Goal: Task Accomplishment & Management: Use online tool/utility

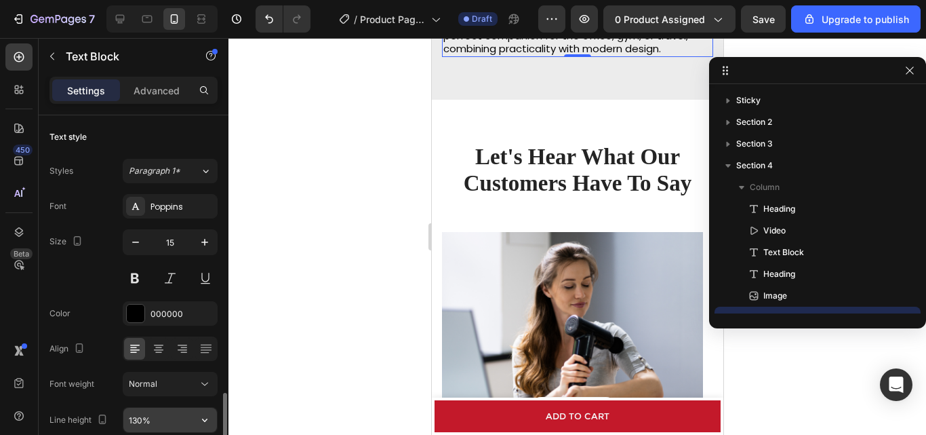
scroll to position [58, 0]
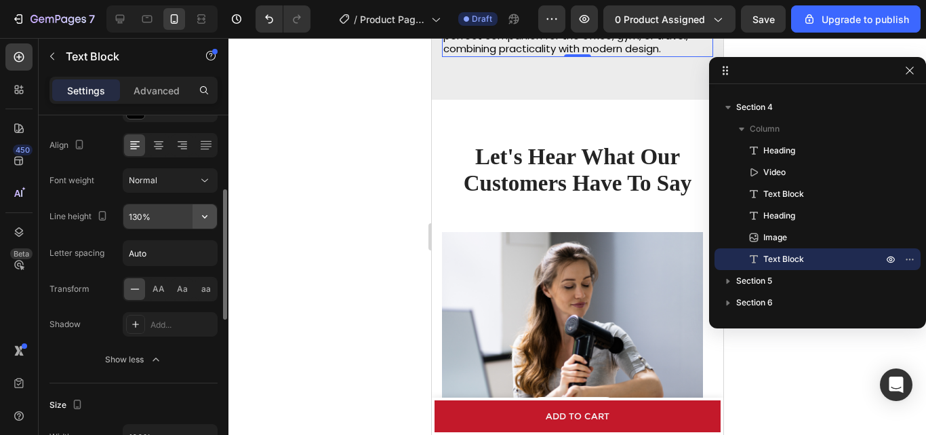
click at [203, 218] on icon "button" at bounding box center [205, 217] width 14 height 14
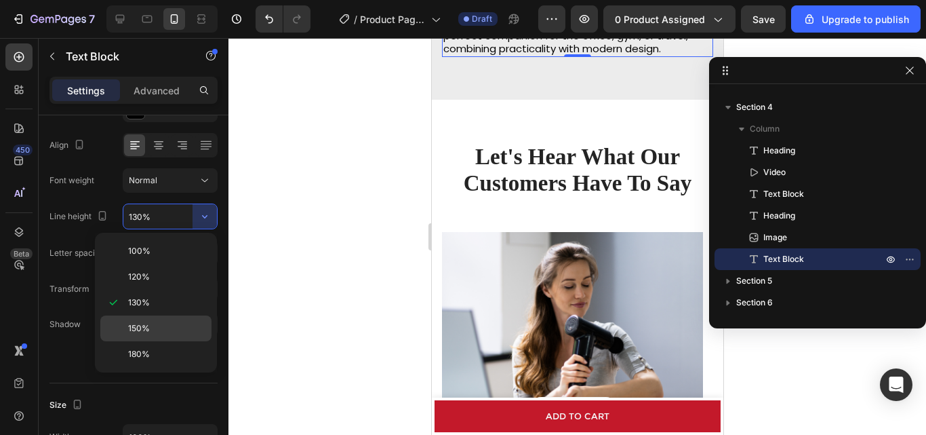
click at [160, 321] on div "150%" at bounding box center [155, 328] width 111 height 26
type input "150%"
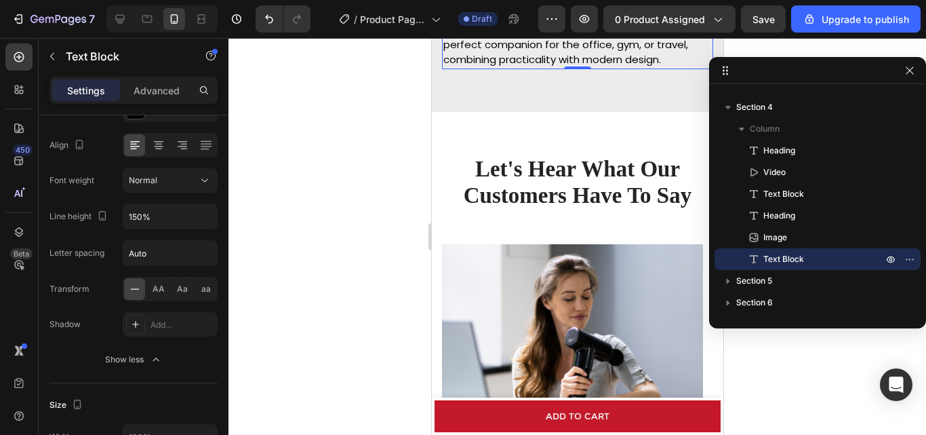
click at [340, 276] on div at bounding box center [578, 236] width 698 height 397
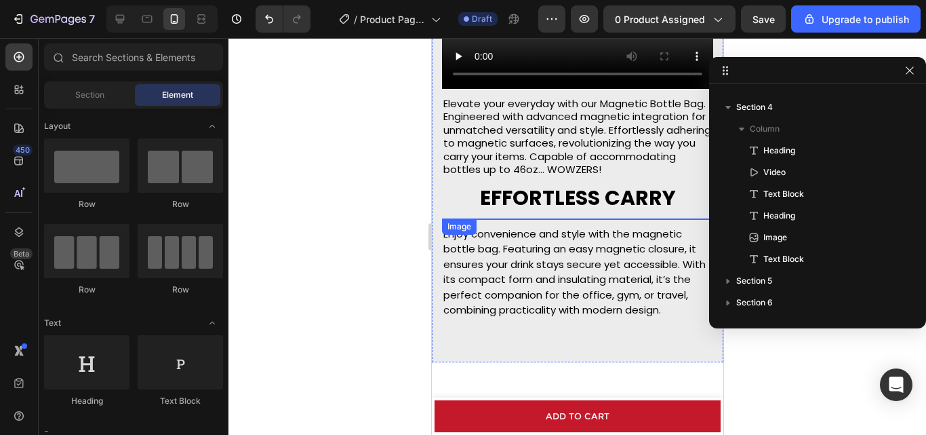
scroll to position [1533, 0]
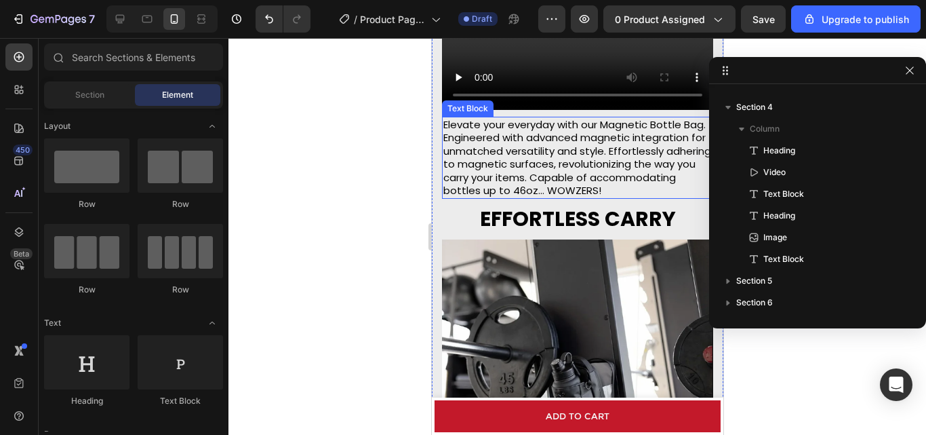
click at [583, 178] on p "Elevate your everyday with our Magnetic Bottle Bag. Engineered with advanced ma…" at bounding box center [577, 157] width 269 height 79
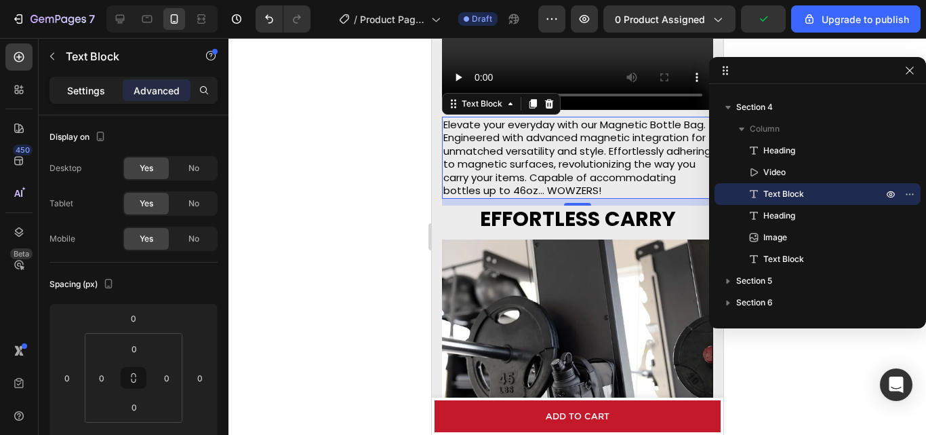
click at [85, 82] on div "Settings" at bounding box center [86, 90] width 68 height 22
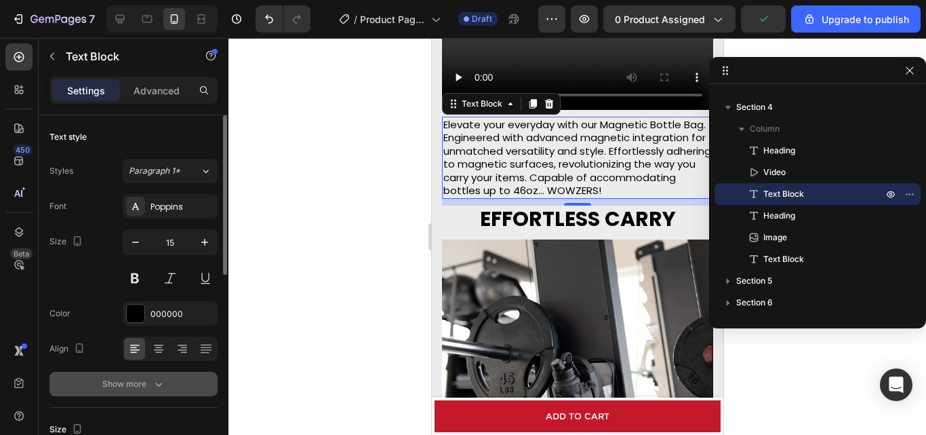
click at [150, 376] on button "Show more" at bounding box center [134, 384] width 168 height 24
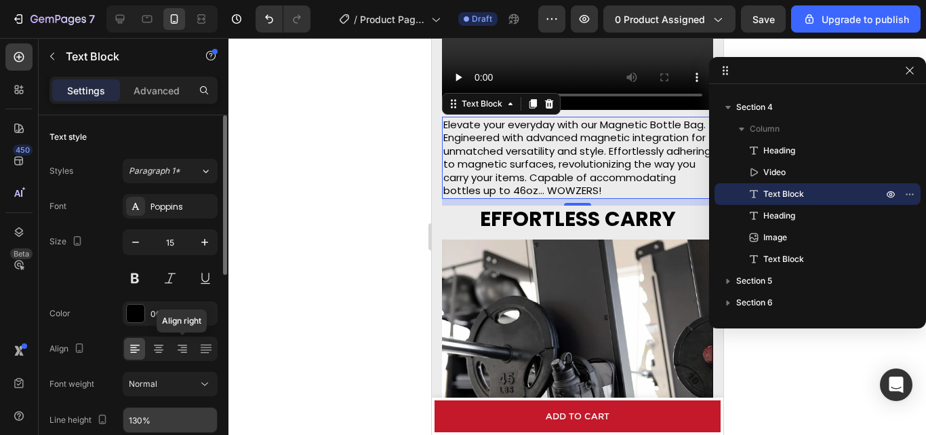
scroll to position [136, 0]
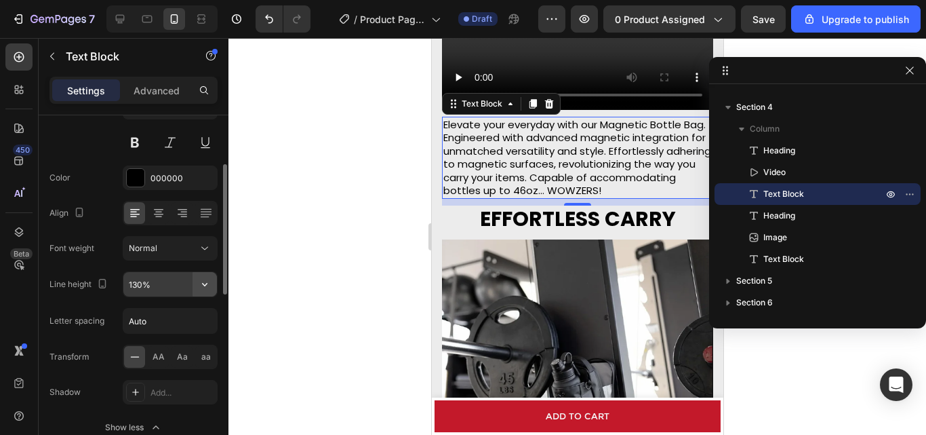
click at [207, 284] on icon "button" at bounding box center [205, 284] width 14 height 14
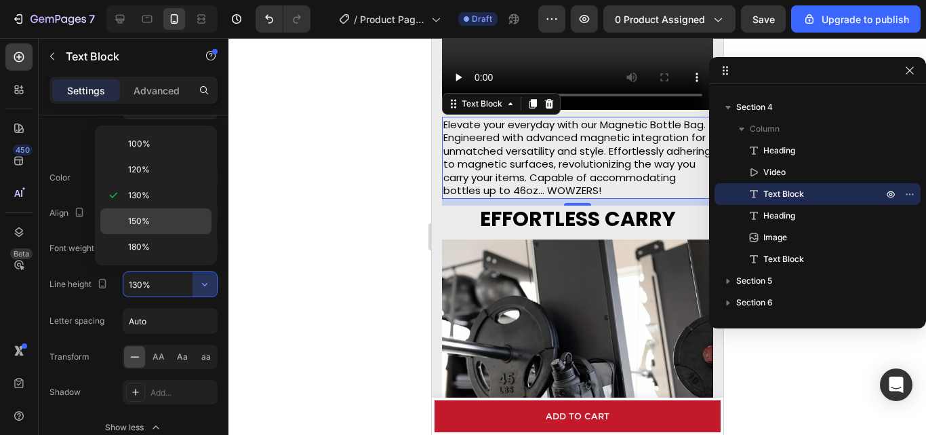
click at [142, 224] on span "150%" at bounding box center [139, 221] width 22 height 12
type input "150%"
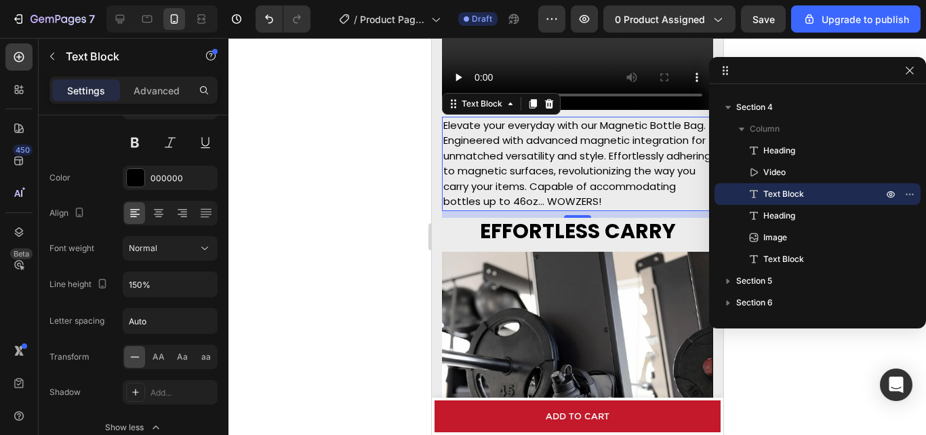
click at [311, 219] on div at bounding box center [578, 236] width 698 height 397
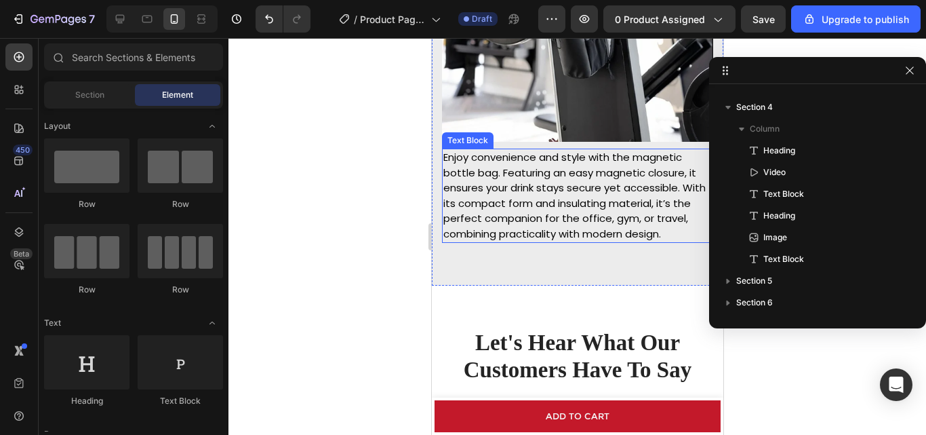
scroll to position [1940, 0]
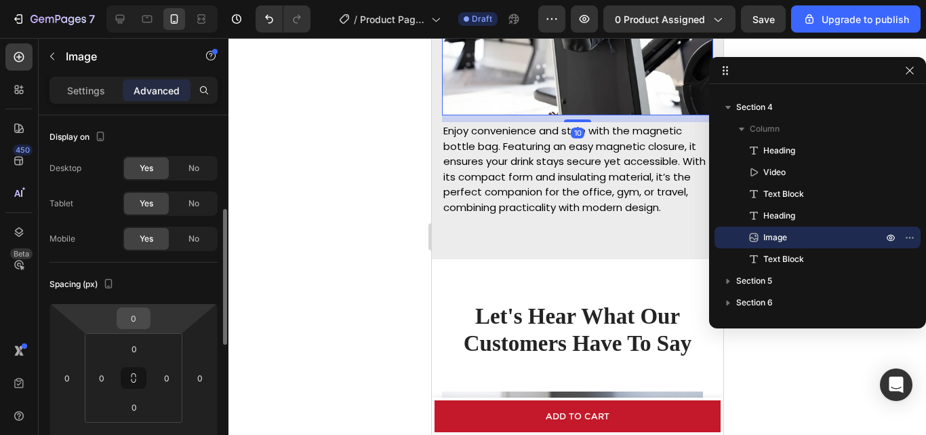
scroll to position [136, 0]
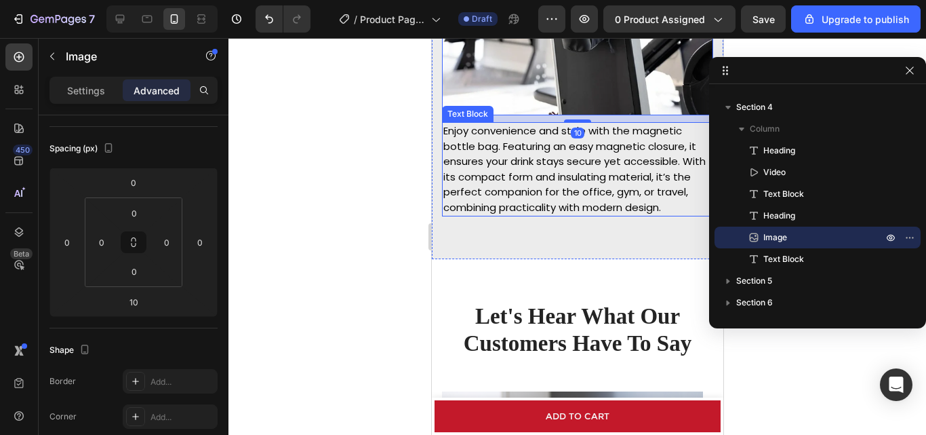
click at [532, 144] on p "Enjoy convenience and style with the magnetic bottle bag. Featuring an easy mag…" at bounding box center [577, 169] width 269 height 92
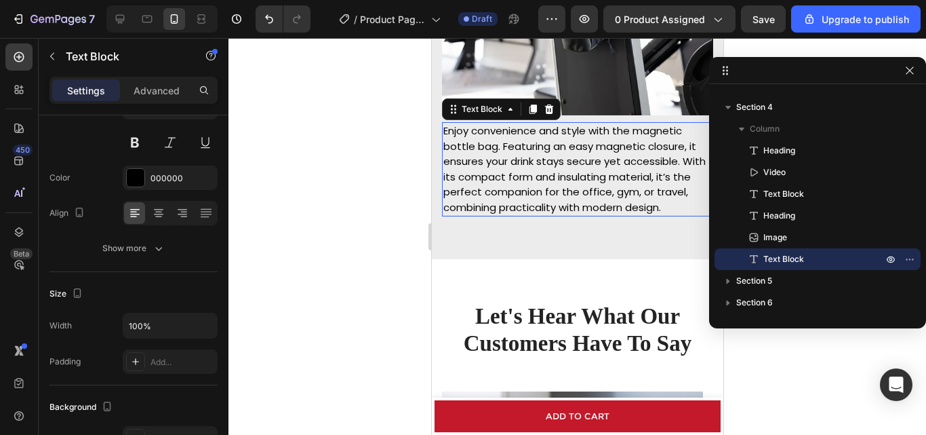
scroll to position [0, 0]
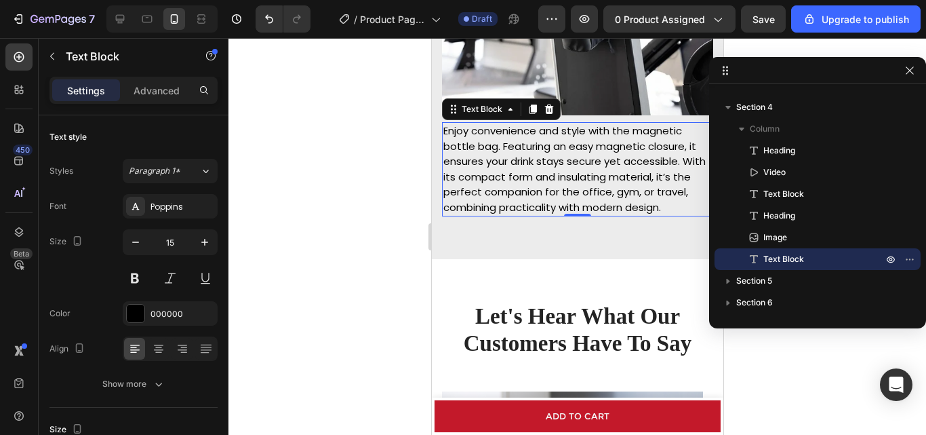
click at [349, 227] on div at bounding box center [578, 236] width 698 height 397
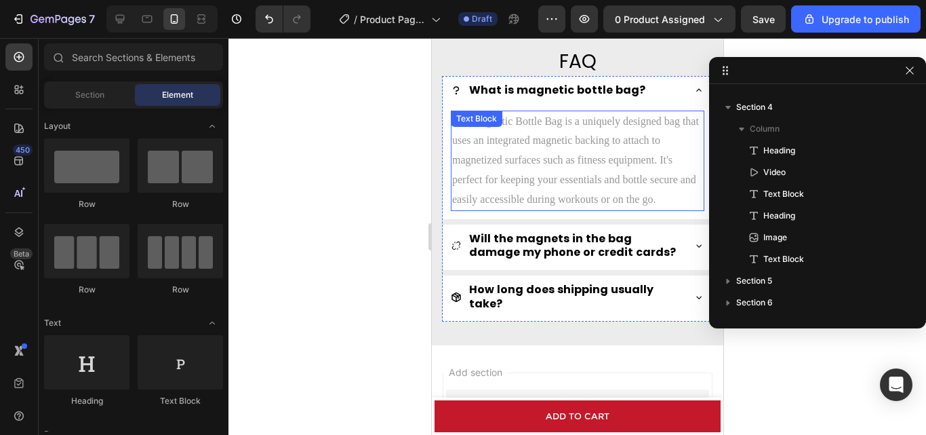
scroll to position [2577, 0]
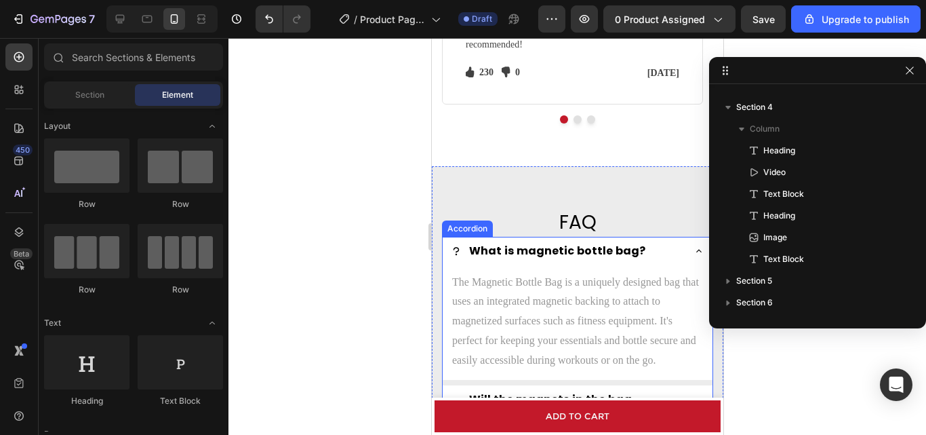
click at [693, 250] on icon at bounding box center [698, 250] width 11 height 11
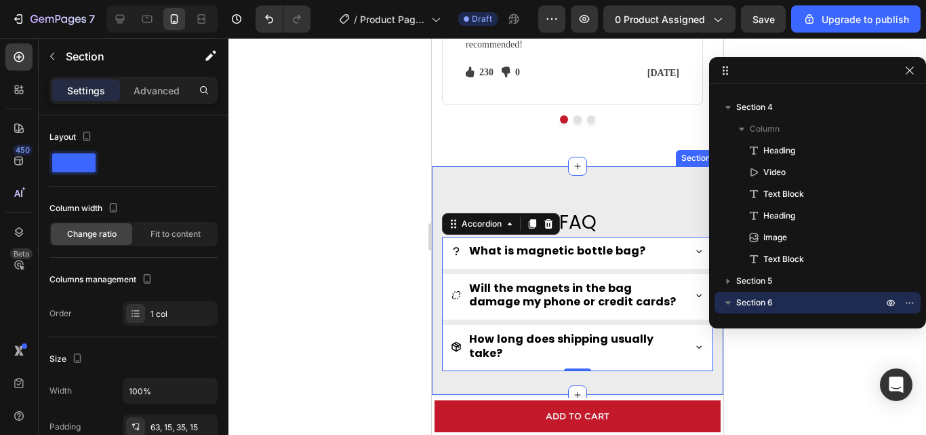
click at [443, 191] on div "FAQ Heading What is magnetic bottle bag? Will the magnets in the bag damage my …" at bounding box center [577, 280] width 292 height 228
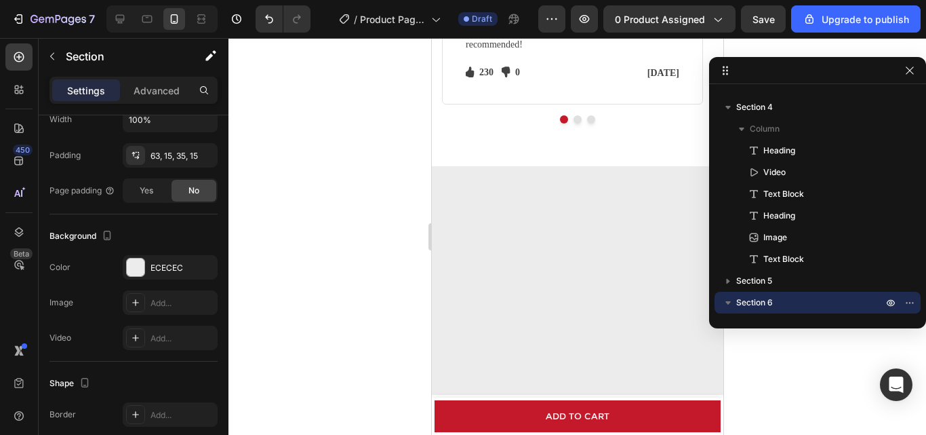
scroll to position [2306, 0]
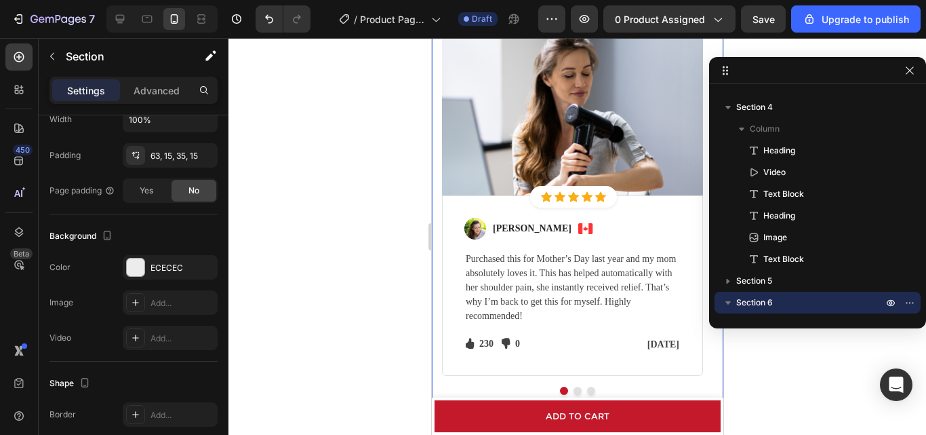
click at [434, 353] on div "Let's Hear What Our Customers Have To Say Heading Row Image Icon Icon Icon Icon…" at bounding box center [577, 163] width 292 height 549
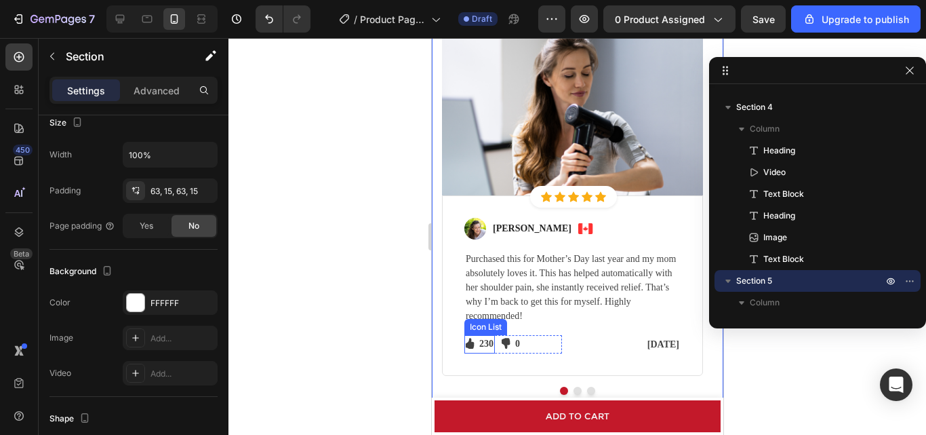
scroll to position [2441, 0]
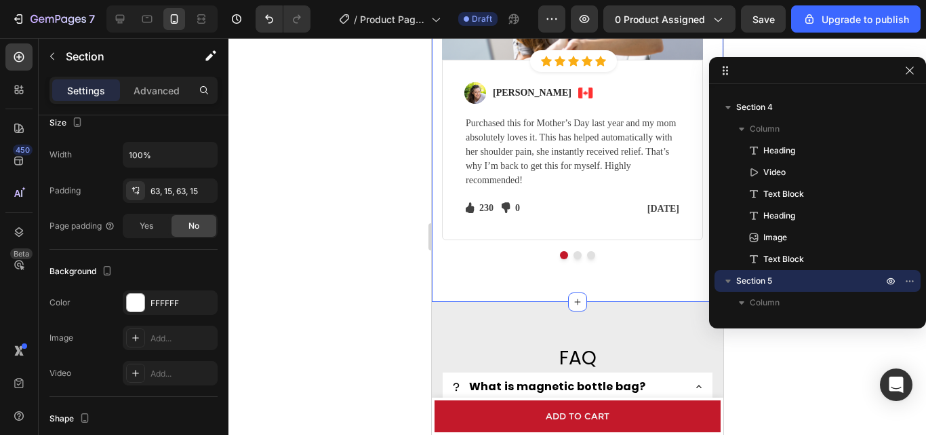
click at [473, 283] on div "Let's Hear What Our Customers Have To Say Heading Row Image Icon Icon Icon Icon…" at bounding box center [577, 27] width 292 height 549
click at [169, 304] on div "FFFFFF" at bounding box center [170, 303] width 39 height 12
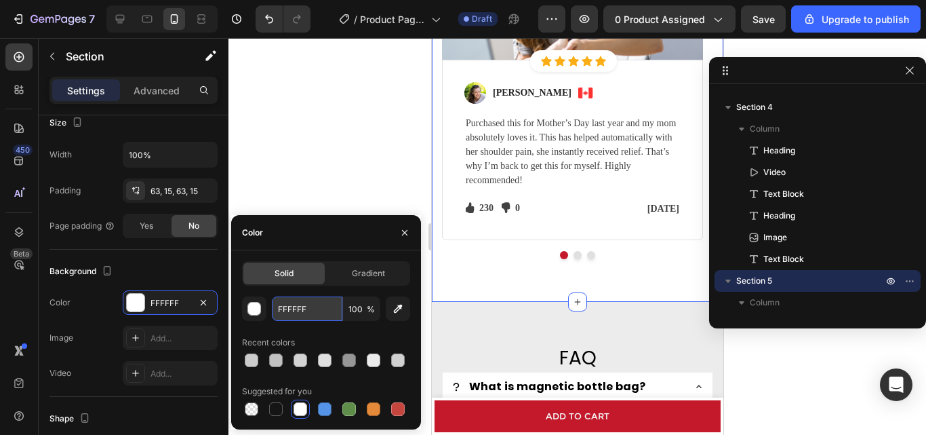
click at [304, 305] on input "FFFFFF" at bounding box center [307, 308] width 71 height 24
type input "E"
type input "Ê"
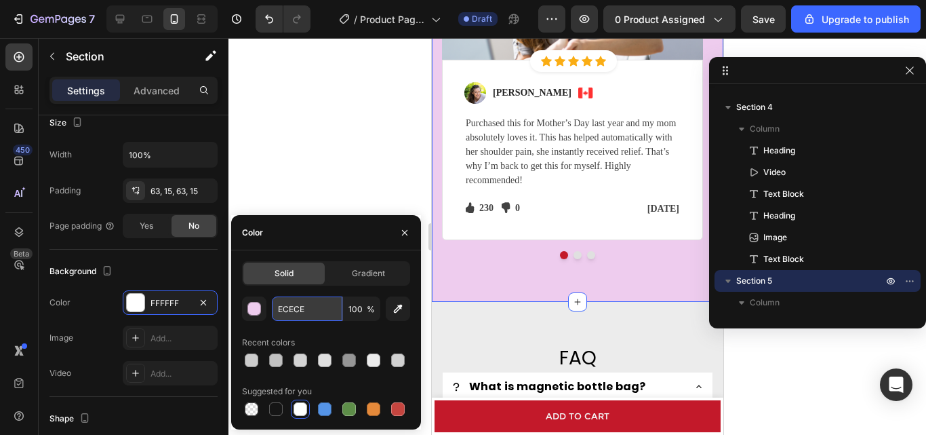
type input "ECECEC"
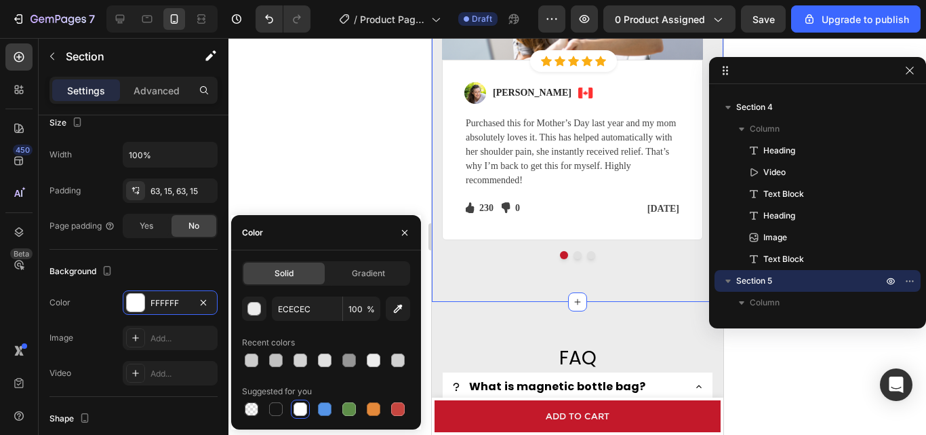
click at [311, 98] on div at bounding box center [578, 236] width 698 height 397
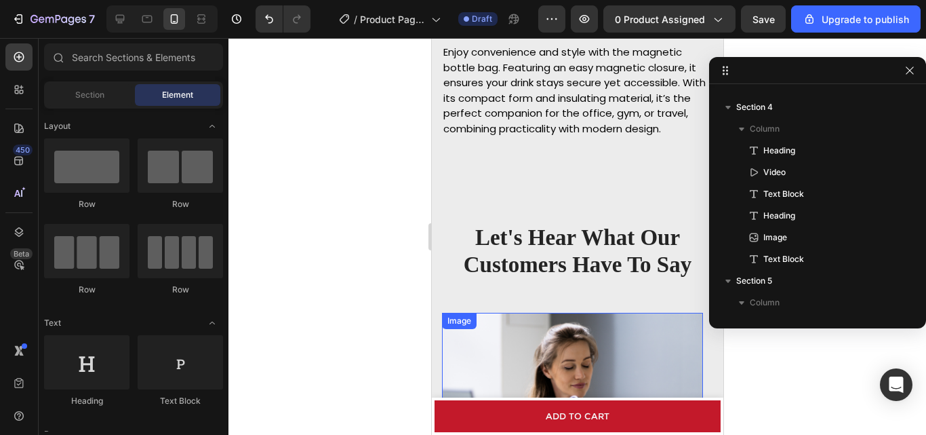
scroll to position [2034, 0]
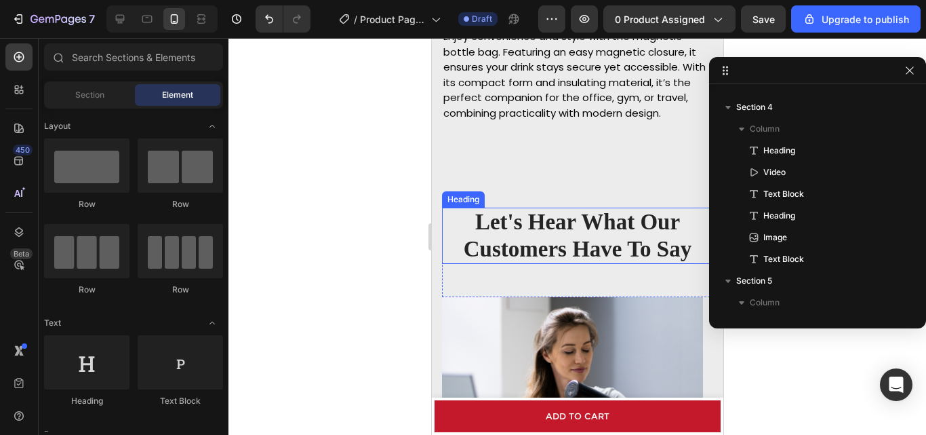
click at [531, 255] on p "Let's Hear What Our Customers Have To Say" at bounding box center [577, 236] width 269 height 54
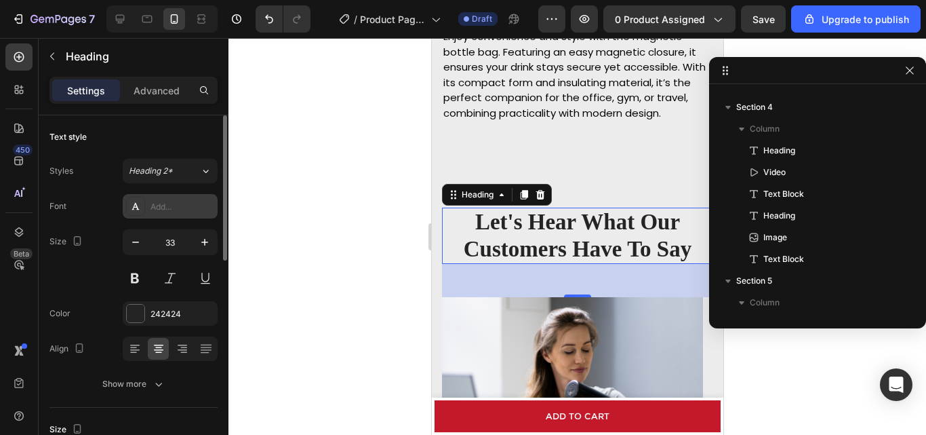
click at [201, 209] on div "Add..." at bounding box center [183, 207] width 64 height 12
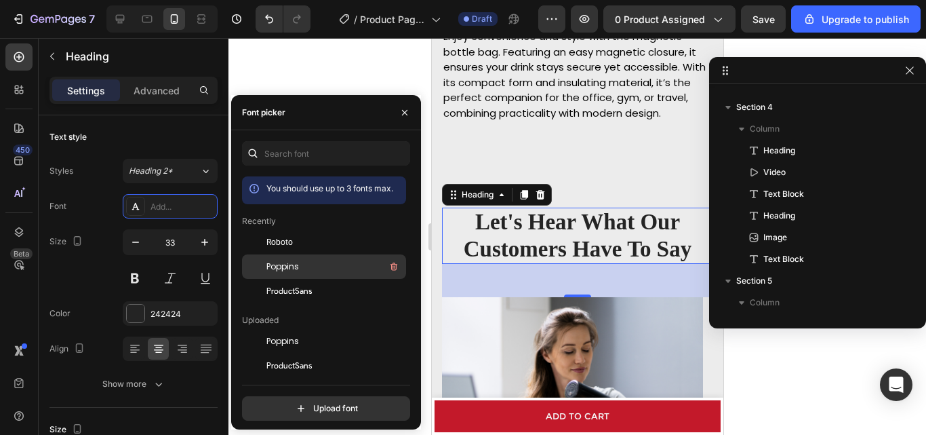
click at [319, 273] on div "Poppins" at bounding box center [335, 266] width 137 height 16
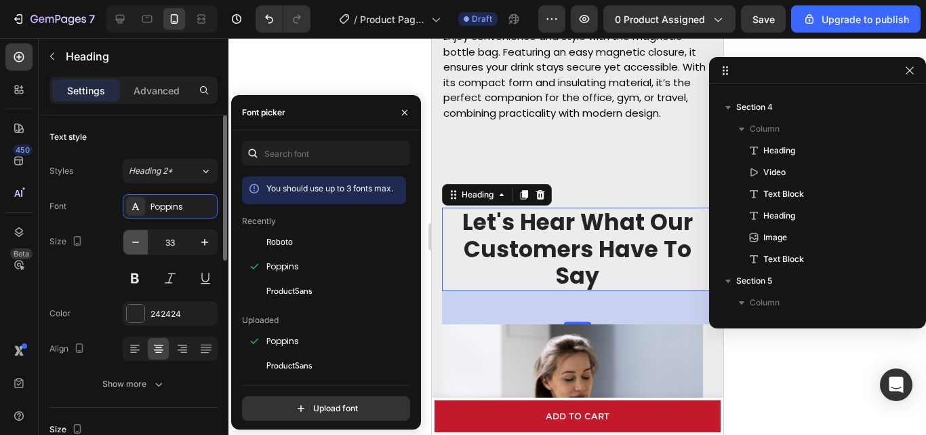
click at [139, 241] on icon "button" at bounding box center [136, 242] width 14 height 14
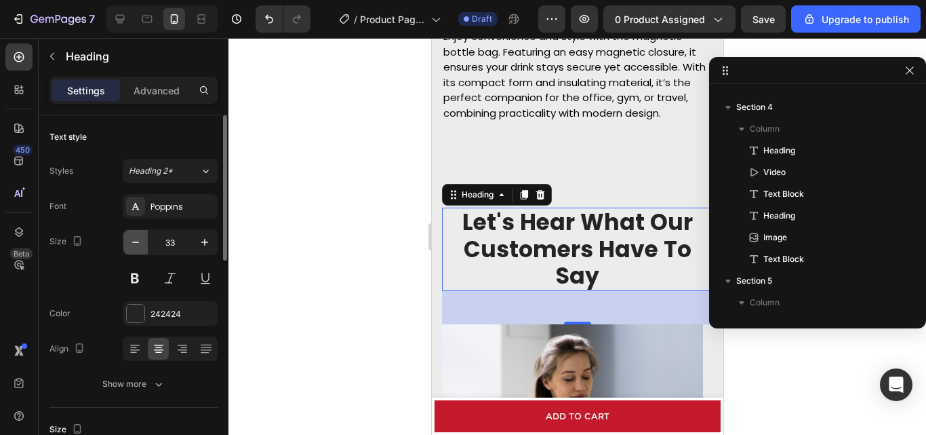
click at [137, 241] on icon "button" at bounding box center [136, 242] width 14 height 14
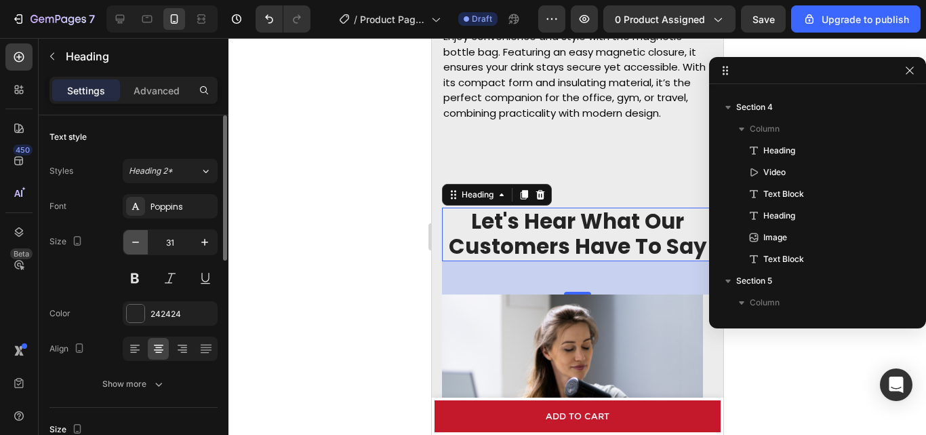
click at [138, 245] on icon "button" at bounding box center [136, 242] width 14 height 14
type input "30"
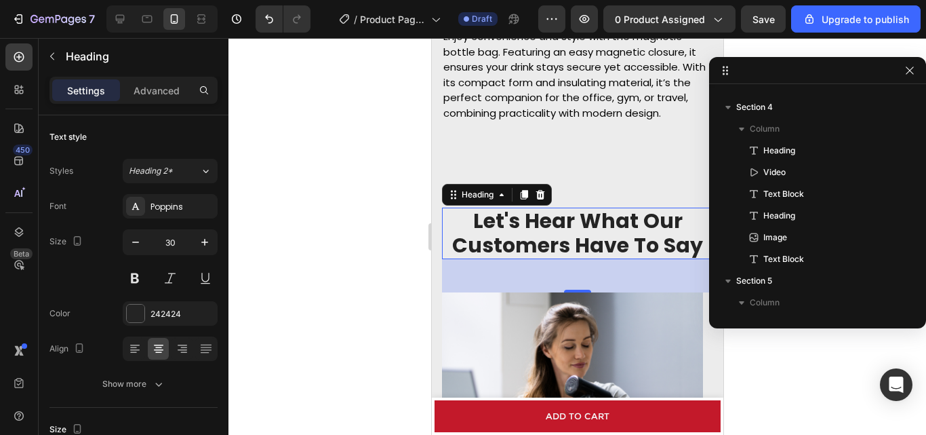
click at [374, 248] on div at bounding box center [578, 236] width 698 height 397
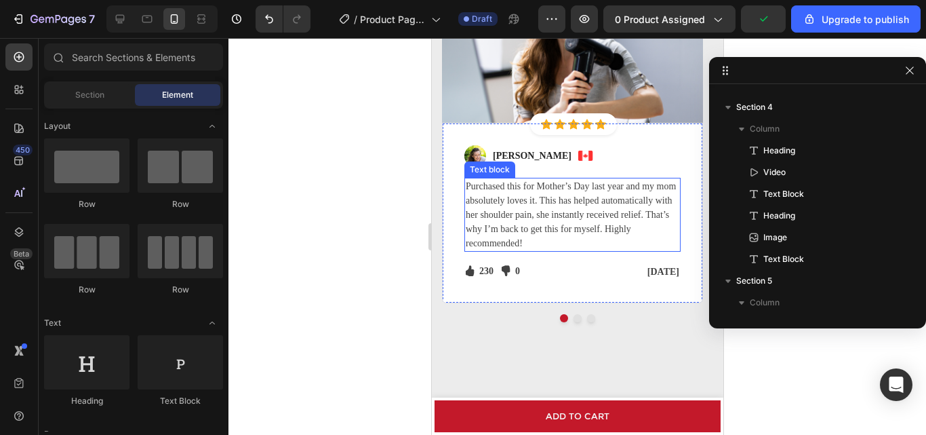
scroll to position [2306, 0]
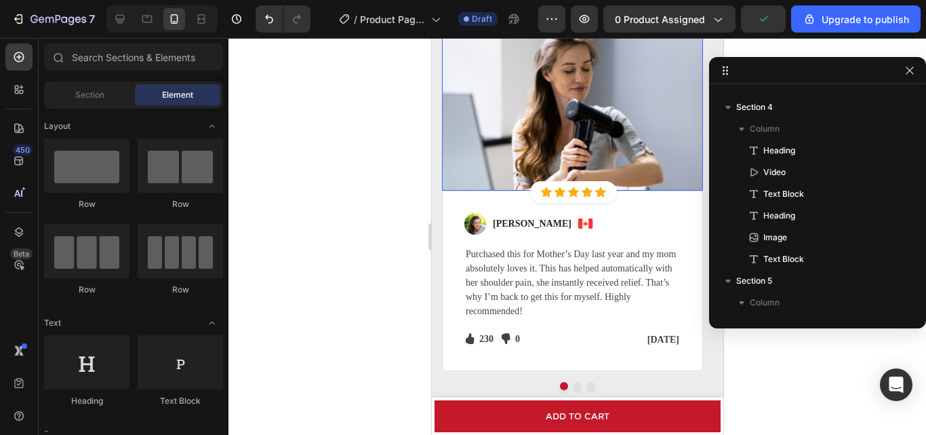
click at [609, 156] on img at bounding box center [571, 103] width 261 height 174
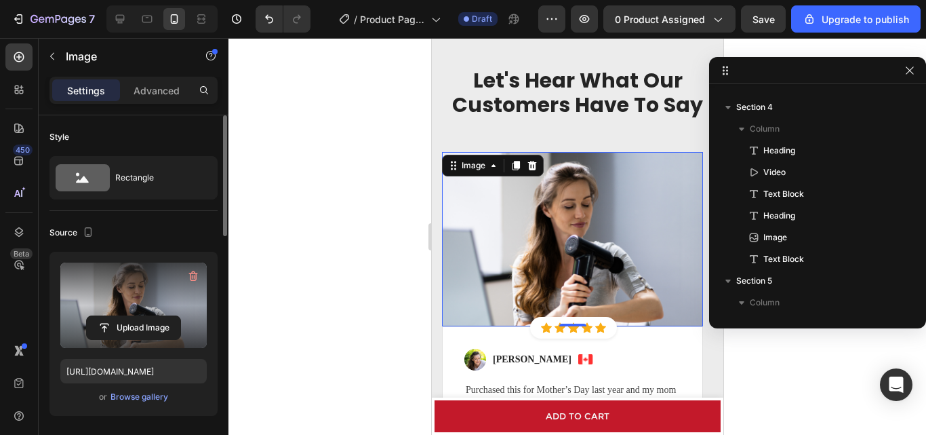
scroll to position [68, 0]
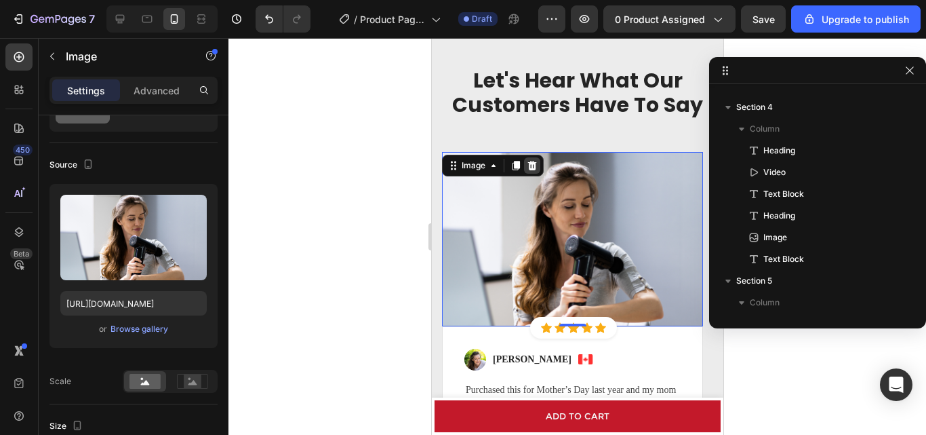
click at [534, 165] on icon at bounding box center [532, 165] width 9 height 9
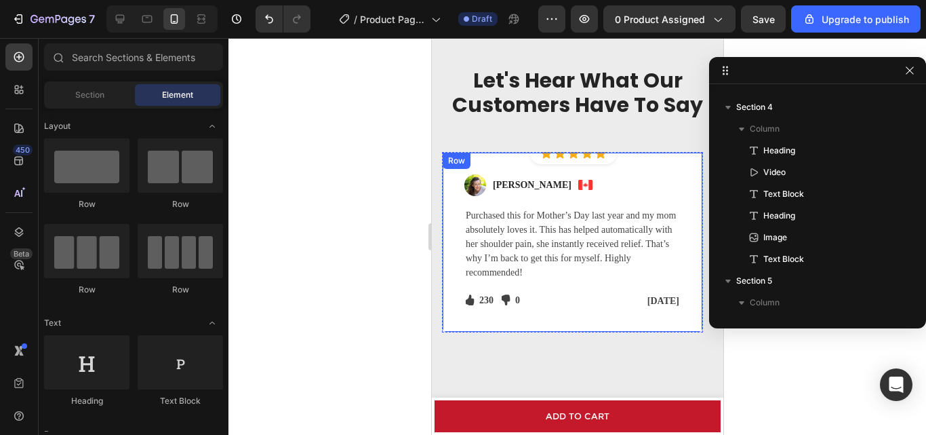
click at [460, 167] on div "Row" at bounding box center [456, 161] width 28 height 16
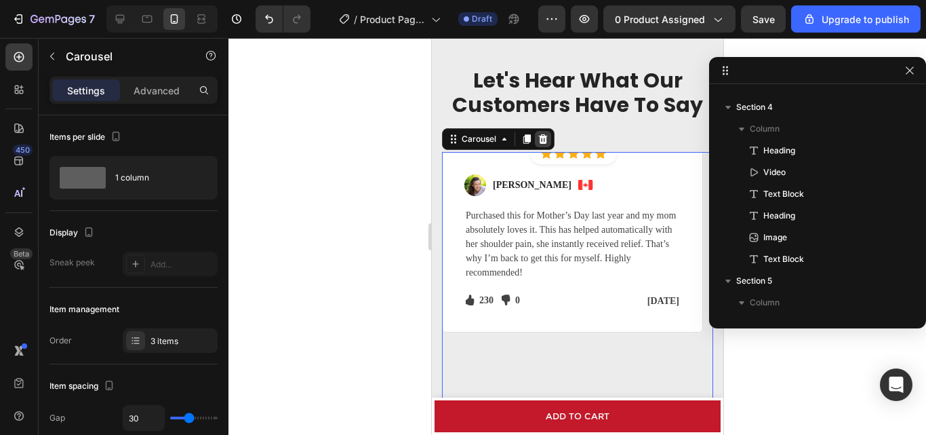
click at [545, 138] on icon at bounding box center [542, 138] width 9 height 9
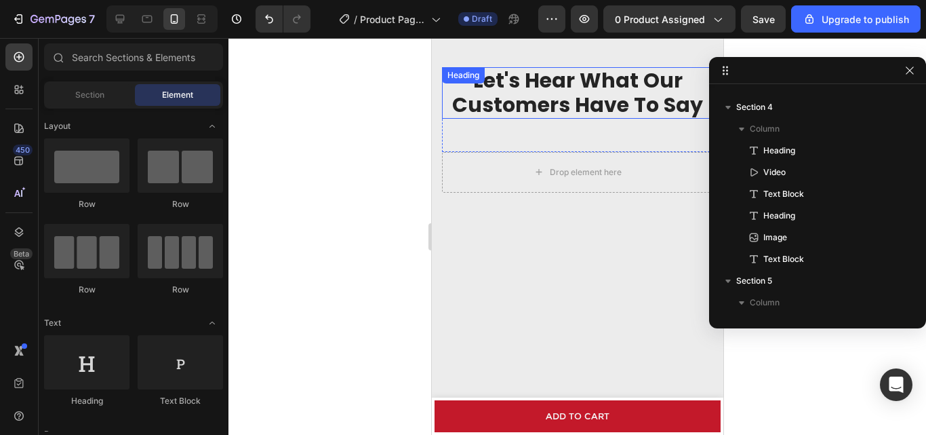
click at [537, 105] on p "Let's Hear What Our Customers Have To Say" at bounding box center [577, 92] width 269 height 49
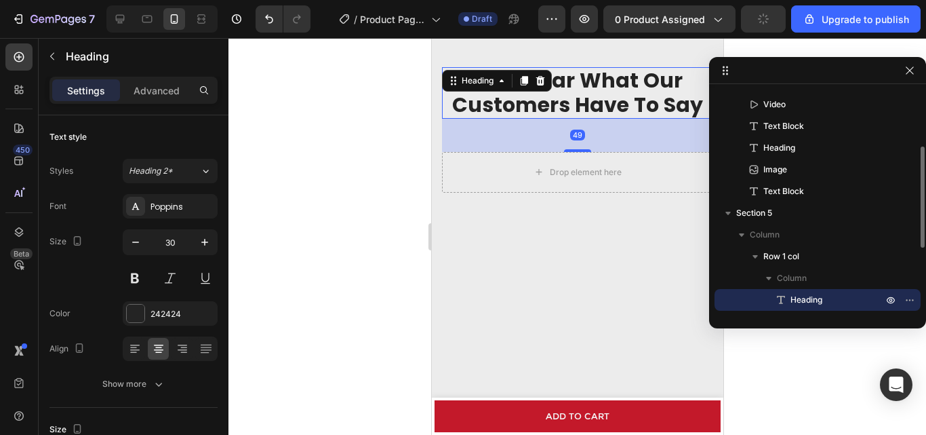
scroll to position [194, 0]
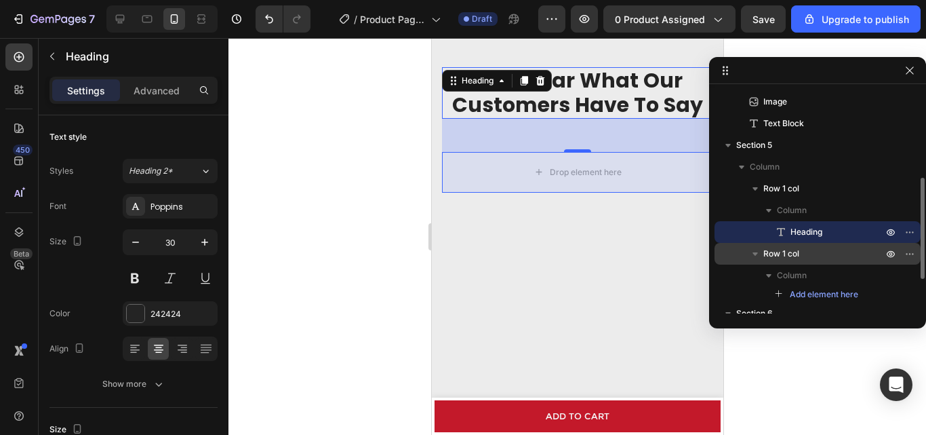
click at [781, 260] on span "Row 1 col" at bounding box center [782, 254] width 36 height 14
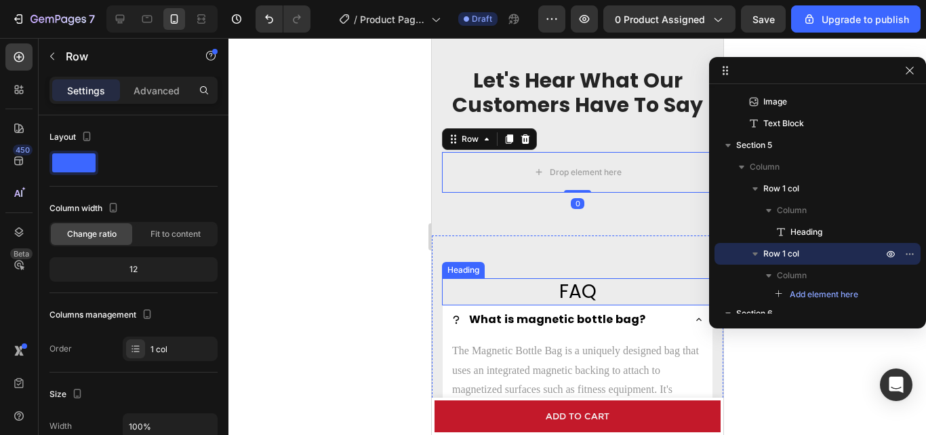
scroll to position [2238, 0]
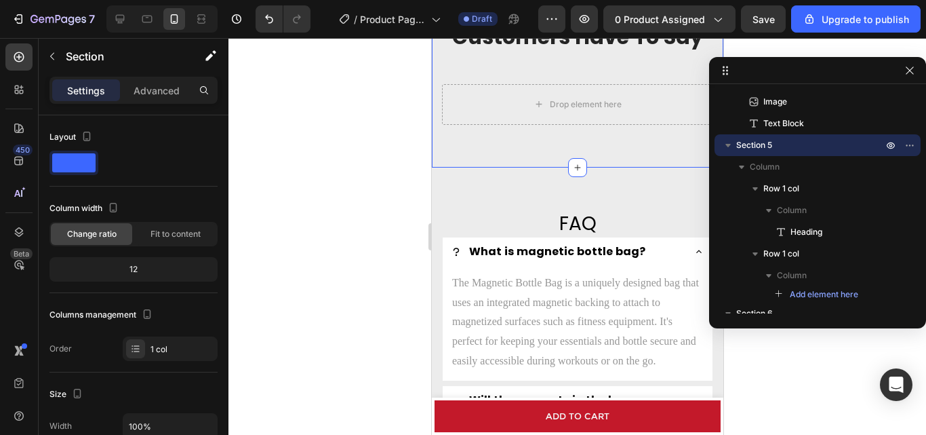
click at [612, 153] on div "Let's Hear What Our Customers Have To Say Heading Row Drop element here Row Sec…" at bounding box center [577, 62] width 292 height 211
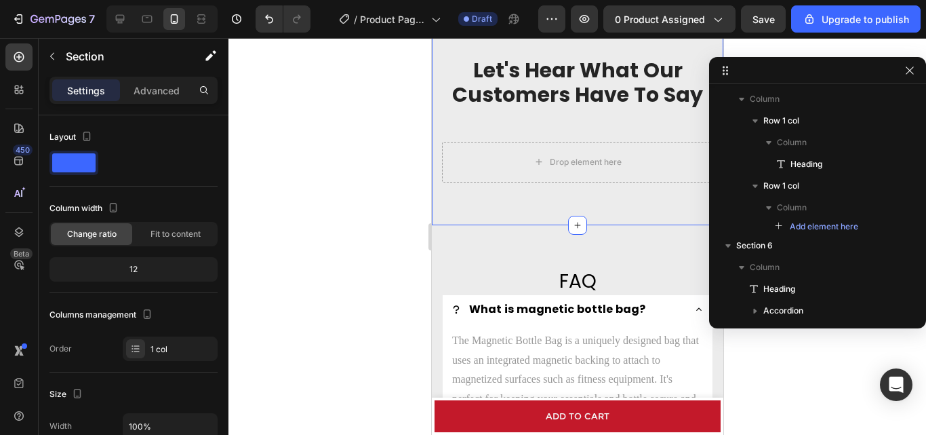
scroll to position [2102, 0]
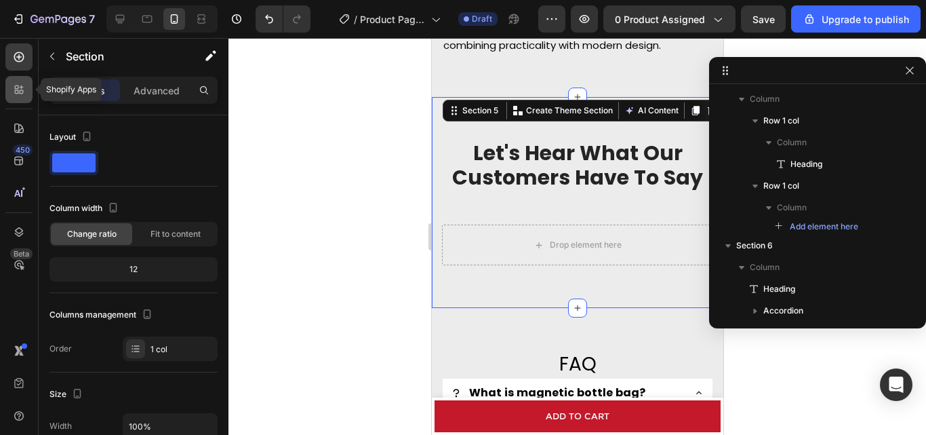
click at [17, 98] on div at bounding box center [18, 89] width 27 height 27
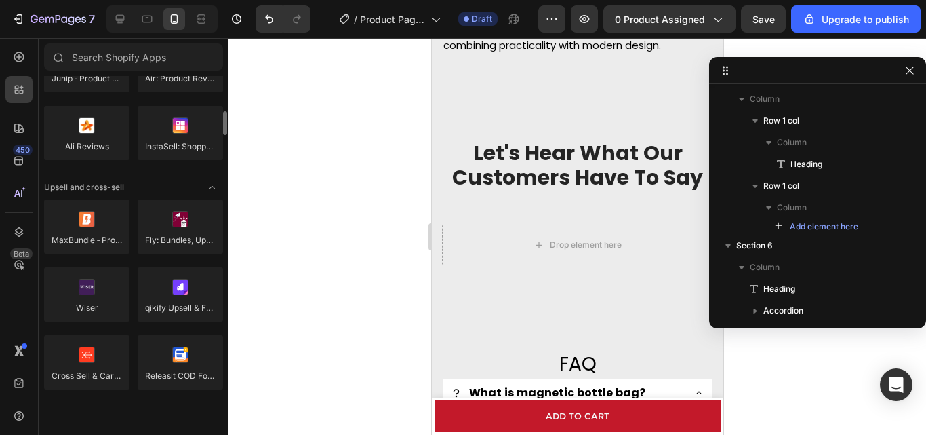
scroll to position [0, 0]
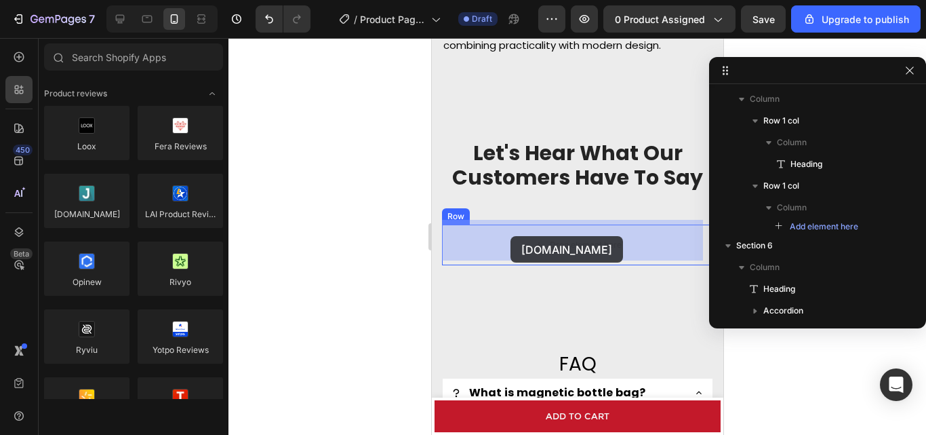
drag, startPoint x: 524, startPoint y: 243, endPoint x: 454, endPoint y: 236, distance: 70.2
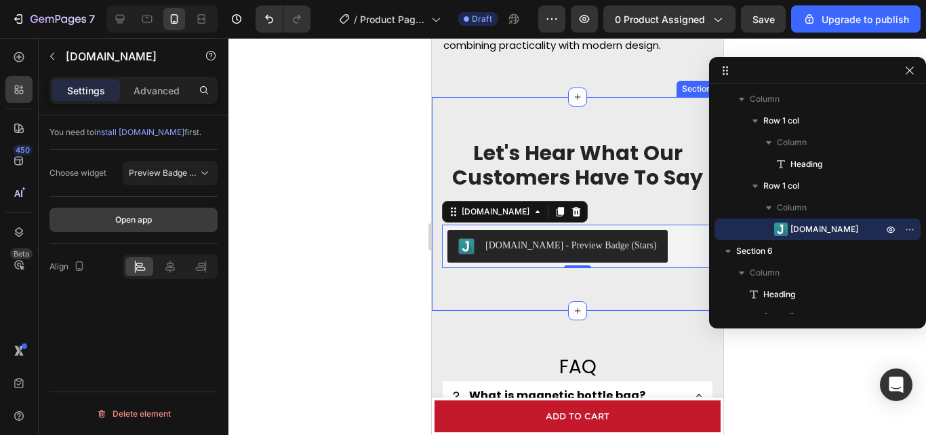
click at [115, 216] on div "Open app" at bounding box center [133, 220] width 37 height 12
click at [165, 90] on p "Advanced" at bounding box center [157, 90] width 46 height 14
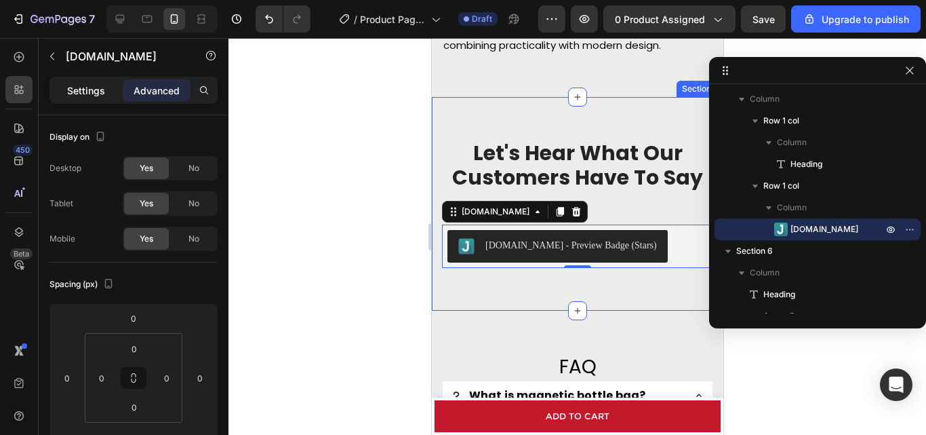
click at [96, 90] on p "Settings" at bounding box center [86, 90] width 38 height 14
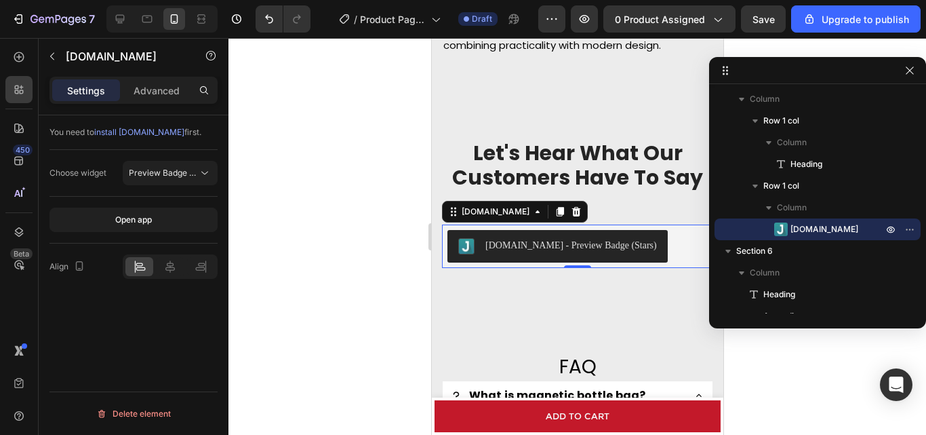
click at [292, 245] on div at bounding box center [578, 236] width 698 height 397
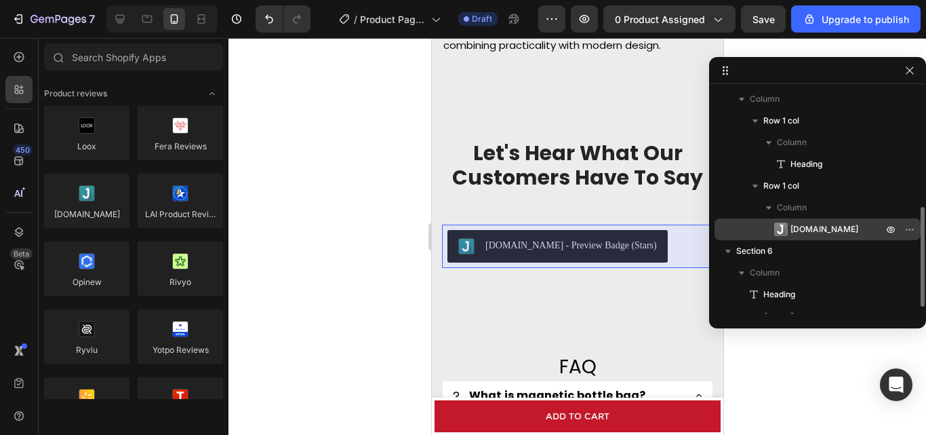
click at [805, 223] on span "[DOMAIN_NAME]" at bounding box center [825, 229] width 68 height 14
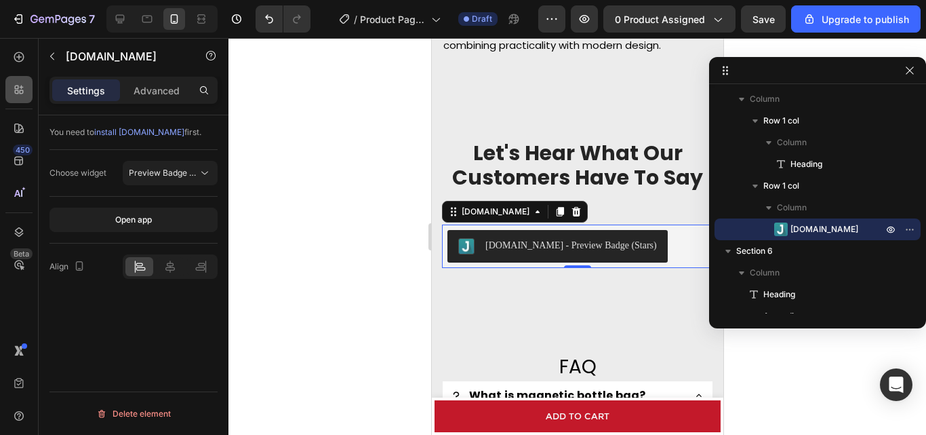
click at [20, 92] on icon at bounding box center [22, 92] width 4 height 4
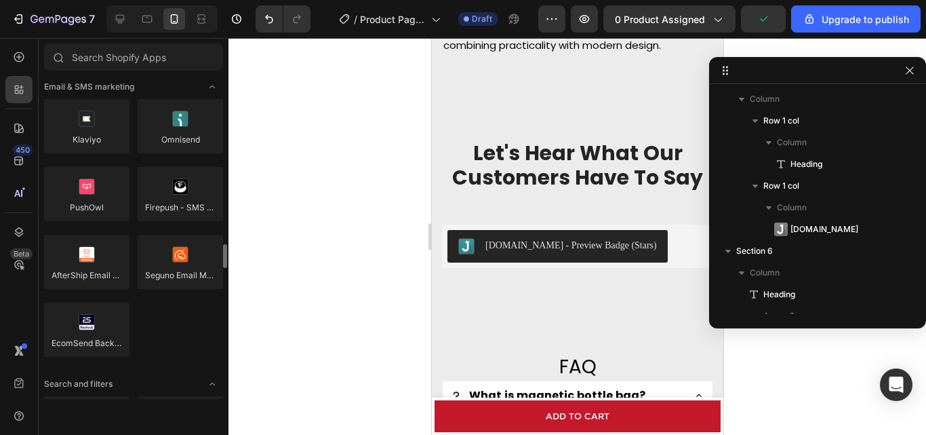
scroll to position [2645, 0]
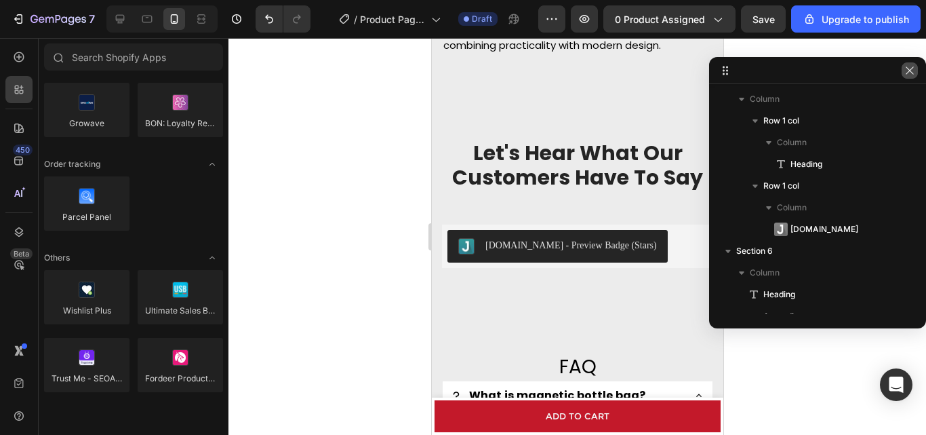
click at [908, 71] on icon "button" at bounding box center [910, 70] width 11 height 11
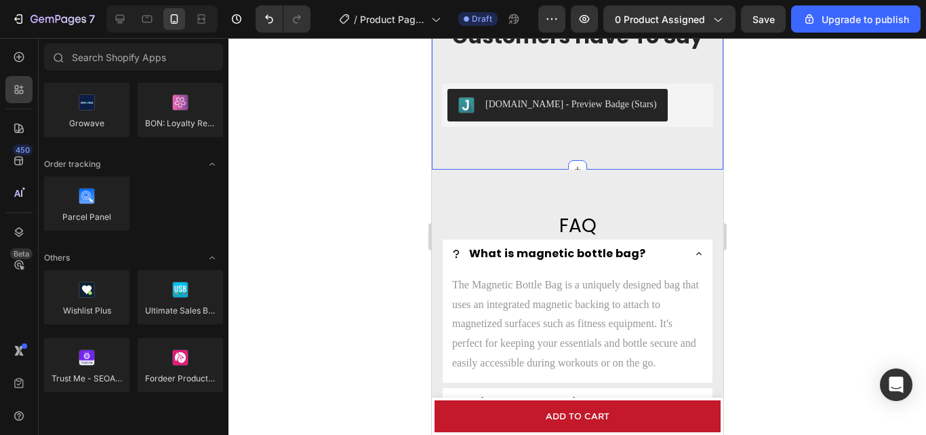
scroll to position [2238, 0]
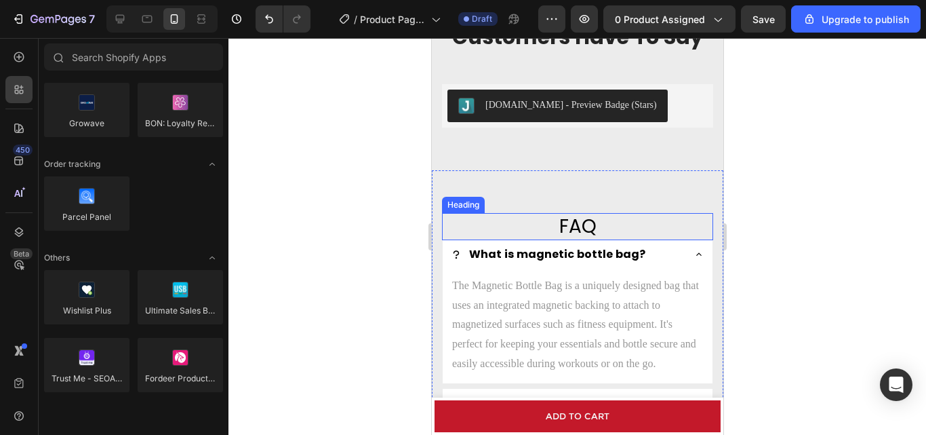
click at [580, 220] on h2 "FAQ" at bounding box center [576, 226] width 271 height 27
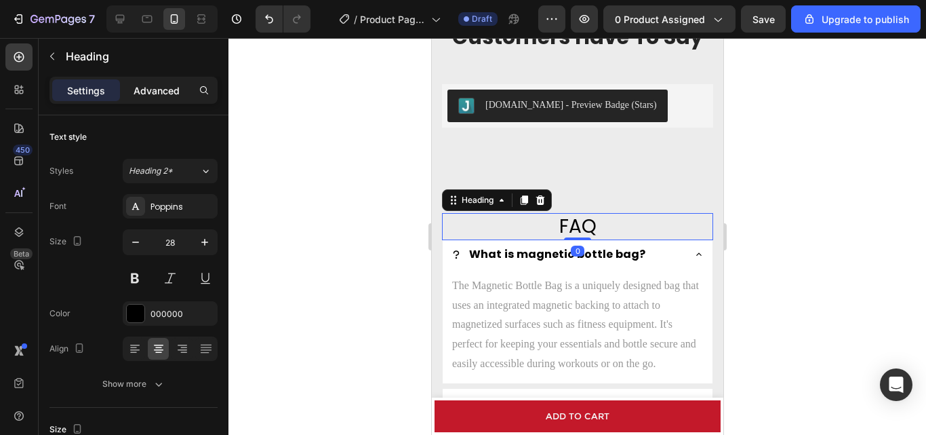
click at [153, 82] on div "Advanced" at bounding box center [157, 90] width 68 height 22
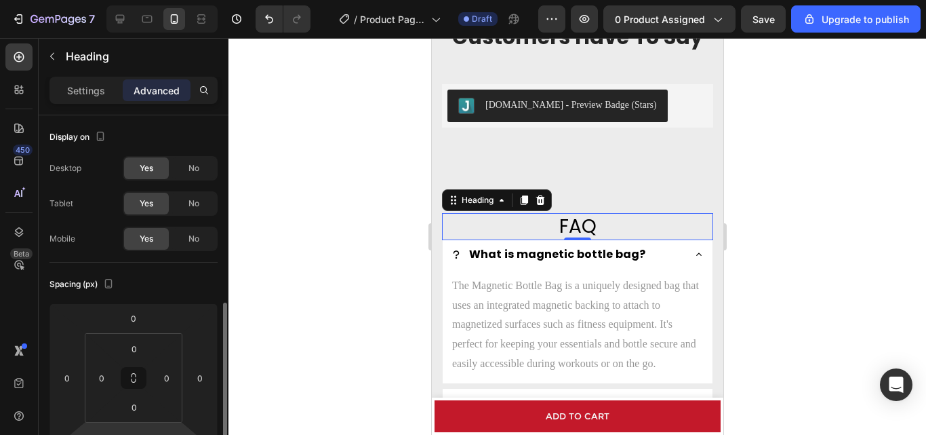
scroll to position [136, 0]
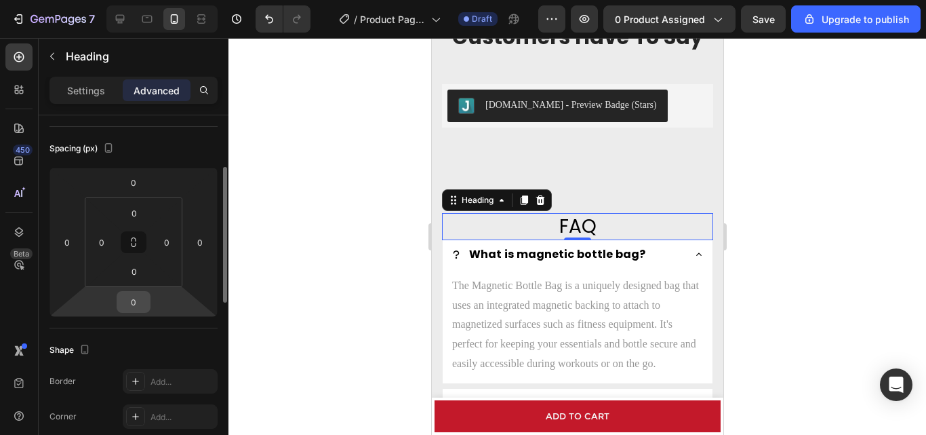
click at [134, 309] on input "0" at bounding box center [133, 302] width 27 height 20
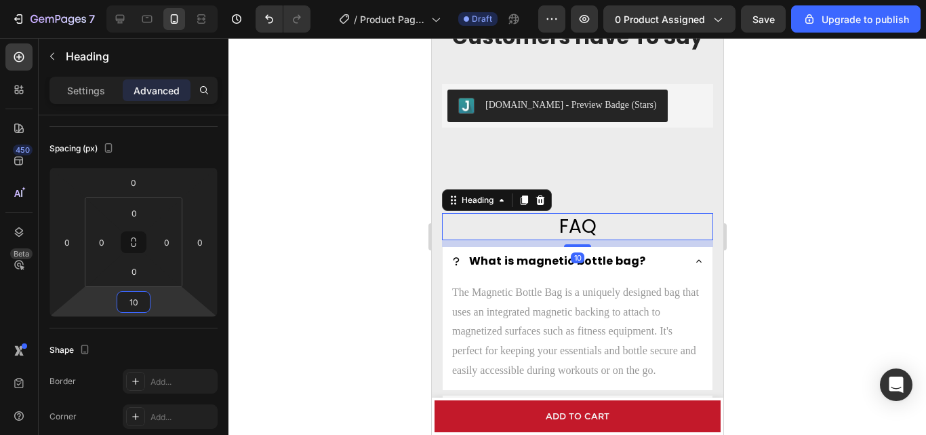
type input "10"
click at [311, 241] on div at bounding box center [578, 236] width 698 height 397
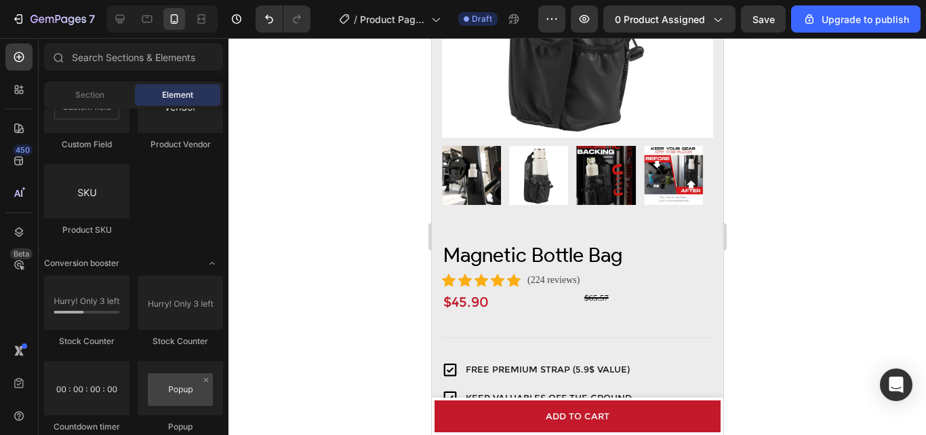
scroll to position [407, 0]
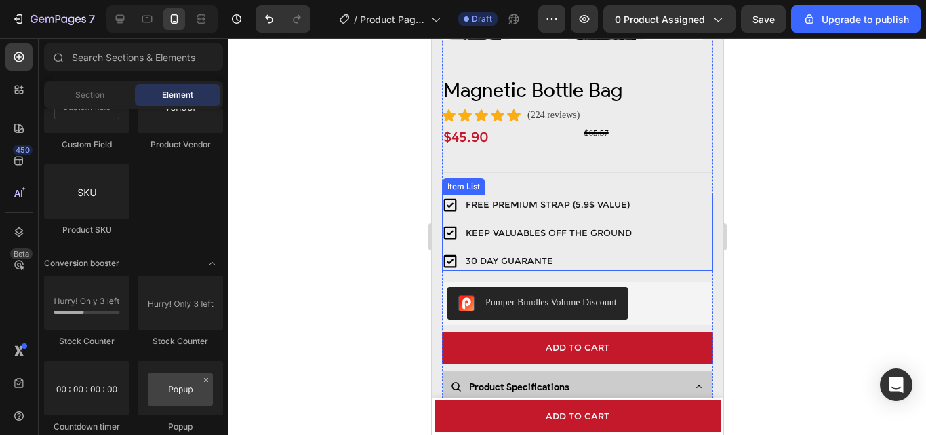
click at [484, 178] on div "Item List" at bounding box center [462, 186] width 43 height 16
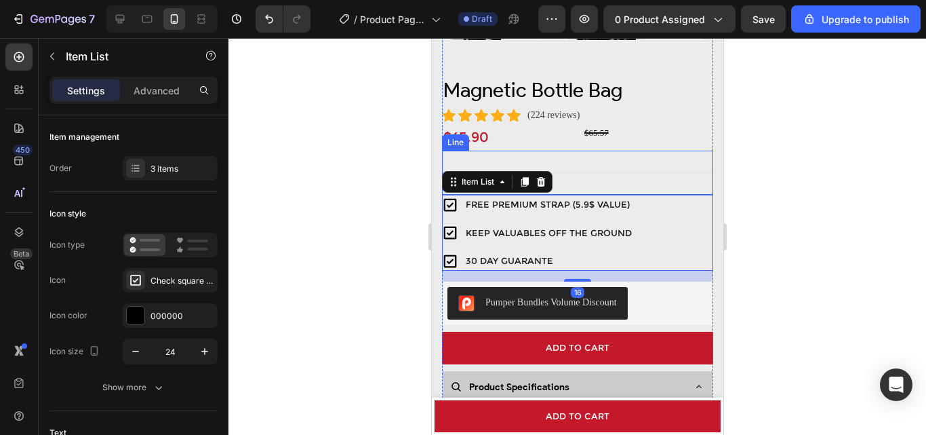
click at [637, 151] on div "Title Line" at bounding box center [576, 173] width 271 height 44
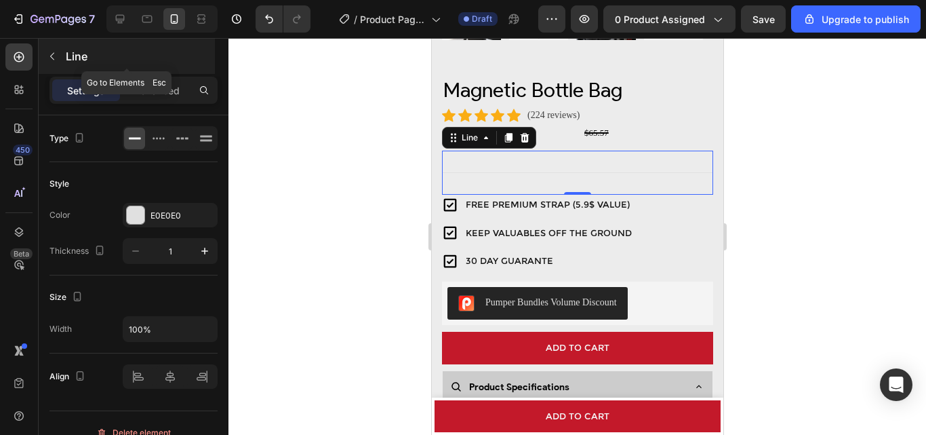
click at [47, 51] on icon "button" at bounding box center [52, 56] width 11 height 11
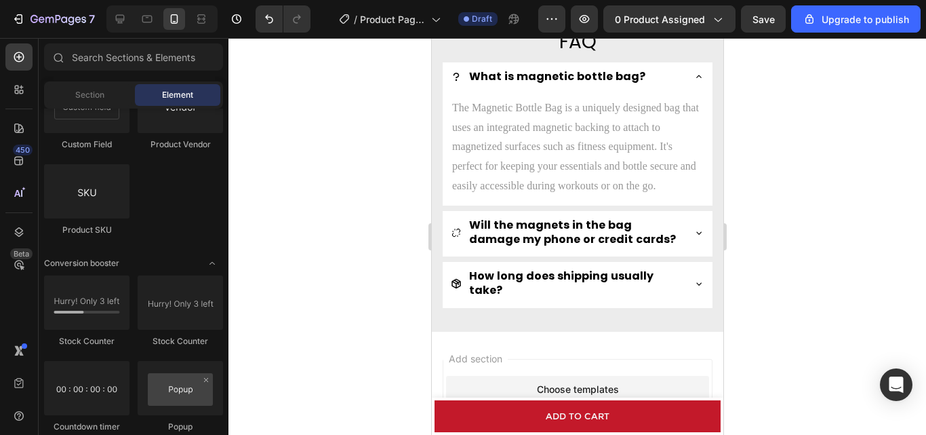
scroll to position [2441, 0]
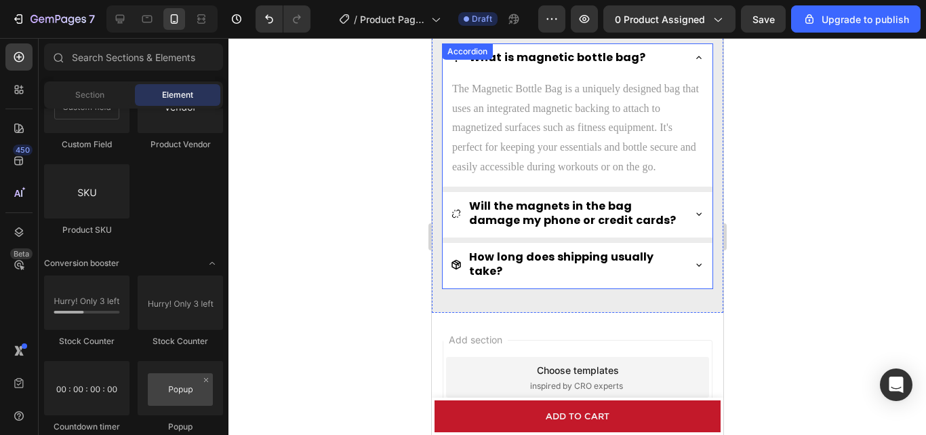
click at [694, 55] on div "What is magnetic bottle bag?" at bounding box center [577, 59] width 270 height 32
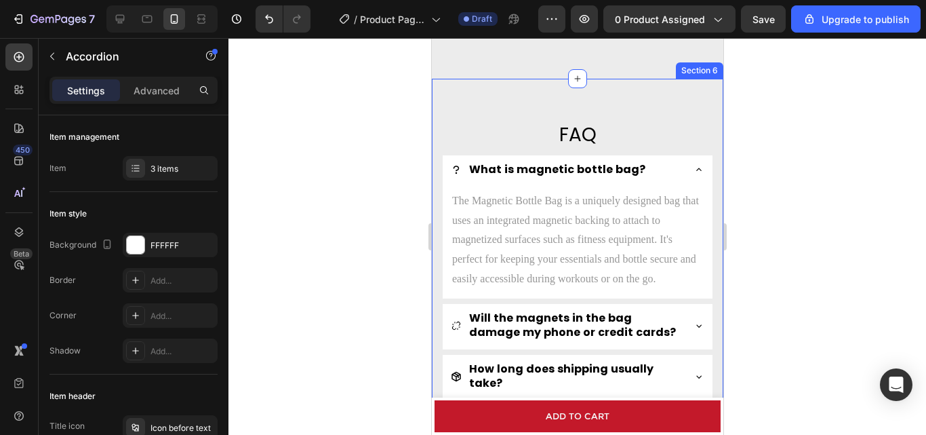
scroll to position [2306, 0]
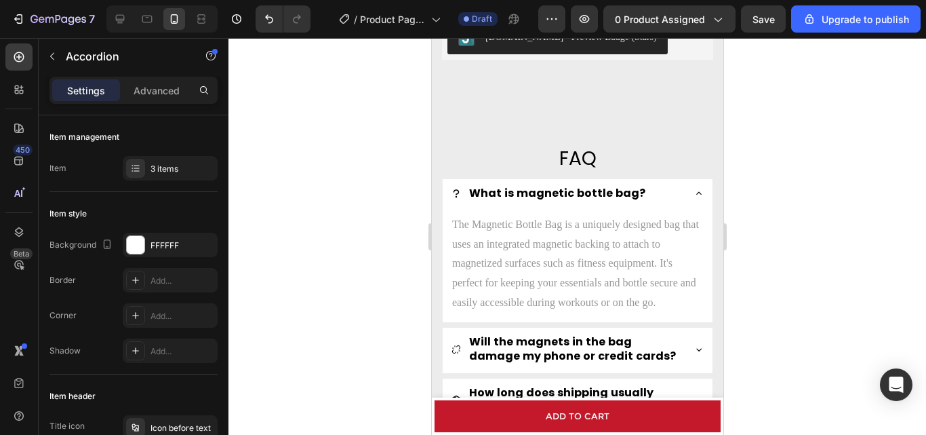
click at [693, 198] on icon at bounding box center [698, 193] width 11 height 11
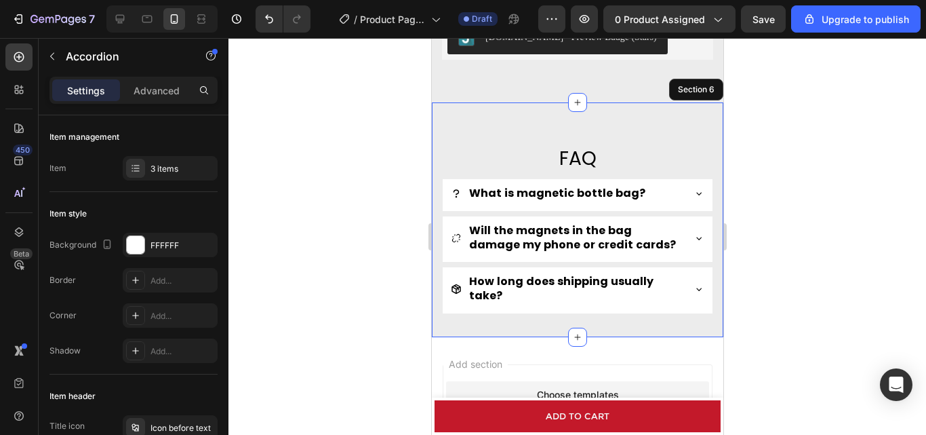
click at [605, 125] on div "FAQ Heading What is magnetic bottle bag? Will the magnets in the bag damage my …" at bounding box center [577, 219] width 292 height 235
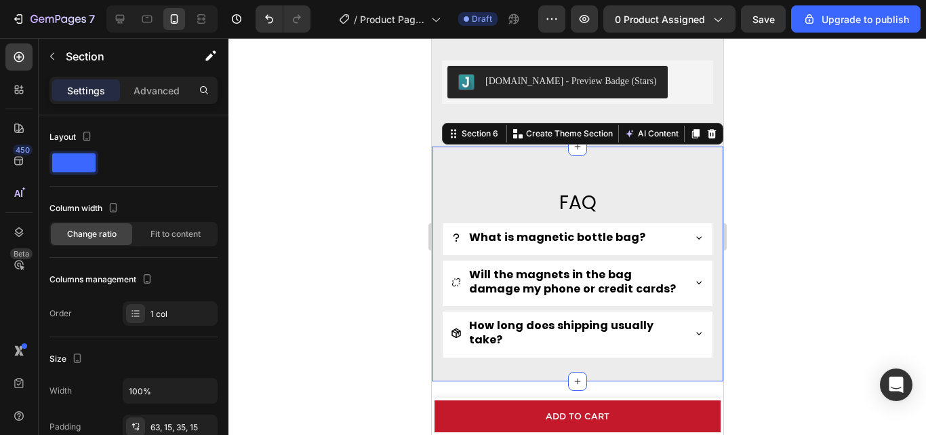
scroll to position [2238, 0]
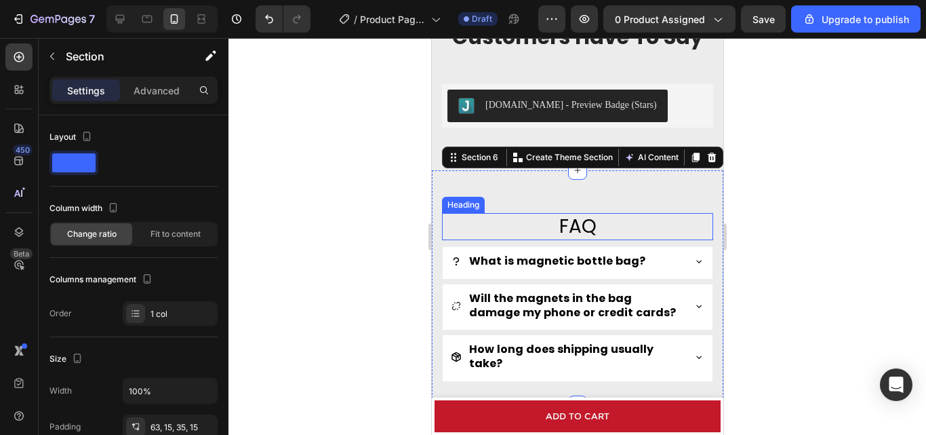
click at [576, 233] on h2 "FAQ" at bounding box center [576, 226] width 271 height 27
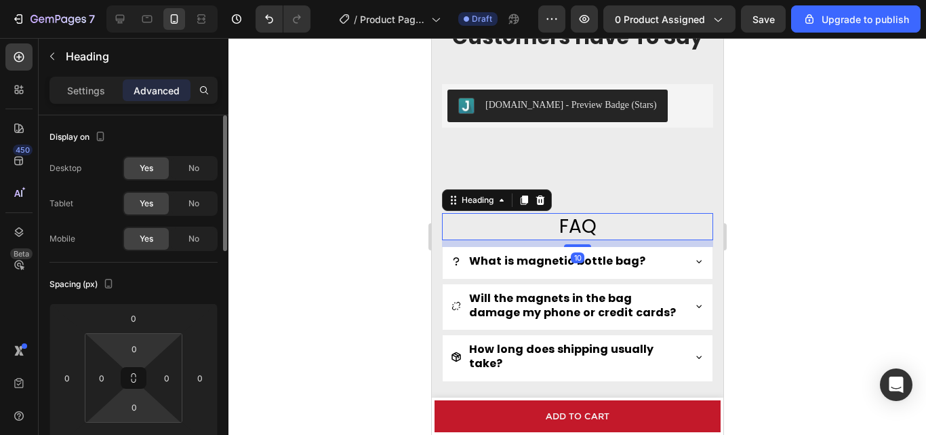
scroll to position [136, 0]
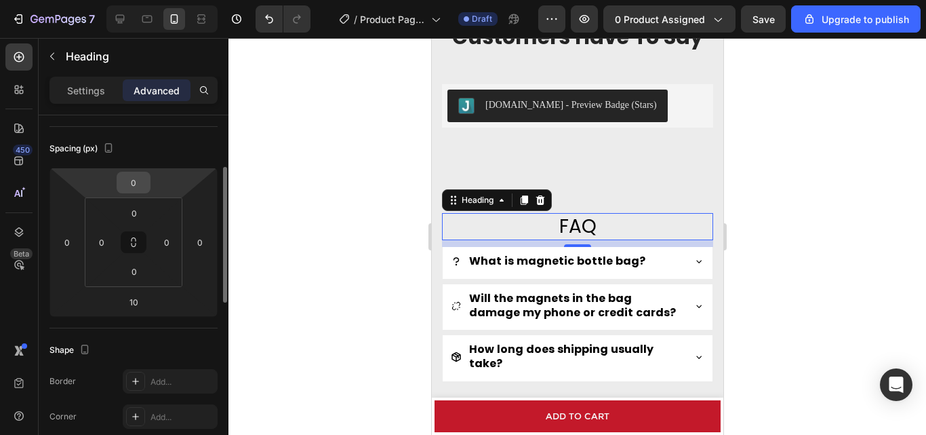
click at [147, 191] on div "0" at bounding box center [134, 183] width 34 height 22
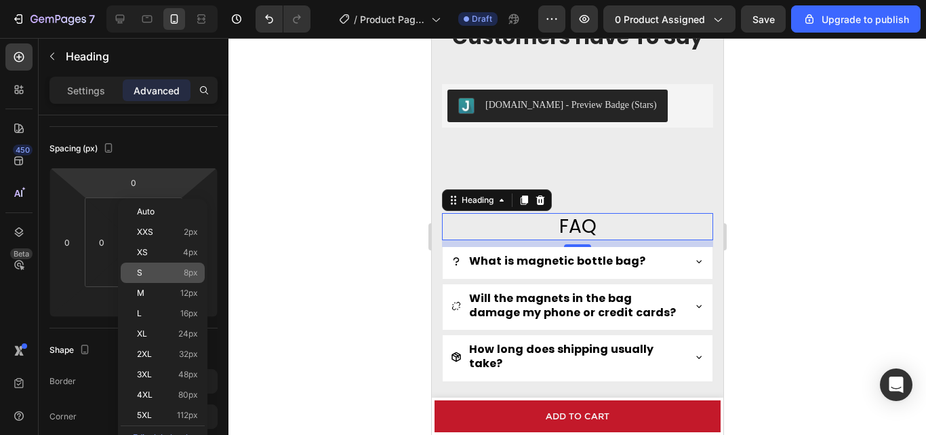
click at [155, 274] on p "S 8px" at bounding box center [167, 272] width 61 height 9
type input "8"
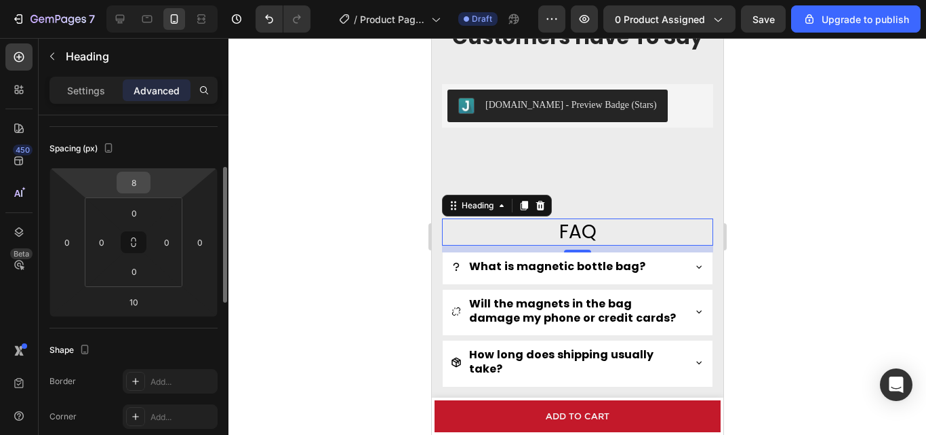
click at [142, 191] on input "8" at bounding box center [133, 182] width 27 height 20
click at [339, 248] on div at bounding box center [578, 236] width 698 height 397
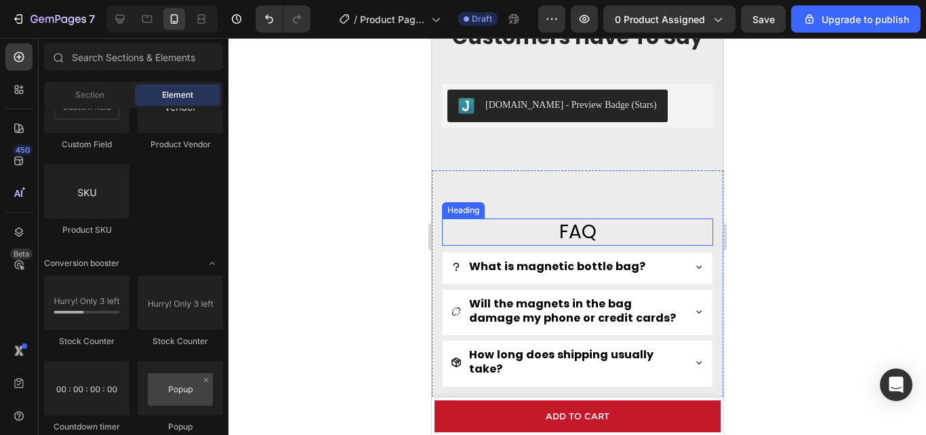
click at [576, 229] on h2 "FAQ" at bounding box center [576, 231] width 271 height 27
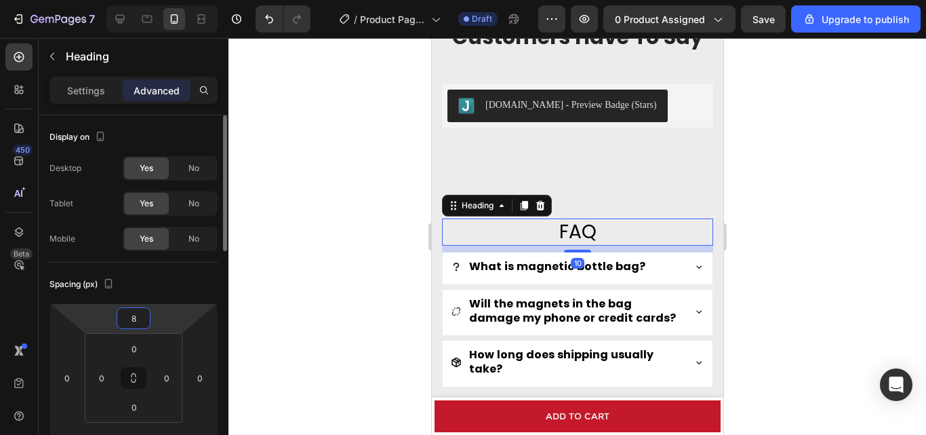
click at [136, 324] on input "8" at bounding box center [133, 318] width 27 height 20
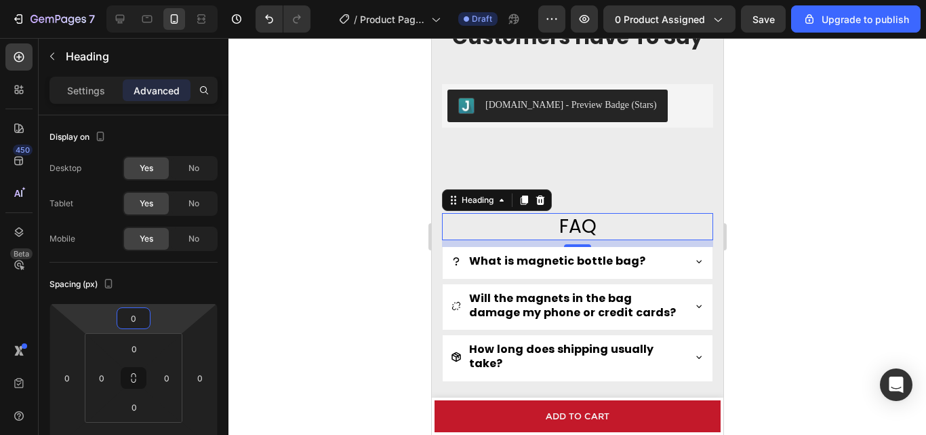
type input "0"
click at [295, 275] on div at bounding box center [578, 236] width 698 height 397
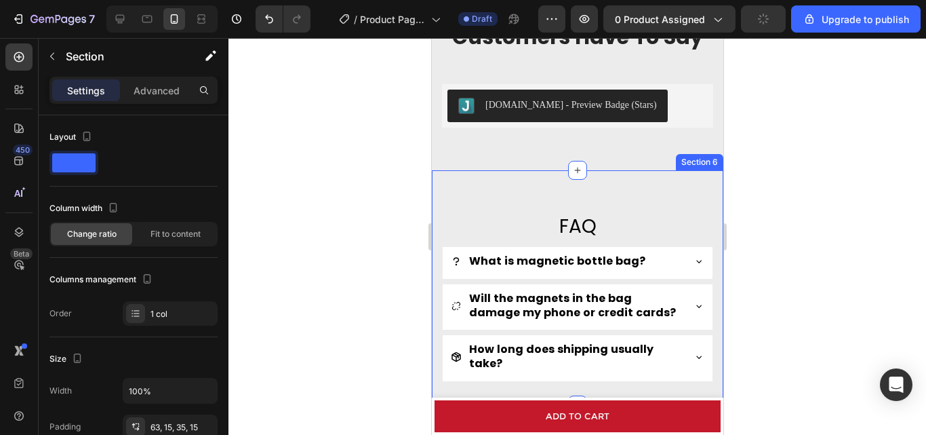
click at [520, 184] on div "FAQ Heading What is magnetic bottle bag? Will the magnets in the bag damage my …" at bounding box center [577, 287] width 292 height 235
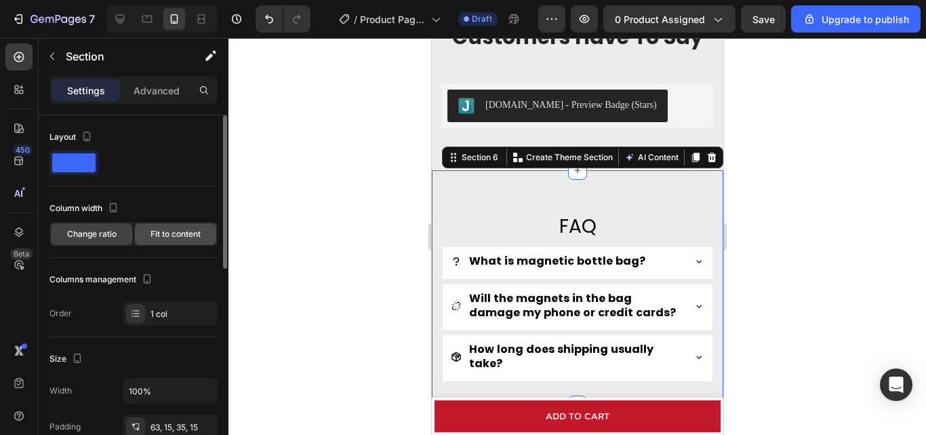
click at [165, 240] on div "Fit to content" at bounding box center [175, 234] width 81 height 22
click at [77, 243] on div "Change ratio" at bounding box center [91, 234] width 81 height 22
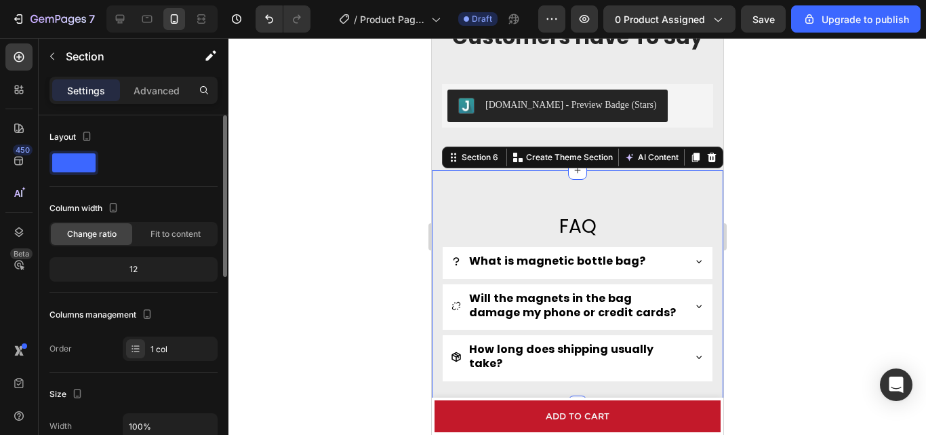
click at [132, 264] on div "12" at bounding box center [133, 269] width 163 height 19
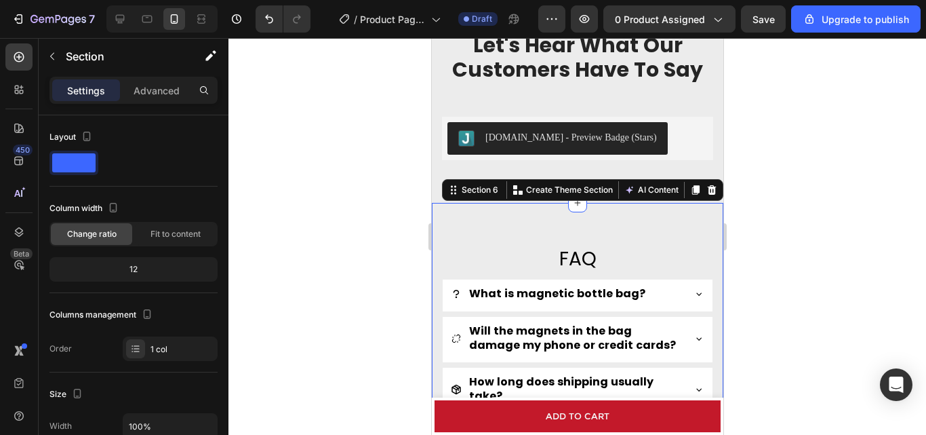
scroll to position [2170, 0]
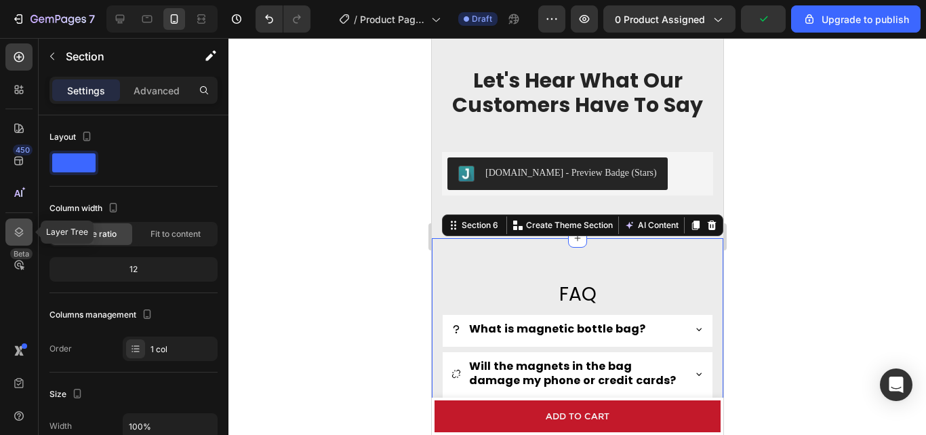
click at [20, 223] on div at bounding box center [18, 231] width 27 height 27
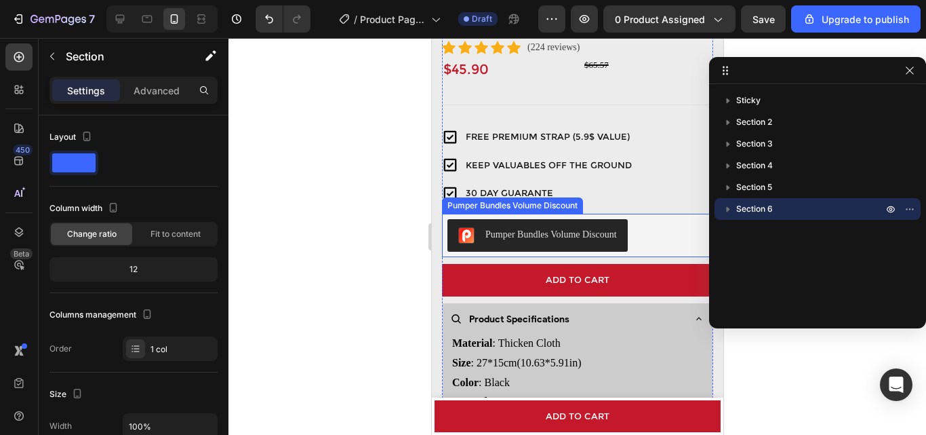
scroll to position [271, 0]
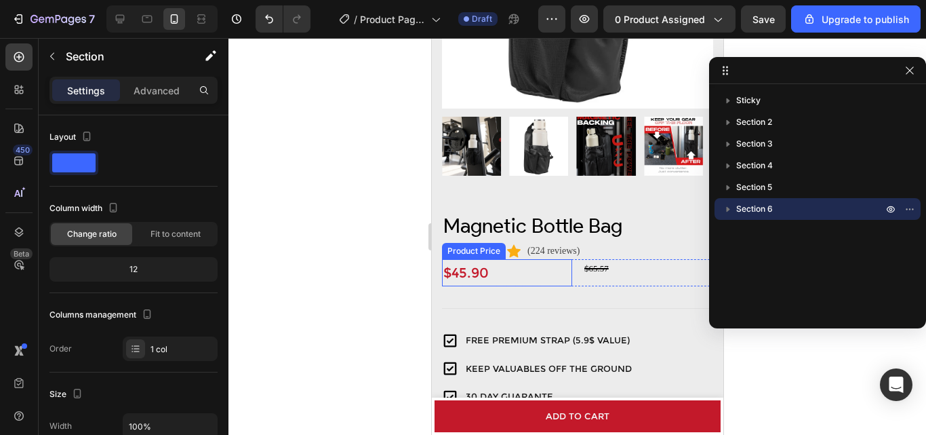
click at [471, 260] on div "$45.90" at bounding box center [506, 272] width 130 height 27
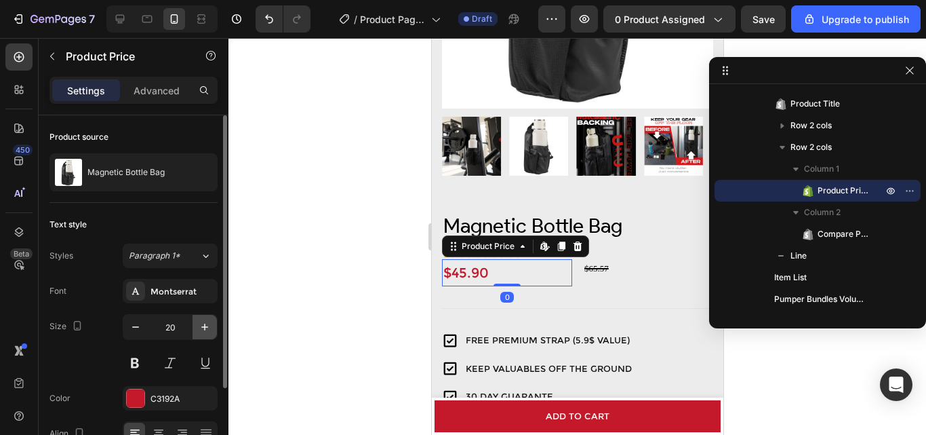
click at [199, 321] on icon "button" at bounding box center [205, 327] width 14 height 14
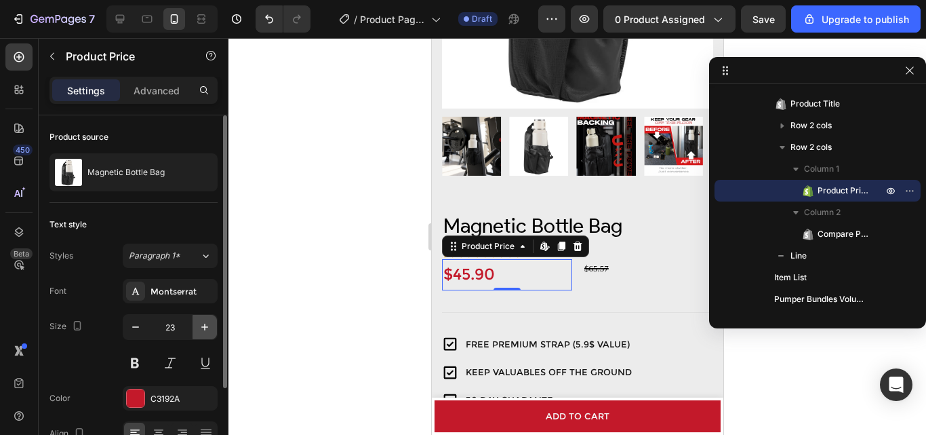
click at [199, 321] on icon "button" at bounding box center [205, 327] width 14 height 14
type input "24"
click at [283, 285] on div at bounding box center [578, 236] width 698 height 397
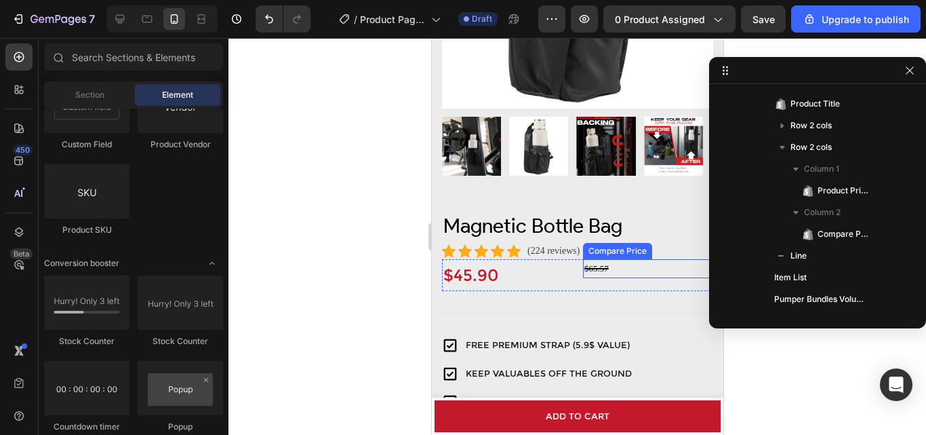
click at [596, 259] on div "$65.57" at bounding box center [648, 268] width 130 height 18
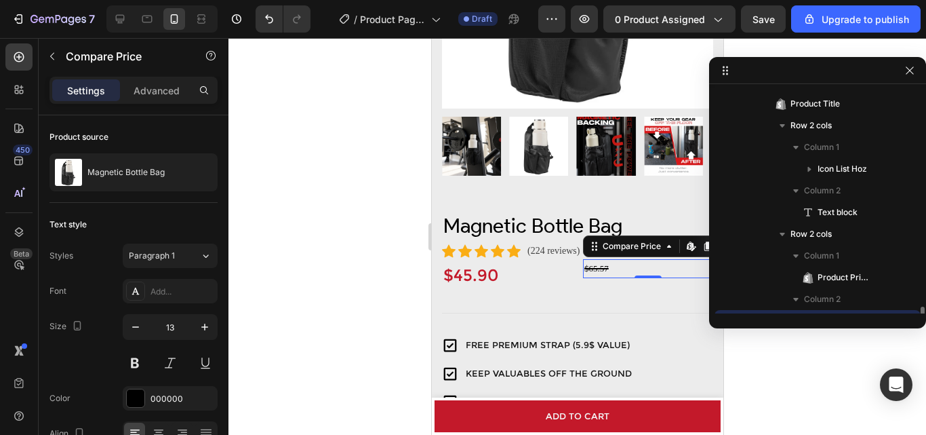
scroll to position [279, 0]
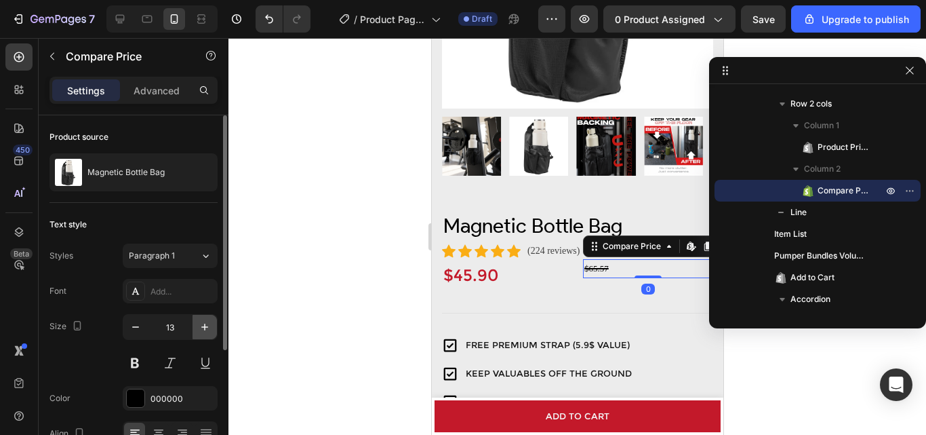
click at [204, 321] on icon "button" at bounding box center [205, 327] width 14 height 14
click at [122, 18] on icon at bounding box center [120, 19] width 14 height 14
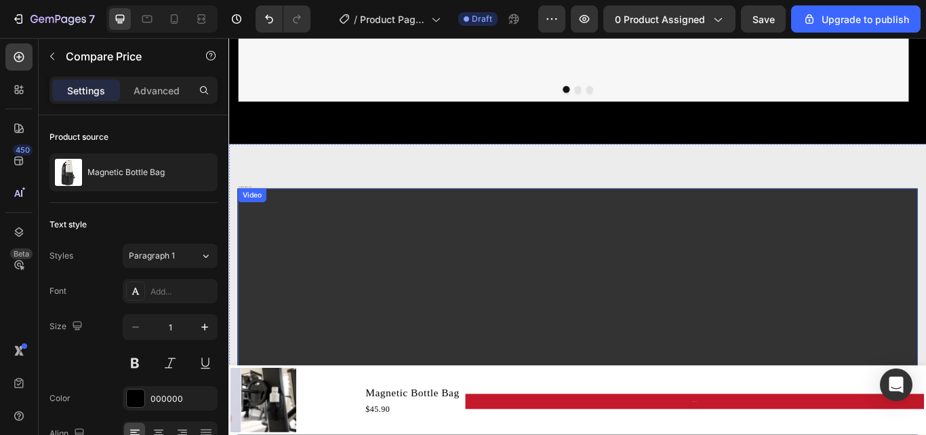
scroll to position [1054, 0]
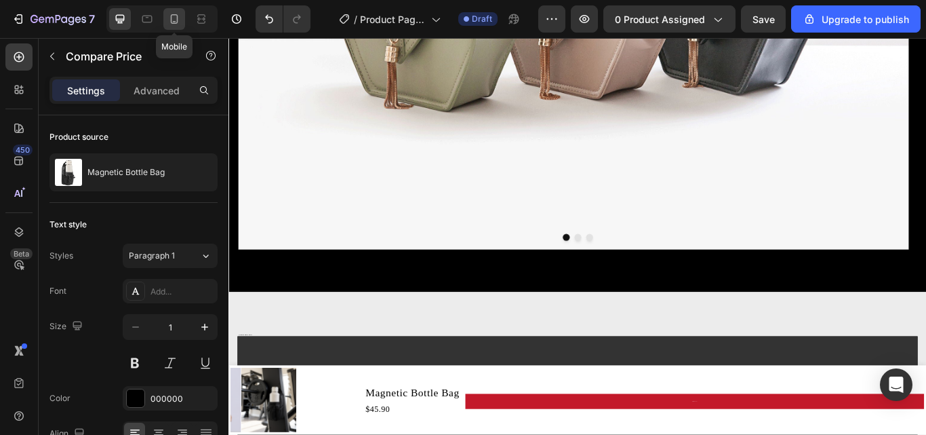
click at [172, 14] on icon at bounding box center [175, 19] width 14 height 14
type input "15"
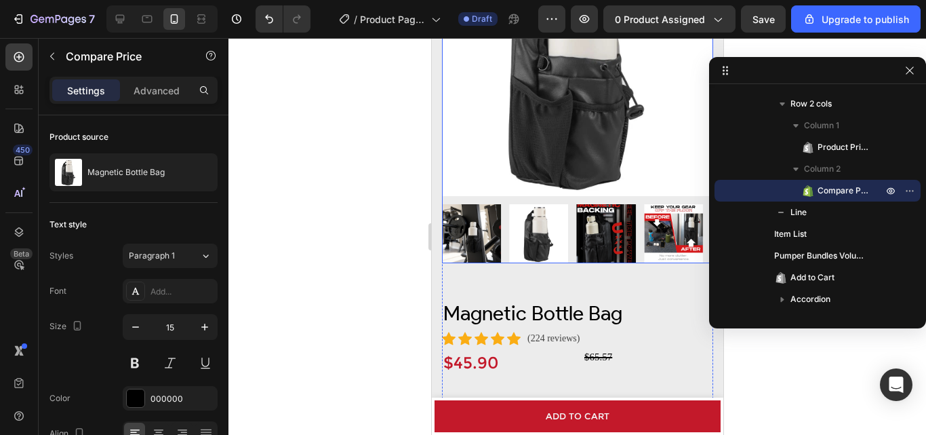
scroll to position [203, 0]
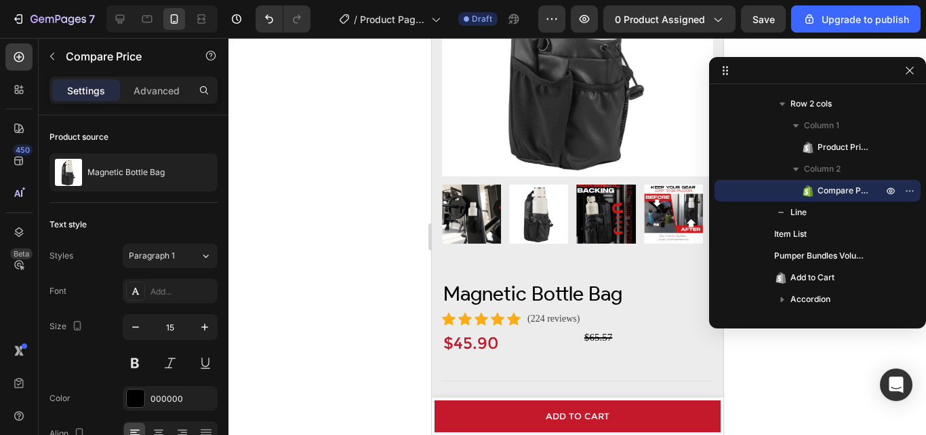
click at [594, 327] on div "$65.57" at bounding box center [648, 337] width 130 height 21
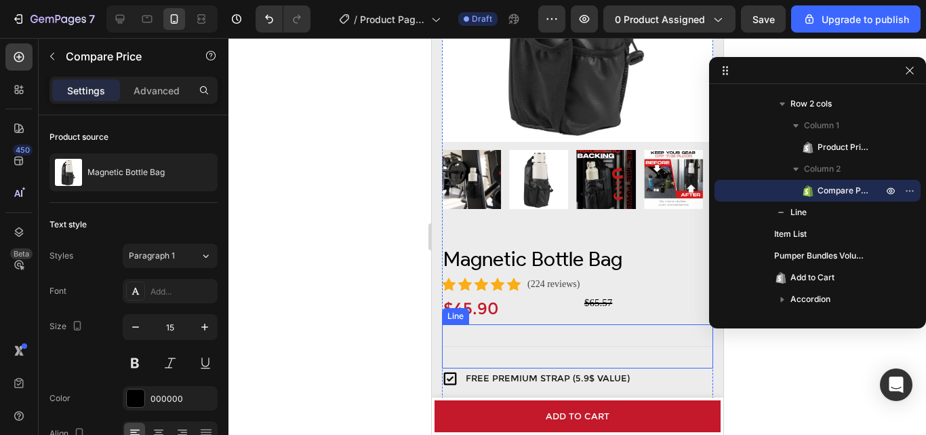
scroll to position [271, 0]
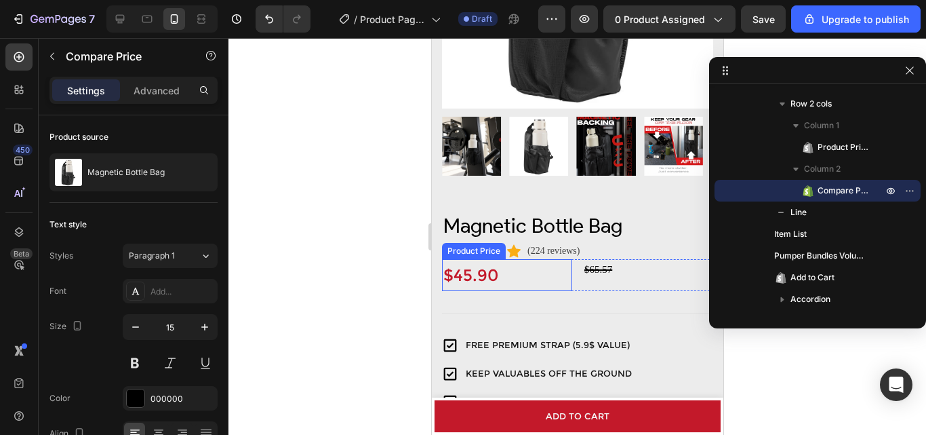
click at [549, 260] on div "$45.90" at bounding box center [506, 275] width 130 height 32
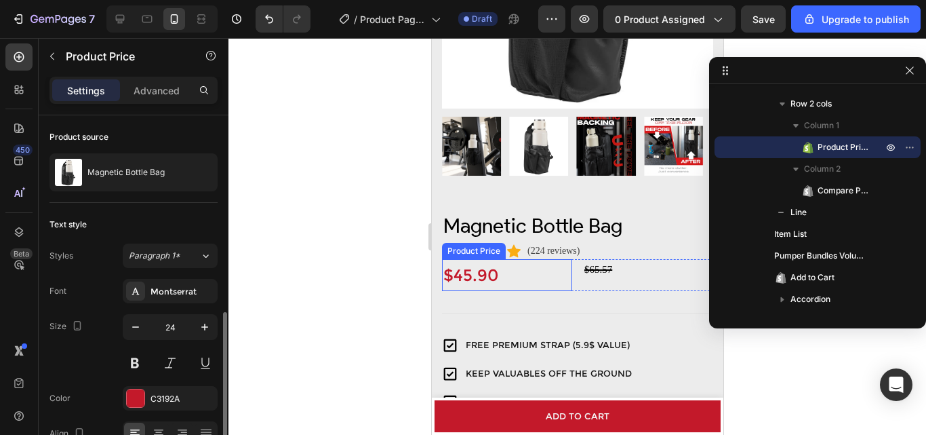
scroll to position [111, 0]
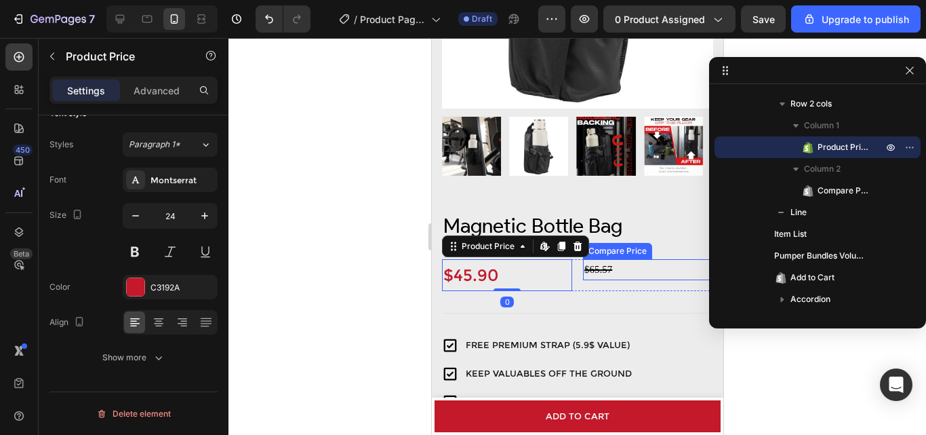
click at [637, 262] on div "$65.57" at bounding box center [648, 269] width 130 height 21
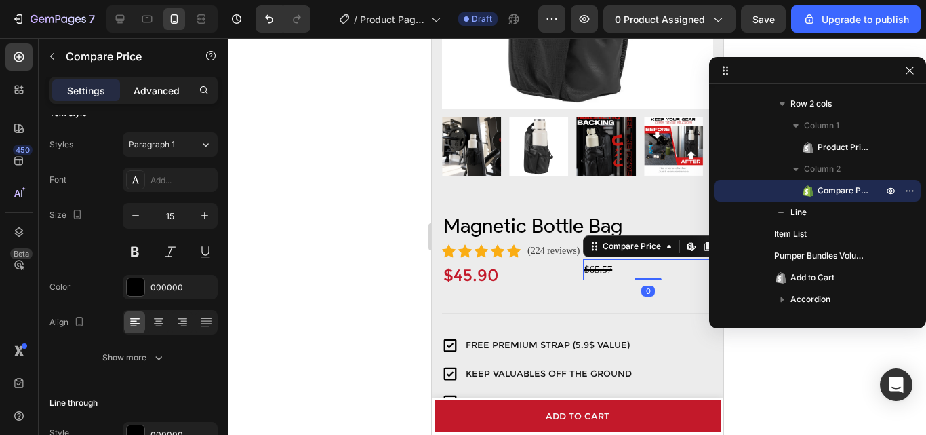
click at [150, 99] on div "Advanced" at bounding box center [157, 90] width 68 height 22
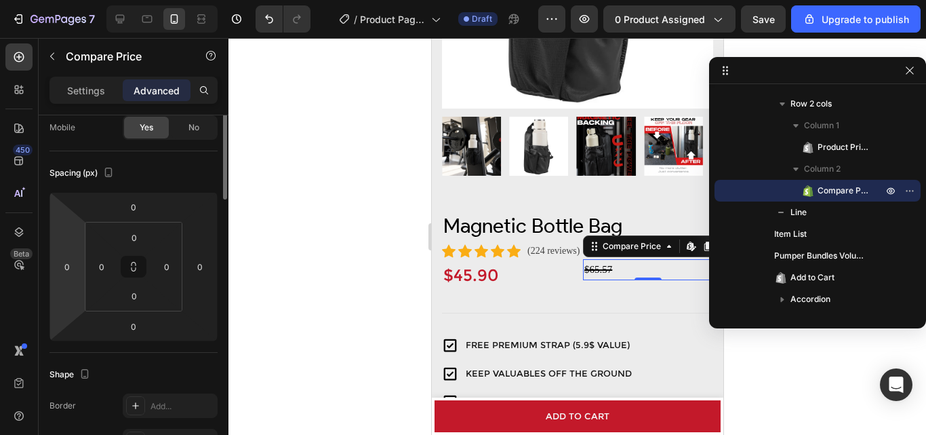
scroll to position [0, 0]
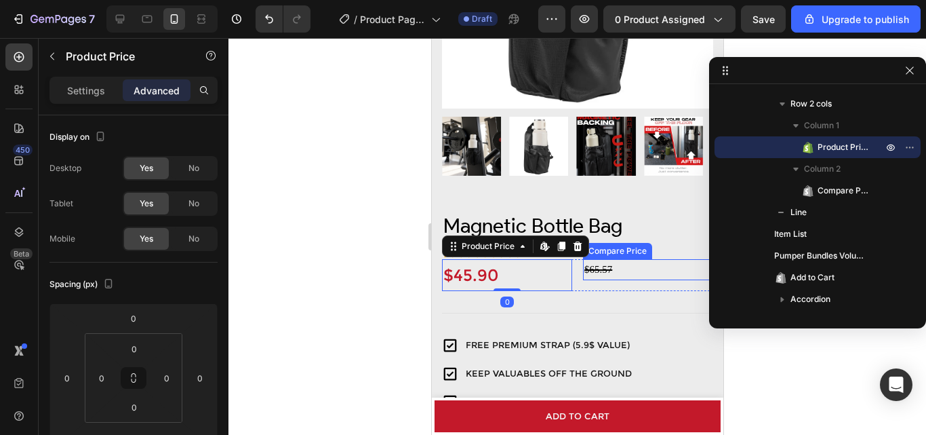
click at [616, 259] on div "$65.57" at bounding box center [648, 269] width 130 height 21
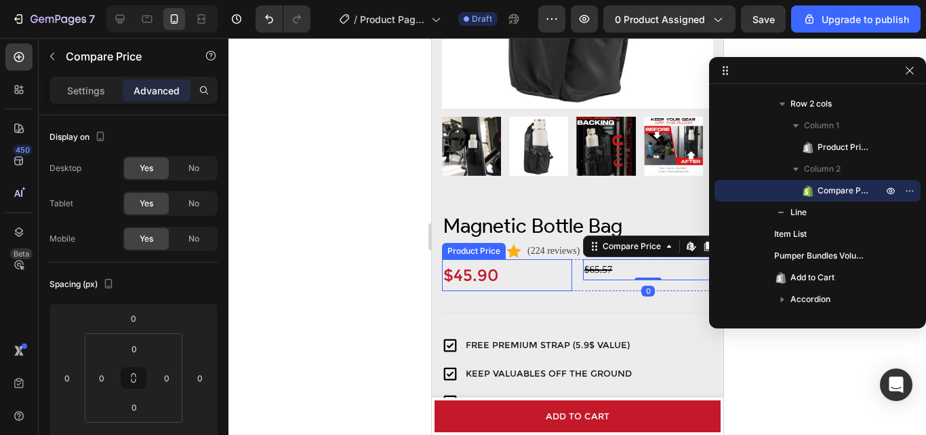
click at [529, 266] on div "$45.90" at bounding box center [506, 275] width 130 height 32
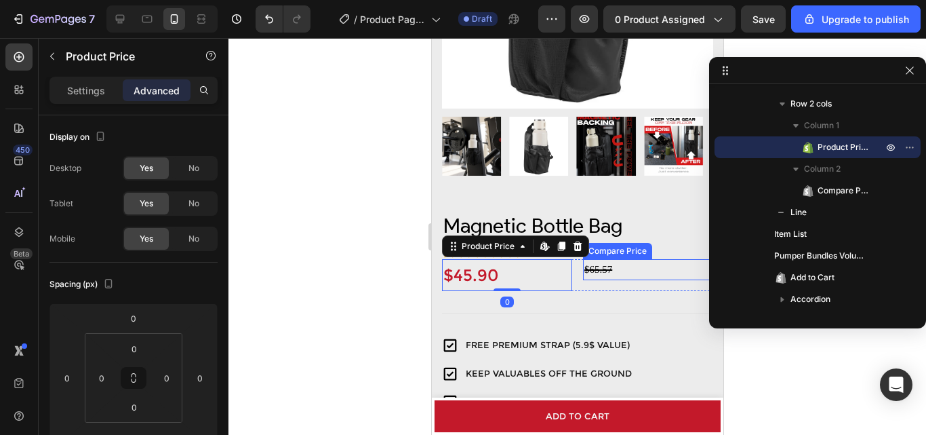
click at [606, 259] on div "$65.57" at bounding box center [648, 269] width 130 height 21
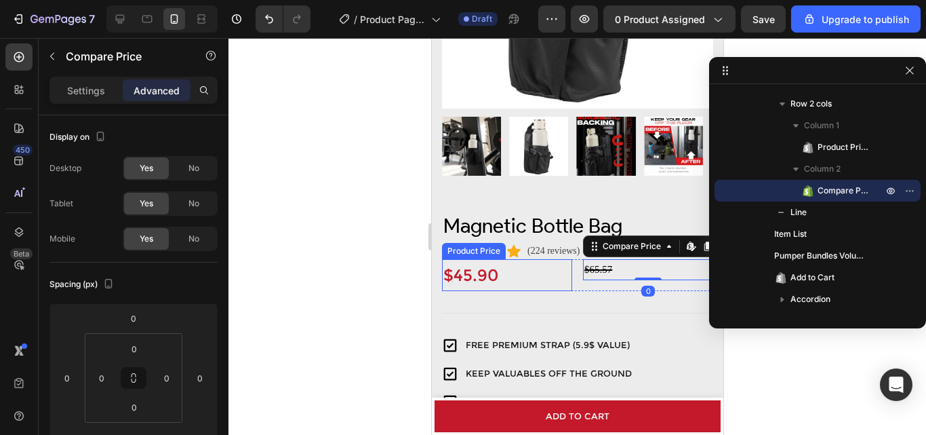
click at [541, 263] on div "$45.90" at bounding box center [506, 275] width 130 height 32
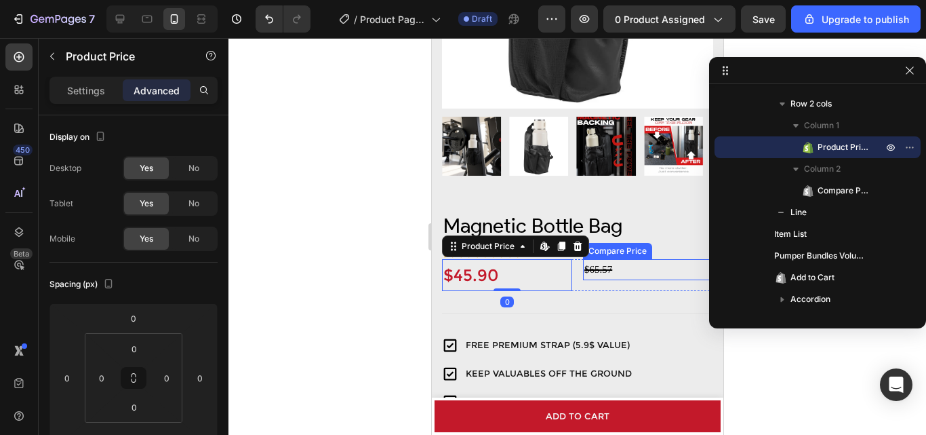
click at [600, 259] on div "$65.57" at bounding box center [648, 269] width 130 height 21
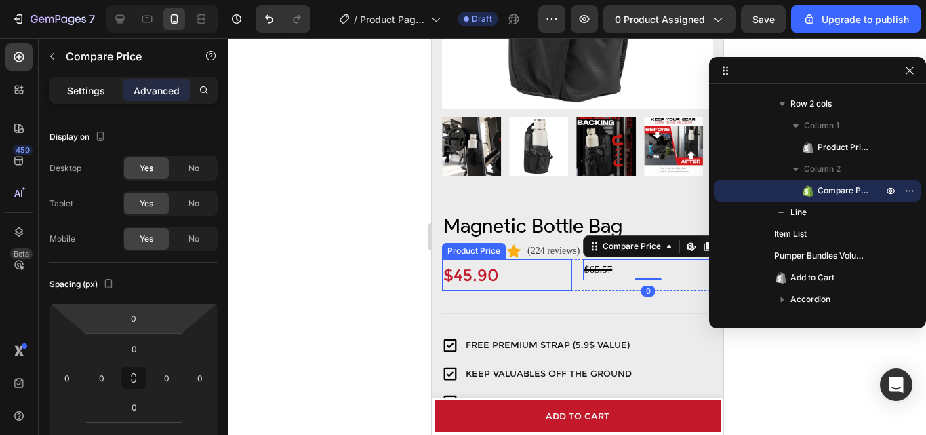
click at [84, 99] on div "Settings" at bounding box center [86, 90] width 68 height 22
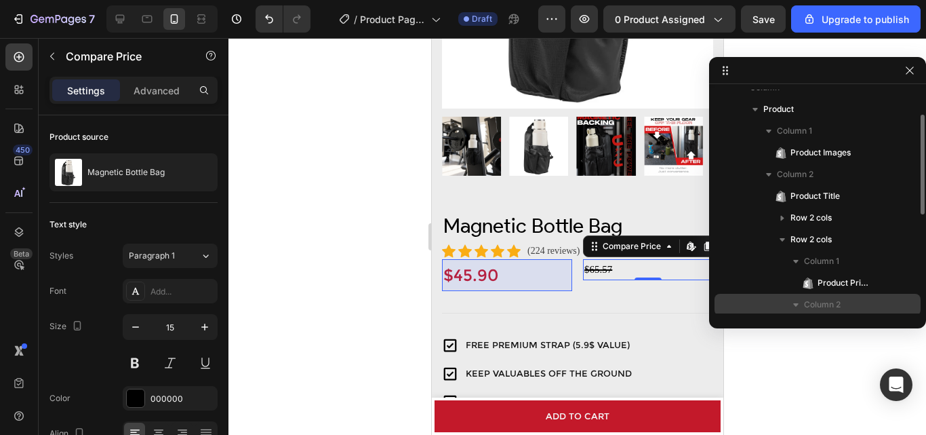
scroll to position [124, 0]
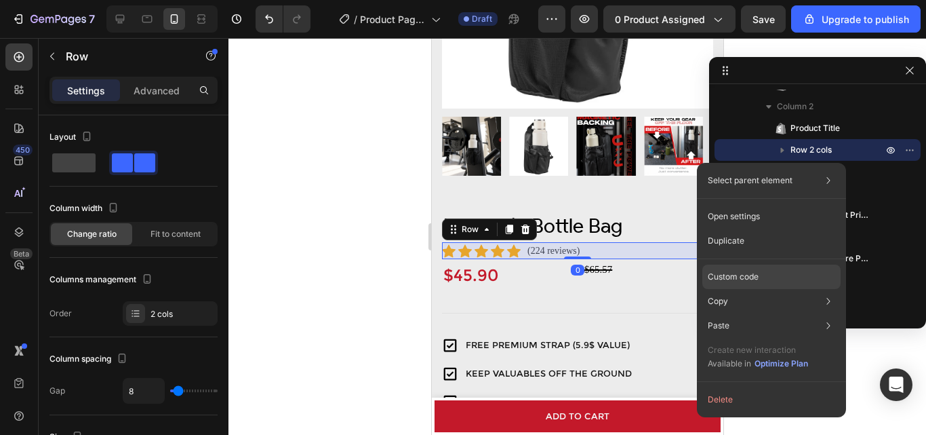
click at [791, 271] on div "Custom code" at bounding box center [772, 276] width 138 height 24
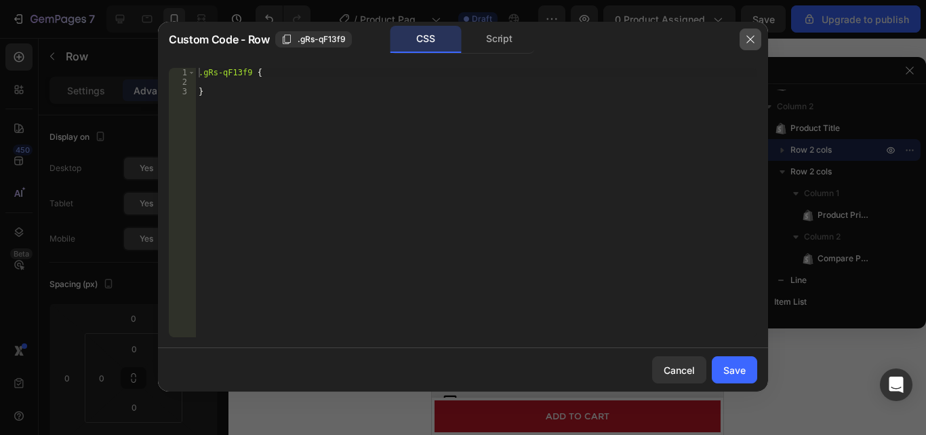
click at [749, 40] on icon "button" at bounding box center [750, 39] width 11 height 11
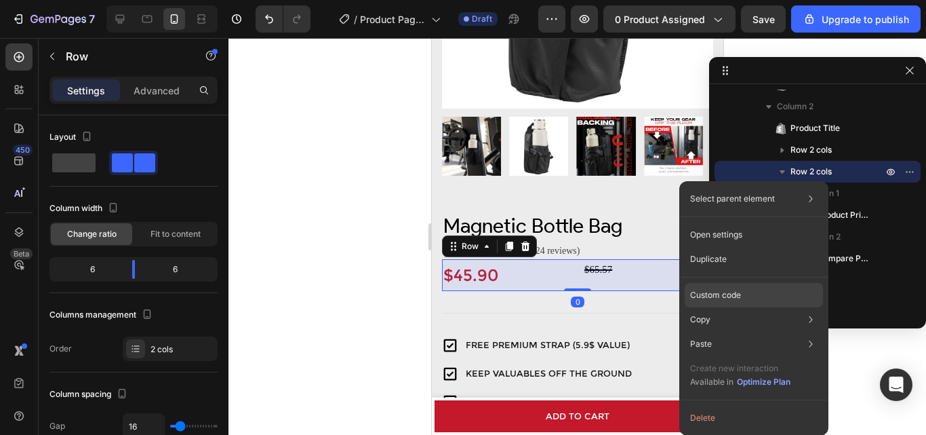
click at [759, 289] on div "Custom code" at bounding box center [754, 295] width 138 height 24
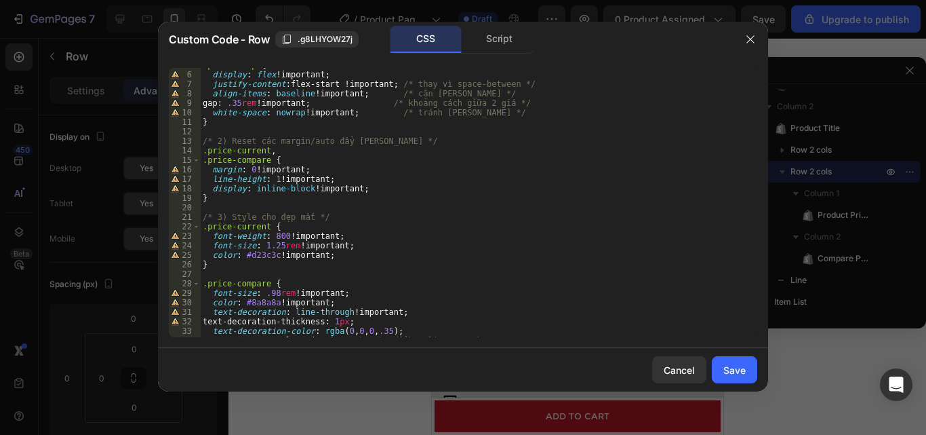
scroll to position [45, 0]
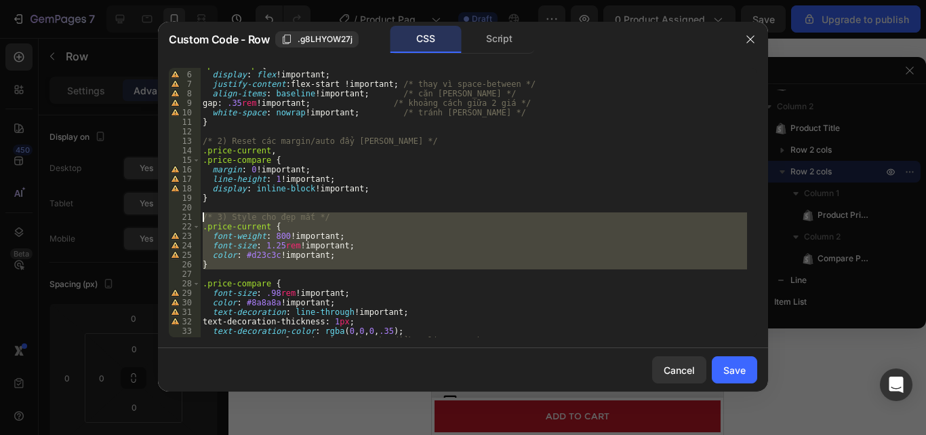
drag, startPoint x: 391, startPoint y: 275, endPoint x: 200, endPoint y: 220, distance: 198.1
click at [200, 220] on div "5 6 7 8 9 10 11 12 13 14 15 16 17 18 19 20 21 22 23 24 25 26 27 28 29 30 31 32 …" at bounding box center [463, 202] width 589 height 269
type textarea "/* 3) Style cho đẹp mắt */ .price-current {"
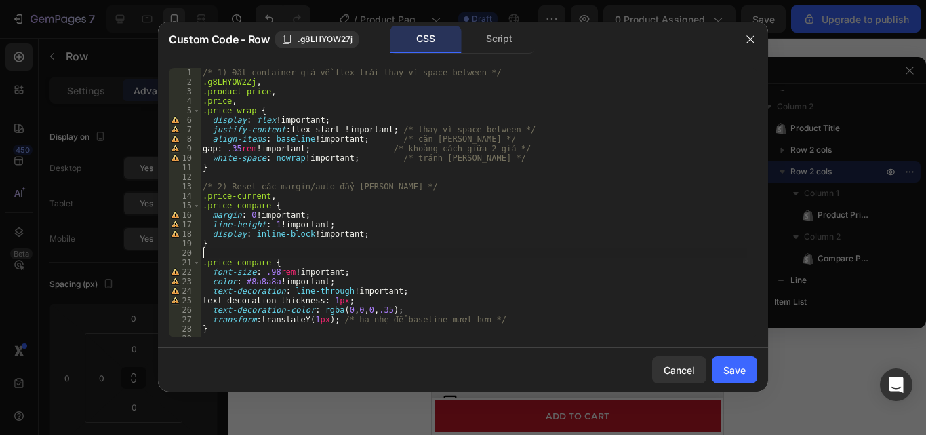
scroll to position [0, 0]
click at [717, 372] on button "Save" at bounding box center [734, 369] width 45 height 27
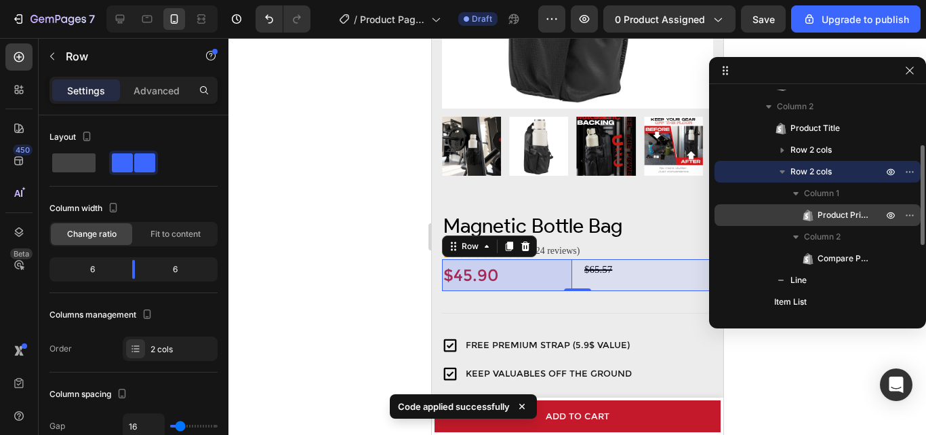
click at [835, 212] on span "Product Price" at bounding box center [844, 215] width 52 height 14
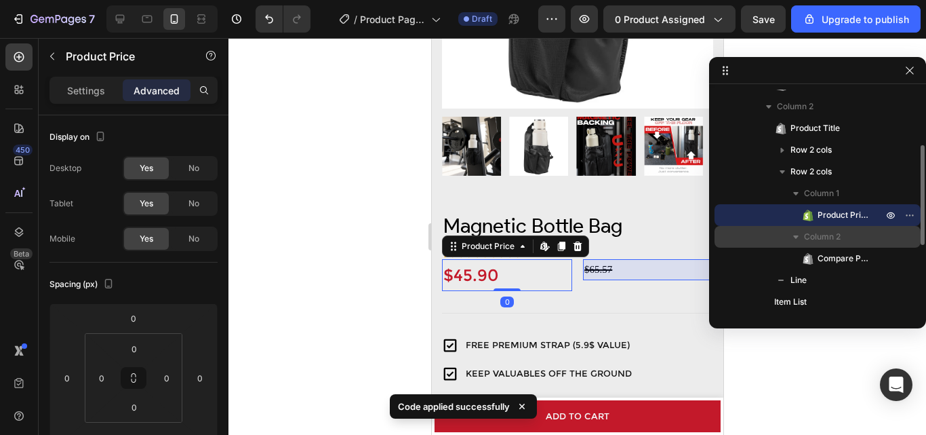
drag, startPoint x: 829, startPoint y: 252, endPoint x: 829, endPoint y: 244, distance: 8.2
click at [828, 252] on span "Compare Price" at bounding box center [844, 259] width 52 height 14
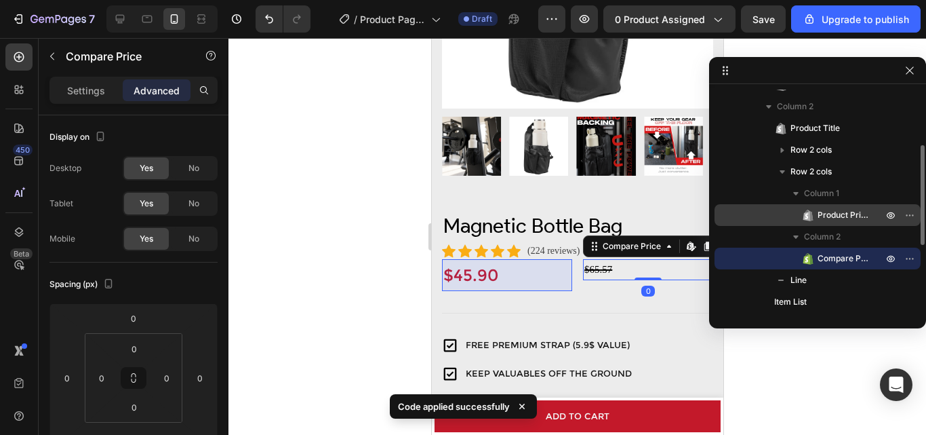
click at [839, 218] on span "Product Price" at bounding box center [844, 215] width 52 height 14
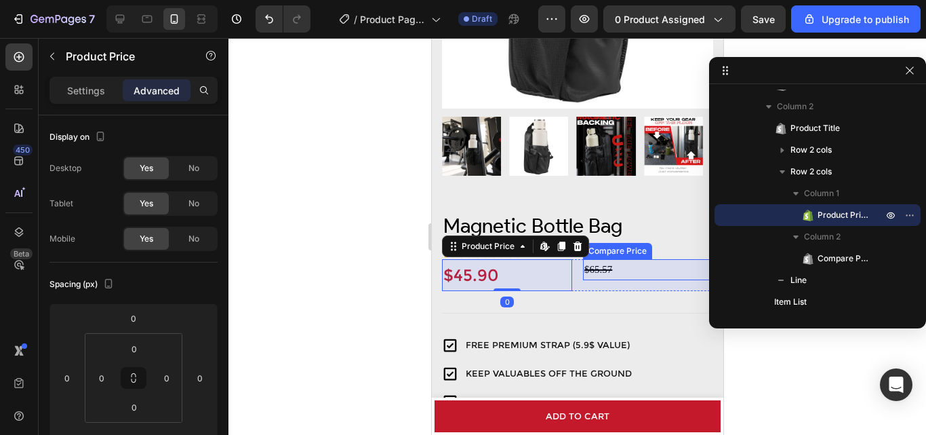
click at [627, 269] on div "$65.57" at bounding box center [648, 269] width 130 height 21
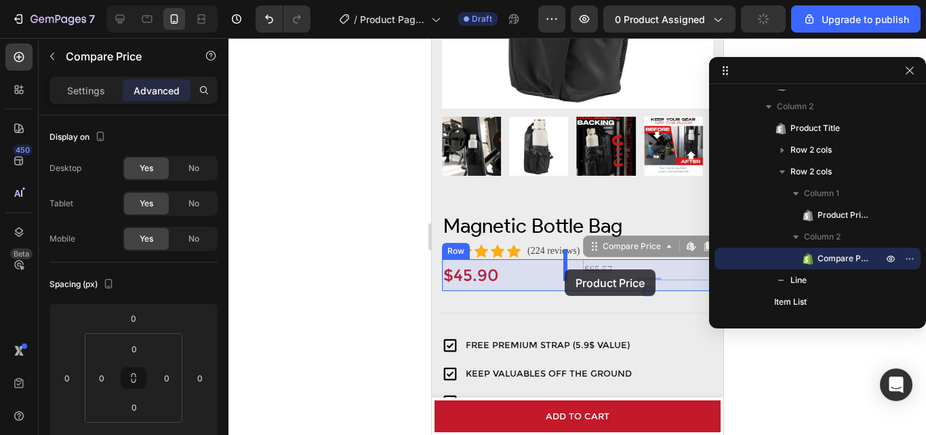
drag, startPoint x: 632, startPoint y: 256, endPoint x: 564, endPoint y: 269, distance: 69.0
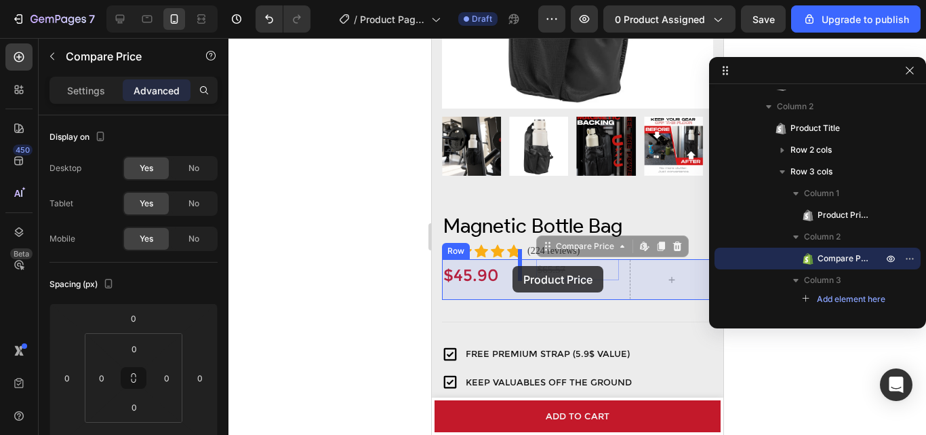
drag, startPoint x: 565, startPoint y: 258, endPoint x: 512, endPoint y: 266, distance: 53.4
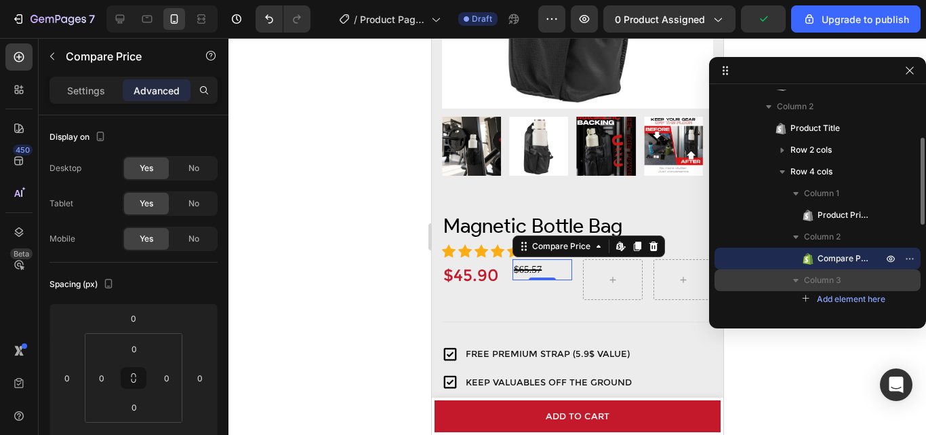
click at [798, 272] on button "button" at bounding box center [796, 280] width 16 height 16
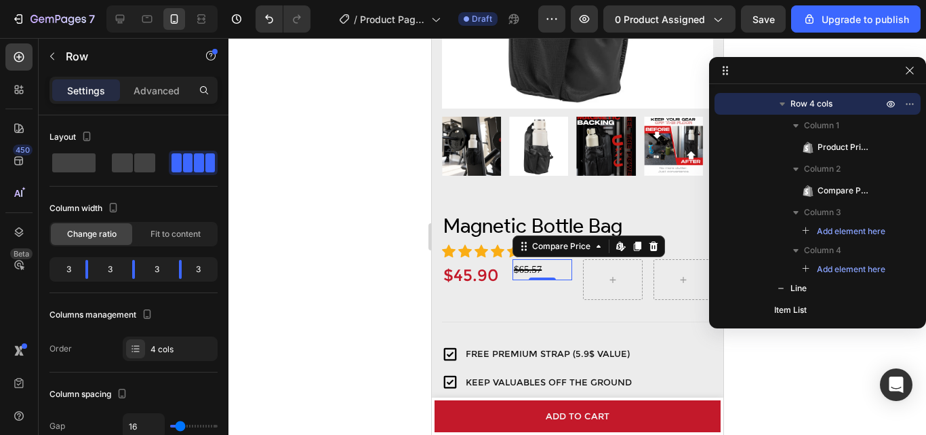
click at [623, 282] on div at bounding box center [613, 279] width 60 height 41
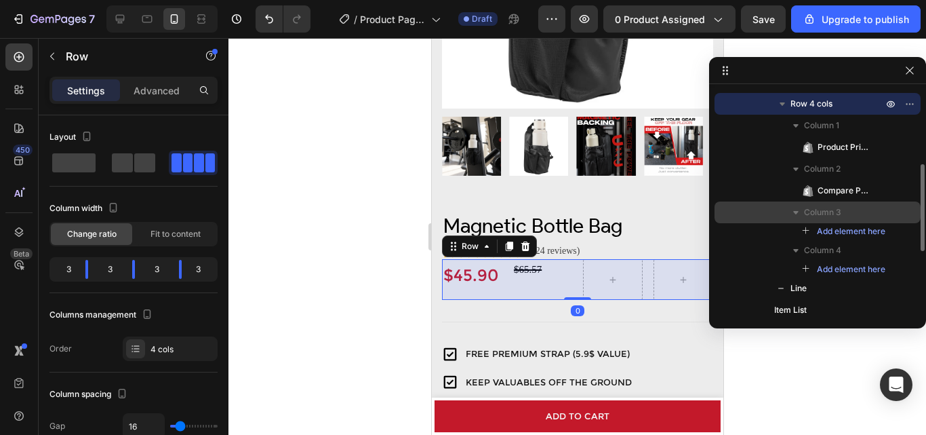
click at [831, 211] on span "Column 3" at bounding box center [822, 212] width 37 height 14
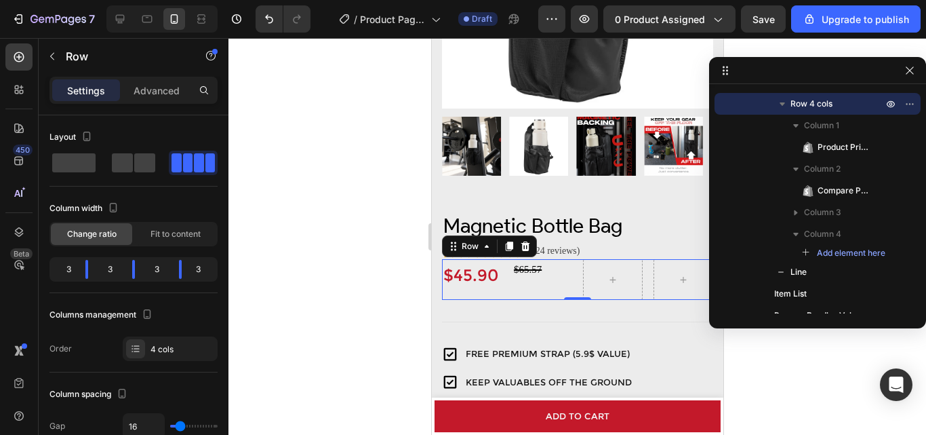
click at [527, 241] on icon at bounding box center [525, 245] width 9 height 9
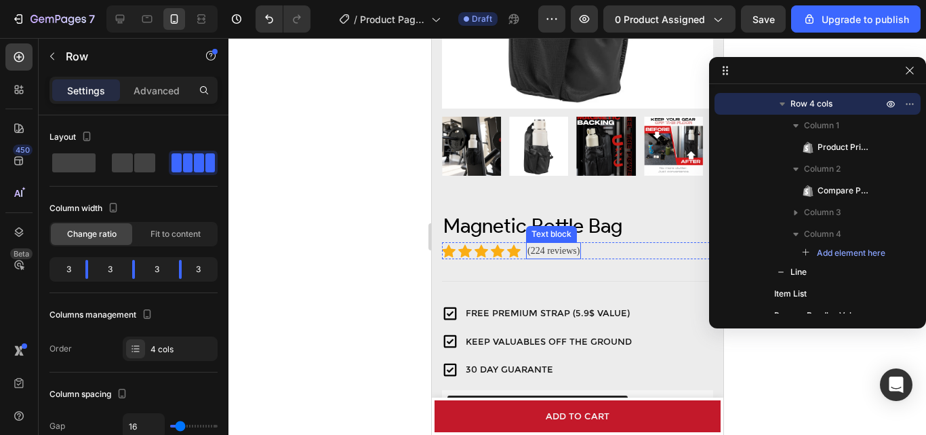
scroll to position [167, 0]
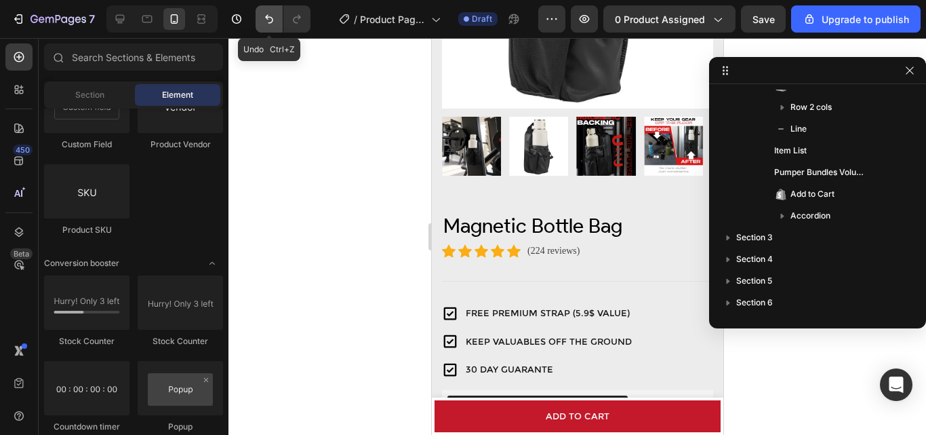
click at [267, 18] on icon "Undo/Redo" at bounding box center [269, 19] width 8 height 9
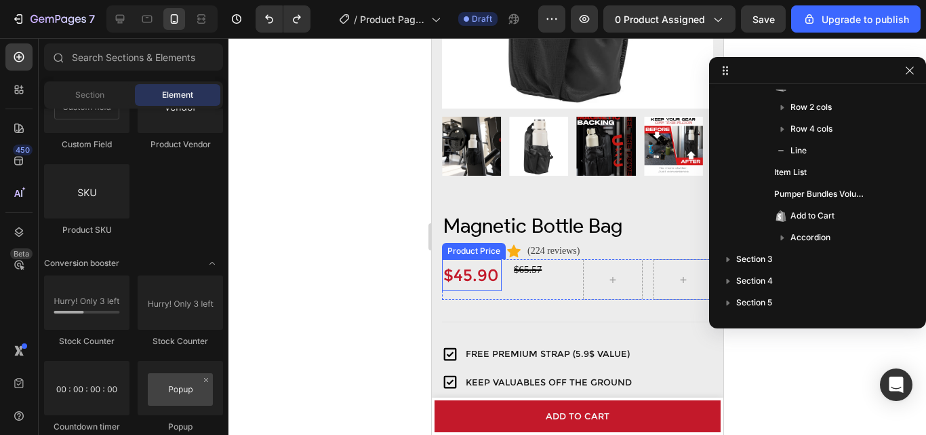
click at [476, 262] on div "$45.90" at bounding box center [471, 275] width 60 height 32
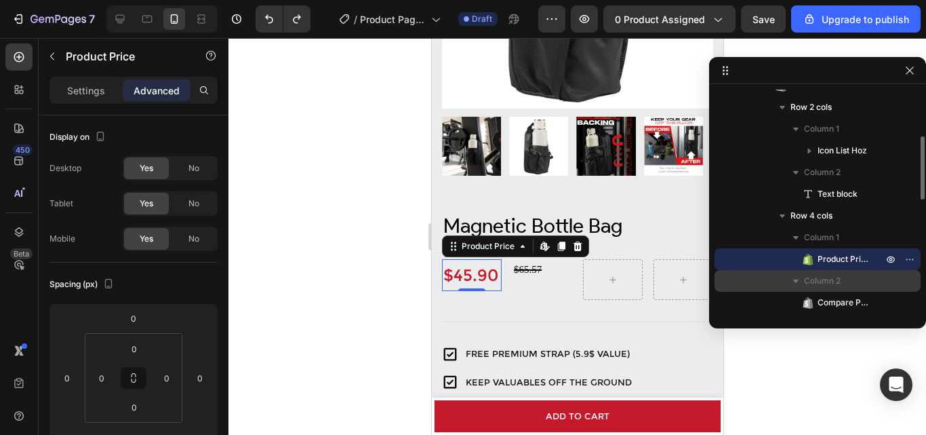
click at [802, 275] on icon "button" at bounding box center [796, 281] width 14 height 14
click at [811, 286] on span "Column 2" at bounding box center [822, 281] width 37 height 14
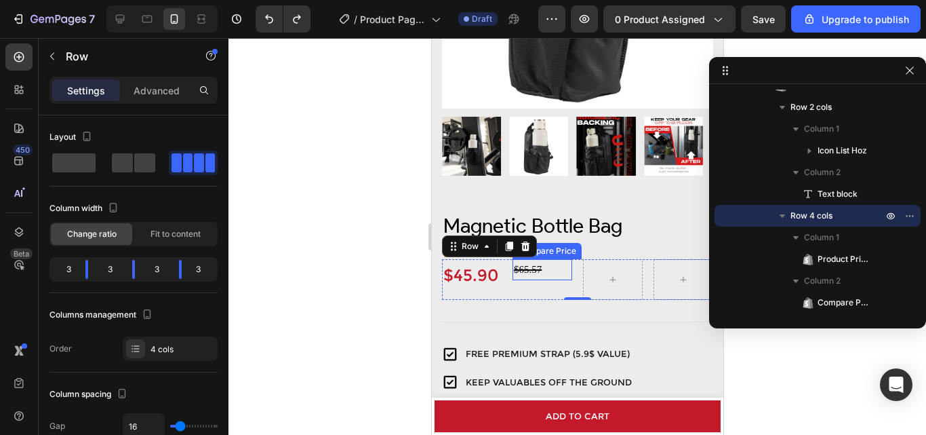
click at [532, 261] on div "$65.57" at bounding box center [542, 269] width 60 height 21
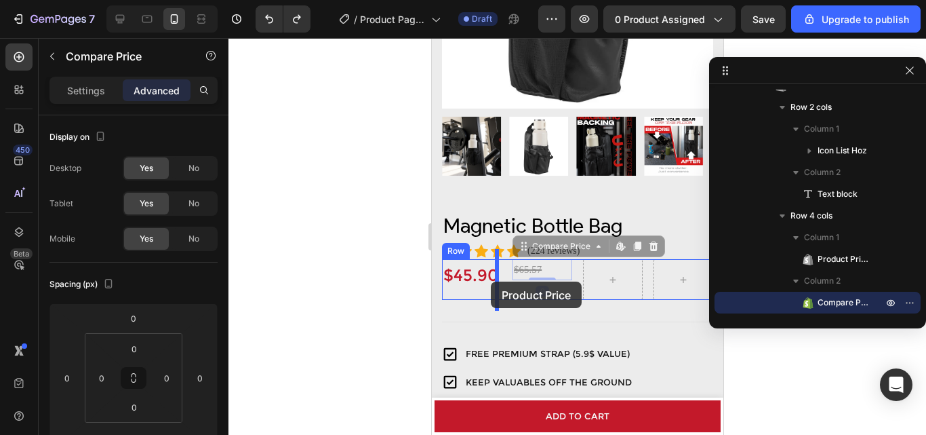
drag, startPoint x: 551, startPoint y: 255, endPoint x: 490, endPoint y: 281, distance: 65.9
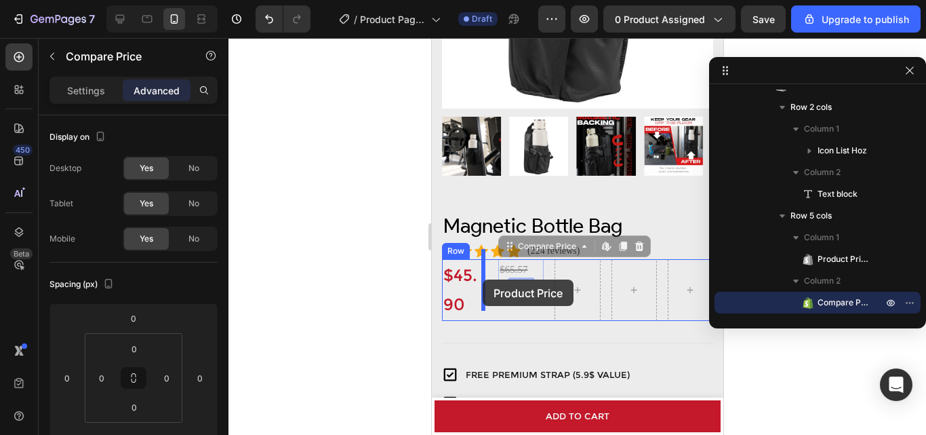
drag, startPoint x: 511, startPoint y: 256, endPoint x: 482, endPoint y: 279, distance: 37.2
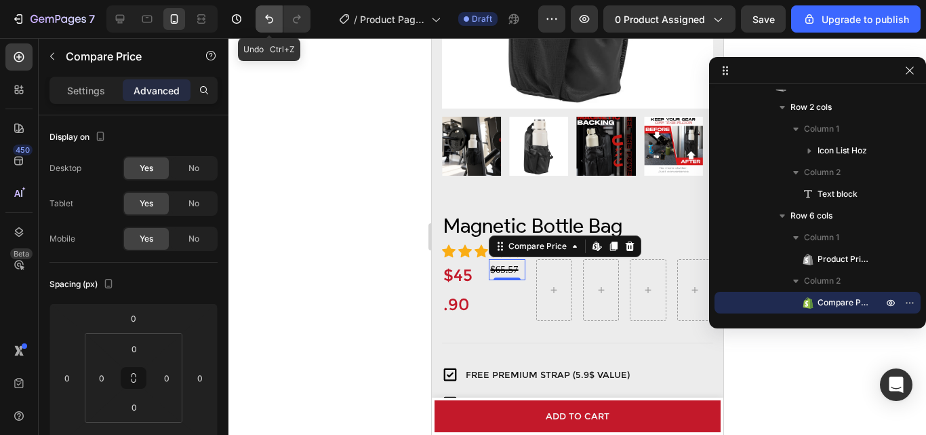
click at [263, 18] on icon "Undo/Redo" at bounding box center [269, 19] width 14 height 14
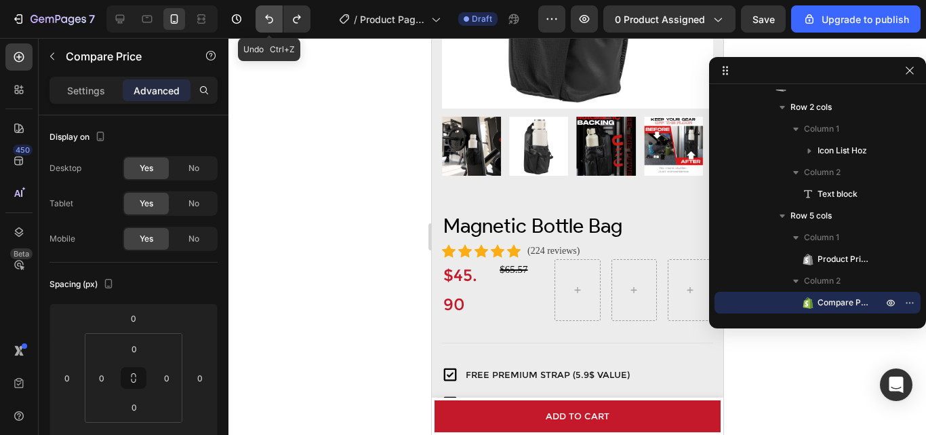
click at [263, 18] on icon "Undo/Redo" at bounding box center [269, 19] width 14 height 14
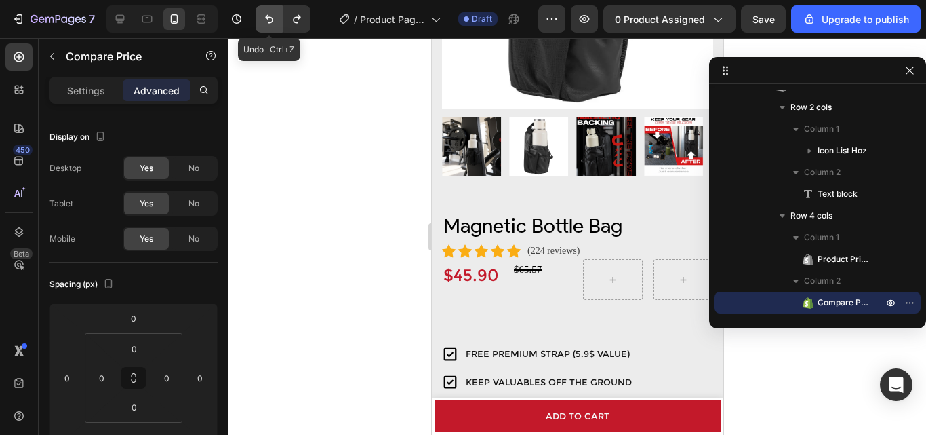
click at [263, 18] on icon "Undo/Redo" at bounding box center [269, 19] width 14 height 14
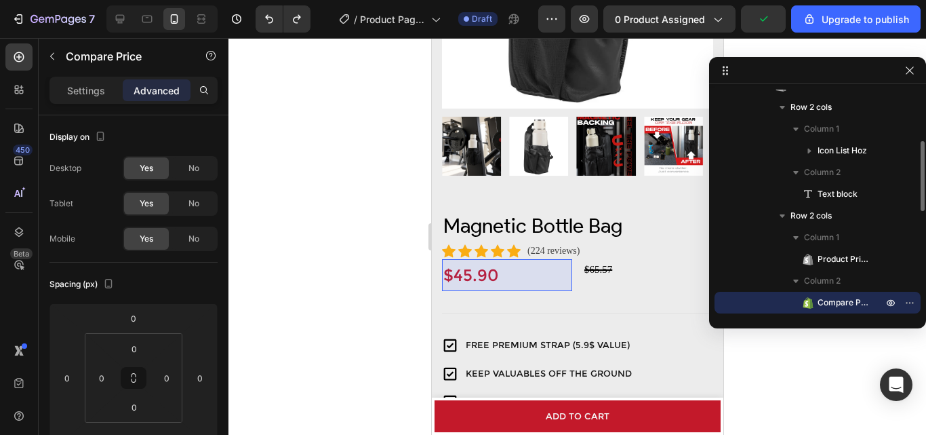
scroll to position [235, 0]
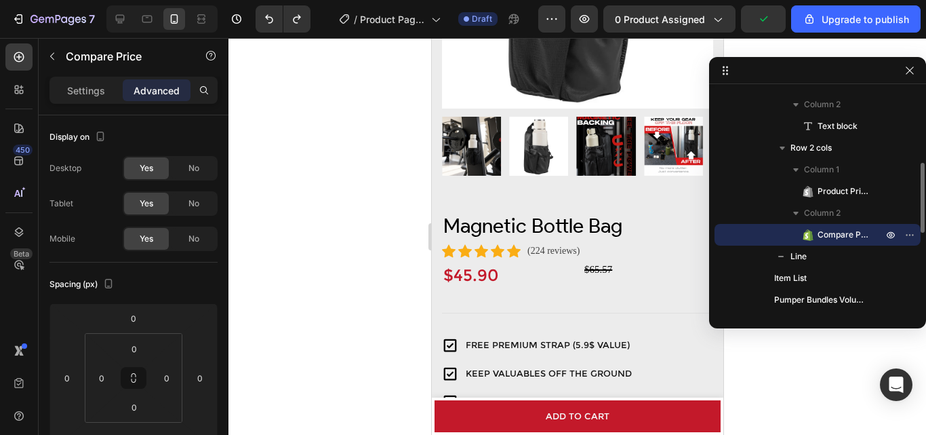
click at [823, 239] on span "Compare Price" at bounding box center [844, 235] width 52 height 14
click at [604, 259] on div "$65.57" at bounding box center [648, 269] width 130 height 21
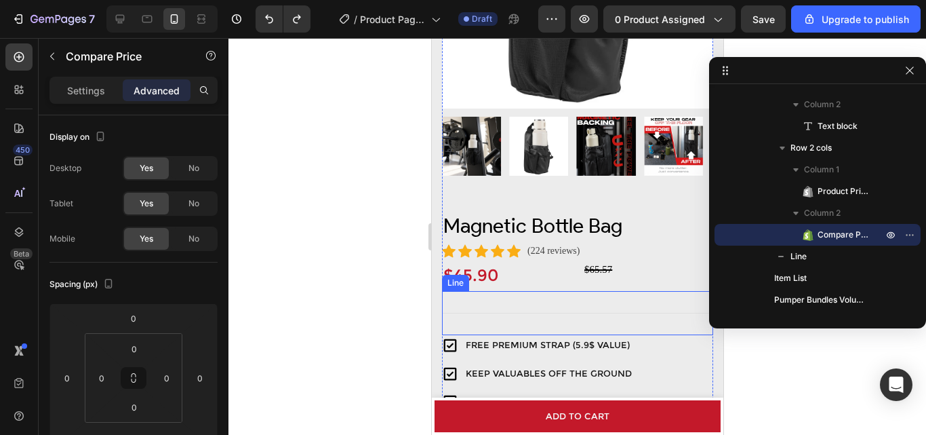
click at [479, 291] on div "Title Line" at bounding box center [576, 313] width 271 height 44
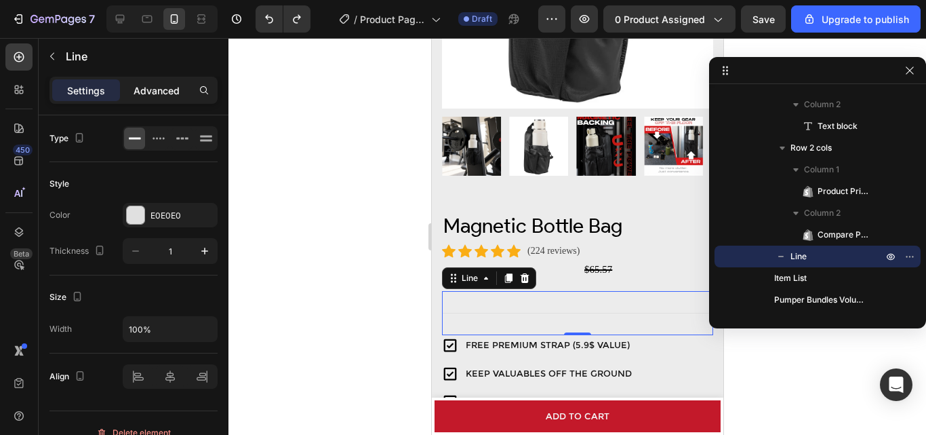
click at [153, 81] on div "Advanced" at bounding box center [157, 90] width 68 height 22
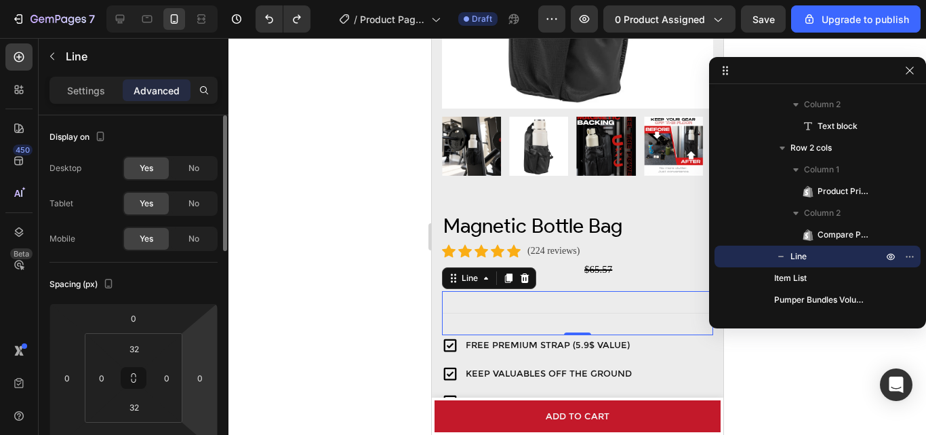
scroll to position [68, 0]
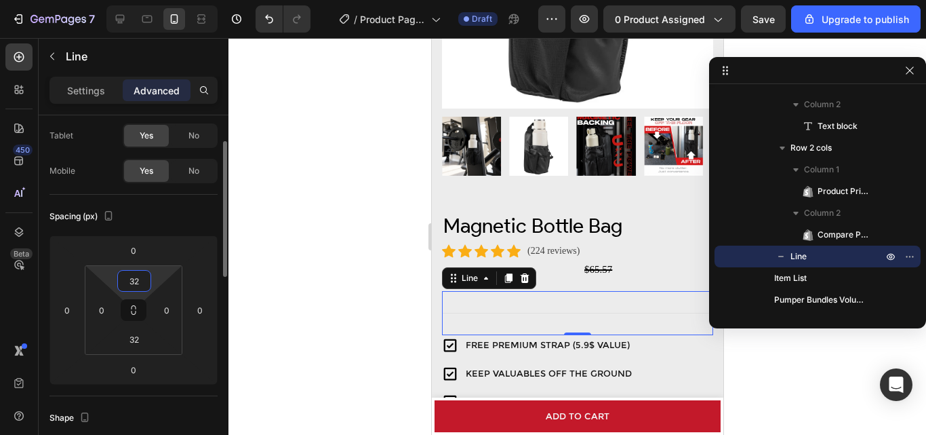
click at [140, 288] on input "32" at bounding box center [134, 281] width 27 height 20
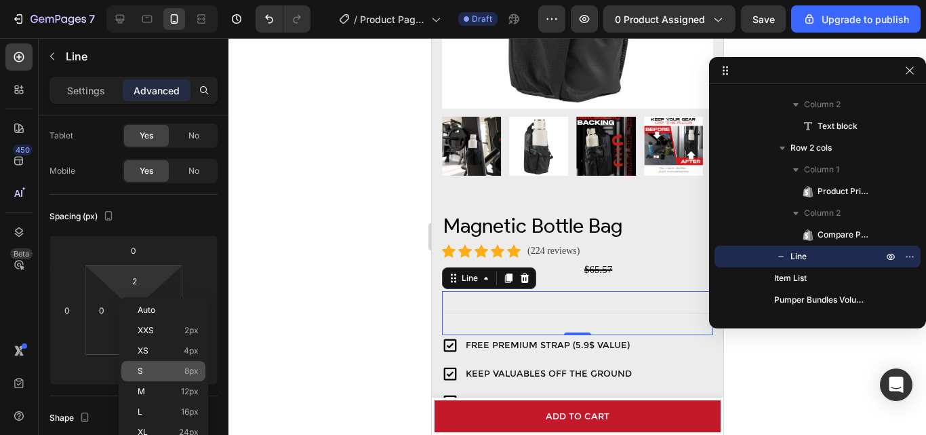
click at [151, 366] on div "S 8px" at bounding box center [163, 371] width 84 height 20
type input "8"
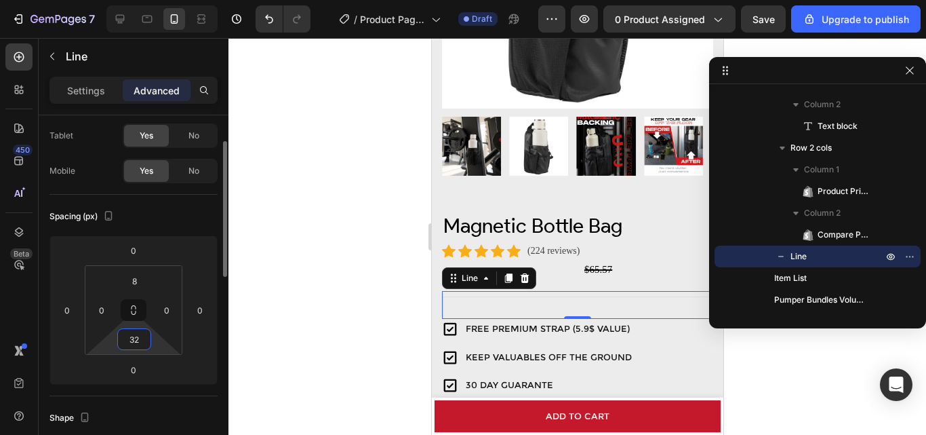
click at [138, 340] on input "32" at bounding box center [134, 339] width 27 height 20
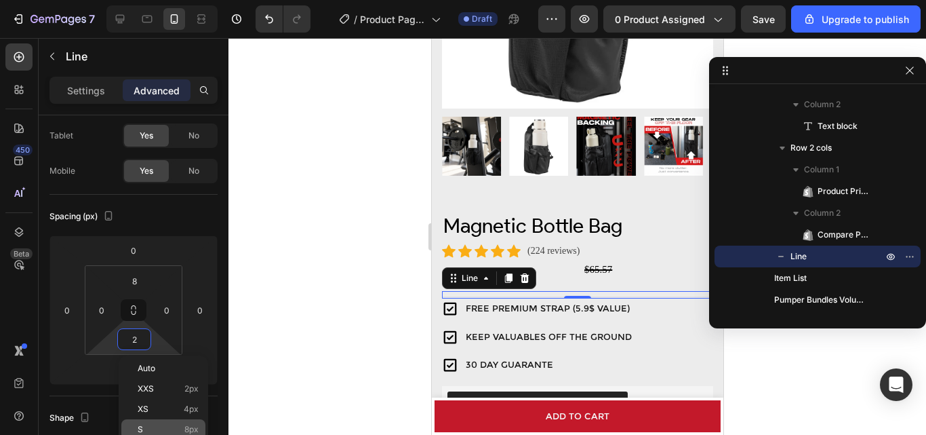
click at [180, 431] on p "S 8px" at bounding box center [168, 429] width 61 height 9
type input "8"
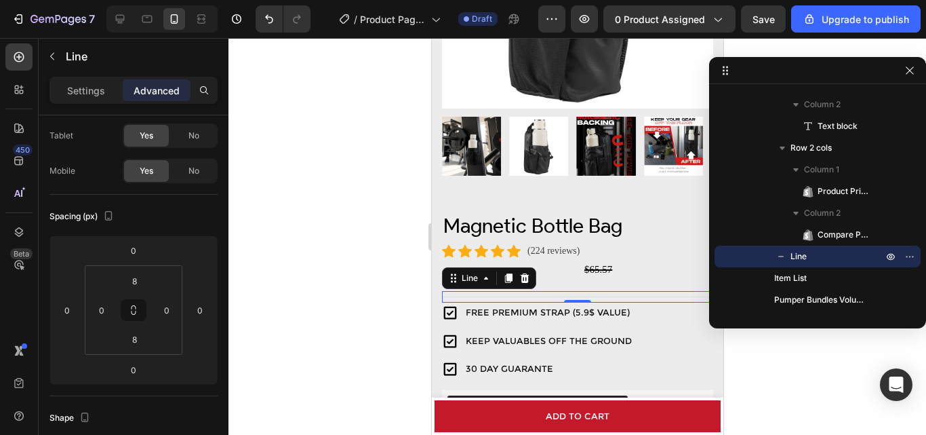
click at [343, 281] on div at bounding box center [578, 236] width 698 height 397
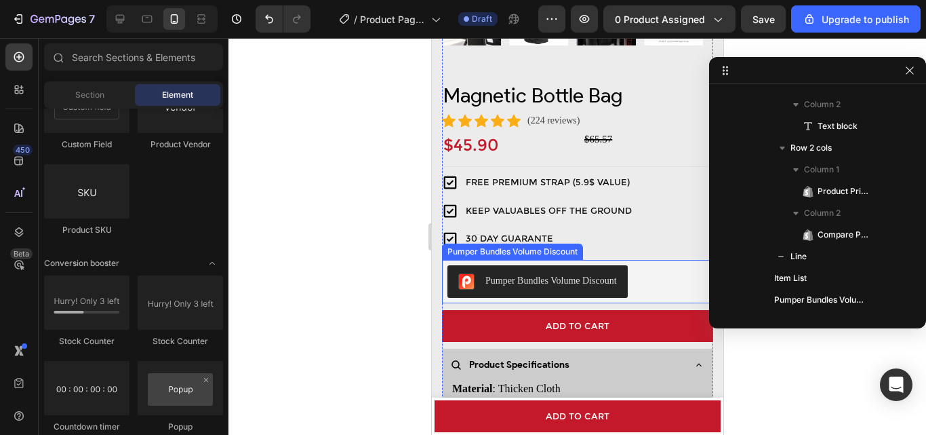
scroll to position [407, 0]
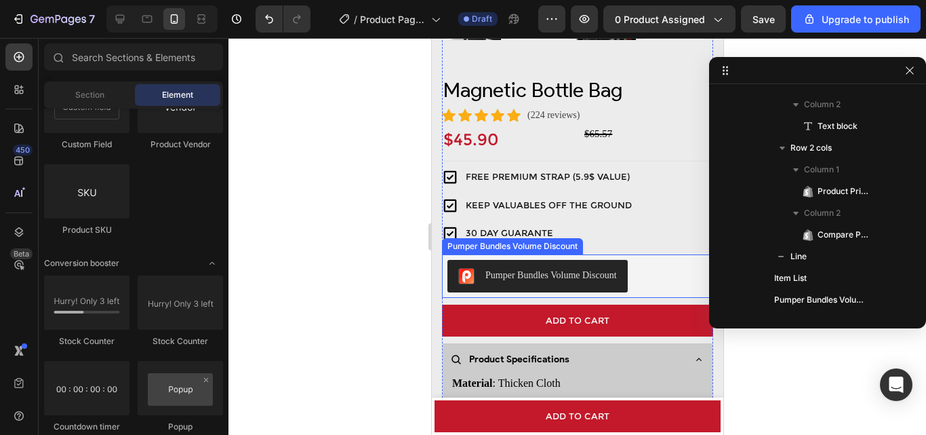
click at [555, 268] on div "Pumper Bundles Volume Discount" at bounding box center [551, 275] width 132 height 14
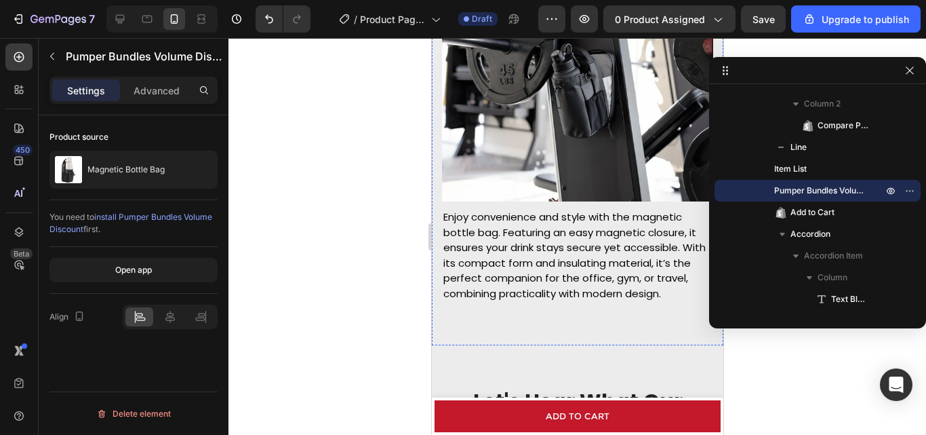
scroll to position [2102, 0]
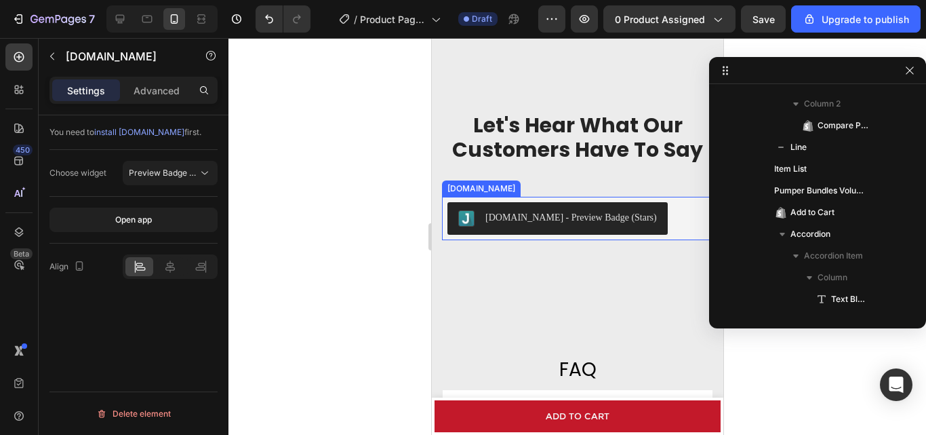
click at [537, 216] on div "[DOMAIN_NAME] - Preview Badge (Stars)" at bounding box center [571, 217] width 172 height 14
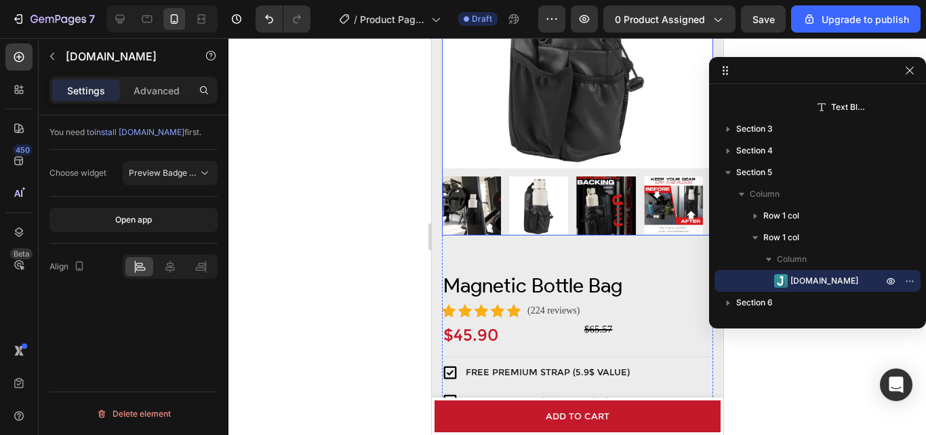
scroll to position [271, 0]
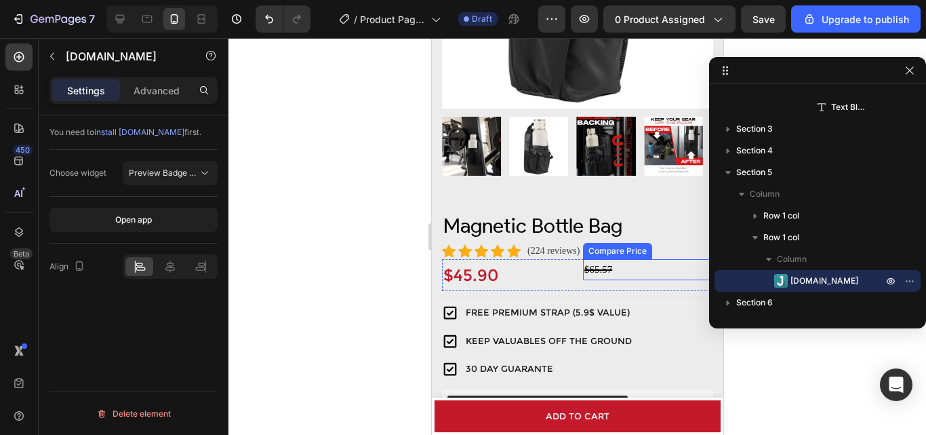
click at [595, 259] on div "$65.57" at bounding box center [648, 269] width 130 height 21
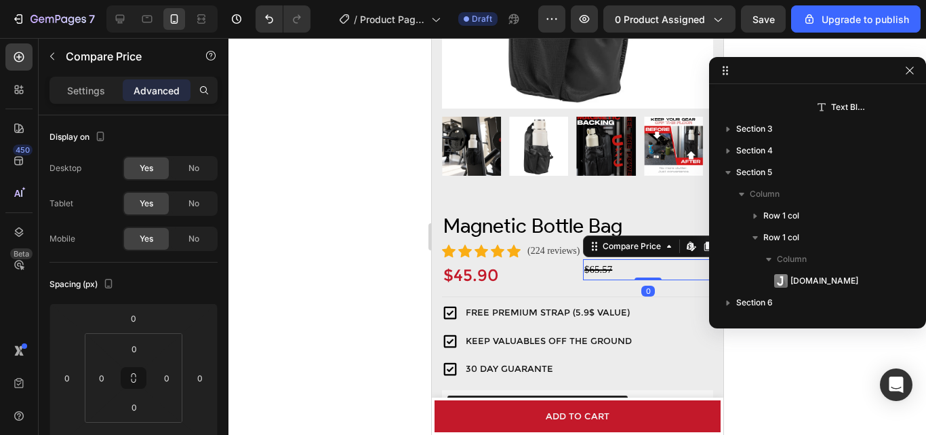
scroll to position [496, 0]
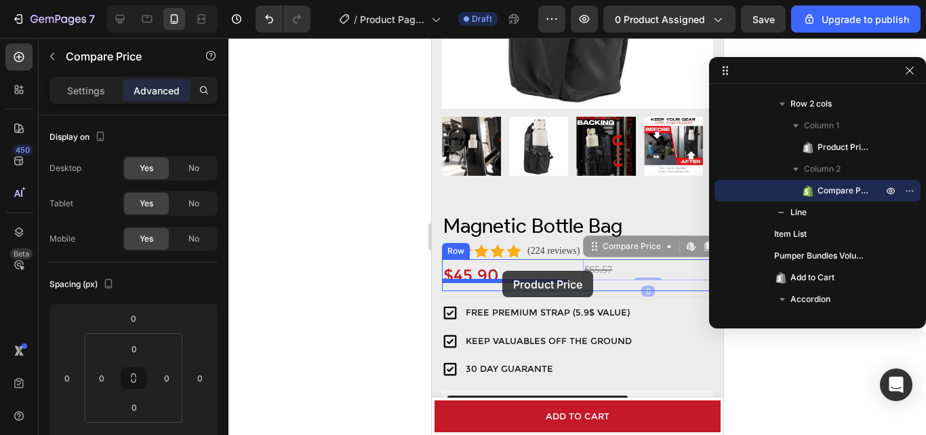
drag, startPoint x: 633, startPoint y: 252, endPoint x: 502, endPoint y: 271, distance: 132.2
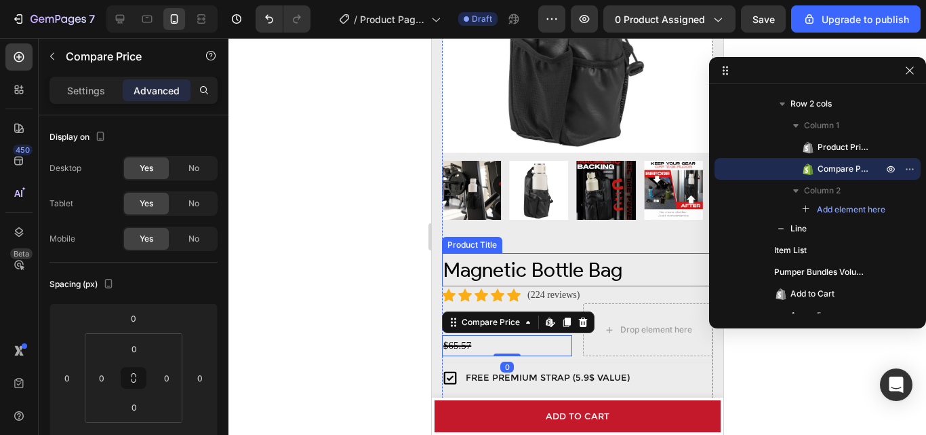
scroll to position [203, 0]
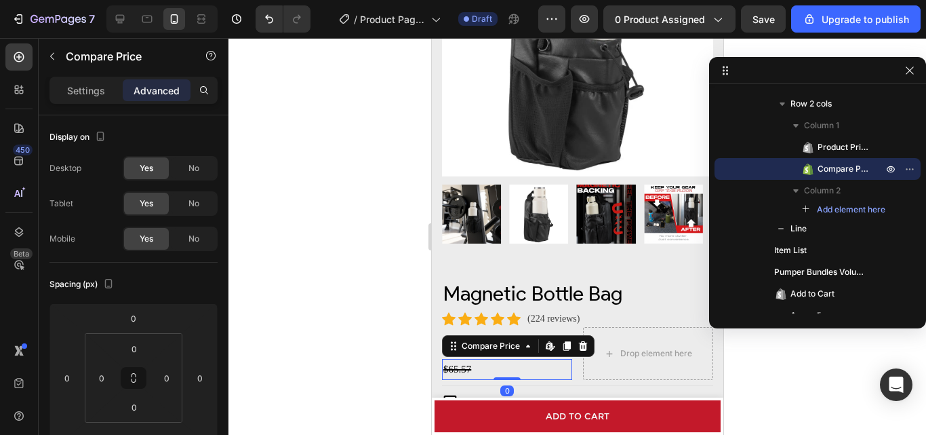
click at [342, 323] on div at bounding box center [578, 236] width 698 height 397
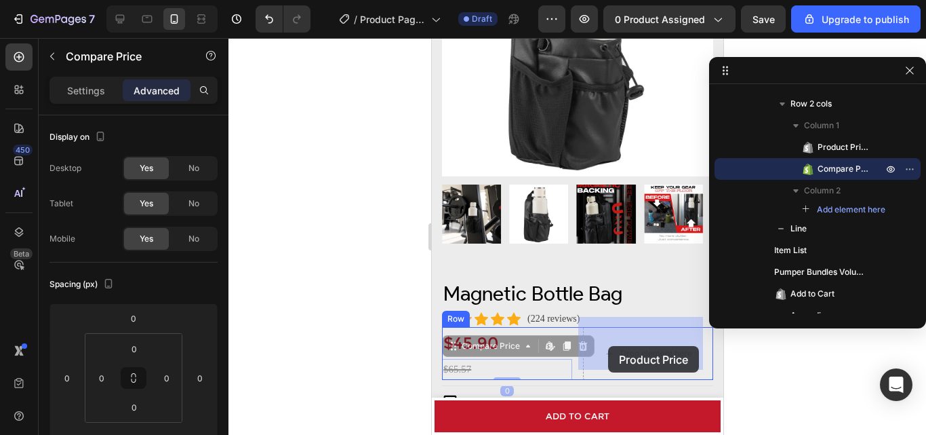
drag, startPoint x: 453, startPoint y: 359, endPoint x: 608, endPoint y: 346, distance: 155.2
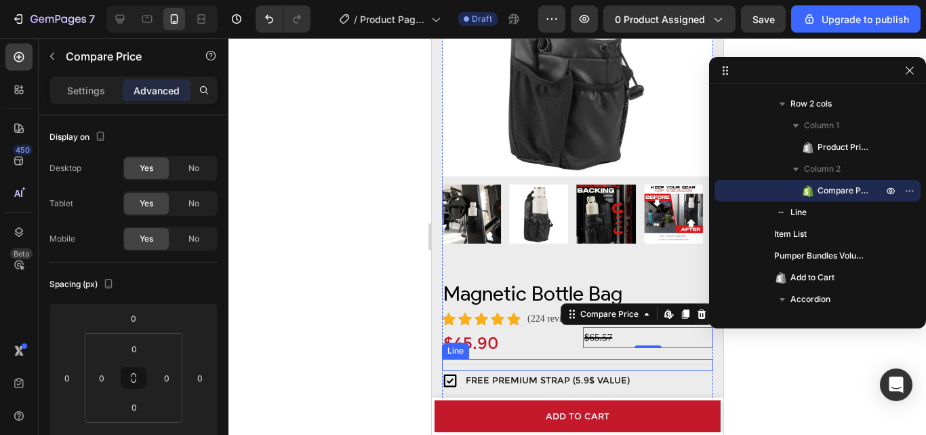
click at [614, 359] on div "Title Line" at bounding box center [576, 365] width 271 height 12
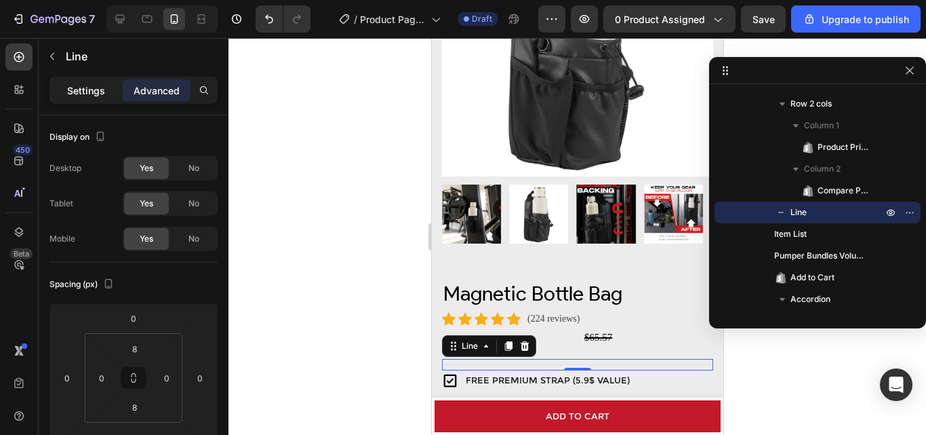
click at [88, 91] on p "Settings" at bounding box center [86, 90] width 38 height 14
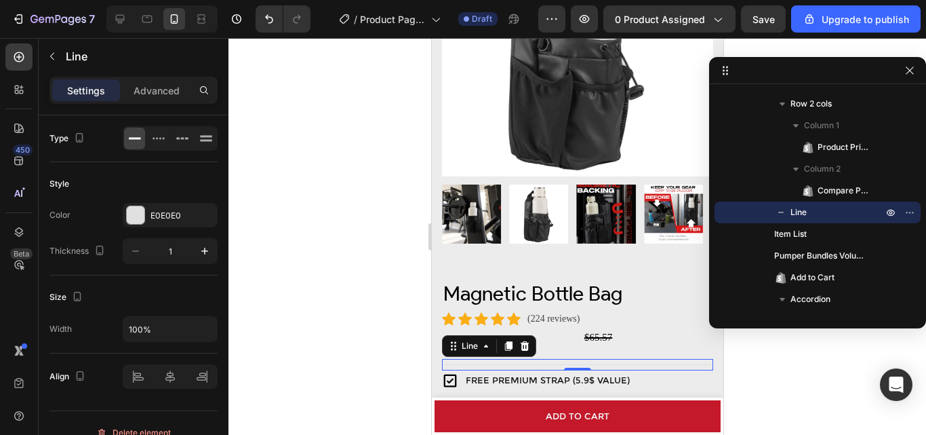
click at [347, 318] on div at bounding box center [578, 236] width 698 height 397
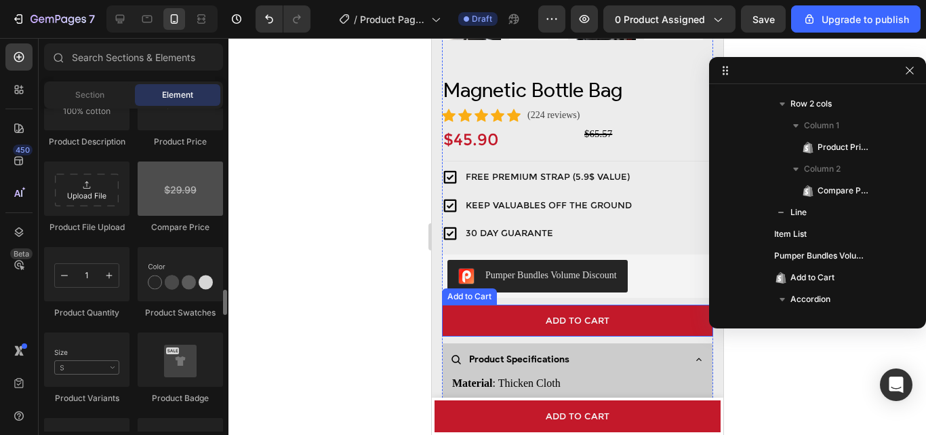
scroll to position [2034, 0]
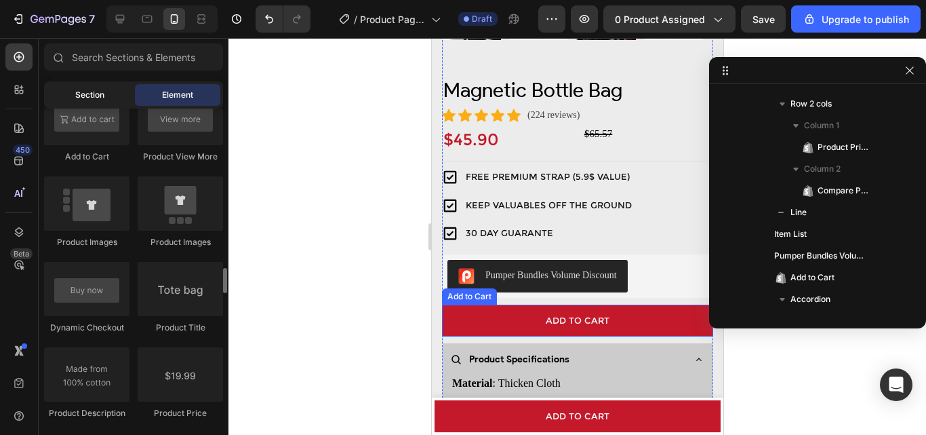
click at [89, 94] on span "Section" at bounding box center [89, 95] width 29 height 12
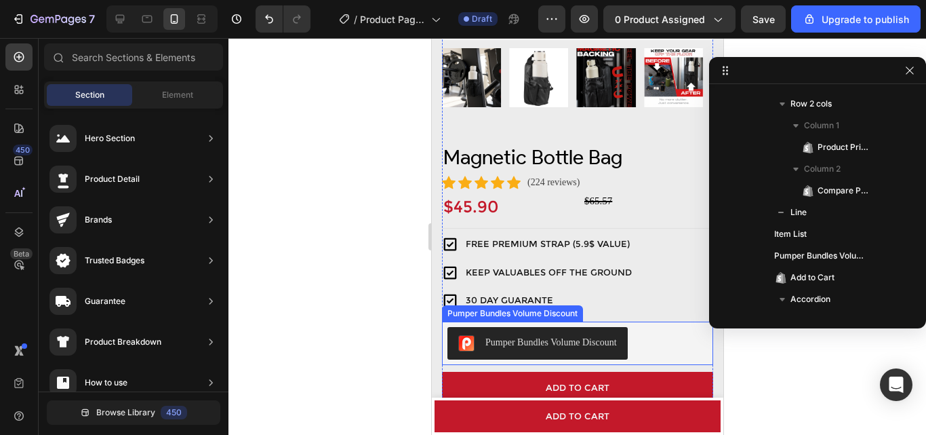
scroll to position [339, 0]
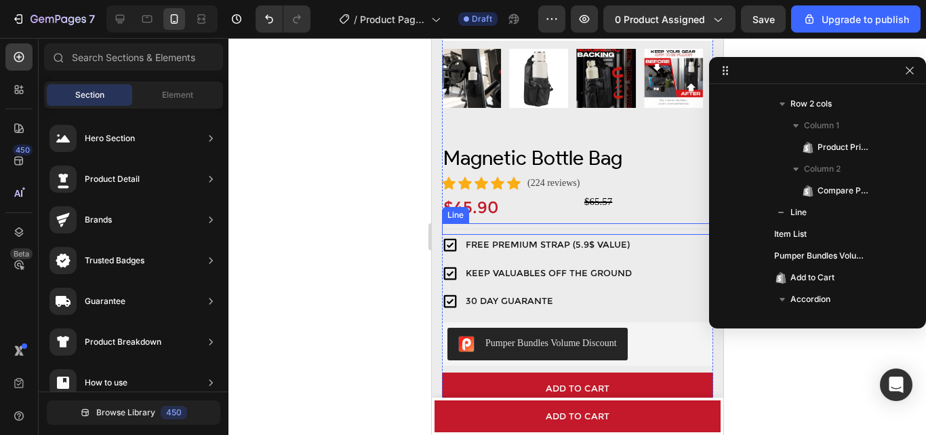
click at [597, 223] on div "Title Line" at bounding box center [576, 229] width 271 height 12
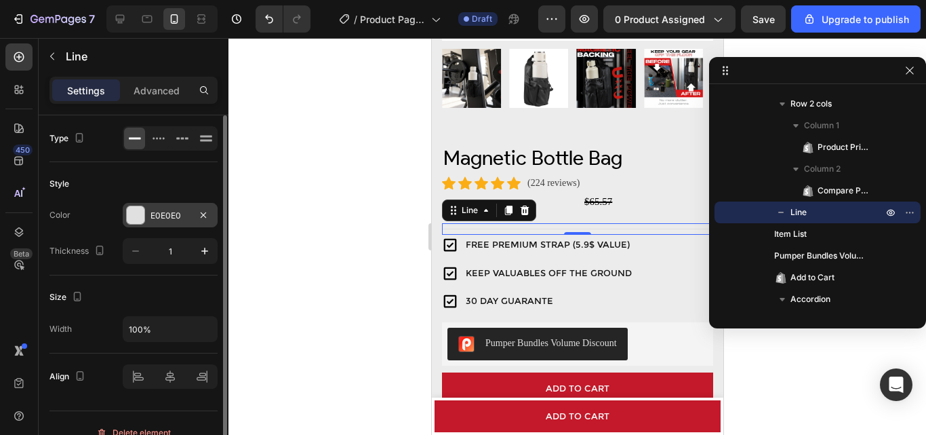
click at [173, 220] on div "E0E0E0" at bounding box center [170, 216] width 39 height 12
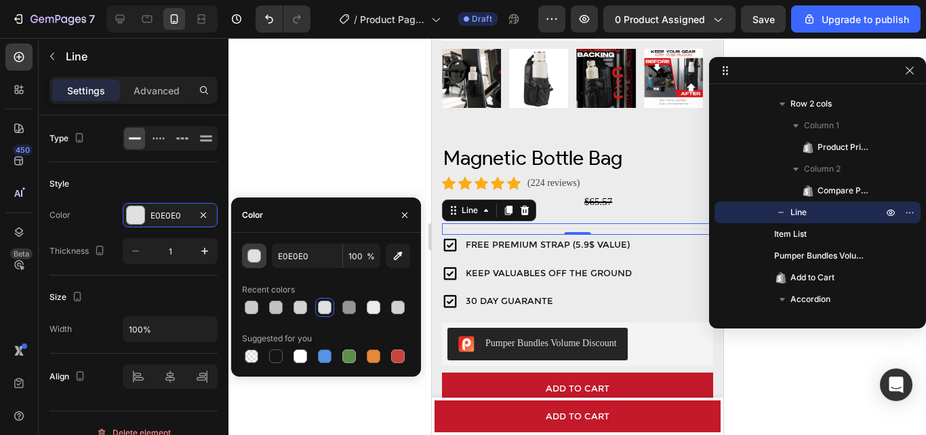
click at [254, 252] on div "button" at bounding box center [255, 257] width 14 height 14
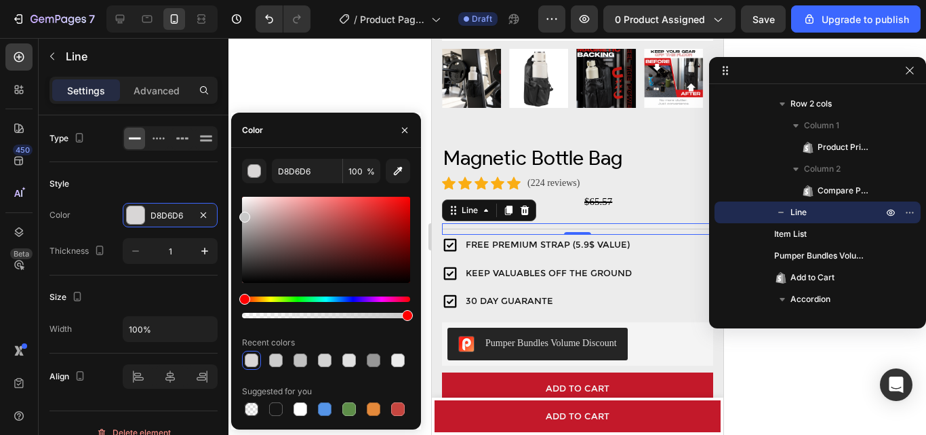
type input "C9C9C9"
click at [241, 214] on div at bounding box center [244, 217] width 11 height 11
click at [349, 53] on div at bounding box center [578, 236] width 698 height 397
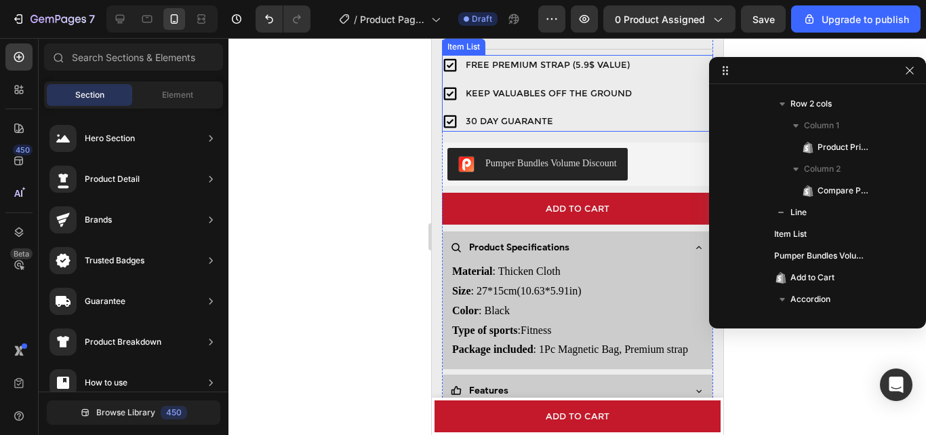
scroll to position [543, 0]
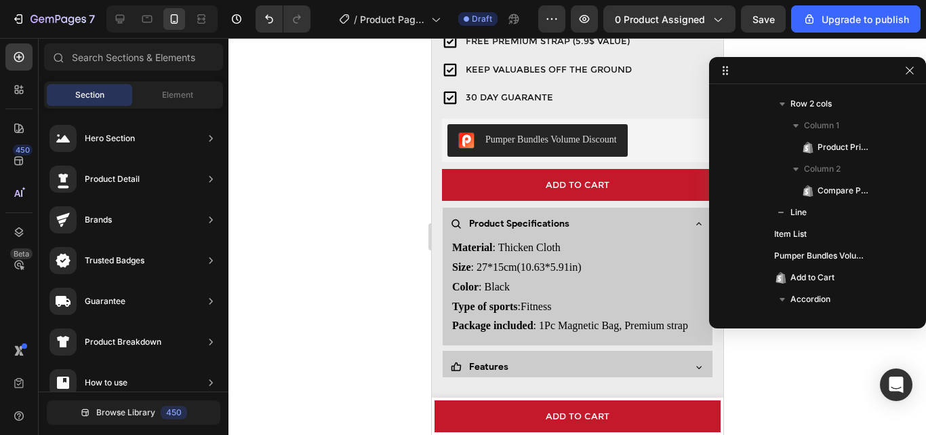
click at [375, 225] on div at bounding box center [578, 236] width 698 height 397
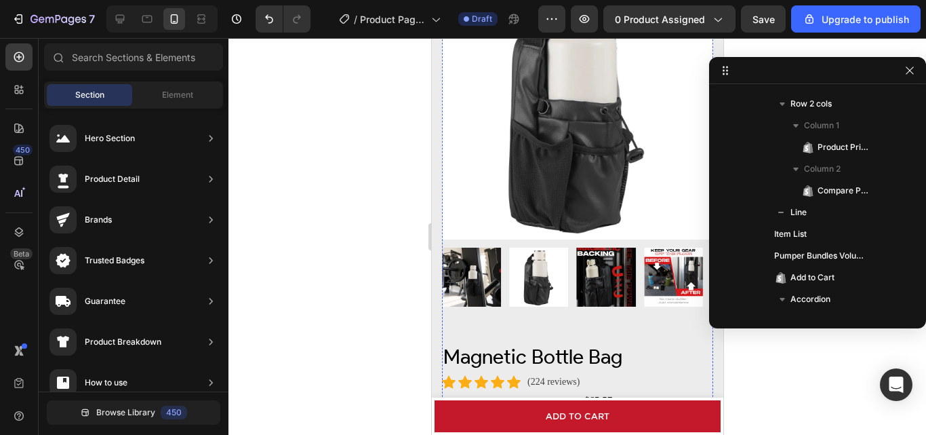
scroll to position [407, 0]
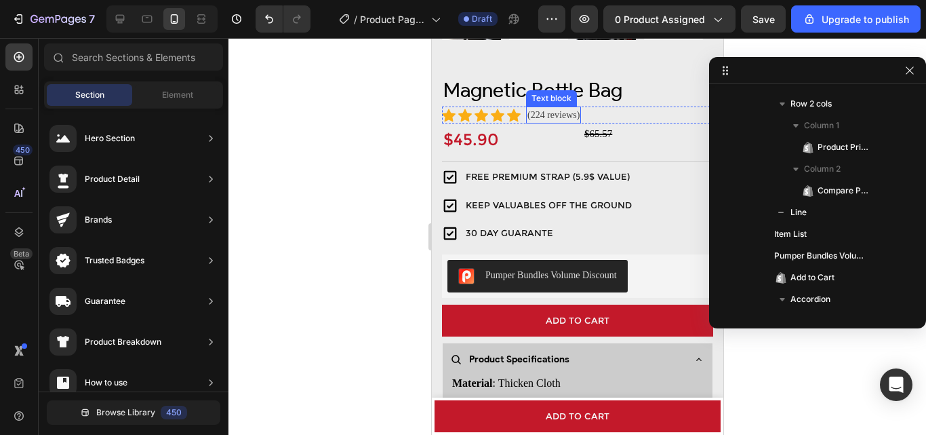
click at [551, 92] on div "Text block" at bounding box center [550, 98] width 45 height 12
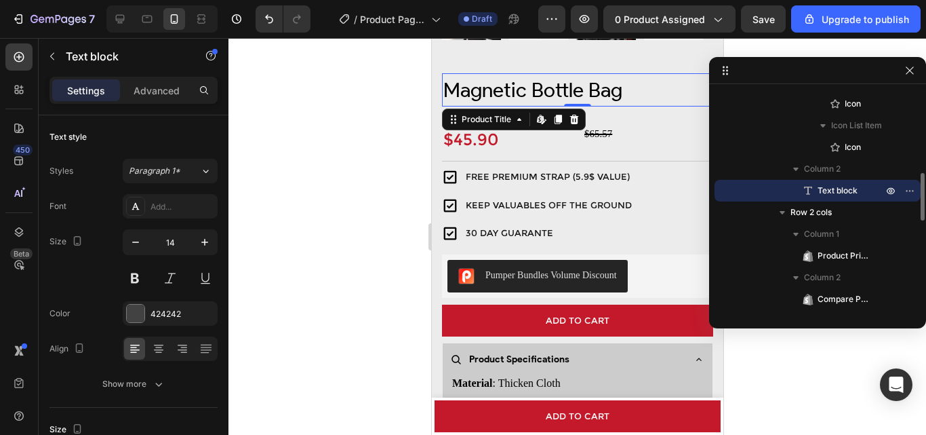
click at [475, 85] on h2 "Magnetic Bottle Bag" at bounding box center [576, 89] width 271 height 33
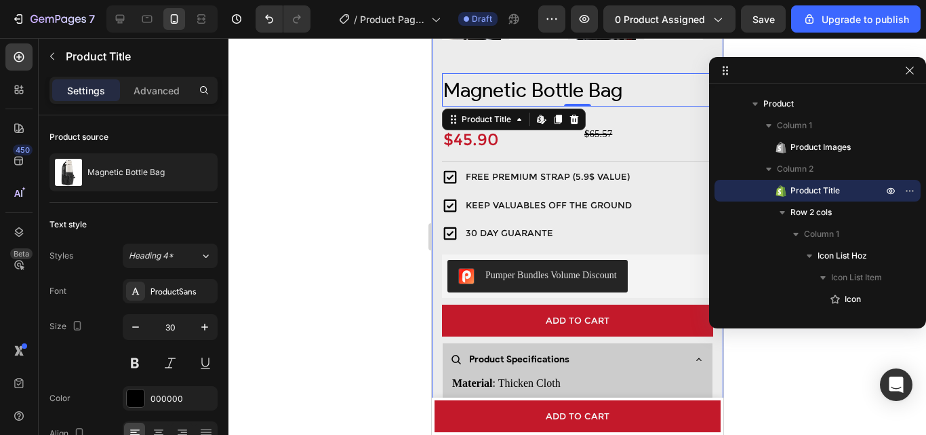
click at [364, 189] on div at bounding box center [578, 236] width 698 height 397
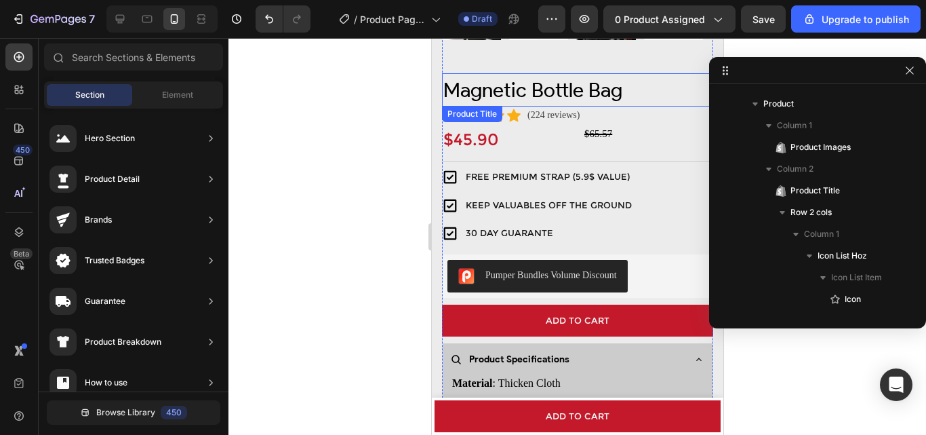
click at [482, 87] on h2 "Magnetic Bottle Bag" at bounding box center [576, 89] width 271 height 33
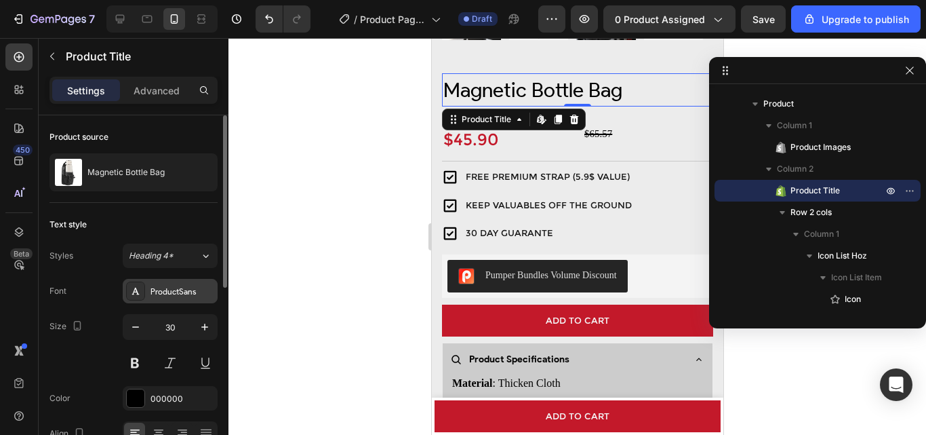
click at [172, 298] on div "ProductSans" at bounding box center [170, 291] width 95 height 24
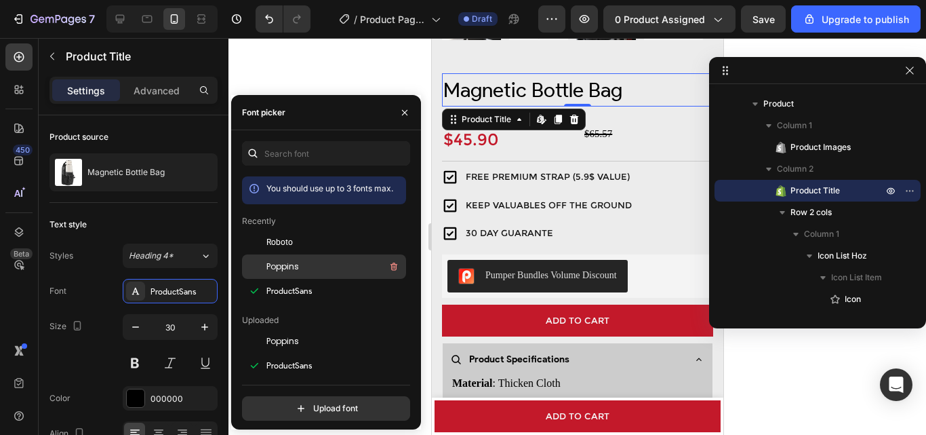
click at [288, 267] on span "Poppins" at bounding box center [283, 266] width 33 height 12
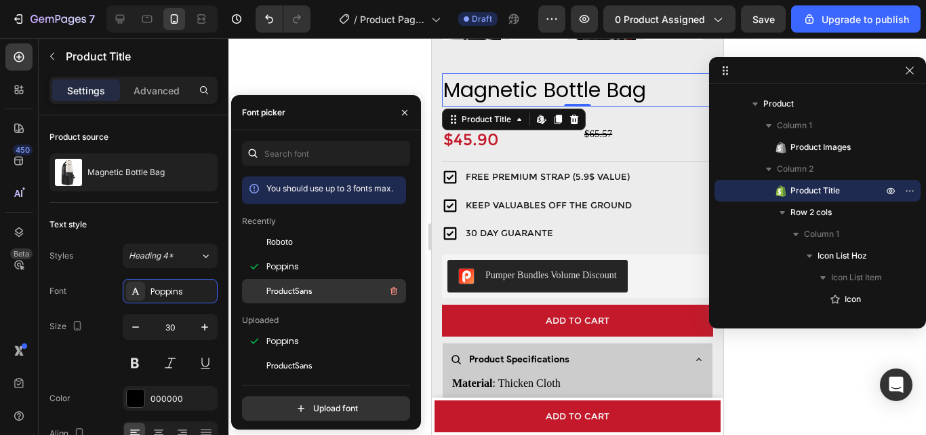
click at [288, 286] on span "ProductSans" at bounding box center [289, 291] width 45 height 12
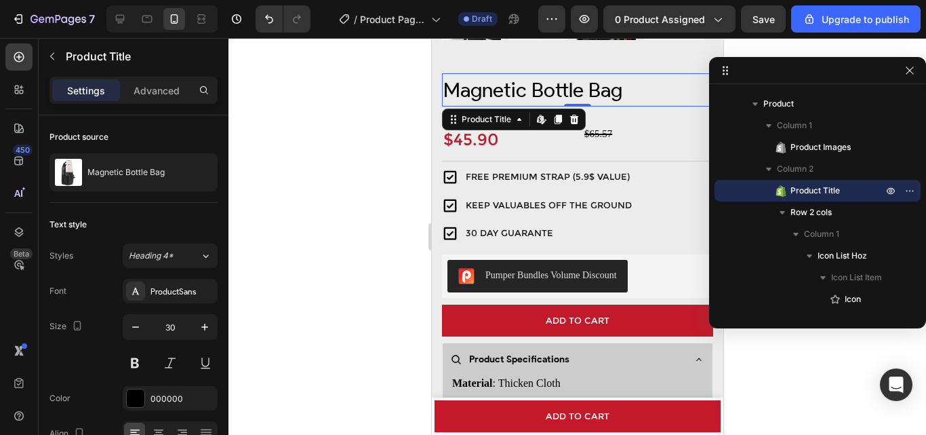
click at [345, 73] on div at bounding box center [578, 236] width 698 height 397
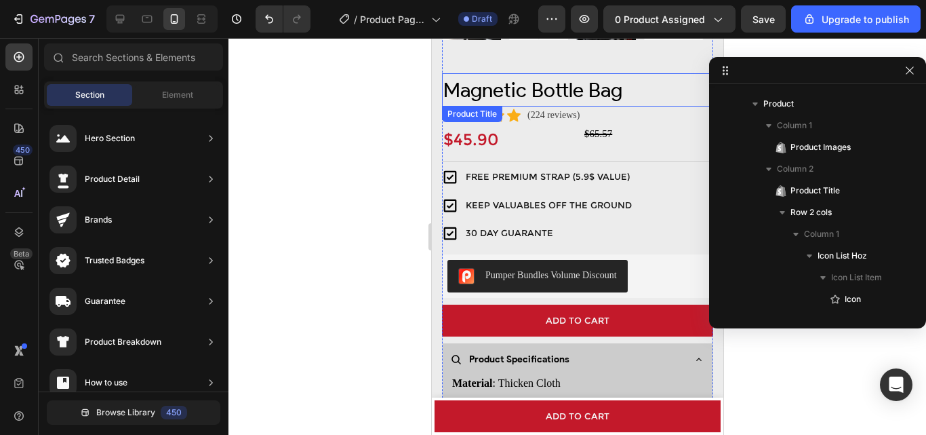
click at [467, 73] on h2 "Magnetic Bottle Bag" at bounding box center [576, 89] width 271 height 33
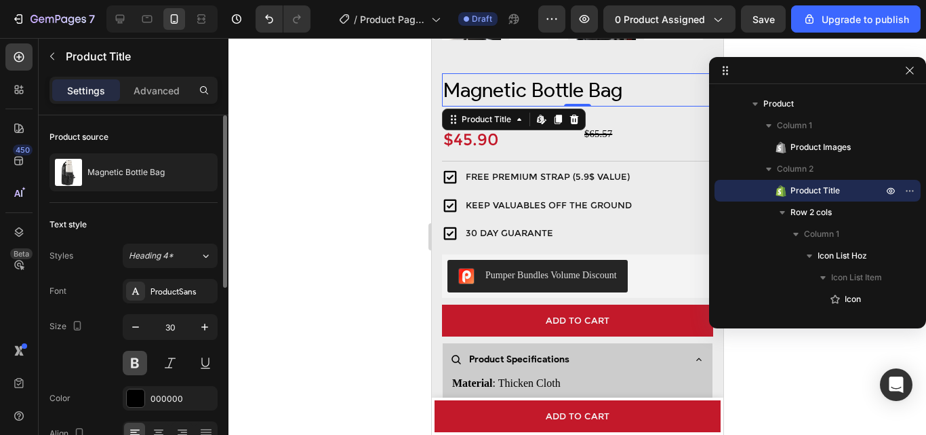
click at [132, 359] on button at bounding box center [135, 363] width 24 height 24
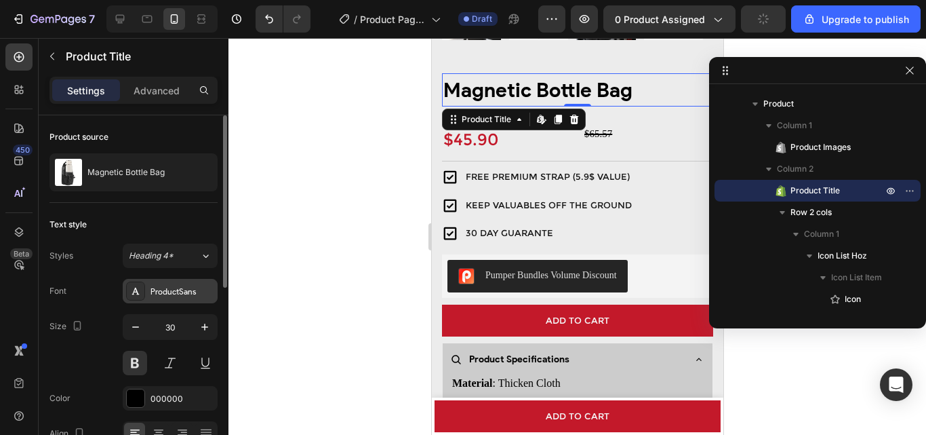
click at [178, 298] on div "ProductSans" at bounding box center [170, 291] width 95 height 24
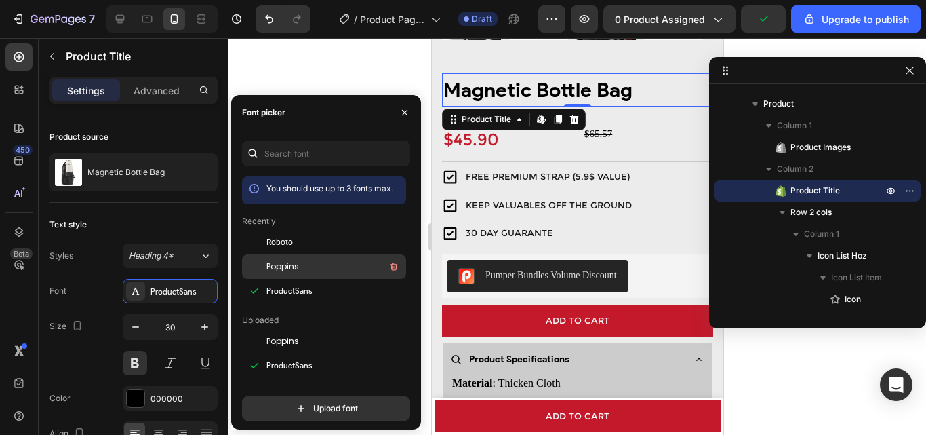
click at [271, 259] on div "Poppins" at bounding box center [335, 266] width 137 height 16
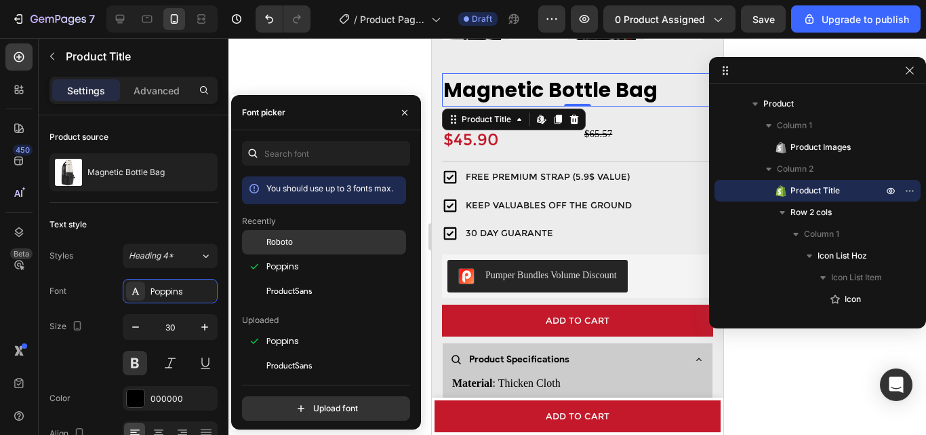
click at [272, 249] on div "Roboto" at bounding box center [324, 242] width 164 height 24
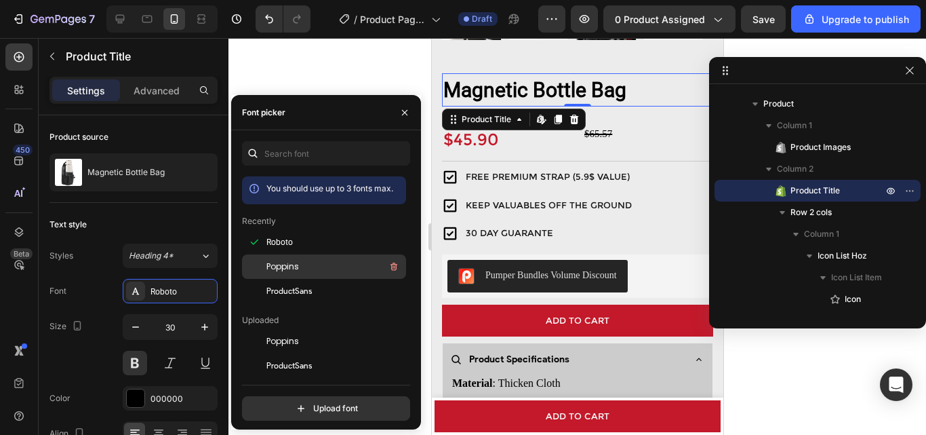
click at [285, 273] on div "Poppins" at bounding box center [335, 266] width 137 height 16
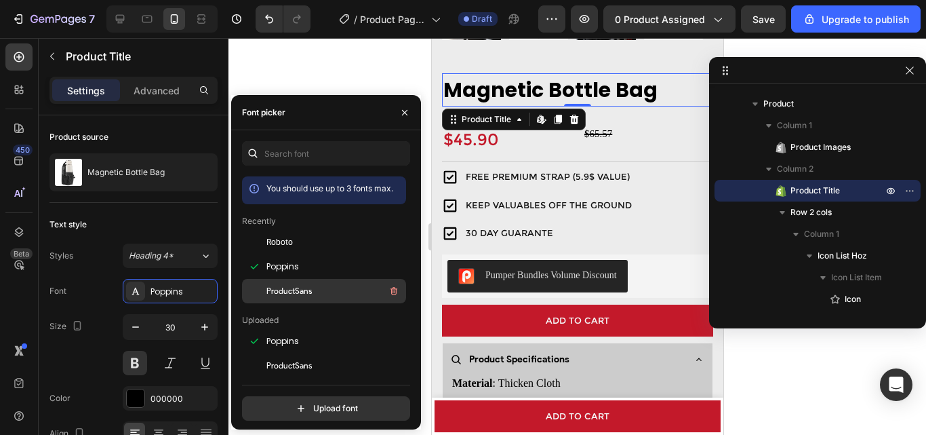
click at [285, 283] on div "ProductSans" at bounding box center [335, 291] width 137 height 16
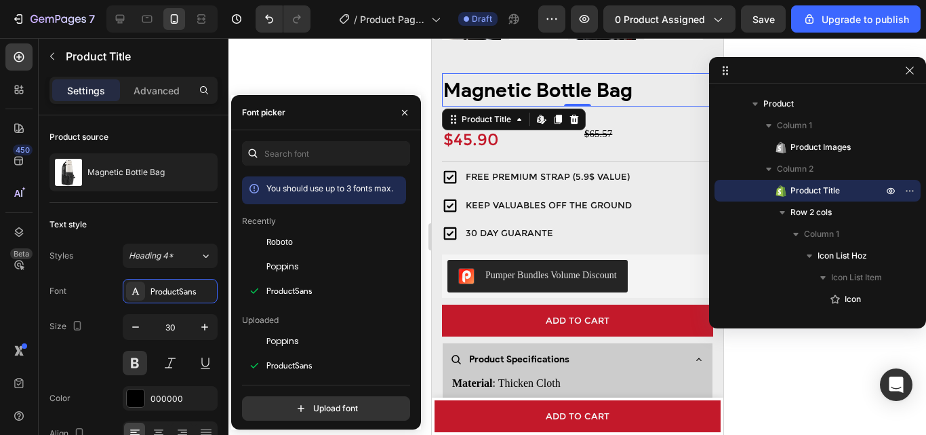
click at [314, 50] on div at bounding box center [578, 236] width 698 height 397
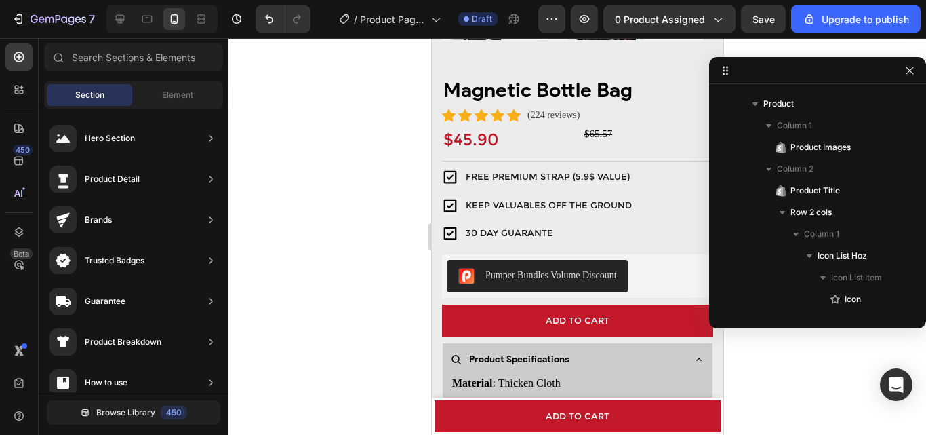
click at [331, 157] on div at bounding box center [578, 236] width 698 height 397
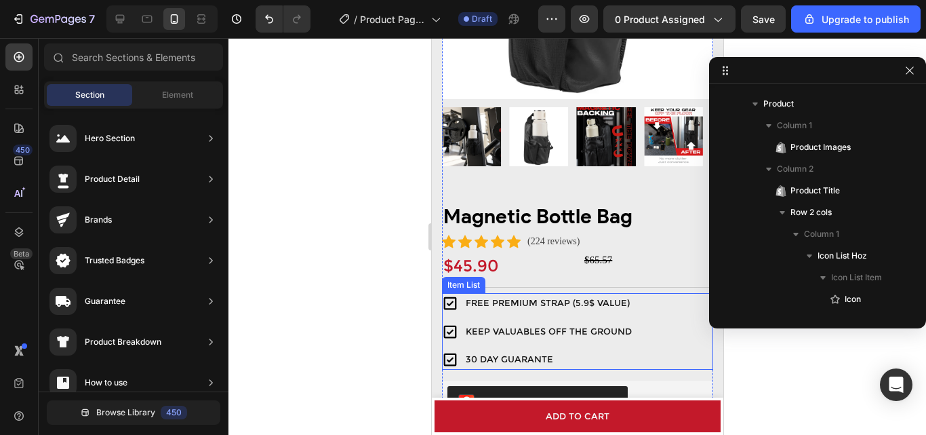
scroll to position [271, 0]
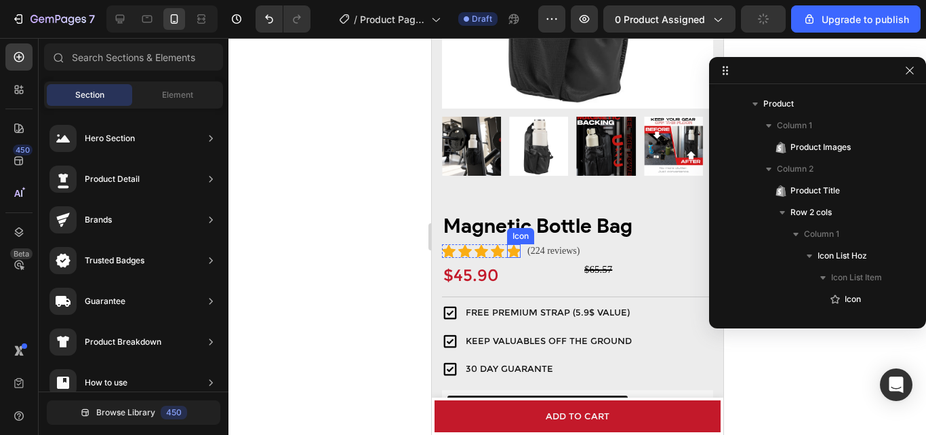
click at [514, 244] on icon at bounding box center [514, 250] width 14 height 13
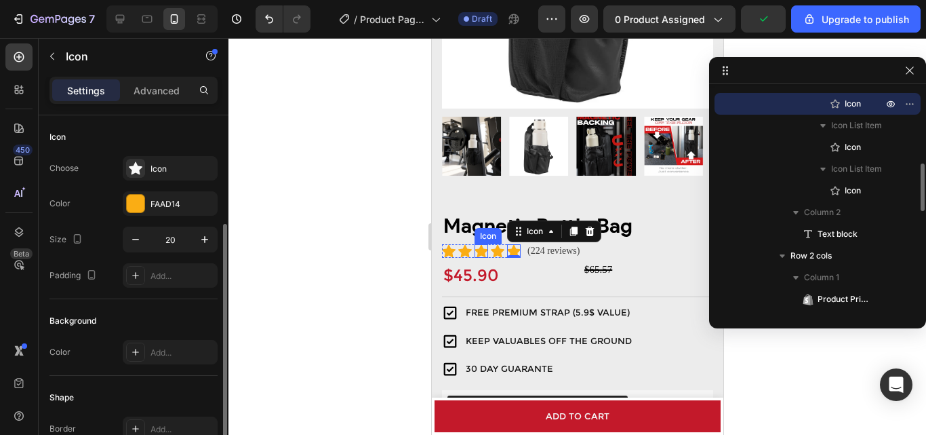
click at [483, 244] on icon at bounding box center [481, 250] width 14 height 13
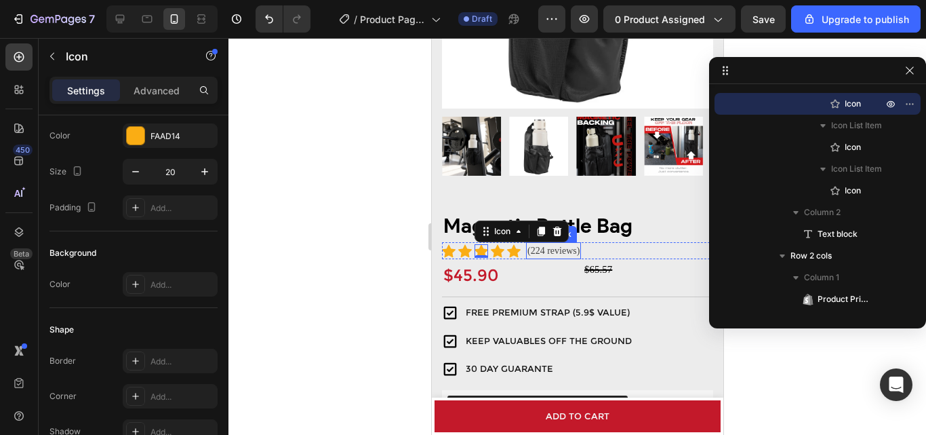
click at [549, 243] on p "(224 reviews)" at bounding box center [553, 250] width 52 height 14
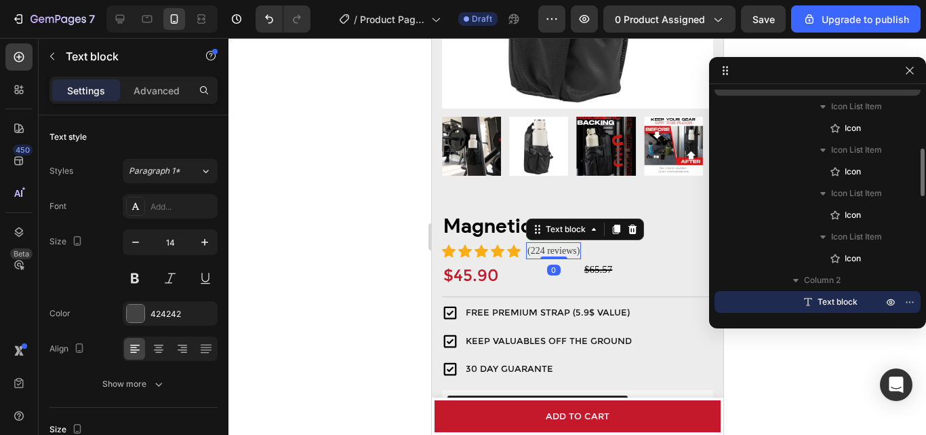
scroll to position [140, 0]
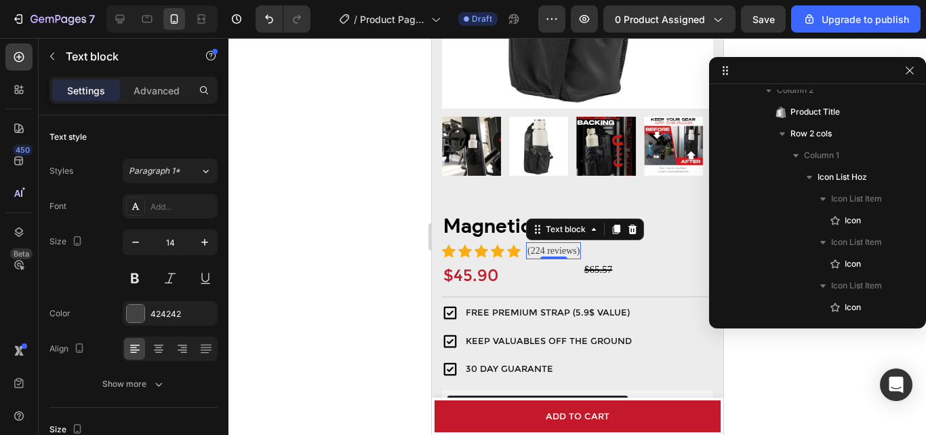
click at [331, 259] on div at bounding box center [578, 236] width 698 height 397
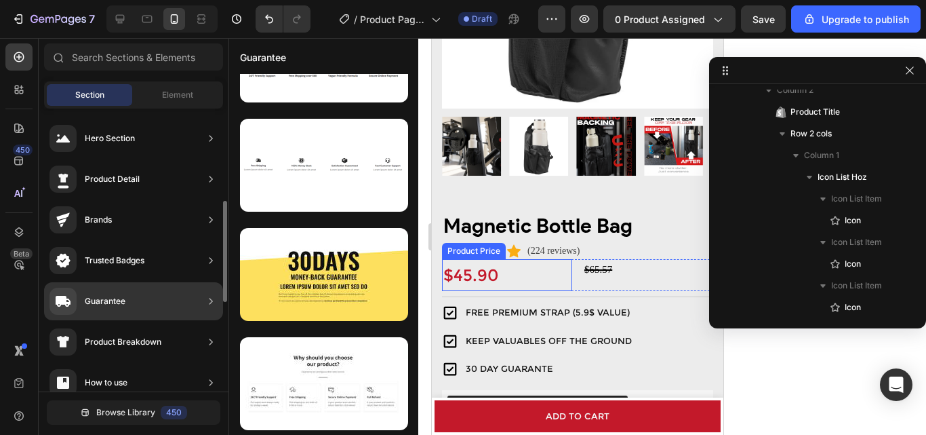
scroll to position [68, 0]
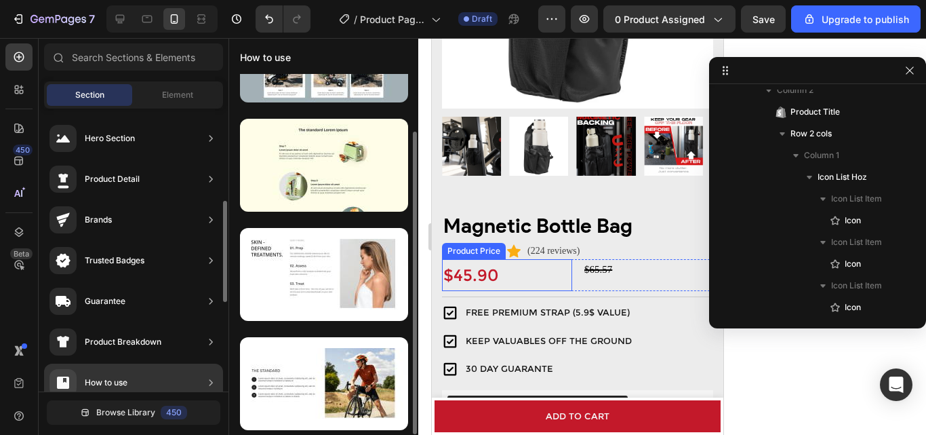
drag, startPoint x: 121, startPoint y: 250, endPoint x: 121, endPoint y: 302, distance: 51.5
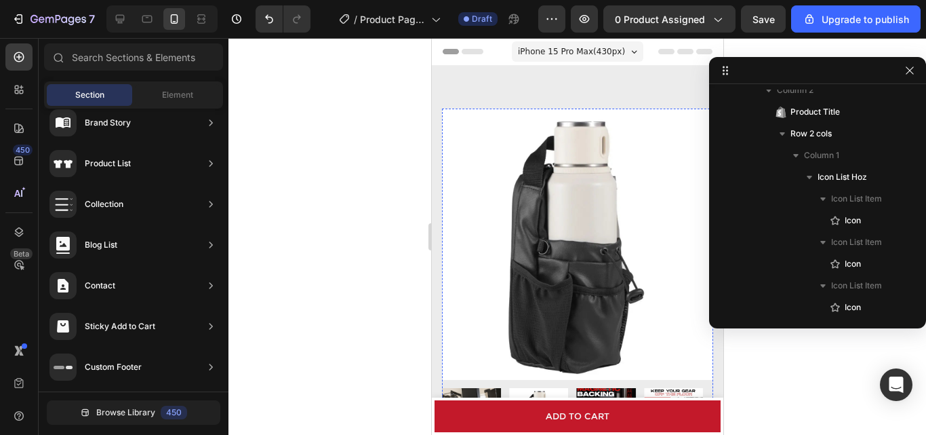
scroll to position [475, 0]
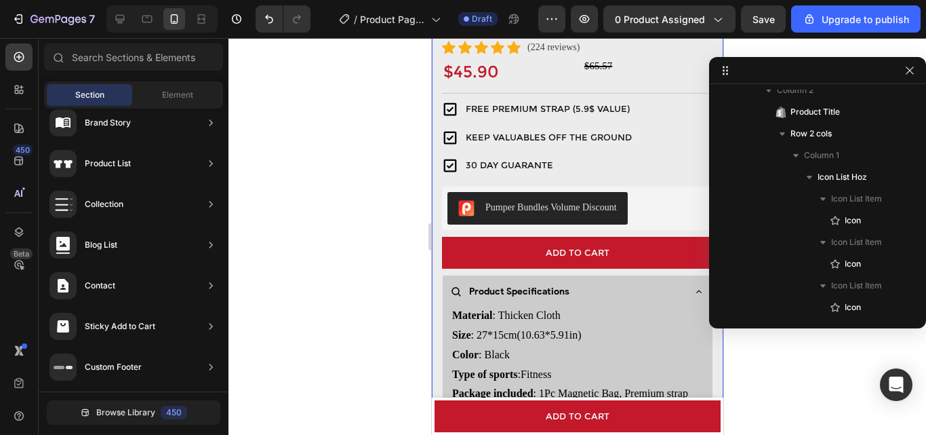
click at [355, 212] on div at bounding box center [578, 236] width 698 height 397
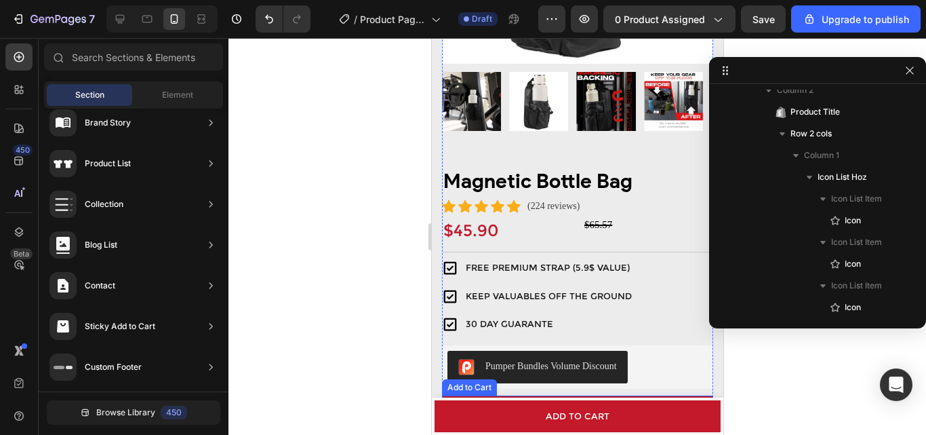
scroll to position [271, 0]
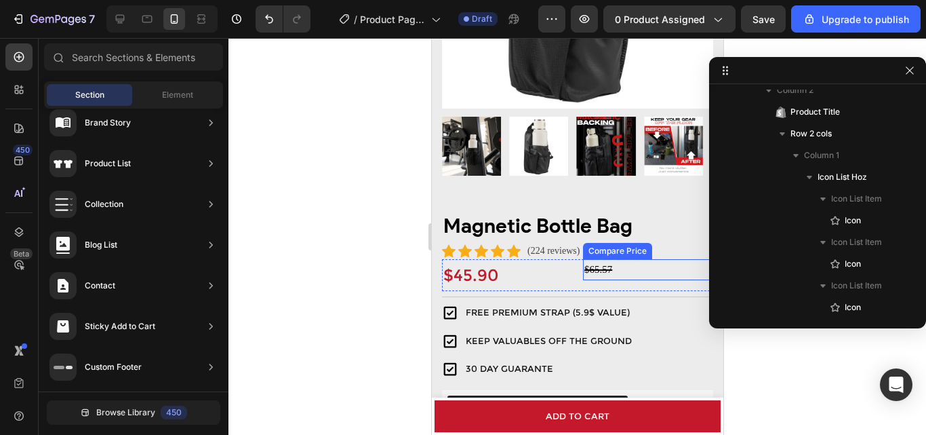
click at [591, 260] on div "$65.57" at bounding box center [648, 269] width 130 height 21
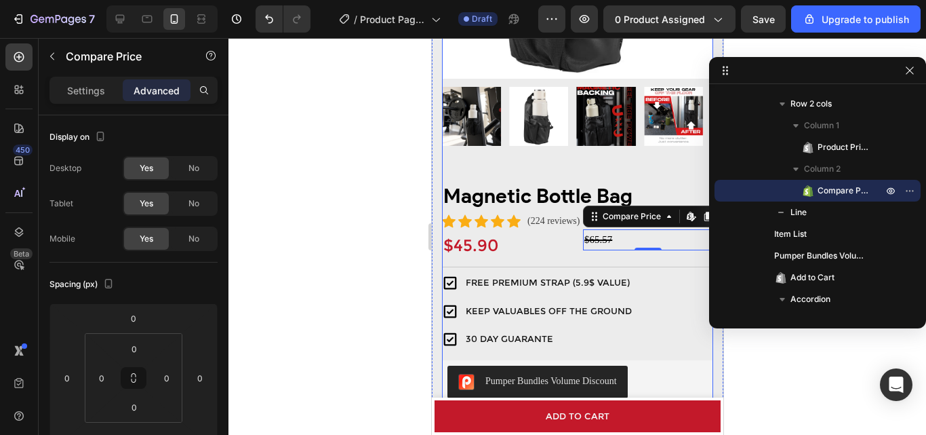
scroll to position [203, 0]
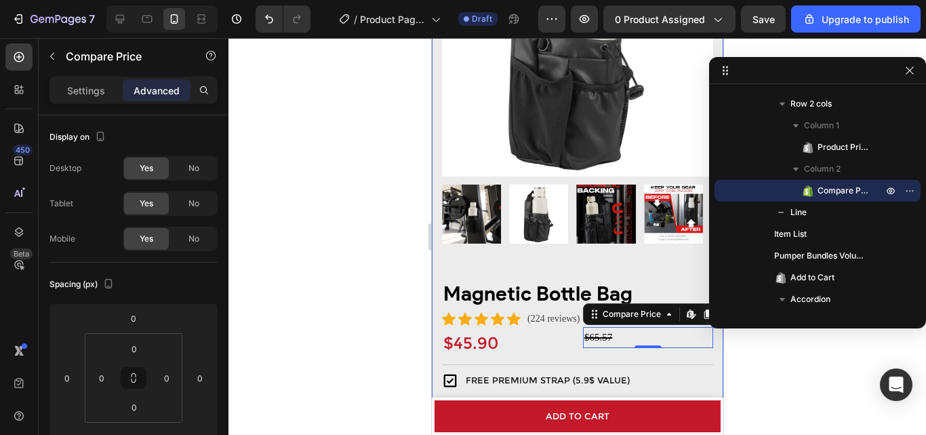
click at [361, 315] on div at bounding box center [578, 236] width 698 height 397
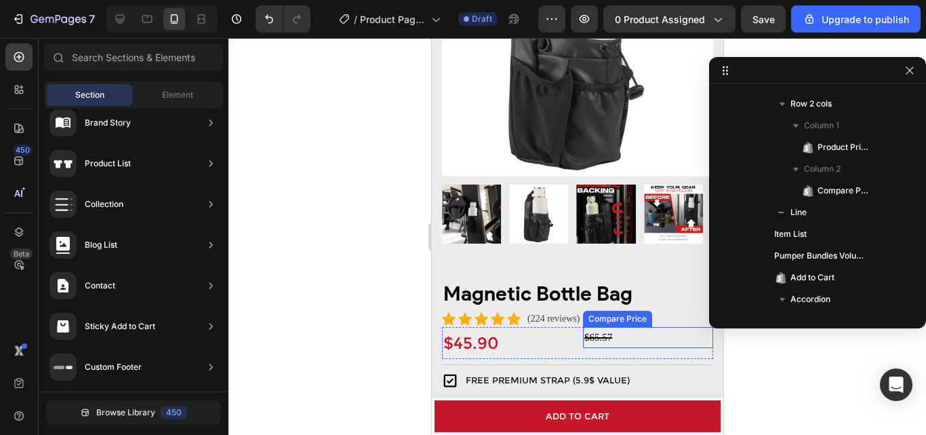
click at [601, 330] on div "$65.57" at bounding box center [648, 337] width 130 height 21
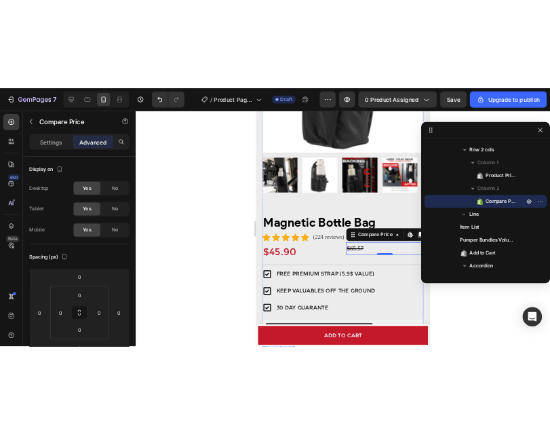
scroll to position [0, 0]
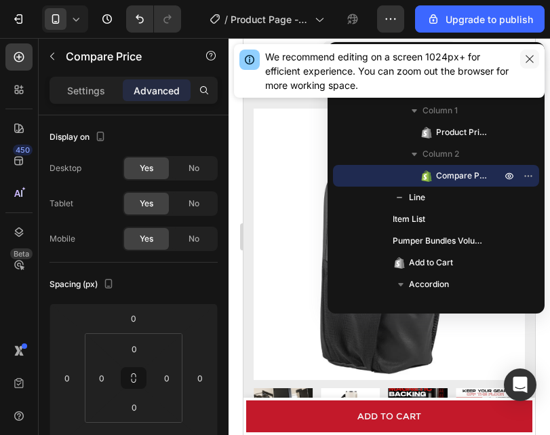
click at [528, 62] on icon "button" at bounding box center [529, 59] width 11 height 11
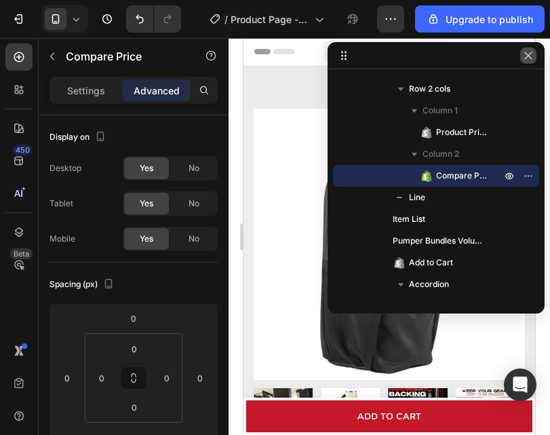
click at [526, 59] on icon "button" at bounding box center [528, 55] width 11 height 11
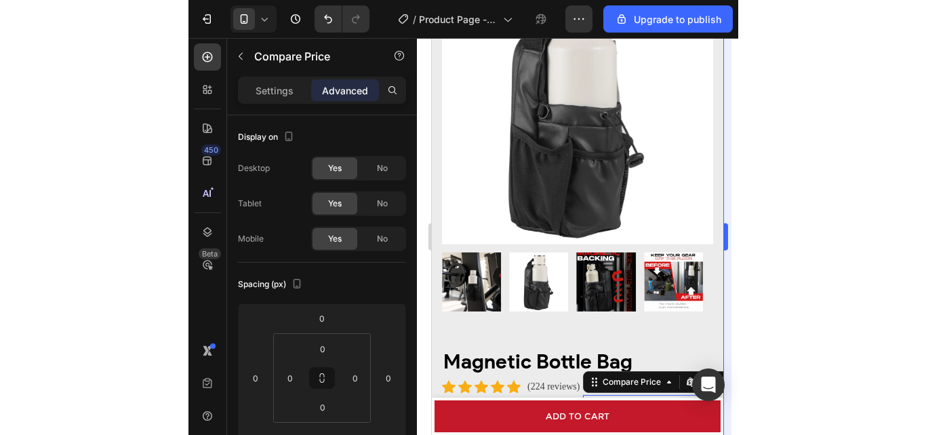
scroll to position [203, 0]
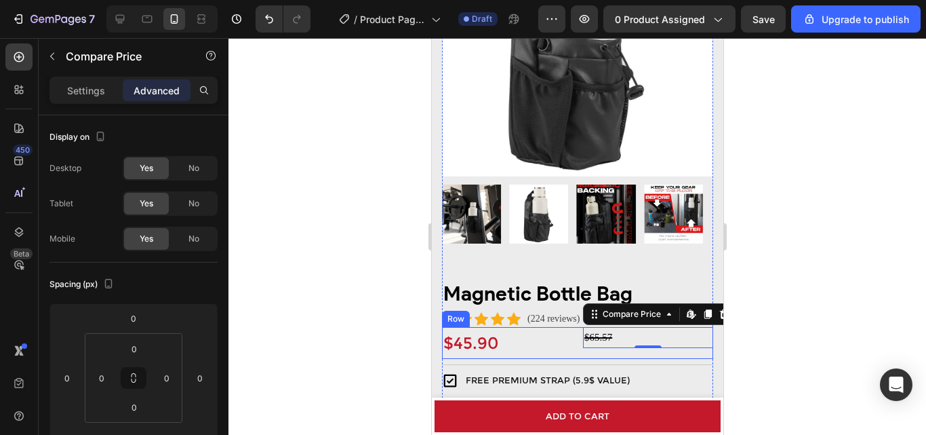
click at [571, 337] on div "$45.90 Product Price Product Price $65.57 Compare Price Edit content in Shopify…" at bounding box center [576, 343] width 271 height 32
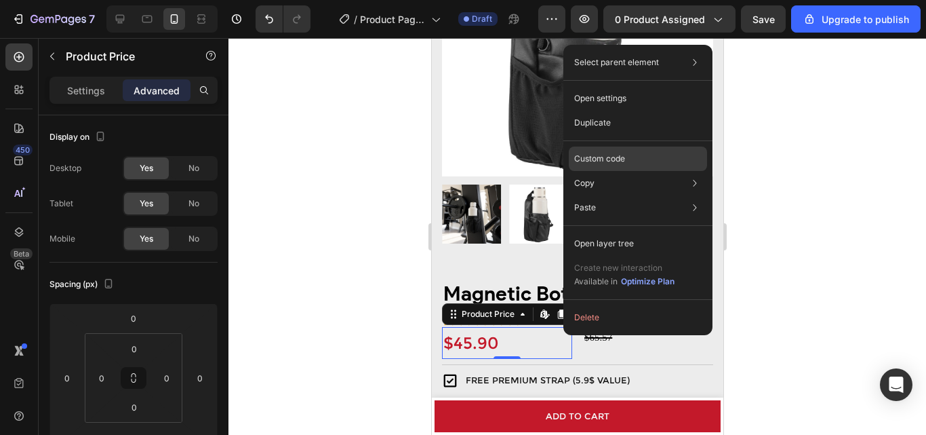
click at [647, 155] on div "Custom code" at bounding box center [638, 158] width 138 height 24
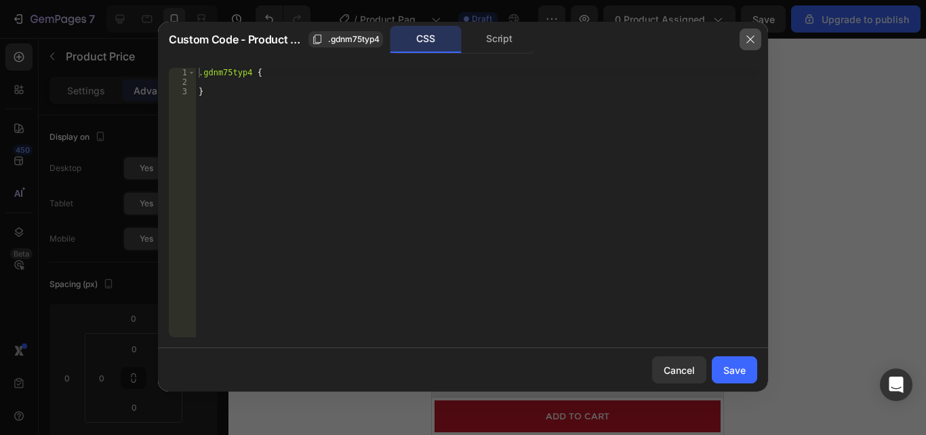
click at [755, 38] on icon "button" at bounding box center [750, 39] width 11 height 11
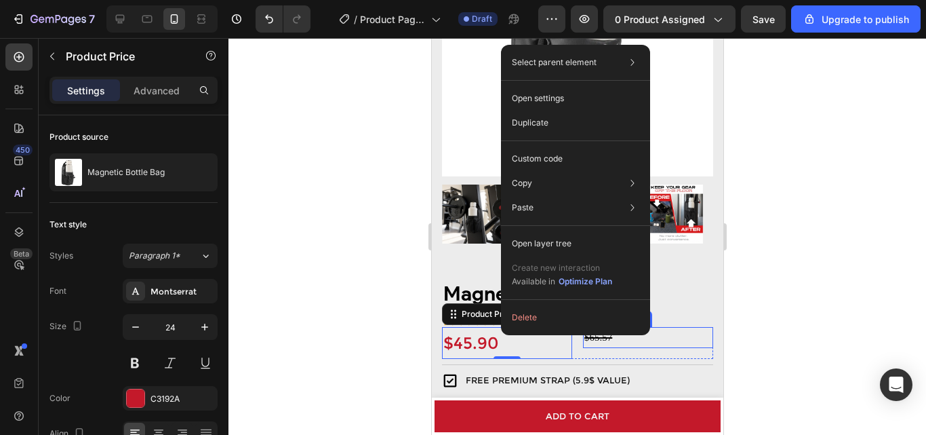
click at [635, 340] on div "$65.57 Compare Price Compare Price" at bounding box center [648, 343] width 130 height 32
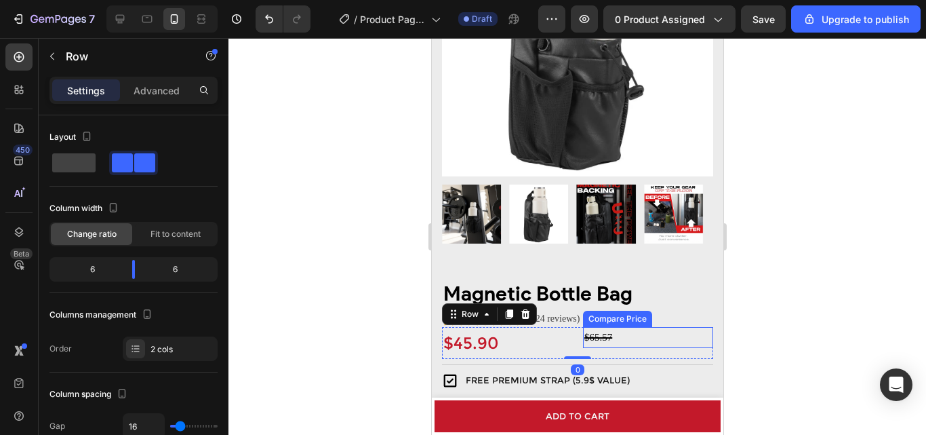
click at [653, 327] on div "$65.57" at bounding box center [648, 337] width 130 height 21
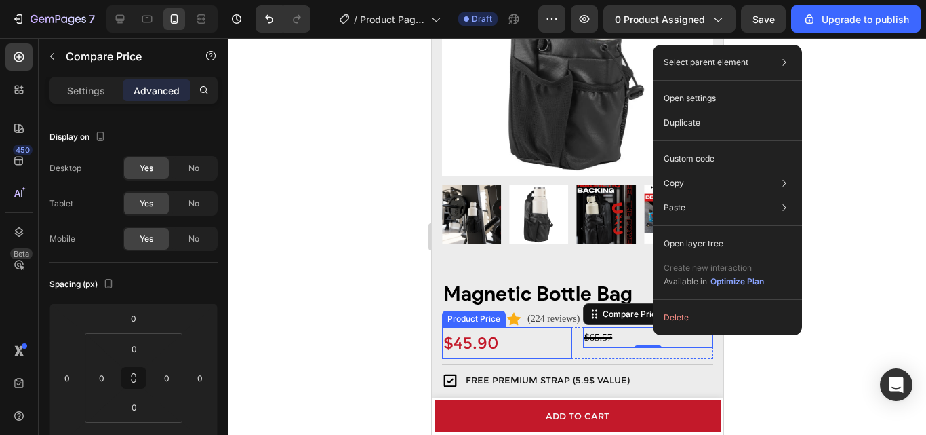
click at [459, 339] on div "$45.90" at bounding box center [506, 343] width 130 height 32
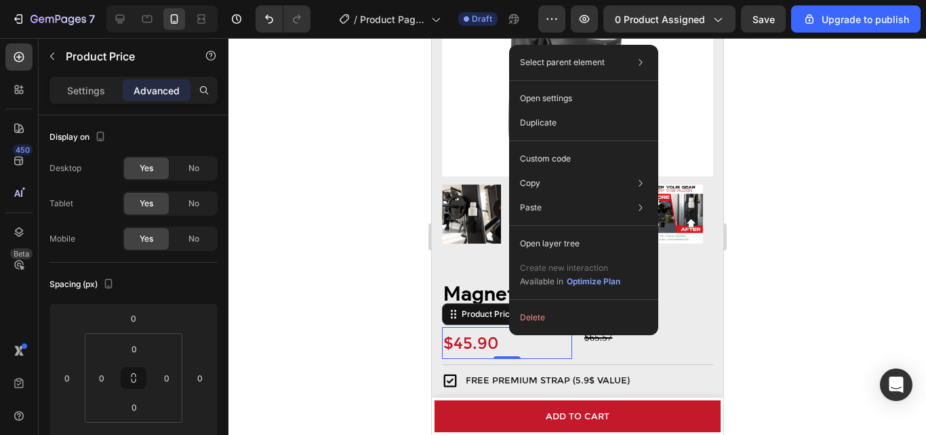
click at [351, 199] on div at bounding box center [578, 236] width 698 height 397
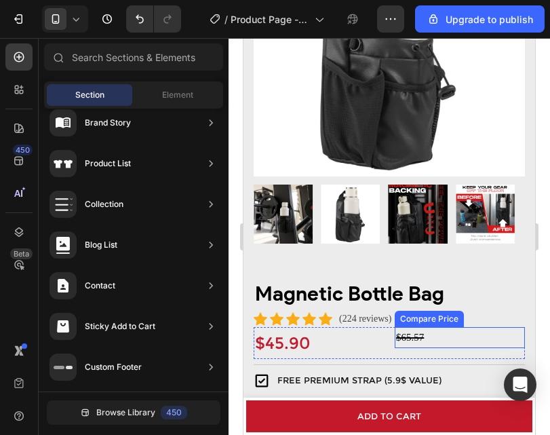
click at [422, 328] on div "$65.57" at bounding box center [460, 337] width 130 height 21
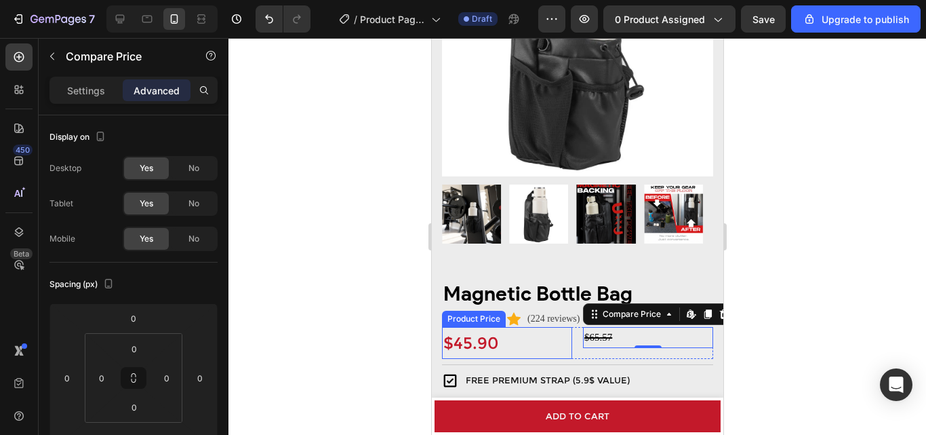
click at [441, 327] on div "$45.90" at bounding box center [506, 343] width 130 height 32
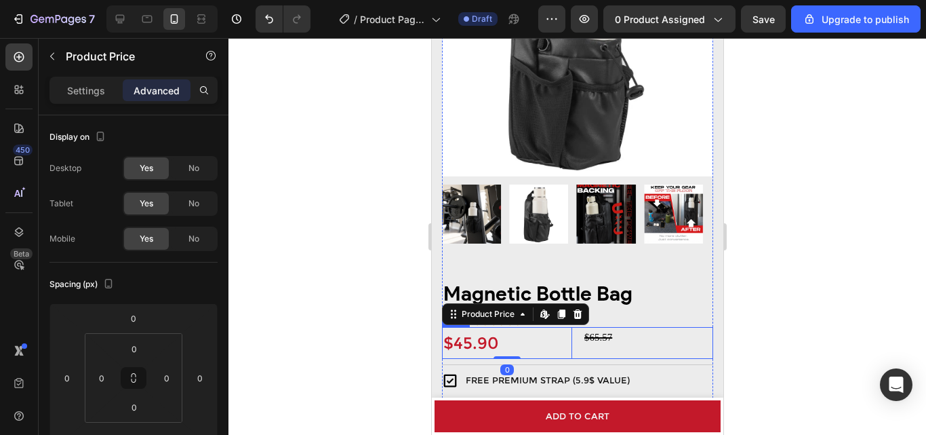
click at [572, 347] on div "$45.90 Product Price Edit content in Shopify 0 Product Price Edit content in Sh…" at bounding box center [576, 343] width 271 height 32
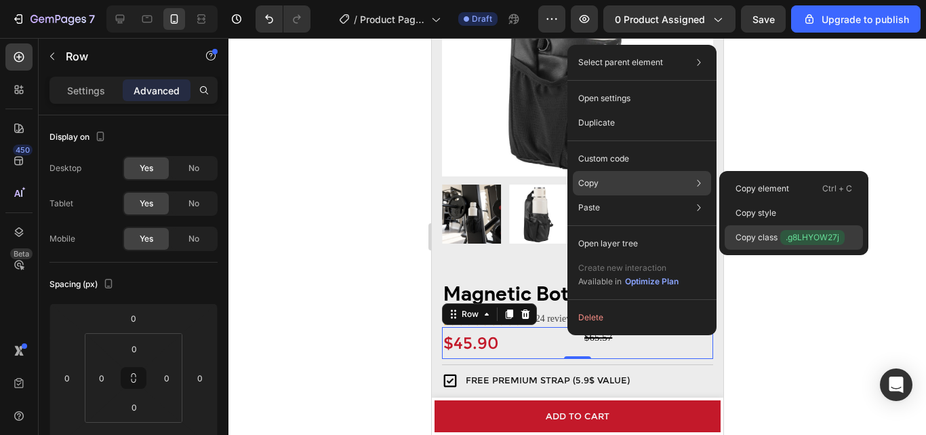
click at [800, 235] on span ".g8LHYOW27j" at bounding box center [813, 237] width 64 height 15
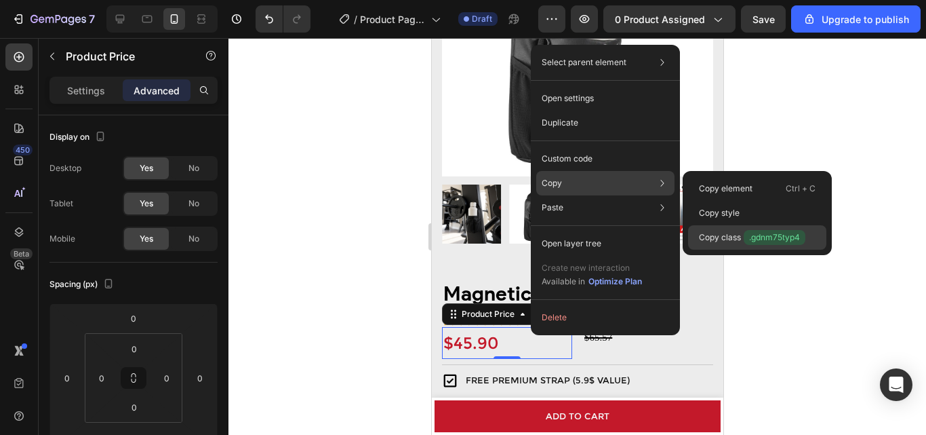
click at [747, 236] on span ".gdnm75typ4" at bounding box center [775, 237] width 62 height 15
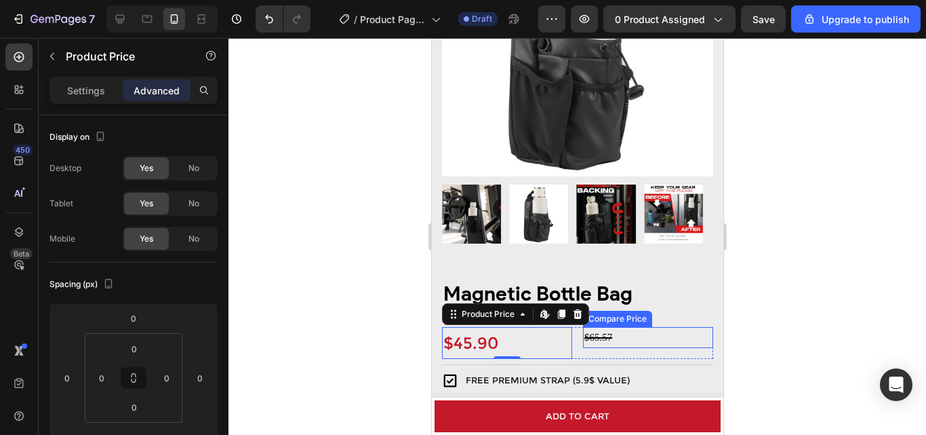
click at [631, 327] on div "$65.57" at bounding box center [648, 337] width 130 height 21
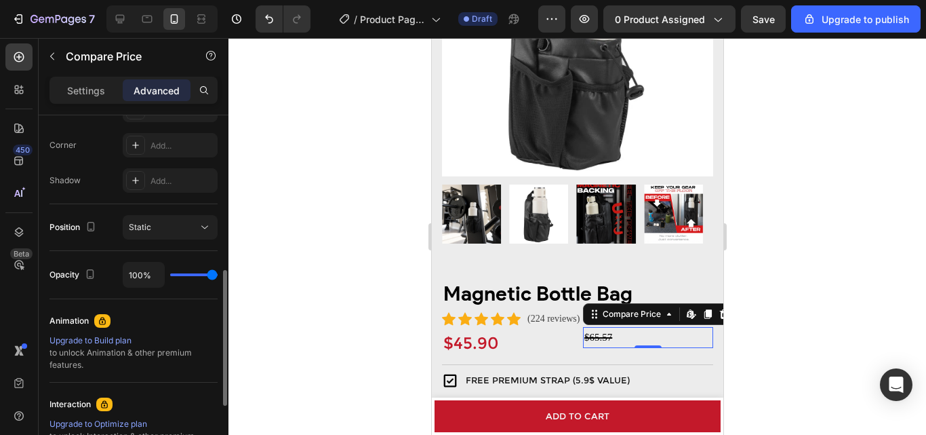
scroll to position [583, 0]
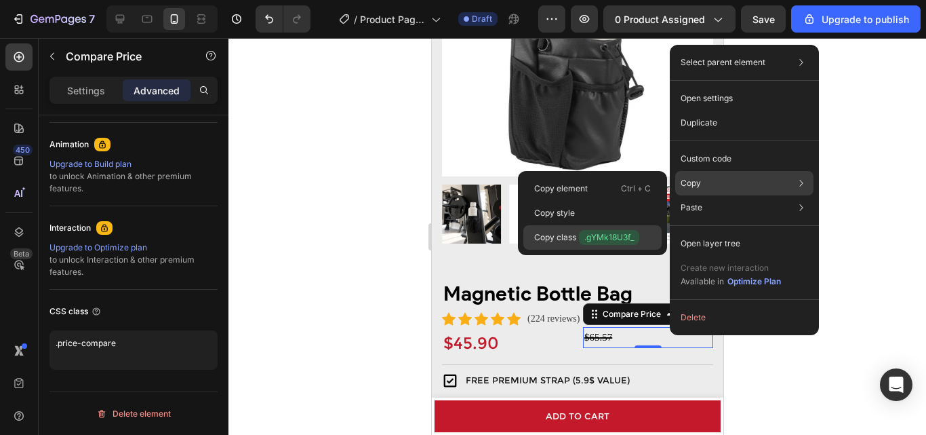
click at [598, 233] on span ".gYMk18U3f_" at bounding box center [609, 237] width 60 height 15
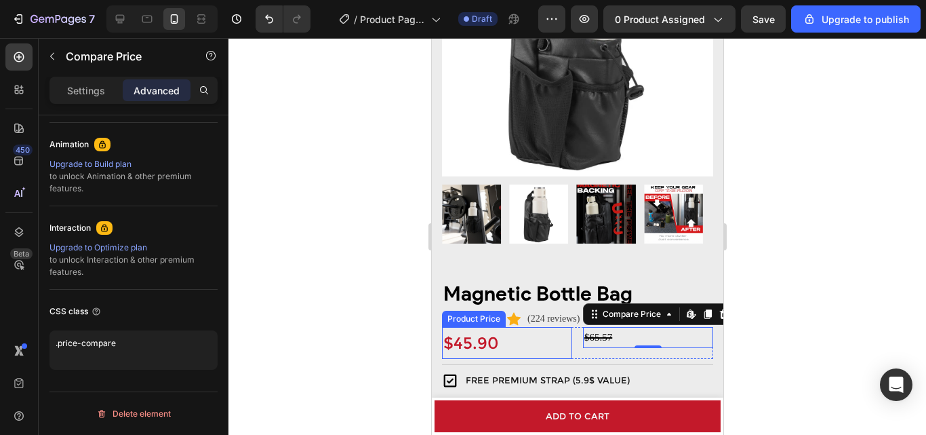
click at [523, 344] on div "$45.90" at bounding box center [506, 343] width 130 height 32
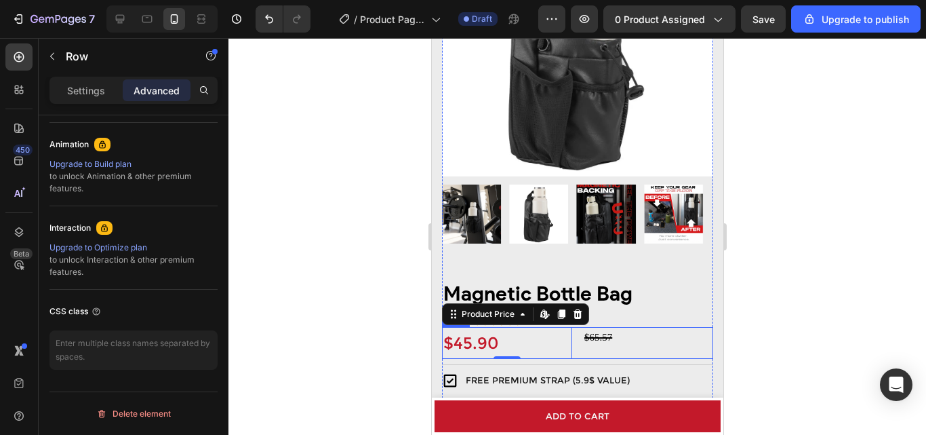
click at [569, 327] on div "$45.90 Product Price Edit content in Shopify 0 Product Price Edit content in Sh…" at bounding box center [576, 343] width 271 height 32
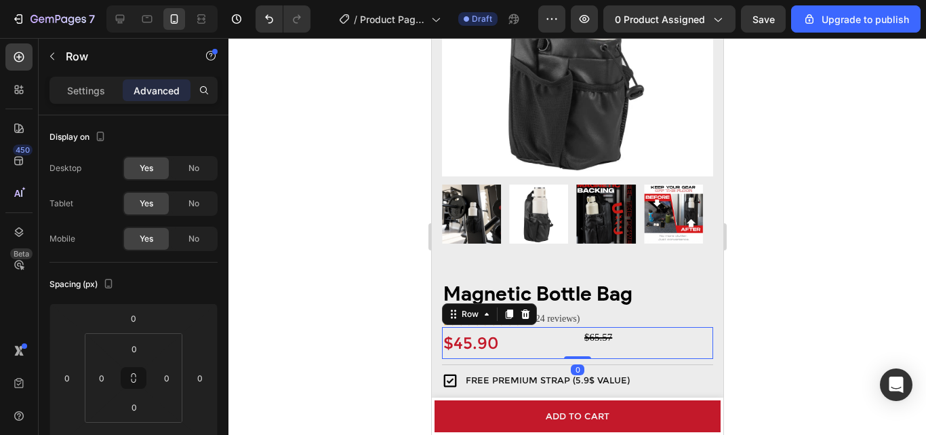
click at [700, 347] on div "$65.57 Compare Price Compare Price" at bounding box center [648, 343] width 130 height 32
click at [569, 327] on div "$45.90 Product Price Product Price $65.57 Compare Price Compare Price Row 0" at bounding box center [576, 343] width 271 height 32
click at [631, 330] on div "$65.57" at bounding box center [648, 337] width 130 height 21
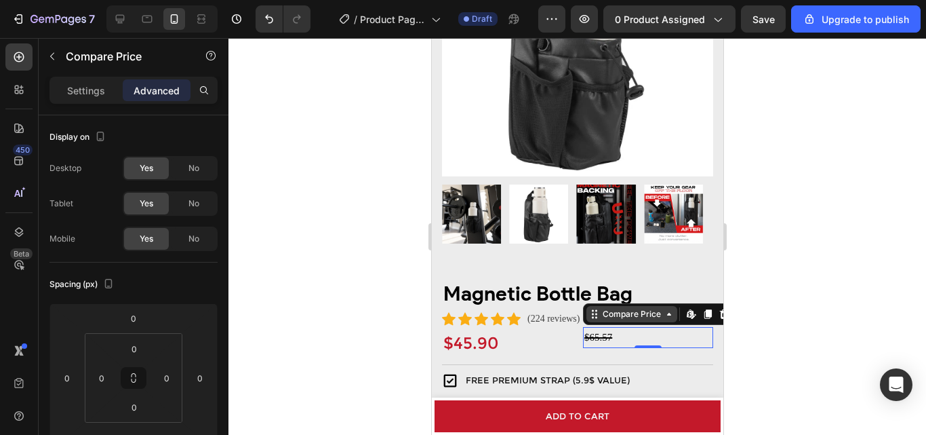
click at [666, 309] on icon at bounding box center [668, 314] width 11 height 11
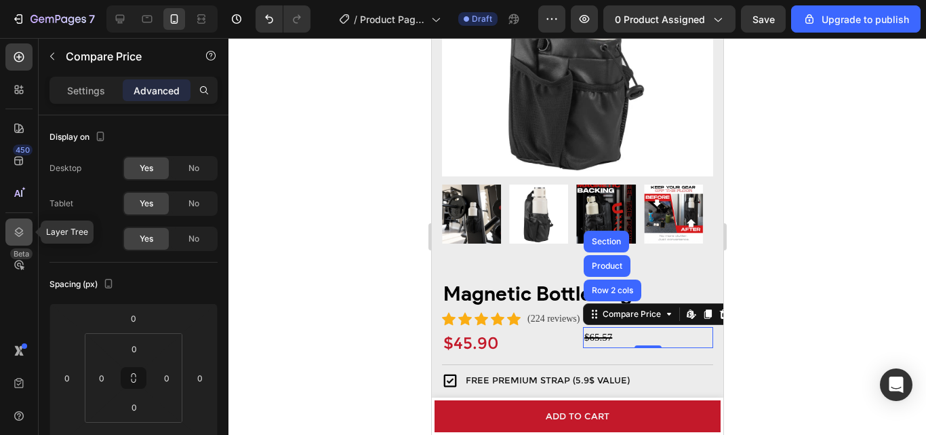
click at [26, 222] on div at bounding box center [18, 231] width 27 height 27
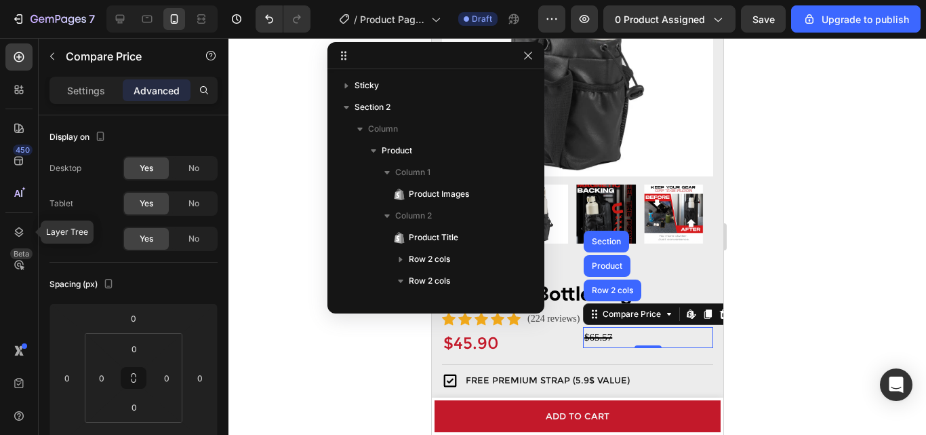
scroll to position [192, 0]
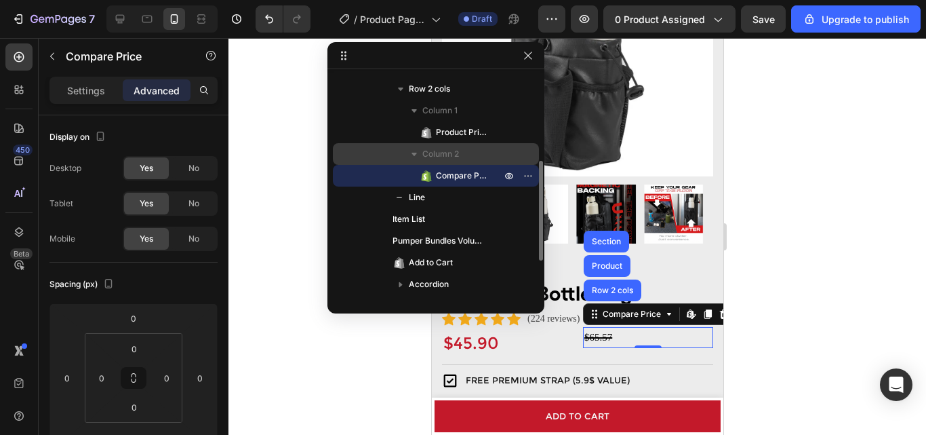
click at [459, 151] on span "Column 2" at bounding box center [440, 154] width 37 height 14
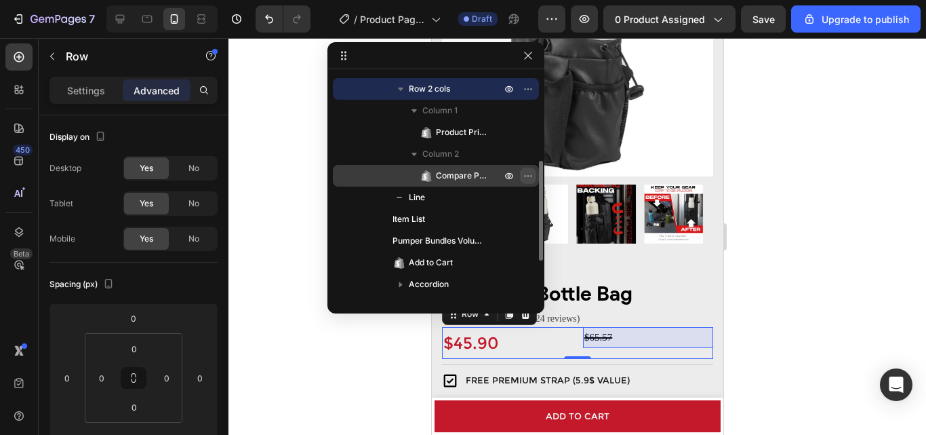
click at [528, 175] on icon "button" at bounding box center [528, 175] width 11 height 11
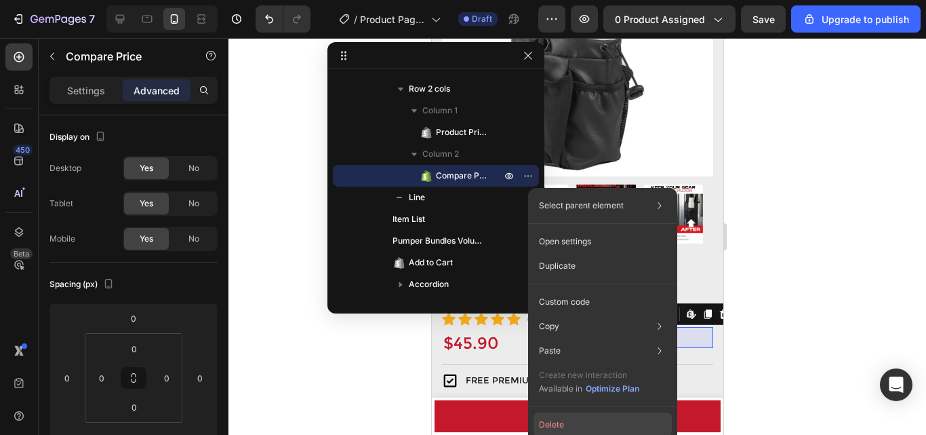
click at [553, 421] on button "Delete" at bounding box center [603, 424] width 138 height 24
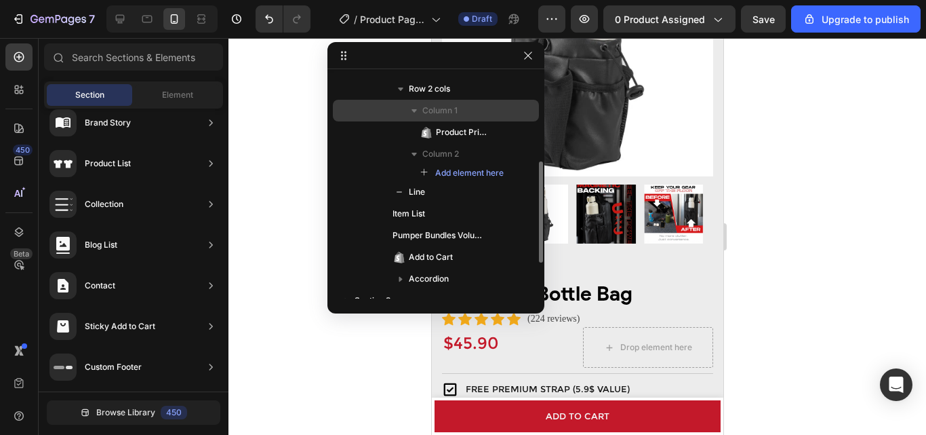
scroll to position [124, 0]
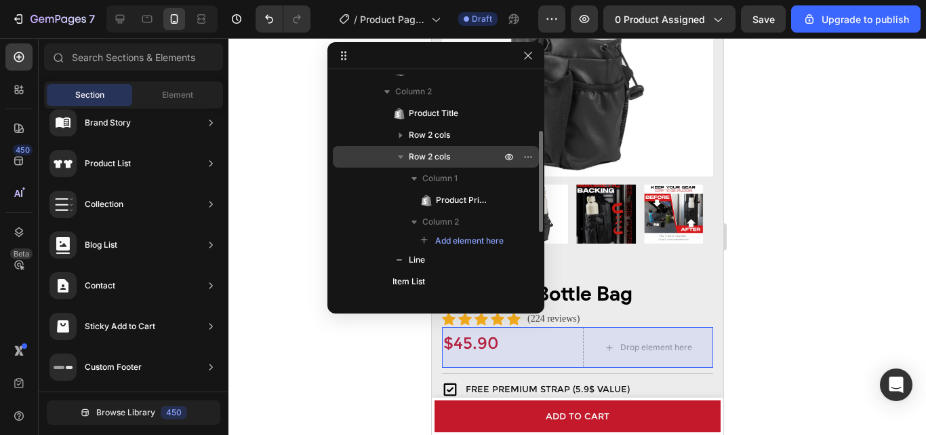
click at [450, 148] on div "Row 2 cols" at bounding box center [435, 157] width 195 height 22
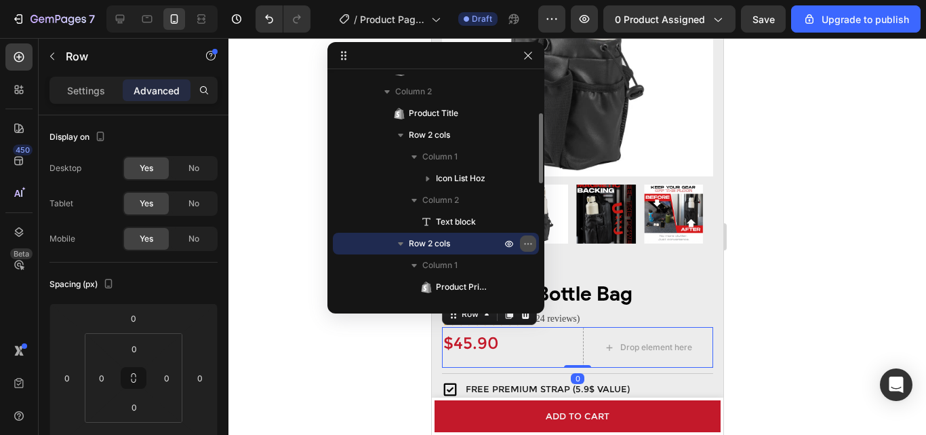
click at [530, 245] on icon "button" at bounding box center [528, 243] width 11 height 11
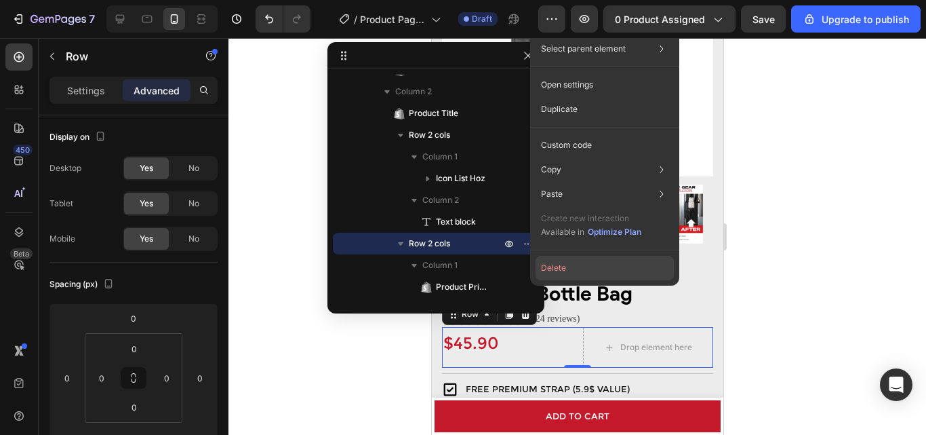
click at [555, 262] on button "Delete" at bounding box center [605, 268] width 138 height 24
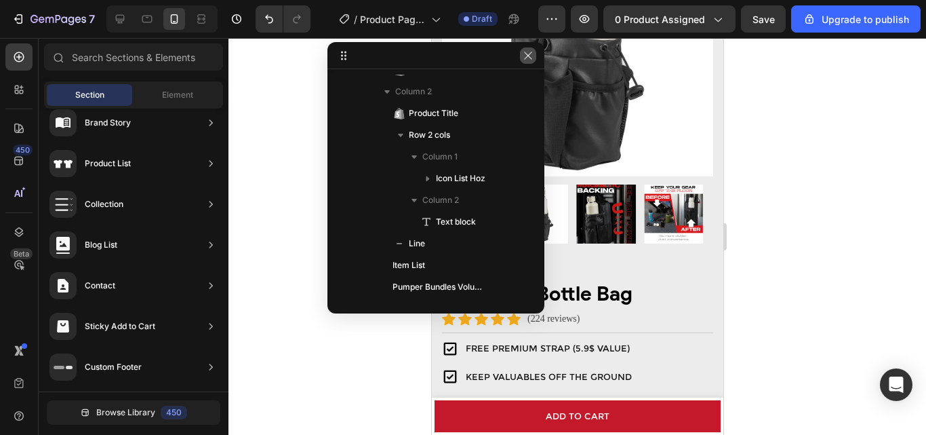
click at [521, 58] on button "button" at bounding box center [528, 55] width 16 height 16
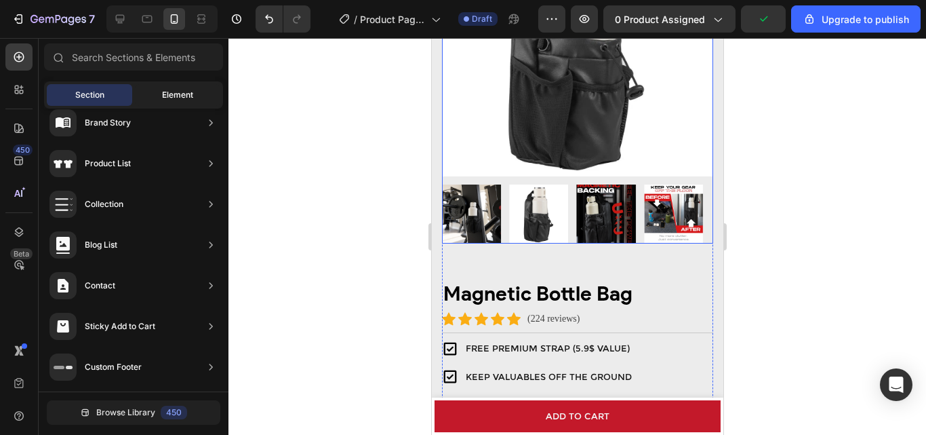
click at [159, 94] on div "Element" at bounding box center [177, 95] width 85 height 22
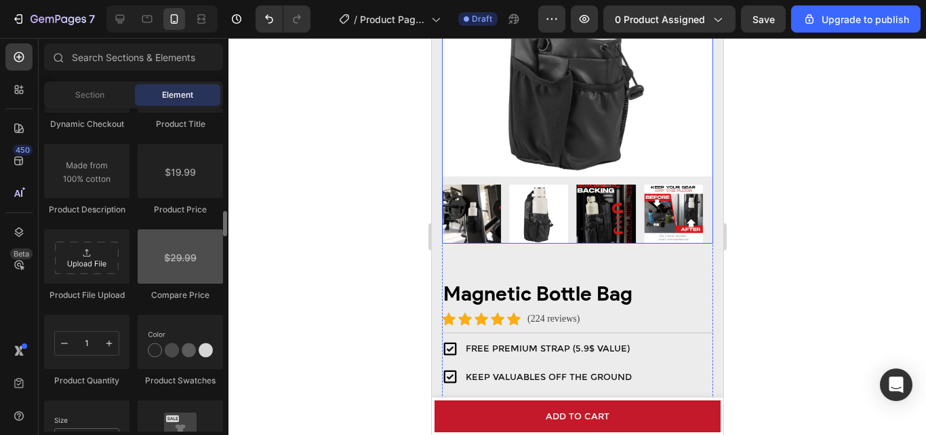
scroll to position [2170, 0]
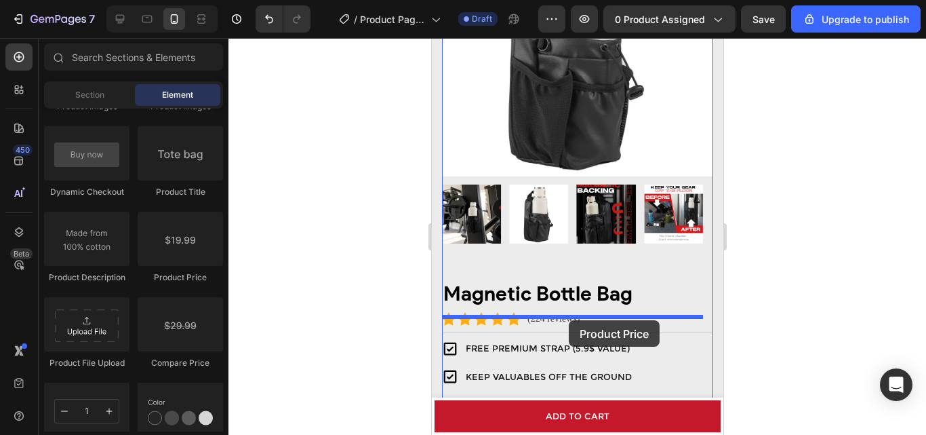
drag, startPoint x: 622, startPoint y: 283, endPoint x: 568, endPoint y: 320, distance: 65.3
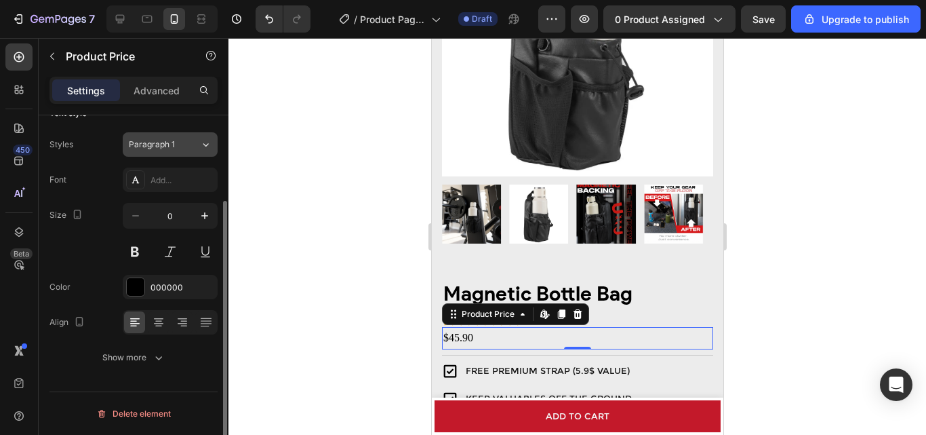
scroll to position [0, 0]
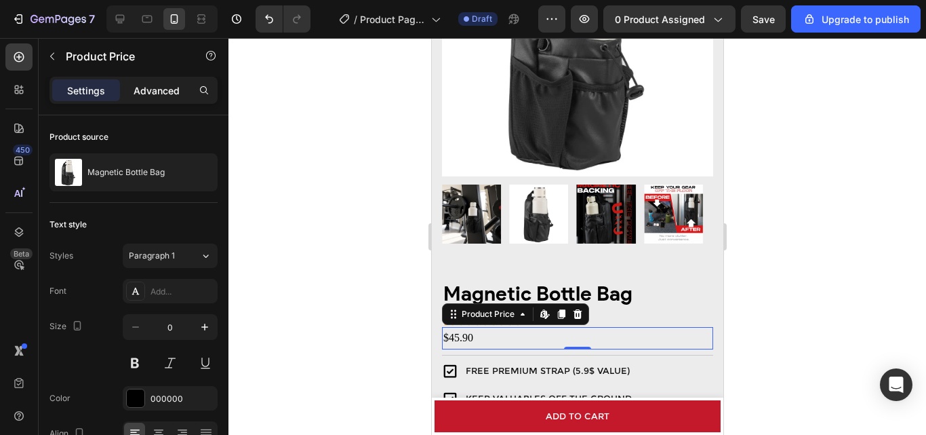
click at [150, 90] on p "Advanced" at bounding box center [157, 90] width 46 height 14
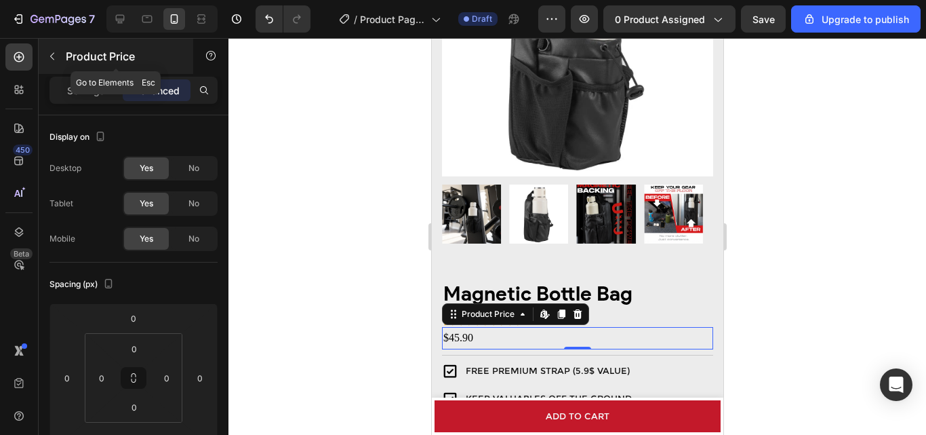
click at [49, 48] on button "button" at bounding box center [52, 56] width 22 height 22
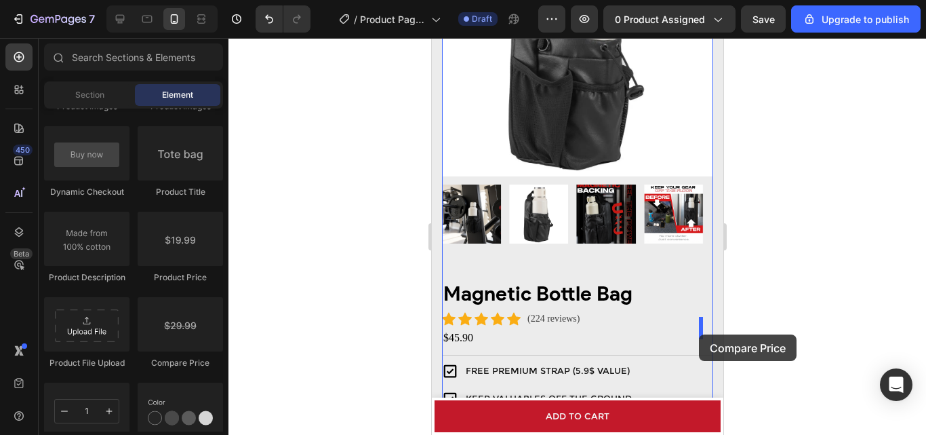
drag, startPoint x: 620, startPoint y: 364, endPoint x: 1164, endPoint y: 379, distance: 544.1
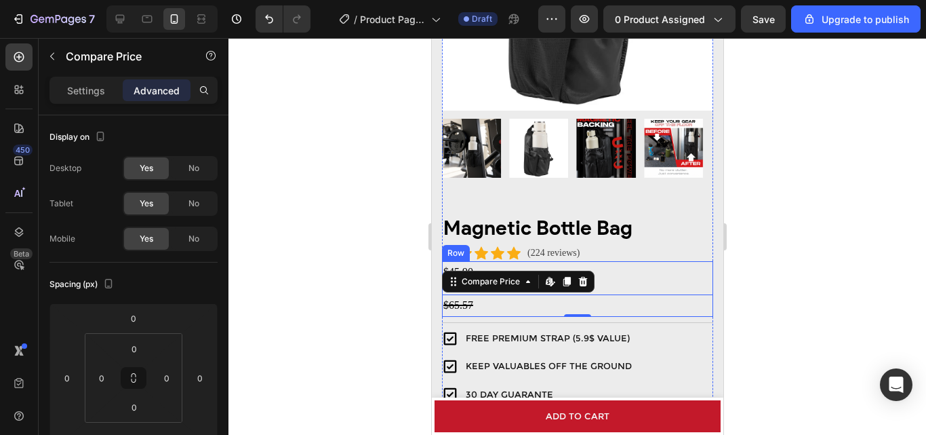
scroll to position [271, 0]
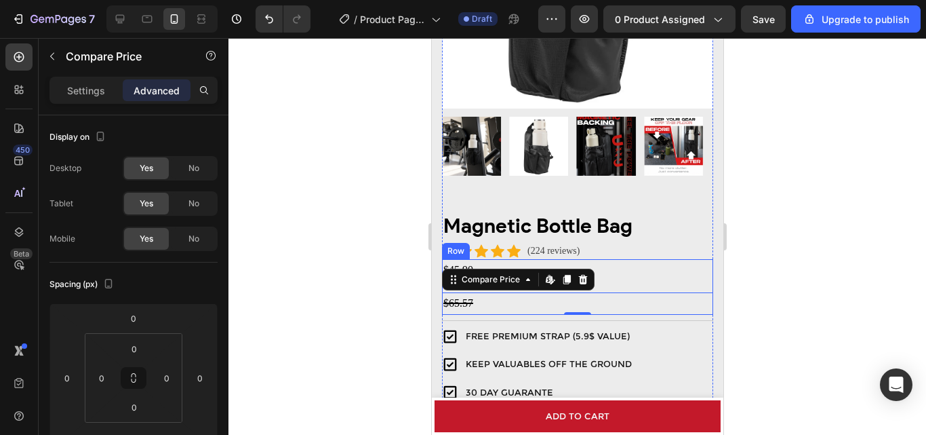
click at [619, 269] on div "$45.90" at bounding box center [576, 270] width 271 height 22
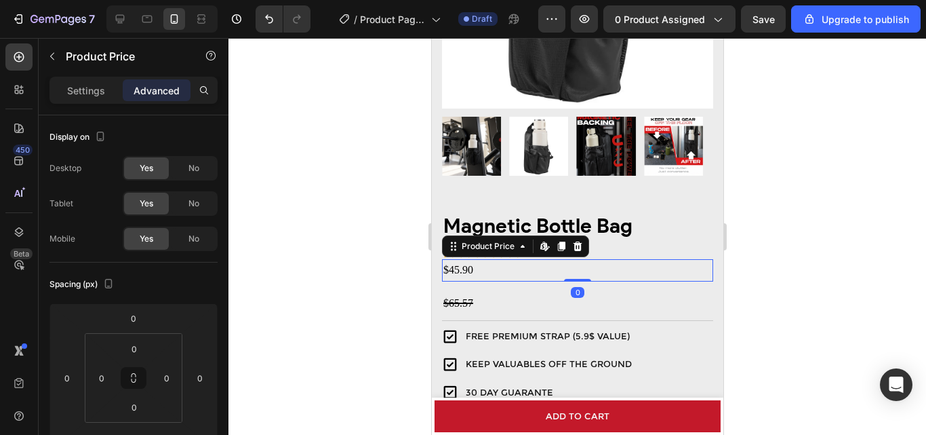
click at [537, 292] on div "$65.57" at bounding box center [576, 303] width 271 height 22
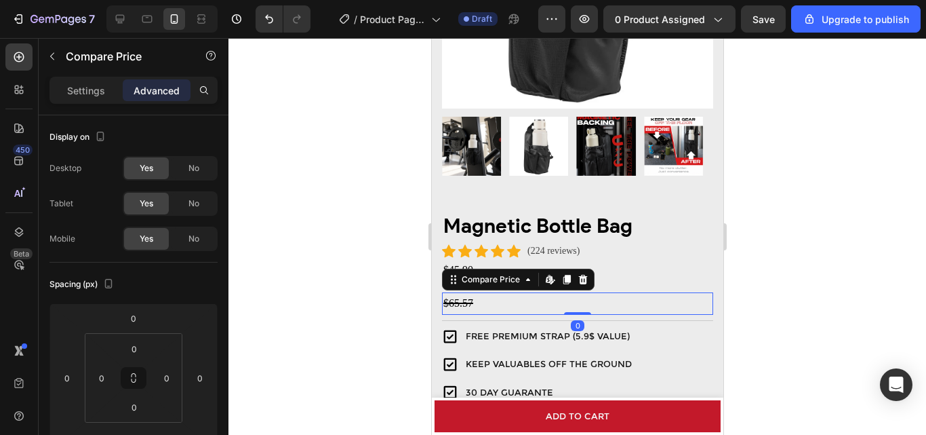
click at [582, 275] on icon at bounding box center [582, 279] width 9 height 9
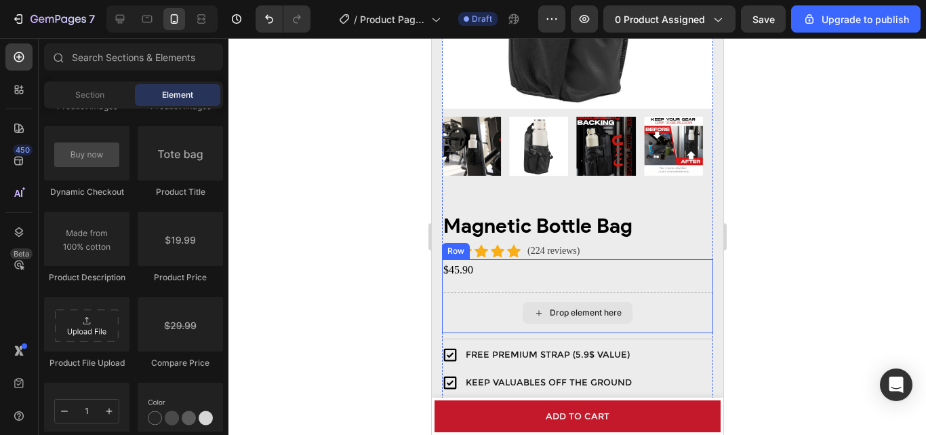
click at [541, 302] on div "Drop element here" at bounding box center [577, 313] width 110 height 22
click at [487, 295] on div "Drop element here" at bounding box center [576, 312] width 271 height 41
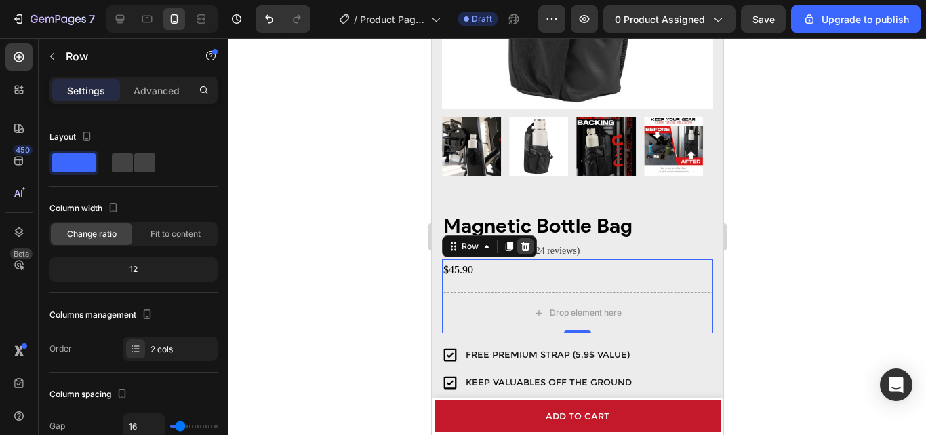
click at [527, 241] on icon at bounding box center [525, 245] width 9 height 9
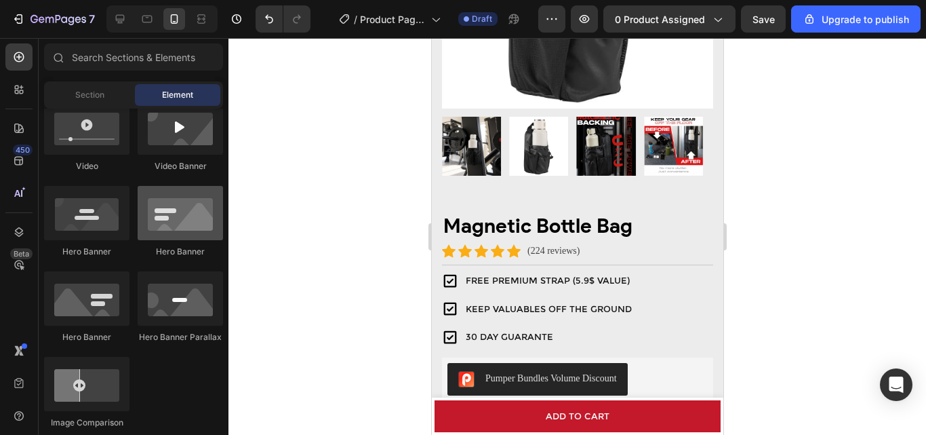
scroll to position [203, 0]
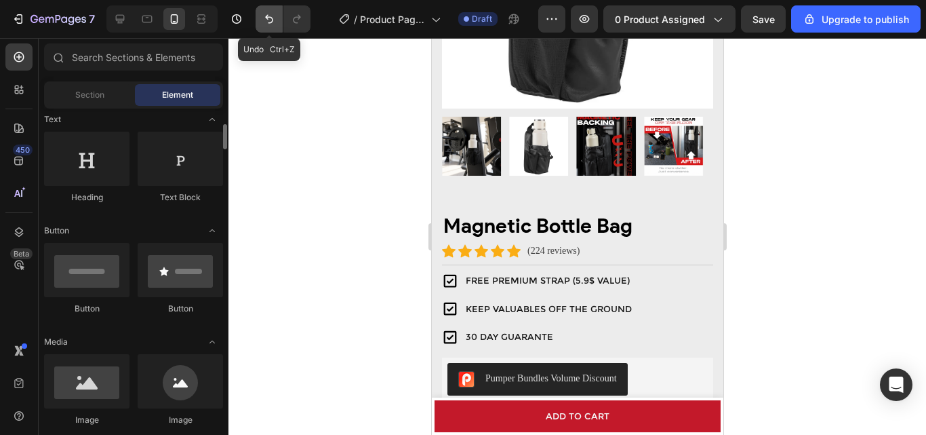
click at [266, 22] on icon "Undo/Redo" at bounding box center [269, 19] width 14 height 14
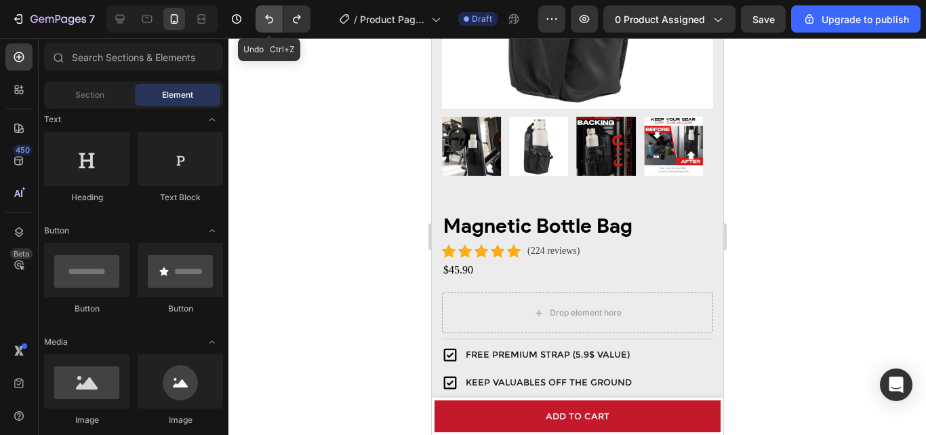
click at [266, 22] on icon "Undo/Redo" at bounding box center [269, 19] width 14 height 14
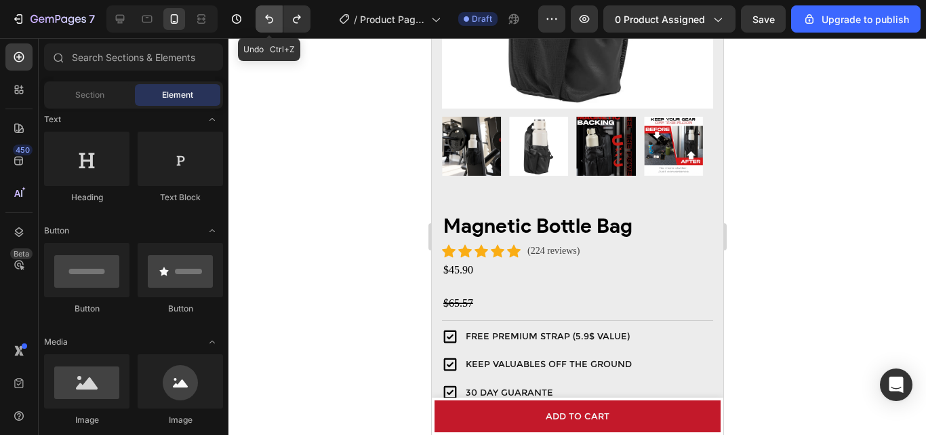
click at [266, 22] on icon "Undo/Redo" at bounding box center [269, 19] width 14 height 14
click at [271, 25] on icon "Undo/Redo" at bounding box center [269, 19] width 14 height 14
click at [265, 18] on icon "Undo/Redo" at bounding box center [269, 19] width 14 height 14
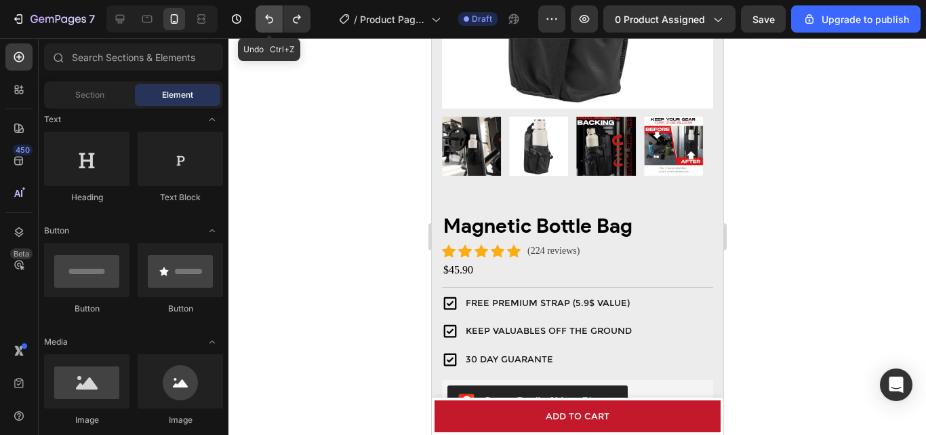
click at [265, 18] on icon "Undo/Redo" at bounding box center [269, 19] width 14 height 14
click at [264, 18] on icon "Undo/Redo" at bounding box center [269, 19] width 14 height 14
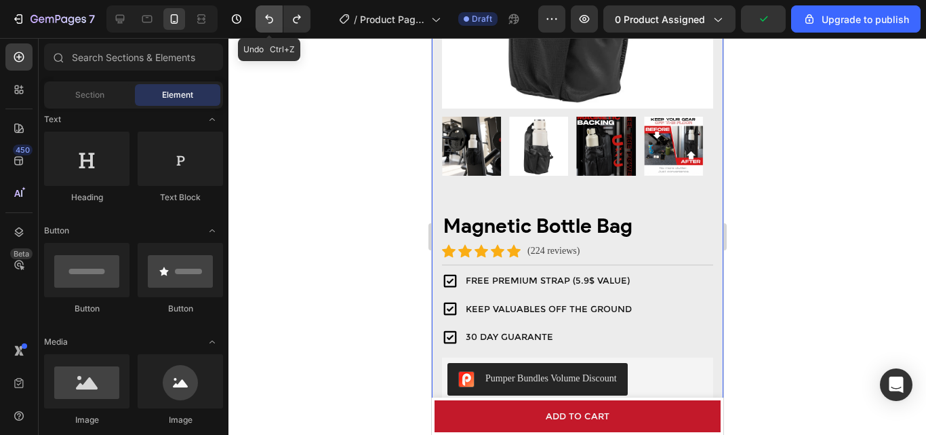
click at [264, 18] on icon "Undo/Redo" at bounding box center [269, 19] width 14 height 14
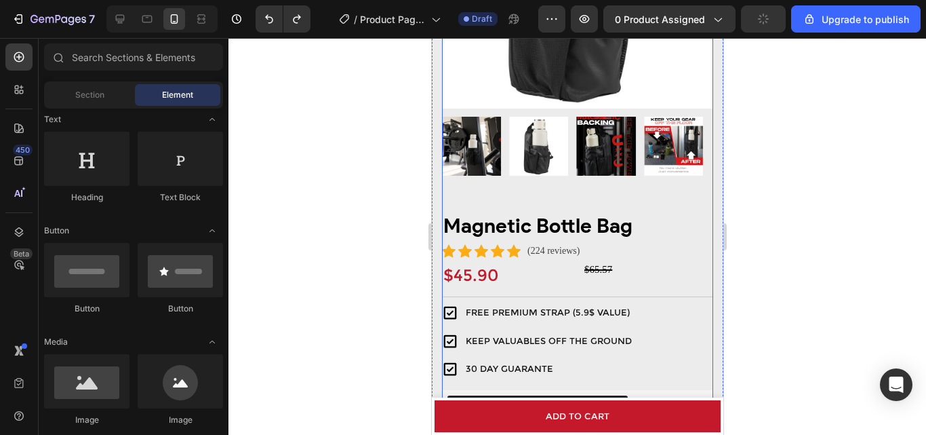
click at [448, 182] on div "Product Images" at bounding box center [576, 23] width 271 height 372
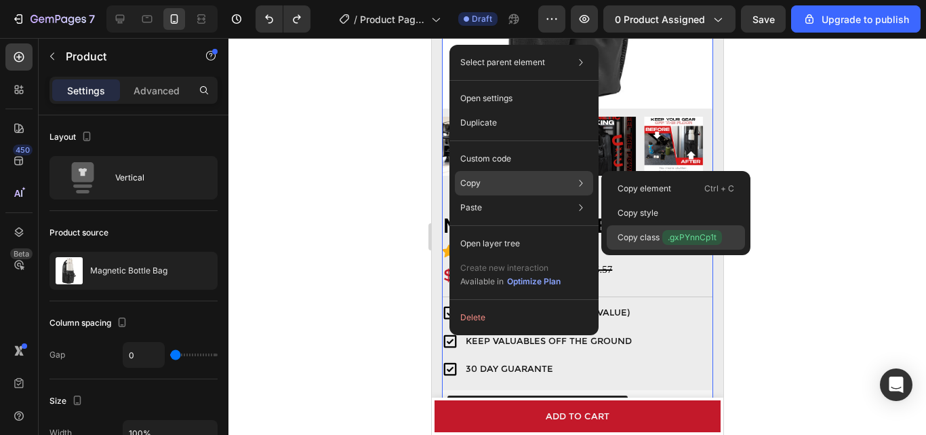
click at [657, 231] on p "Copy class .gxPYnnCp1t" at bounding box center [670, 237] width 104 height 15
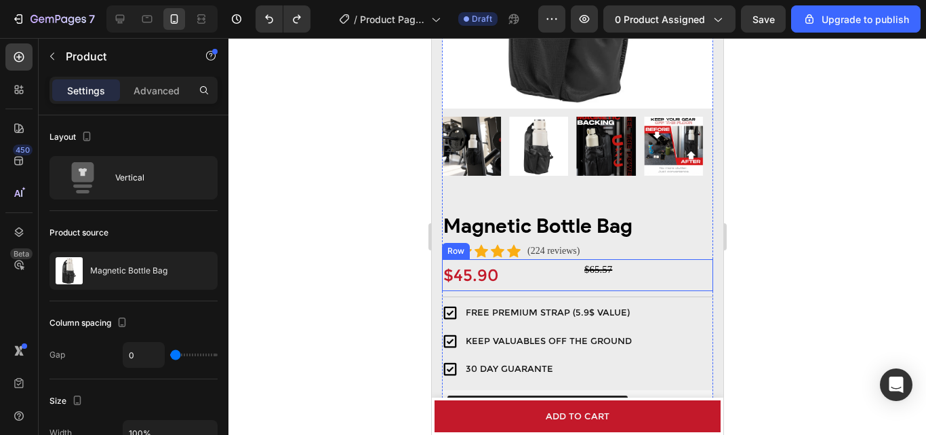
click at [568, 264] on div "$45.90 Product Price Product Price $65.57 Compare Price Compare Price Row" at bounding box center [576, 275] width 271 height 32
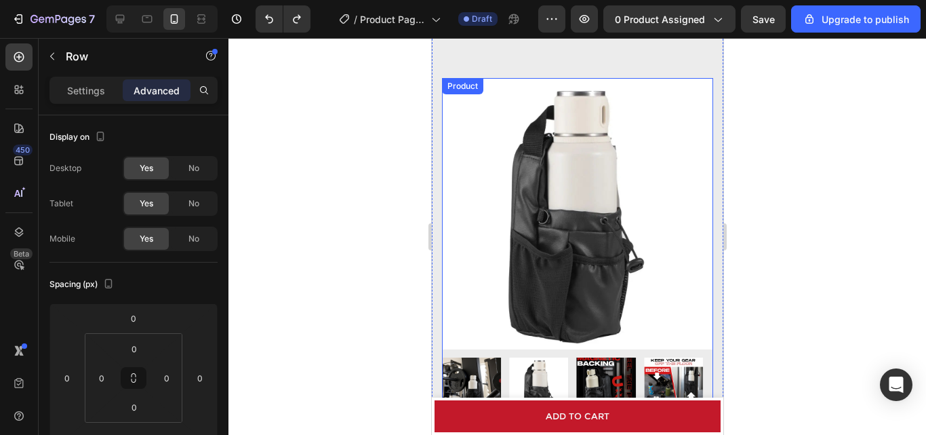
scroll to position [0, 0]
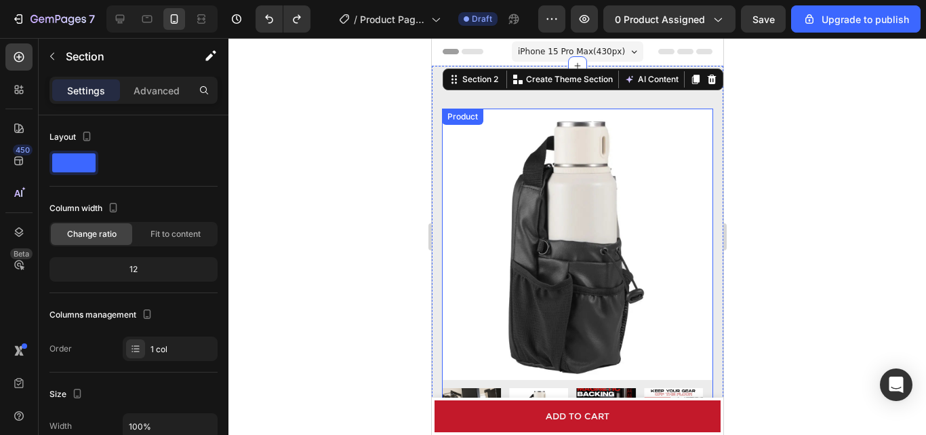
scroll to position [339, 0]
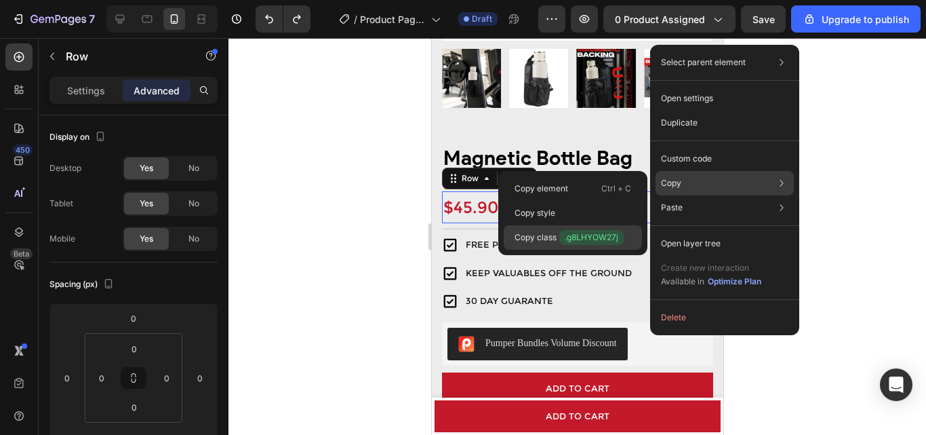
click at [587, 236] on span ".g8LHYOW27j" at bounding box center [591, 237] width 64 height 15
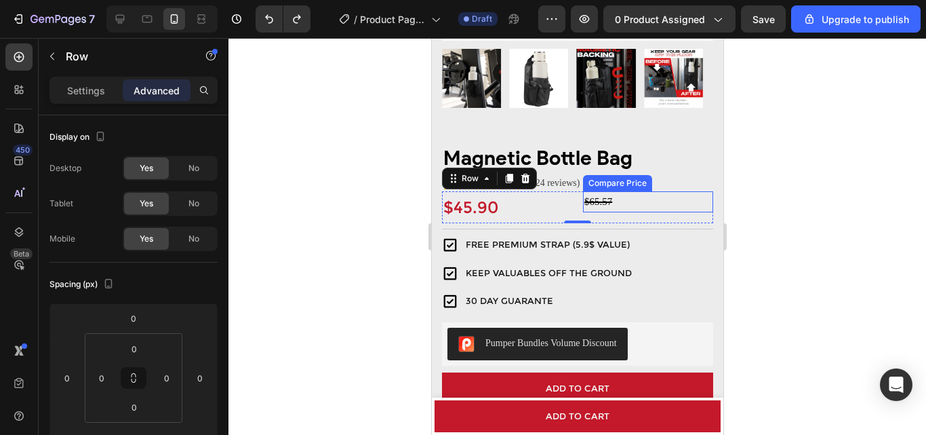
click at [597, 193] on div "$65.57" at bounding box center [648, 201] width 130 height 21
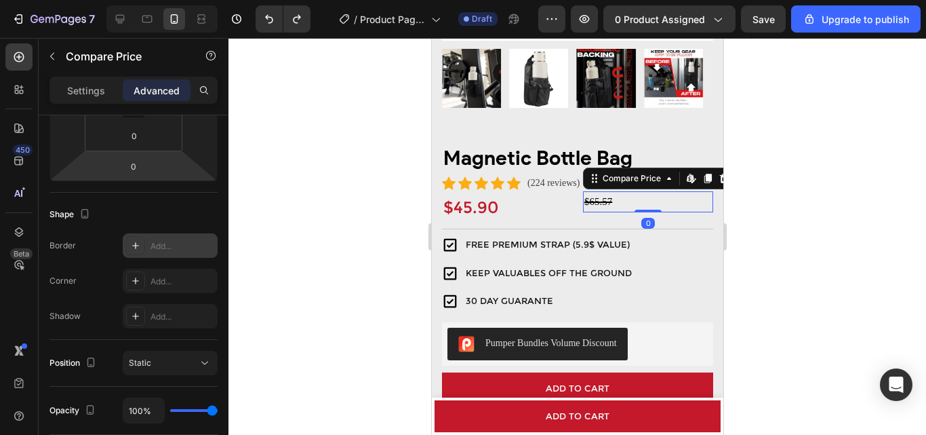
scroll to position [583, 0]
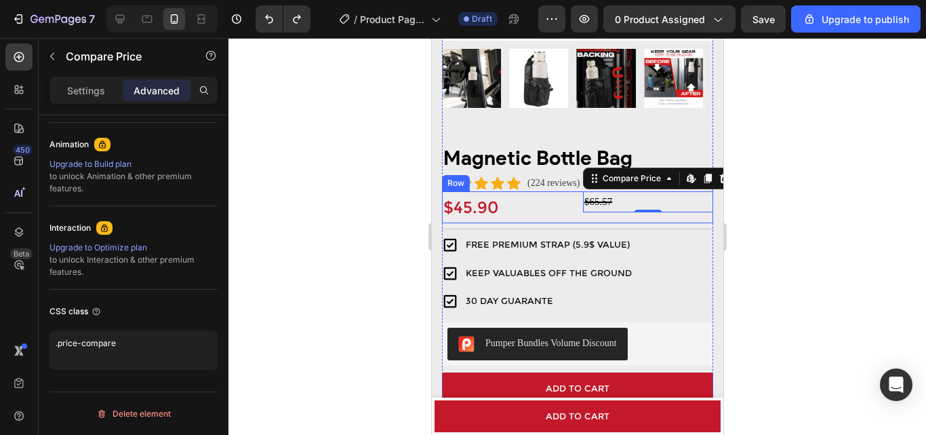
click at [574, 207] on div "$45.90 Product Price Product Price $65.57 Compare Price Edit content in Shopify…" at bounding box center [576, 207] width 271 height 32
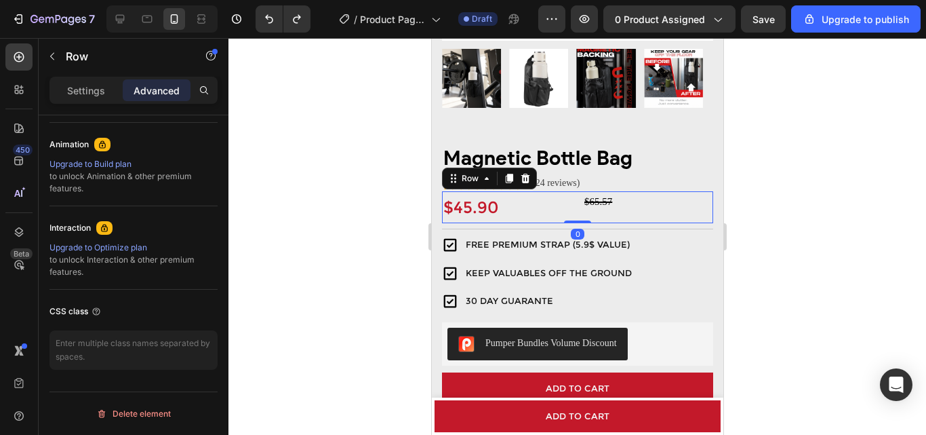
scroll to position [0, 0]
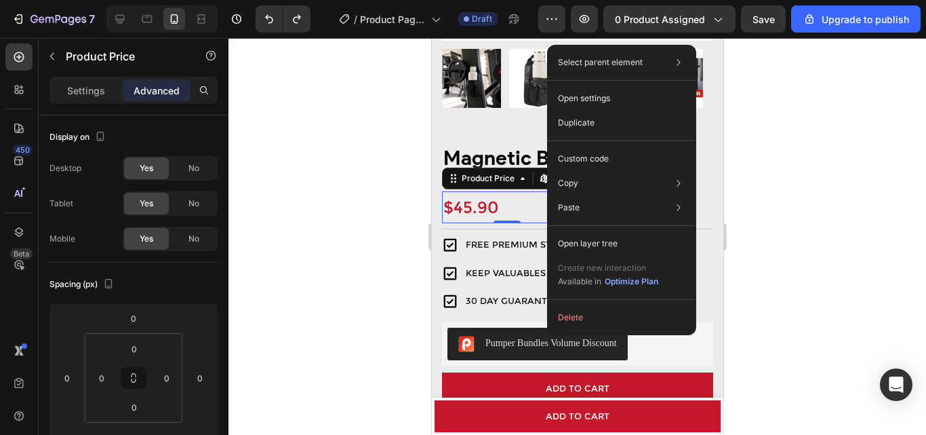
drag, startPoint x: 922, startPoint y: 178, endPoint x: 849, endPoint y: 177, distance: 73.2
click at [921, 177] on div at bounding box center [578, 236] width 698 height 397
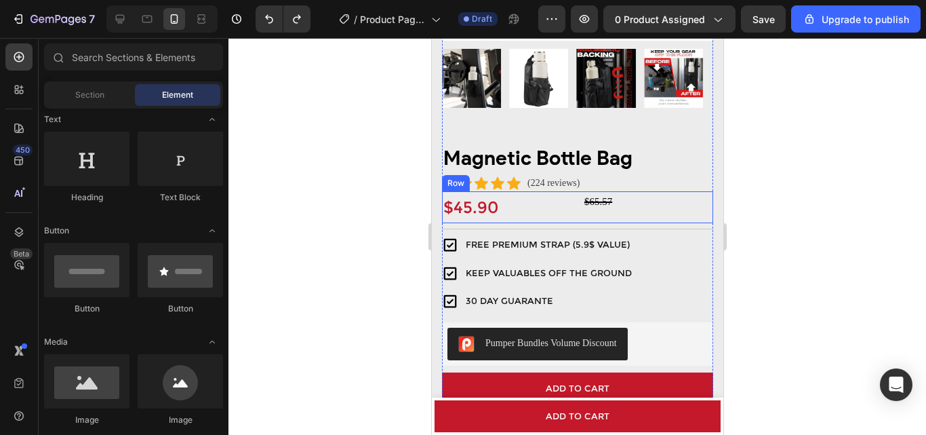
click at [652, 206] on div "$65.57 Compare Price Compare Price" at bounding box center [648, 207] width 130 height 32
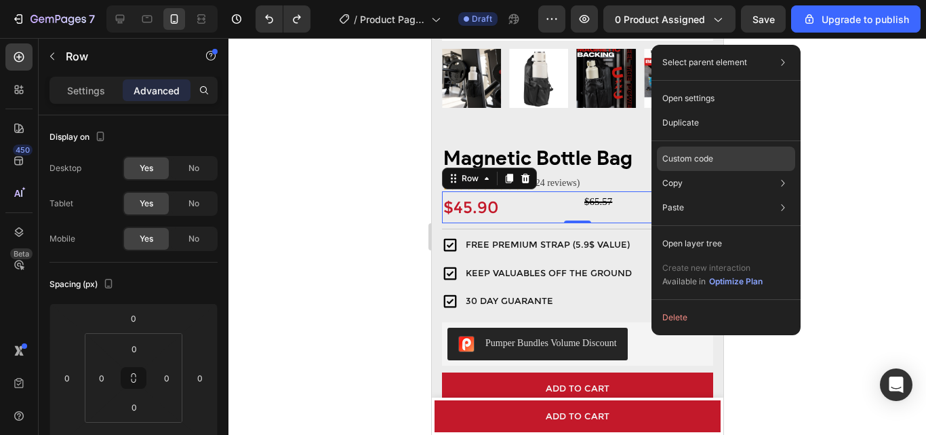
click at [693, 158] on p "Custom code" at bounding box center [688, 159] width 51 height 12
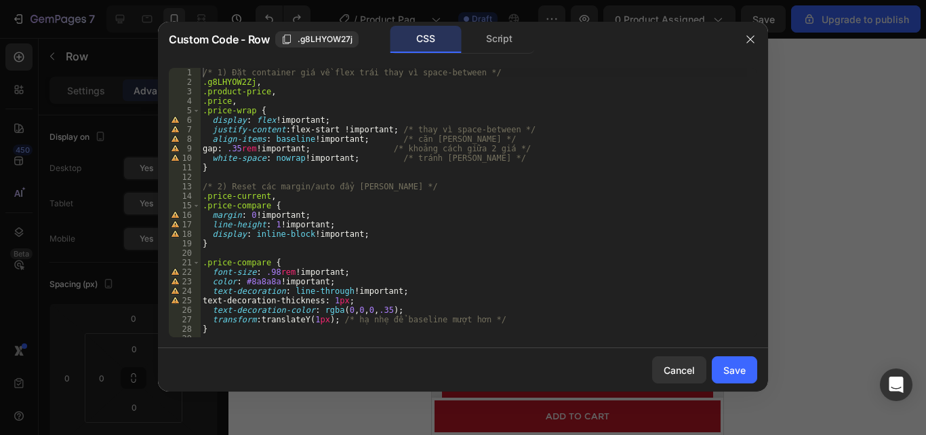
scroll to position [101, 0]
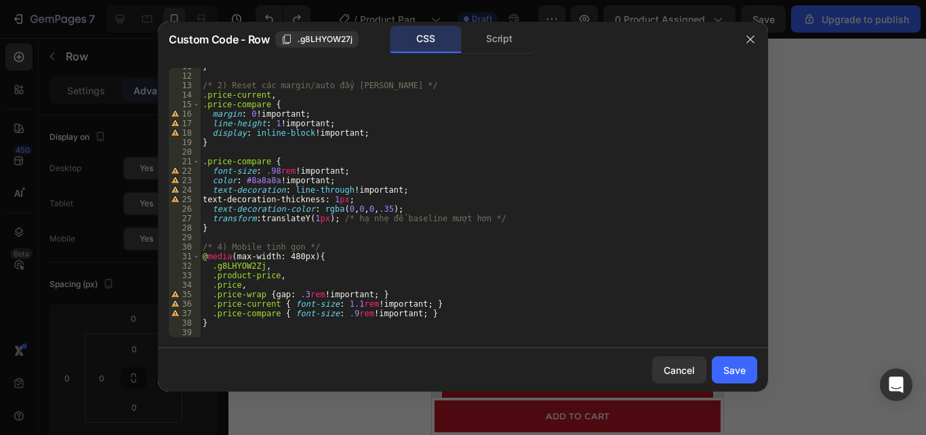
drag, startPoint x: 537, startPoint y: 338, endPoint x: 374, endPoint y: 285, distance: 171.8
click at [374, 285] on div "11 12 13 14 15 16 17 18 19 20 21 22 23 24 25 26 27 28 29 30 31 32 33 34 35 36 3…" at bounding box center [463, 202] width 610 height 291
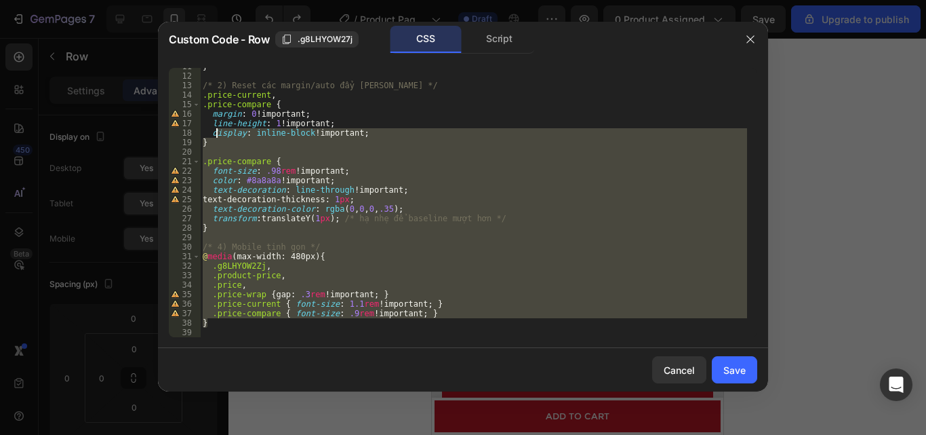
scroll to position [0, 0]
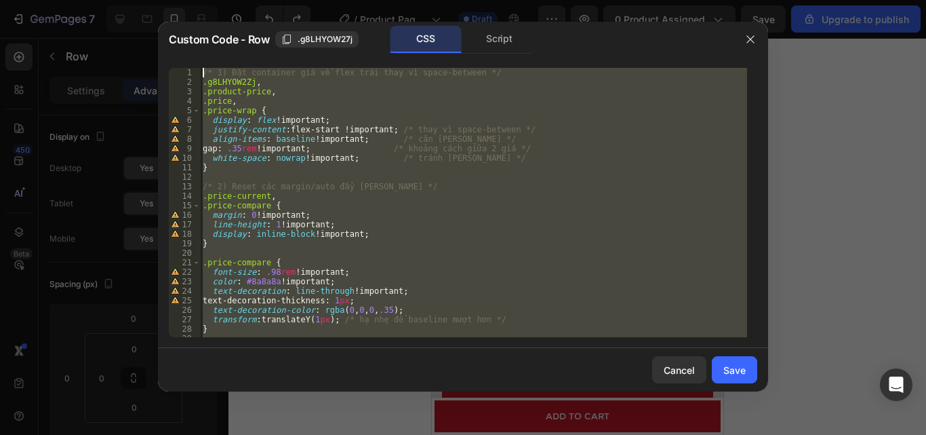
drag, startPoint x: 370, startPoint y: 324, endPoint x: 226, endPoint y: 18, distance: 338.9
click at [226, 18] on div "Custom Code - Row .g8LHYOW27j CSS Script } 1 2 3 4 5 6 7 8 9 10 11 12 13 14 15 …" at bounding box center [463, 217] width 926 height 435
type textarea "/* 1) Đặt container giá về flex trái thay vì space-between */ .g8LHYOW2Zj,"
paste textarea
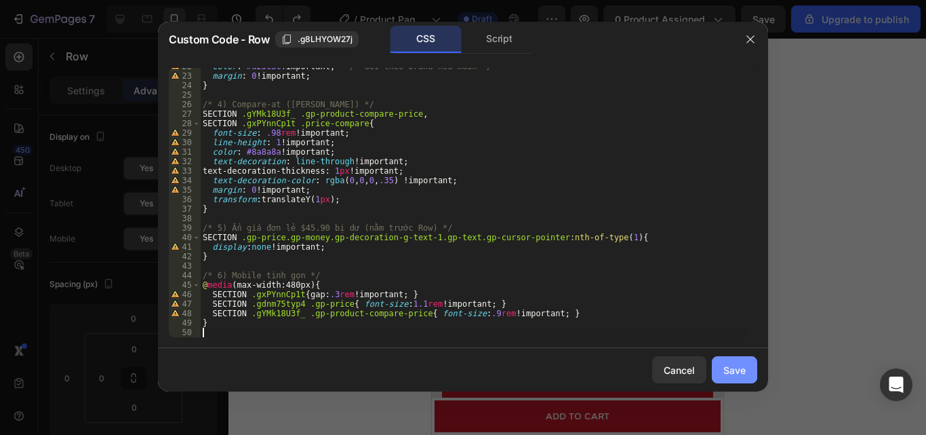
click at [729, 376] on div "Save" at bounding box center [735, 370] width 22 height 14
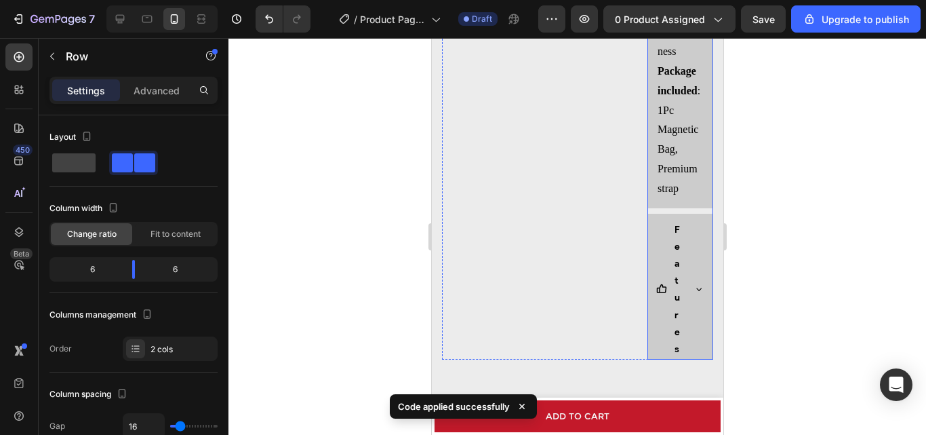
scroll to position [1763, 0]
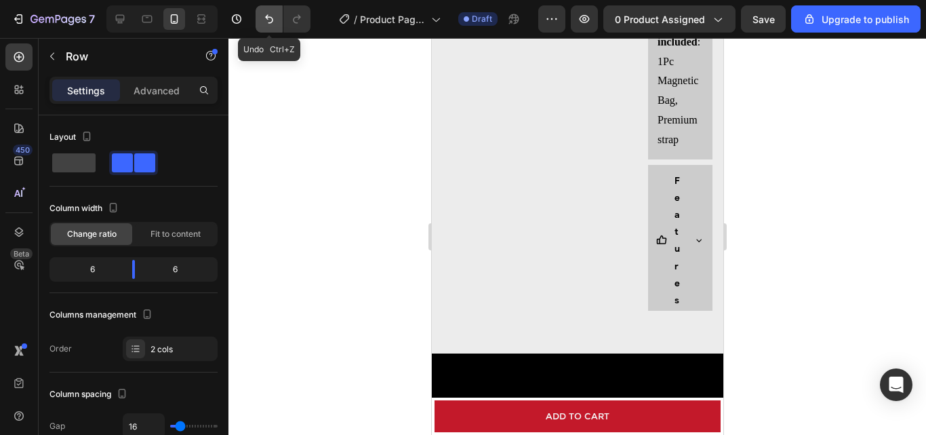
click at [262, 22] on icon "Undo/Redo" at bounding box center [269, 19] width 14 height 14
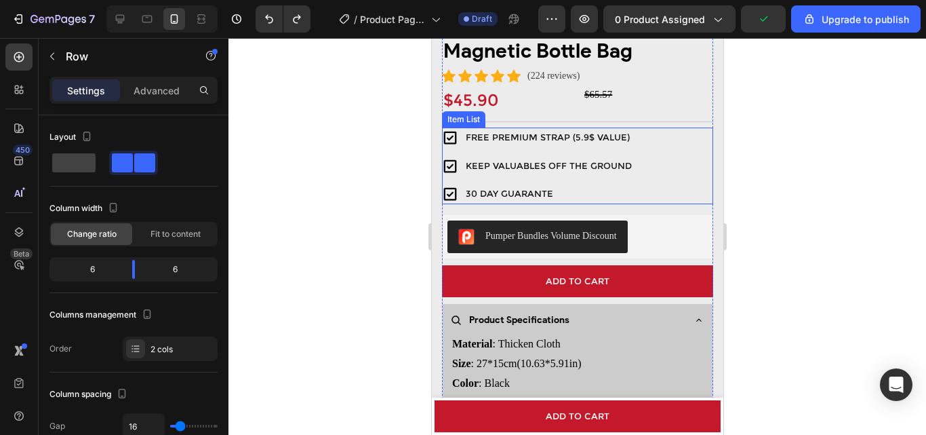
scroll to position [339, 0]
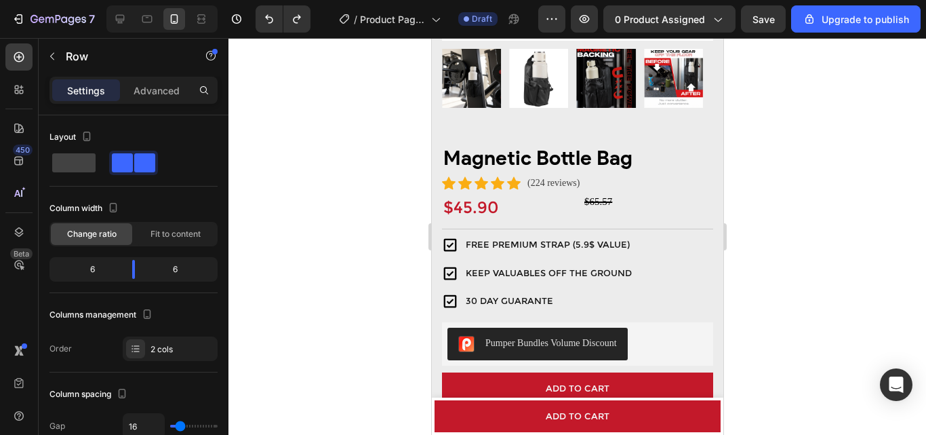
click at [652, 208] on div "$65.57 Compare Price Compare Price" at bounding box center [648, 207] width 130 height 32
click at [441, 191] on div "$45.90" at bounding box center [506, 207] width 130 height 32
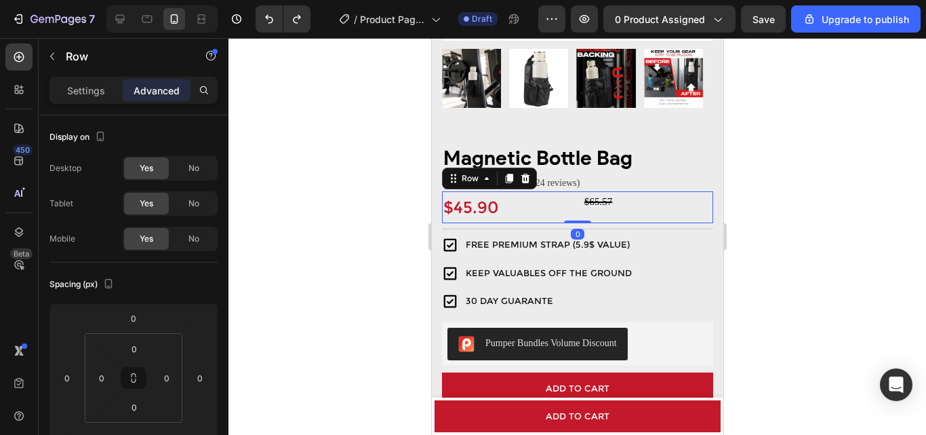
click at [597, 209] on div "$65.57 Compare Price Compare Price" at bounding box center [648, 207] width 130 height 32
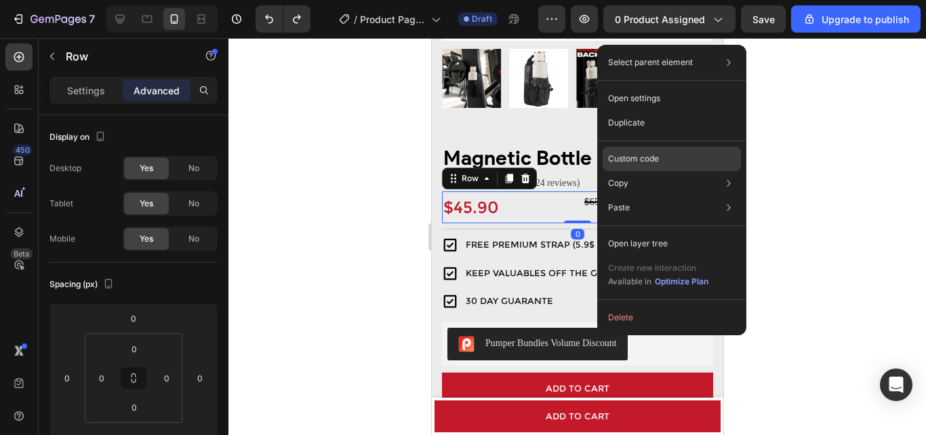
click at [642, 161] on p "Custom code" at bounding box center [633, 159] width 51 height 12
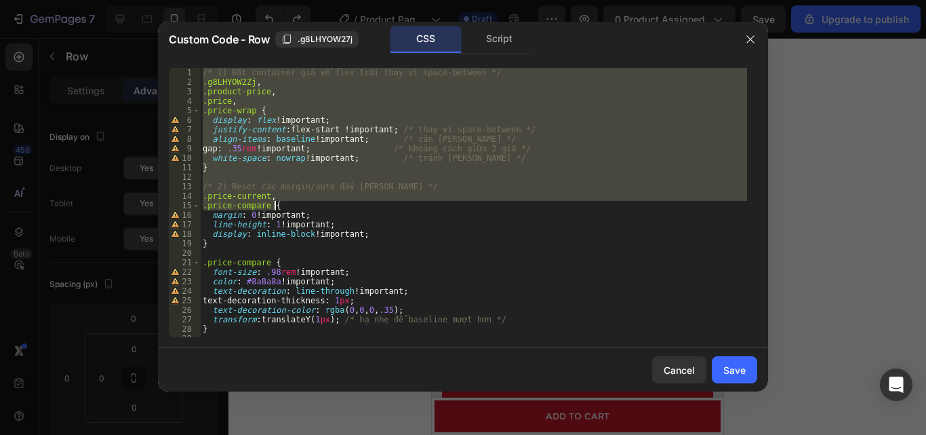
scroll to position [101, 0]
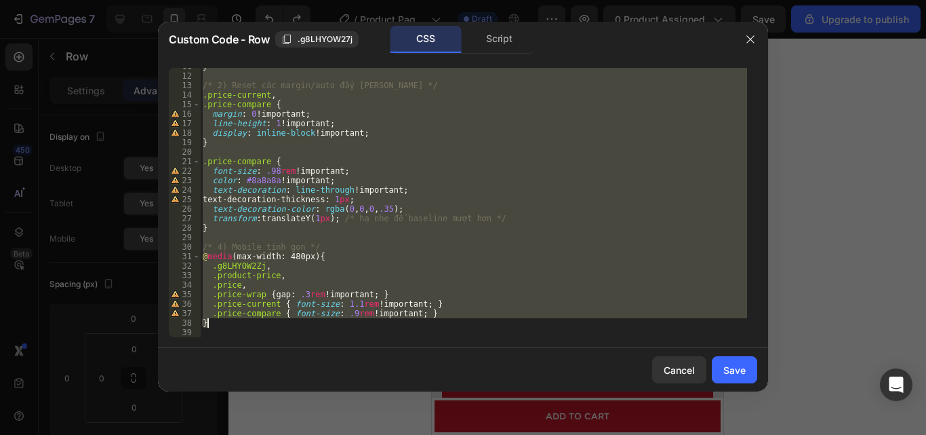
drag, startPoint x: 201, startPoint y: 70, endPoint x: 519, endPoint y: 325, distance: 407.1
click at [519, 325] on div "} /* 2) Reset các margin/auto đẩy [PERSON_NAME] */ .price-current , .price-comp…" at bounding box center [473, 206] width 547 height 288
type textarea ".price-compare { font-size: .9rem !important; } }"
paste textarea
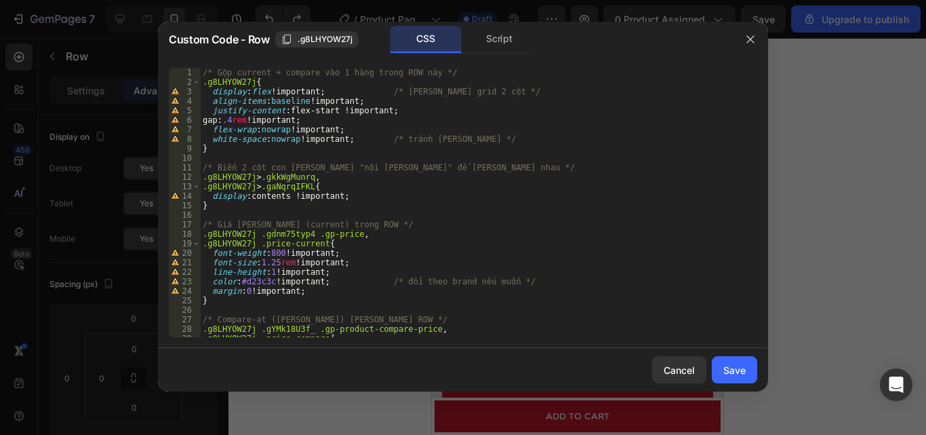
scroll to position [0, 0]
click at [728, 366] on div "Save" at bounding box center [735, 370] width 22 height 14
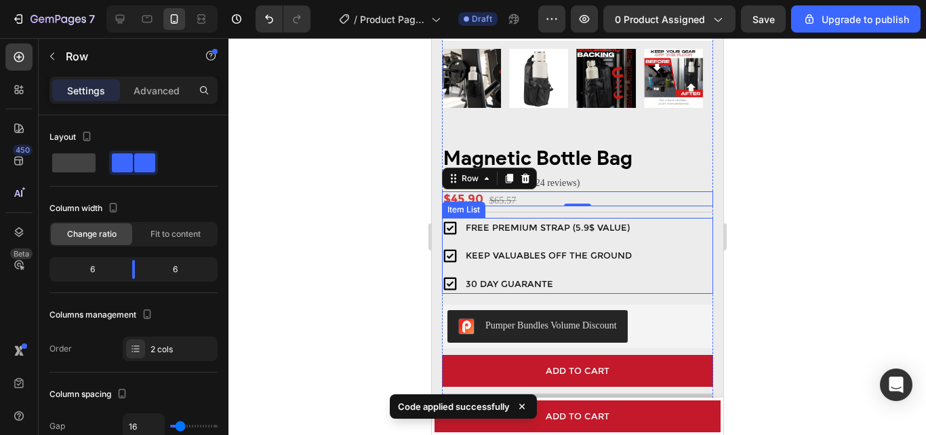
click at [819, 223] on div at bounding box center [578, 236] width 698 height 397
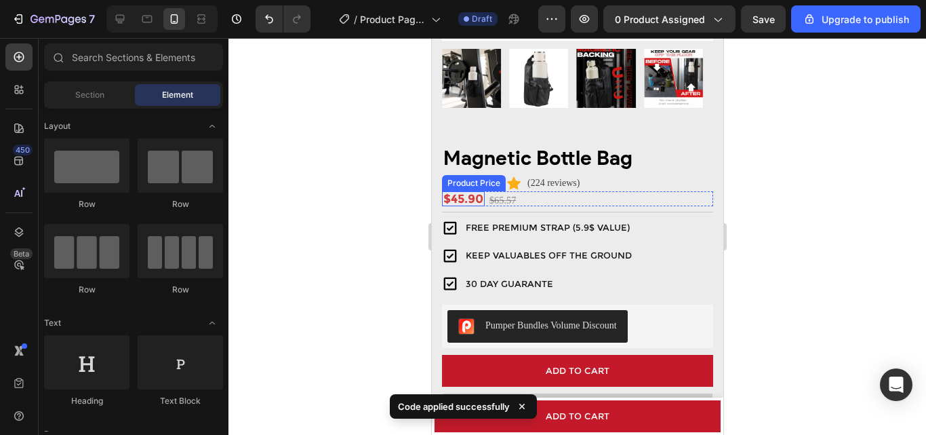
click at [475, 191] on div "$45.90" at bounding box center [462, 198] width 43 height 15
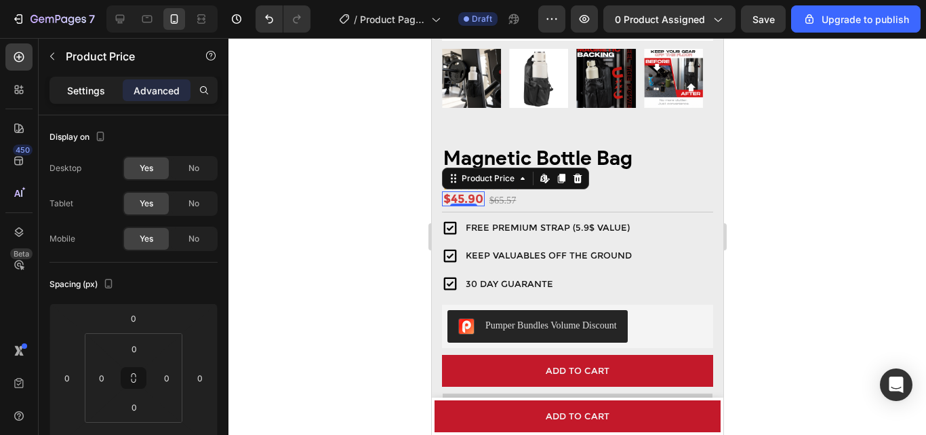
click at [85, 85] on p "Settings" at bounding box center [86, 90] width 38 height 14
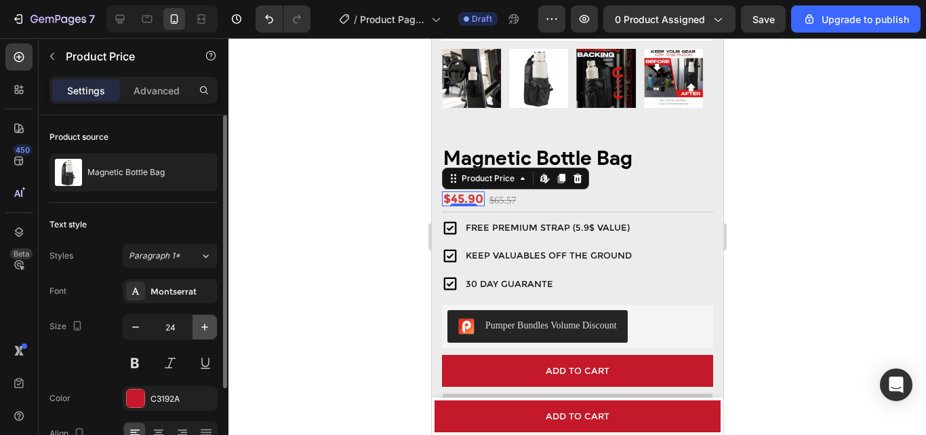
click at [206, 334] on button "button" at bounding box center [205, 327] width 24 height 24
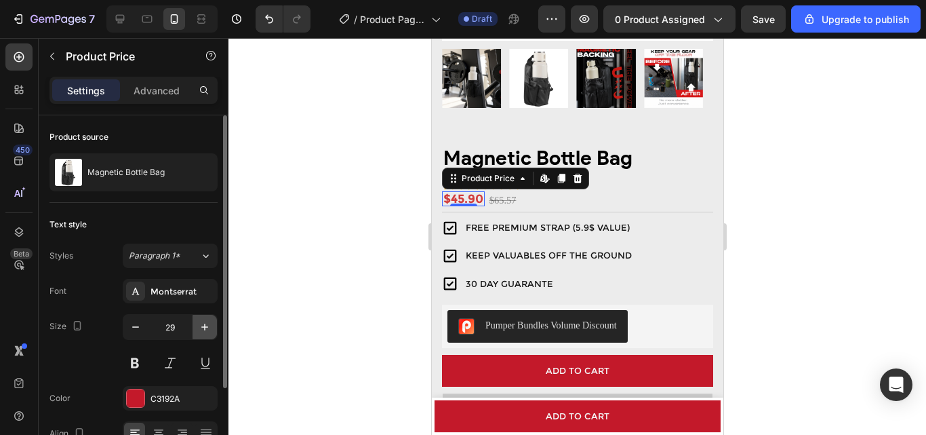
click at [205, 323] on icon "button" at bounding box center [204, 326] width 7 height 7
click at [130, 333] on icon "button" at bounding box center [136, 327] width 14 height 14
click at [130, 334] on button "button" at bounding box center [135, 327] width 24 height 24
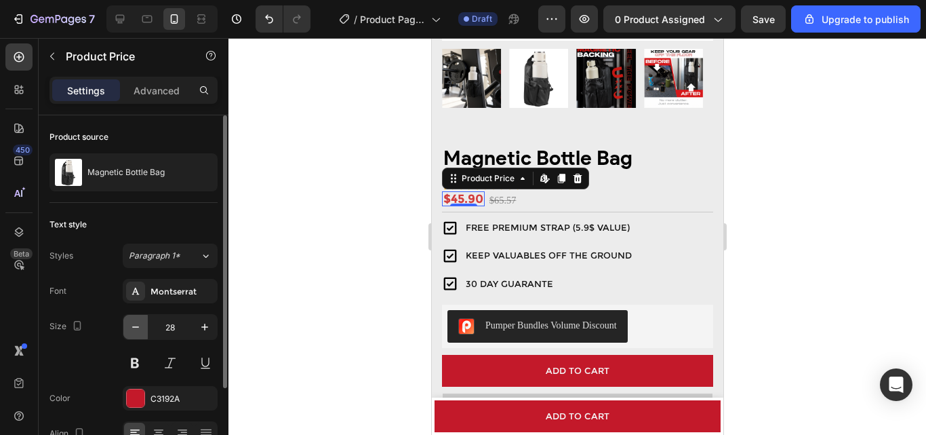
click at [130, 334] on button "button" at bounding box center [135, 327] width 24 height 24
type input "25"
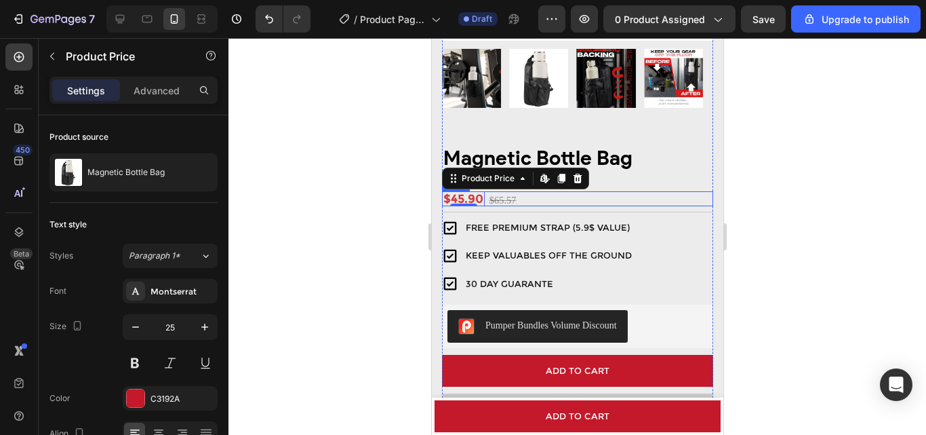
click at [547, 192] on div "$45.90 Product Price Edit content in Shopify 0 Product Price Edit content in Sh…" at bounding box center [576, 198] width 271 height 15
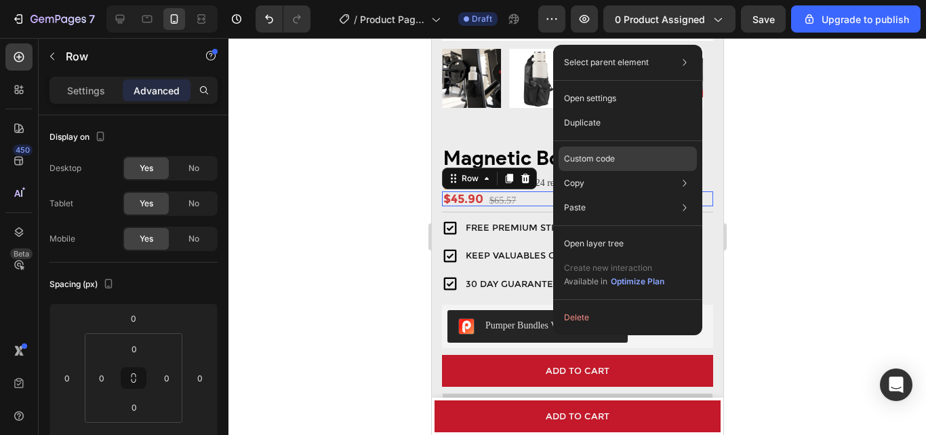
click at [637, 161] on div "Custom code" at bounding box center [628, 158] width 138 height 24
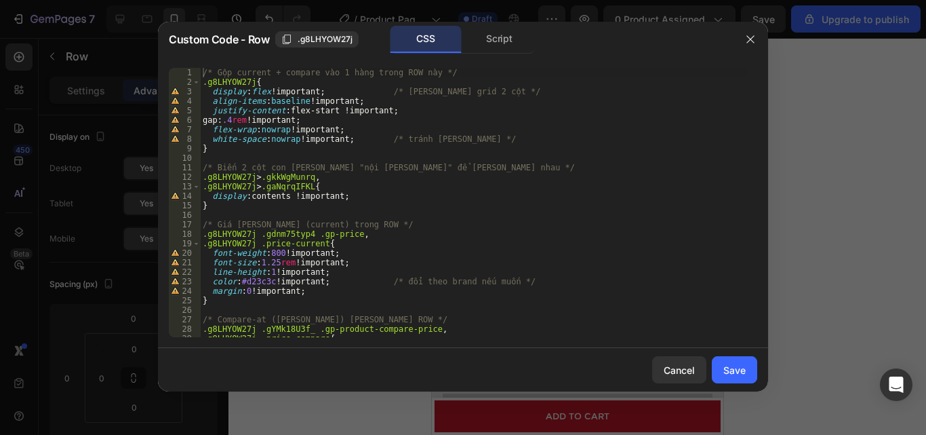
scroll to position [81, 0]
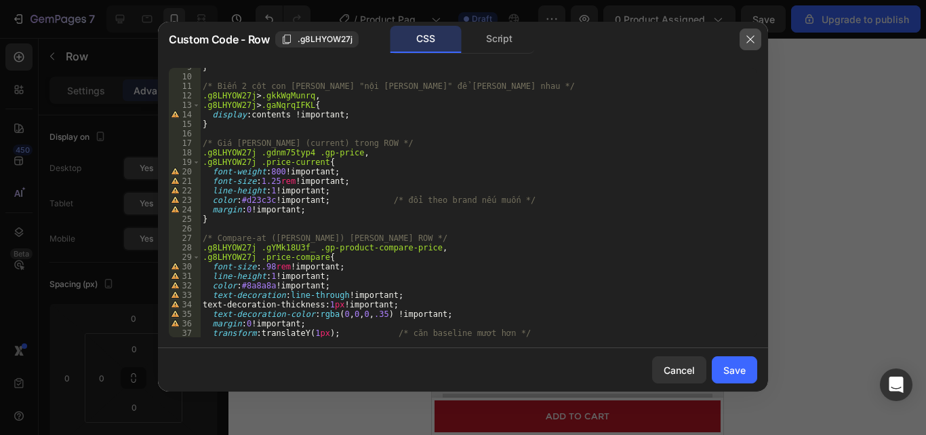
click at [755, 41] on icon "button" at bounding box center [750, 39] width 11 height 11
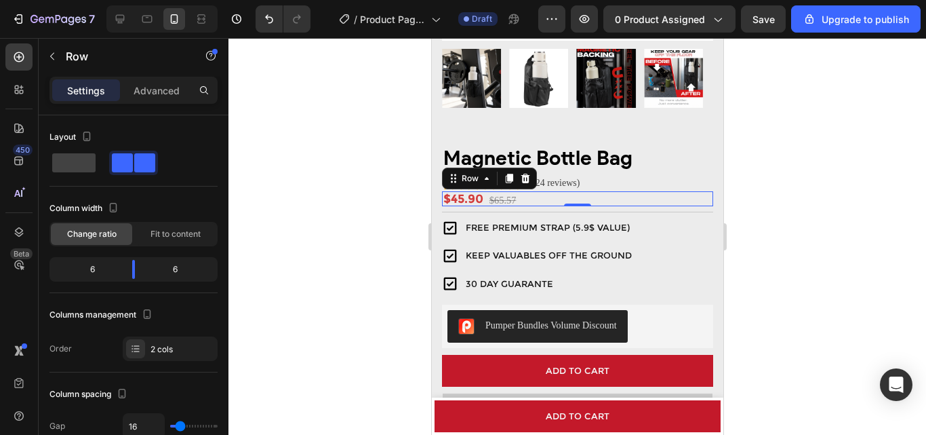
click at [840, 205] on div at bounding box center [578, 236] width 698 height 397
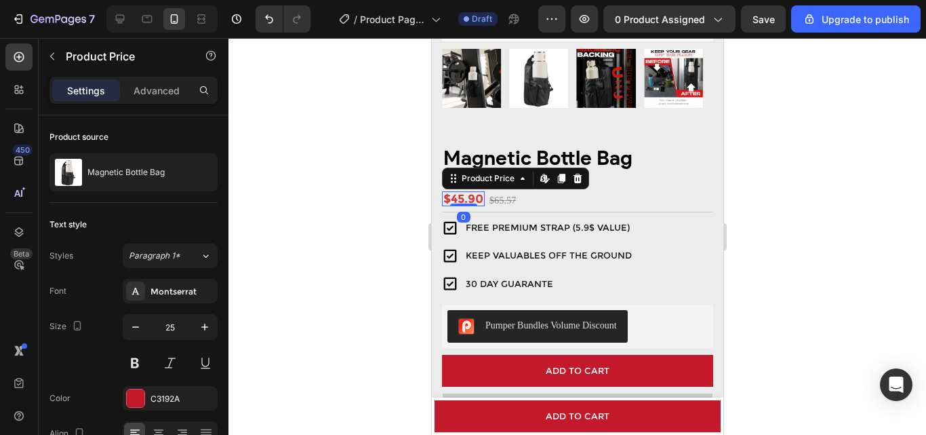
click at [450, 191] on div "$45.90" at bounding box center [462, 198] width 43 height 15
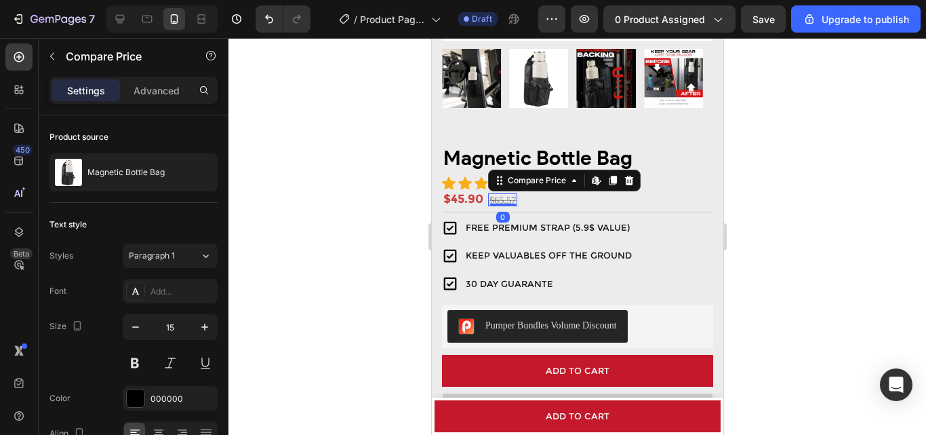
click at [505, 194] on div "$65.57" at bounding box center [503, 200] width 30 height 12
click at [464, 191] on div "$45.90" at bounding box center [462, 198] width 43 height 15
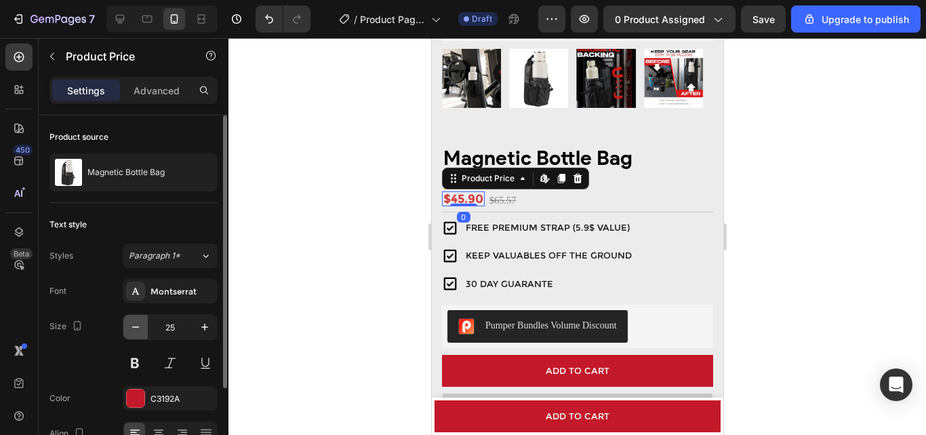
click at [134, 327] on icon "button" at bounding box center [135, 326] width 7 height 1
click at [203, 328] on icon "button" at bounding box center [205, 327] width 14 height 14
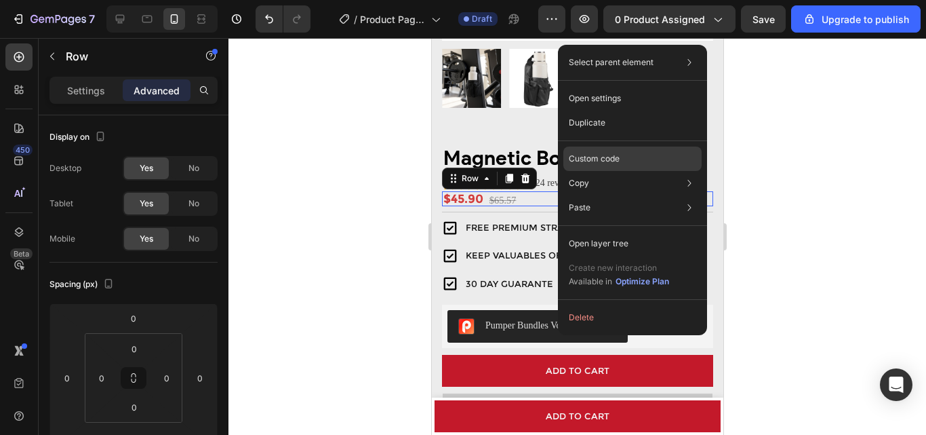
click at [612, 150] on div "Custom code" at bounding box center [633, 158] width 138 height 24
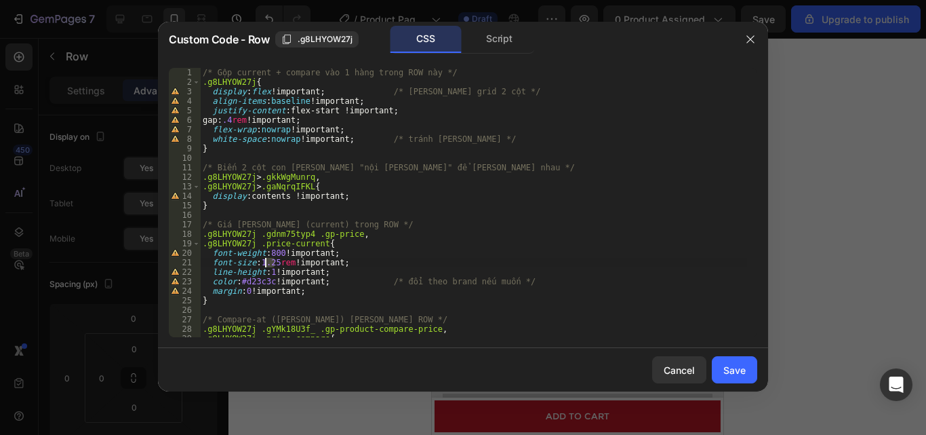
drag, startPoint x: 275, startPoint y: 264, endPoint x: 267, endPoint y: 264, distance: 8.1
click at [267, 264] on div "/* Gộp current + compare vào 1 hàng trong ROW này */ .g8LHYOW27j { display : fl…" at bounding box center [473, 212] width 547 height 288
click at [602, 169] on div "/* Gộp current + compare vào 1 hàng trong ROW này */ .g8LHYOW27j { display : fl…" at bounding box center [473, 212] width 547 height 288
type textarea "/* Biến 2 cột con thành "nội dung trực tiếp" để nằm liền nhau */"
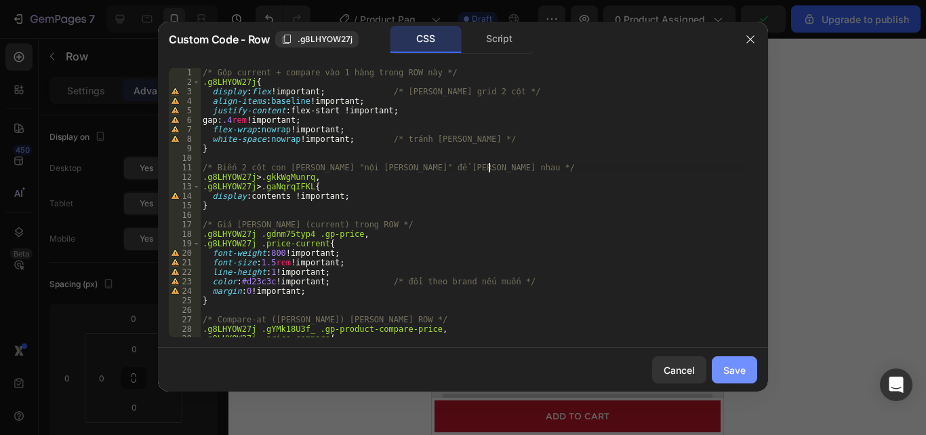
click at [727, 371] on div "Save" at bounding box center [735, 370] width 22 height 14
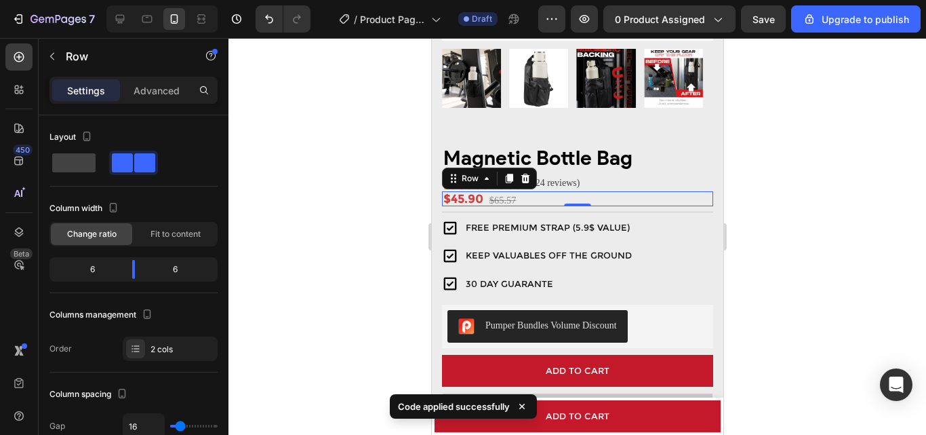
click at [378, 258] on div at bounding box center [578, 236] width 698 height 397
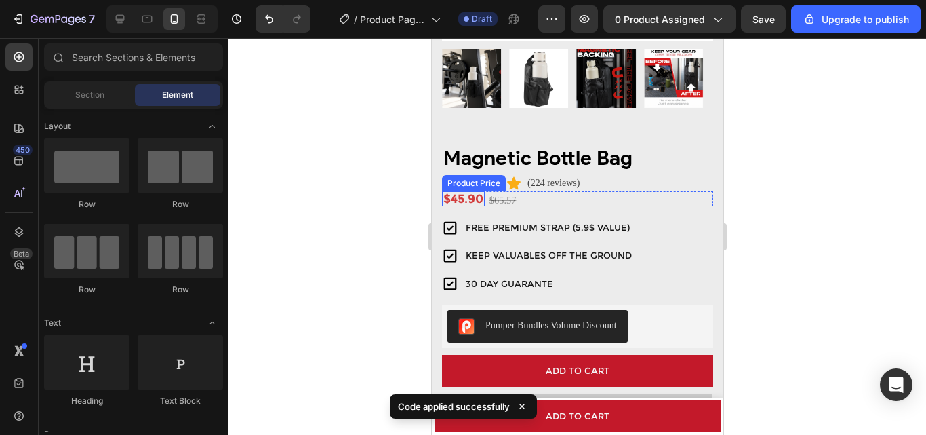
click at [467, 191] on div "$45.90" at bounding box center [462, 198] width 43 height 15
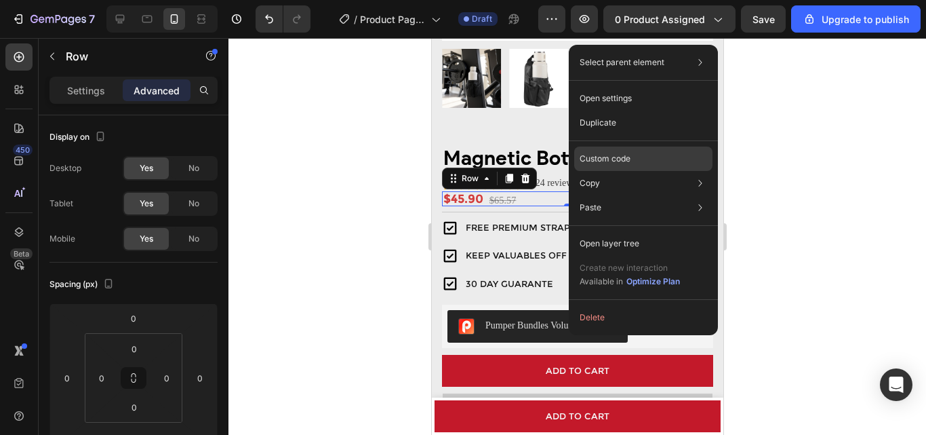
click at [615, 157] on p "Custom code" at bounding box center [605, 159] width 51 height 12
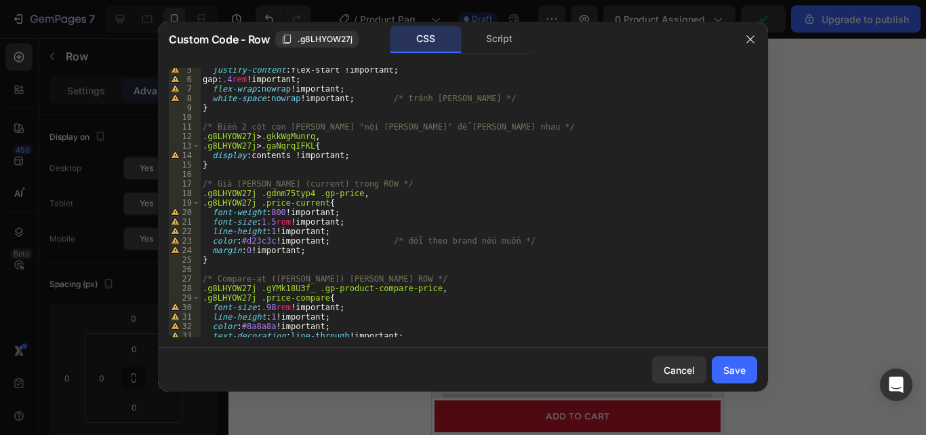
scroll to position [81, 0]
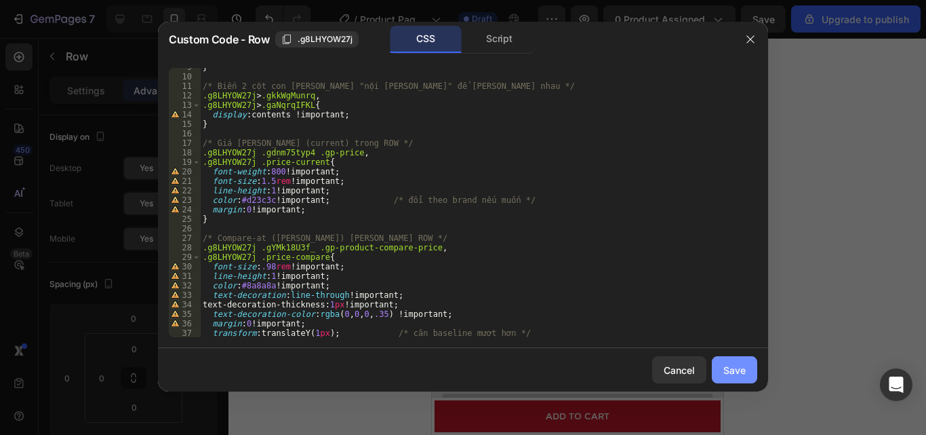
click at [734, 364] on div "Save" at bounding box center [735, 370] width 22 height 14
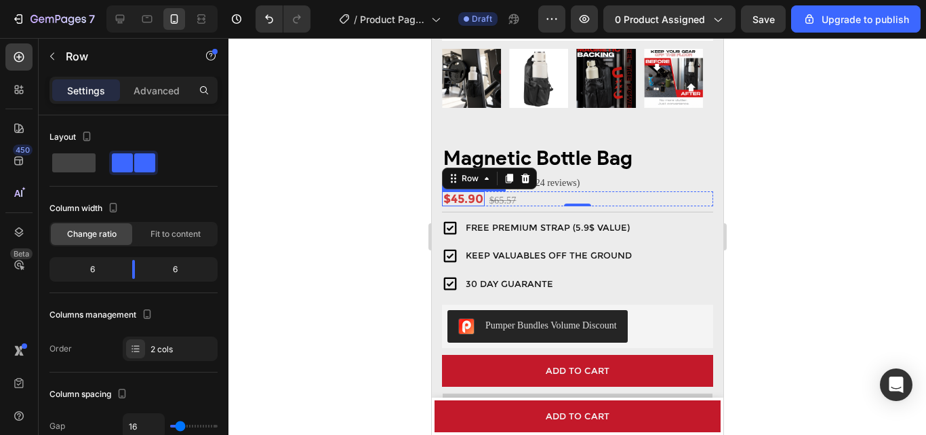
click at [477, 191] on div "$45.90" at bounding box center [462, 198] width 43 height 15
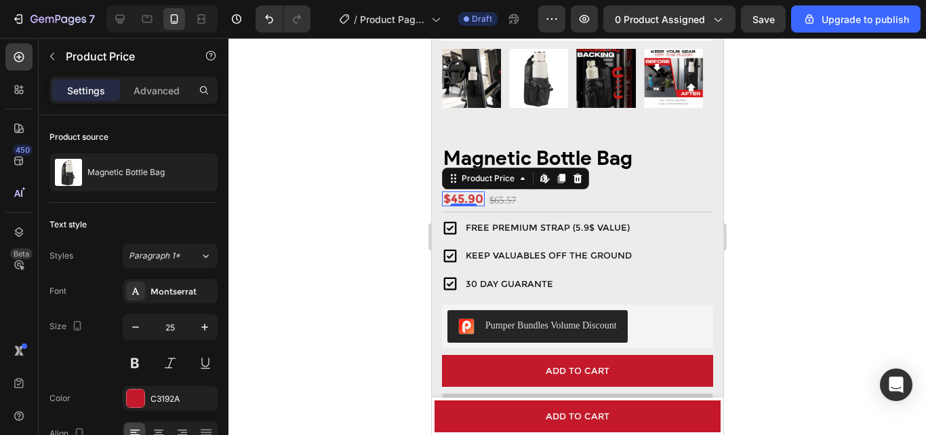
click at [926, 236] on div at bounding box center [578, 236] width 698 height 397
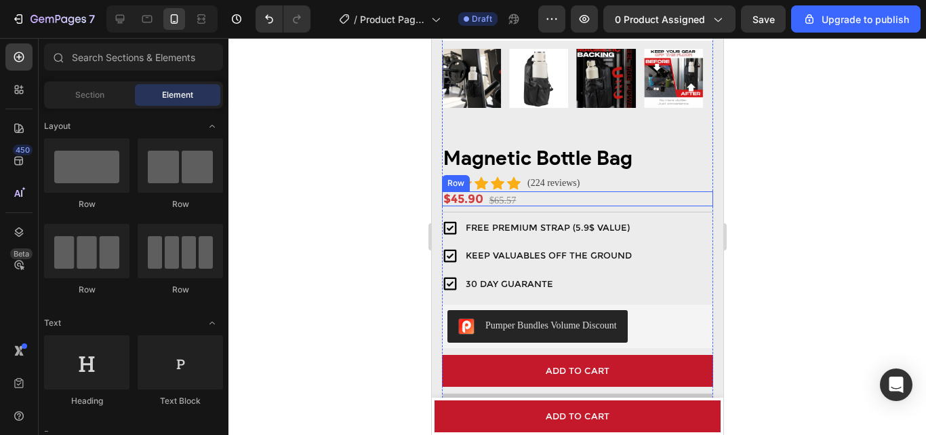
click at [612, 191] on div "$45.90 Product Price Product Price $65.57 Compare Price Compare Price Row" at bounding box center [576, 198] width 271 height 15
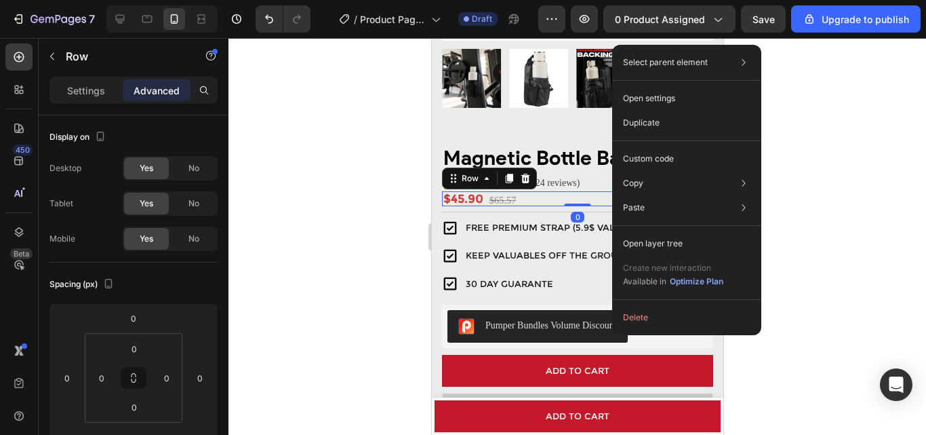
click at [546, 191] on div "$45.90 Product Price Product Price $65.57 Compare Price Compare Price Row 0" at bounding box center [576, 198] width 271 height 15
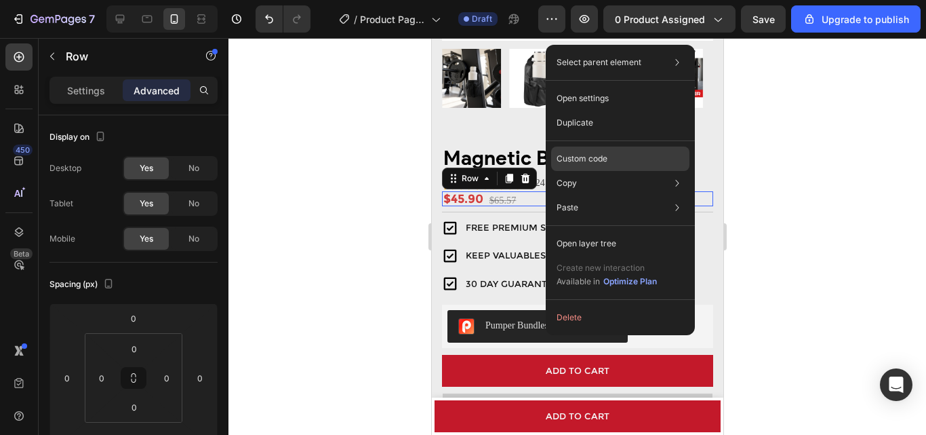
click at [610, 161] on div "Custom code" at bounding box center [620, 158] width 138 height 24
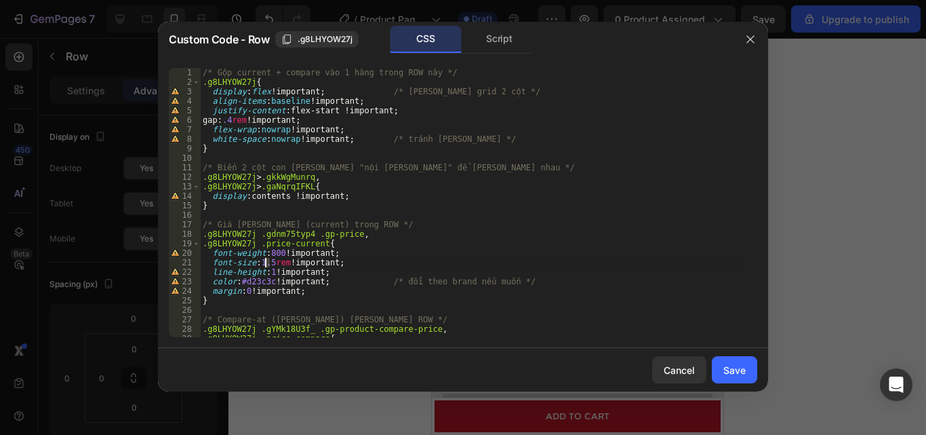
click at [267, 262] on div "/* Gộp current + compare vào 1 hàng trong ROW này */ .g8LHYOW27j { display : fl…" at bounding box center [473, 212] width 547 height 288
type textarea "font-size:1.875rem !important;"
click at [505, 212] on div "/* Gộp current + compare vào 1 hàng trong ROW này */ .g8LHYOW27j { display : fl…" at bounding box center [473, 212] width 547 height 288
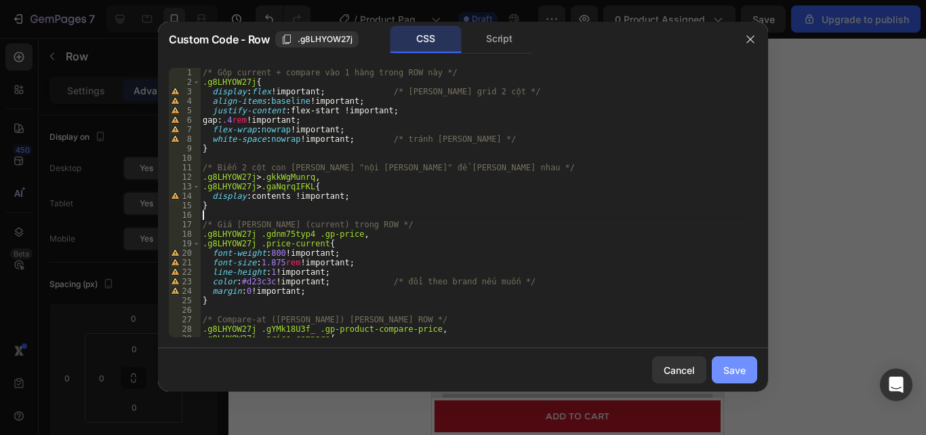
click at [715, 363] on button "Save" at bounding box center [734, 369] width 45 height 27
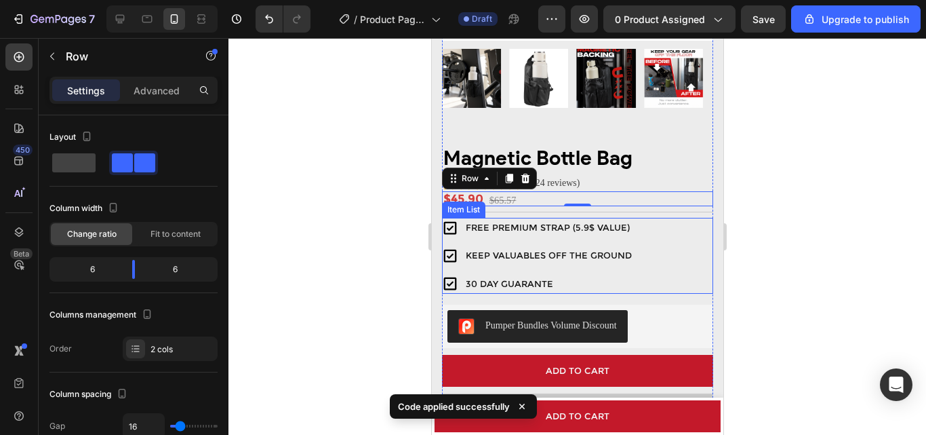
click at [517, 226] on div "FREE PREMIUM STRAP (5.9$ VALUE)" at bounding box center [548, 228] width 170 height 20
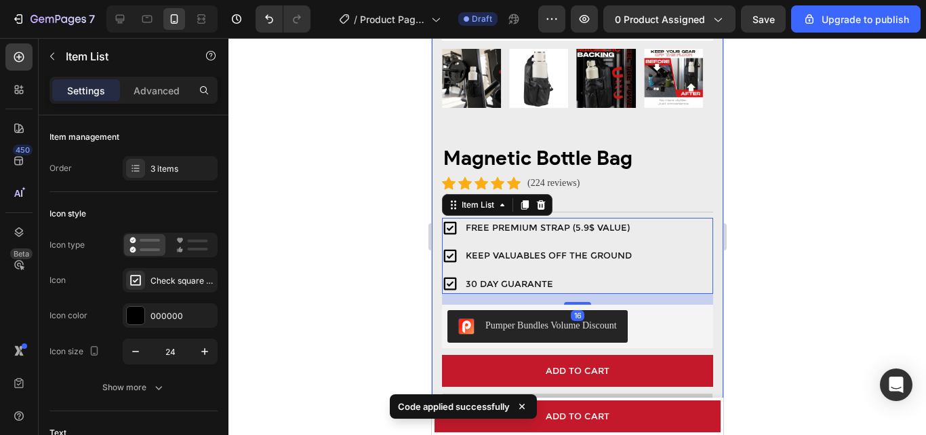
click at [366, 259] on div at bounding box center [578, 236] width 698 height 397
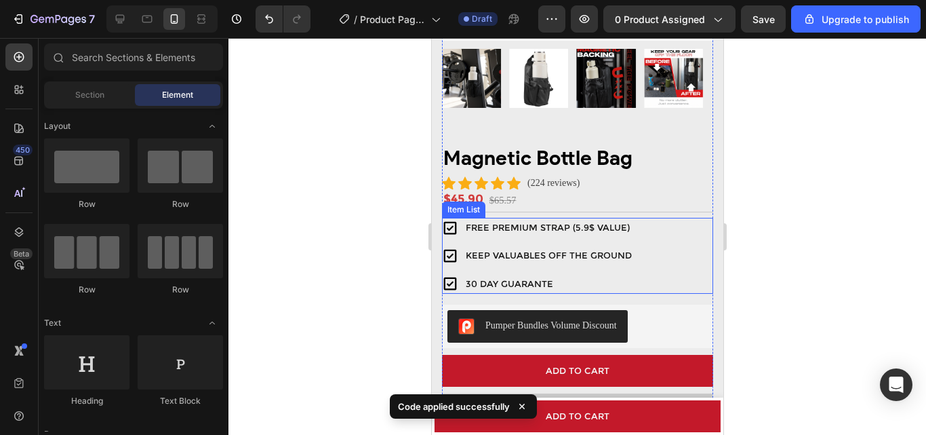
click at [466, 203] on div "Item List" at bounding box center [463, 209] width 38 height 12
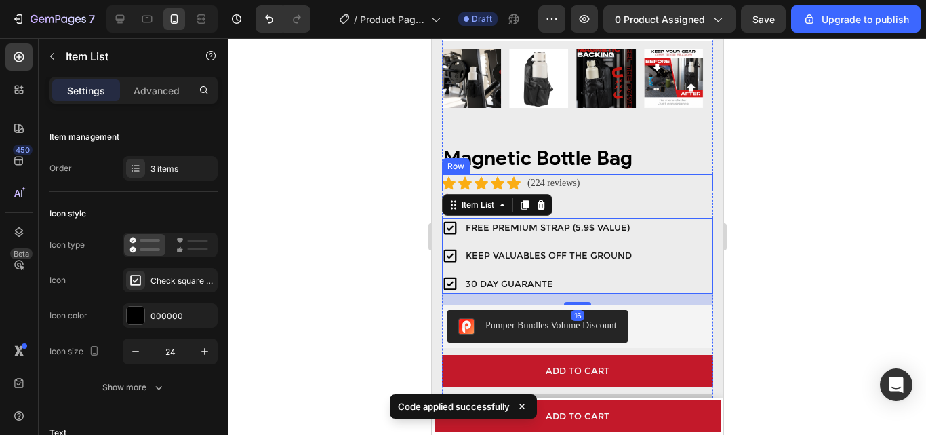
click at [744, 177] on div at bounding box center [578, 236] width 698 height 397
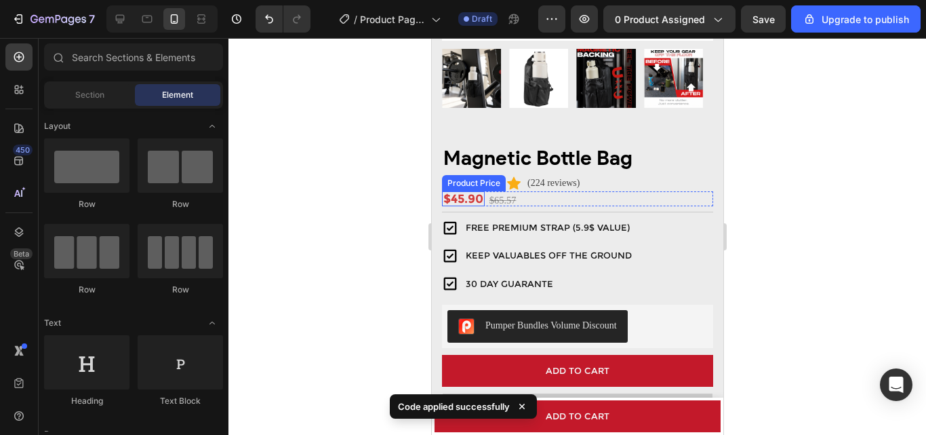
click at [477, 191] on div "$45.90" at bounding box center [462, 198] width 43 height 15
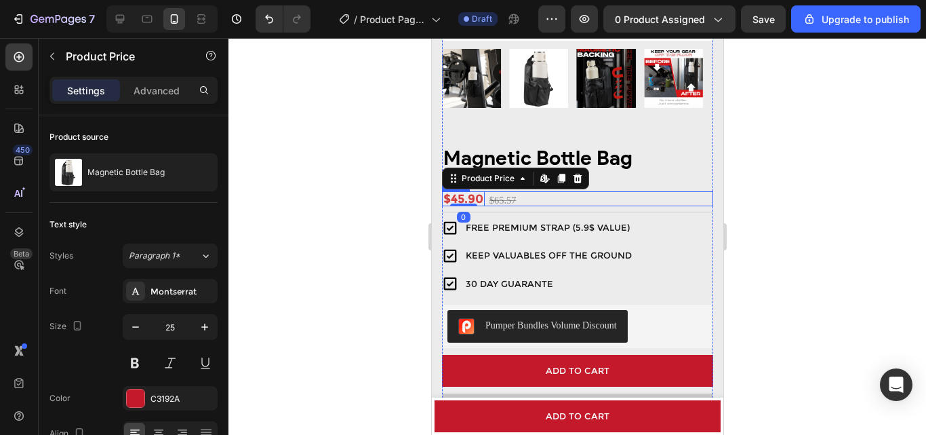
click at [535, 191] on div "$45.90 Product Price Edit content in Shopify 0 Product Price Edit content in Sh…" at bounding box center [576, 198] width 271 height 15
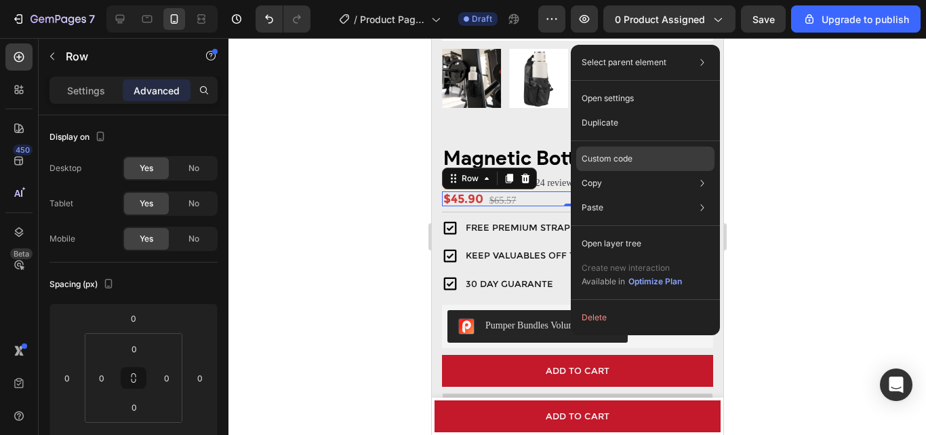
click at [623, 157] on p "Custom code" at bounding box center [607, 159] width 51 height 12
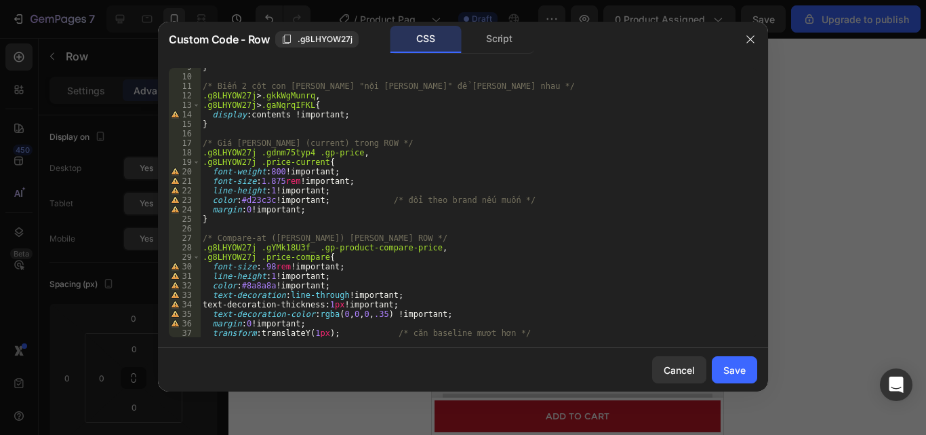
scroll to position [81, 0]
click at [749, 42] on icon "button" at bounding box center [750, 39] width 11 height 11
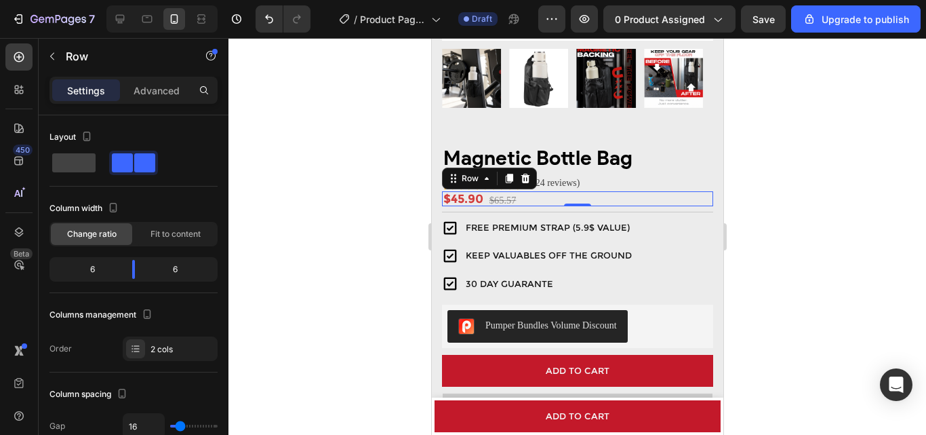
click at [814, 186] on div at bounding box center [578, 236] width 698 height 397
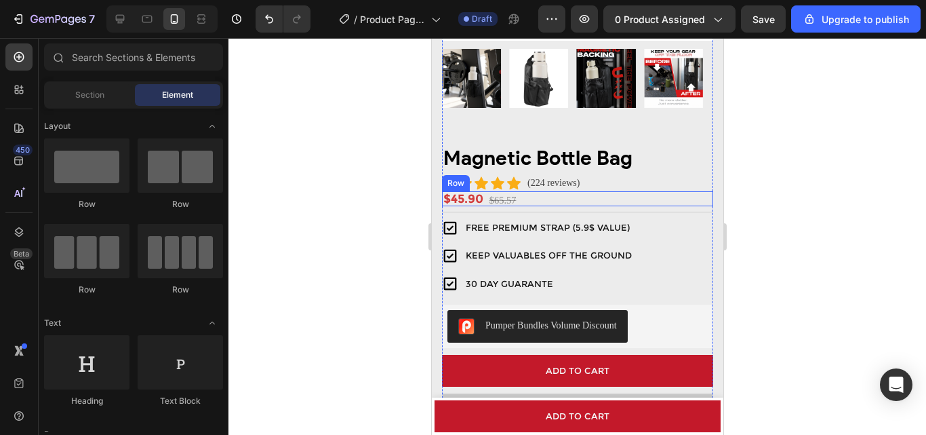
click at [522, 191] on div "$45.90 Product Price Product Price $65.57 Compare Price Compare Price Row" at bounding box center [576, 198] width 271 height 15
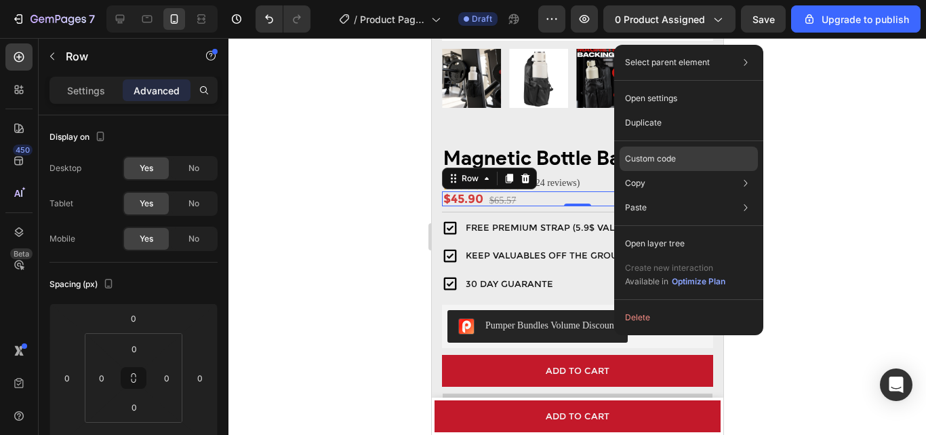
click at [672, 159] on p "Custom code" at bounding box center [650, 159] width 51 height 12
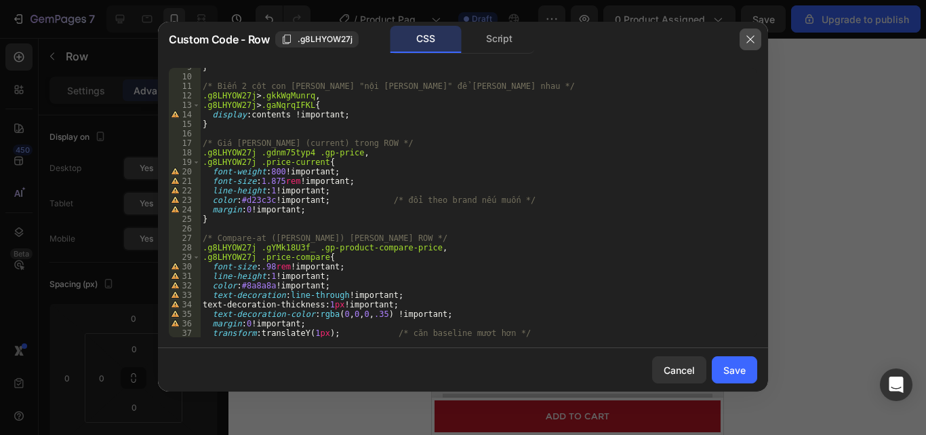
click at [745, 41] on button "button" at bounding box center [751, 39] width 22 height 22
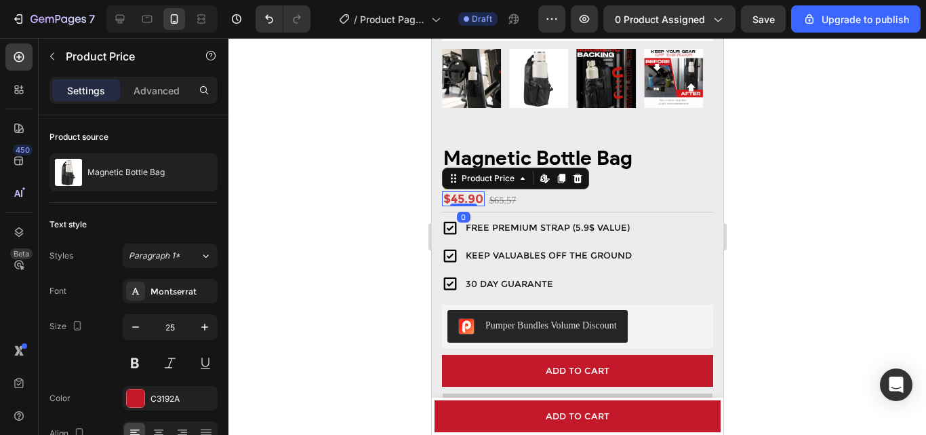
click at [461, 192] on div "$45.90" at bounding box center [462, 198] width 43 height 15
click at [208, 323] on icon "button" at bounding box center [205, 327] width 14 height 14
click at [206, 324] on icon "button" at bounding box center [205, 327] width 14 height 14
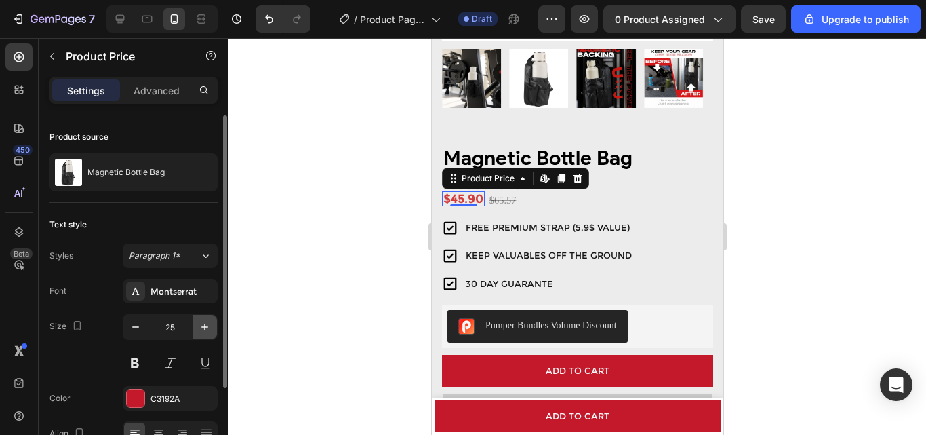
click at [206, 324] on icon "button" at bounding box center [205, 327] width 14 height 14
click at [118, 328] on div "Size 25" at bounding box center [134, 344] width 168 height 61
click at [128, 329] on button "button" at bounding box center [135, 327] width 24 height 24
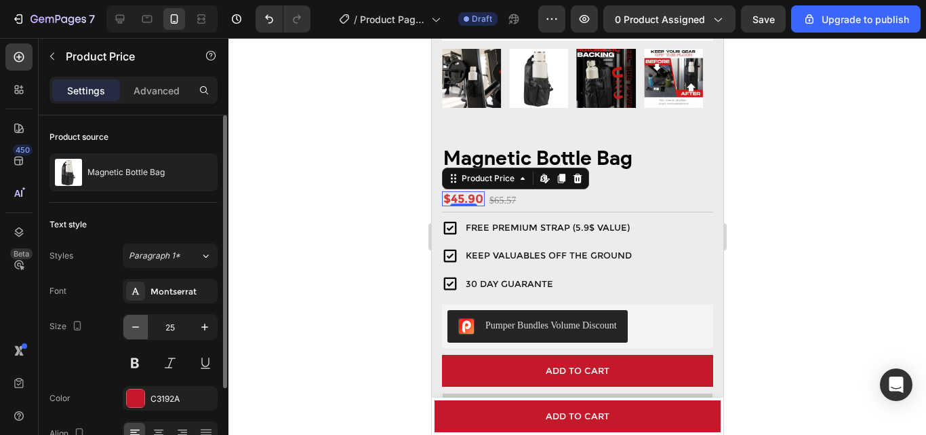
click at [128, 329] on button "button" at bounding box center [135, 327] width 24 height 24
click at [130, 329] on icon "button" at bounding box center [136, 327] width 14 height 14
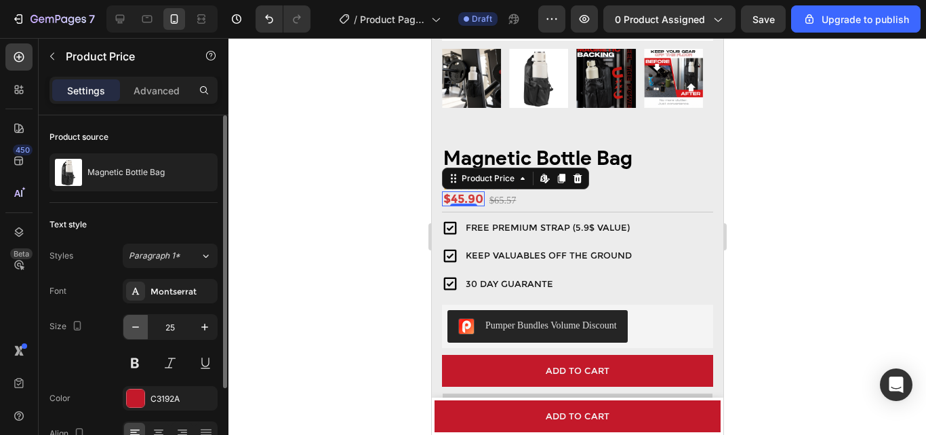
click at [130, 329] on icon "button" at bounding box center [136, 327] width 14 height 14
click at [304, 288] on div at bounding box center [578, 236] width 698 height 397
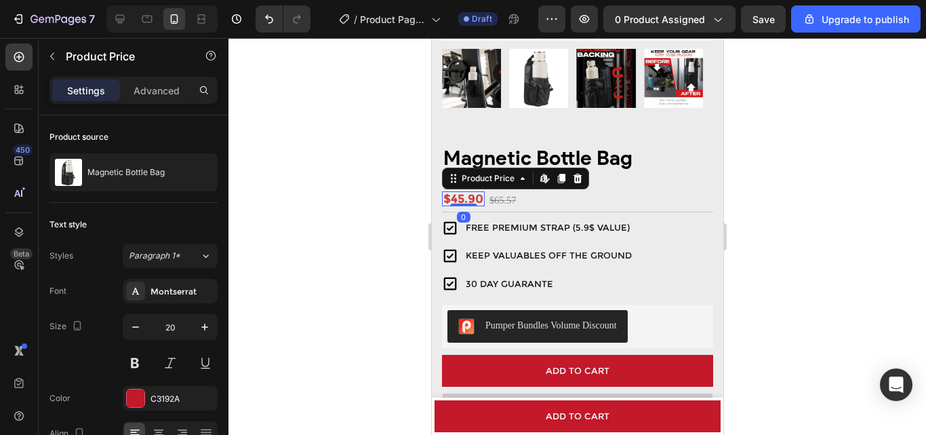
click at [456, 192] on div "$45.90" at bounding box center [462, 198] width 43 height 15
click at [75, 327] on icon "button" at bounding box center [78, 326] width 14 height 14
click at [75, 325] on icon "button" at bounding box center [78, 326] width 14 height 14
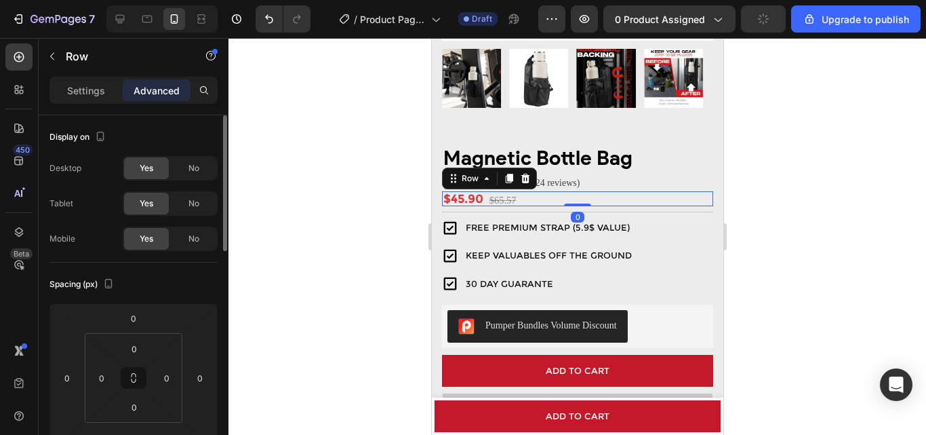
click at [576, 191] on div "$45.90 Product Price Product Price $65.57 Compare Price Compare Price Row 0" at bounding box center [576, 198] width 271 height 15
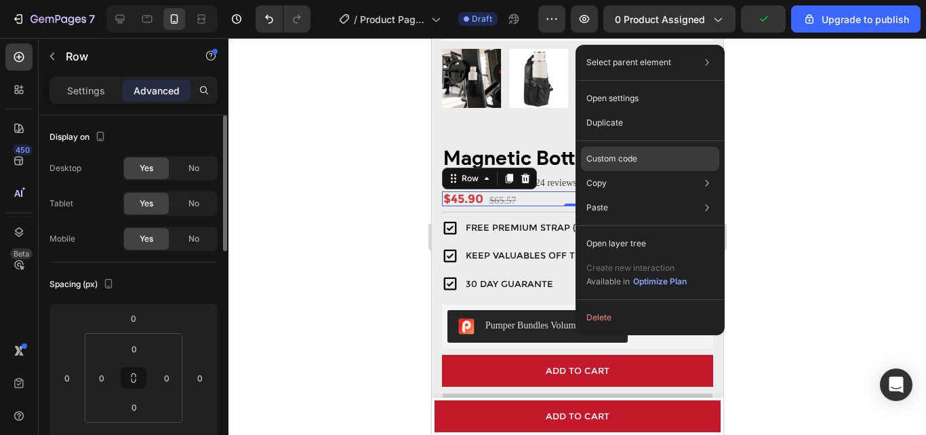
click at [626, 163] on p "Custom code" at bounding box center [612, 159] width 51 height 12
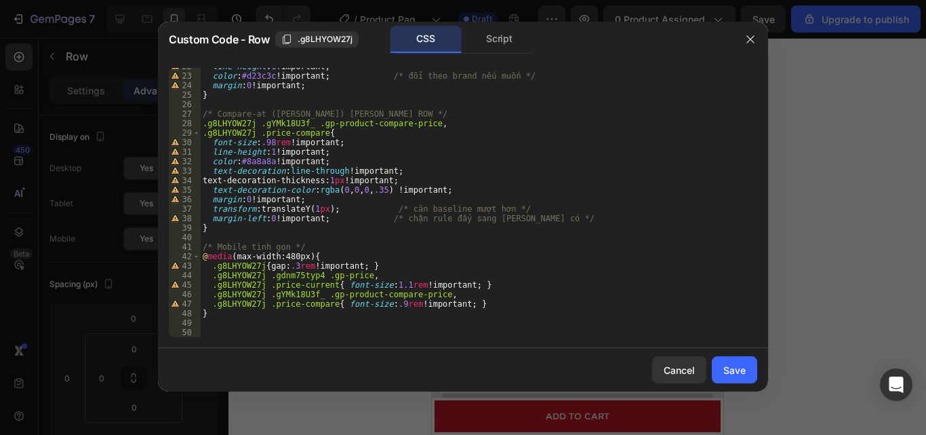
scroll to position [205, 0]
click at [391, 285] on div "line-height : 1 !important ; color : #d23c3c !important ; /* đổi theo brand nếu…" at bounding box center [473, 206] width 547 height 288
click at [576, 226] on div "line-height : 1 !important ; color : #d23c3c !important ; /* đổi theo brand nếu…" at bounding box center [473, 206] width 547 height 288
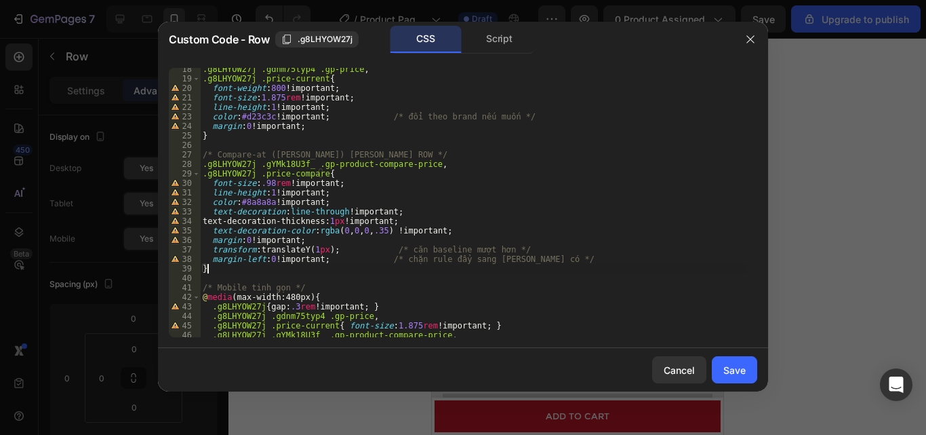
scroll to position [124, 0]
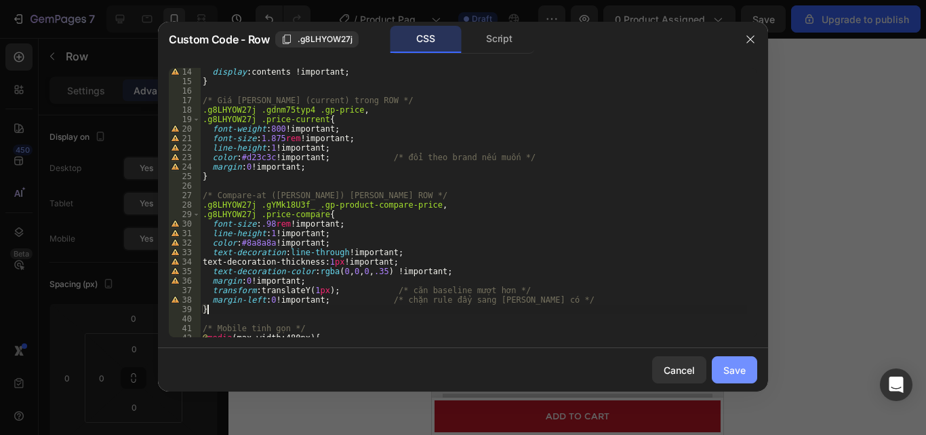
type textarea "}"
click at [739, 380] on button "Save" at bounding box center [734, 369] width 45 height 27
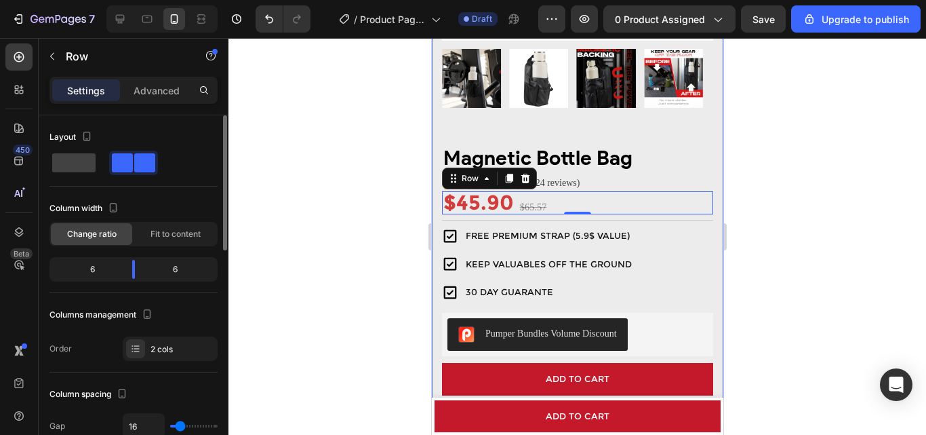
click at [808, 243] on div at bounding box center [578, 236] width 698 height 397
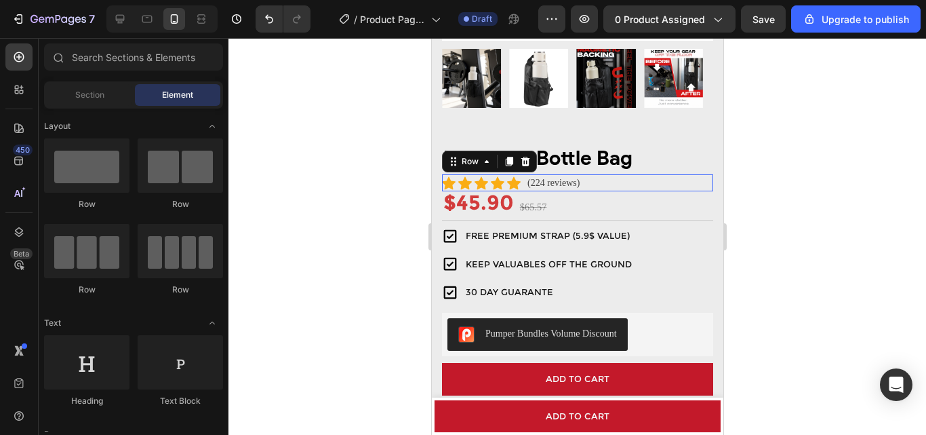
click at [614, 174] on div "Icon Icon Icon Icon Icon Icon List Hoz (224 reviews) Text block Row 0" at bounding box center [576, 182] width 271 height 17
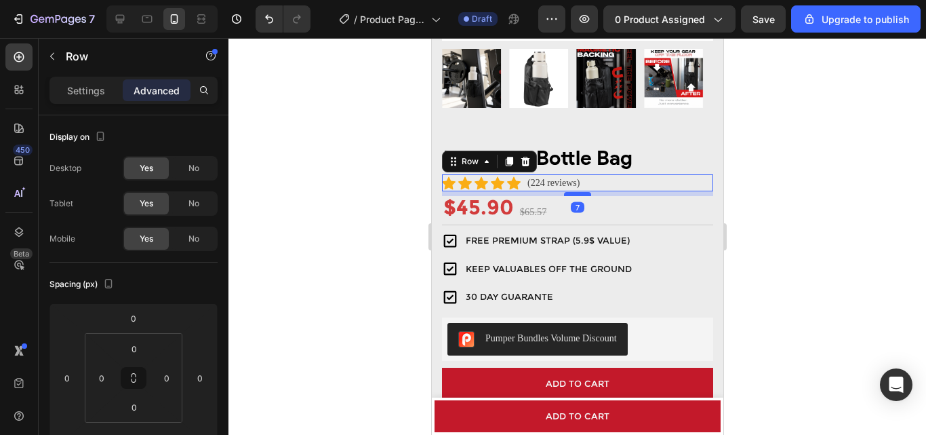
click at [576, 192] on div at bounding box center [577, 194] width 27 height 4
click at [837, 203] on div at bounding box center [578, 236] width 698 height 397
click at [599, 174] on div "Icon Icon Icon Icon Icon Icon List Hoz (224 reviews) Text block Row 7" at bounding box center [576, 182] width 271 height 17
click at [576, 153] on h2 "Magnetic Bottle Bag" at bounding box center [576, 157] width 271 height 33
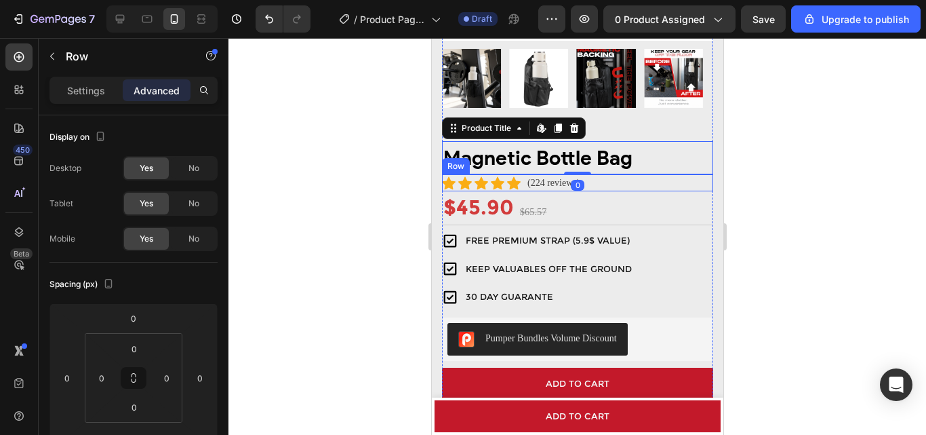
click at [618, 176] on div "Icon Icon Icon Icon Icon Icon List Hoz (224 reviews) Text block Row" at bounding box center [576, 182] width 271 height 17
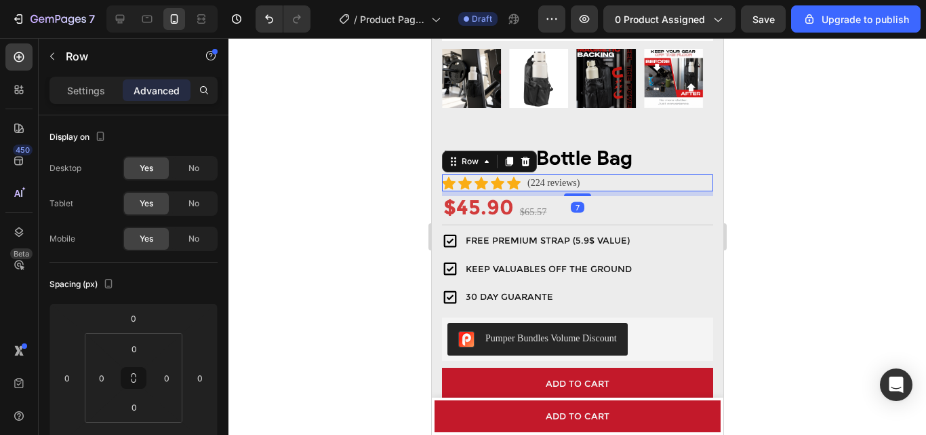
click at [839, 185] on div at bounding box center [578, 236] width 698 height 397
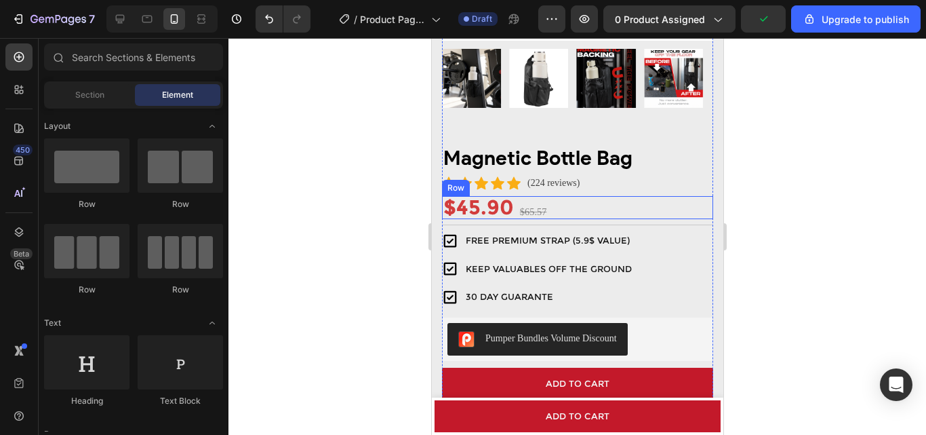
click at [582, 203] on div "$45.90 Product Price Product Price $65.57 Compare Price Compare Price Row" at bounding box center [576, 207] width 271 height 23
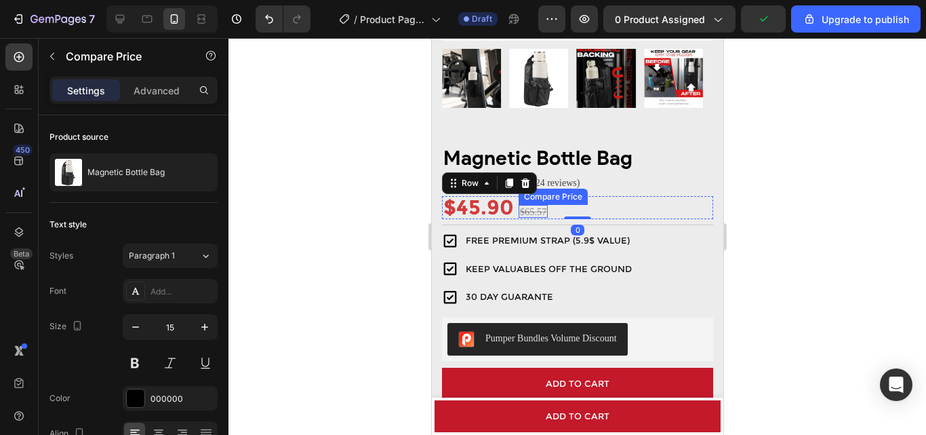
click at [544, 205] on div "$65.57" at bounding box center [533, 211] width 30 height 12
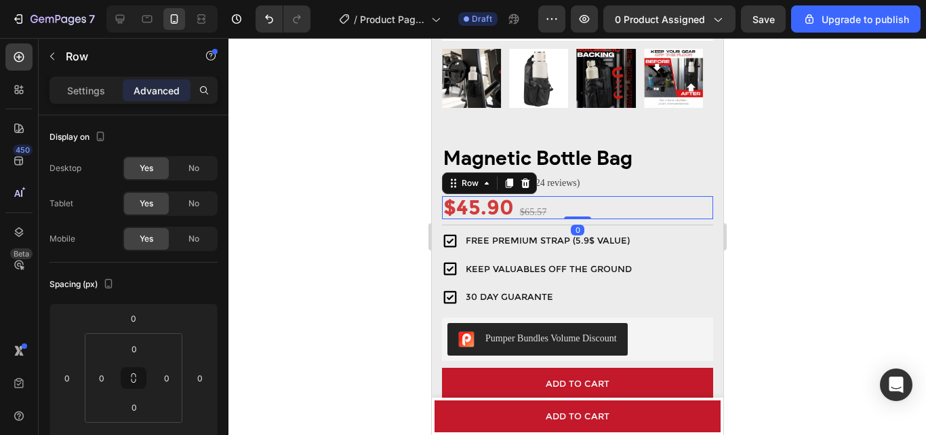
click at [599, 198] on div "$45.90 Product Price Product Price $65.57 Compare Price Compare Price Row 0" at bounding box center [576, 207] width 271 height 23
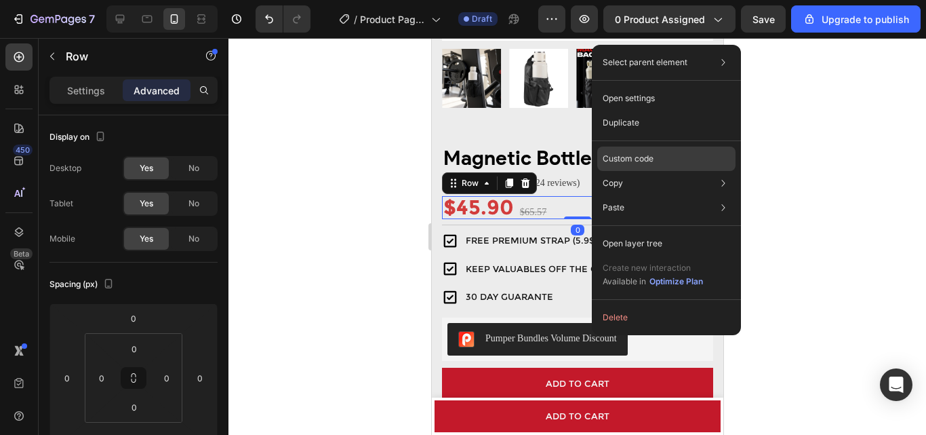
click at [636, 157] on p "Custom code" at bounding box center [628, 159] width 51 height 12
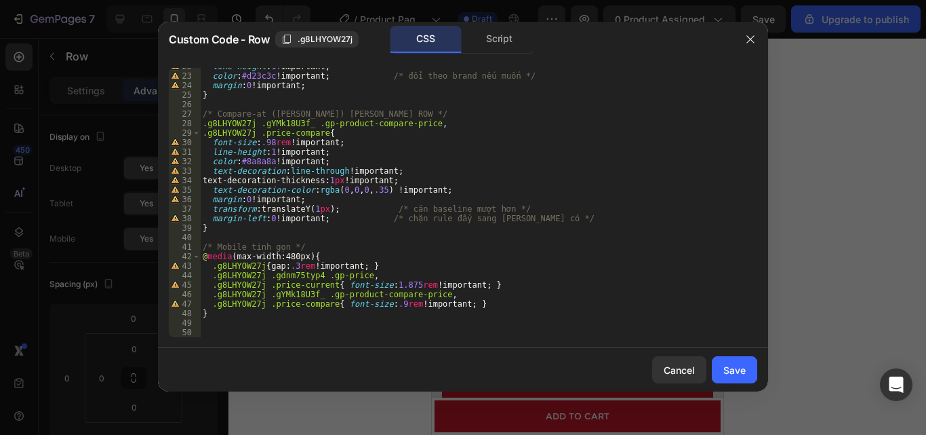
scroll to position [205, 0]
click at [391, 307] on div "line-height : 1 !important ; color : #d23c3c !important ; /* đổi theo brand nếu…" at bounding box center [473, 206] width 547 height 288
drag, startPoint x: 391, startPoint y: 307, endPoint x: 383, endPoint y: 307, distance: 7.5
click at [383, 307] on div "line-height : 1 !important ; color : #d23c3c !important ; /* đổi theo brand nếu…" at bounding box center [473, 206] width 547 height 288
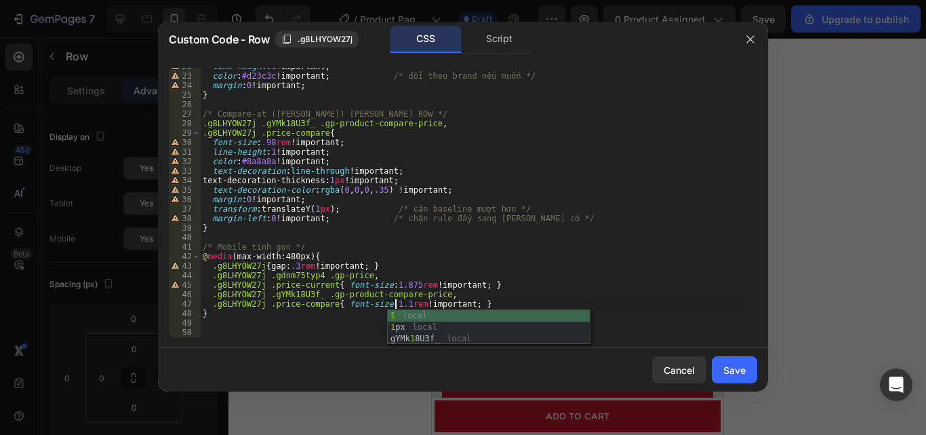
scroll to position [0, 16]
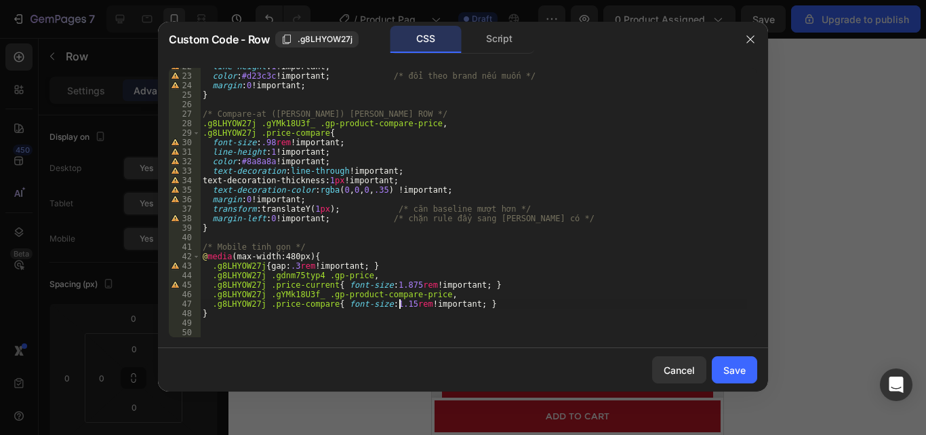
click at [665, 281] on div "line-height : 1 !important ; color : #d23c3c !important ; /* đổi theo brand nếu…" at bounding box center [473, 206] width 547 height 288
type textarea ".g8LHYOW27j .price-current{ font-size:1.875rem !important; }"
click at [743, 364] on div "Save" at bounding box center [735, 370] width 22 height 14
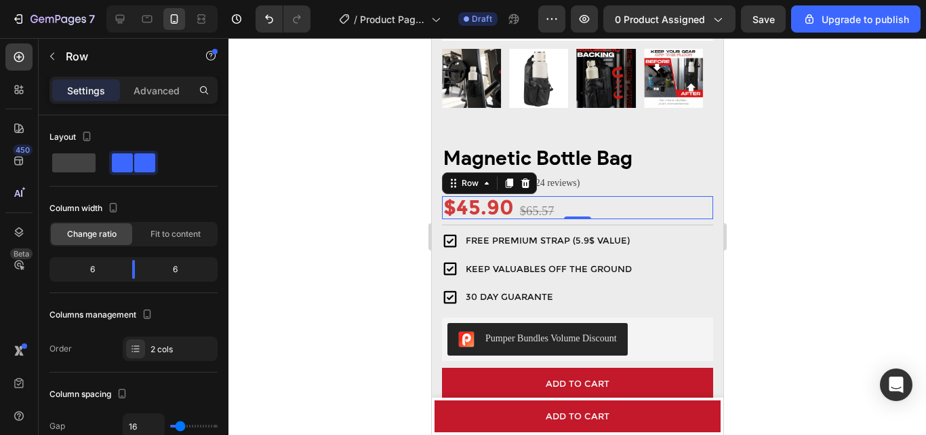
click at [808, 241] on div at bounding box center [578, 236] width 698 height 397
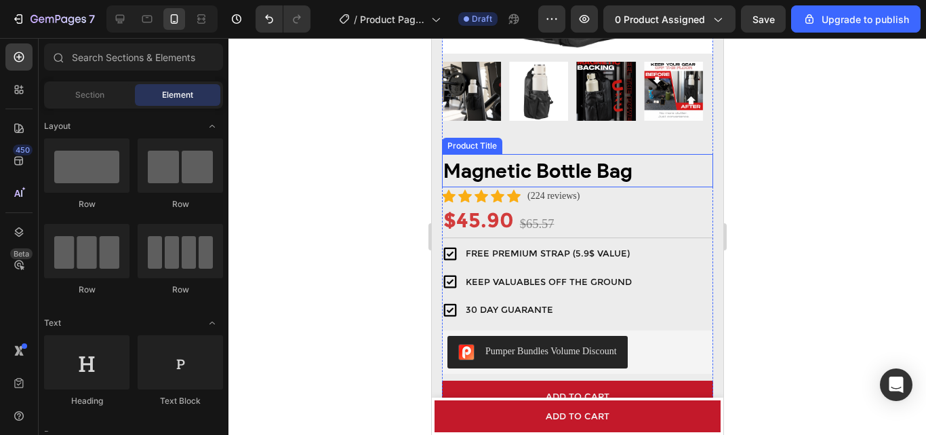
scroll to position [475, 0]
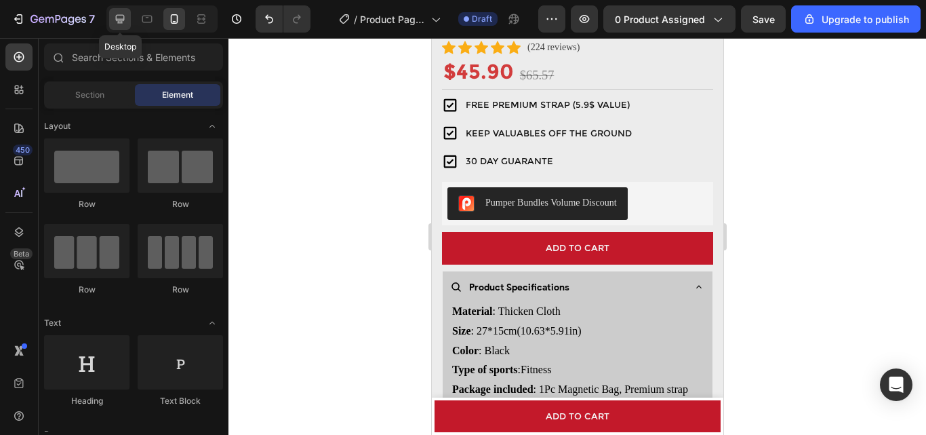
click at [117, 24] on icon at bounding box center [120, 19] width 14 height 14
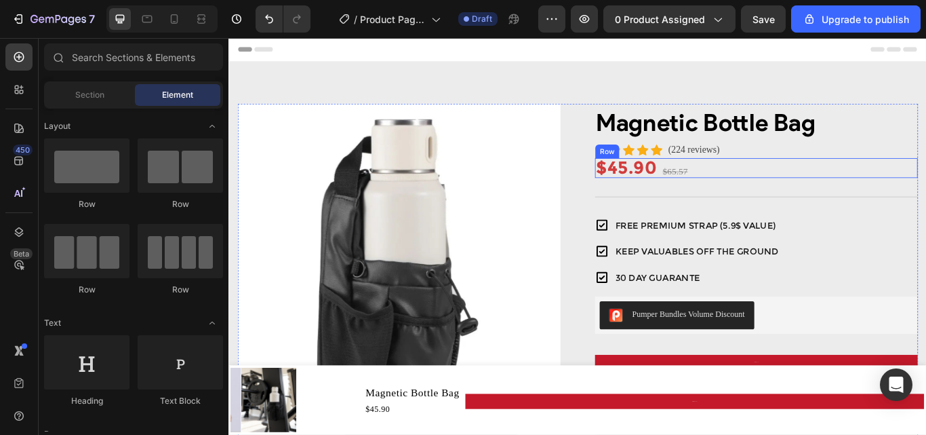
click at [798, 194] on div "$45.90 Product Price Product Price $65.57 Compare Price Compare Price Row" at bounding box center [844, 189] width 376 height 23
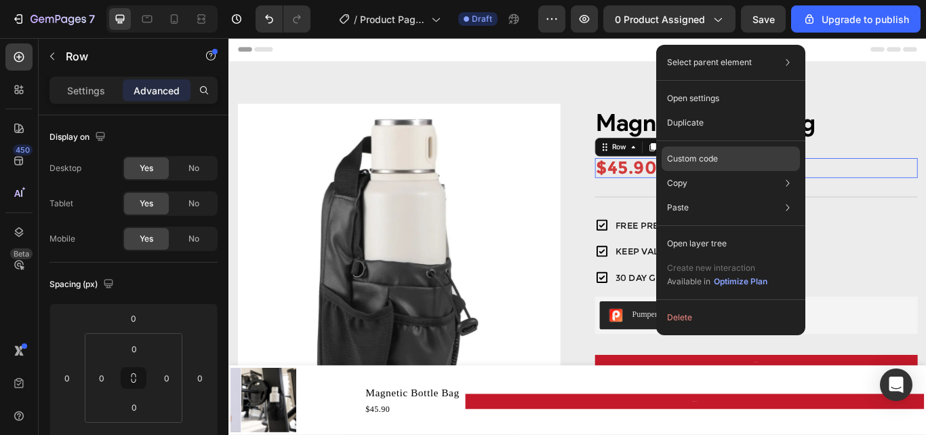
click at [711, 155] on p "Custom code" at bounding box center [692, 159] width 51 height 12
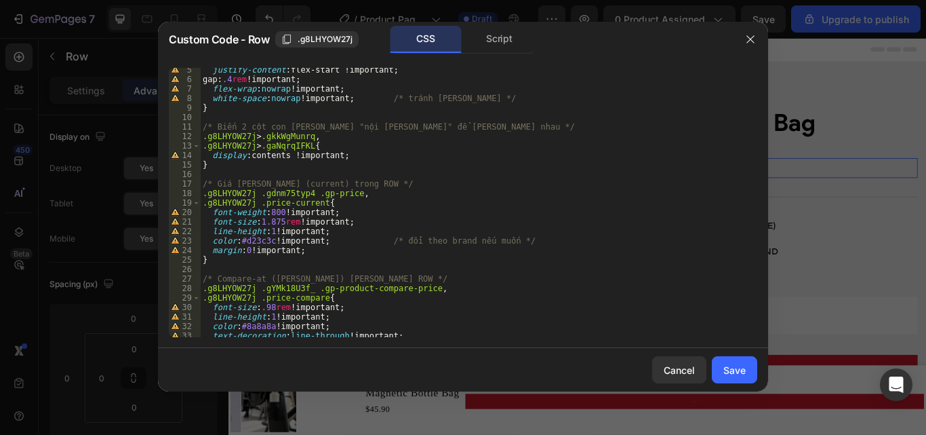
scroll to position [81, 0]
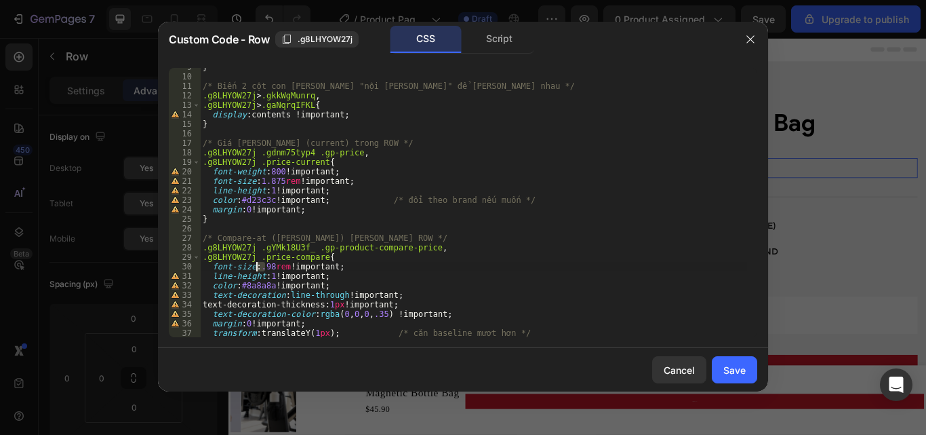
click at [258, 269] on div "} /* Biến 2 cột con thành "nội dung trực tiếp" để nằm liền nhau */ .g8LHYOW27j …" at bounding box center [473, 206] width 547 height 288
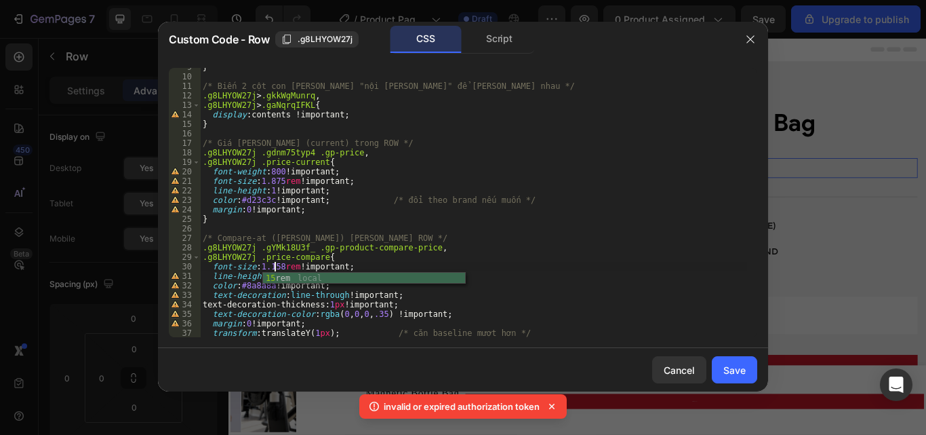
click at [603, 224] on div "} /* Biến 2 cột con thành "nội dung trực tiếp" để nằm liền nhau */ .g8LHYOW27j …" at bounding box center [473, 206] width 547 height 288
drag, startPoint x: 730, startPoint y: 366, endPoint x: 359, endPoint y: 282, distance: 380.9
click at [363, 283] on div "Custom Code - Row .g8LHYOW27j CSS Script } 9 10 11 12 13 14 15 16 17 18 19 20 2…" at bounding box center [463, 207] width 610 height 370
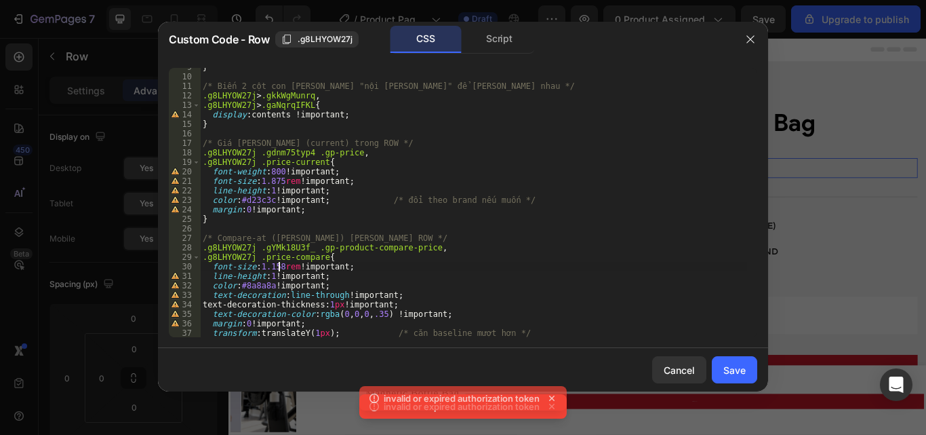
click at [277, 269] on div "} /* Biến 2 cột con thành "nội dung trực tiếp" để nằm liền nhau */ .g8LHYOW27j …" at bounding box center [473, 206] width 547 height 288
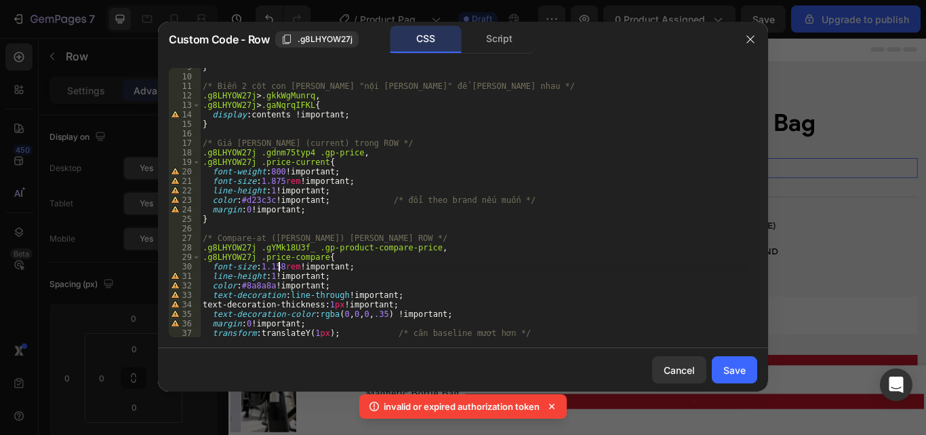
type textarea "font-size:1.15rem !important;"
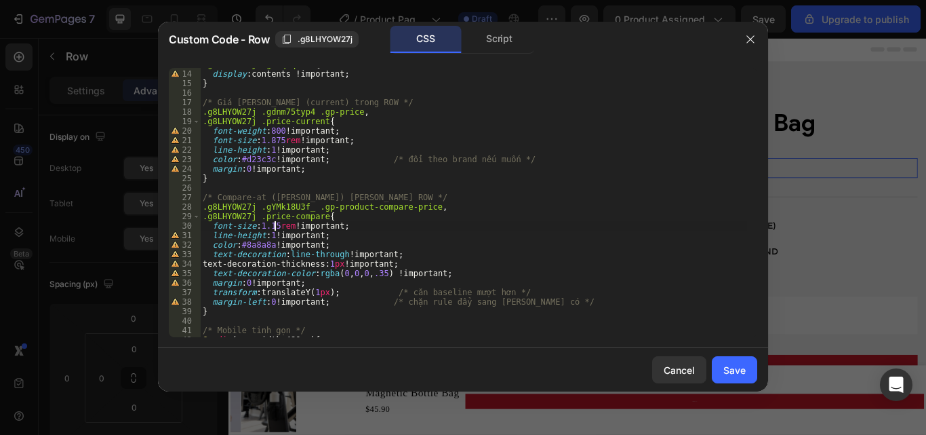
scroll to position [163, 0]
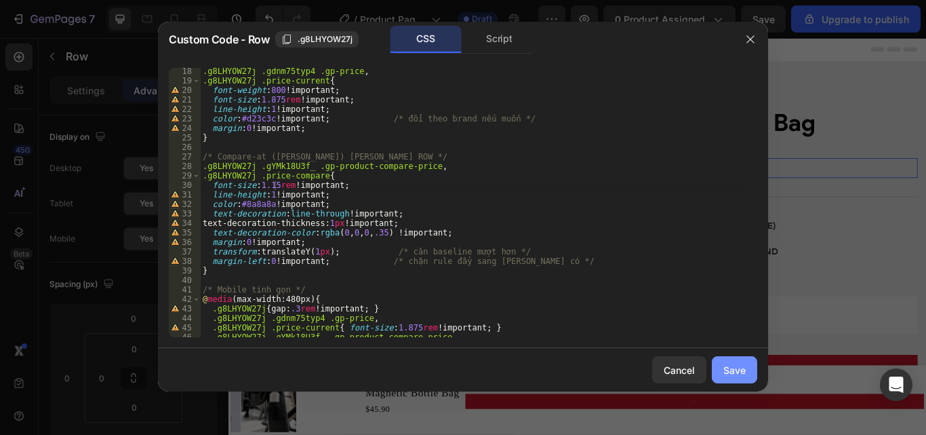
click at [734, 368] on div "Save" at bounding box center [735, 370] width 22 height 14
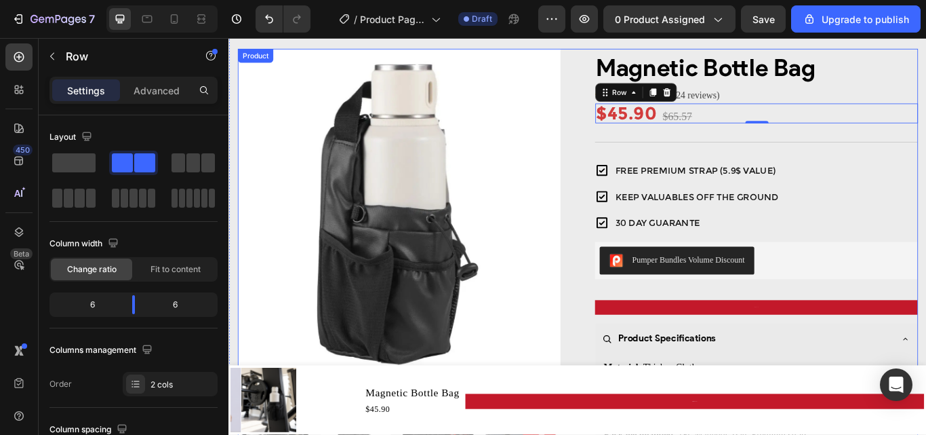
scroll to position [0, 0]
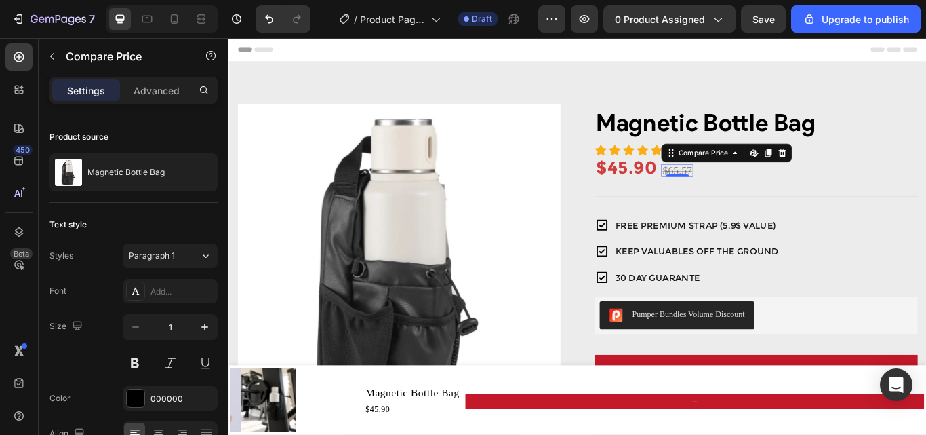
click at [736, 191] on div "$65.57" at bounding box center [751, 193] width 37 height 15
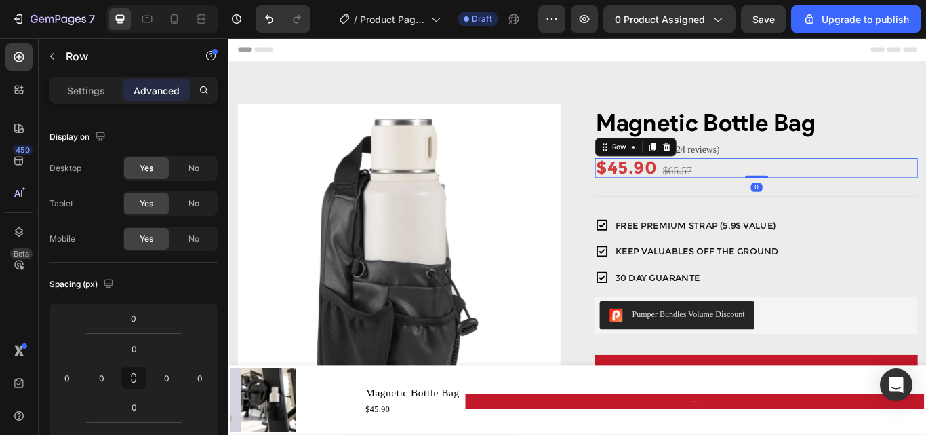
click at [903, 193] on div "$45.90 Product Price Product Price $65.57 Compare Price Compare Price Row 0" at bounding box center [844, 189] width 376 height 23
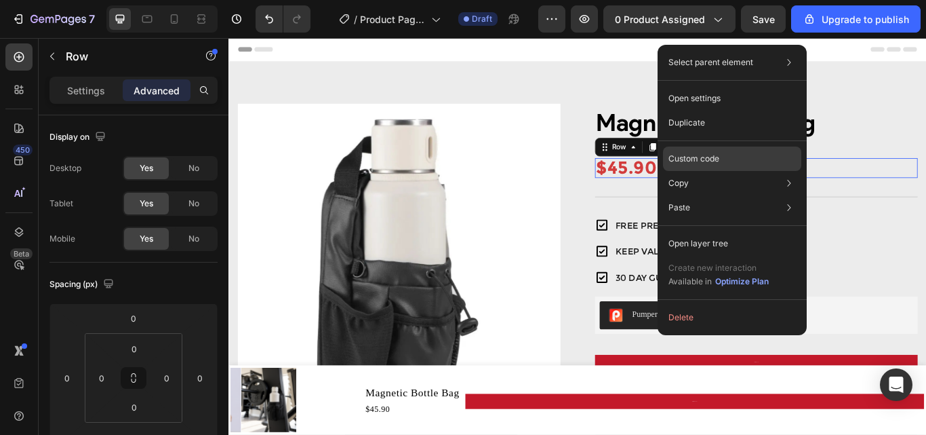
click at [729, 159] on div "Custom code" at bounding box center [732, 158] width 138 height 24
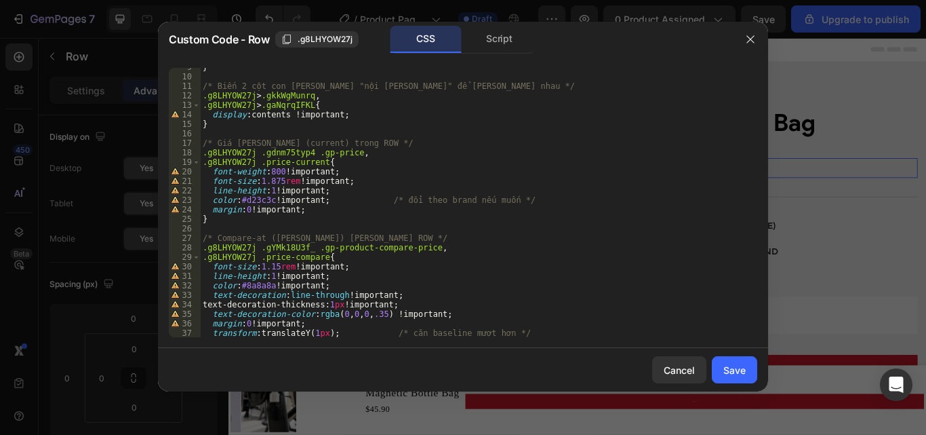
scroll to position [81, 0]
drag, startPoint x: 273, startPoint y: 265, endPoint x: 267, endPoint y: 267, distance: 6.9
click at [267, 267] on div "} /* Biến 2 cột con thành "nội dung trực tiếp" để nằm liền nhau */ .g8LHYOW27j …" at bounding box center [473, 206] width 547 height 288
type textarea "font-size:1.30rem !important;"
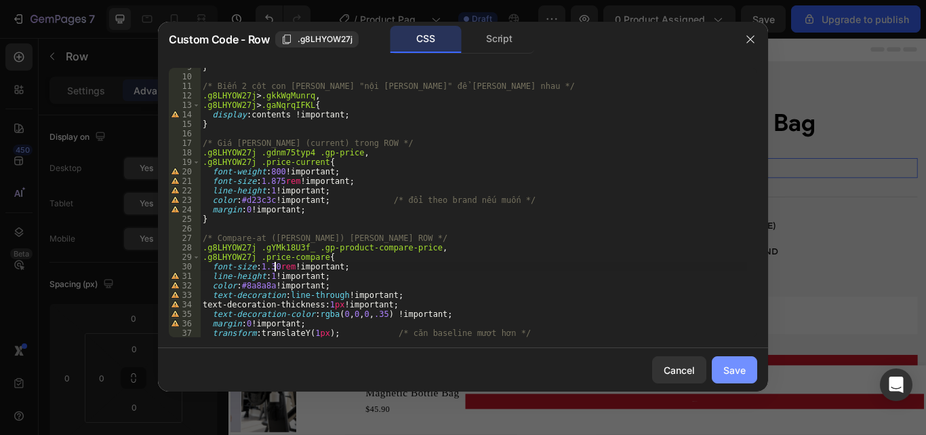
click at [734, 378] on button "Save" at bounding box center [734, 369] width 45 height 27
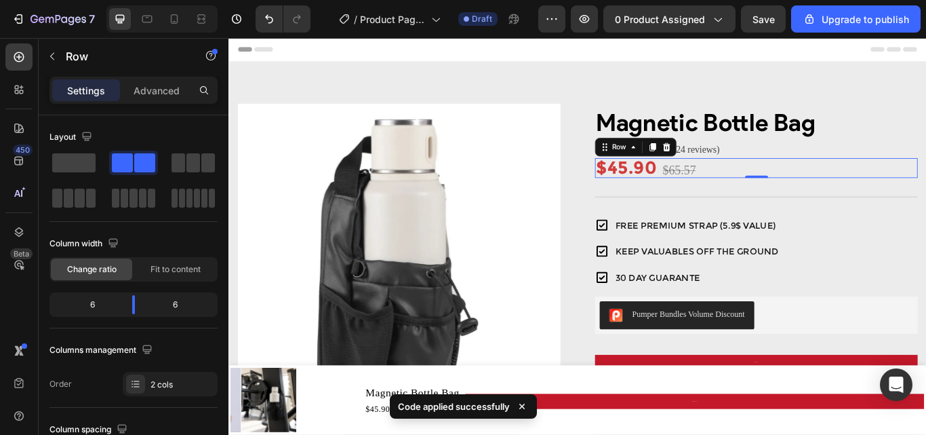
click at [870, 191] on div "$45.90 Product Price Product Price $65.57 Compare Price Compare Price Row 0" at bounding box center [844, 189] width 376 height 23
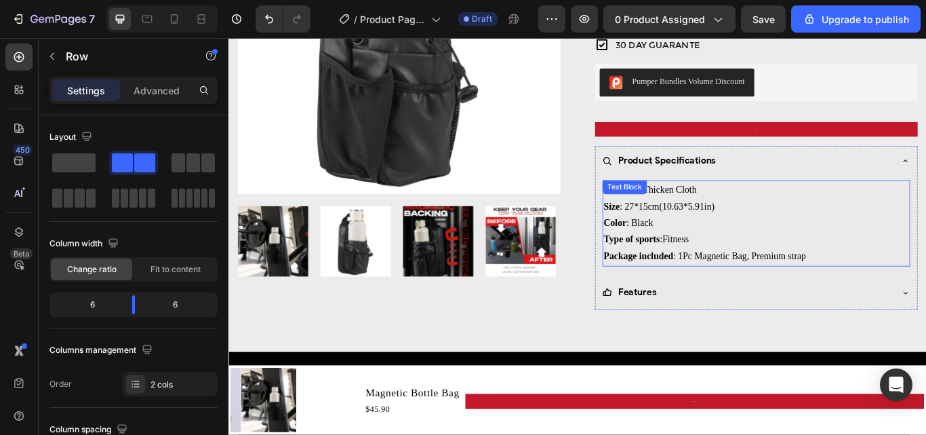
scroll to position [475, 0]
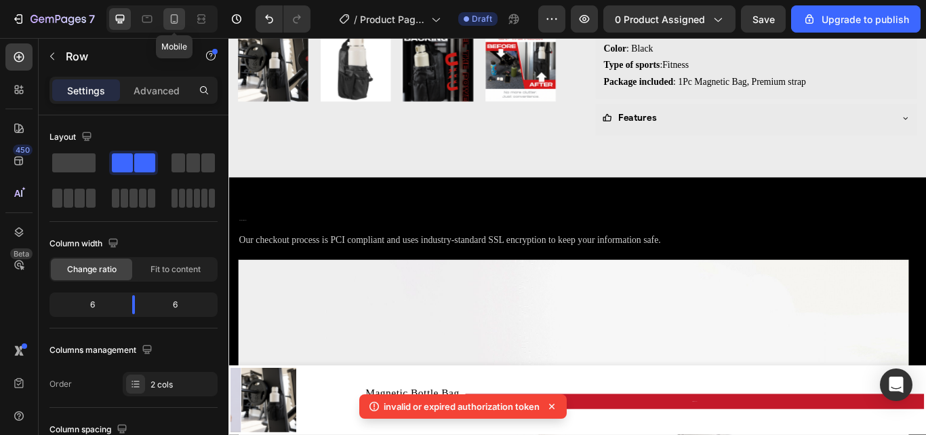
click at [167, 18] on div at bounding box center [174, 19] width 22 height 22
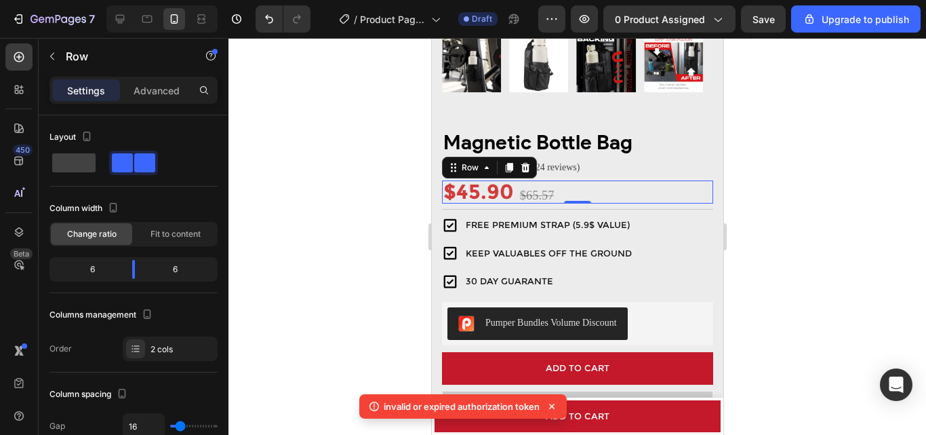
scroll to position [439, 0]
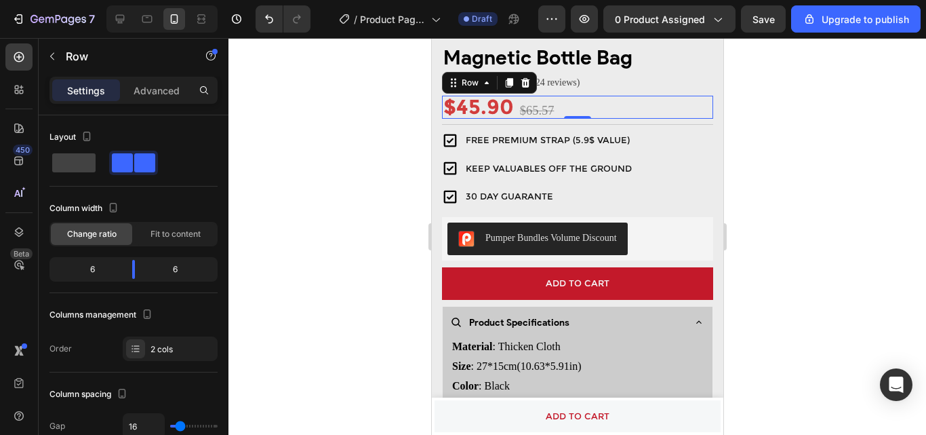
drag, startPoint x: 882, startPoint y: 444, endPoint x: 450, endPoint y: 407, distance: 433.6
click at [450, 407] on button "ADD TO CART" at bounding box center [577, 416] width 286 height 32
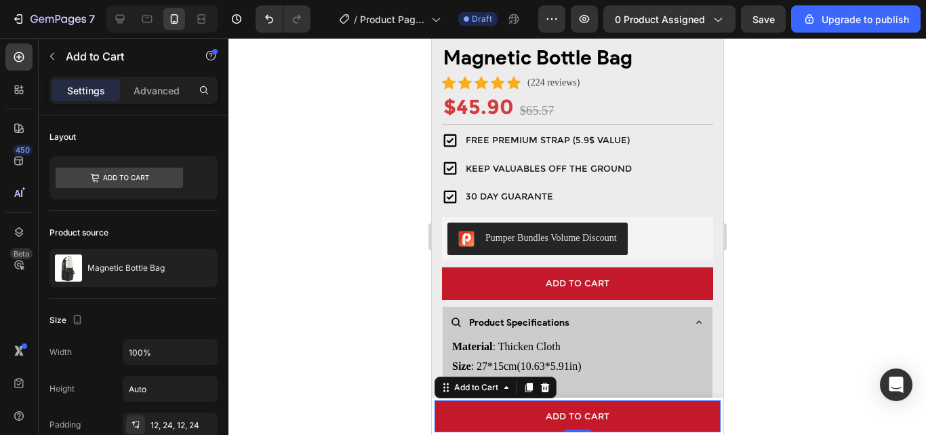
click at [358, 0] on div "7 / Product Page - Sep 25, 10:42:20 Draft Preview 0 product assigned Save Upgra…" at bounding box center [463, 19] width 926 height 39
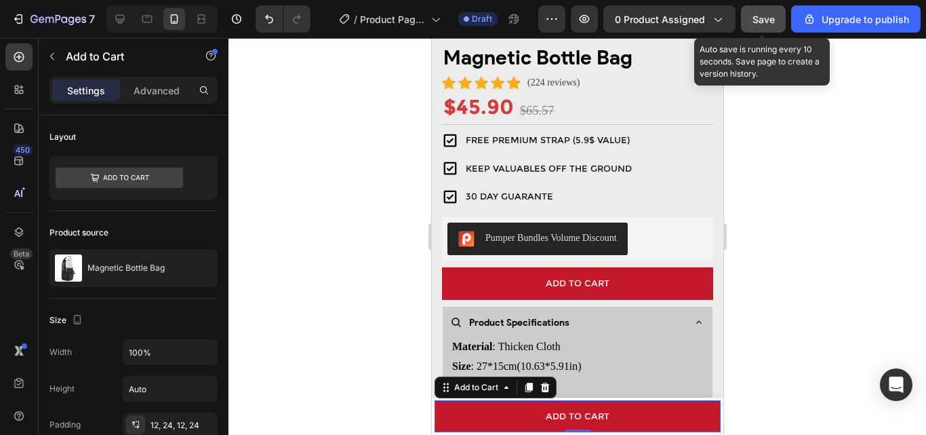
click at [748, 19] on button "Save" at bounding box center [763, 18] width 45 height 27
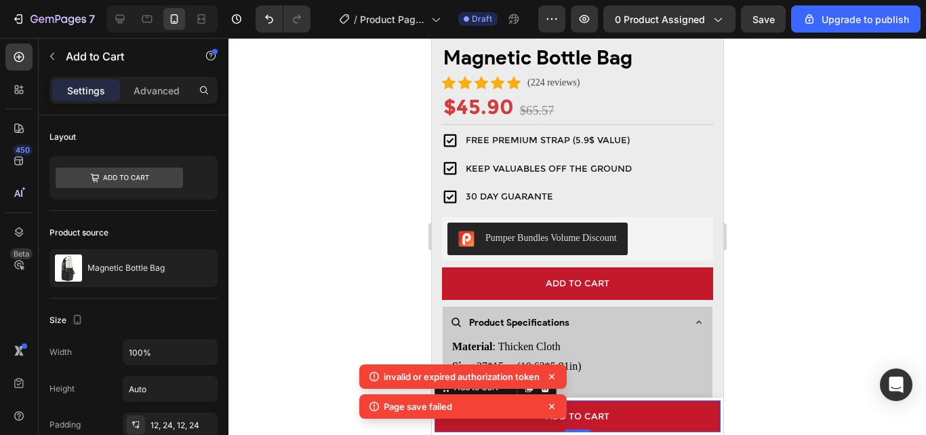
click at [549, 403] on icon at bounding box center [552, 406] width 14 height 14
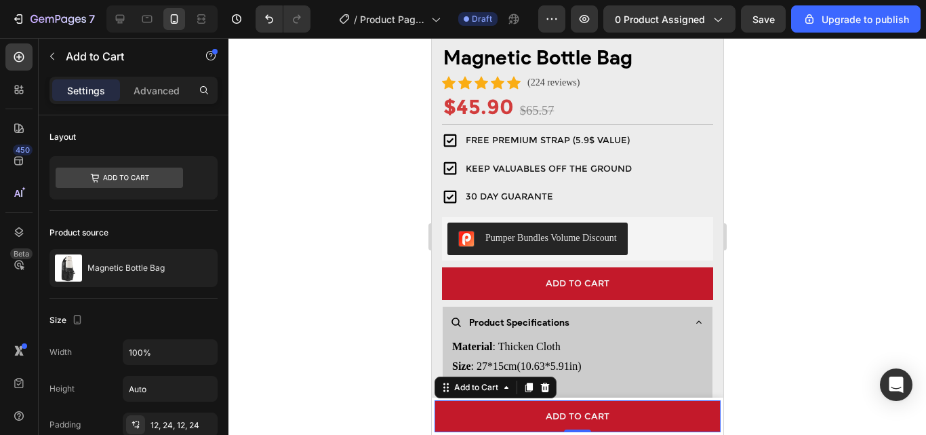
click at [833, 161] on div at bounding box center [578, 236] width 698 height 397
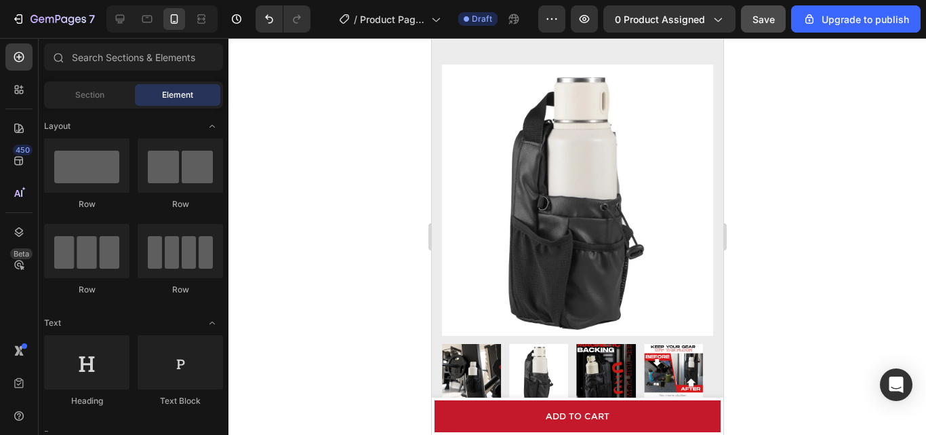
scroll to position [0, 0]
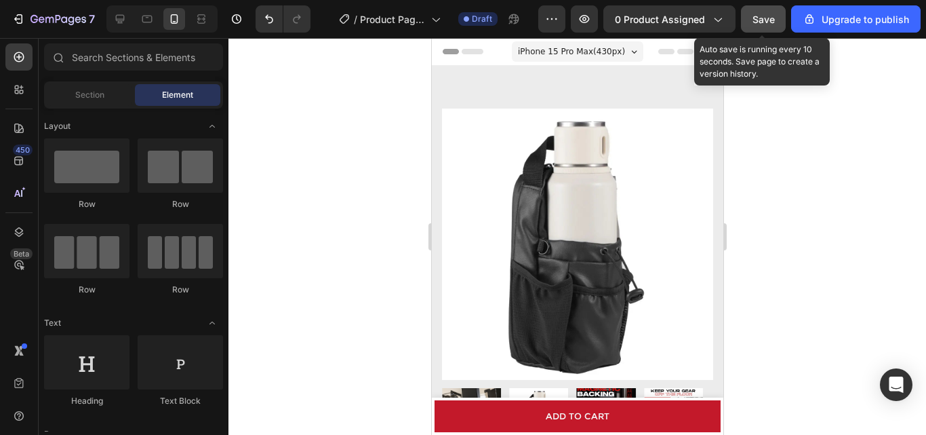
click at [772, 22] on span "Save" at bounding box center [764, 20] width 22 height 12
click at [762, 22] on span "Save" at bounding box center [764, 20] width 22 height 12
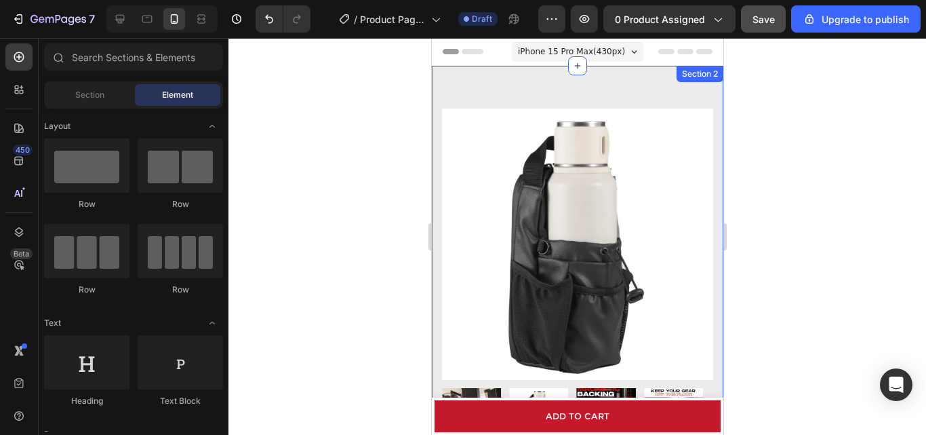
click at [768, 24] on span "Save" at bounding box center [764, 20] width 22 height 12
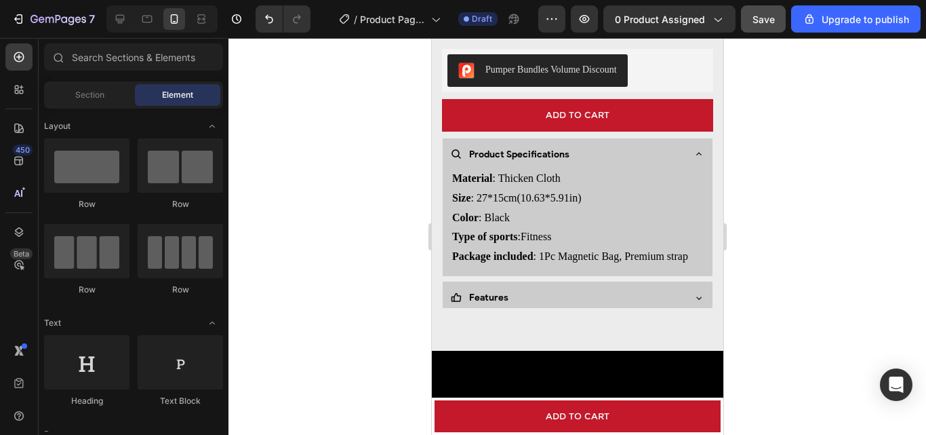
scroll to position [418, 0]
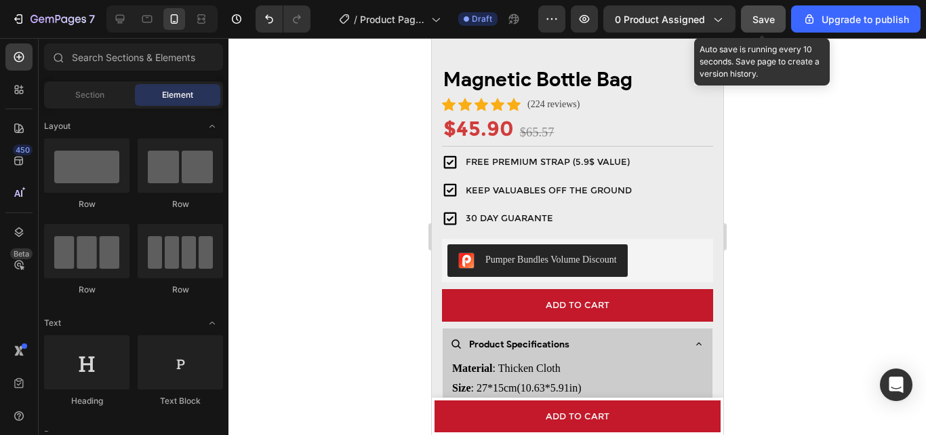
click at [752, 24] on button "Save" at bounding box center [763, 18] width 45 height 27
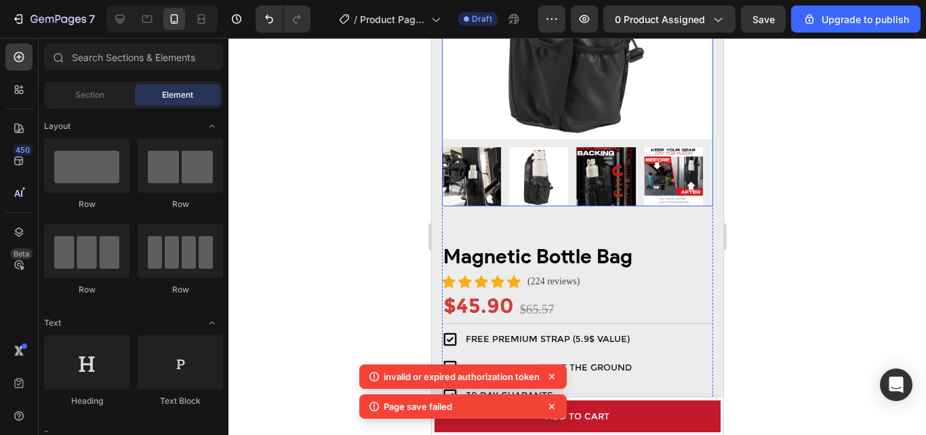
scroll to position [282, 0]
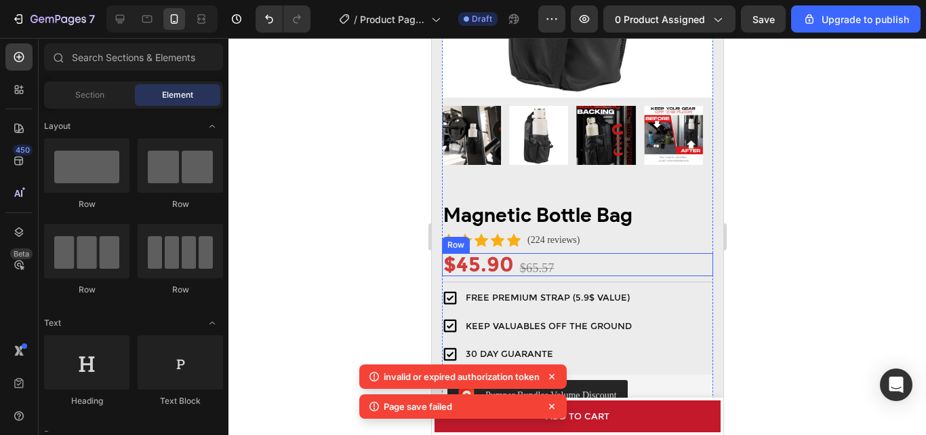
click at [594, 254] on div "$45.90 Product Price Product Price $65.57 Compare Price Compare Price Row" at bounding box center [576, 264] width 271 height 23
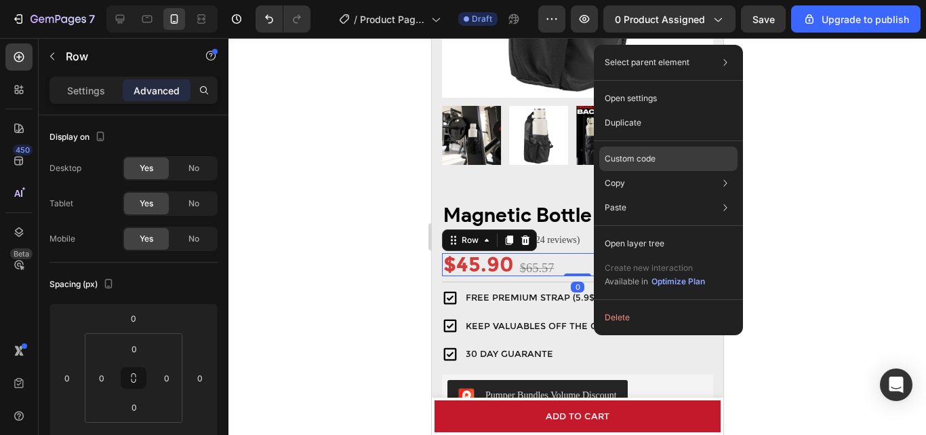
click at [636, 163] on p "Custom code" at bounding box center [630, 159] width 51 height 12
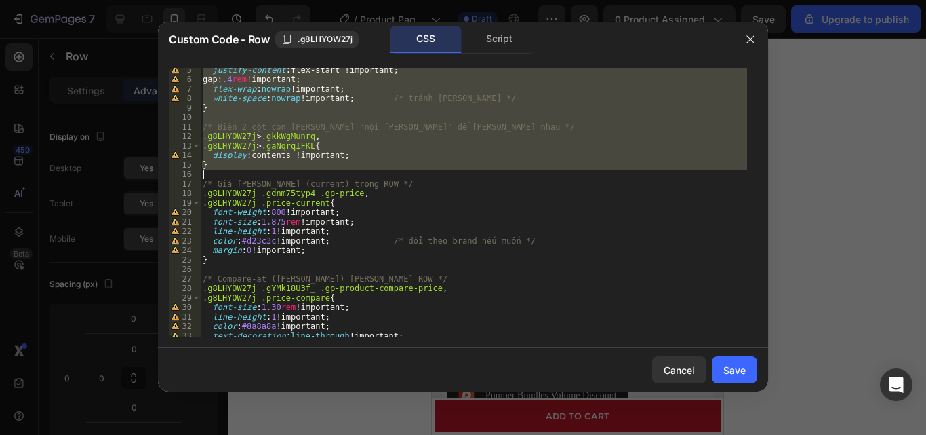
scroll to position [205, 0]
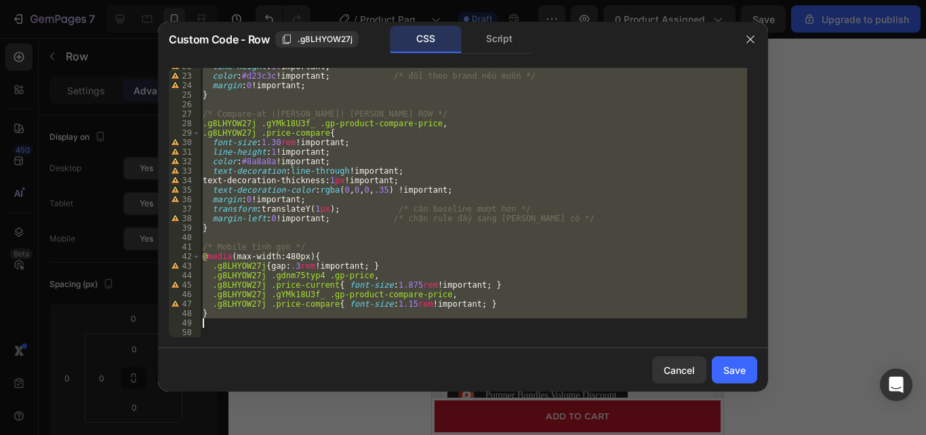
drag, startPoint x: 201, startPoint y: 73, endPoint x: 492, endPoint y: 325, distance: 384.6
click at [492, 325] on div "line-height : 1 !important ; color : #d23c3c !important ; /* đổi theo brand nếu…" at bounding box center [473, 206] width 547 height 288
type textarea "}"
click at [688, 368] on div "Cancel" at bounding box center [679, 370] width 31 height 14
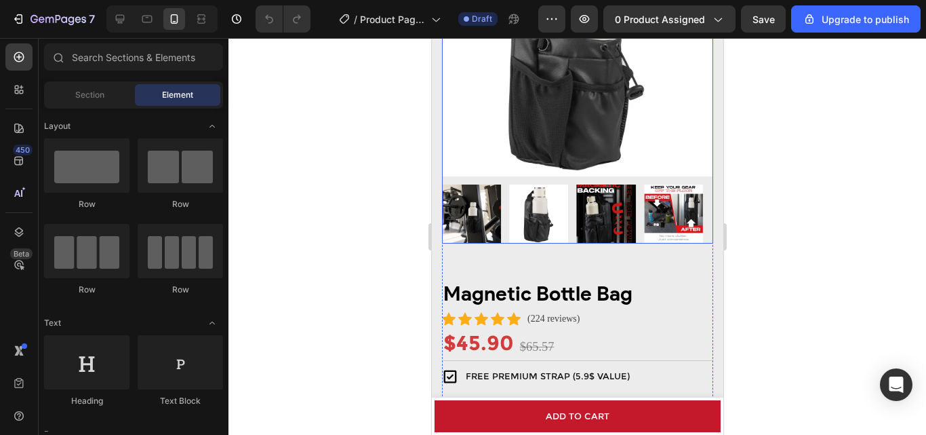
scroll to position [271, 0]
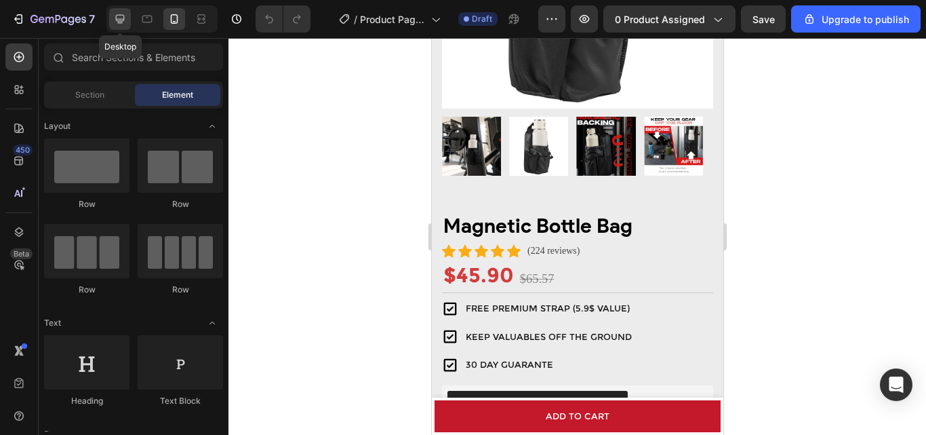
click at [127, 19] on icon at bounding box center [120, 19] width 14 height 14
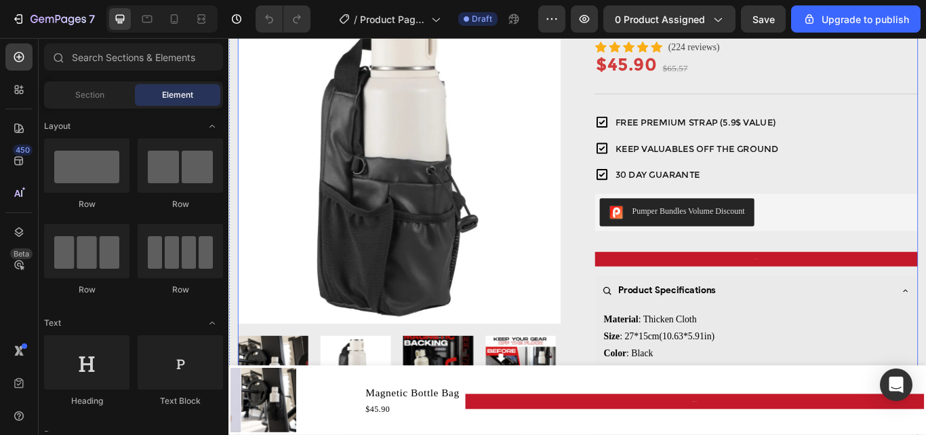
scroll to position [68, 0]
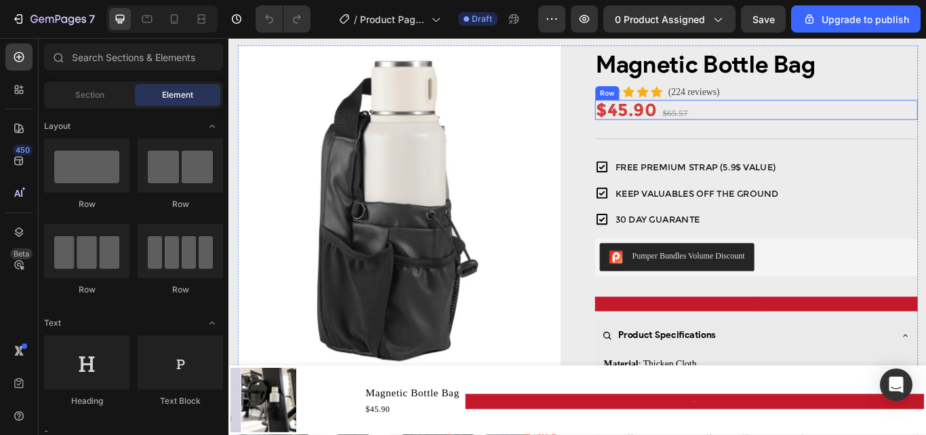
click at [779, 129] on div "$45.90 Product Price Product Price $65.57 Compare Price Compare Price Row" at bounding box center [844, 122] width 376 height 23
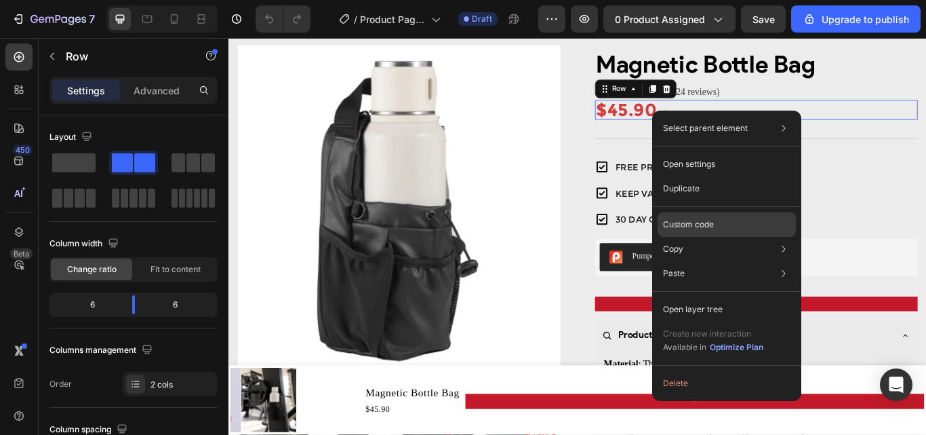
click at [692, 226] on p "Custom code" at bounding box center [688, 224] width 51 height 12
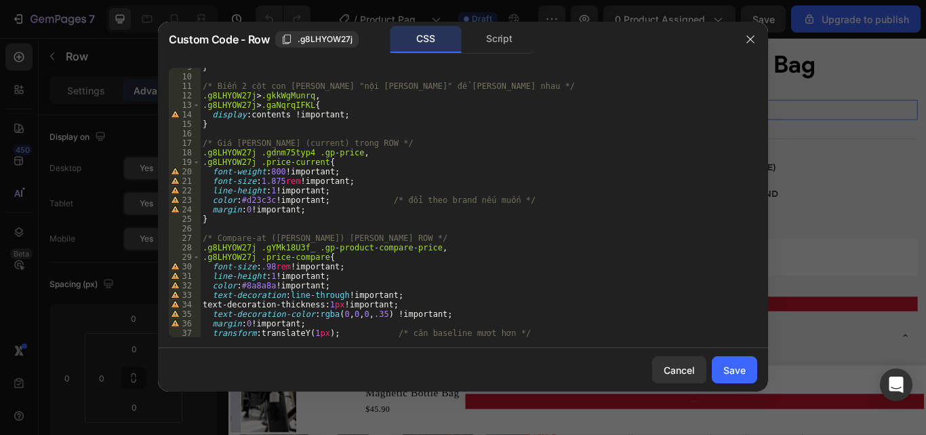
scroll to position [81, 0]
drag, startPoint x: 268, startPoint y: 268, endPoint x: 258, endPoint y: 268, distance: 9.5
click at [258, 268] on div "} /* Biến 2 cột con [PERSON_NAME] "nội [PERSON_NAME]" để [PERSON_NAME] nhau */ …" at bounding box center [473, 206] width 547 height 288
click at [604, 207] on div "} /* Biến 2 cột con [PERSON_NAME] "nội [PERSON_NAME]" để [PERSON_NAME] nhau */ …" at bounding box center [473, 206] width 547 height 288
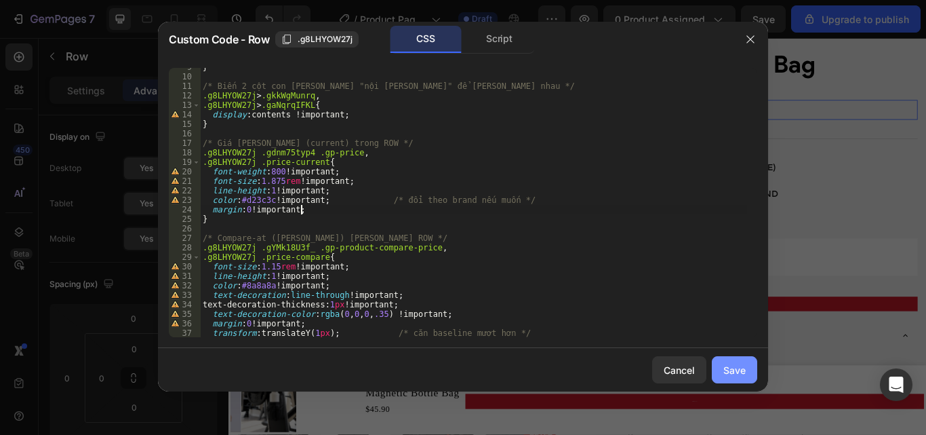
type textarea "margin:0 !important;"
click at [744, 365] on div "Save" at bounding box center [735, 370] width 22 height 14
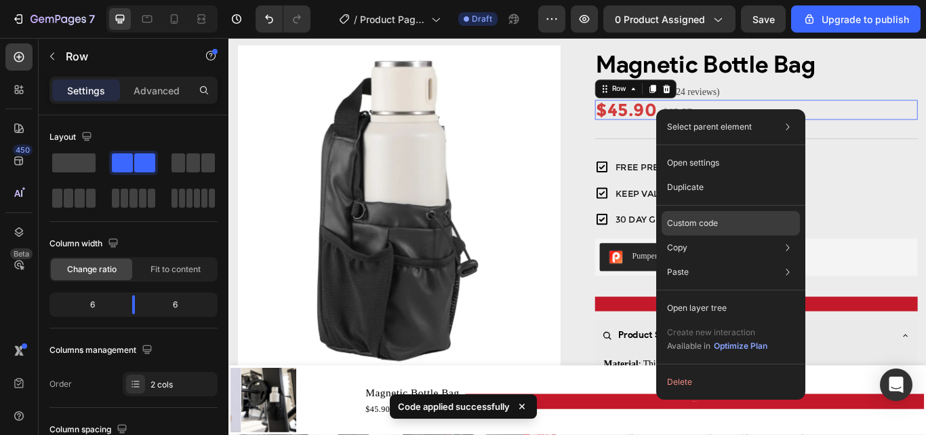
click at [707, 224] on p "Custom code" at bounding box center [692, 223] width 51 height 12
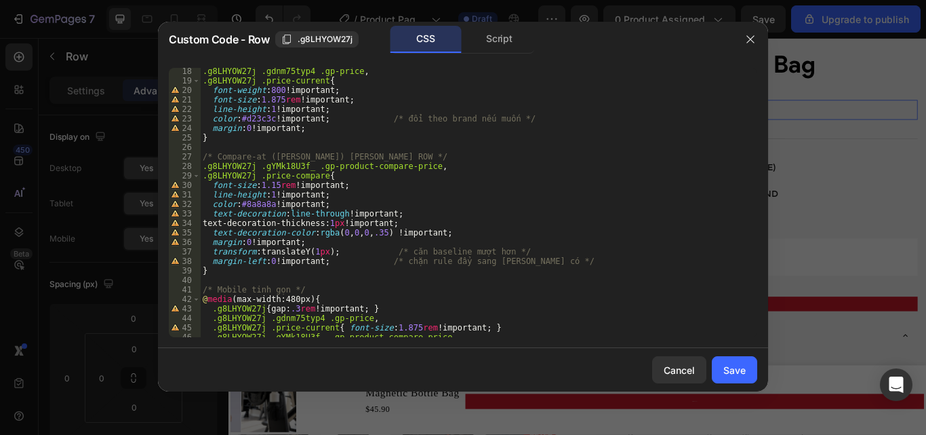
scroll to position [203, 0]
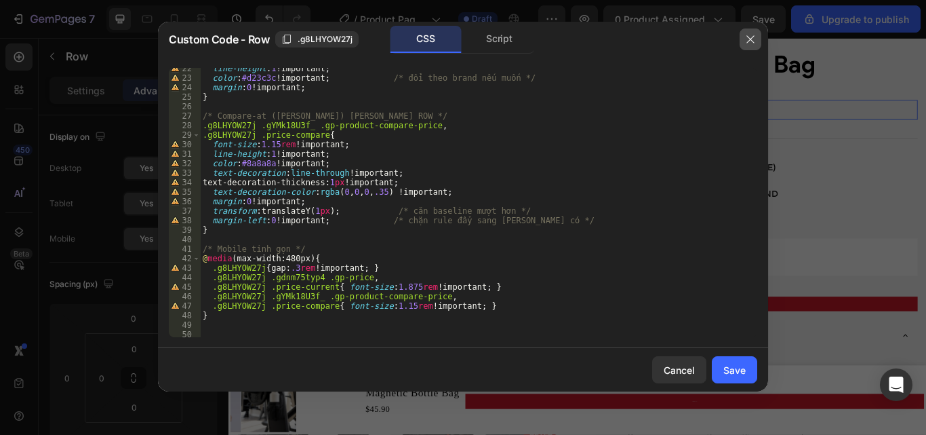
click at [754, 46] on button "button" at bounding box center [751, 39] width 22 height 22
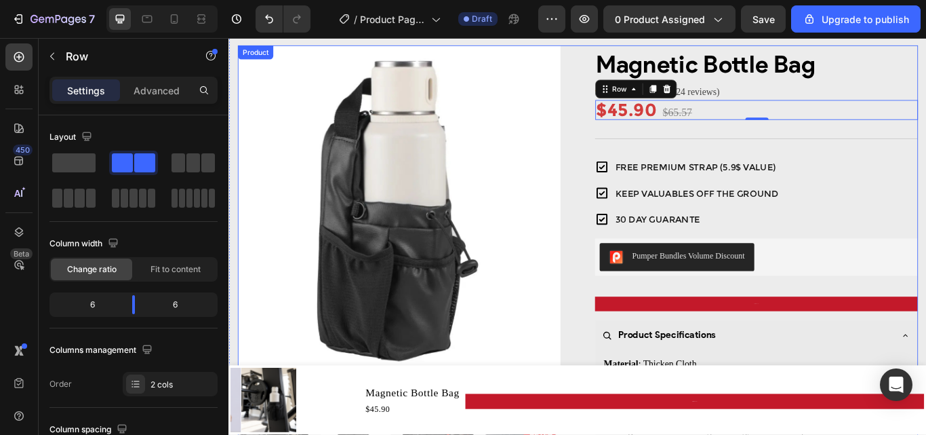
click at [624, 233] on div "Product Images Magnetic Bottle Bag Product Title Icon Icon Icon Icon Icon Icon …" at bounding box center [635, 303] width 793 height 512
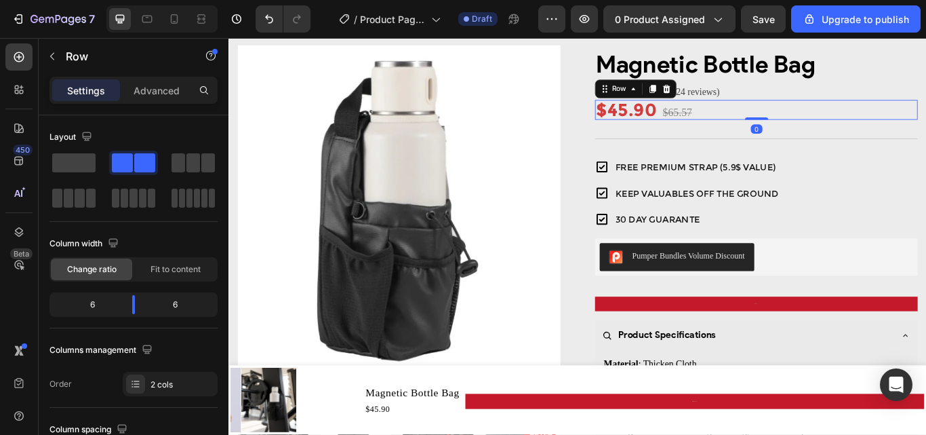
click at [829, 125] on div "$45.90 Product Price Product Price $65.57 Compare Price Compare Price Row 0" at bounding box center [844, 122] width 376 height 23
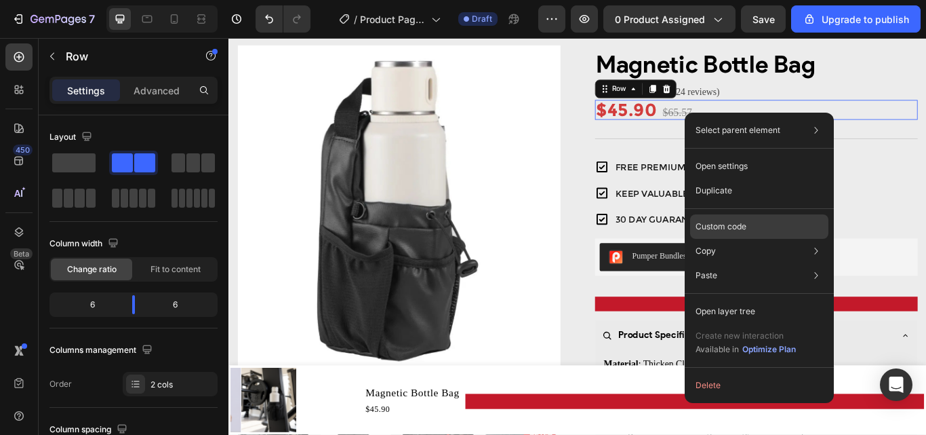
click at [730, 227] on p "Custom code" at bounding box center [721, 226] width 51 height 12
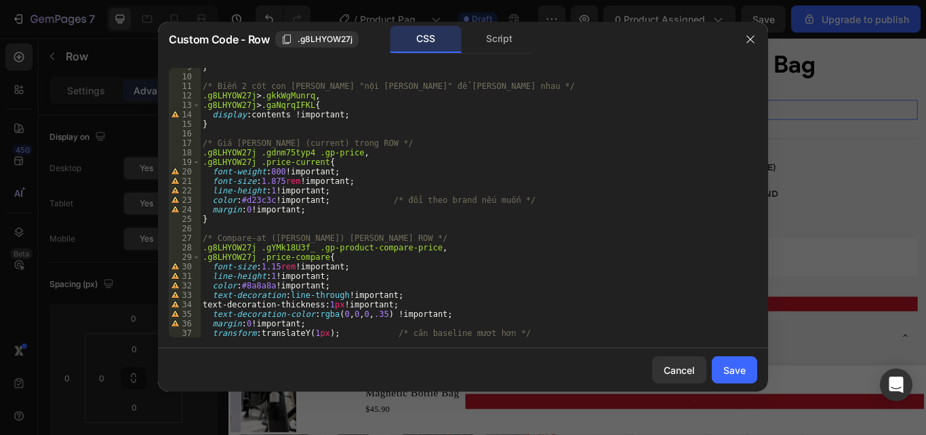
scroll to position [163, 0]
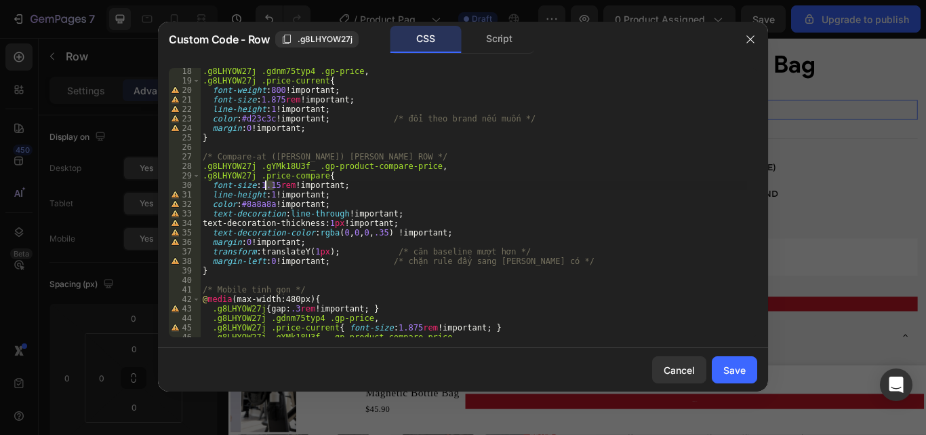
click at [267, 186] on div ".g8LHYOW27j .gdnm75typ4 .gp-price , .g8LHYOW27j .price-current { font-weight : …" at bounding box center [473, 210] width 547 height 288
type textarea "font-size:1.30rem !important;"
drag, startPoint x: 727, startPoint y: 366, endPoint x: 564, endPoint y: 372, distance: 162.8
click at [727, 366] on div "Save" at bounding box center [735, 370] width 22 height 14
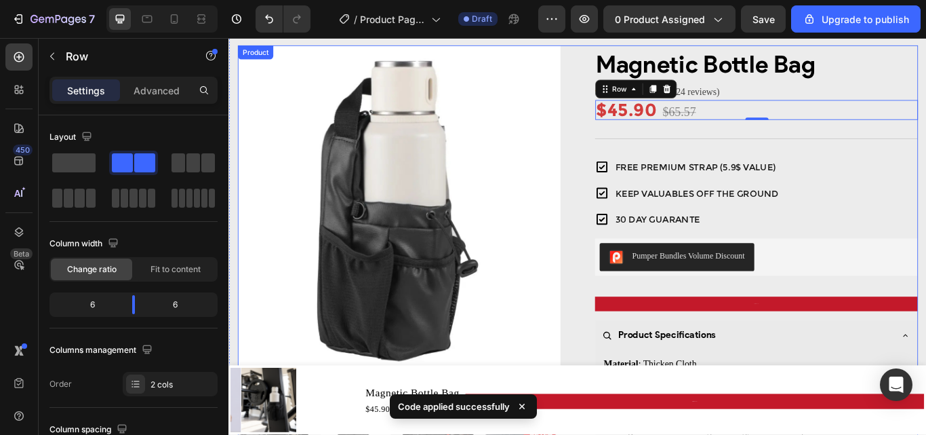
click at [622, 241] on div "Product Images Magnetic Bottle Bag Product Title Icon Icon Icon Icon Icon Icon …" at bounding box center [635, 303] width 793 height 512
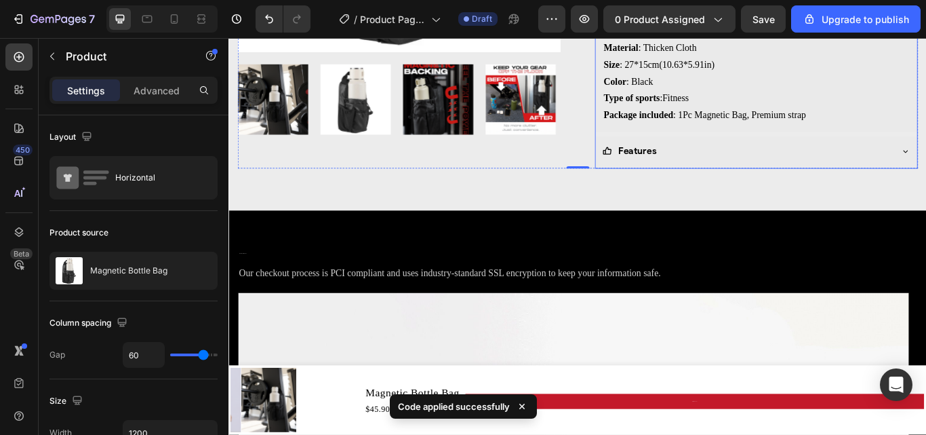
scroll to position [543, 0]
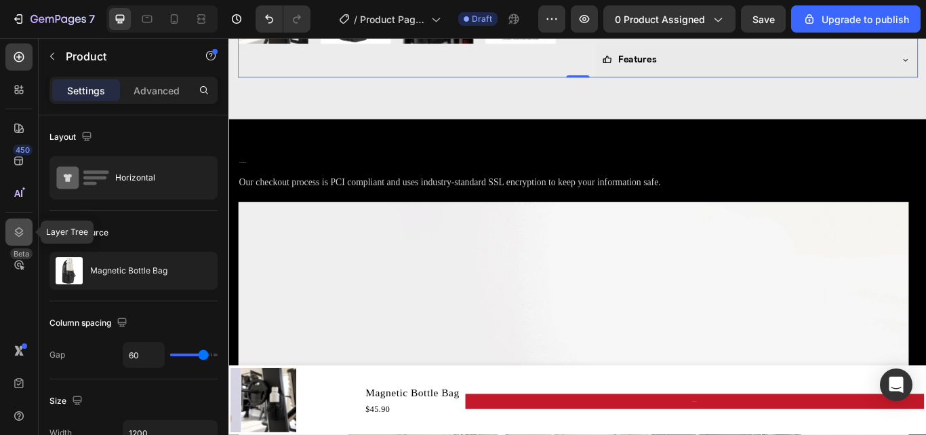
click at [18, 228] on icon at bounding box center [19, 231] width 9 height 9
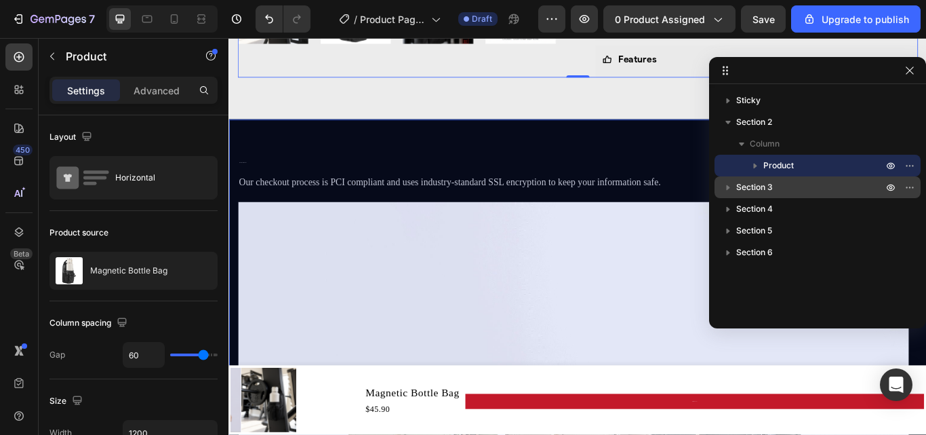
click at [762, 188] on span "Section 3" at bounding box center [754, 187] width 37 height 14
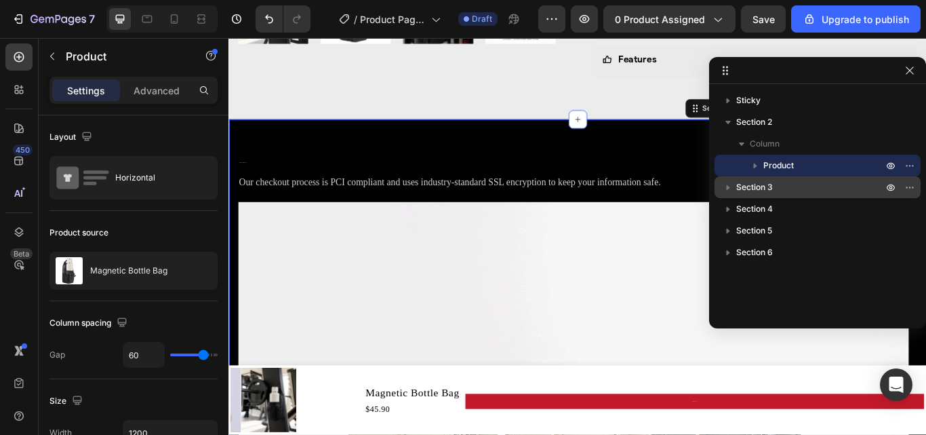
scroll to position [590, 0]
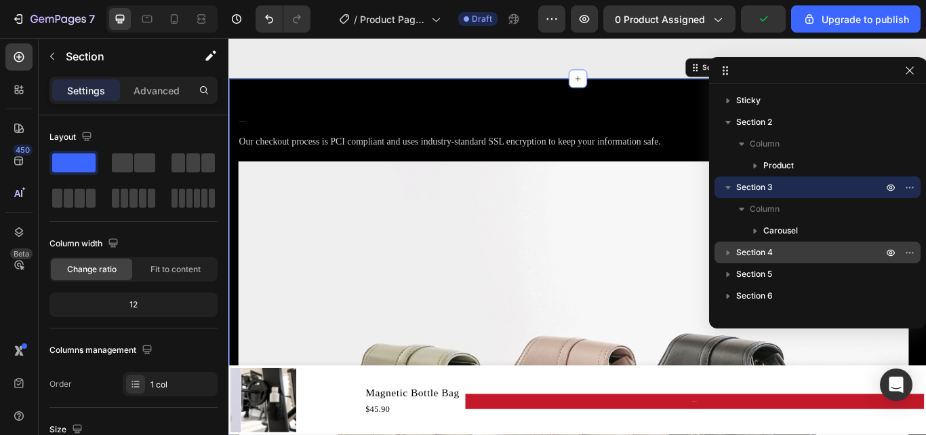
click at [766, 249] on span "Section 4" at bounding box center [754, 252] width 37 height 14
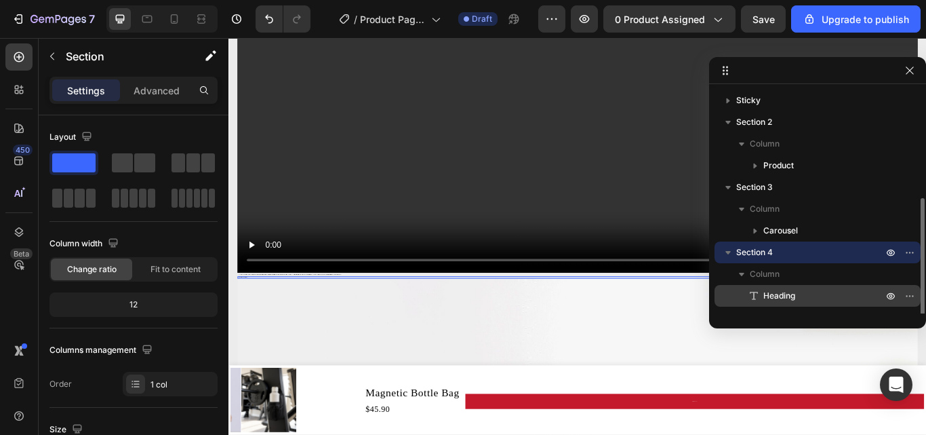
scroll to position [68, 0]
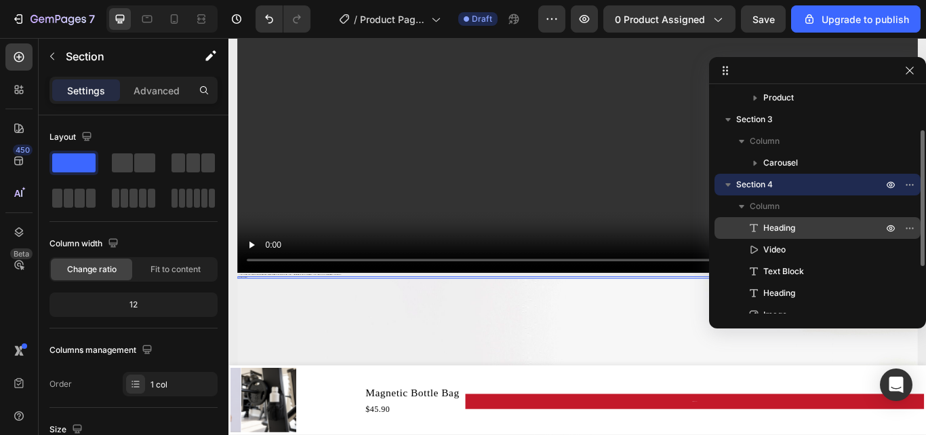
click at [774, 290] on span "Heading" at bounding box center [780, 293] width 32 height 14
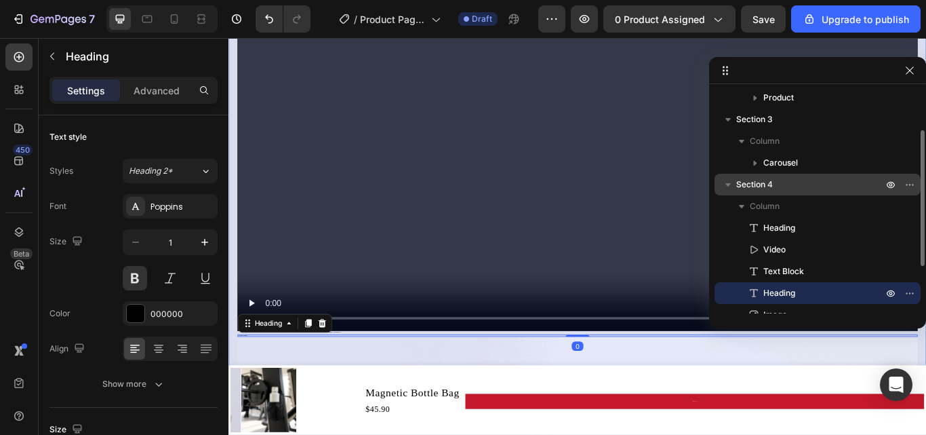
scroll to position [0, 0]
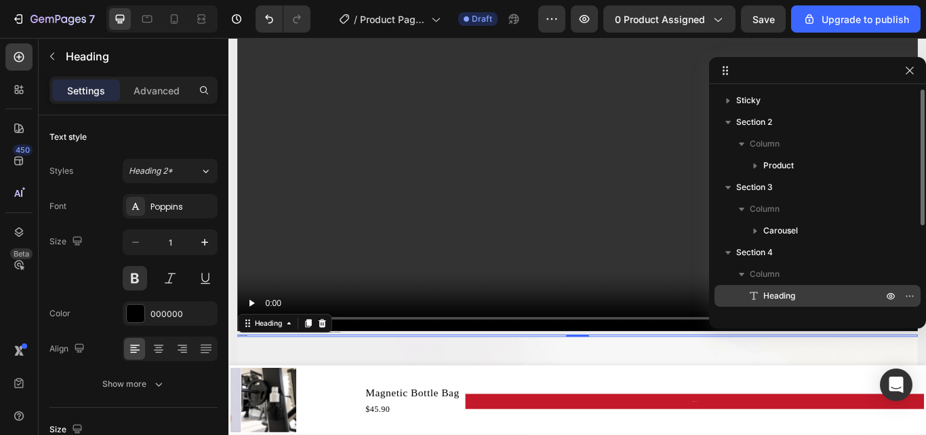
click at [777, 293] on span "Heading" at bounding box center [780, 296] width 32 height 14
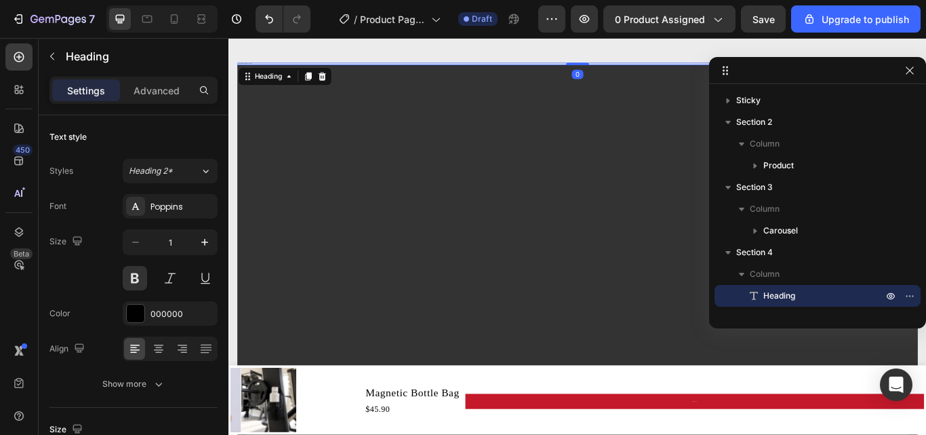
scroll to position [1371, 0]
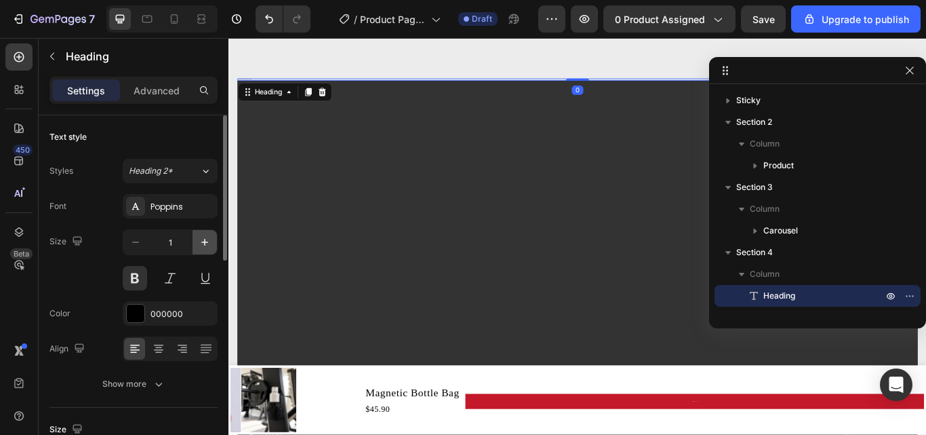
click at [212, 234] on button "button" at bounding box center [205, 242] width 24 height 24
click at [208, 238] on icon "button" at bounding box center [205, 242] width 14 height 14
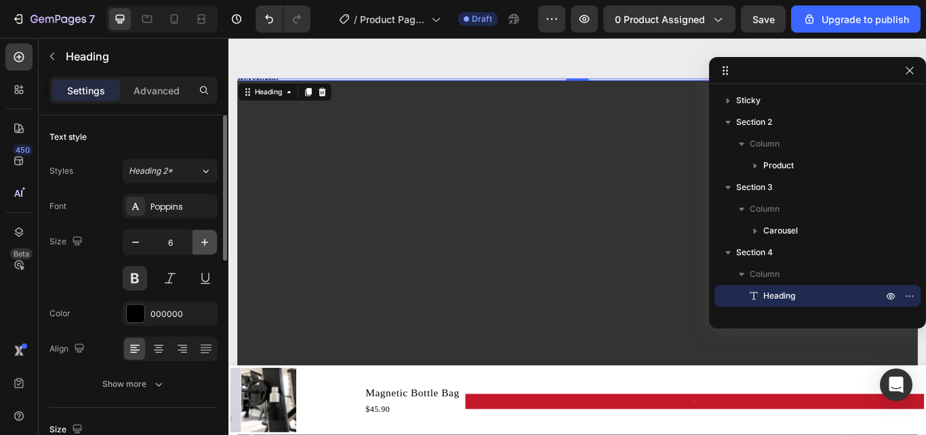
click at [208, 238] on icon "button" at bounding box center [205, 242] width 14 height 14
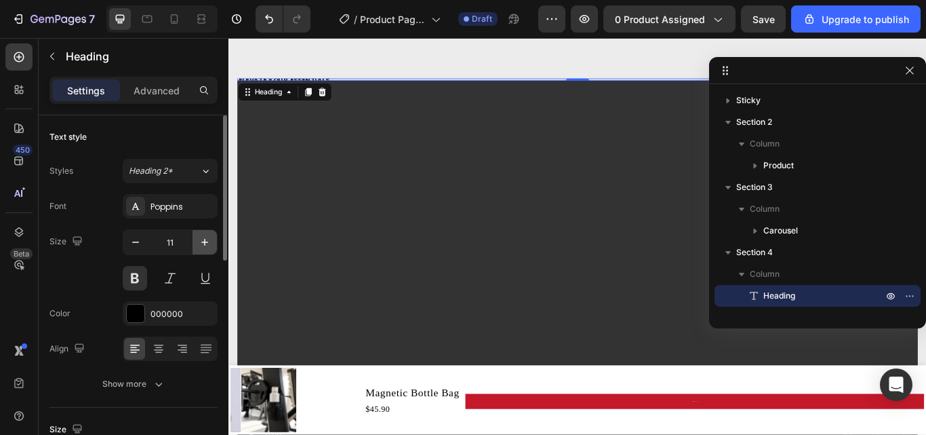
click at [208, 238] on icon "button" at bounding box center [205, 242] width 14 height 14
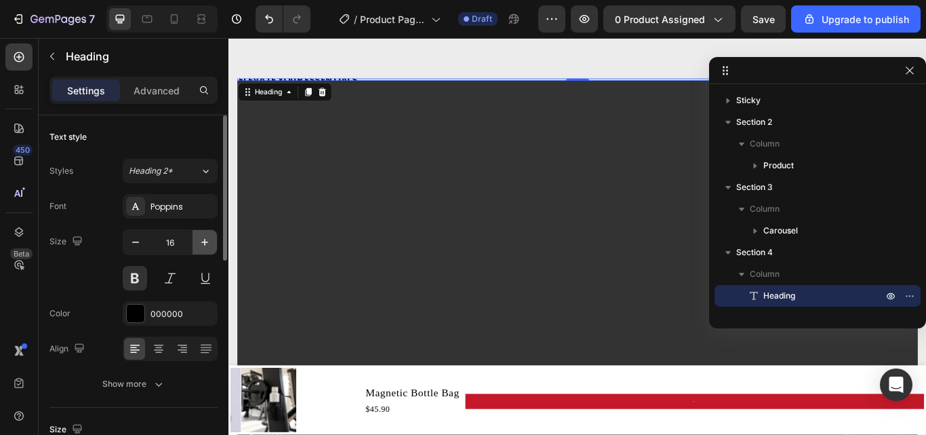
click at [208, 238] on icon "button" at bounding box center [205, 242] width 14 height 14
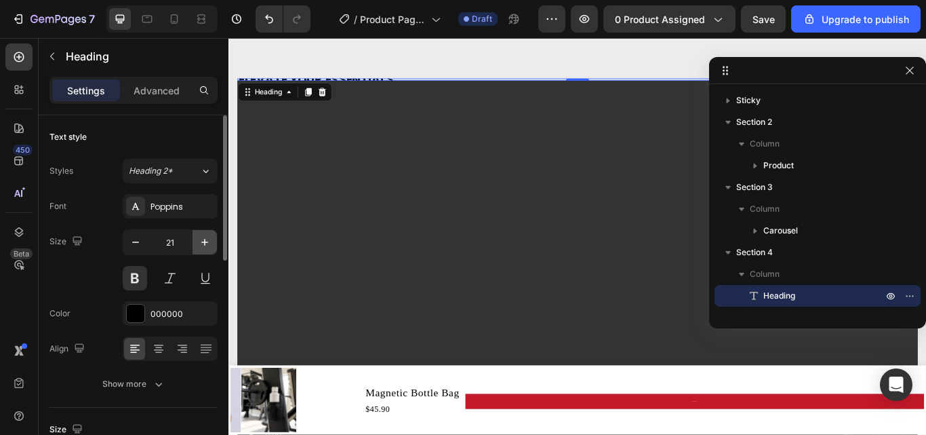
click at [208, 238] on icon "button" at bounding box center [205, 242] width 14 height 14
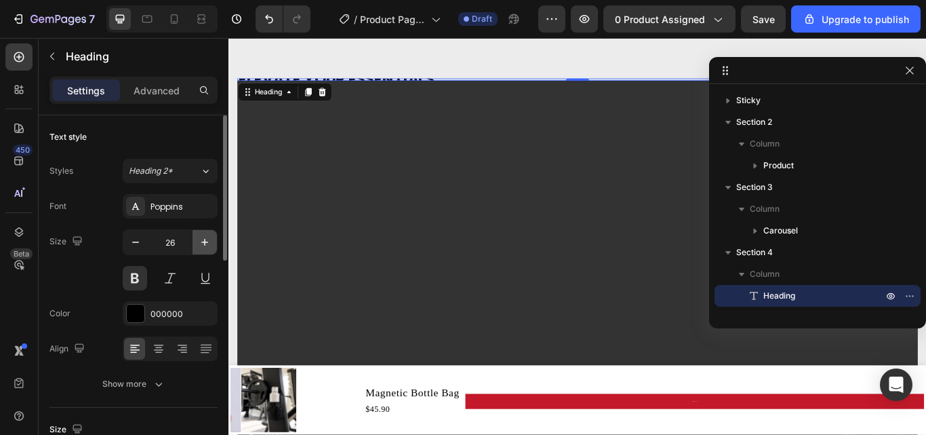
click at [208, 238] on icon "button" at bounding box center [205, 242] width 14 height 14
type input "30"
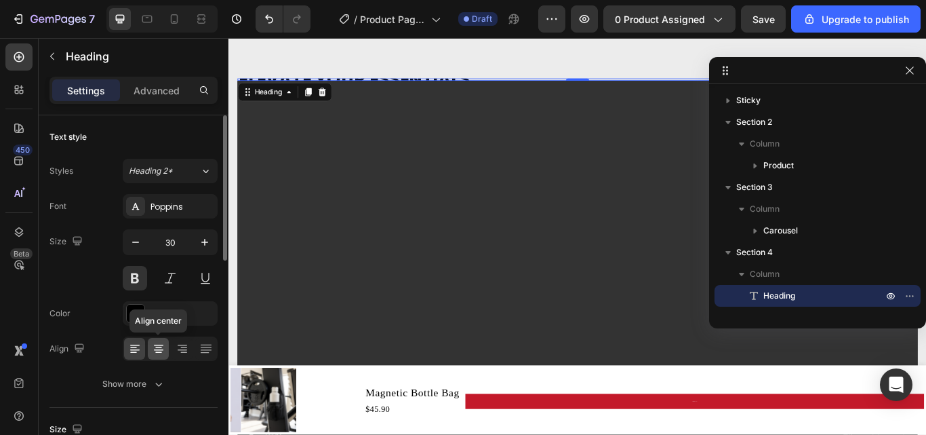
click at [161, 343] on icon at bounding box center [159, 349] width 14 height 14
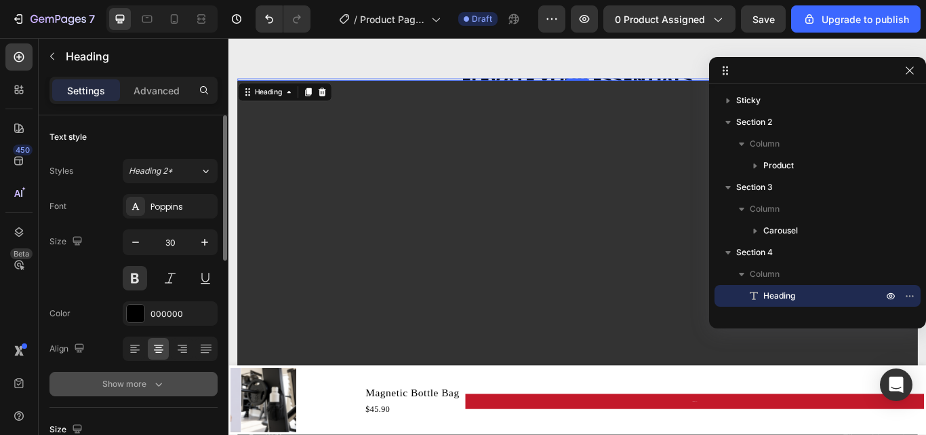
click at [136, 389] on div "Show more" at bounding box center [133, 384] width 63 height 14
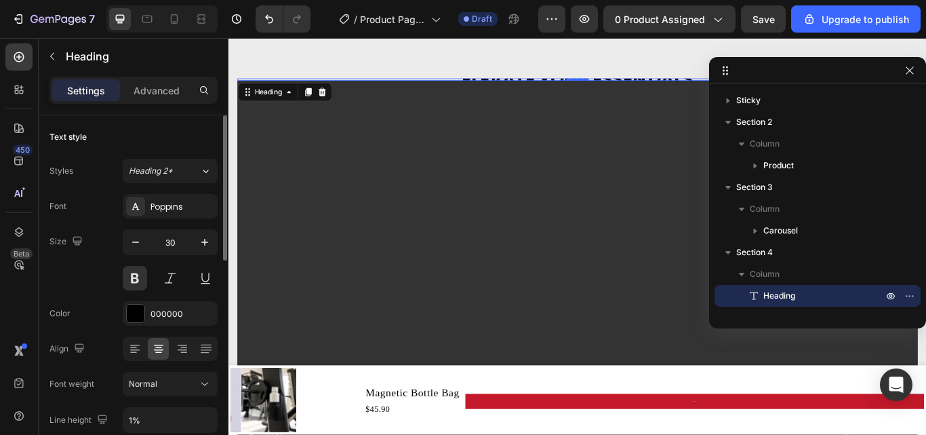
scroll to position [136, 0]
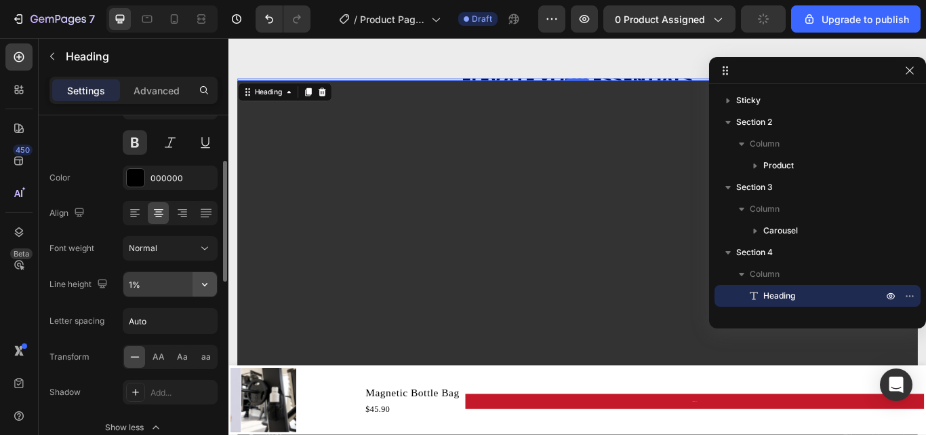
click at [207, 286] on icon "button" at bounding box center [205, 284] width 14 height 14
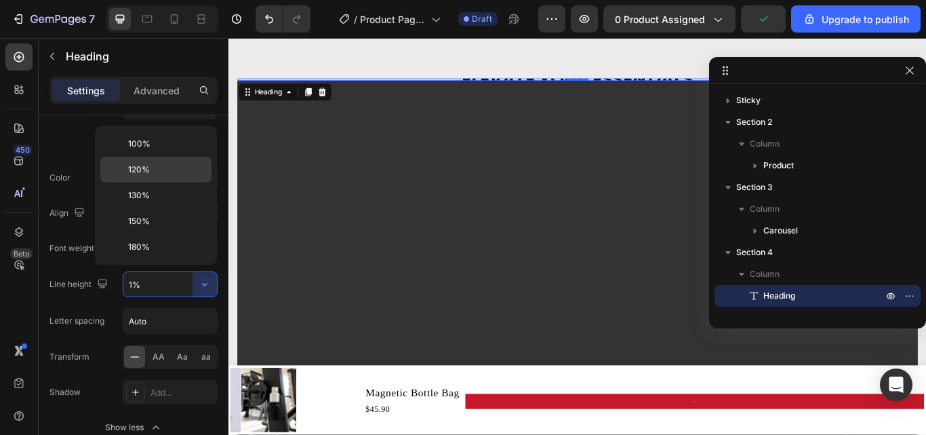
click at [154, 174] on p "120%" at bounding box center [166, 169] width 77 height 12
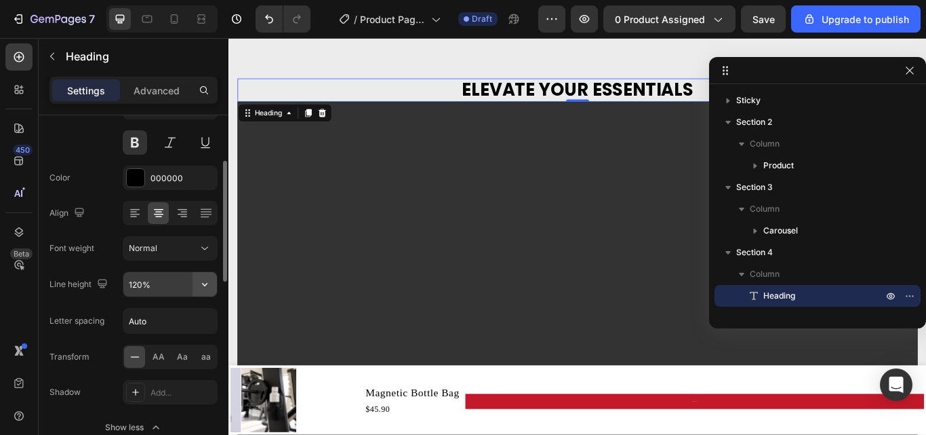
click at [210, 280] on icon "button" at bounding box center [205, 284] width 14 height 14
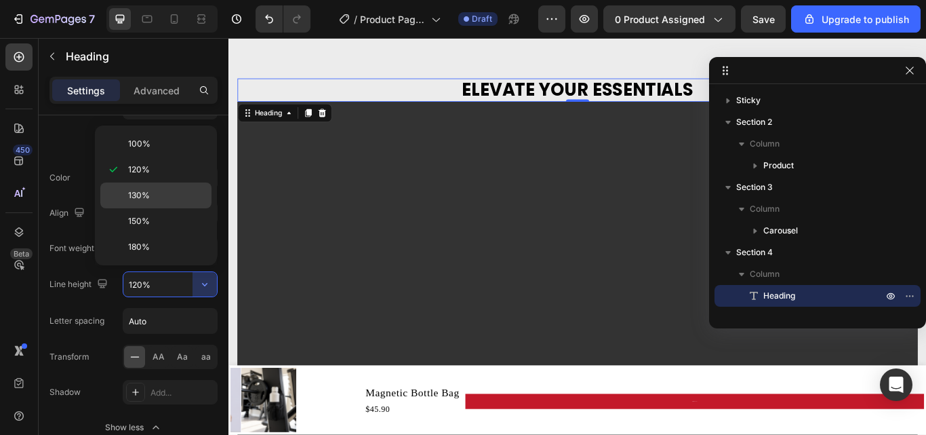
click at [152, 201] on div "130%" at bounding box center [155, 195] width 111 height 26
type input "130%"
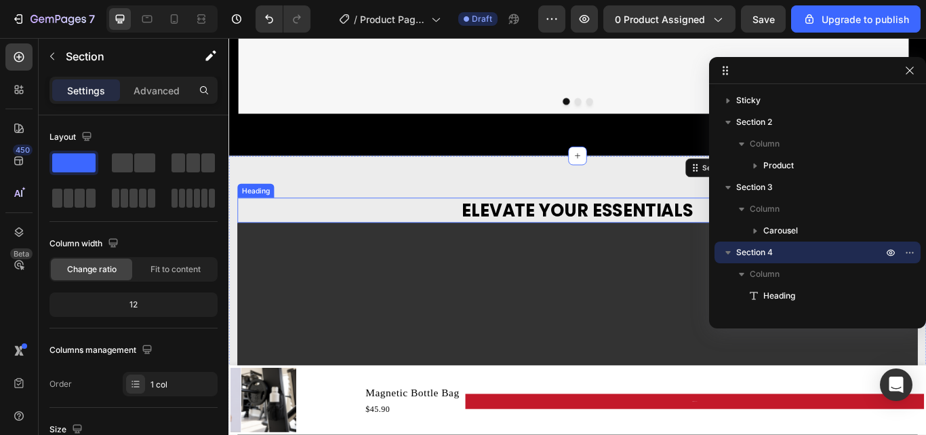
scroll to position [1236, 0]
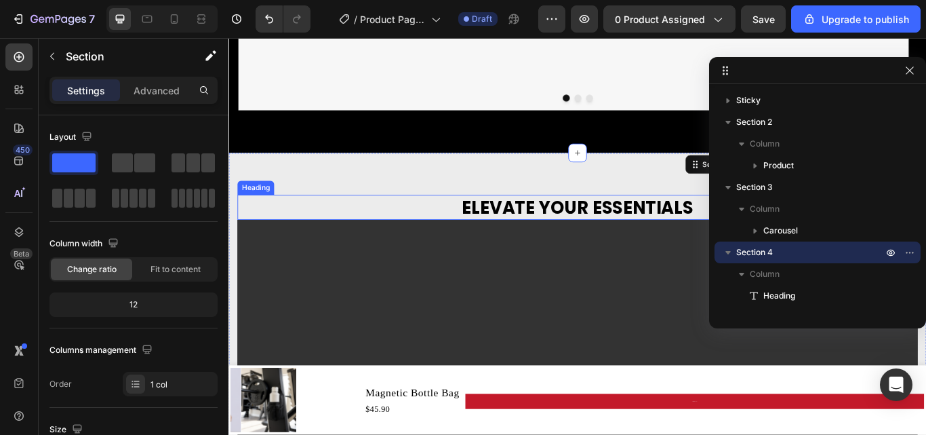
click at [581, 229] on h2 "ELEVATE YOUR ESSENTIALS" at bounding box center [635, 235] width 793 height 29
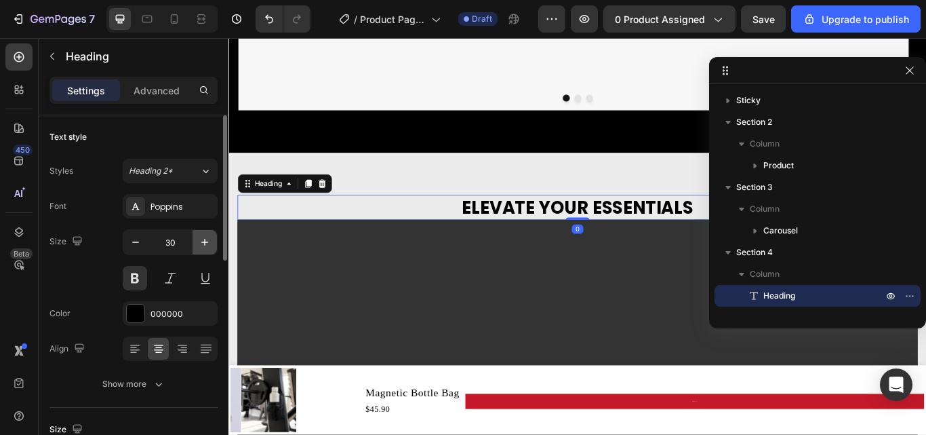
click at [201, 240] on icon "button" at bounding box center [205, 242] width 14 height 14
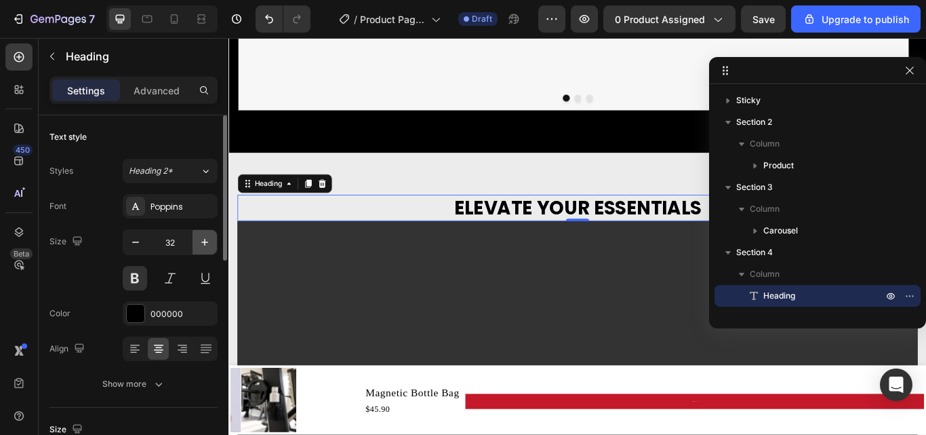
click at [201, 240] on icon "button" at bounding box center [205, 242] width 14 height 14
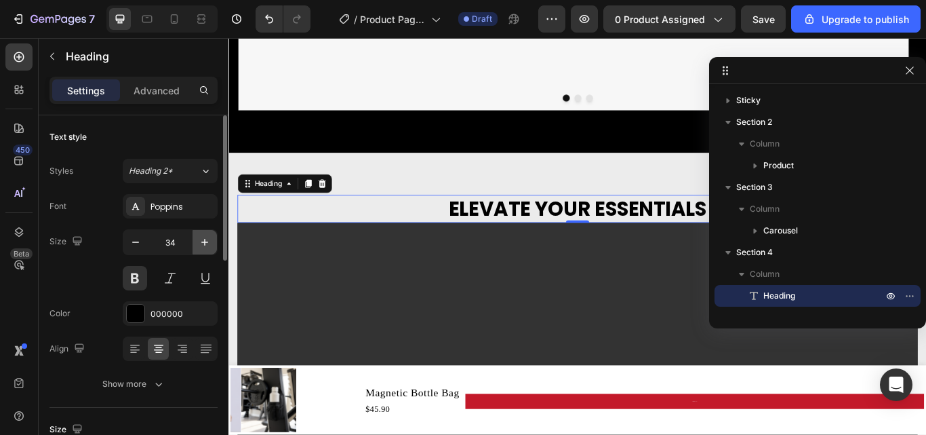
click at [201, 240] on icon "button" at bounding box center [205, 242] width 14 height 14
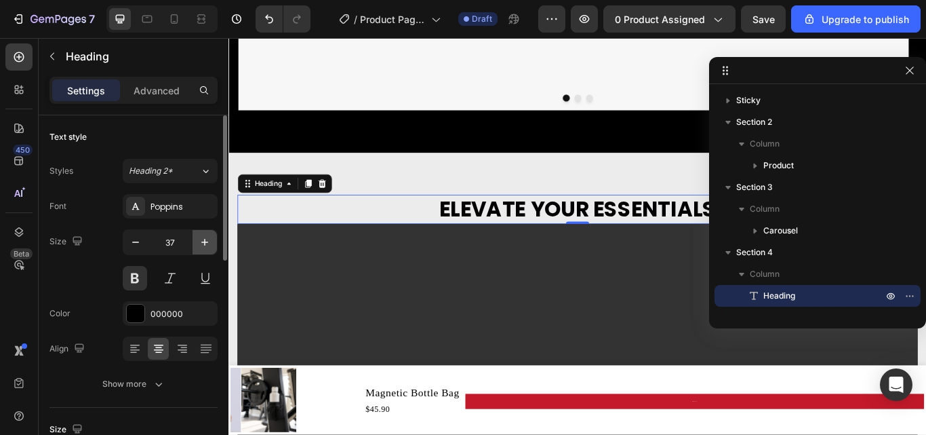
click at [201, 240] on icon "button" at bounding box center [205, 242] width 14 height 14
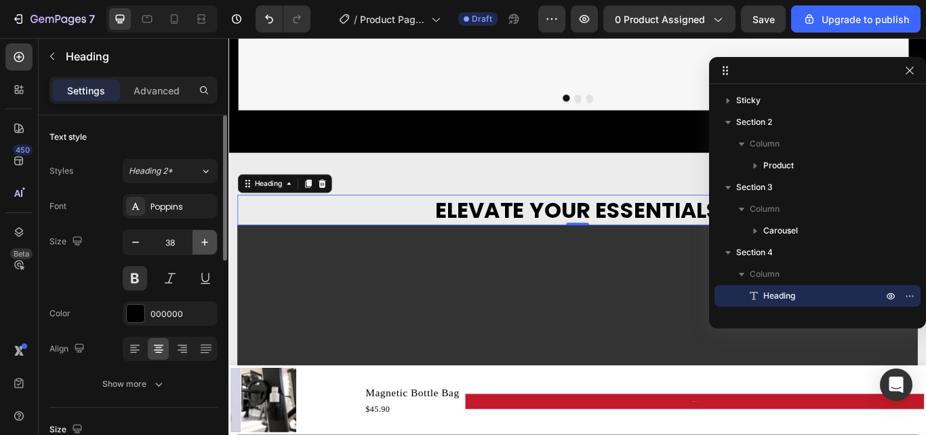
click at [201, 240] on icon "button" at bounding box center [205, 242] width 14 height 14
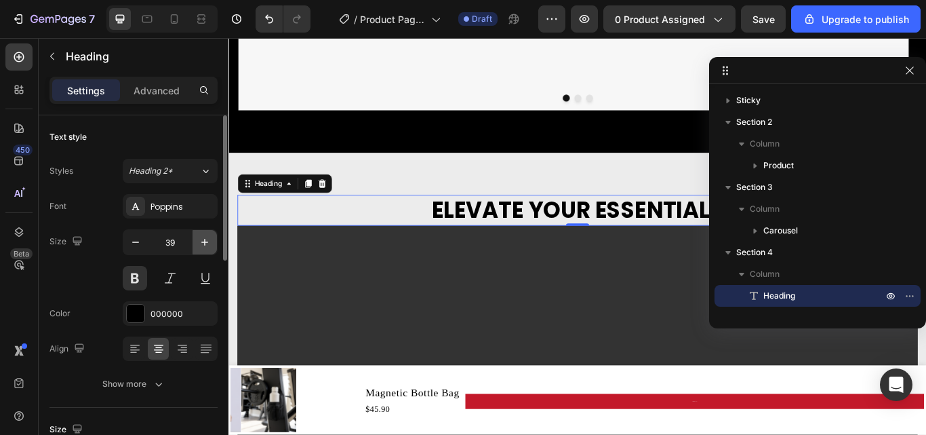
click at [201, 240] on icon "button" at bounding box center [205, 242] width 14 height 14
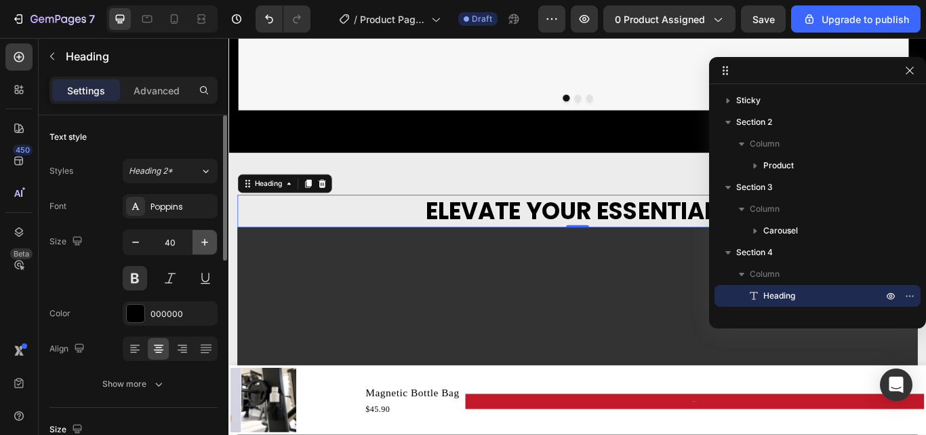
click at [201, 240] on icon "button" at bounding box center [205, 242] width 14 height 14
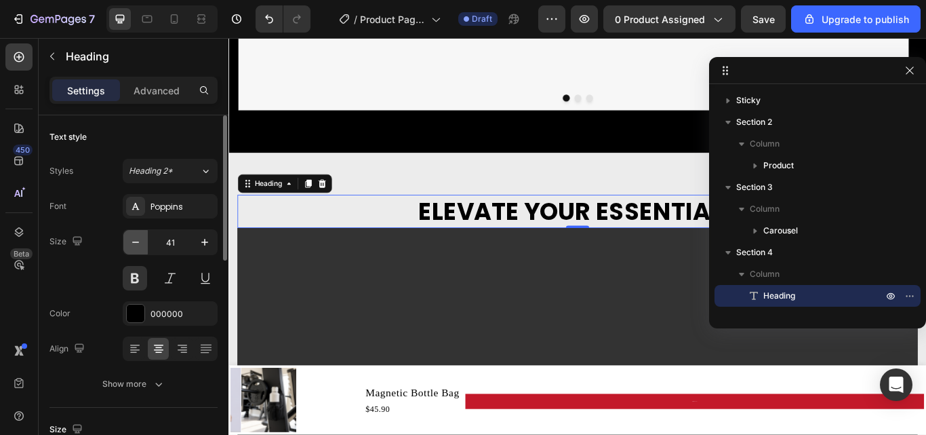
click at [134, 243] on icon "button" at bounding box center [136, 242] width 14 height 14
type input "40"
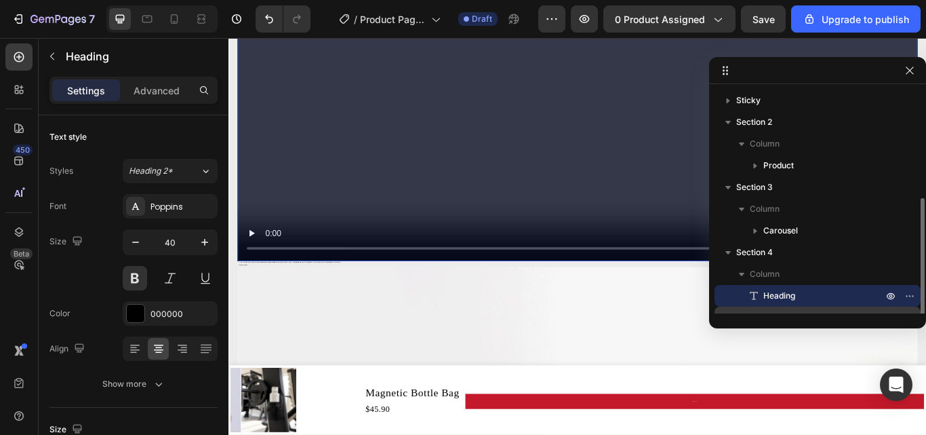
scroll to position [68, 0]
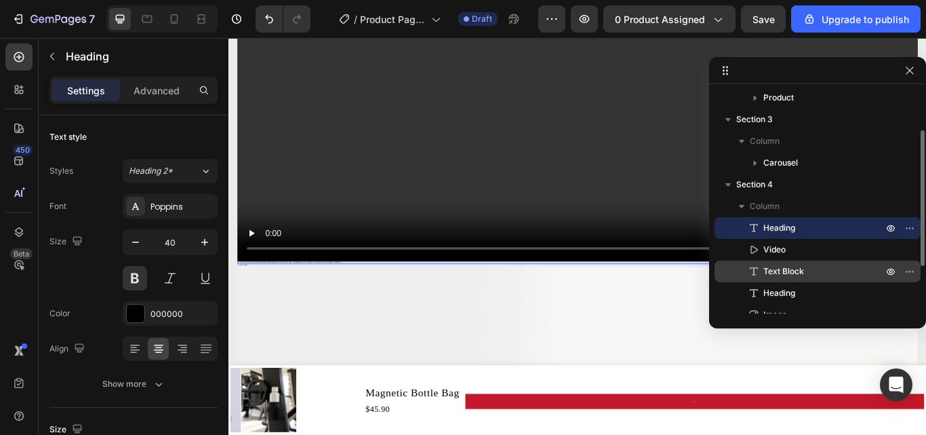
click at [806, 273] on p "Text Block" at bounding box center [808, 271] width 122 height 14
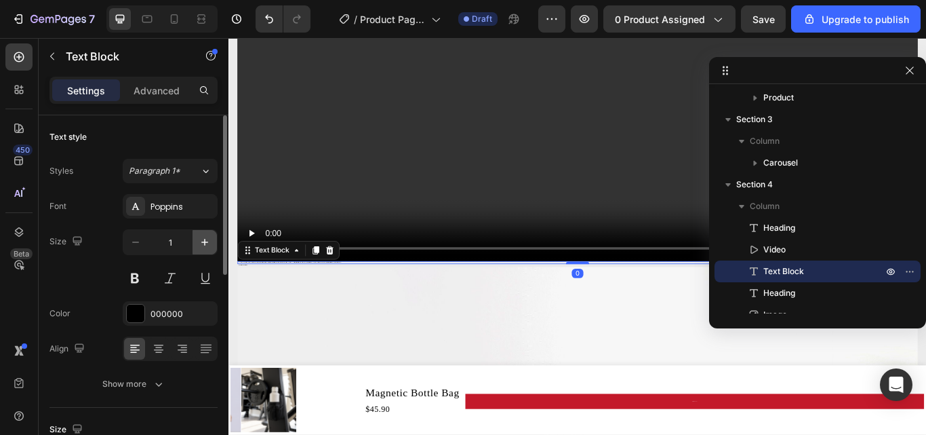
click at [206, 243] on icon "button" at bounding box center [205, 242] width 14 height 14
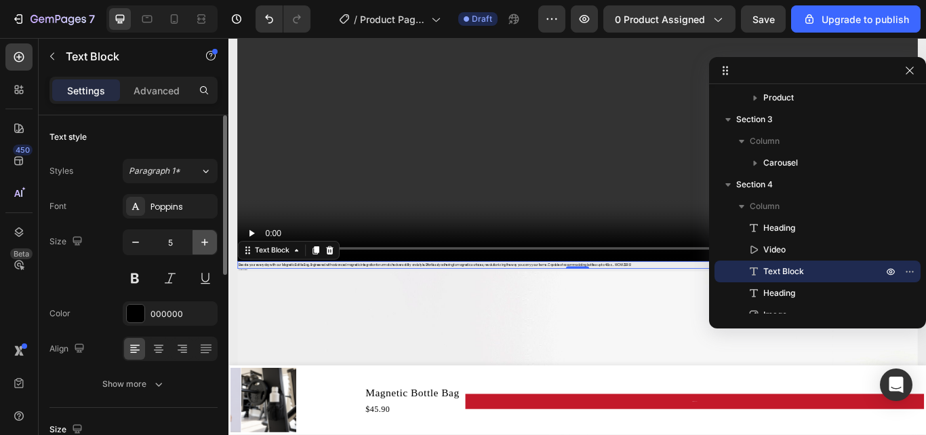
click at [206, 243] on icon "button" at bounding box center [205, 242] width 14 height 14
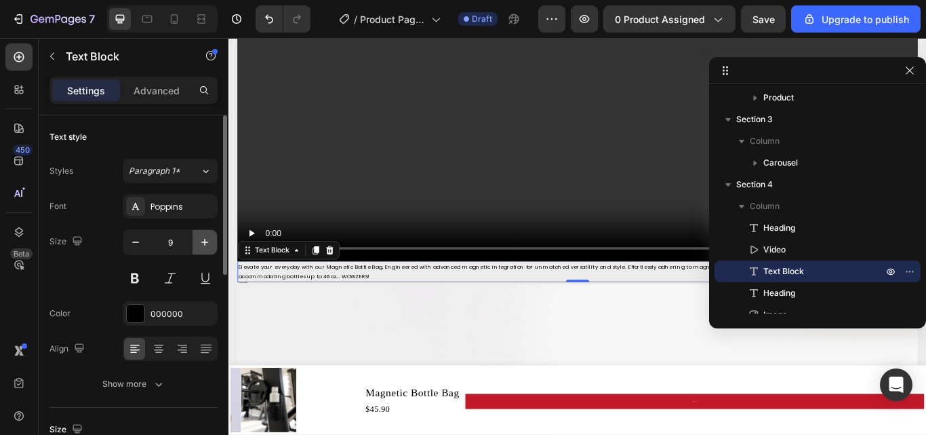
click at [206, 243] on icon "button" at bounding box center [205, 242] width 14 height 14
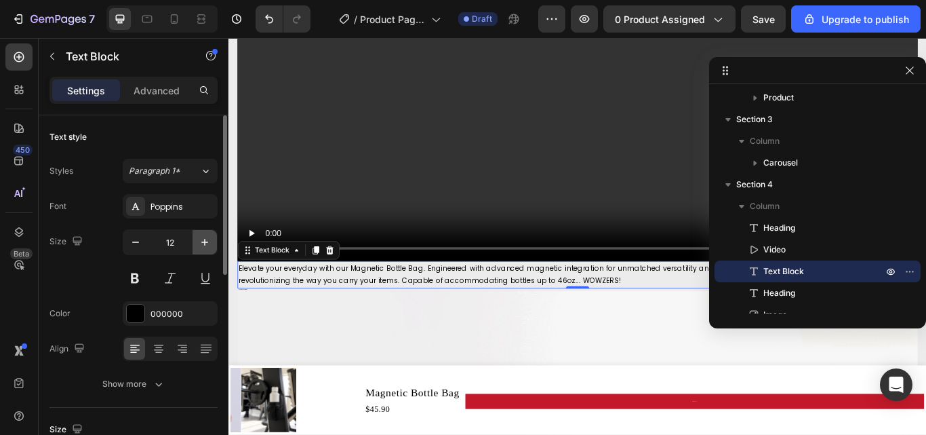
click at [206, 243] on icon "button" at bounding box center [205, 242] width 14 height 14
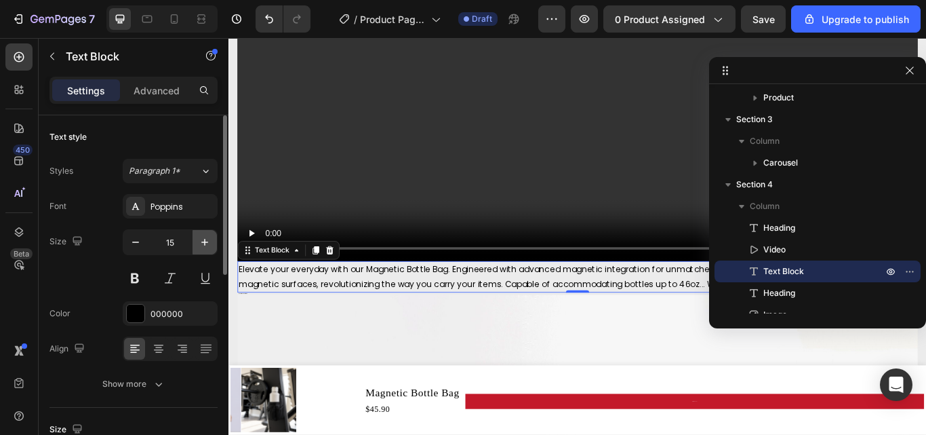
click at [206, 243] on icon "button" at bounding box center [205, 242] width 14 height 14
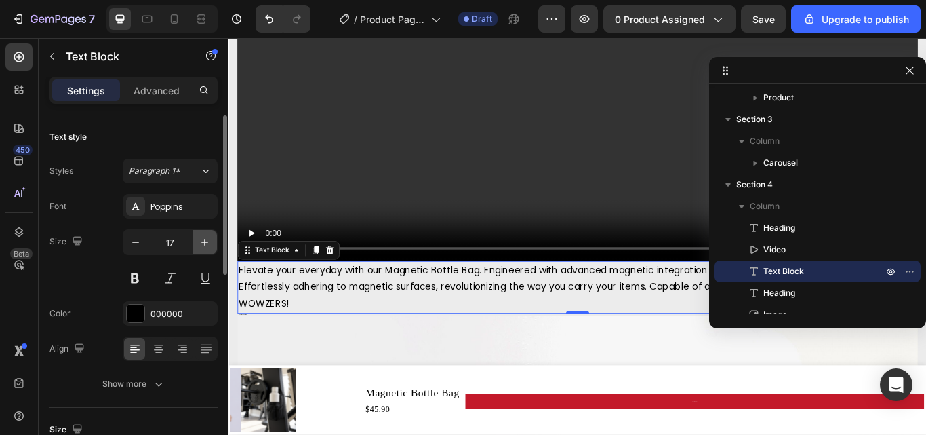
click at [206, 243] on icon "button" at bounding box center [205, 242] width 14 height 14
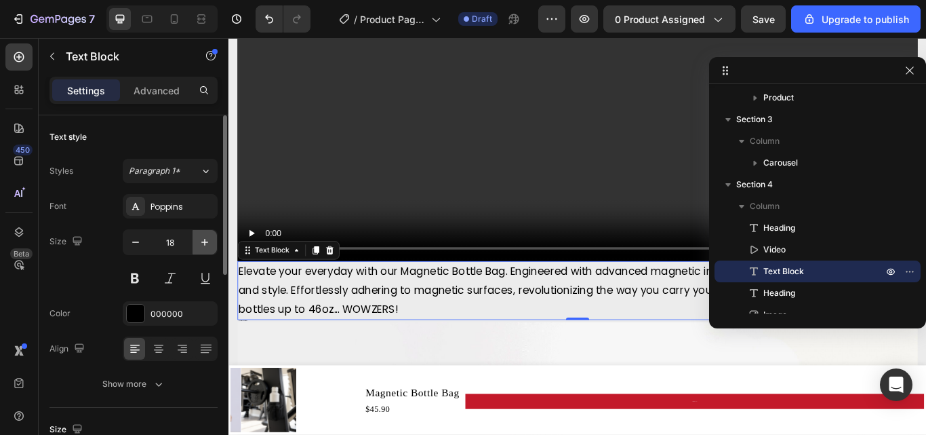
click at [206, 243] on icon "button" at bounding box center [205, 242] width 14 height 14
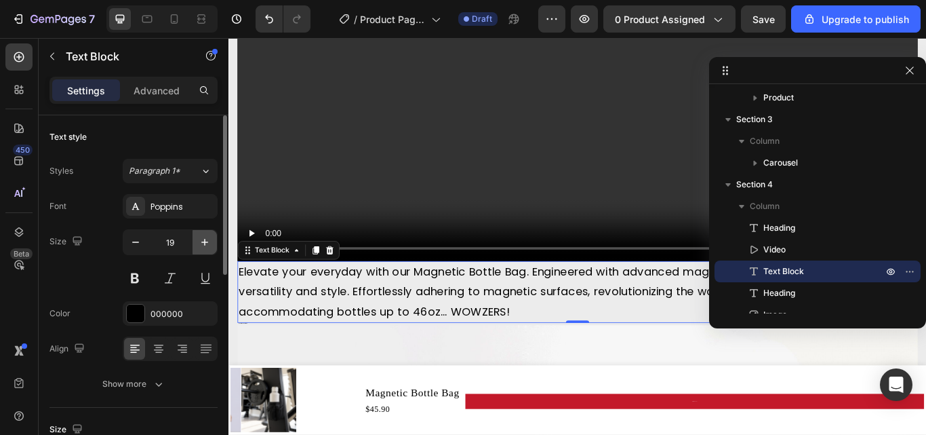
click at [206, 243] on icon "button" at bounding box center [205, 242] width 14 height 14
type input "20"
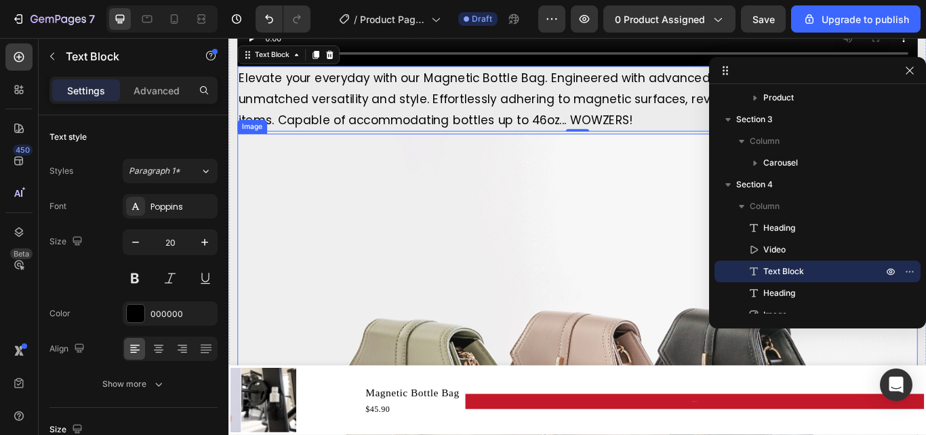
scroll to position [1846, 0]
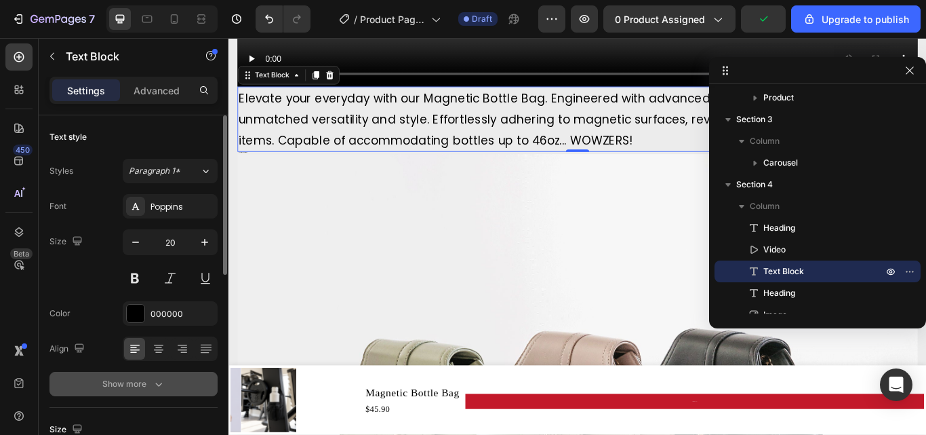
click at [137, 382] on div "Show more" at bounding box center [133, 384] width 63 height 14
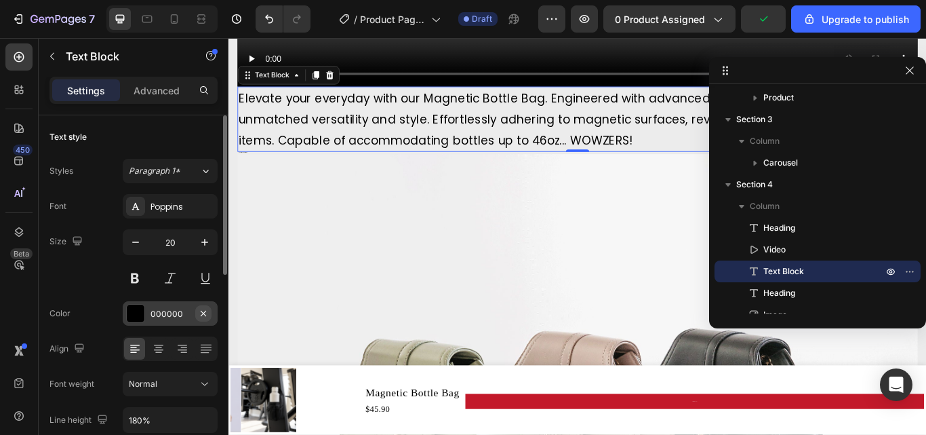
scroll to position [68, 0]
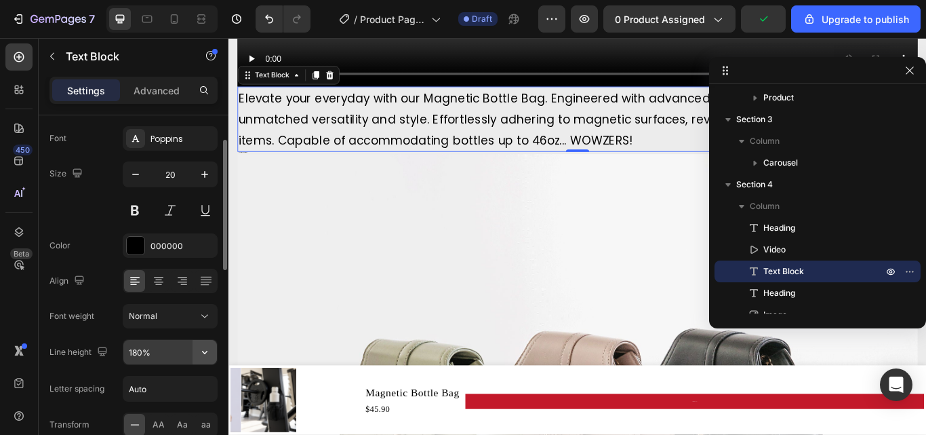
click at [204, 353] on icon "button" at bounding box center [204, 352] width 5 height 3
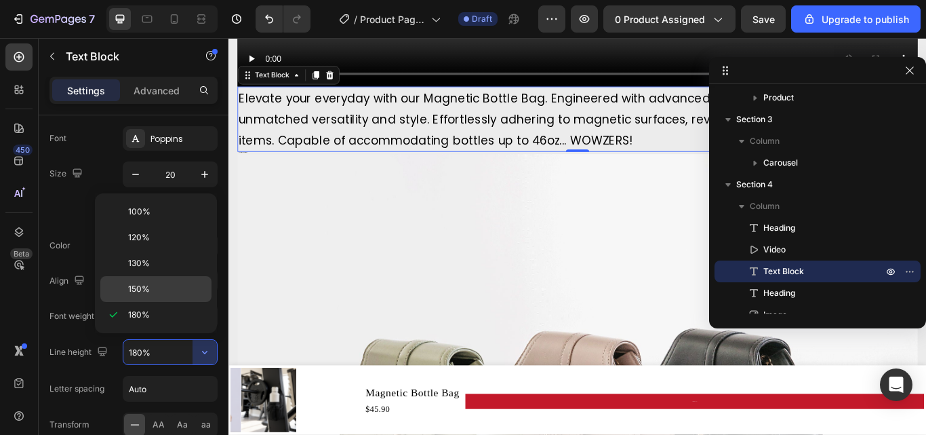
click at [167, 282] on div "150%" at bounding box center [155, 289] width 111 height 26
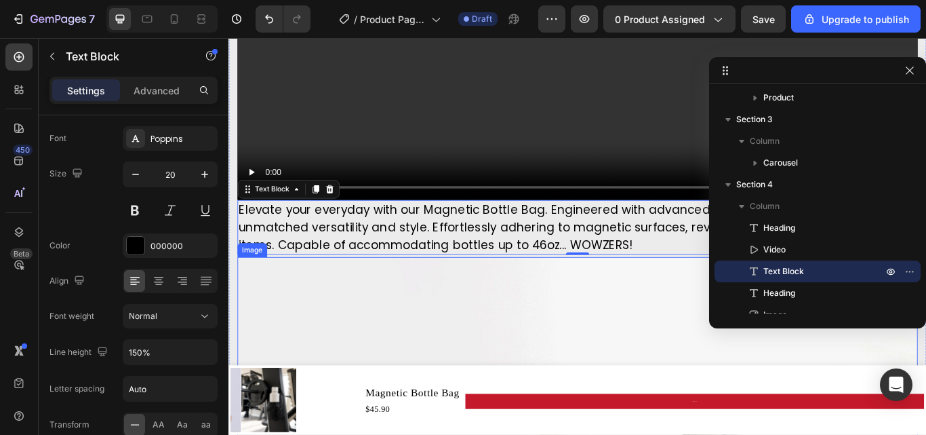
scroll to position [1710, 0]
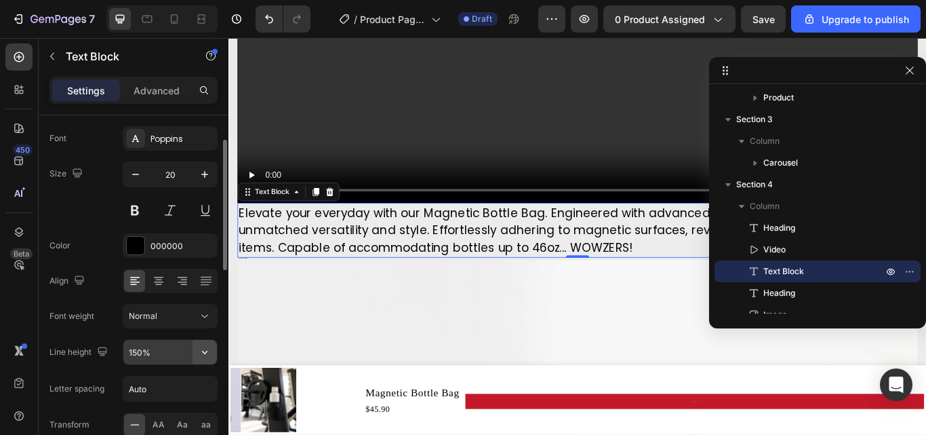
click at [203, 349] on icon "button" at bounding box center [205, 352] width 14 height 14
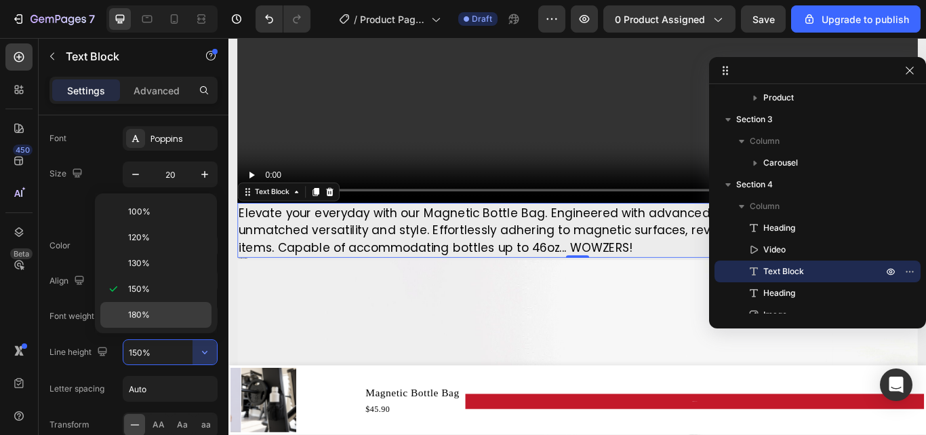
click at [153, 311] on p "180%" at bounding box center [166, 315] width 77 height 12
type input "180%"
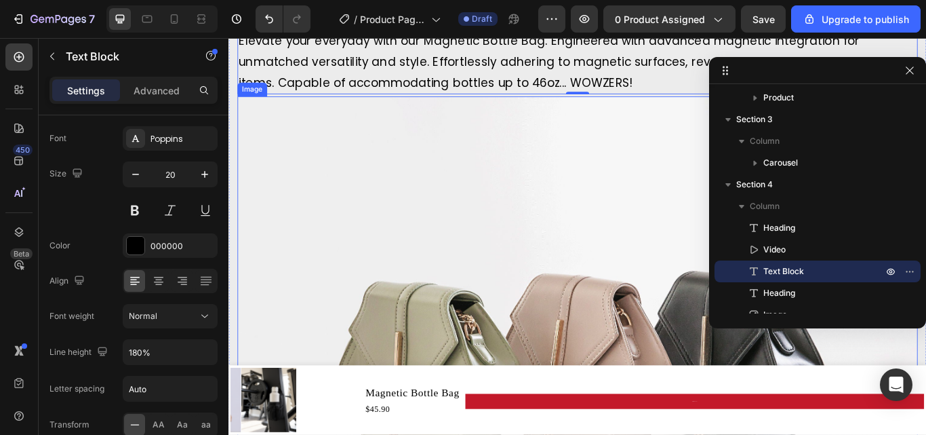
scroll to position [1914, 0]
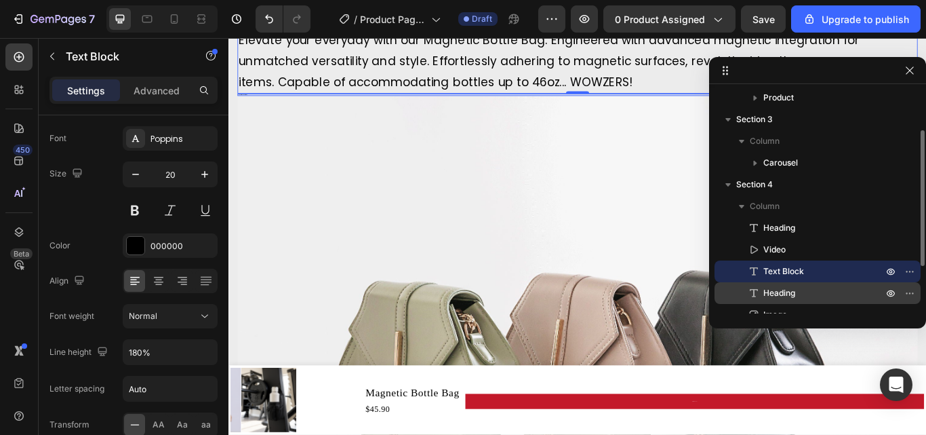
click at [767, 294] on span "Heading" at bounding box center [780, 293] width 32 height 14
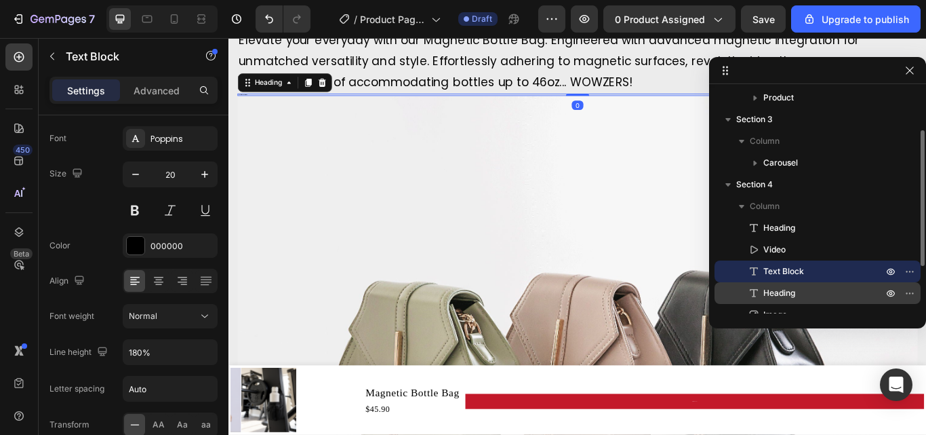
scroll to position [0, 0]
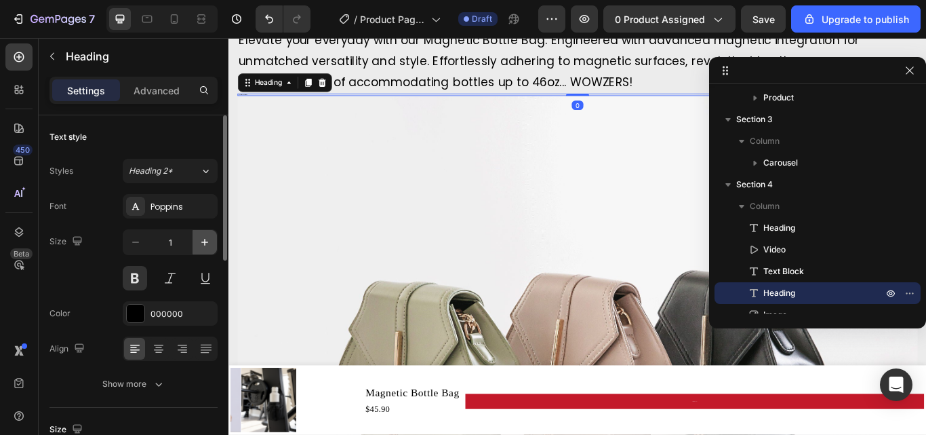
click at [207, 237] on icon "button" at bounding box center [205, 242] width 14 height 14
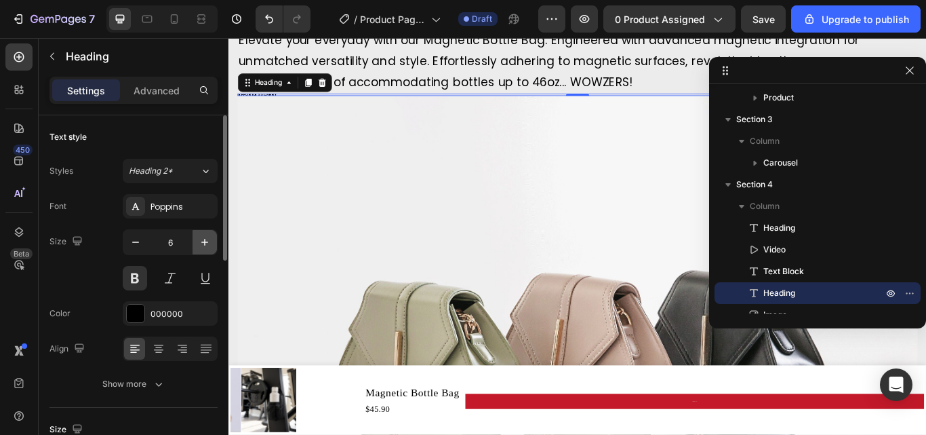
click at [207, 237] on icon "button" at bounding box center [205, 242] width 14 height 14
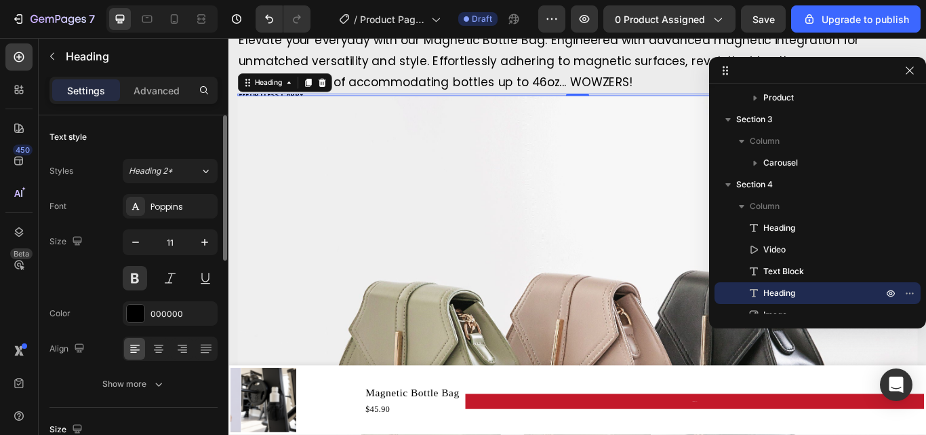
drag, startPoint x: 207, startPoint y: 237, endPoint x: 191, endPoint y: 246, distance: 18.8
click at [207, 239] on icon "button" at bounding box center [205, 242] width 14 height 14
click at [177, 250] on input "12" at bounding box center [170, 242] width 45 height 24
type input "40"
click at [165, 347] on icon at bounding box center [159, 349] width 14 height 14
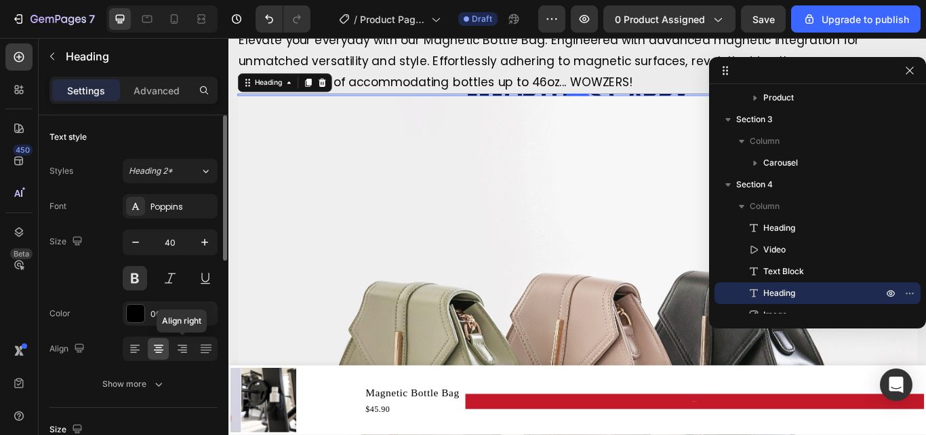
scroll to position [136, 0]
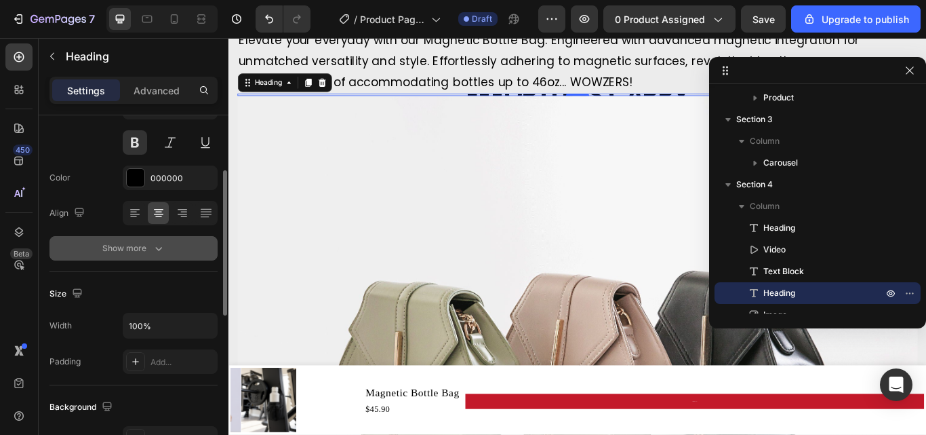
click at [138, 256] on button "Show more" at bounding box center [134, 248] width 168 height 24
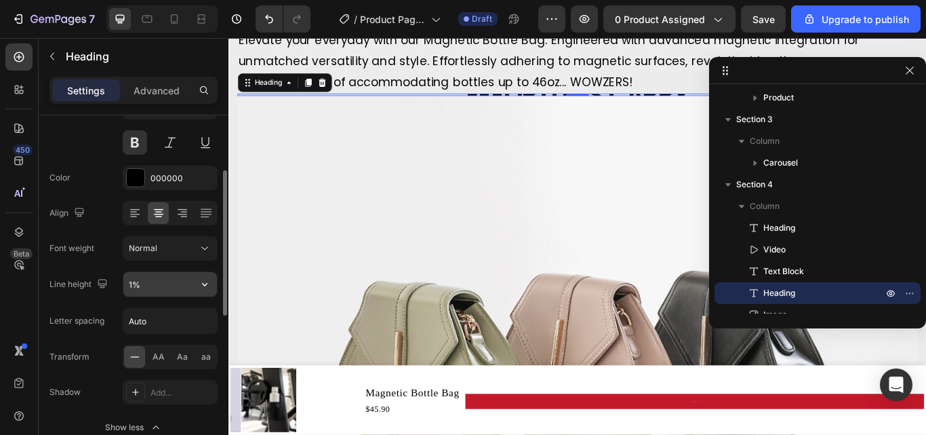
click at [205, 283] on icon "button" at bounding box center [205, 284] width 14 height 14
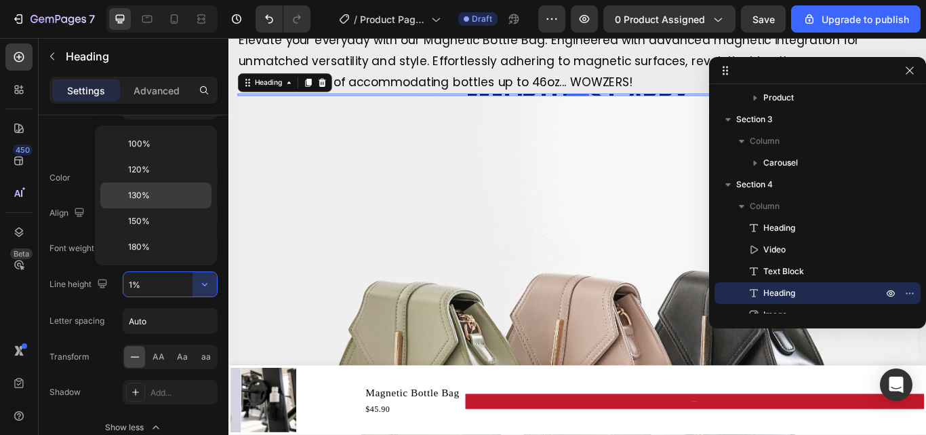
click at [146, 195] on span "130%" at bounding box center [139, 195] width 22 height 12
type input "130%"
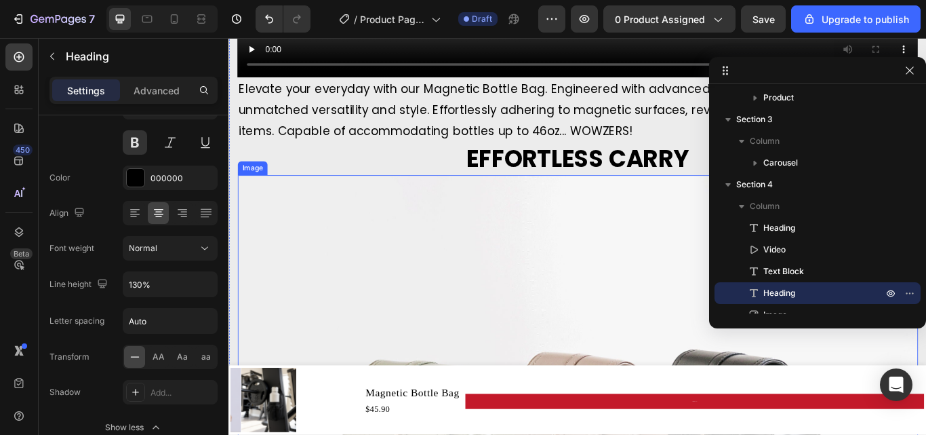
scroll to position [2029, 0]
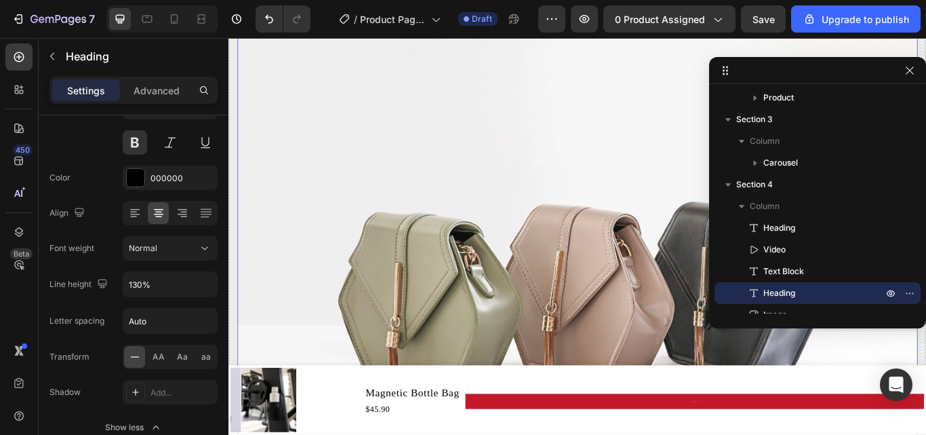
click at [530, 235] on img at bounding box center [635, 323] width 793 height 595
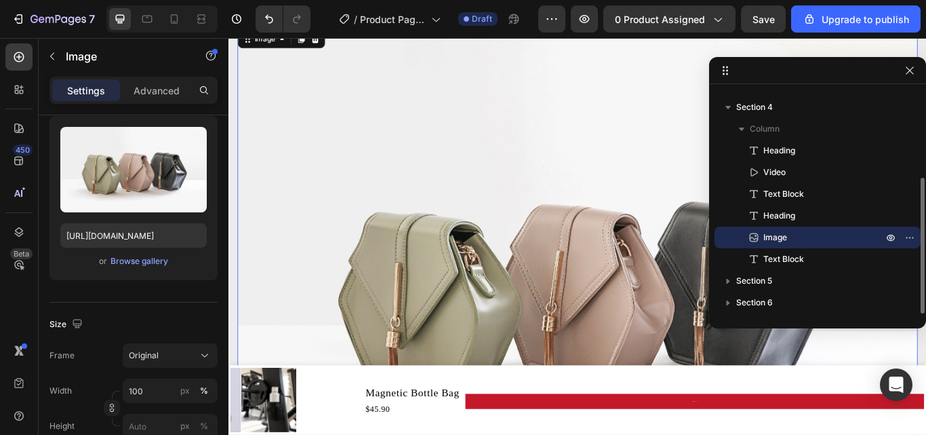
scroll to position [0, 0]
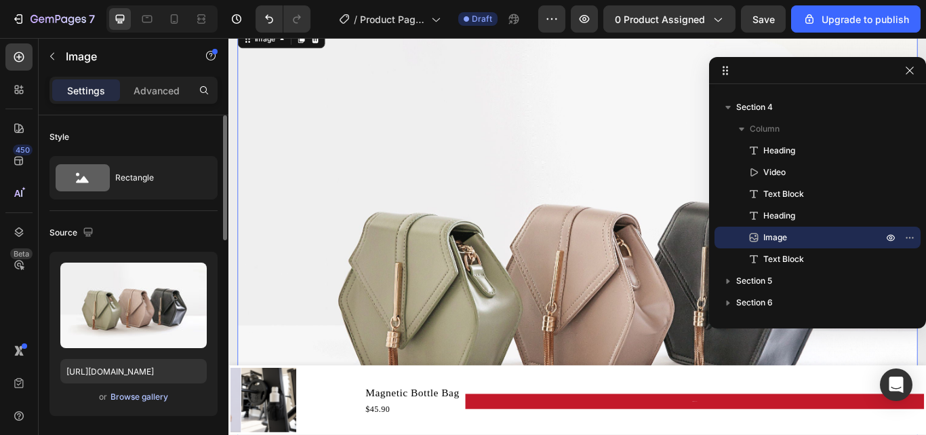
click at [138, 403] on button "Browse gallery" at bounding box center [139, 397] width 59 height 14
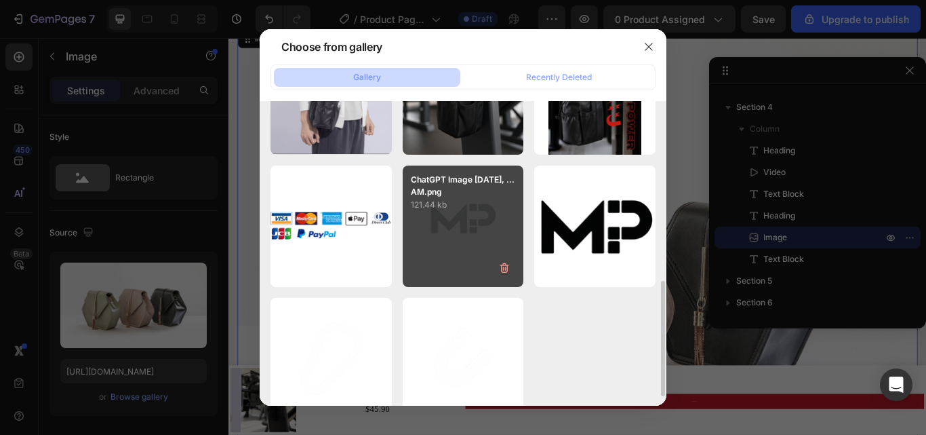
scroll to position [882, 0]
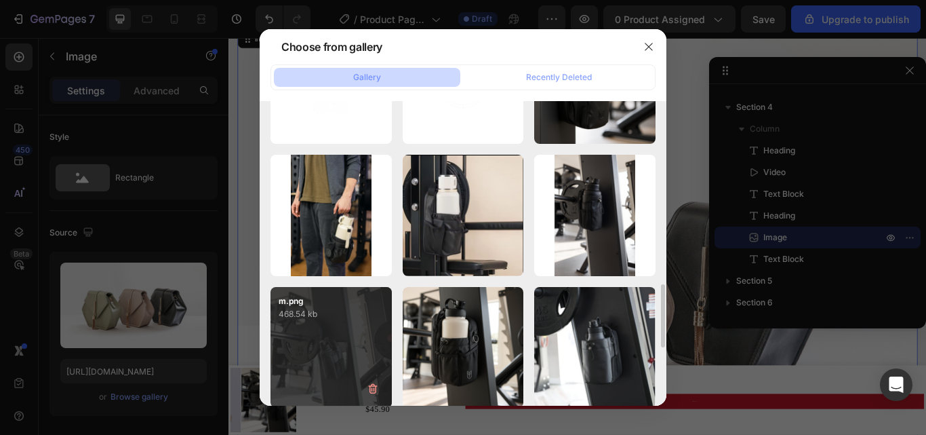
click at [326, 341] on div "m.png 468.54 kb" at bounding box center [331, 347] width 121 height 121
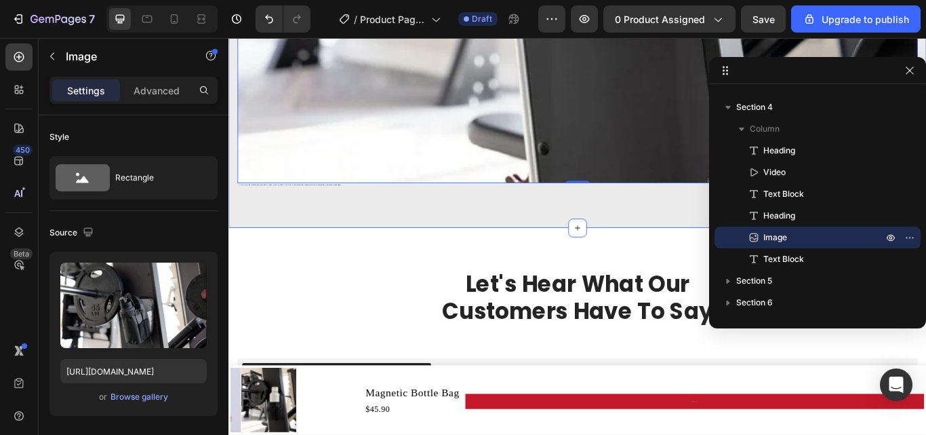
scroll to position [2300, 0]
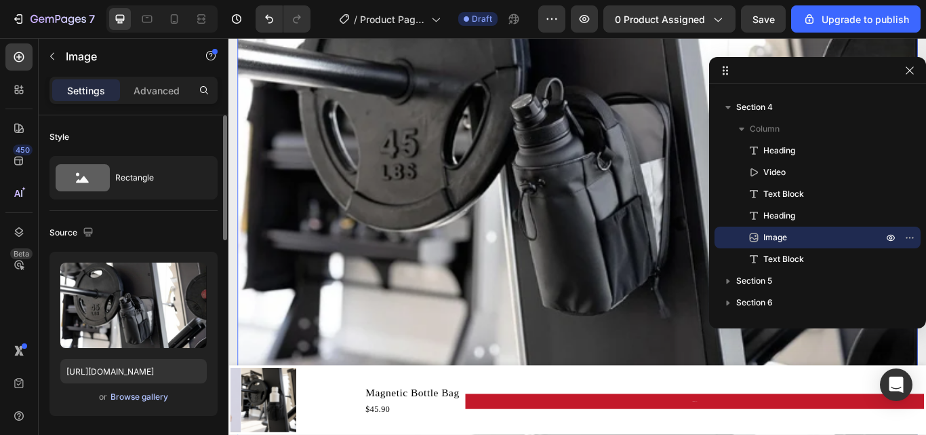
click at [130, 399] on div "Browse gallery" at bounding box center [140, 397] width 58 height 12
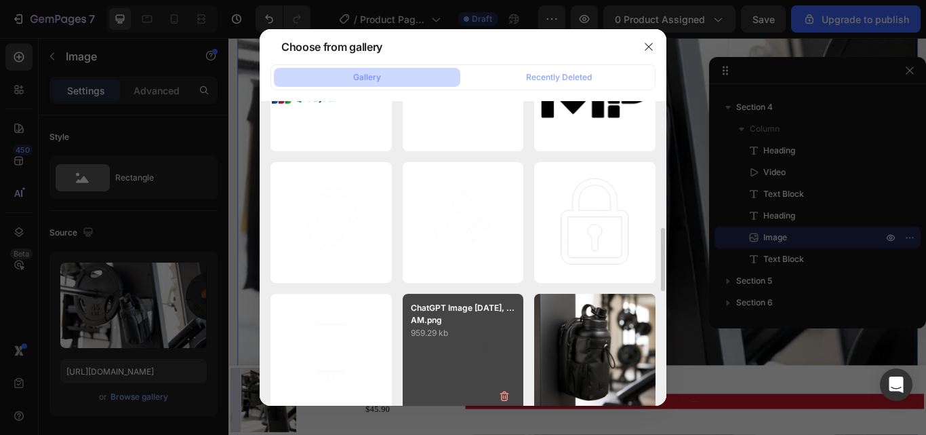
scroll to position [678, 0]
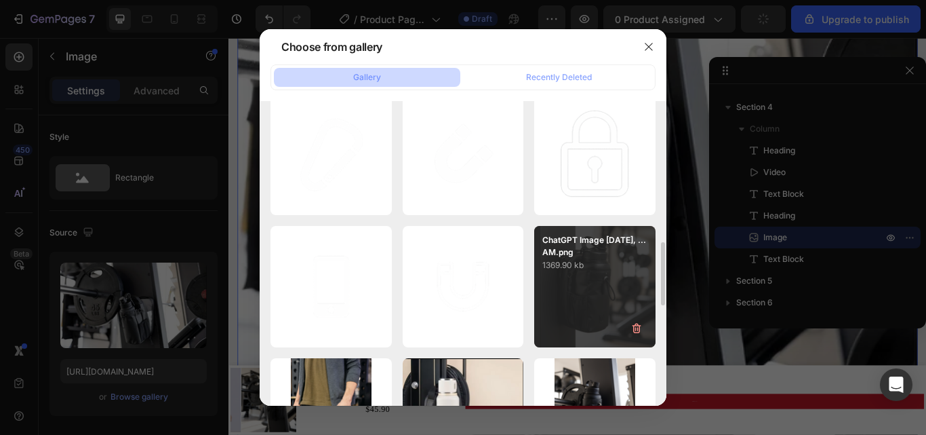
click at [605, 270] on p "1369.90 kb" at bounding box center [595, 265] width 105 height 14
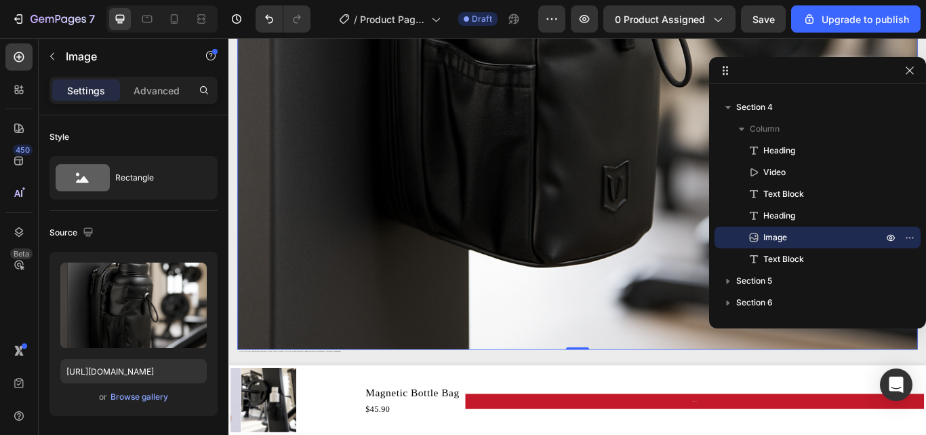
scroll to position [2572, 0]
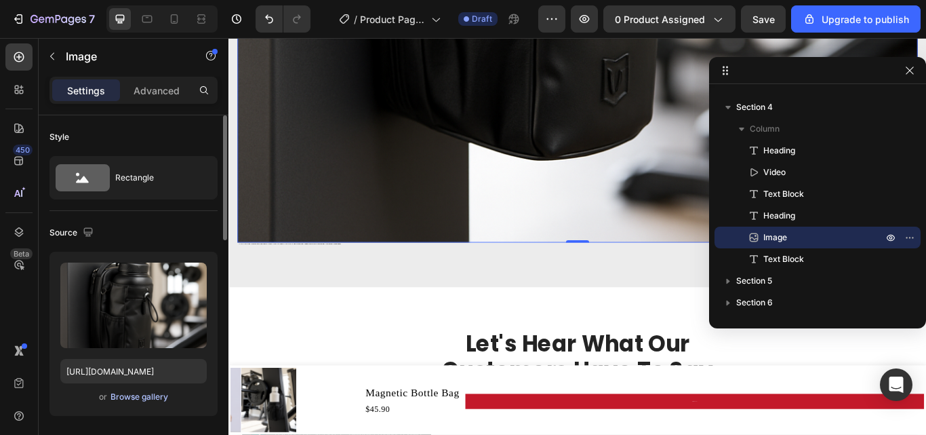
click at [135, 394] on div "Browse gallery" at bounding box center [140, 397] width 58 height 12
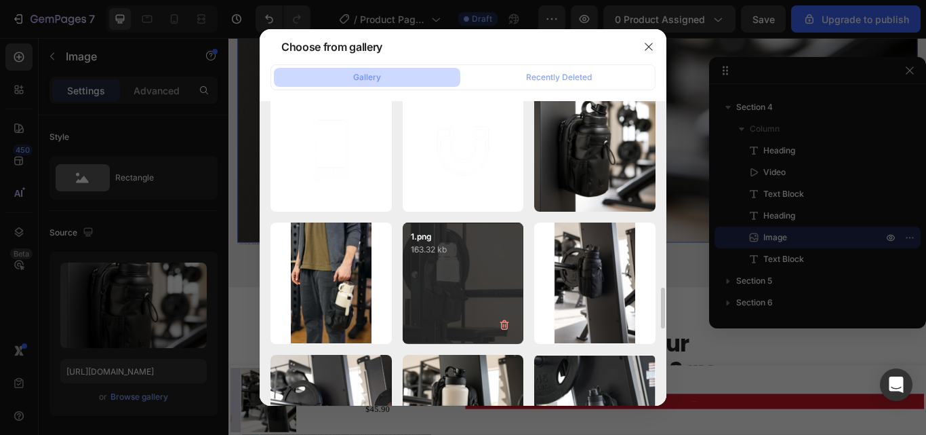
scroll to position [882, 0]
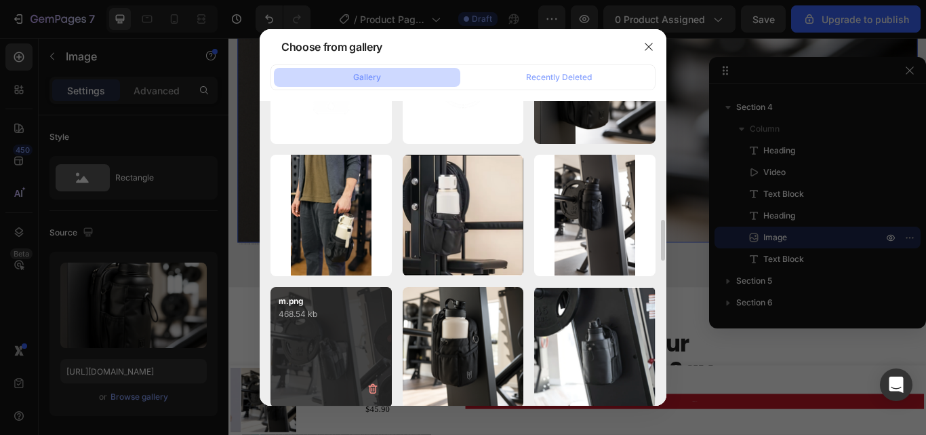
click at [342, 324] on div "m.png 468.54 kb" at bounding box center [331, 347] width 121 height 121
type input "https://cdn.shopify.com/s/files/1/0643/4622/6797/files/gempages_577951740402336…"
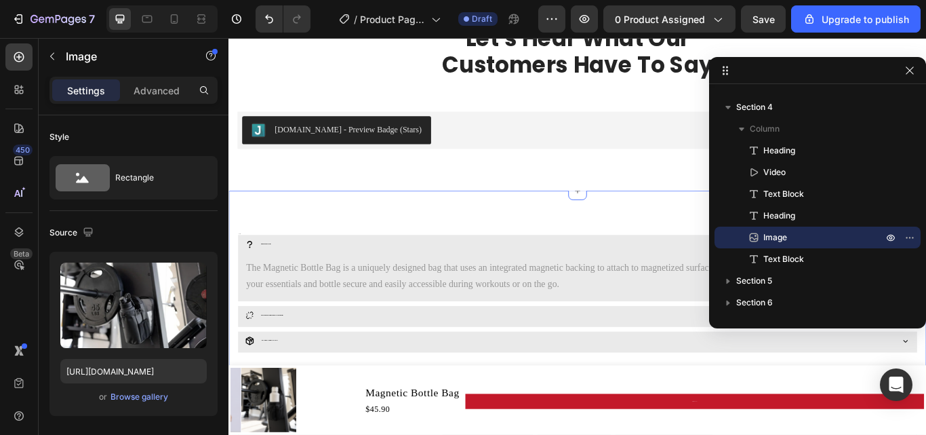
scroll to position [2639, 0]
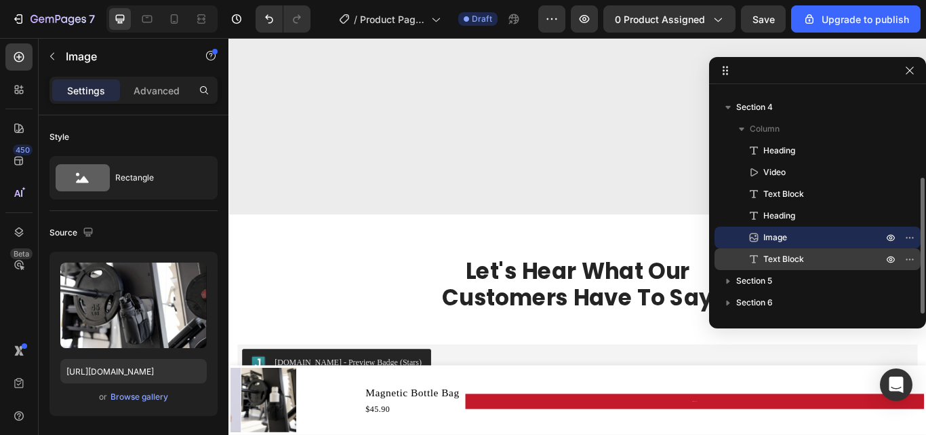
click at [768, 262] on span "Text Block" at bounding box center [784, 259] width 41 height 14
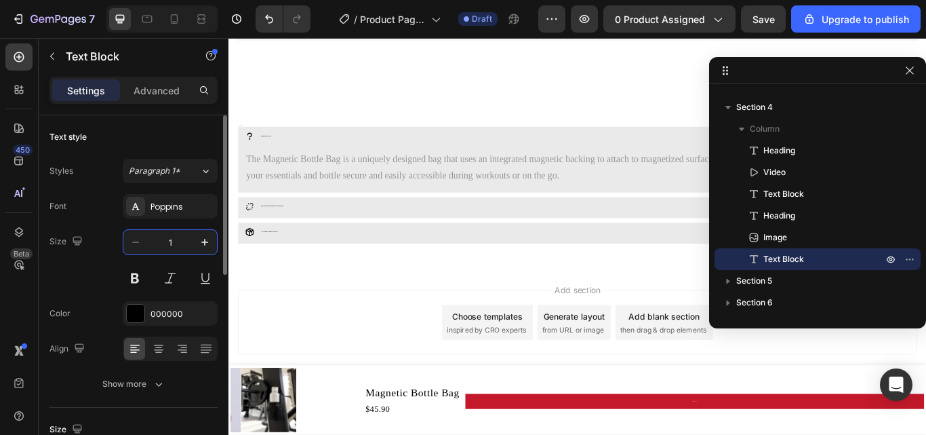
click at [177, 250] on input "1" at bounding box center [170, 242] width 45 height 24
type input "20"
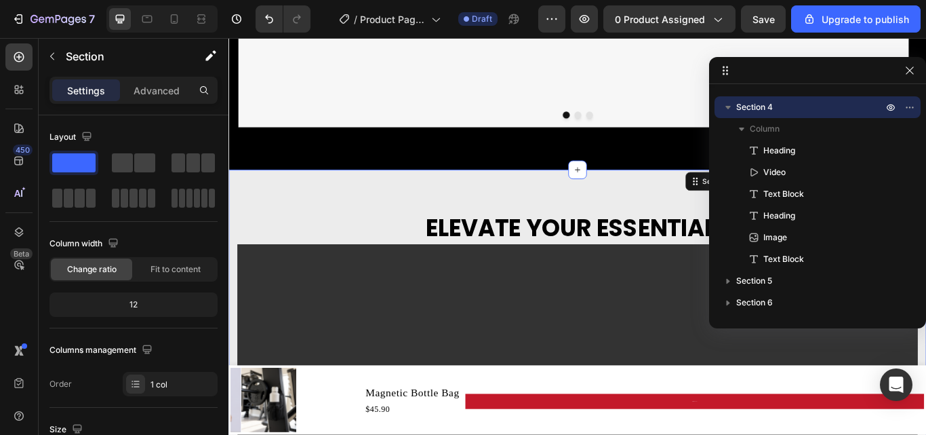
scroll to position [1215, 0]
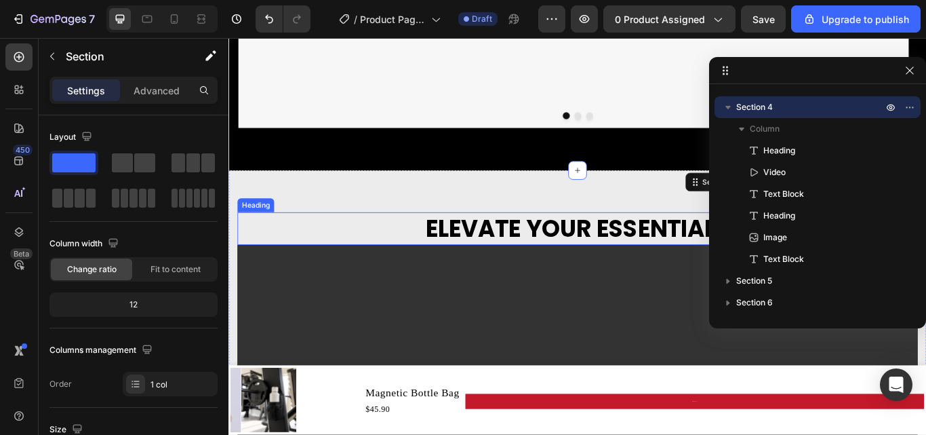
click at [545, 251] on h2 "ELEVATE YOUR ESSENTIALS" at bounding box center [635, 260] width 793 height 38
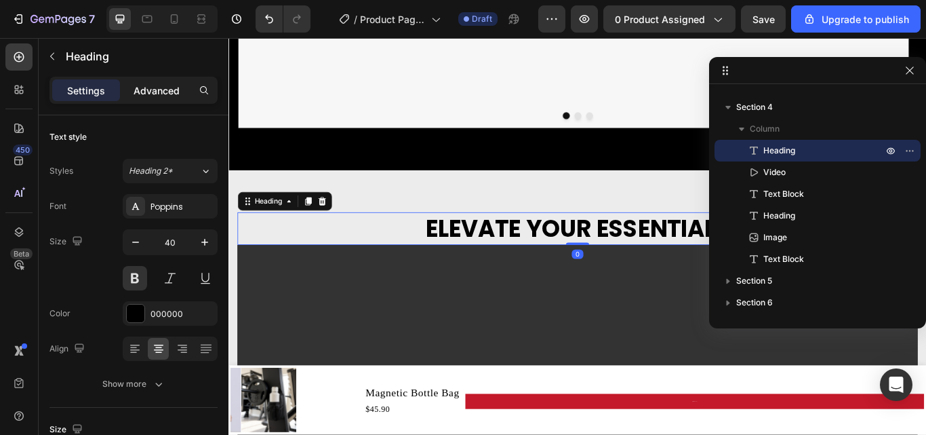
click at [146, 88] on p "Advanced" at bounding box center [157, 90] width 46 height 14
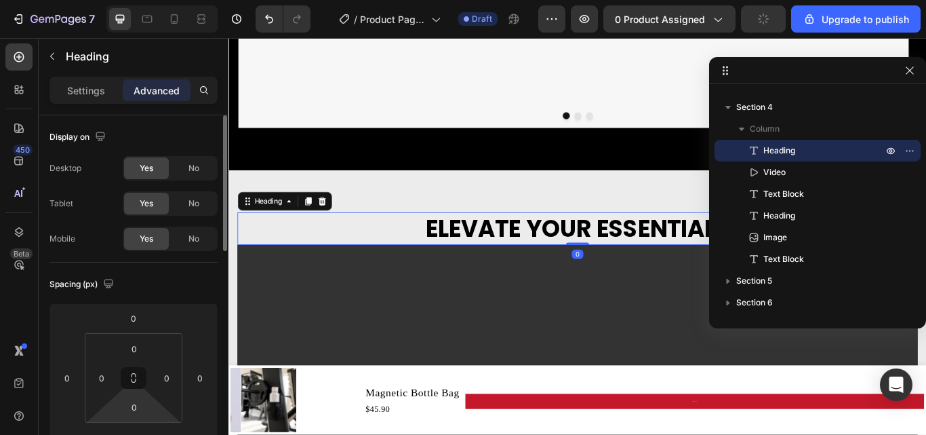
scroll to position [203, 0]
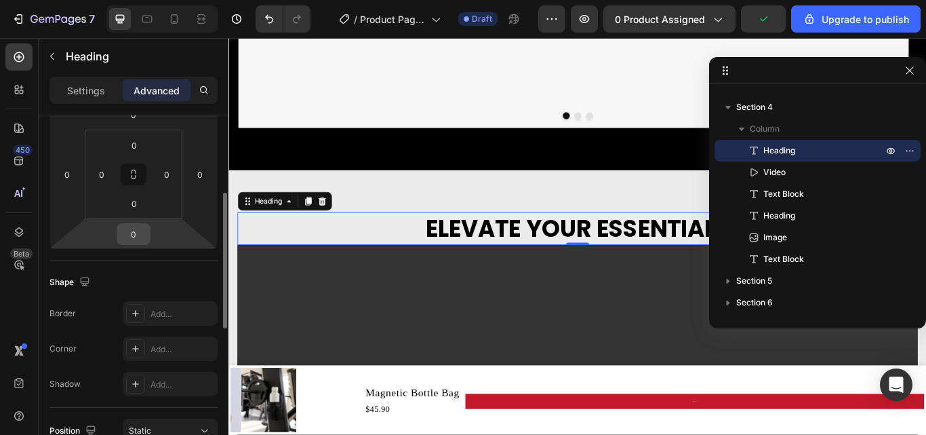
click at [138, 235] on input "0" at bounding box center [133, 234] width 27 height 20
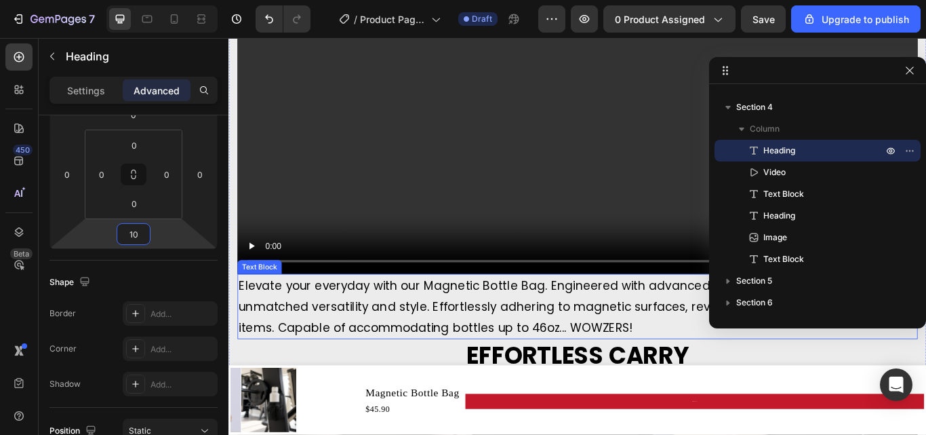
scroll to position [1690, 0]
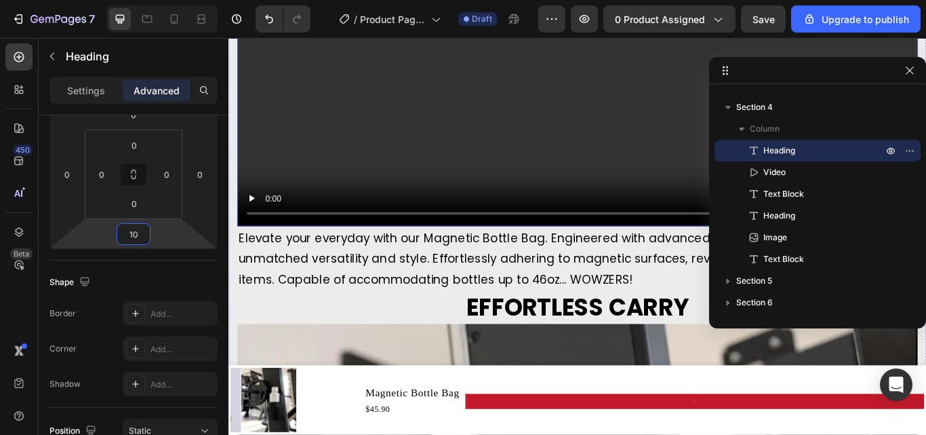
type input "10"
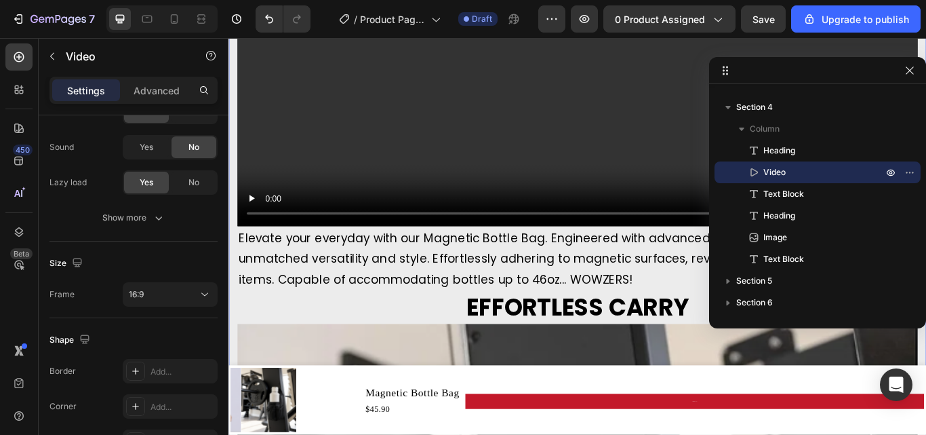
click at [239, 172] on video at bounding box center [635, 34] width 793 height 446
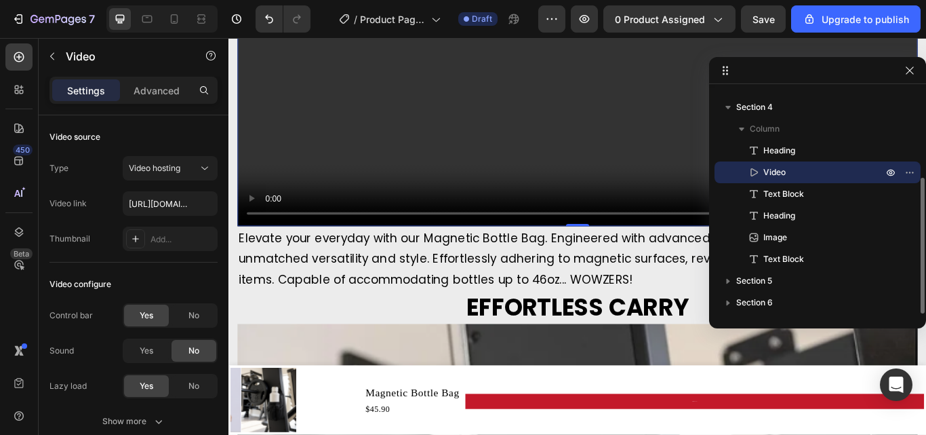
click at [800, 171] on p "Video" at bounding box center [808, 172] width 122 height 14
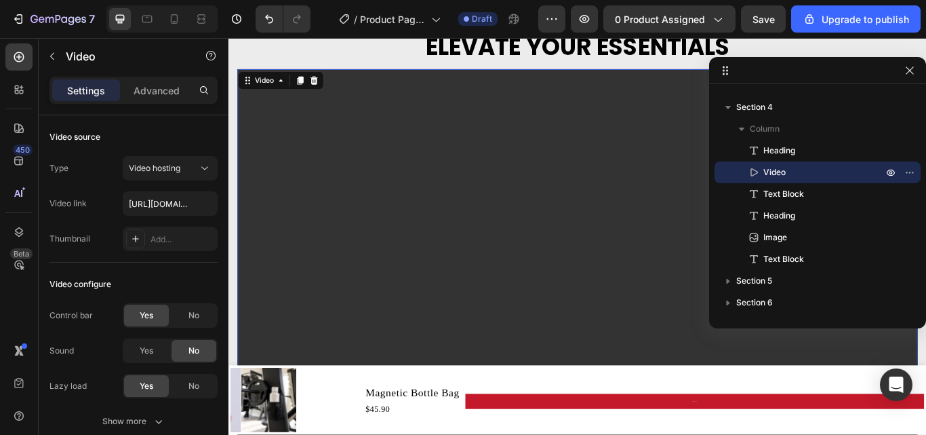
scroll to position [1416, 0]
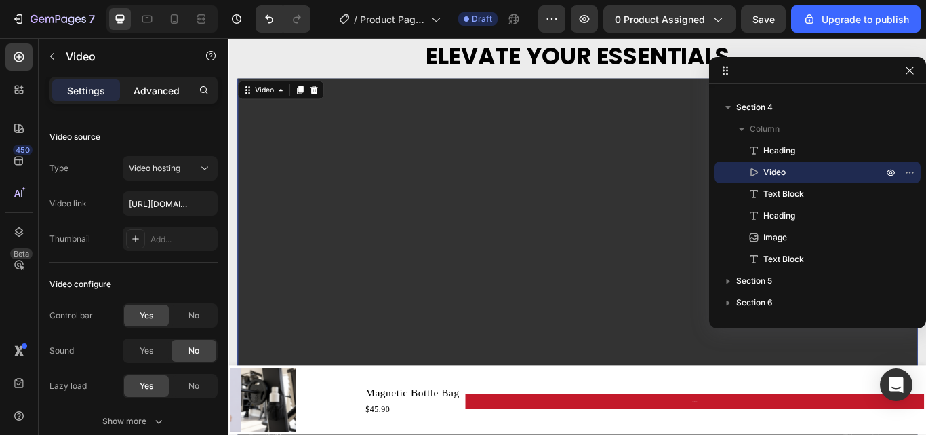
click at [146, 93] on p "Advanced" at bounding box center [157, 90] width 46 height 14
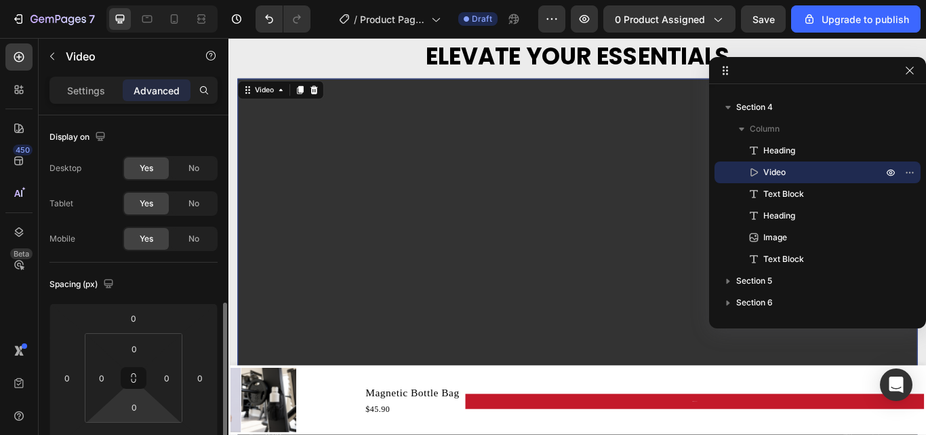
scroll to position [136, 0]
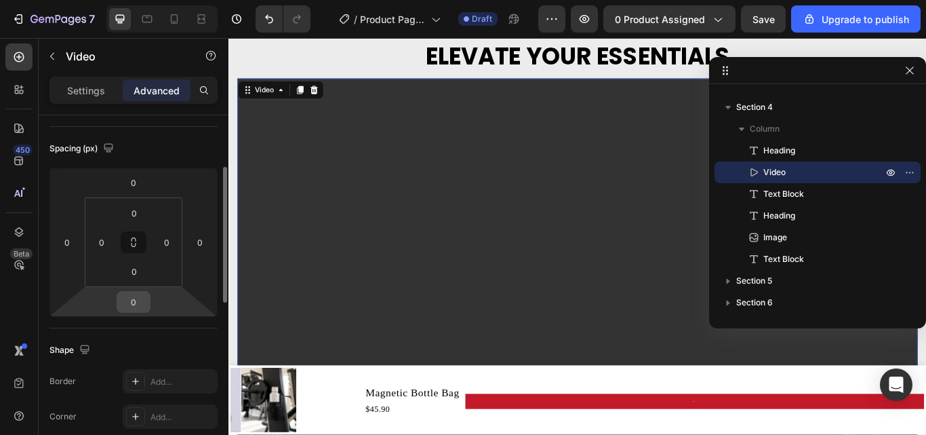
drag, startPoint x: 138, startPoint y: 290, endPoint x: 137, endPoint y: 298, distance: 7.6
click at [138, 0] on html "7 / Product Page - [DATE] 10:42:20 Draft Preview 0 product assigned Save Upgrad…" at bounding box center [463, 0] width 926 height 0
click at [135, 304] on input "-2" at bounding box center [133, 302] width 27 height 20
click at [140, 304] on input "-2" at bounding box center [133, 302] width 27 height 20
drag, startPoint x: 140, startPoint y: 304, endPoint x: 119, endPoint y: 304, distance: 20.3
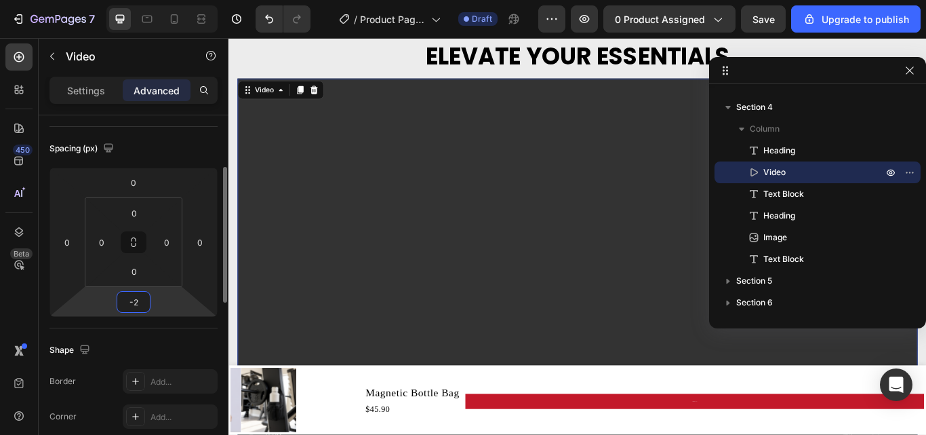
click at [119, 304] on div "-2" at bounding box center [134, 302] width 34 height 22
type input "10"
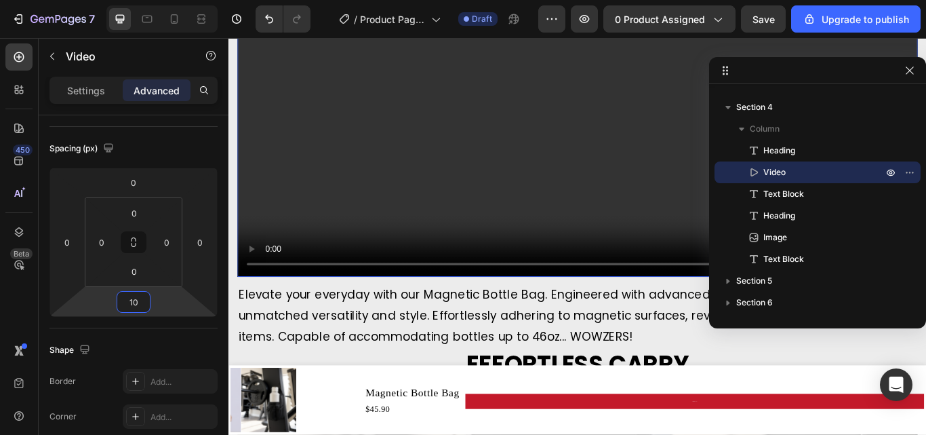
scroll to position [1687, 0]
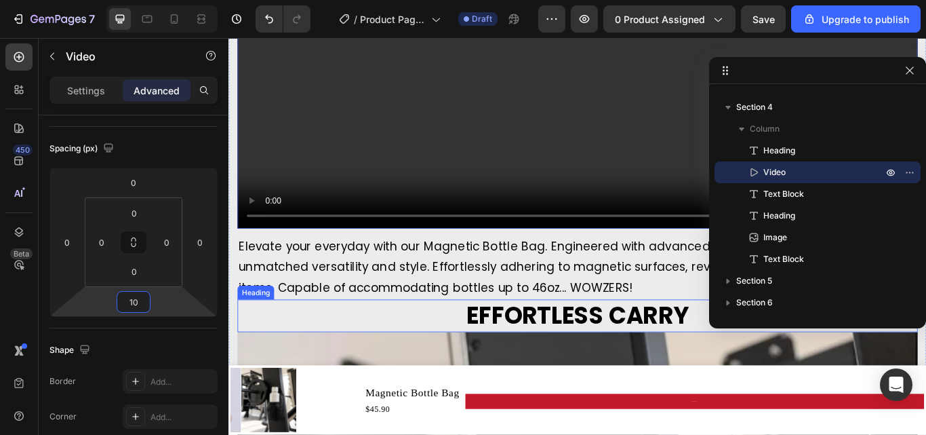
click at [279, 347] on h2 "EFFORTLESS CARRY" at bounding box center [635, 362] width 793 height 38
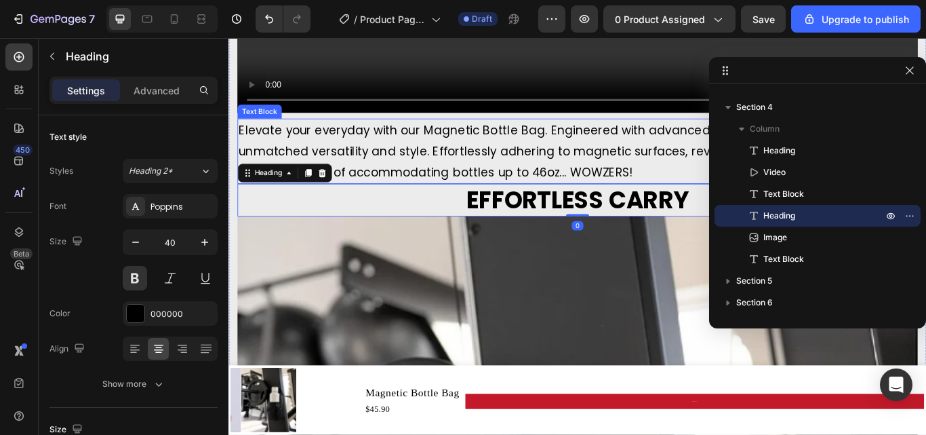
scroll to position [1823, 0]
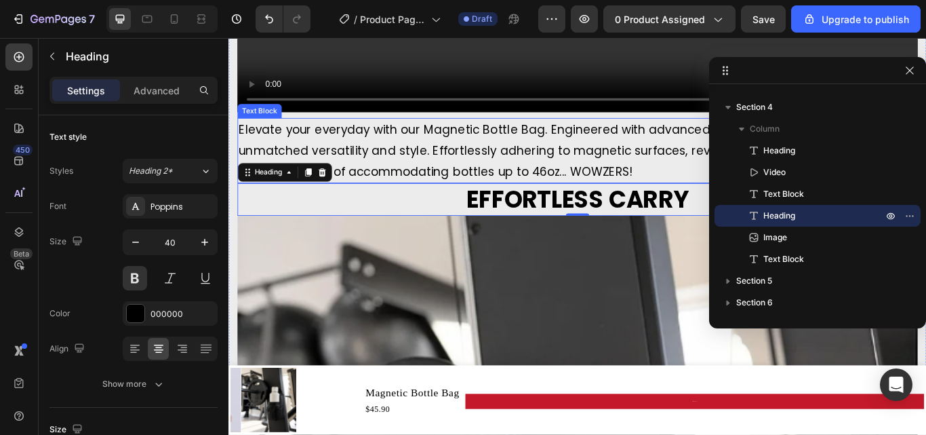
click at [602, 181] on p "Elevate your everyday with our Magnetic Bottle Bag. Engineered with advanced ma…" at bounding box center [635, 169] width 791 height 73
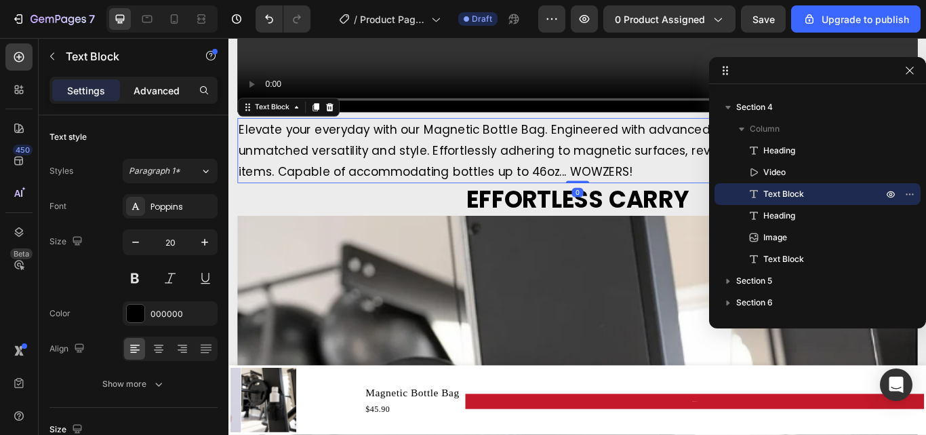
click at [163, 94] on p "Advanced" at bounding box center [157, 90] width 46 height 14
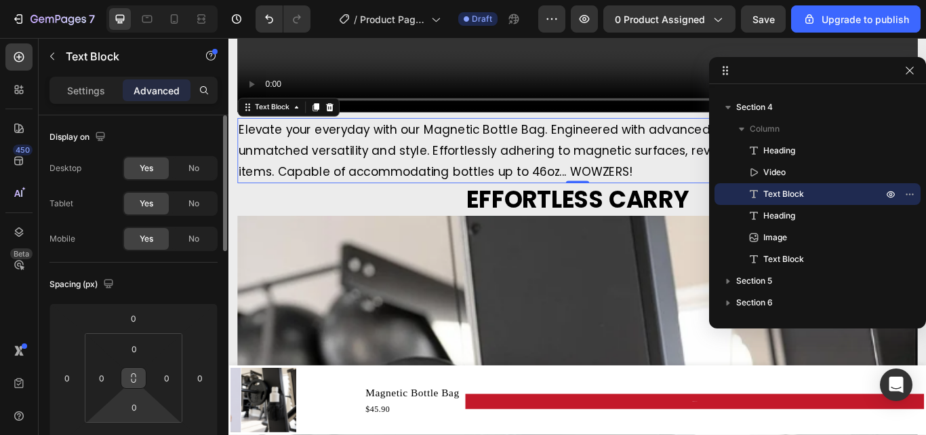
scroll to position [68, 0]
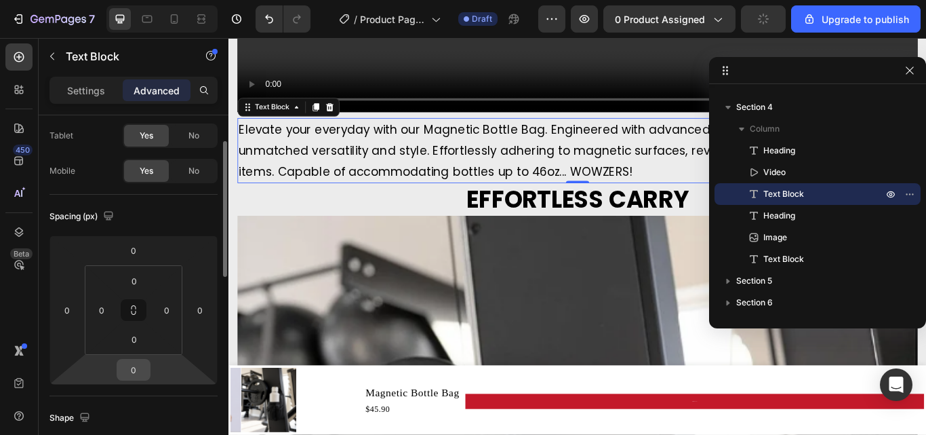
click at [136, 364] on input "0" at bounding box center [133, 369] width 27 height 20
type input "10"
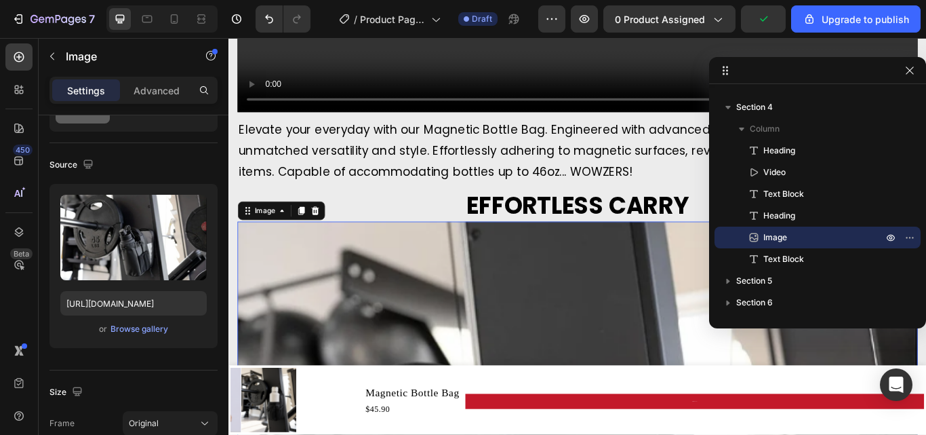
scroll to position [0, 0]
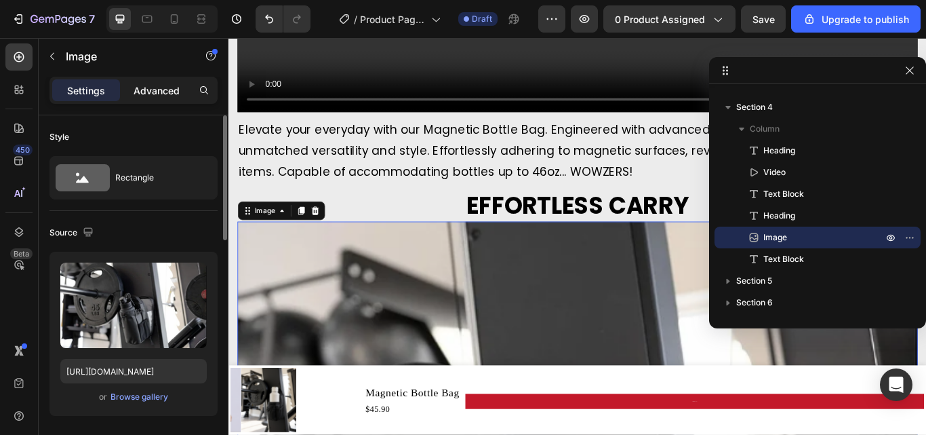
click at [165, 94] on p "Advanced" at bounding box center [157, 90] width 46 height 14
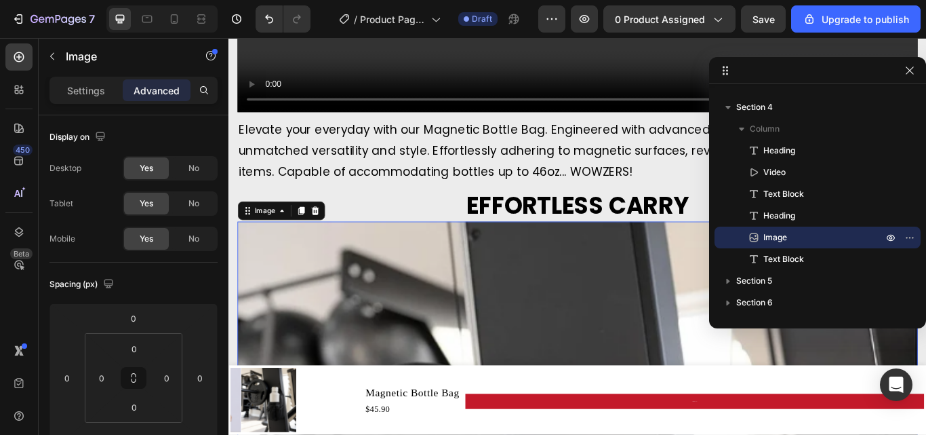
click at [143, 83] on p "Advanced" at bounding box center [157, 90] width 46 height 14
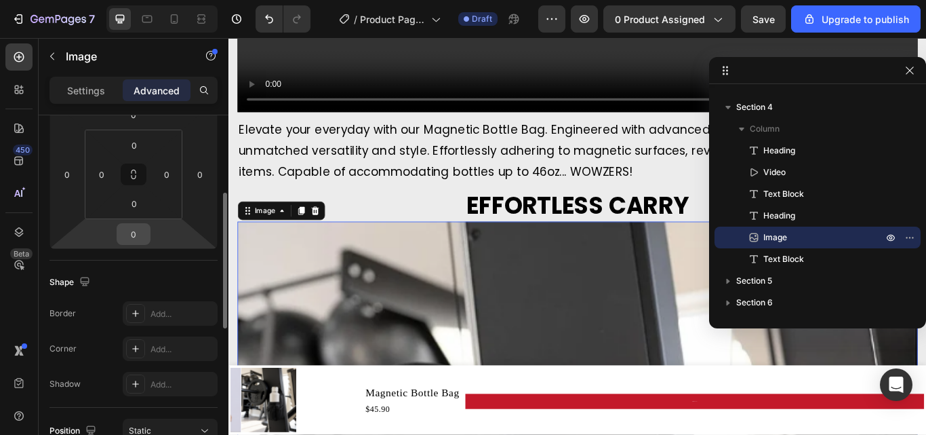
click at [149, 237] on div "0" at bounding box center [134, 234] width 34 height 22
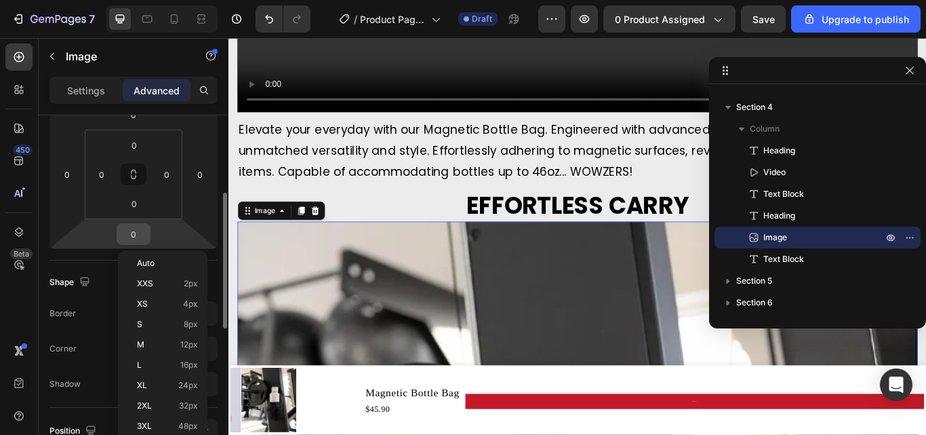
click at [141, 235] on input "0" at bounding box center [133, 234] width 27 height 20
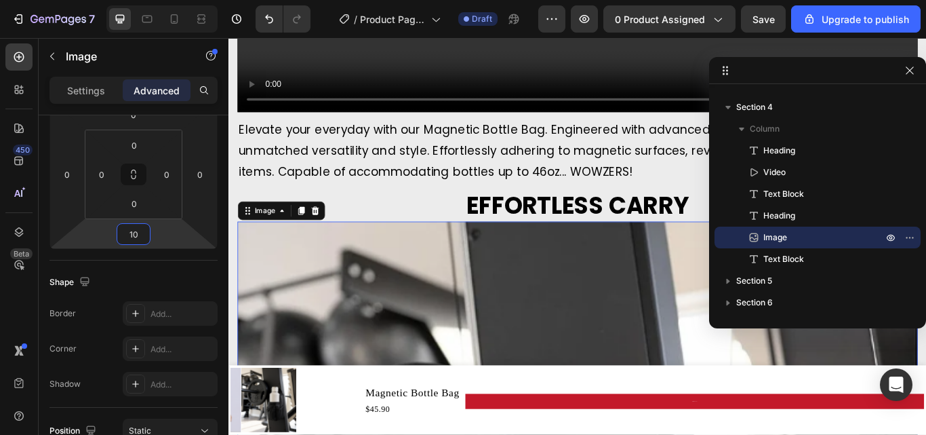
type input "10"
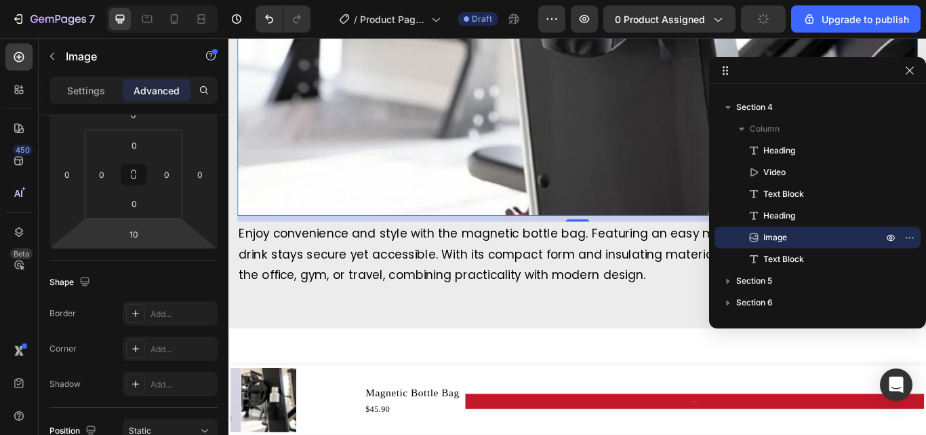
scroll to position [2704, 0]
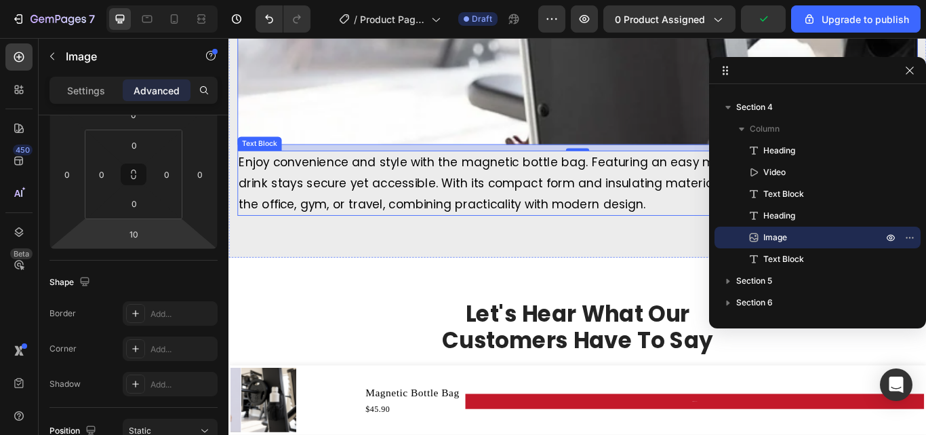
click at [403, 210] on p "Enjoy convenience and style with the magnetic bottle bag. Featuring an easy mag…" at bounding box center [635, 207] width 791 height 73
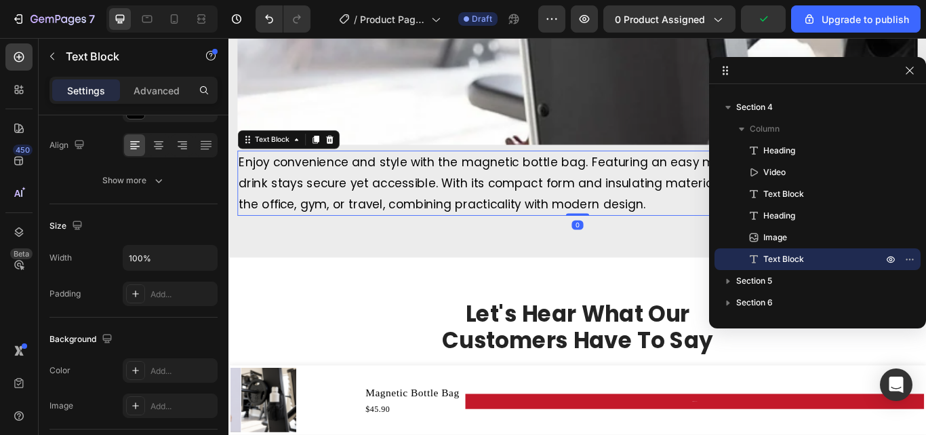
scroll to position [0, 0]
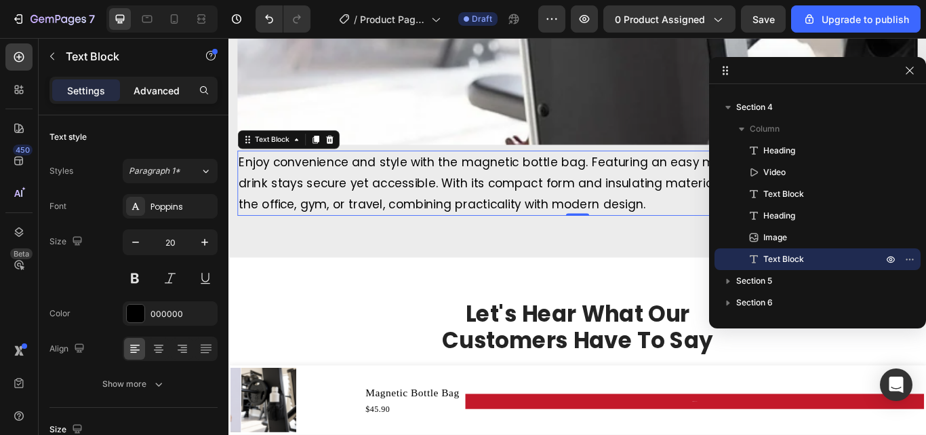
click at [155, 94] on p "Advanced" at bounding box center [157, 90] width 46 height 14
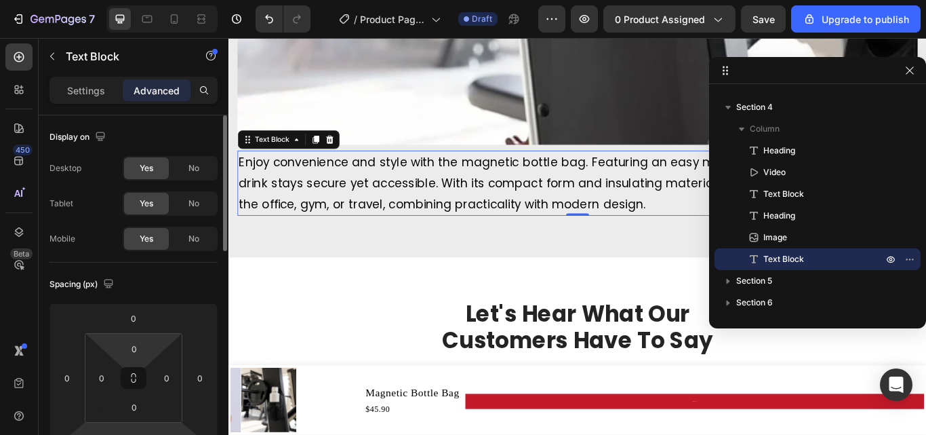
scroll to position [68, 0]
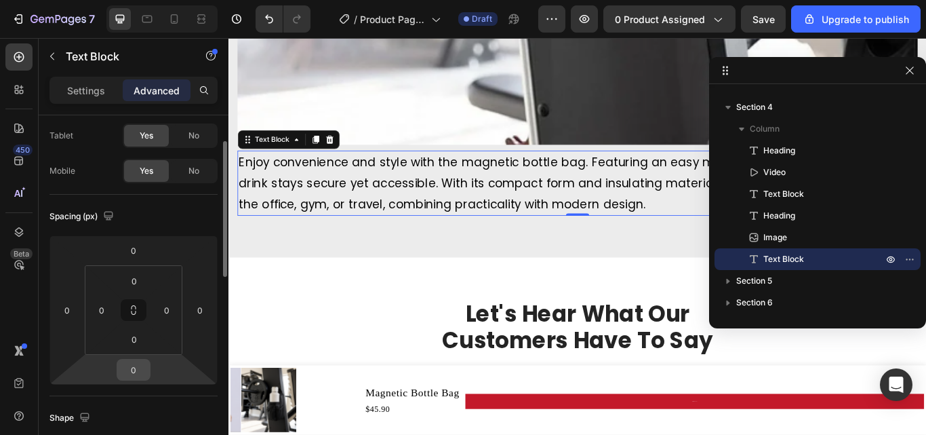
click at [133, 368] on input "0" at bounding box center [133, 369] width 27 height 20
type input "-2"
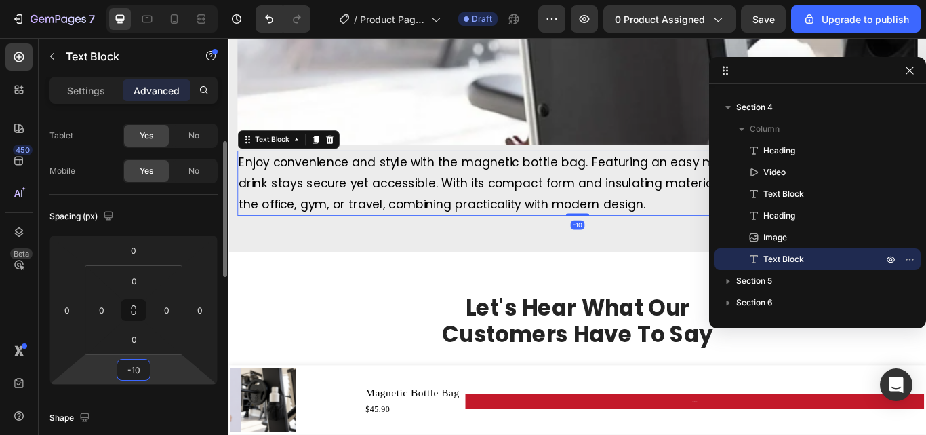
type input "-1"
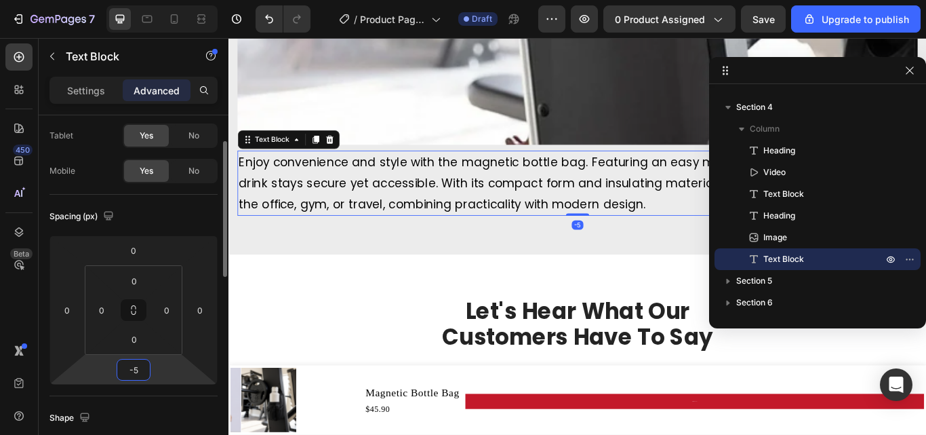
type input "-50"
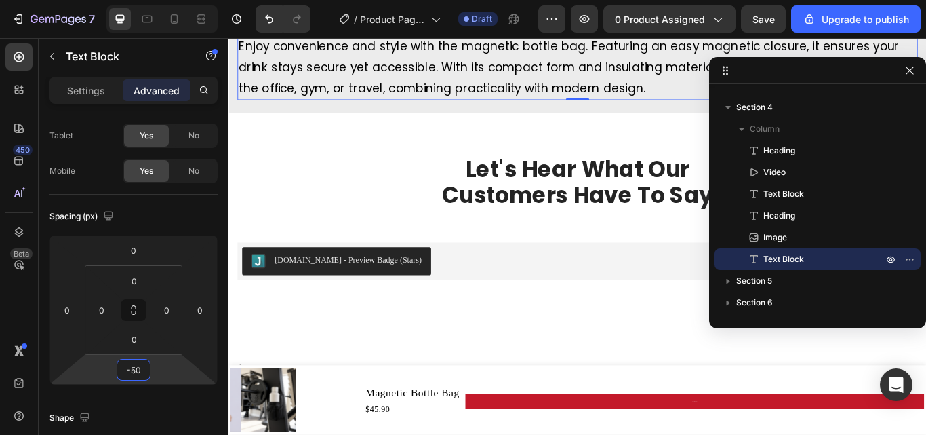
scroll to position [2840, 0]
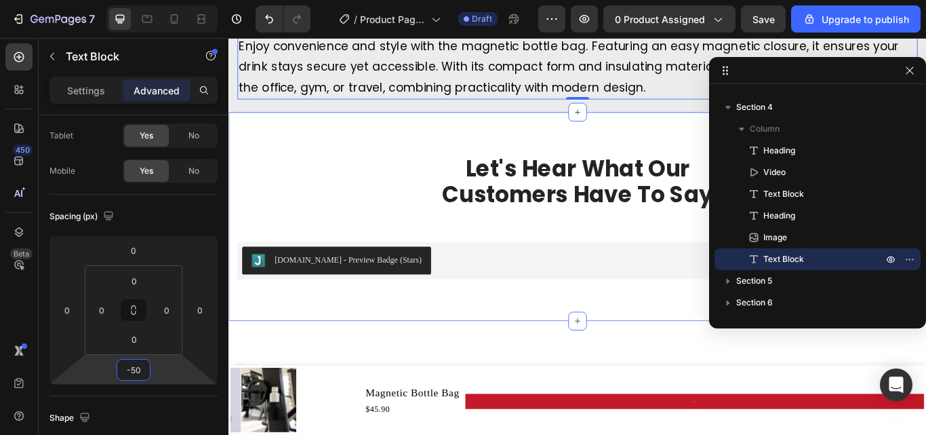
click at [346, 174] on div "Let's Hear What Our Customers Have To Say Heading Row Judge.me - Preview Badge …" at bounding box center [635, 247] width 793 height 146
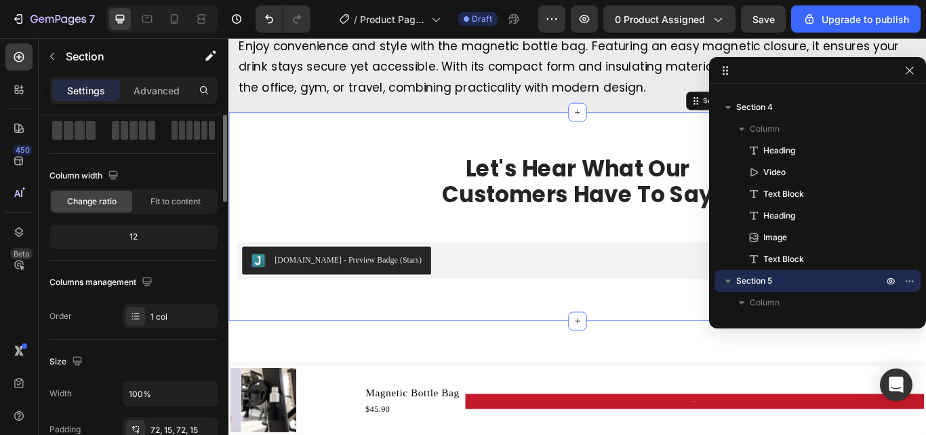
scroll to position [0, 0]
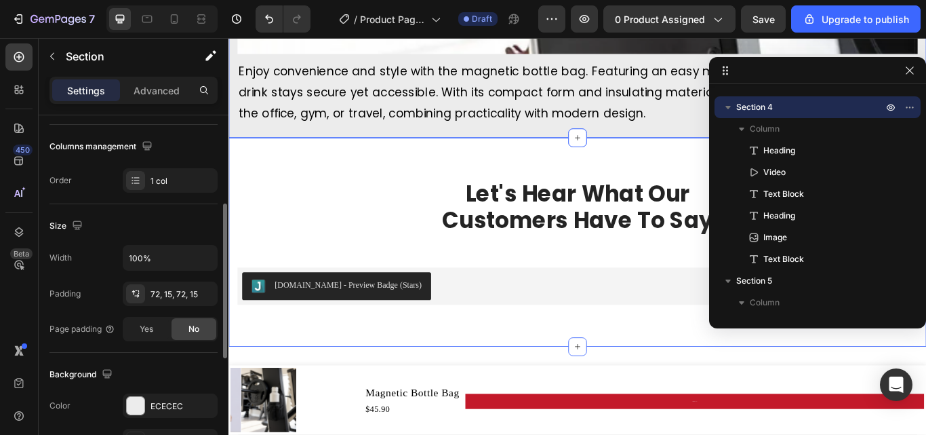
scroll to position [2840, 0]
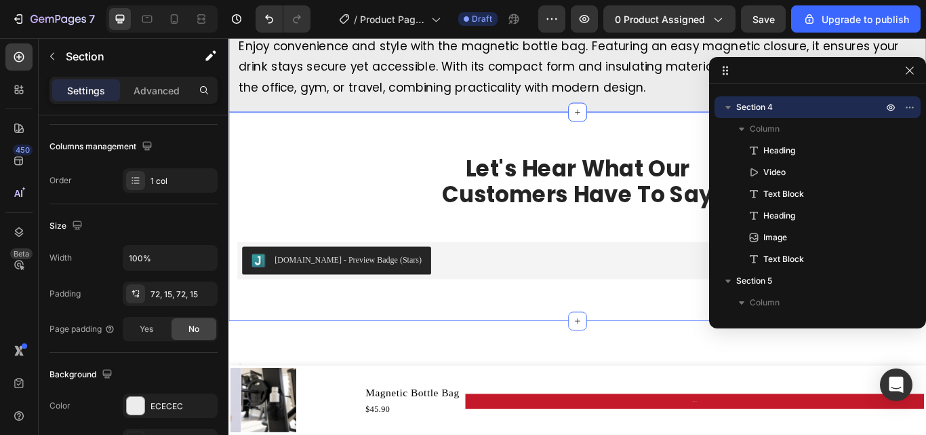
click at [317, 174] on div "Let's Hear What Our Customers Have To Say Heading Row Judge.me - Preview Badge …" at bounding box center [635, 247] width 793 height 146
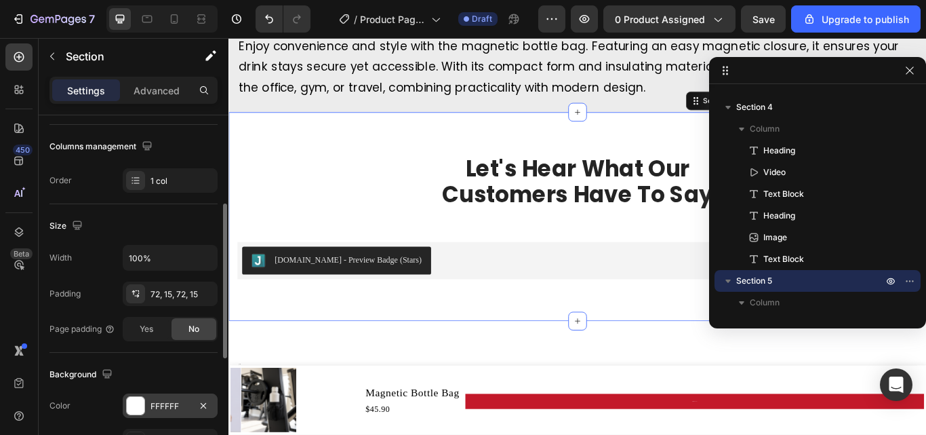
click at [167, 395] on div "FFFFFF" at bounding box center [170, 405] width 95 height 24
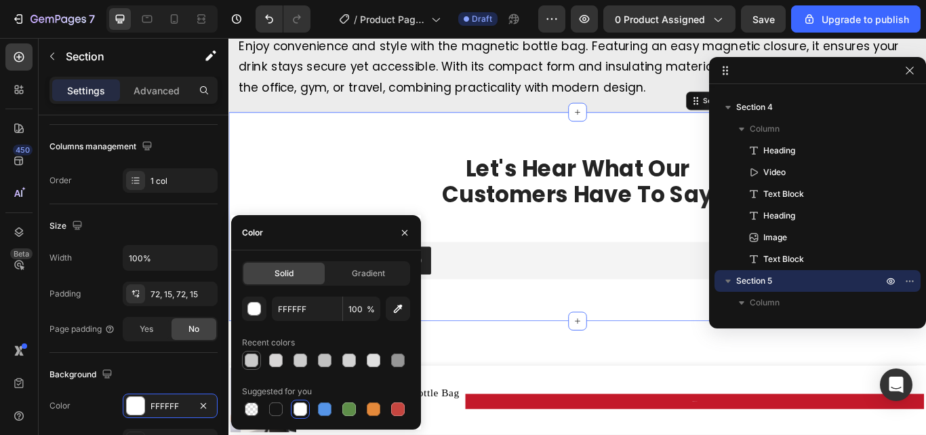
click at [252, 361] on div at bounding box center [252, 360] width 14 height 14
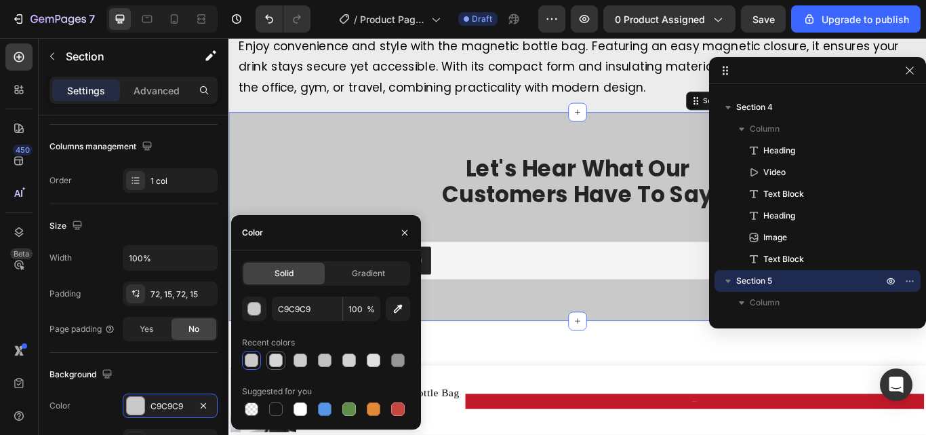
click at [273, 360] on div at bounding box center [276, 360] width 14 height 14
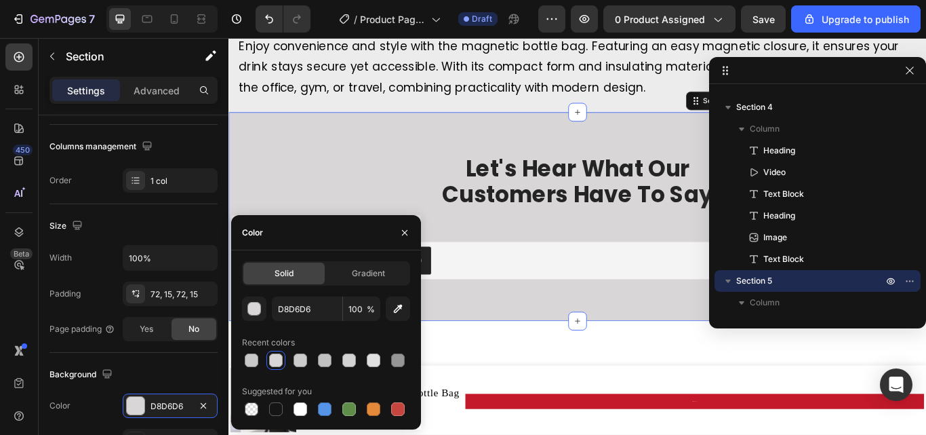
click at [290, 360] on div at bounding box center [326, 360] width 168 height 19
click at [297, 359] on div at bounding box center [301, 360] width 14 height 14
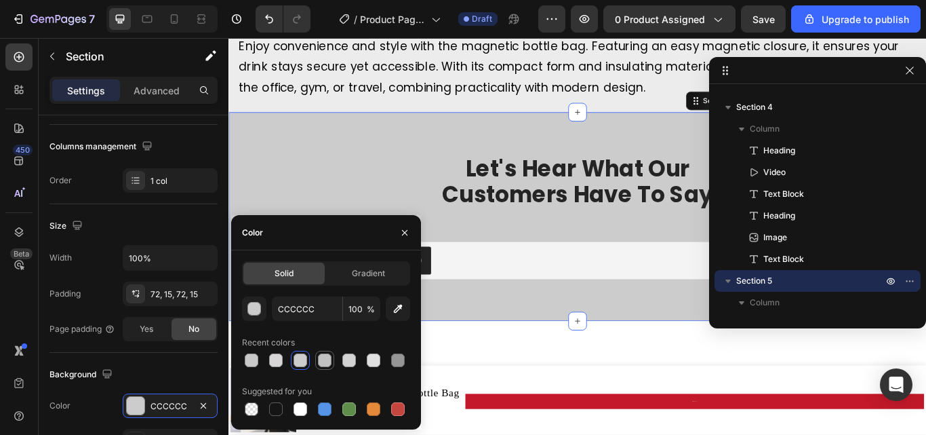
click at [327, 358] on div at bounding box center [325, 360] width 14 height 14
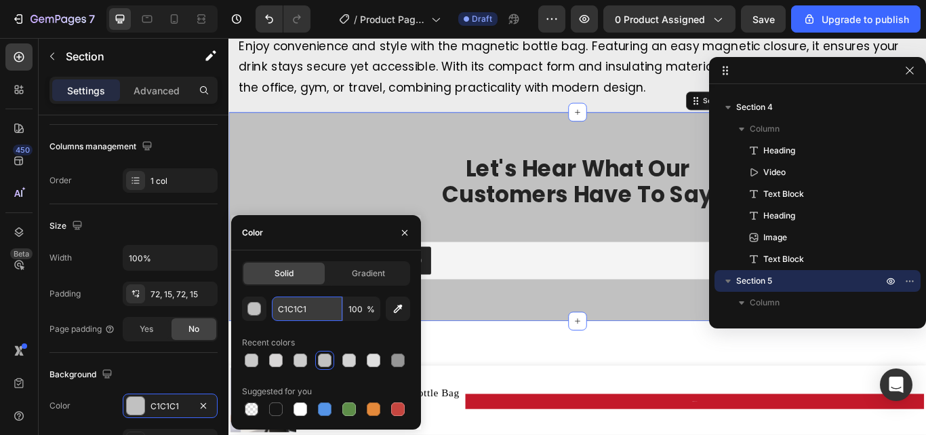
click at [305, 304] on input "C1C1C1" at bounding box center [307, 308] width 71 height 24
type input "E"
type input "Ê"
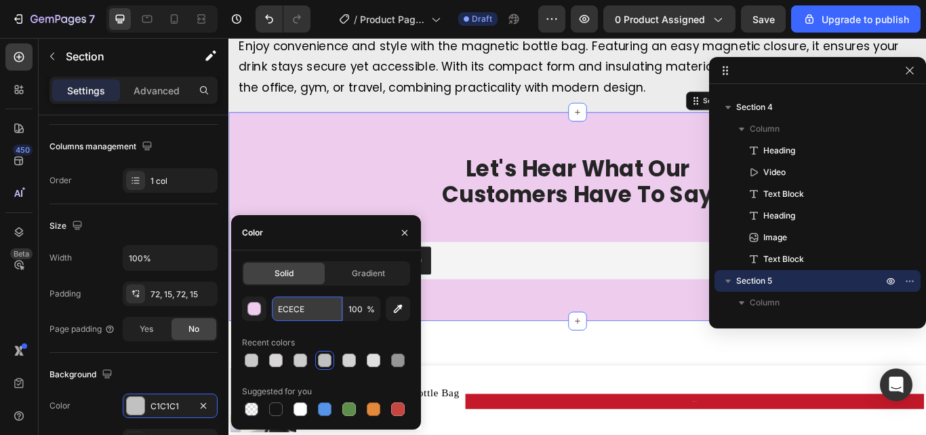
type input "ECECEC"
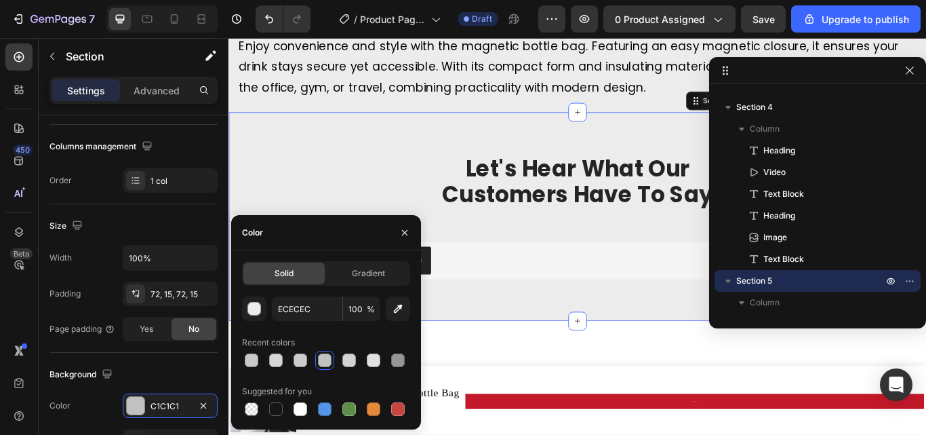
click at [336, 178] on div "Let's Hear What Our Customers Have To Say Heading Row Judge.me - Preview Badge …" at bounding box center [635, 247] width 793 height 146
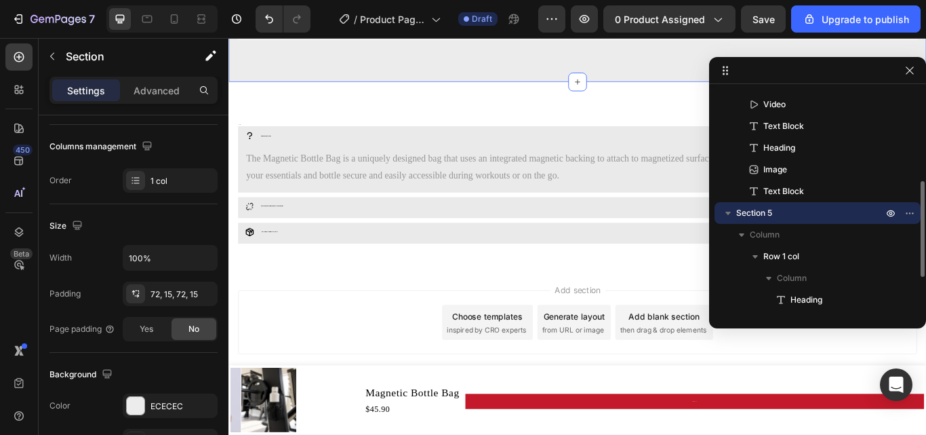
scroll to position [297, 0]
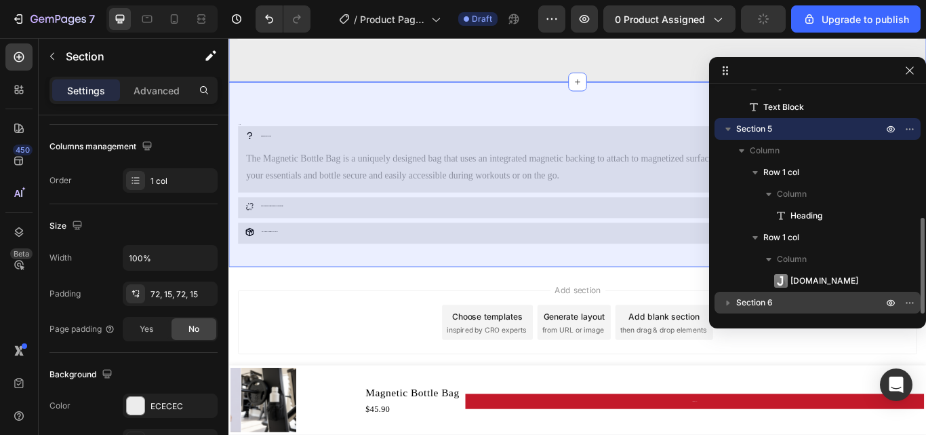
click at [762, 296] on span "Section 6" at bounding box center [754, 303] width 37 height 14
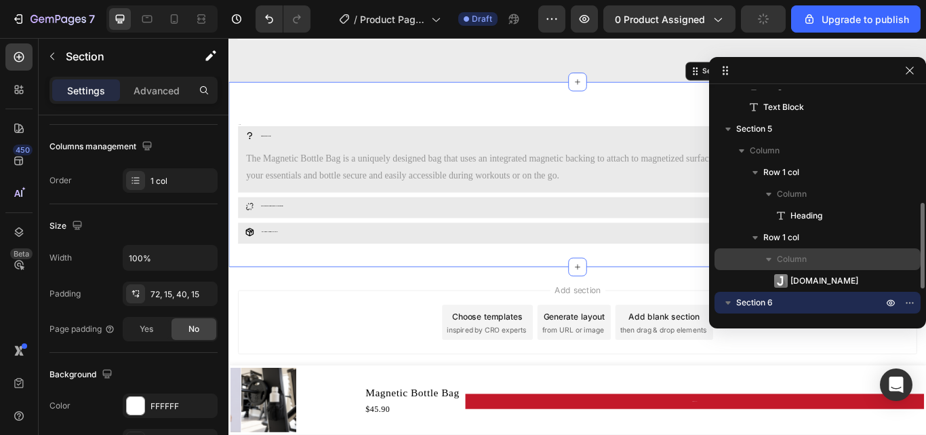
scroll to position [362, 0]
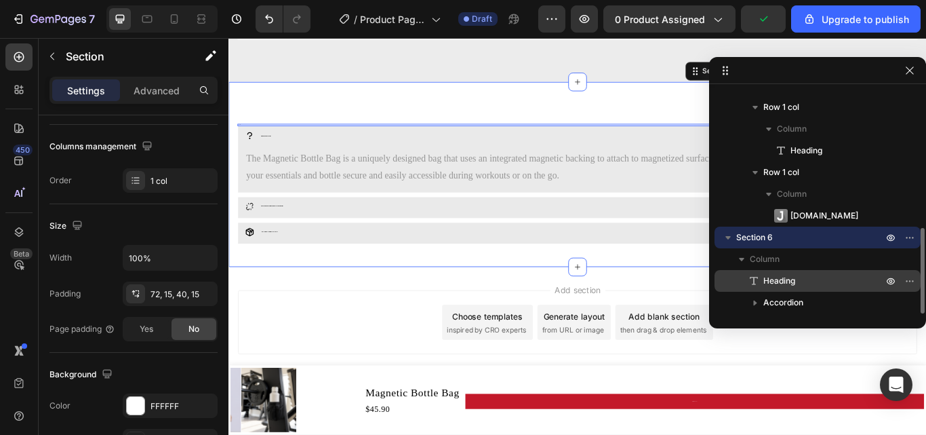
click at [787, 279] on span "Heading" at bounding box center [780, 281] width 32 height 14
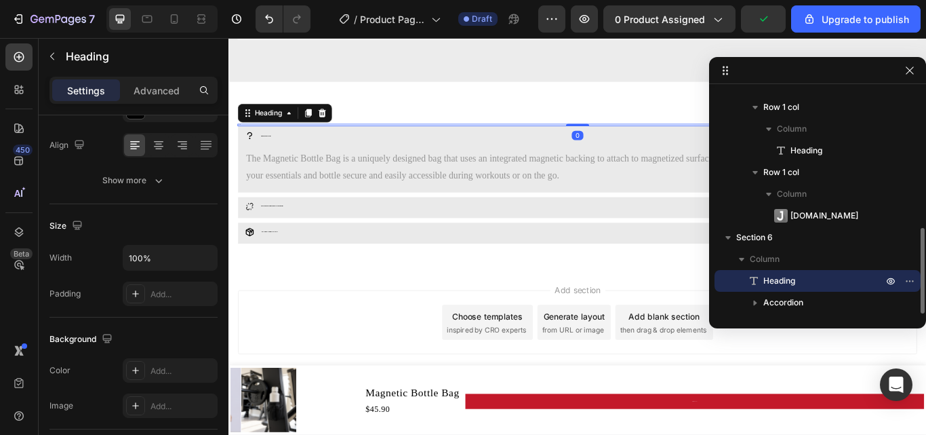
scroll to position [0, 0]
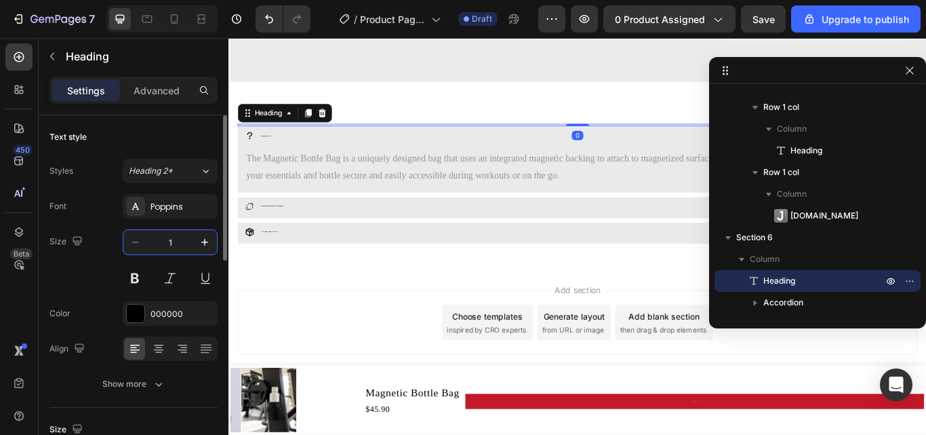
click at [178, 243] on input "1" at bounding box center [170, 242] width 45 height 24
type input "40"
click at [159, 350] on icon at bounding box center [158, 349] width 9 height 1
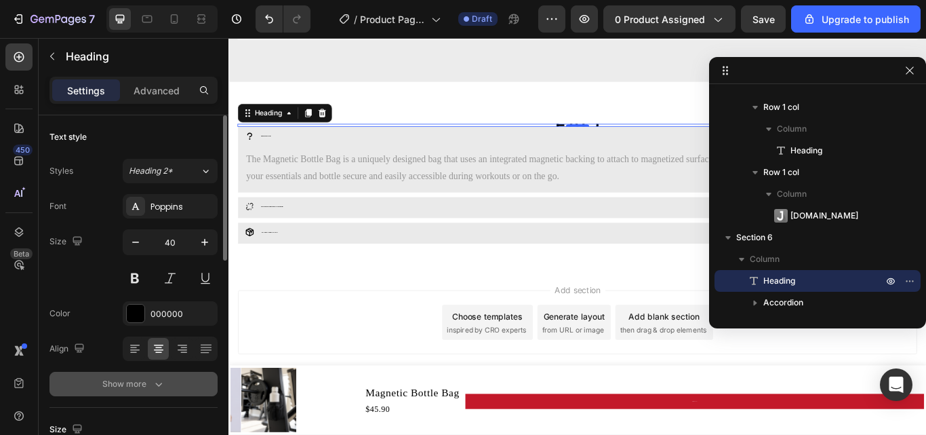
click at [145, 383] on div "Show more" at bounding box center [133, 384] width 63 height 14
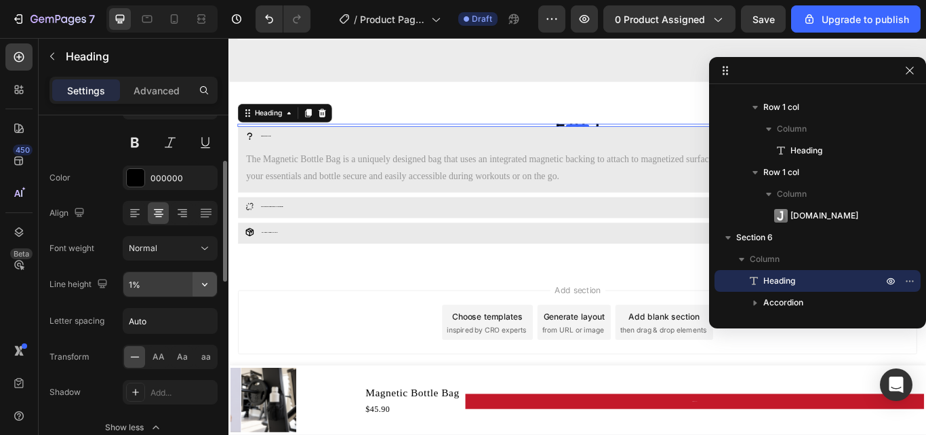
click at [206, 290] on icon "button" at bounding box center [205, 284] width 14 height 14
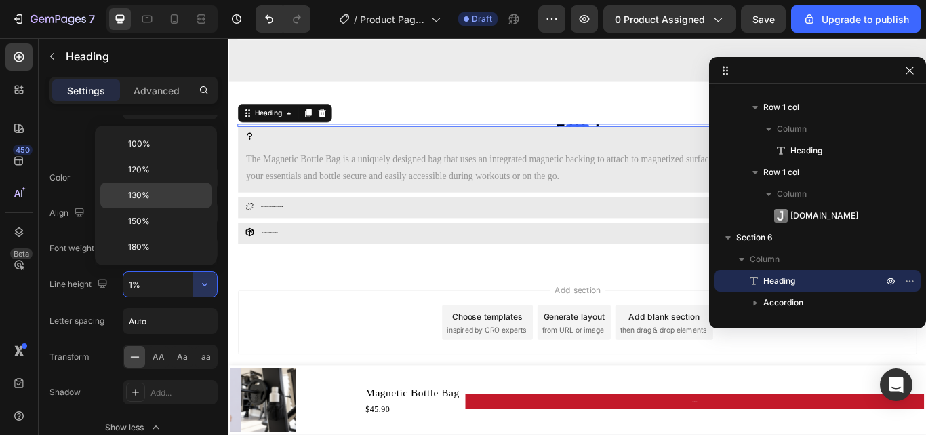
click at [155, 201] on p "130%" at bounding box center [166, 195] width 77 height 12
type input "130%"
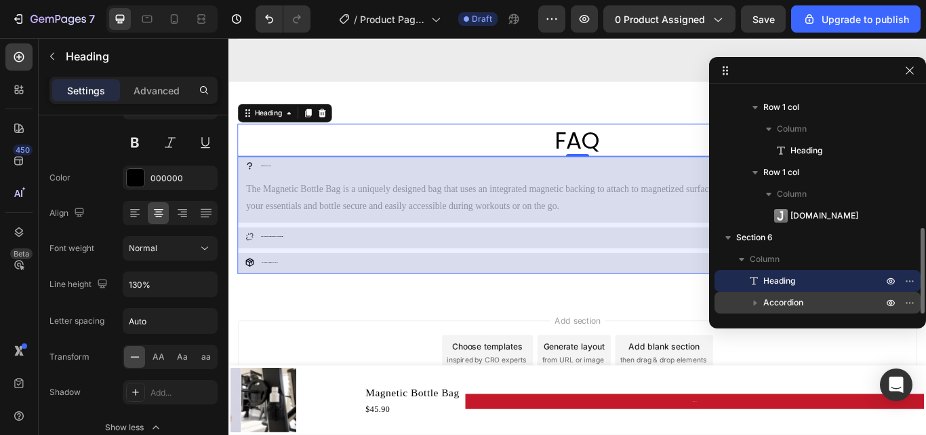
click at [806, 296] on p "Accordion" at bounding box center [825, 303] width 122 height 14
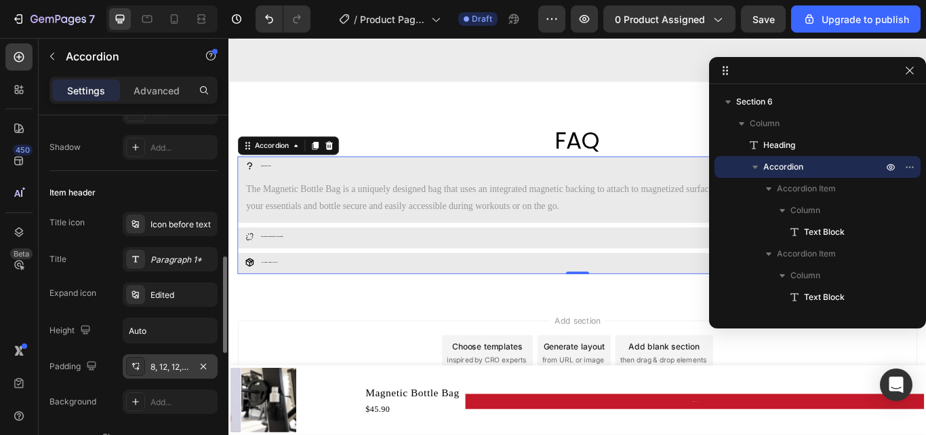
scroll to position [271, 0]
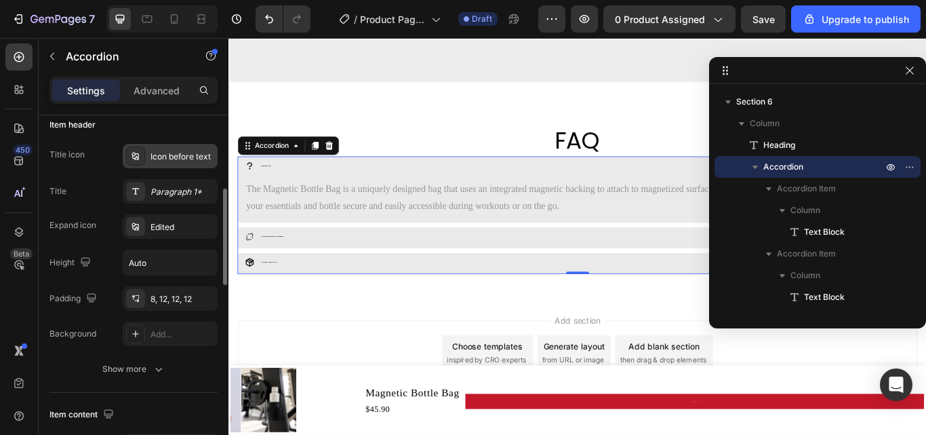
click at [201, 160] on div "Icon before text" at bounding box center [183, 157] width 64 height 12
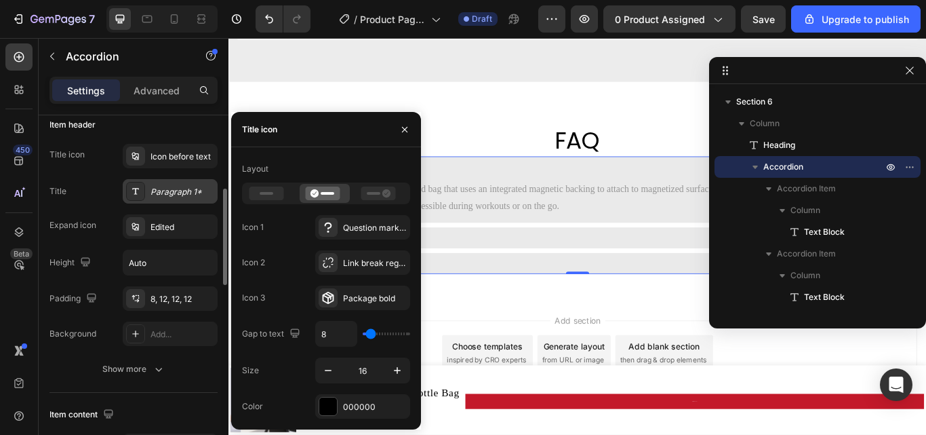
click at [170, 197] on div "Paragraph 1*" at bounding box center [183, 192] width 64 height 12
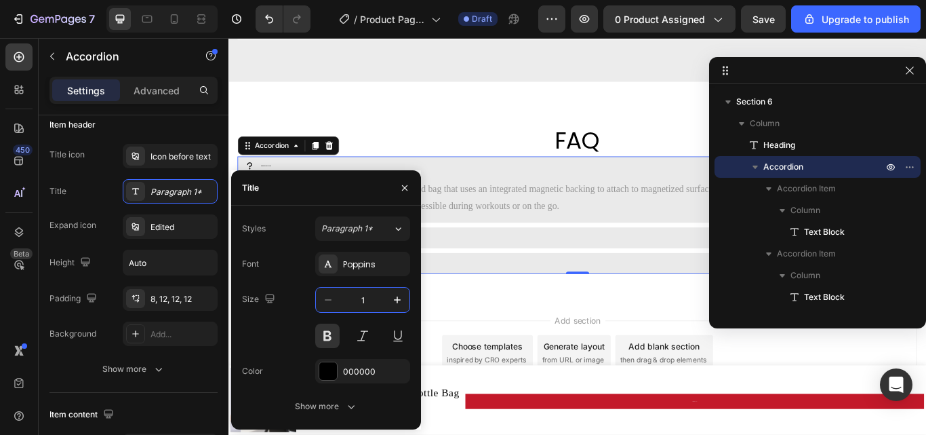
click at [364, 301] on input "1" at bounding box center [362, 300] width 45 height 24
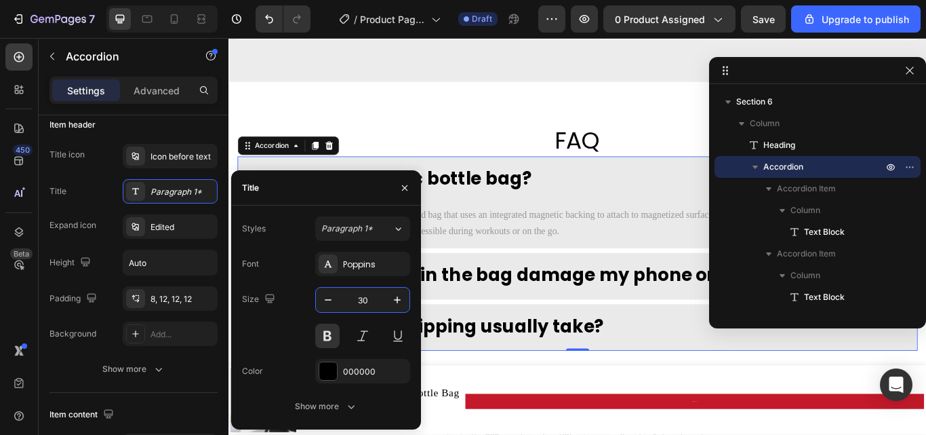
drag, startPoint x: 372, startPoint y: 305, endPoint x: 356, endPoint y: 302, distance: 15.8
click at [356, 302] on input "30" at bounding box center [362, 300] width 45 height 24
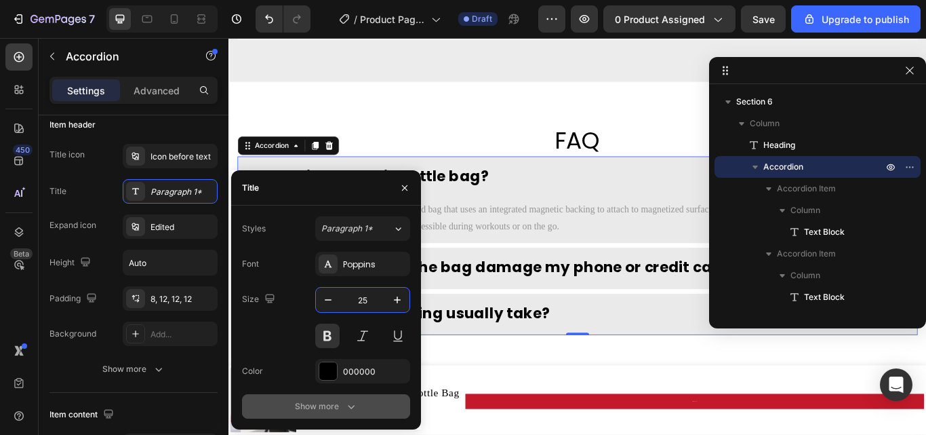
type input "25"
click at [355, 409] on icon "button" at bounding box center [352, 406] width 14 height 14
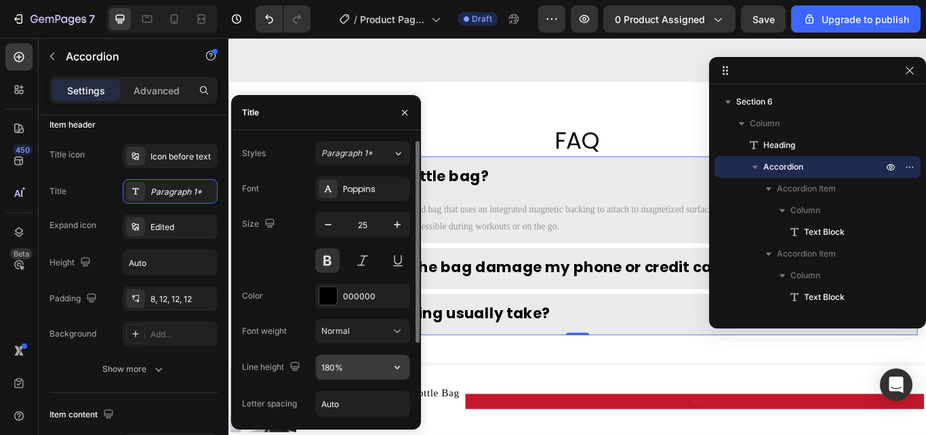
scroll to position [68, 0]
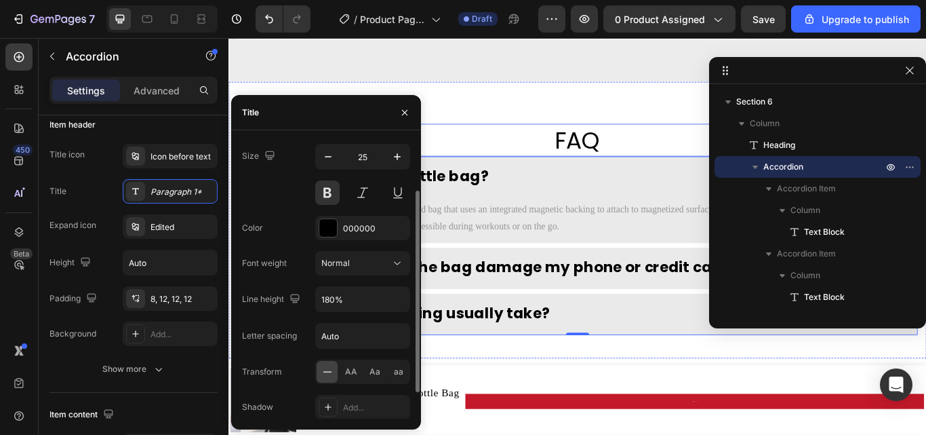
click at [543, 130] on div "FAQ Heading What is magnetic bottle bag? The Magnetic Bottle Bag is a uniquely …" at bounding box center [636, 251] width 814 height 322
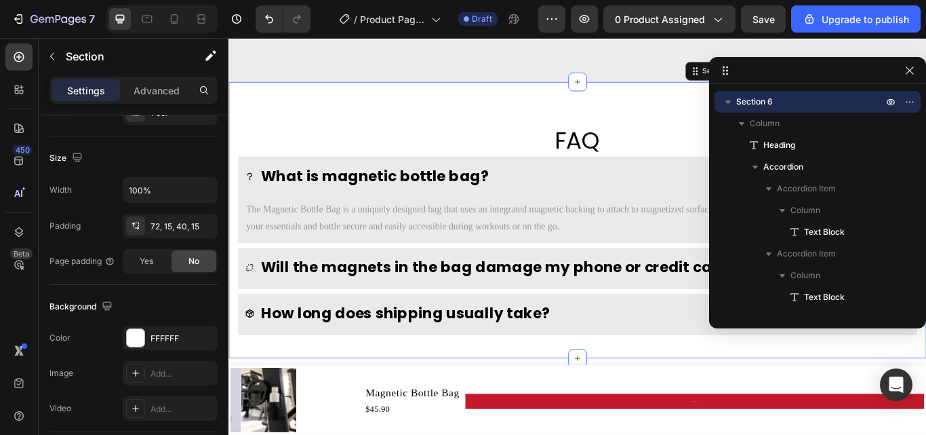
scroll to position [0, 0]
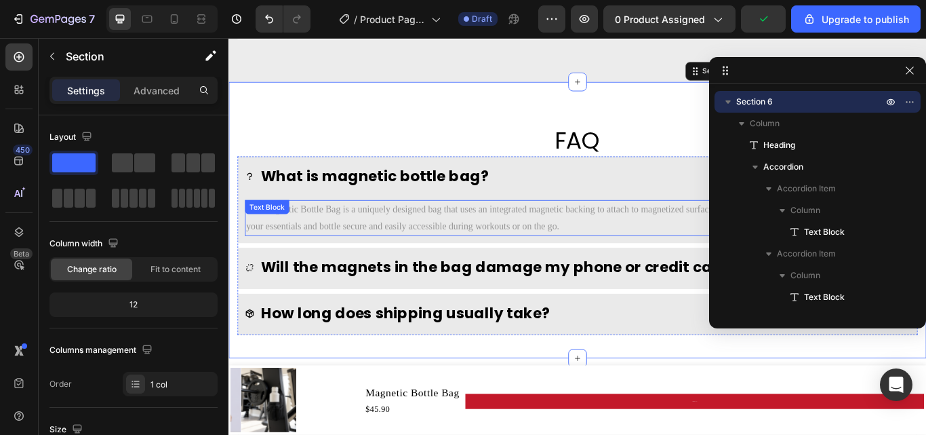
click at [416, 246] on p "The Magnetic Bottle Bag is a uniquely designed bag that uses an integrated magn…" at bounding box center [635, 248] width 773 height 39
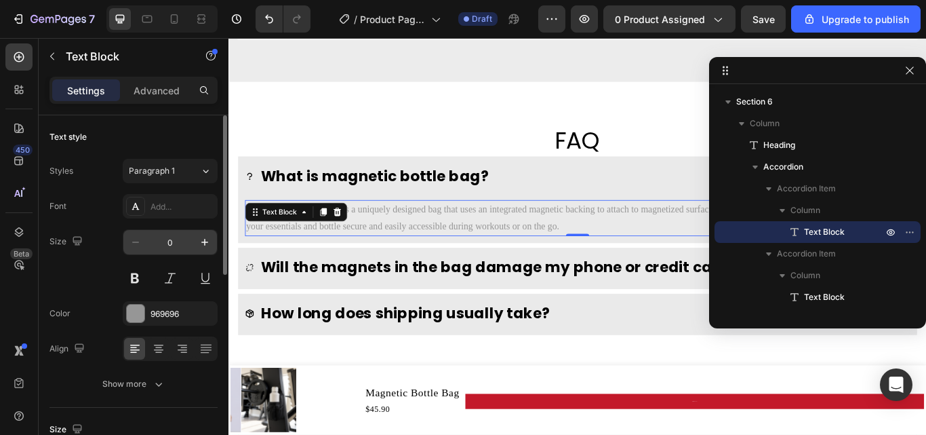
click at [176, 246] on input "0" at bounding box center [170, 242] width 45 height 24
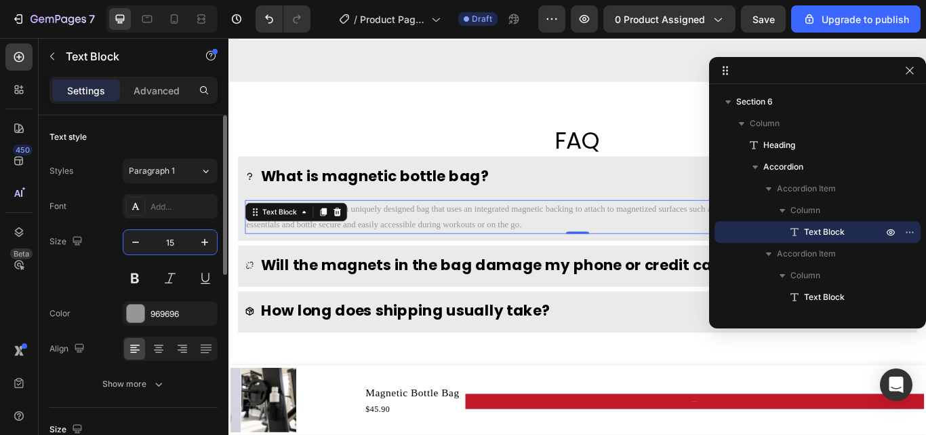
drag, startPoint x: 175, startPoint y: 246, endPoint x: 167, endPoint y: 246, distance: 8.1
click at [167, 246] on input "15" at bounding box center [170, 242] width 45 height 24
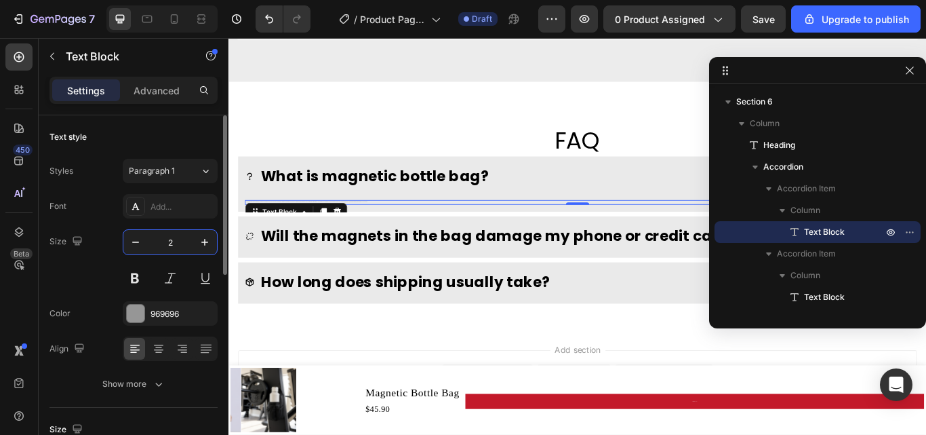
type input "20"
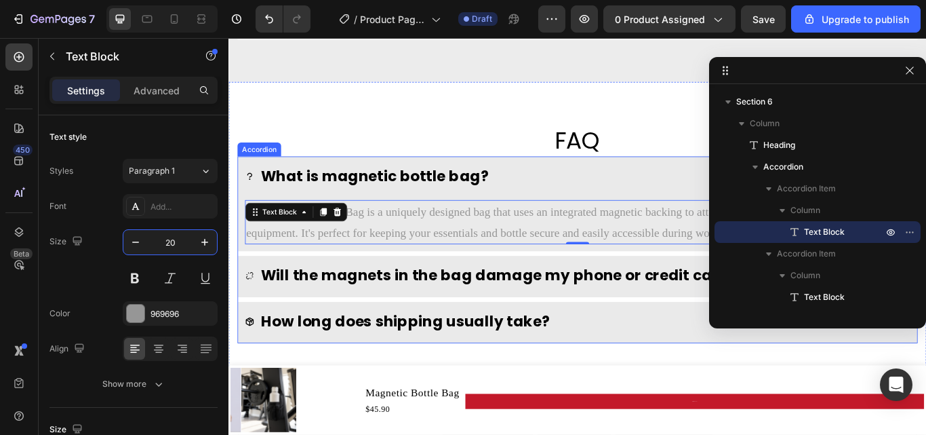
click at [335, 312] on p "Will the magnets in the bag damage my phone or credit cards?" at bounding box center [548, 315] width 565 height 31
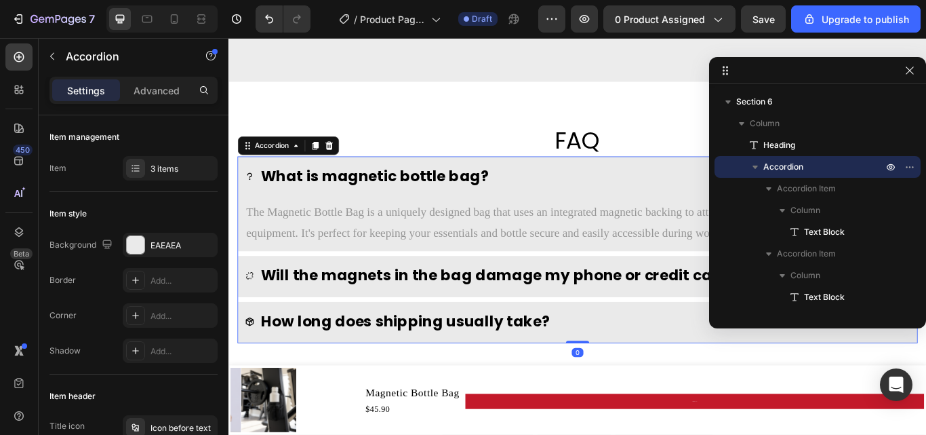
scroll to position [3219, 0]
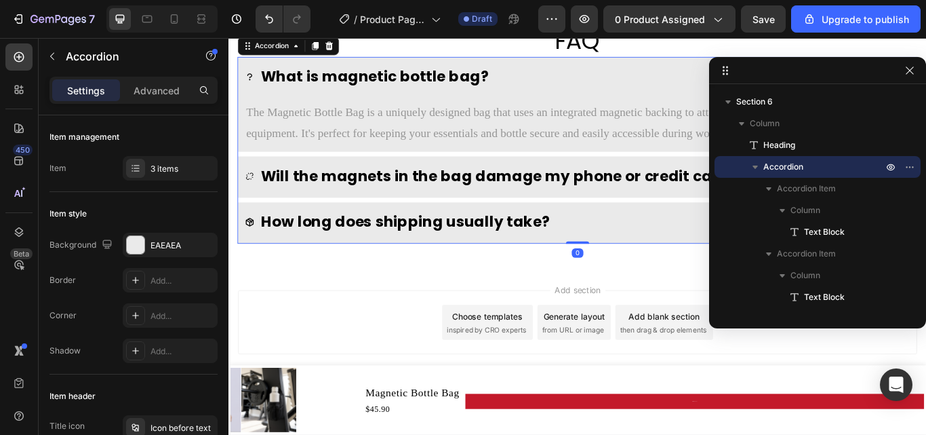
click at [535, 200] on p "Will the magnets in the bag damage my phone or credit cards?" at bounding box center [548, 199] width 565 height 31
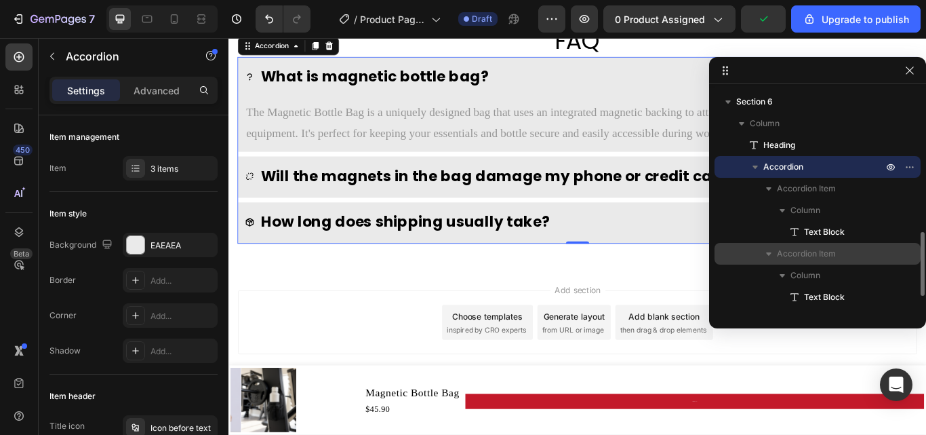
click at [827, 256] on span "Accordion Item" at bounding box center [806, 254] width 59 height 14
click at [820, 250] on span "Accordion Item" at bounding box center [806, 254] width 59 height 14
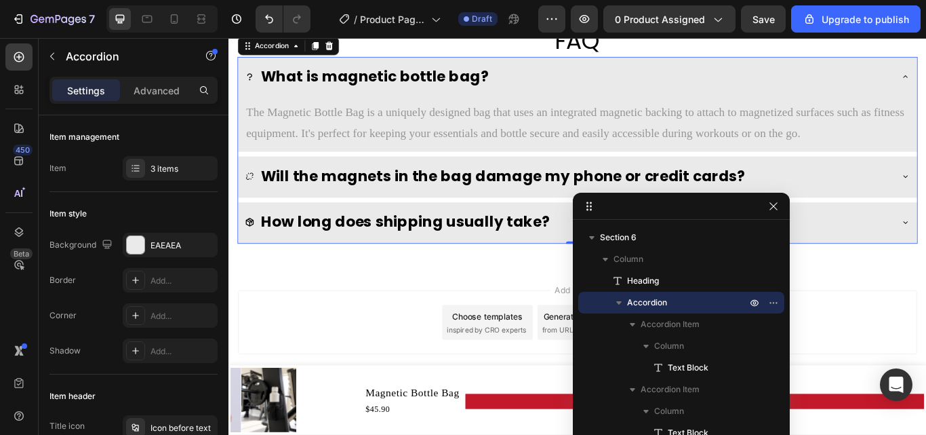
drag, startPoint x: 859, startPoint y: 77, endPoint x: 714, endPoint y: 168, distance: 170.7
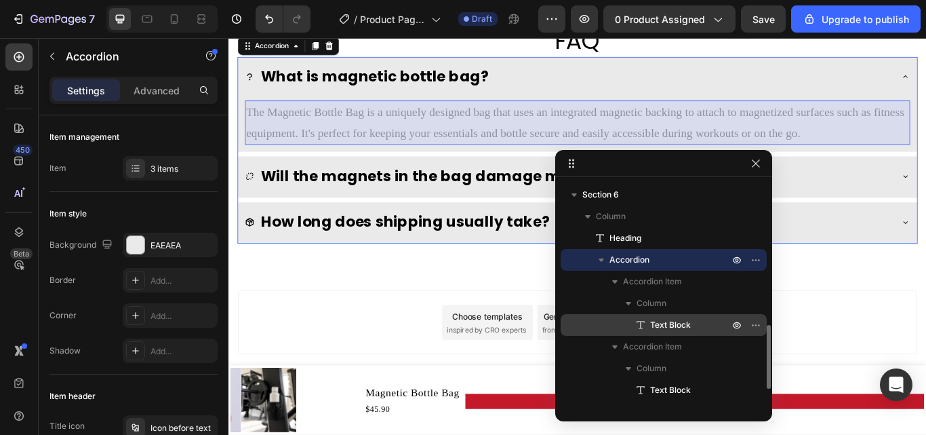
scroll to position [557, 0]
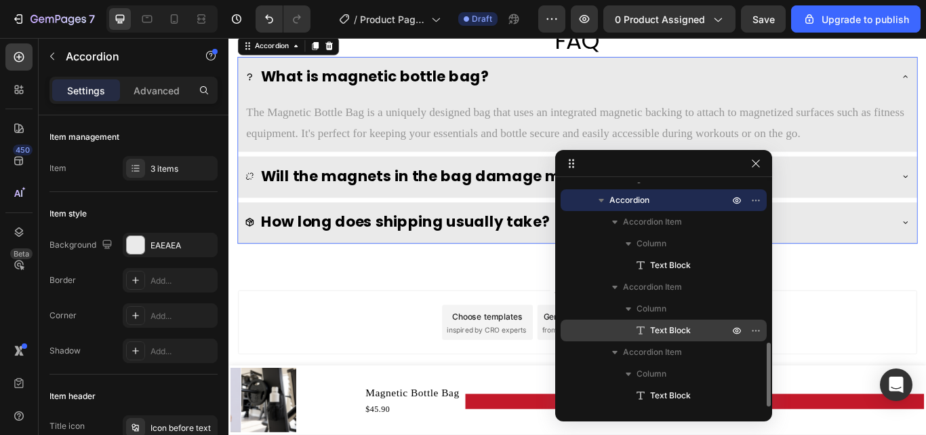
click at [687, 331] on span "Text Block" at bounding box center [670, 330] width 41 height 14
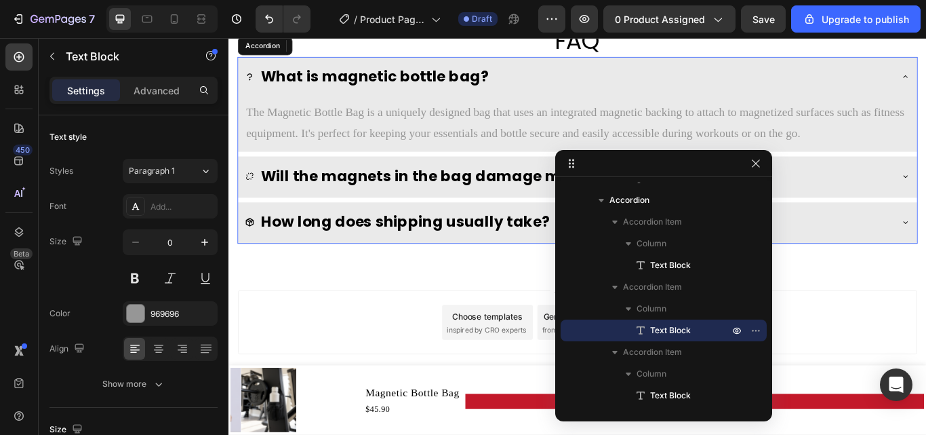
click at [926, 197] on div "Will the magnets in the bag damage my phone or credit cards?" at bounding box center [635, 200] width 792 height 48
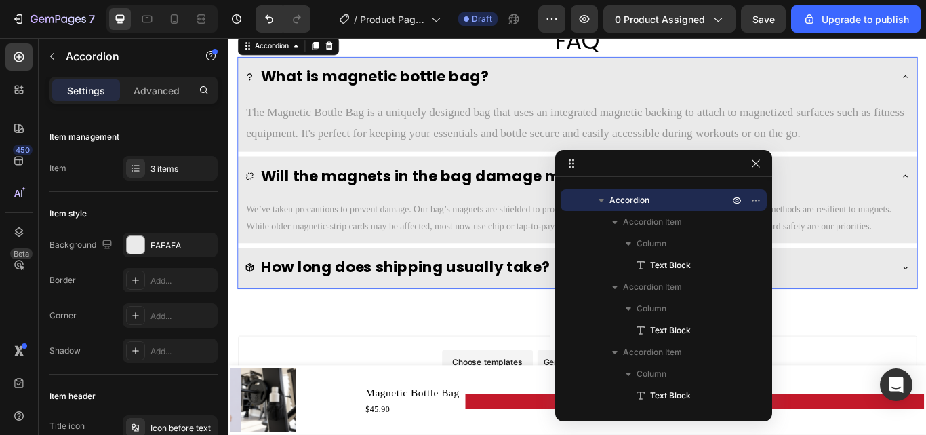
click at [926, 298] on div "How long does shipping usually take?" at bounding box center [635, 307] width 792 height 48
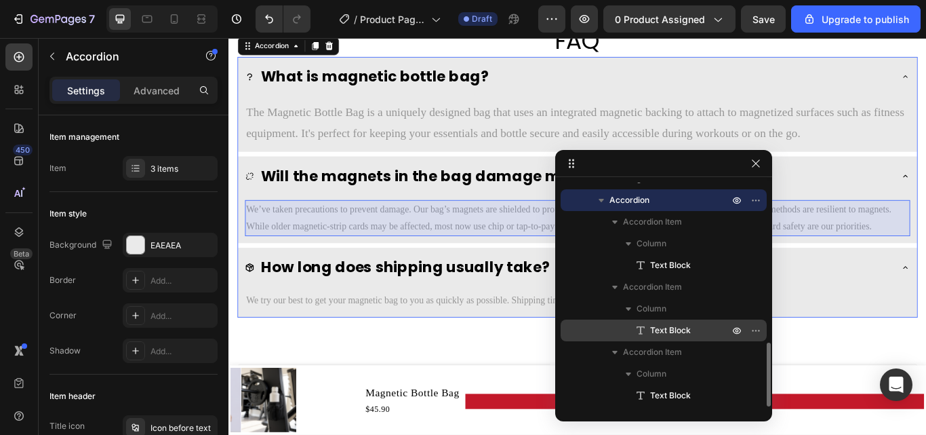
click at [698, 331] on p "Text Block" at bounding box center [674, 330] width 81 height 14
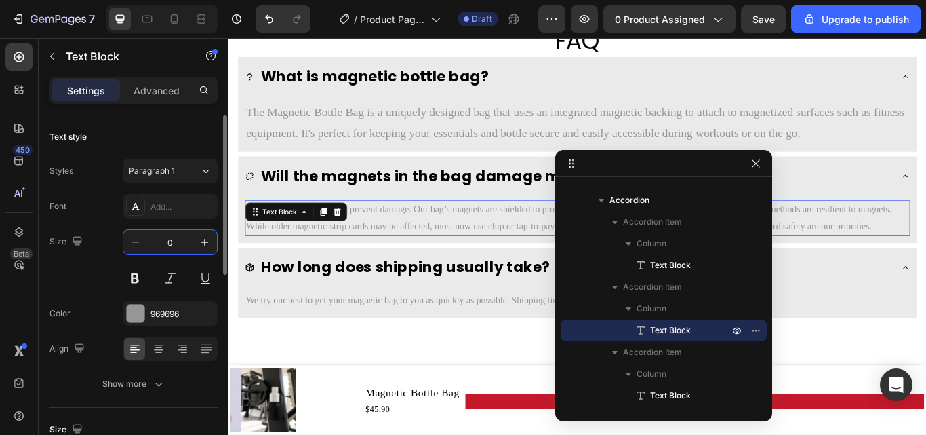
click at [172, 245] on input "0" at bounding box center [170, 242] width 45 height 24
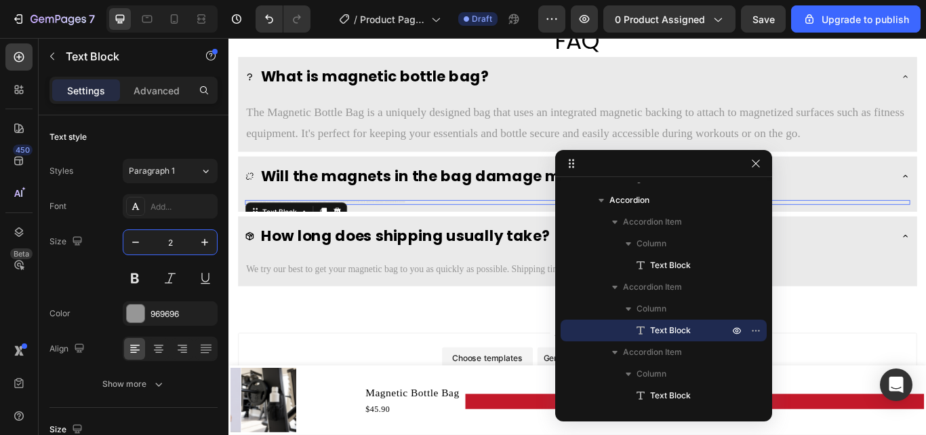
type input "20"
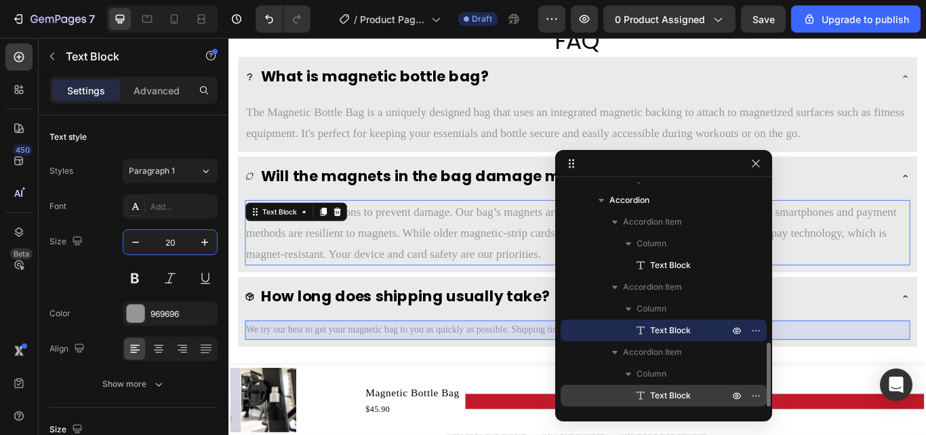
click at [667, 393] on span "Text Block" at bounding box center [670, 396] width 41 height 14
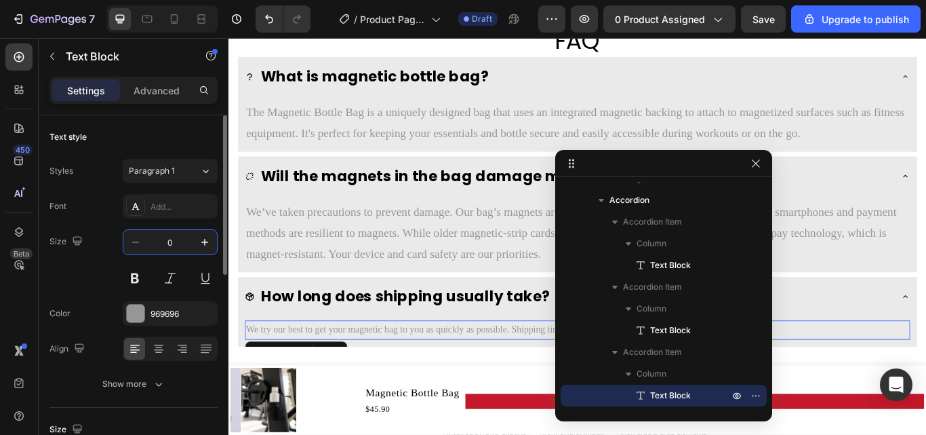
click at [176, 245] on input "0" at bounding box center [170, 242] width 45 height 24
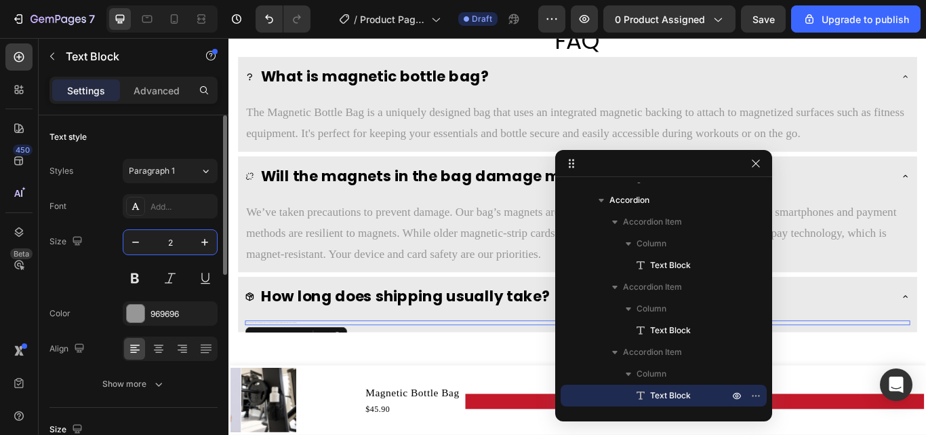
type input "20"
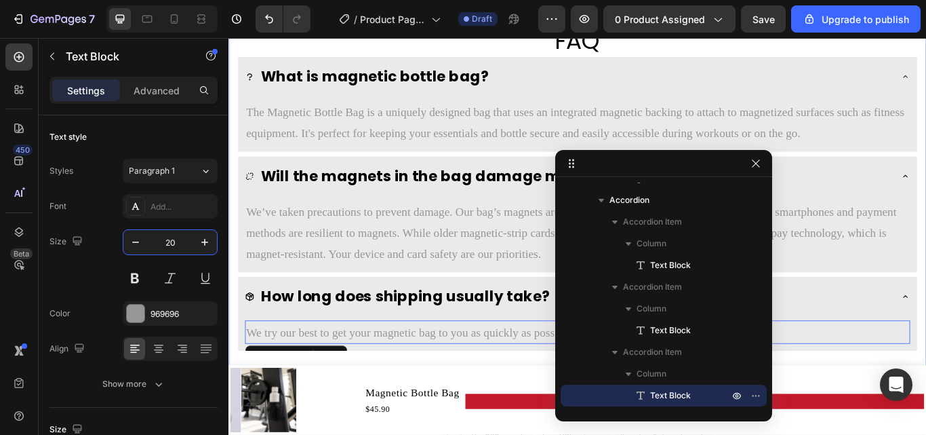
click at [235, 317] on div "FAQ Heading What is magnetic bottle bag? The Magnetic Bottle Bag is a uniquely …" at bounding box center [636, 202] width 814 height 456
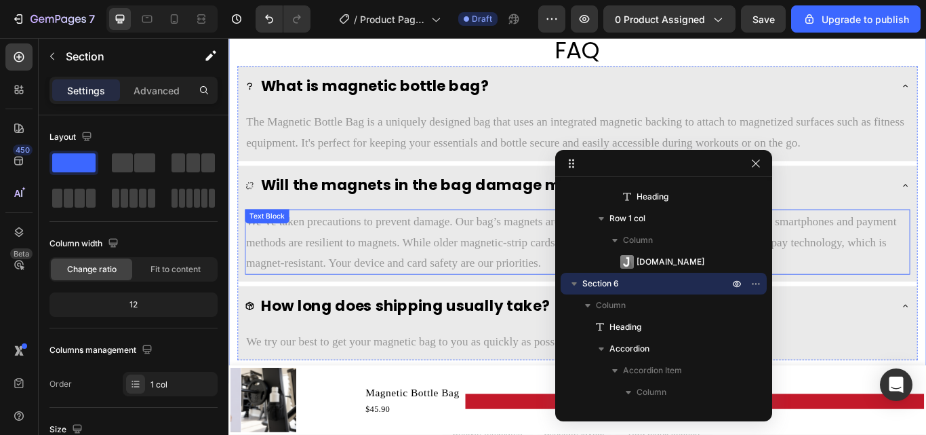
scroll to position [3343, 0]
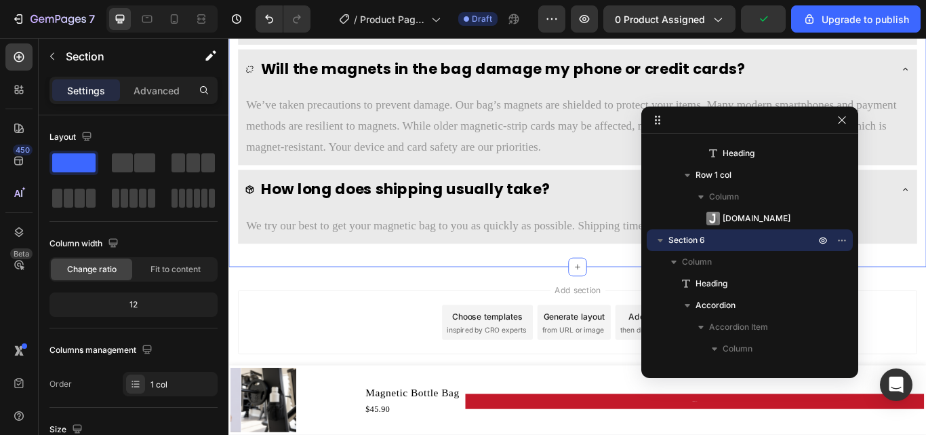
drag, startPoint x: 704, startPoint y: 170, endPoint x: 792, endPoint y: 125, distance: 98.9
click at [839, 125] on icon "button" at bounding box center [842, 120] width 11 height 11
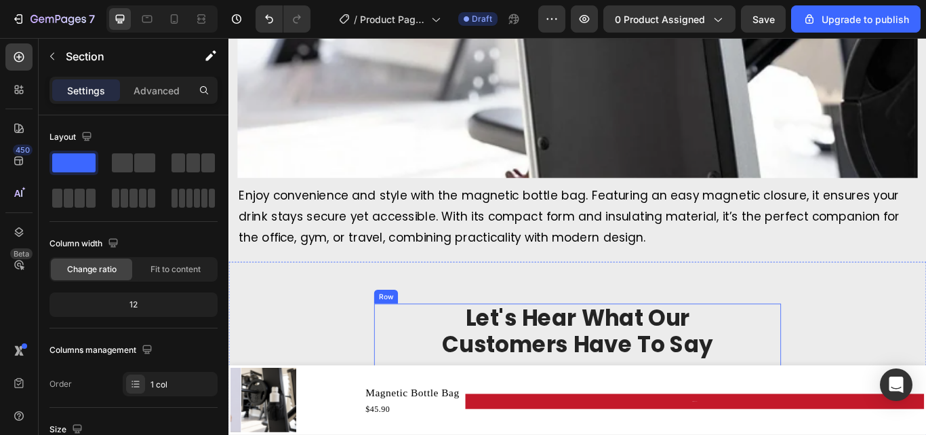
scroll to position [2733, 0]
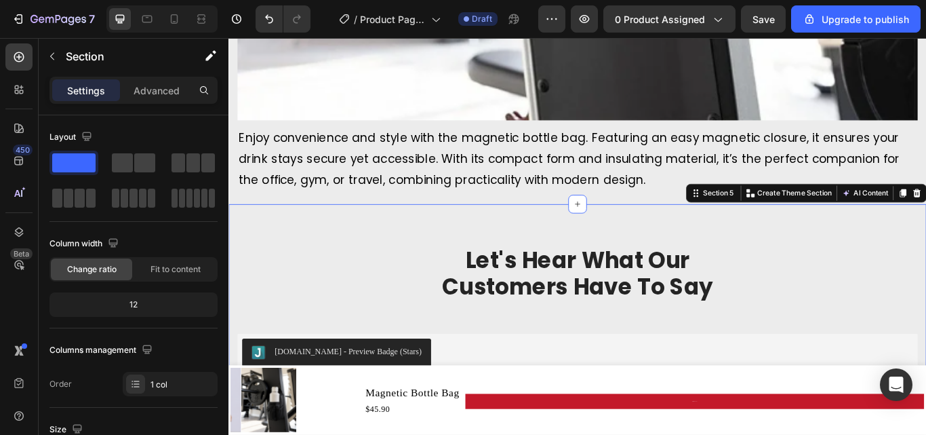
click at [343, 243] on div "Let's Hear What Our Customers Have To Say Heading Row Judge.me - Preview Badge …" at bounding box center [636, 353] width 814 height 243
click at [570, 285] on p "Let's Hear What Our Customers Have To Say" at bounding box center [635, 313] width 472 height 62
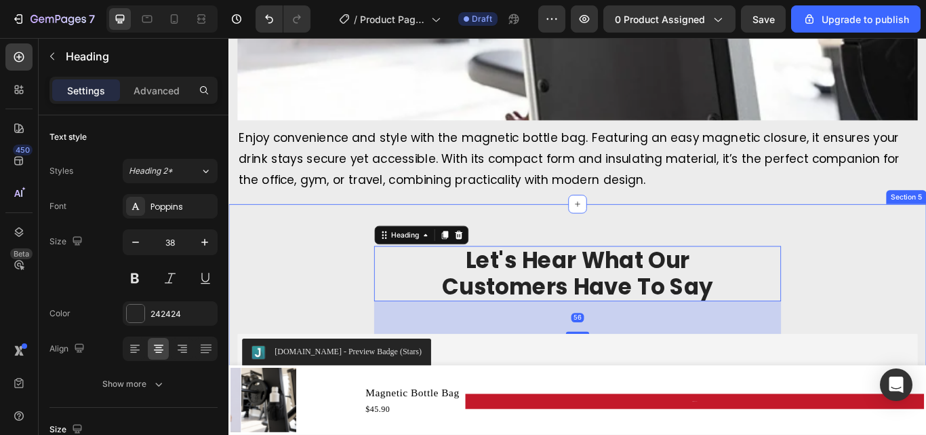
click at [273, 263] on div "Let's Hear What Our Customers Have To Say Heading 56 Row Judge.me - Preview Bad…" at bounding box center [636, 353] width 814 height 243
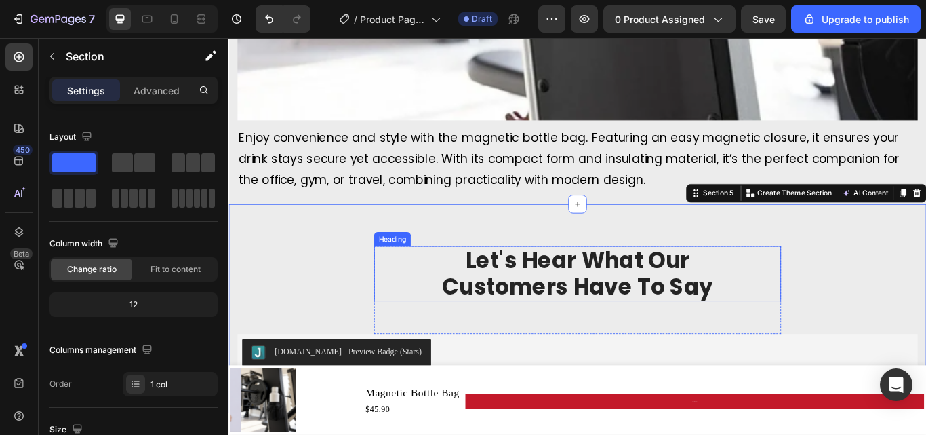
click at [545, 292] on p "Let's Hear What Our Customers Have To Say" at bounding box center [635, 313] width 472 height 62
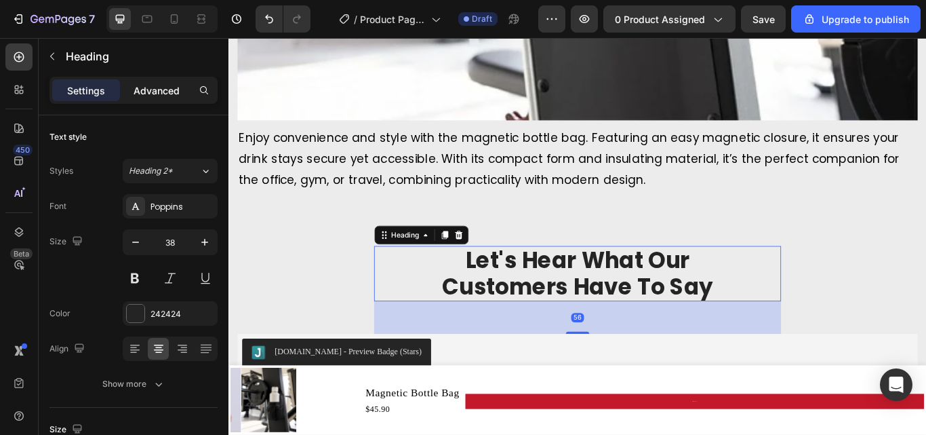
click at [156, 99] on div "Advanced" at bounding box center [157, 90] width 68 height 22
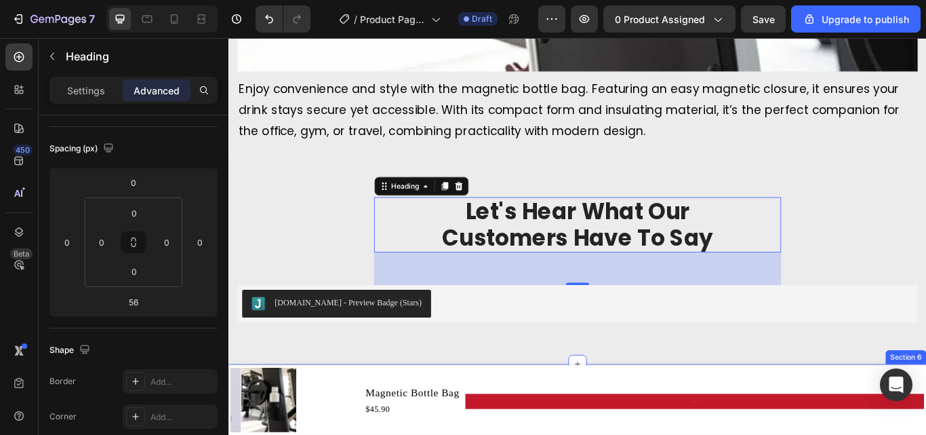
scroll to position [2869, 0]
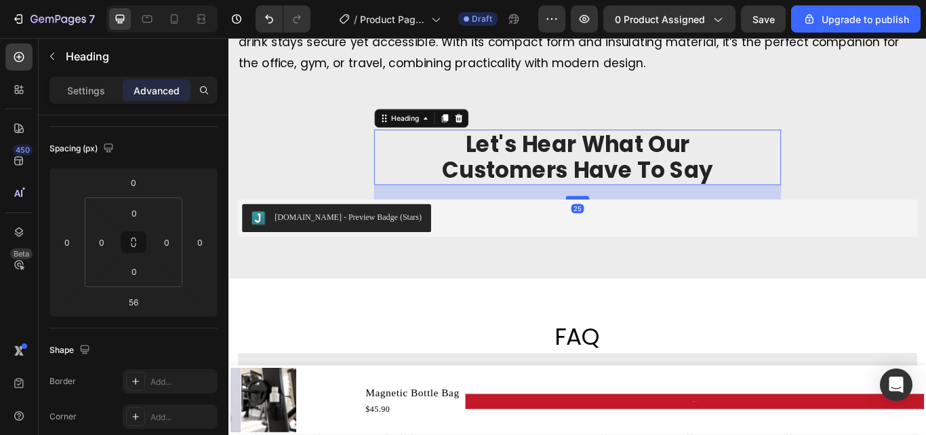
drag, startPoint x: 632, startPoint y: 229, endPoint x: 634, endPoint y: 208, distance: 21.1
click at [634, 222] on div at bounding box center [635, 224] width 27 height 4
type input "25"
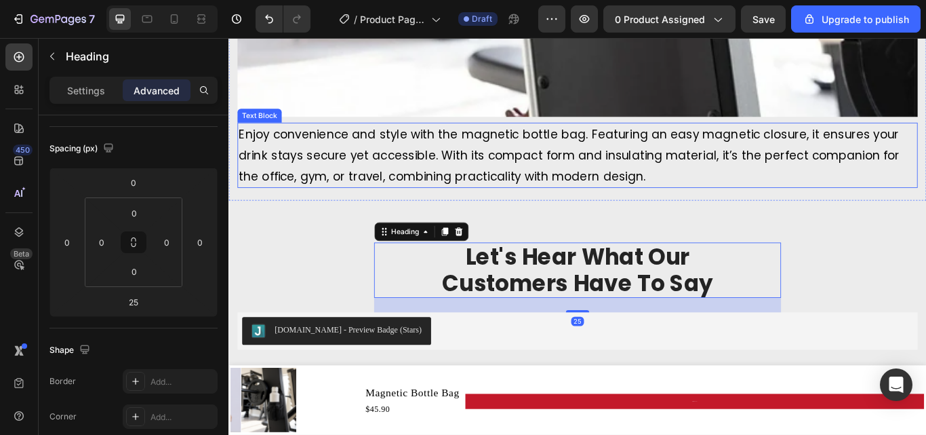
scroll to position [2733, 0]
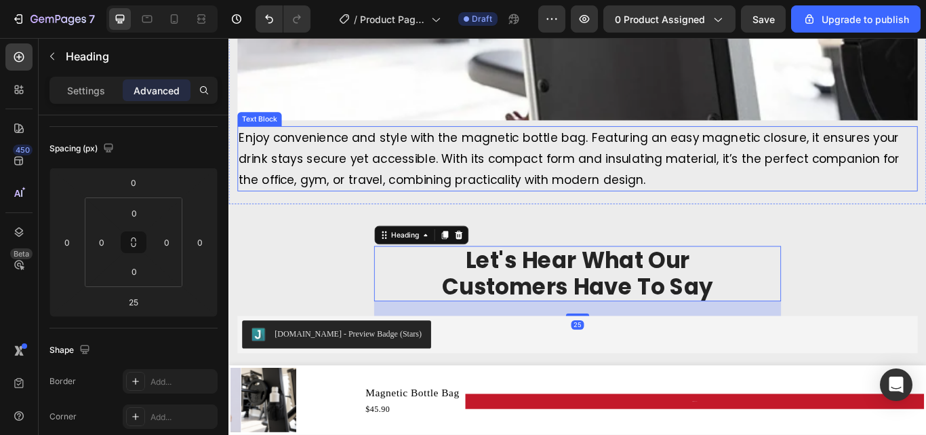
click at [587, 192] on p "Enjoy convenience and style with the magnetic bottle bag. Featuring an easy mag…" at bounding box center [635, 178] width 791 height 73
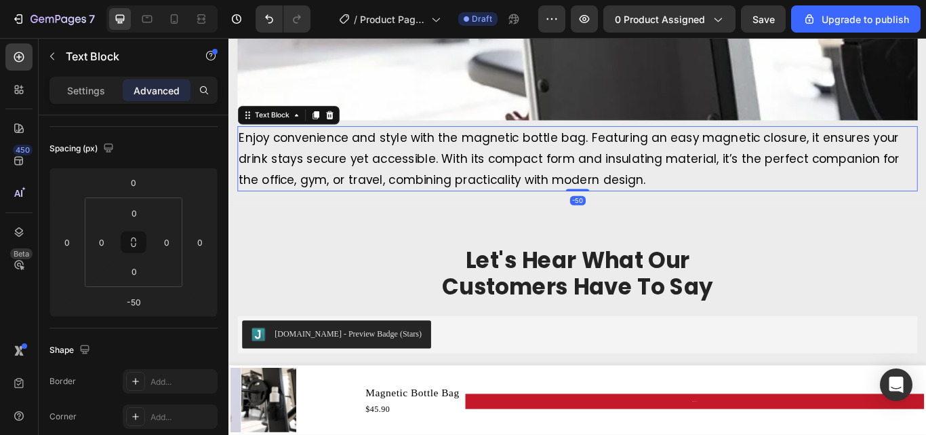
scroll to position [0, 0]
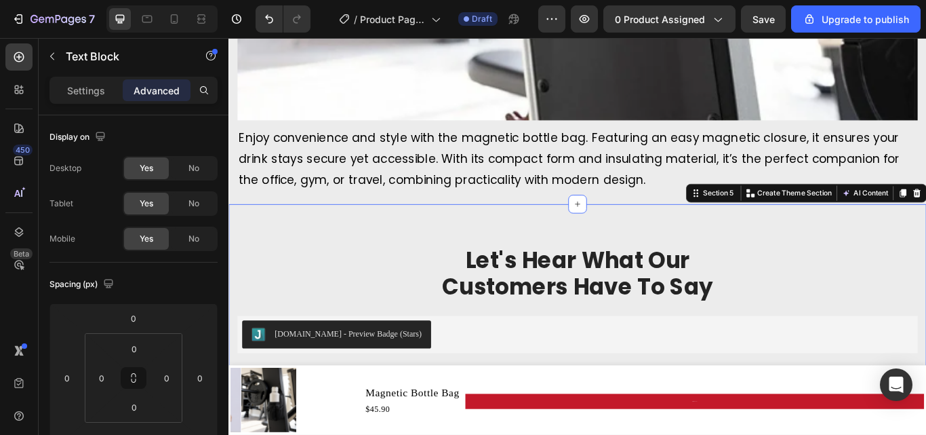
click at [545, 239] on div "Let's Hear What Our Customers Have To Say Heading Row Judge.me - Preview Badge …" at bounding box center [636, 343] width 814 height 222
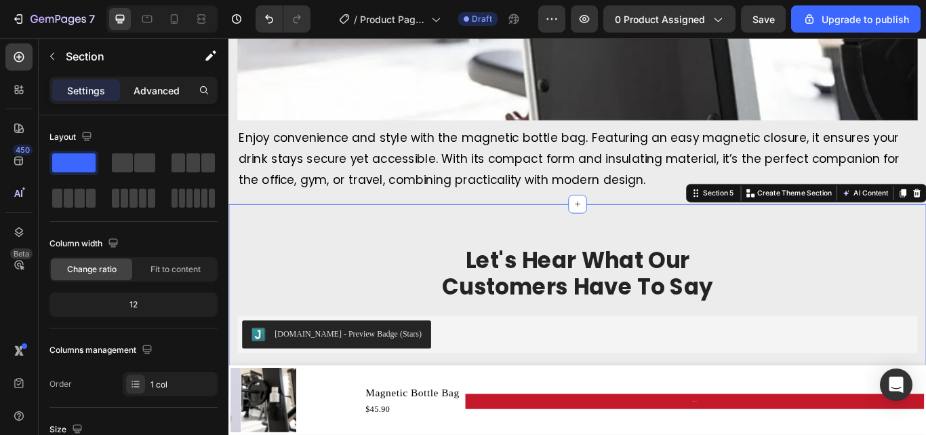
click at [140, 94] on p "Advanced" at bounding box center [157, 90] width 46 height 14
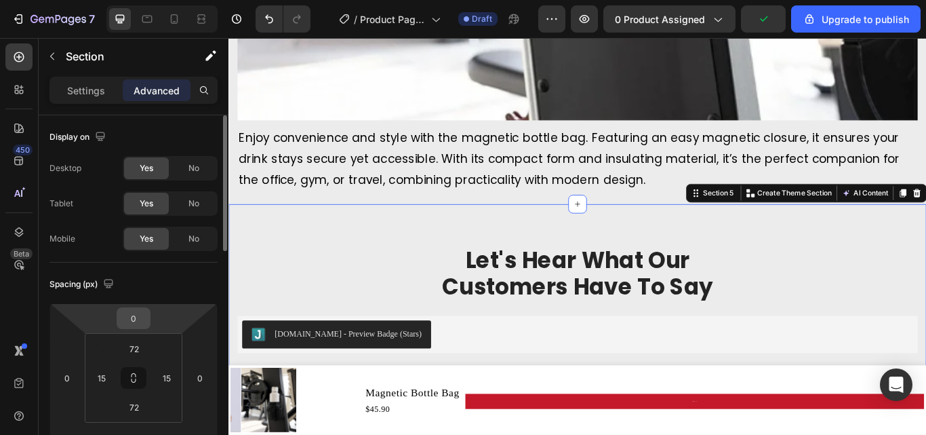
click at [141, 324] on input "0" at bounding box center [133, 318] width 27 height 20
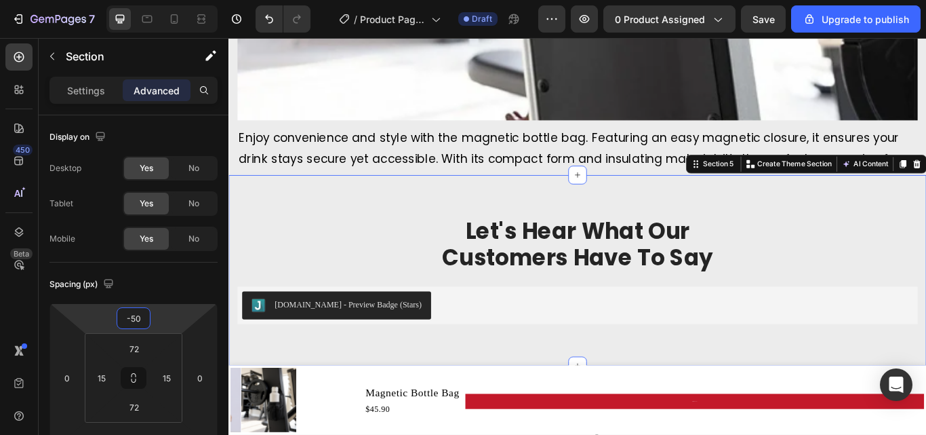
type input "-50"
click at [500, 208] on div "Let's Hear What Our Customers Have To Say Heading Row Judge.me - Preview Badge …" at bounding box center [636, 309] width 814 height 222
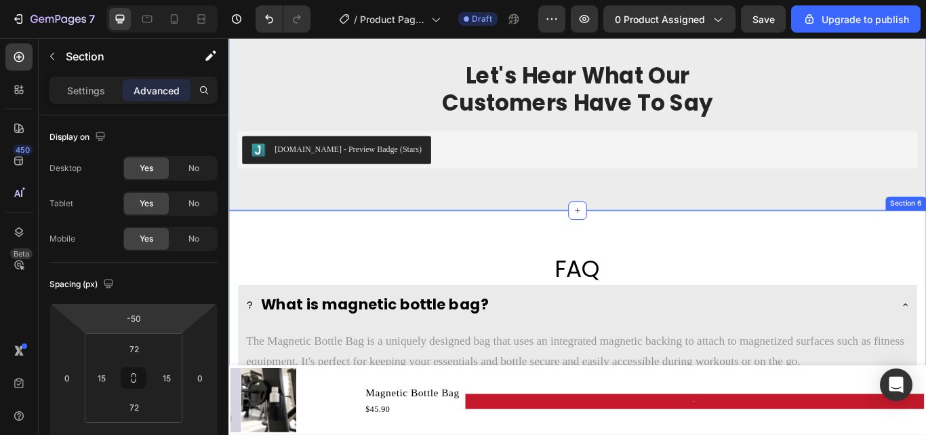
scroll to position [2665, 0]
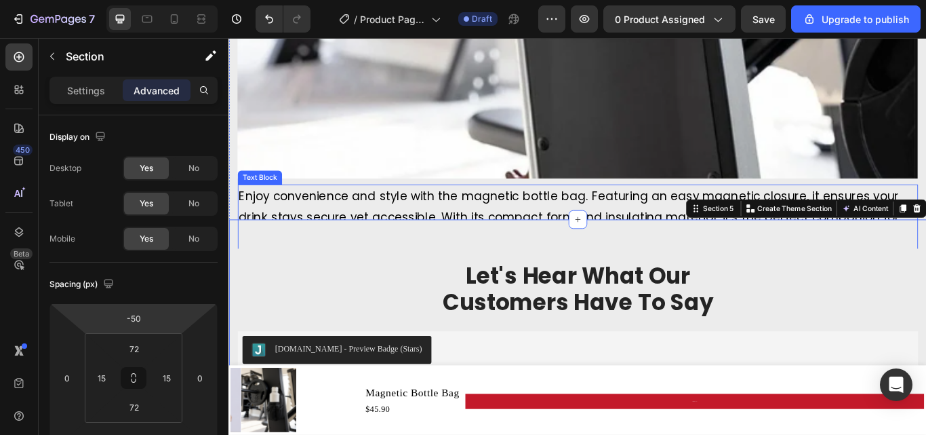
click at [517, 248] on p "Enjoy convenience and style with the magnetic bottle bag. Featuring an easy mag…" at bounding box center [635, 246] width 791 height 73
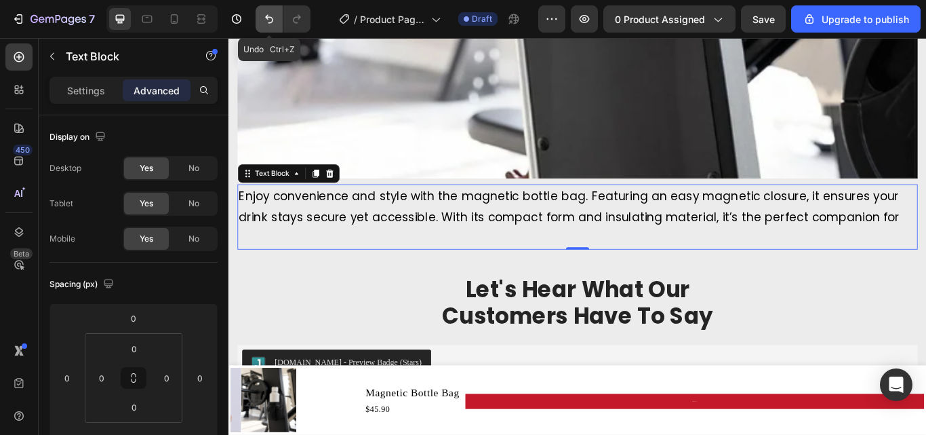
click at [270, 21] on icon "Undo/Redo" at bounding box center [269, 19] width 14 height 14
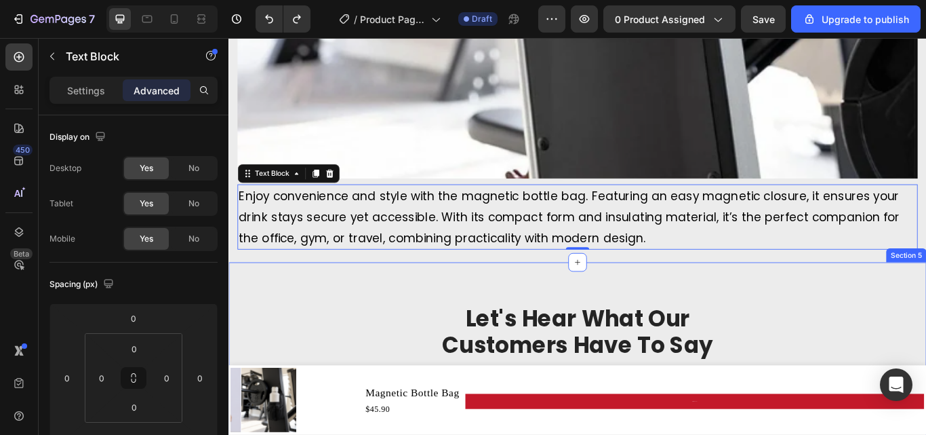
click at [707, 302] on div "Let's Hear What Our Customers Have To Say Heading Row Judge.me - Preview Badge …" at bounding box center [636, 411] width 814 height 222
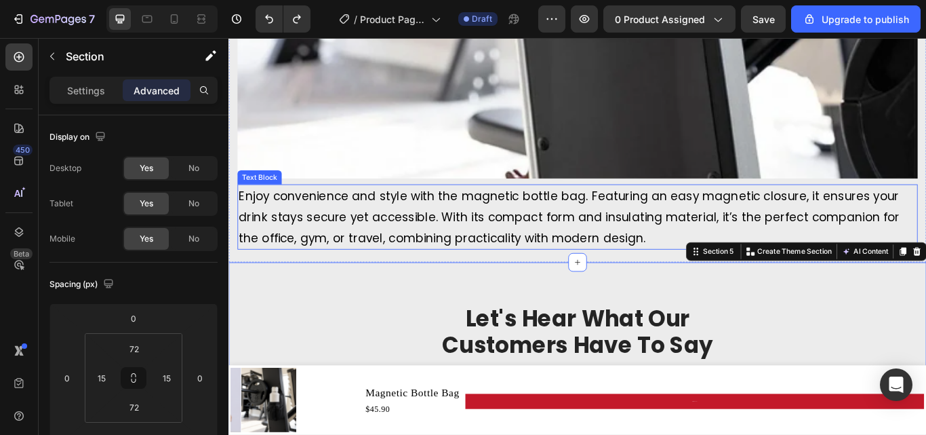
click at [730, 264] on p "Enjoy convenience and style with the magnetic bottle bag. Featuring an easy mag…" at bounding box center [635, 246] width 791 height 73
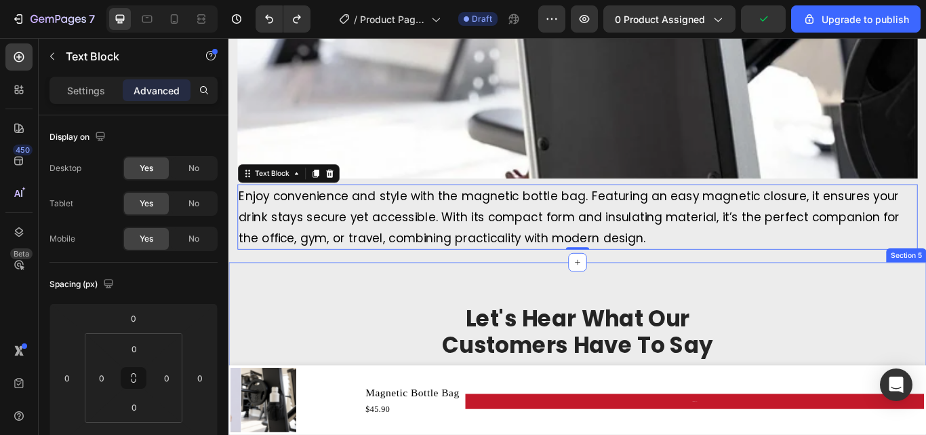
click at [719, 306] on div "Let's Hear What Our Customers Have To Say Heading Row Judge.me - Preview Badge …" at bounding box center [636, 411] width 814 height 222
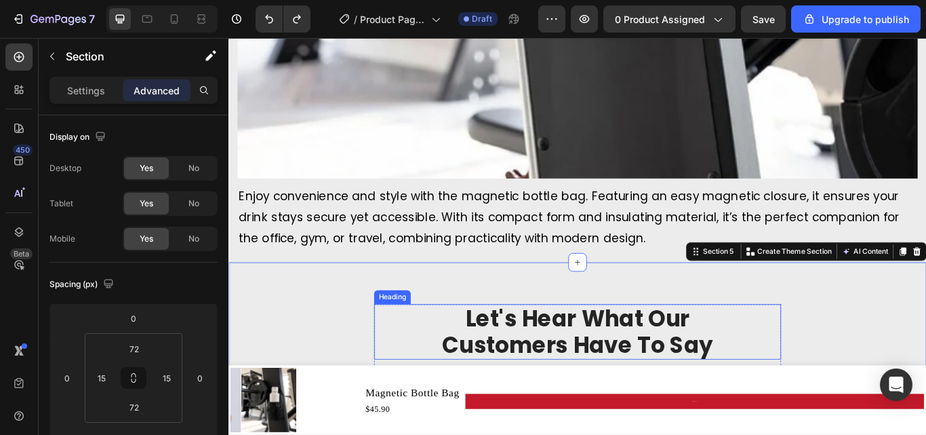
click at [865, 353] on p "Let's Hear What Our Customers Have To Say" at bounding box center [635, 381] width 472 height 62
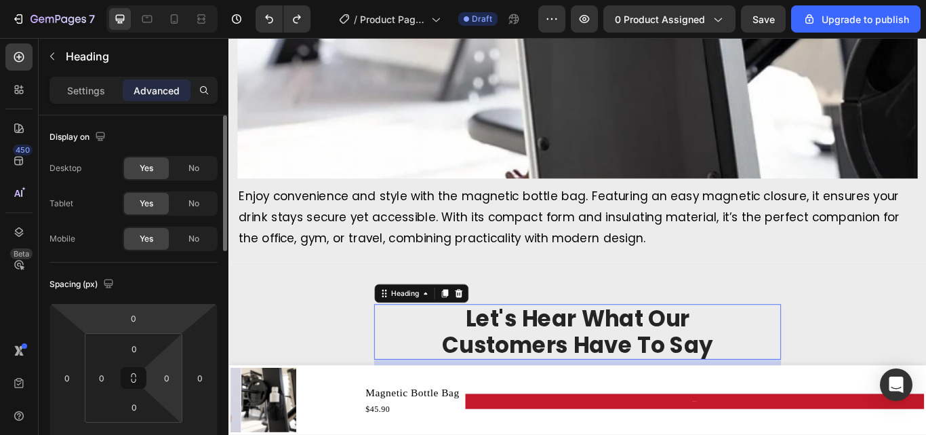
scroll to position [68, 0]
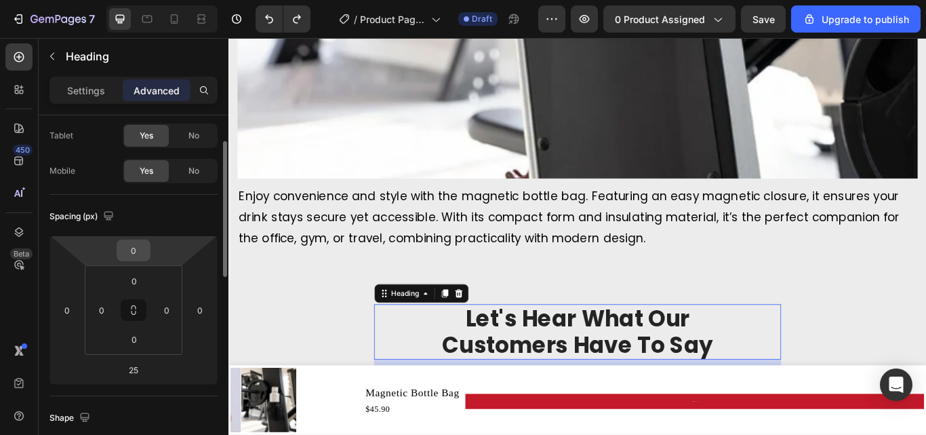
click at [138, 250] on input "0" at bounding box center [133, 250] width 27 height 20
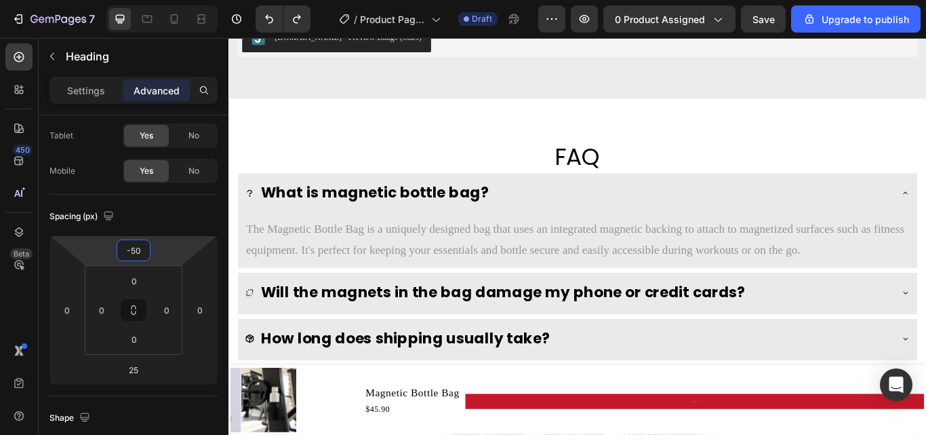
scroll to position [2892, 0]
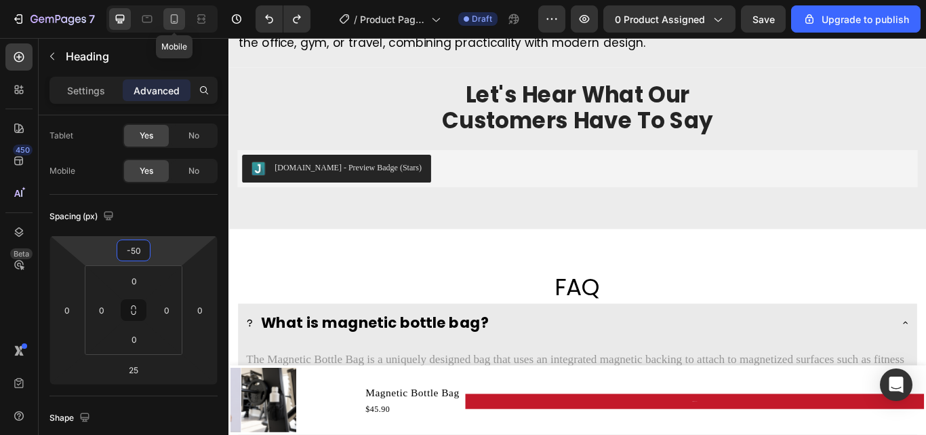
click at [165, 16] on div at bounding box center [174, 19] width 22 height 22
type input "0"
type input "49"
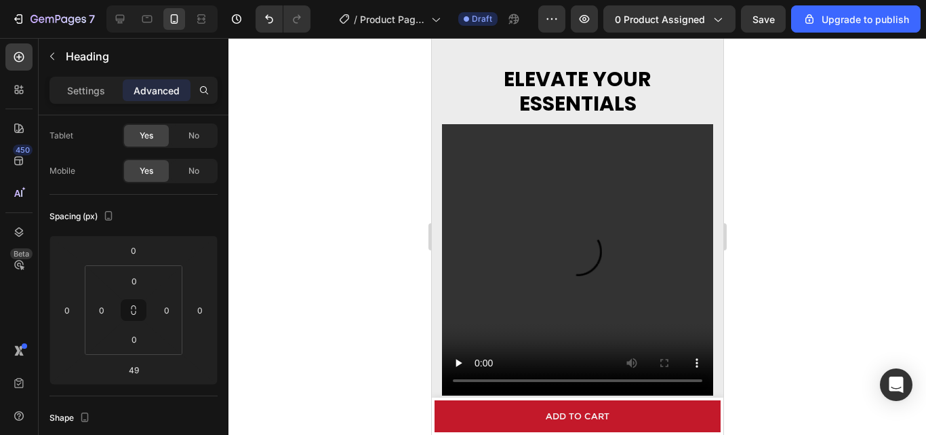
scroll to position [875, 0]
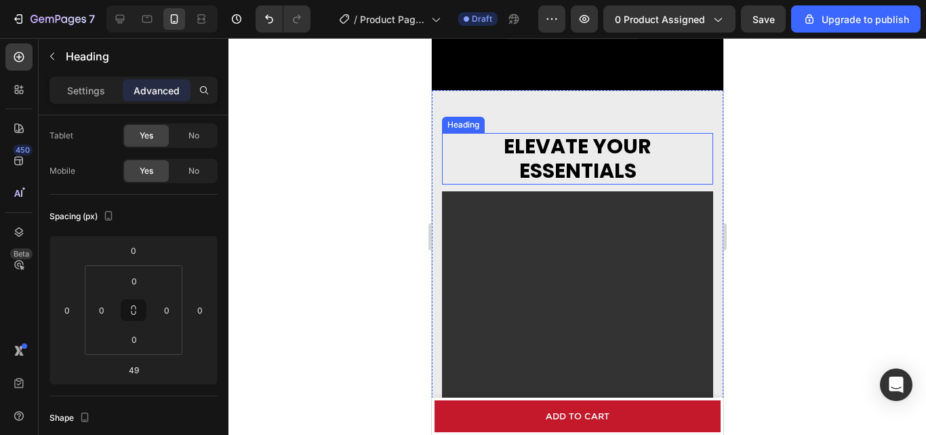
click at [463, 140] on h2 "ELEVATE YOUR ESSENTIALS" at bounding box center [576, 159] width 271 height 52
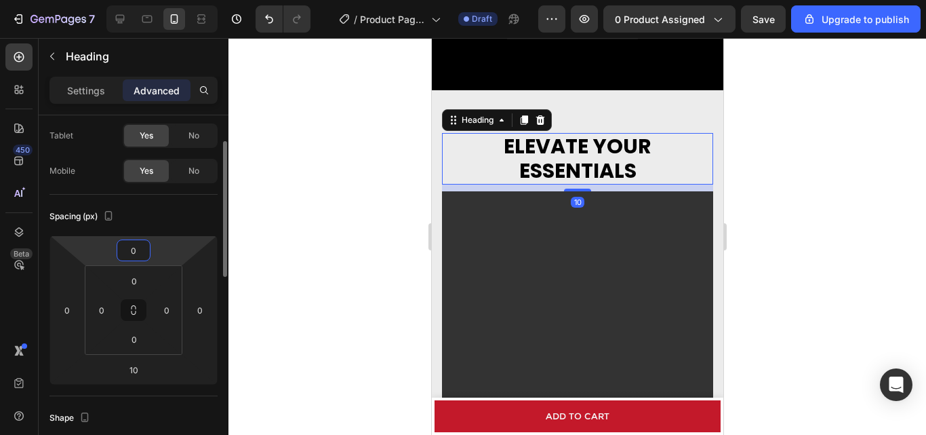
click at [130, 248] on input "0" at bounding box center [133, 250] width 27 height 20
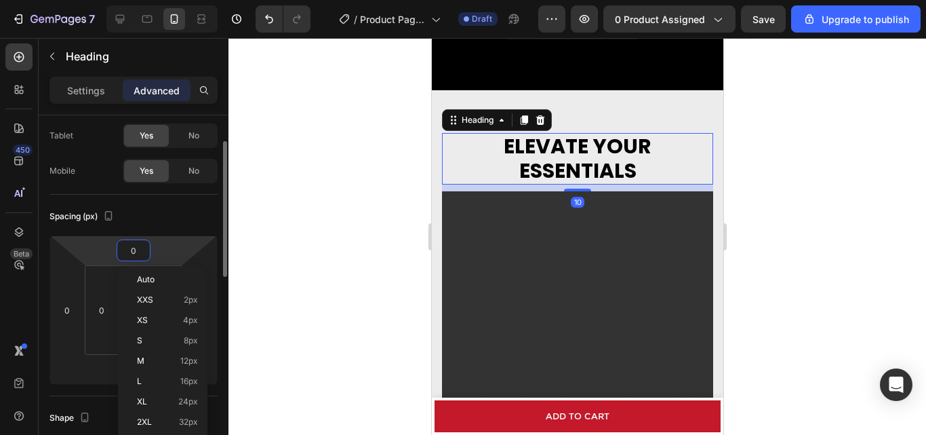
type input "1"
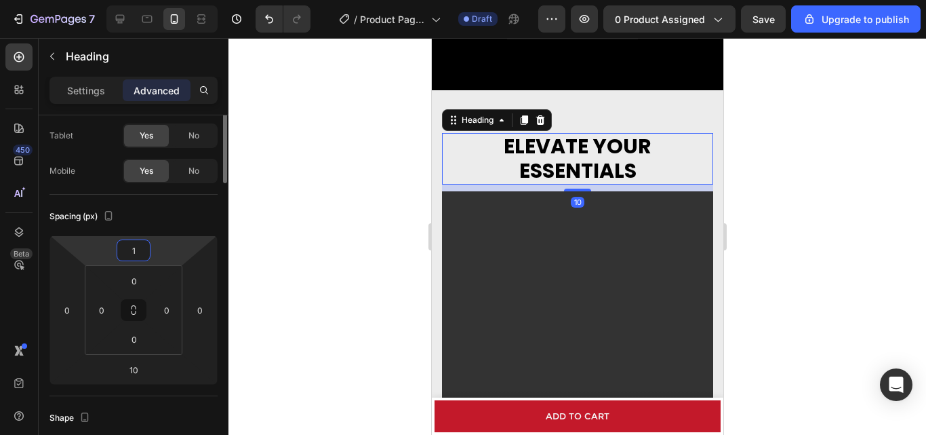
scroll to position [0, 0]
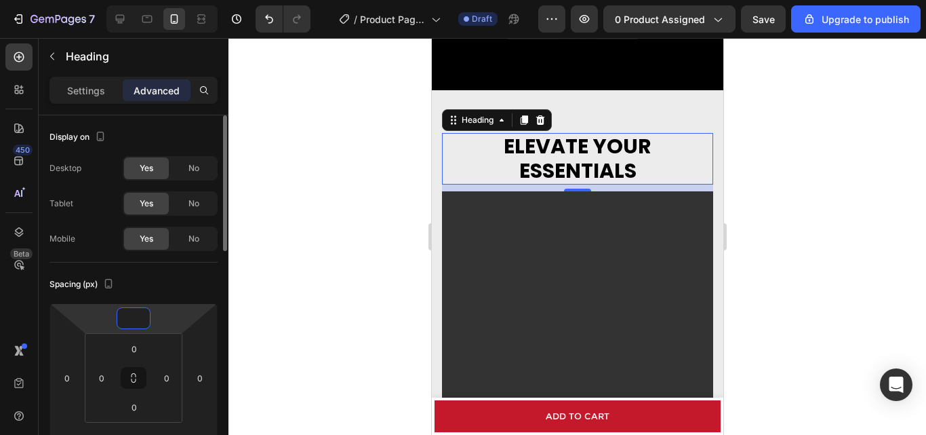
type input "1"
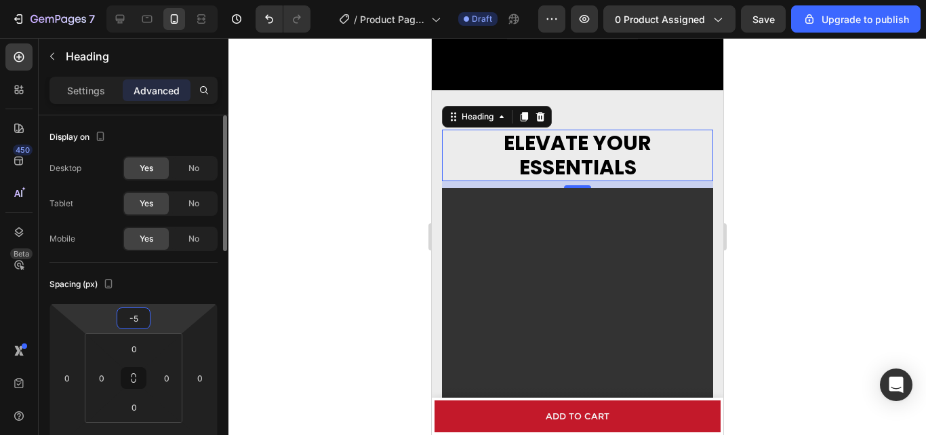
type input "-50"
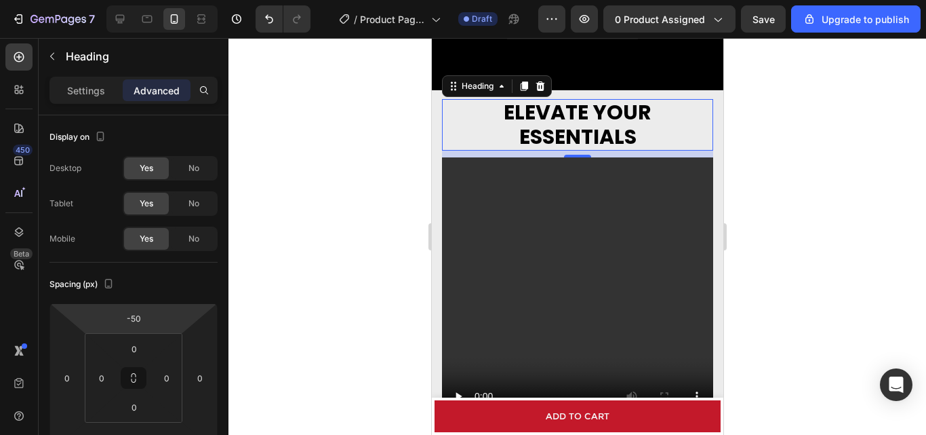
click at [355, 197] on div at bounding box center [578, 236] width 698 height 397
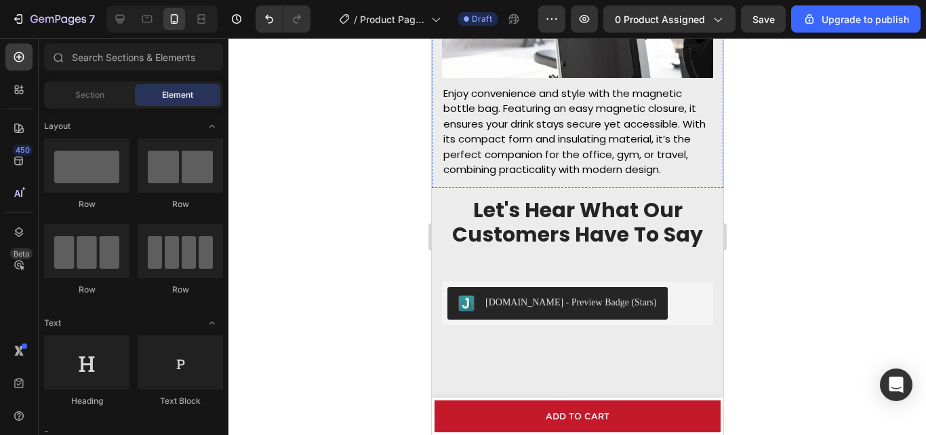
scroll to position [1757, 0]
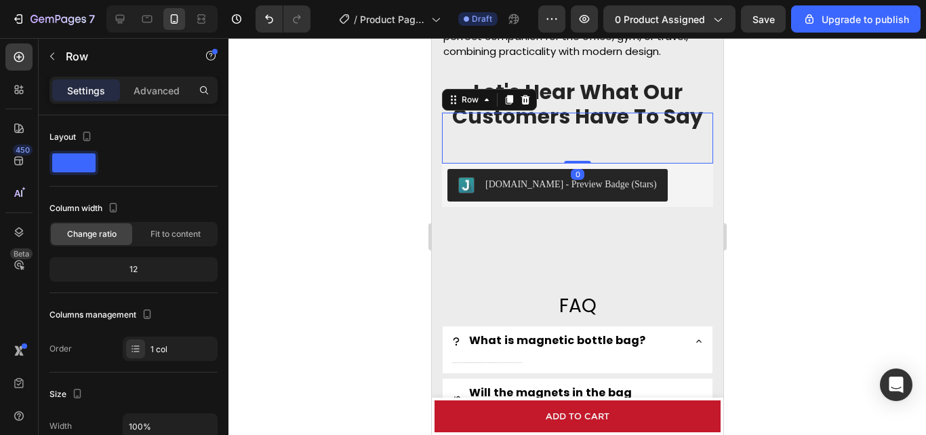
click at [616, 136] on div "Let's Hear What Our Customers Have To Say Heading" at bounding box center [576, 138] width 271 height 51
click at [597, 94] on p "Let's Hear What Our Customers Have To Say" at bounding box center [577, 104] width 269 height 49
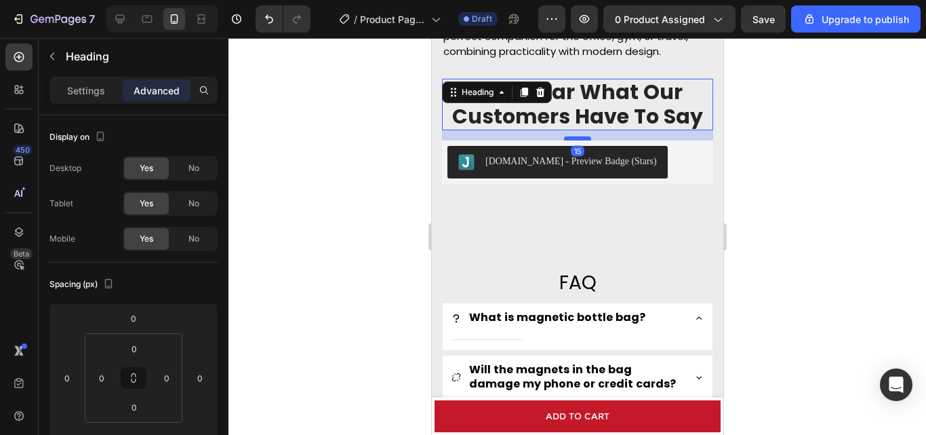
drag, startPoint x: 575, startPoint y: 156, endPoint x: 583, endPoint y: 133, distance: 24.5
click at [583, 136] on div at bounding box center [577, 138] width 27 height 4
type input "15"
click at [586, 207] on div "Let's Hear What Our Customers Have To Say Heading 15 Row Judge.me - Preview Bad…" at bounding box center [577, 148] width 292 height 157
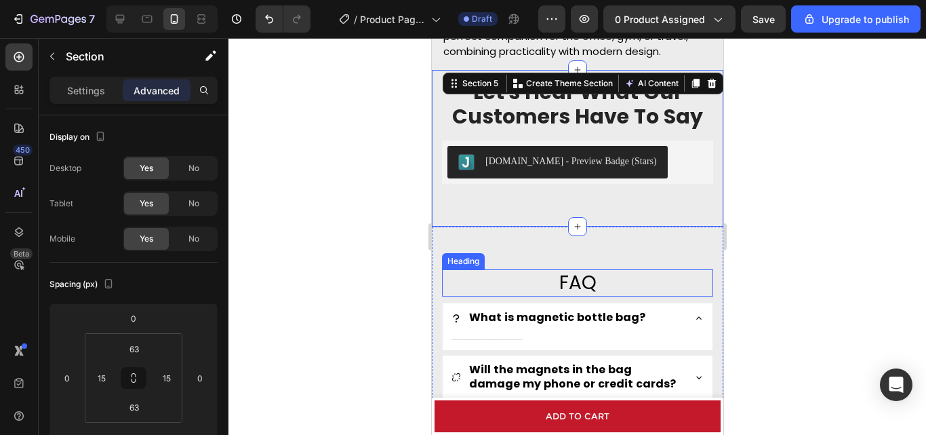
click at [517, 271] on h2 "FAQ" at bounding box center [576, 282] width 271 height 27
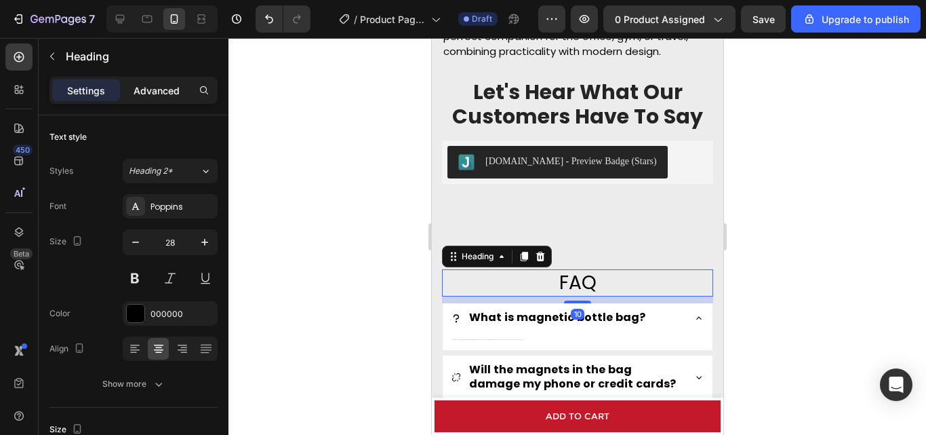
click at [151, 93] on p "Advanced" at bounding box center [157, 90] width 46 height 14
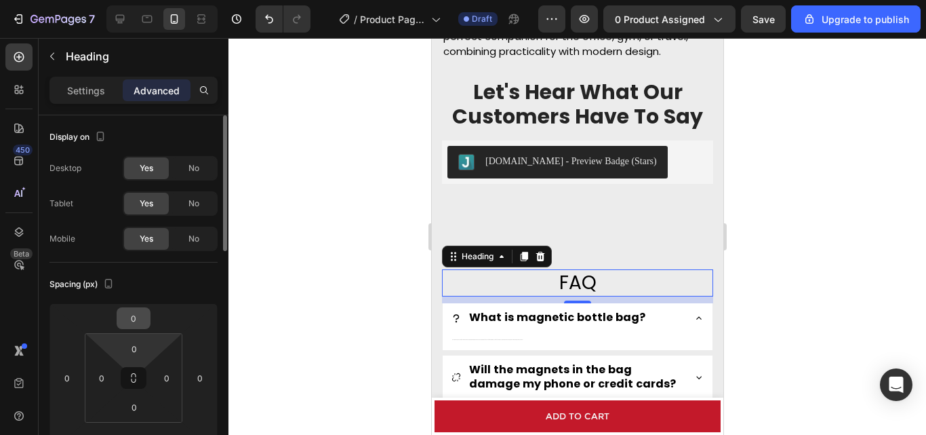
click at [136, 319] on input "0" at bounding box center [133, 318] width 27 height 20
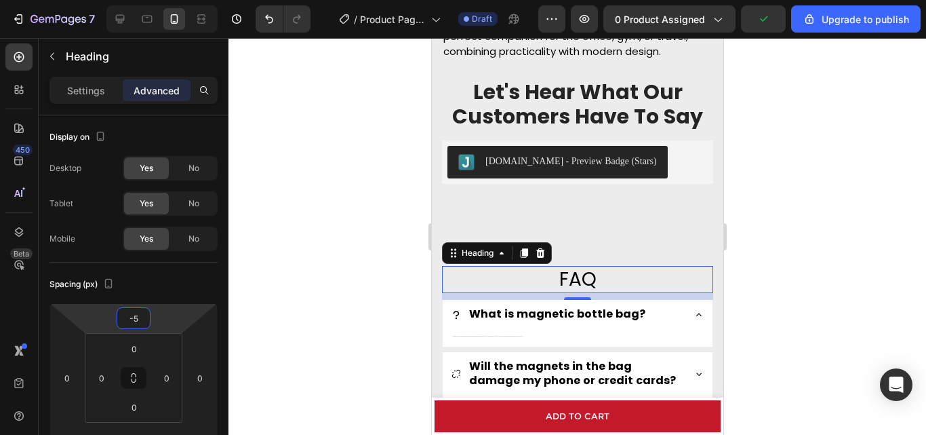
type input "-50"
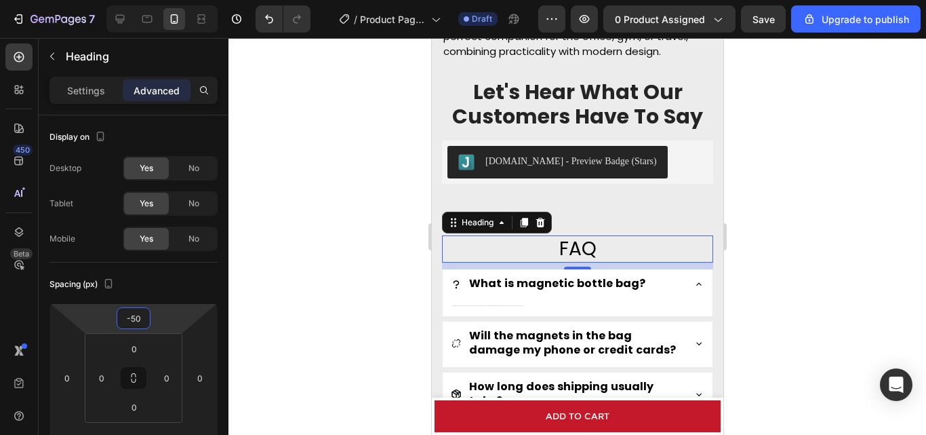
click at [844, 260] on div at bounding box center [578, 236] width 698 height 397
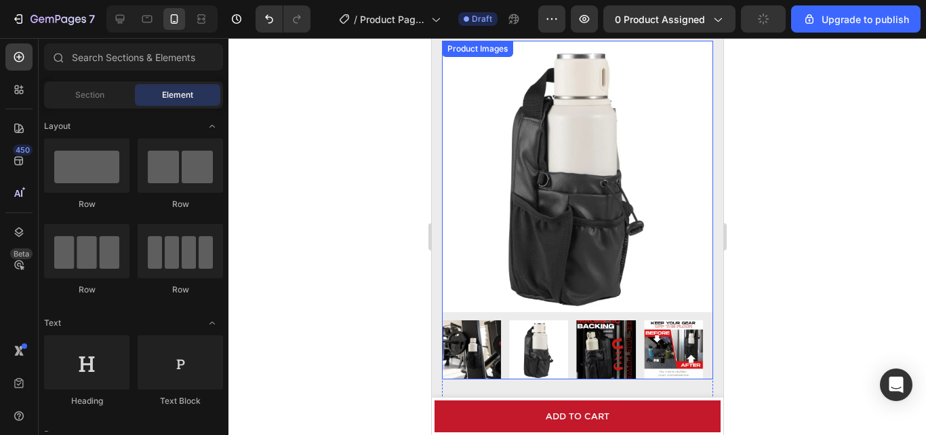
scroll to position [339, 0]
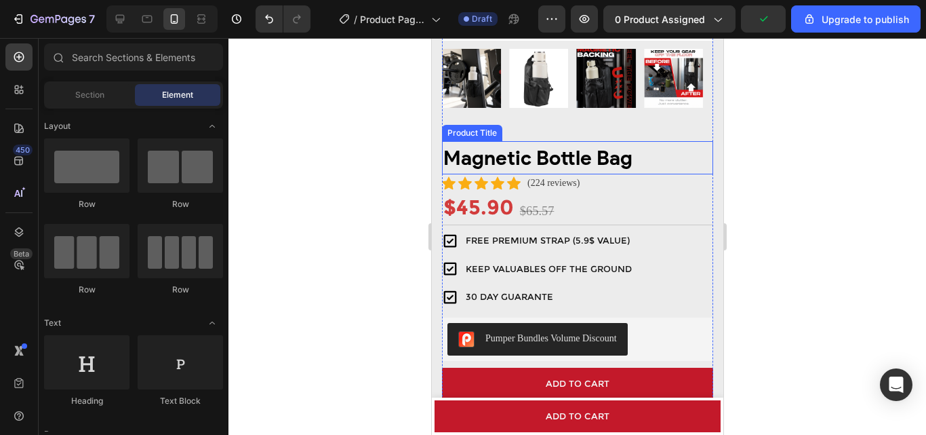
click at [600, 153] on h2 "Magnetic Bottle Bag" at bounding box center [576, 157] width 271 height 33
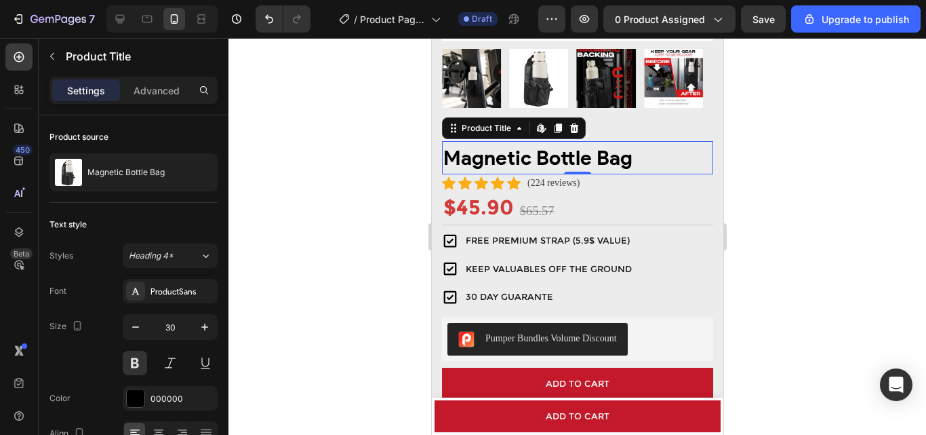
click at [528, 150] on h2 "Magnetic Bottle Bag" at bounding box center [576, 157] width 271 height 33
click at [205, 333] on icon "button" at bounding box center [205, 327] width 14 height 14
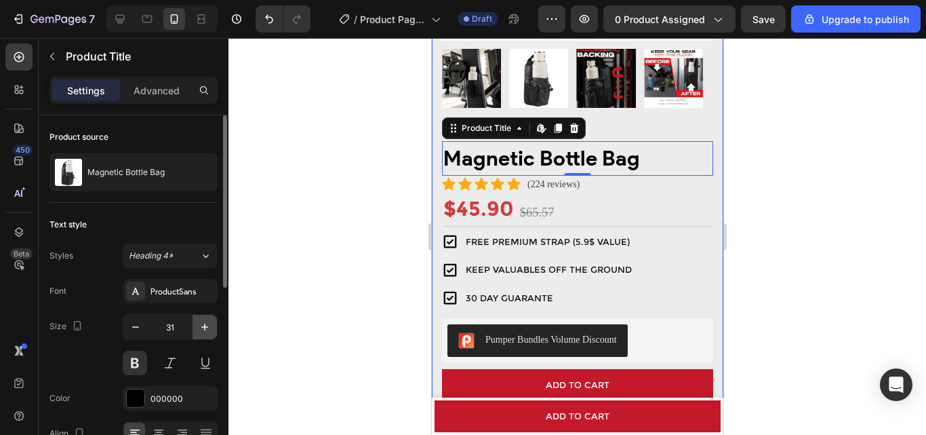
click at [205, 333] on icon "button" at bounding box center [205, 327] width 14 height 14
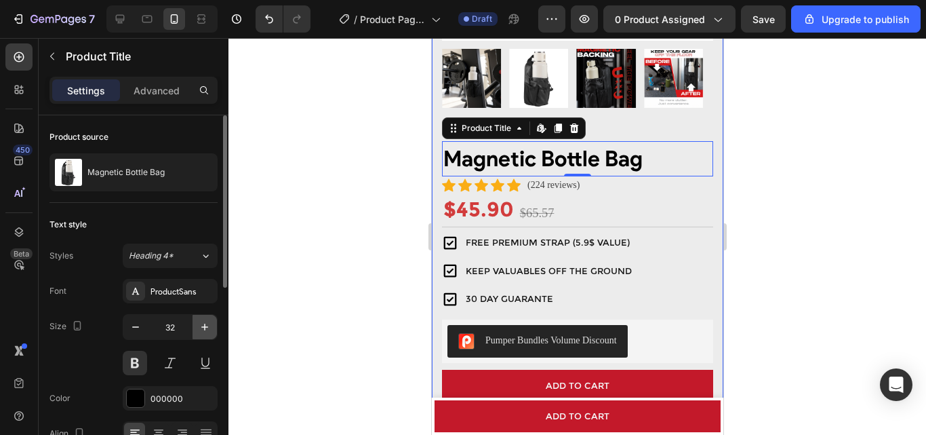
click at [205, 333] on icon "button" at bounding box center [205, 327] width 14 height 14
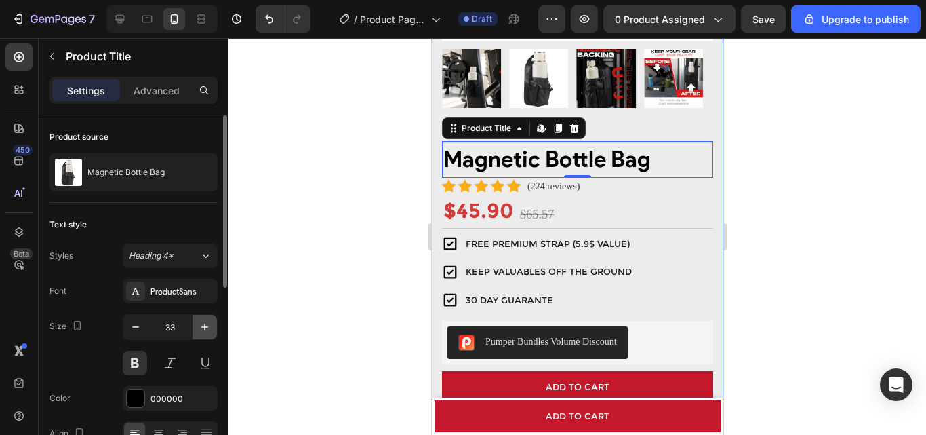
click at [205, 333] on icon "button" at bounding box center [205, 327] width 14 height 14
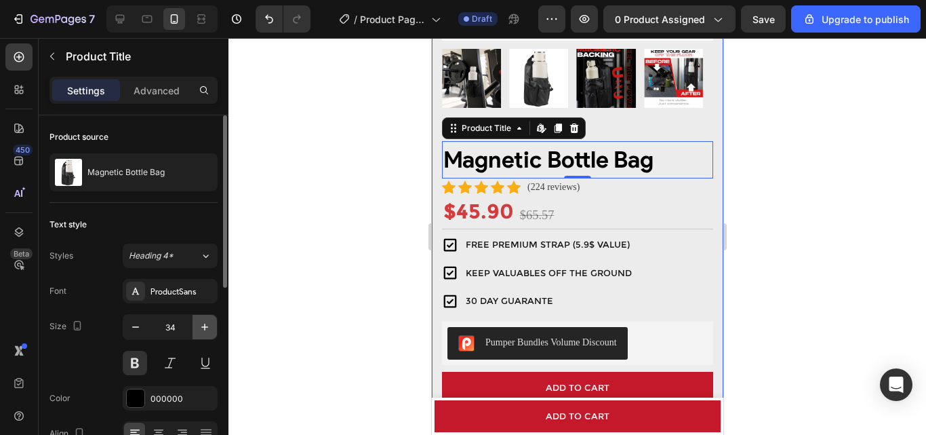
click at [205, 333] on icon "button" at bounding box center [205, 327] width 14 height 14
type input "35"
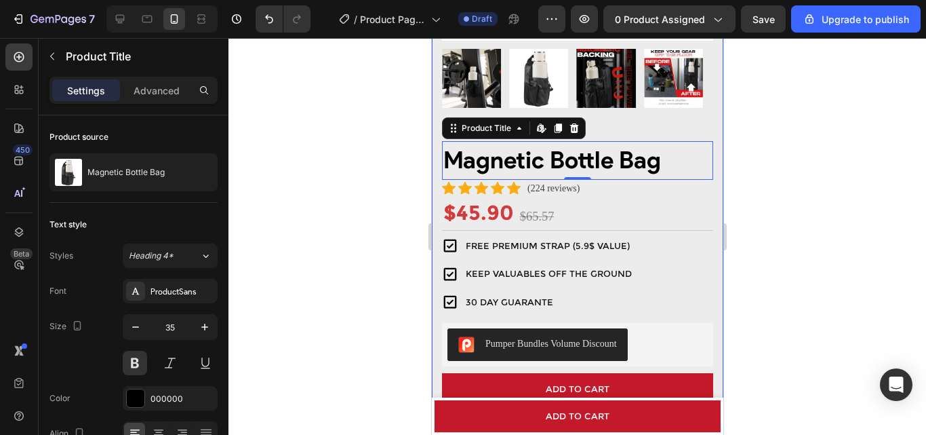
click at [370, 235] on div at bounding box center [578, 236] width 698 height 397
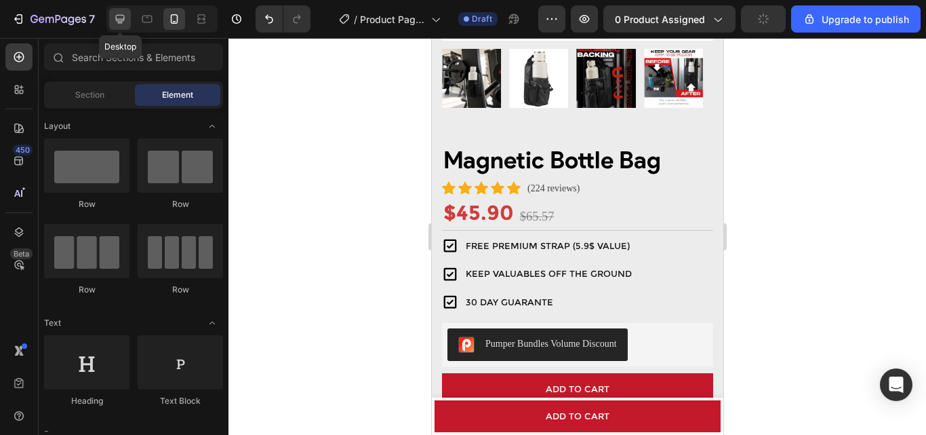
click at [122, 14] on icon at bounding box center [120, 19] width 14 height 14
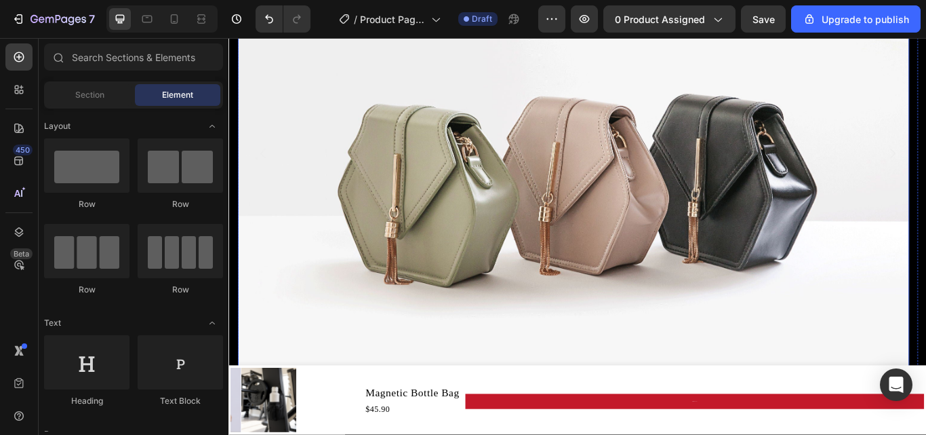
scroll to position [989, 0]
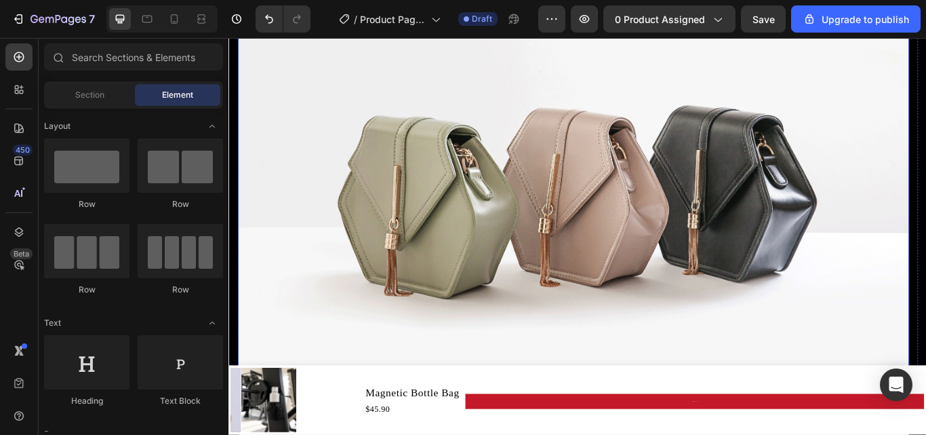
click at [709, 265] on img at bounding box center [630, 210] width 783 height 588
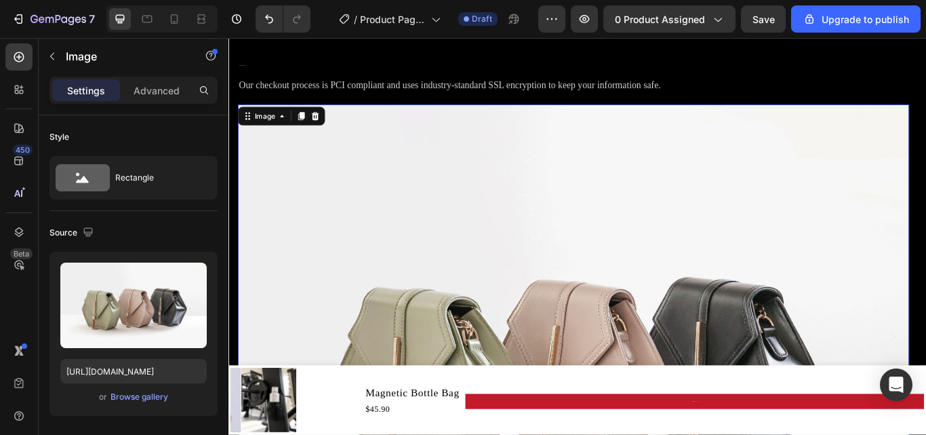
scroll to position [854, 0]
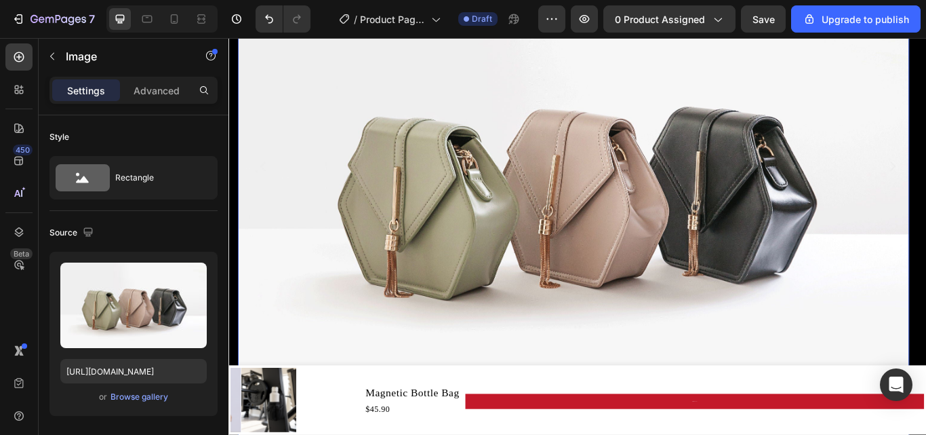
drag, startPoint x: 706, startPoint y: 308, endPoint x: 313, endPoint y: 267, distance: 394.8
click at [313, 267] on img at bounding box center [630, 211] width 783 height 588
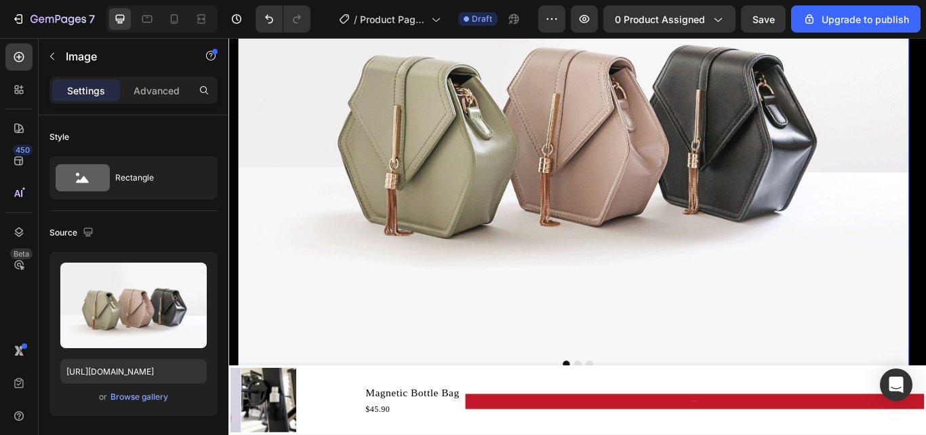
scroll to position [1057, 0]
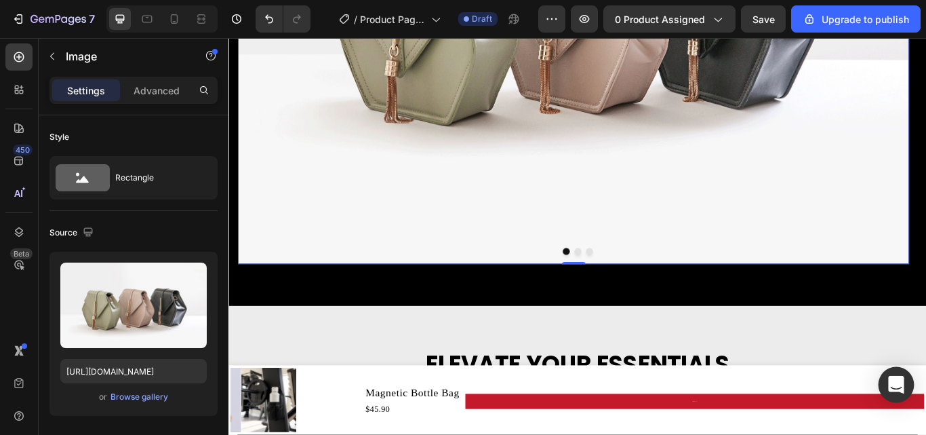
click at [894, 388] on icon "Open Intercom Messenger" at bounding box center [897, 385] width 18 height 18
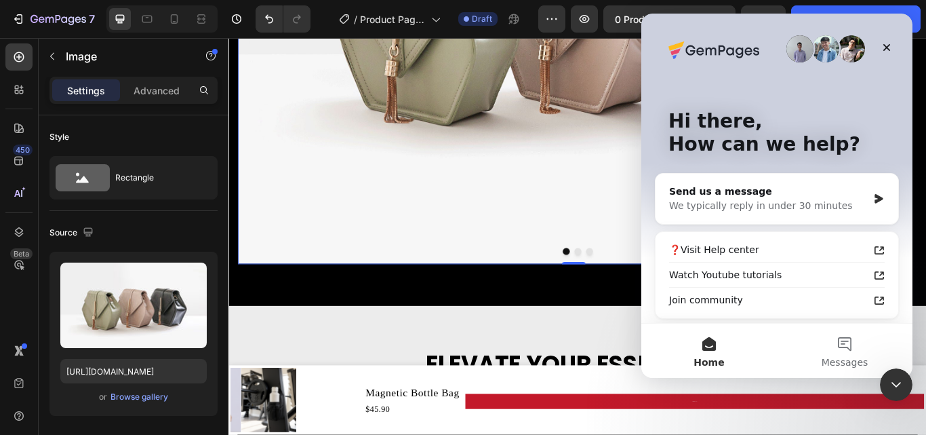
scroll to position [0, 0]
click at [903, 393] on div "Close Intercom Messenger" at bounding box center [896, 384] width 33 height 33
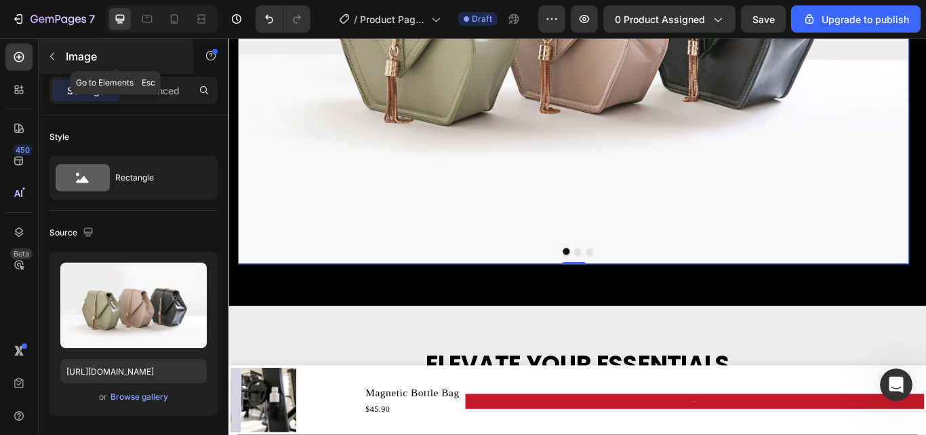
click at [60, 58] on button "button" at bounding box center [52, 56] width 22 height 22
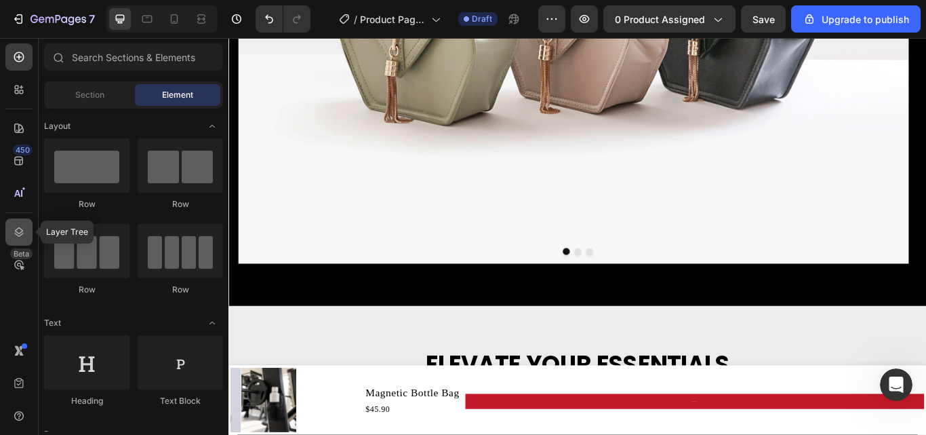
click at [13, 238] on icon at bounding box center [19, 232] width 14 height 14
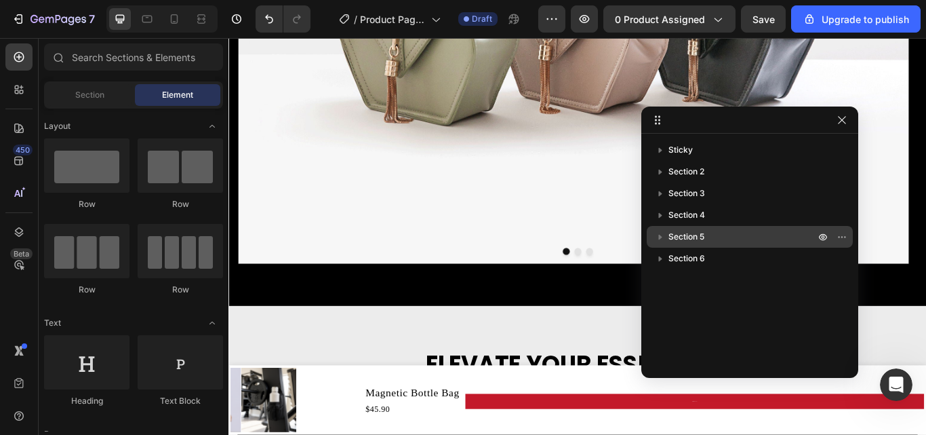
click at [694, 241] on span "Section 5" at bounding box center [687, 237] width 36 height 14
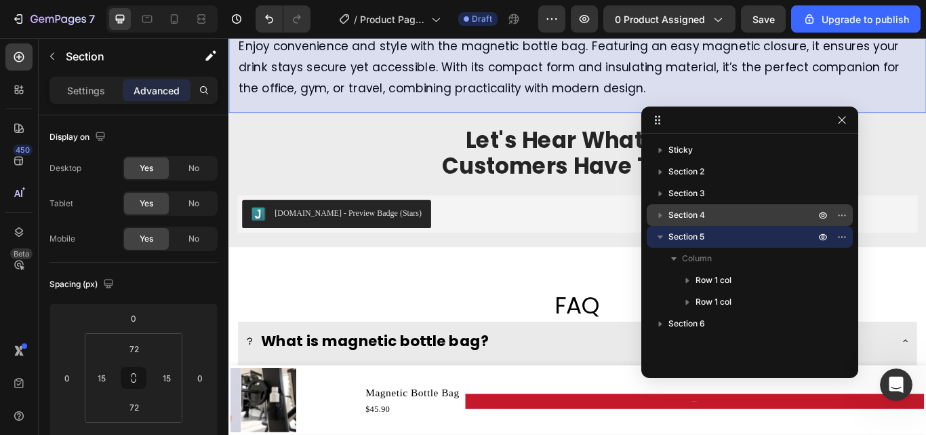
click at [699, 220] on span "Section 4" at bounding box center [687, 215] width 37 height 14
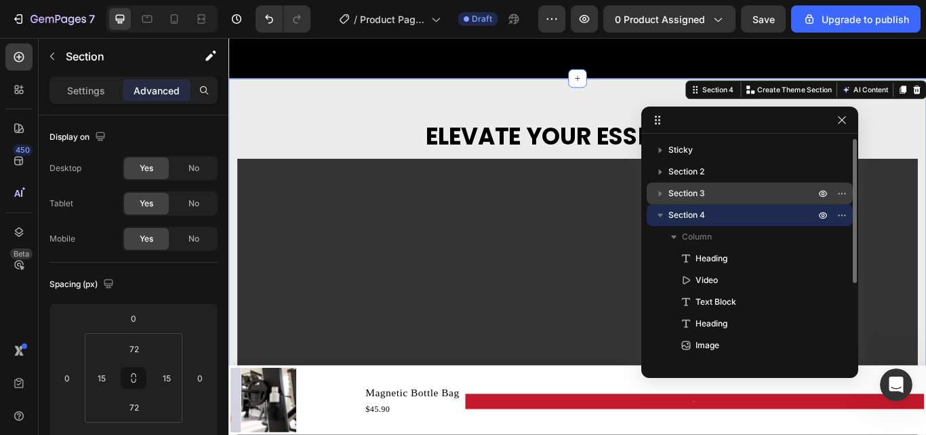
click at [703, 201] on div "Section 3" at bounding box center [749, 193] width 195 height 22
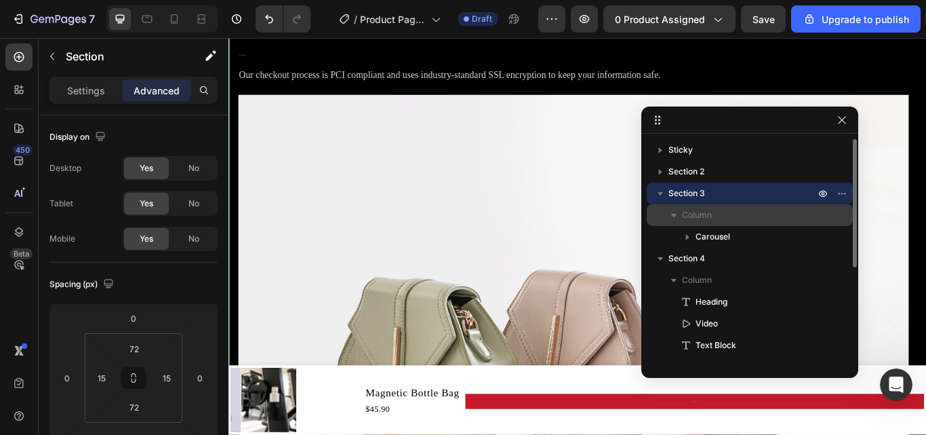
scroll to position [590, 0]
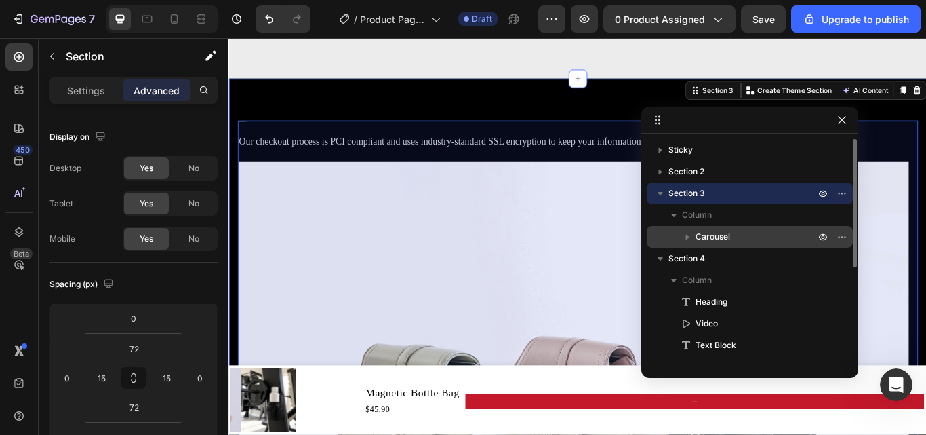
click at [729, 233] on span "Carousel" at bounding box center [713, 237] width 35 height 14
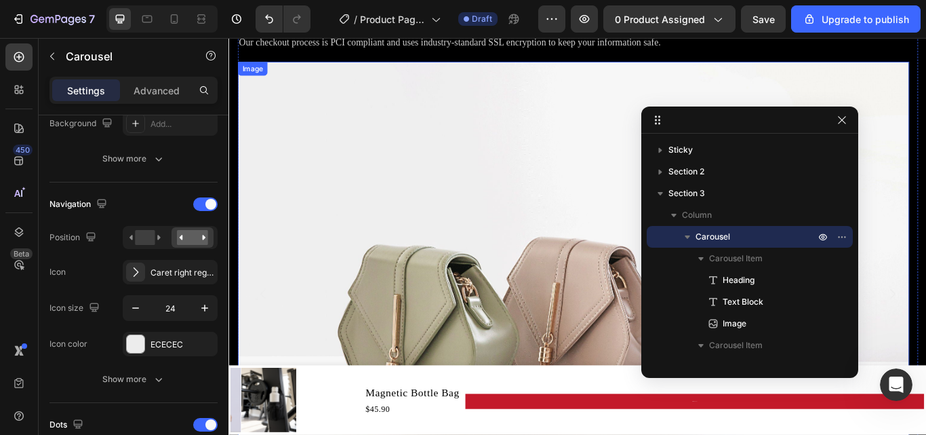
scroll to position [587, 0]
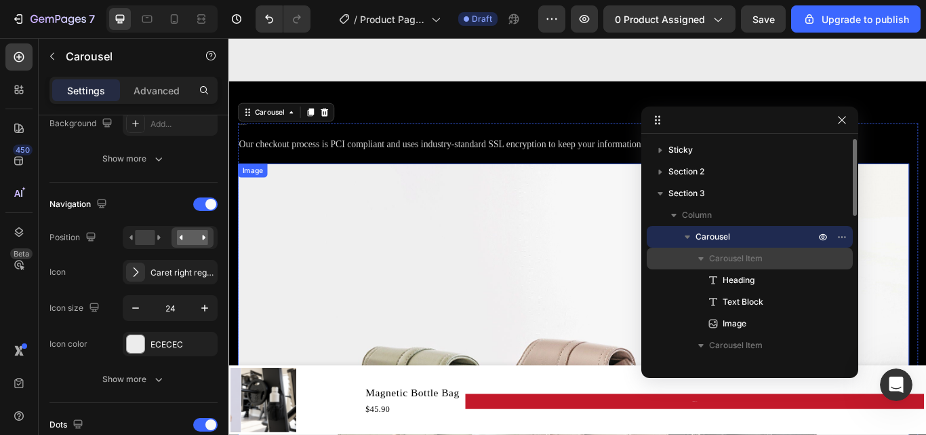
click at [140, 98] on div "Advanced" at bounding box center [157, 90] width 68 height 22
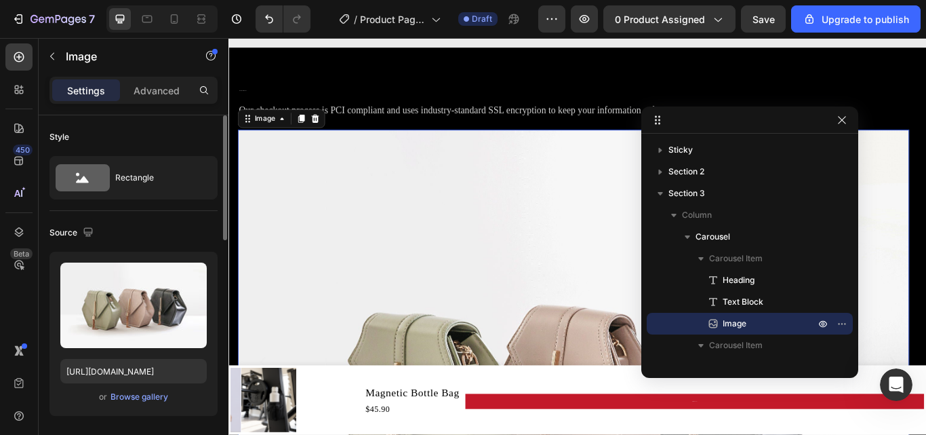
scroll to position [571, 0]
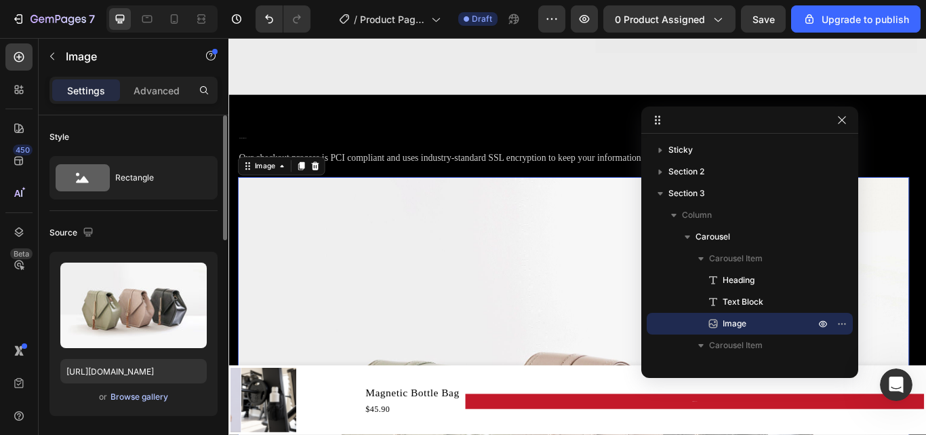
click at [123, 397] on div "Browse gallery" at bounding box center [140, 397] width 58 height 12
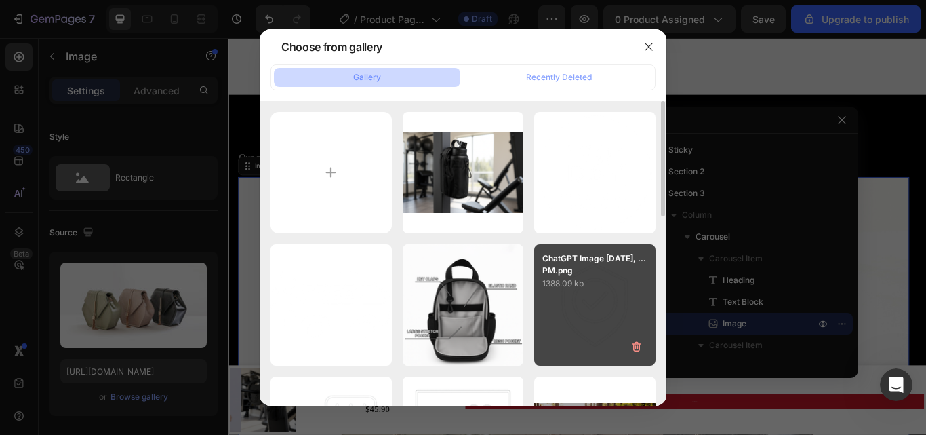
scroll to position [68, 0]
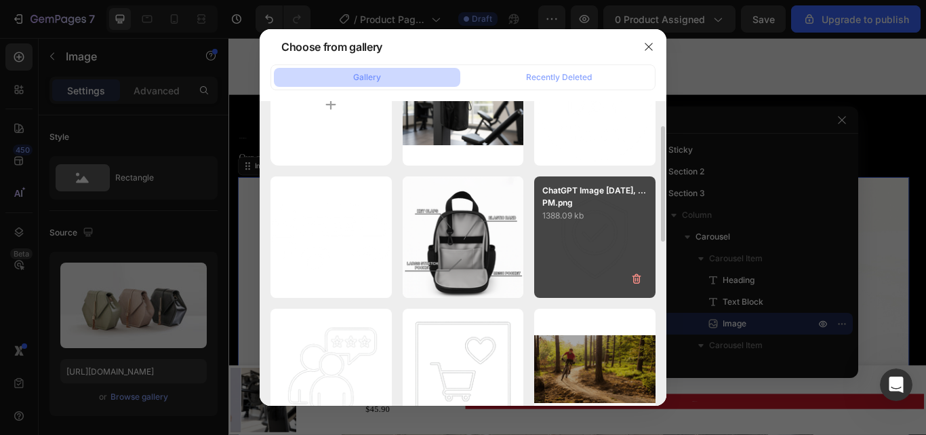
click at [572, 243] on div "ChatGPT Image Aug 5, ...PM.png 1388.09 kb" at bounding box center [594, 236] width 121 height 121
type input "[URL][DOMAIN_NAME]"
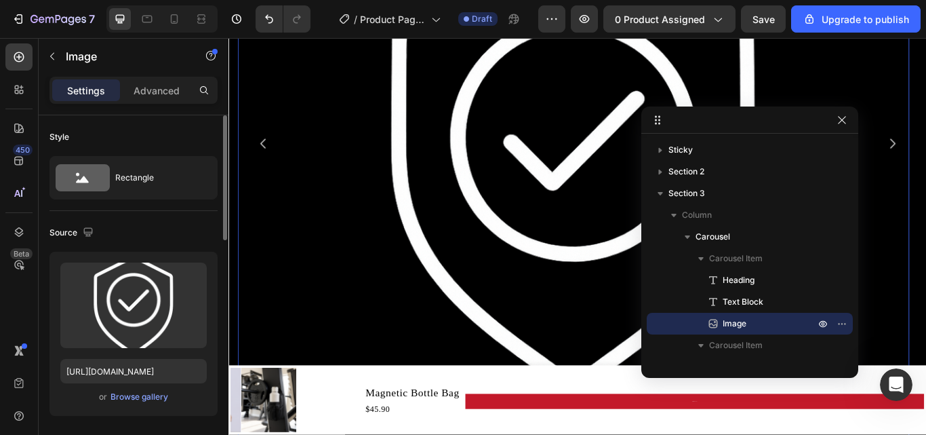
scroll to position [271, 0]
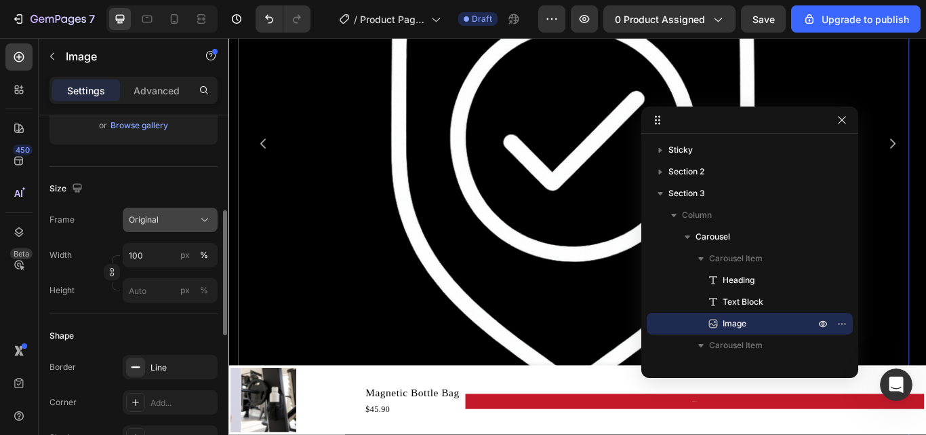
click at [172, 224] on div "Original" at bounding box center [162, 220] width 66 height 12
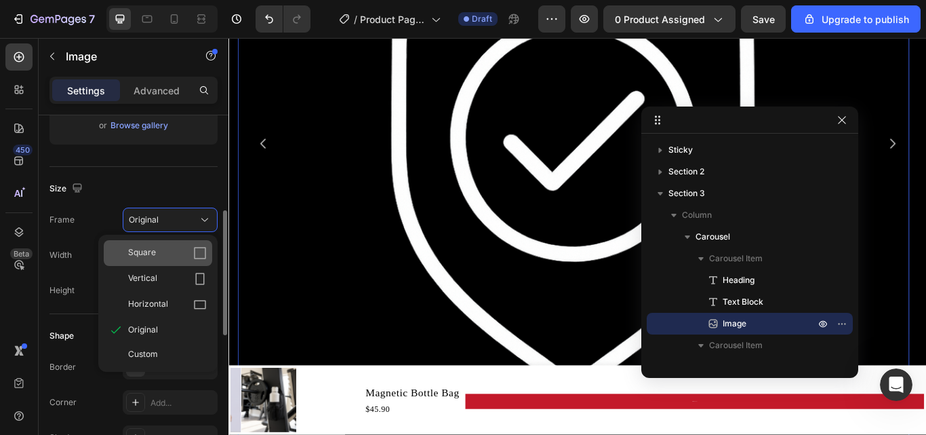
click at [156, 254] on div "Square" at bounding box center [167, 253] width 79 height 14
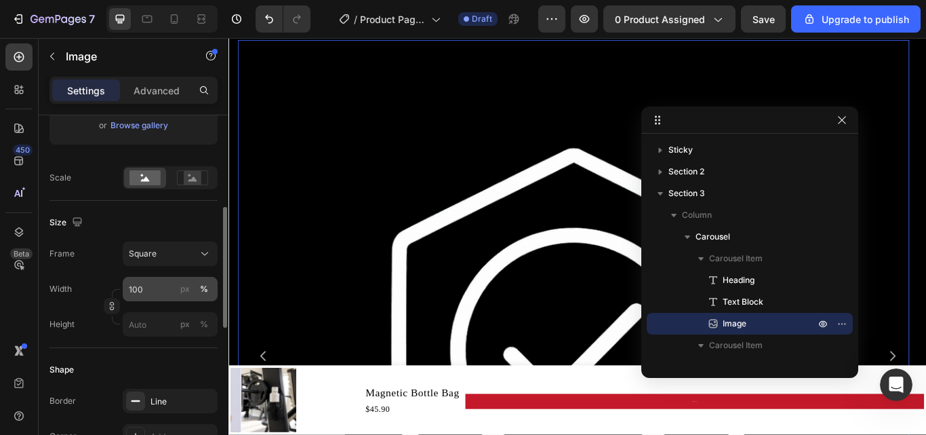
scroll to position [571, 0]
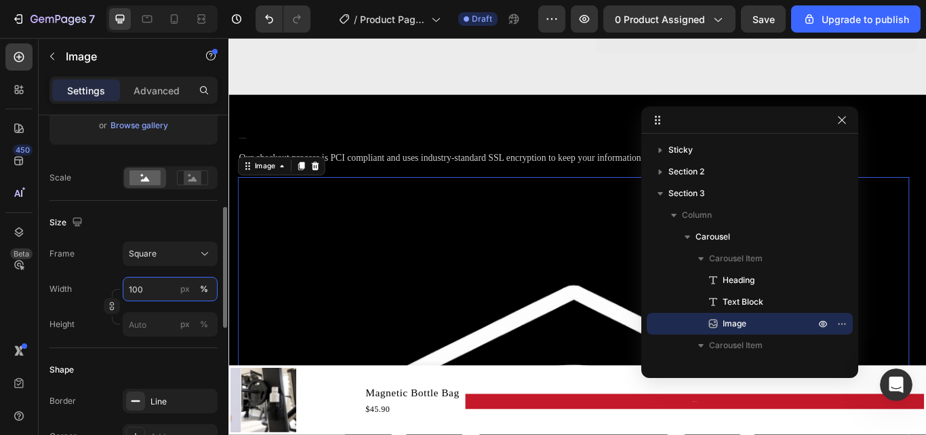
click at [149, 281] on input "100" at bounding box center [170, 289] width 95 height 24
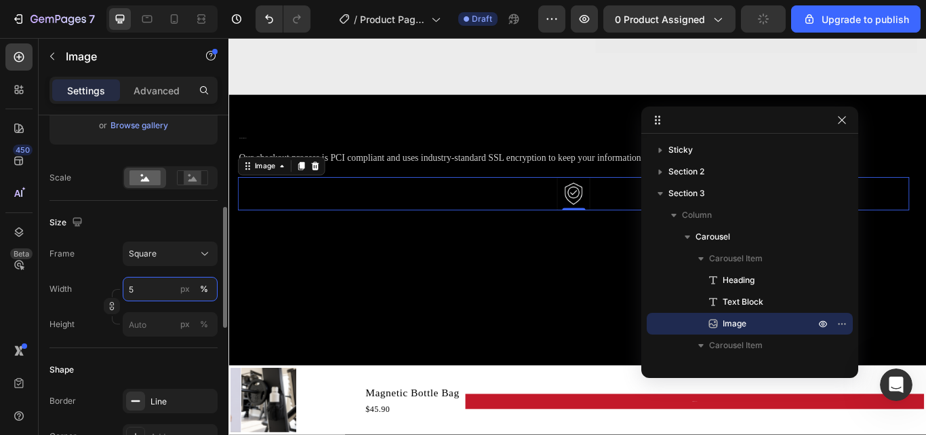
type input "50"
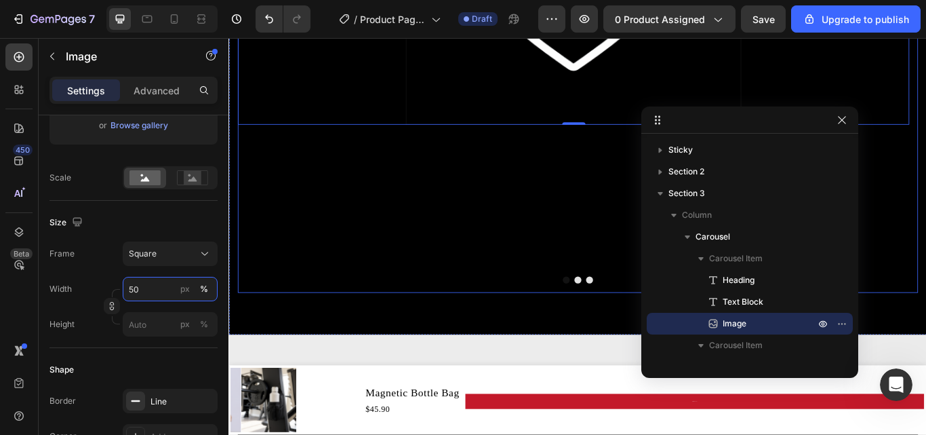
scroll to position [1046, 0]
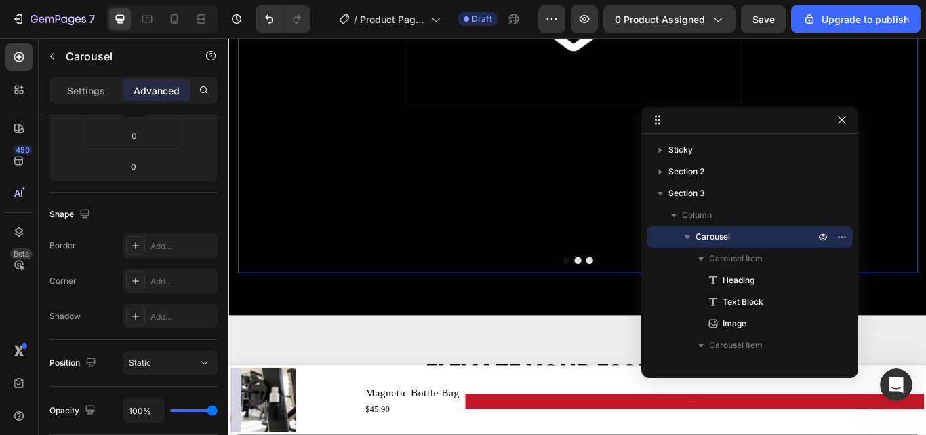
scroll to position [0, 0]
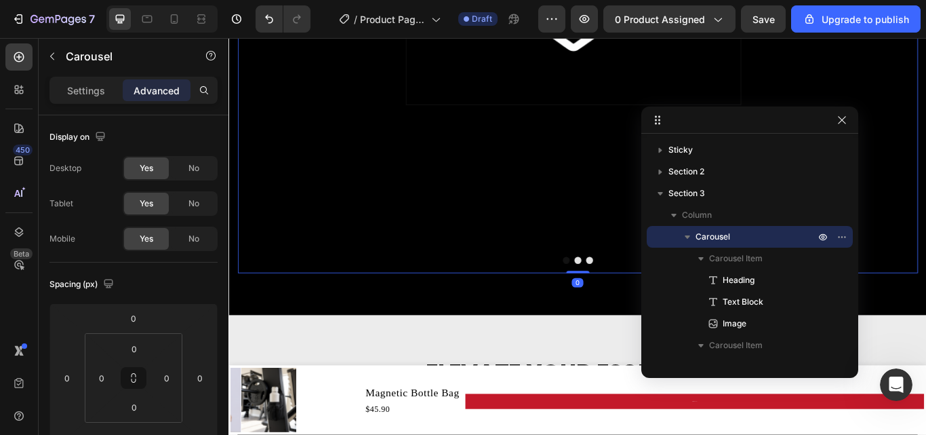
click at [847, 128] on div at bounding box center [750, 119] width 217 height 27
click at [848, 120] on button "button" at bounding box center [842, 120] width 16 height 16
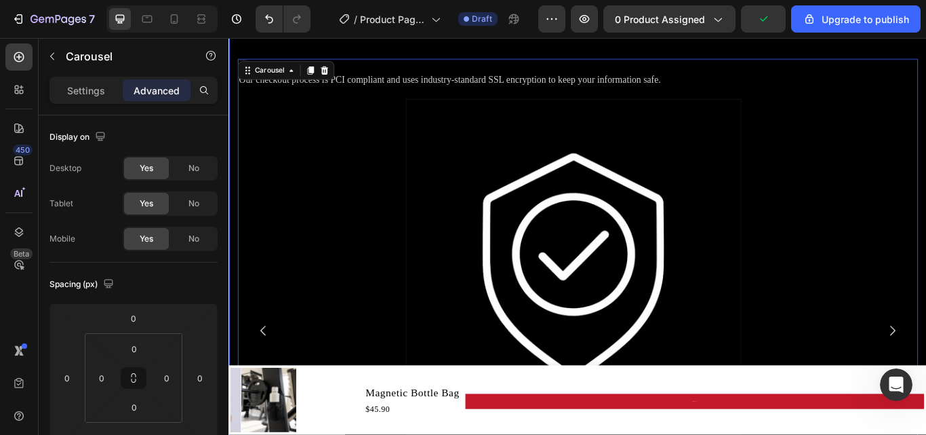
scroll to position [571, 0]
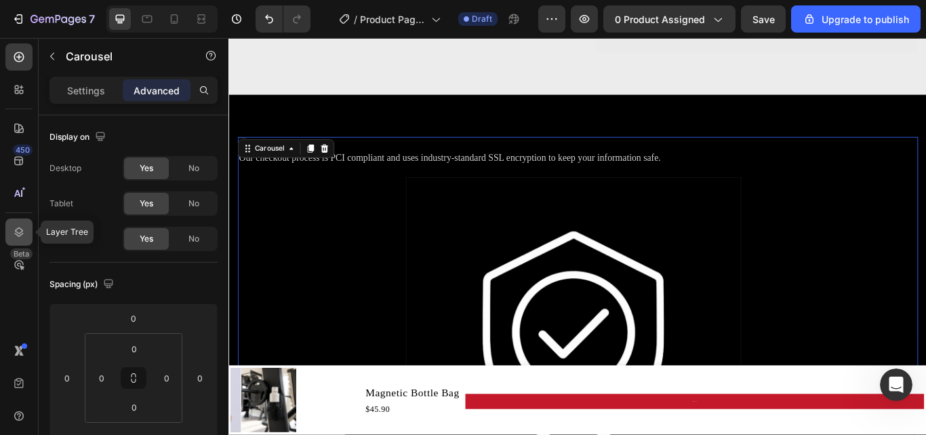
click at [21, 235] on icon at bounding box center [19, 231] width 9 height 9
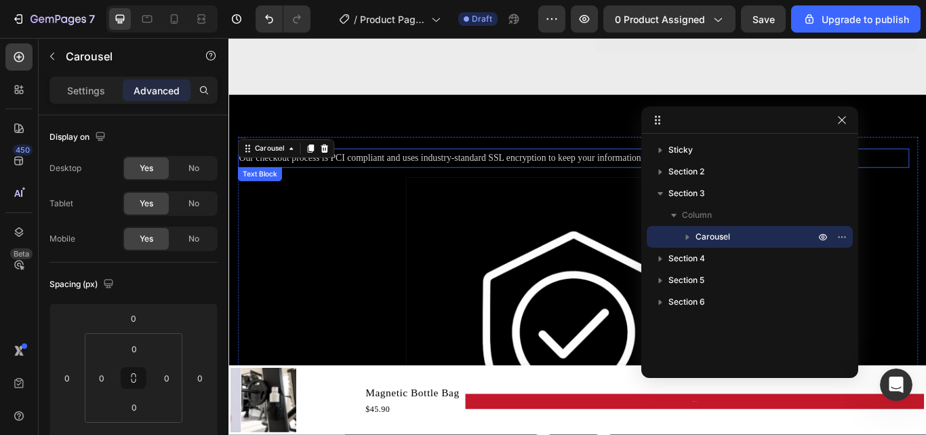
click at [526, 181] on p "Our checkout process is PCI compliant and uses industry-standard SSL encryption…" at bounding box center [630, 178] width 781 height 20
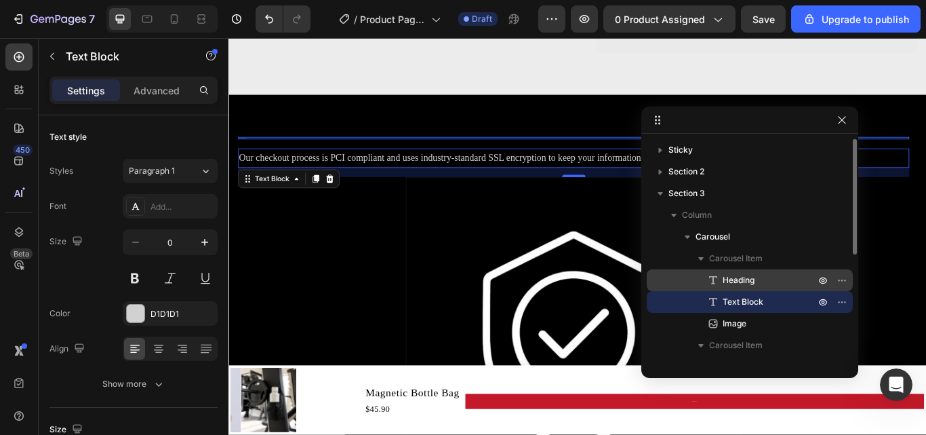
click at [763, 275] on p "Heading" at bounding box center [754, 280] width 95 height 14
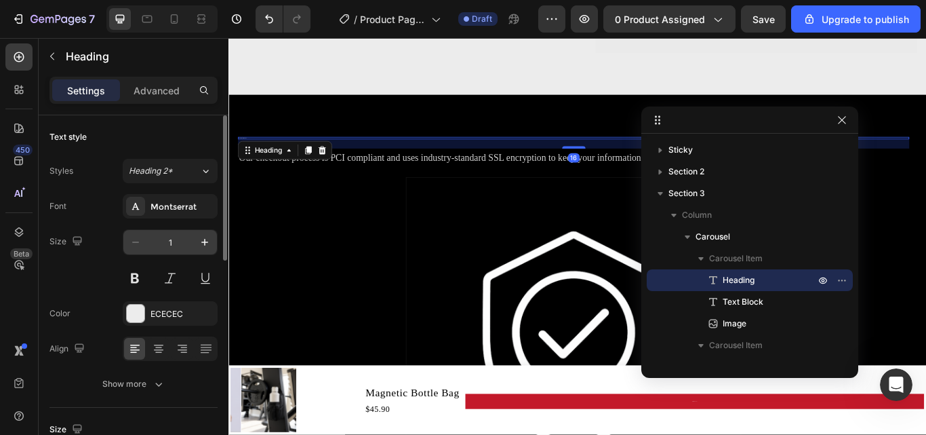
click at [168, 241] on input "1" at bounding box center [170, 242] width 45 height 24
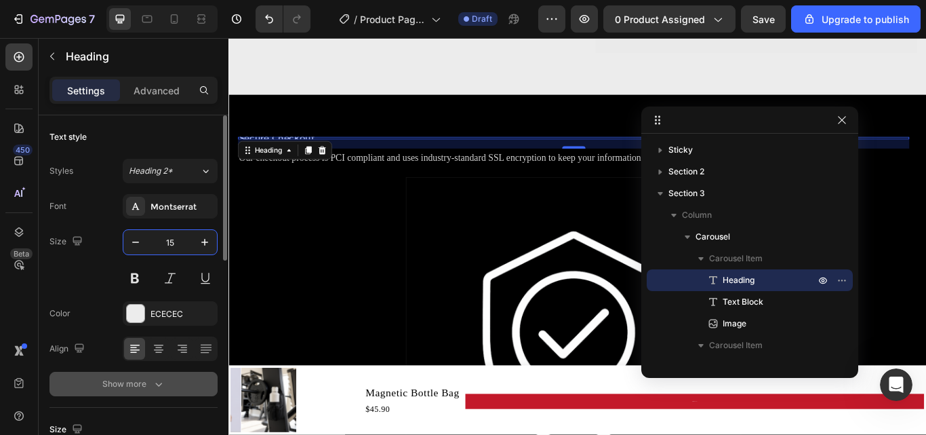
scroll to position [68, 0]
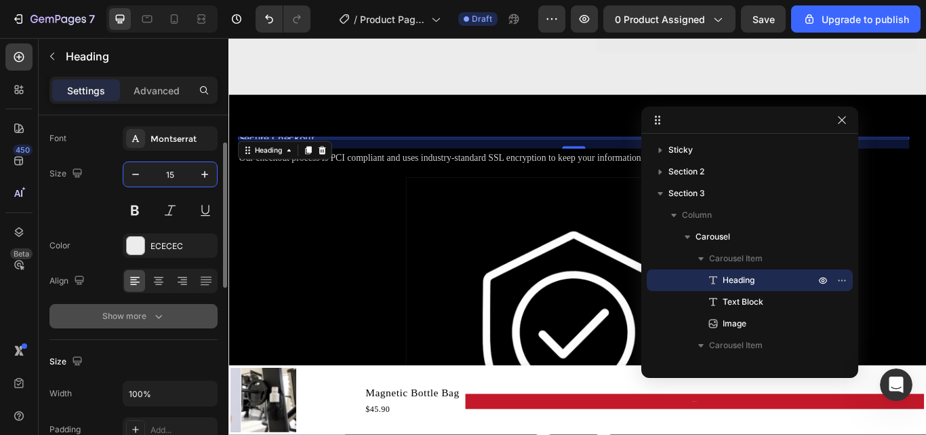
type input "15"
click at [153, 313] on icon "button" at bounding box center [159, 316] width 14 height 14
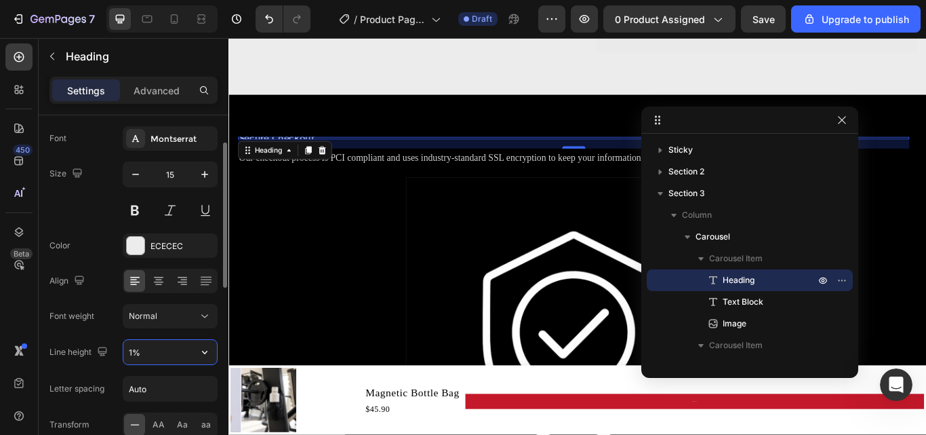
click at [151, 353] on input "1%" at bounding box center [170, 352] width 94 height 24
click at [205, 353] on icon "button" at bounding box center [205, 352] width 14 height 14
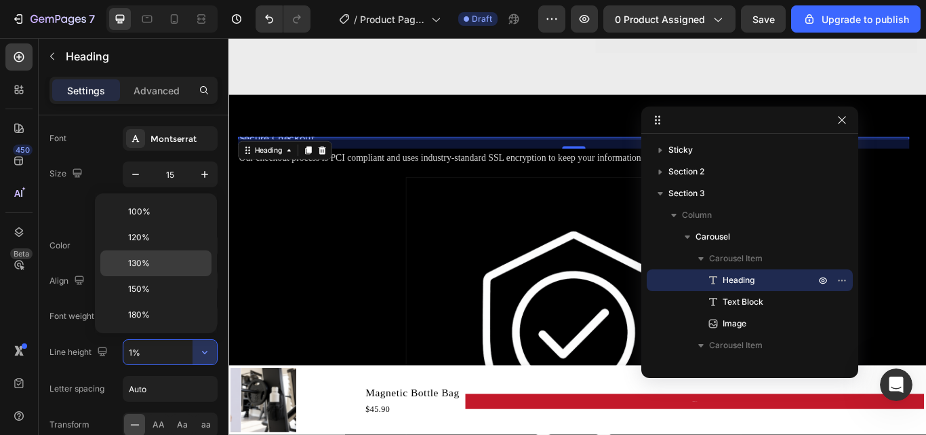
click at [152, 265] on p "130%" at bounding box center [166, 263] width 77 height 12
type input "130%"
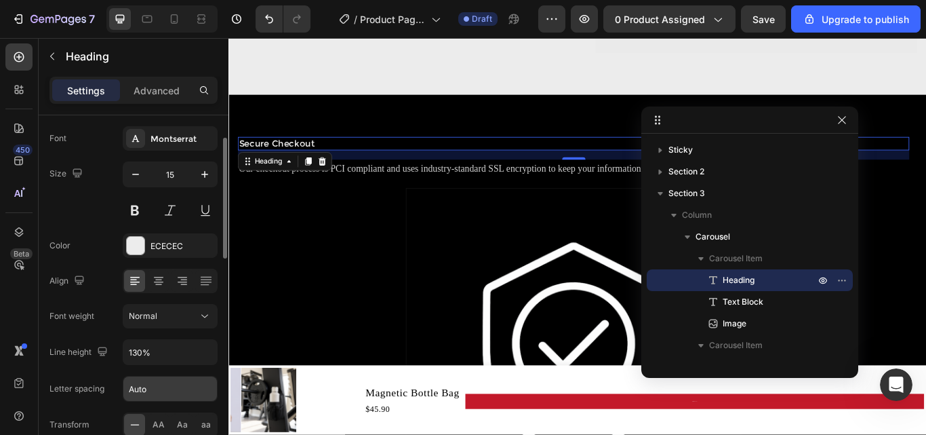
scroll to position [136, 0]
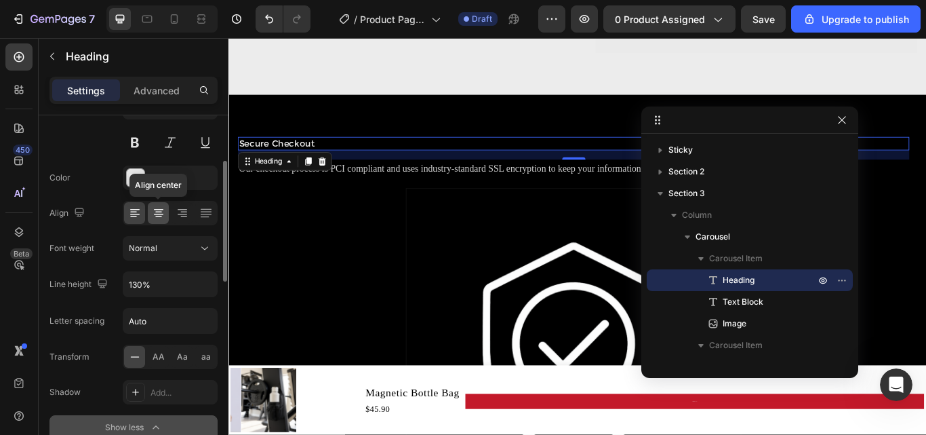
click at [158, 212] on icon at bounding box center [158, 212] width 7 height 1
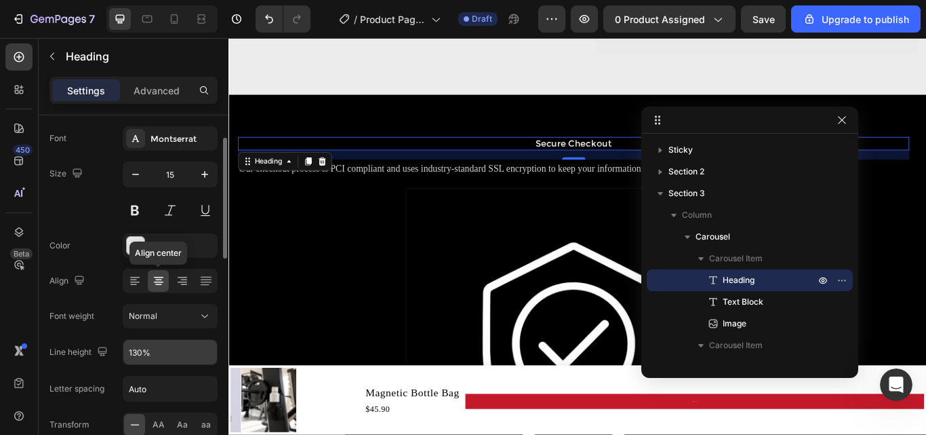
scroll to position [0, 0]
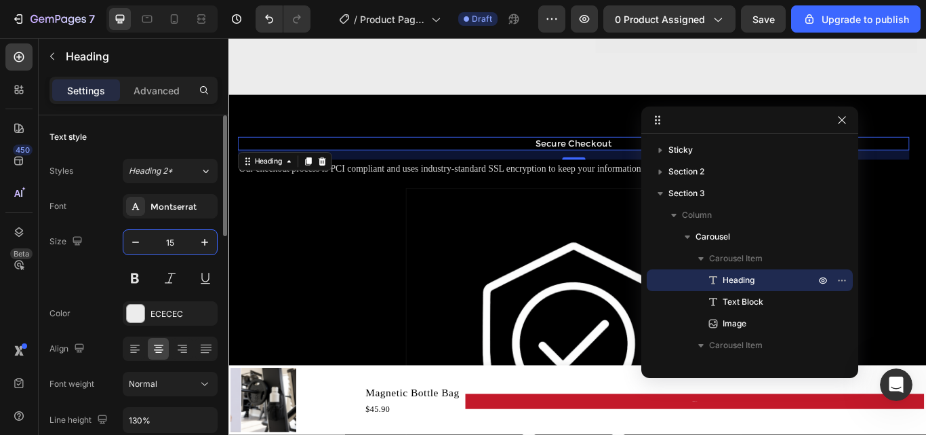
click at [183, 235] on input "15" at bounding box center [170, 242] width 45 height 24
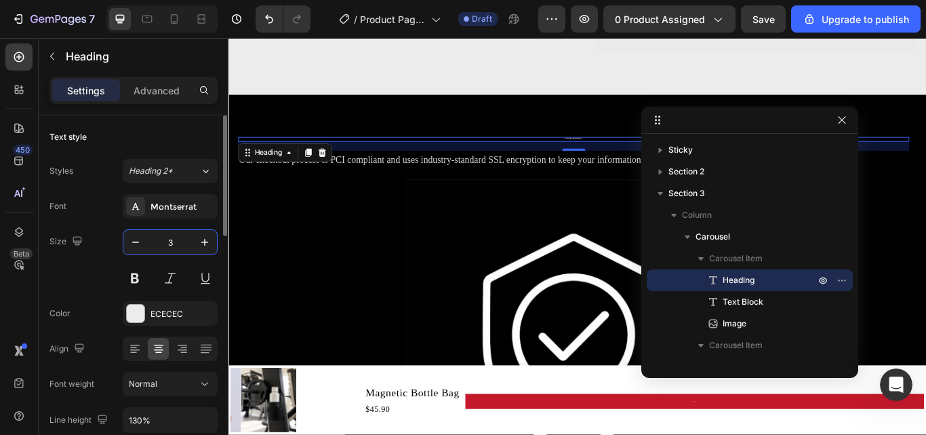
type input "30"
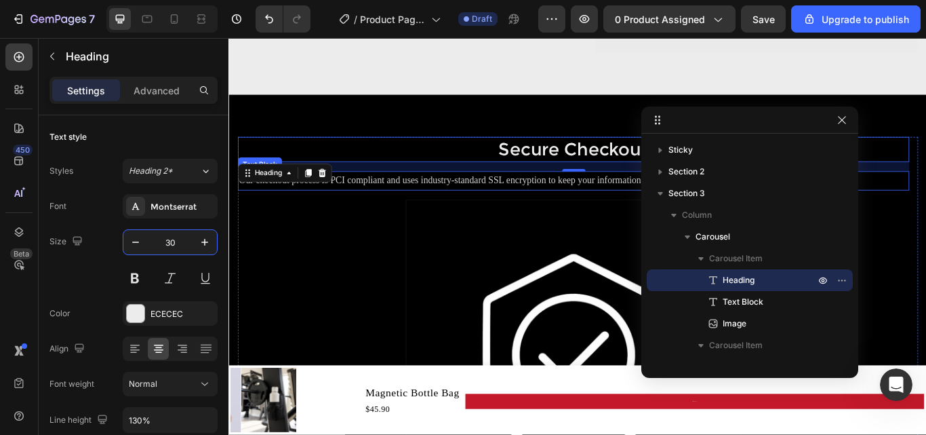
click at [479, 203] on p "Our checkout process is PCI compliant and uses industry-standard SSL encryption…" at bounding box center [630, 205] width 781 height 20
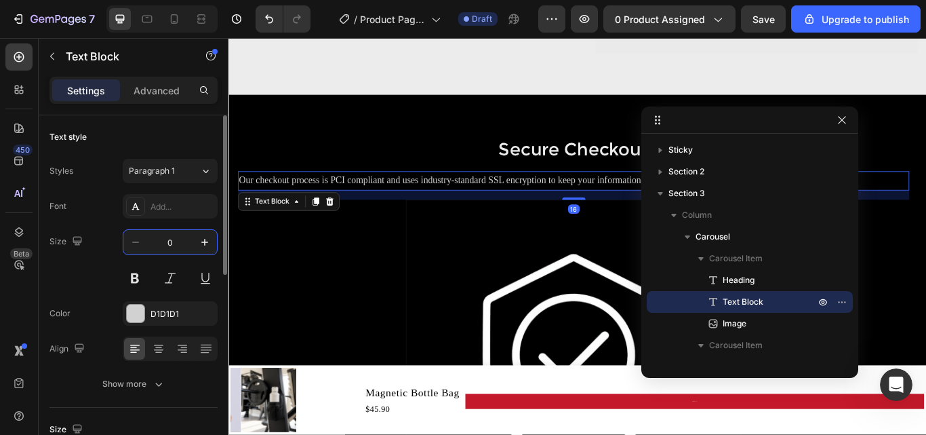
click at [178, 241] on input "0" at bounding box center [170, 242] width 45 height 24
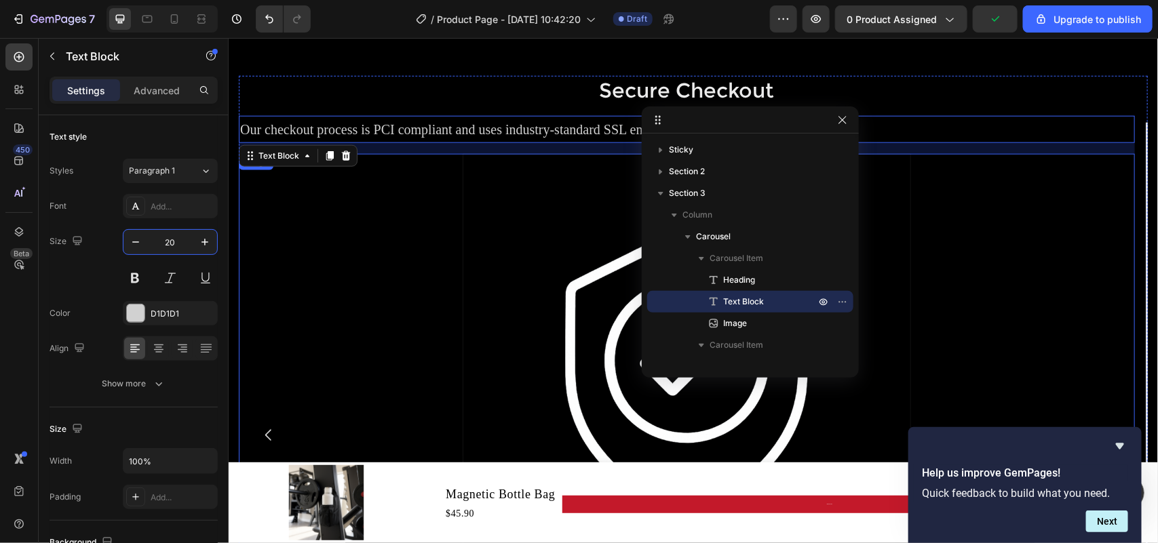
scroll to position [605, 0]
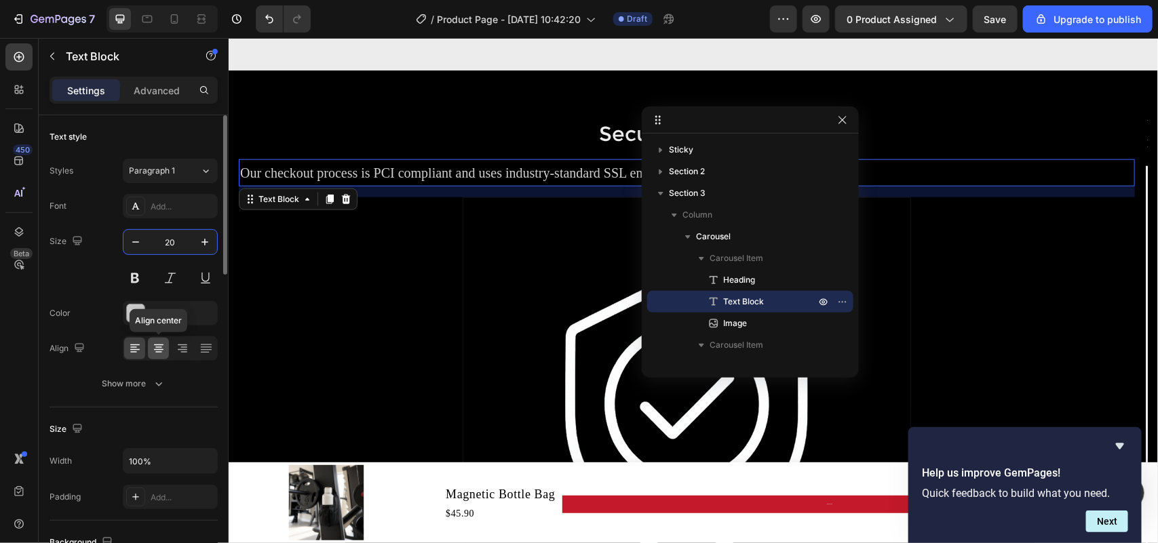
type input "20"
click at [153, 349] on icon at bounding box center [159, 349] width 14 height 14
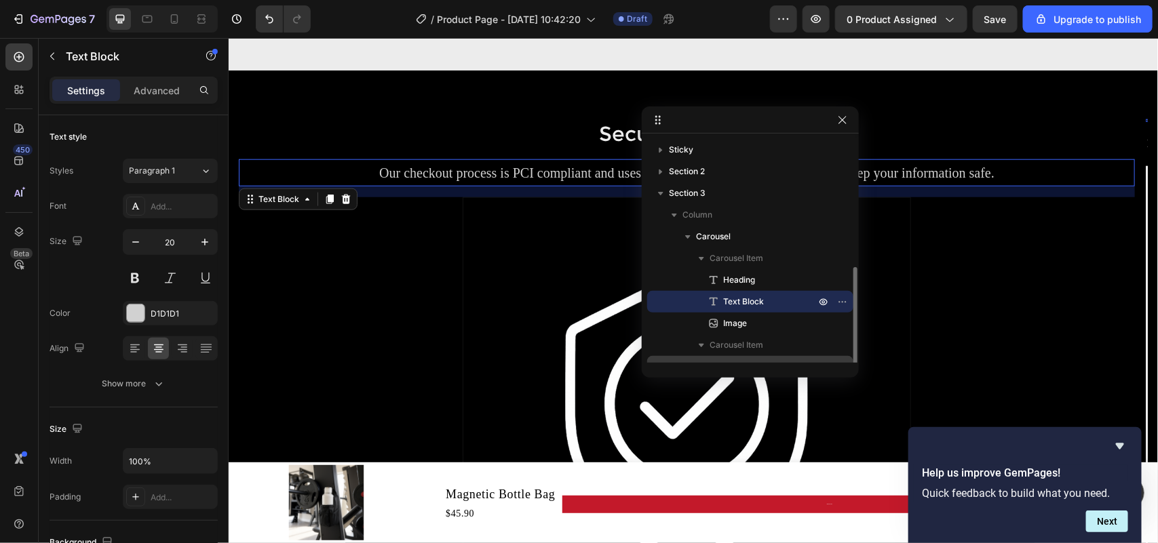
scroll to position [85, 0]
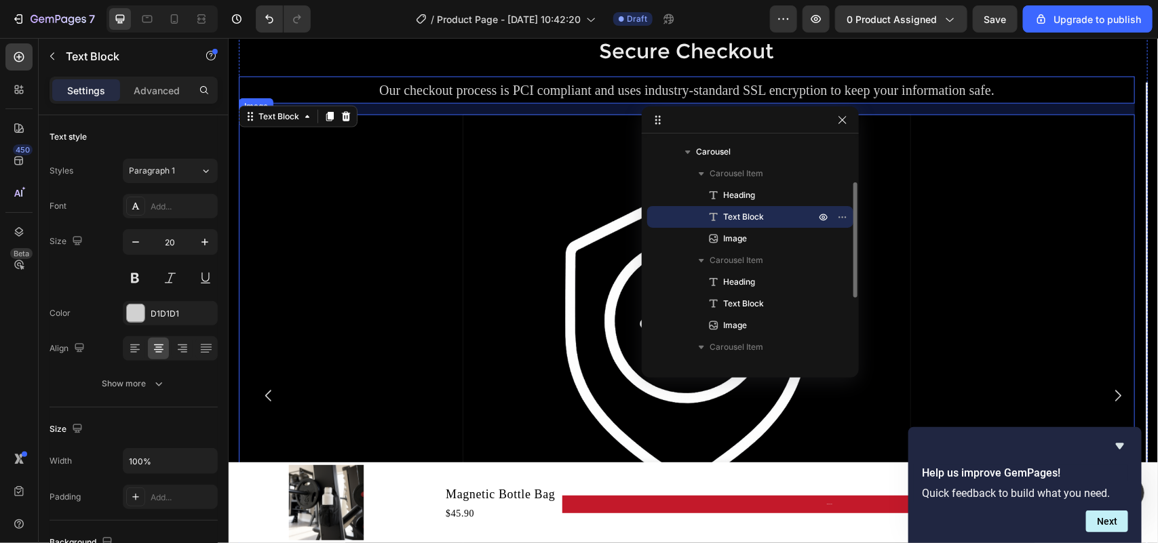
click at [451, 304] on div at bounding box center [686, 338] width 896 height 448
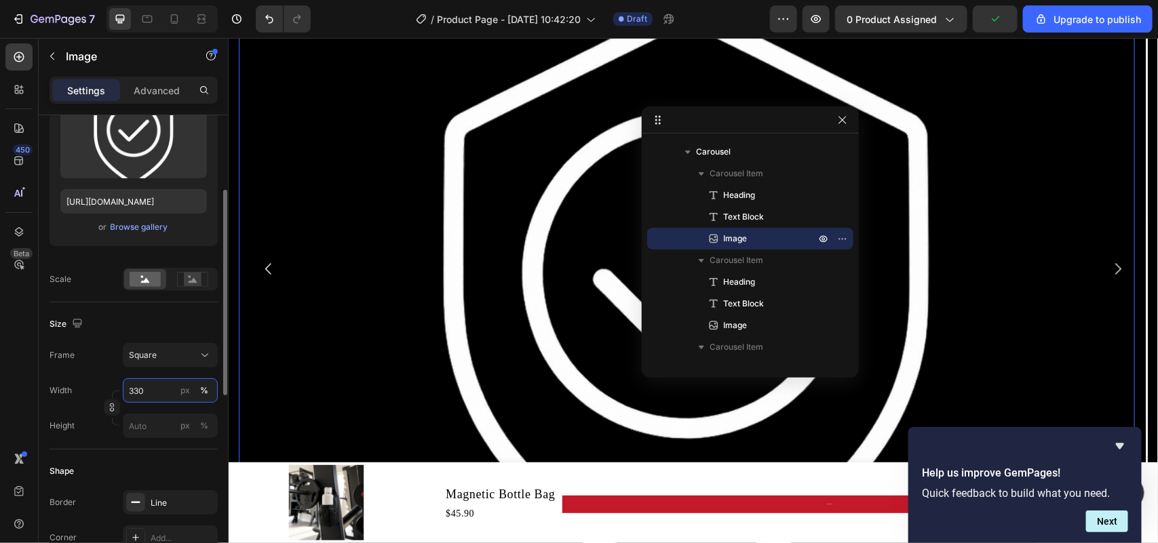
scroll to position [1072, 0]
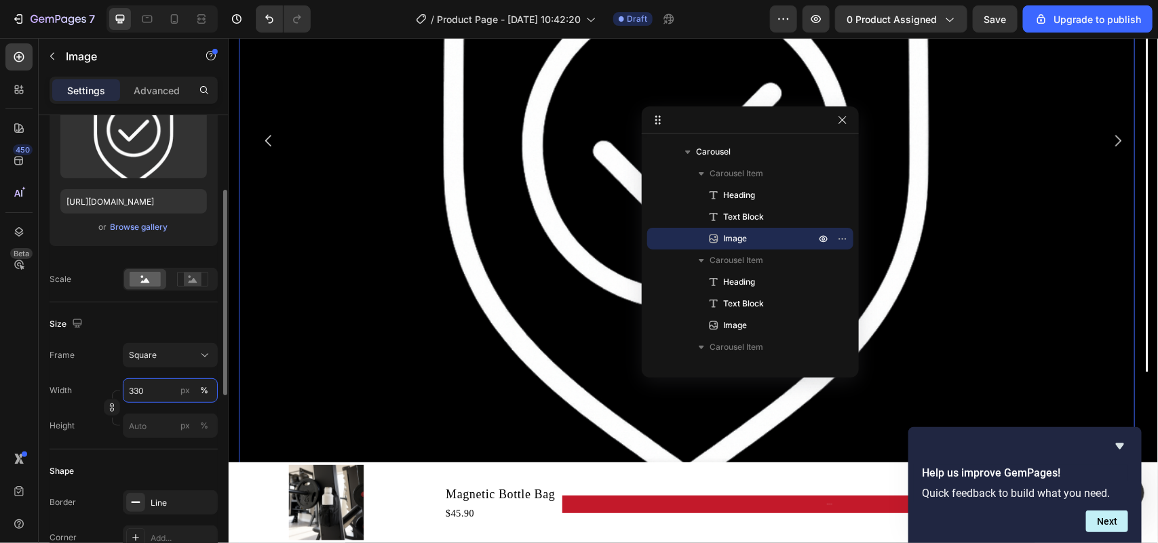
drag, startPoint x: 159, startPoint y: 393, endPoint x: 119, endPoint y: 393, distance: 40.7
click at [119, 393] on div "Width 330 px % Height px %" at bounding box center [134, 408] width 168 height 60
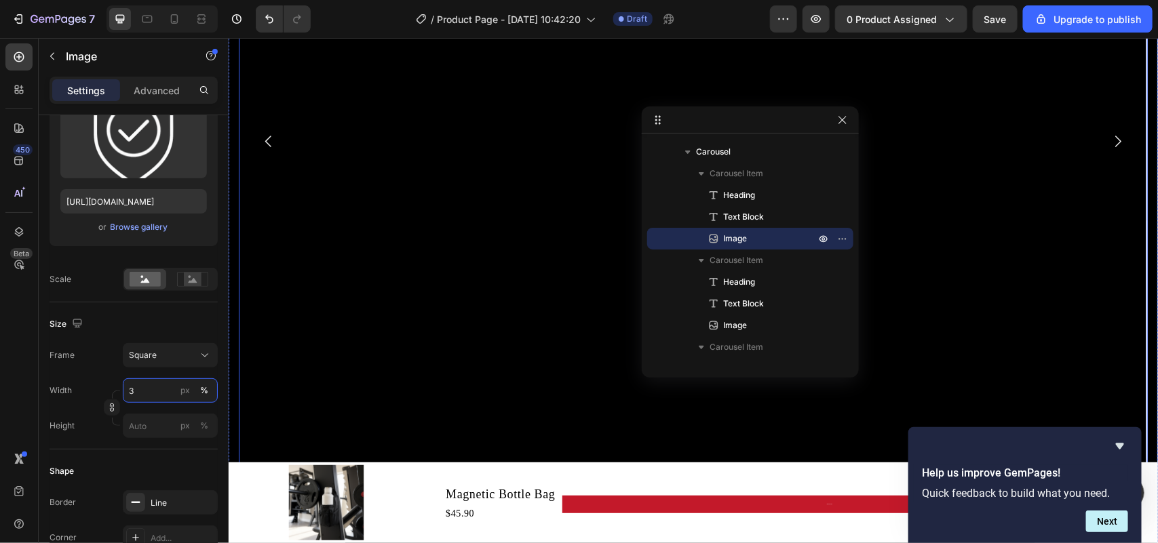
type input "30"
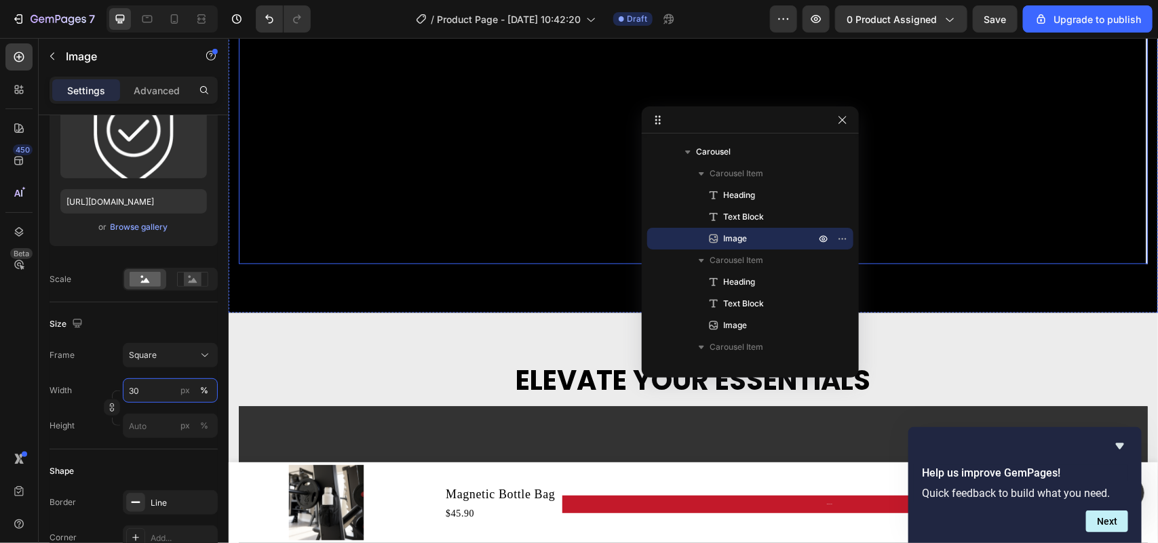
scroll to position [1283, 0]
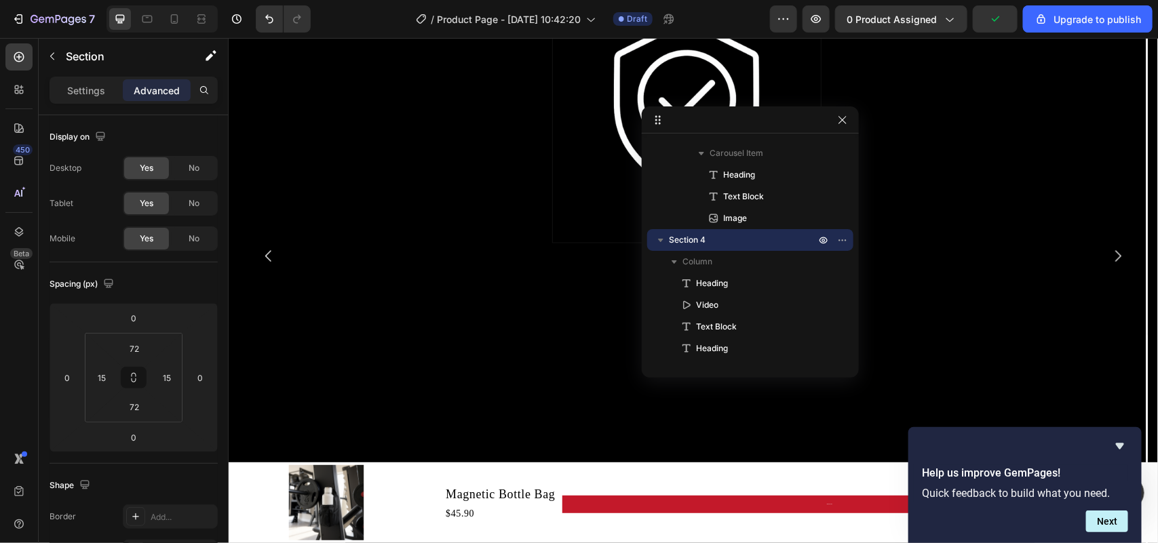
scroll to position [859, 0]
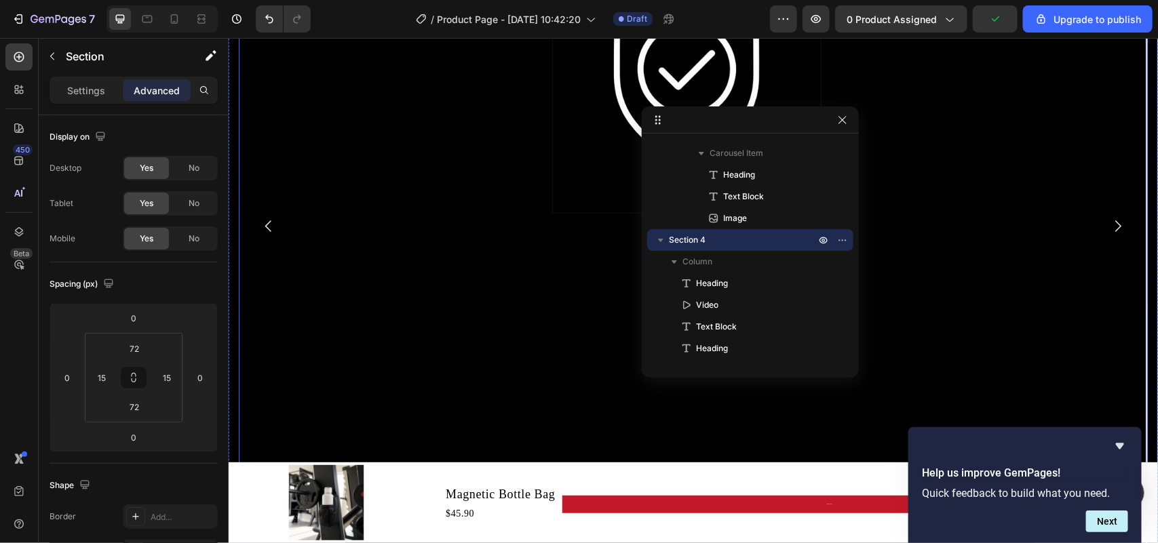
click at [296, 227] on div "Secure Checkout Heading Our checkout process is PCI compliant and uses industry…" at bounding box center [686, 225] width 896 height 719
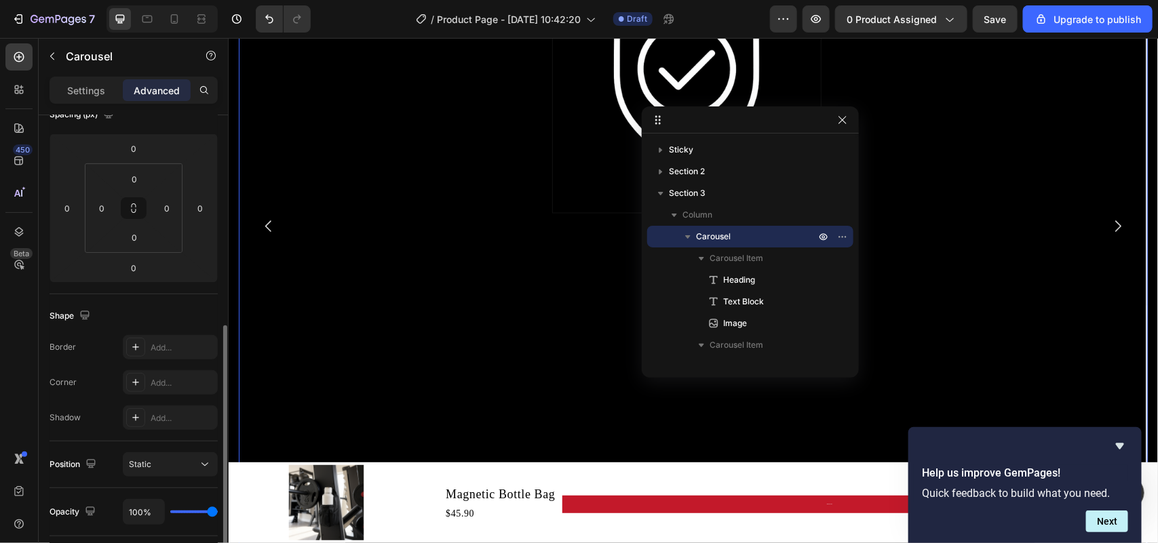
scroll to position [254, 0]
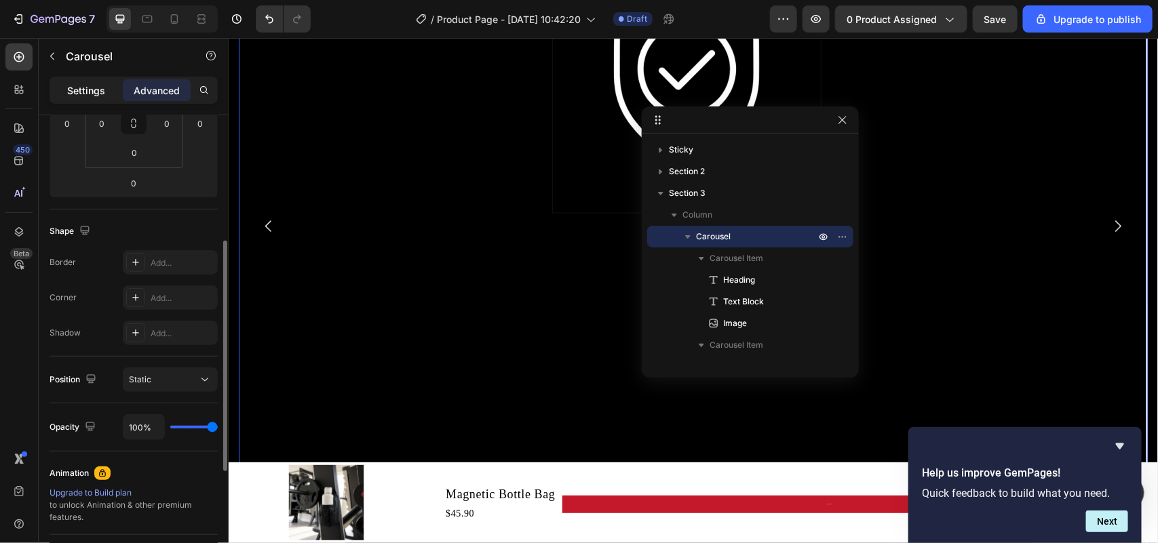
click at [90, 90] on p "Settings" at bounding box center [86, 90] width 38 height 14
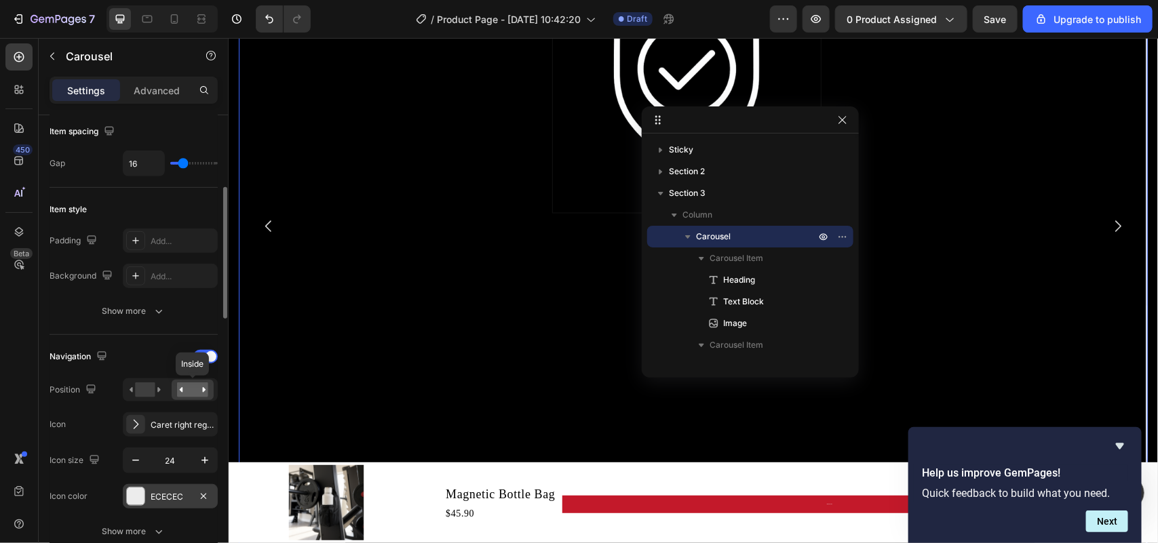
scroll to position [424, 0]
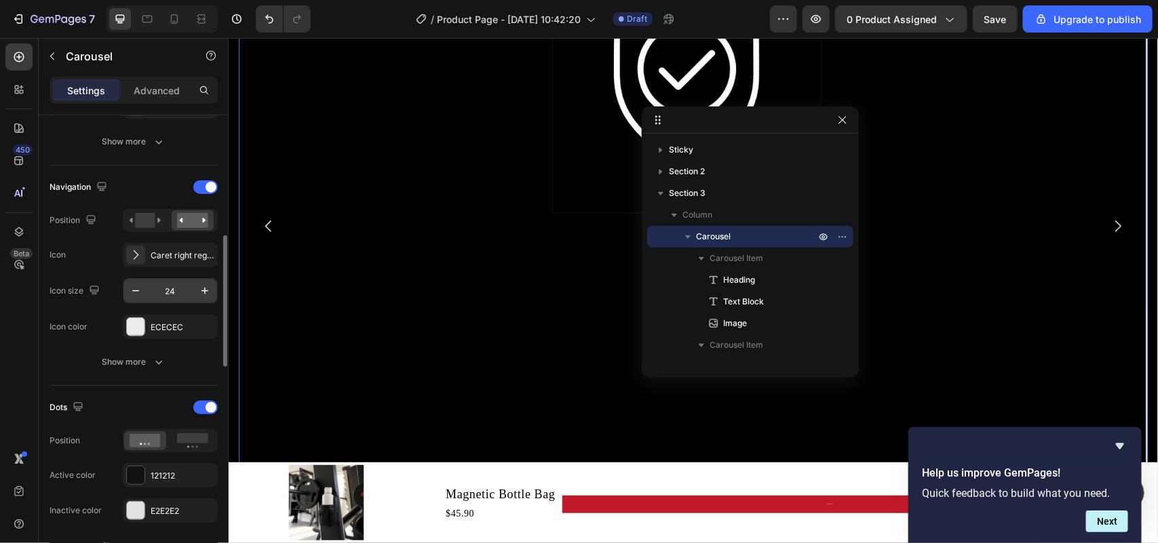
click at [187, 294] on input "24" at bounding box center [170, 291] width 45 height 24
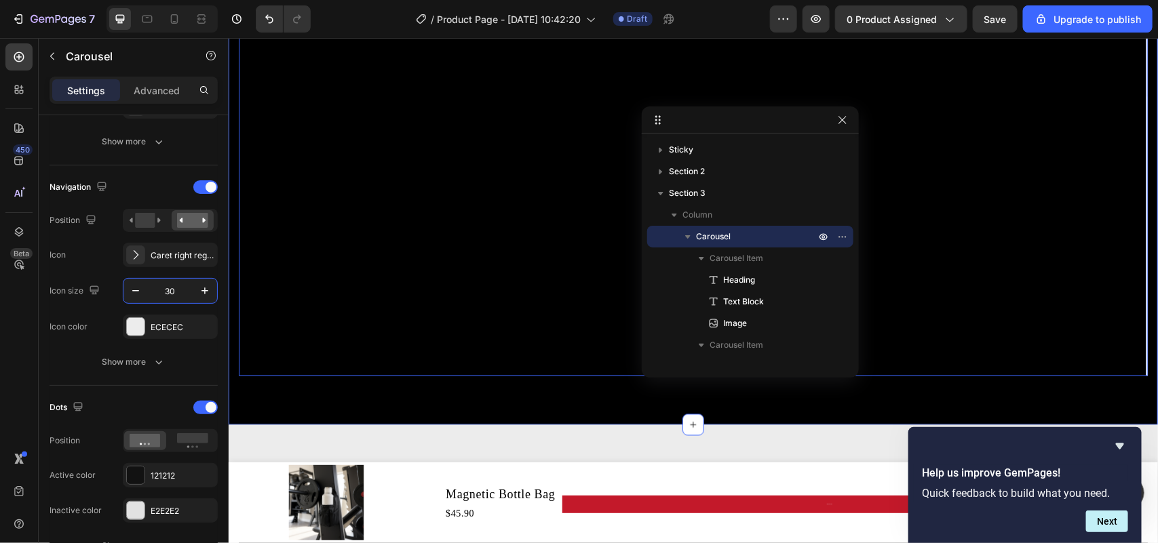
scroll to position [1027, 0]
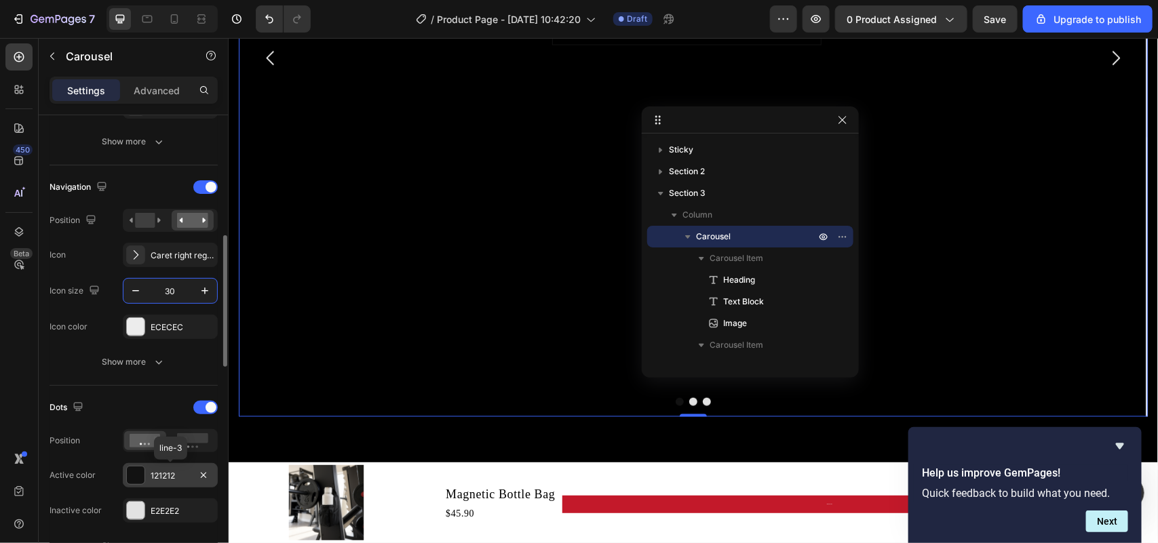
type input "30"
click at [180, 434] on div "121212" at bounding box center [170, 476] width 39 height 12
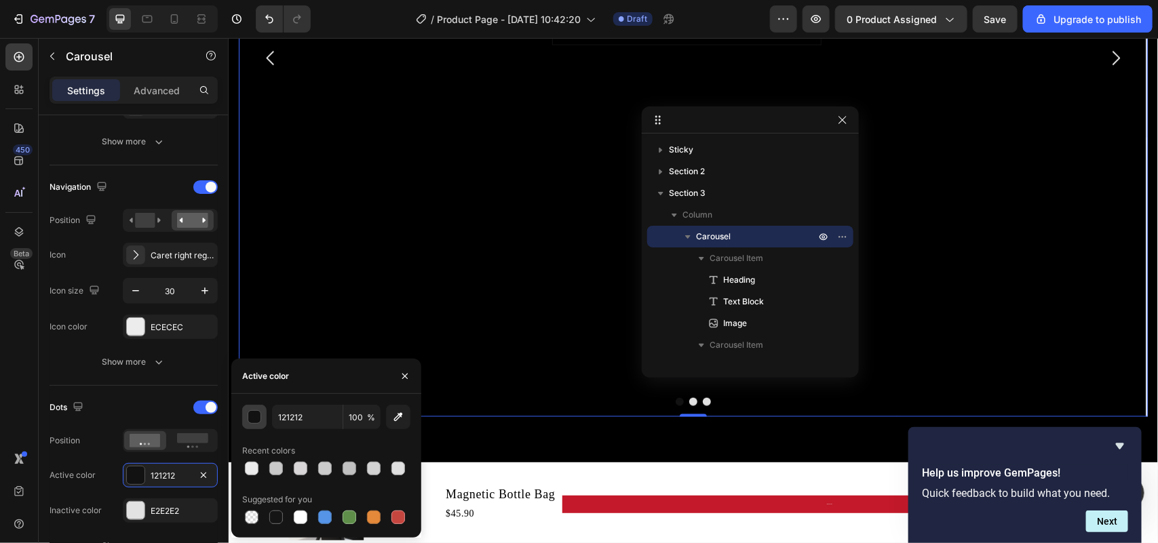
click at [256, 422] on div "button" at bounding box center [255, 418] width 14 height 14
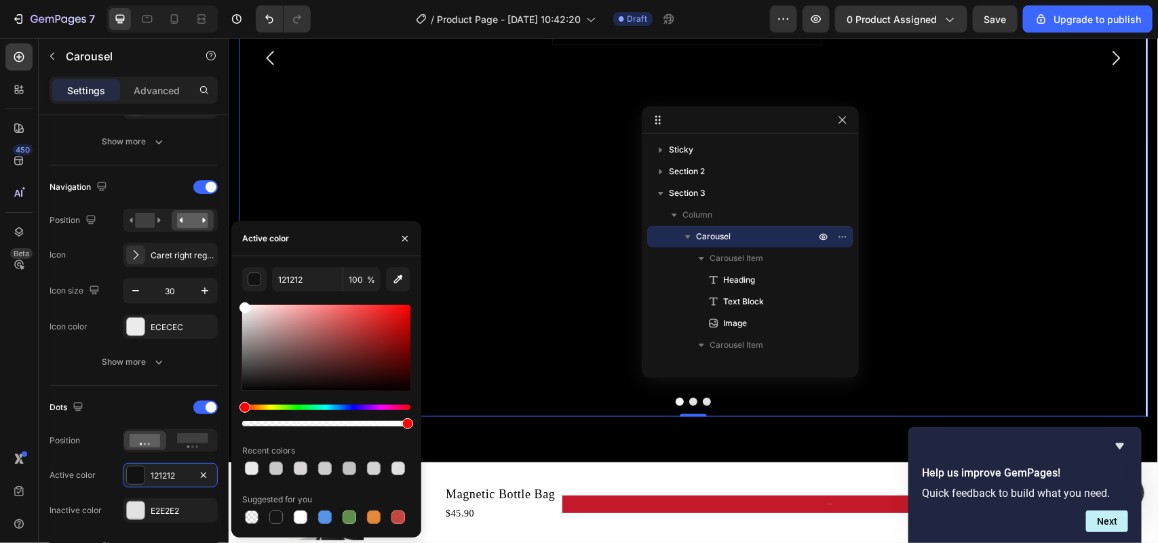
drag, startPoint x: 244, startPoint y: 389, endPoint x: 241, endPoint y: 297, distance: 91.6
click at [241, 297] on div "121212 100 % Recent colors Suggested for you" at bounding box center [326, 397] width 190 height 260
type input "FFFFFF"
click at [153, 434] on div "E2E2E2" at bounding box center [170, 511] width 39 height 12
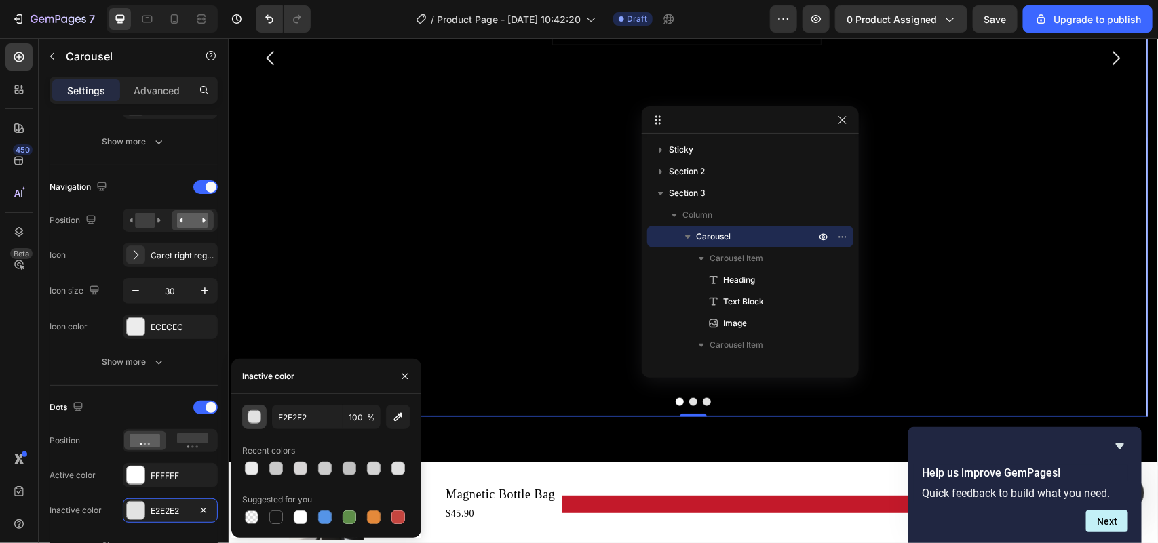
click at [248, 418] on div "button" at bounding box center [255, 418] width 14 height 14
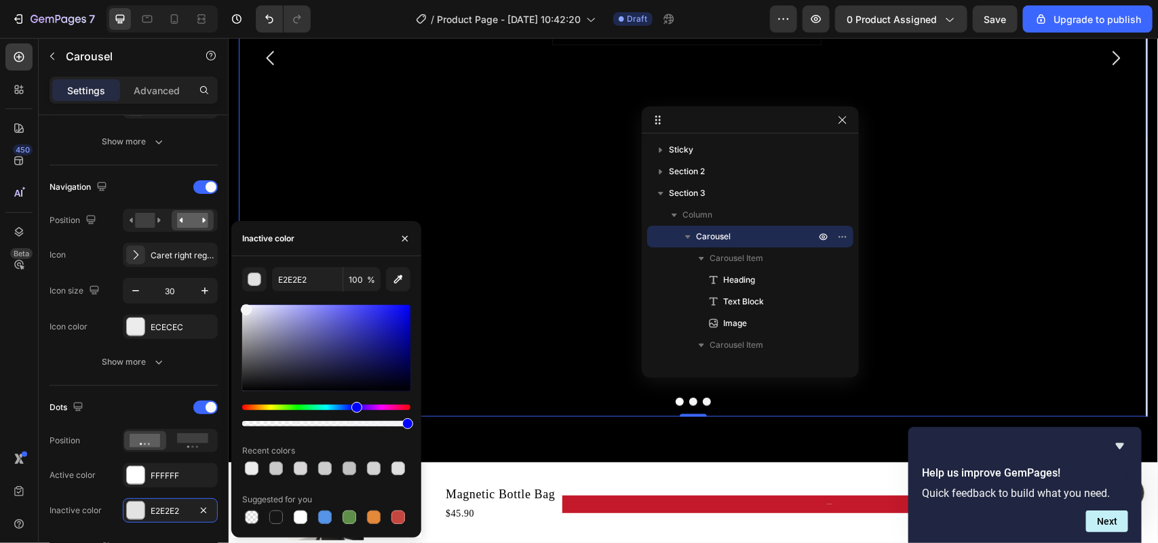
click at [245, 307] on div at bounding box center [326, 348] width 168 height 86
drag, startPoint x: 248, startPoint y: 311, endPoint x: 241, endPoint y: 347, distance: 37.1
click at [241, 347] on div at bounding box center [244, 350] width 11 height 11
type input "828282"
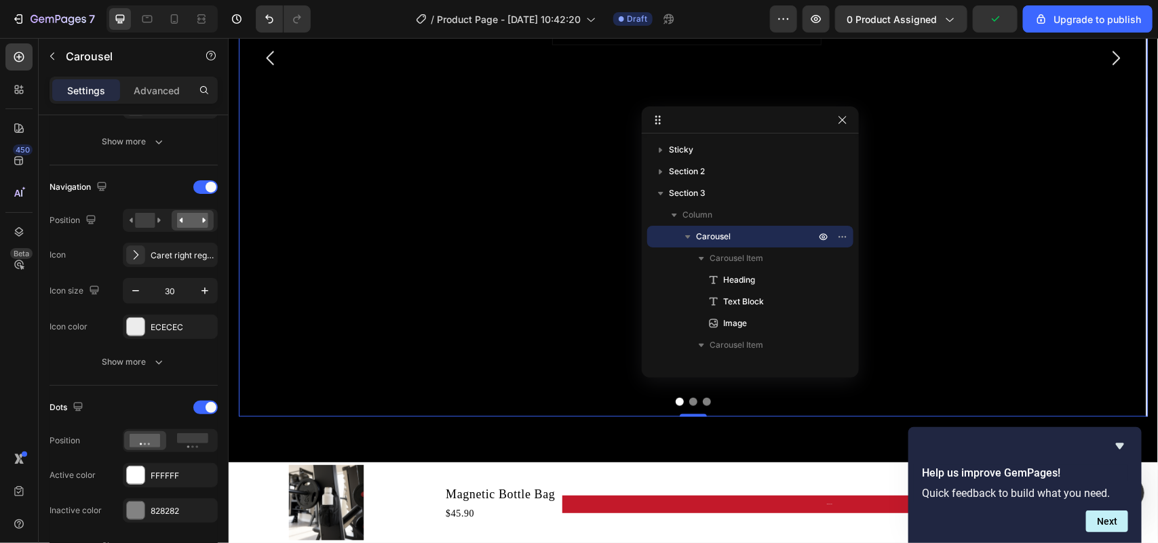
click at [524, 391] on div "Secure Checkout Heading Our checkout process is PCI compliant and uses industry…" at bounding box center [686, 57] width 896 height 719
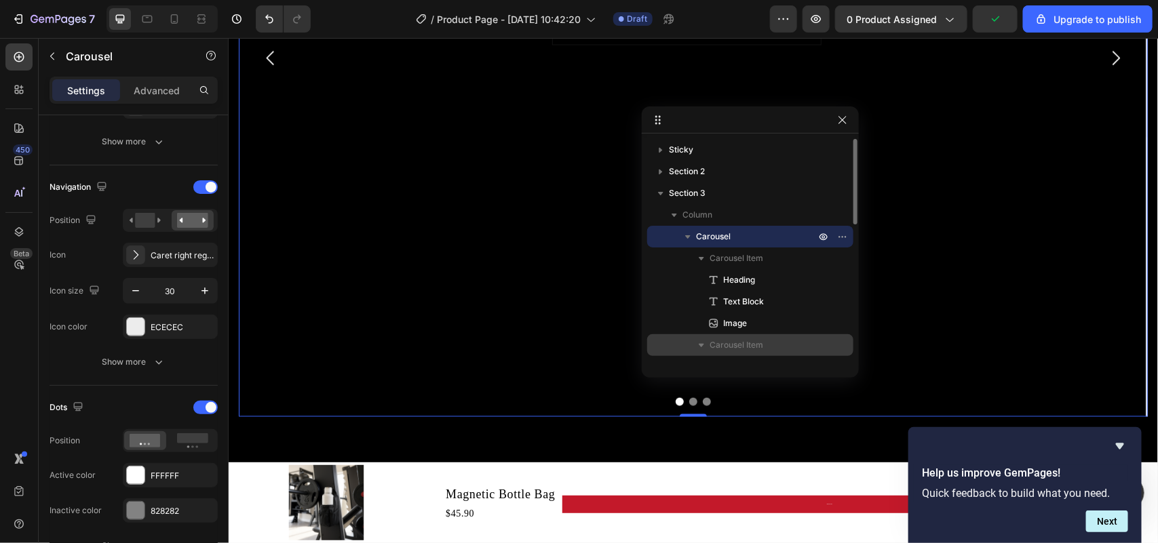
click at [713, 338] on span "Carousel Item" at bounding box center [736, 345] width 54 height 14
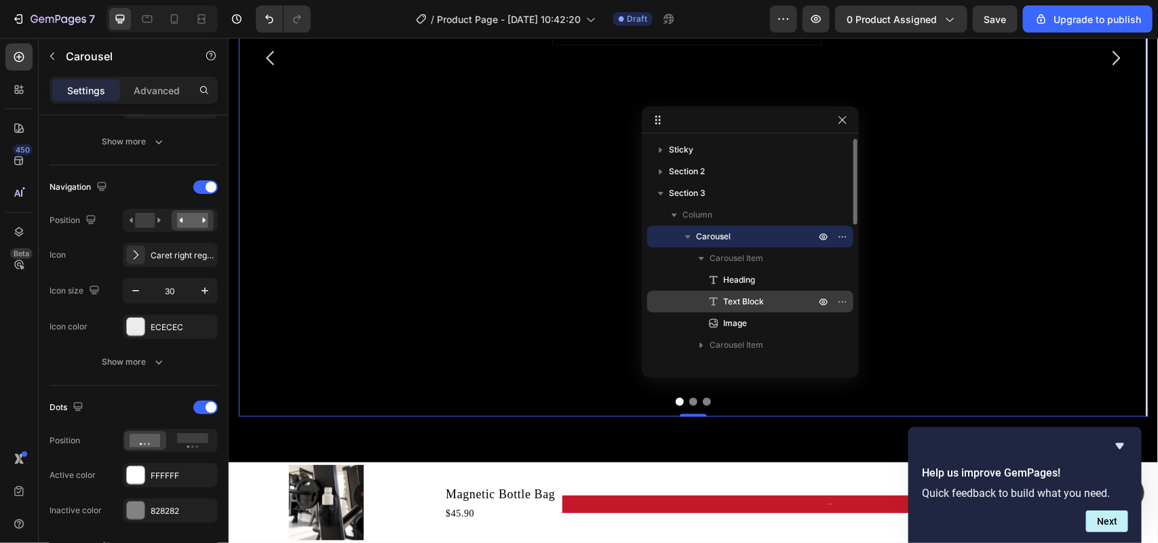
scroll to position [170, 0]
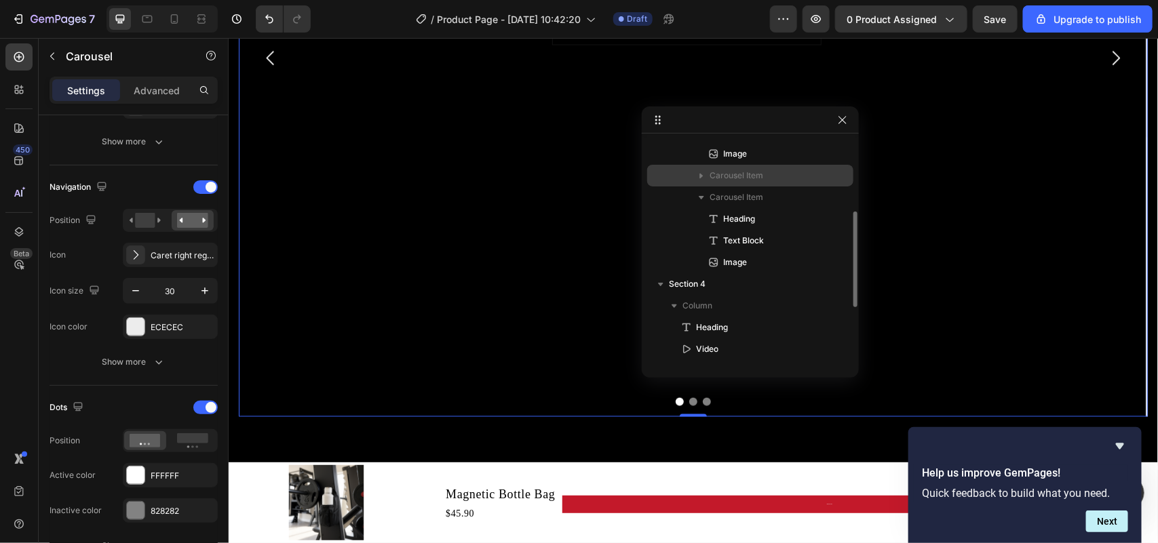
click at [762, 182] on span "Carousel Item" at bounding box center [736, 176] width 54 height 14
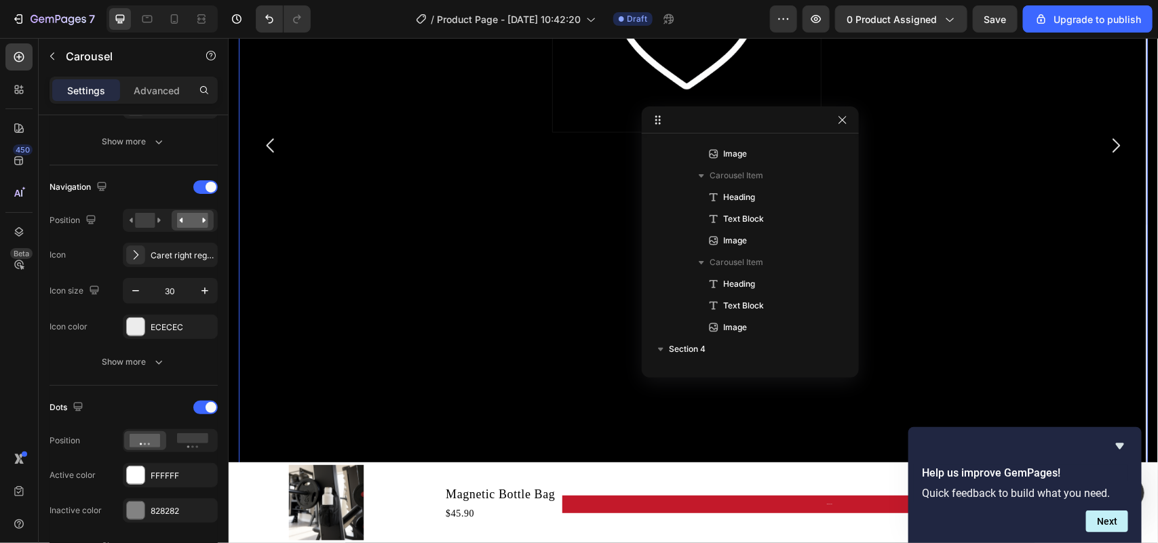
scroll to position [858, 0]
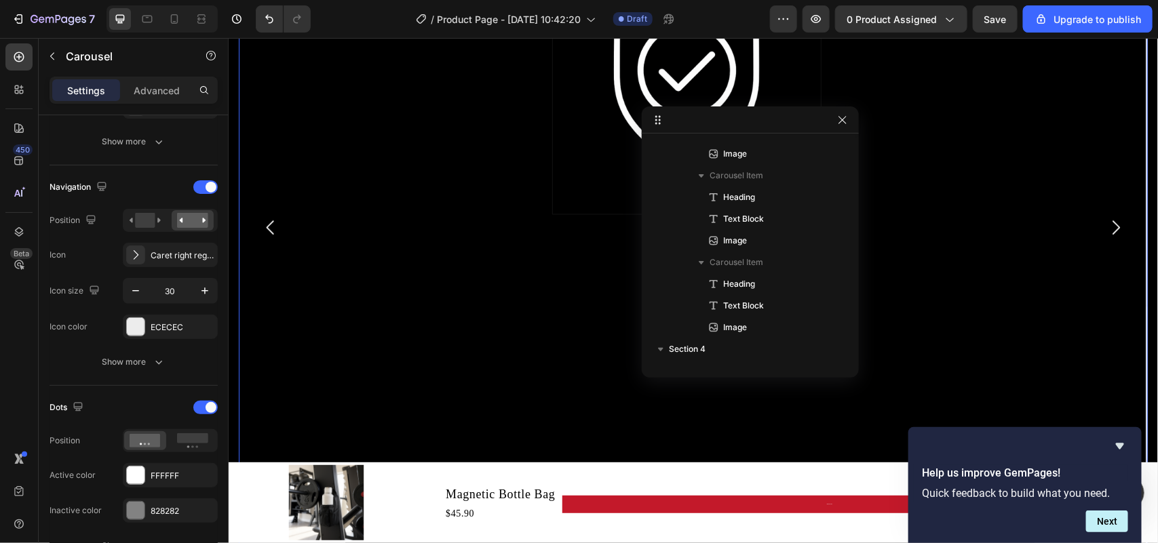
click at [926, 224] on icon "Carousel Next Arrow" at bounding box center [1115, 227] width 20 height 20
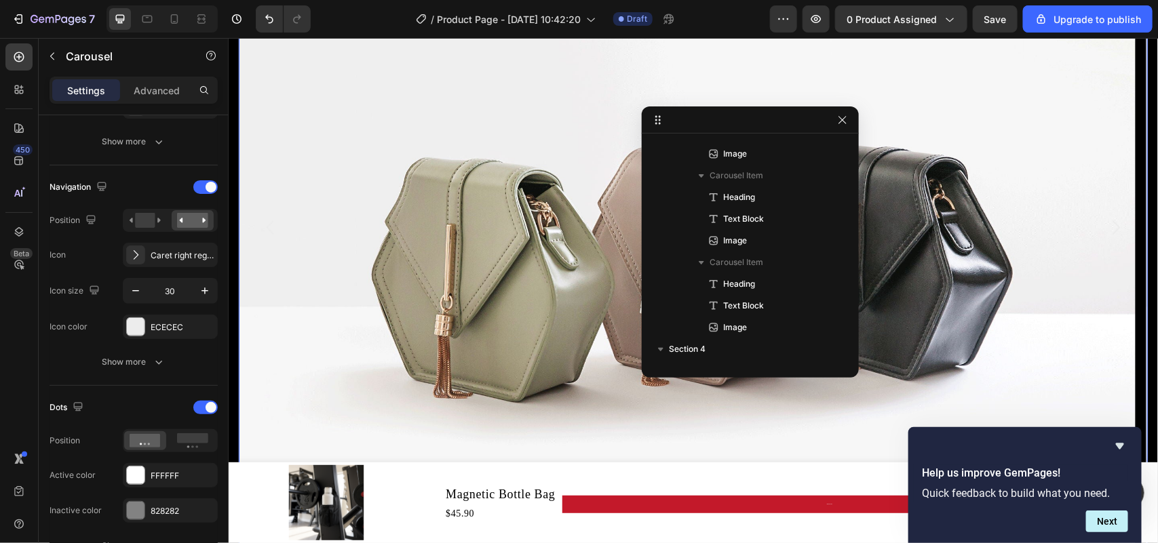
click at [456, 248] on img at bounding box center [686, 250] width 896 height 672
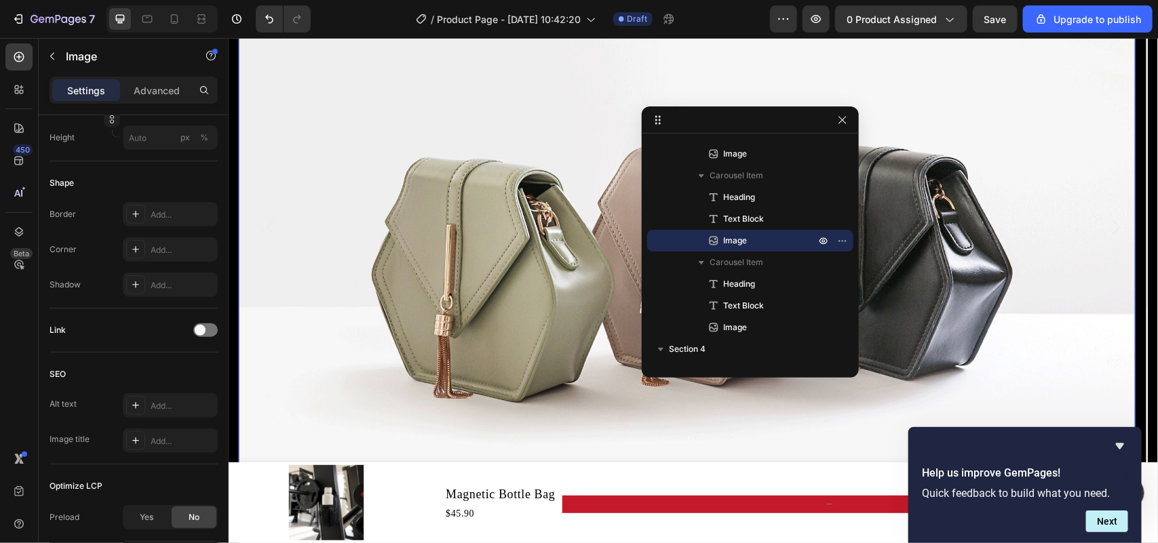
scroll to position [0, 0]
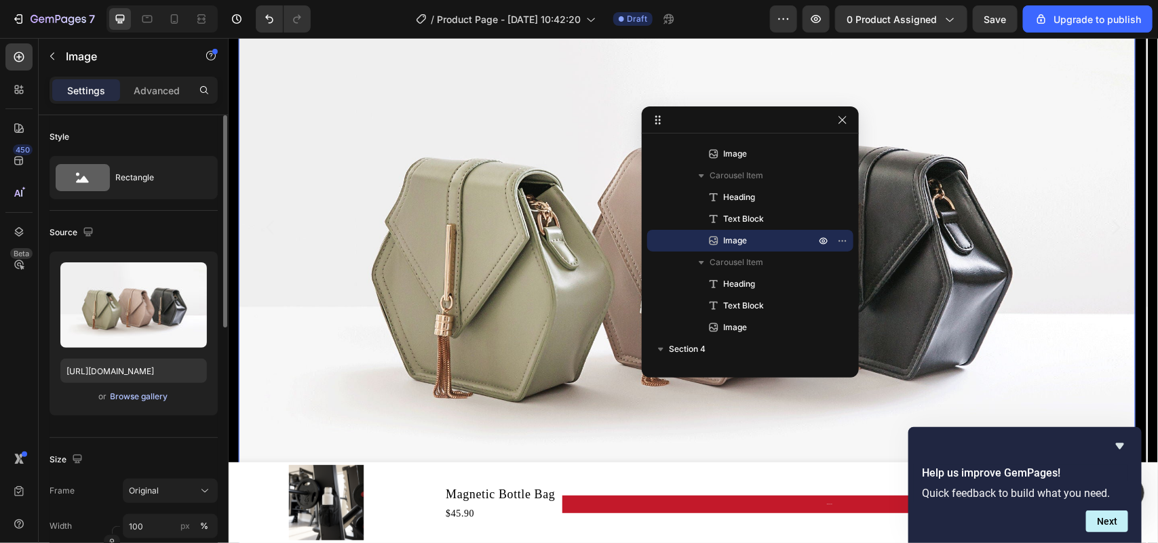
click at [134, 397] on div "Browse gallery" at bounding box center [140, 397] width 58 height 12
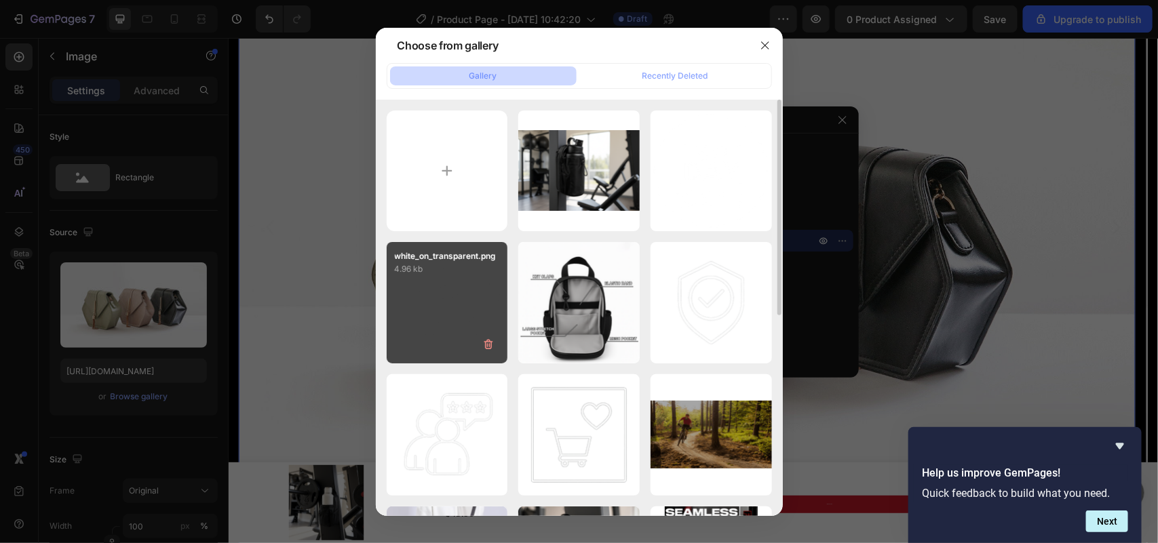
click at [470, 290] on div "white_on_transparent.png 4.96 kb" at bounding box center [447, 302] width 121 height 121
type input "[URL][DOMAIN_NAME]"
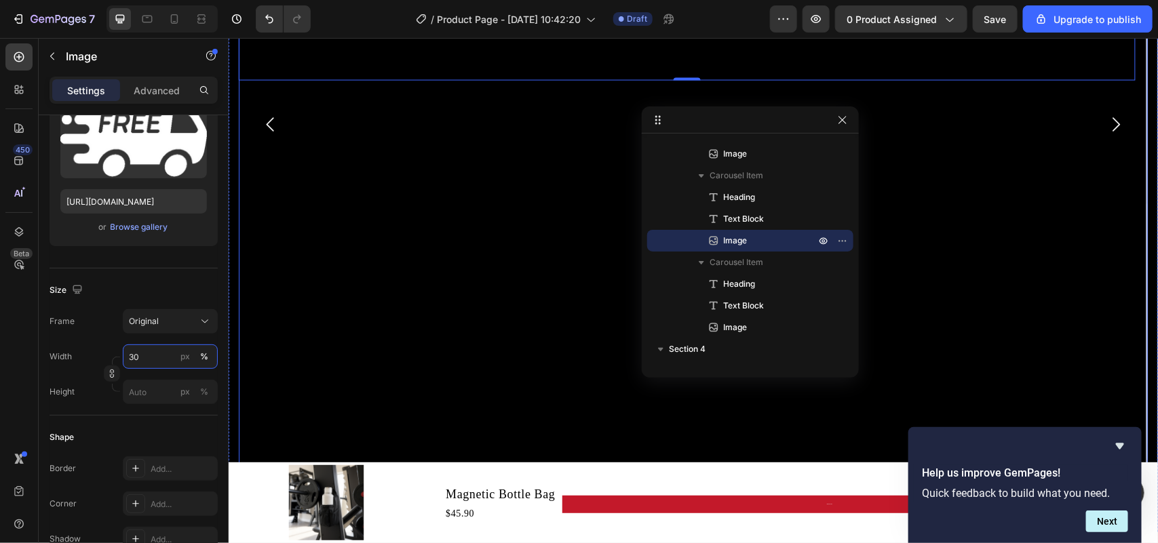
scroll to position [943, 0]
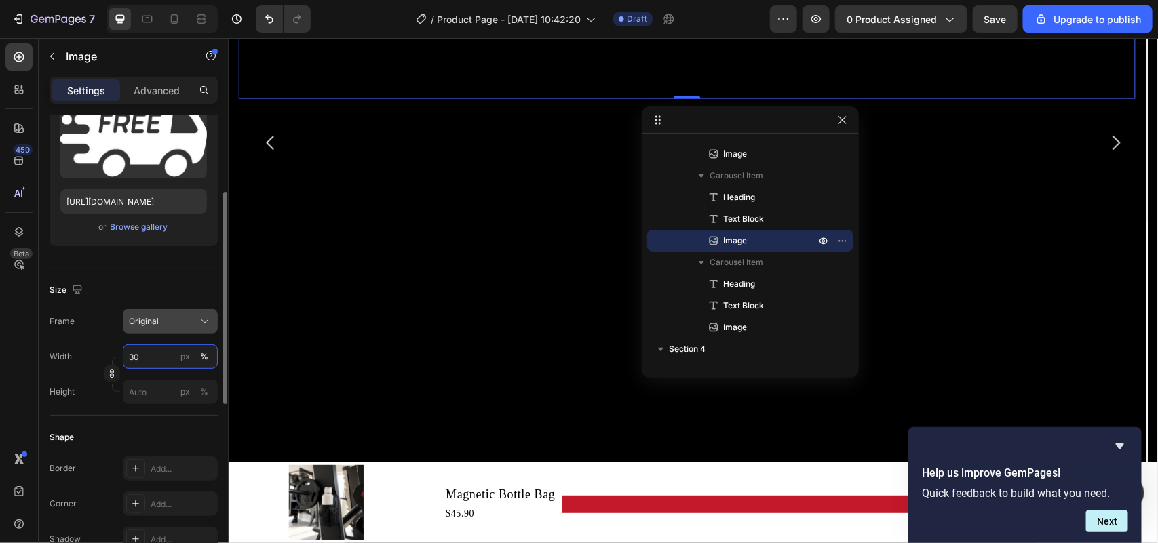
type input "30"
click at [199, 319] on icon at bounding box center [205, 322] width 14 height 14
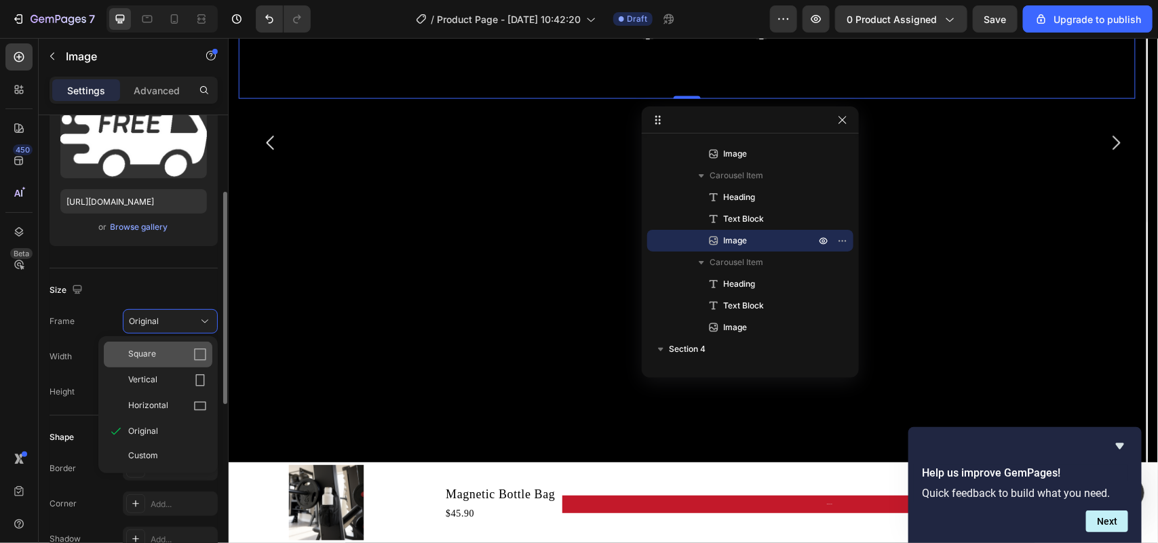
click at [168, 355] on div "Square" at bounding box center [167, 355] width 79 height 14
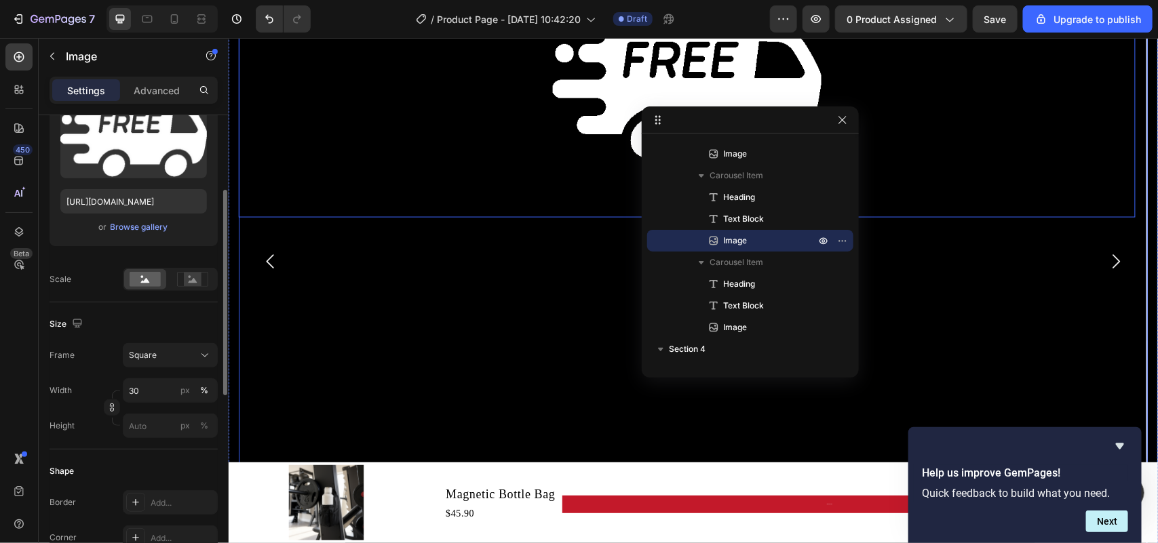
scroll to position [604, 0]
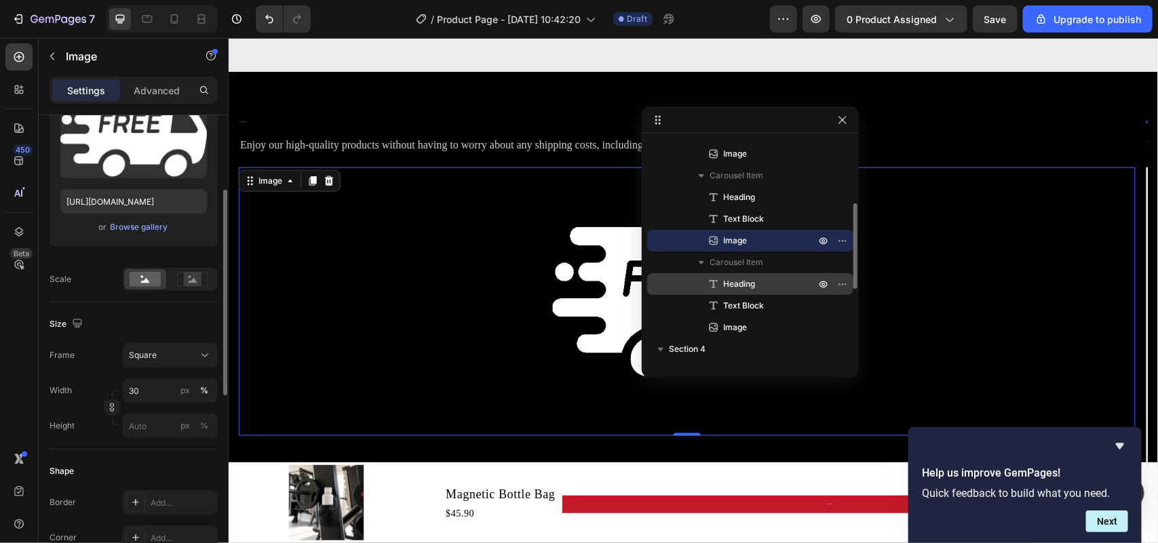
click at [768, 280] on p "Heading" at bounding box center [754, 284] width 95 height 14
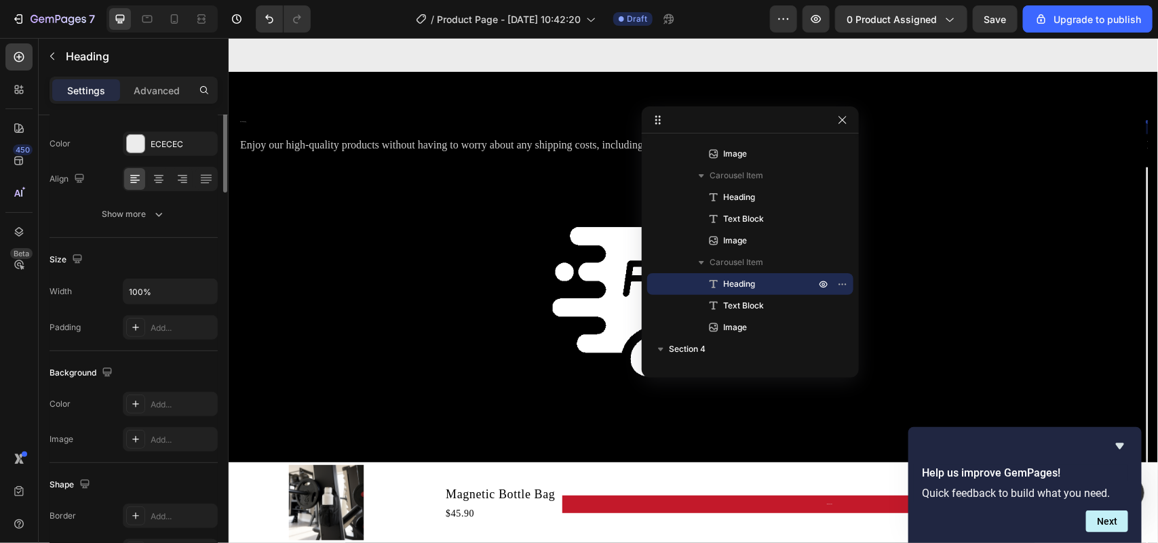
scroll to position [0, 0]
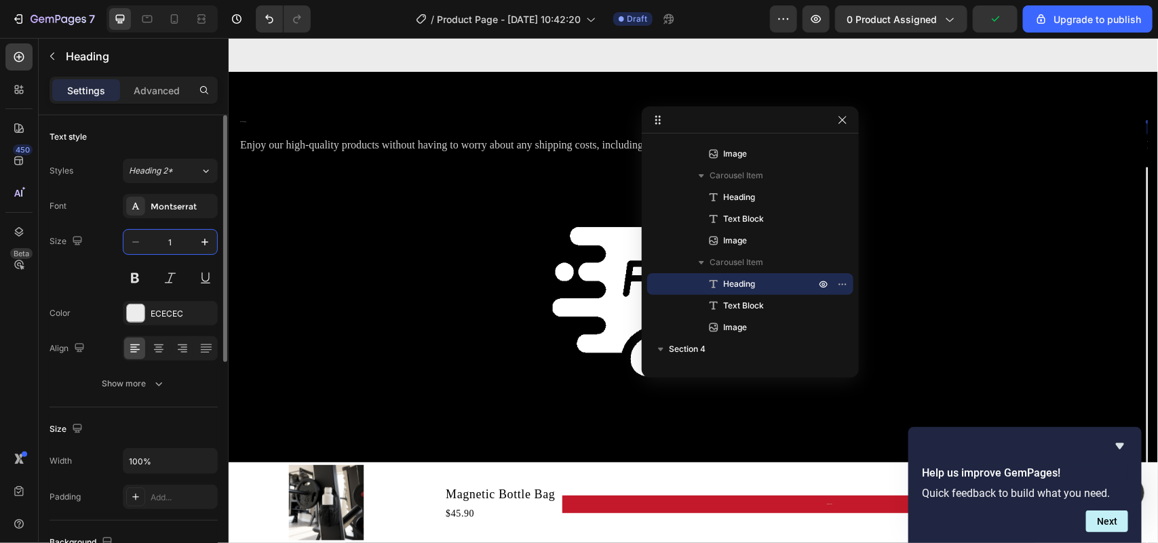
click at [174, 241] on input "1" at bounding box center [170, 242] width 45 height 24
type input "30"
click at [170, 383] on button "Show more" at bounding box center [134, 384] width 168 height 24
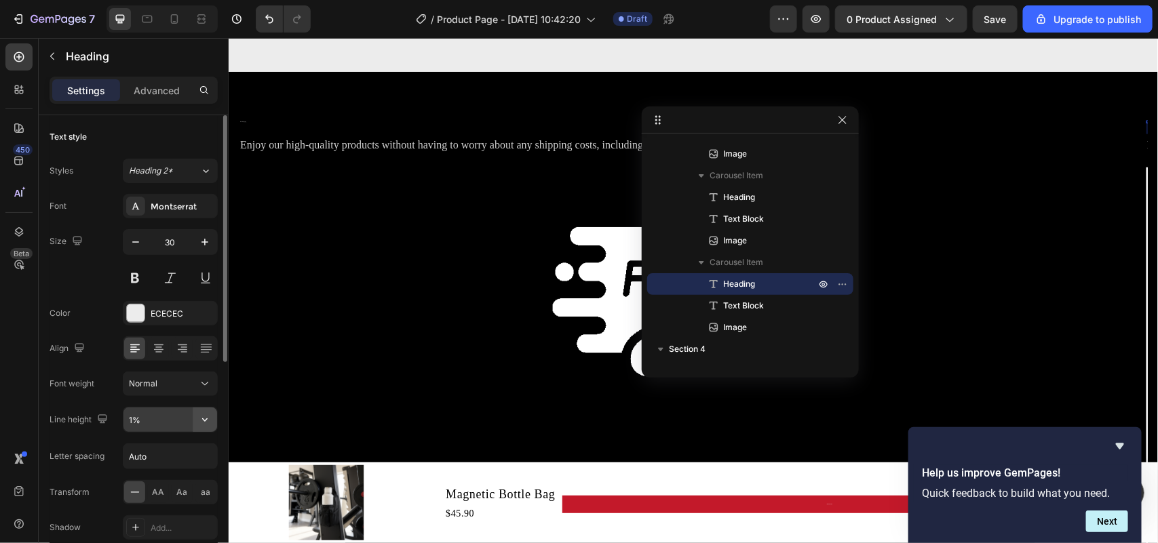
click at [207, 422] on icon "button" at bounding box center [205, 420] width 14 height 14
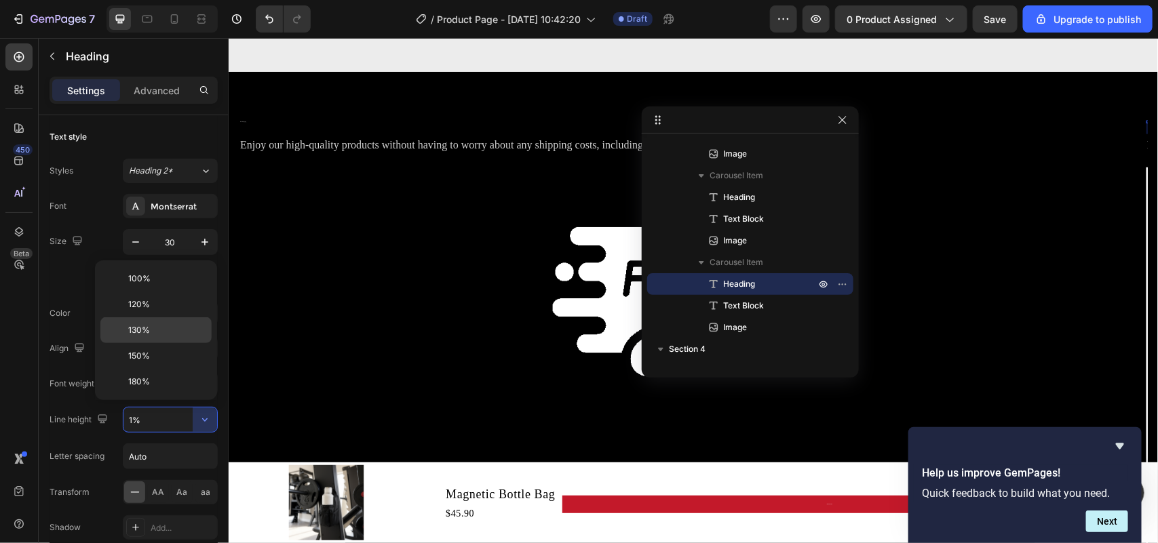
click at [168, 336] on p "130%" at bounding box center [166, 330] width 77 height 12
type input "130%"
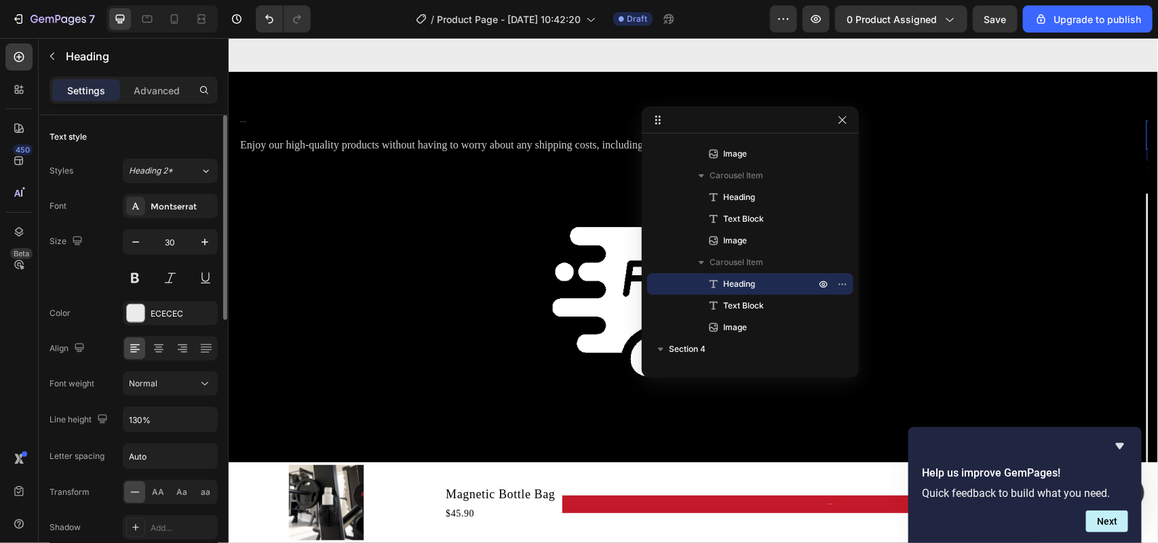
click at [105, 263] on div "Size 30" at bounding box center [134, 259] width 168 height 61
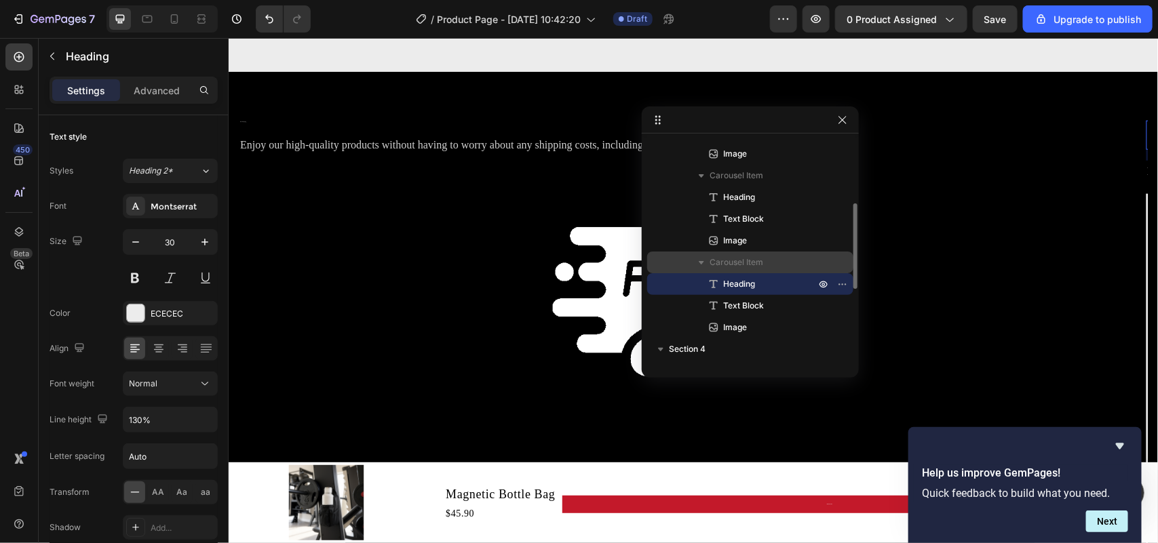
scroll to position [85, 0]
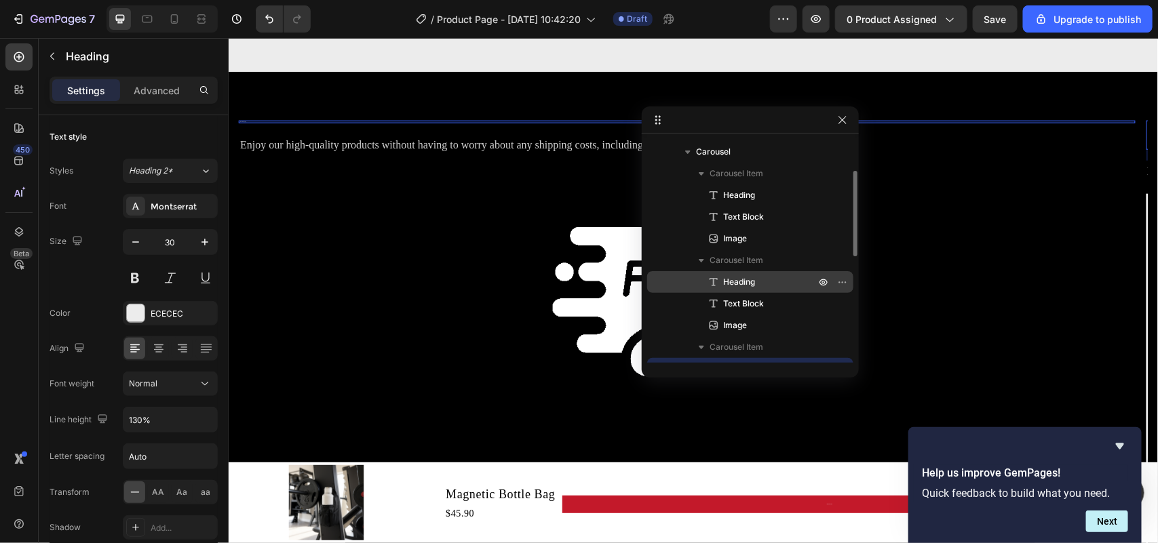
click at [747, 275] on span "Heading" at bounding box center [739, 282] width 32 height 14
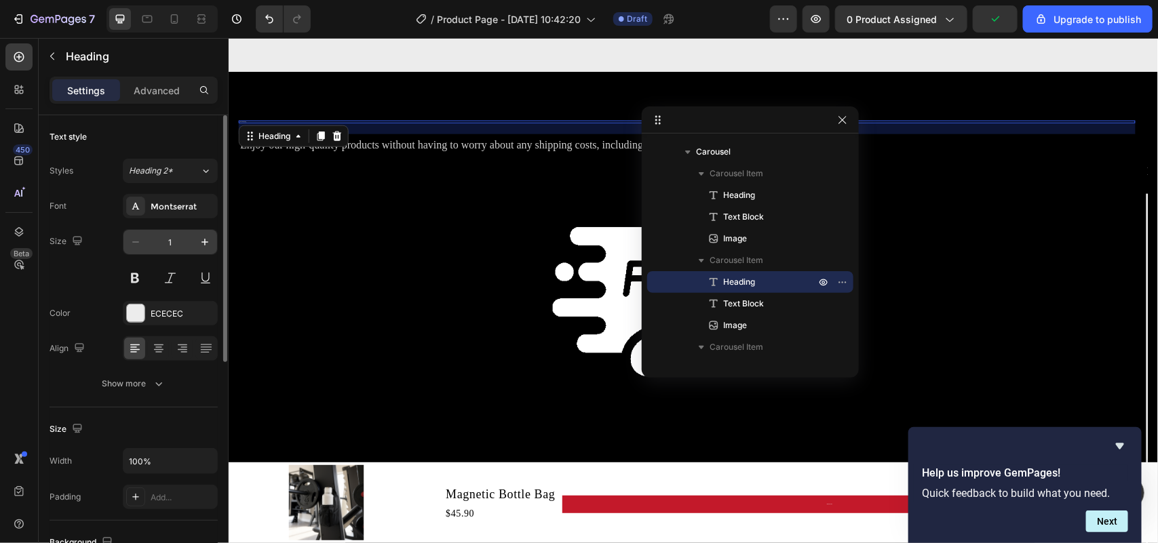
click at [174, 246] on input "1" at bounding box center [170, 242] width 45 height 24
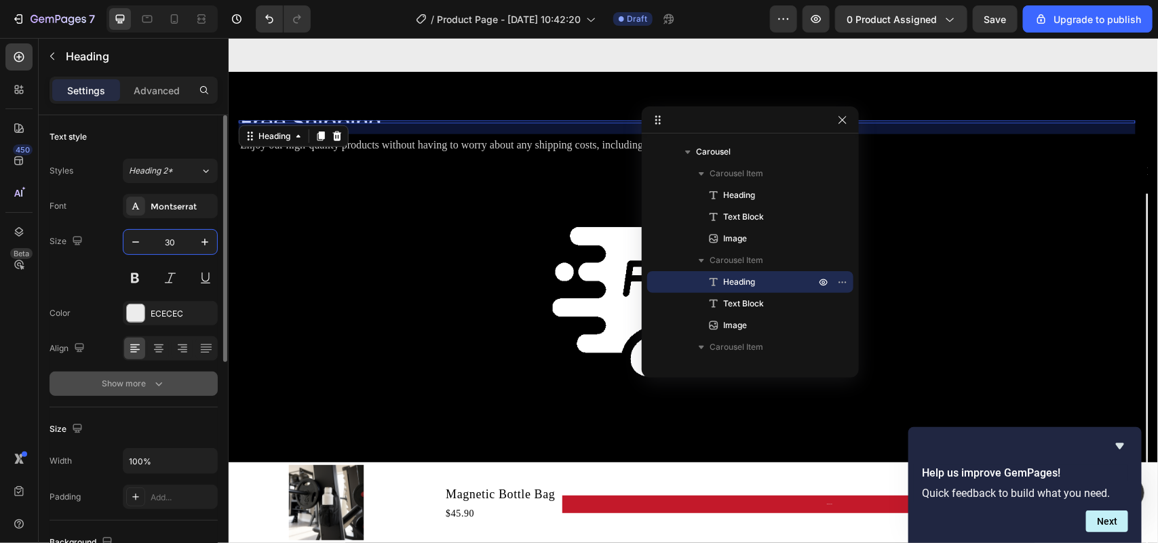
type input "30"
click at [144, 385] on div "Show more" at bounding box center [133, 384] width 63 height 14
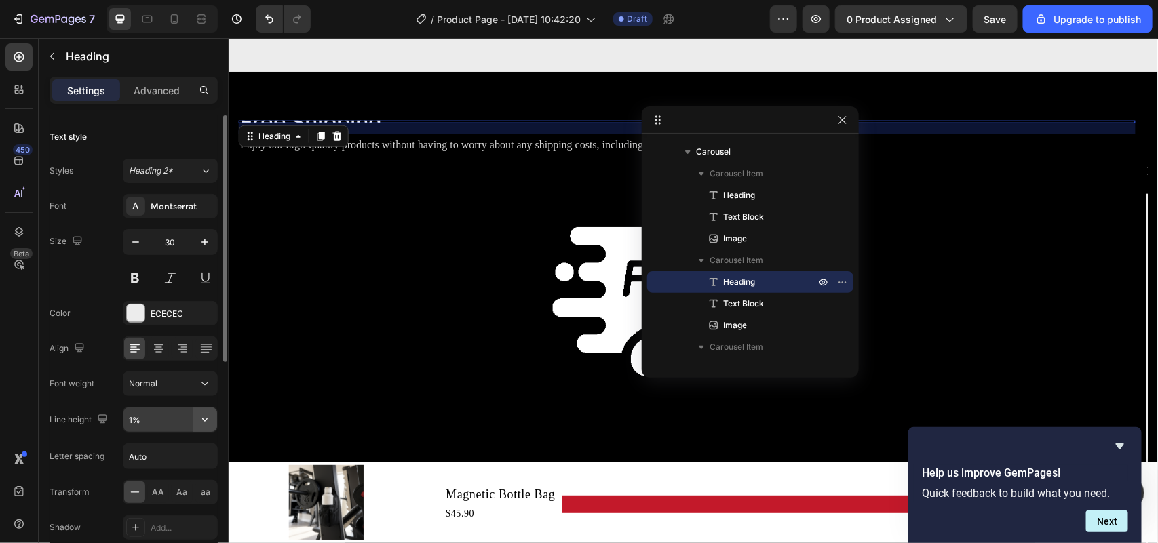
click at [207, 418] on icon "button" at bounding box center [205, 420] width 14 height 14
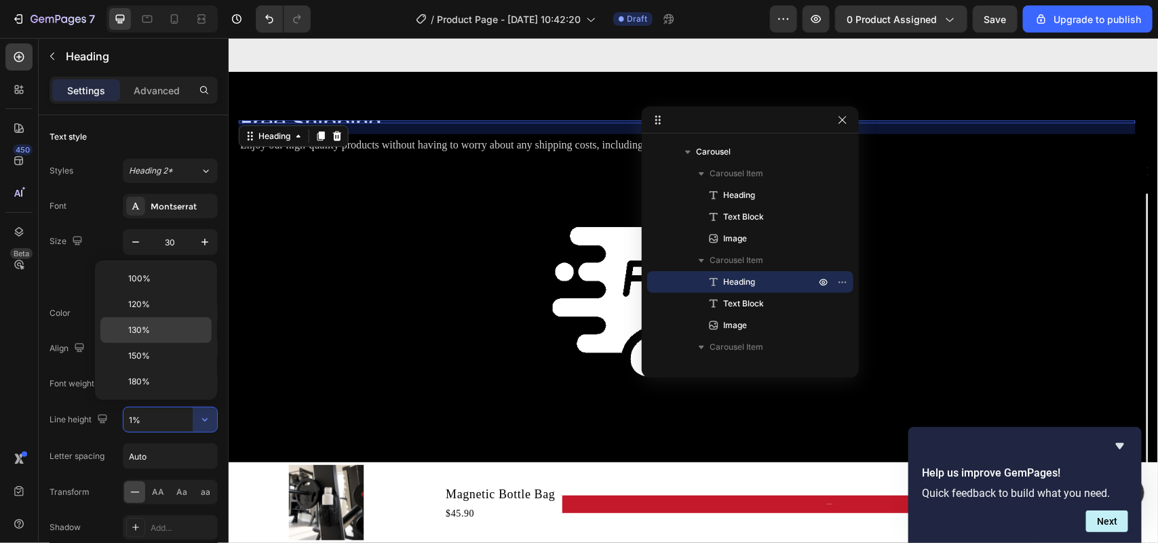
click at [173, 322] on div "130%" at bounding box center [155, 330] width 111 height 26
type input "130%"
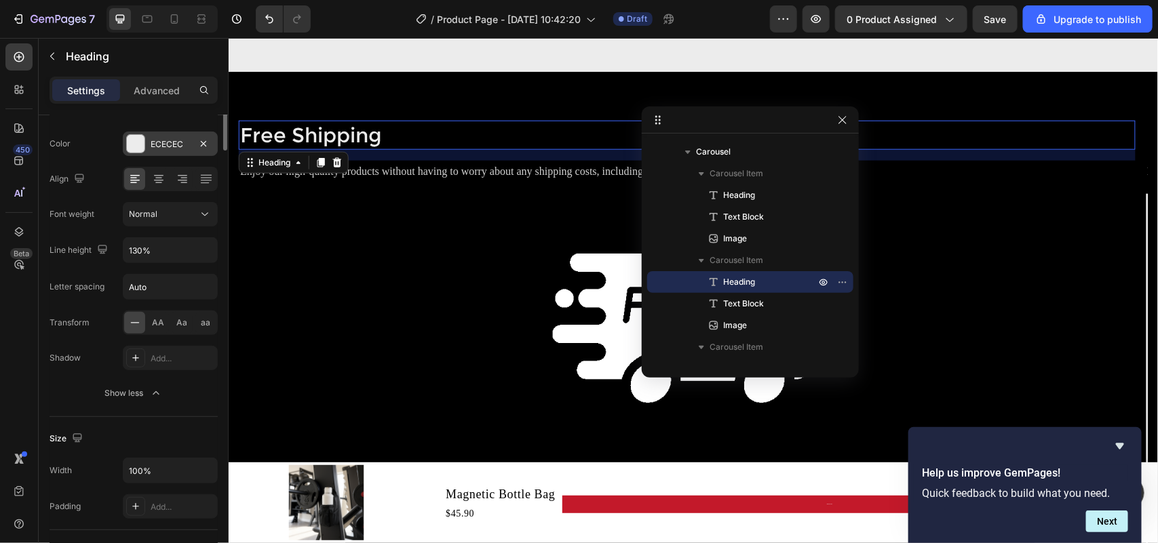
scroll to position [0, 0]
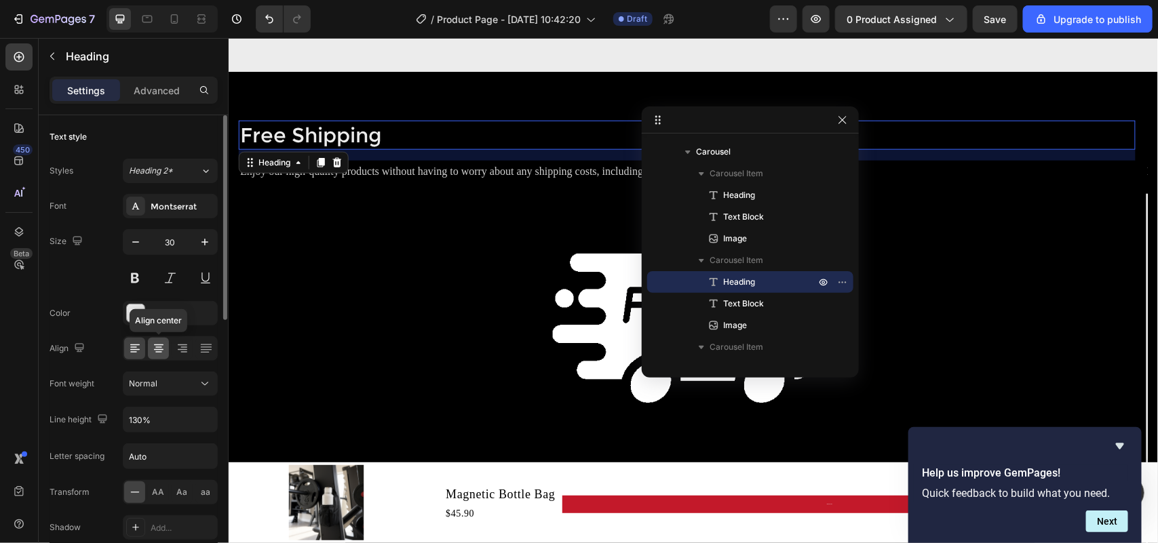
click at [161, 351] on icon at bounding box center [159, 349] width 14 height 14
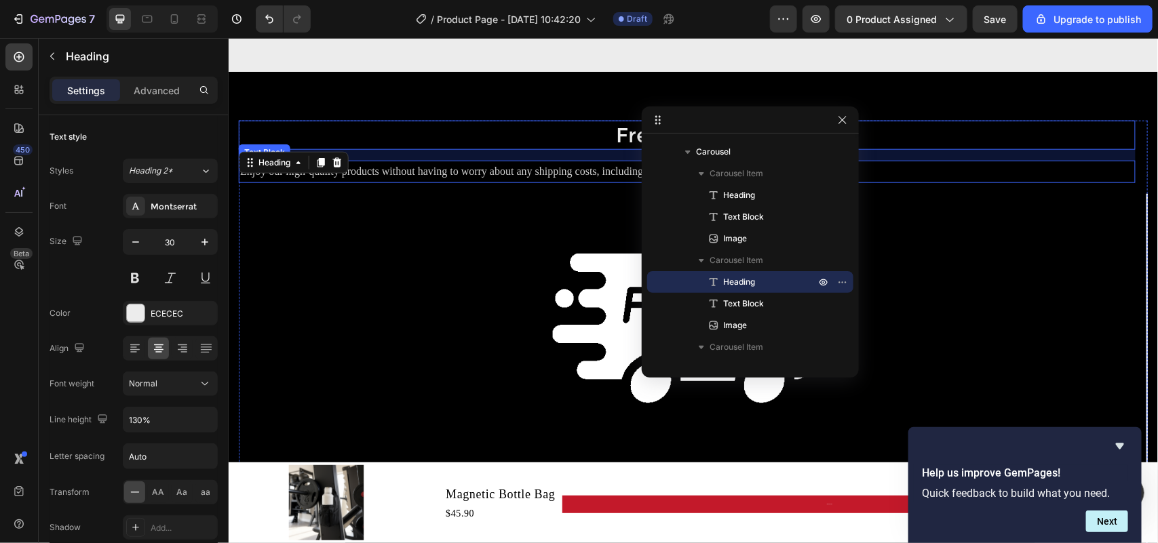
click at [558, 173] on p "Enjoy our high-quality products without having to worry about any shipping cost…" at bounding box center [685, 171] width 893 height 20
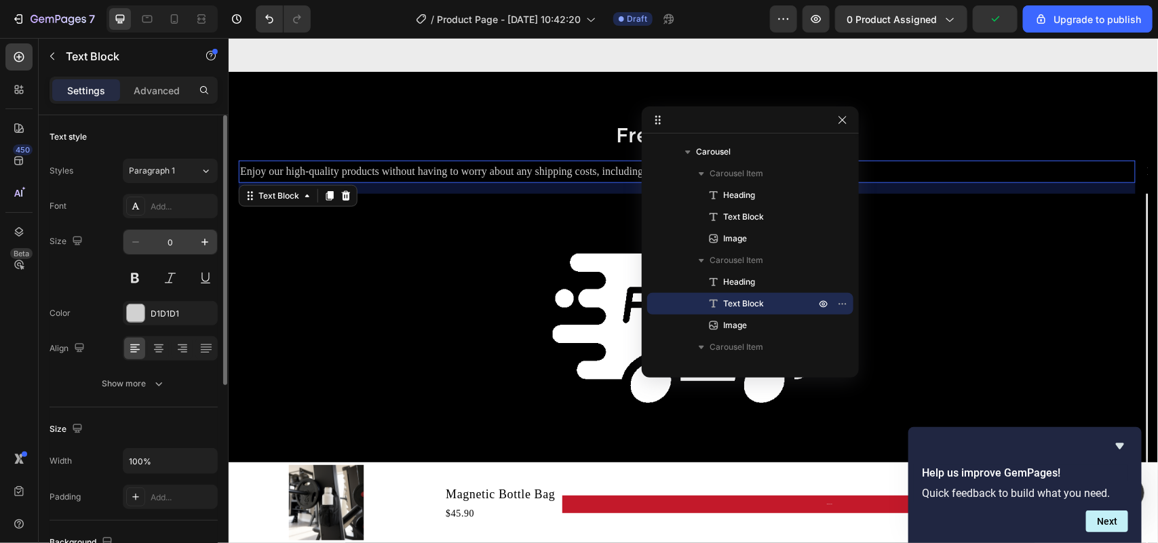
click at [165, 245] on input "0" at bounding box center [170, 242] width 45 height 24
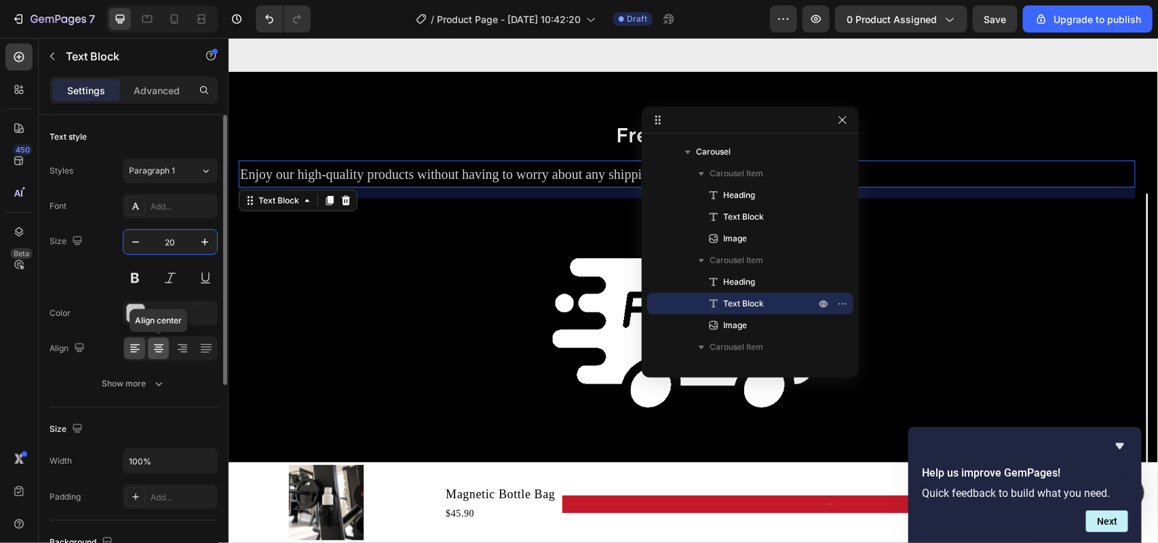
type input "20"
click at [154, 351] on icon at bounding box center [159, 349] width 14 height 14
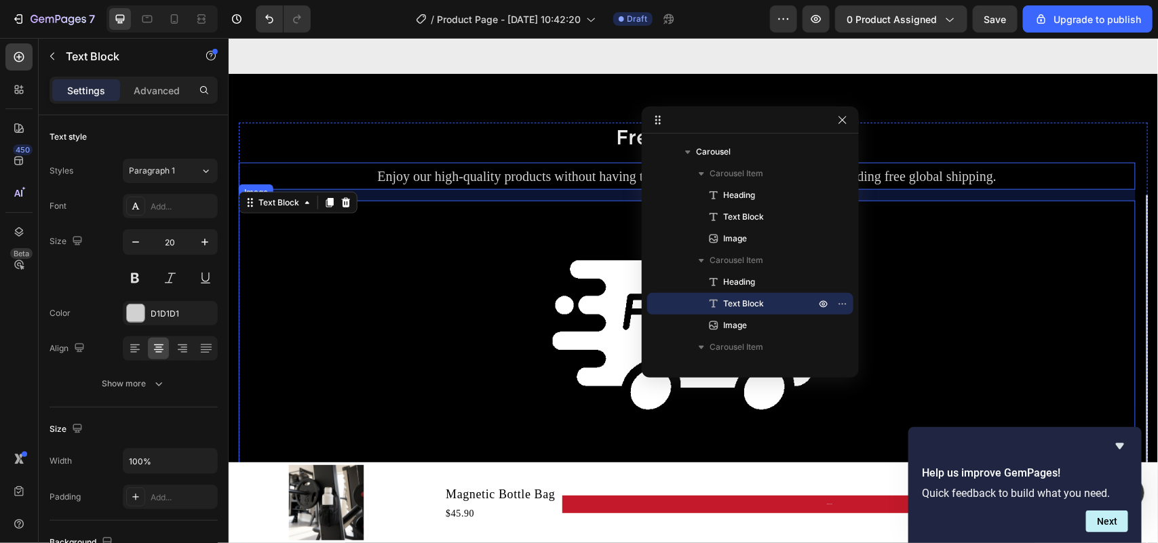
scroll to position [943, 0]
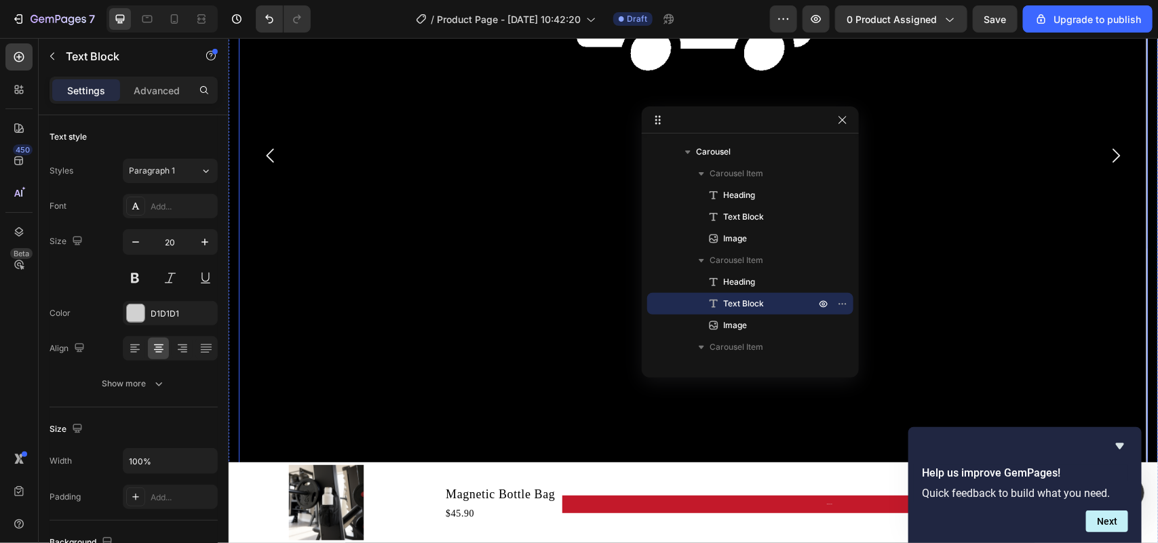
click at [926, 157] on icon "Carousel Next Arrow" at bounding box center [1114, 156] width 7 height 14
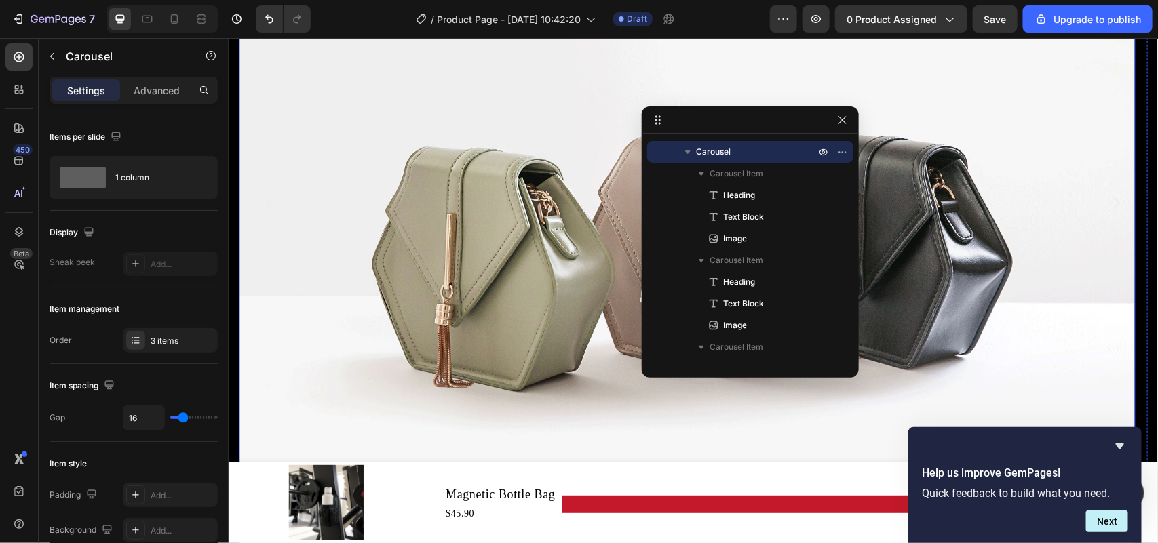
scroll to position [858, 0]
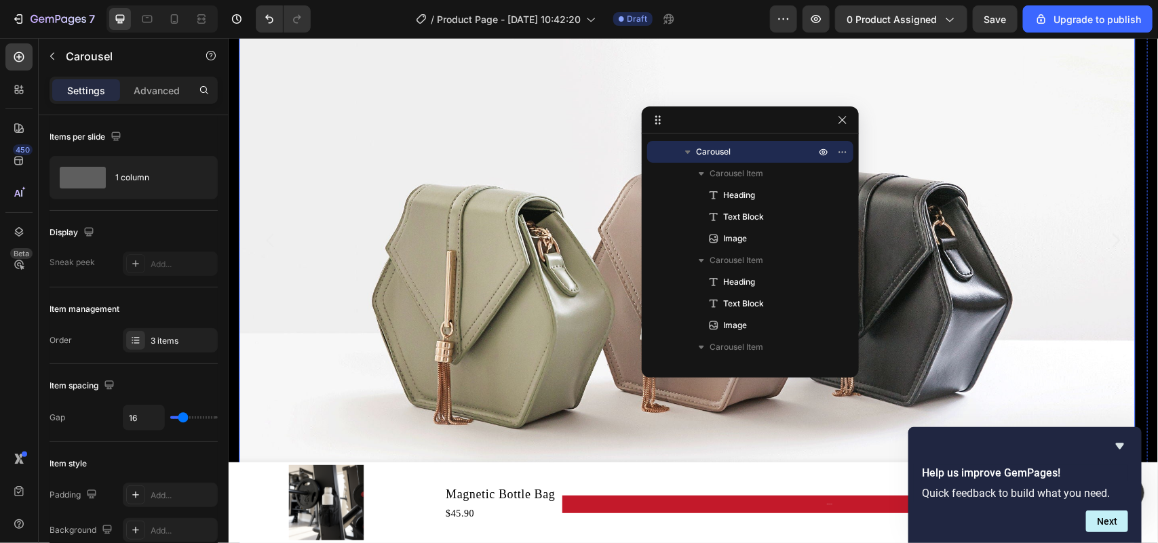
click at [514, 289] on img at bounding box center [686, 276] width 896 height 672
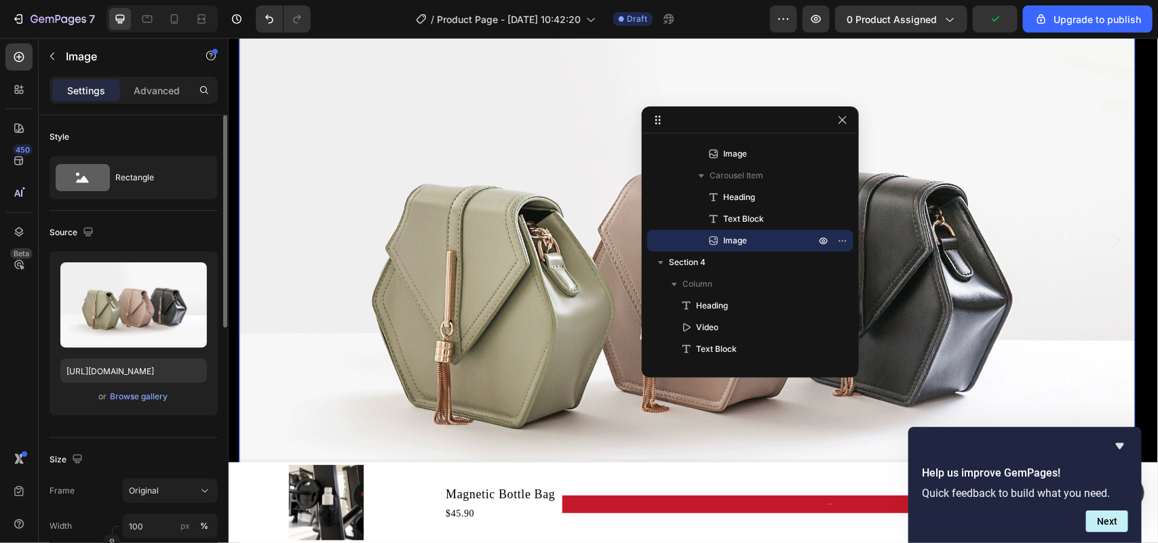
click at [170, 395] on div "or Browse gallery" at bounding box center [133, 397] width 146 height 16
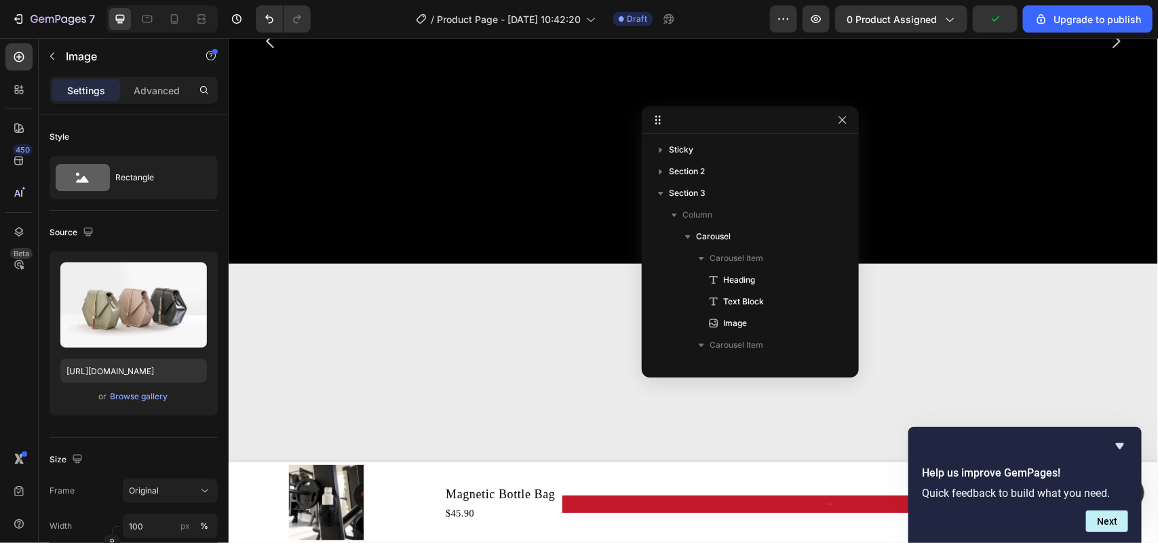
scroll to position [256, 0]
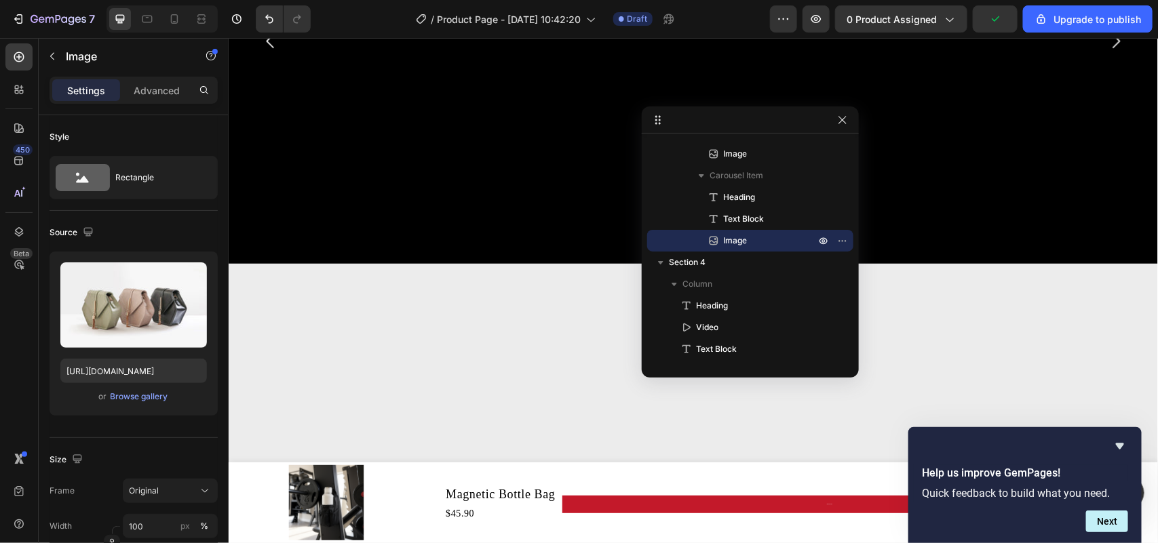
click at [140, 397] on div "Browse gallery" at bounding box center [140, 397] width 58 height 12
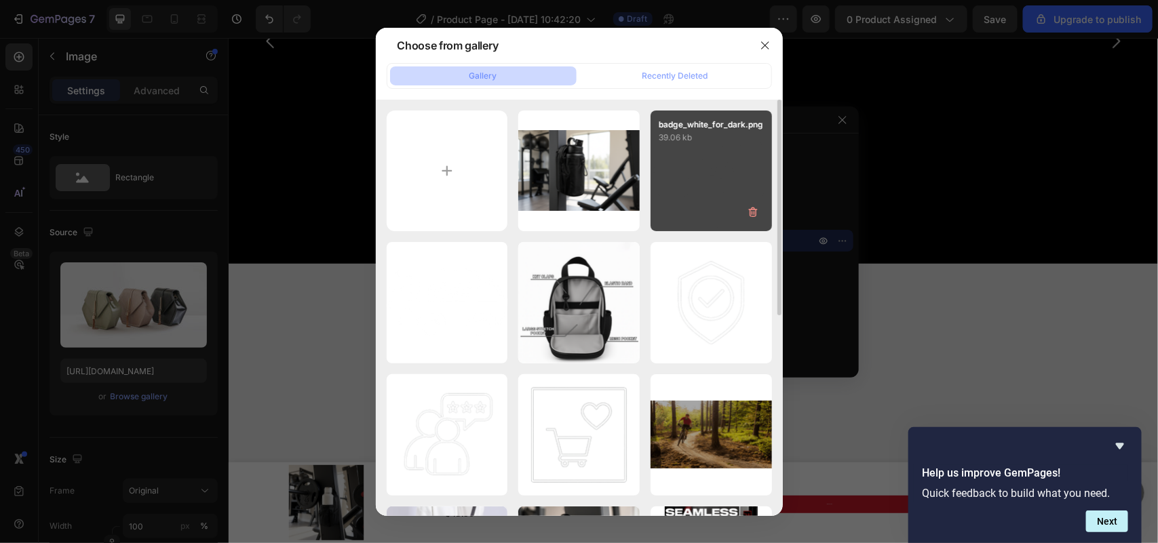
click at [714, 195] on div "badge_white_for_dark.png 39.06 kb" at bounding box center [710, 171] width 121 height 121
type input "https://cdn.shopify.com/s/files/1/0643/4622/6797/files/gempages_577951740402336…"
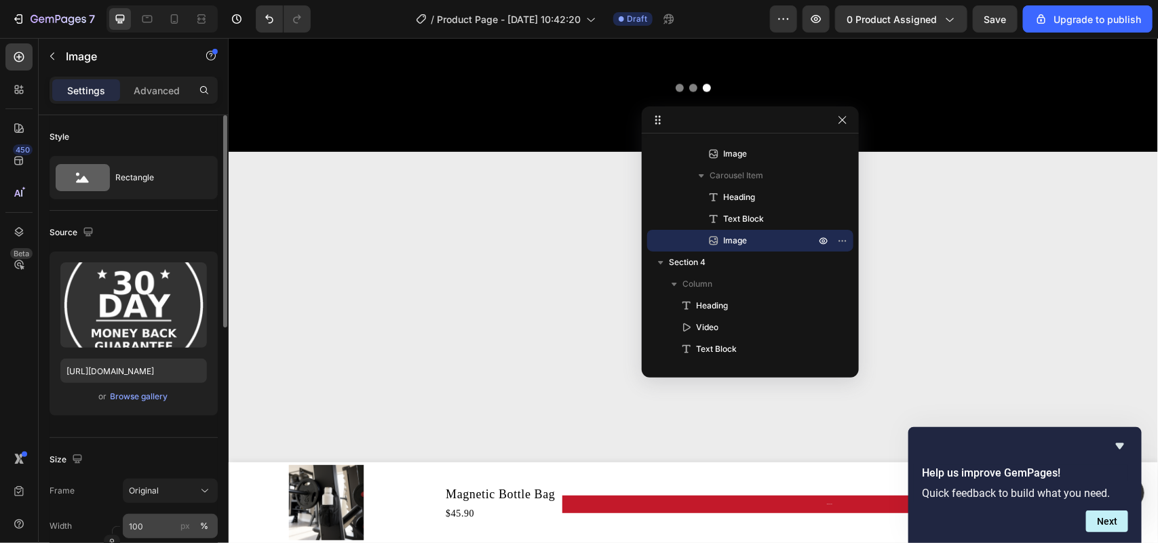
scroll to position [170, 0]
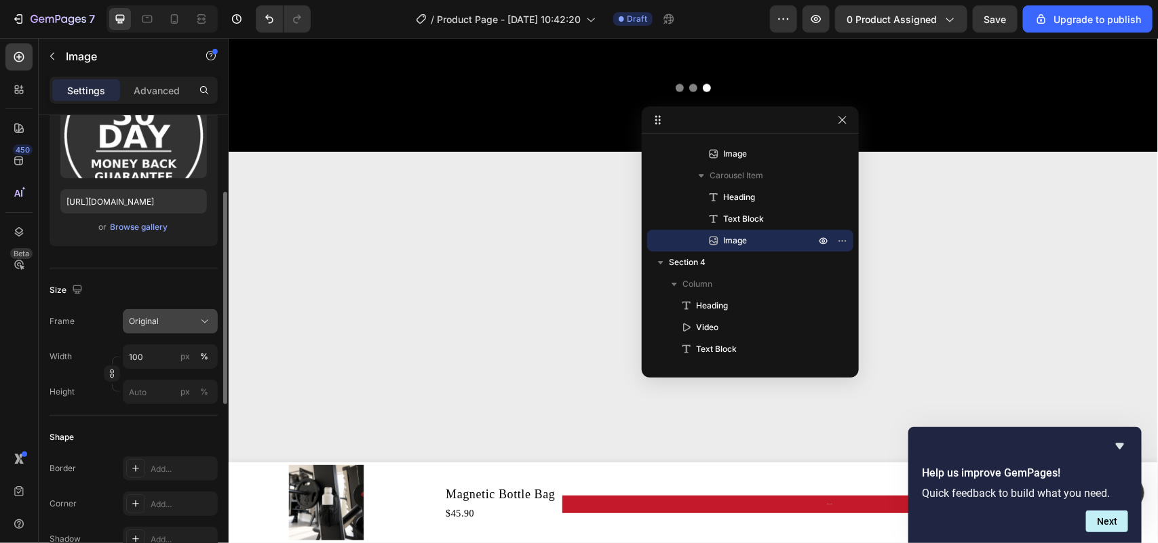
click at [191, 319] on div "Original" at bounding box center [162, 321] width 66 height 12
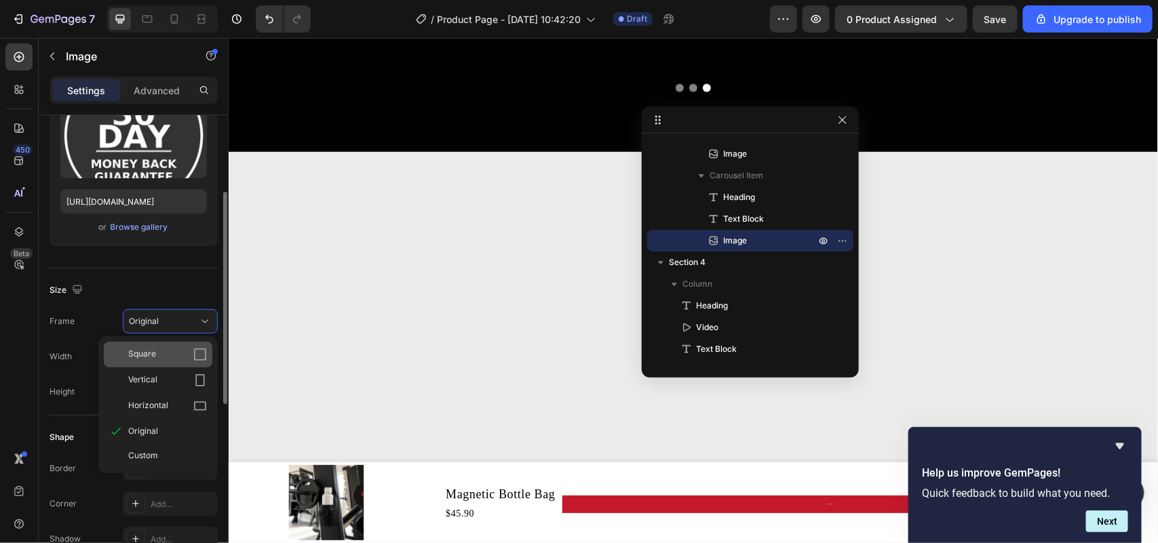
click at [163, 361] on div "Square" at bounding box center [167, 355] width 79 height 14
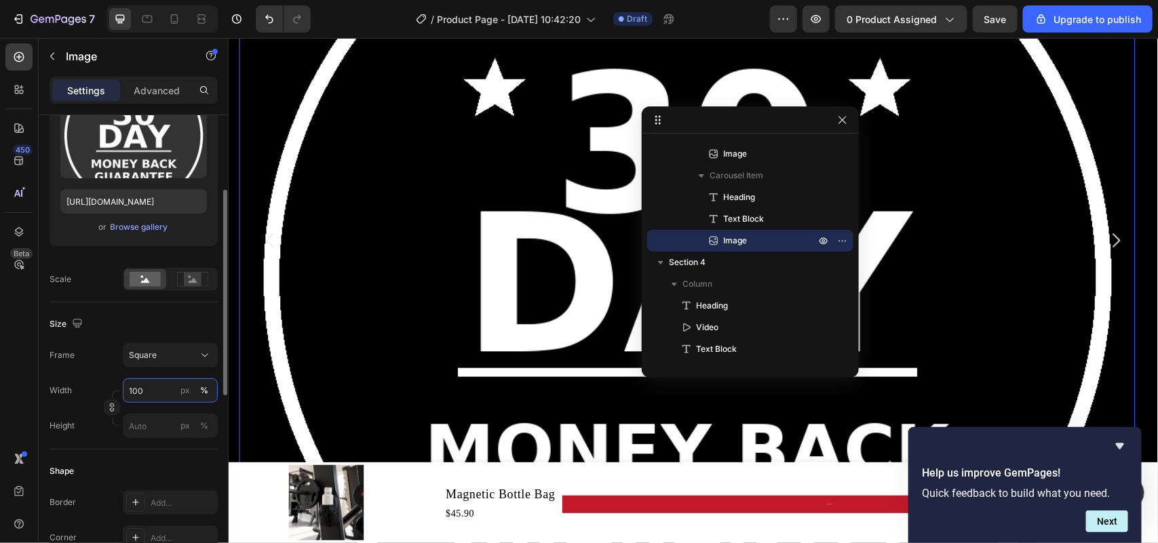
click at [151, 392] on input "100" at bounding box center [170, 390] width 95 height 24
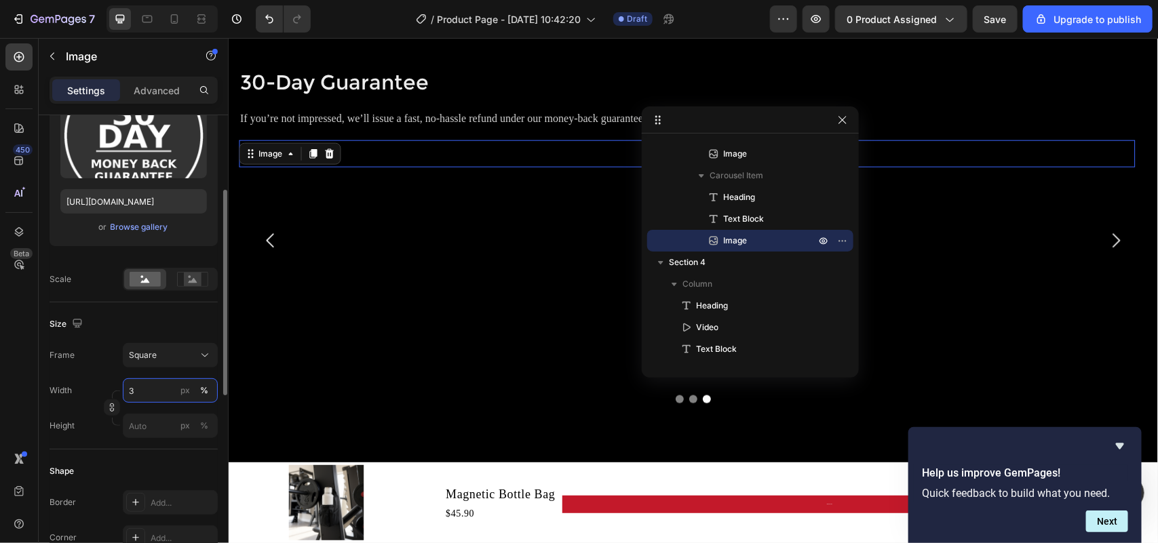
type input "30"
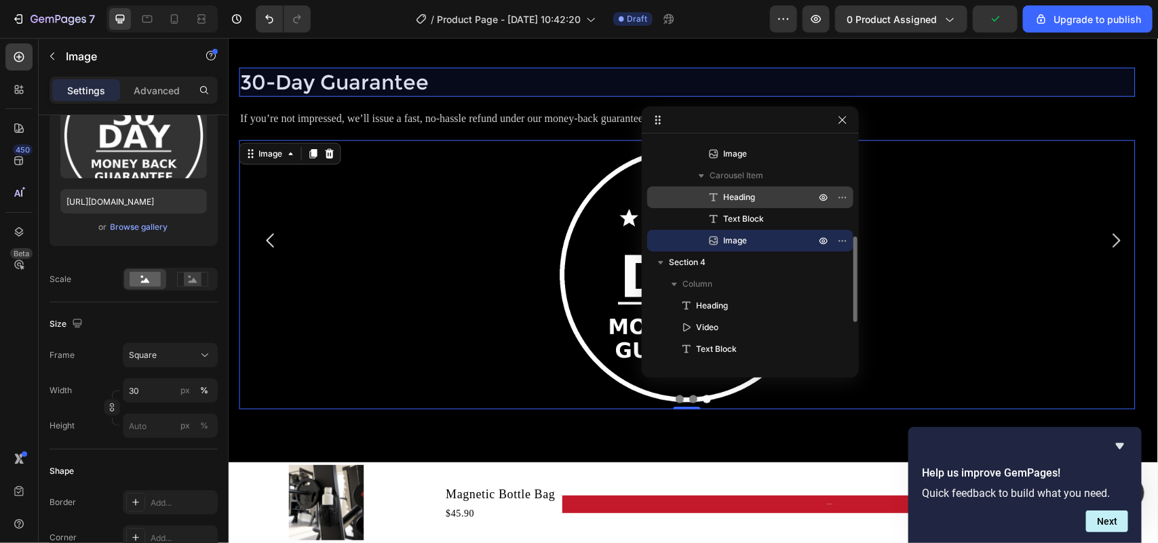
click at [741, 192] on span "Heading" at bounding box center [739, 198] width 32 height 14
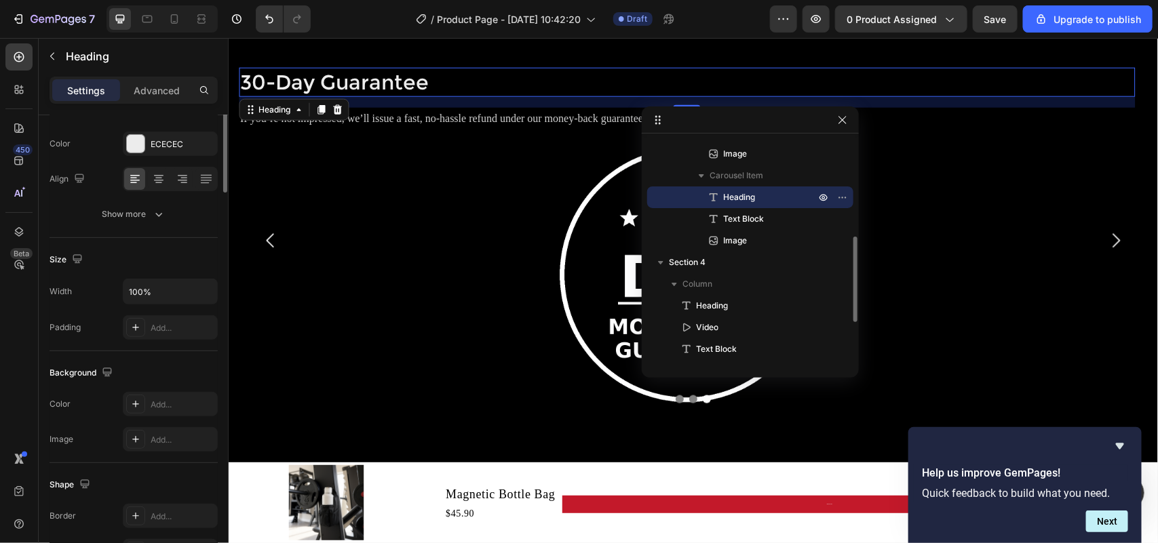
scroll to position [0, 0]
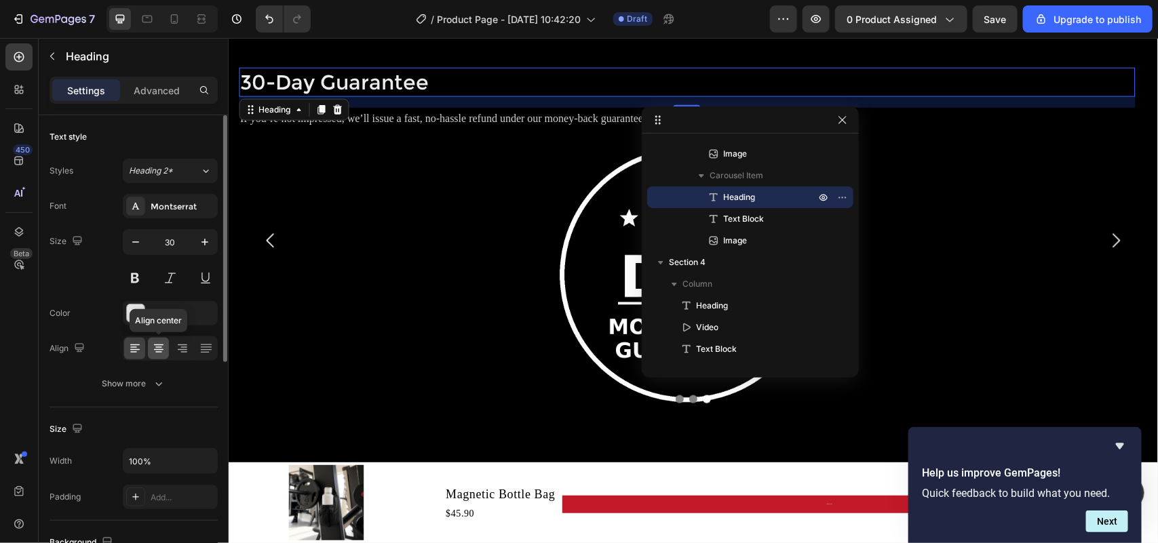
click at [159, 347] on icon at bounding box center [158, 347] width 7 height 1
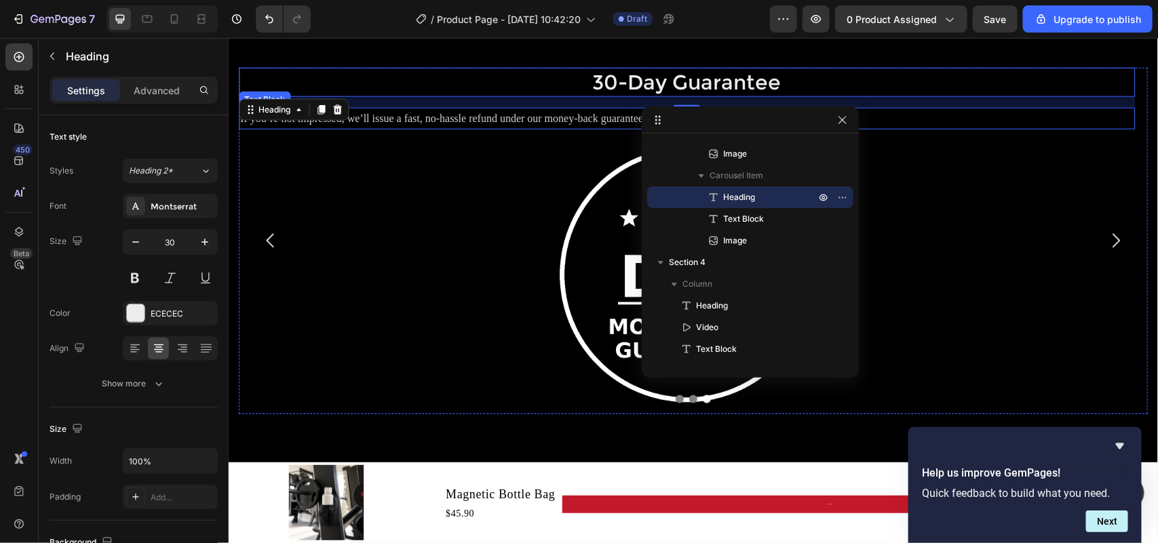
click at [443, 120] on p "If you’re not impressed, we’ll issue a fast, no-hassle refund under our money-b…" at bounding box center [685, 119] width 893 height 20
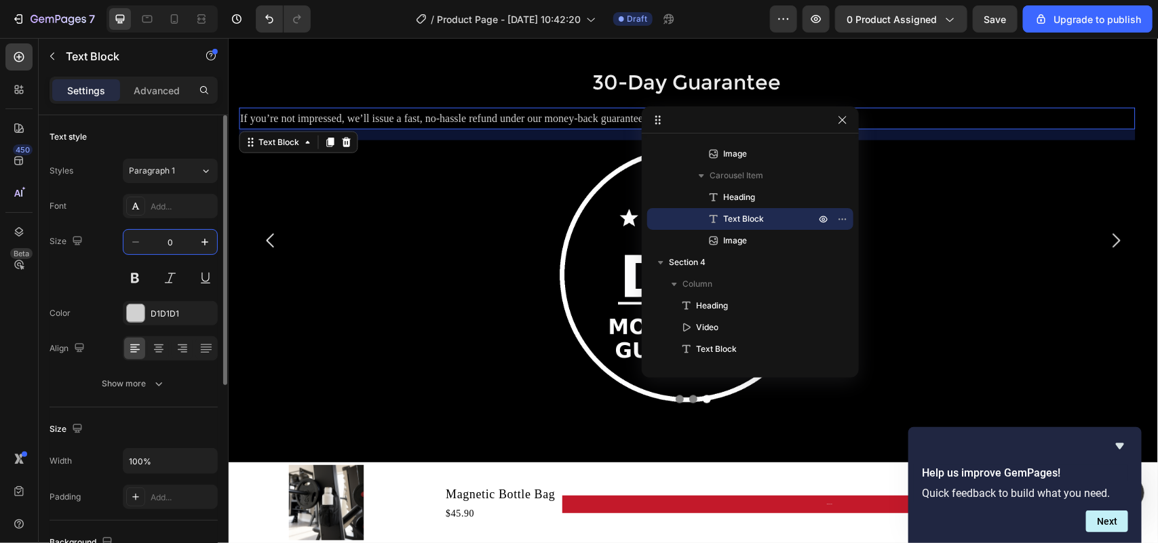
click at [167, 241] on input "0" at bounding box center [170, 242] width 45 height 24
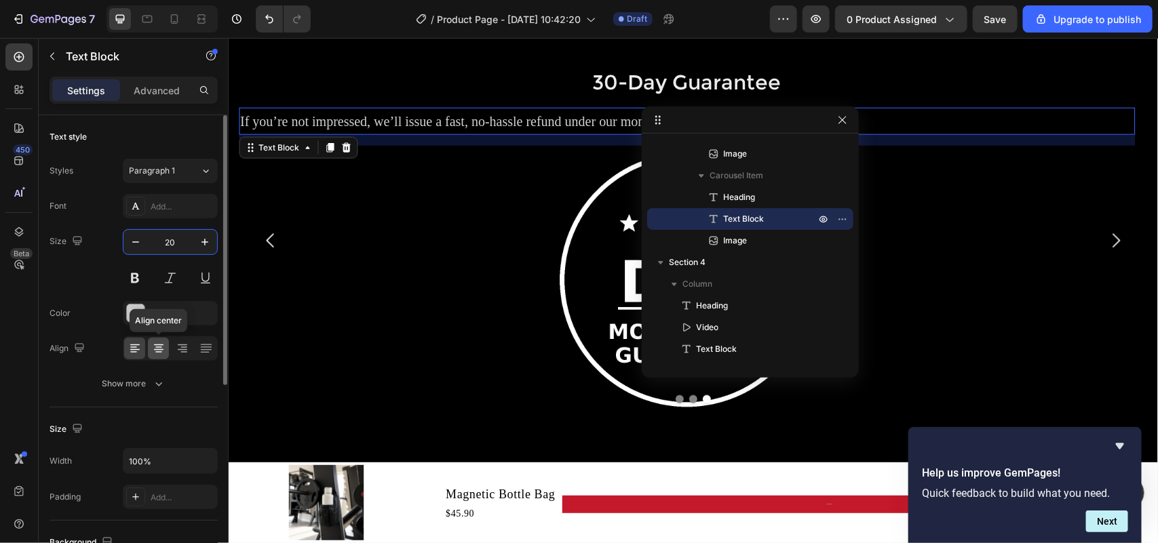
type input "20"
click at [163, 349] on icon at bounding box center [159, 349] width 14 height 14
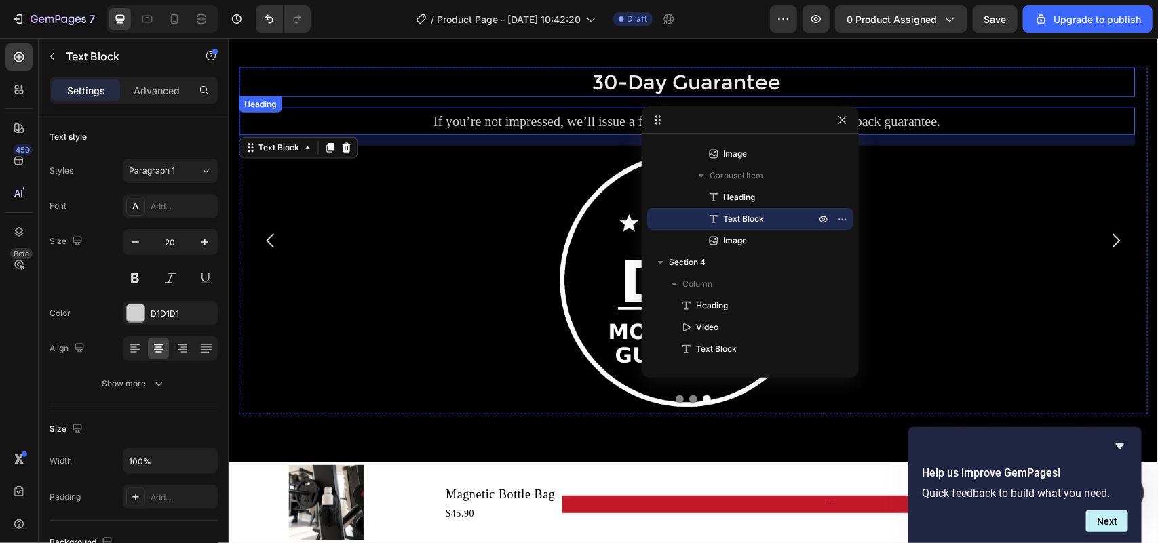
click at [387, 81] on h2 "30-Day Guarantee" at bounding box center [686, 81] width 896 height 29
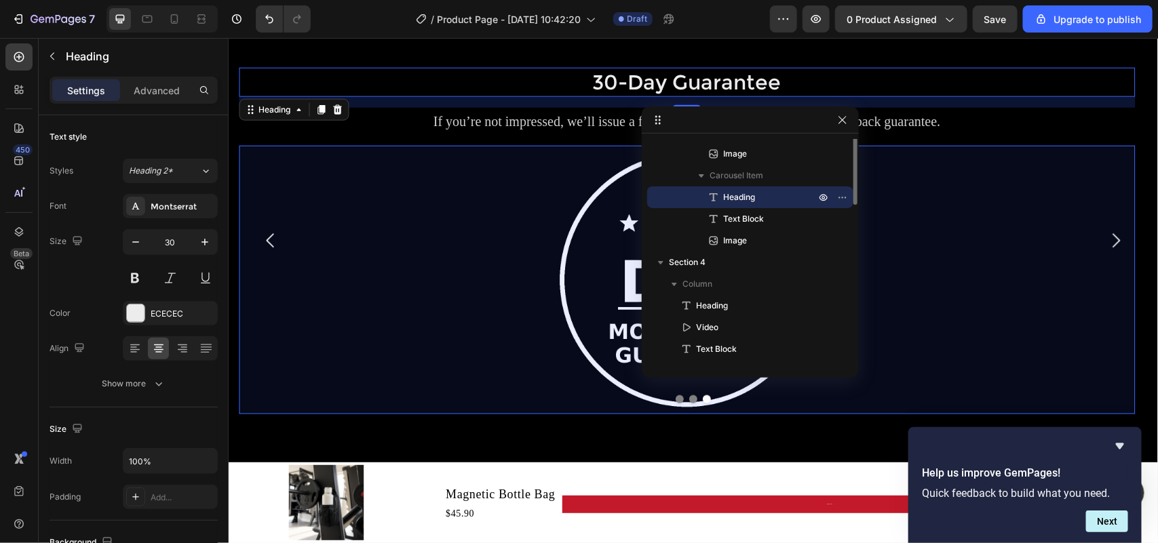
scroll to position [172, 0]
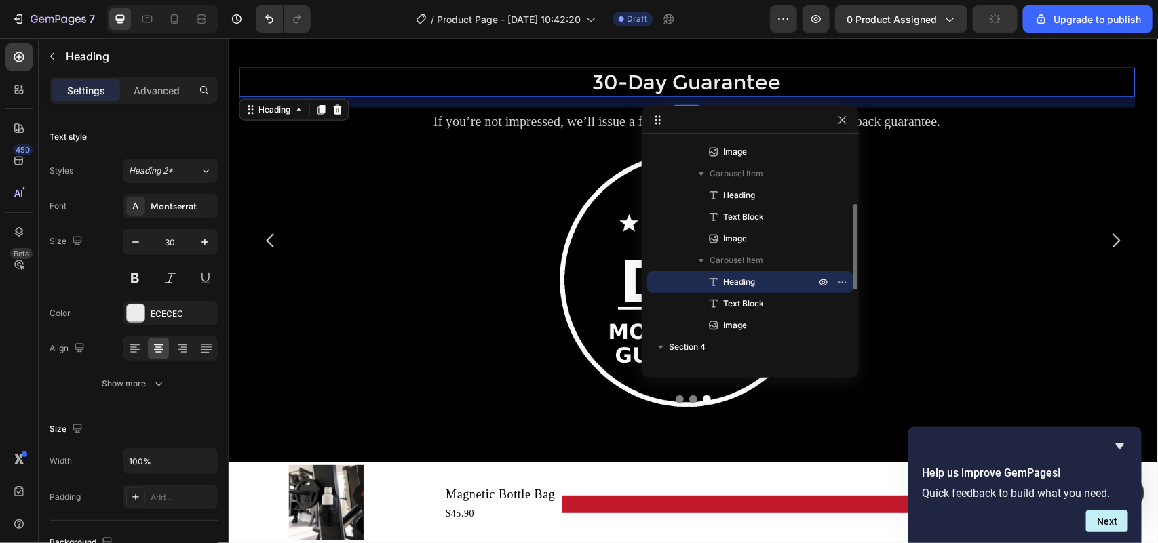
click at [841, 129] on div at bounding box center [750, 119] width 217 height 27
click at [841, 117] on icon "button" at bounding box center [842, 120] width 11 height 11
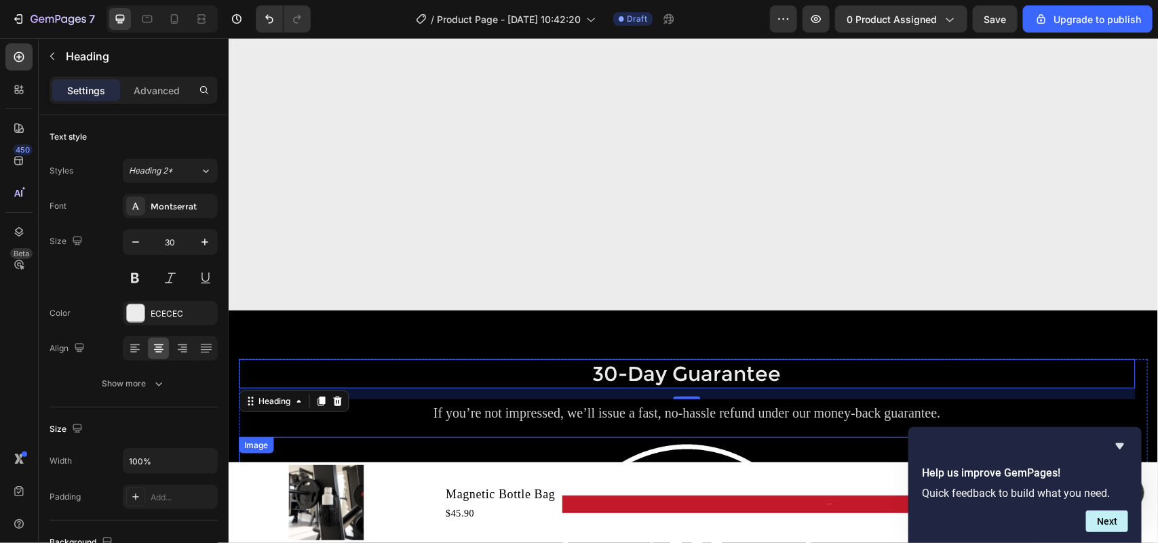
scroll to position [743, 0]
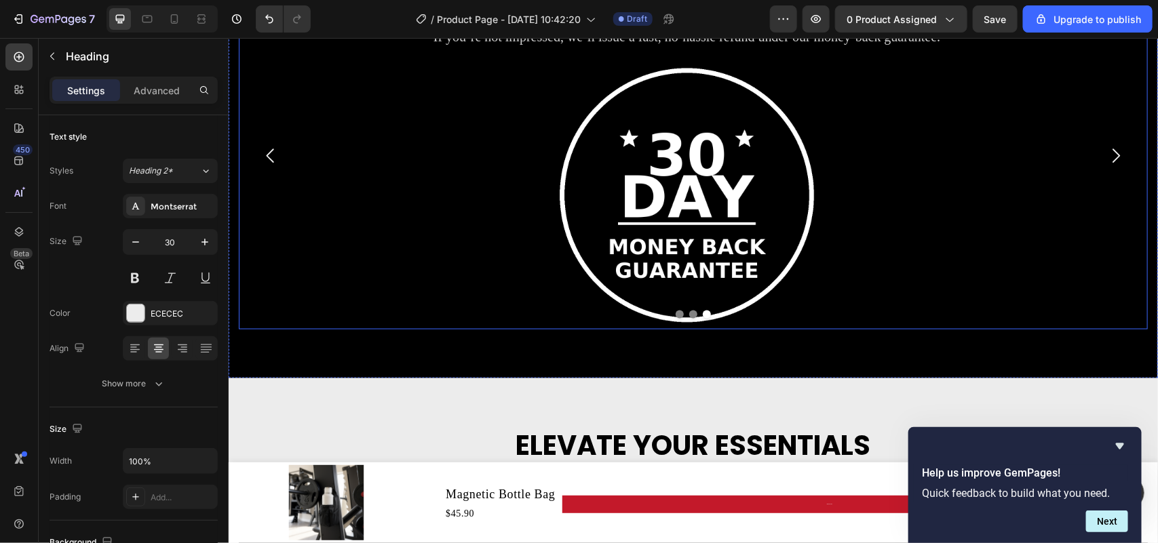
click at [266, 162] on icon "Carousel Back Arrow" at bounding box center [270, 155] width 20 height 20
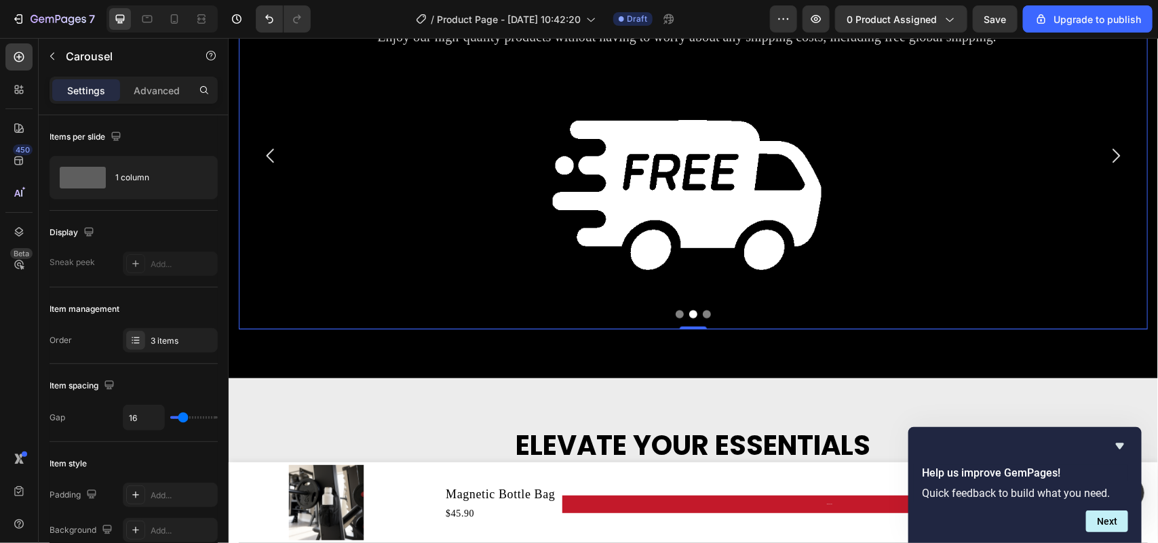
click at [266, 162] on icon "Carousel Back Arrow" at bounding box center [270, 155] width 20 height 20
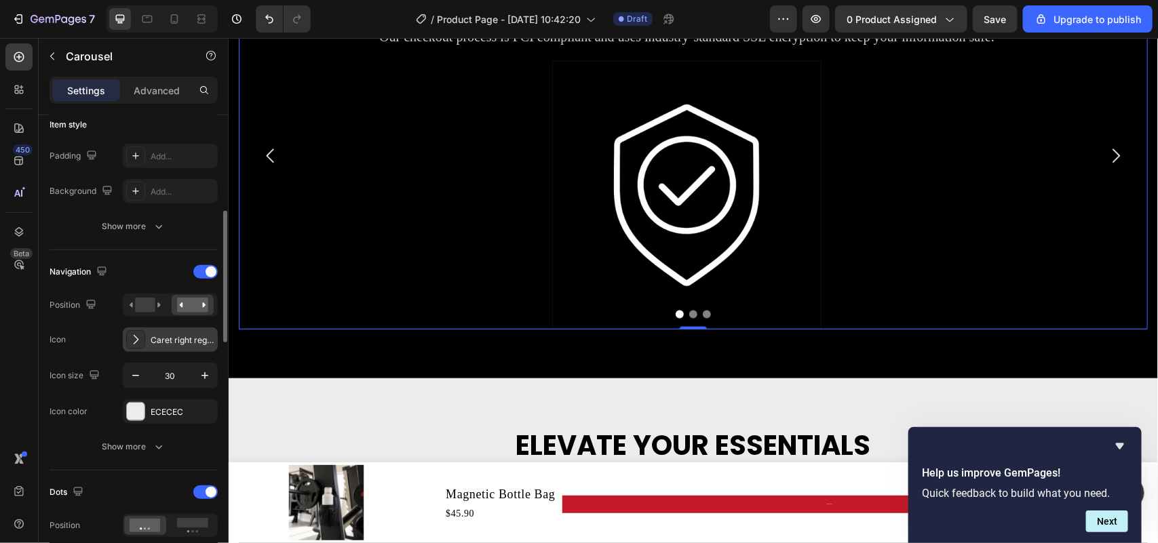
scroll to position [254, 0]
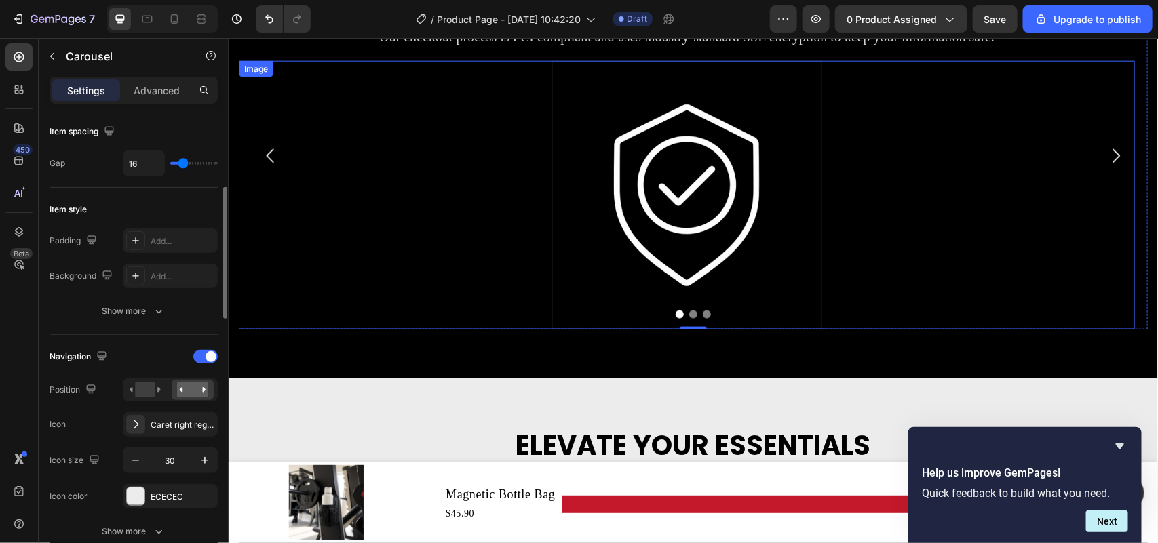
click at [699, 213] on img at bounding box center [685, 194] width 269 height 269
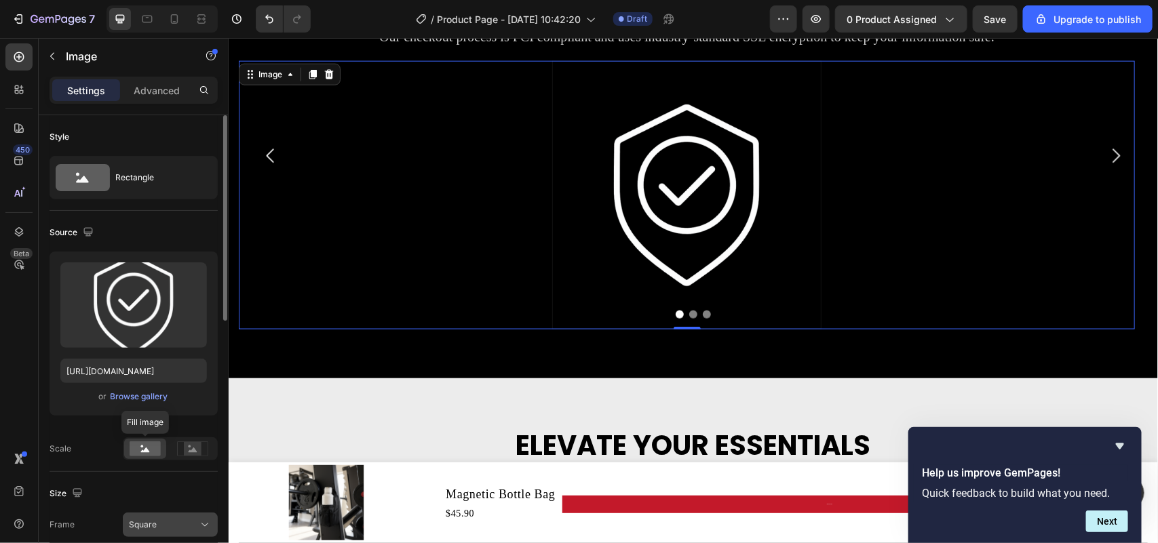
scroll to position [85, 0]
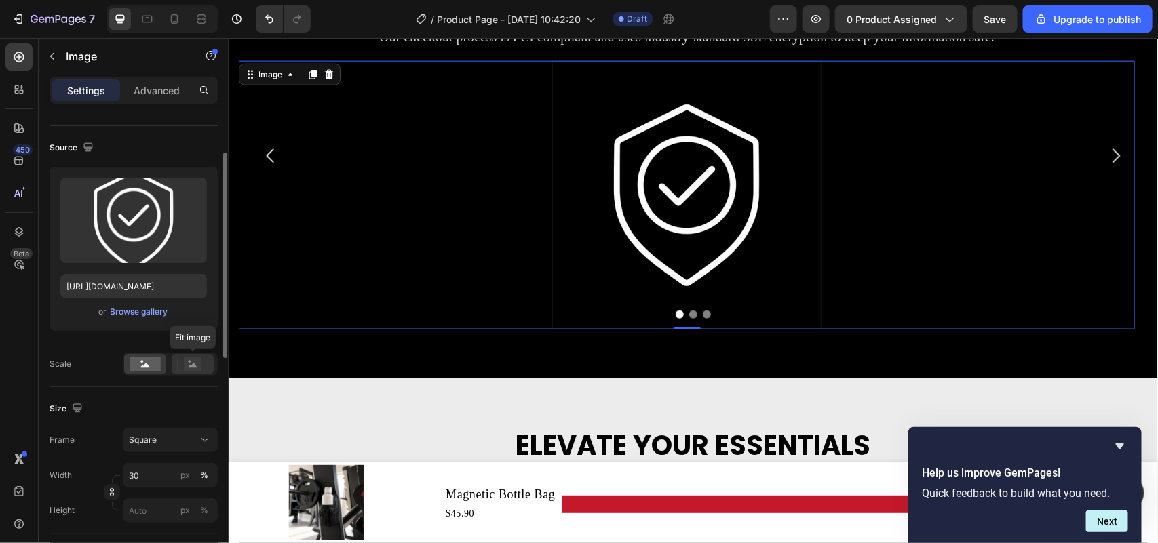
click at [188, 368] on rect at bounding box center [193, 364] width 18 height 14
click at [143, 371] on rect at bounding box center [145, 364] width 31 height 15
click at [181, 368] on icon at bounding box center [192, 364] width 31 height 15
click at [144, 477] on input "30" at bounding box center [170, 475] width 95 height 24
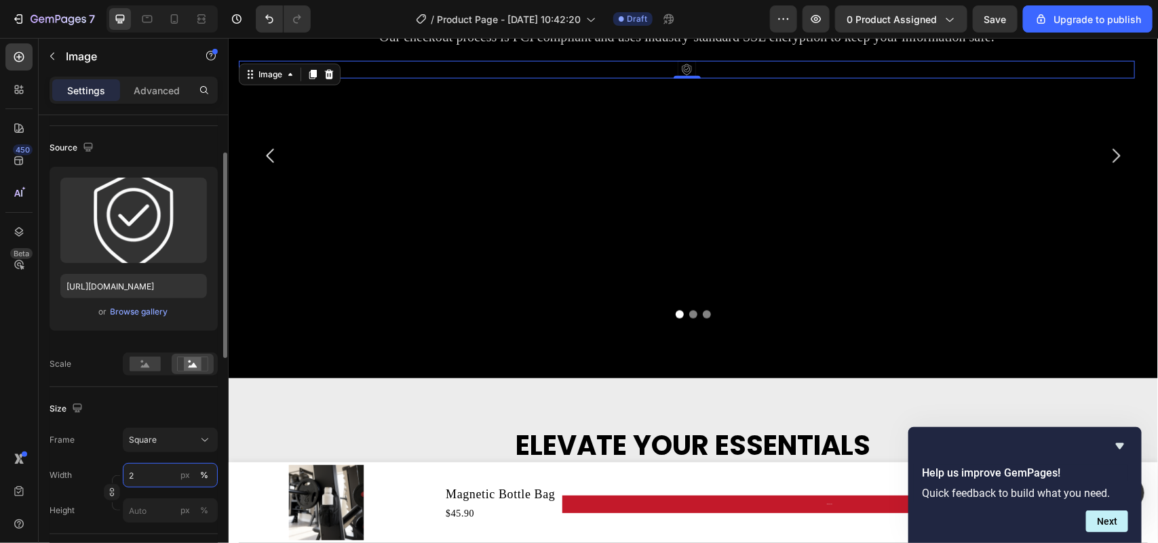
click at [119, 477] on div "Width 2 px % Height px %" at bounding box center [134, 493] width 168 height 60
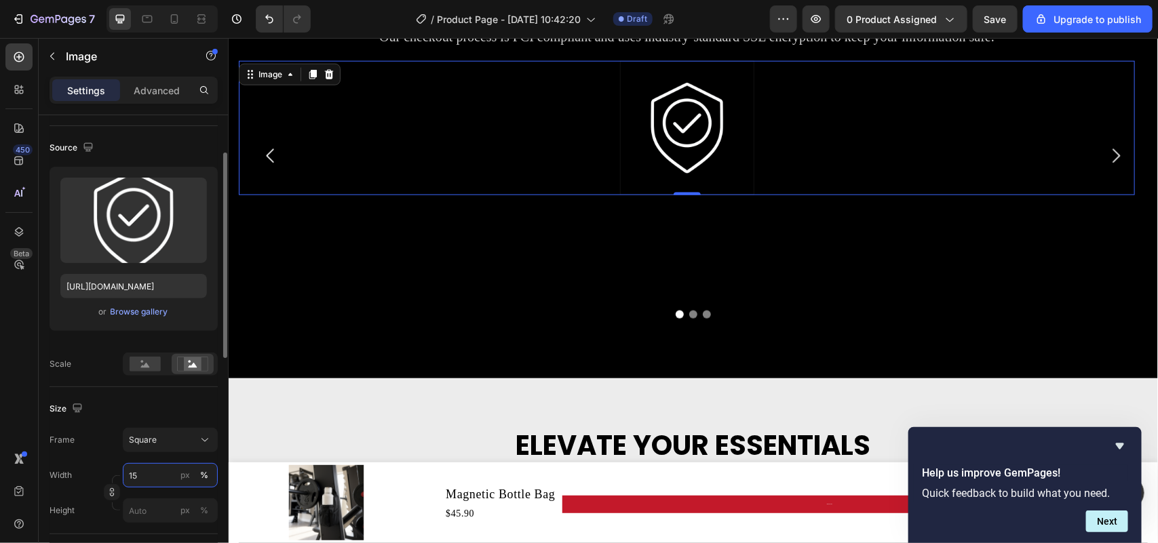
drag, startPoint x: 131, startPoint y: 471, endPoint x: 144, endPoint y: 477, distance: 14.0
click at [124, 472] on input "15" at bounding box center [170, 475] width 95 height 24
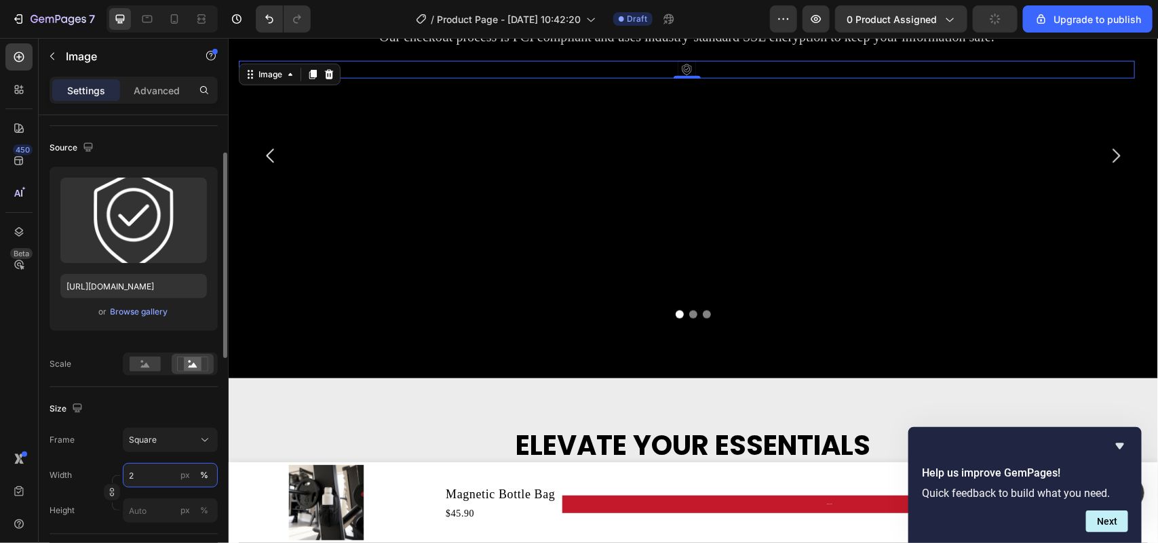
type input "25"
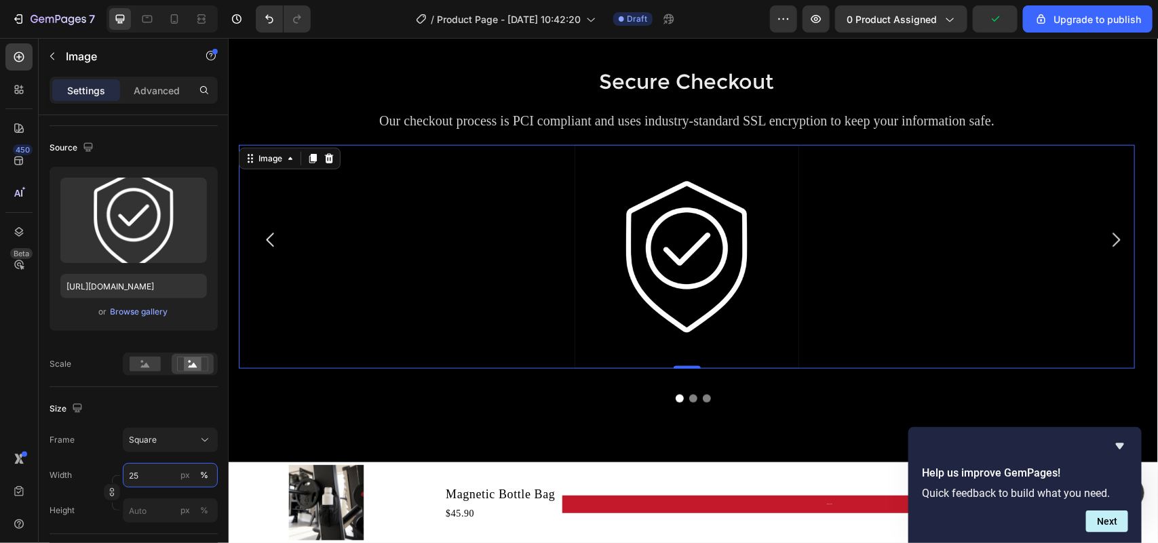
scroll to position [658, 0]
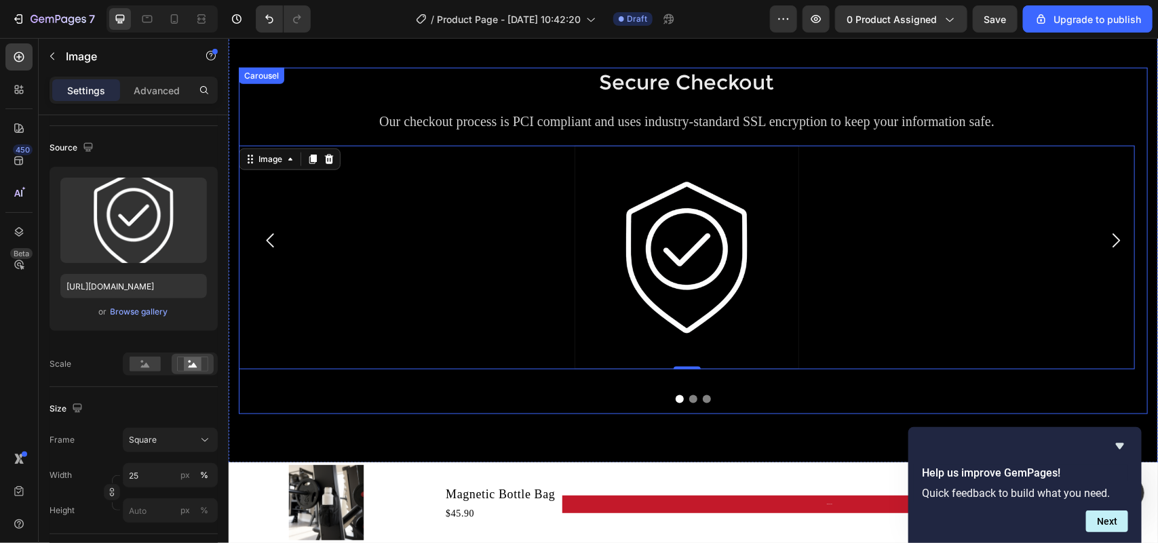
click at [1111, 235] on icon "Carousel Next Arrow" at bounding box center [1114, 240] width 7 height 14
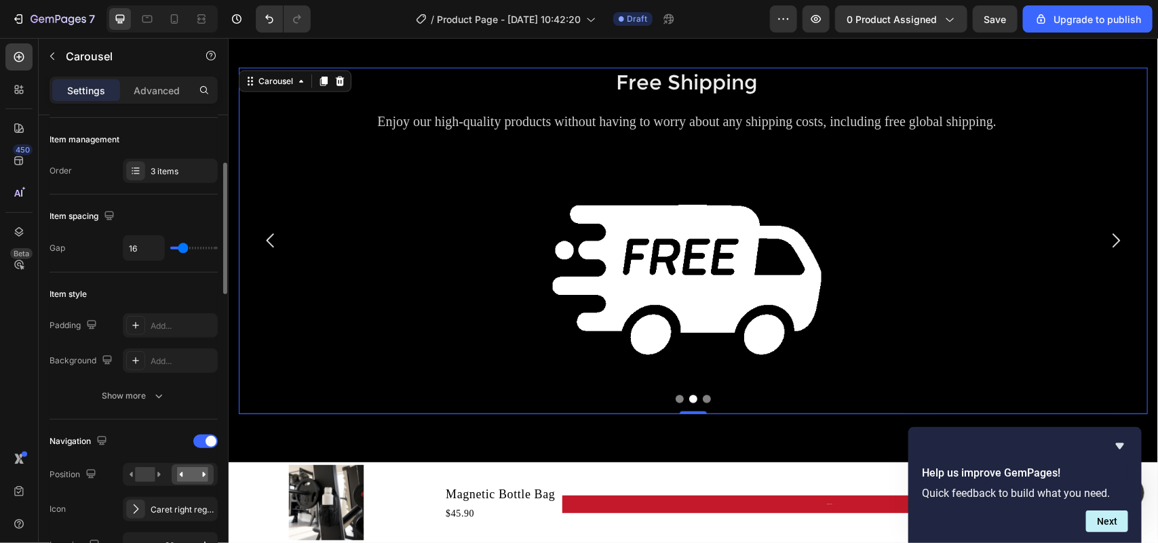
scroll to position [254, 0]
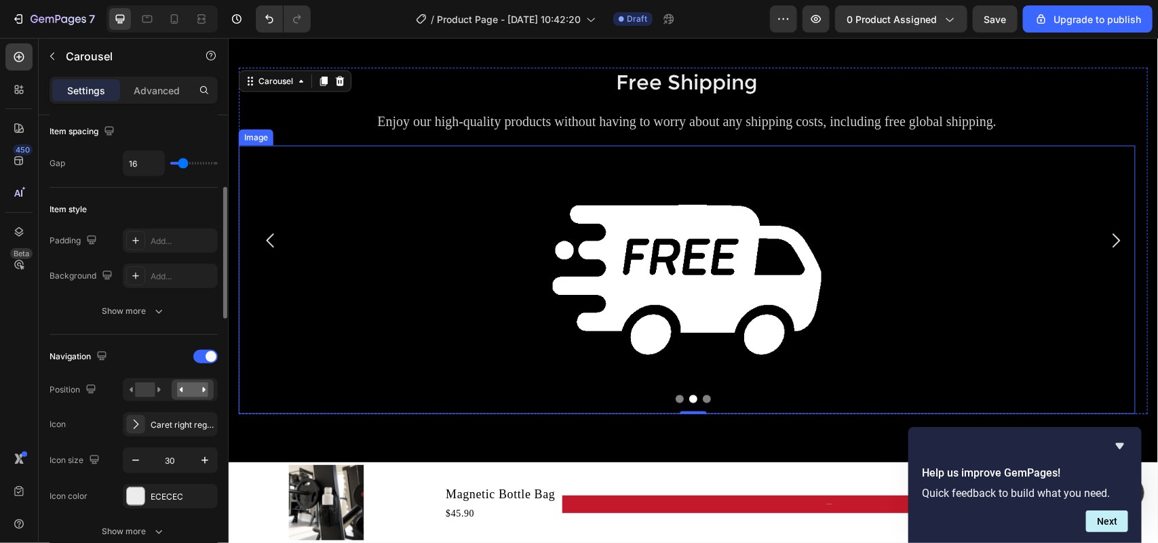
click at [469, 302] on div at bounding box center [686, 279] width 896 height 269
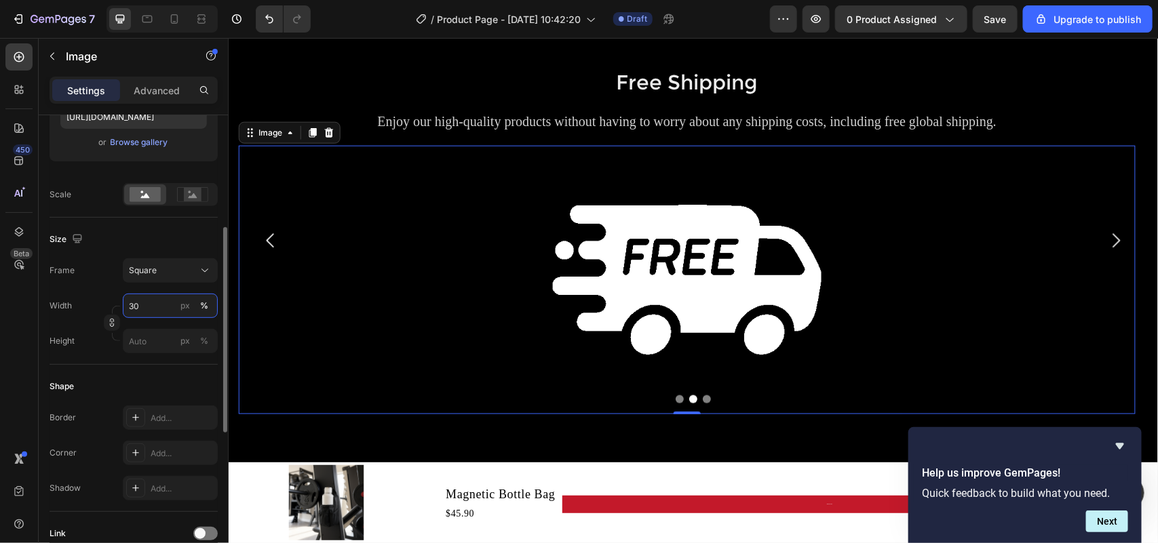
click at [142, 307] on input "30" at bounding box center [170, 306] width 95 height 24
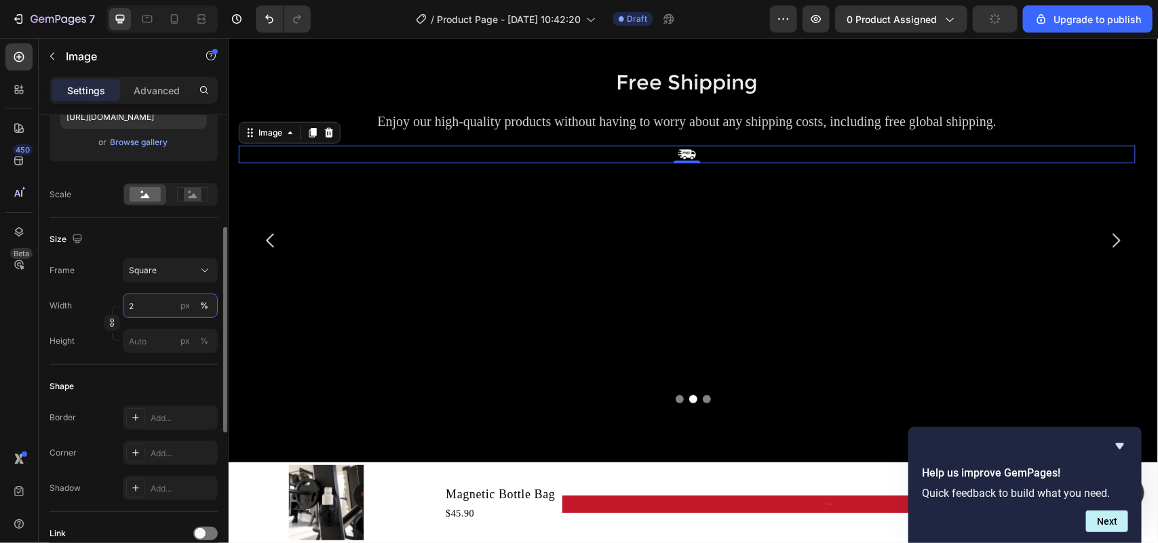
type input "25"
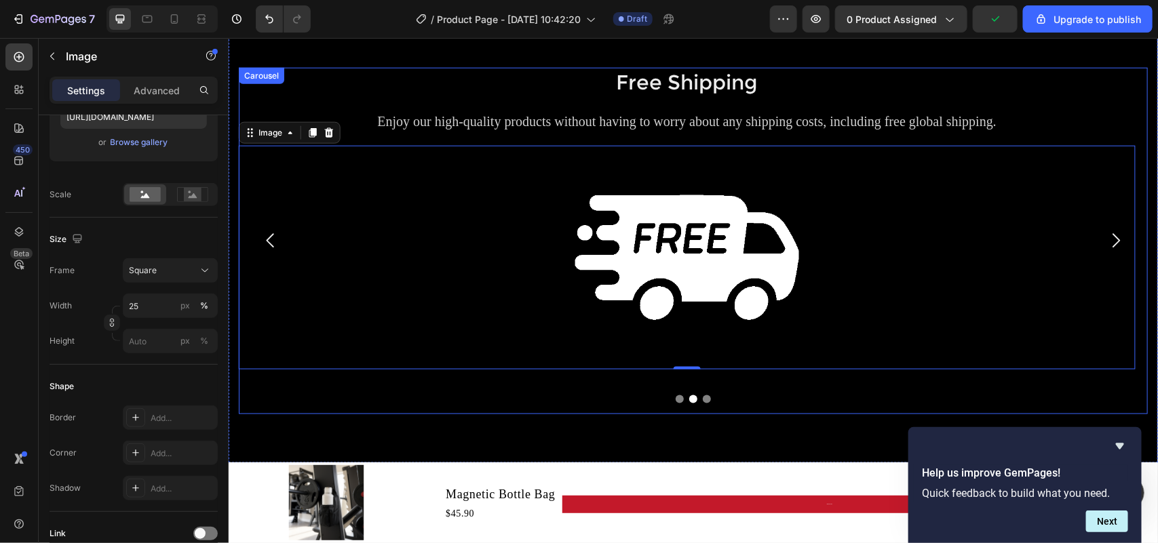
click at [1105, 237] on icon "Carousel Next Arrow" at bounding box center [1115, 240] width 20 height 20
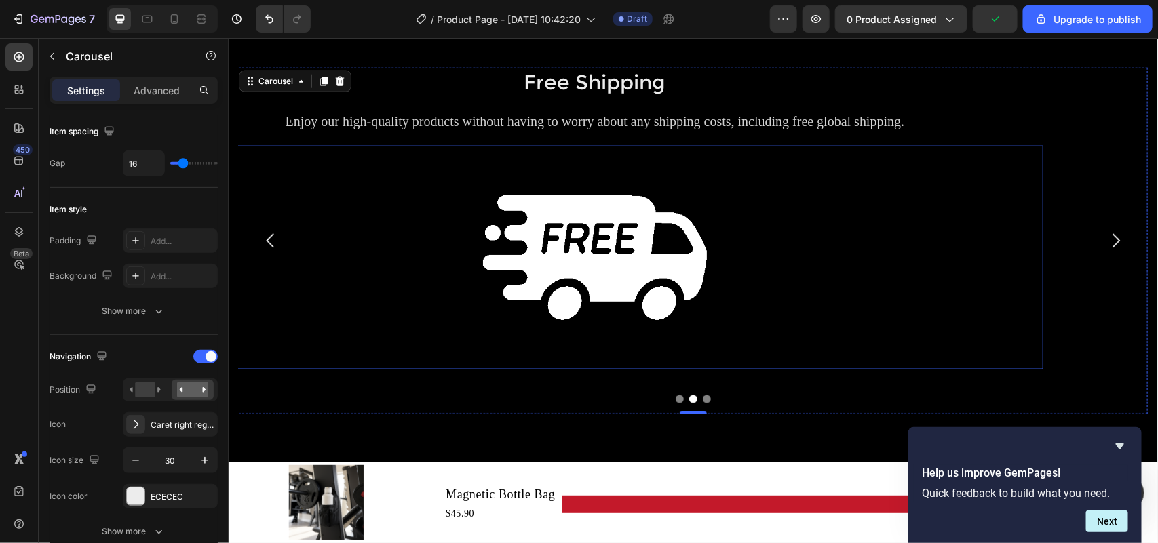
scroll to position [0, 0]
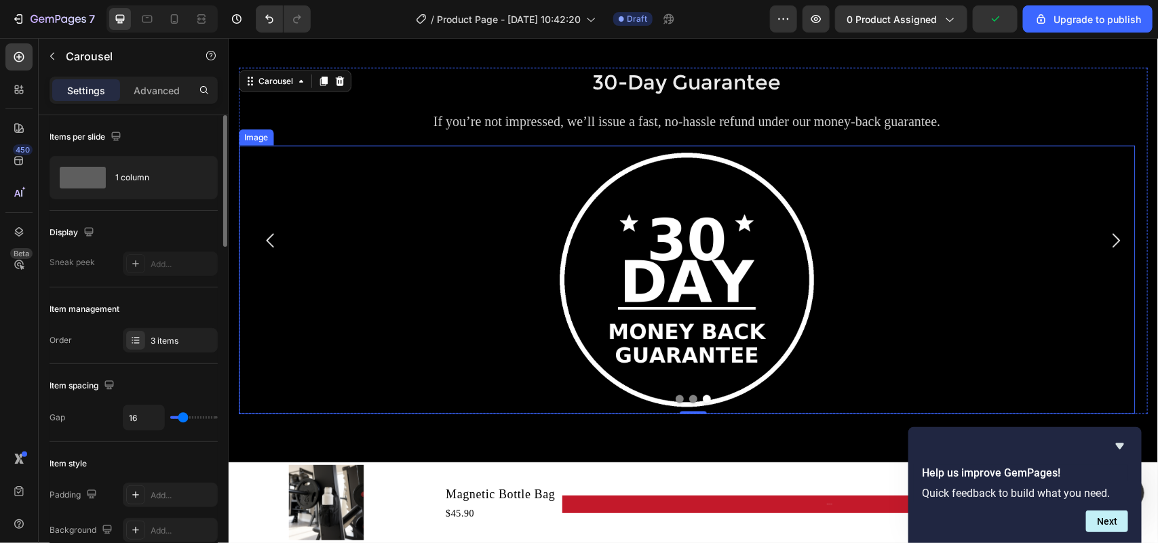
click at [693, 239] on img at bounding box center [685, 279] width 269 height 269
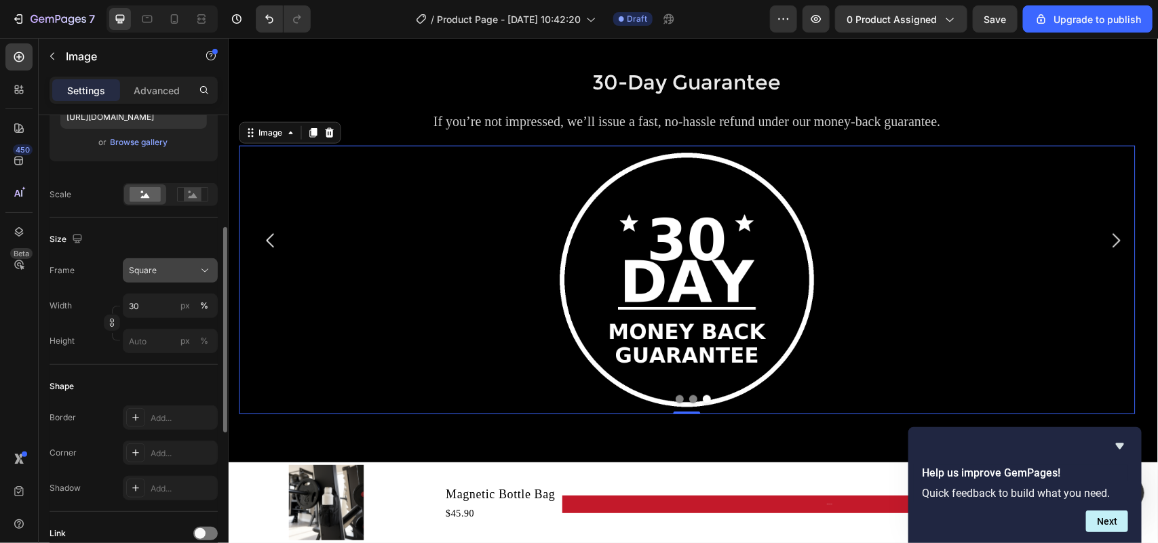
scroll to position [85, 0]
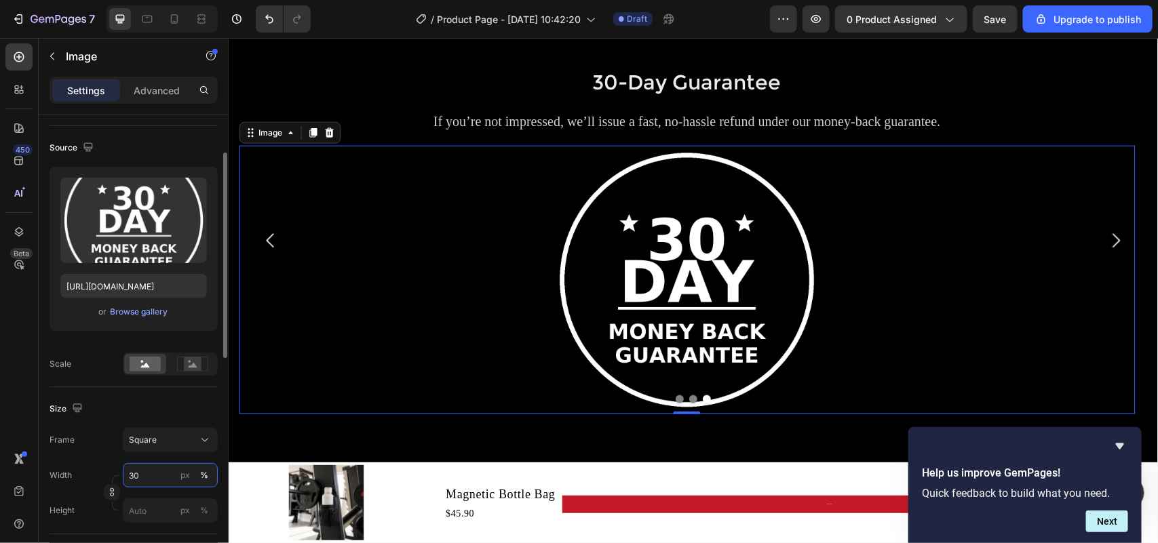
click at [147, 476] on input "30" at bounding box center [170, 475] width 95 height 24
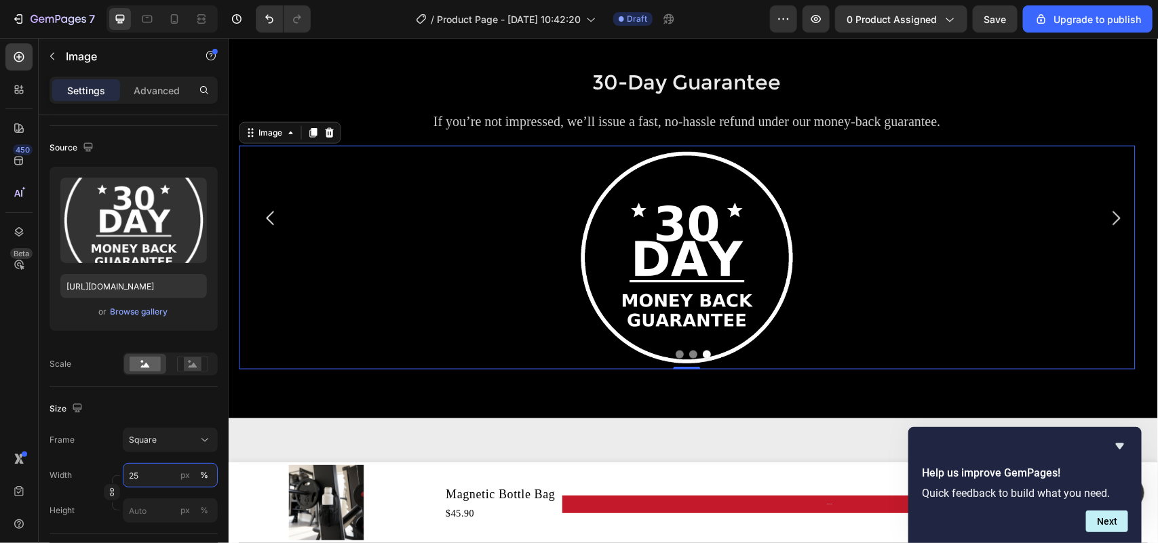
type input "25"
click at [534, 266] on div at bounding box center [686, 257] width 896 height 224
click at [456, 384] on div "Secure Checkout Heading Our checkout process is PCI compliant and uses industry…" at bounding box center [692, 217] width 929 height 399
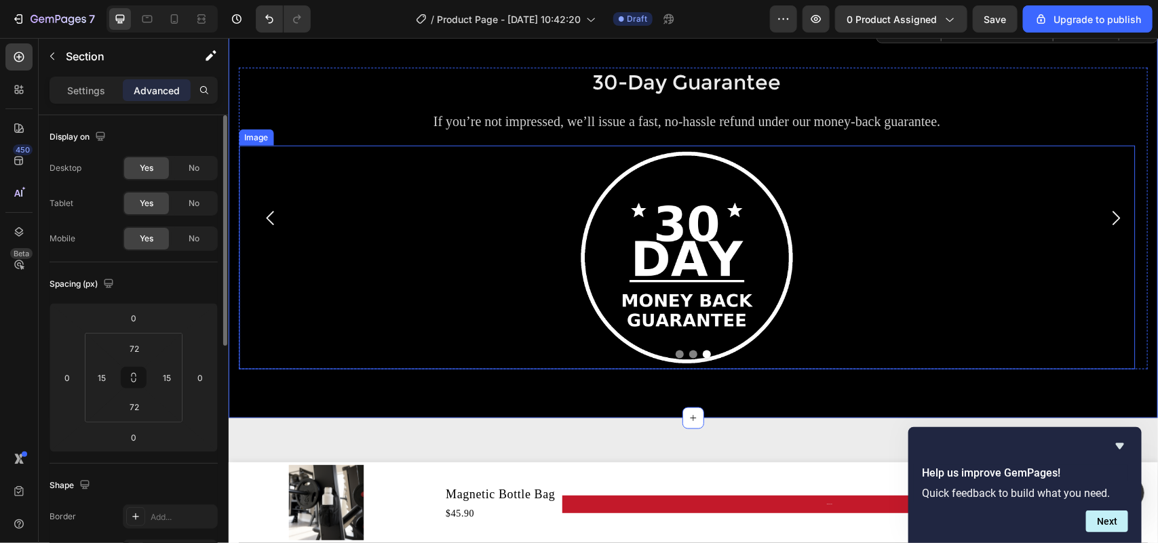
scroll to position [489, 0]
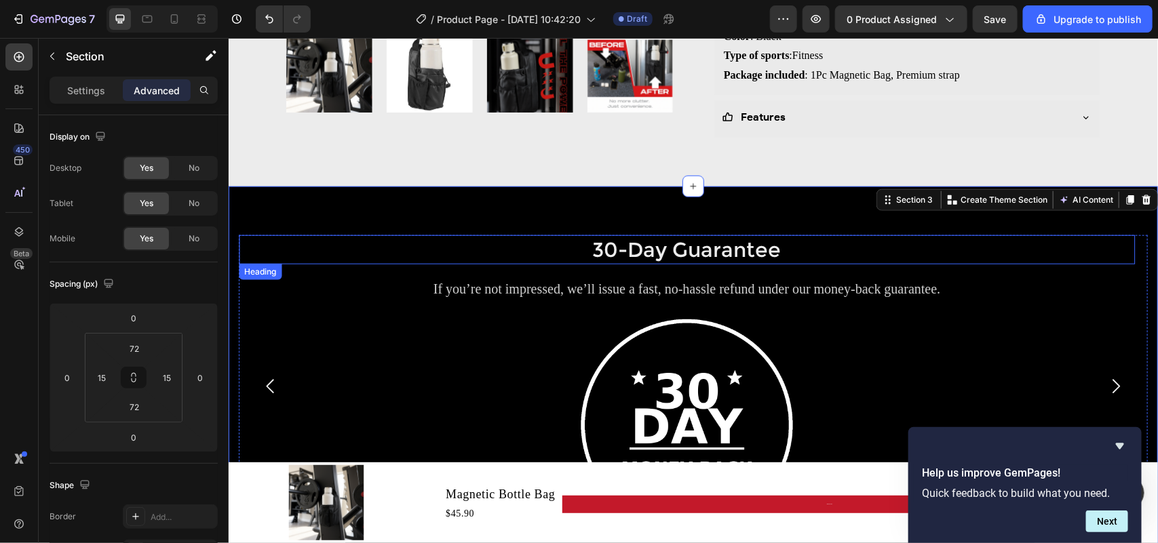
click at [633, 258] on h2 "30-Day Guarantee" at bounding box center [686, 249] width 896 height 29
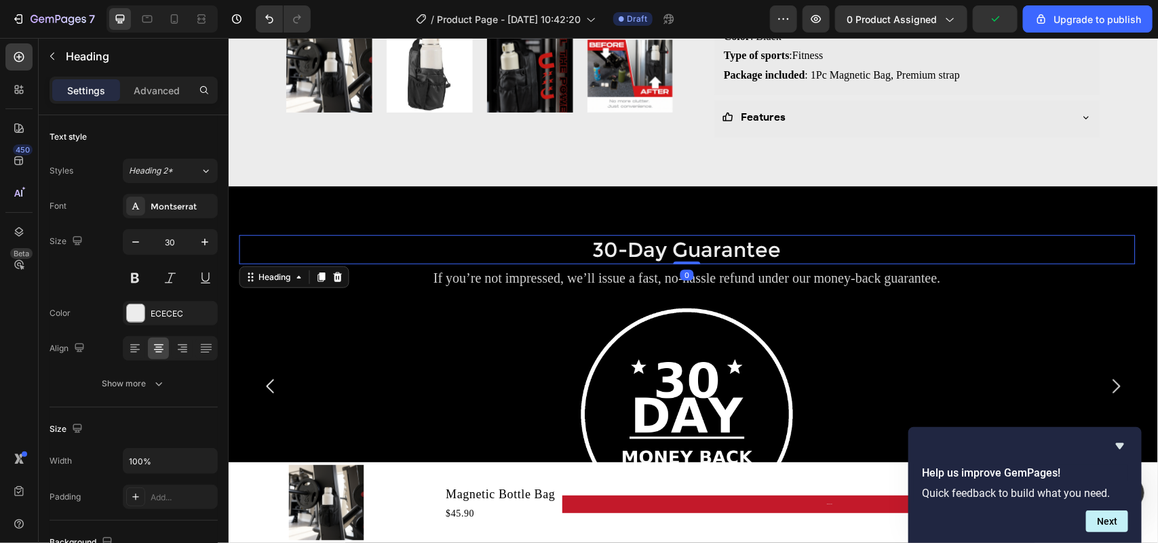
drag, startPoint x: 685, startPoint y: 274, endPoint x: 686, endPoint y: 255, distance: 19.0
click at [686, 255] on div "30-Day Guarantee Heading 0" at bounding box center [686, 249] width 896 height 29
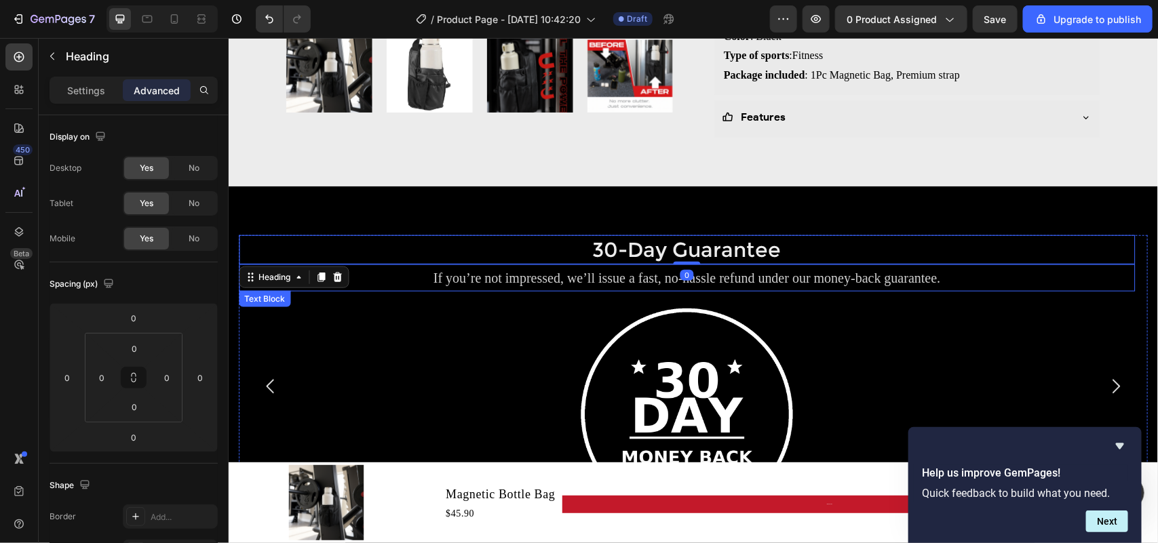
click at [656, 279] on p "If you’re not impressed, we’ll issue a fast, no-hassle refund under our money-b…" at bounding box center [685, 277] width 893 height 24
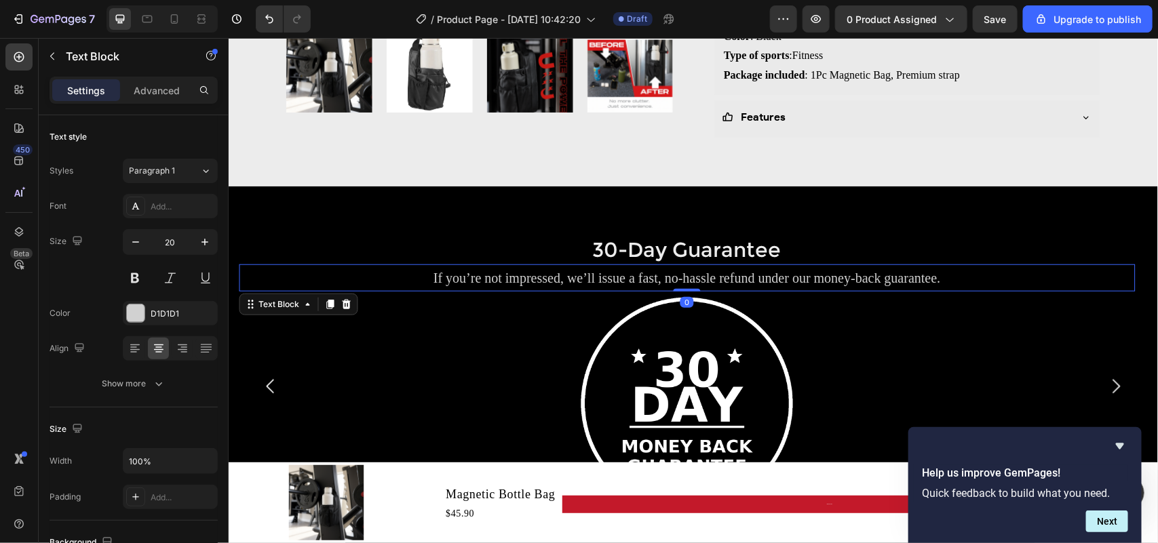
drag, startPoint x: 693, startPoint y: 302, endPoint x: 692, endPoint y: 275, distance: 27.2
click at [692, 275] on div "If you’re not impressed, we’ll issue a fast, no-hassle refund under our money-b…" at bounding box center [686, 277] width 896 height 27
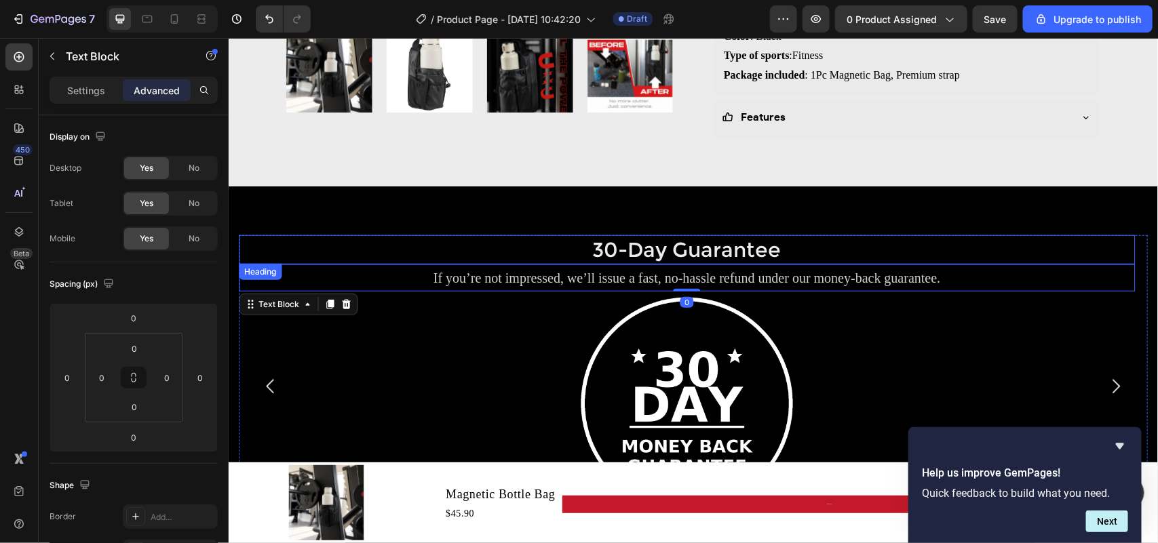
click at [492, 217] on div "Secure Checkout Heading Our checkout process is PCI compliant and uses industry…" at bounding box center [692, 385] width 929 height 399
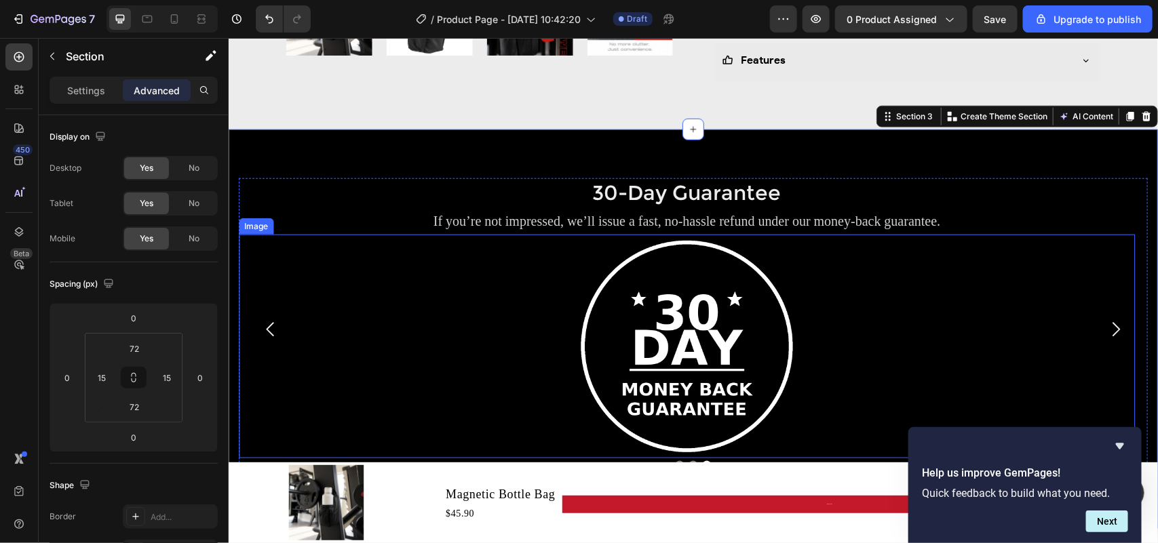
scroll to position [574, 0]
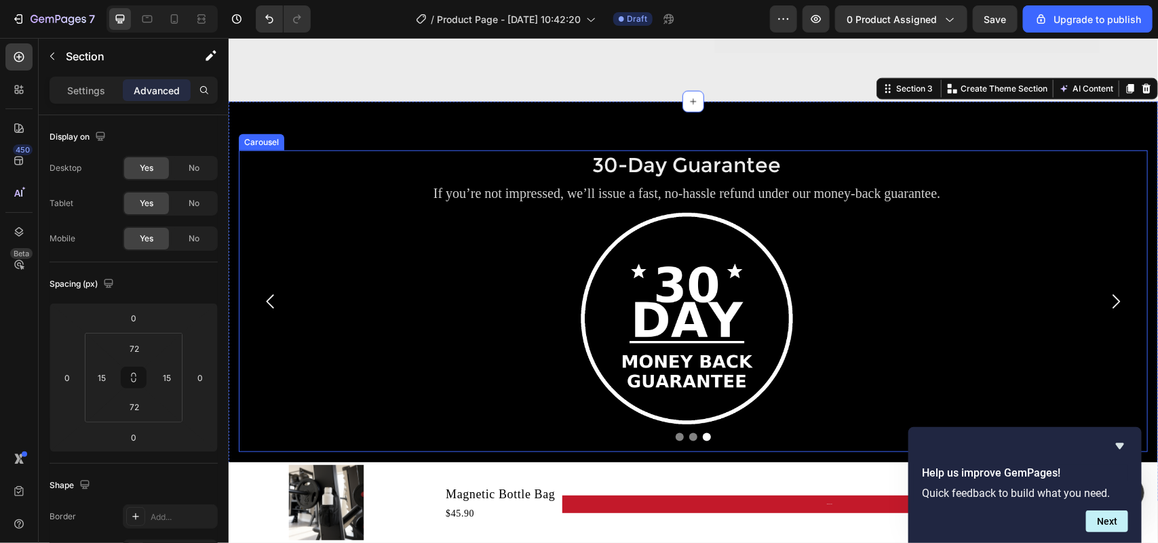
click at [273, 305] on icon "Carousel Back Arrow" at bounding box center [270, 301] width 20 height 20
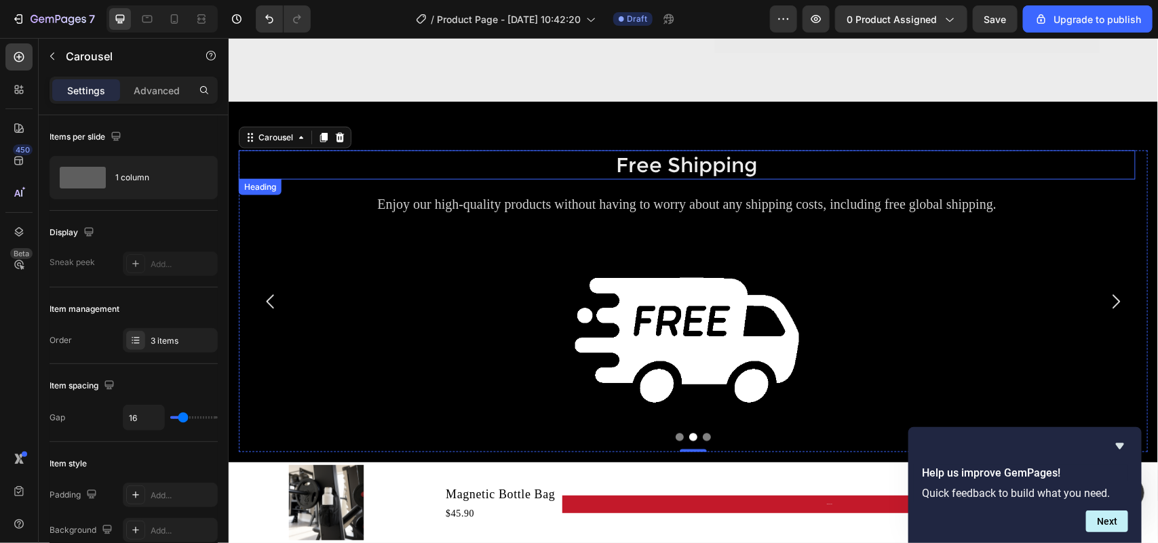
click at [643, 163] on h2 "Free Shipping" at bounding box center [686, 164] width 896 height 29
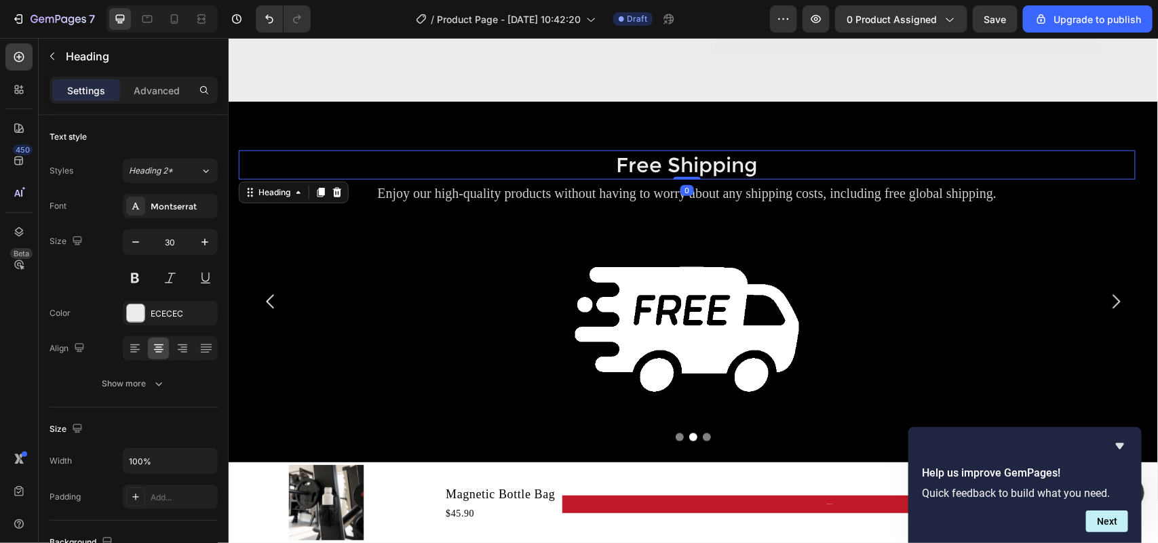
drag, startPoint x: 686, startPoint y: 191, endPoint x: 689, endPoint y: 157, distance: 33.4
click at [689, 157] on div "Free Shipping Heading 0" at bounding box center [686, 164] width 896 height 29
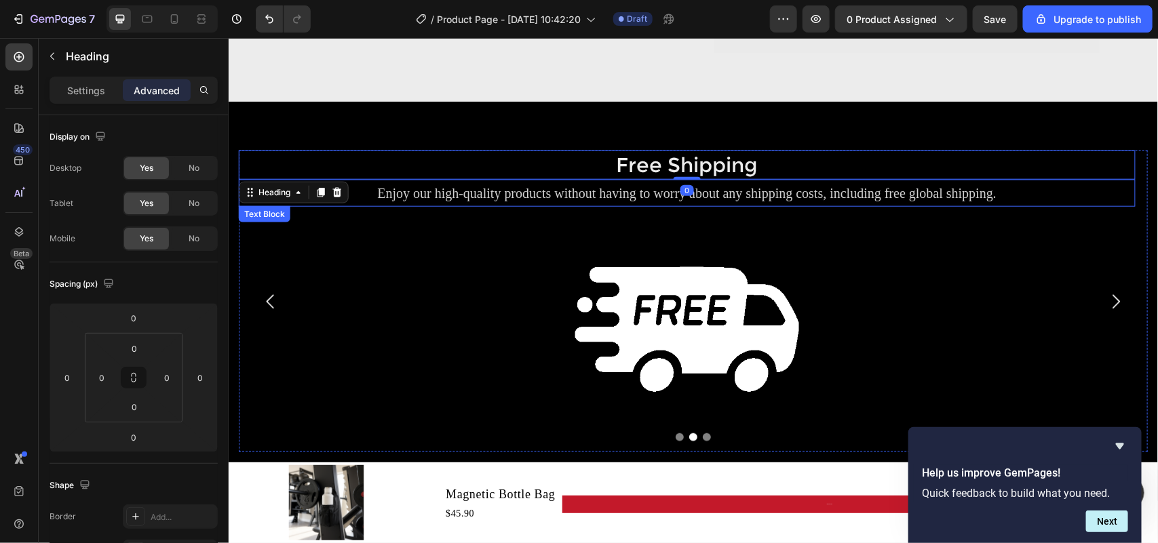
click at [635, 197] on p "Enjoy our high-quality products without having to worry about any shipping cost…" at bounding box center [685, 192] width 893 height 24
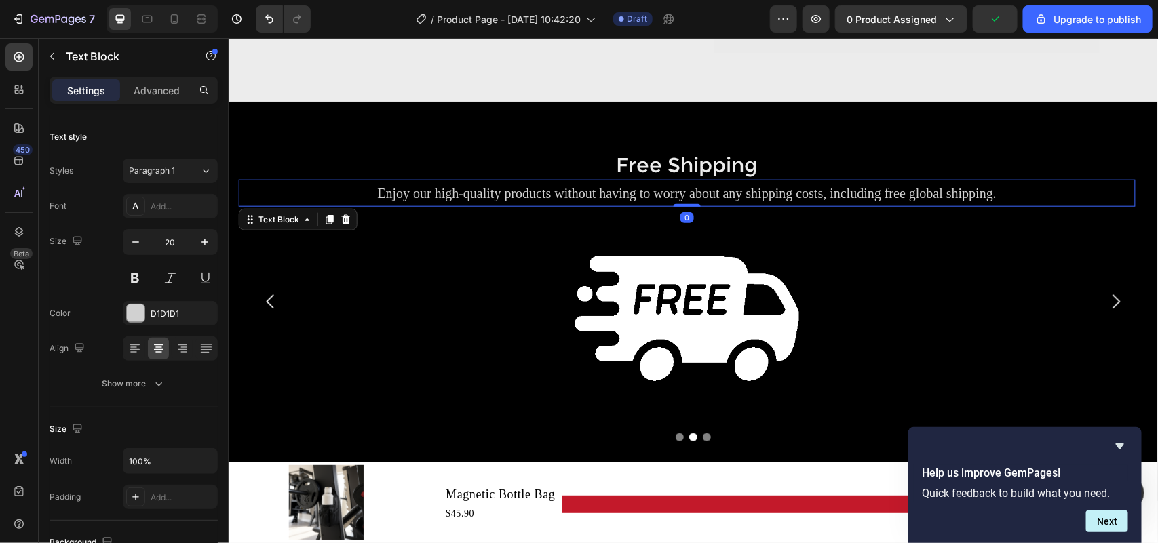
drag, startPoint x: 682, startPoint y: 218, endPoint x: 686, endPoint y: 178, distance: 40.2
click at [686, 178] on div "Free Shipping Heading Enjoy our high-quality products without having to worry a…" at bounding box center [686, 301] width 896 height 302
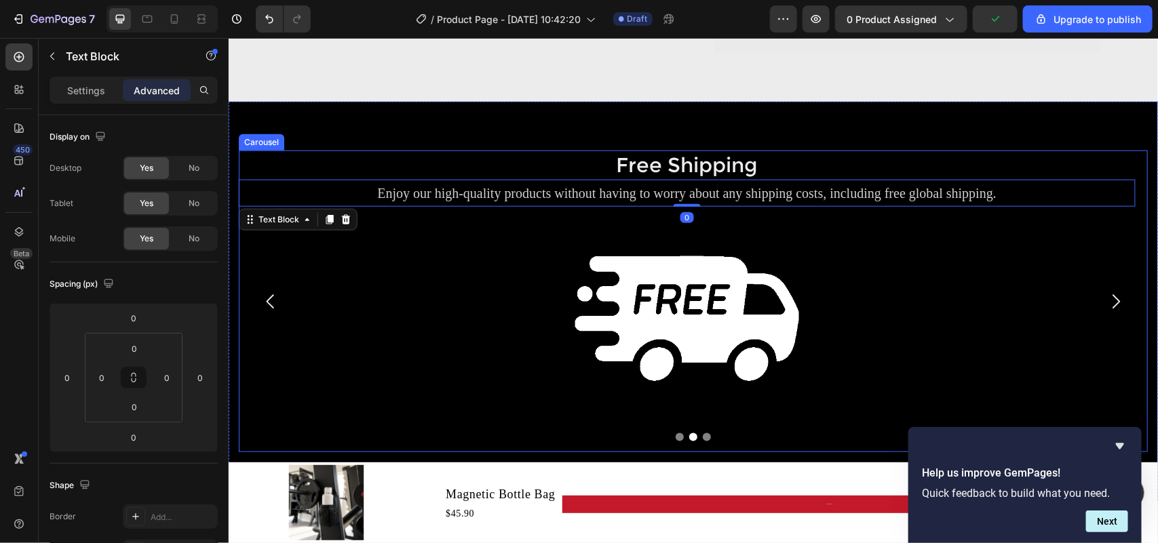
click at [270, 300] on icon "Carousel Back Arrow" at bounding box center [270, 301] width 20 height 20
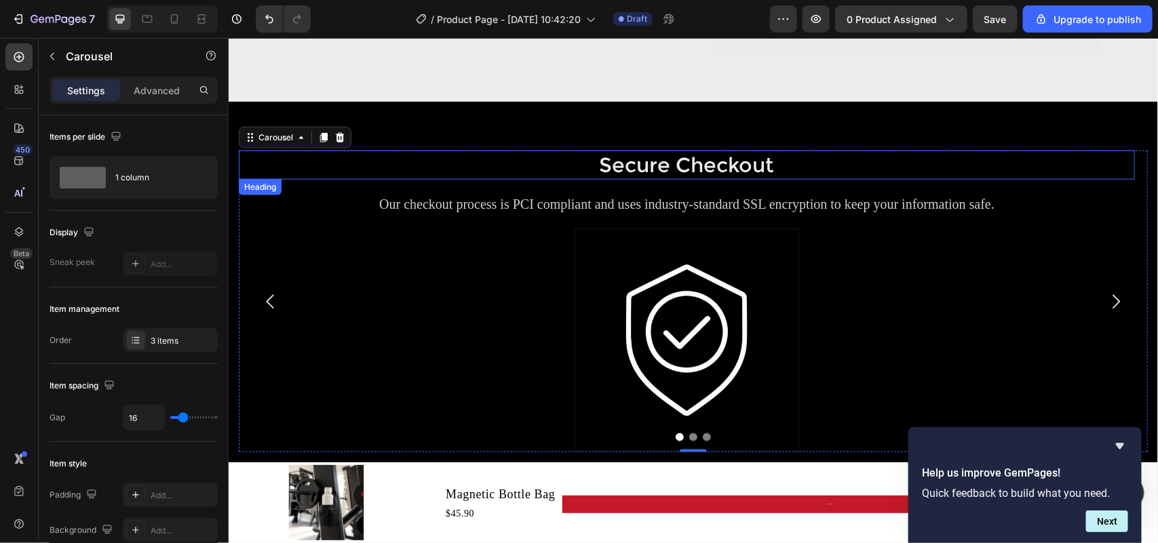
click at [644, 167] on h2 "Secure Checkout" at bounding box center [686, 164] width 896 height 29
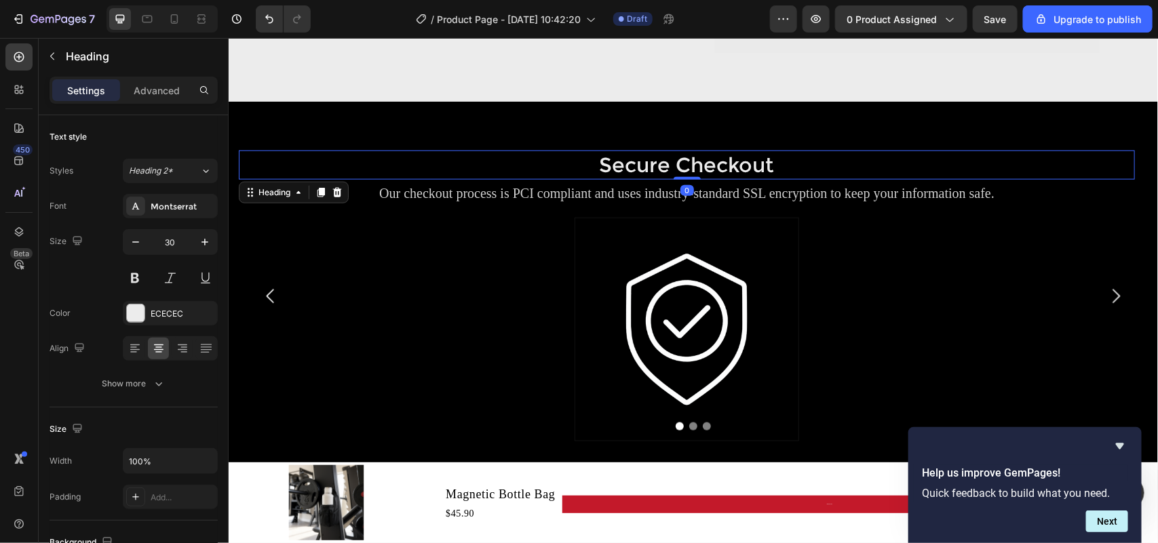
drag, startPoint x: 675, startPoint y: 190, endPoint x: 679, endPoint y: 157, distance: 33.5
click at [679, 157] on div "Secure Checkout Heading 0" at bounding box center [686, 164] width 896 height 29
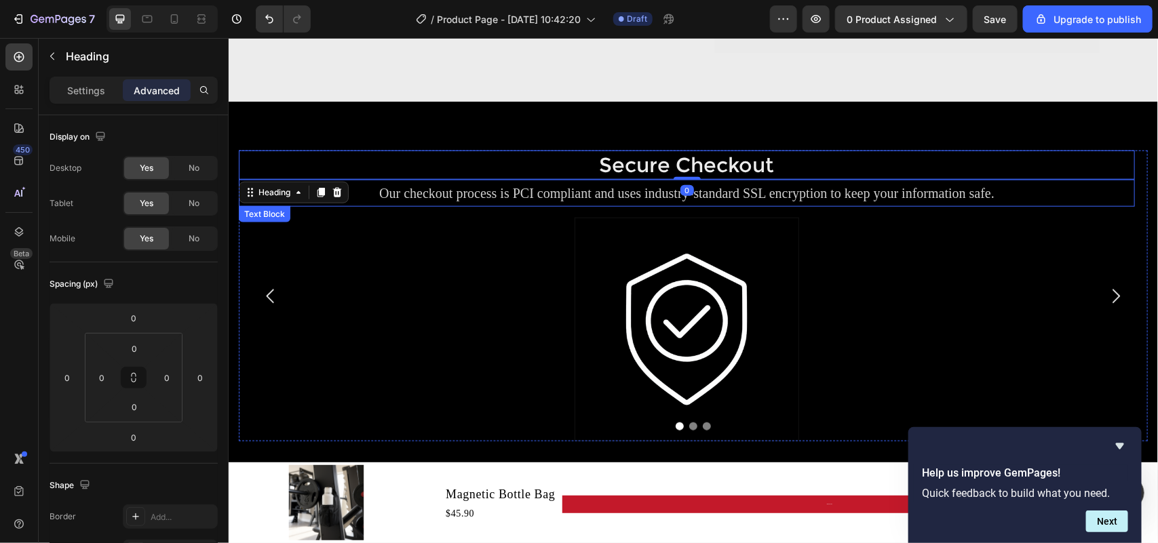
click at [610, 199] on p "Our checkout process is PCI compliant and uses industry-standard SSL encryption…" at bounding box center [685, 192] width 893 height 24
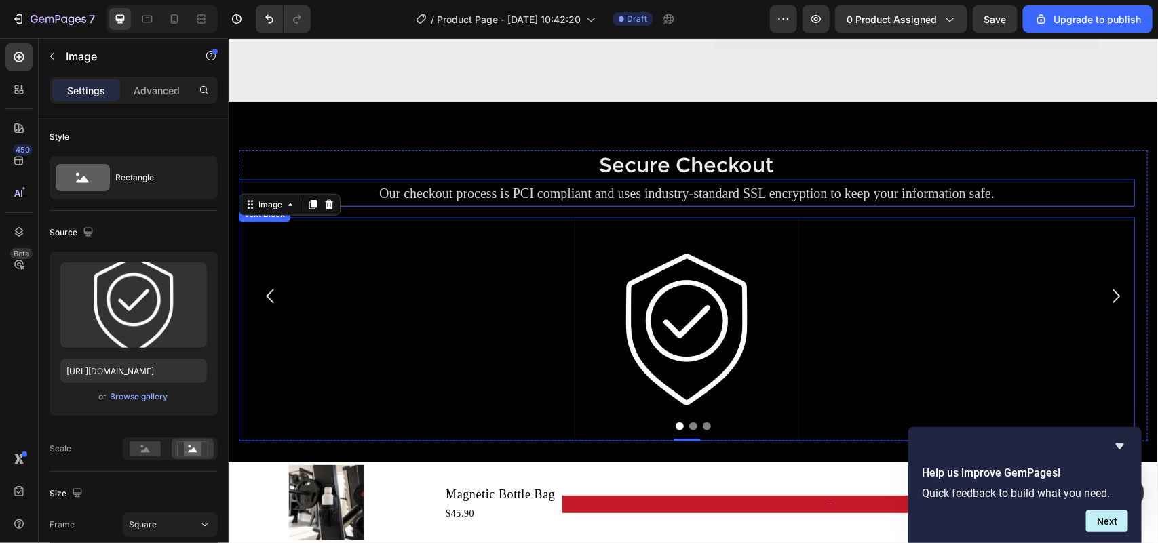
click at [683, 194] on p "Our checkout process is PCI compliant and uses industry-standard SSL encryption…" at bounding box center [685, 192] width 893 height 24
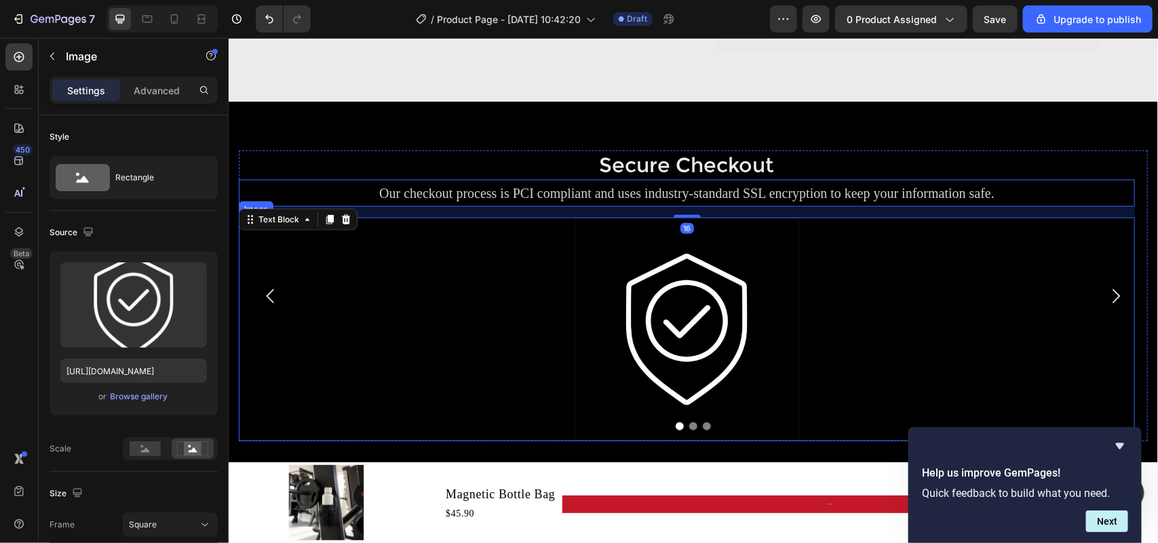
click at [688, 220] on img at bounding box center [686, 329] width 224 height 224
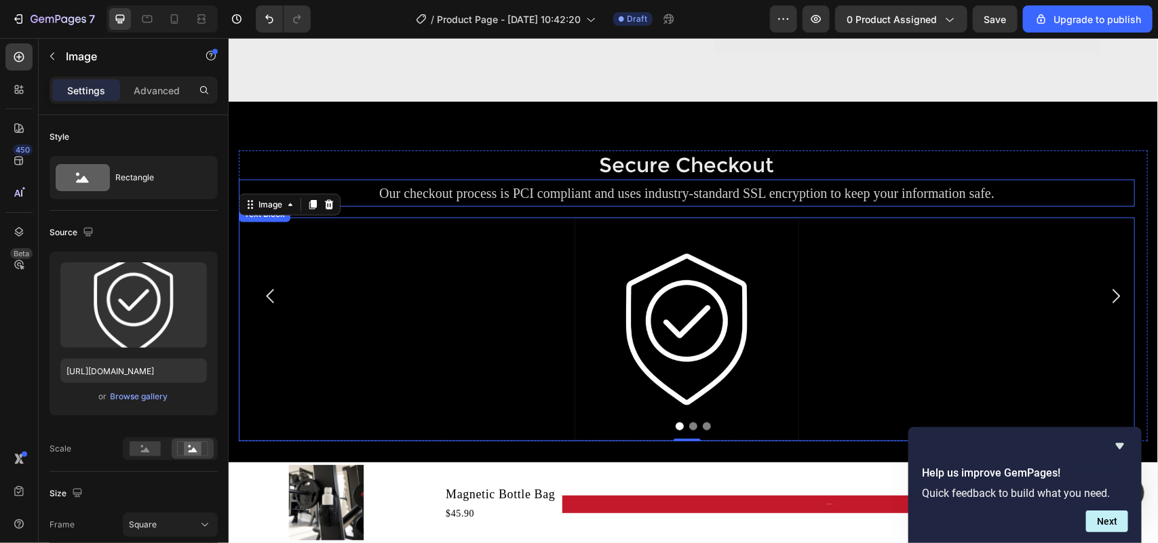
click at [693, 193] on p "Our checkout process is PCI compliant and uses industry-standard SSL encryption…" at bounding box center [685, 192] width 893 height 24
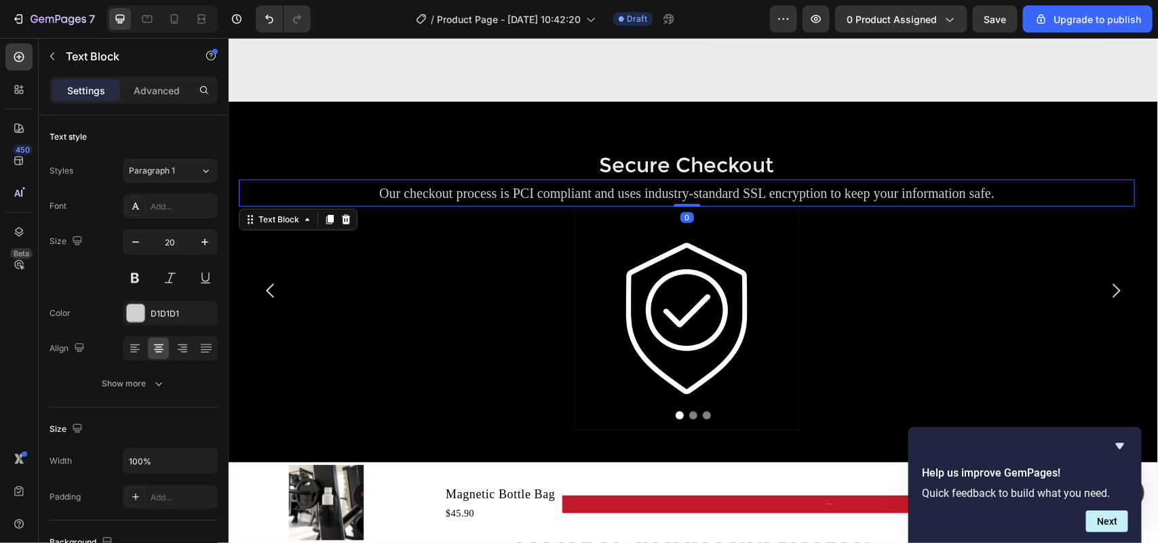
drag, startPoint x: 693, startPoint y: 218, endPoint x: 806, endPoint y: 190, distance: 116.0
click at [693, 189] on div "Our checkout process is PCI compliant and uses industry-standard SSL encryption…" at bounding box center [686, 192] width 896 height 27
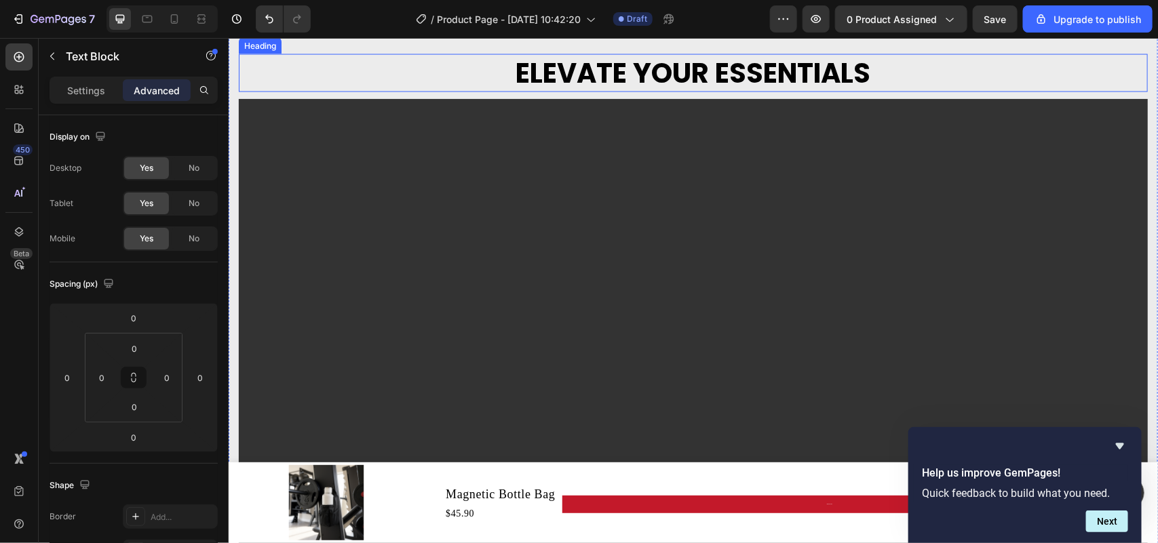
scroll to position [913, 0]
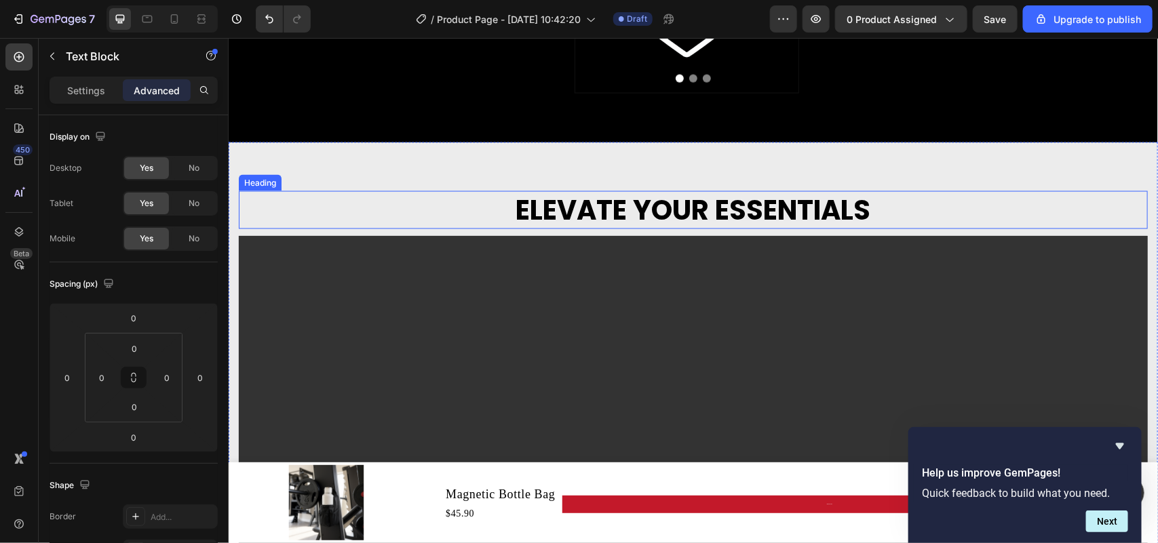
click at [614, 198] on h2 "ELEVATE YOUR ESSENTIALS" at bounding box center [692, 210] width 909 height 38
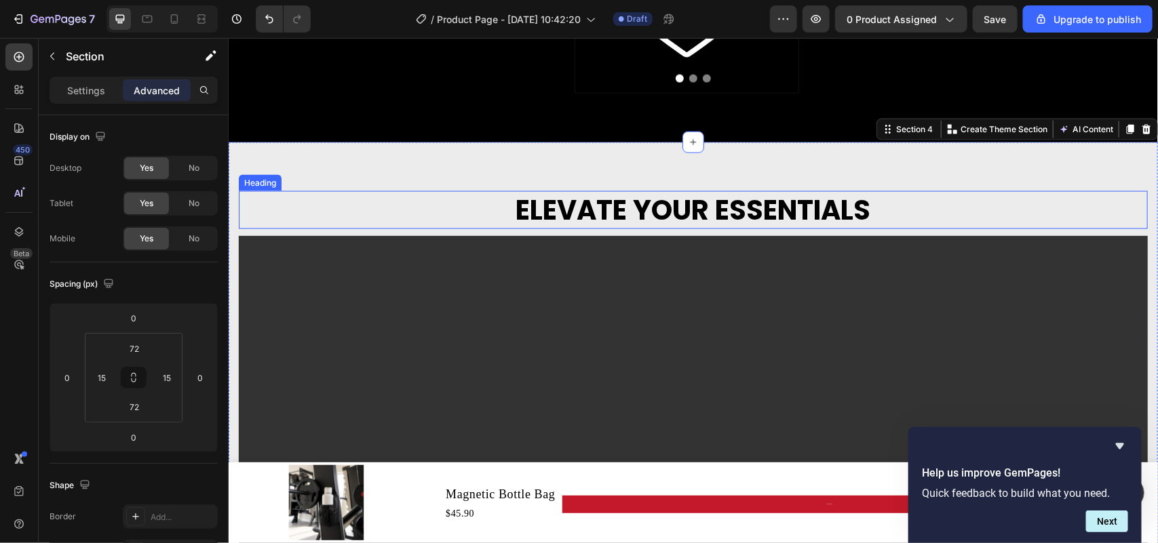
click at [629, 211] on h2 "ELEVATE YOUR ESSENTIALS" at bounding box center [692, 210] width 909 height 38
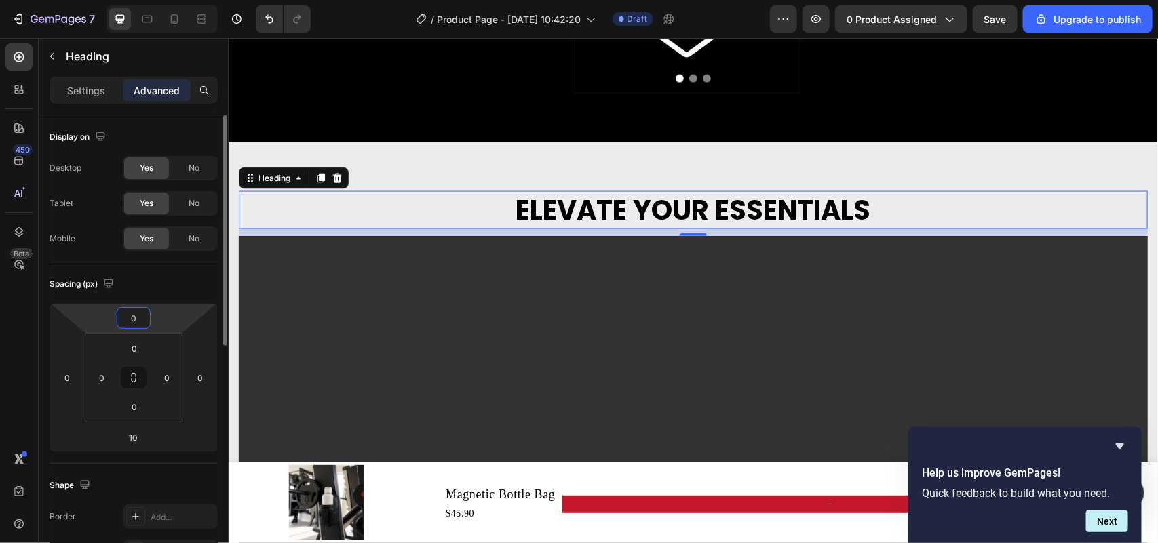
click at [131, 313] on input "0" at bounding box center [133, 318] width 27 height 20
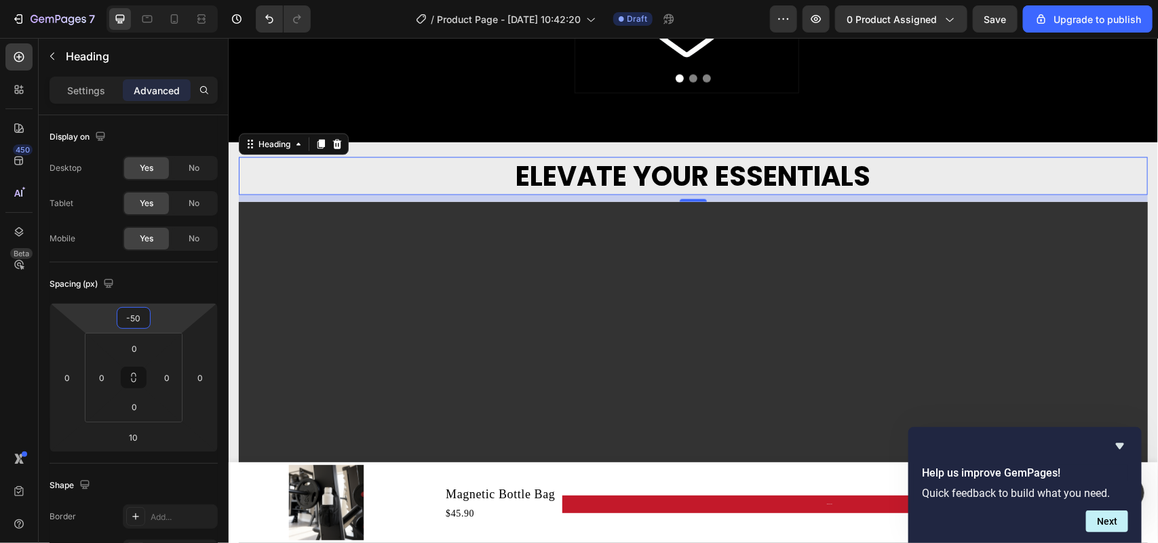
type input "-50"
click at [378, 174] on h2 "ELEVATE YOUR ESSENTIALS" at bounding box center [692, 176] width 909 height 38
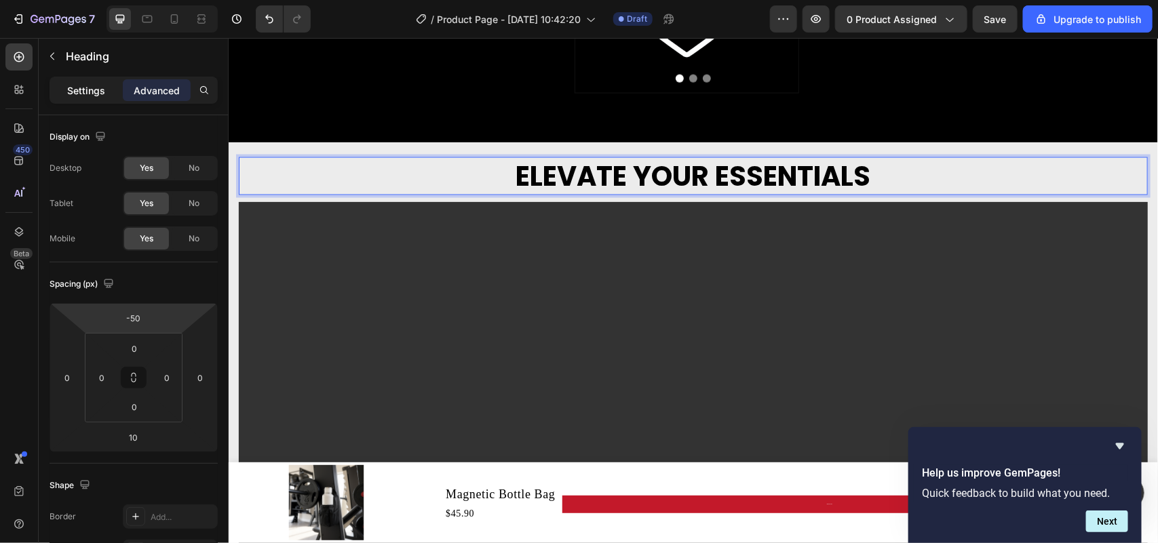
click at [89, 95] on p "Settings" at bounding box center [86, 90] width 38 height 14
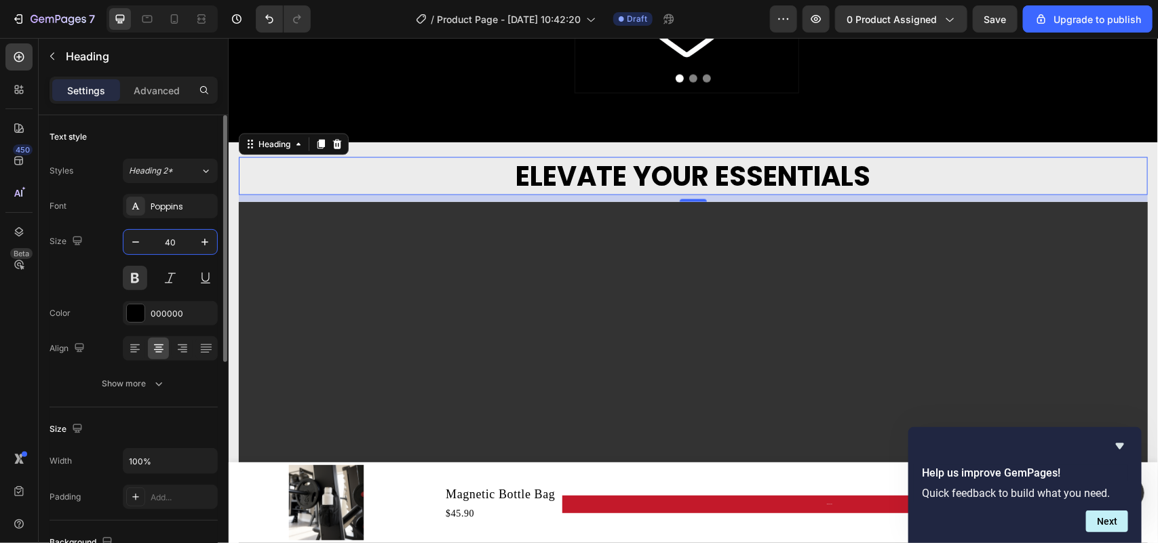
click at [168, 248] on input "40" at bounding box center [170, 242] width 45 height 24
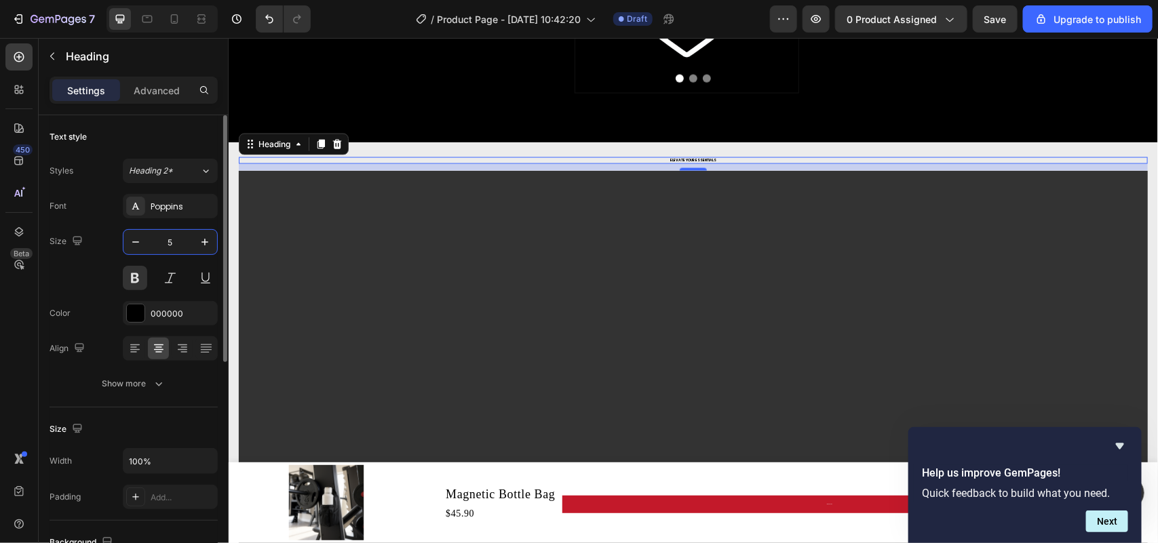
type input "50"
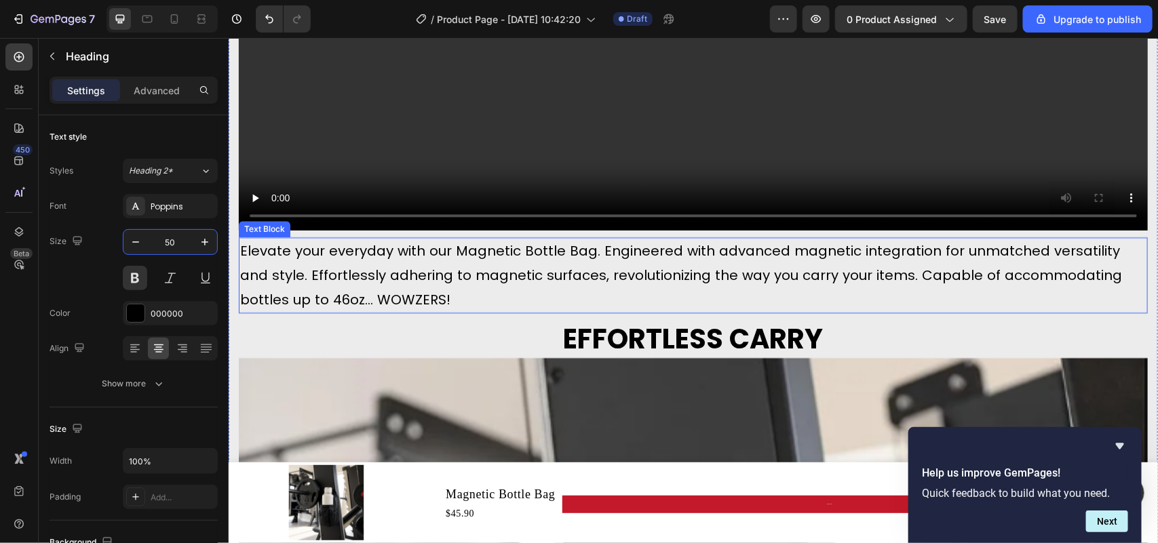
scroll to position [1421, 0]
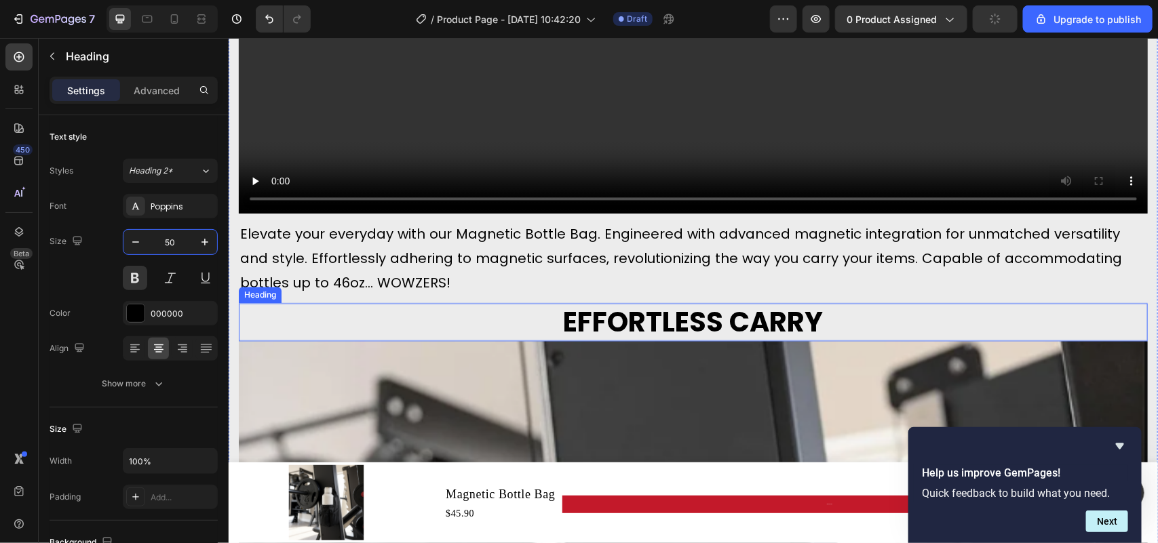
click at [646, 312] on h2 "EFFORTLESS CARRY" at bounding box center [692, 321] width 909 height 38
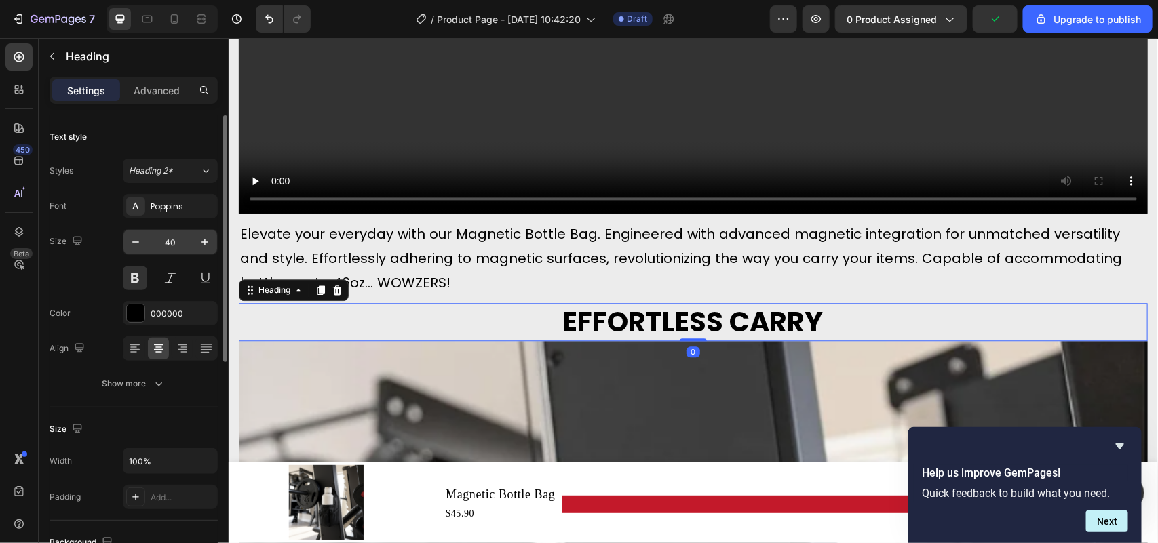
click at [176, 241] on input "40" at bounding box center [170, 242] width 45 height 24
type input "50"
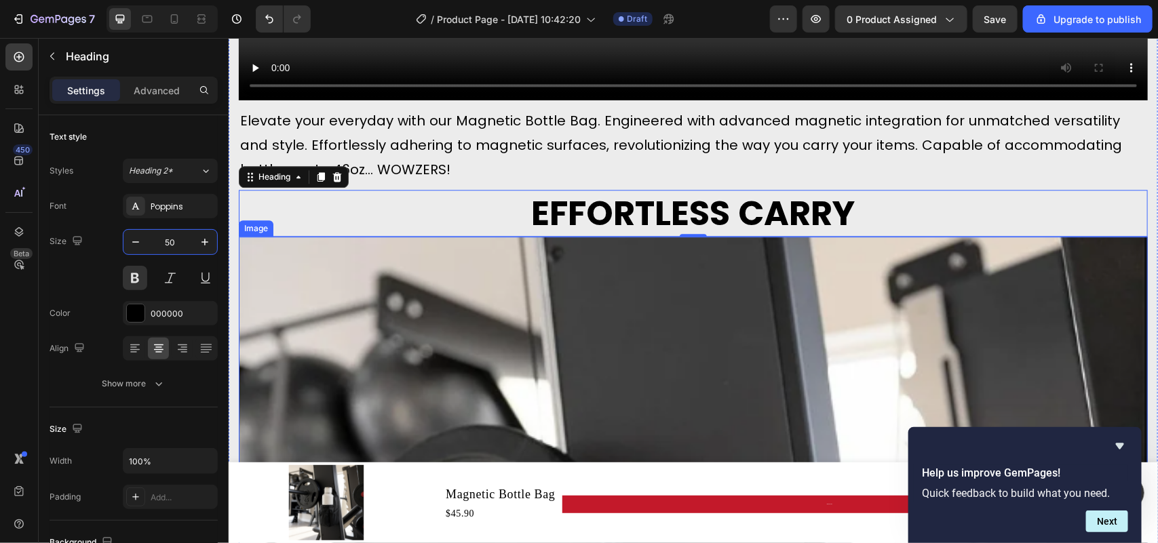
scroll to position [1591, 0]
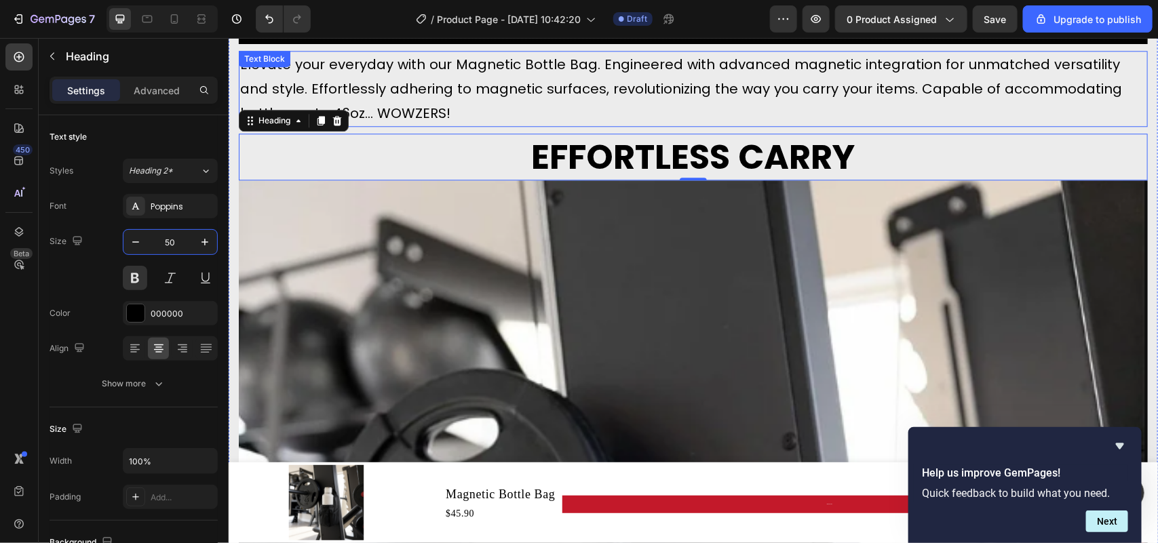
click at [504, 73] on p "Elevate your everyday with our Magnetic Bottle Bag. Engineered with advanced ma…" at bounding box center [692, 88] width 906 height 73
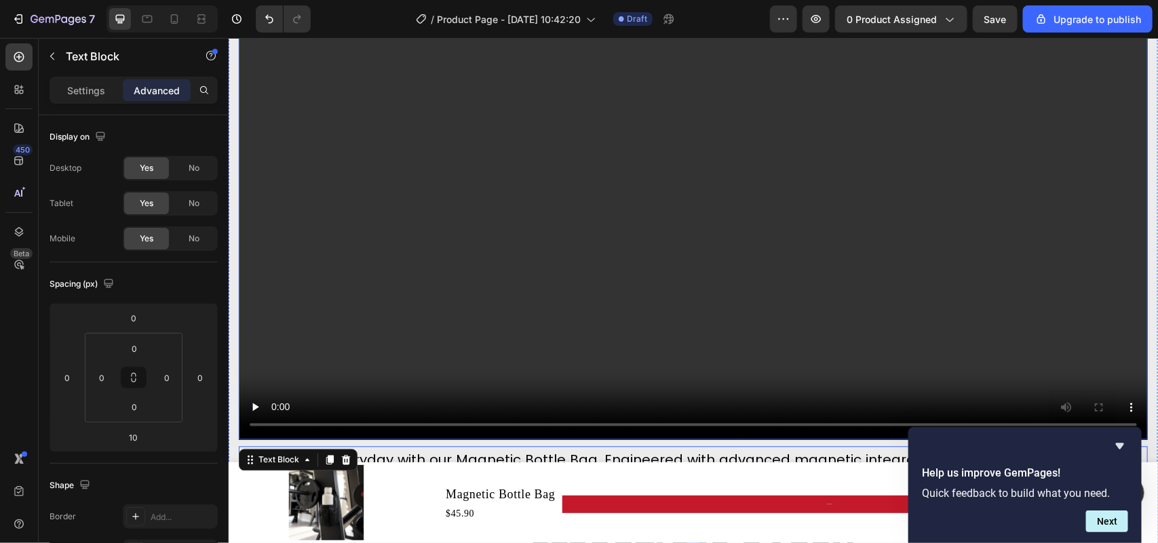
scroll to position [913, 0]
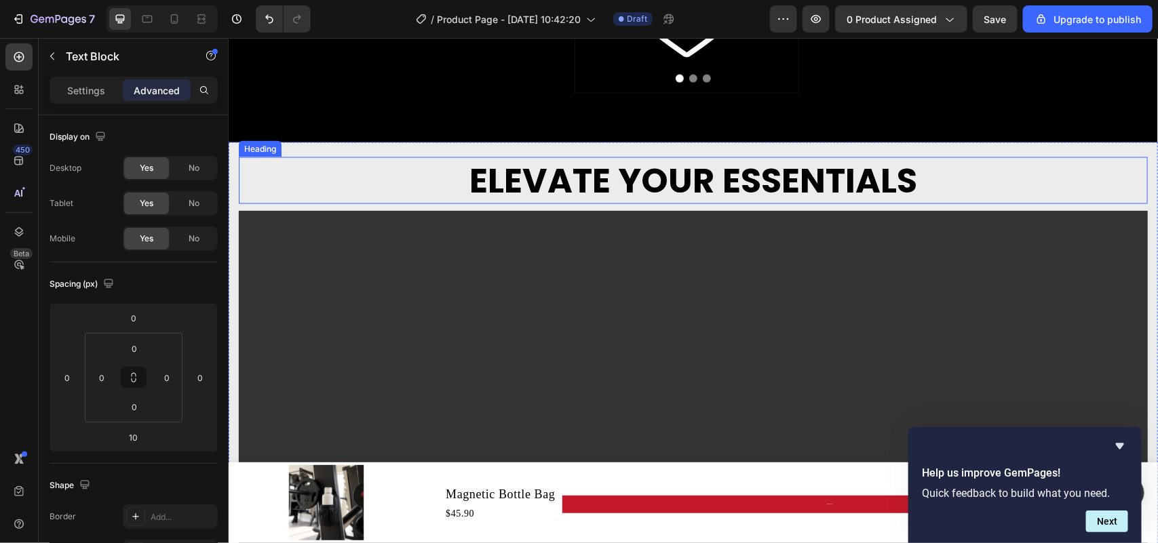
click at [669, 170] on p "ELEVATE YOUR ESSENTIALS" at bounding box center [692, 180] width 906 height 44
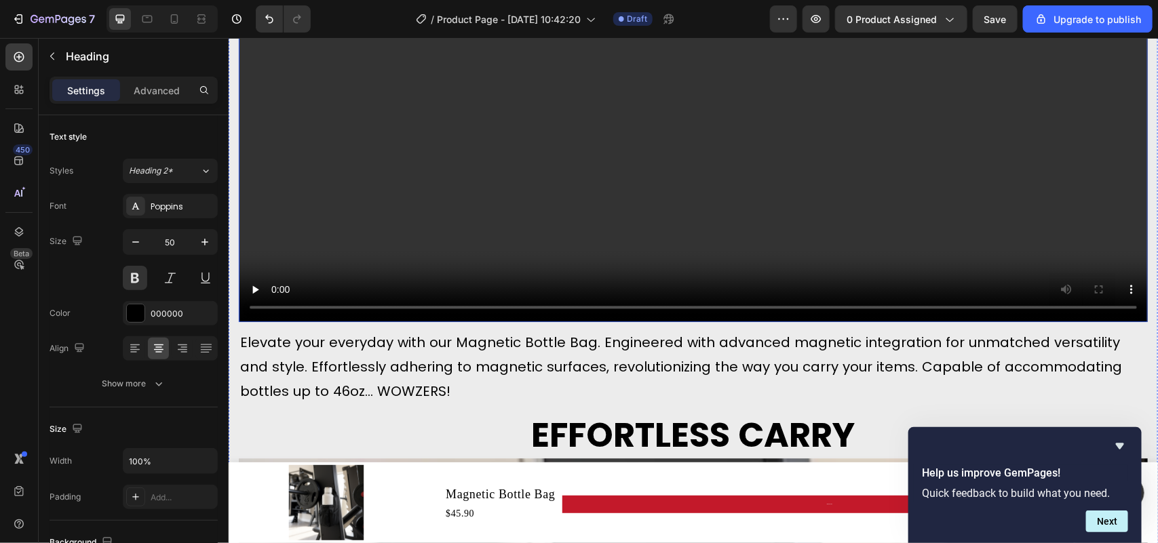
scroll to position [1337, 0]
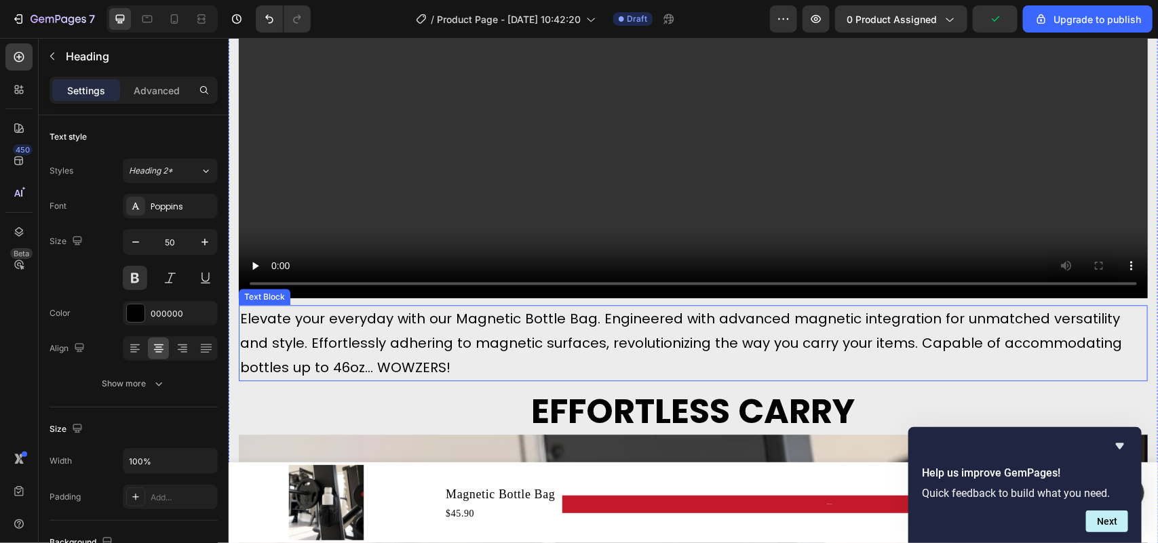
click at [357, 309] on p "Elevate your everyday with our Magnetic Bottle Bag. Engineered with advanced ma…" at bounding box center [692, 342] width 906 height 73
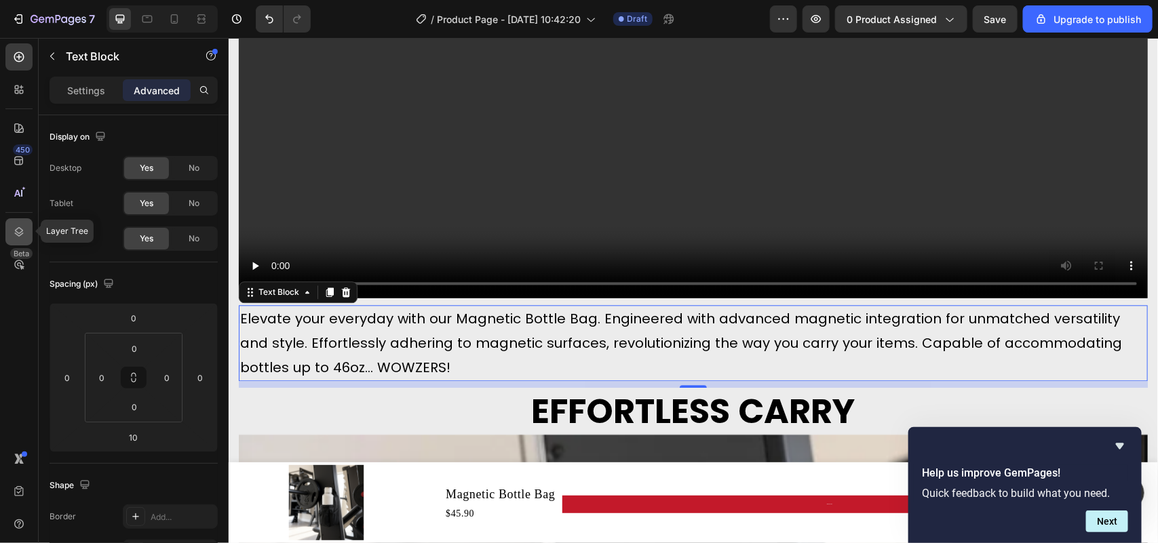
click at [24, 226] on icon at bounding box center [19, 232] width 14 height 14
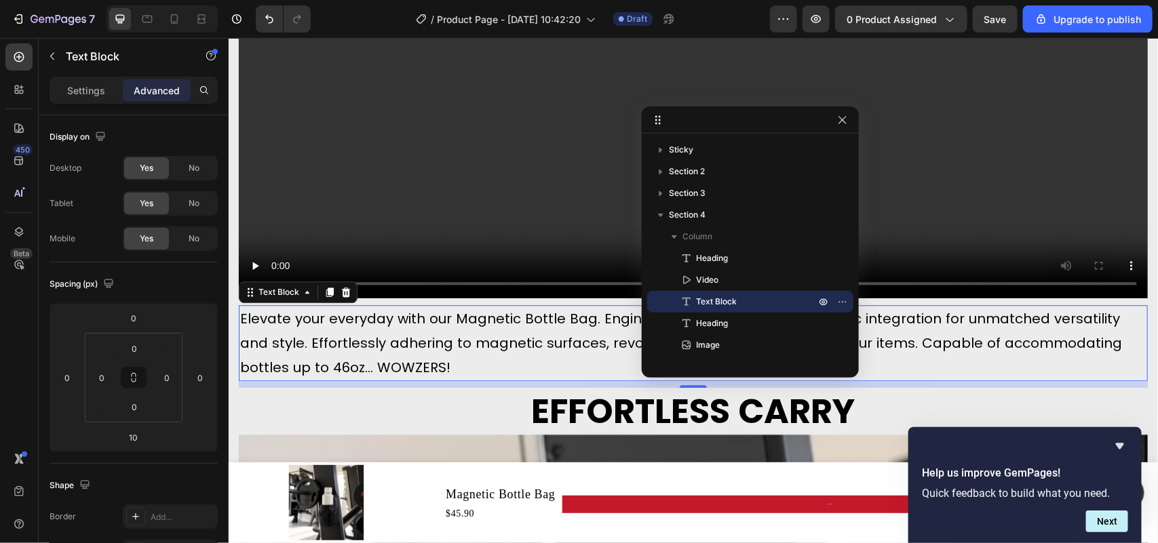
click at [726, 295] on span "Text Block" at bounding box center [716, 302] width 41 height 14
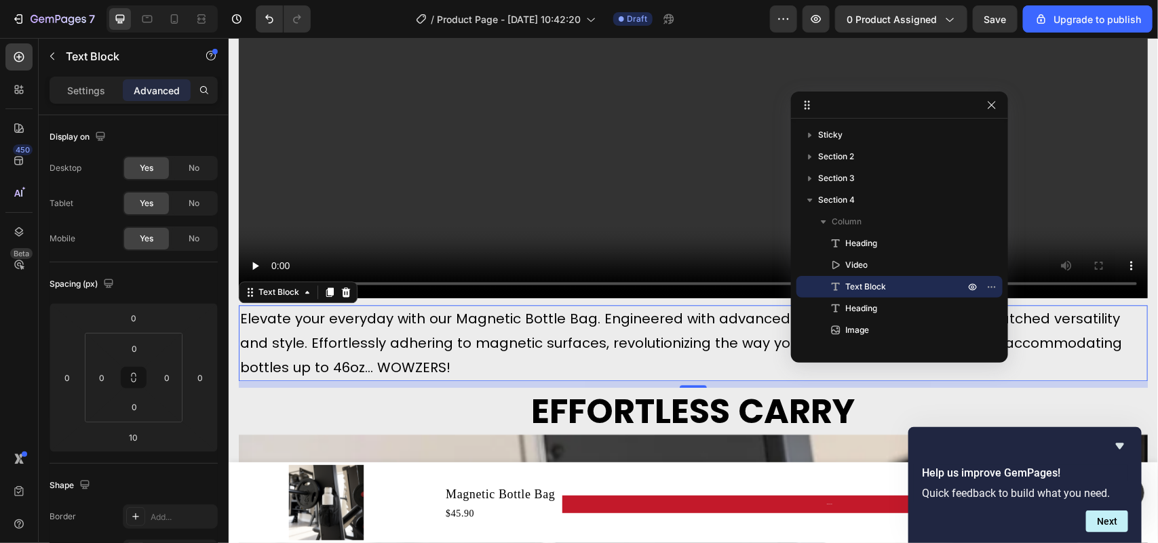
drag, startPoint x: 746, startPoint y: 125, endPoint x: 899, endPoint y: 110, distance: 154.1
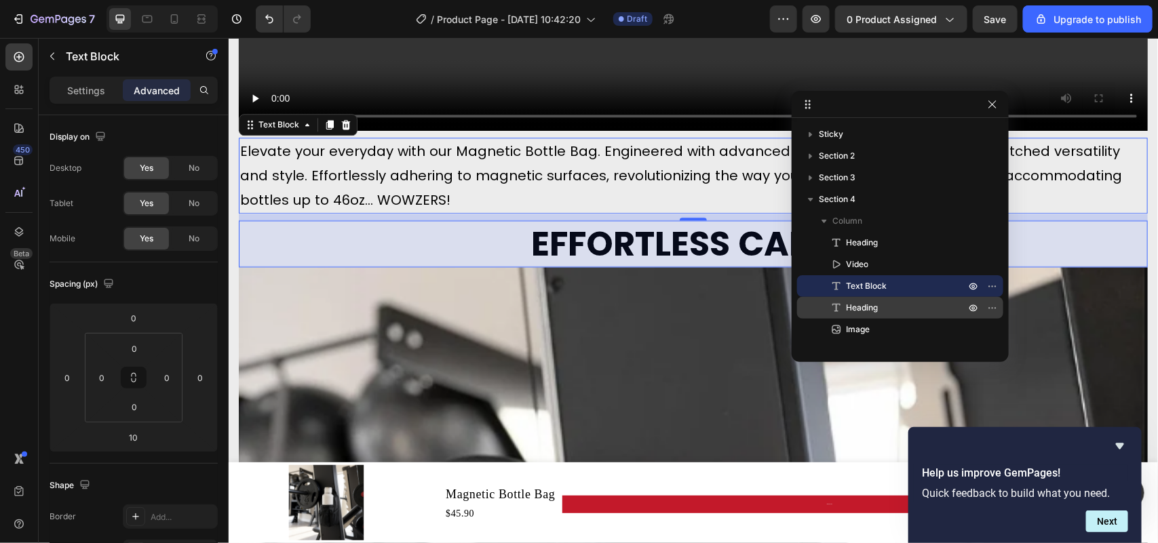
scroll to position [1506, 0]
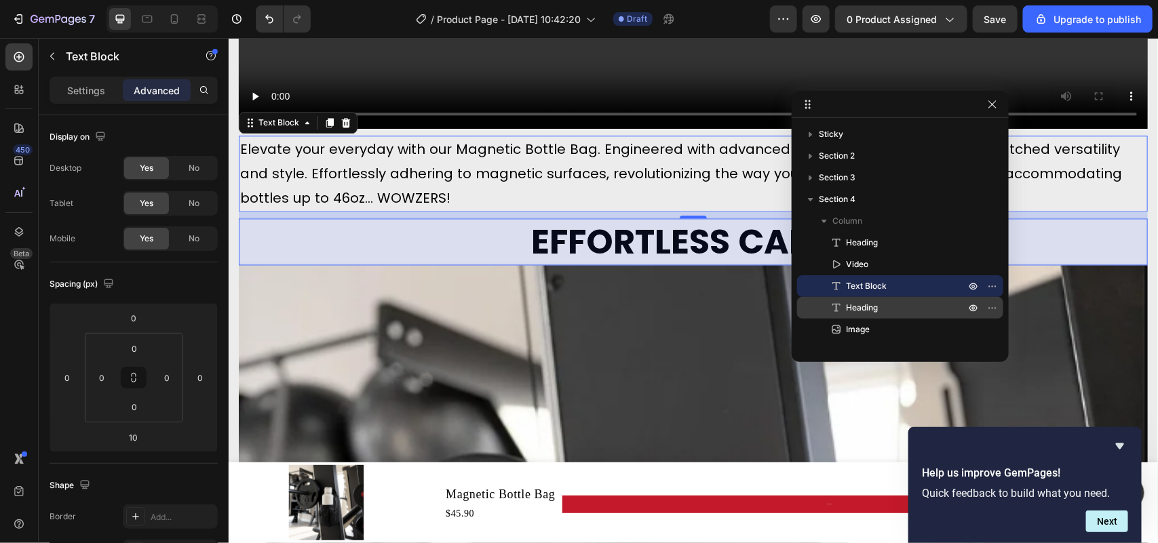
click at [880, 310] on p "Heading" at bounding box center [890, 308] width 122 height 14
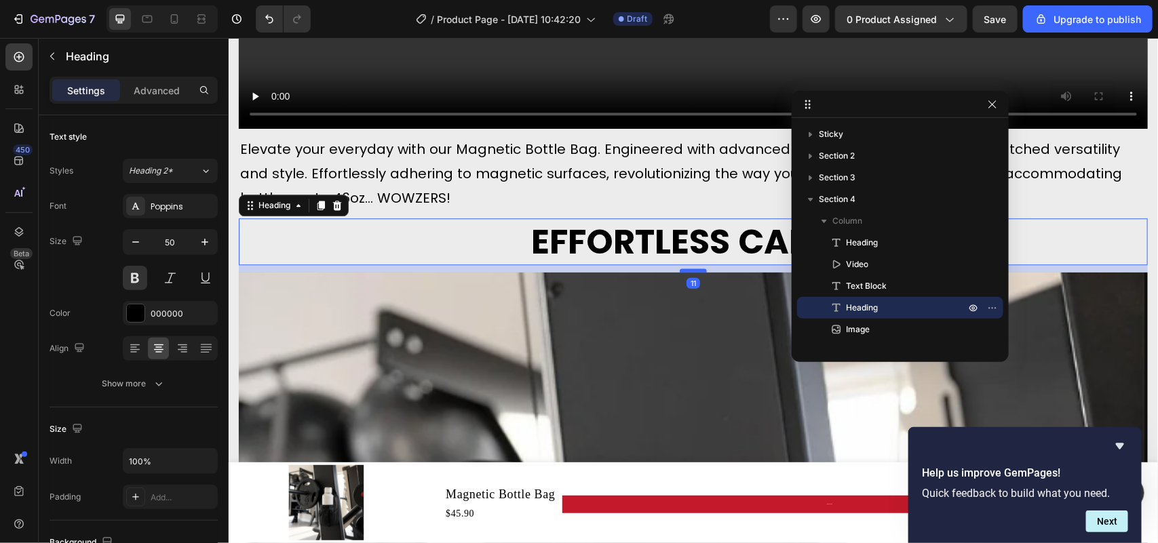
drag, startPoint x: 684, startPoint y: 254, endPoint x: 685, endPoint y: 261, distance: 7.6
click at [685, 268] on div at bounding box center [692, 270] width 27 height 4
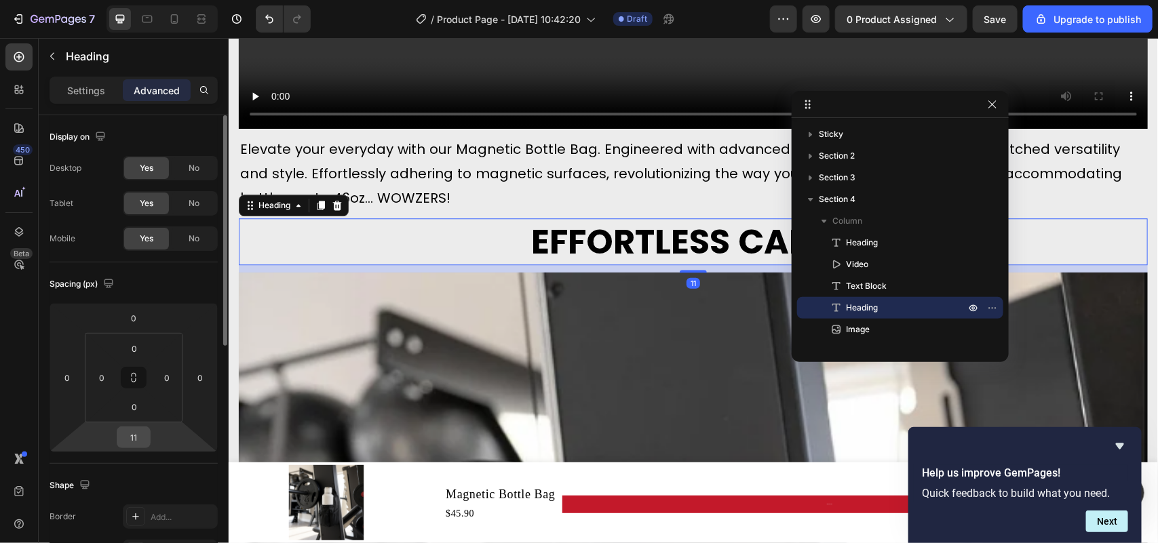
click at [131, 434] on input "11" at bounding box center [133, 437] width 27 height 20
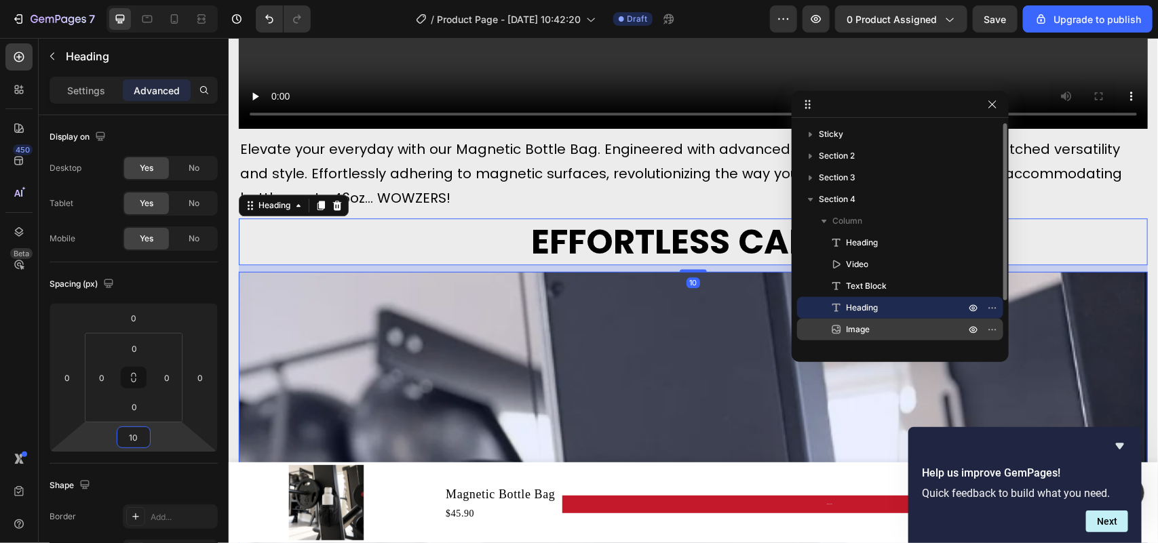
type input "10"
click at [833, 319] on div "Image" at bounding box center [899, 330] width 195 height 22
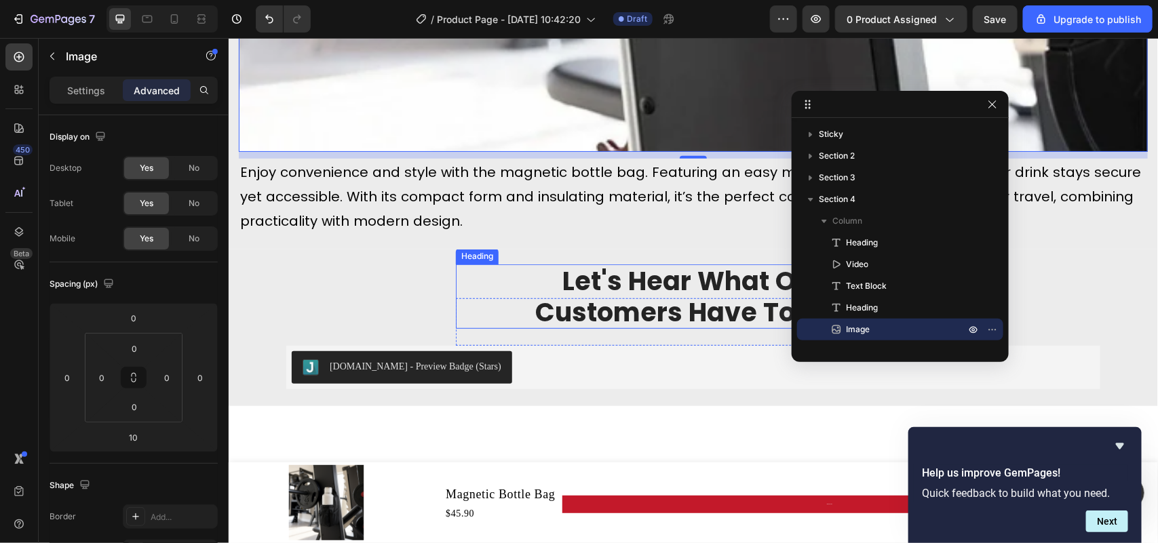
scroll to position [2448, 0]
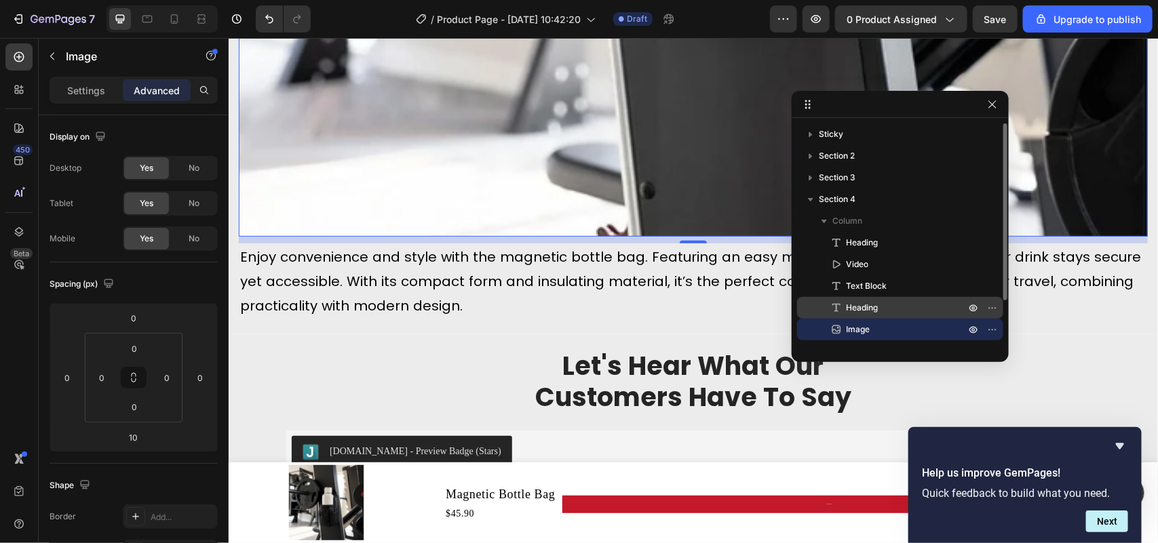
click at [870, 309] on span "Heading" at bounding box center [862, 308] width 32 height 14
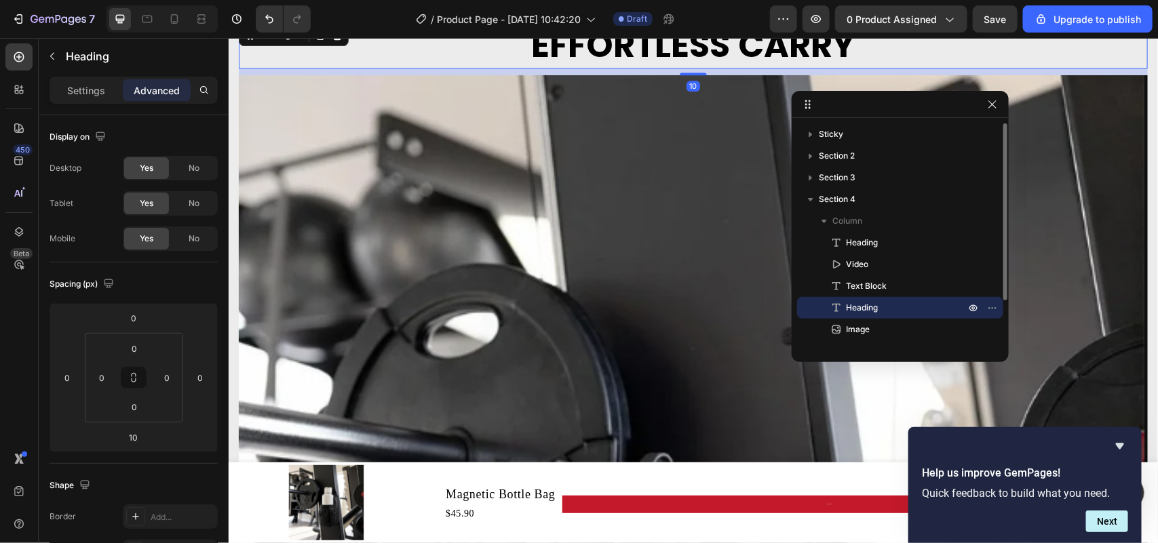
scroll to position [1632, 0]
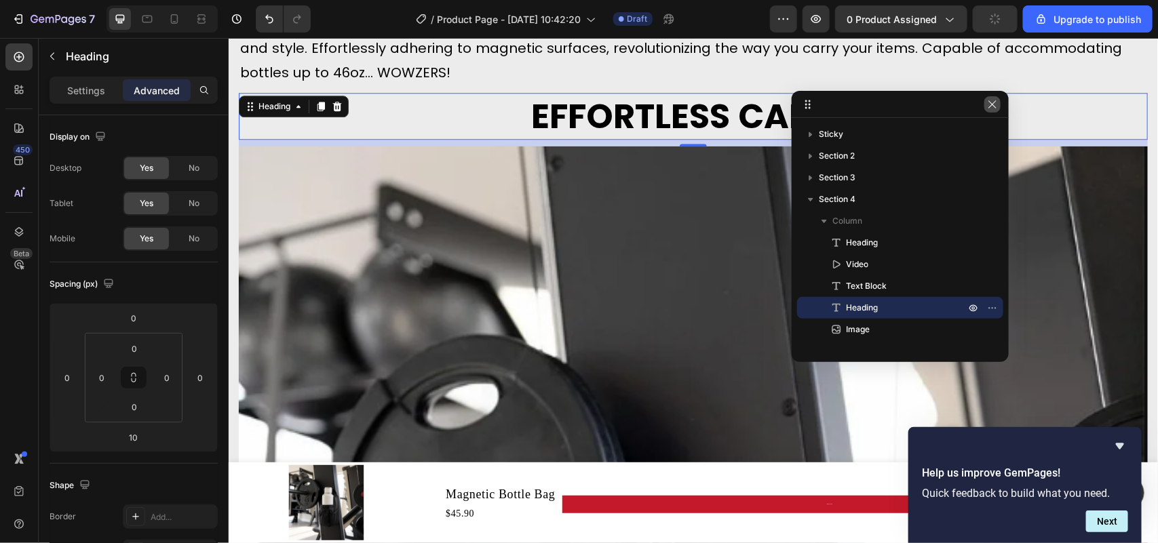
click at [993, 102] on icon "button" at bounding box center [992, 104] width 11 height 11
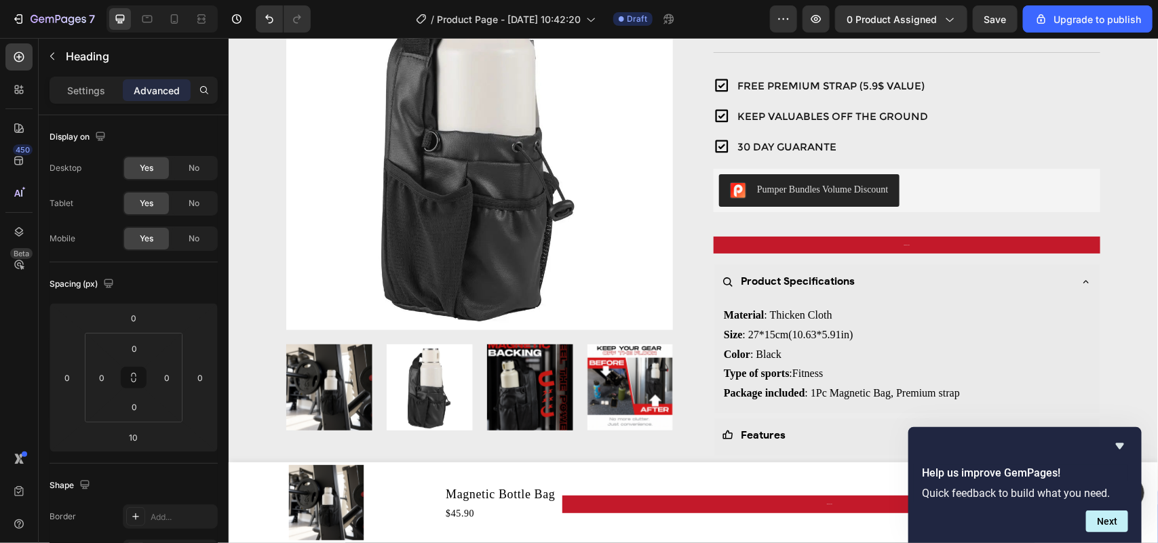
scroll to position [170, 0]
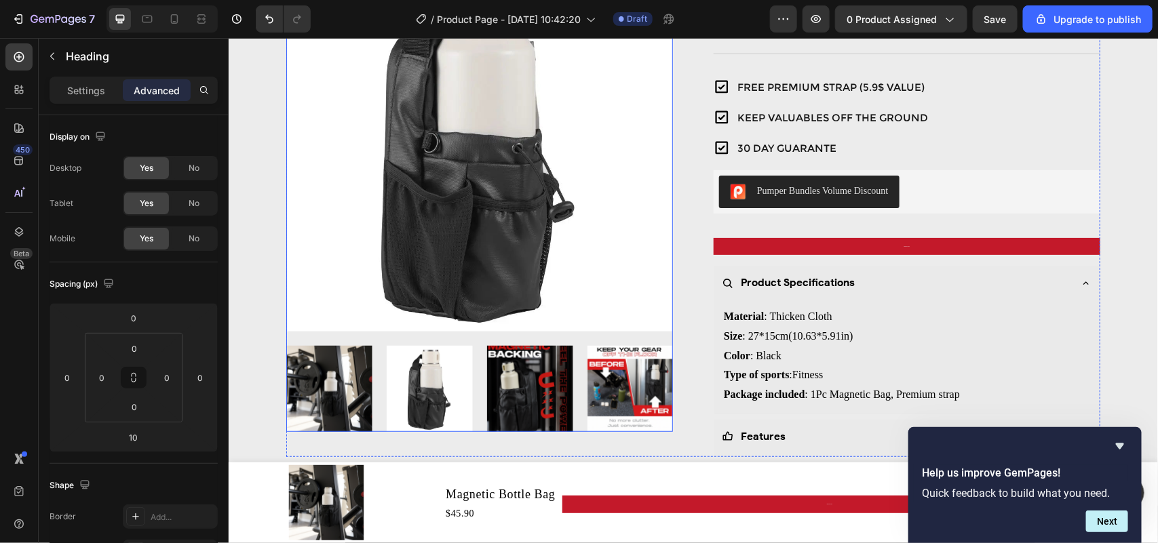
click at [519, 383] on img at bounding box center [529, 388] width 86 height 86
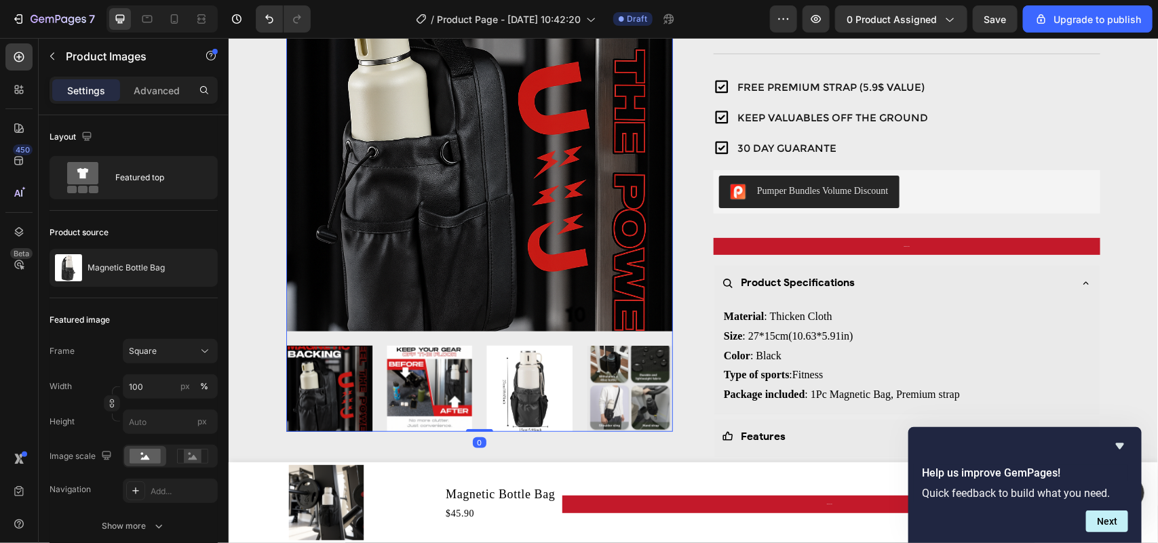
click at [521, 391] on img at bounding box center [529, 388] width 86 height 86
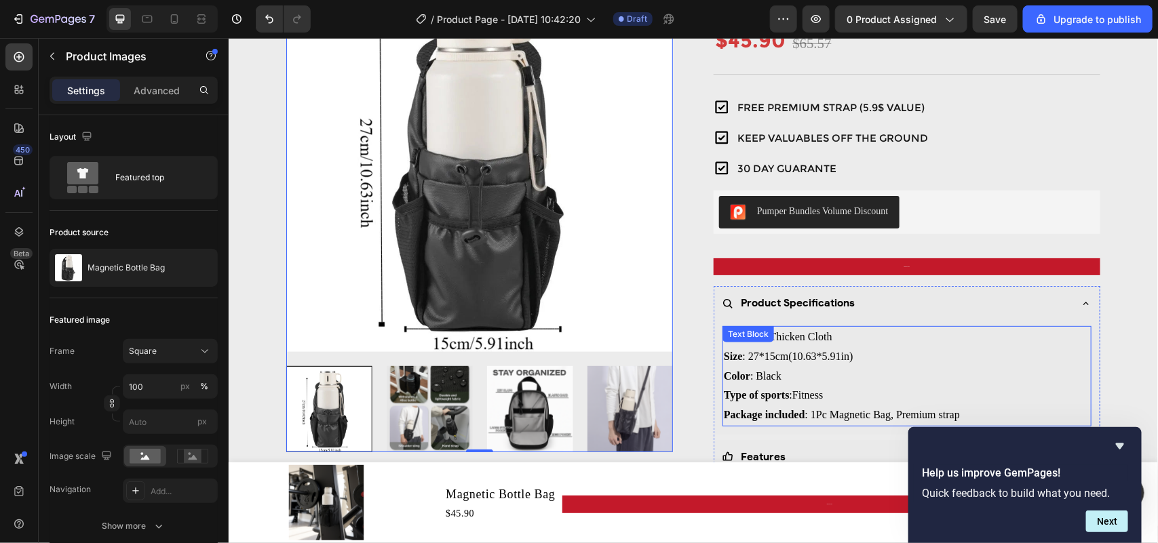
scroll to position [0, 0]
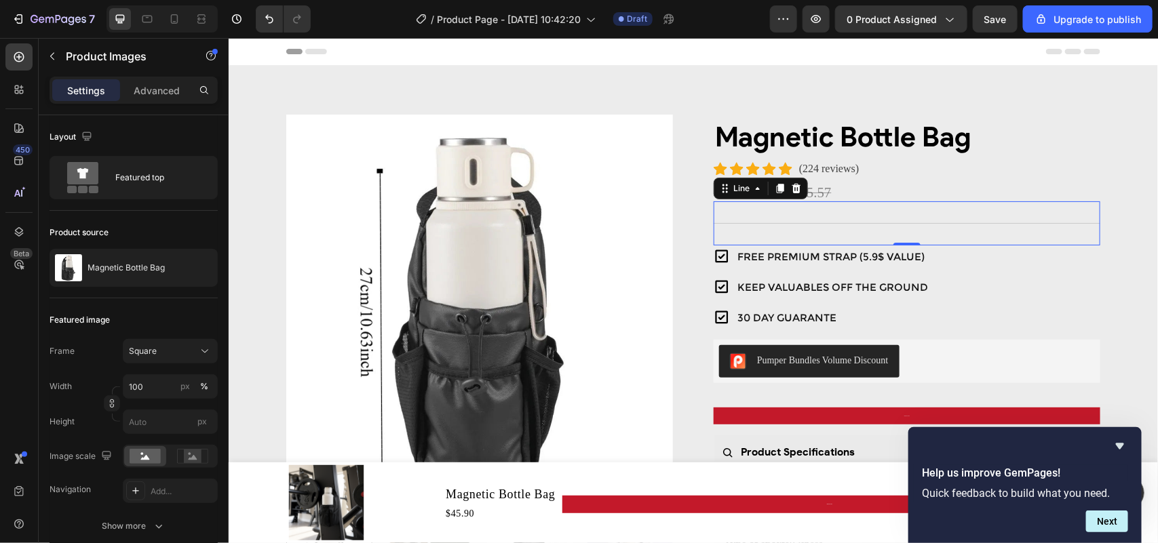
click at [829, 220] on div "Title Line 0" at bounding box center [906, 223] width 387 height 44
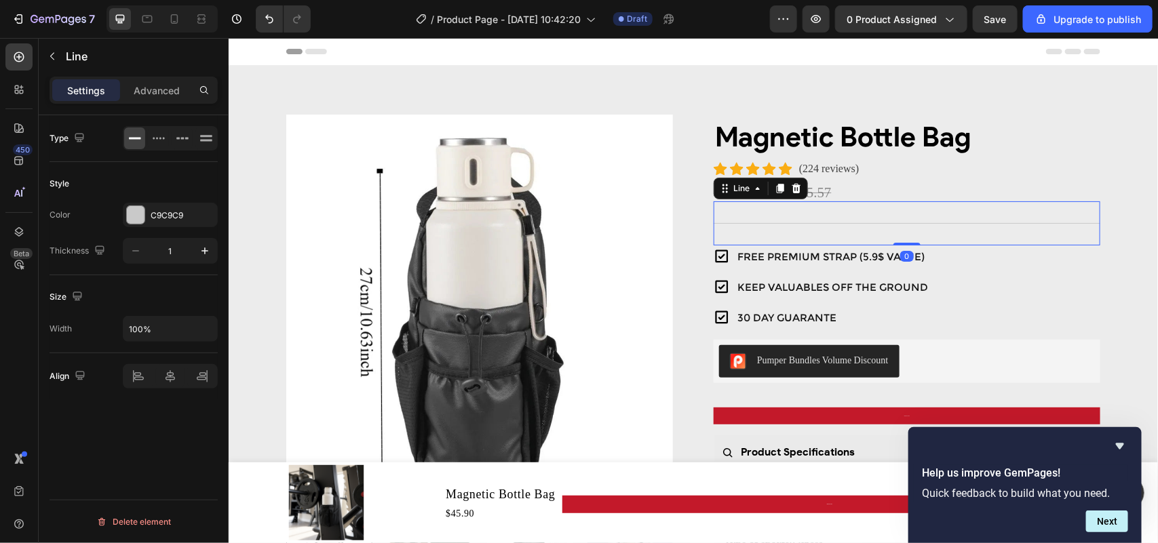
drag, startPoint x: 901, startPoint y: 242, endPoint x: 903, endPoint y: 231, distance: 11.2
click at [903, 231] on div "Title Line 0" at bounding box center [906, 223] width 387 height 44
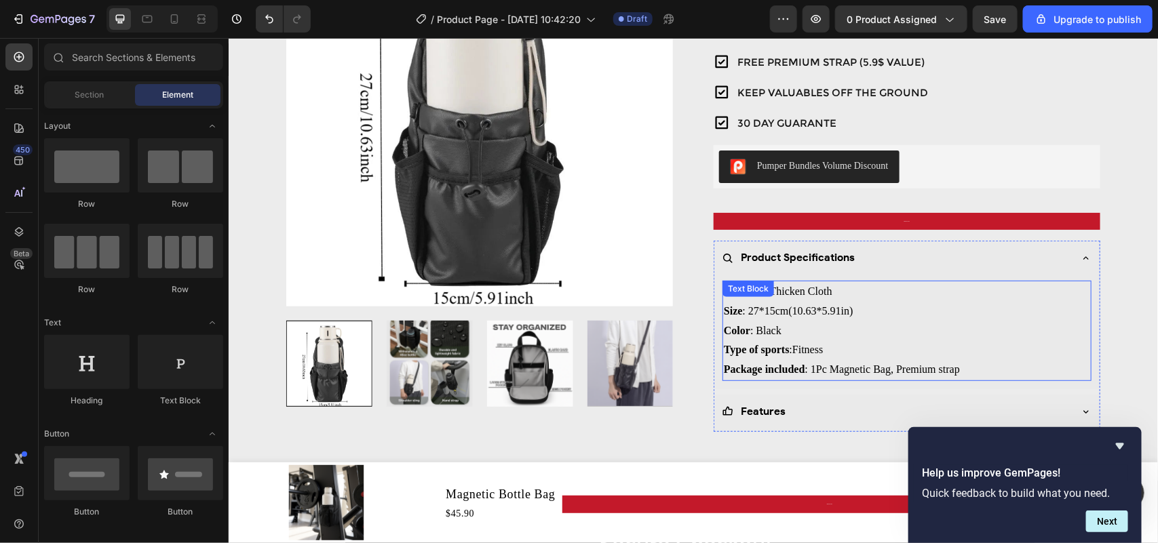
scroll to position [272, 0]
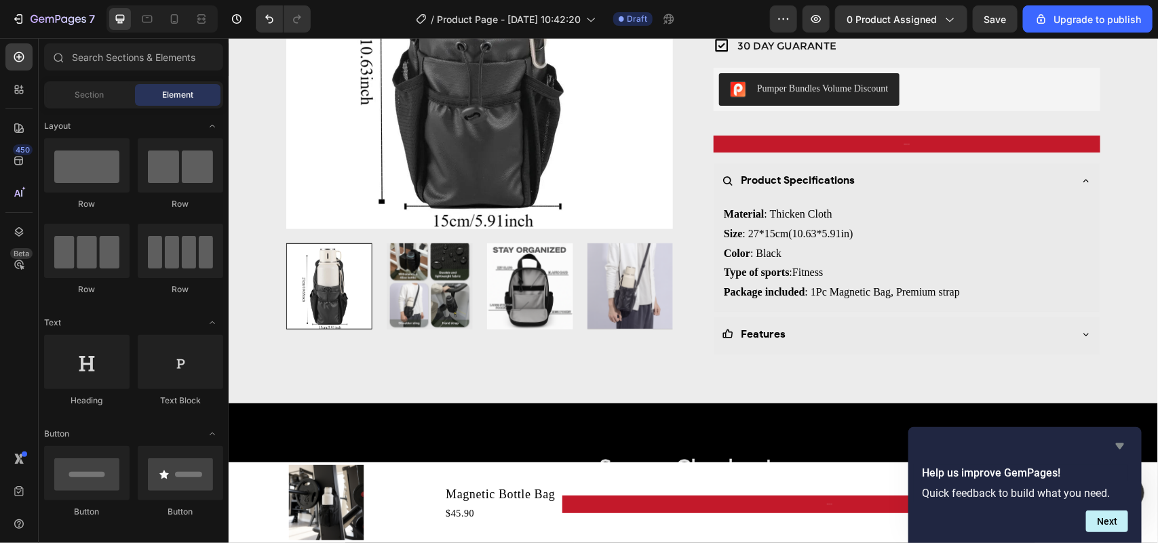
click at [1124, 444] on icon "Hide survey" at bounding box center [1120, 447] width 8 height 6
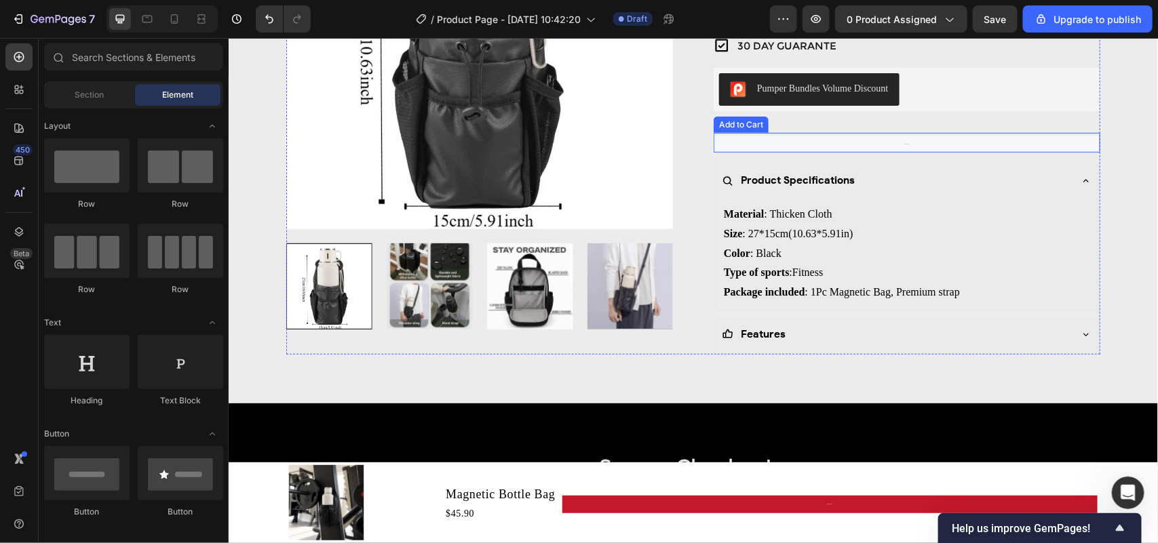
click at [967, 147] on button "ADD TO CART" at bounding box center [906, 144] width 387 height 18
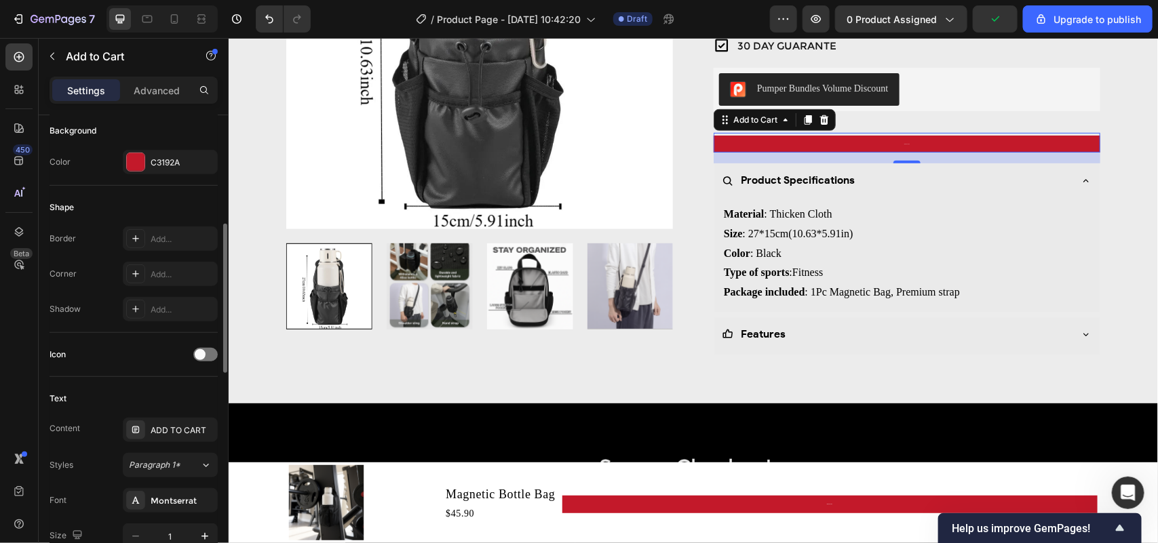
scroll to position [424, 0]
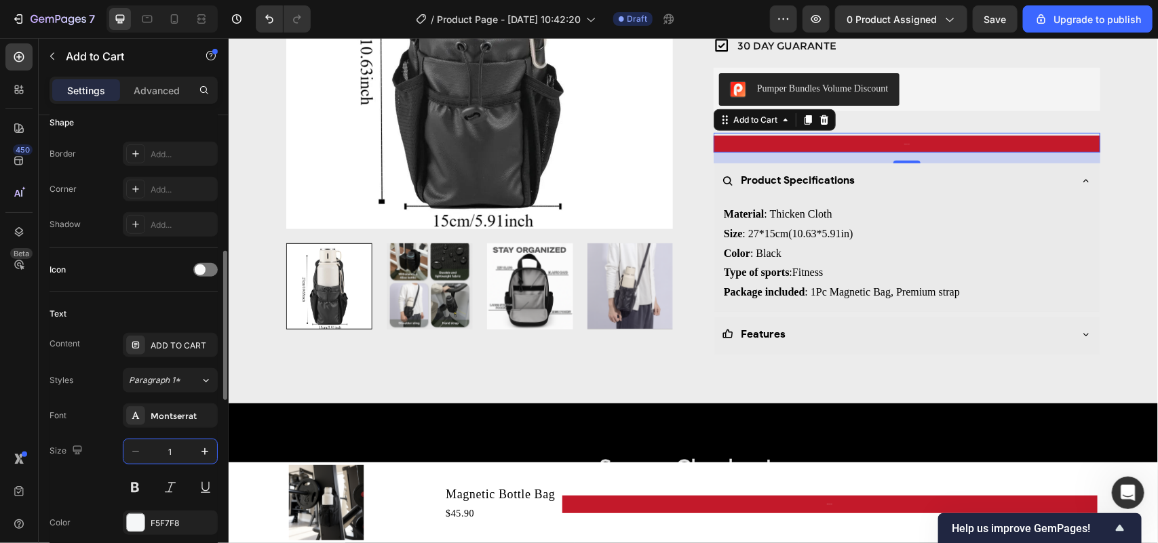
click at [171, 446] on input "1" at bounding box center [170, 451] width 45 height 24
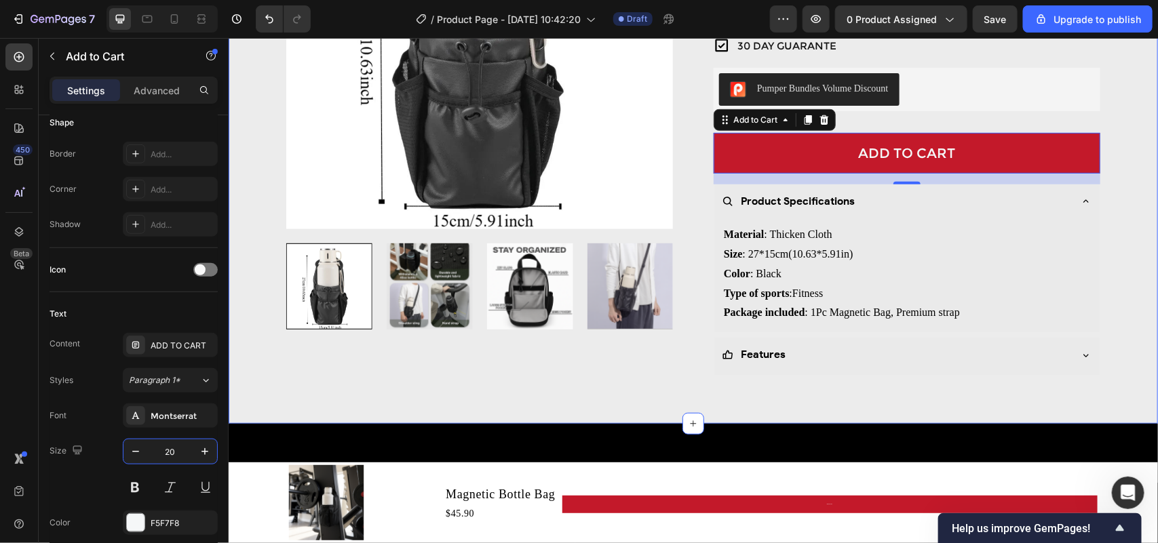
type input "2"
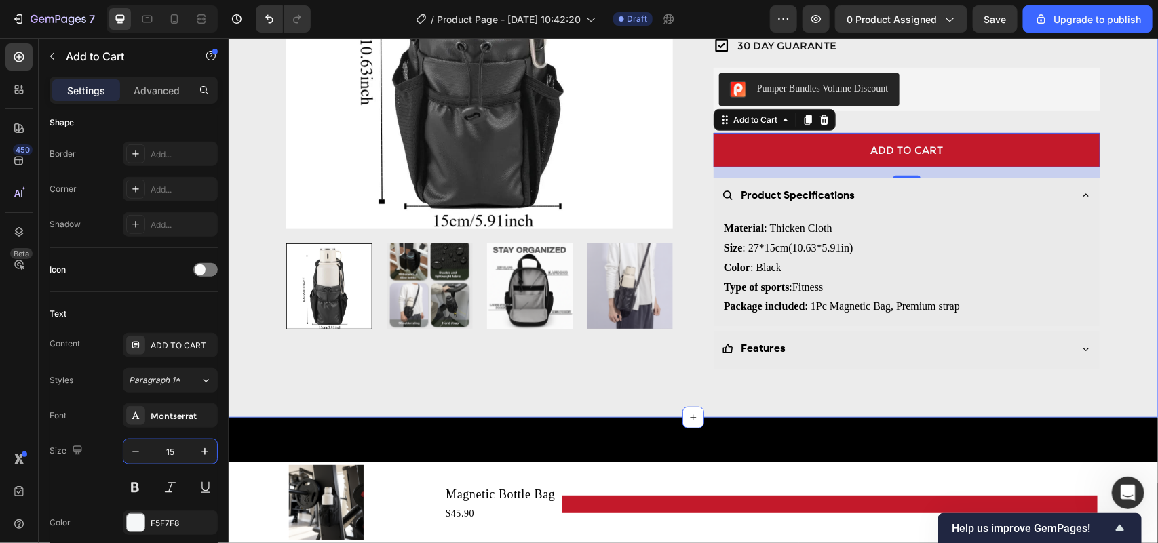
type input "1"
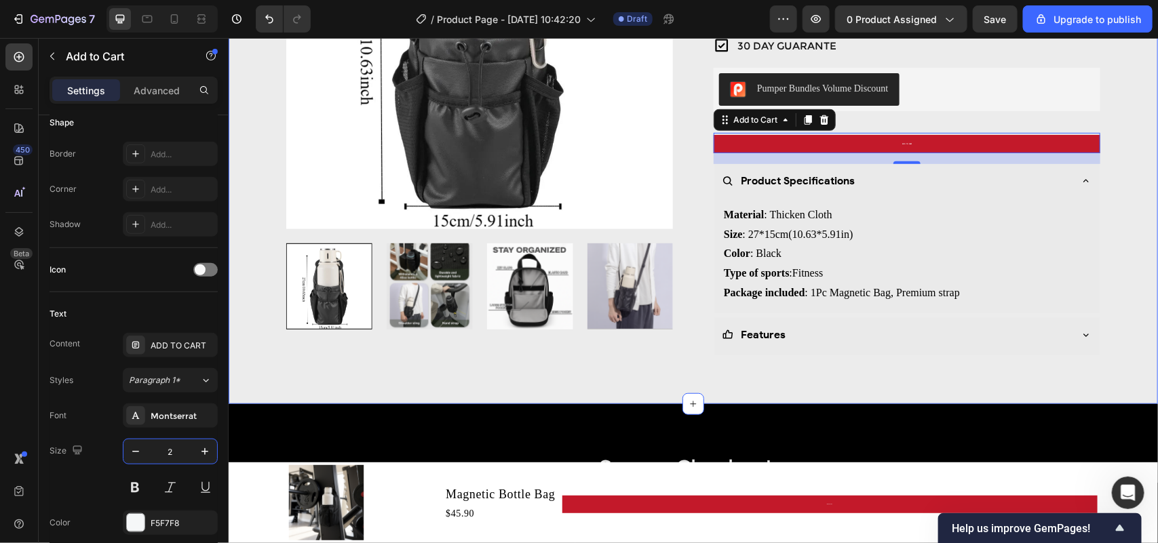
type input "20"
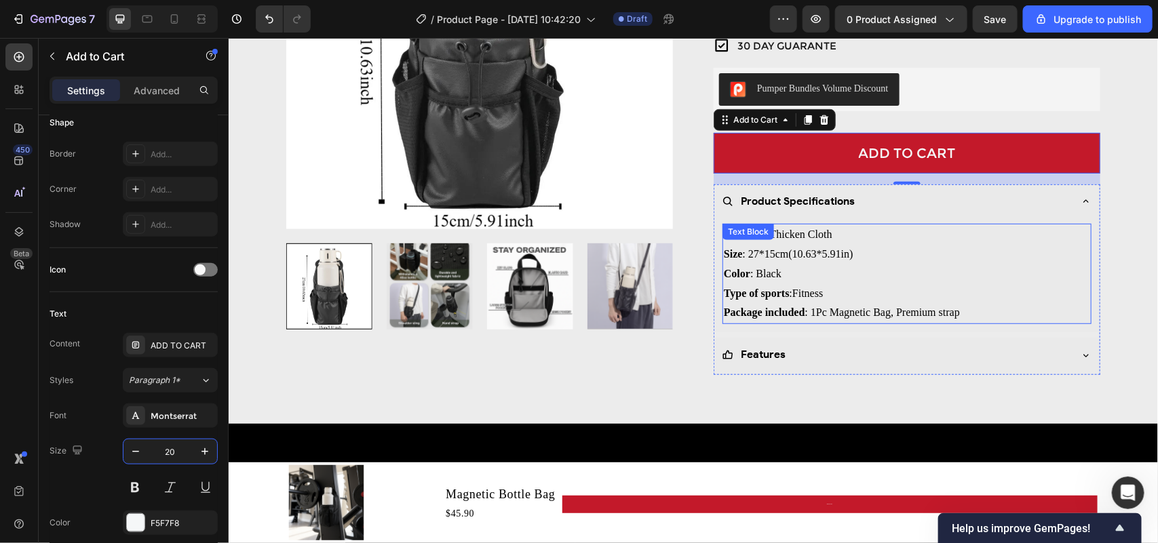
click at [1124, 243] on div "Product Images Magnetic Bottle Bag Product Title Icon Icon Icon Icon Icon Icon …" at bounding box center [692, 108] width 909 height 532
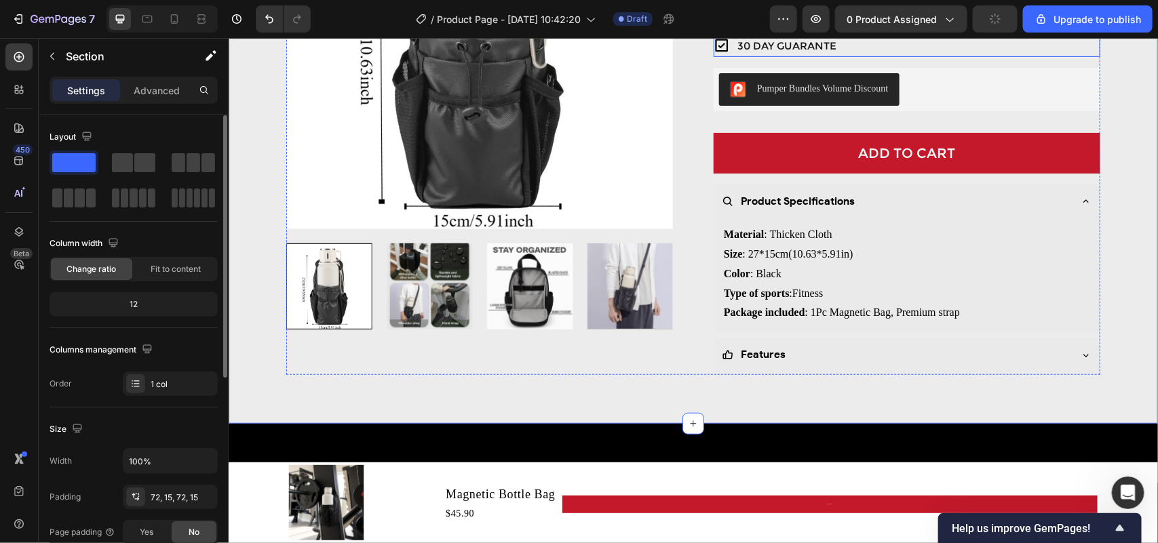
scroll to position [102, 0]
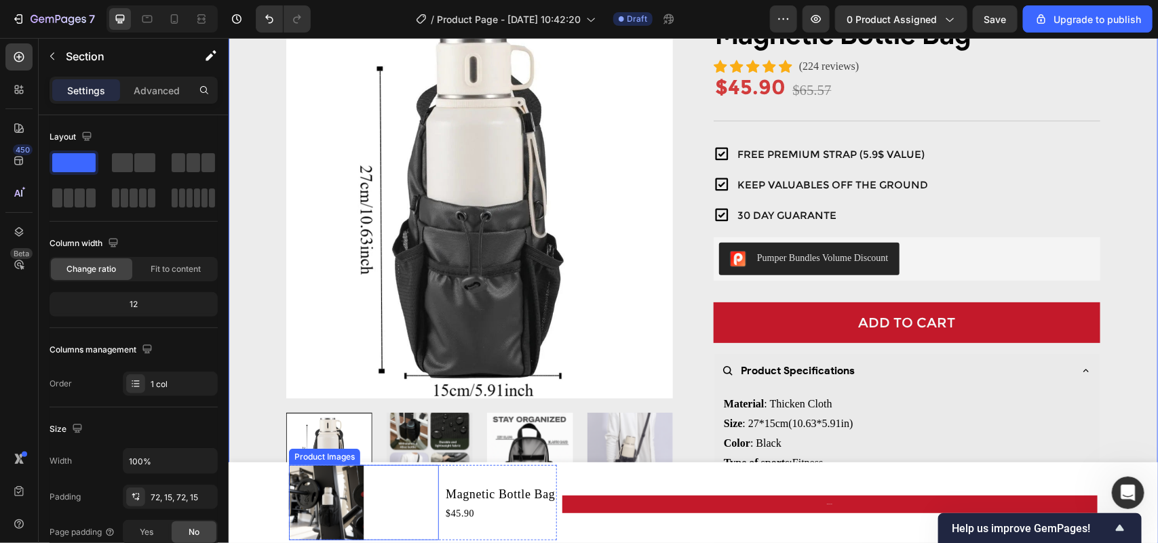
click at [406, 498] on div at bounding box center [363, 502] width 150 height 75
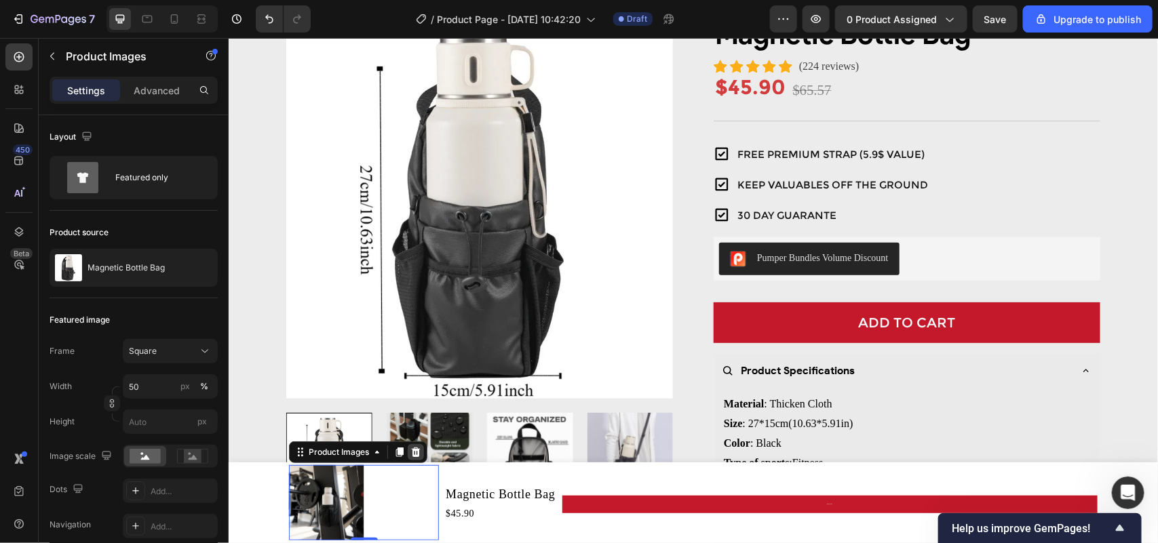
click at [410, 451] on icon at bounding box center [415, 451] width 11 height 11
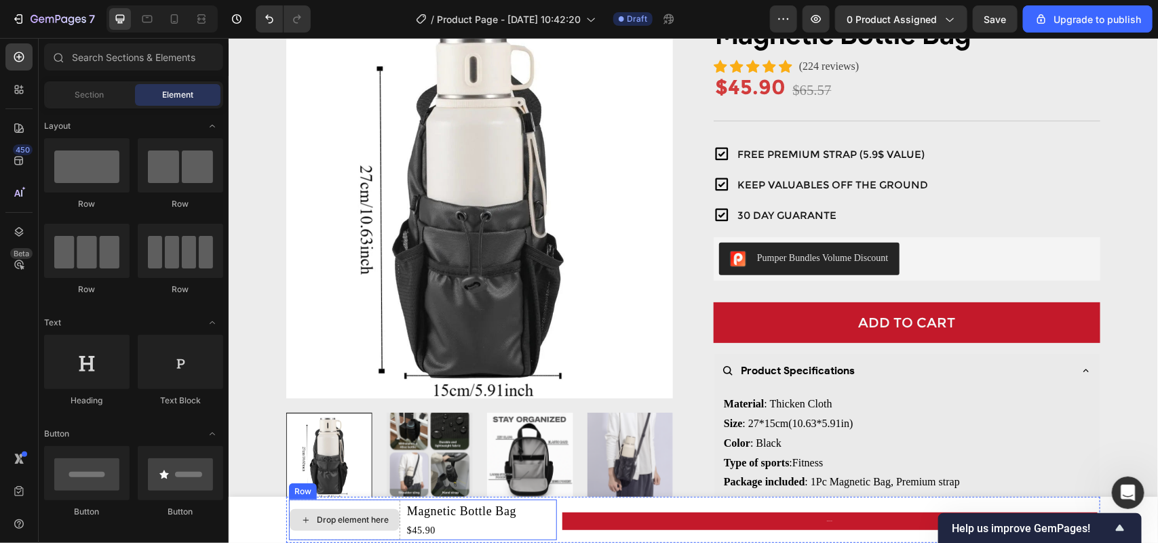
click at [326, 515] on div "Drop element here" at bounding box center [352, 519] width 72 height 11
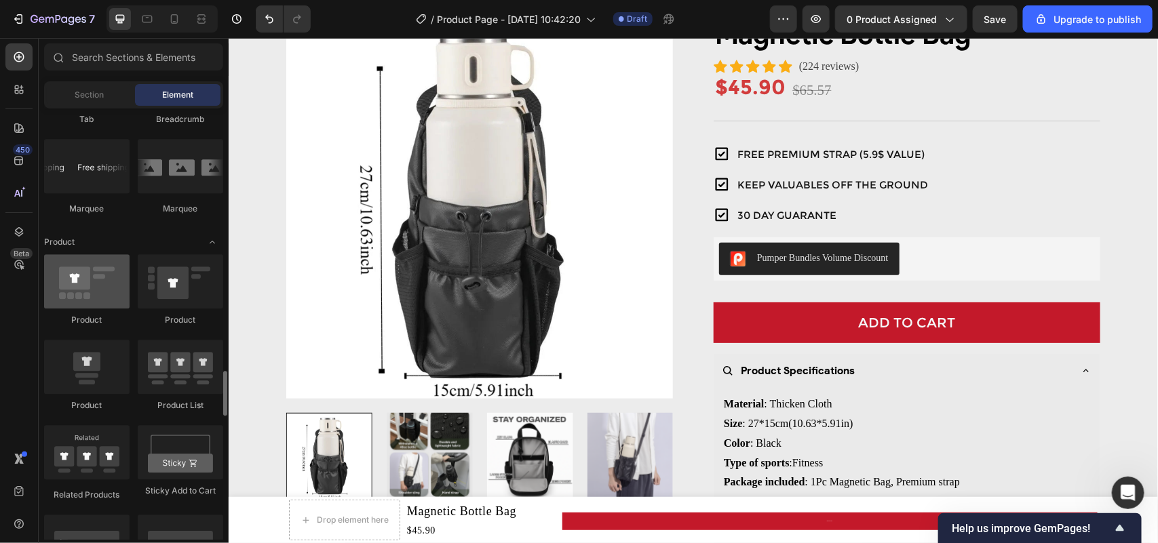
scroll to position [1780, 0]
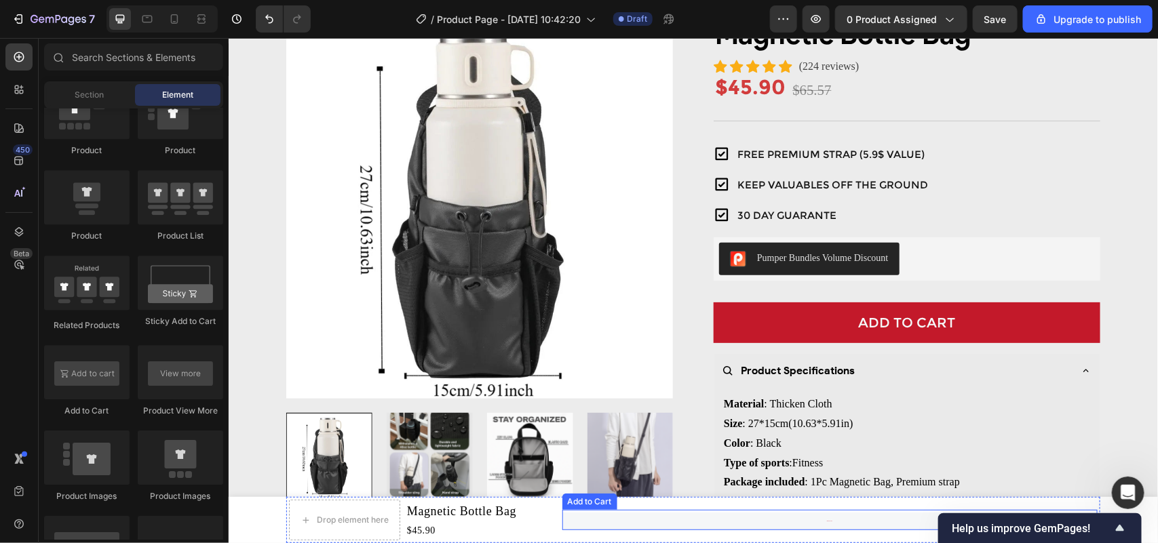
click at [806, 529] on button "ADD TO CART" at bounding box center [829, 521] width 535 height 18
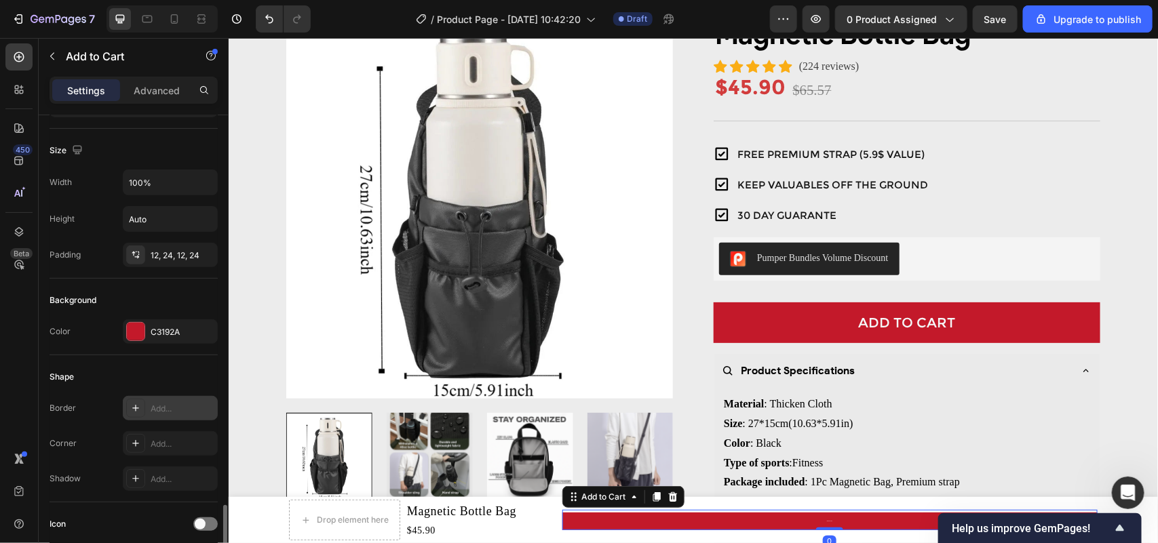
scroll to position [424, 0]
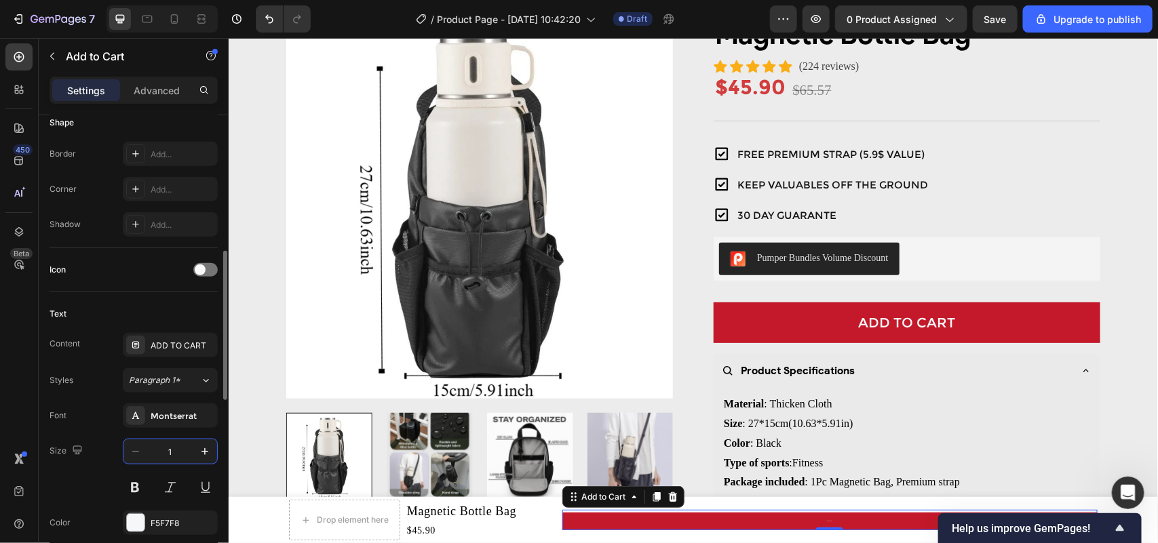
click at [173, 452] on input "1" at bounding box center [170, 451] width 45 height 24
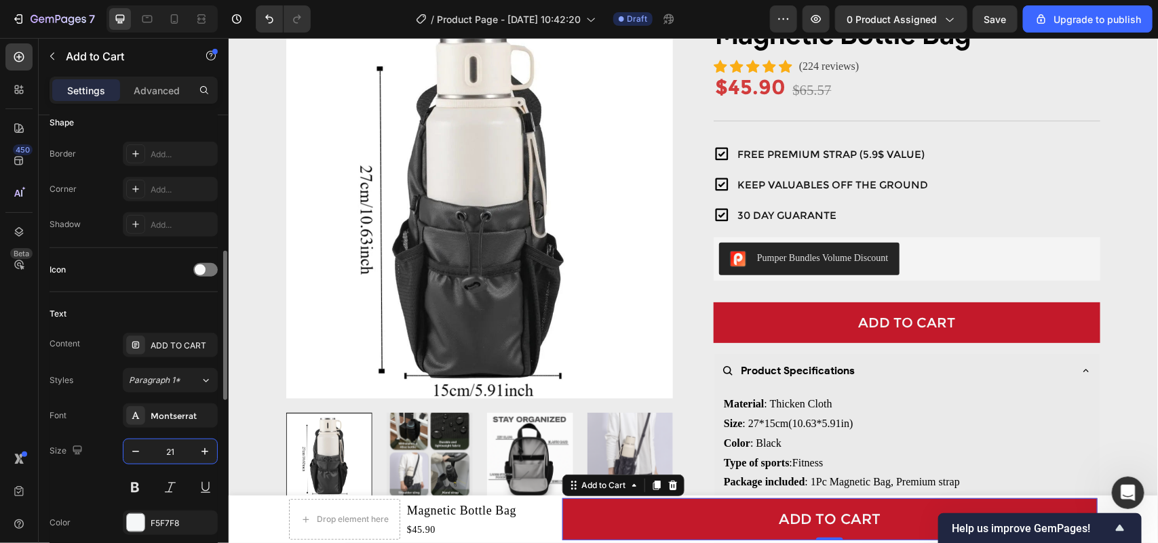
type input "2"
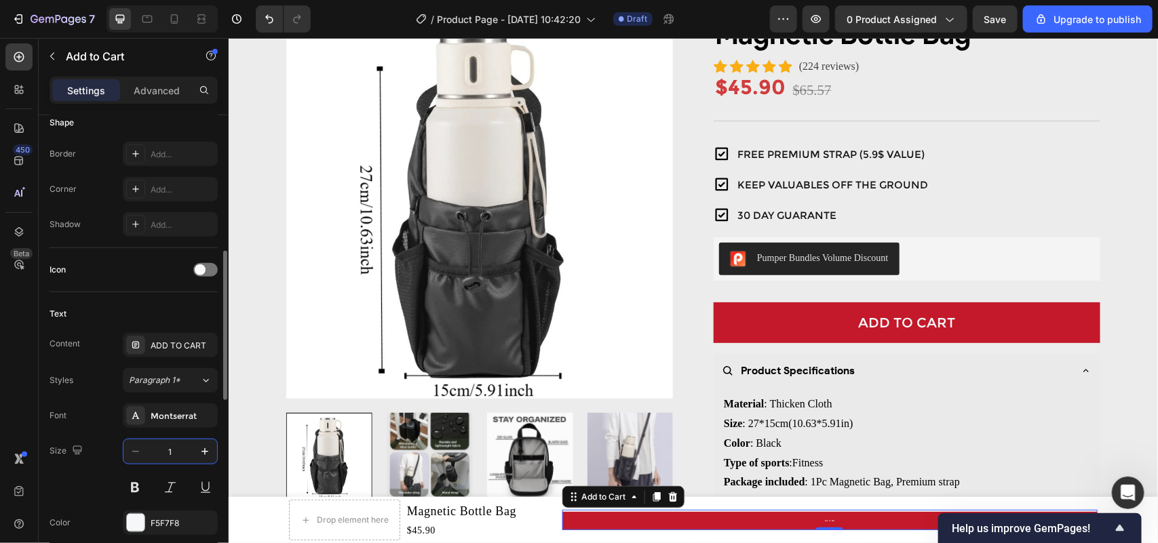
type input "15"
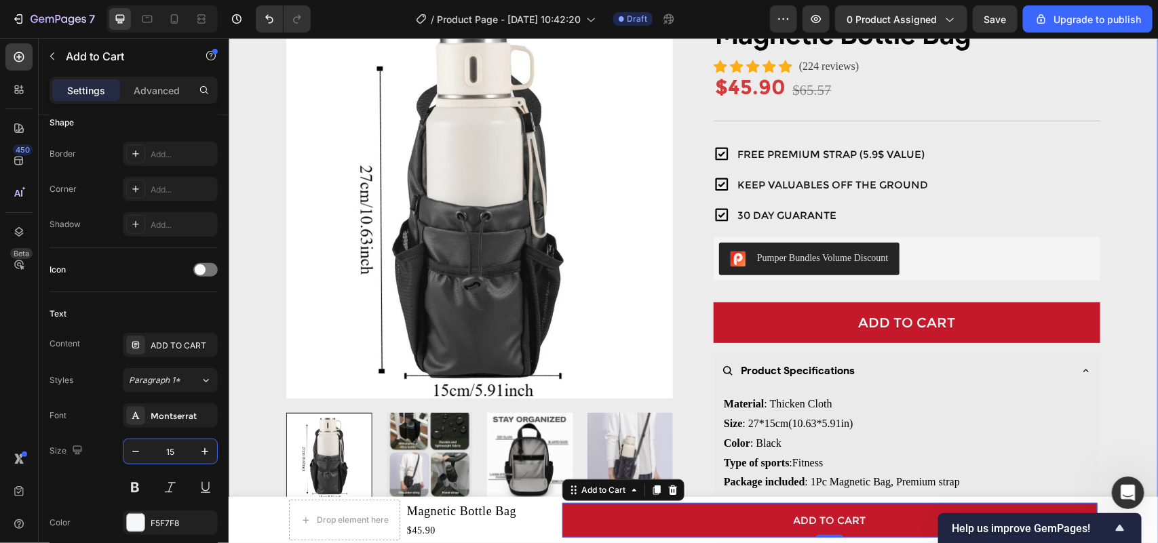
click at [1110, 320] on div "Product Images Magnetic Bottle Bag Product Title Icon Icon Icon Icon Icon Icon …" at bounding box center [692, 278] width 909 height 532
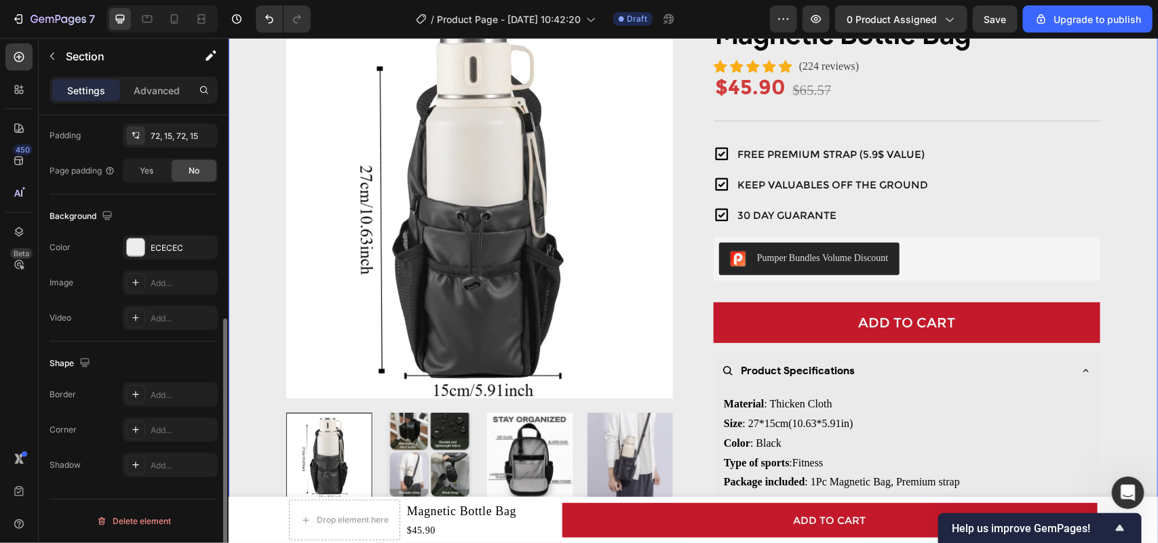
scroll to position [0, 0]
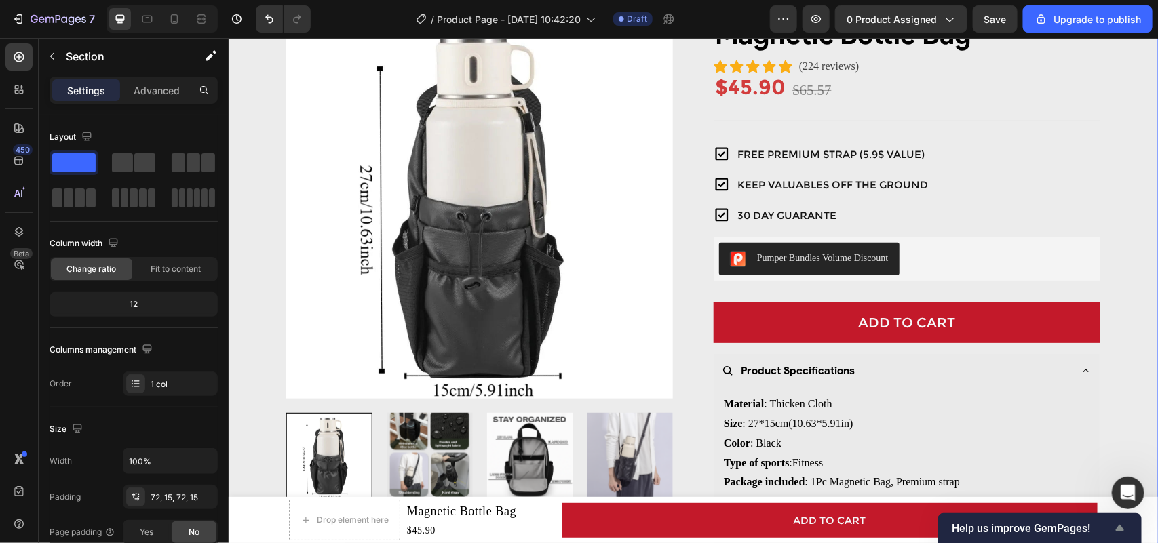
click at [1116, 534] on icon "Show survey - Help us improve GemPages!" at bounding box center [1119, 528] width 16 height 16
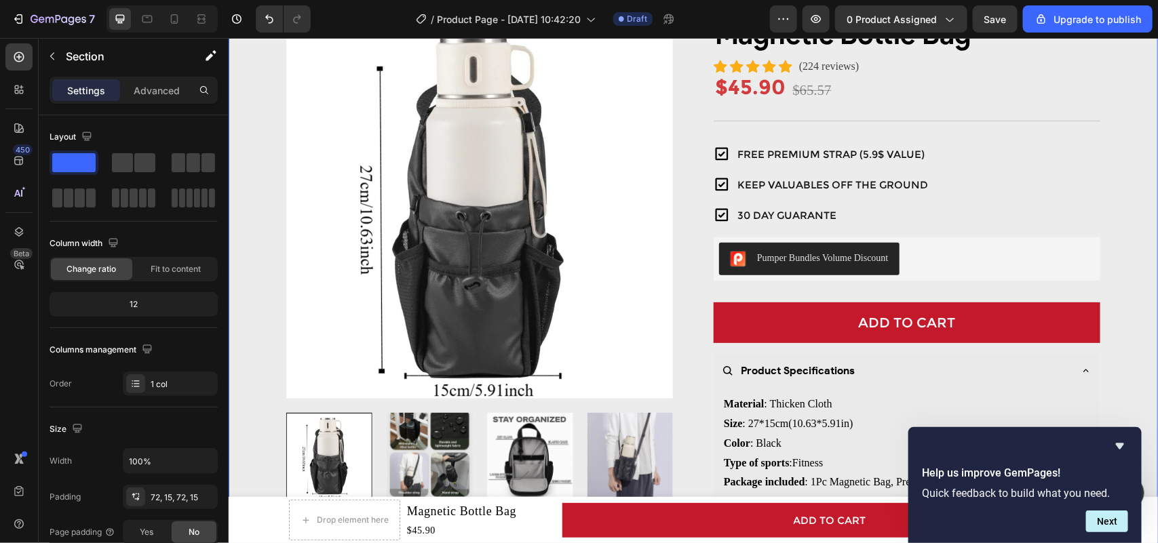
click at [1126, 431] on div "Help us improve GemPages! Quick feedback to build what you need. Next" at bounding box center [1024, 485] width 233 height 116
click at [1130, 448] on div "Help us improve GemPages! Quick feedback to build what you need. Next" at bounding box center [1024, 485] width 233 height 116
click at [1120, 442] on icon "Hide survey" at bounding box center [1119, 446] width 16 height 16
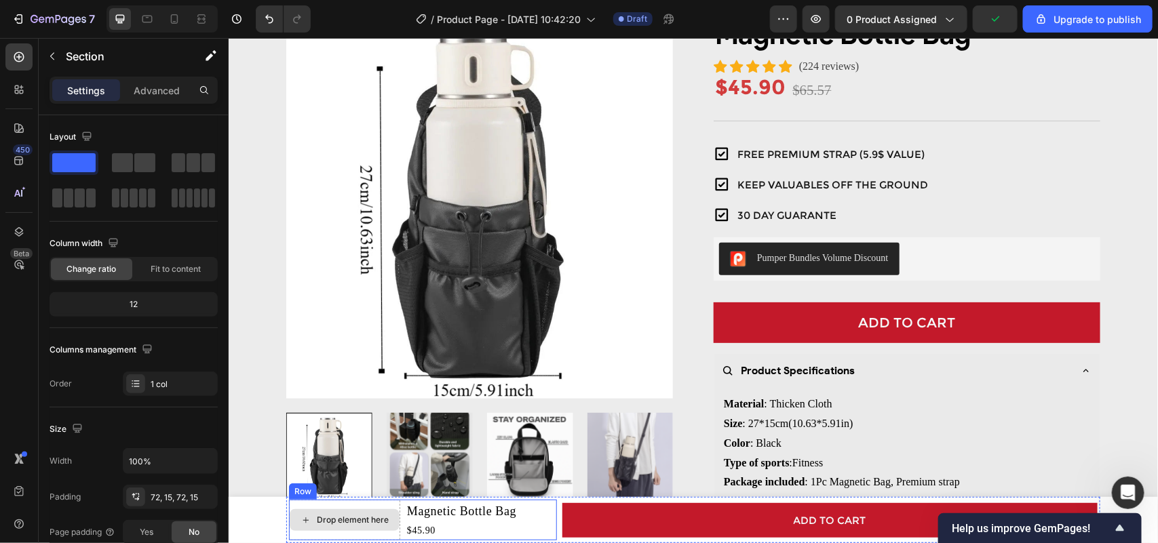
click at [340, 509] on div "Drop element here" at bounding box center [344, 520] width 110 height 22
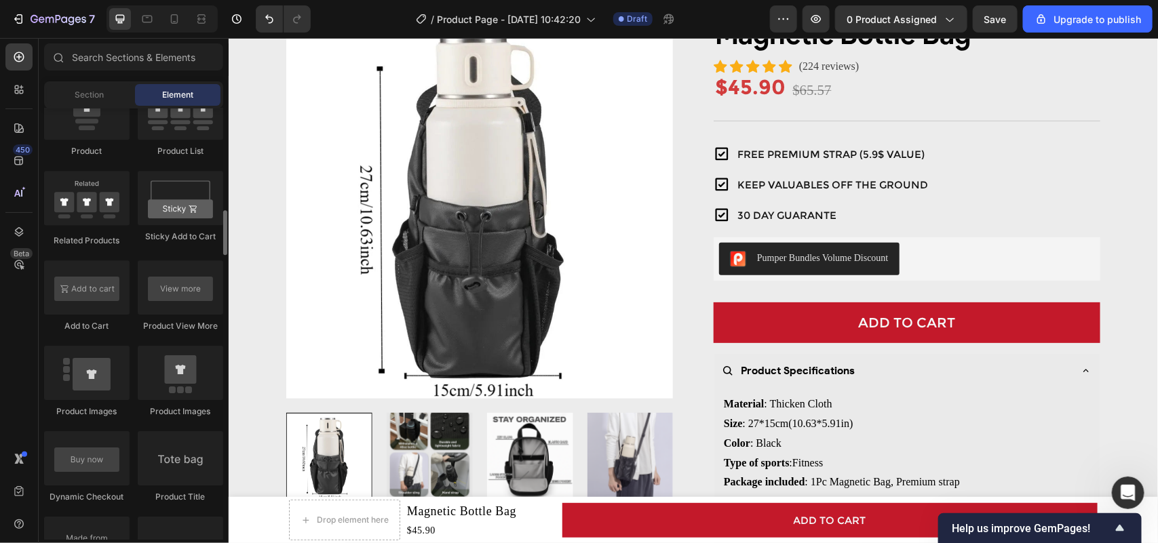
scroll to position [1950, 0]
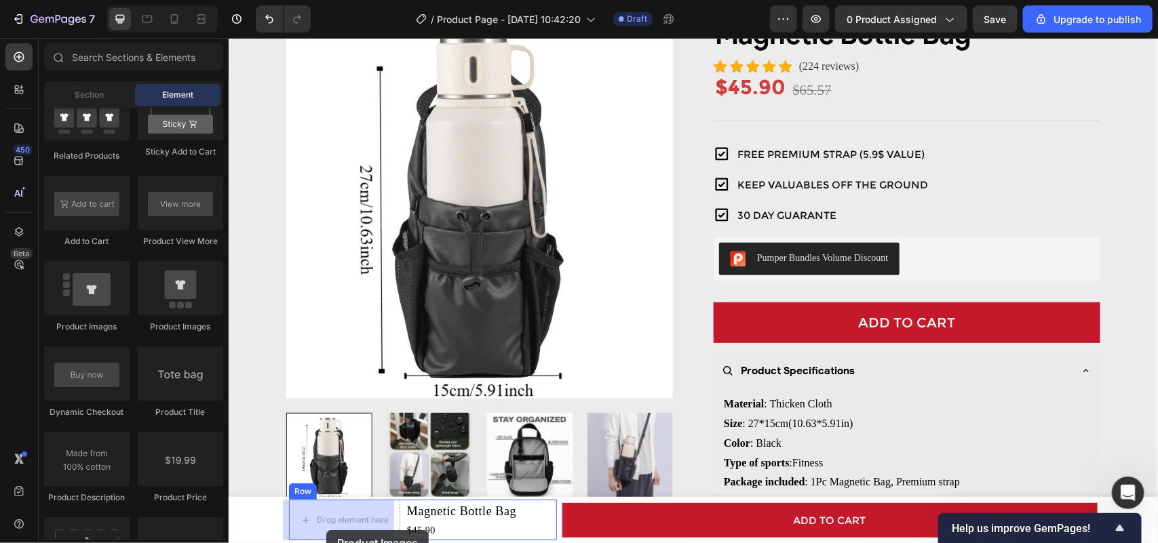
drag, startPoint x: 425, startPoint y: 365, endPoint x: 326, endPoint y: 518, distance: 182.1
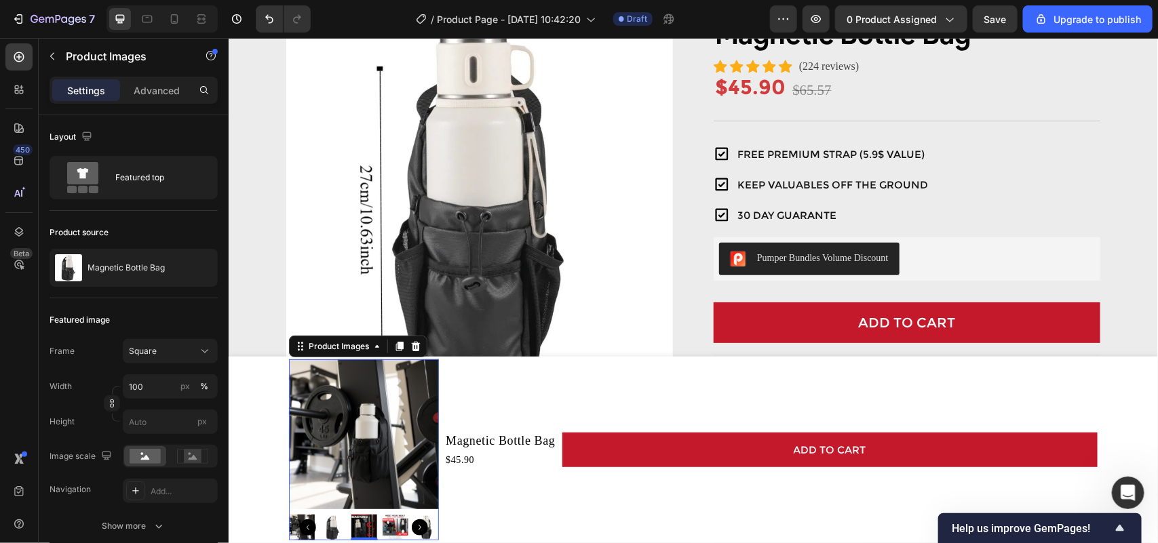
click at [411, 523] on icon "Carousel Next Arrow" at bounding box center [419, 527] width 16 height 16
click at [161, 391] on input "100" at bounding box center [170, 386] width 95 height 24
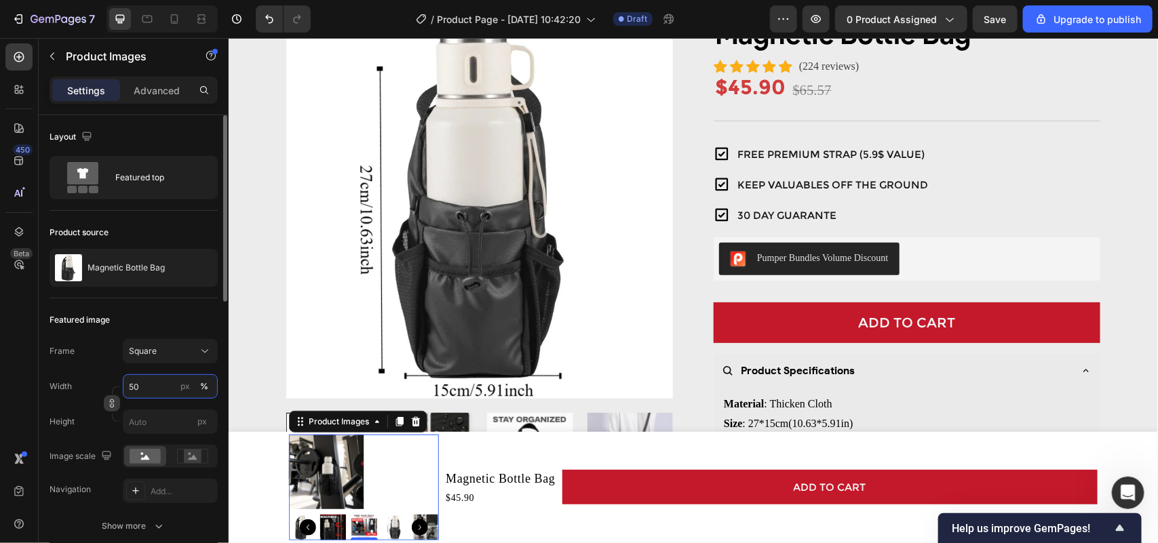
drag, startPoint x: 161, startPoint y: 397, endPoint x: 109, endPoint y: 397, distance: 52.2
click at [109, 397] on div "Width 50 px % Height px" at bounding box center [134, 404] width 168 height 60
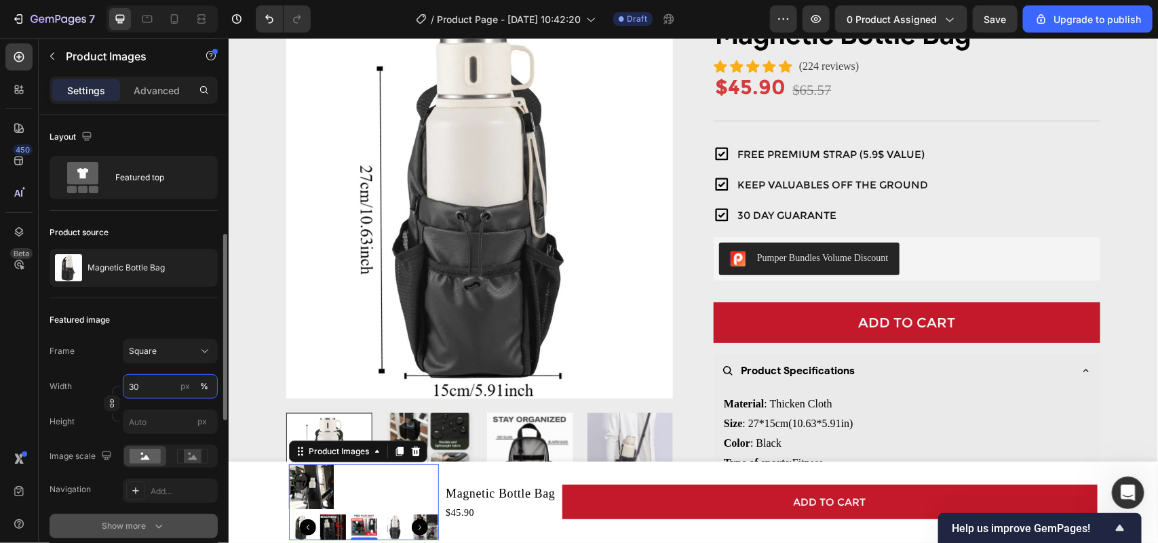
scroll to position [85, 0]
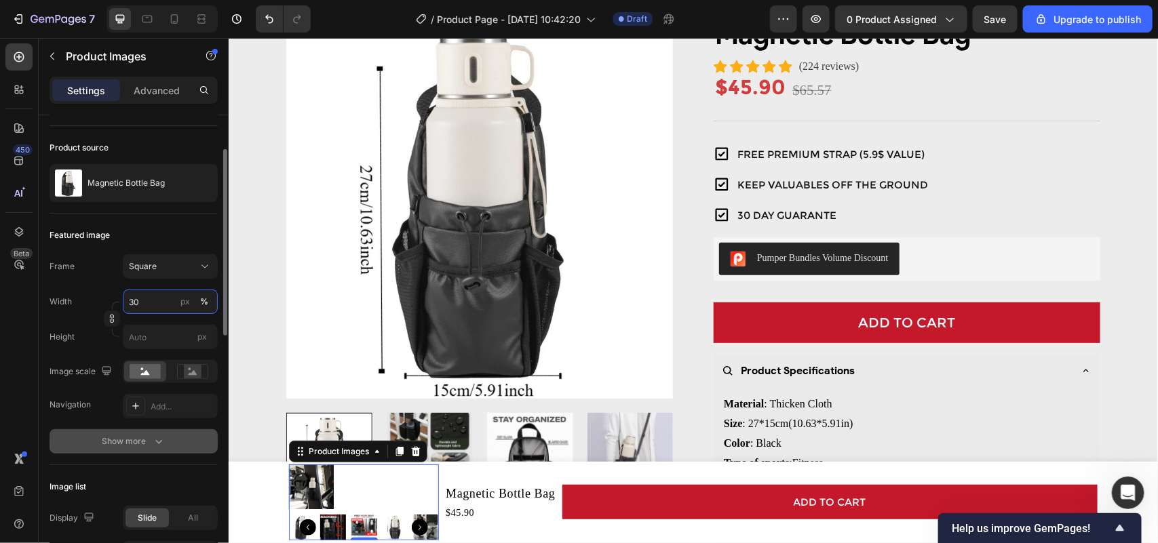
type input "30"
click at [123, 446] on div "Show more" at bounding box center [133, 442] width 63 height 14
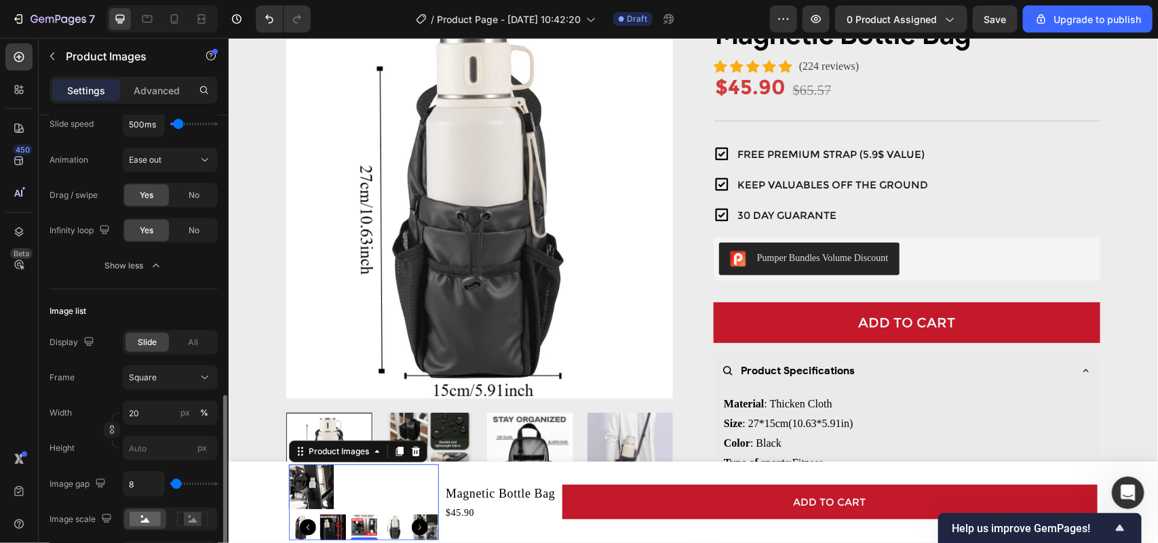
scroll to position [593, 0]
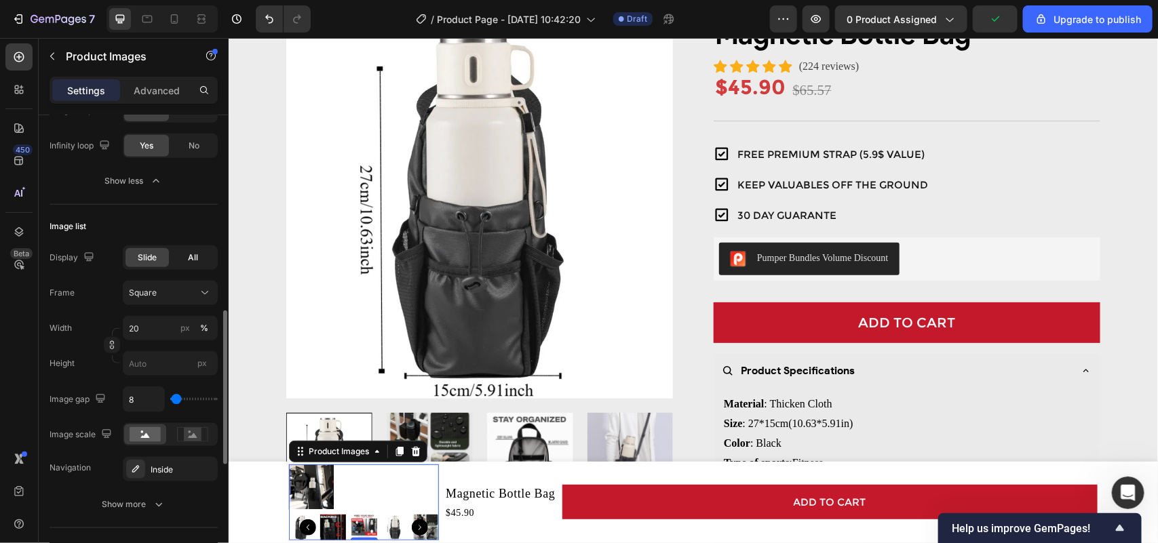
click at [175, 265] on div "All" at bounding box center [193, 257] width 43 height 19
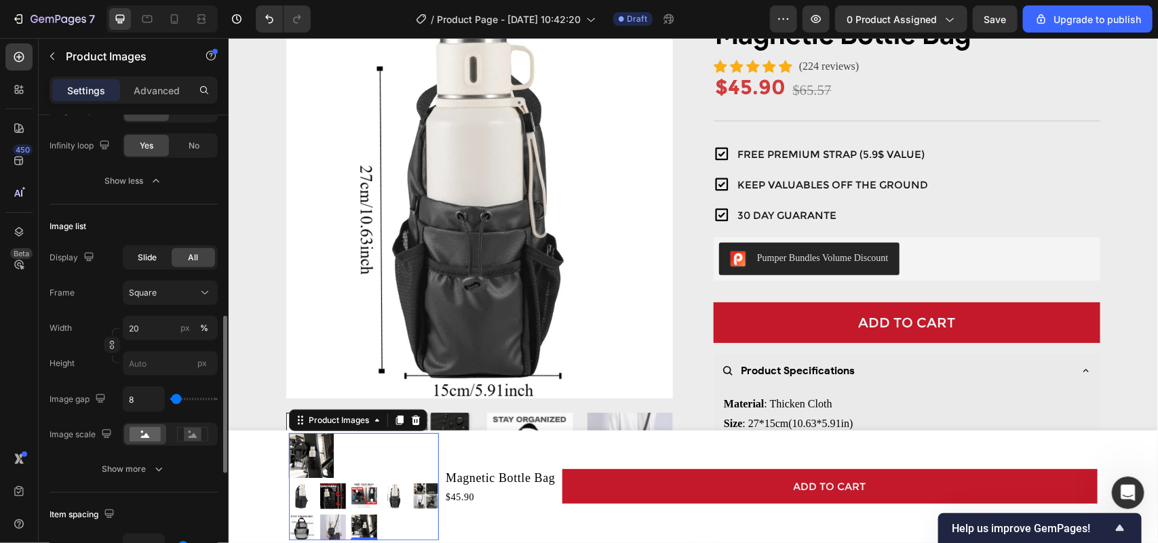
click at [150, 265] on div "Slide" at bounding box center [146, 257] width 43 height 19
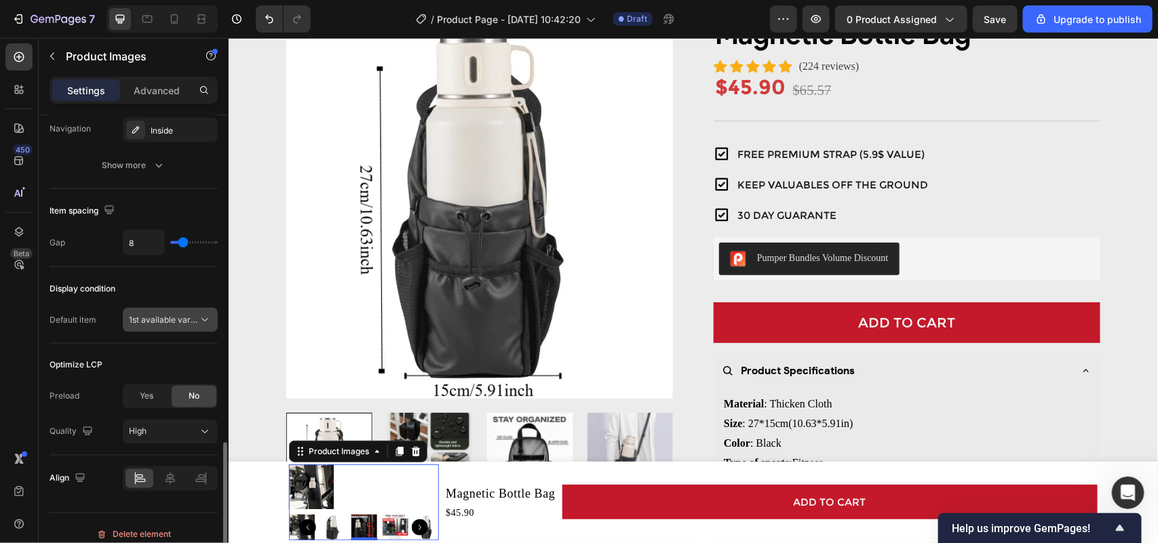
scroll to position [947, 0]
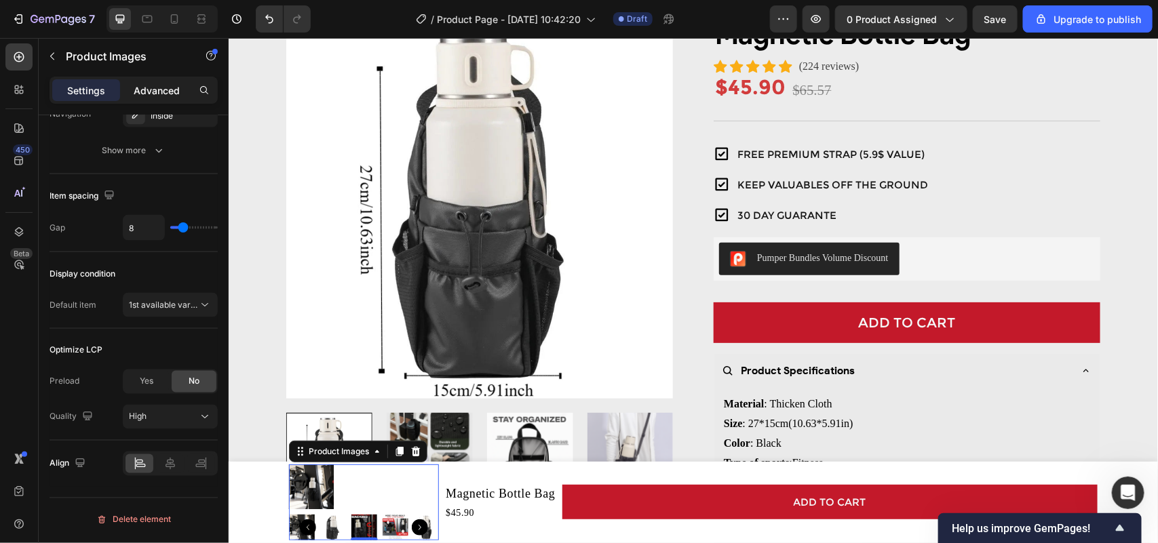
click at [165, 95] on p "Advanced" at bounding box center [157, 90] width 46 height 14
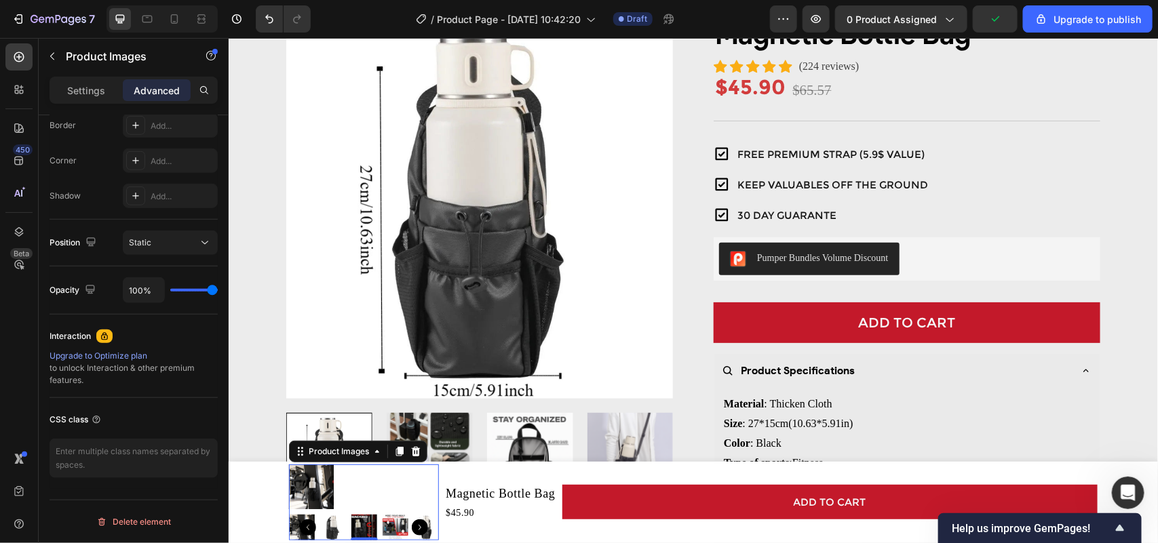
scroll to position [0, 0]
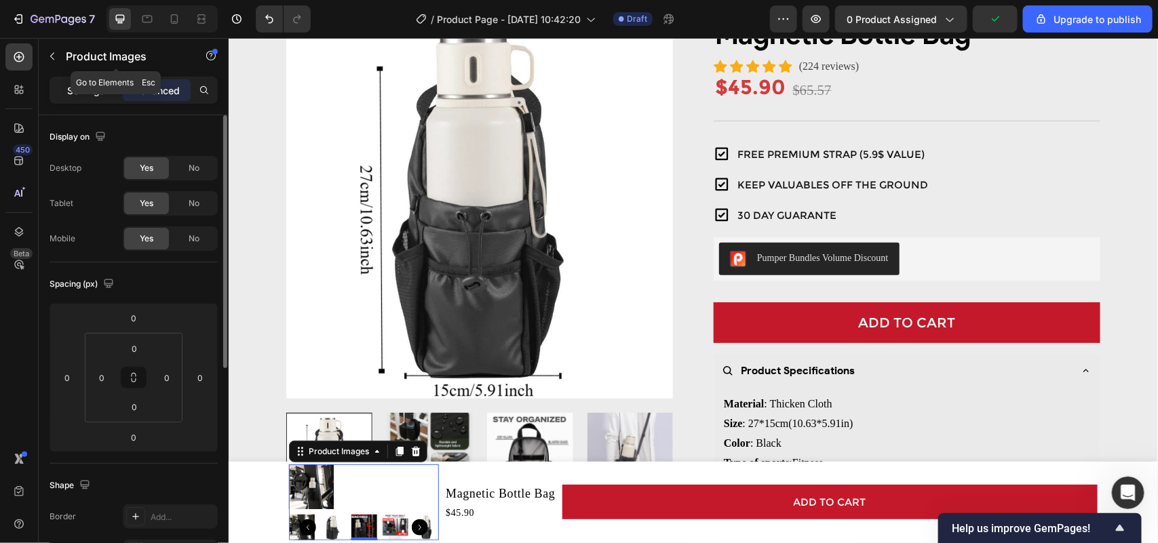
click at [93, 82] on div "Settings" at bounding box center [86, 90] width 68 height 22
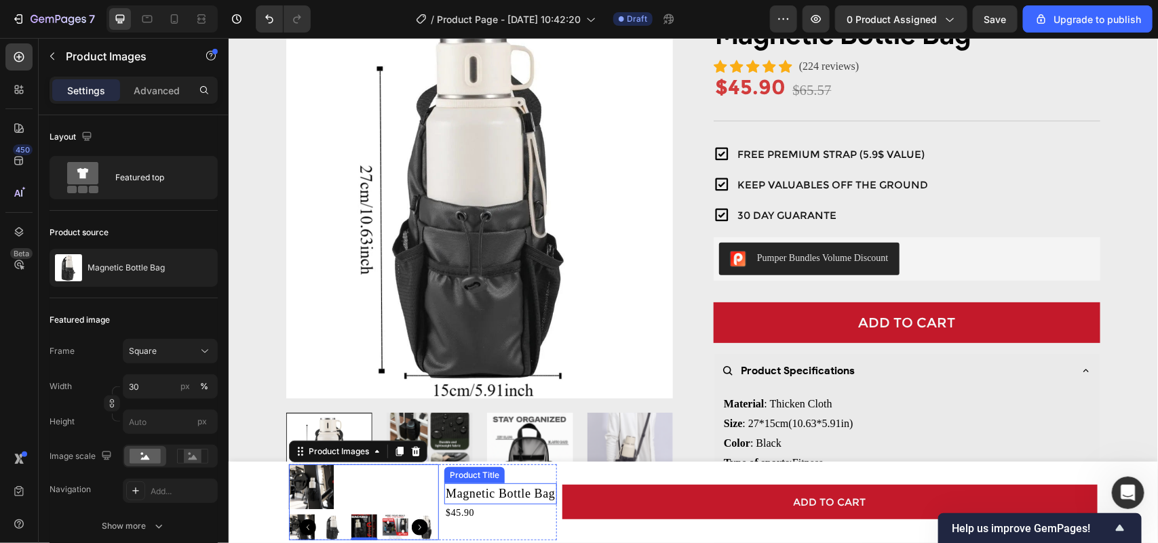
click at [522, 493] on h1 "Magnetic Bottle Bag" at bounding box center [500, 493] width 112 height 21
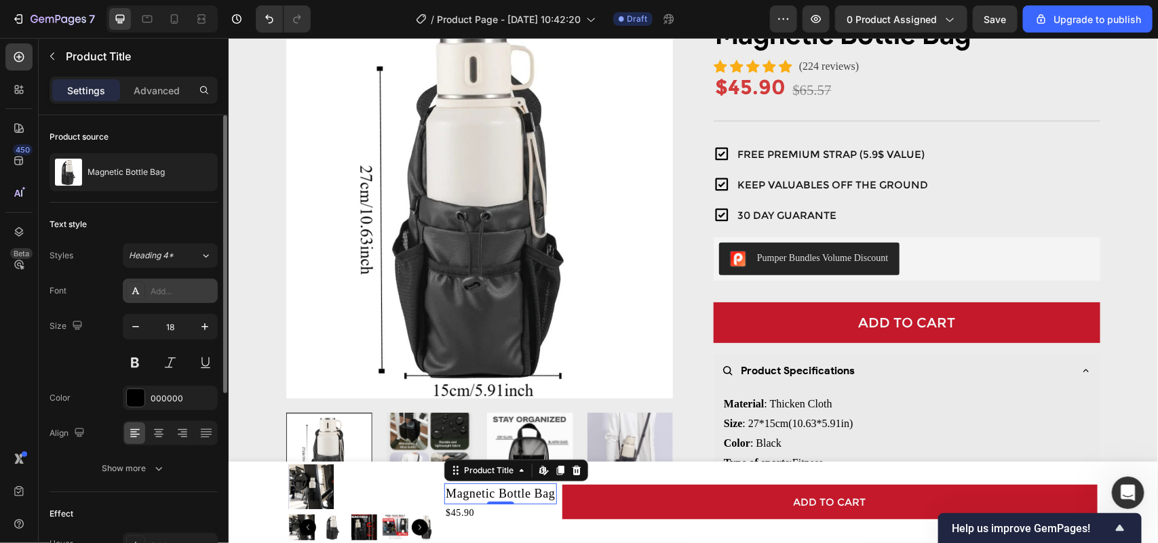
click at [189, 287] on div "Add..." at bounding box center [183, 292] width 64 height 12
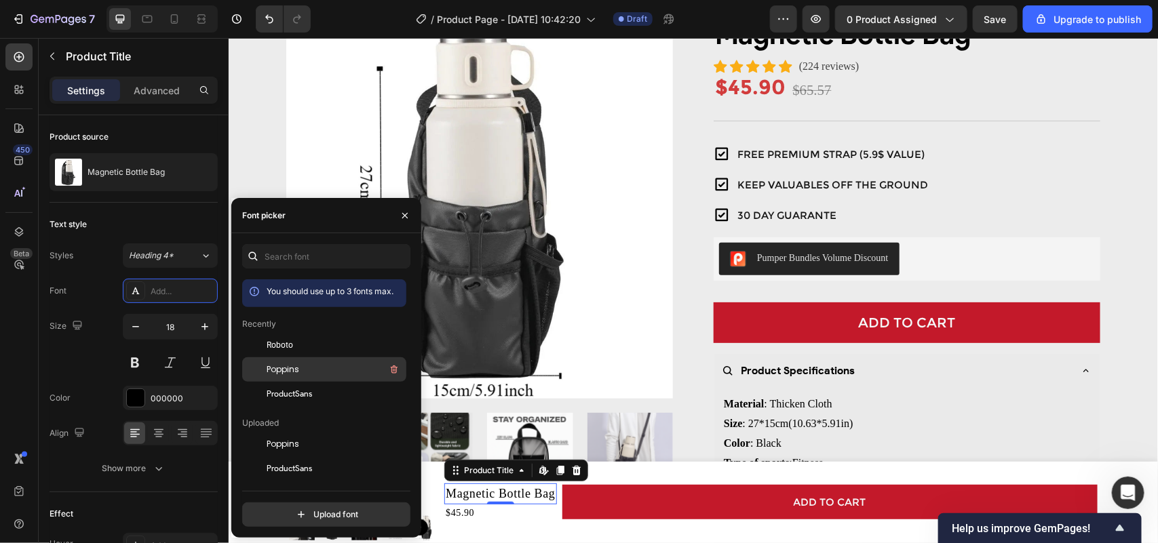
click at [304, 375] on div "Poppins" at bounding box center [335, 369] width 137 height 16
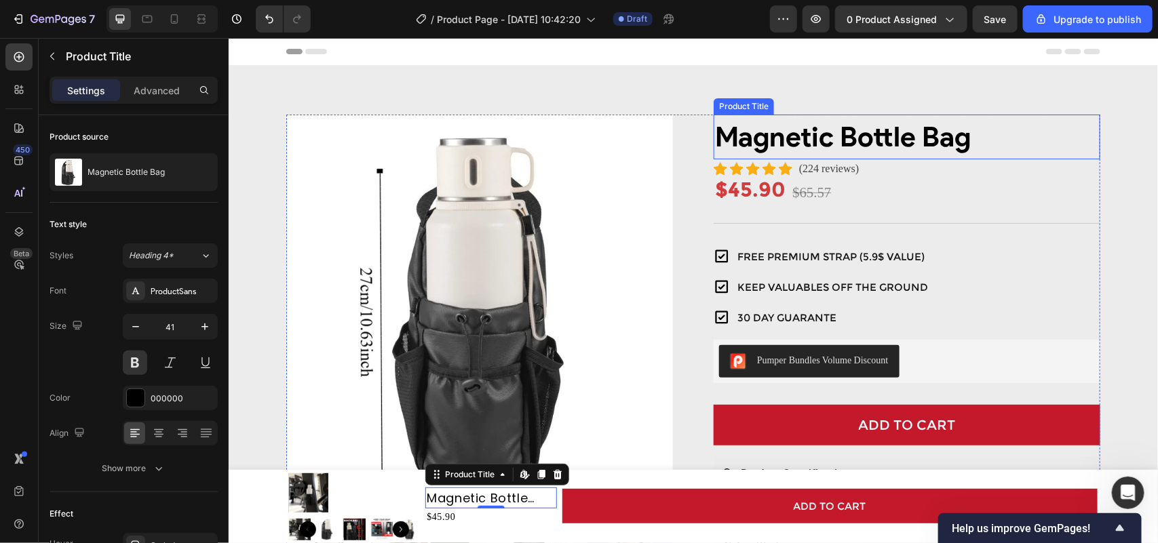
click at [838, 140] on h2 "Magnetic Bottle Bag" at bounding box center [906, 136] width 387 height 45
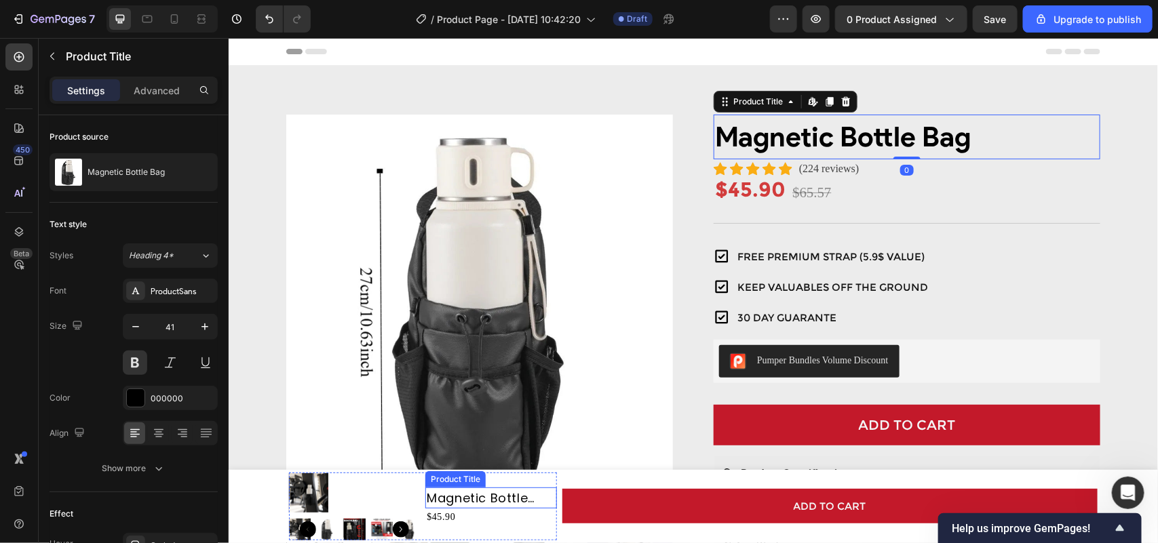
click at [462, 495] on h1 "Magnetic Bottle Bag" at bounding box center [490, 497] width 131 height 21
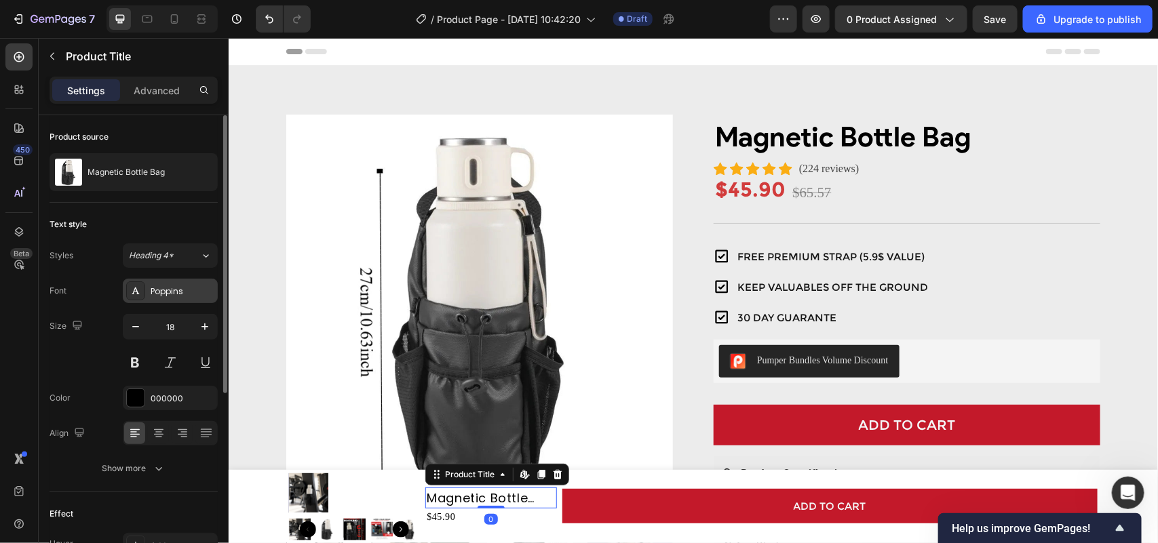
click at [187, 290] on div "Poppins" at bounding box center [183, 292] width 64 height 12
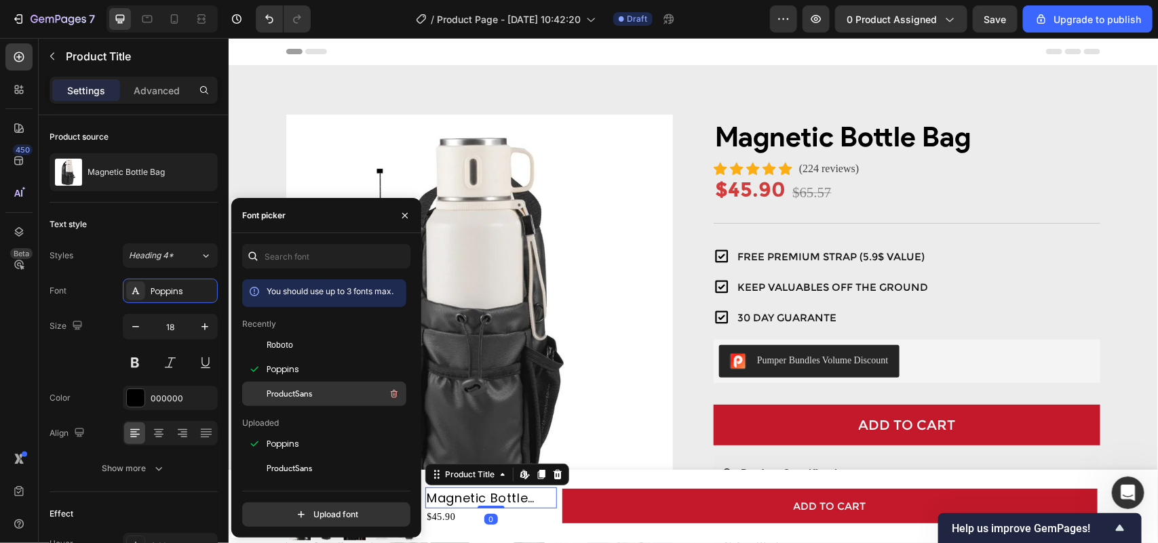
click at [320, 393] on div "ProductSans" at bounding box center [335, 394] width 137 height 16
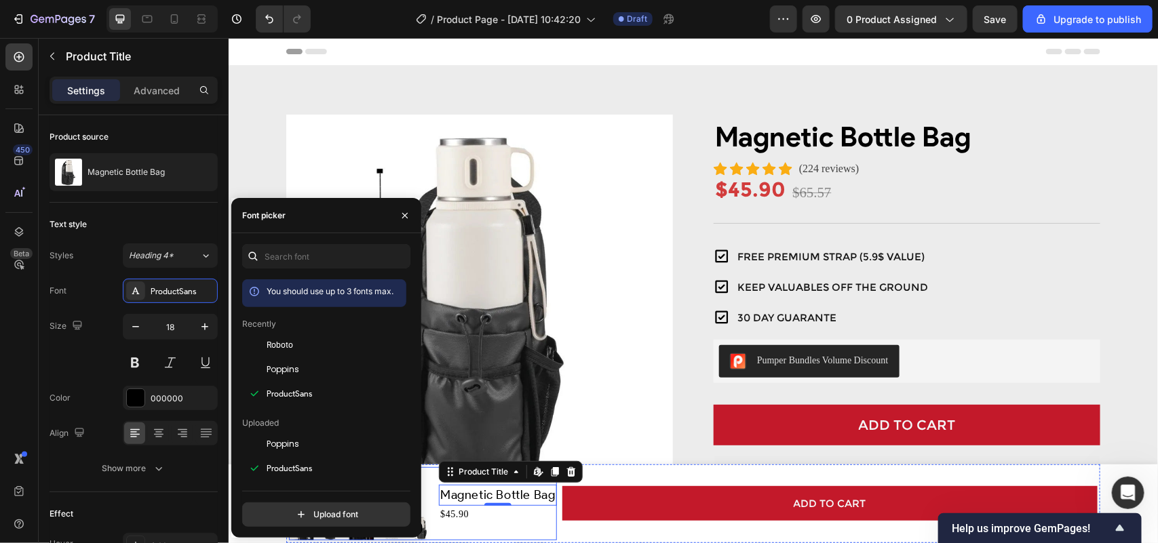
click at [469, 528] on div "Magnetic Bottle Bag Product Title Edit content in Shopify 0 $45.90 Product Pric…" at bounding box center [496, 503] width 117 height 73
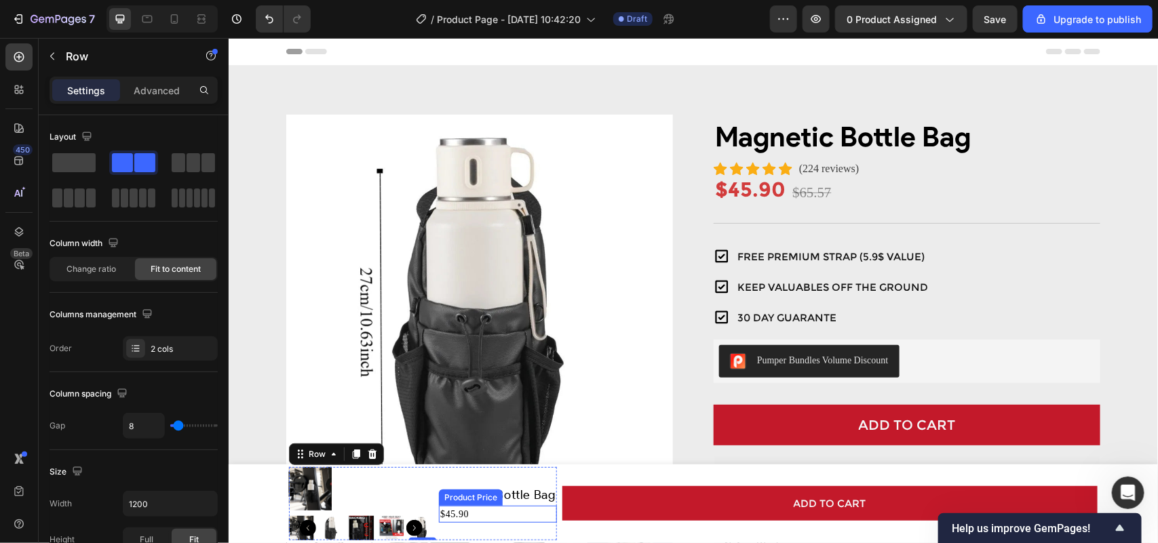
click at [456, 509] on div "$45.90" at bounding box center [496, 513] width 117 height 17
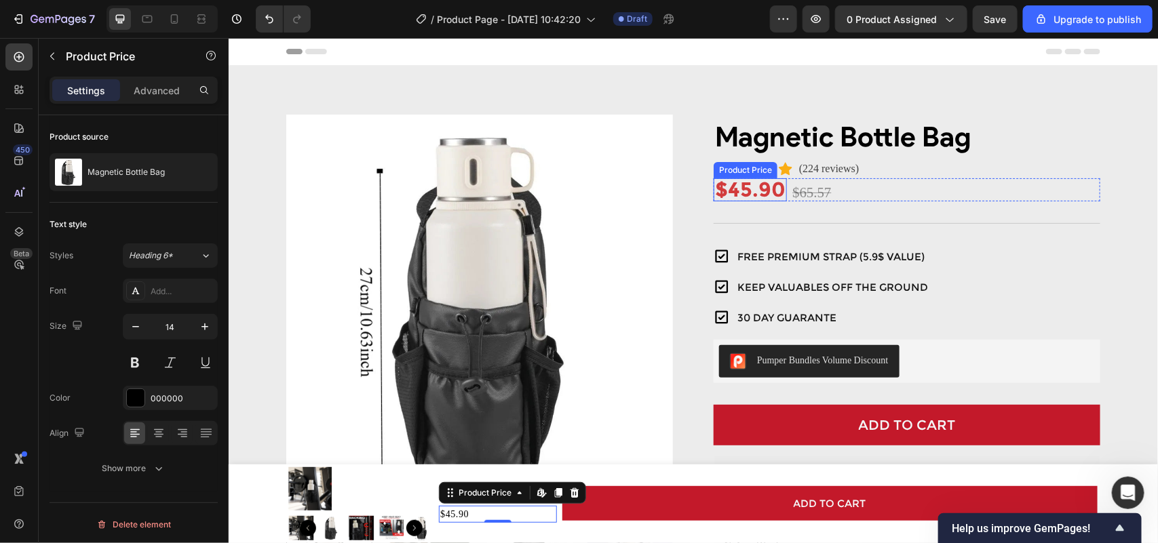
click at [760, 196] on div "$45.90" at bounding box center [749, 189] width 73 height 23
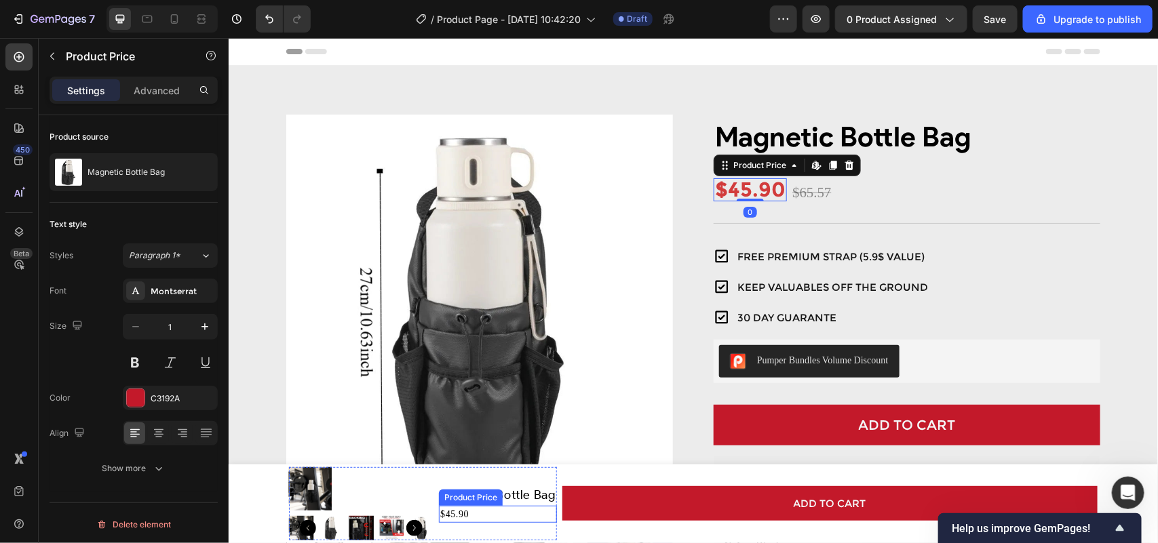
click at [452, 510] on div "$45.90" at bounding box center [496, 513] width 117 height 17
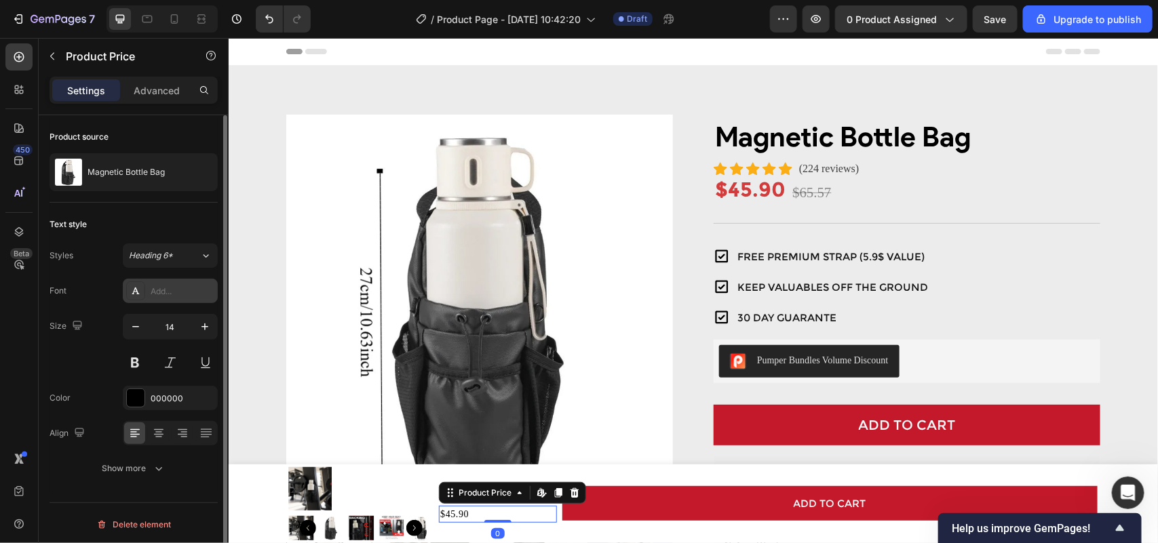
click at [188, 297] on div "Add..." at bounding box center [183, 292] width 64 height 12
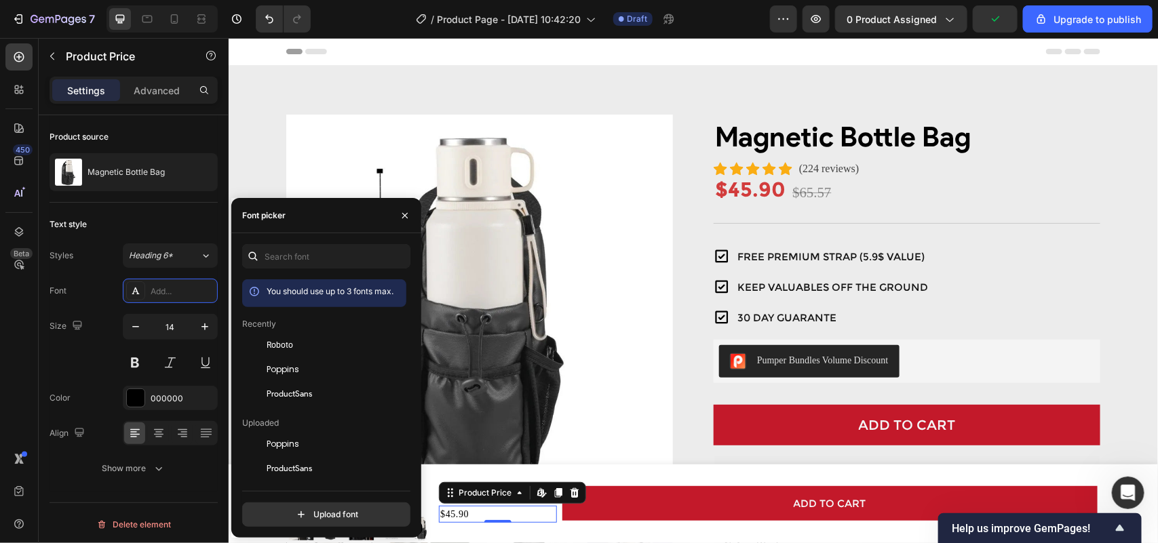
scroll to position [85, 0]
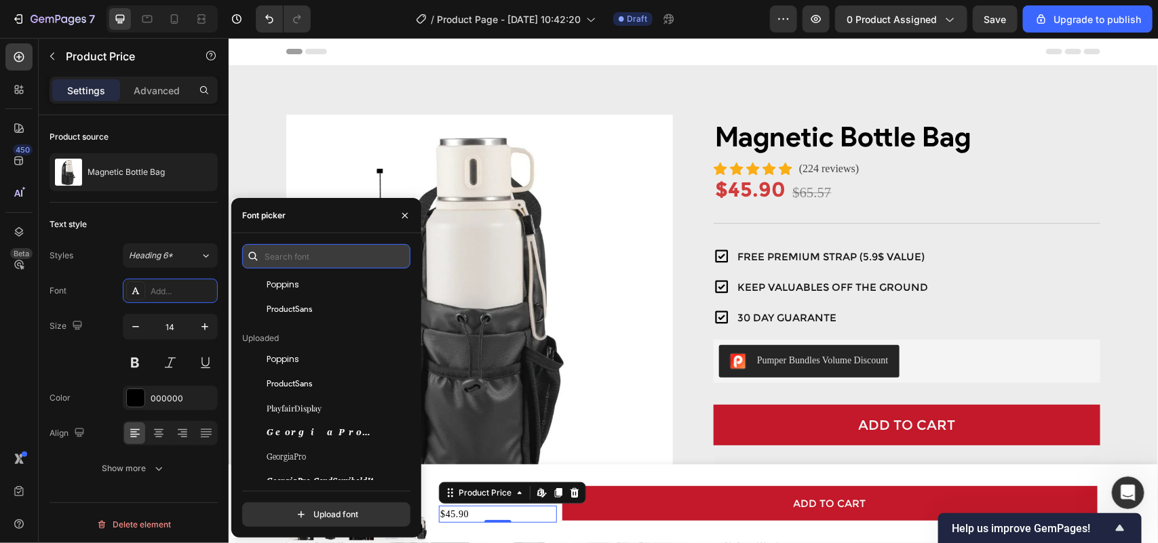
click at [330, 255] on input "text" at bounding box center [326, 256] width 168 height 24
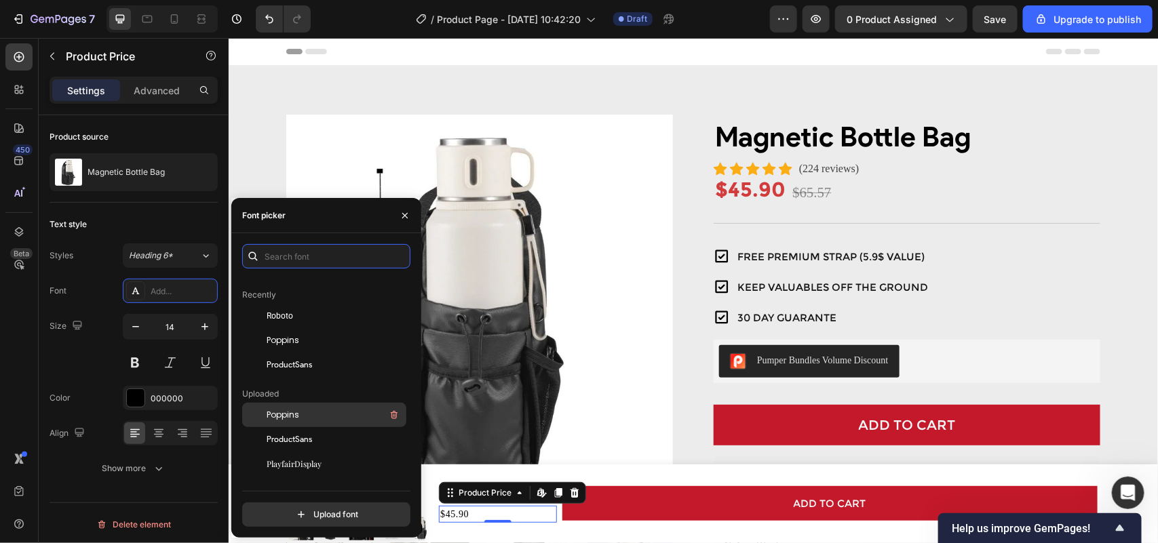
scroll to position [0, 0]
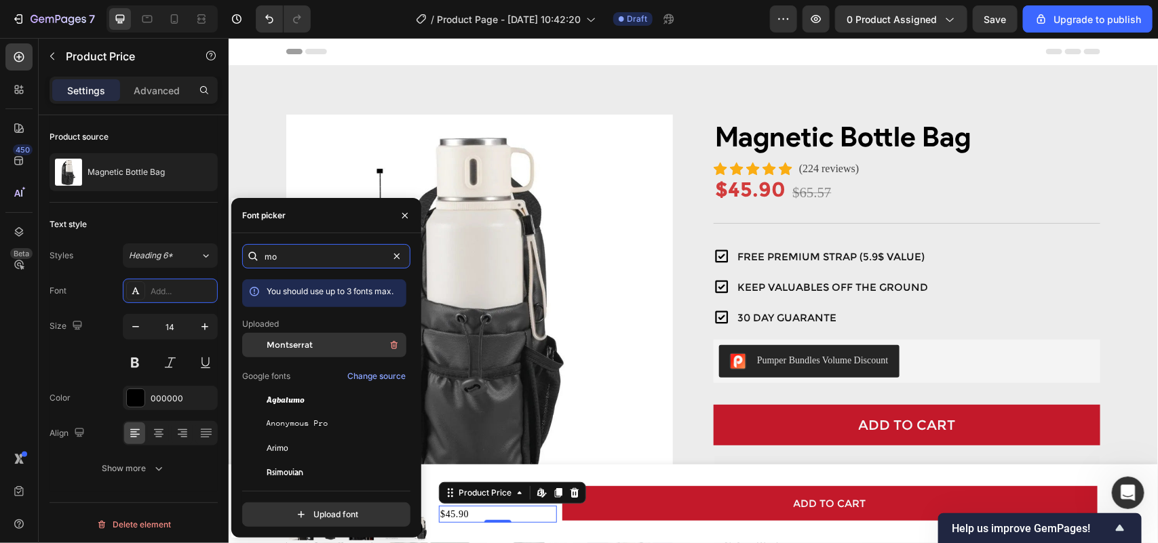
type input "mo"
click at [282, 344] on span "Montserrat" at bounding box center [290, 345] width 46 height 12
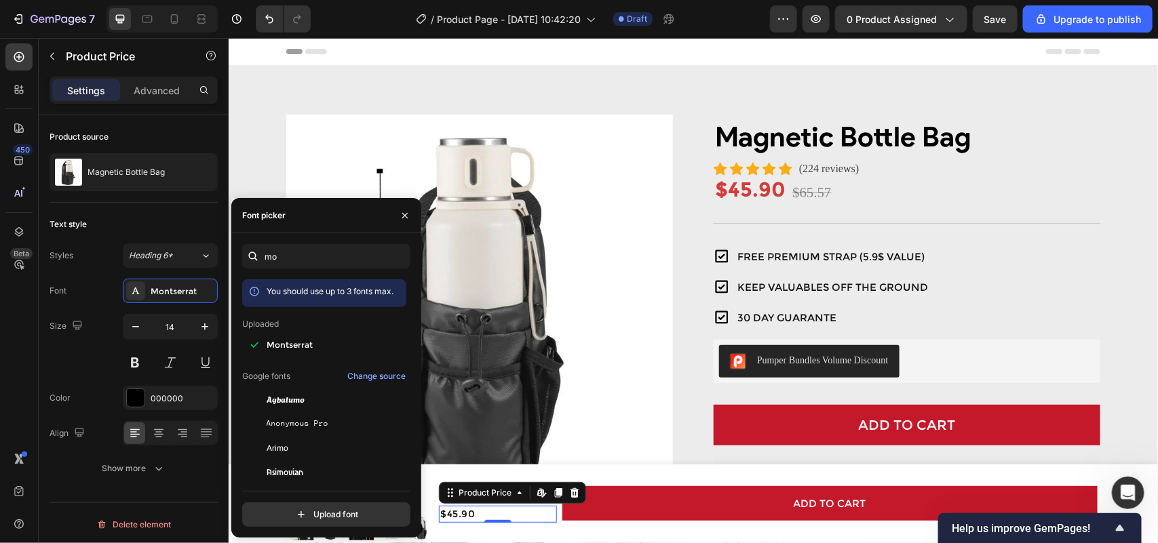
click at [499, 528] on div "Magnetic Bottle Bag Product Title $45.90 Product Price Edit content in Shopify …" at bounding box center [496, 503] width 117 height 73
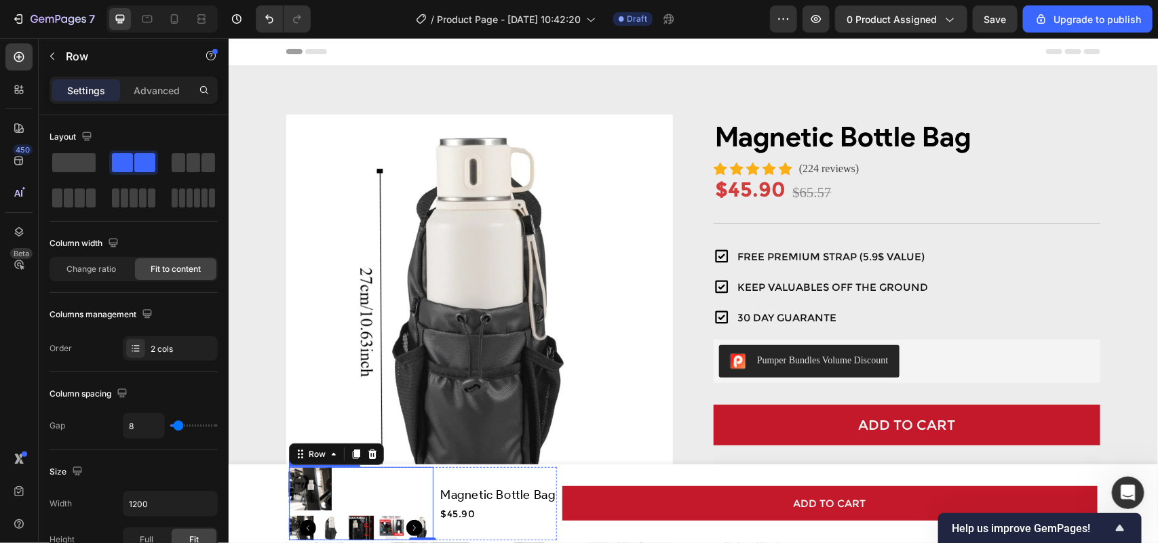
click at [312, 500] on img at bounding box center [309, 488] width 43 height 43
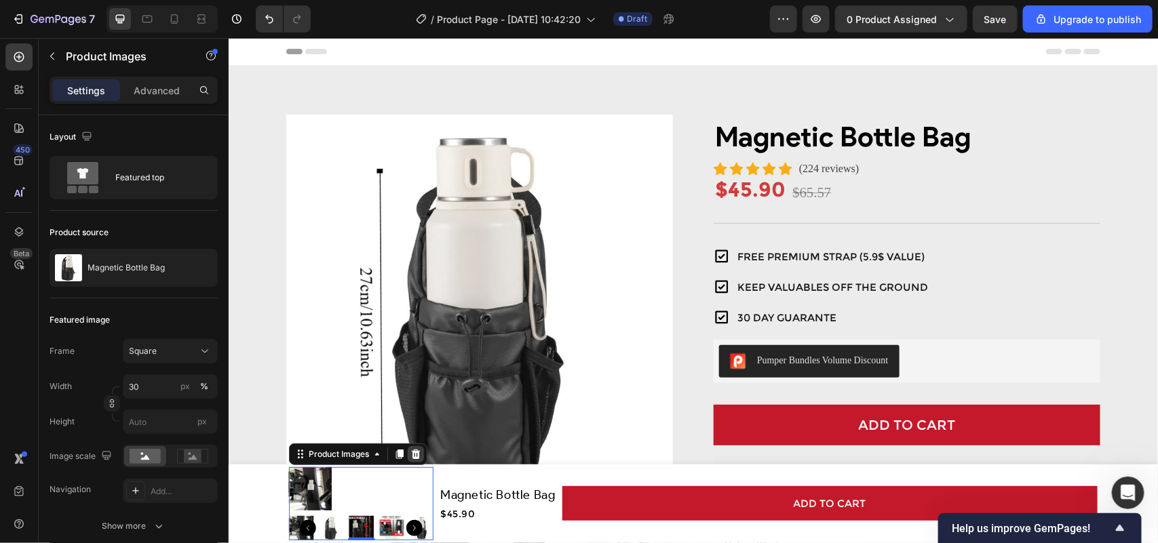
click at [411, 452] on icon at bounding box center [415, 453] width 9 height 9
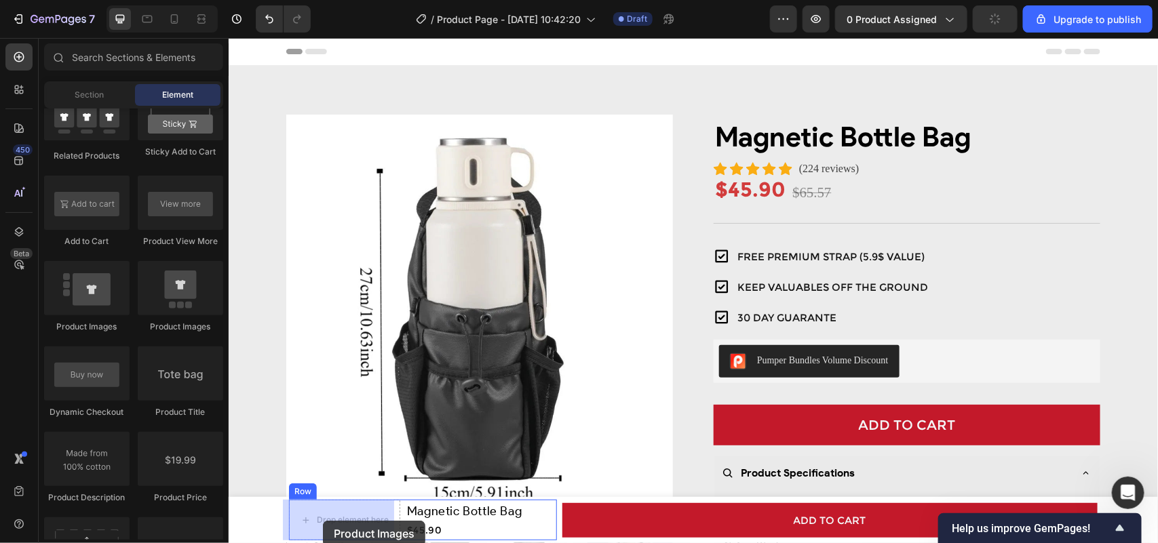
drag, startPoint x: 411, startPoint y: 345, endPoint x: 311, endPoint y: 507, distance: 190.6
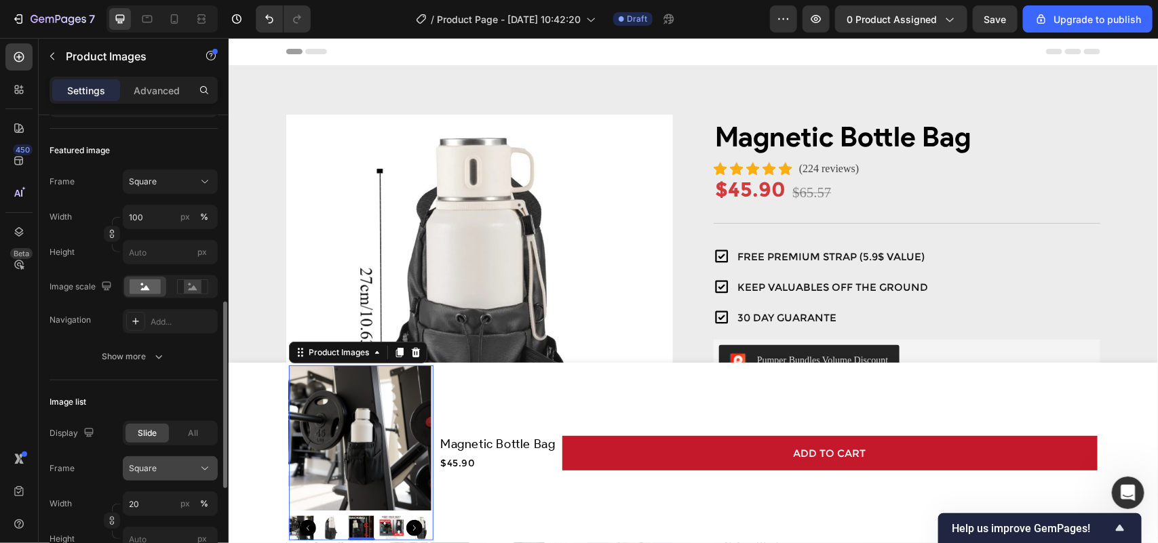
scroll to position [254, 0]
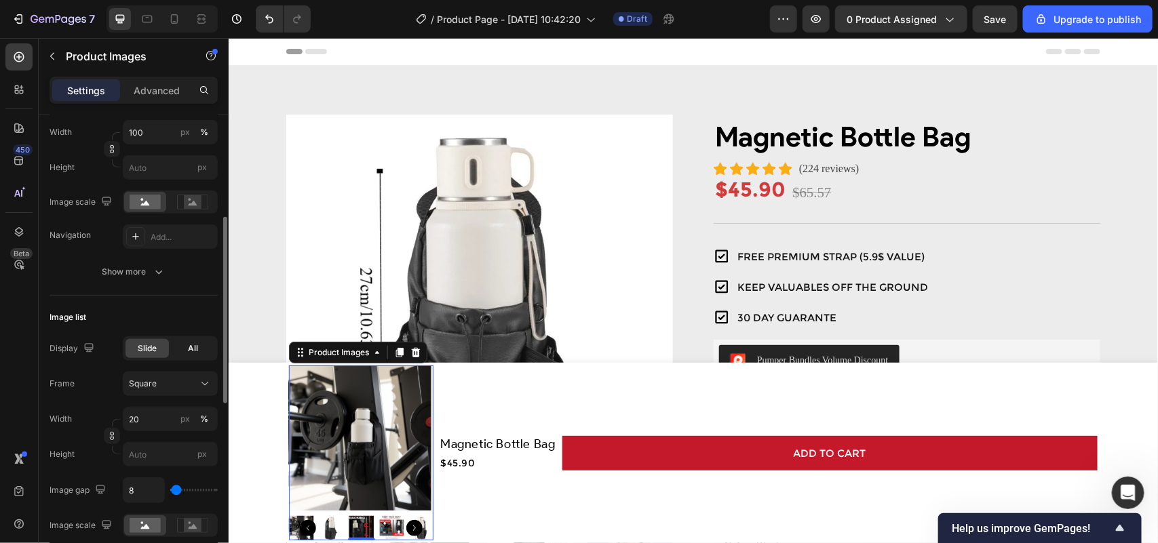
click at [185, 353] on div "All" at bounding box center [193, 348] width 43 height 19
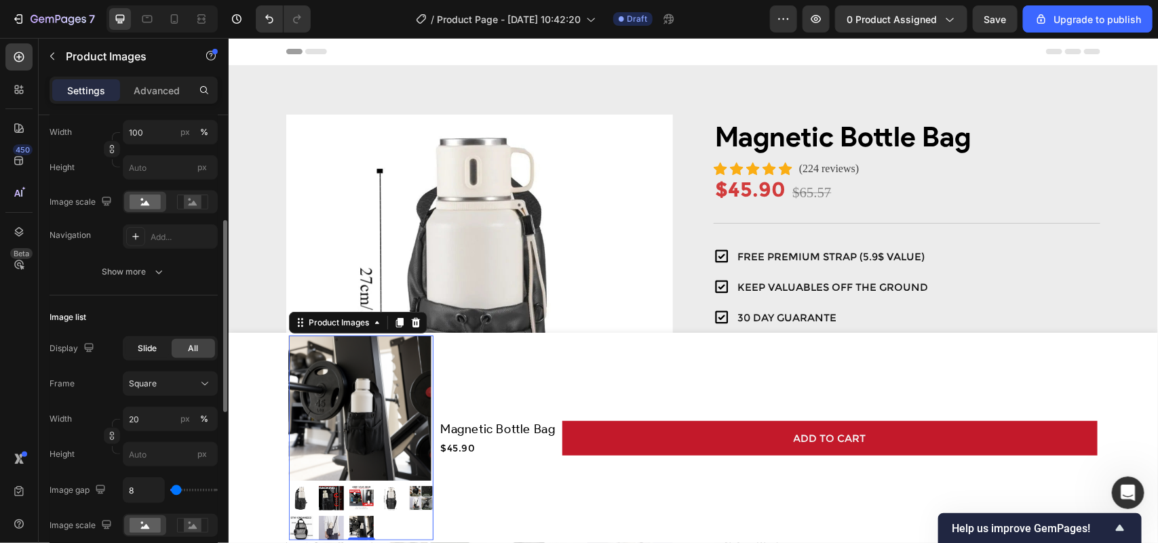
click at [151, 353] on span "Slide" at bounding box center [147, 348] width 19 height 12
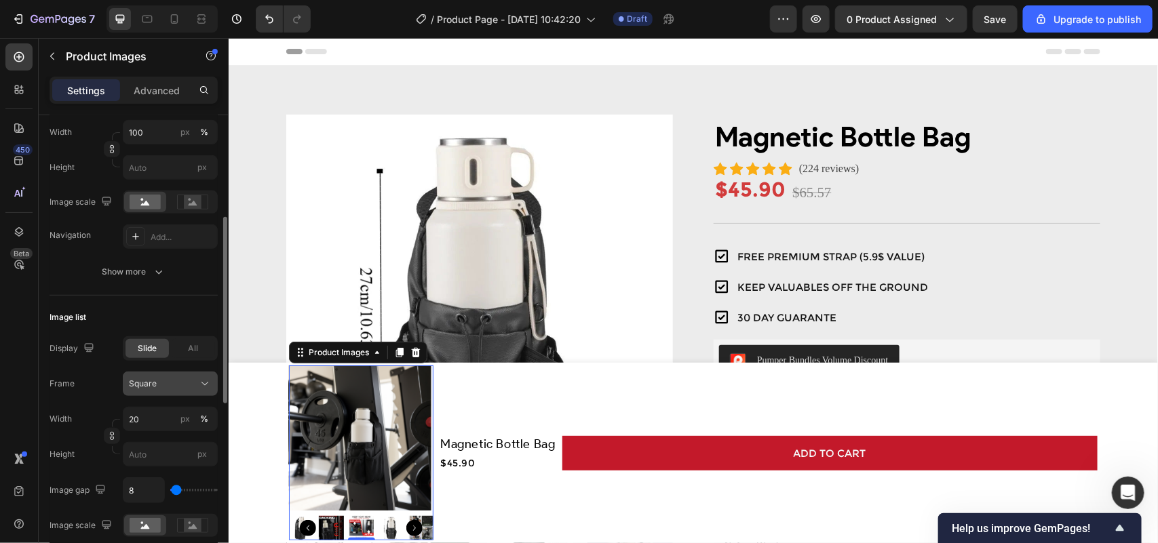
click at [170, 384] on div "Square" at bounding box center [162, 384] width 66 height 12
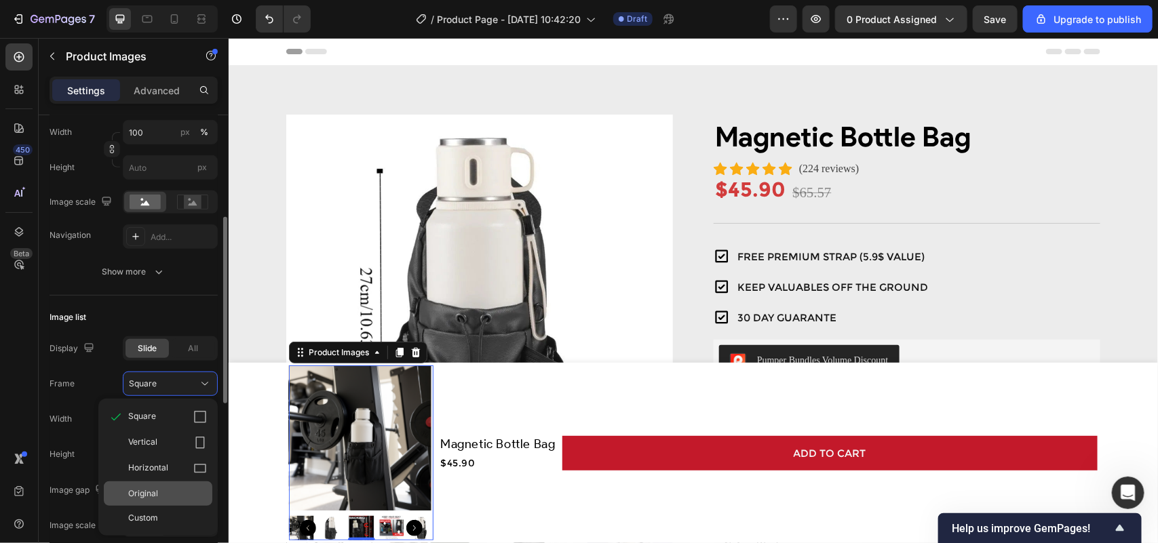
click at [155, 500] on span "Original" at bounding box center [143, 494] width 30 height 12
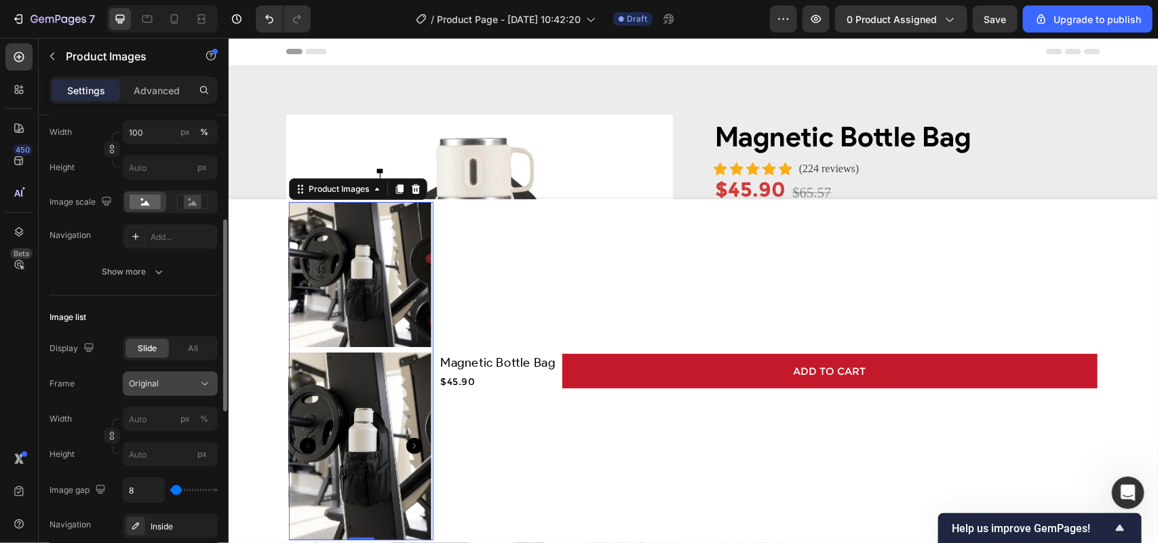
click at [178, 390] on div "Original" at bounding box center [162, 384] width 66 height 12
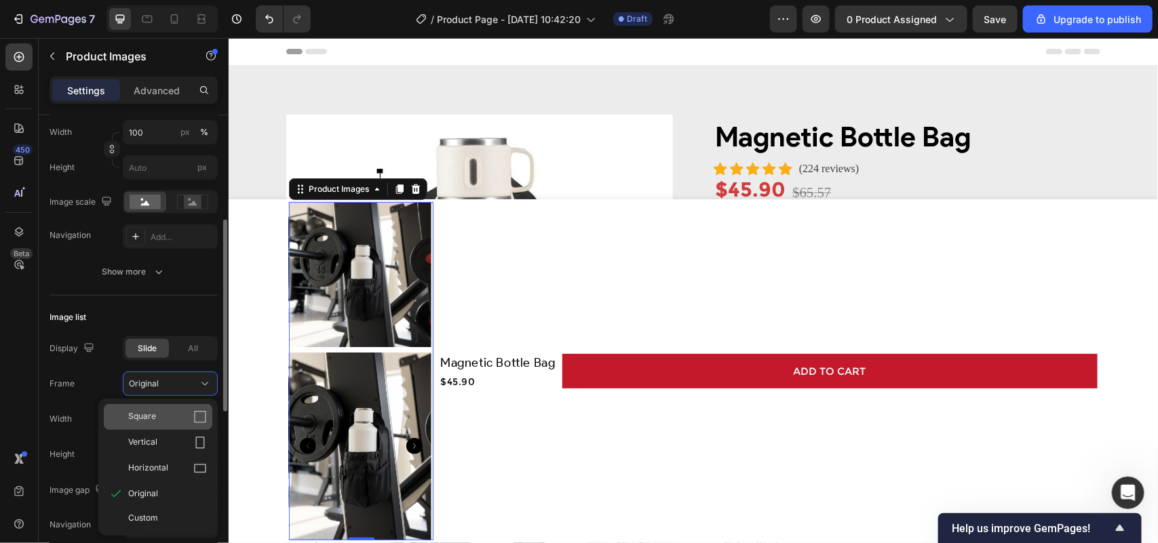
click at [174, 411] on div "Square" at bounding box center [167, 417] width 79 height 14
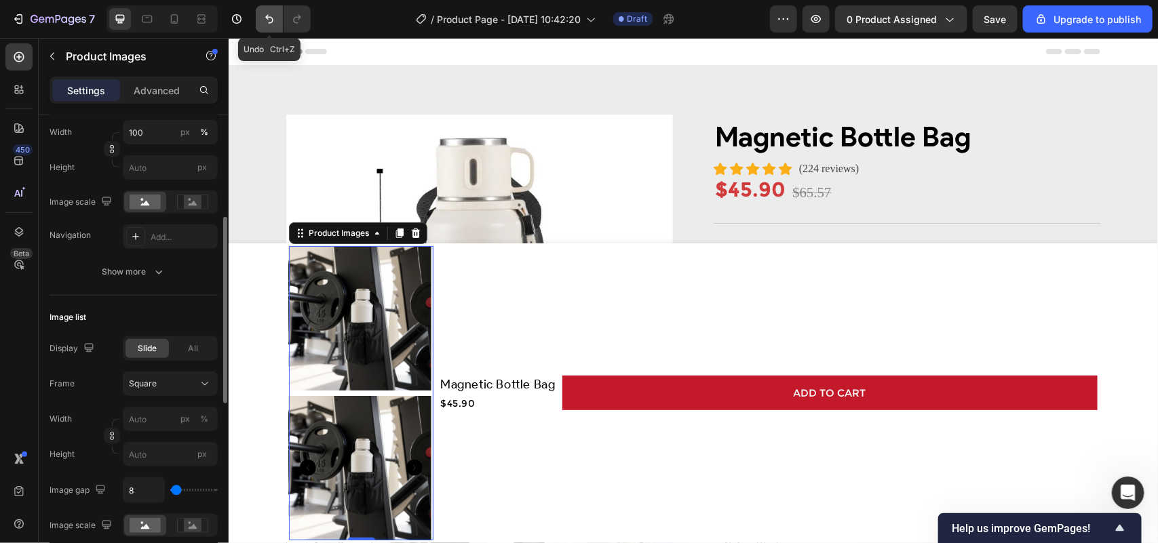
click at [275, 14] on icon "Undo/Redo" at bounding box center [269, 19] width 14 height 14
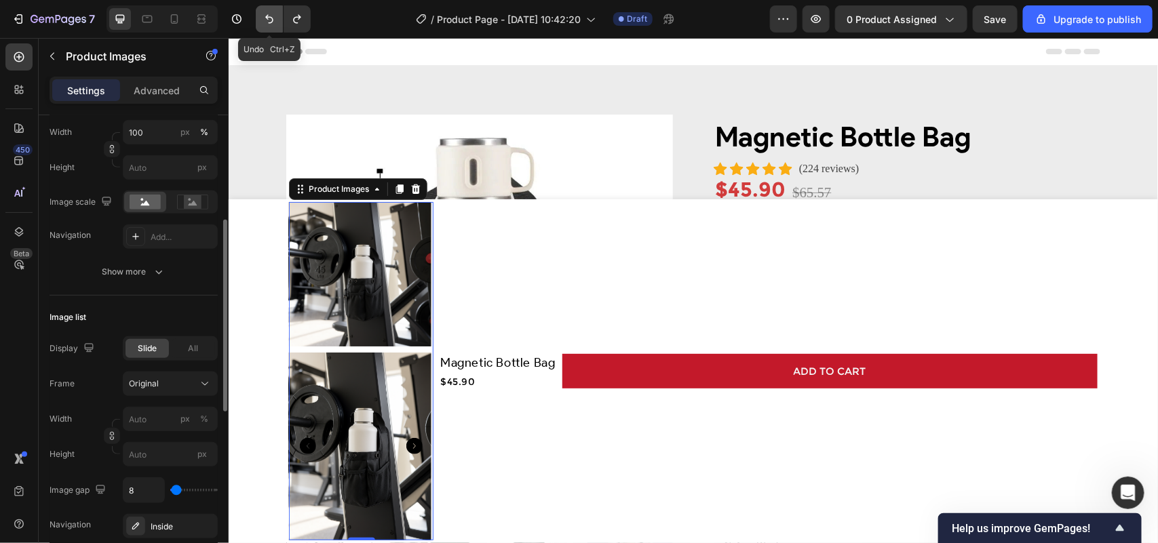
click at [275, 14] on icon "Undo/Redo" at bounding box center [269, 19] width 14 height 14
type input "20"
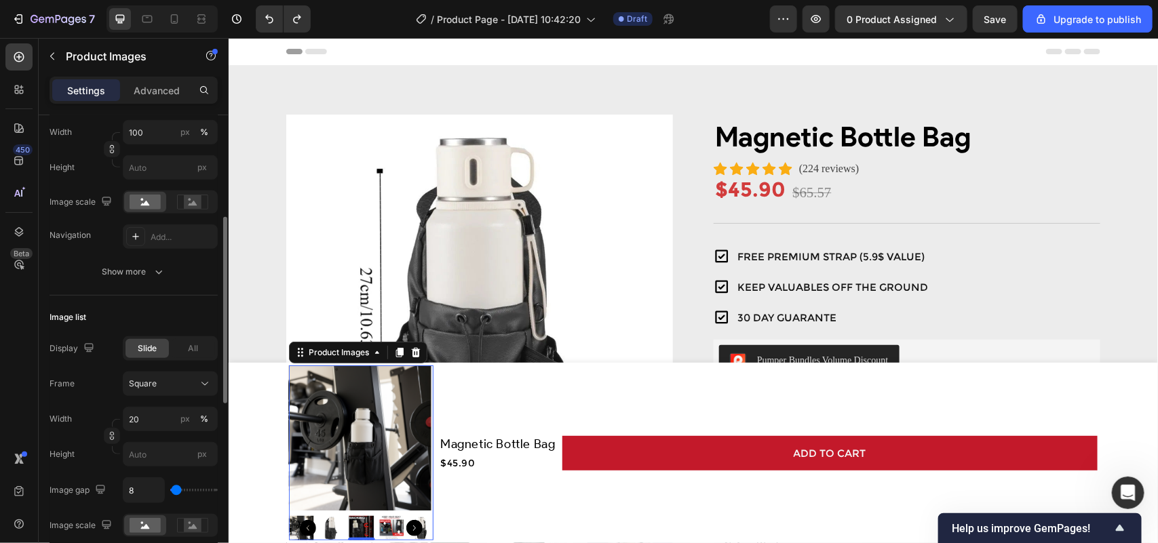
type input "0"
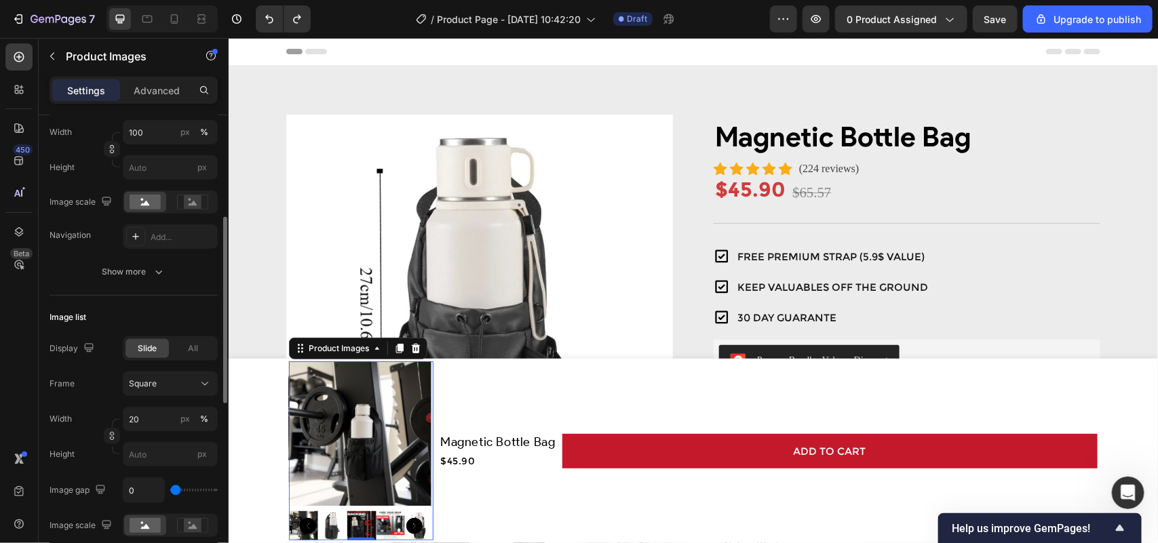
drag, startPoint x: 174, startPoint y: 490, endPoint x: 157, endPoint y: 490, distance: 16.3
type input "0"
click at [170, 490] on input "range" at bounding box center [193, 490] width 47 height 3
click at [144, 492] on input "0" at bounding box center [143, 490] width 41 height 24
click at [201, 503] on div "0" at bounding box center [170, 490] width 95 height 26
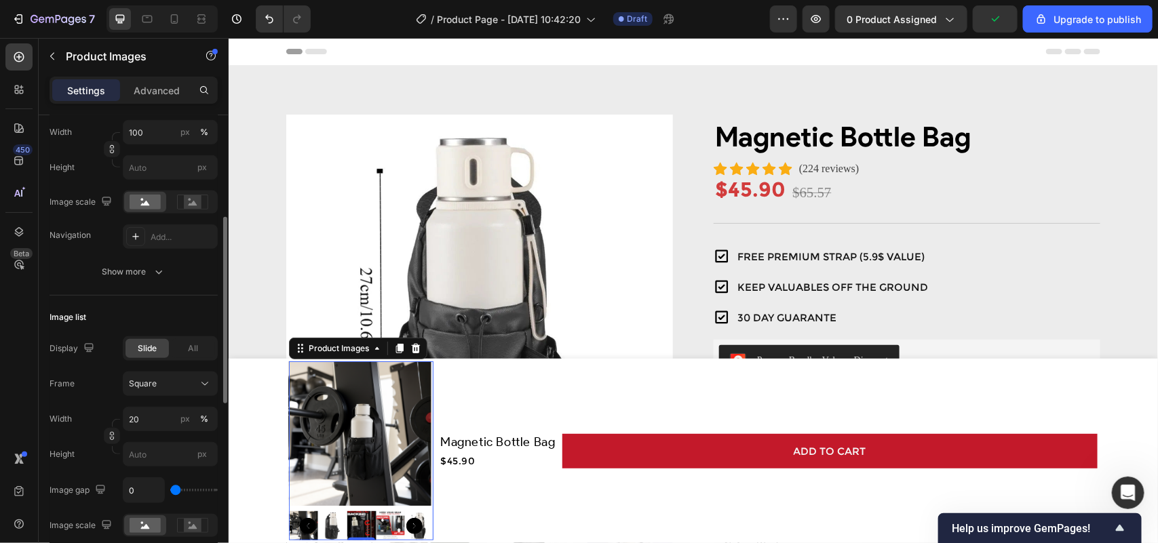
scroll to position [339, 0]
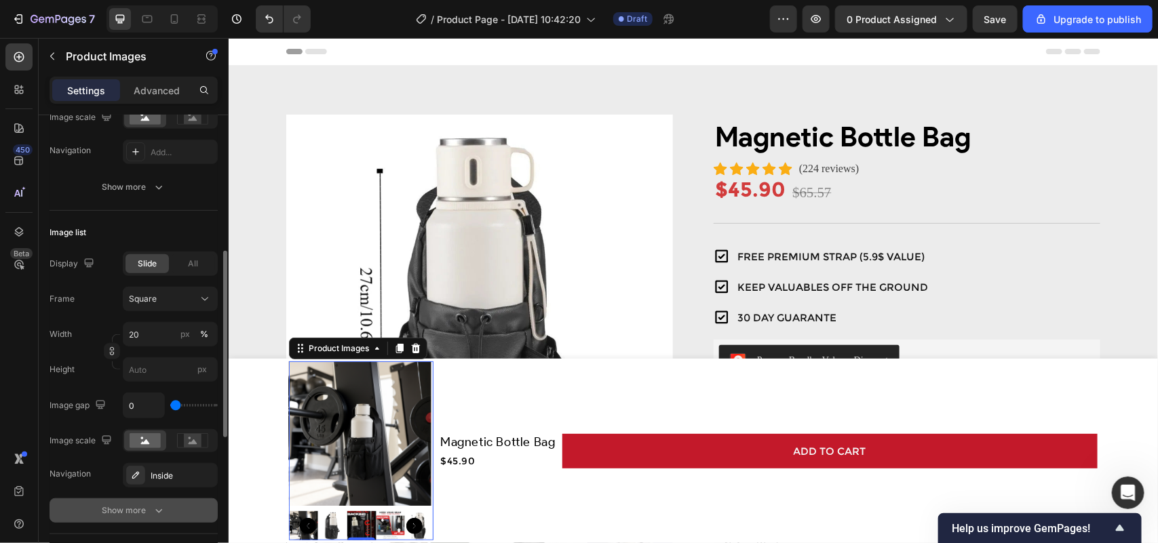
click at [187, 519] on button "Show more" at bounding box center [134, 510] width 168 height 24
click at [317, 523] on img at bounding box center [331, 525] width 29 height 29
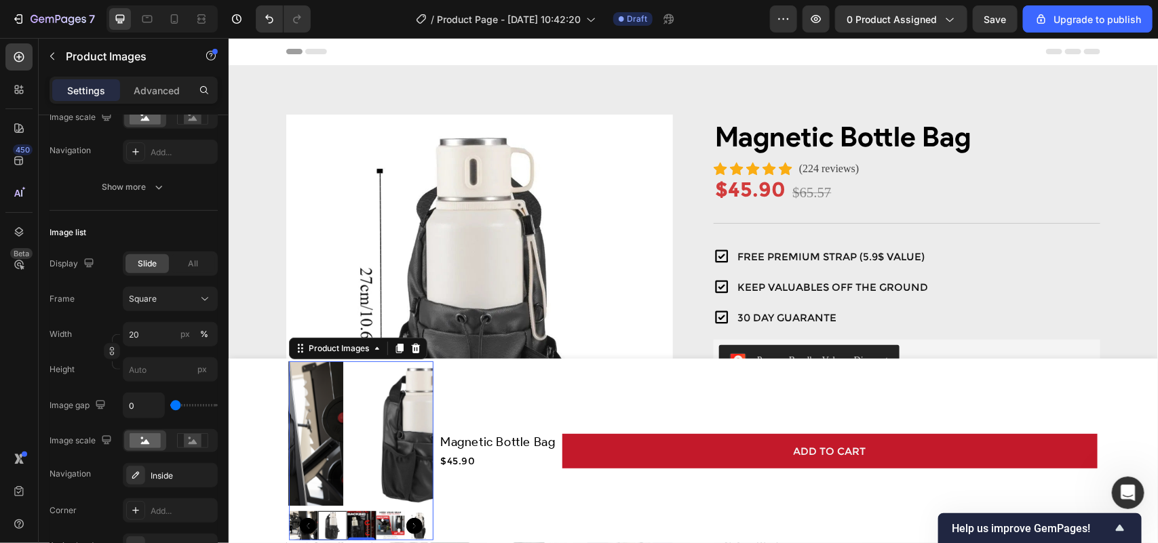
click at [290, 523] on img at bounding box center [302, 525] width 29 height 29
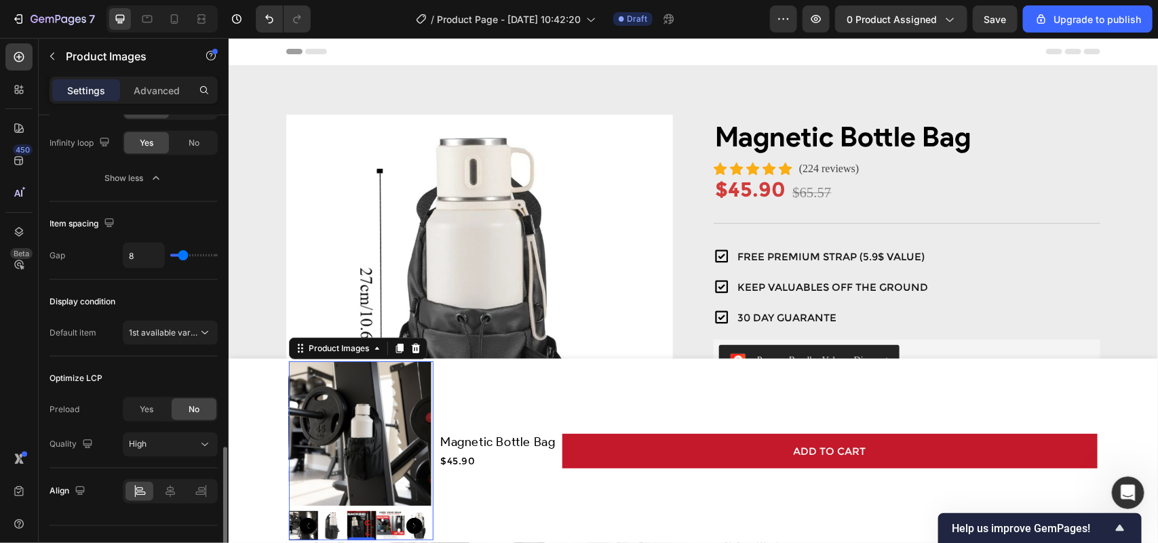
scroll to position [875, 0]
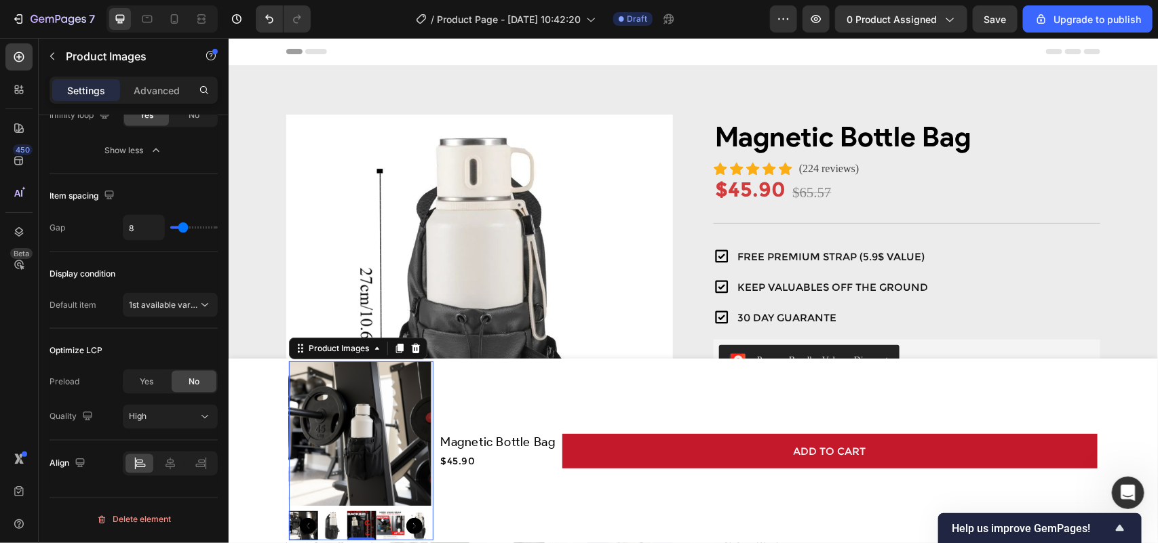
click at [422, 403] on img at bounding box center [358, 433] width 144 height 144
click at [411, 352] on icon at bounding box center [415, 347] width 9 height 9
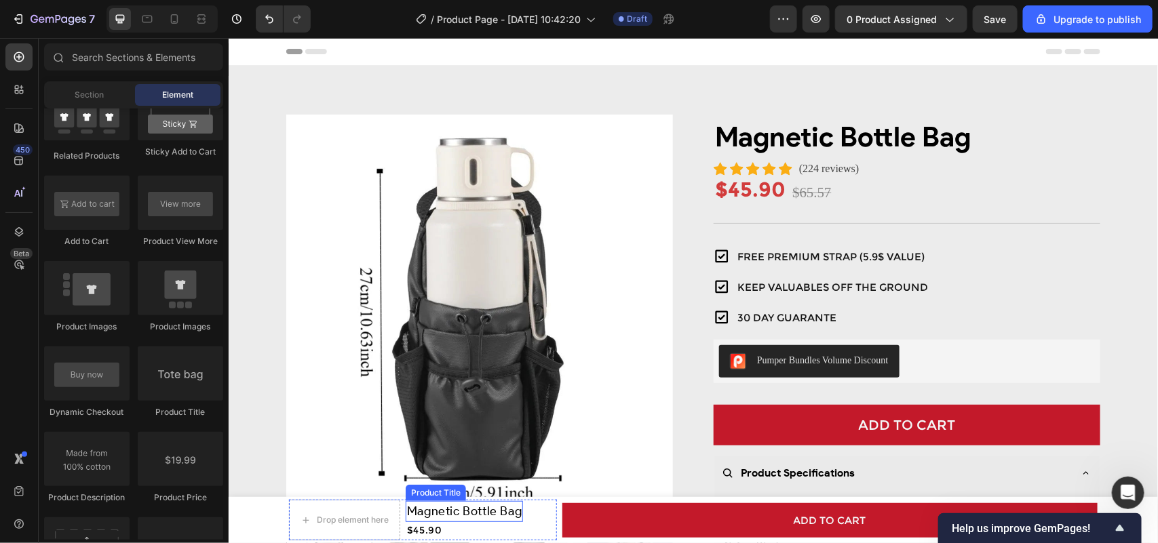
click at [456, 506] on h1 "Magnetic Bottle Bag" at bounding box center [463, 510] width 117 height 21
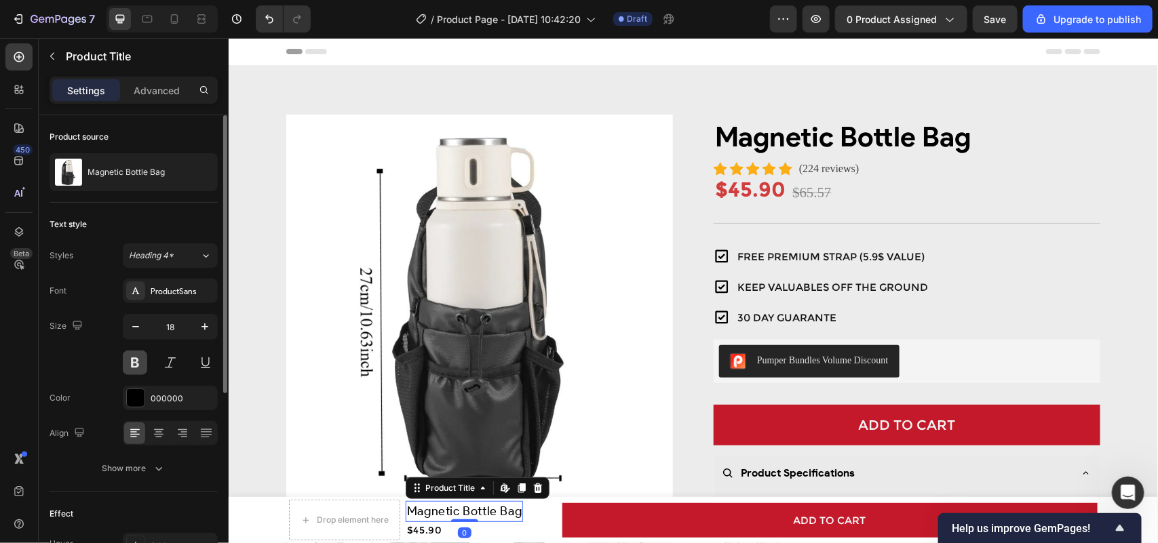
click at [138, 355] on button at bounding box center [135, 363] width 24 height 24
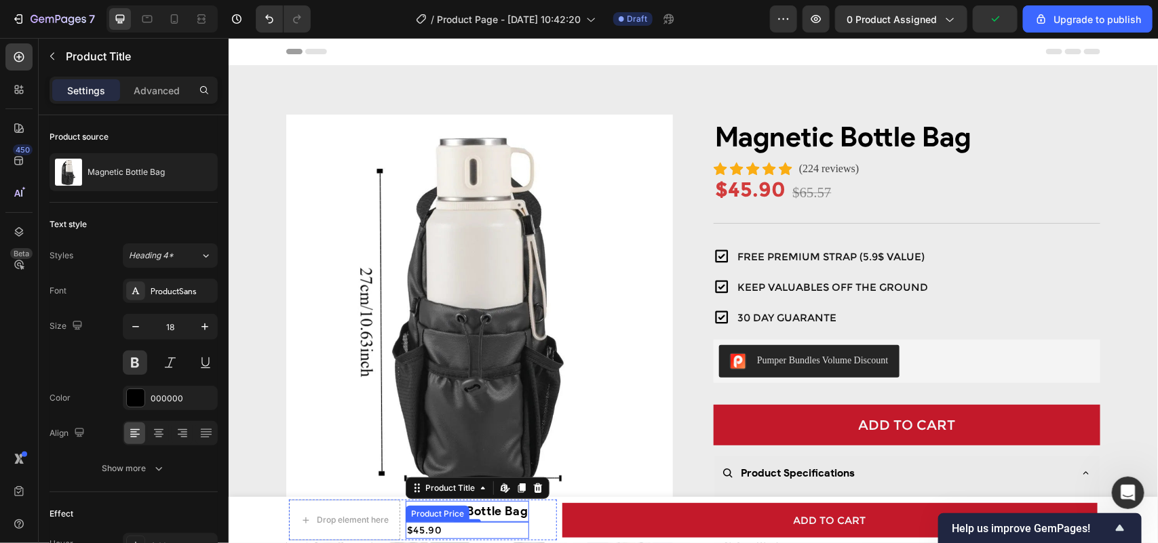
click at [426, 528] on div "$45.90" at bounding box center [466, 529] width 123 height 17
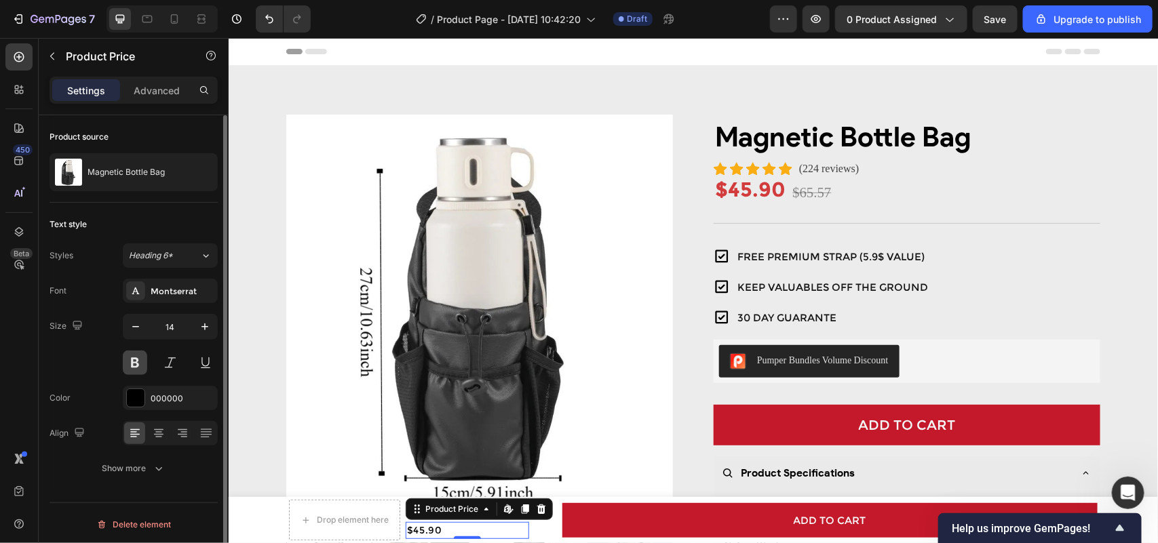
click at [138, 367] on button at bounding box center [135, 363] width 24 height 24
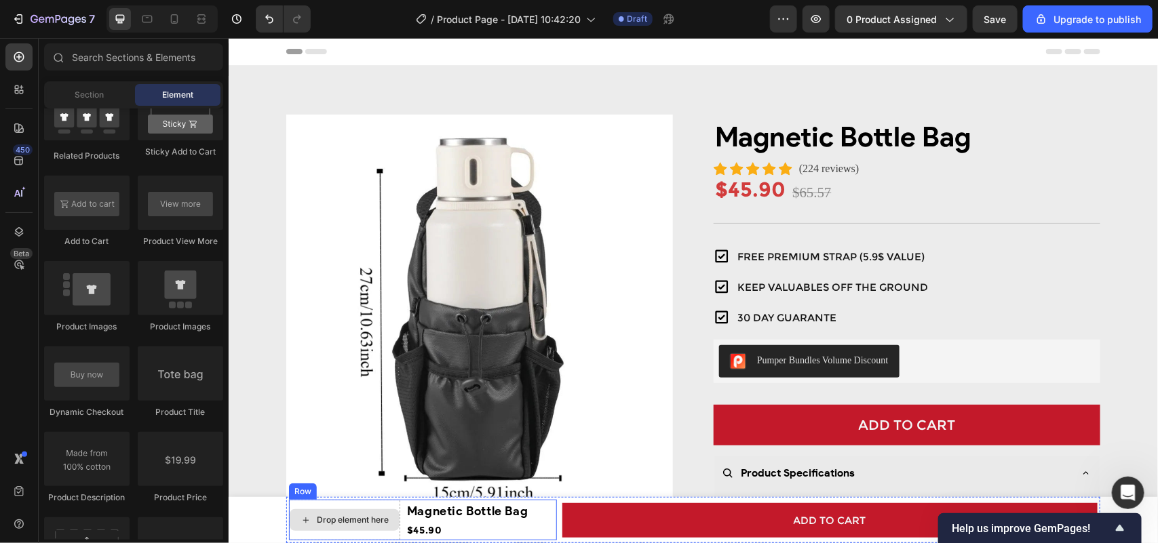
click at [316, 518] on div "Drop element here" at bounding box center [352, 519] width 72 height 11
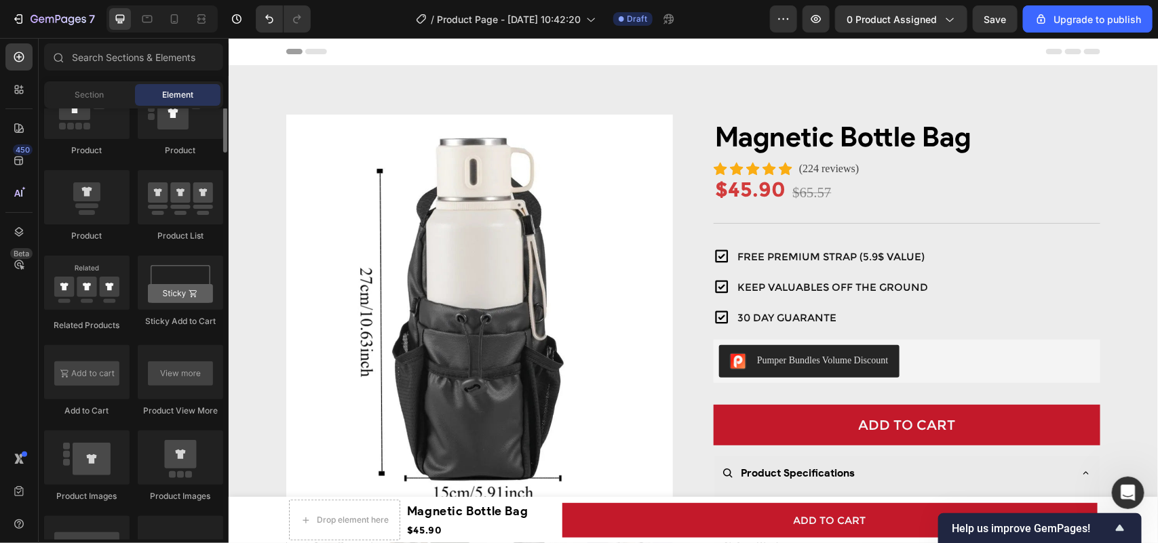
scroll to position [1611, 0]
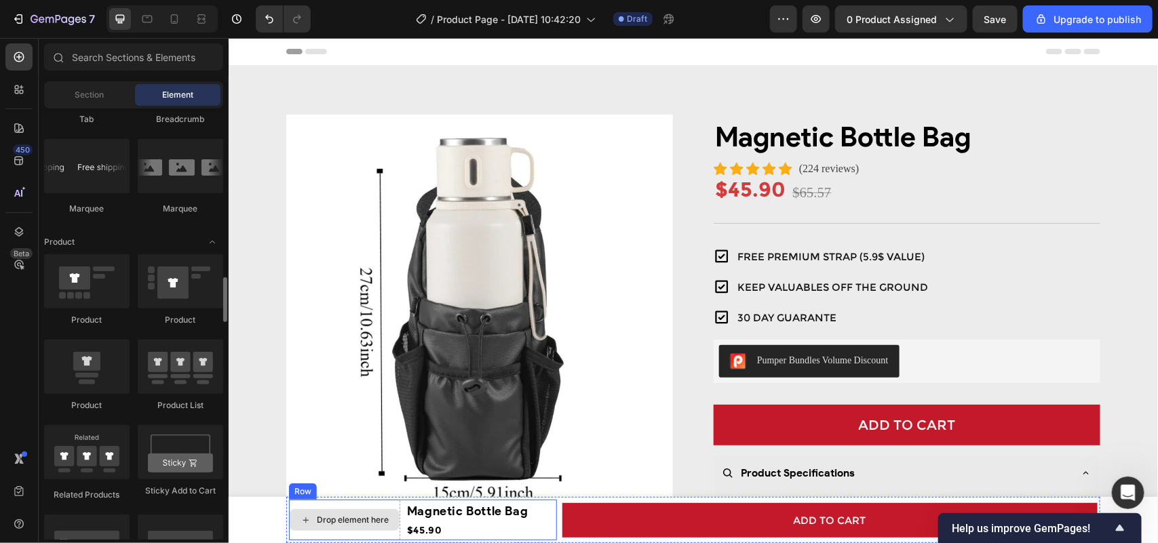
click at [319, 532] on div "Drop element here" at bounding box center [343, 519] width 111 height 41
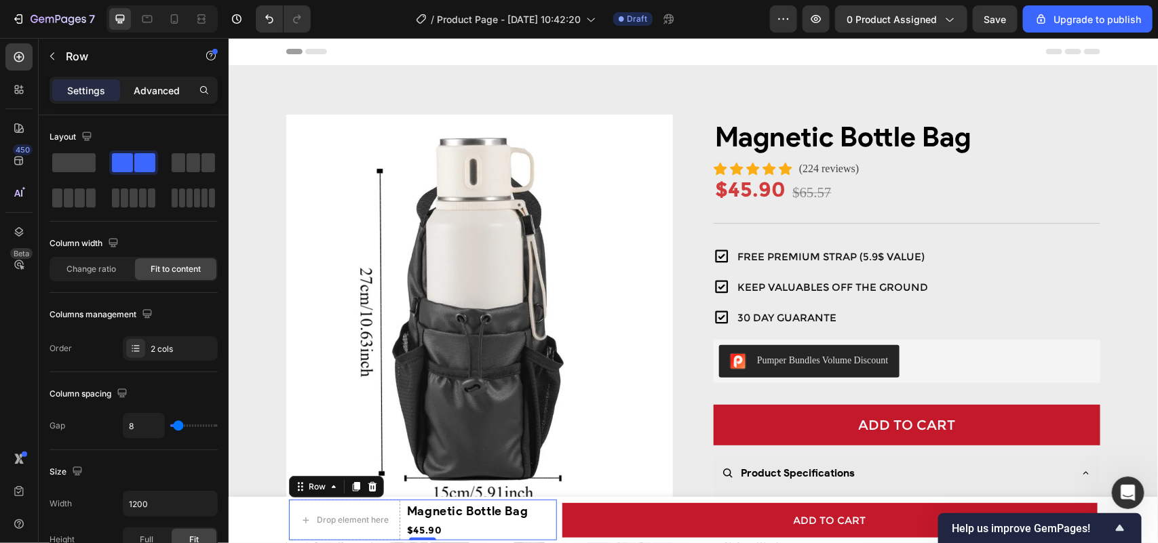
click at [174, 90] on p "Advanced" at bounding box center [157, 90] width 46 height 14
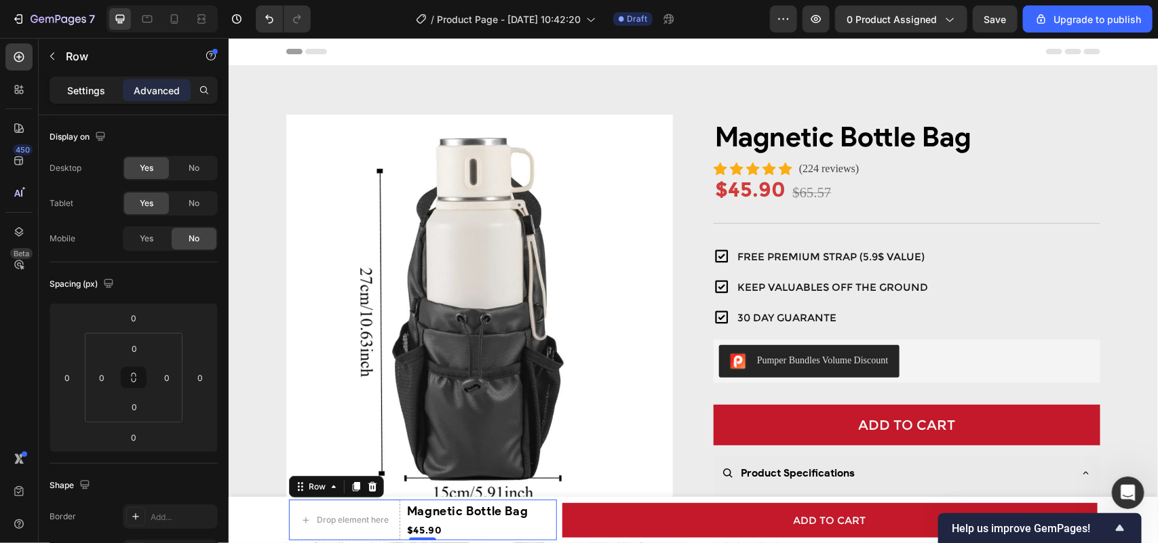
click at [94, 90] on p "Settings" at bounding box center [86, 90] width 38 height 14
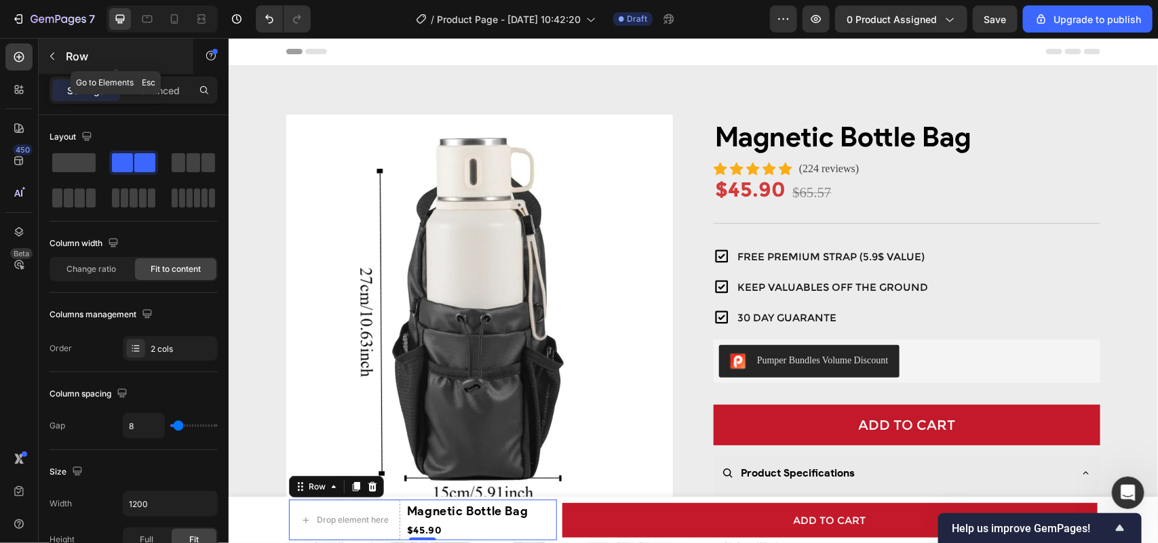
click at [62, 55] on button "button" at bounding box center [52, 56] width 22 height 22
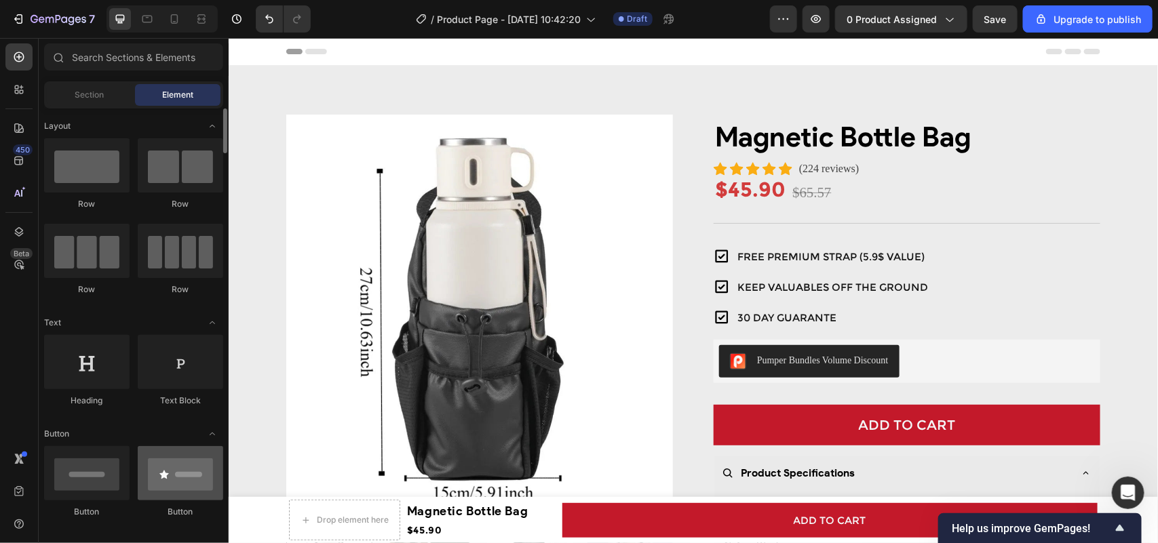
scroll to position [254, 0]
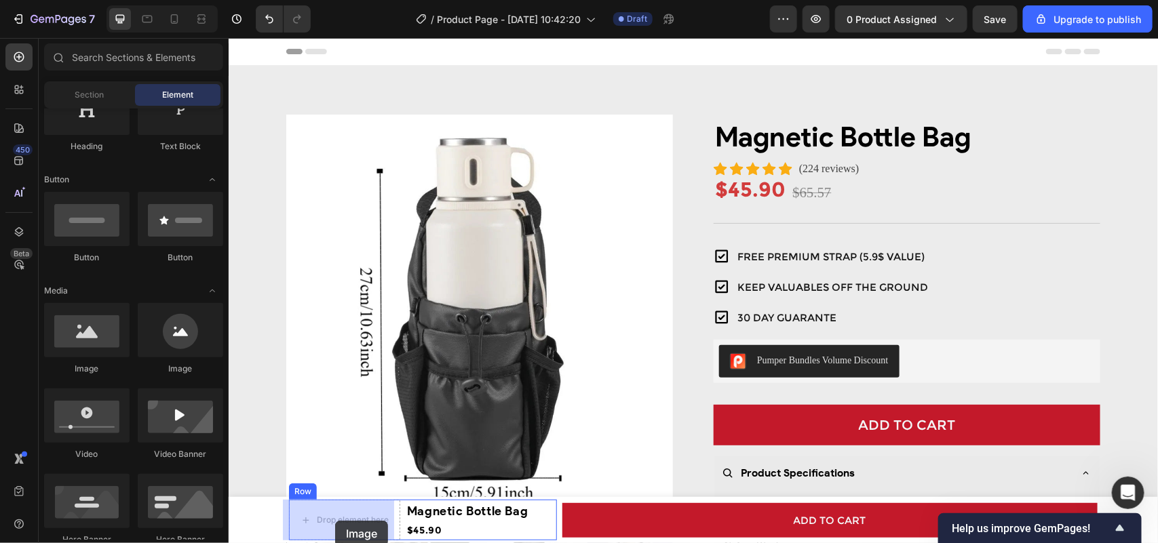
drag, startPoint x: 324, startPoint y: 388, endPoint x: 313, endPoint y: 501, distance: 113.8
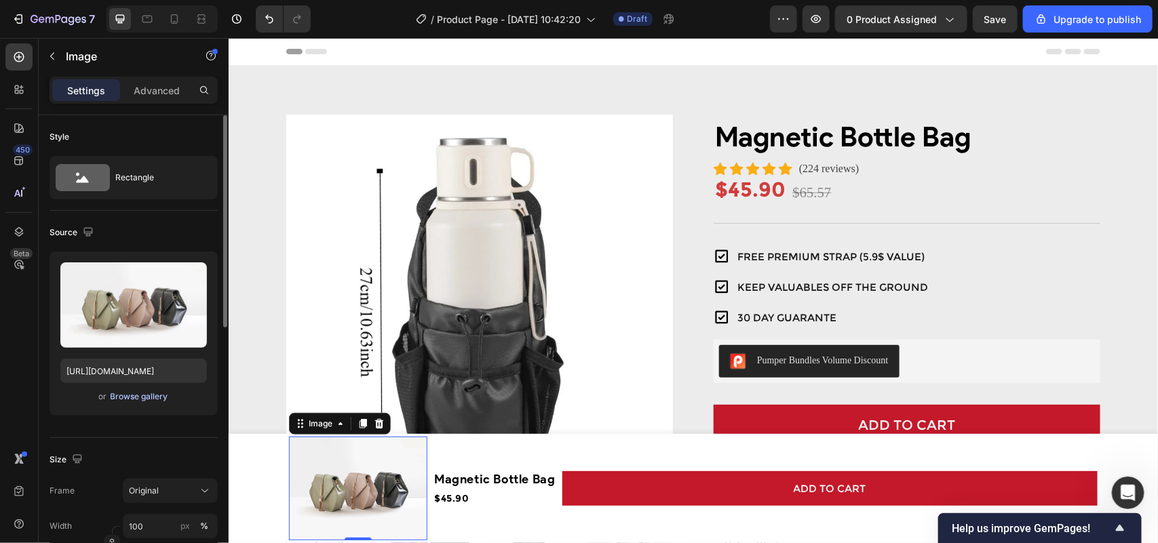
click at [122, 395] on div "Browse gallery" at bounding box center [140, 397] width 58 height 12
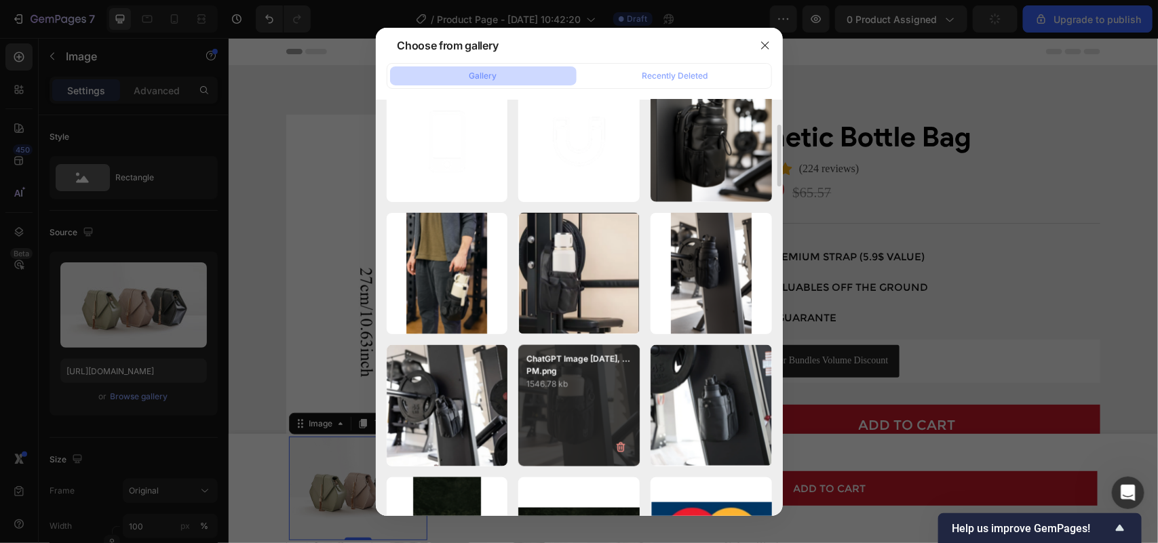
scroll to position [736, 0]
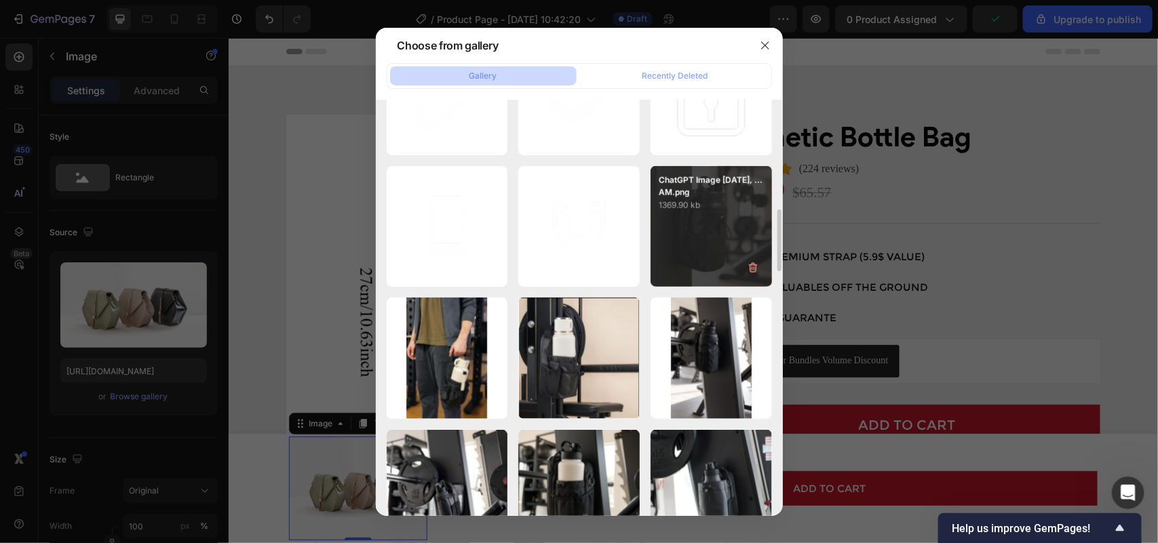
click at [694, 266] on div "ChatGPT Image Aug 5, ...AM.png 1369.90 kb" at bounding box center [710, 226] width 121 height 121
type input "https://cdn.shopify.com/s/files/1/0643/4622/6797/files/gempages_577951740402336…"
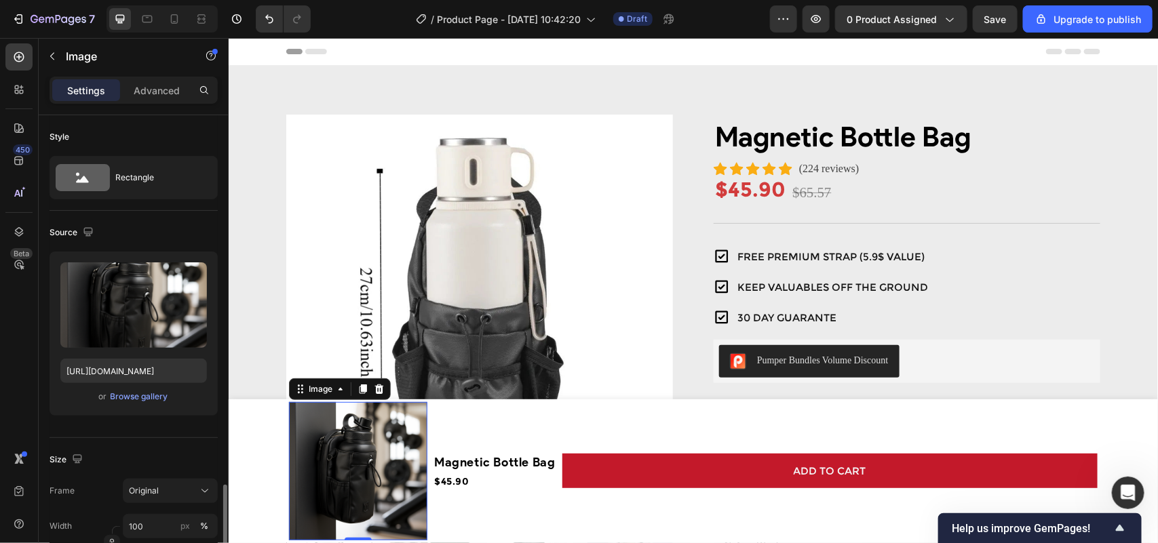
scroll to position [254, 0]
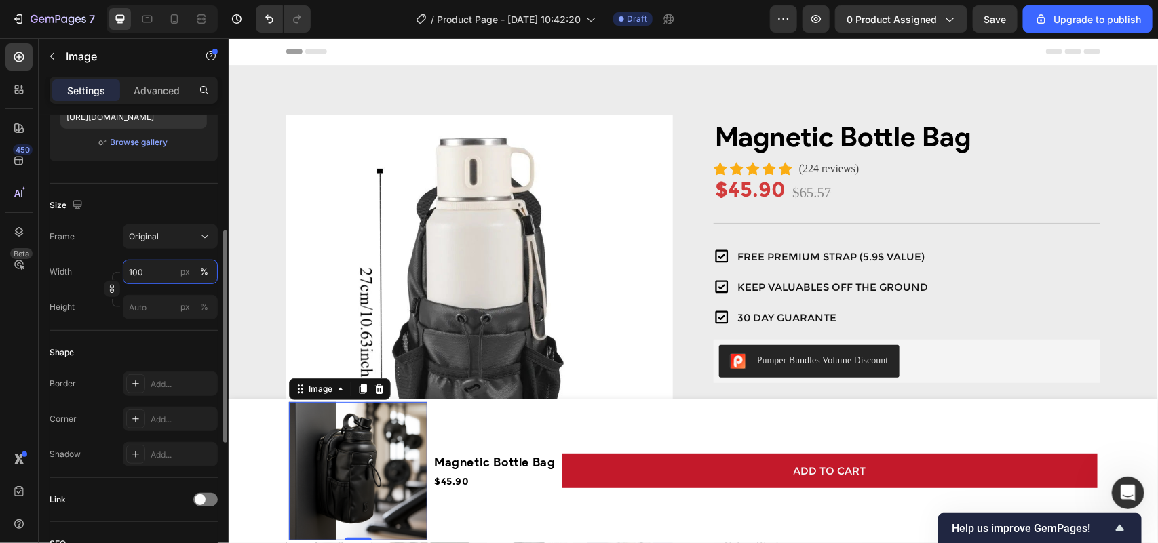
click at [159, 273] on input "100" at bounding box center [170, 272] width 95 height 24
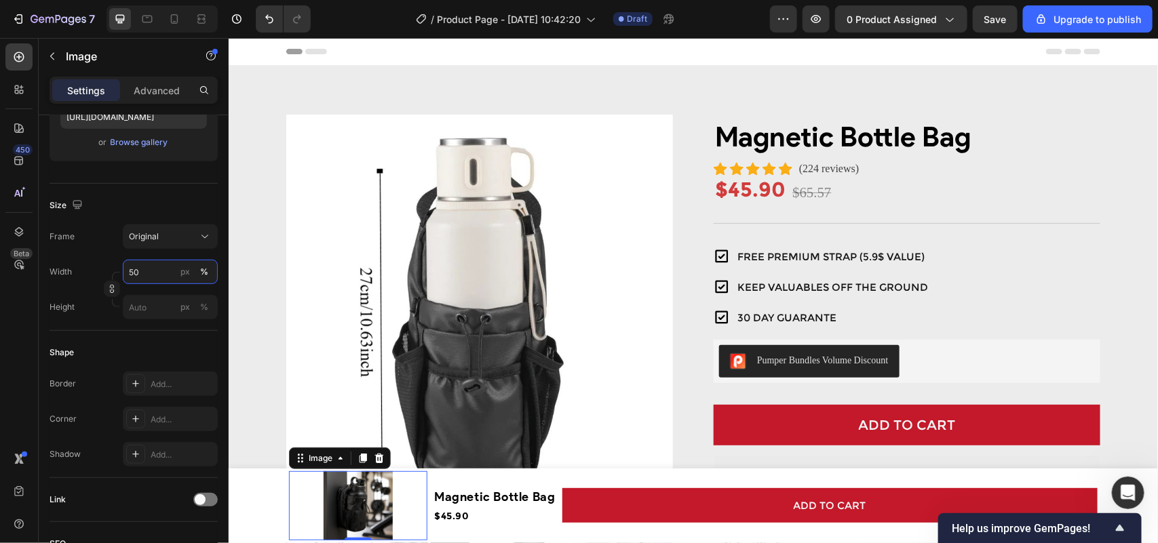
type input "50"
click at [288, 496] on div at bounding box center [357, 505] width 138 height 69
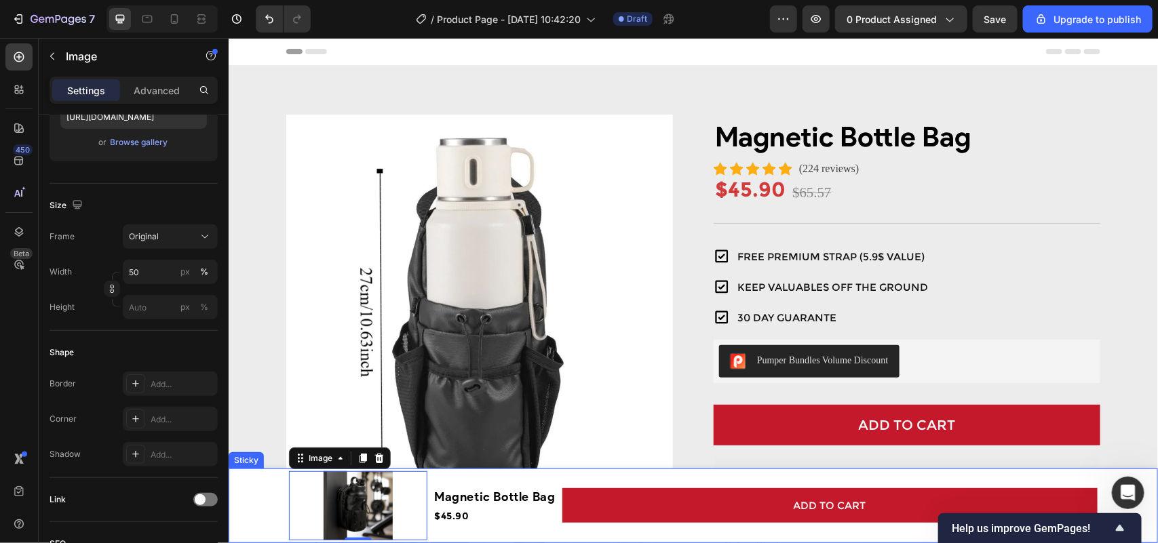
click at [239, 508] on div "Image 0 Magnetic Bottle Bag Product Title $45.90 Product Price Product Price Ro…" at bounding box center [692, 505] width 929 height 75
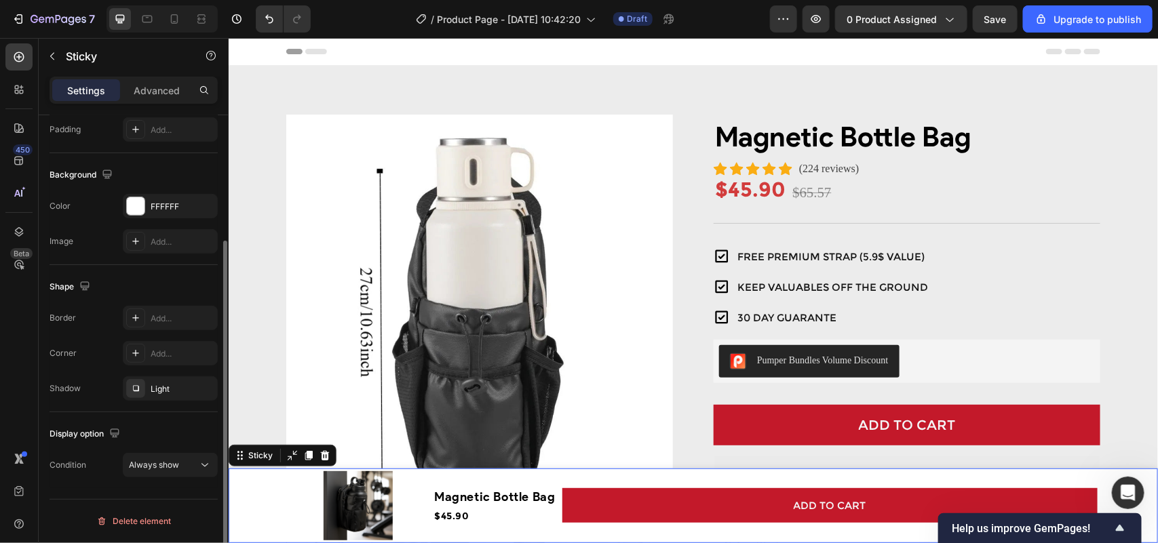
scroll to position [0, 0]
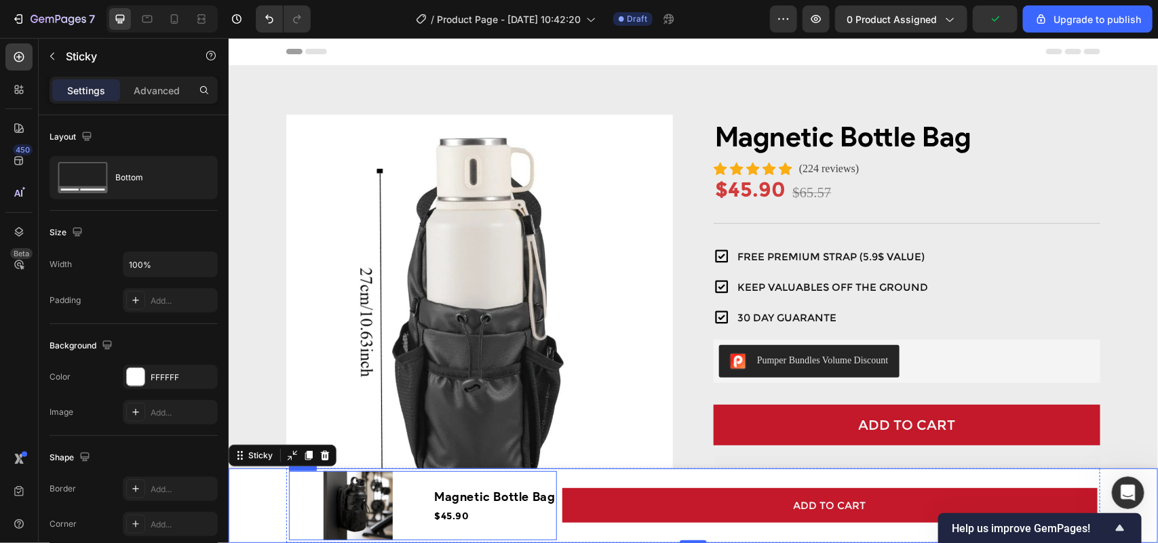
click at [532, 530] on div "Magnetic Bottle Bag Product Title $45.90 Product Price Product Price" at bounding box center [493, 505] width 123 height 69
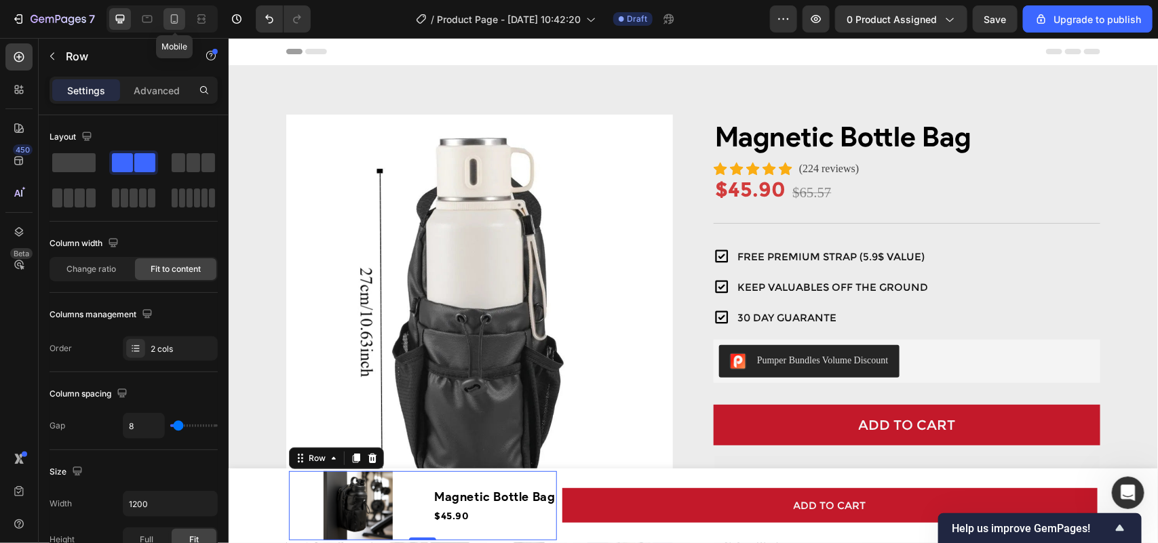
click at [171, 18] on icon at bounding box center [174, 18] width 7 height 9
type input "0"
type input "100%"
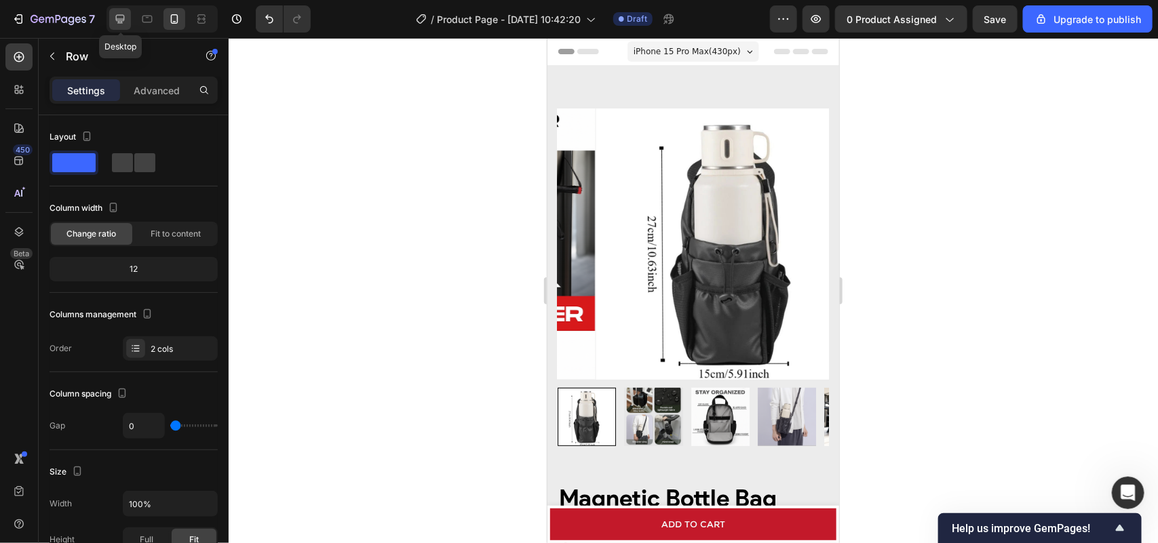
click at [123, 16] on icon at bounding box center [120, 19] width 14 height 14
type input "8"
type input "1200"
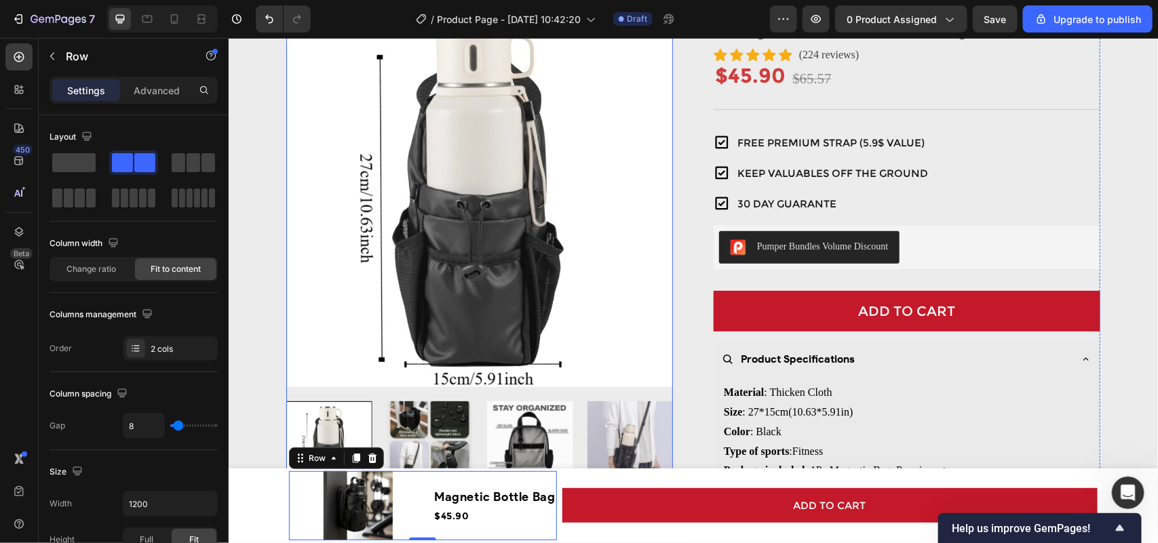
scroll to position [475, 0]
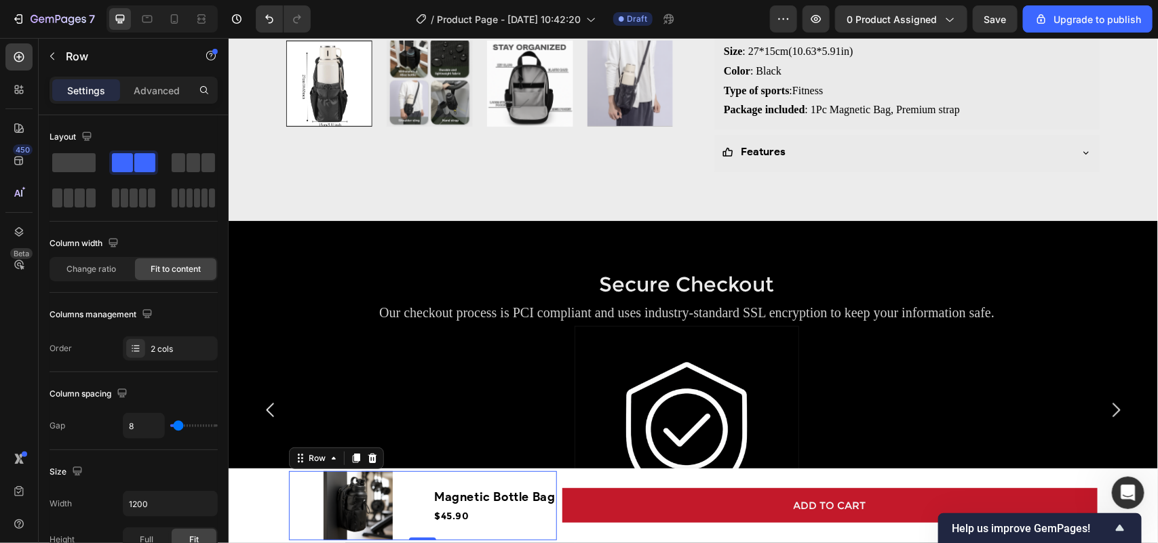
click at [422, 495] on div "Image Magnetic Bottle Bag Product Title $45.90 Product Price Product Price Row 0" at bounding box center [422, 505] width 268 height 69
click at [448, 495] on h1 "Magnetic Bottle Bag" at bounding box center [493, 496] width 123 height 21
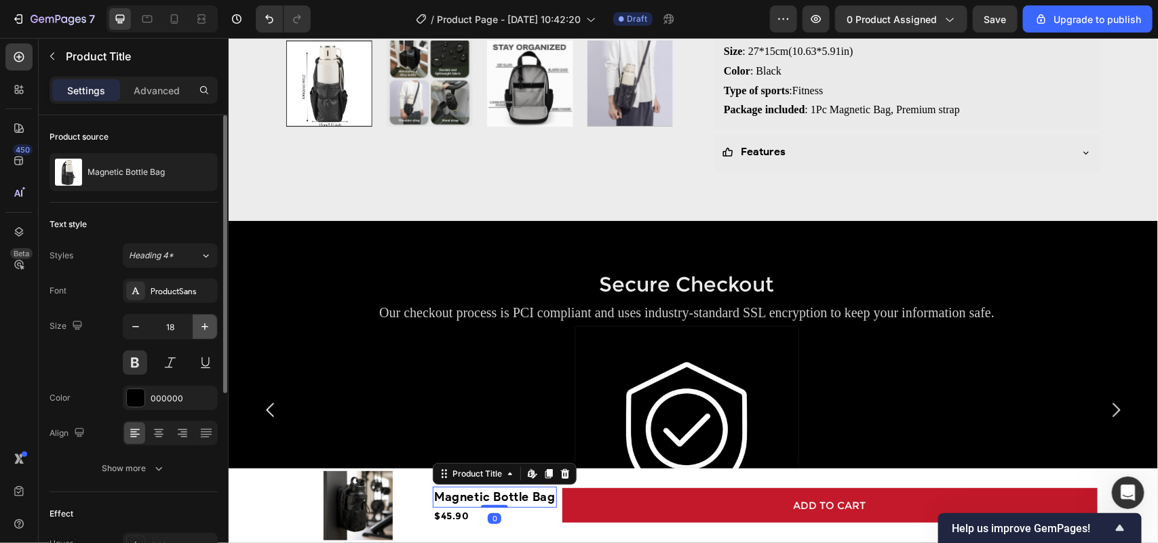
click at [202, 331] on icon "button" at bounding box center [205, 327] width 14 height 14
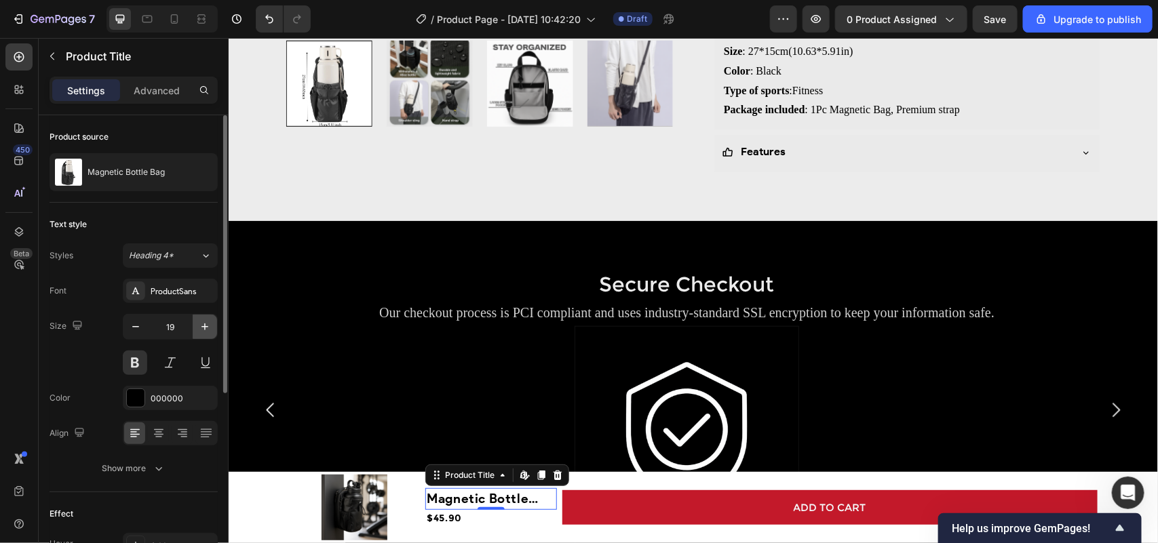
click at [202, 331] on icon "button" at bounding box center [205, 327] width 14 height 14
type input "20"
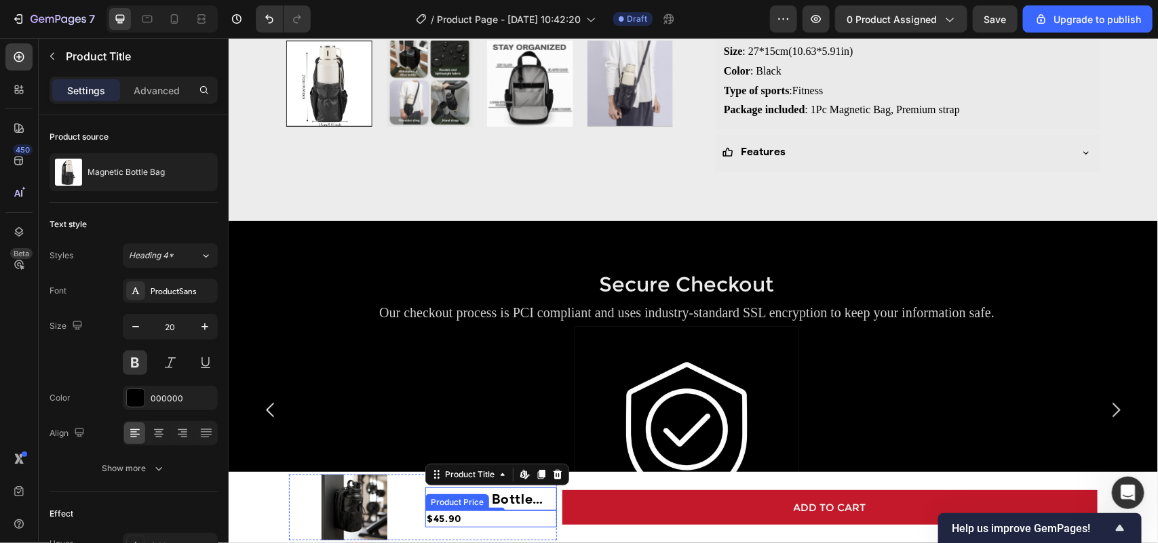
click at [433, 517] on div "$45.90" at bounding box center [490, 518] width 131 height 17
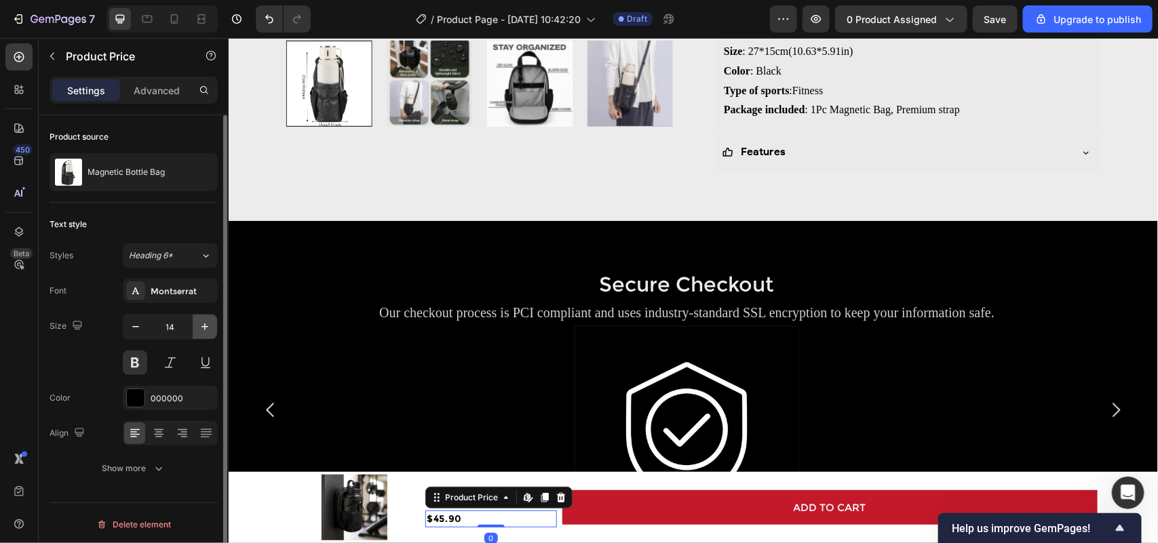
click at [202, 323] on icon "button" at bounding box center [205, 327] width 14 height 14
type input "15"
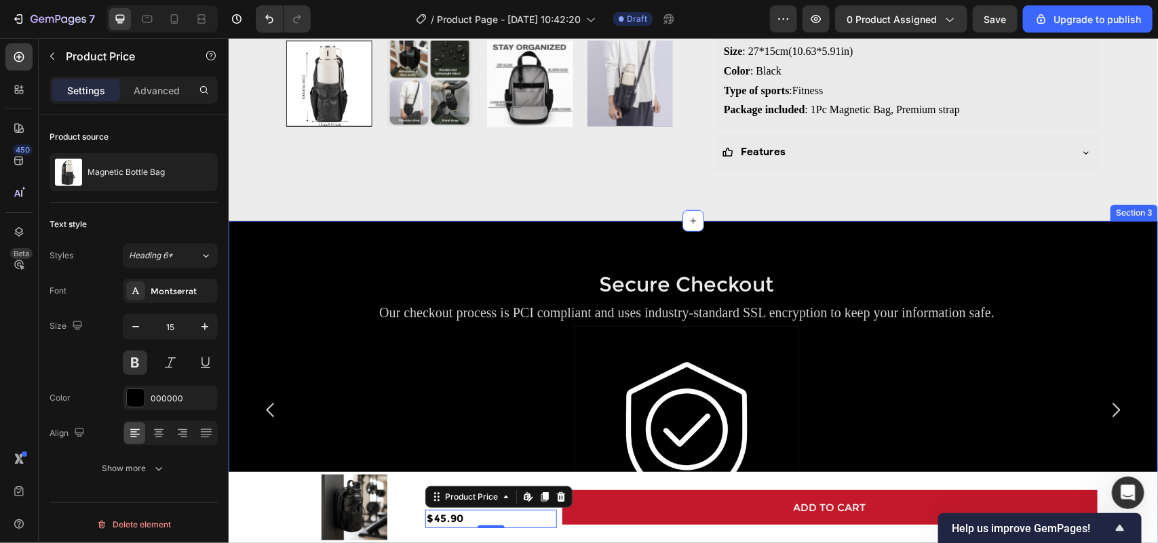
click at [1135, 304] on div "Secure Checkout Heading Our checkout process is PCI compliant and uses industry…" at bounding box center [692, 409] width 929 height 378
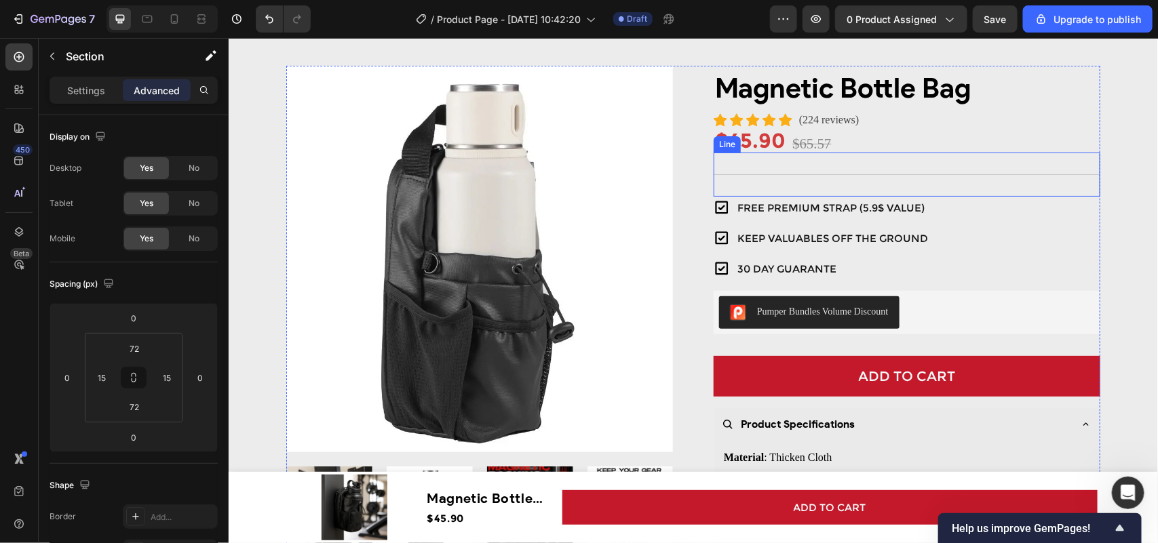
scroll to position [0, 0]
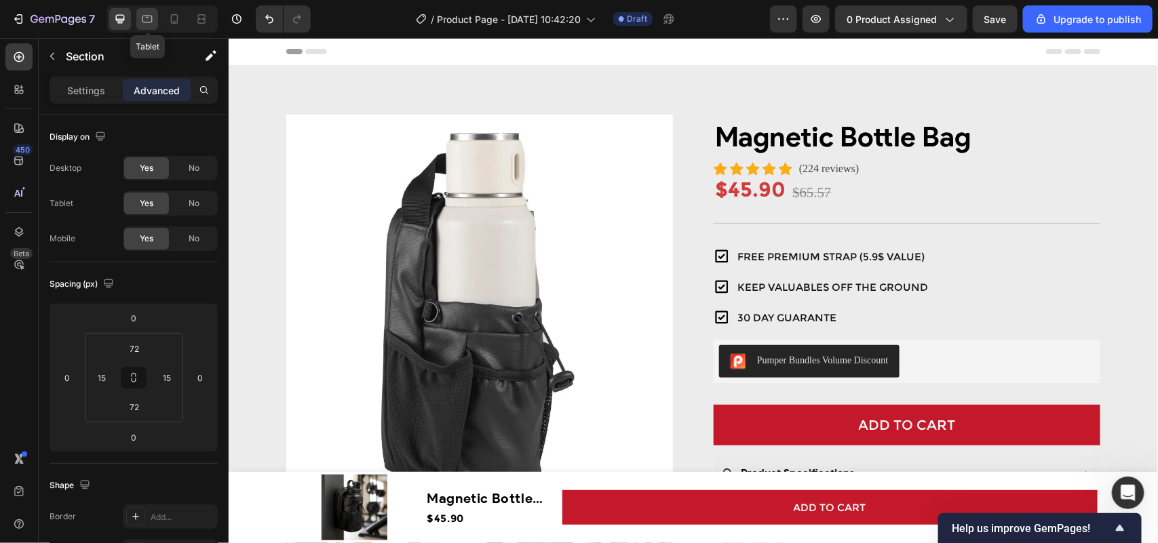
click at [150, 21] on icon at bounding box center [147, 19] width 14 height 14
type input "63"
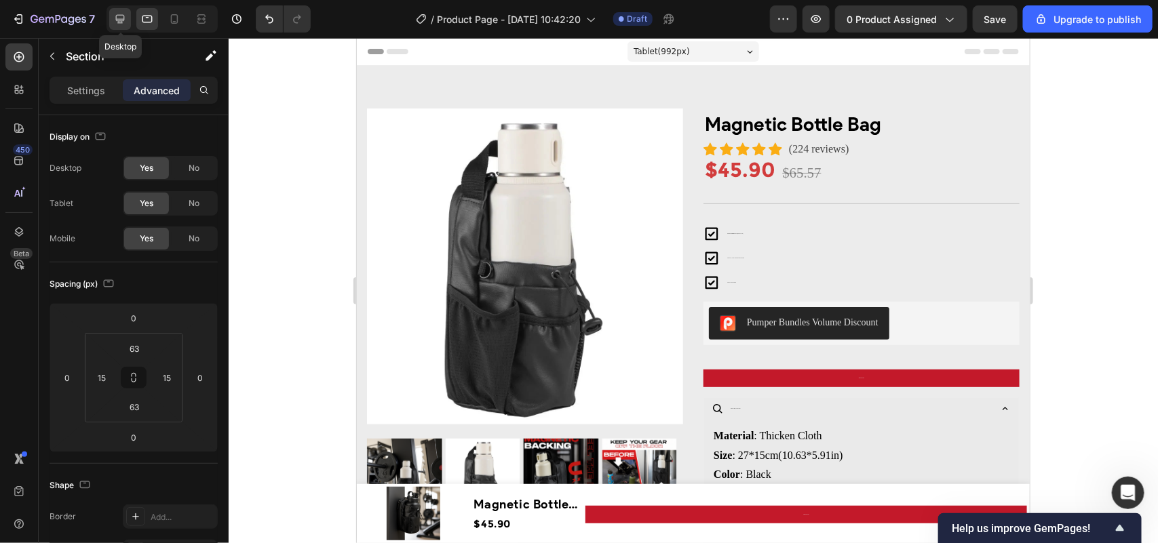
click at [115, 25] on icon at bounding box center [120, 19] width 14 height 14
type input "72"
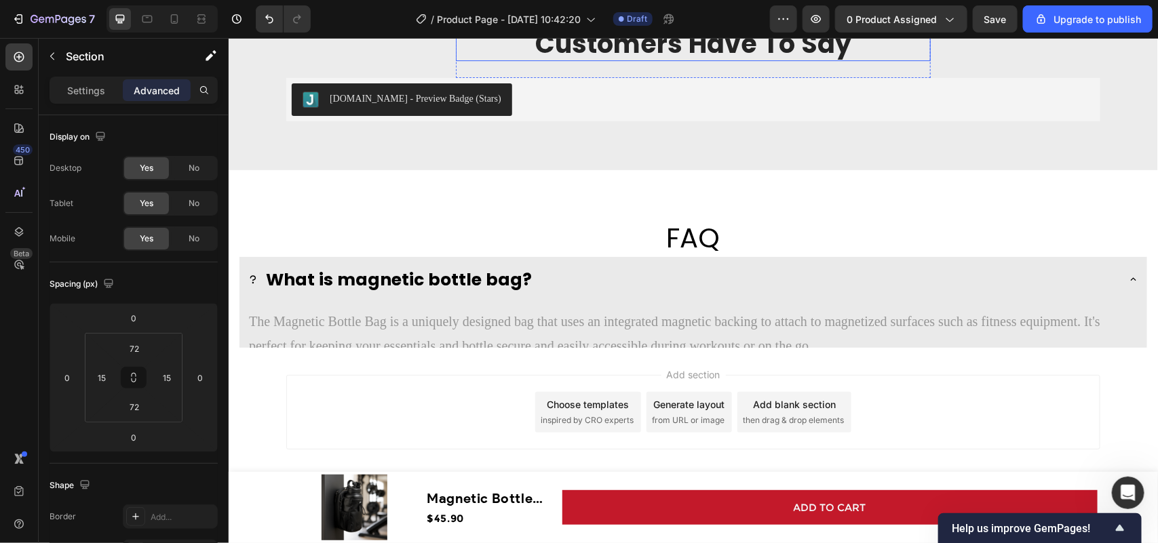
scroll to position [2032, 0]
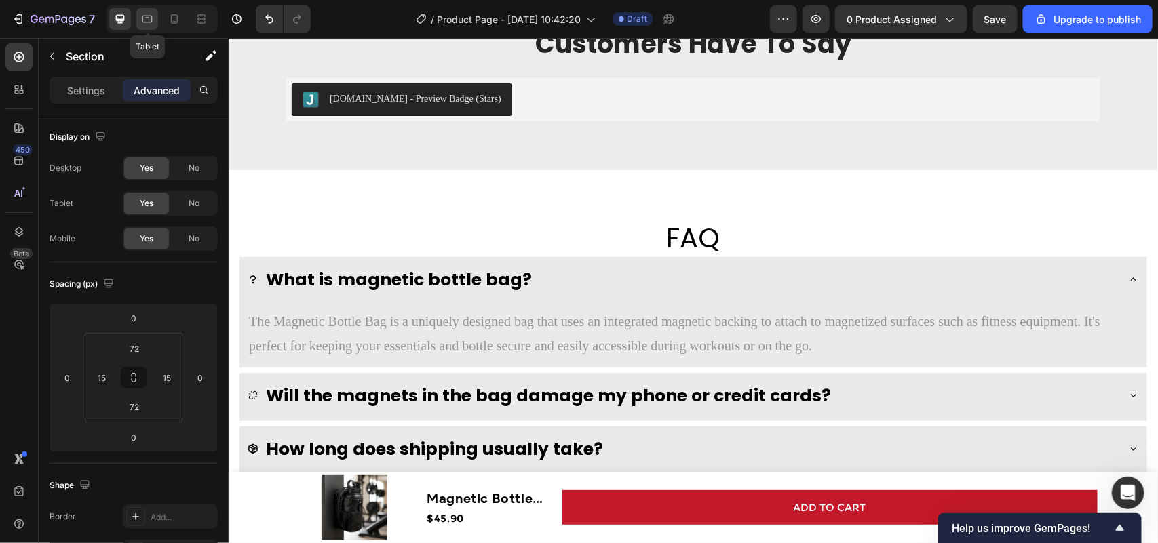
click at [153, 20] on icon at bounding box center [147, 19] width 10 height 7
type input "63"
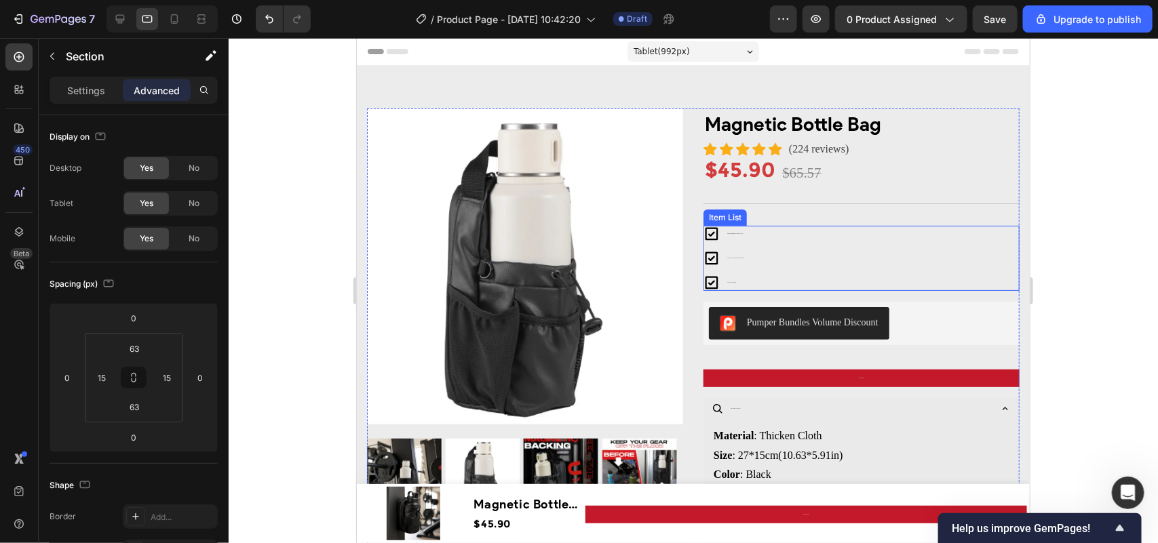
click at [835, 249] on div "FREE PREMIUM STRAP (5.9$ VALUE) KEEP VALUABLES OFF THE GROUND 30 DAY GUARANTE" at bounding box center [861, 257] width 316 height 65
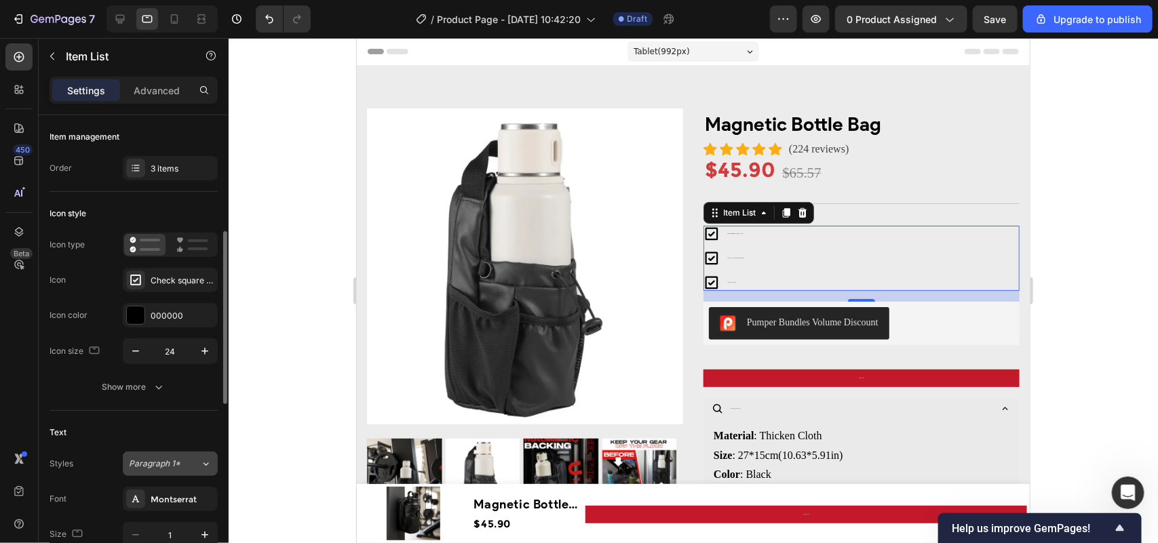
scroll to position [85, 0]
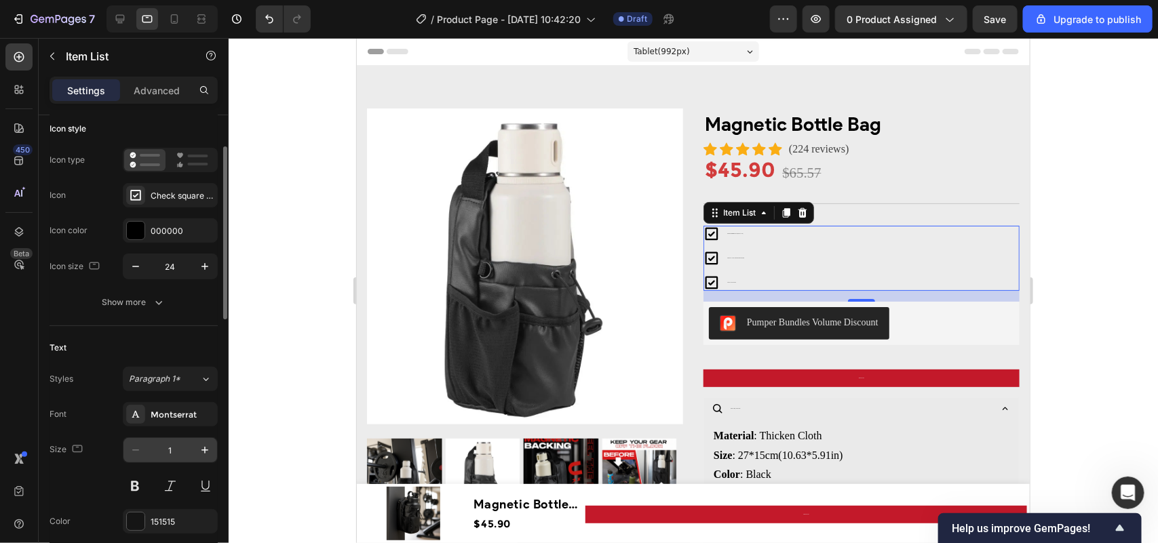
click at [185, 442] on input "1" at bounding box center [170, 450] width 45 height 24
click at [180, 451] on input "1" at bounding box center [170, 450] width 45 height 24
drag, startPoint x: 180, startPoint y: 451, endPoint x: 163, endPoint y: 452, distance: 17.7
click at [163, 452] on input "1" at bounding box center [170, 450] width 45 height 24
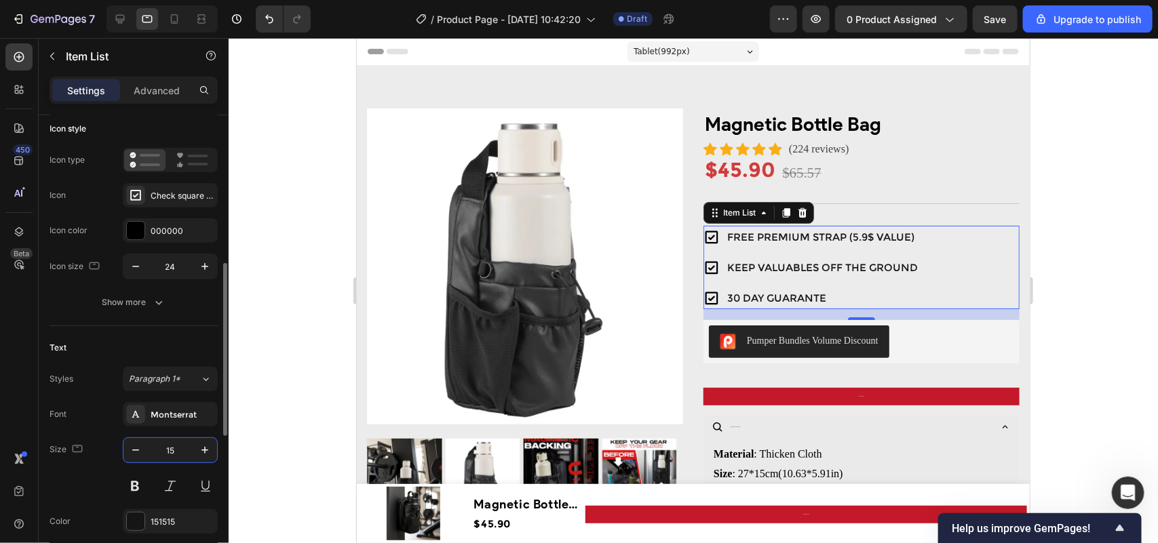
scroll to position [170, 0]
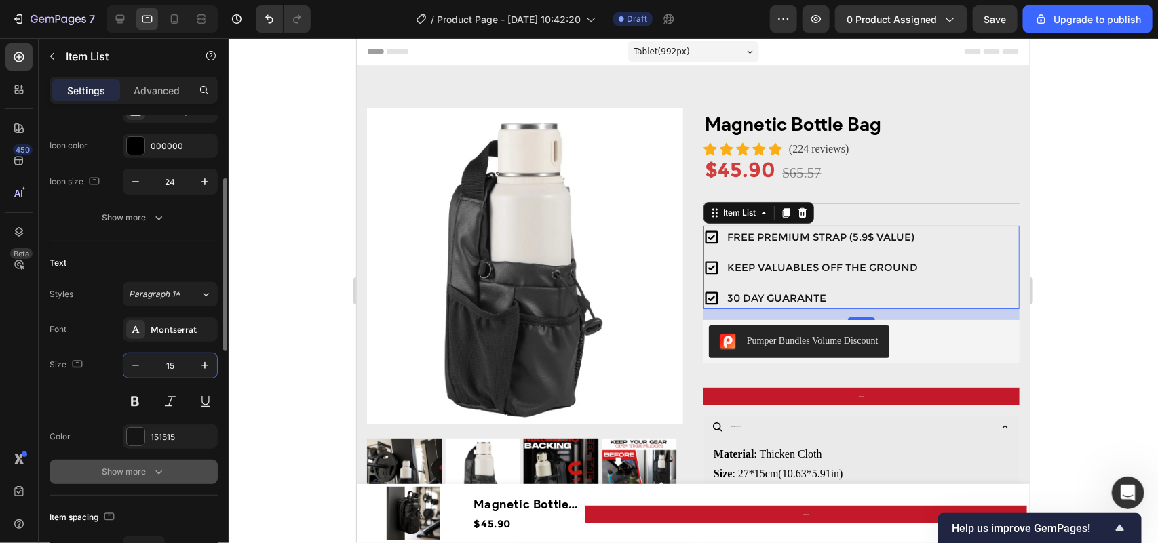
type input "15"
click at [168, 469] on button "Show more" at bounding box center [134, 472] width 168 height 24
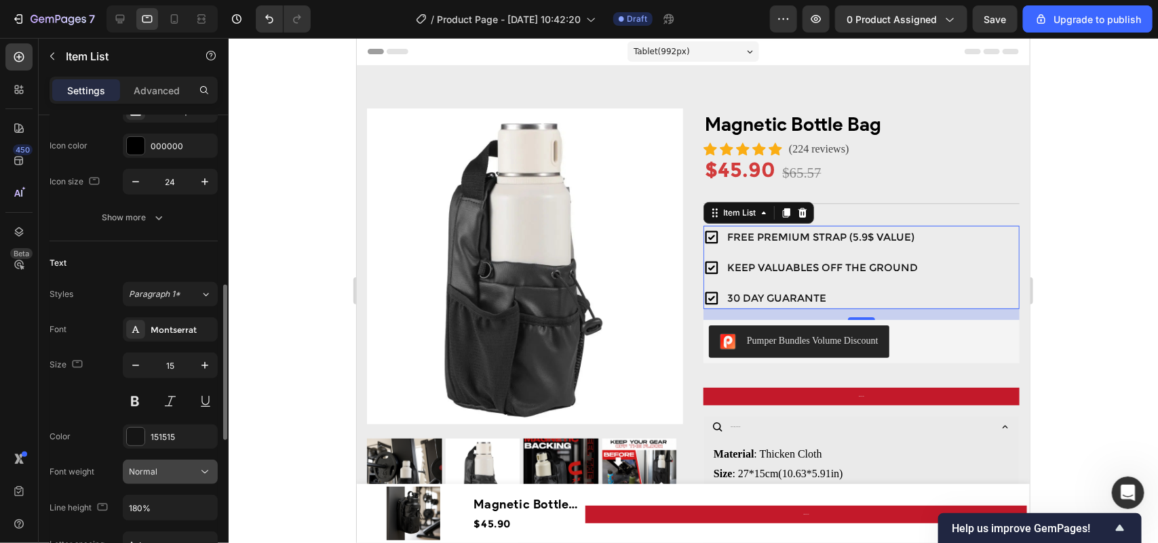
scroll to position [424, 0]
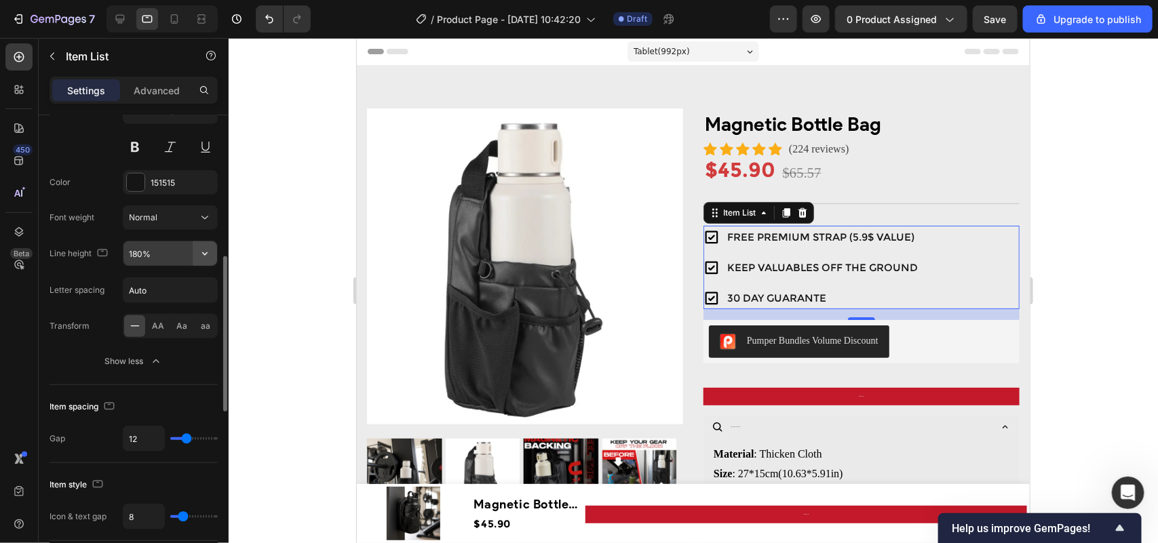
click at [205, 256] on icon "button" at bounding box center [205, 254] width 14 height 14
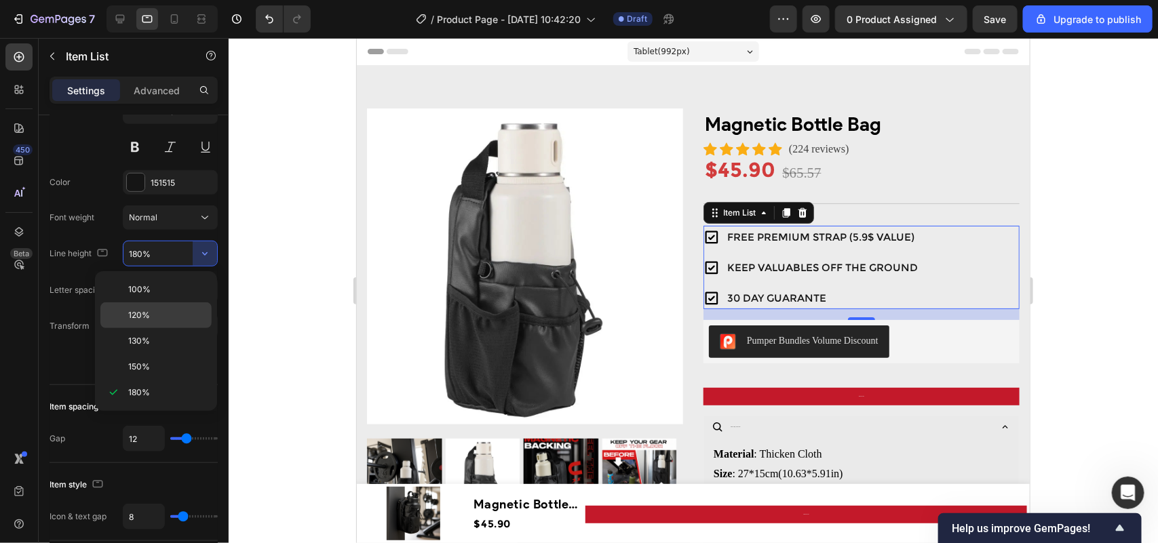
click at [156, 321] on p "120%" at bounding box center [166, 315] width 77 height 12
type input "120%"
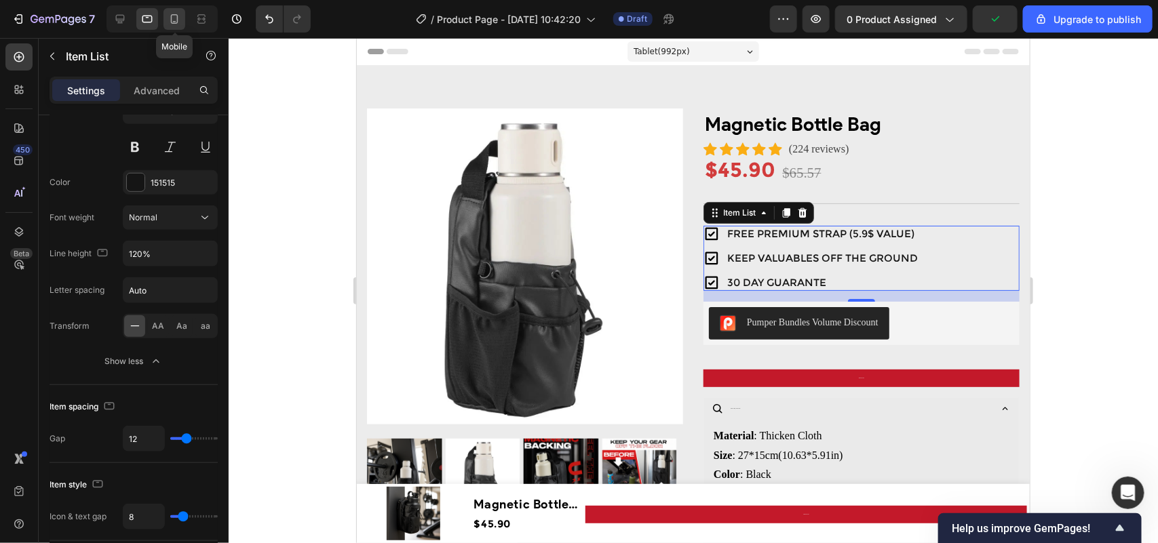
click at [170, 17] on icon at bounding box center [175, 19] width 14 height 14
type input "13"
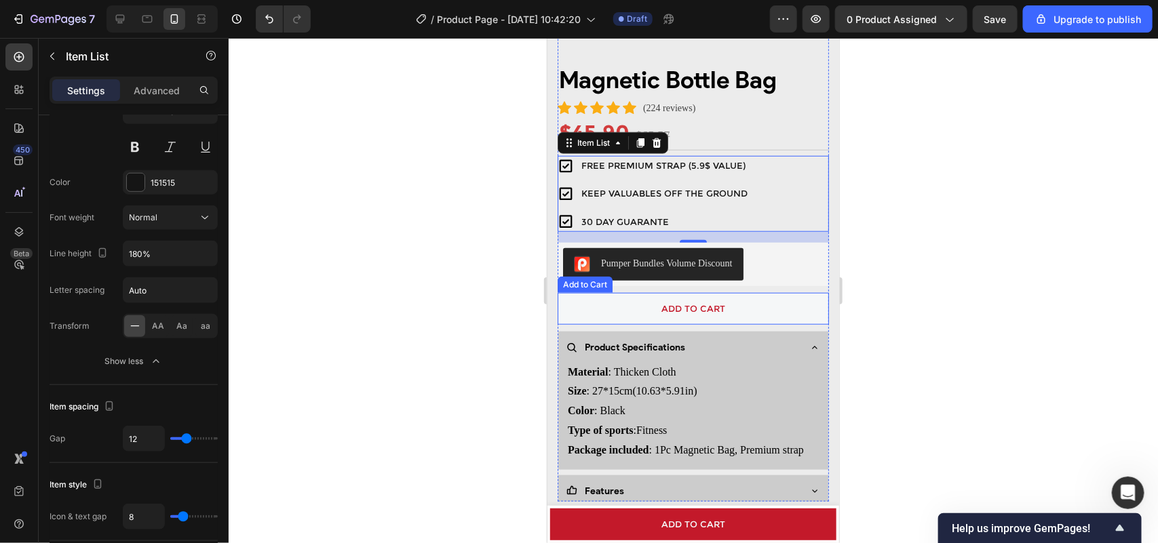
scroll to position [391, 0]
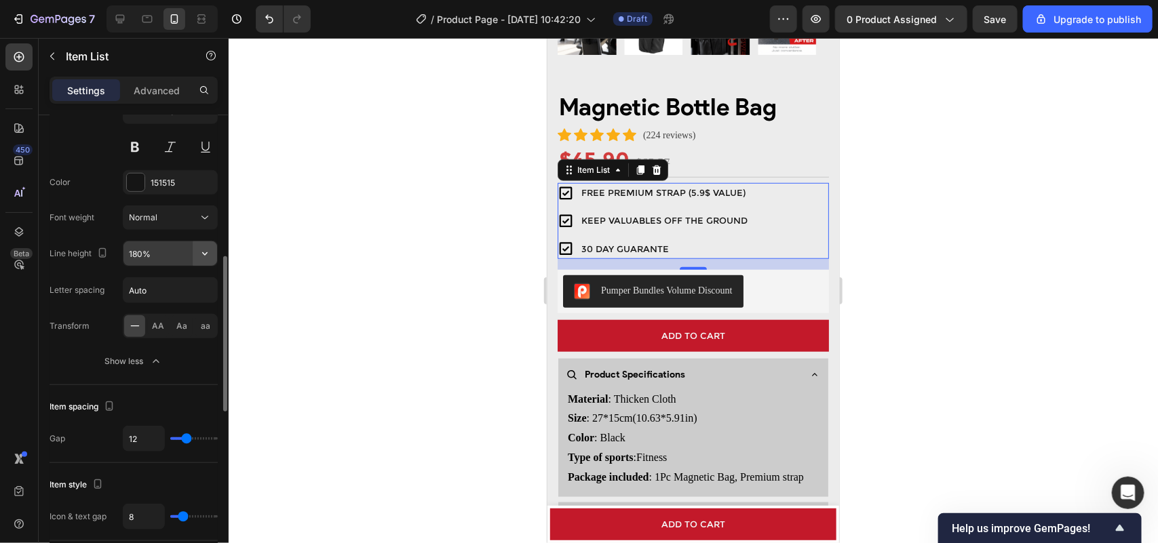
click at [205, 255] on icon "button" at bounding box center [205, 254] width 14 height 14
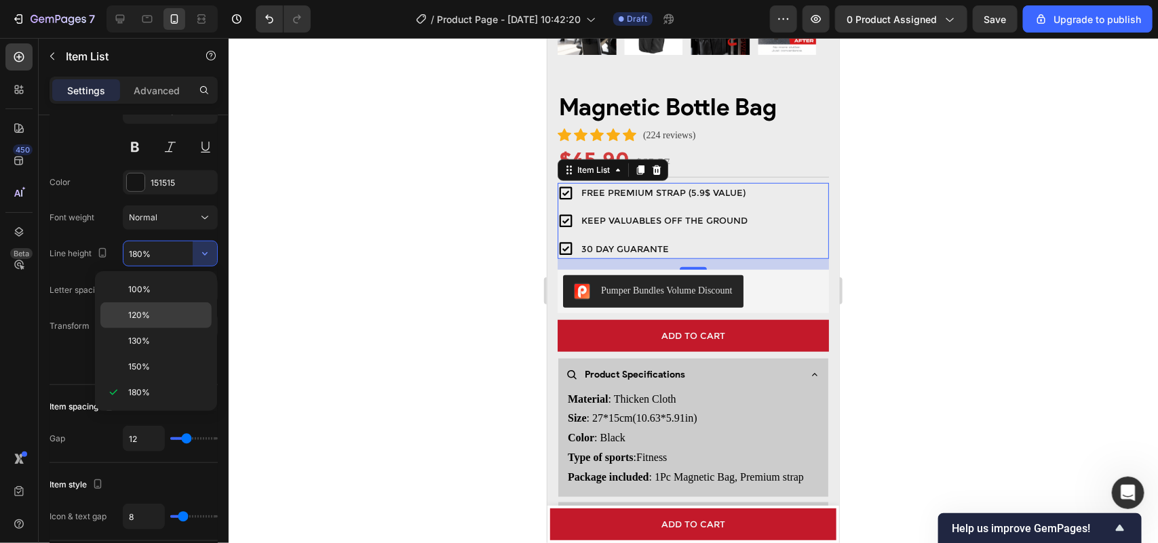
click at [155, 312] on p "120%" at bounding box center [166, 315] width 77 height 12
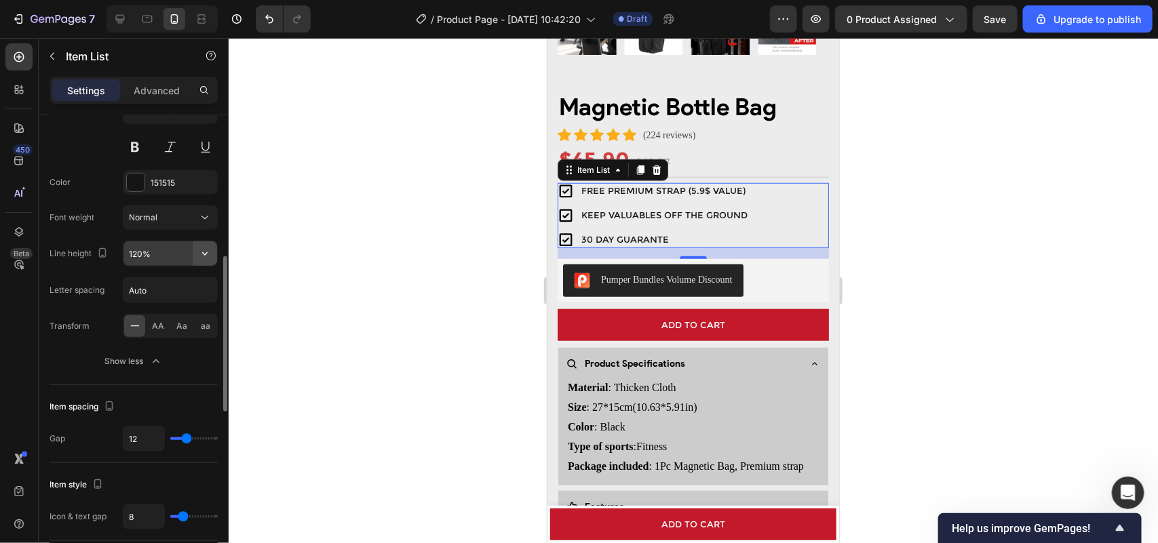
click at [202, 256] on icon "button" at bounding box center [205, 254] width 14 height 14
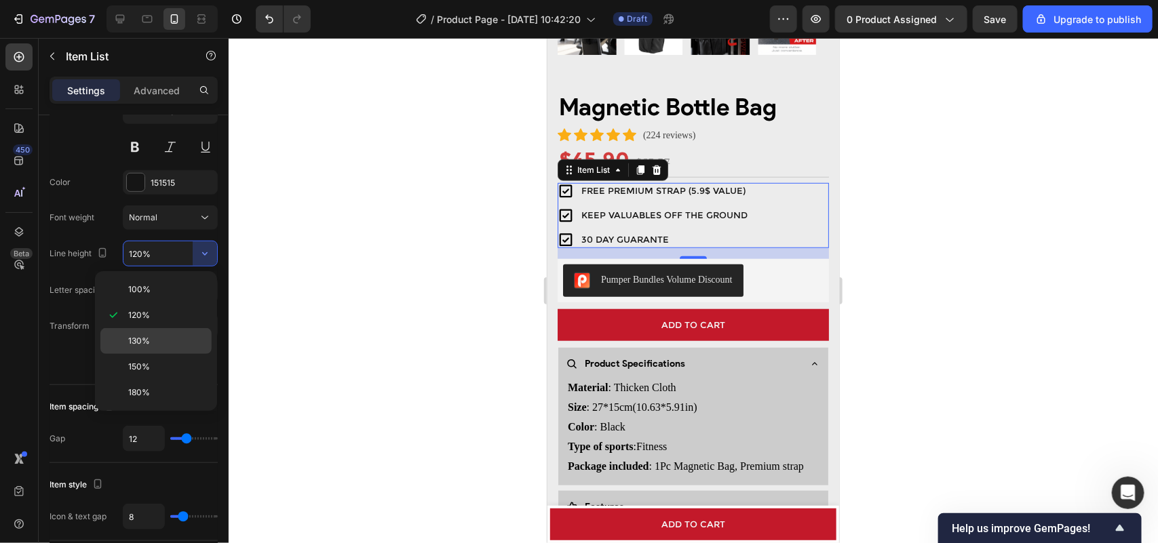
click at [146, 331] on div "130%" at bounding box center [155, 341] width 111 height 26
type input "130%"
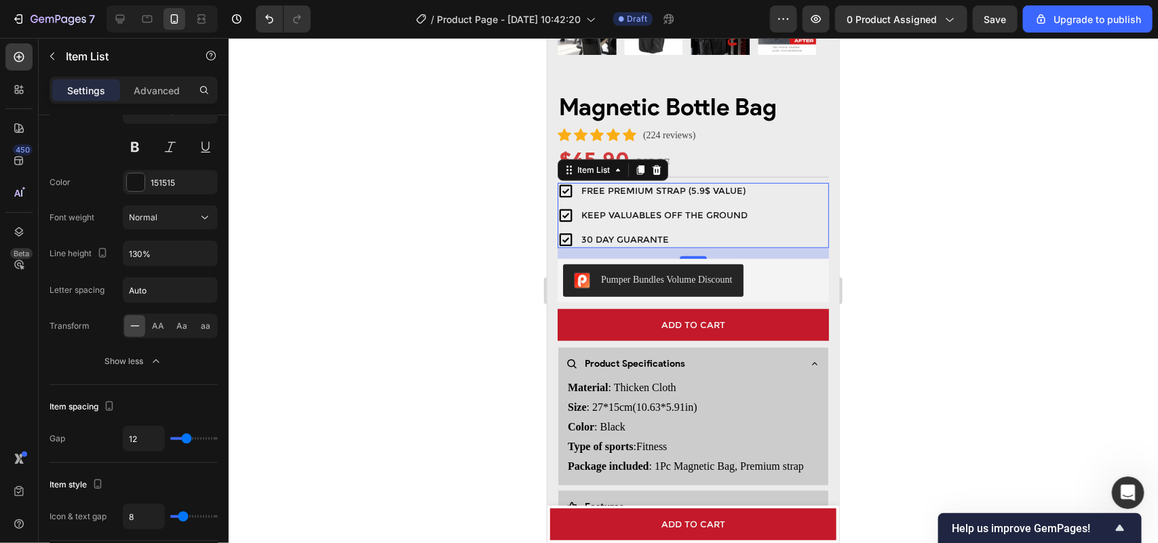
click at [973, 220] on div at bounding box center [693, 290] width 929 height 505
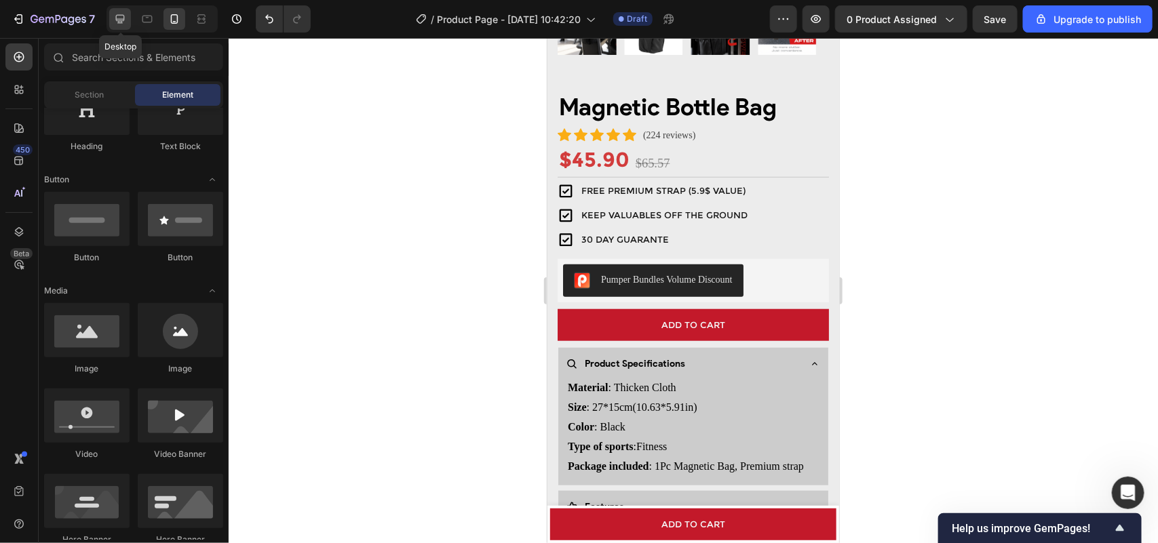
click at [117, 14] on icon at bounding box center [120, 19] width 14 height 14
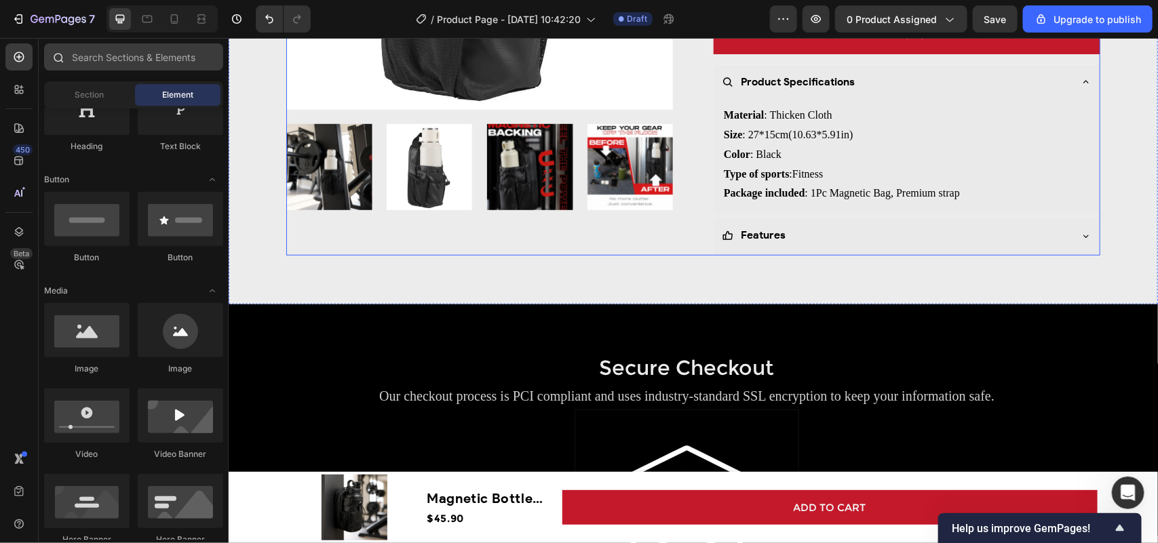
scroll to position [437, 0]
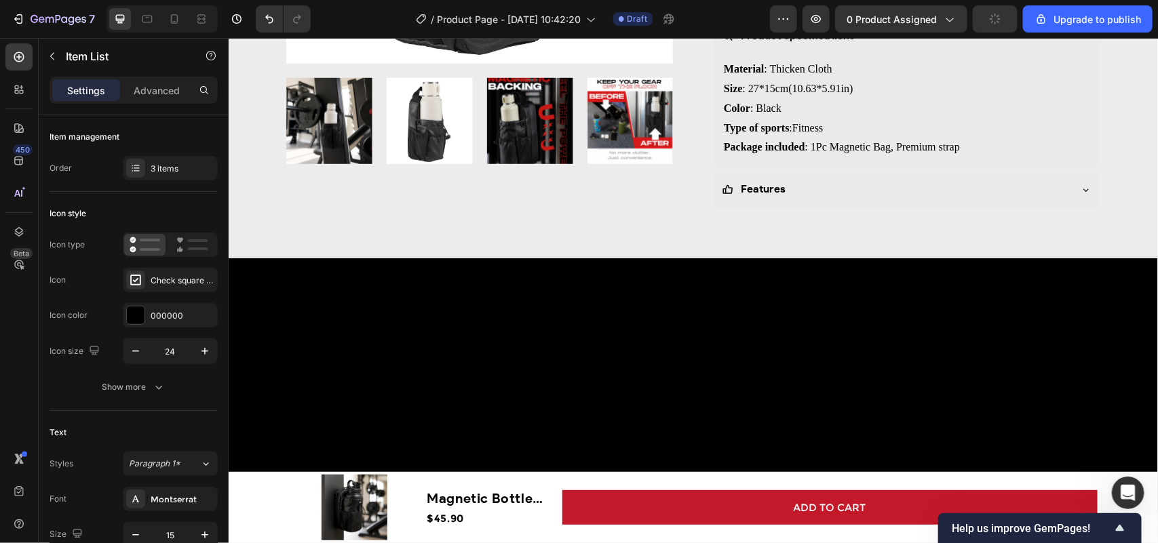
scroll to position [14, 0]
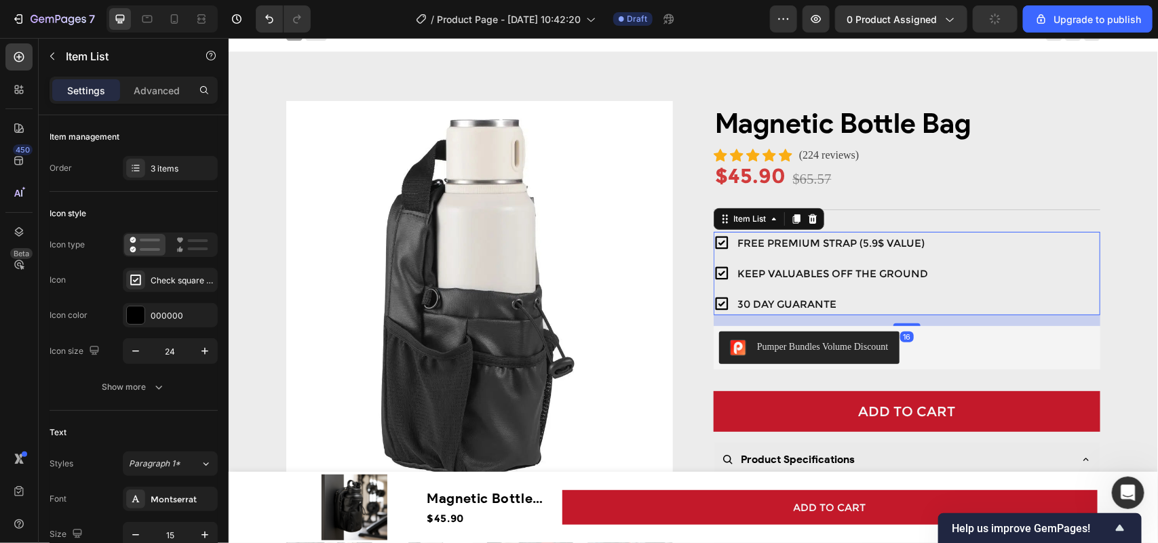
click at [1038, 281] on div "FREE PREMIUM STRAP (5.9$ VALUE) KEEP VALUABLES OFF THE GROUND 30 DAY GUARANTE" at bounding box center [906, 272] width 387 height 83
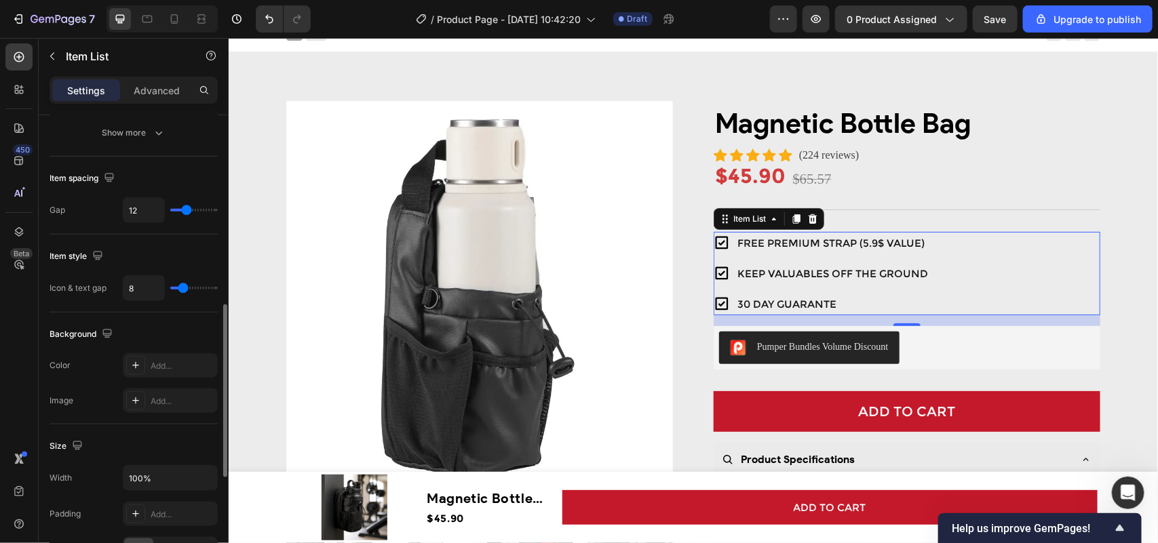
scroll to position [254, 0]
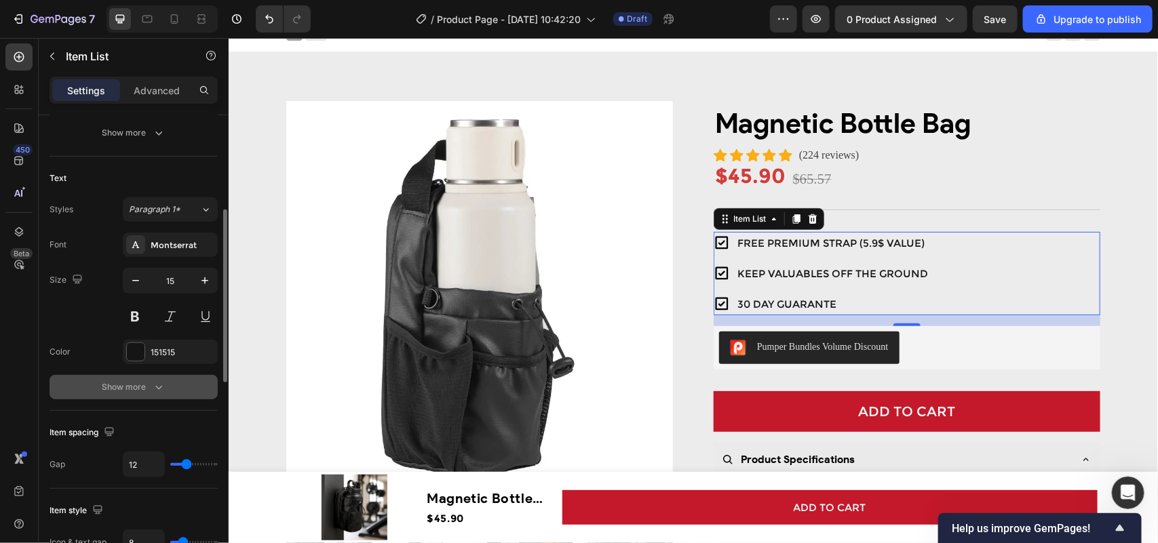
click at [143, 394] on div "Show more" at bounding box center [133, 387] width 63 height 14
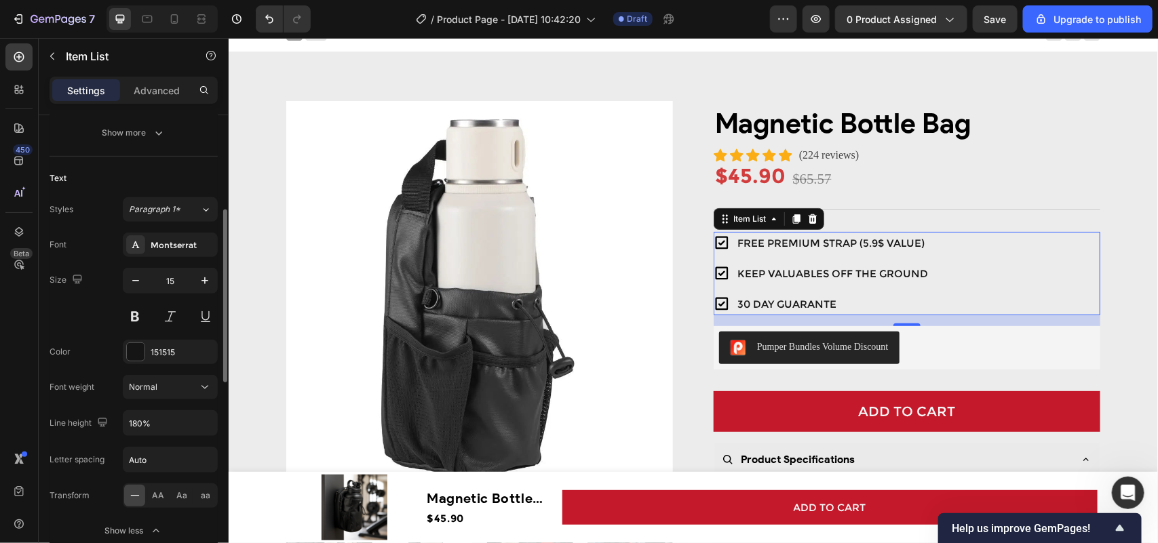
scroll to position [339, 0]
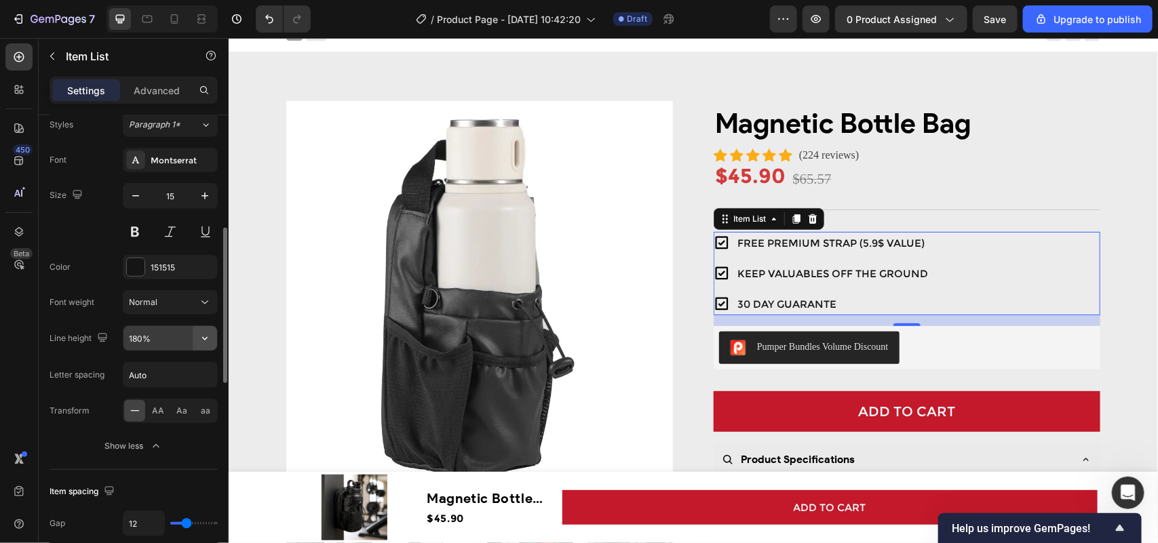
click at [208, 338] on icon "button" at bounding box center [205, 339] width 14 height 14
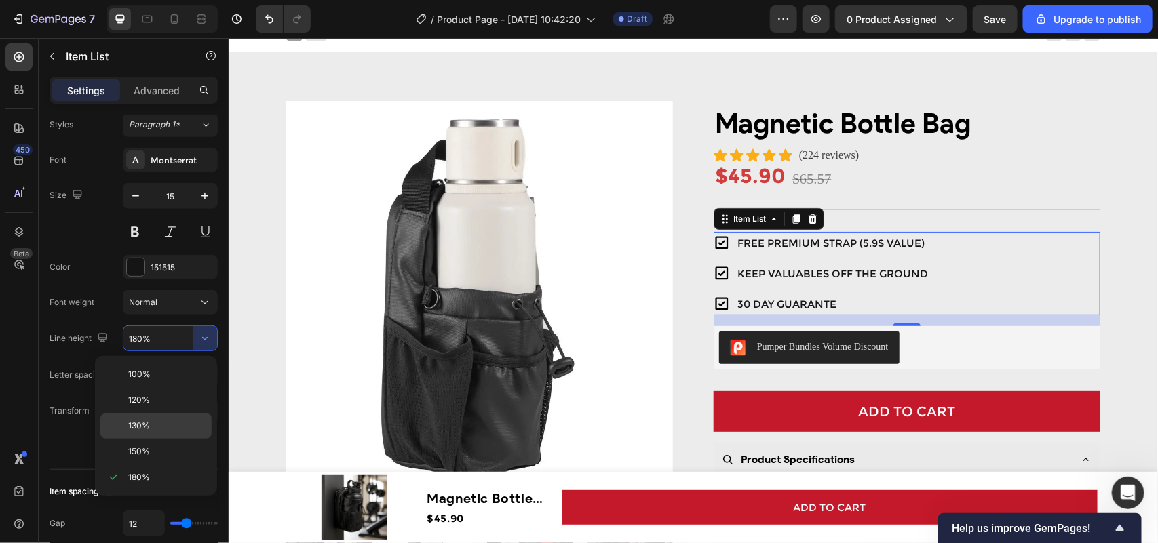
click at [144, 422] on span "130%" at bounding box center [139, 426] width 22 height 12
type input "130%"
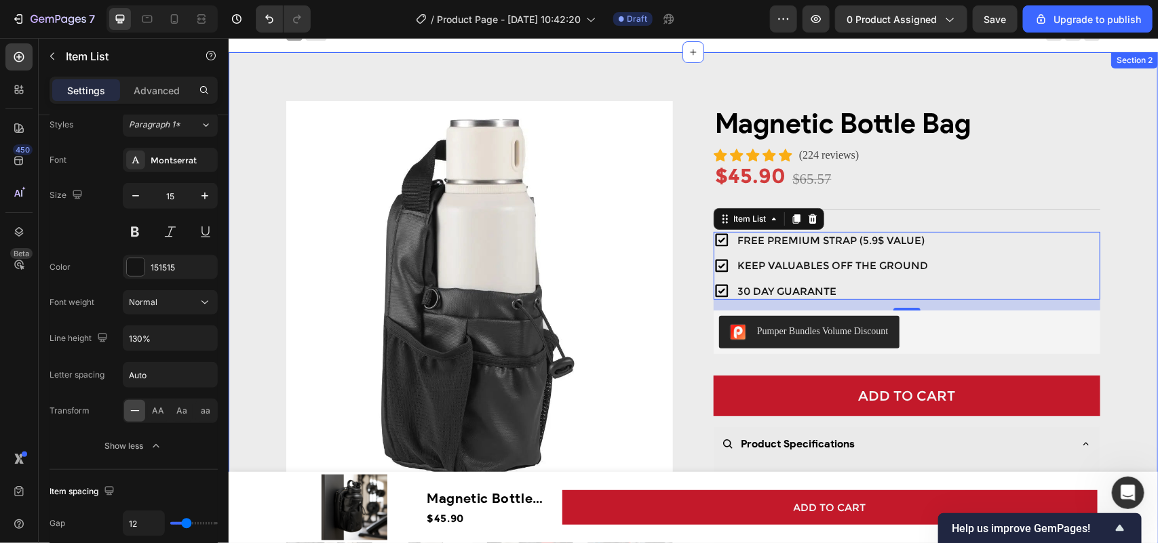
click at [1092, 209] on div at bounding box center [906, 209] width 387 height 1
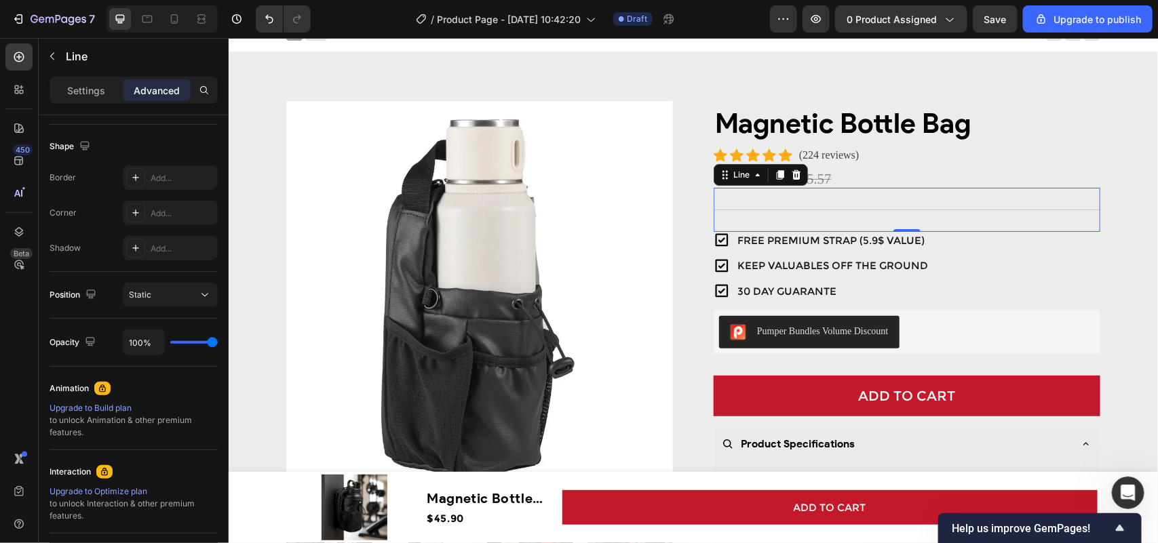
scroll to position [0, 0]
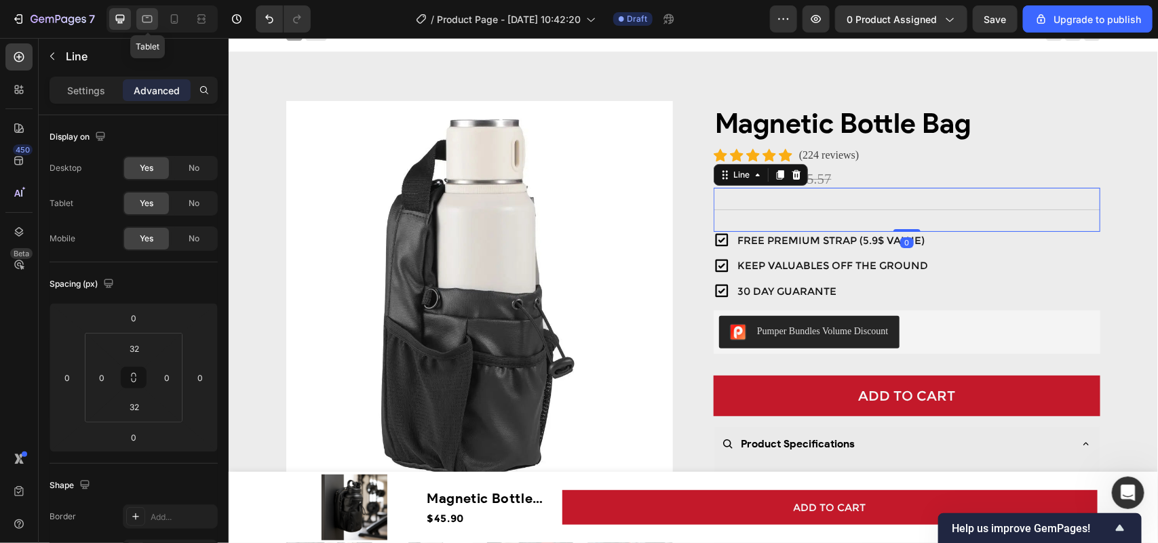
click at [147, 16] on icon at bounding box center [147, 19] width 10 height 7
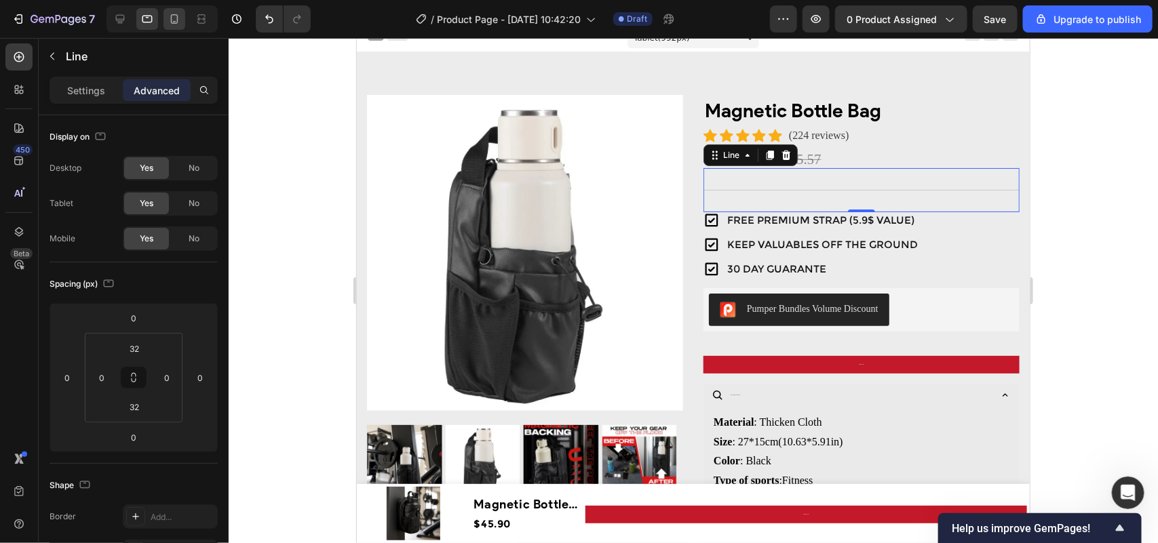
click at [170, 15] on icon at bounding box center [175, 19] width 14 height 14
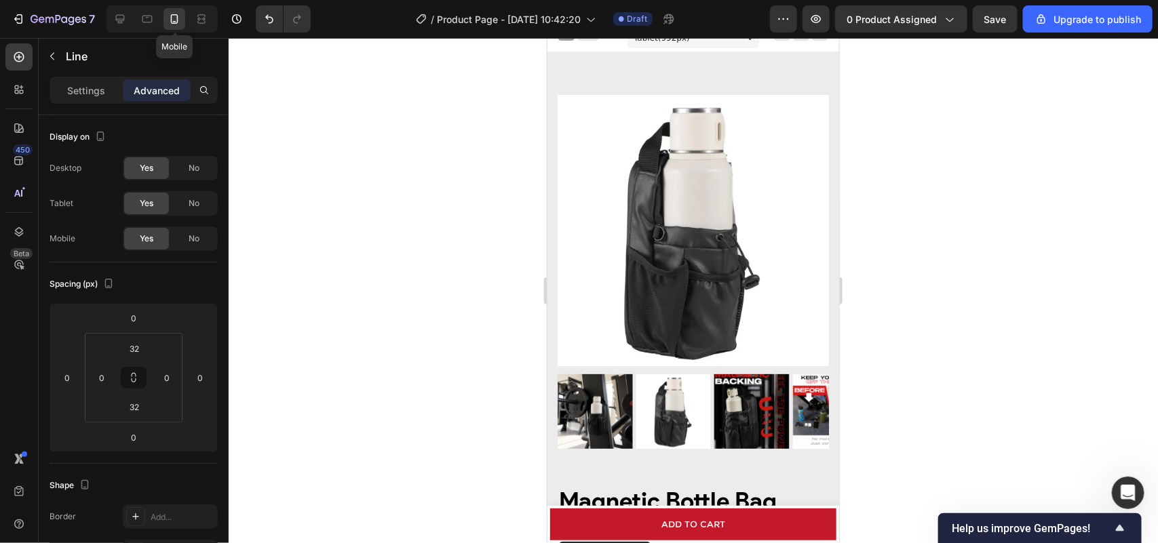
type input "8"
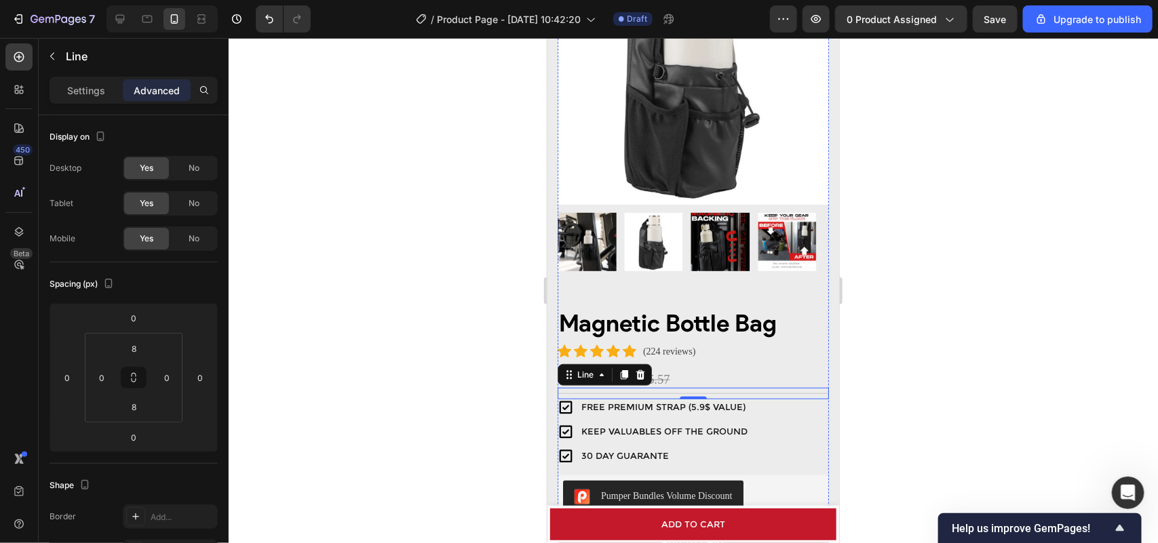
scroll to position [465, 0]
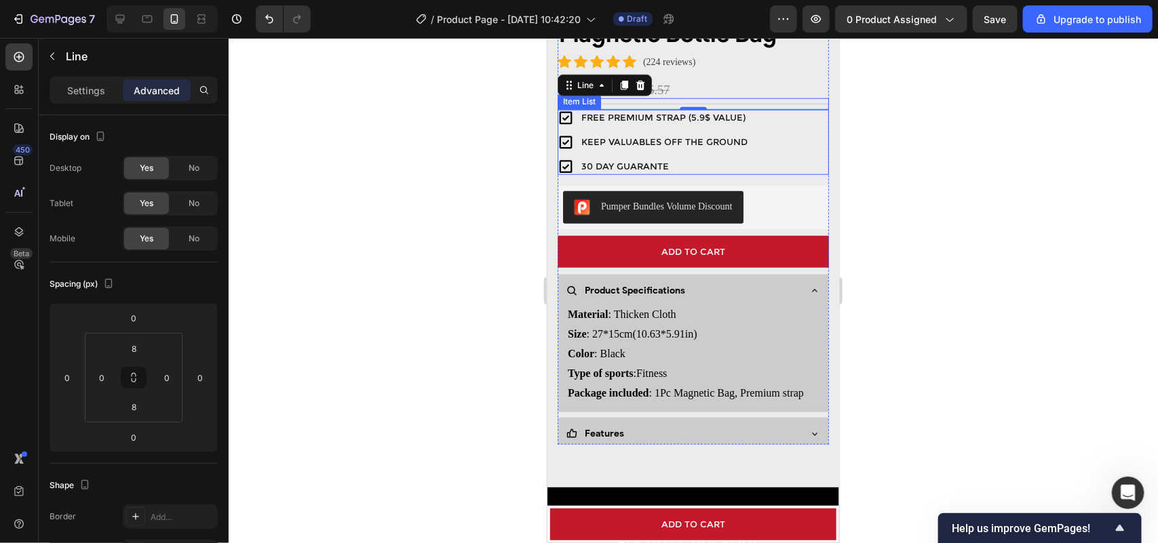
click at [768, 140] on div "FREE PREMIUM STRAP (5.9$ VALUE) KEEP VALUABLES OFF THE GROUND 30 DAY GUARANTE" at bounding box center [692, 141] width 271 height 65
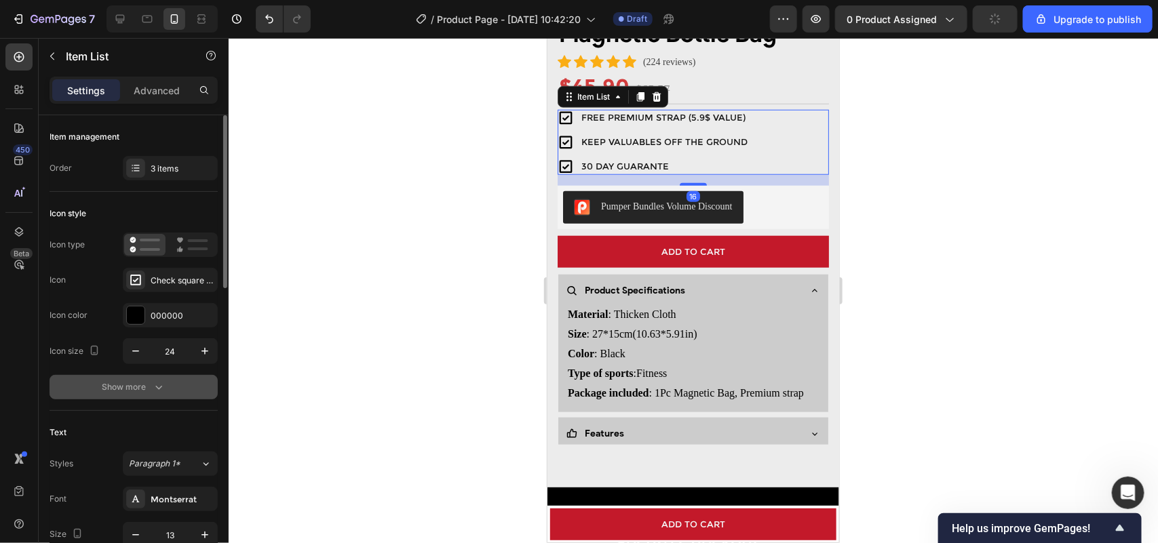
click at [156, 387] on icon "button" at bounding box center [159, 387] width 14 height 14
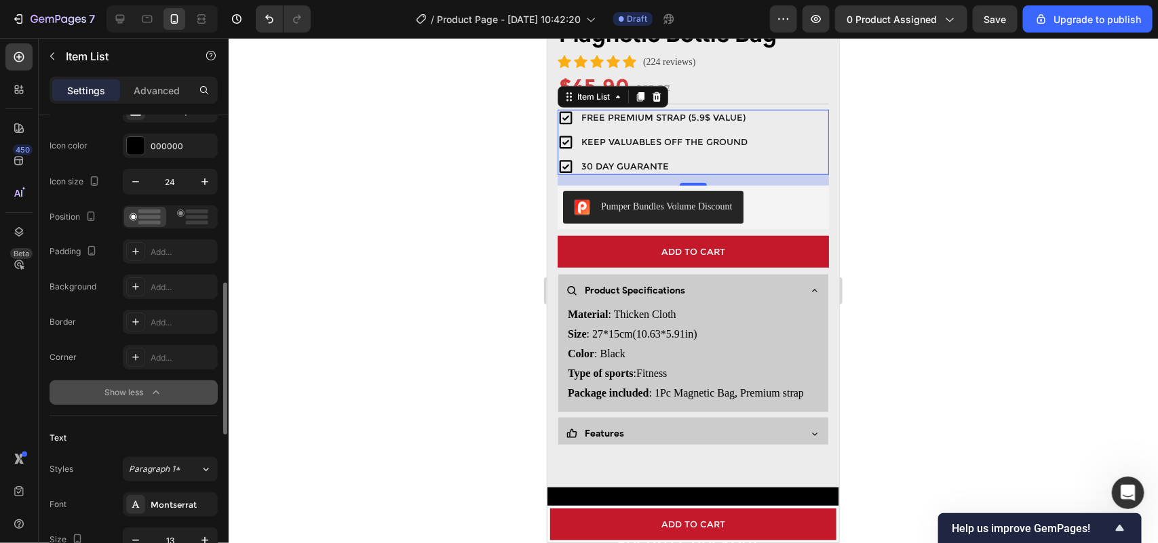
scroll to position [339, 0]
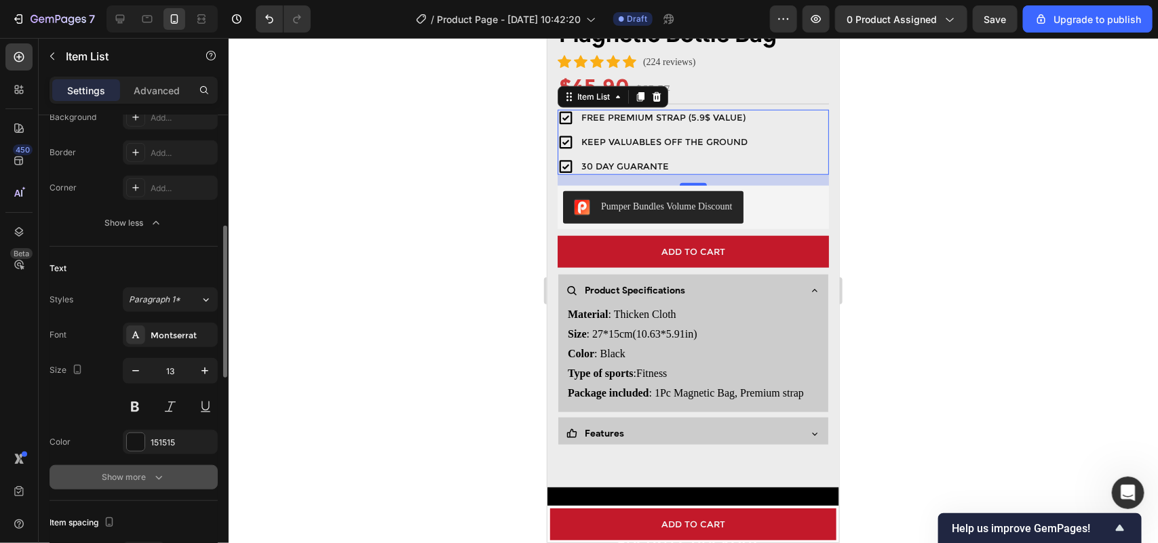
click at [146, 471] on div "Show more" at bounding box center [133, 478] width 63 height 14
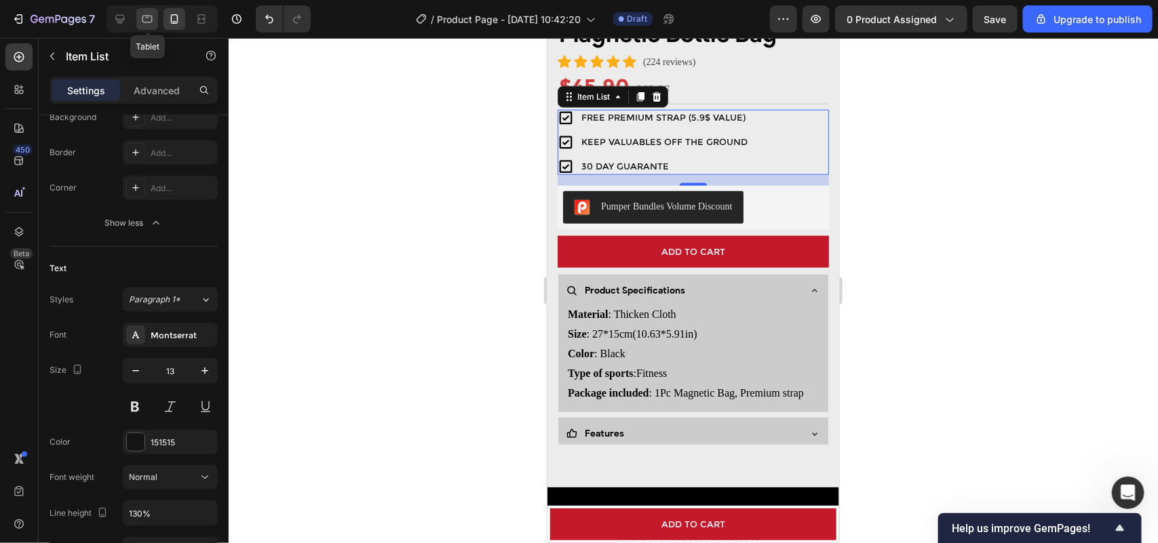
click at [146, 17] on icon at bounding box center [147, 19] width 14 height 14
type input "15"
type input "120%"
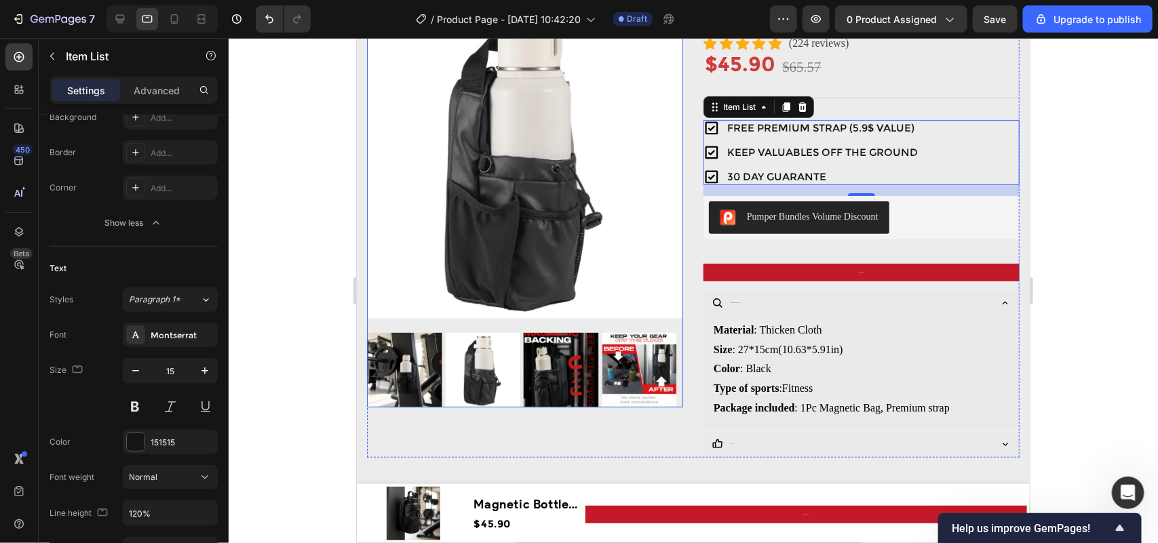
scroll to position [140, 0]
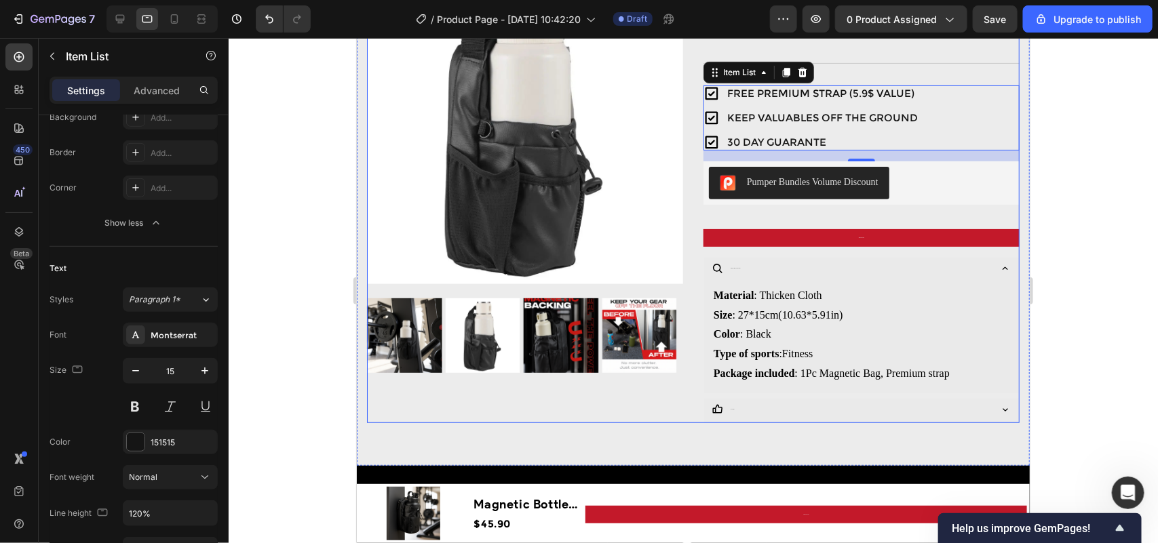
click at [1093, 229] on div at bounding box center [693, 290] width 929 height 505
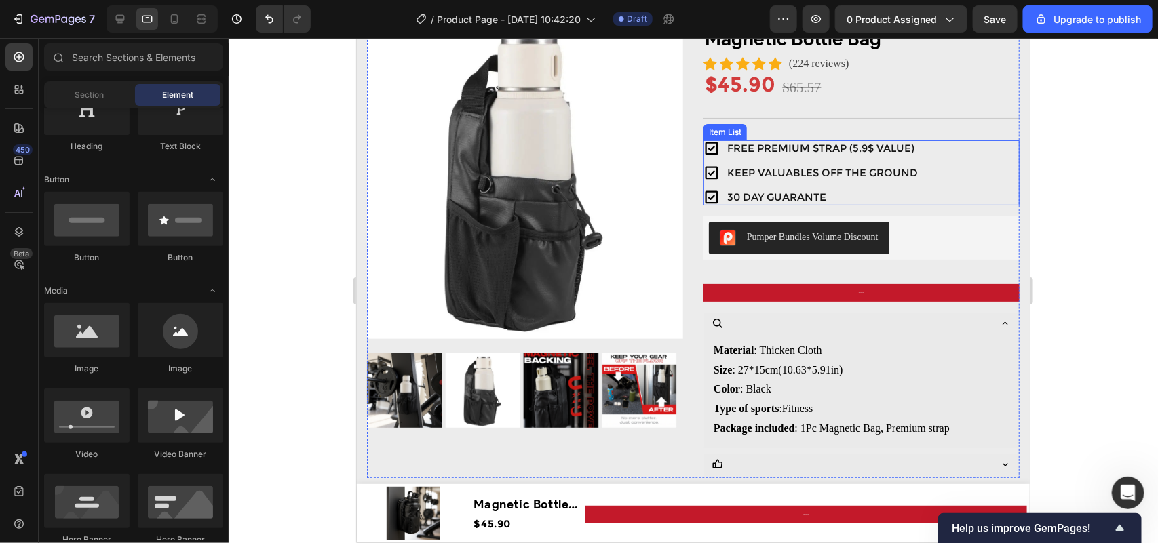
scroll to position [0, 0]
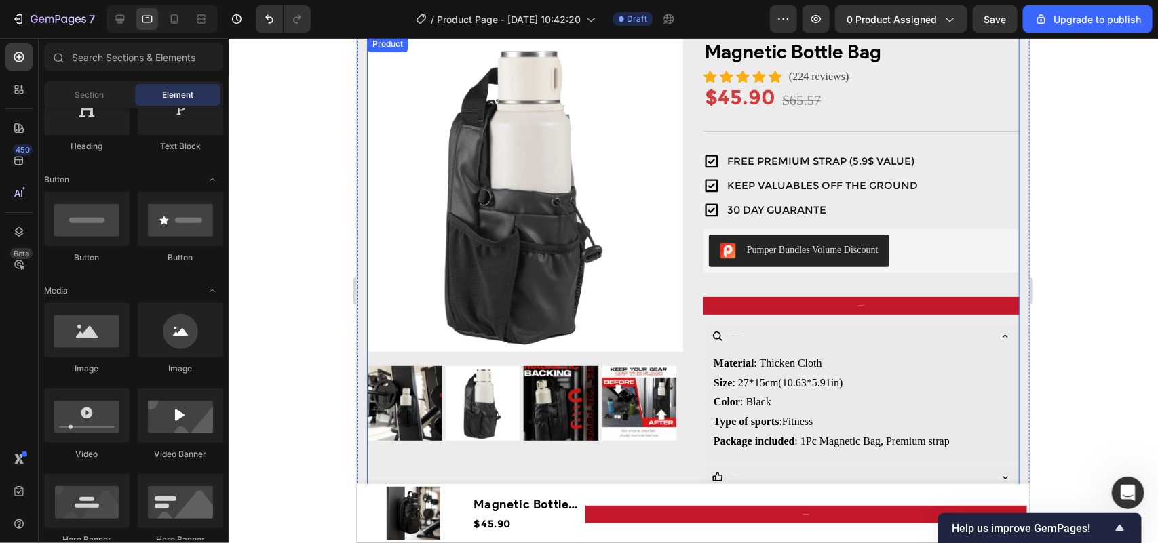
scroll to position [170, 0]
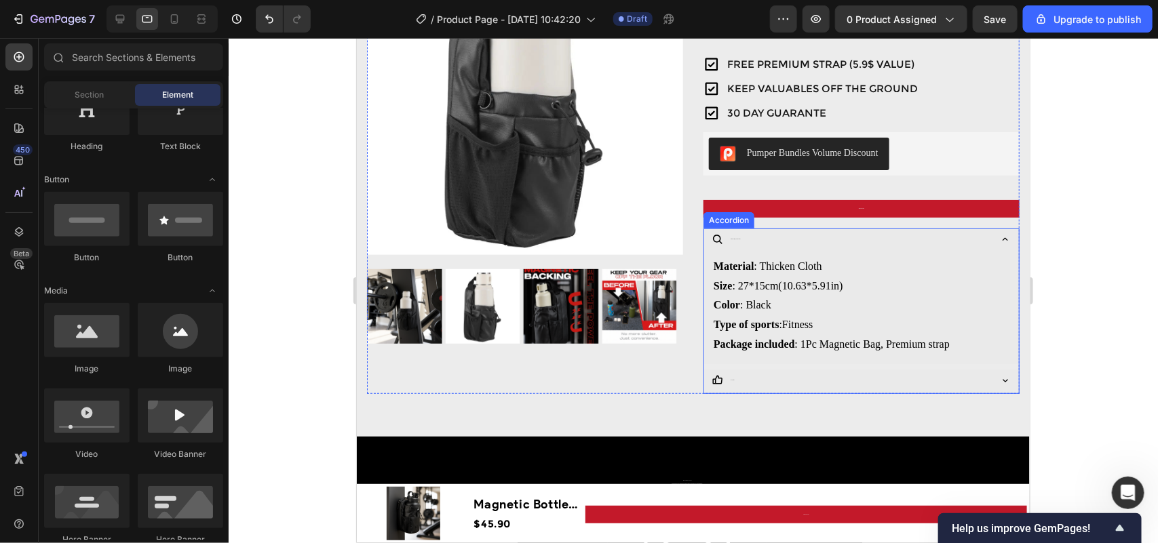
click at [728, 241] on div "Product Specifications" at bounding box center [735, 238] width 14 height 5
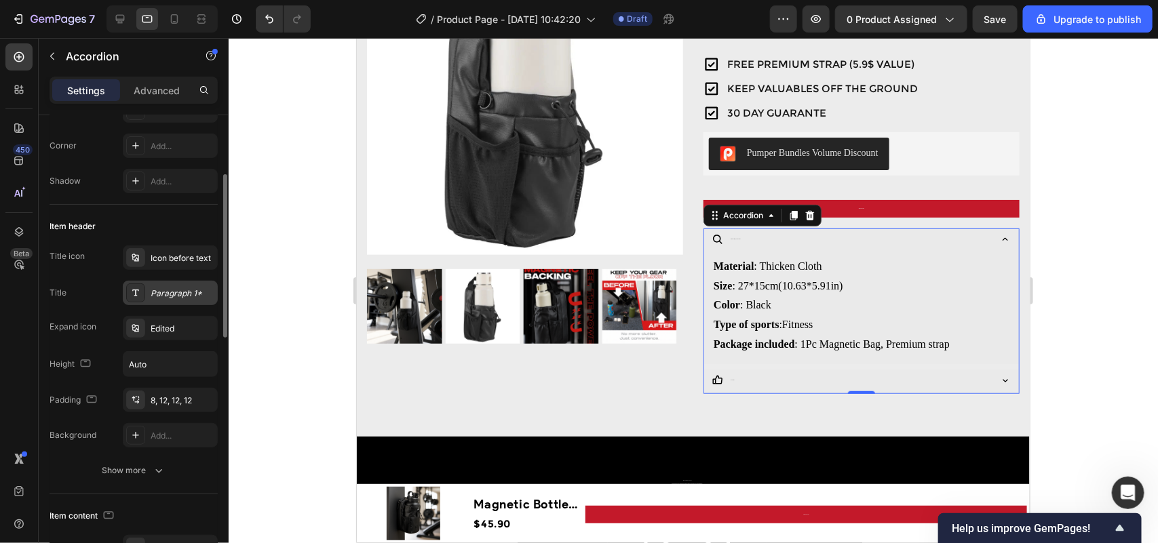
click at [180, 302] on div "Paragraph 1*" at bounding box center [170, 293] width 95 height 24
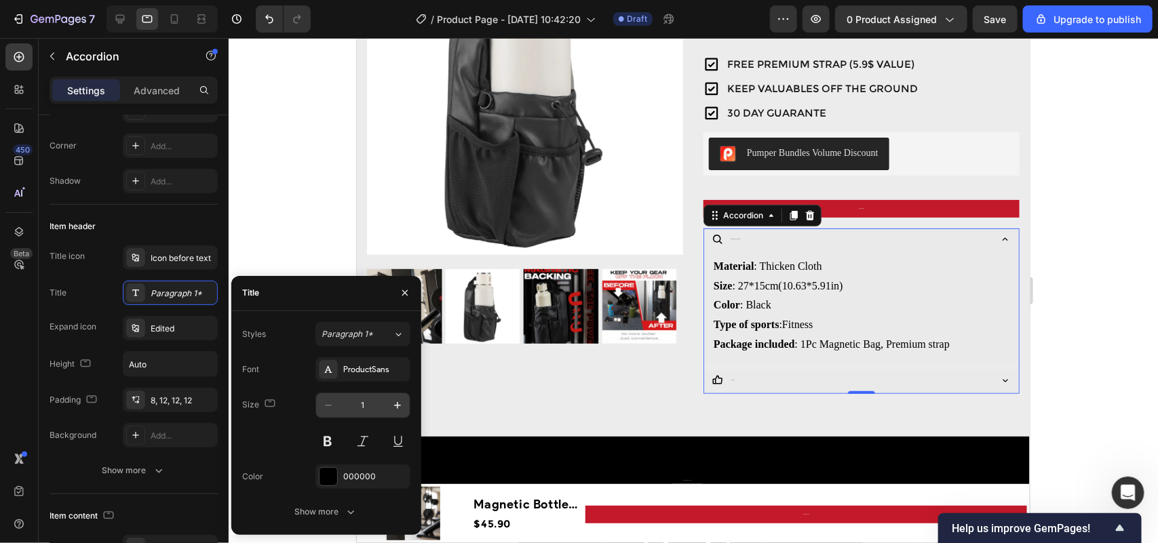
click at [353, 408] on input "1" at bounding box center [362, 405] width 45 height 24
click at [373, 401] on input "1" at bounding box center [362, 405] width 45 height 24
type input "15"
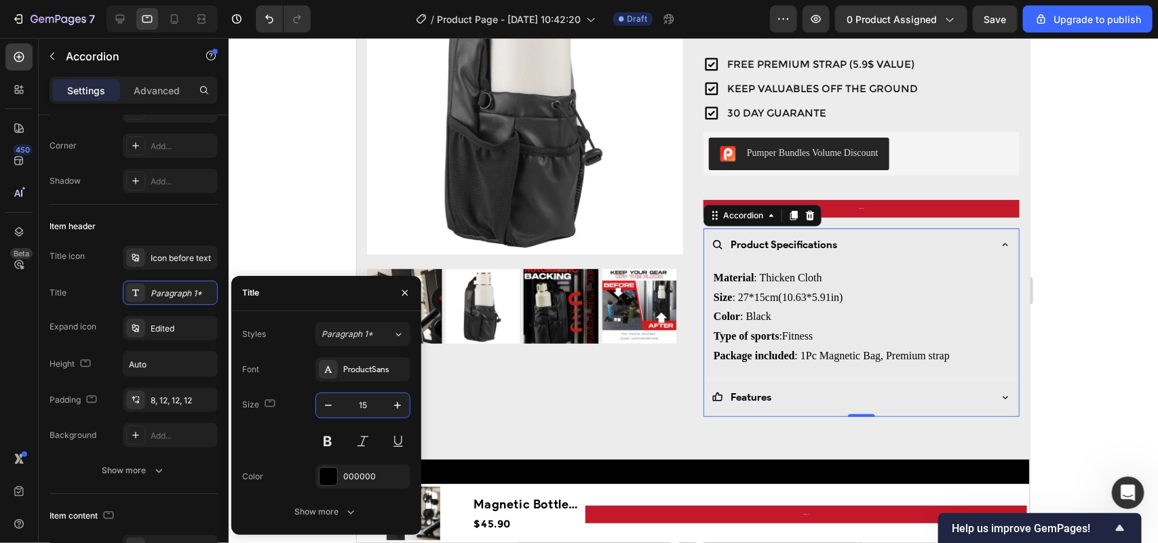
click at [988, 230] on div "Product Specifications" at bounding box center [860, 246] width 315 height 36
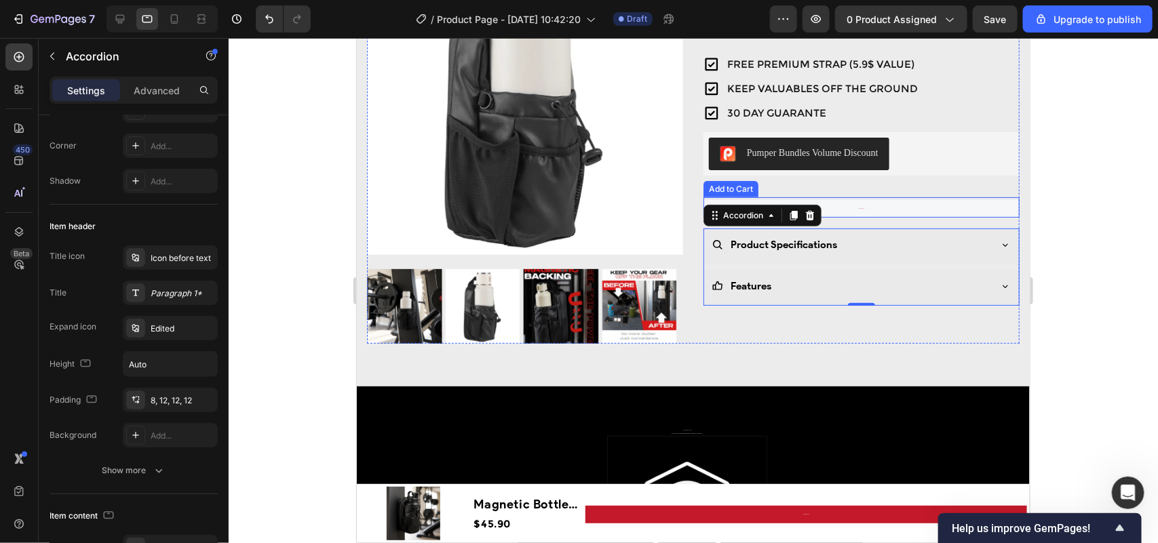
click at [892, 208] on button "ADD TO CART" at bounding box center [861, 208] width 316 height 18
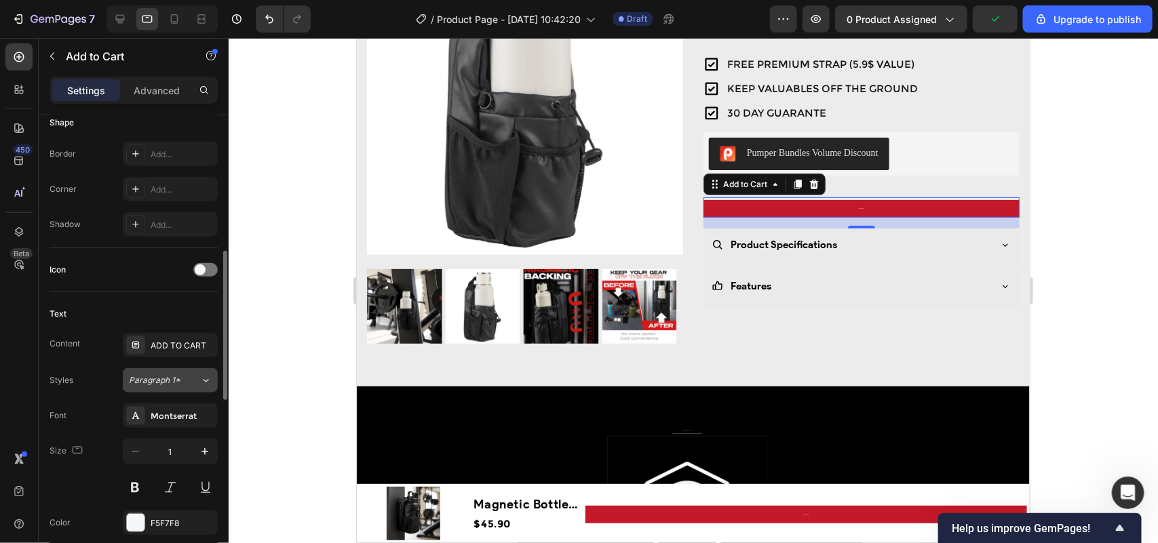
scroll to position [509, 0]
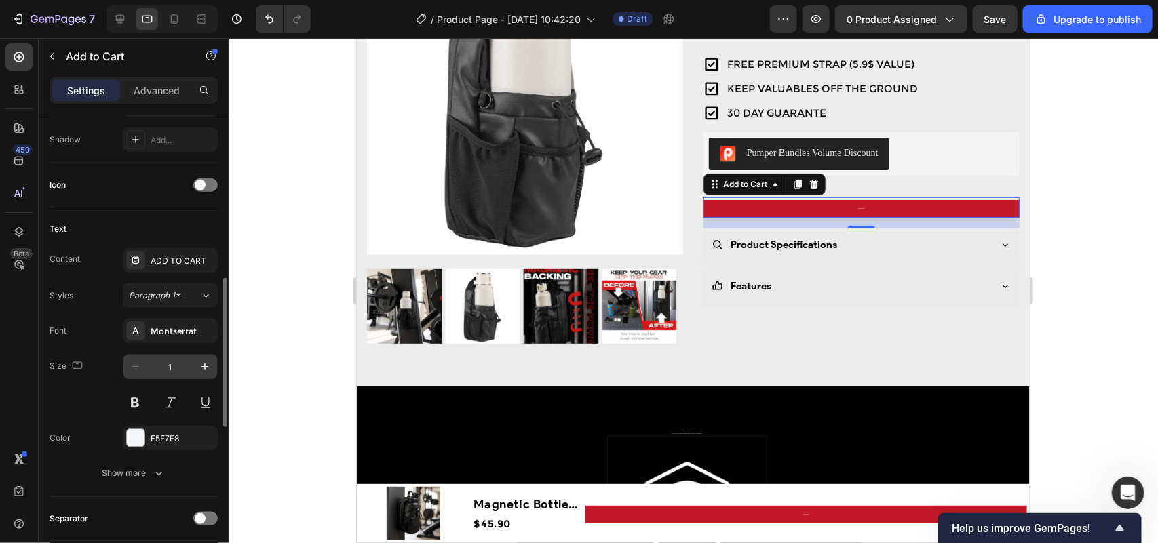
click at [178, 370] on input "1" at bounding box center [170, 367] width 45 height 24
type input "15"
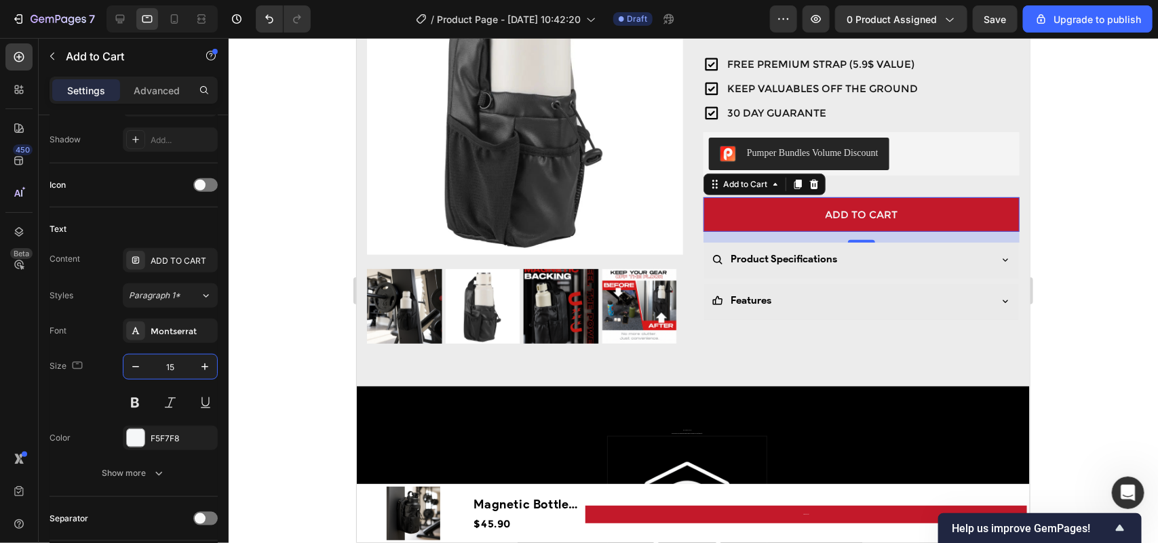
click at [1128, 259] on div at bounding box center [693, 290] width 929 height 505
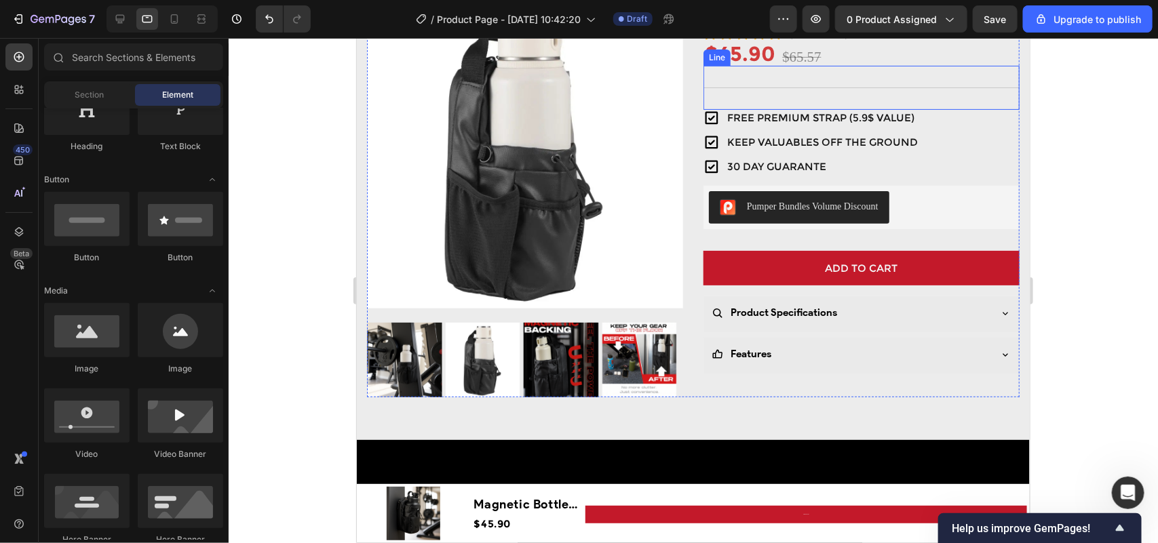
scroll to position [0, 0]
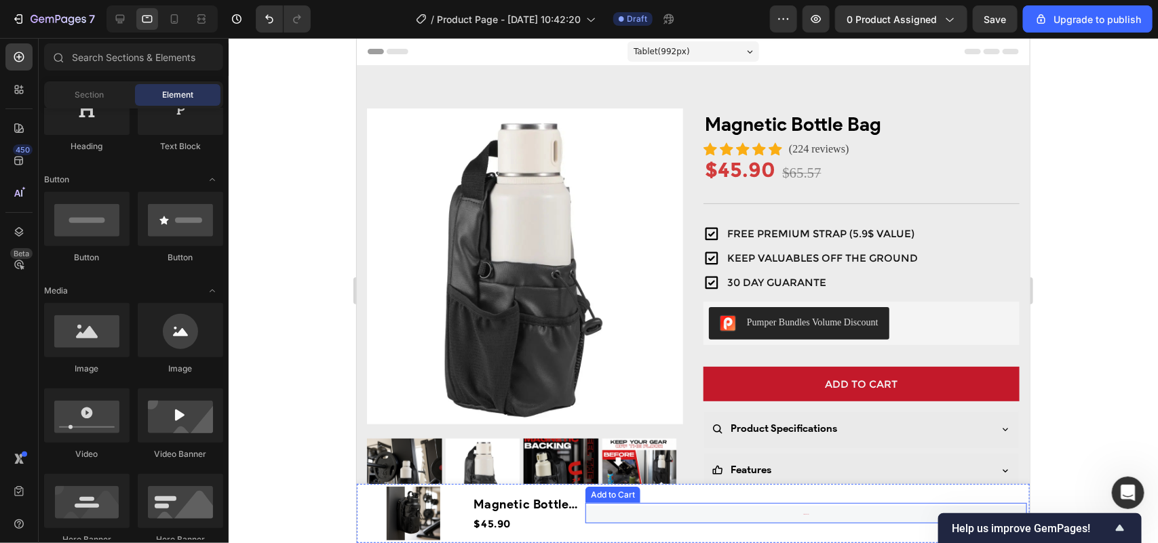
click at [726, 511] on button "ADD TO CART" at bounding box center [805, 514] width 441 height 18
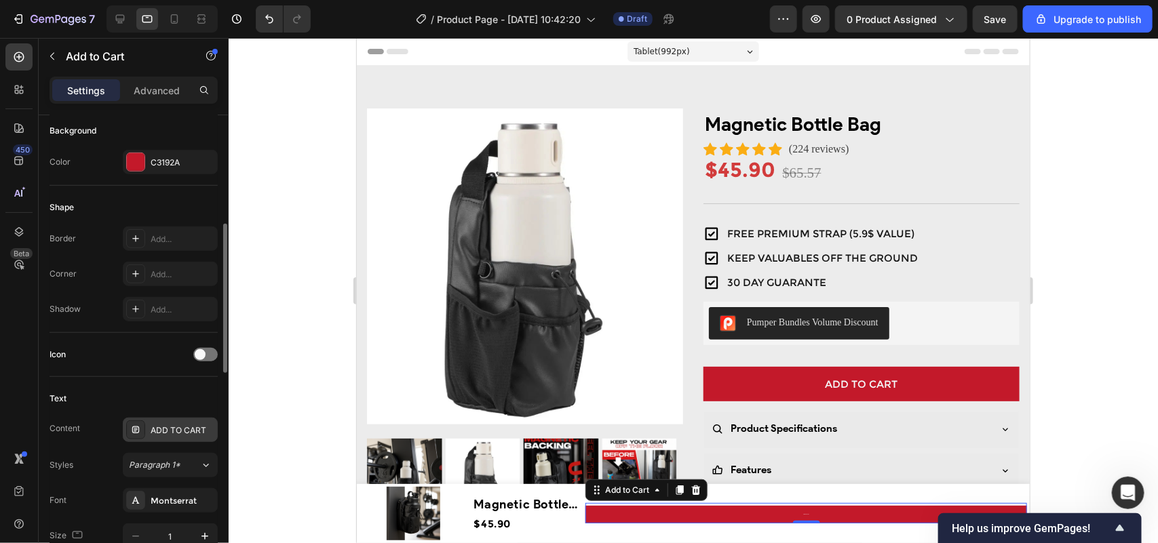
scroll to position [509, 0]
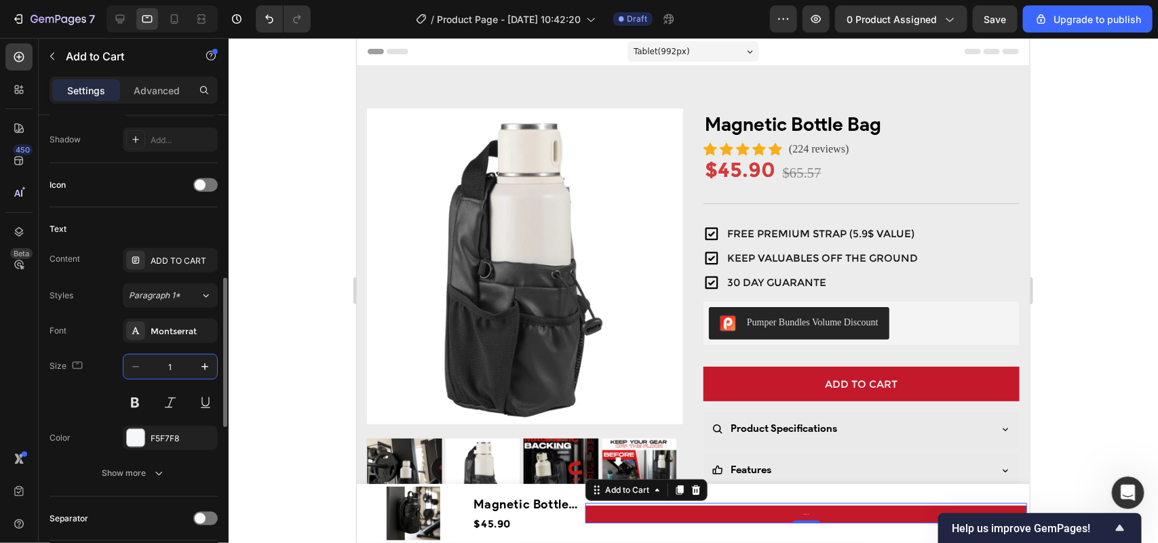
click at [170, 370] on input "1" at bounding box center [170, 367] width 45 height 24
type input "15"
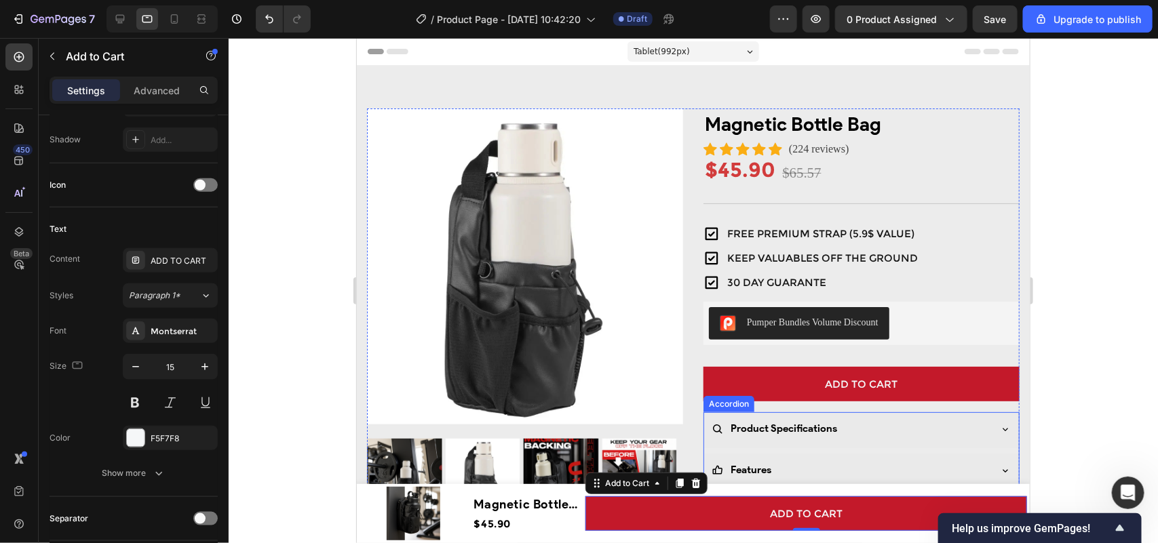
click at [1102, 378] on div at bounding box center [693, 290] width 929 height 505
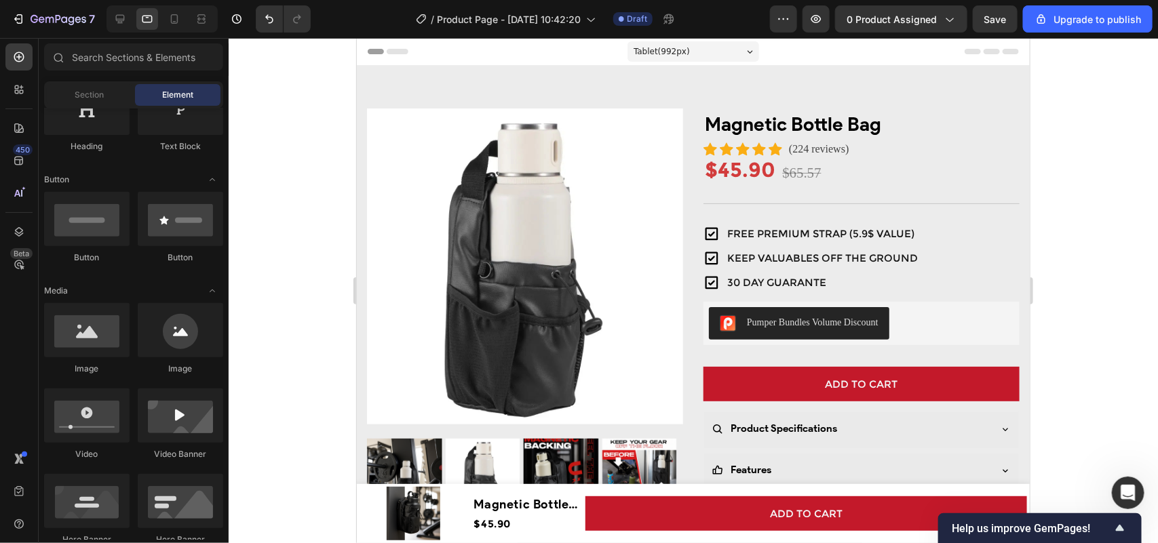
scroll to position [339, 0]
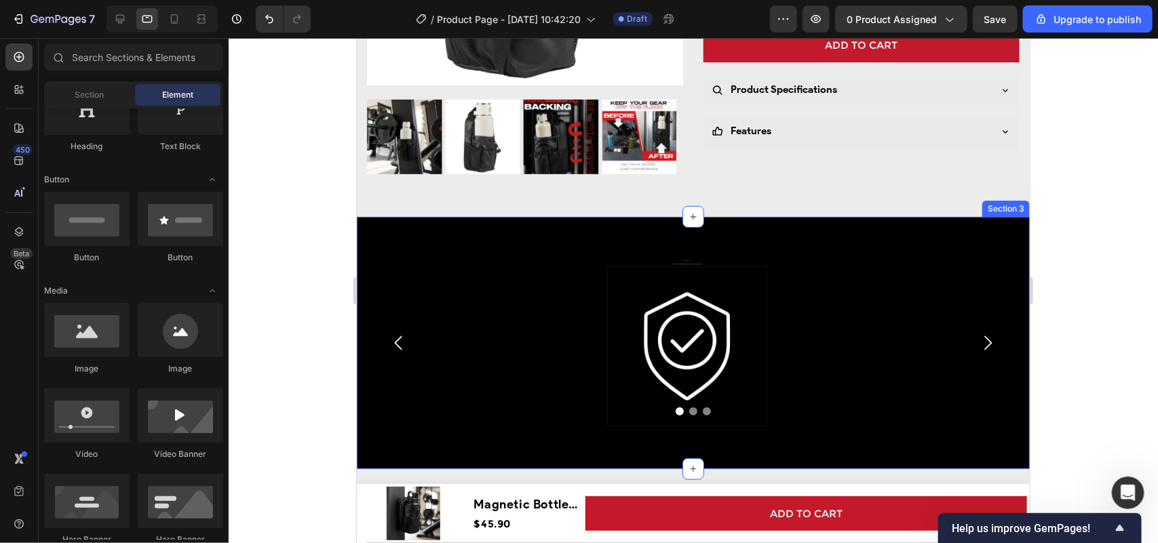
click at [538, 228] on div "Secure Checkout Heading Our checkout process is PCI compliant and uses industry…" at bounding box center [692, 342] width 673 height 252
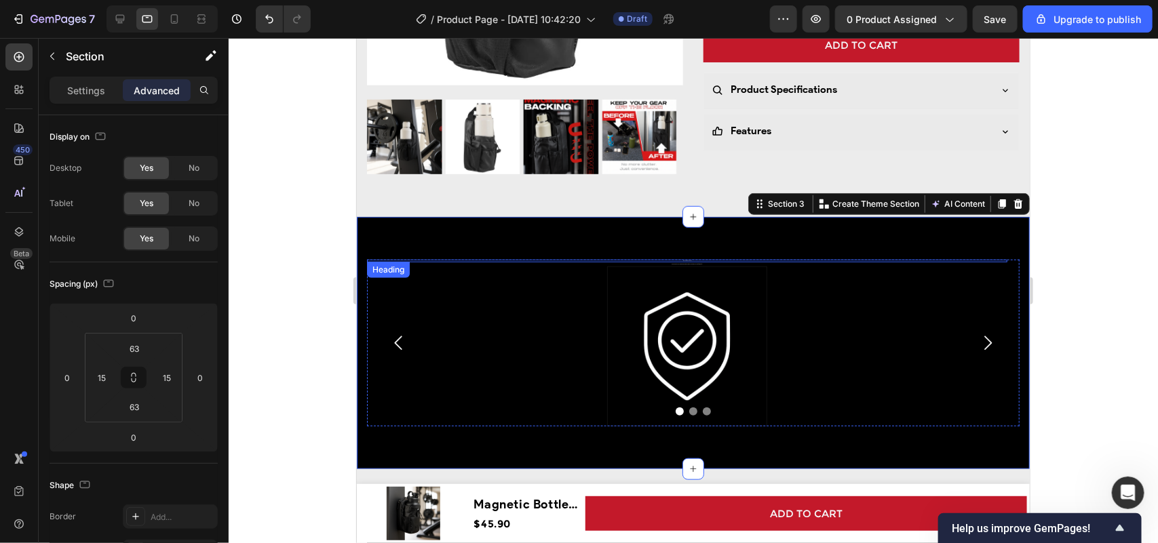
click at [690, 259] on div "Secure Checkout Heading" at bounding box center [686, 260] width 640 height 3
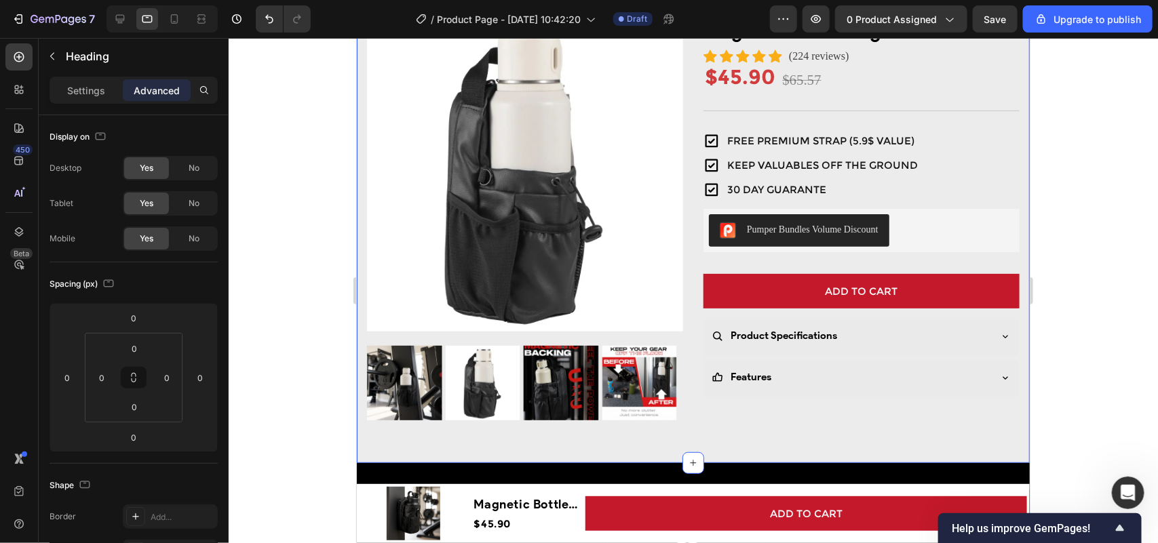
scroll to position [85, 0]
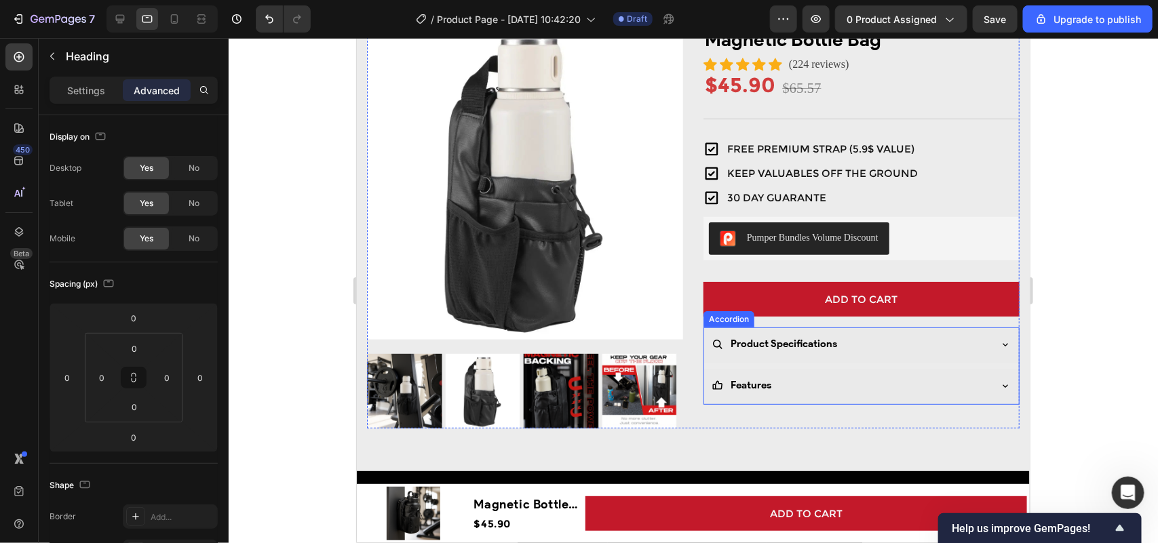
click at [732, 360] on div "Product Specifications" at bounding box center [860, 345] width 315 height 36
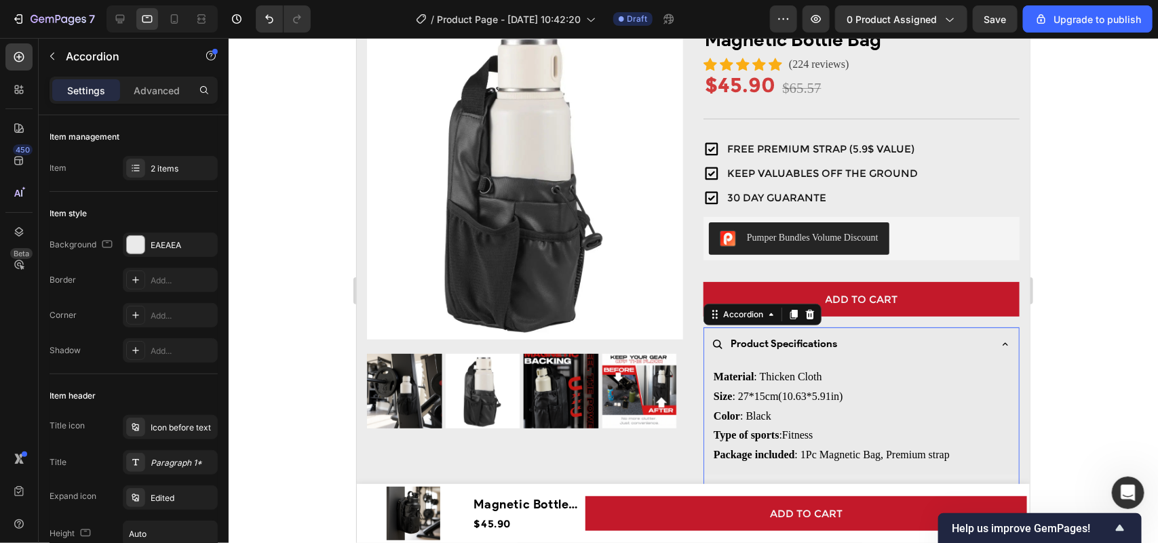
click at [741, 346] on strong "Product Specifications" at bounding box center [783, 343] width 106 height 12
click at [971, 346] on div "Product Specifications" at bounding box center [849, 343] width 277 height 22
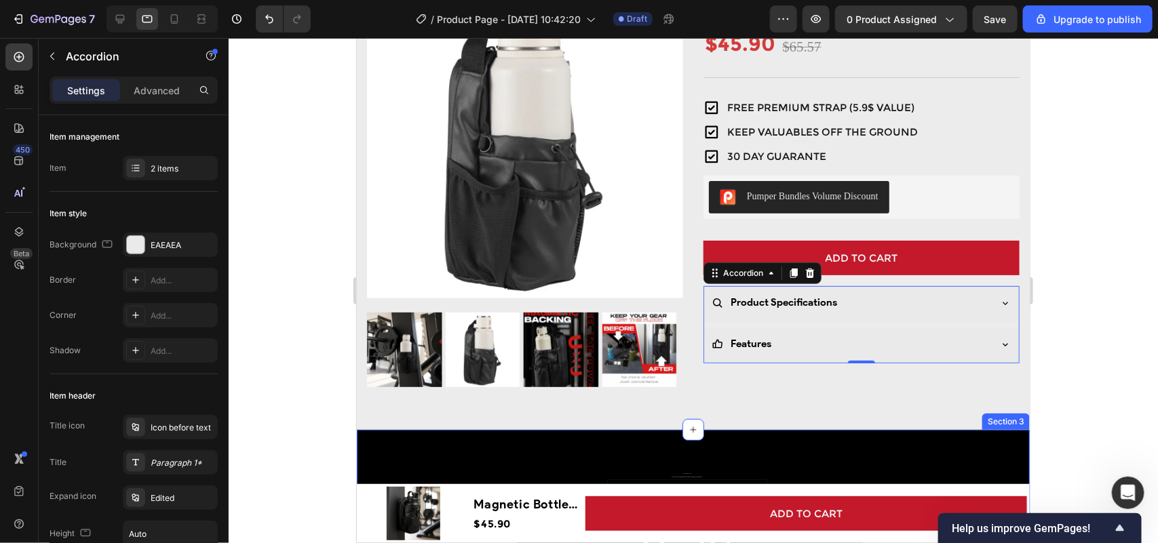
scroll to position [424, 0]
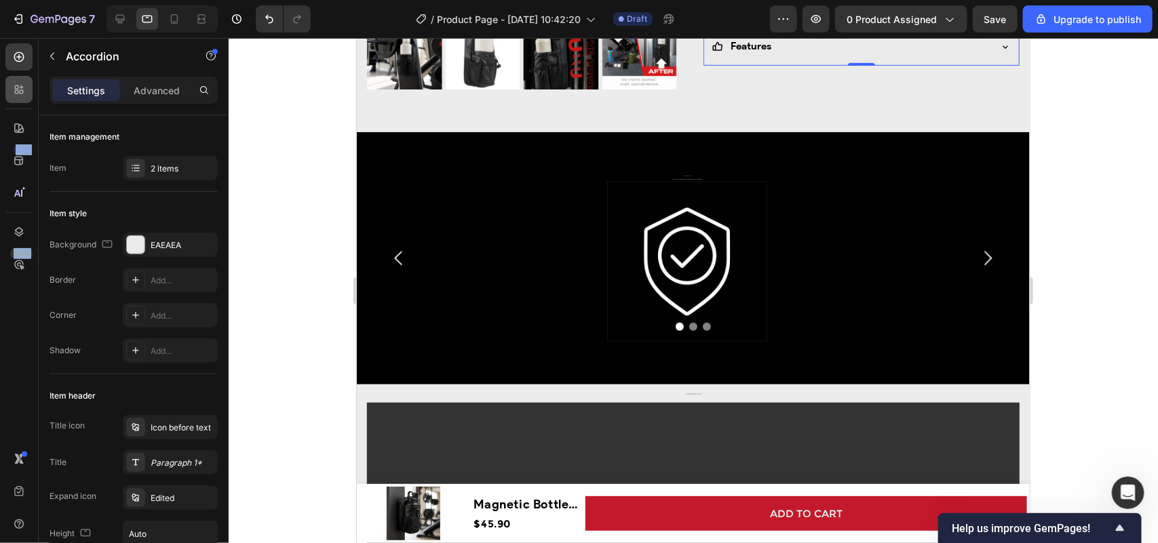
drag, startPoint x: 19, startPoint y: 133, endPoint x: 14, endPoint y: 94, distance: 39.7
click at [18, 96] on div "450 Beta" at bounding box center [18, 244] width 27 height 402
click at [24, 225] on icon at bounding box center [19, 232] width 14 height 14
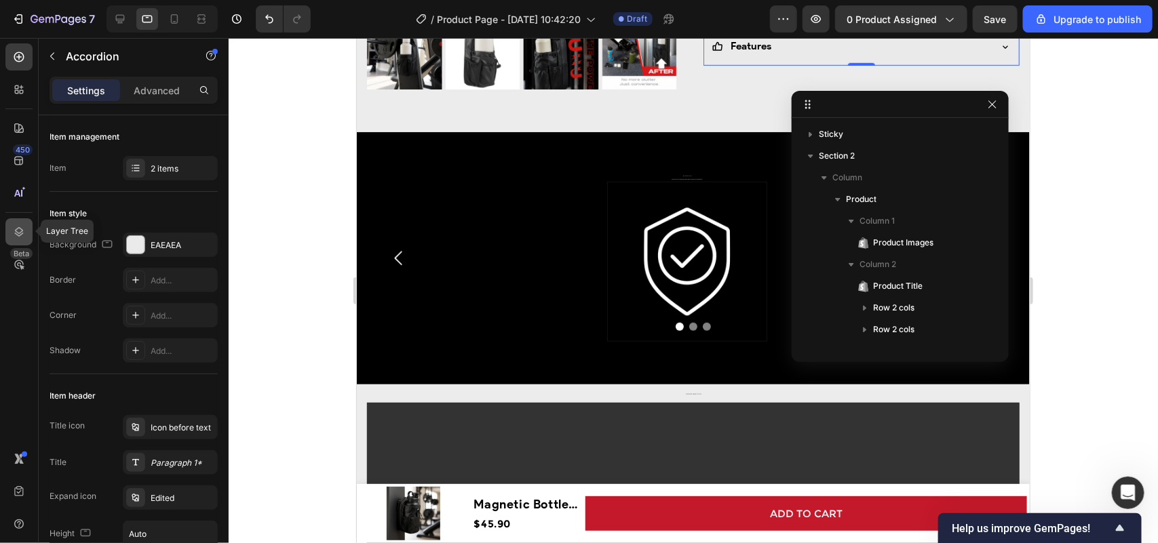
scroll to position [188, 0]
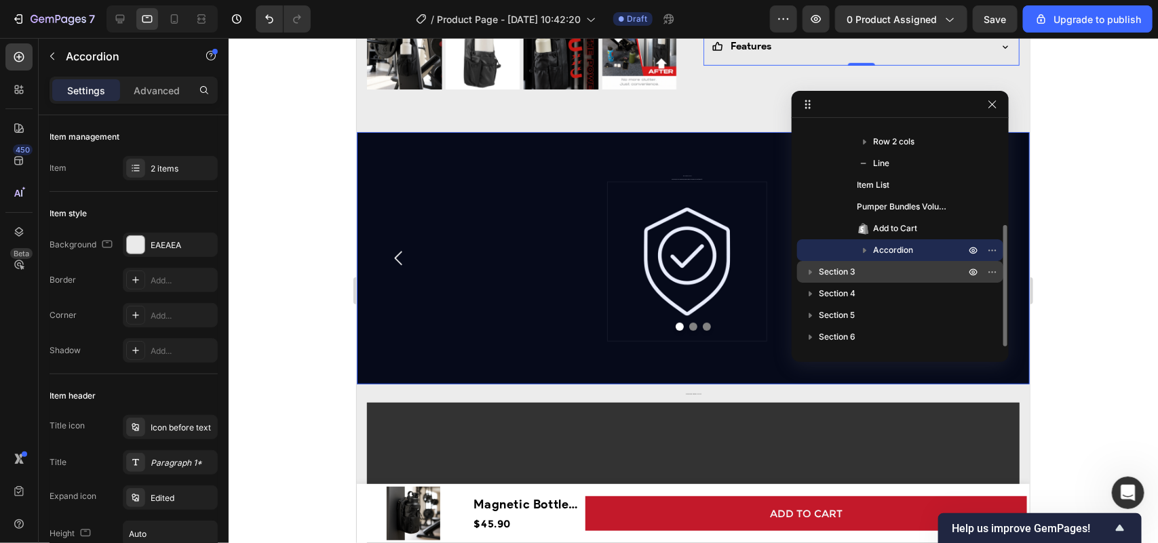
click at [838, 270] on span "Section 3" at bounding box center [837, 272] width 37 height 14
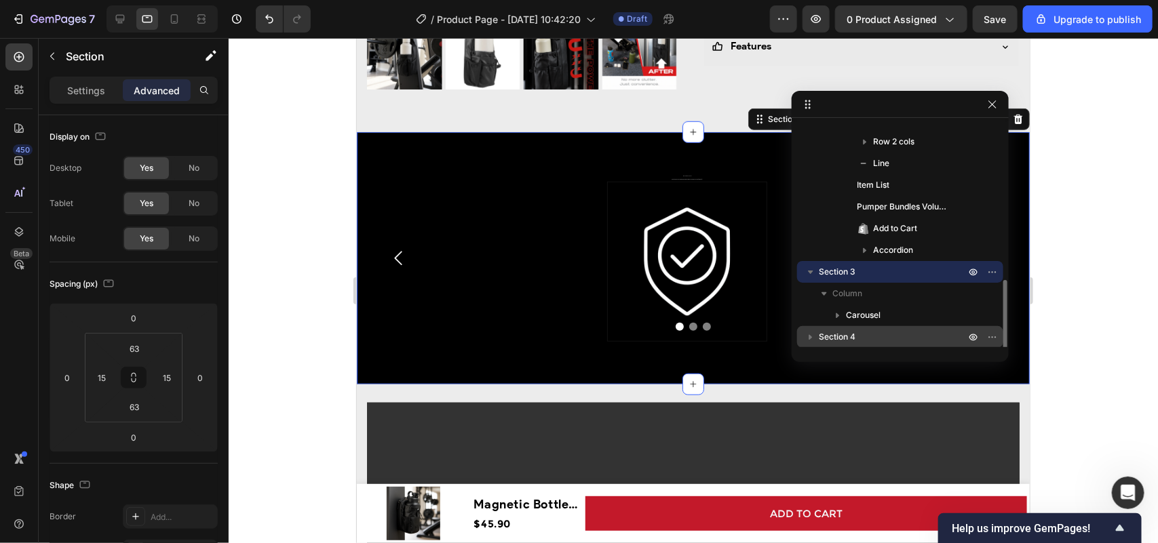
scroll to position [231, 0]
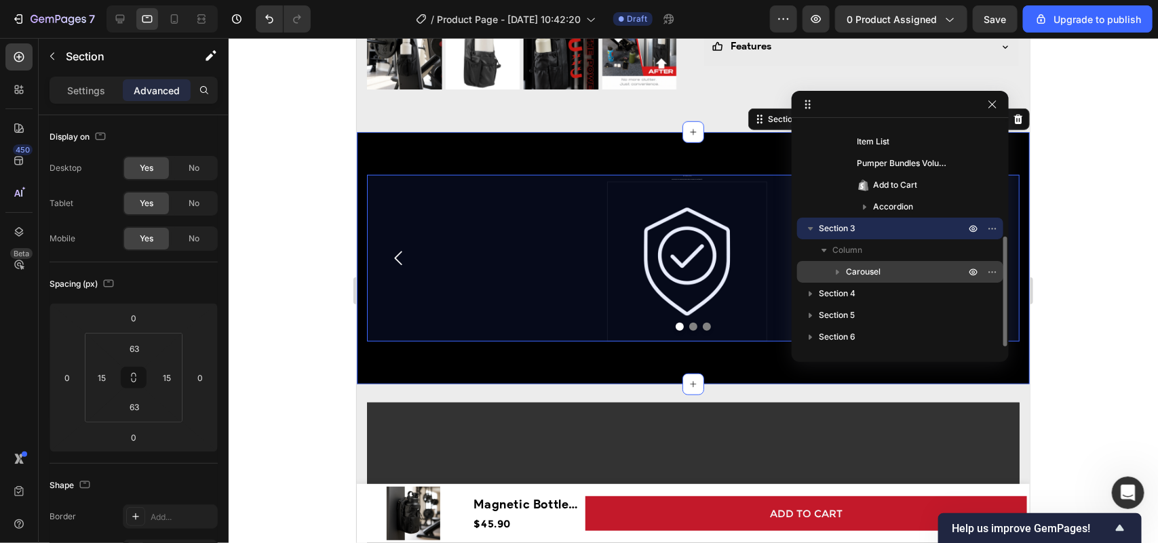
click at [869, 269] on span "Carousel" at bounding box center [863, 272] width 35 height 14
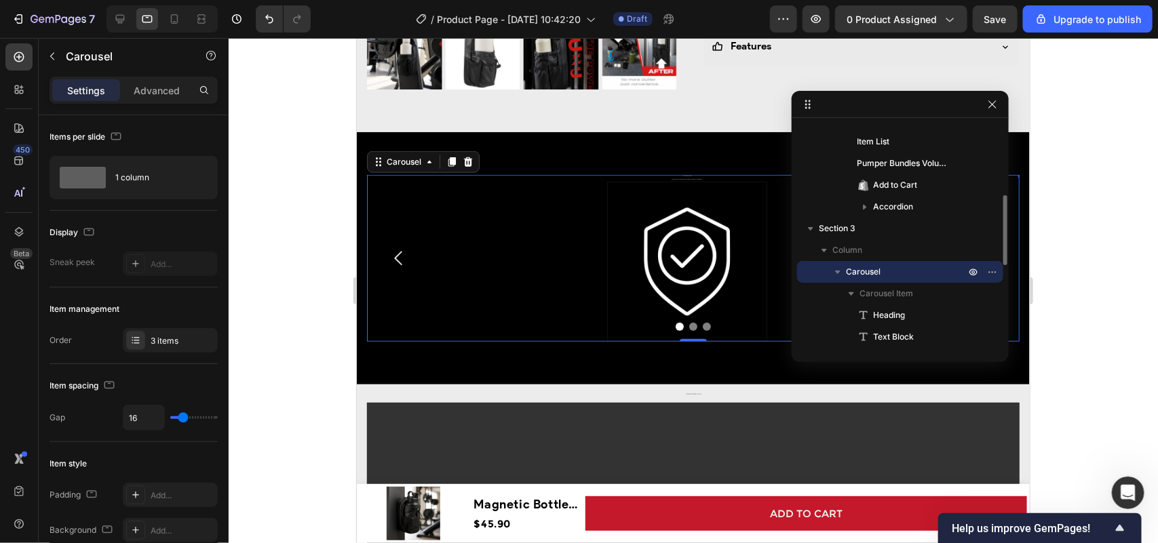
scroll to position [316, 0]
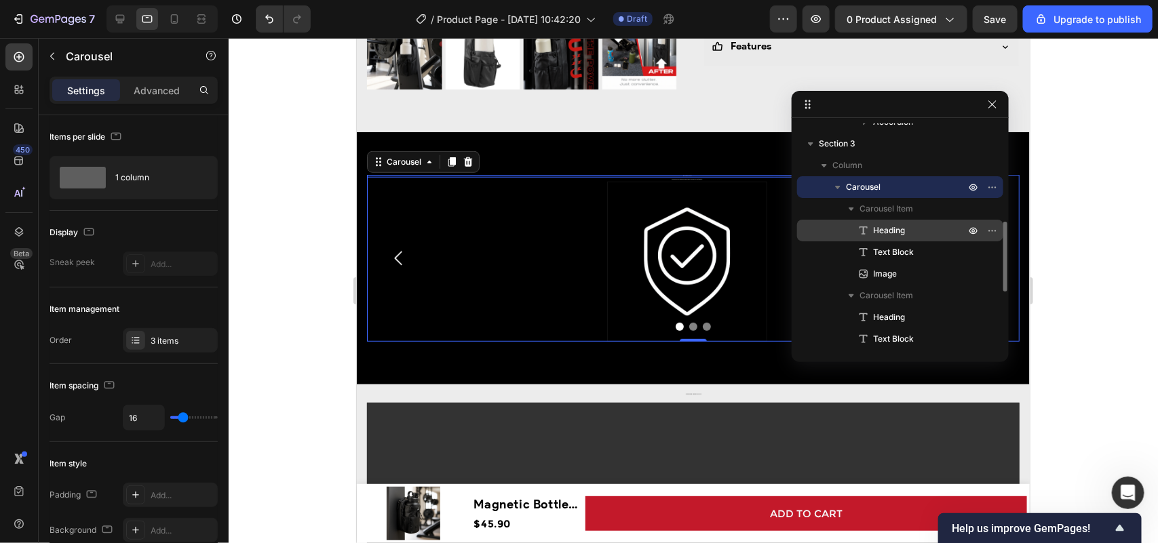
click at [904, 231] on span "Heading" at bounding box center [889, 231] width 32 height 14
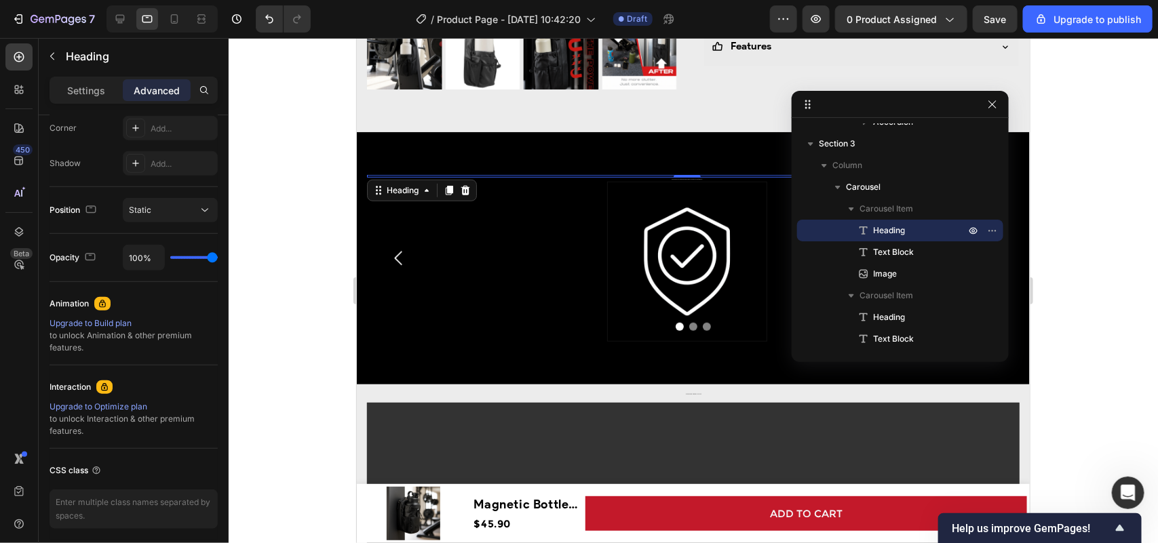
scroll to position [0, 0]
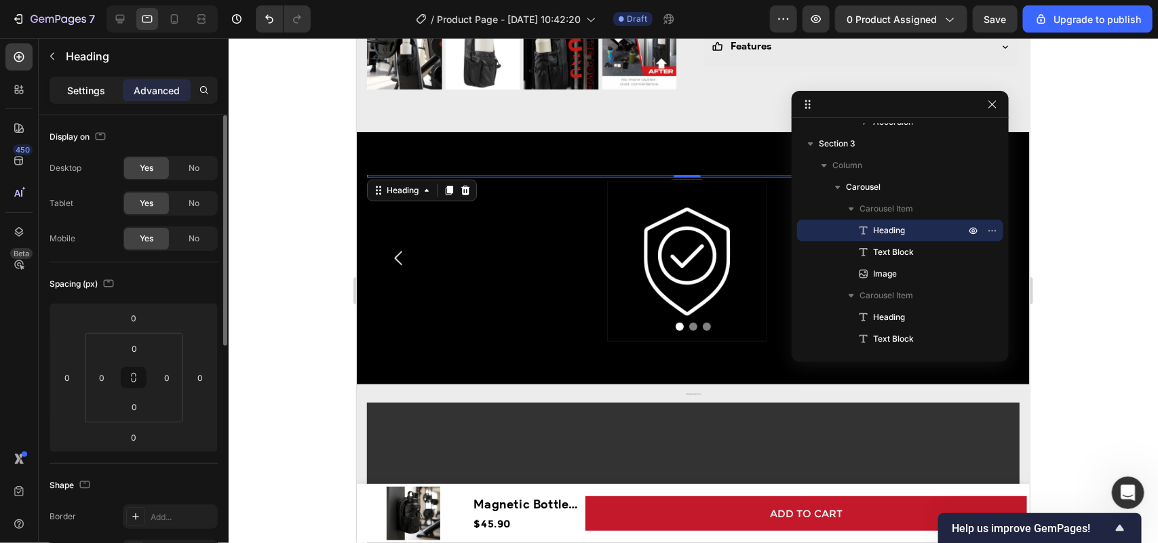
click at [92, 90] on p "Settings" at bounding box center [86, 90] width 38 height 14
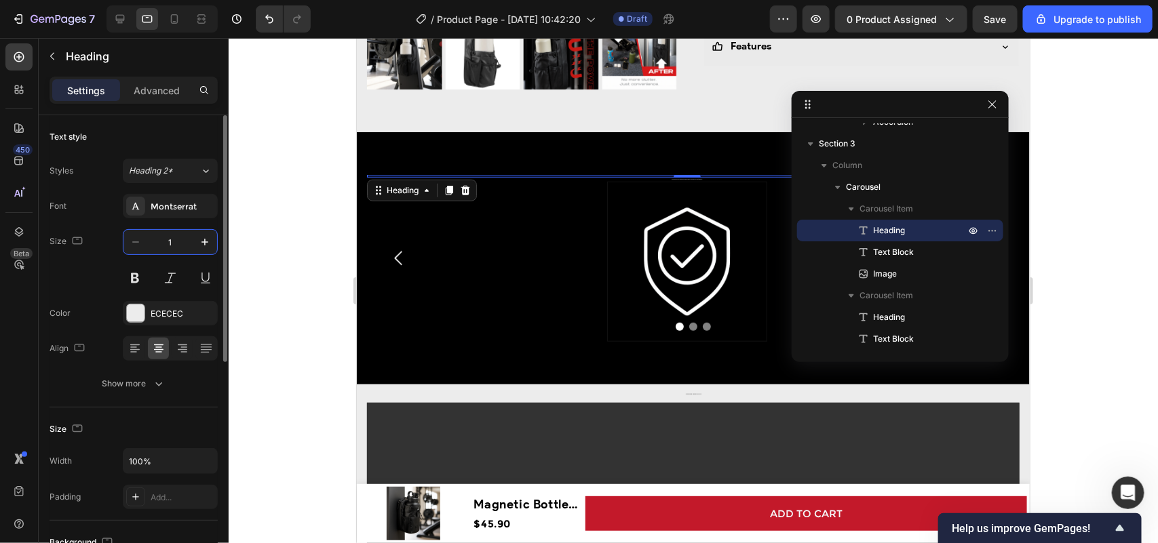
click at [173, 244] on input "1" at bounding box center [170, 242] width 45 height 24
type input "20"
click at [141, 394] on button "Show more" at bounding box center [134, 384] width 168 height 24
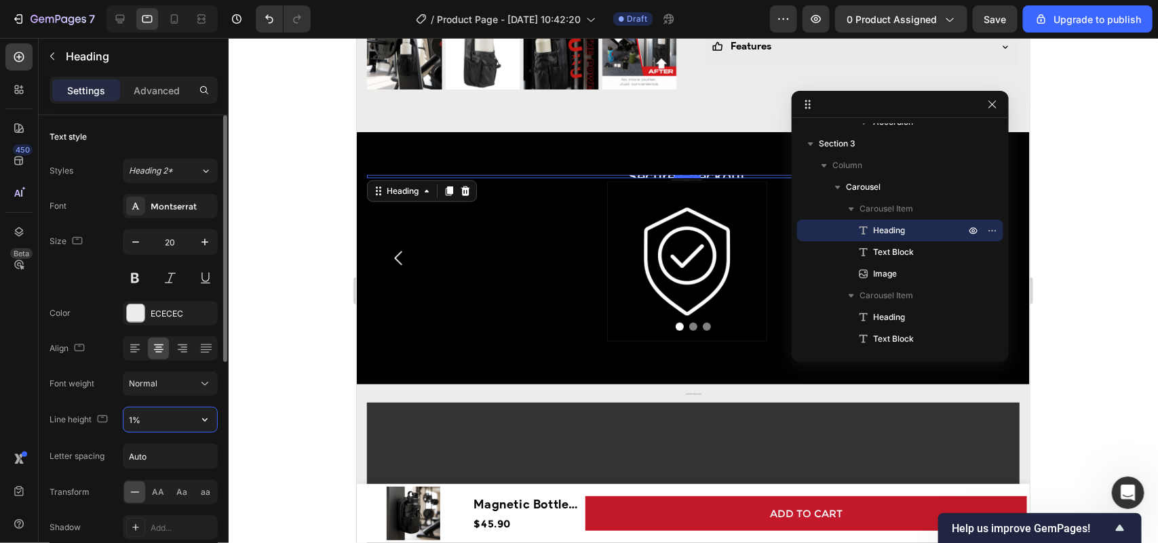
click at [164, 415] on input "1%" at bounding box center [170, 420] width 94 height 24
click at [197, 417] on button "button" at bounding box center [205, 420] width 24 height 24
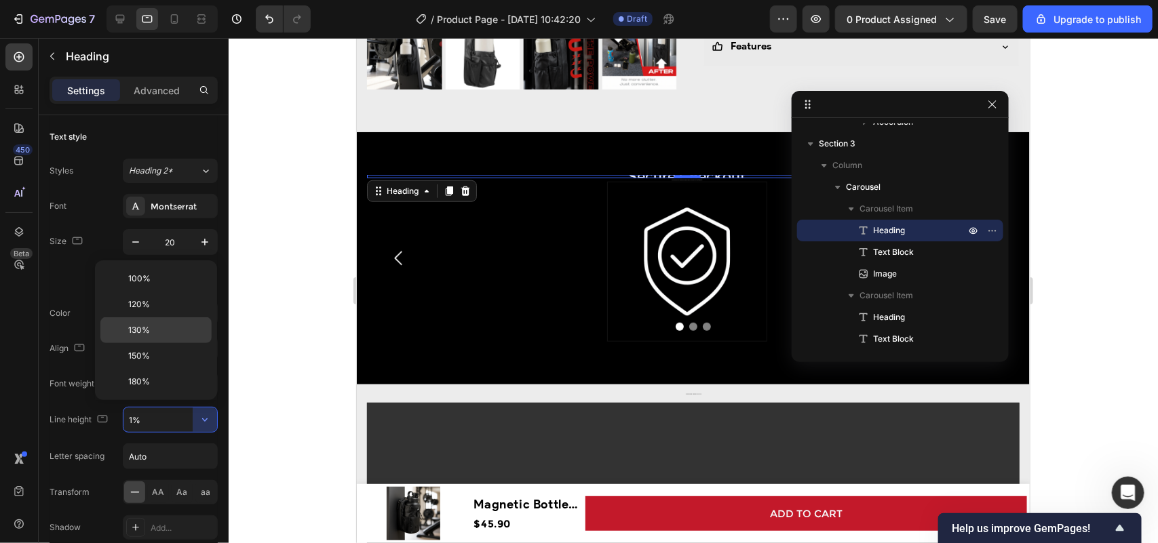
click at [158, 326] on p "130%" at bounding box center [166, 330] width 77 height 12
type input "130%"
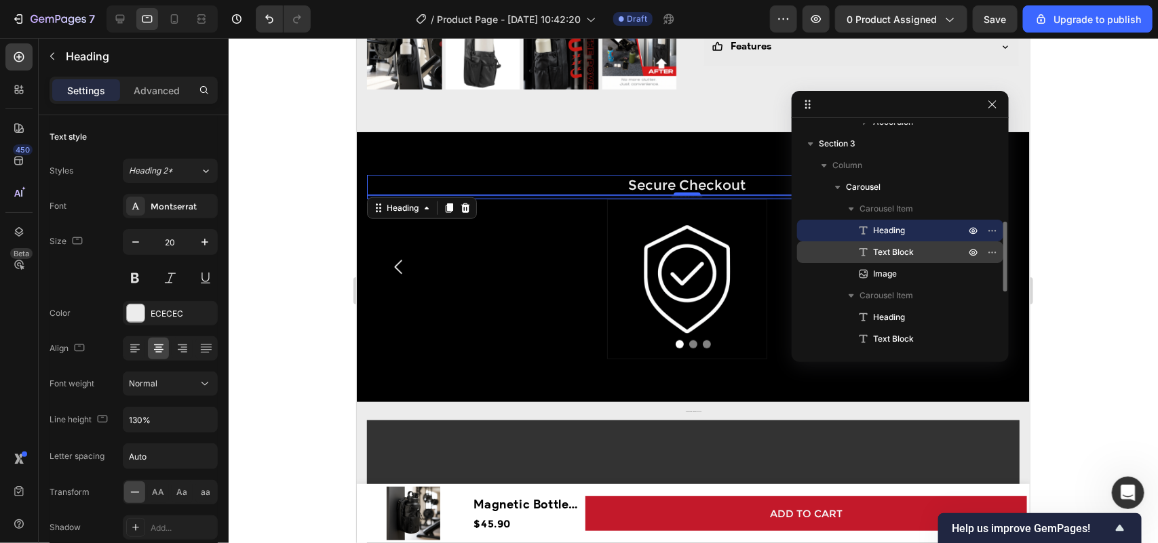
click at [905, 241] on div "Text Block" at bounding box center [899, 252] width 195 height 22
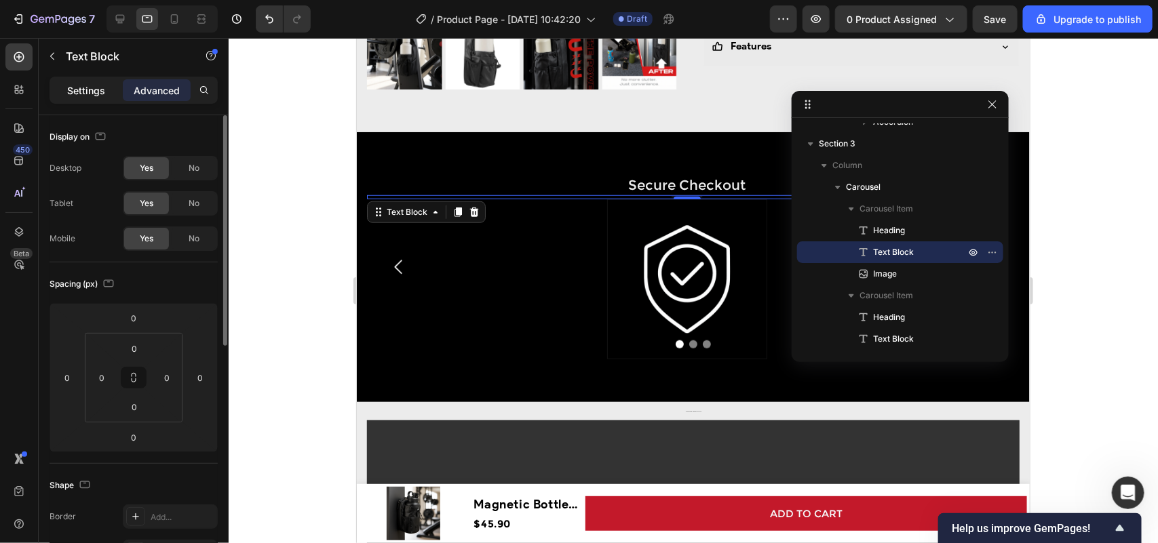
click at [68, 82] on div "Settings" at bounding box center [86, 90] width 68 height 22
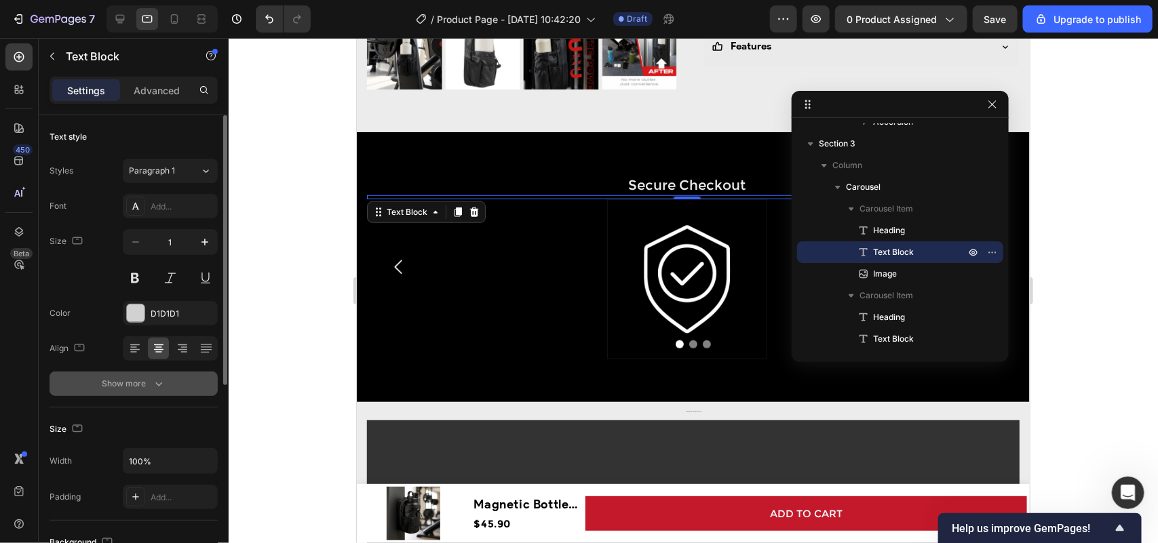
click at [143, 380] on div "Show more" at bounding box center [133, 384] width 63 height 14
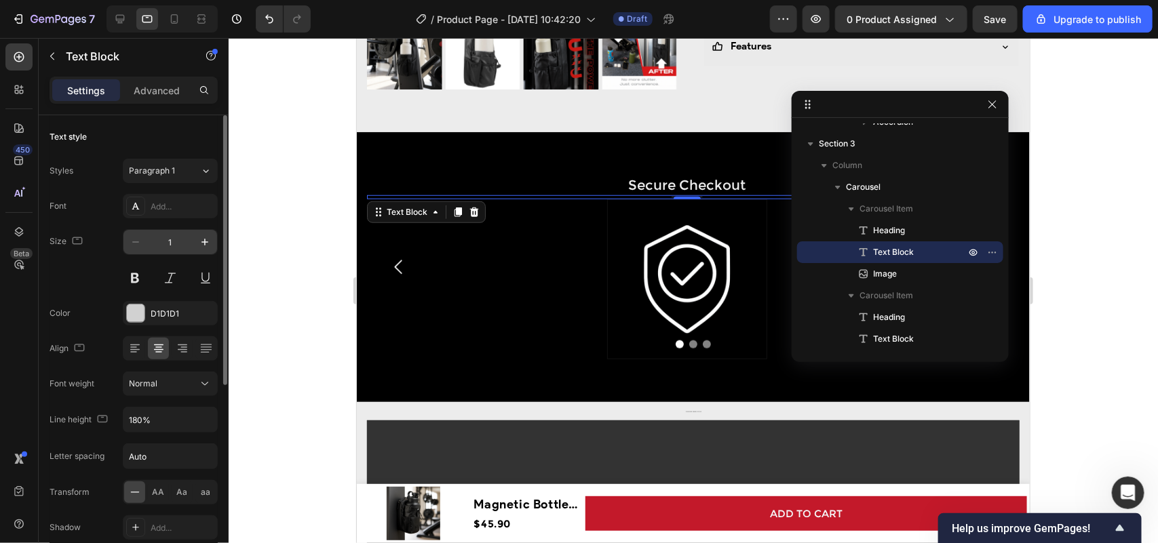
click at [174, 236] on input "1" at bounding box center [170, 242] width 45 height 24
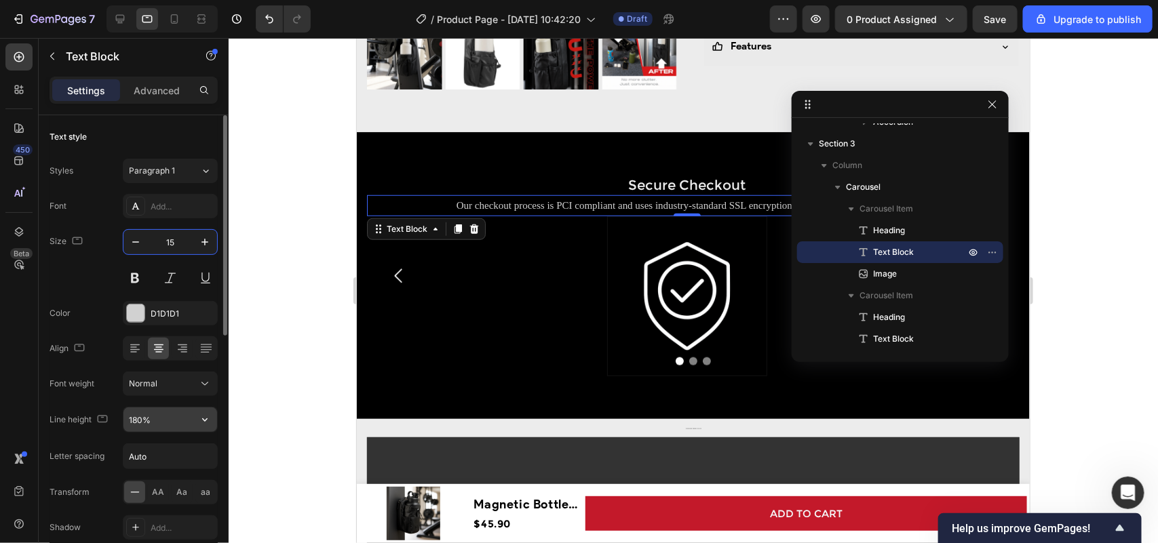
type input "15"
click at [195, 424] on button "button" at bounding box center [205, 420] width 24 height 24
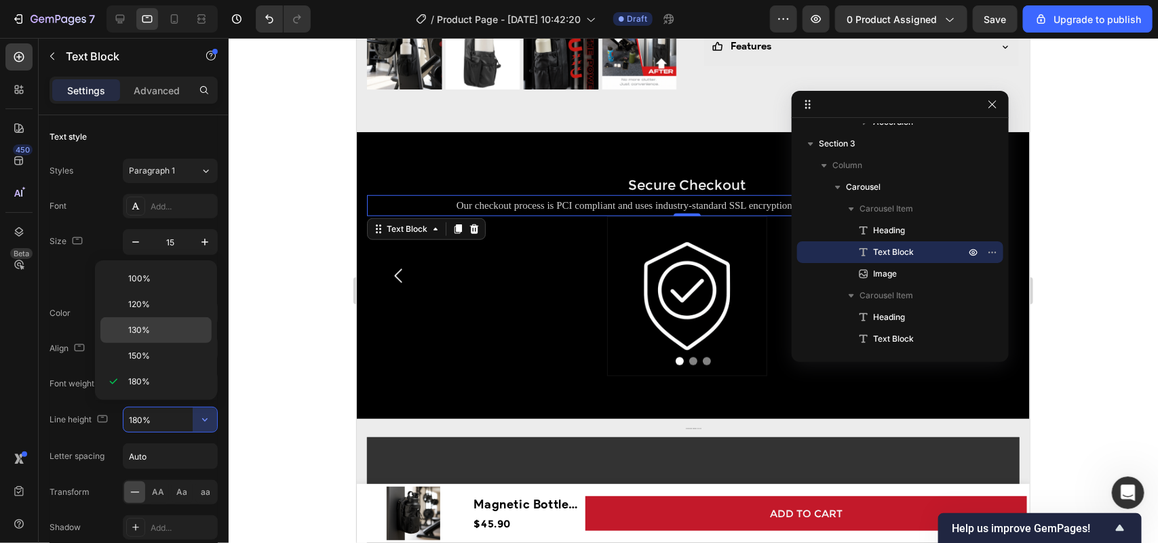
click at [163, 333] on p "130%" at bounding box center [166, 330] width 77 height 12
type input "130%"
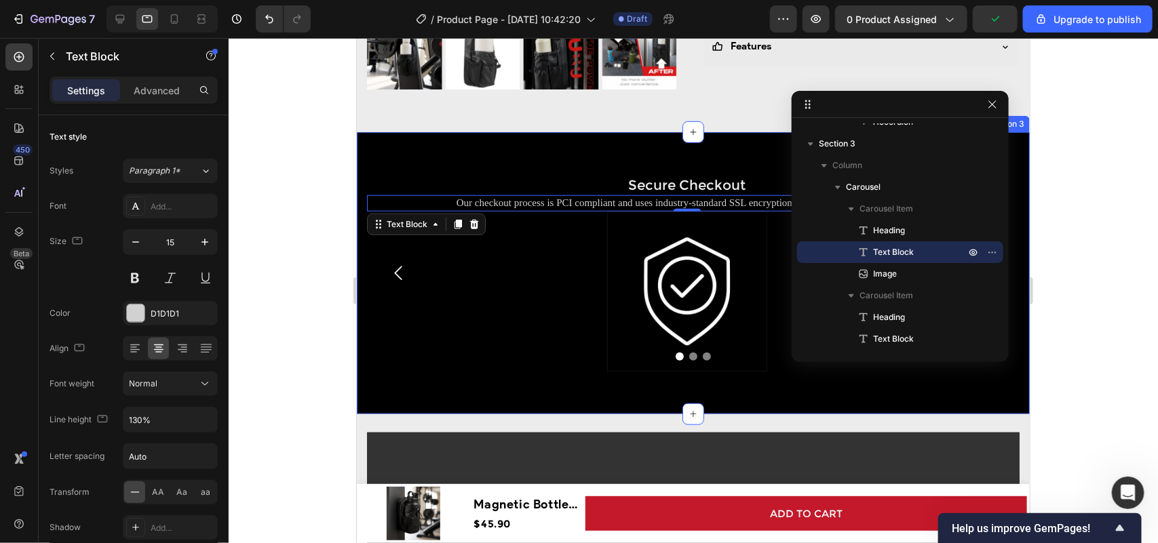
click at [292, 356] on div at bounding box center [693, 290] width 929 height 505
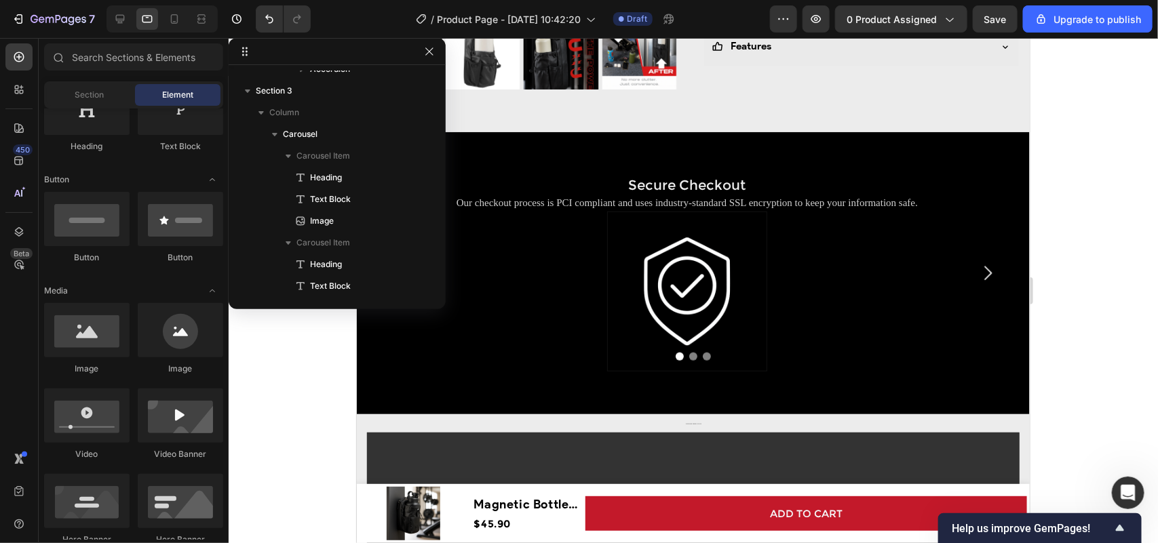
drag, startPoint x: 940, startPoint y: 102, endPoint x: 415, endPoint y: 41, distance: 528.5
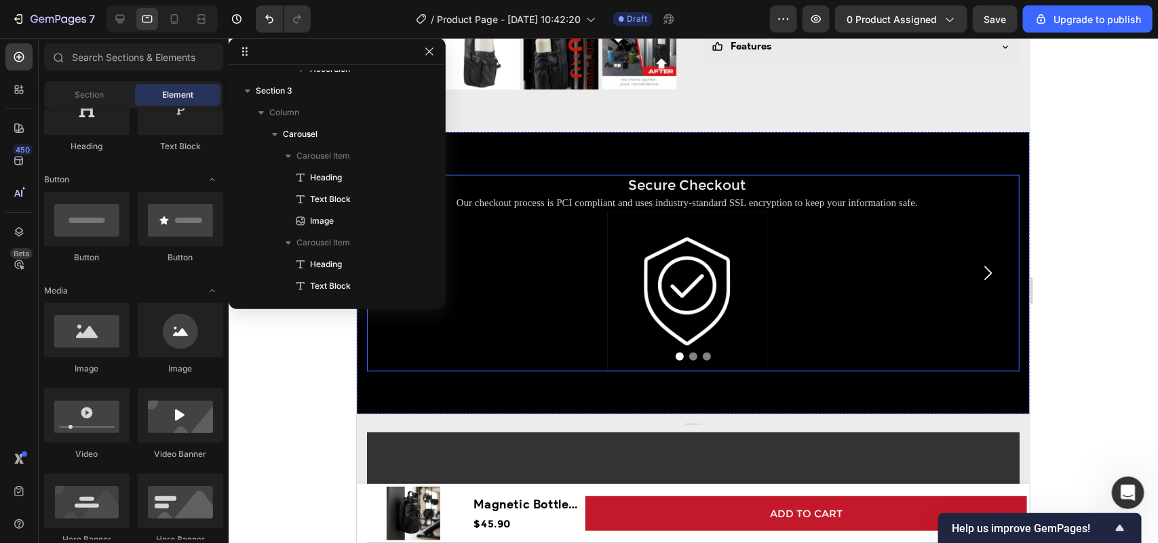
click at [977, 264] on icon "Carousel Next Arrow" at bounding box center [987, 272] width 20 height 20
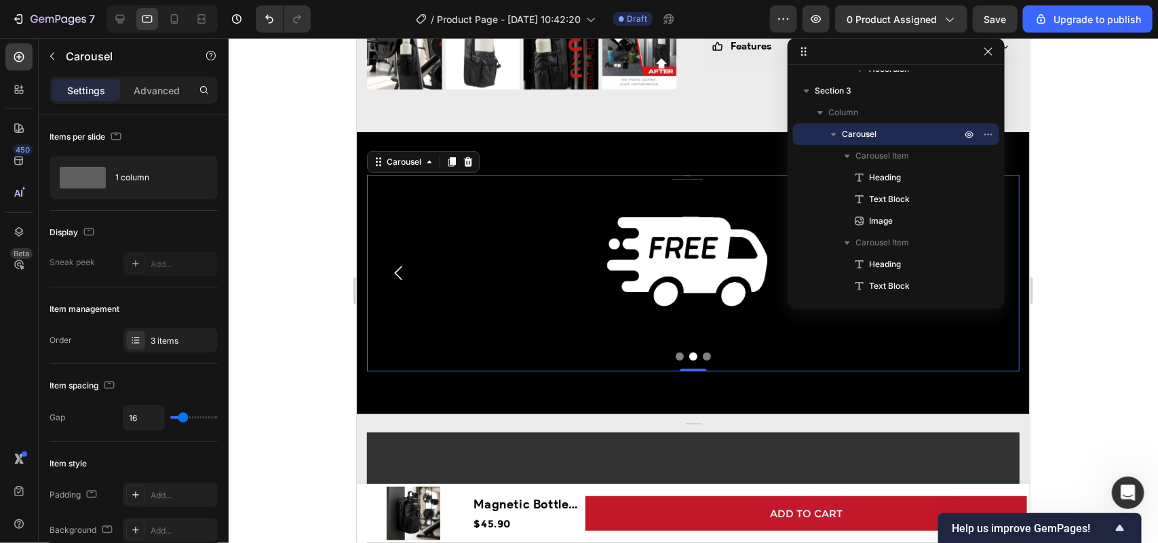
drag, startPoint x: 330, startPoint y: 56, endPoint x: 923, endPoint y: 56, distance: 593.4
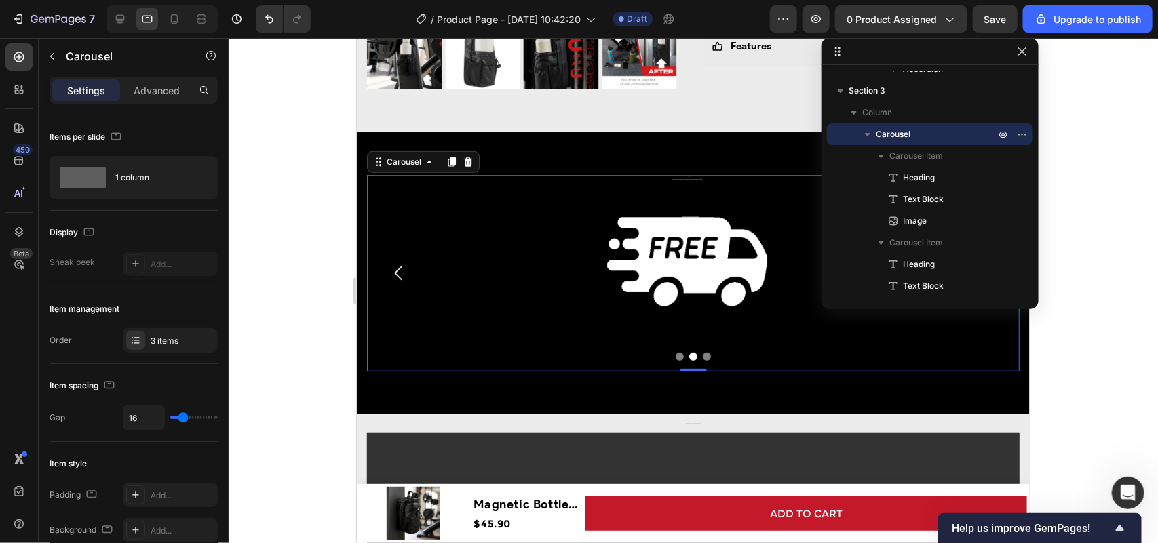
click at [395, 262] on icon "Carousel Back Arrow" at bounding box center [398, 272] width 20 height 20
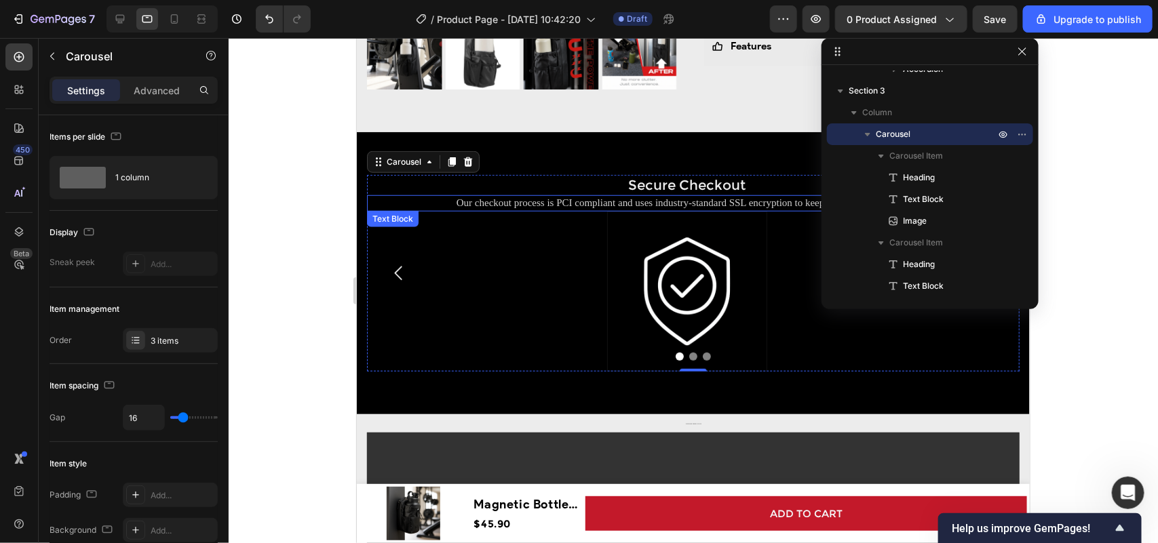
click at [606, 196] on p "Our checkout process is PCI compliant and uses industry-standard SSL encryption…" at bounding box center [686, 203] width 637 height 14
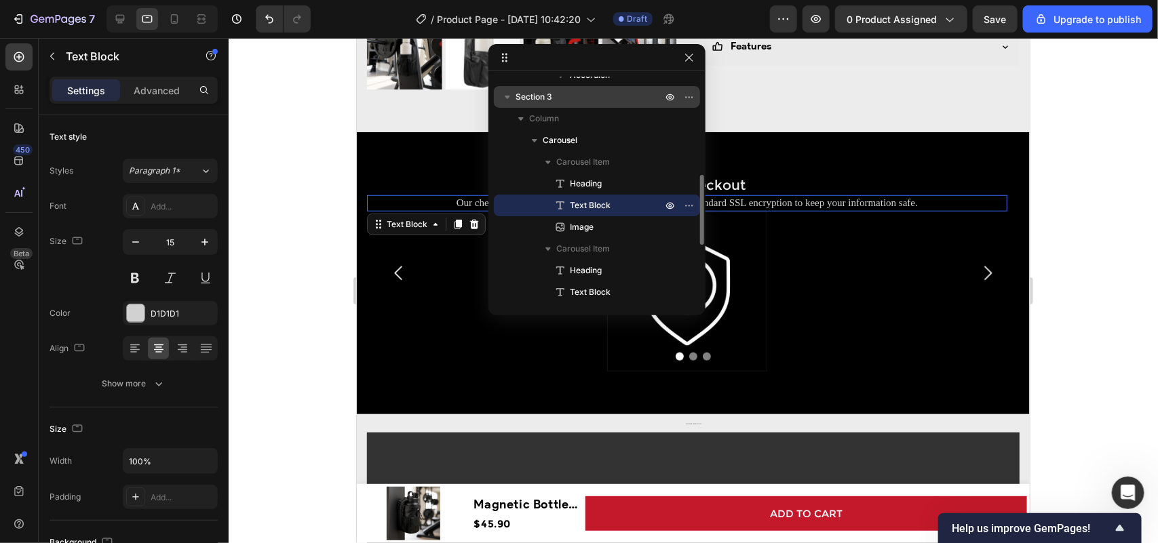
drag, startPoint x: 960, startPoint y: 52, endPoint x: 646, endPoint y: 93, distance: 316.6
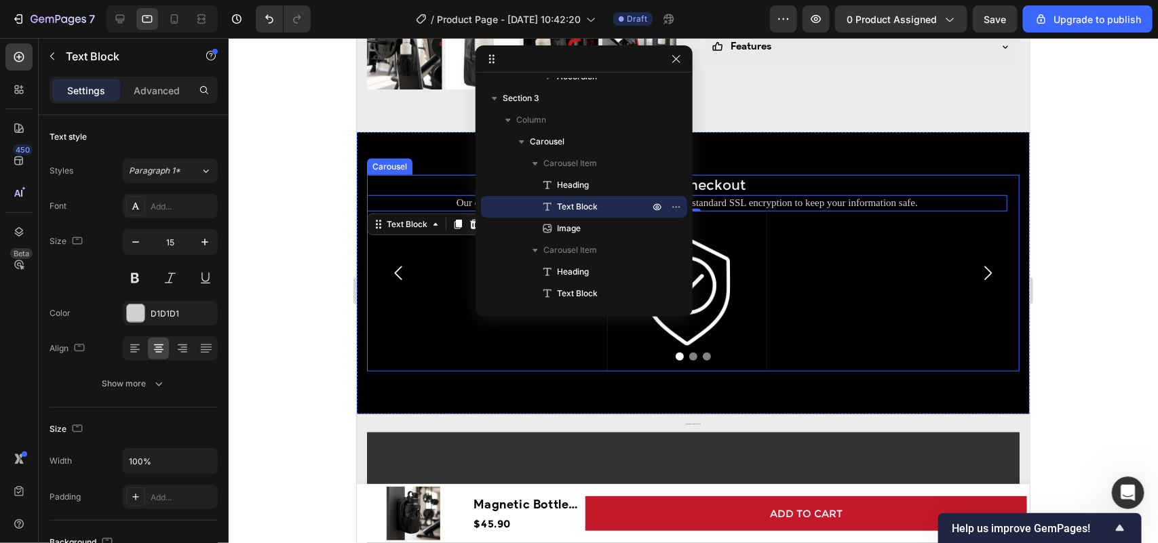
click at [977, 264] on icon "Carousel Next Arrow" at bounding box center [987, 272] width 20 height 20
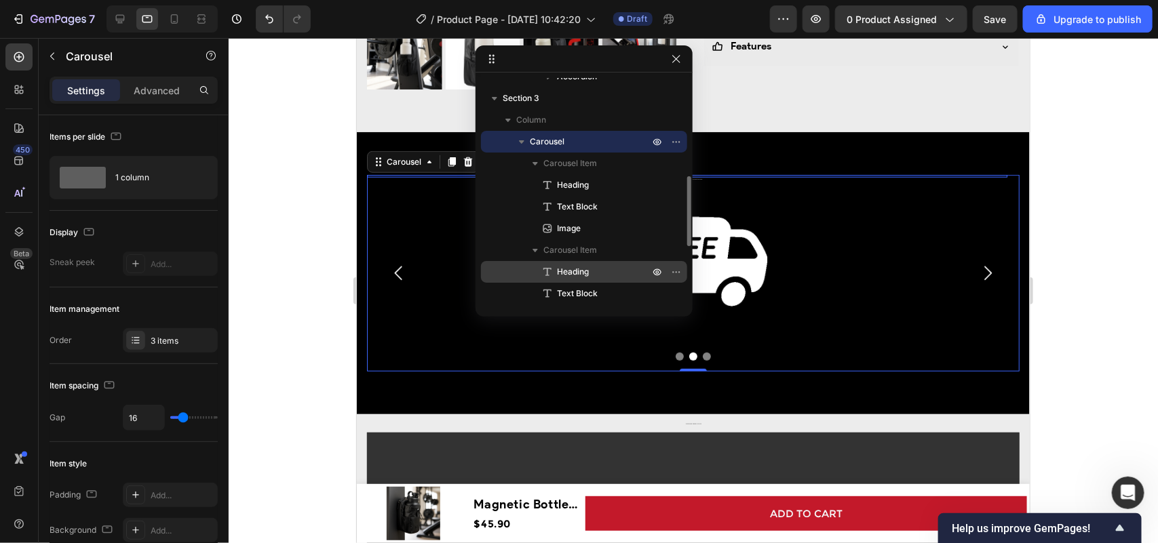
click at [585, 262] on div "Heading" at bounding box center [583, 272] width 195 height 22
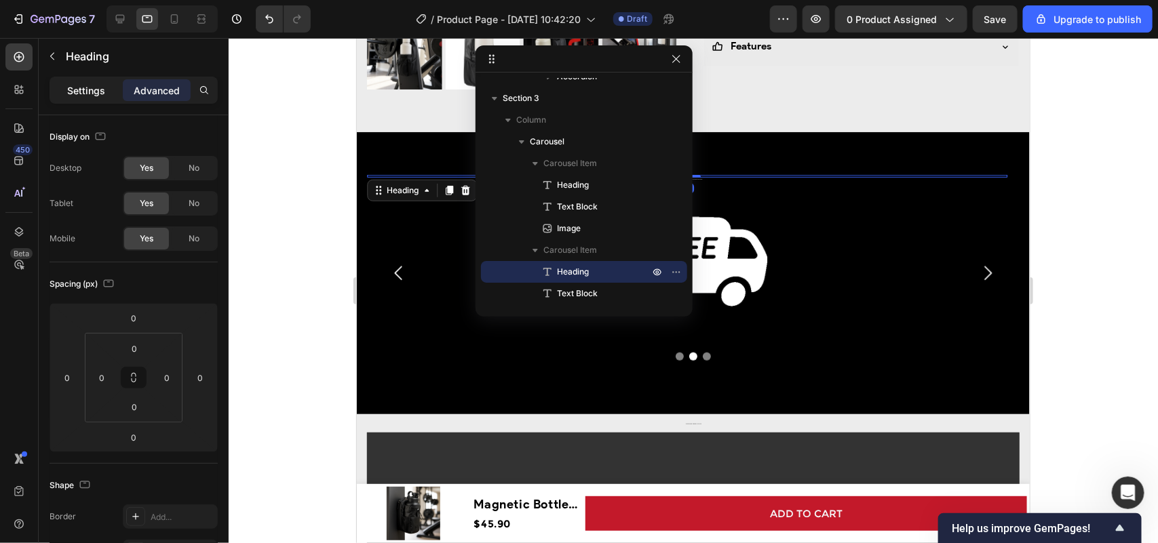
click at [89, 92] on p "Settings" at bounding box center [86, 90] width 38 height 14
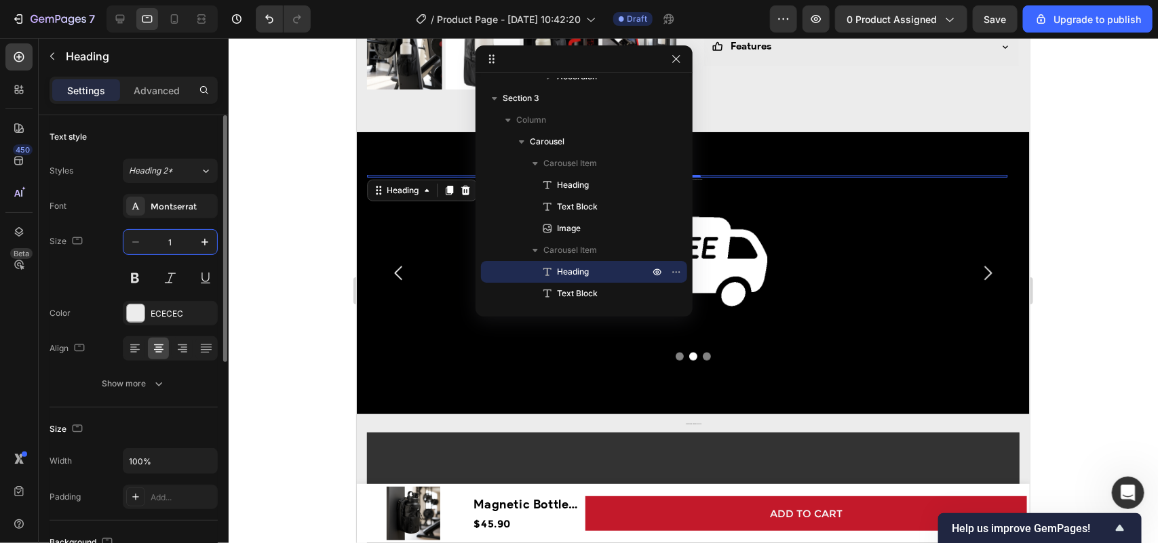
click at [180, 248] on input "1" at bounding box center [170, 242] width 45 height 24
type input "20"
click at [144, 385] on div "Show more" at bounding box center [133, 384] width 63 height 14
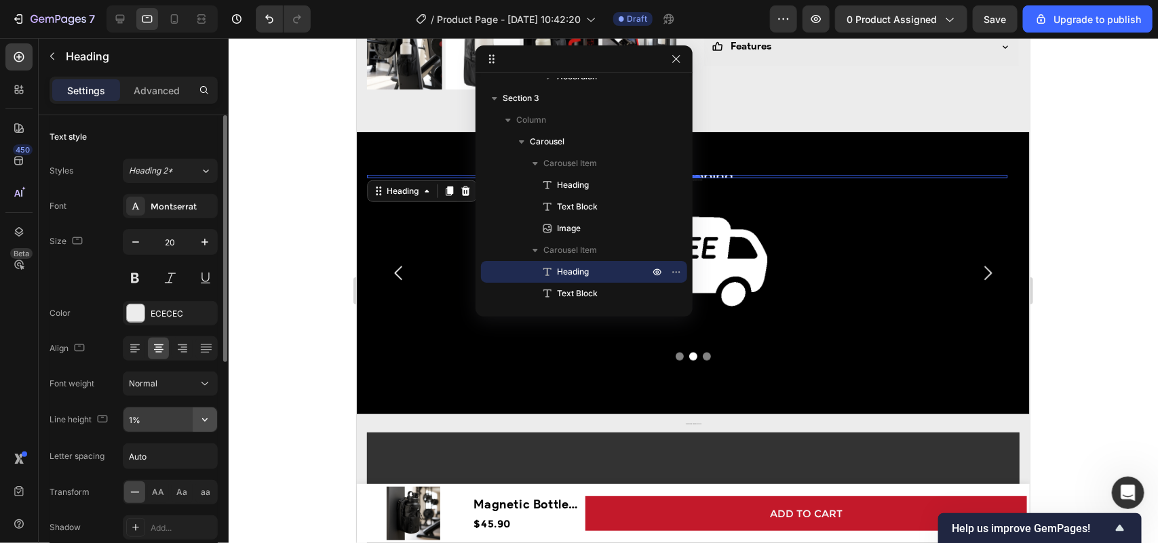
click at [208, 422] on icon "button" at bounding box center [205, 420] width 14 height 14
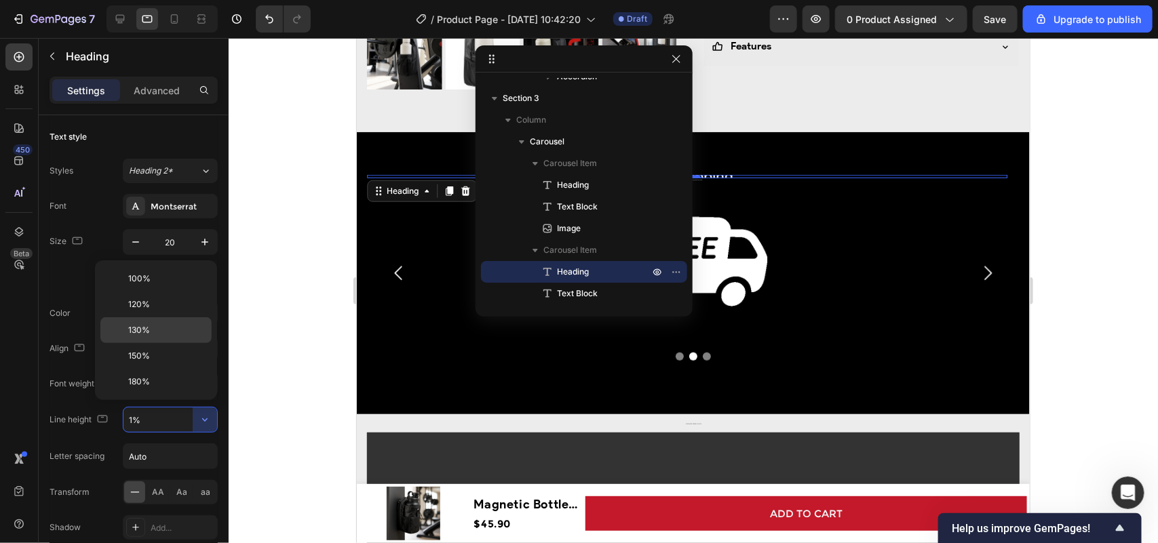
click at [149, 337] on div "130%" at bounding box center [155, 330] width 111 height 26
type input "130%"
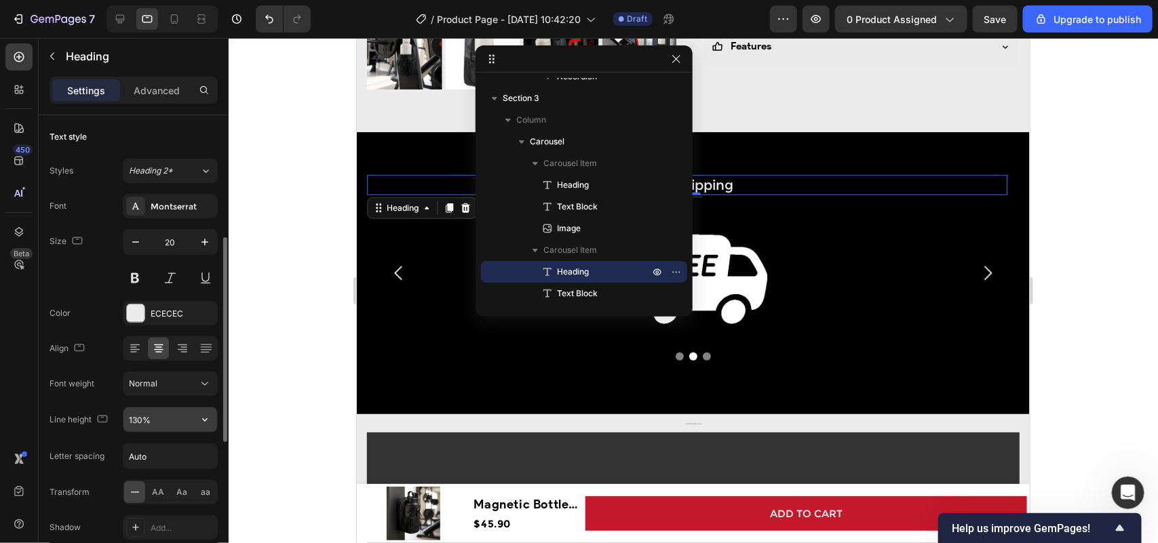
scroll to position [85, 0]
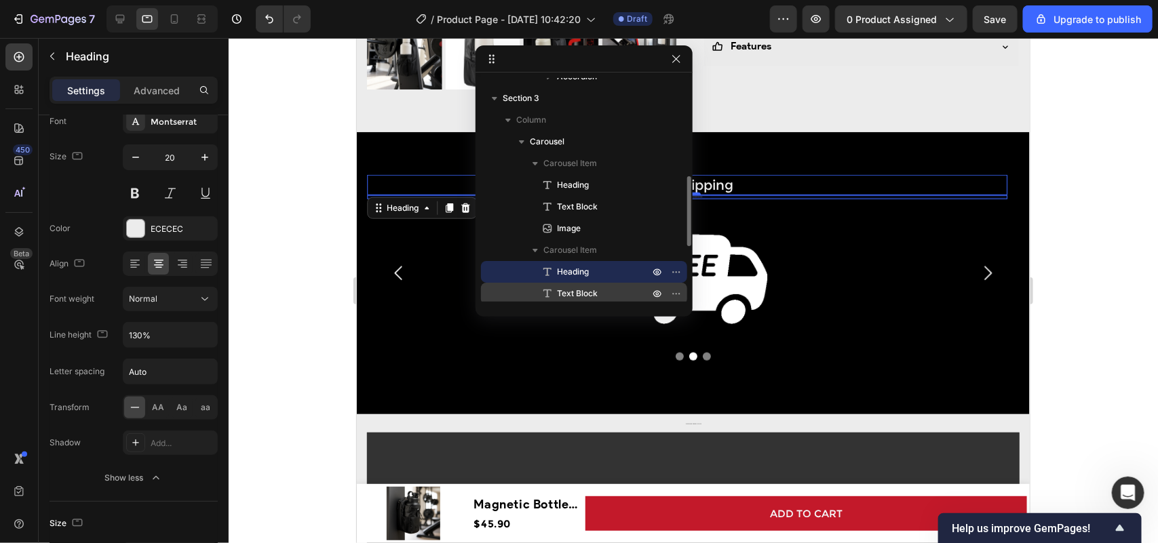
click at [577, 296] on span "Text Block" at bounding box center [577, 294] width 41 height 14
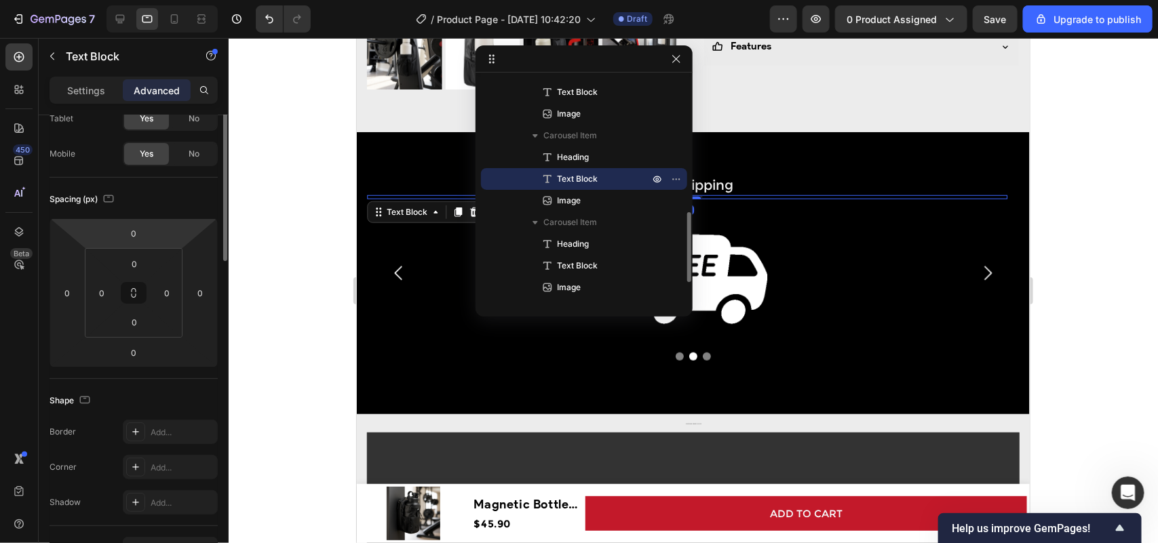
scroll to position [0, 0]
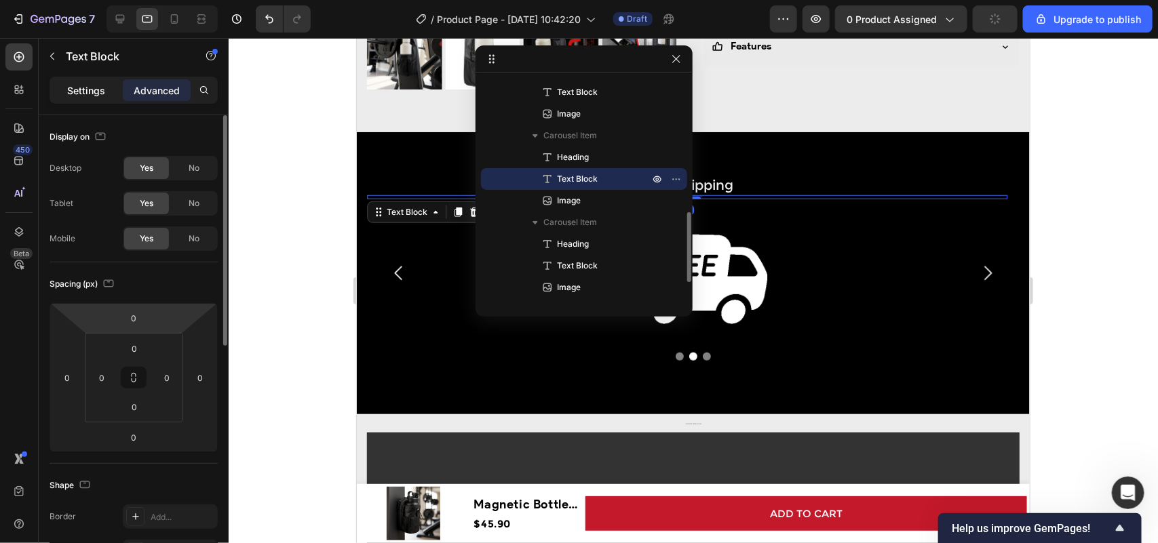
click at [89, 90] on p "Settings" at bounding box center [86, 90] width 38 height 14
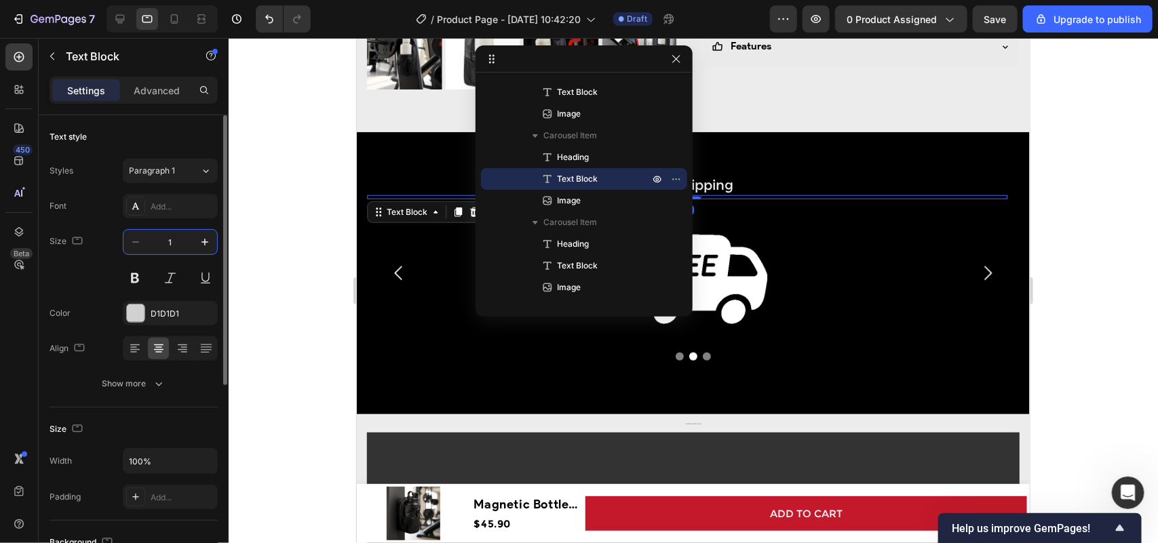
click at [174, 241] on input "1" at bounding box center [170, 242] width 45 height 24
type input "15"
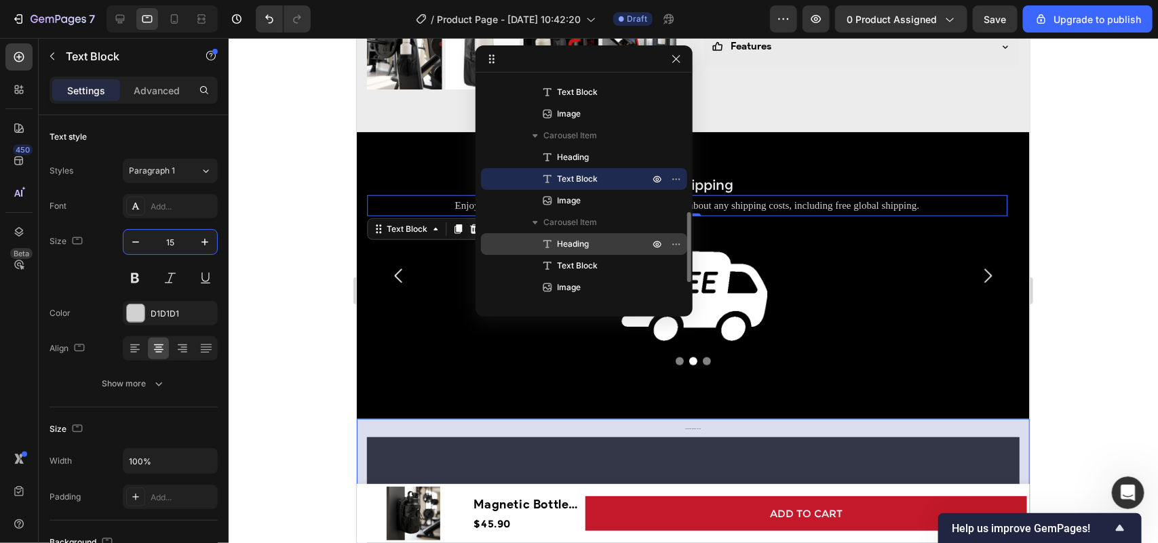
scroll to position [492, 0]
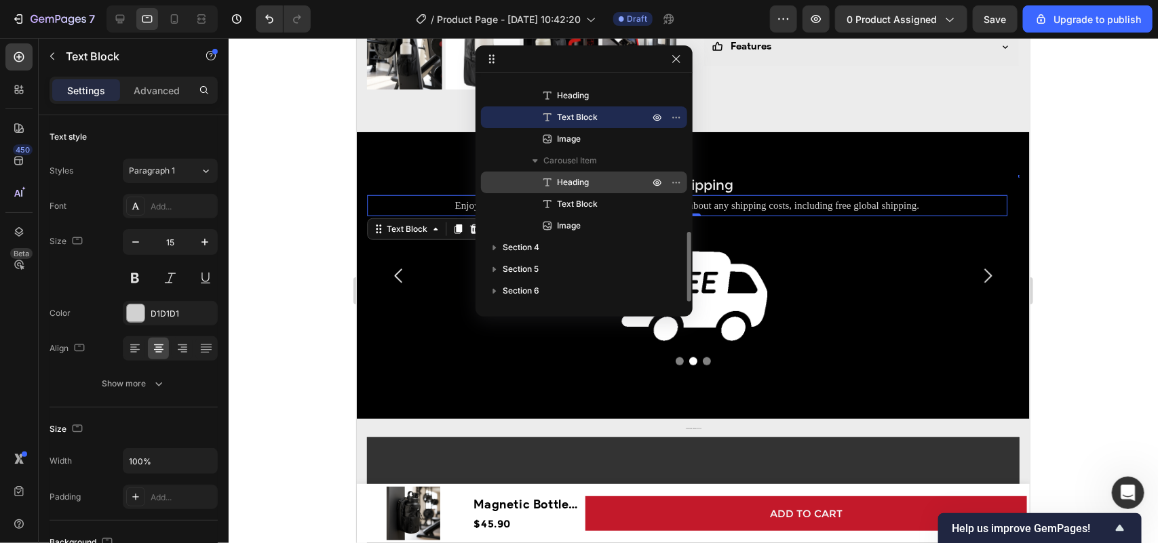
click at [589, 176] on span "Heading" at bounding box center [573, 183] width 32 height 14
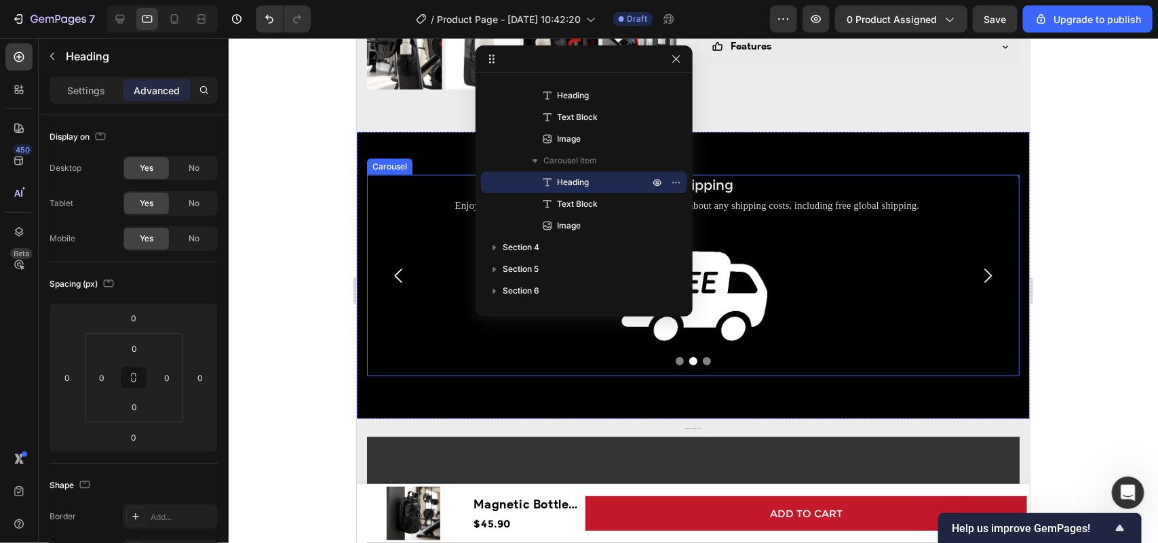
click at [983, 271] on icon "Carousel Next Arrow" at bounding box center [986, 276] width 7 height 14
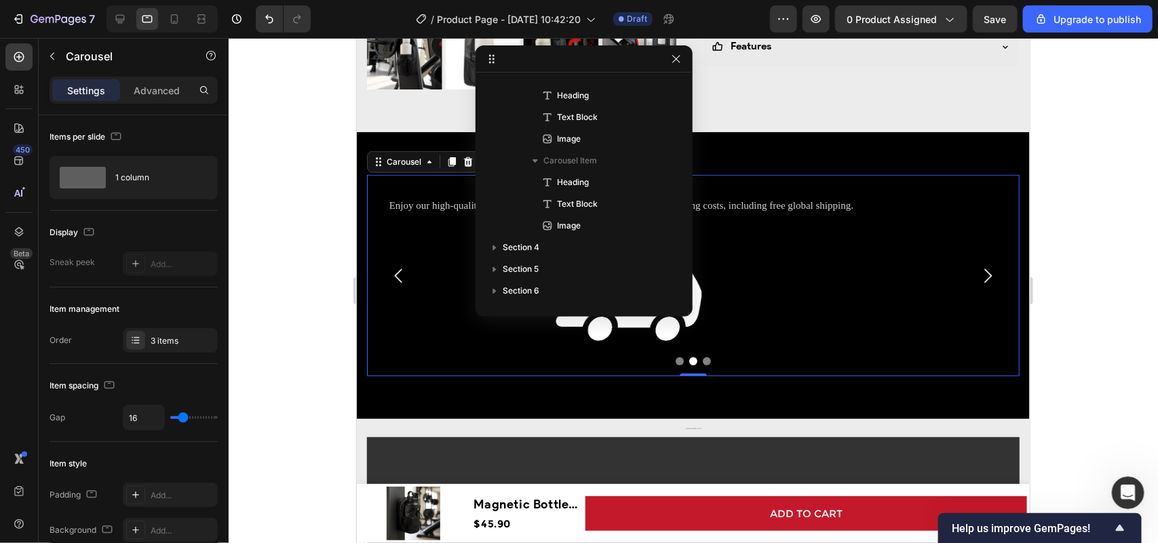
scroll to position [279, 0]
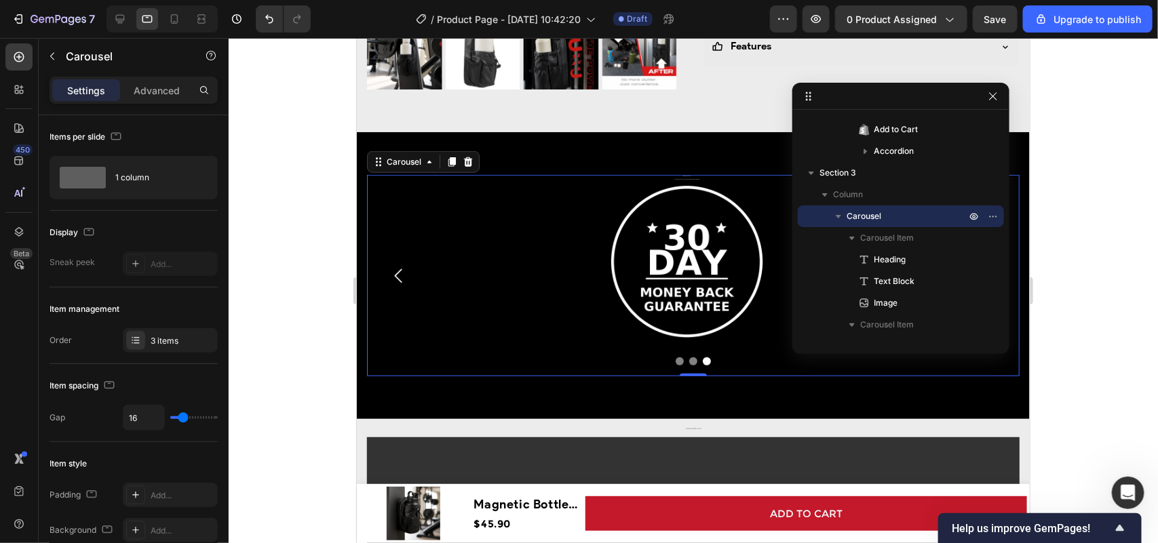
drag, startPoint x: 574, startPoint y: 58, endPoint x: 799, endPoint y: 111, distance: 230.6
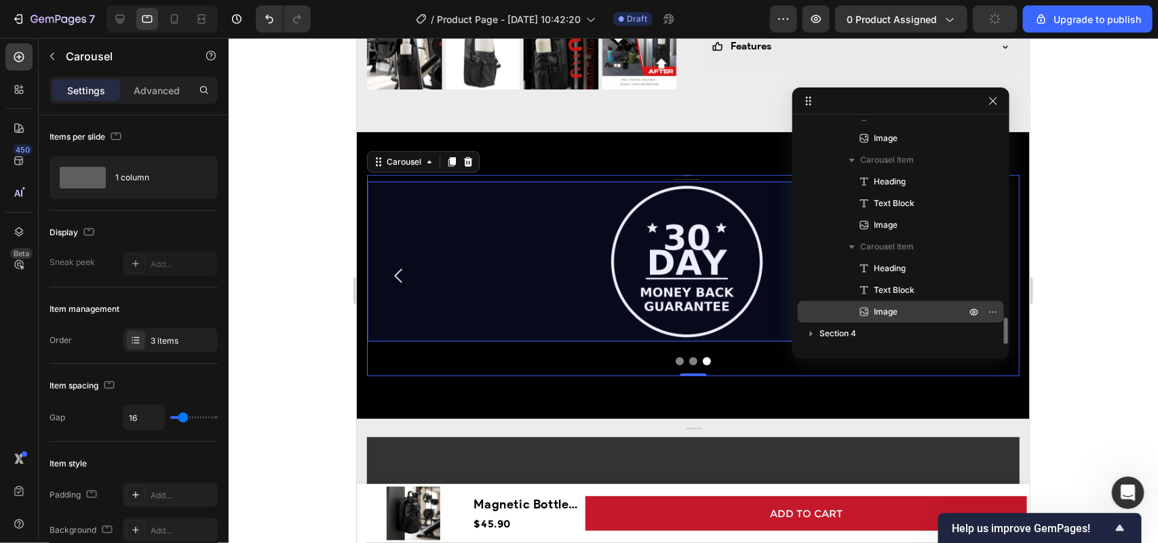
scroll to position [492, 0]
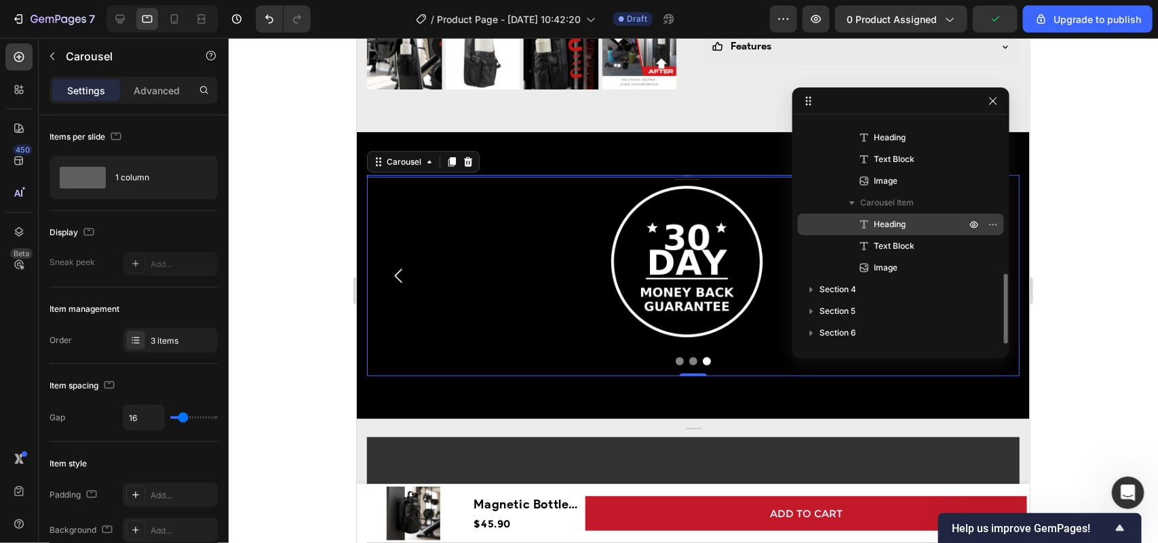
click at [903, 226] on span "Heading" at bounding box center [889, 225] width 32 height 14
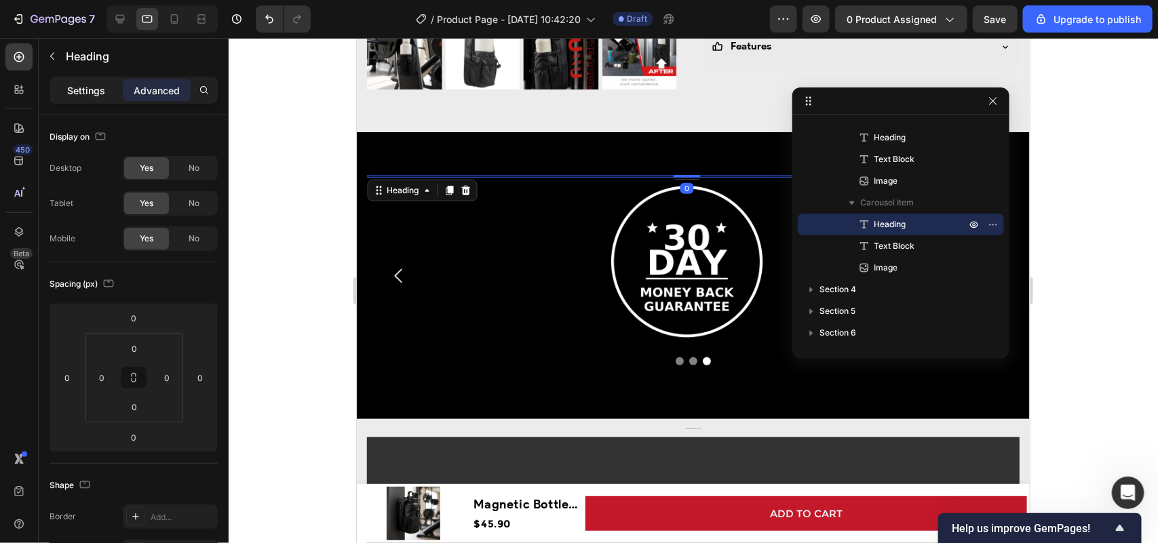
click at [76, 102] on div "Settings Advanced" at bounding box center [134, 90] width 168 height 27
click at [81, 93] on p "Settings" at bounding box center [86, 90] width 38 height 14
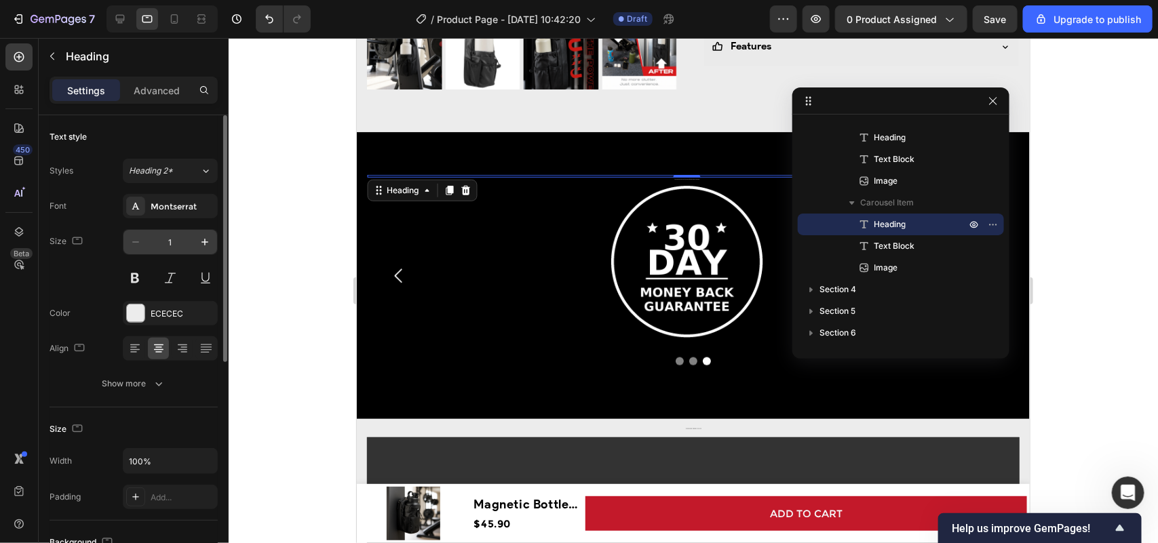
click at [177, 243] on input "1" at bounding box center [170, 242] width 45 height 24
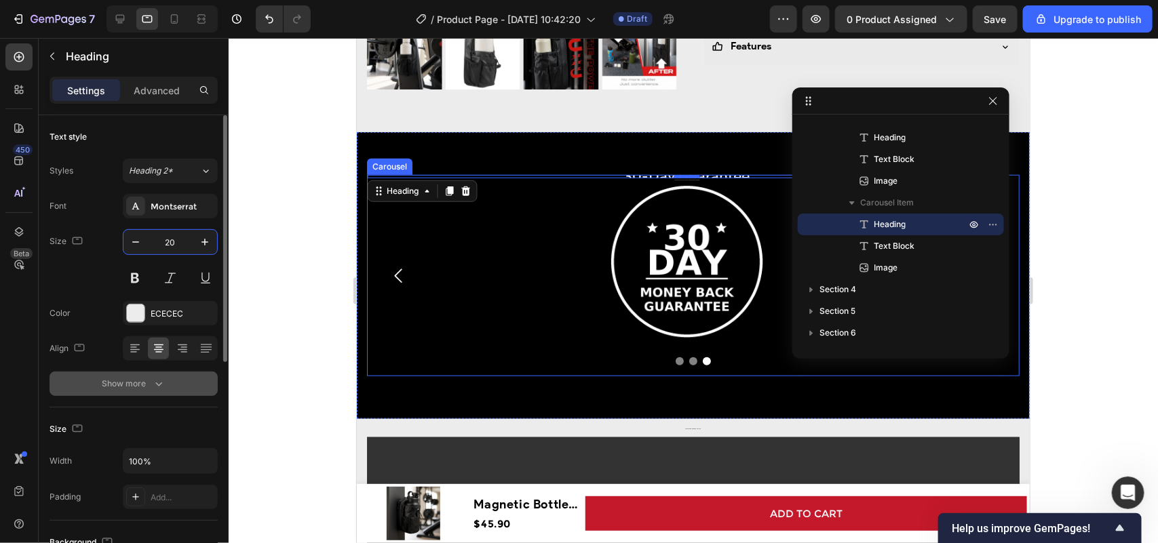
type input "20"
click at [153, 387] on icon "button" at bounding box center [159, 384] width 14 height 14
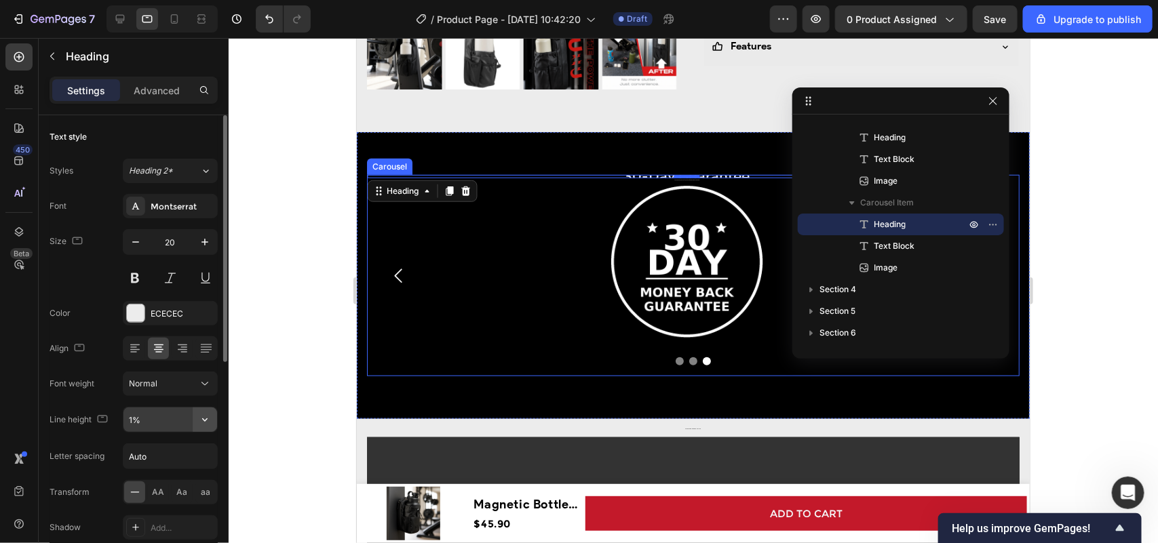
click at [205, 421] on icon "button" at bounding box center [204, 419] width 5 height 3
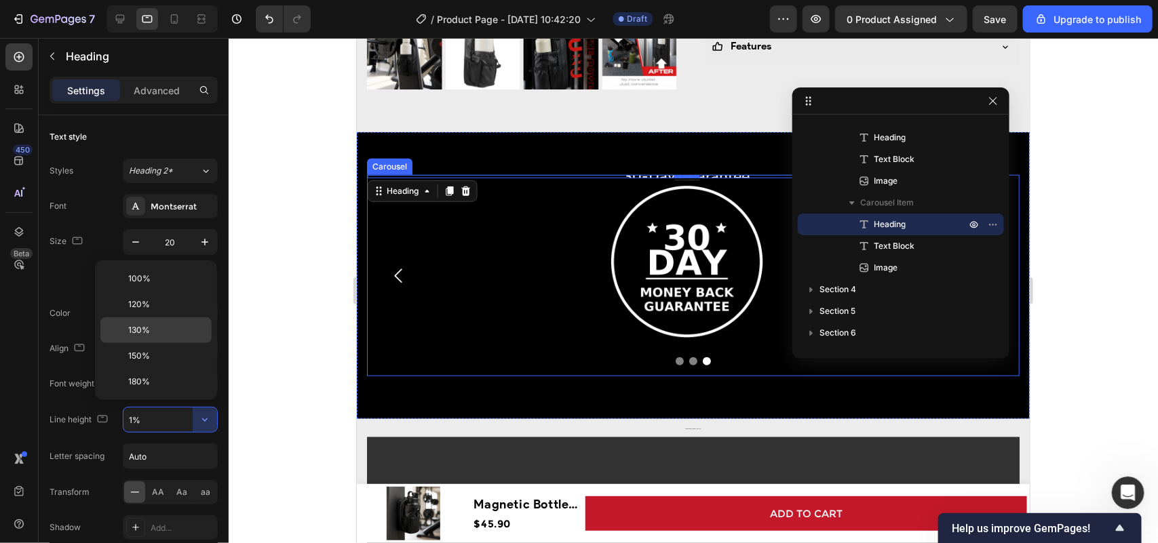
click at [144, 330] on span "130%" at bounding box center [139, 330] width 22 height 12
type input "130%"
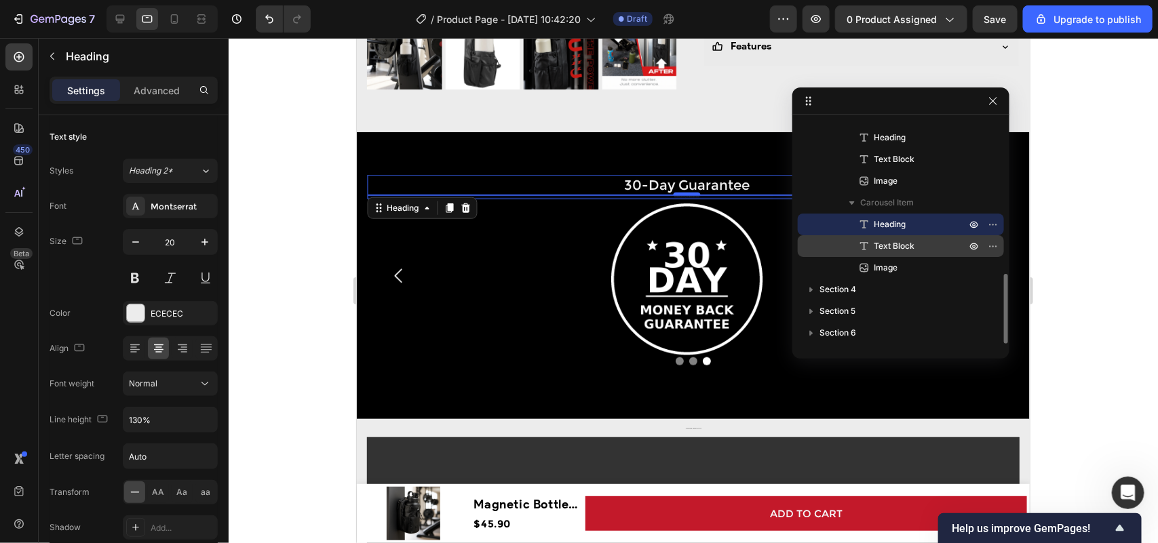
click at [911, 241] on span "Text Block" at bounding box center [893, 246] width 41 height 14
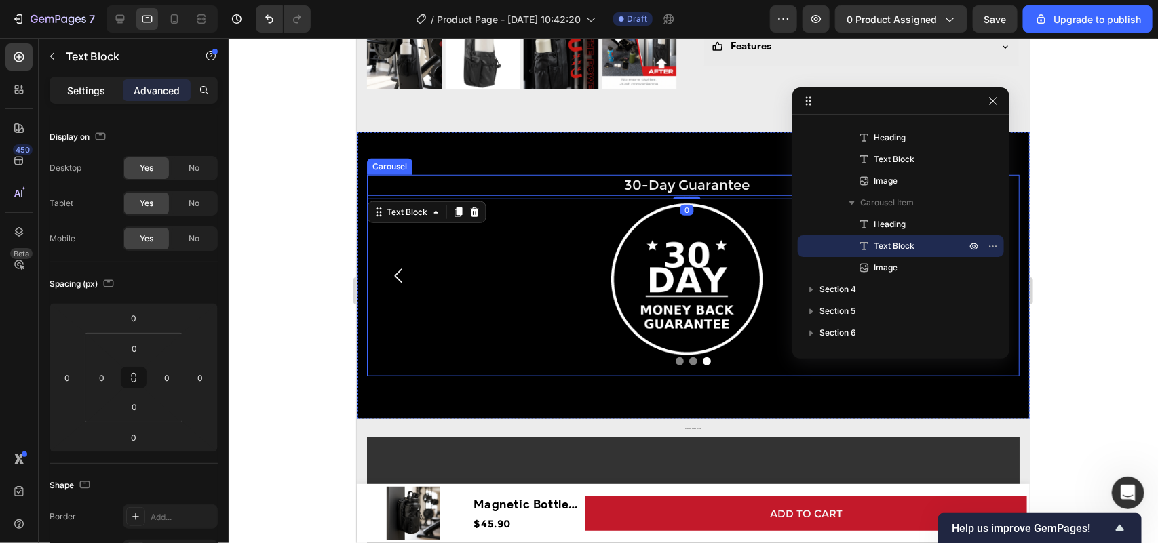
click at [92, 90] on p "Settings" at bounding box center [86, 90] width 38 height 14
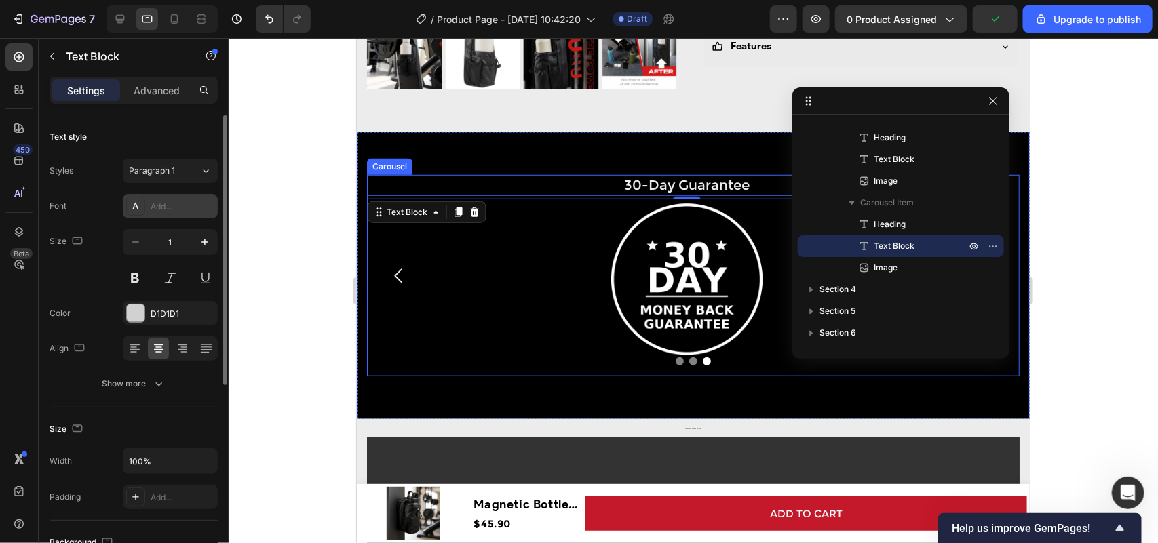
click at [185, 208] on div "Add..." at bounding box center [183, 207] width 64 height 12
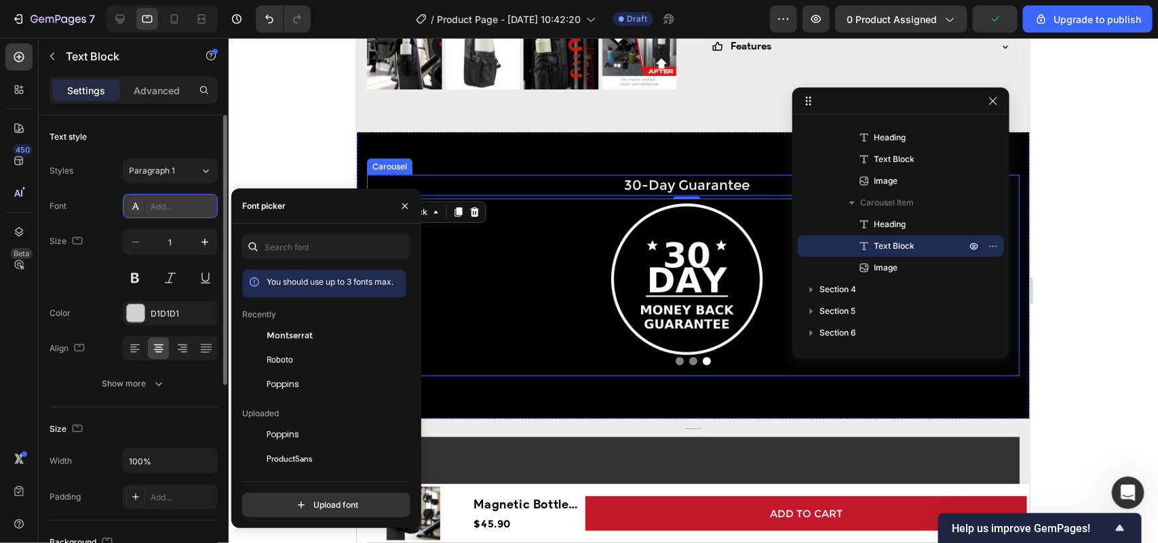
click at [185, 208] on div "Add..." at bounding box center [183, 207] width 64 height 12
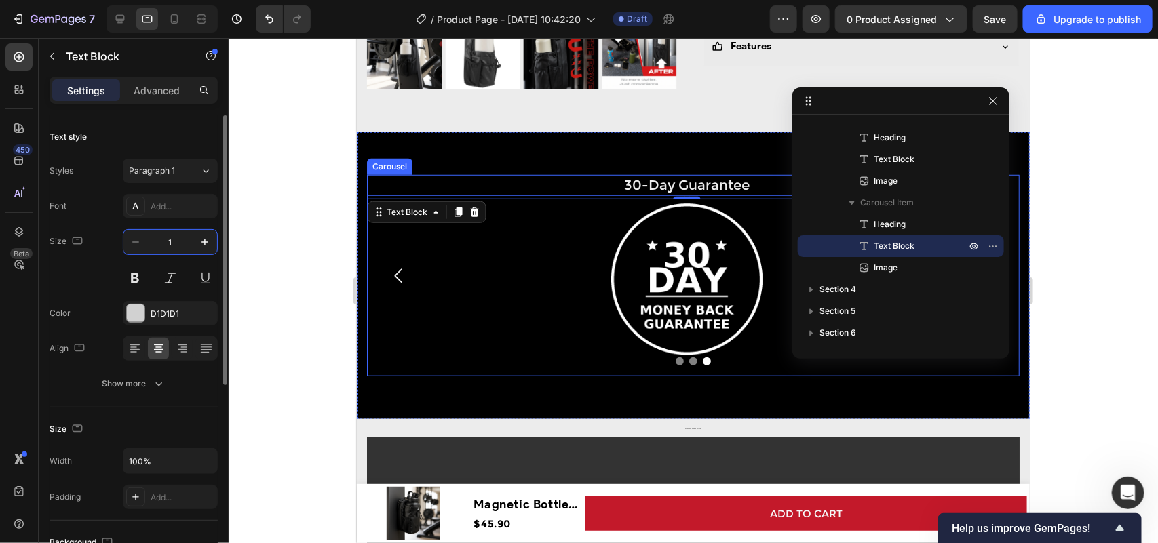
click at [180, 245] on input "1" at bounding box center [170, 242] width 45 height 24
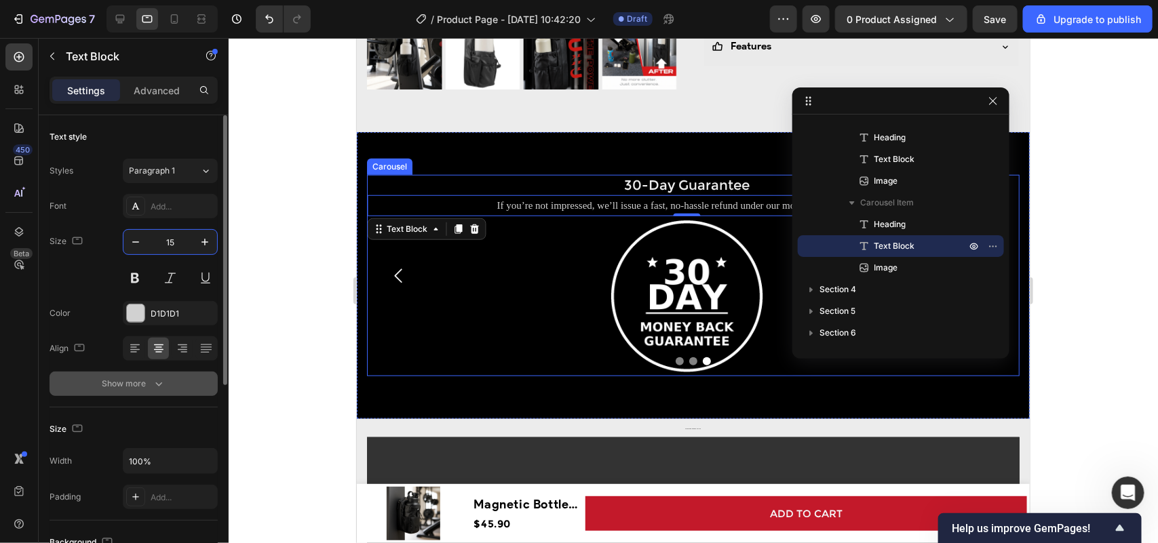
type input "15"
click at [163, 390] on icon "button" at bounding box center [159, 384] width 14 height 14
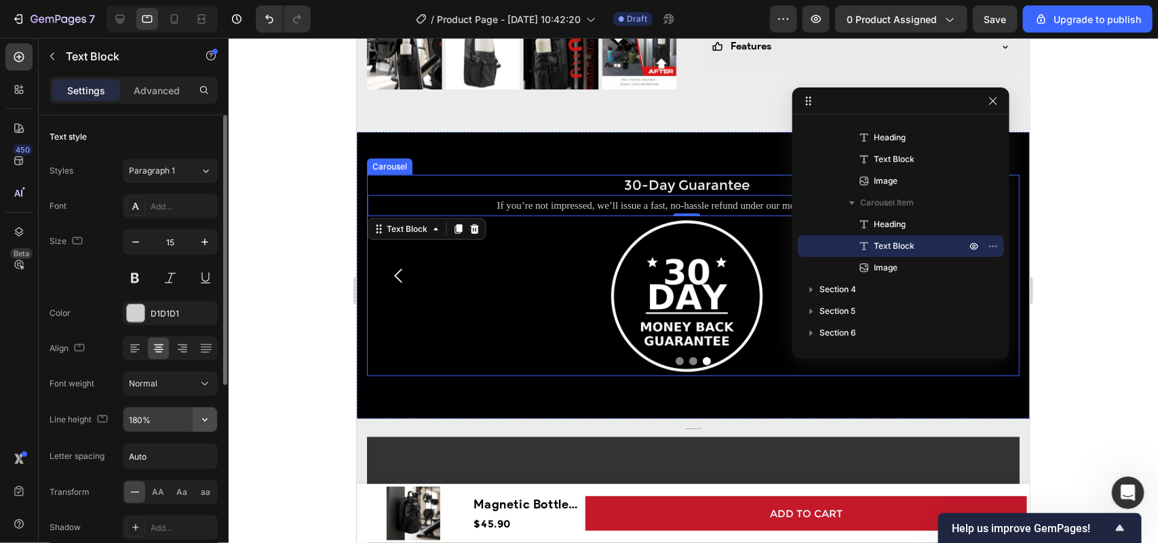
click at [201, 420] on icon "button" at bounding box center [205, 420] width 14 height 14
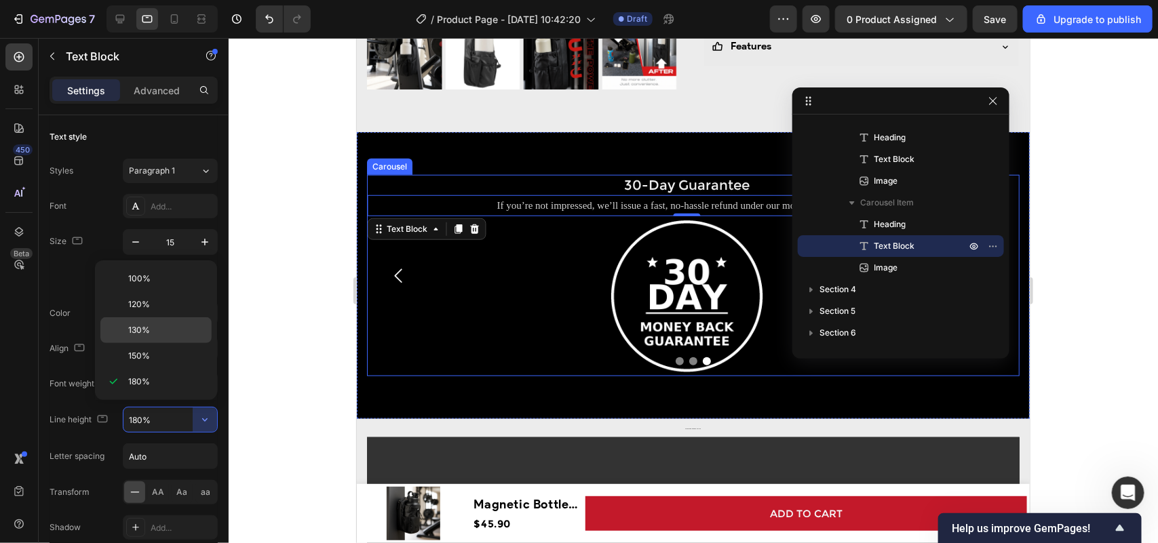
click at [147, 329] on span "130%" at bounding box center [139, 330] width 22 height 12
type input "130%"
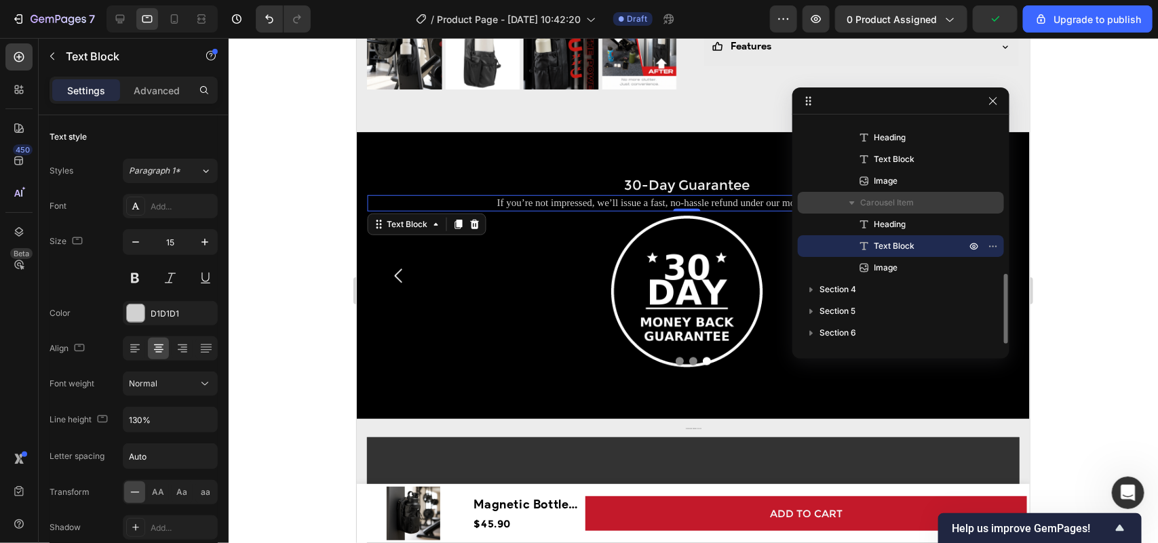
click at [859, 212] on div "Carousel Item" at bounding box center [900, 203] width 195 height 22
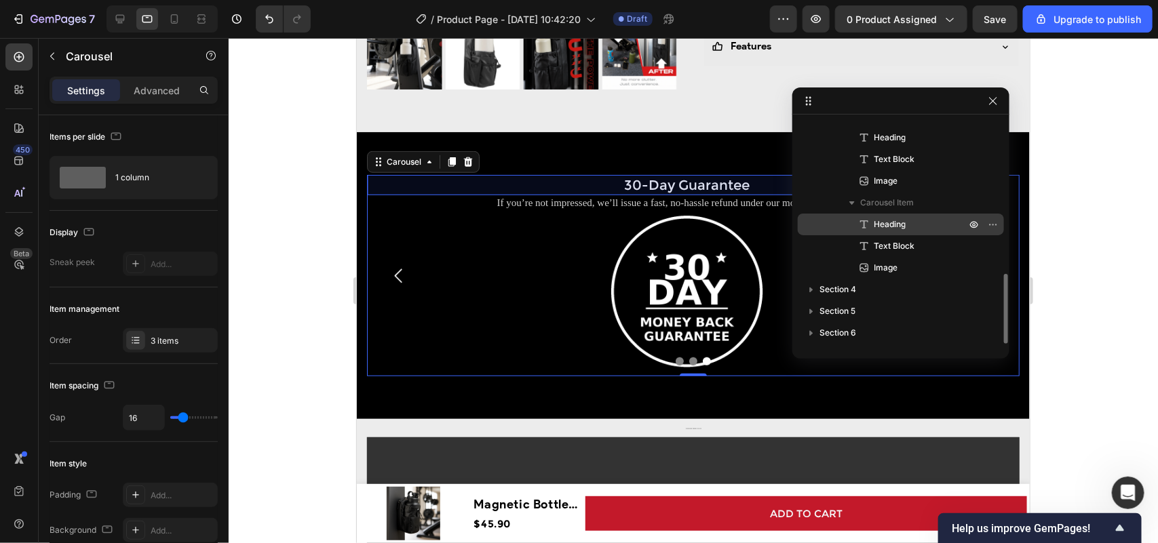
click at [865, 224] on icon at bounding box center [864, 225] width 14 height 14
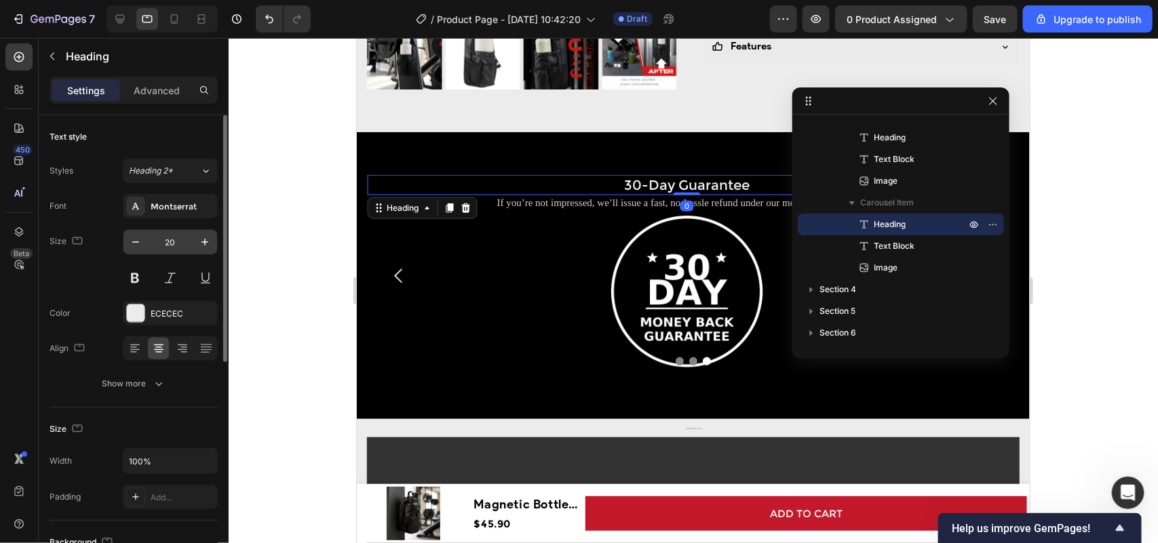
click at [174, 244] on input "20" at bounding box center [170, 242] width 45 height 24
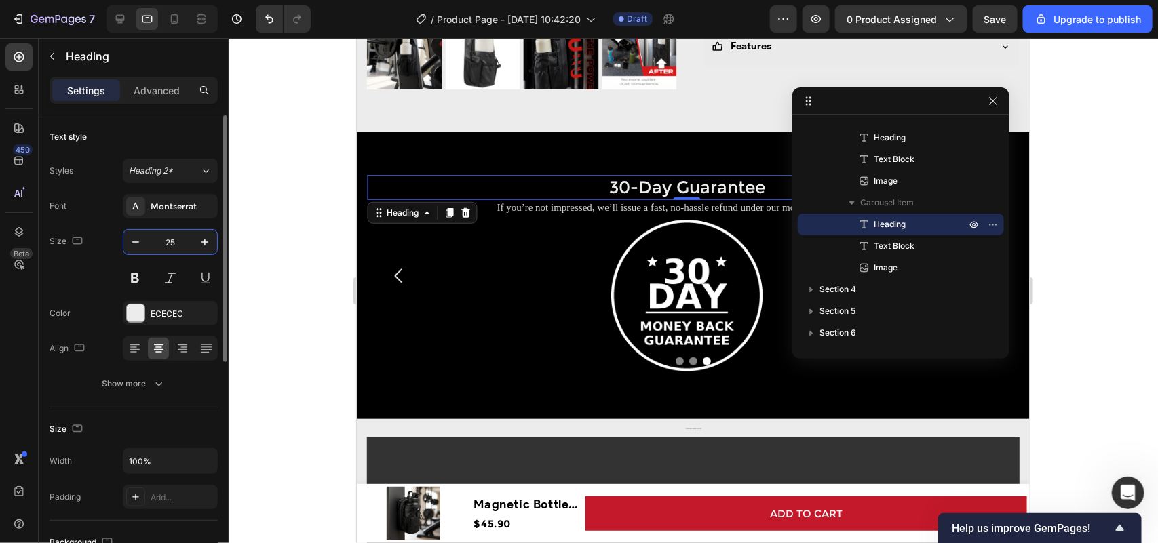
drag, startPoint x: 180, startPoint y: 239, endPoint x: 149, endPoint y: 239, distance: 31.2
click at [149, 239] on input "25" at bounding box center [170, 242] width 45 height 24
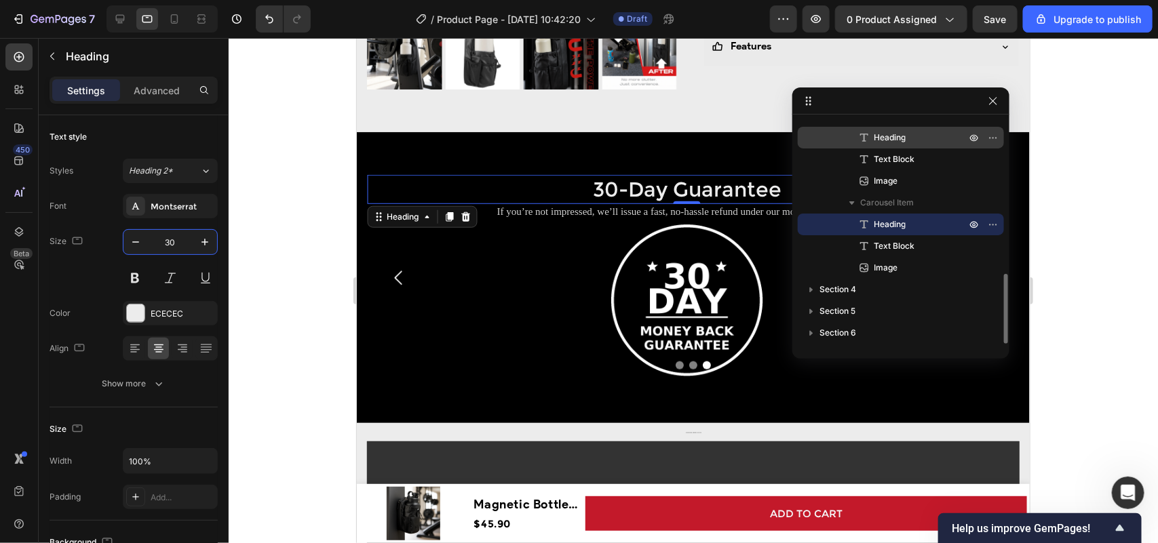
type input "30"
drag, startPoint x: 889, startPoint y: 138, endPoint x: 868, endPoint y: 142, distance: 21.6
click at [888, 138] on span "Heading" at bounding box center [889, 138] width 32 height 14
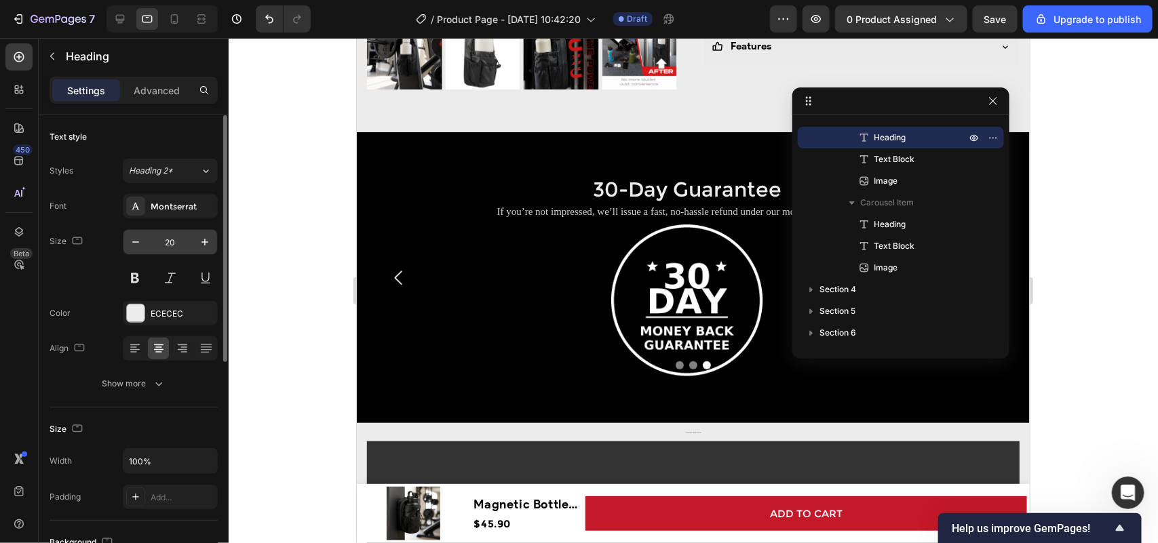
click at [172, 241] on input "20" at bounding box center [170, 242] width 45 height 24
type input "30"
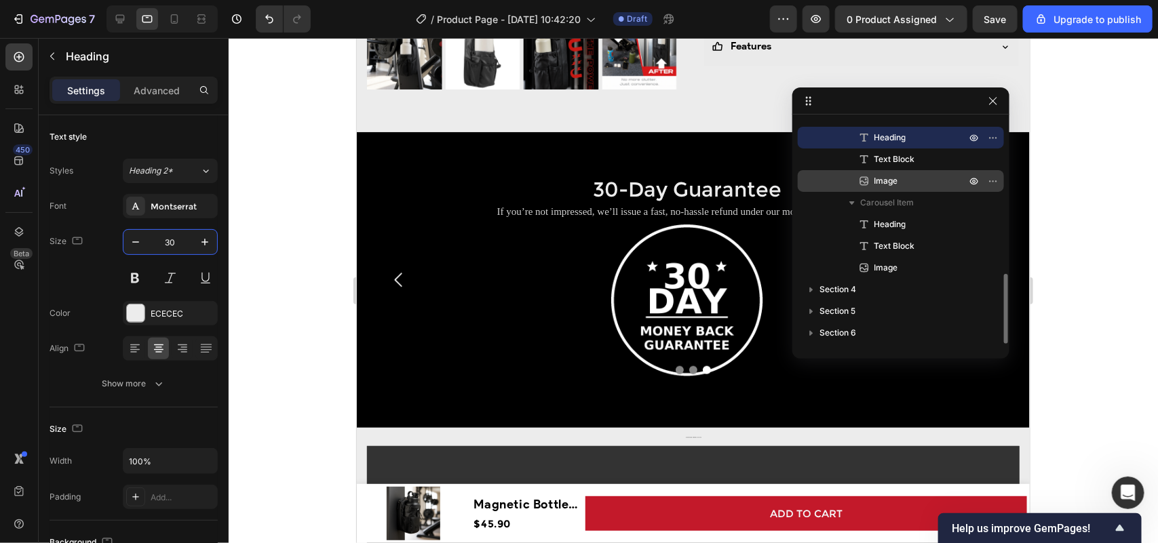
scroll to position [323, 0]
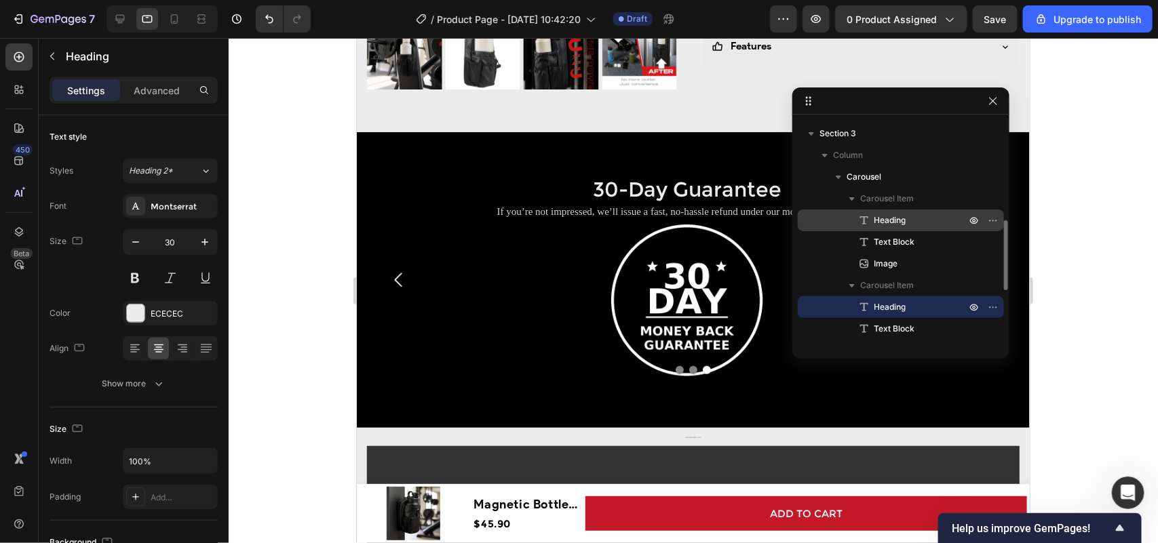
click at [906, 219] on p "Heading" at bounding box center [904, 221] width 95 height 14
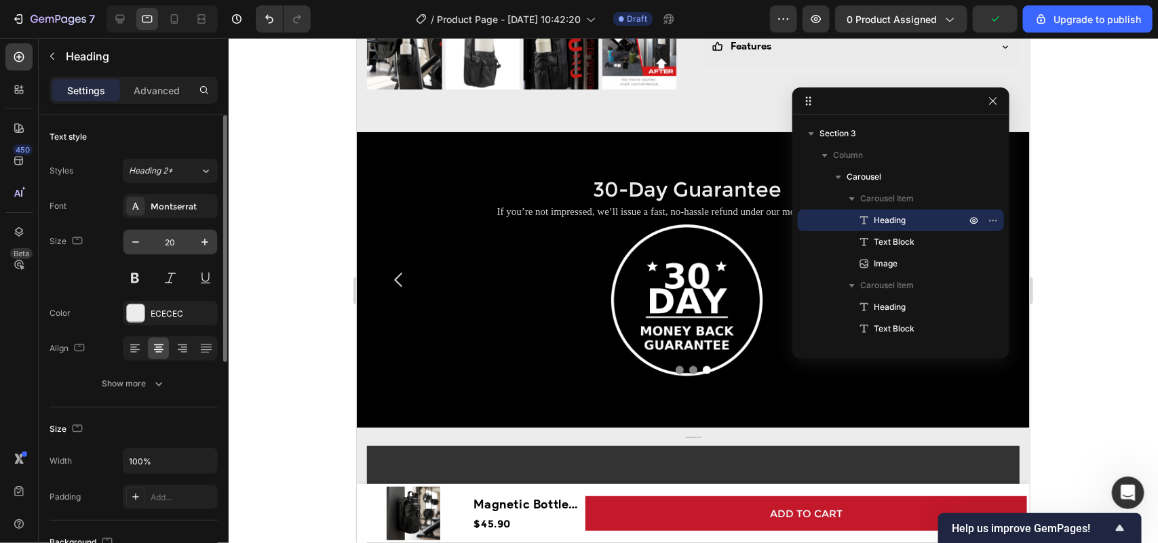
click at [173, 235] on input "20" at bounding box center [170, 242] width 45 height 24
type input "30"
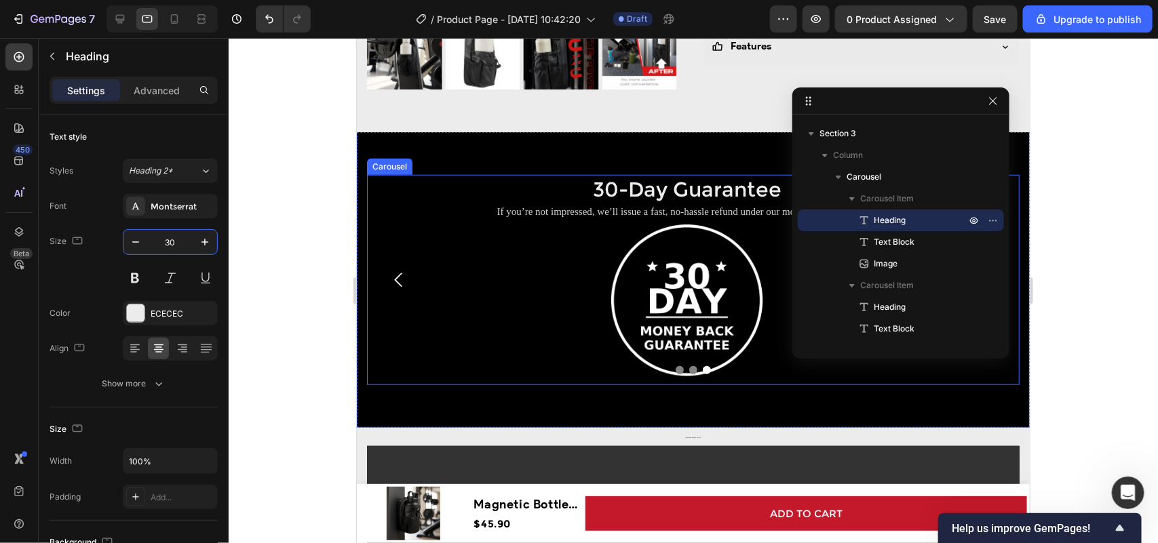
click at [395, 271] on icon "Carousel Back Arrow" at bounding box center [398, 279] width 20 height 20
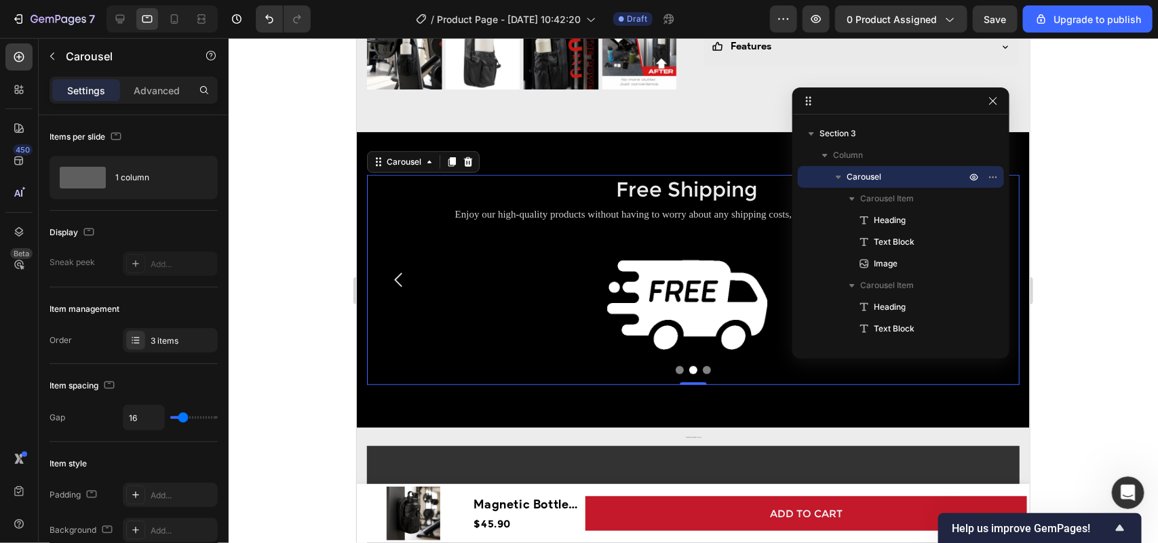
click at [395, 271] on icon "Carousel Back Arrow" at bounding box center [398, 279] width 20 height 20
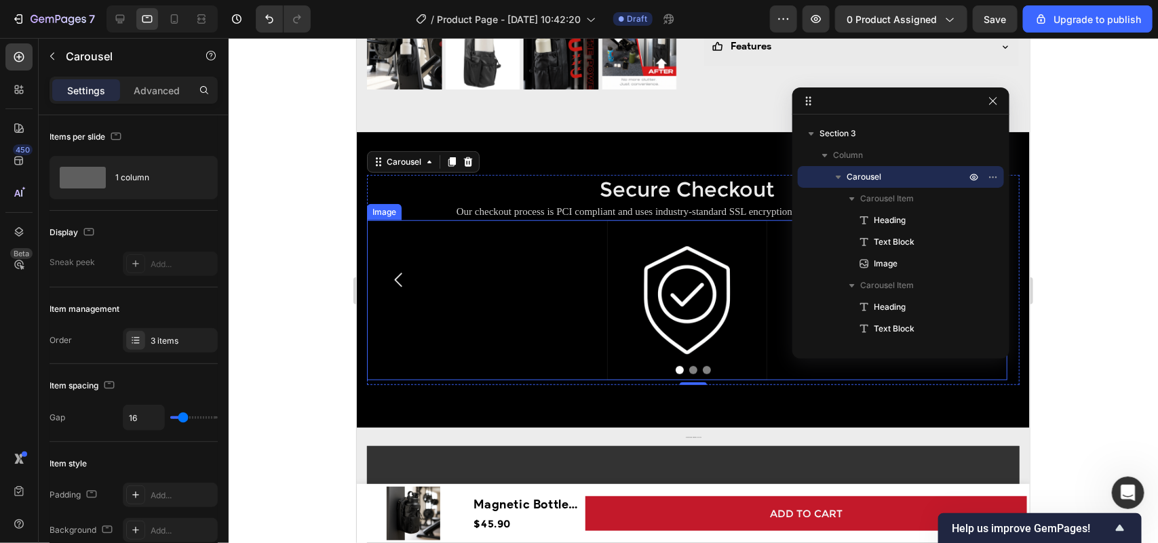
click at [739, 248] on img at bounding box center [686, 300] width 160 height 160
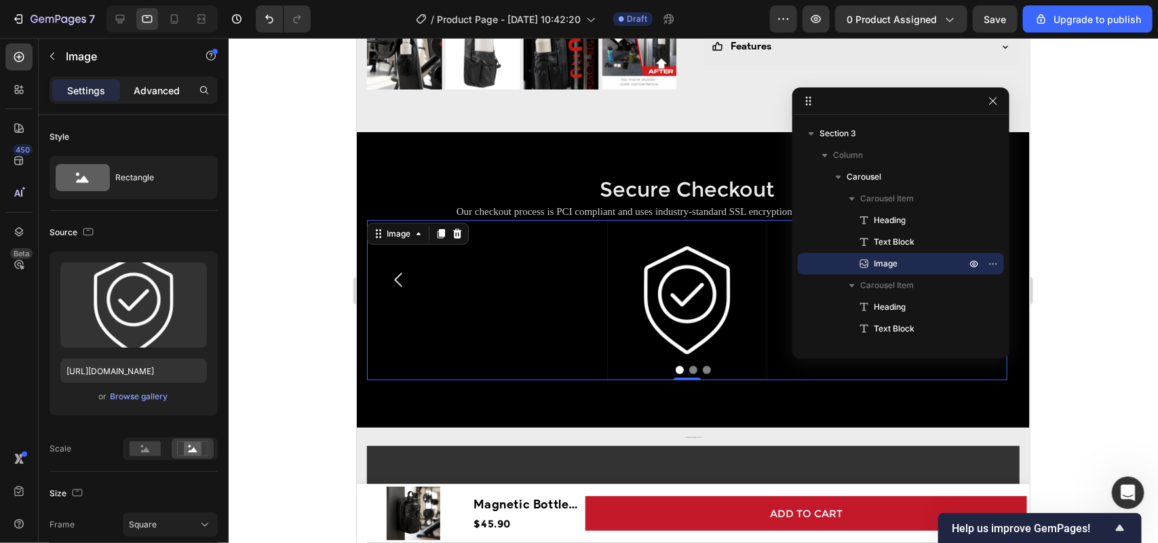
click at [144, 90] on p "Advanced" at bounding box center [157, 90] width 46 height 14
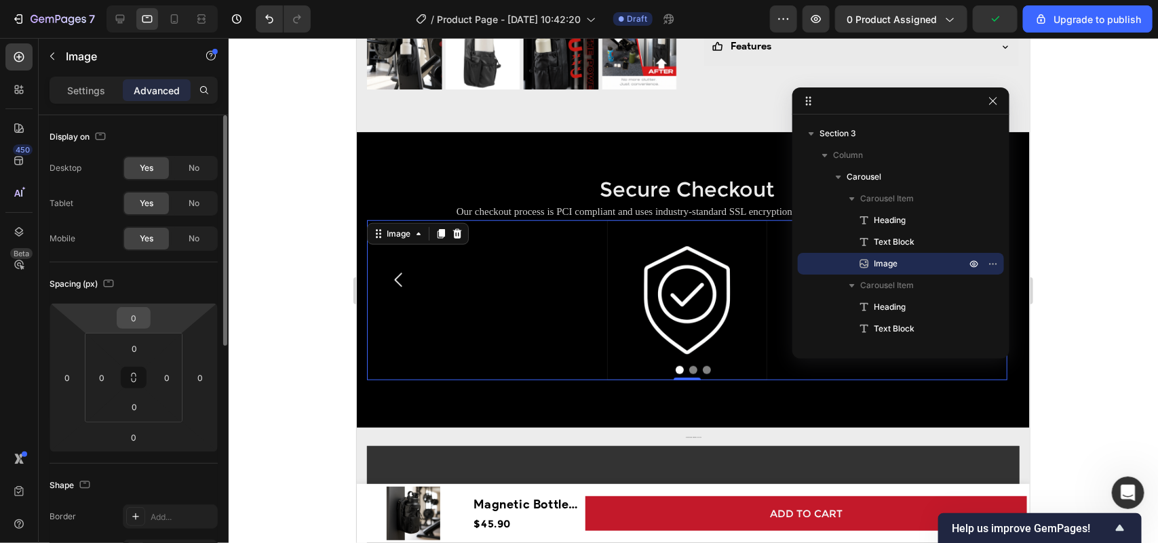
click at [130, 319] on input "0" at bounding box center [133, 318] width 27 height 20
type input "-20"
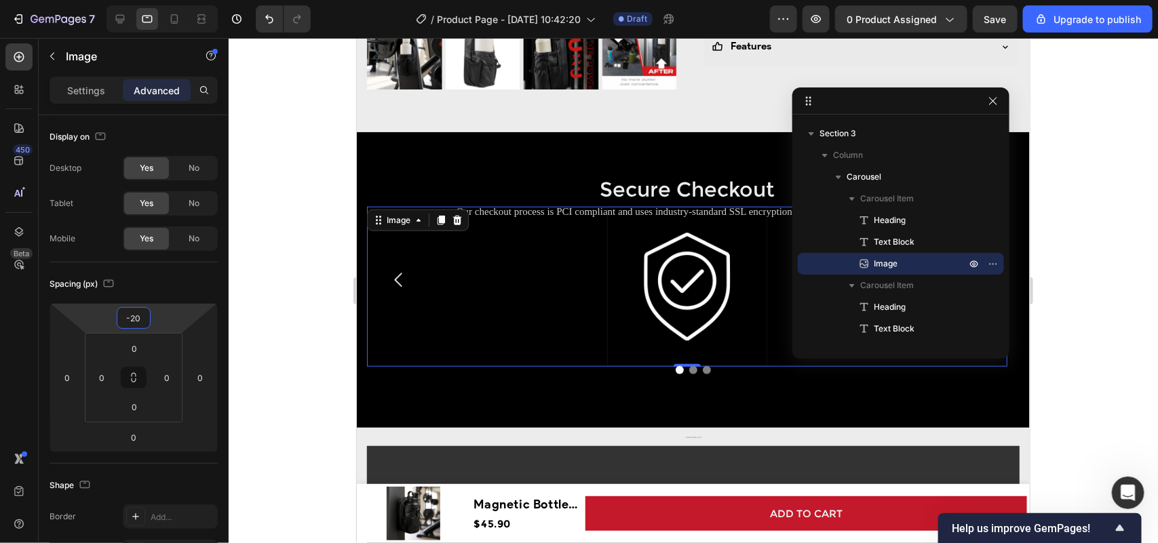
click at [332, 351] on div at bounding box center [693, 290] width 929 height 505
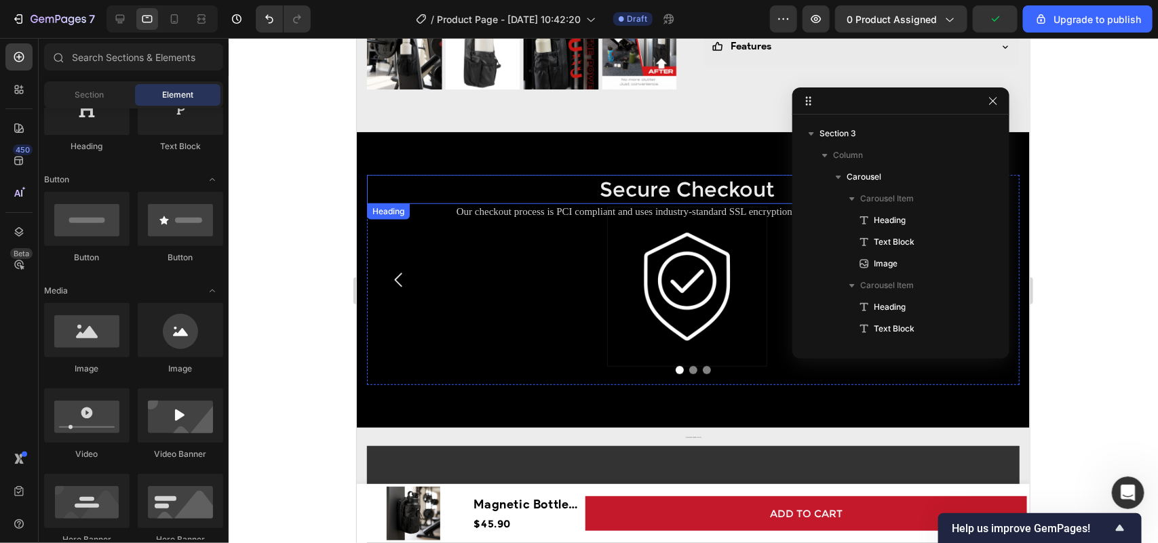
drag, startPoint x: 709, startPoint y: 180, endPoint x: 709, endPoint y: 190, distance: 9.5
click at [709, 180] on h2 "Secure Checkout" at bounding box center [686, 188] width 640 height 29
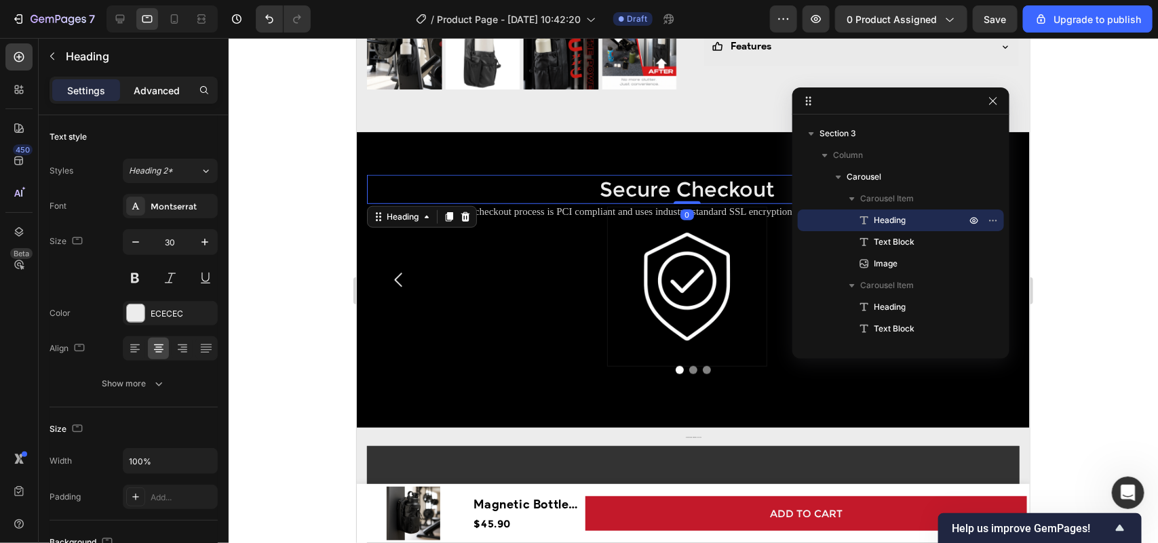
click at [153, 95] on p "Advanced" at bounding box center [157, 90] width 46 height 14
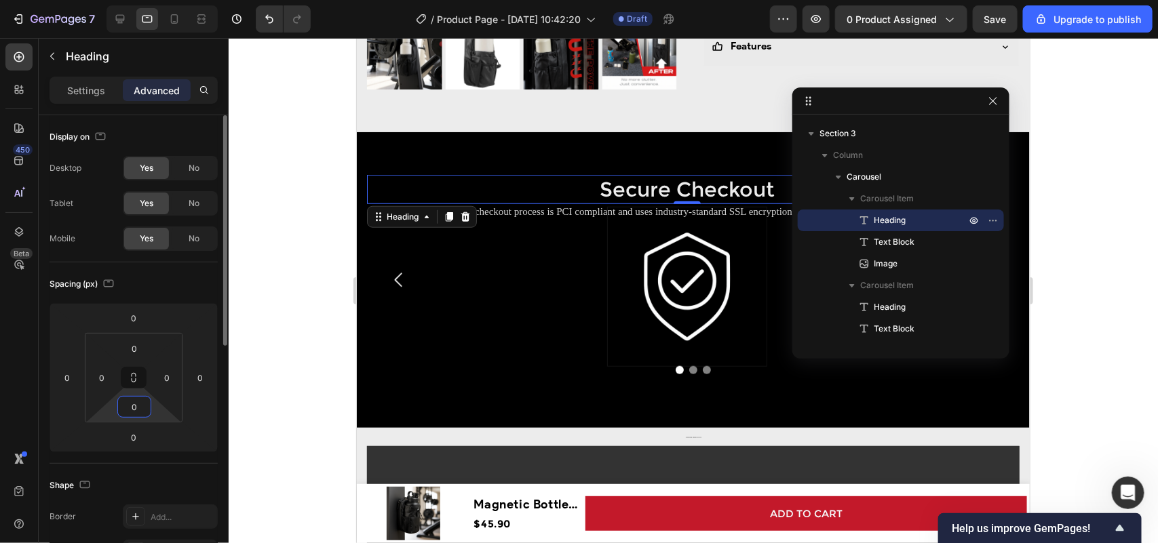
click at [134, 407] on input "0" at bounding box center [134, 407] width 27 height 20
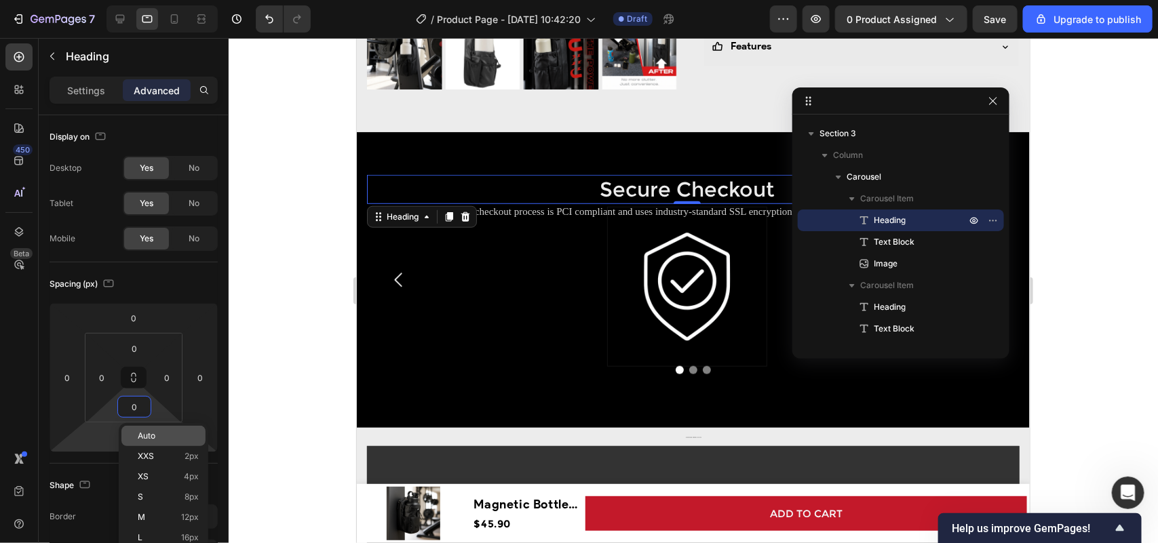
click at [76, 0] on html "7 / Product Page - [DATE] 10:42:20 Draft Preview 0 product assigned Save Upgrad…" at bounding box center [579, 0] width 1158 height 0
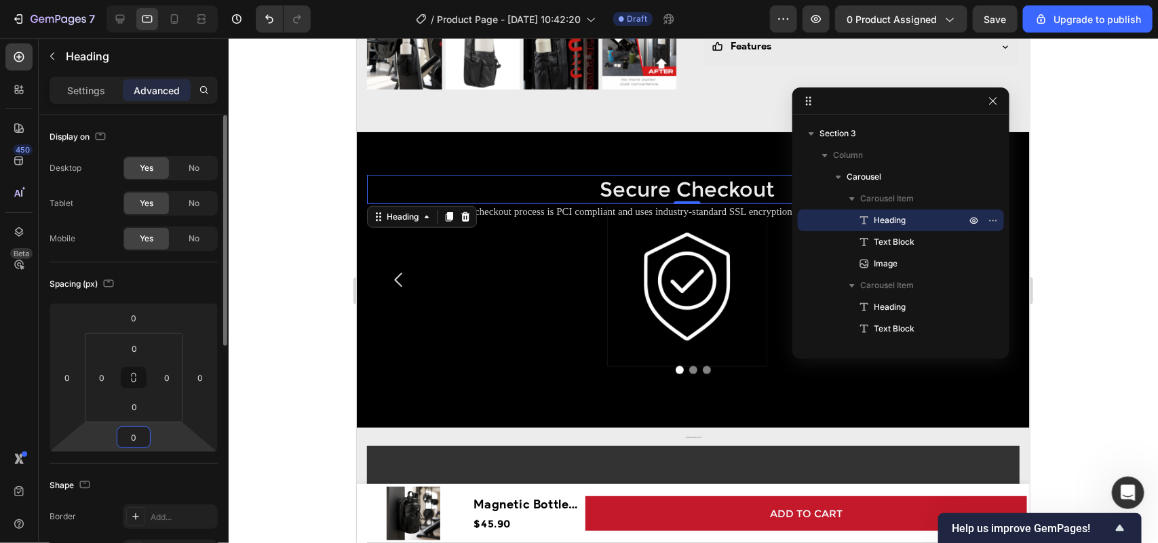
click at [141, 439] on input "0" at bounding box center [133, 437] width 27 height 20
click at [131, 438] on input "0" at bounding box center [133, 437] width 27 height 20
drag, startPoint x: 134, startPoint y: 438, endPoint x: 123, endPoint y: 438, distance: 10.9
click at [123, 438] on input "0" at bounding box center [133, 437] width 27 height 20
type input "5"
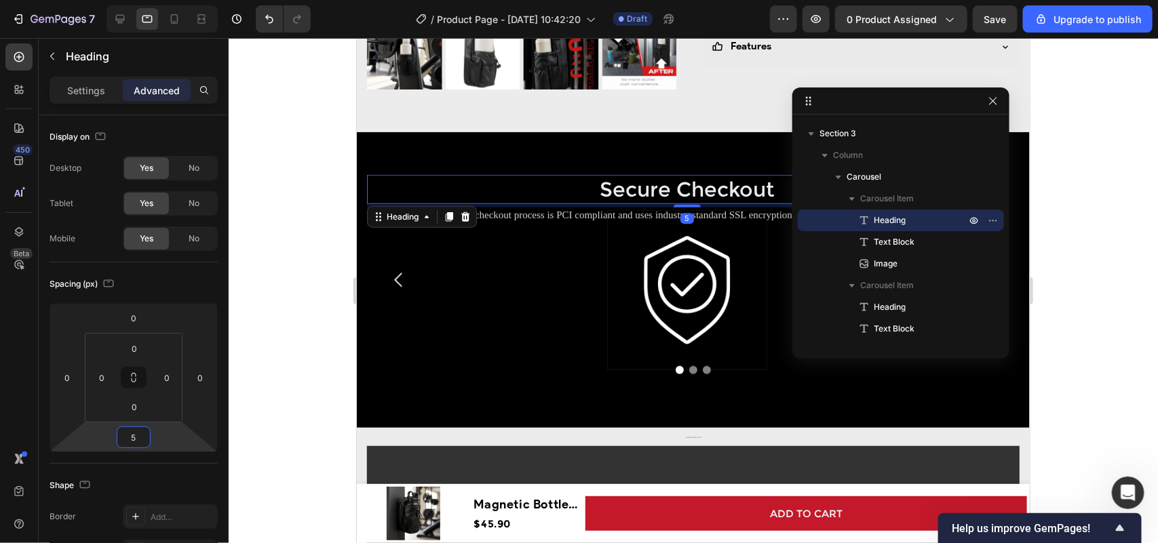
click at [336, 387] on div at bounding box center [693, 290] width 929 height 505
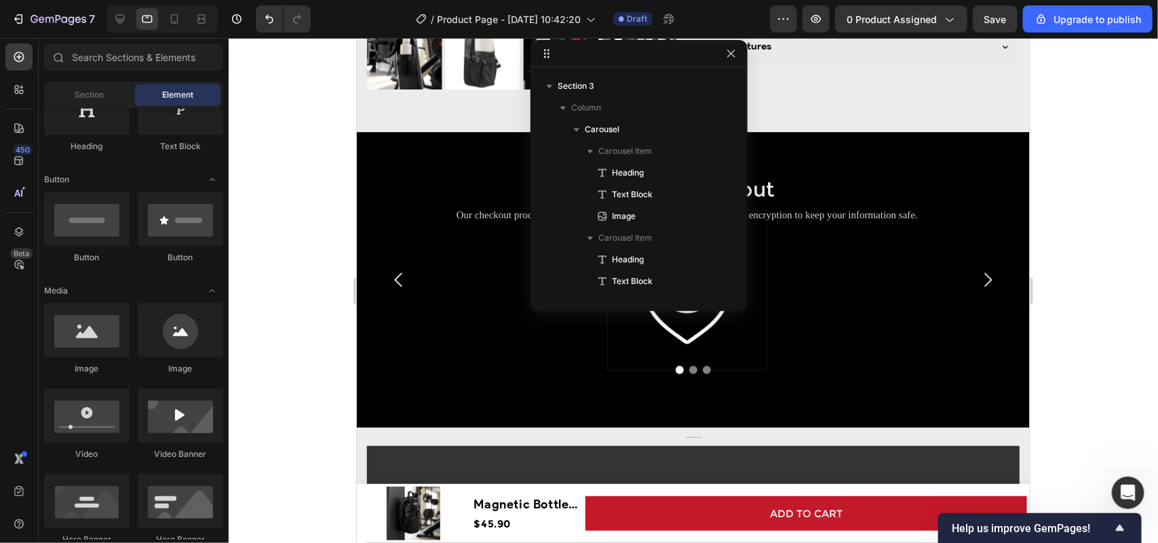
drag, startPoint x: 941, startPoint y: 103, endPoint x: 665, endPoint y: 45, distance: 282.0
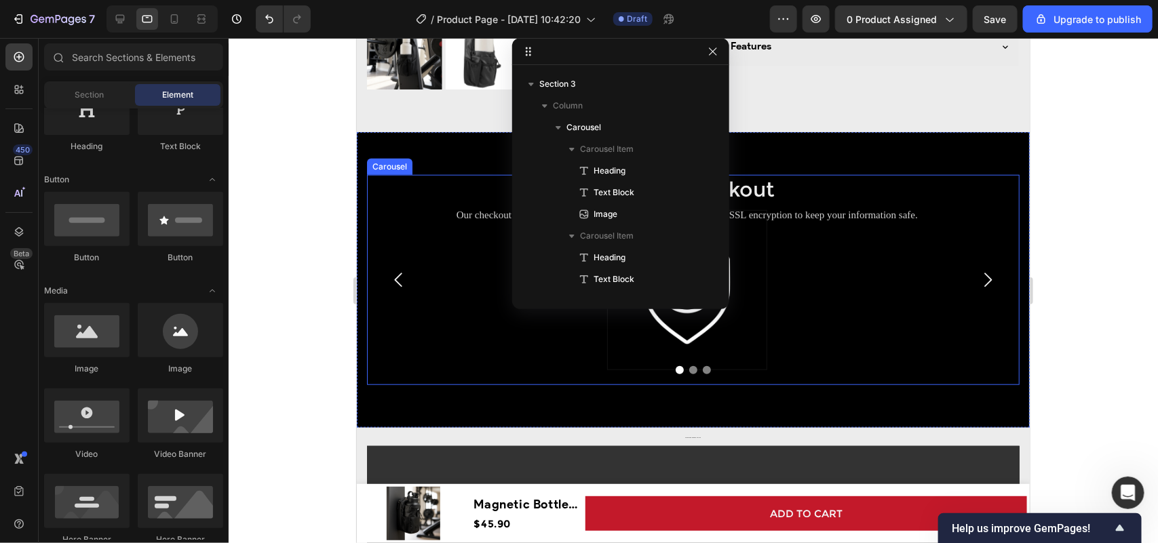
click at [981, 269] on icon "Carousel Next Arrow" at bounding box center [987, 279] width 20 height 20
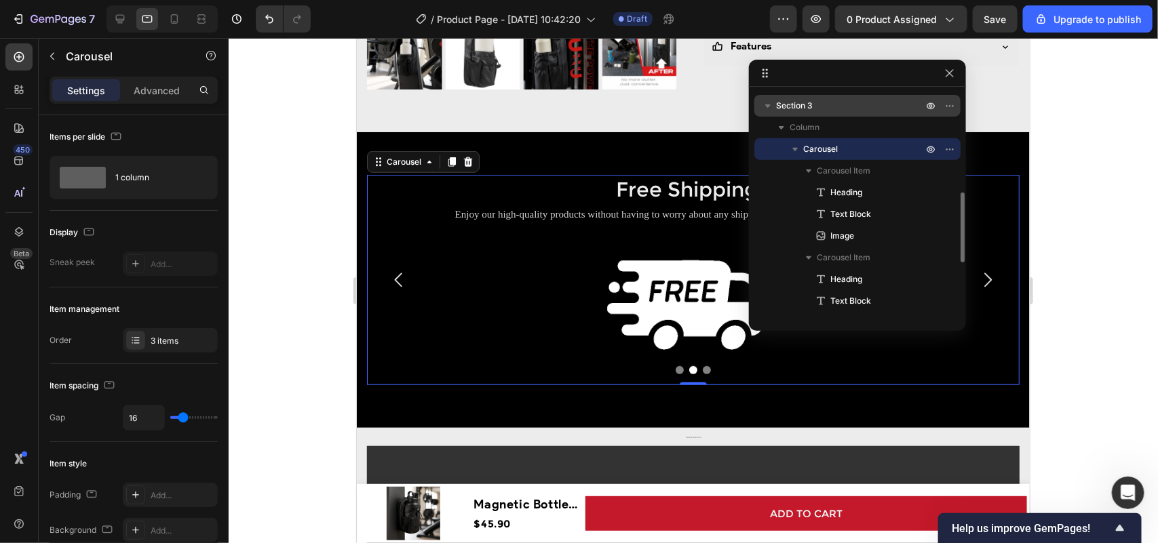
drag, startPoint x: 662, startPoint y: 56, endPoint x: 846, endPoint y: 103, distance: 189.6
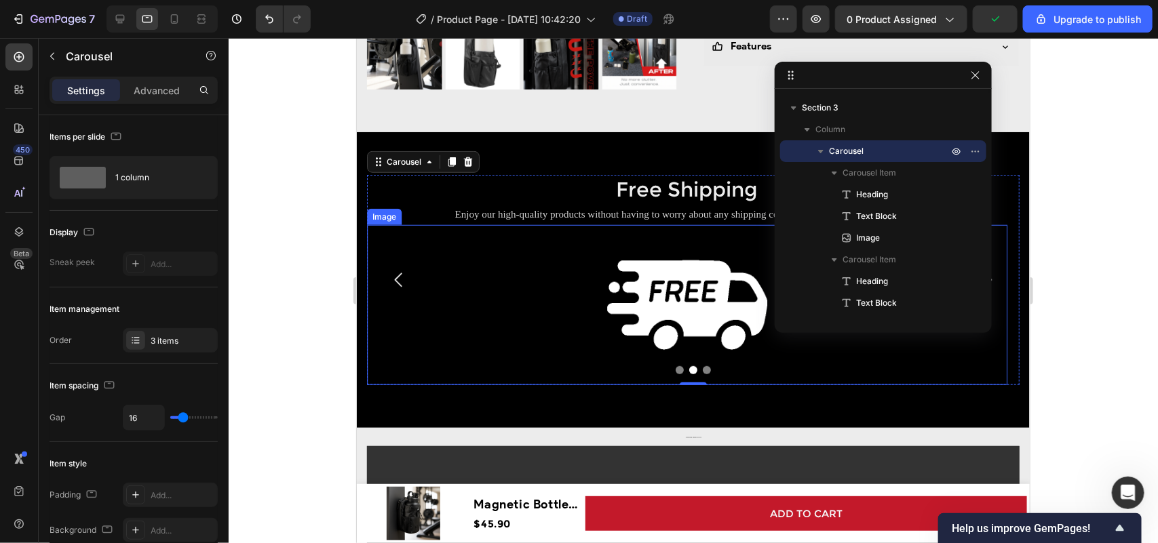
click at [625, 251] on img at bounding box center [686, 304] width 160 height 160
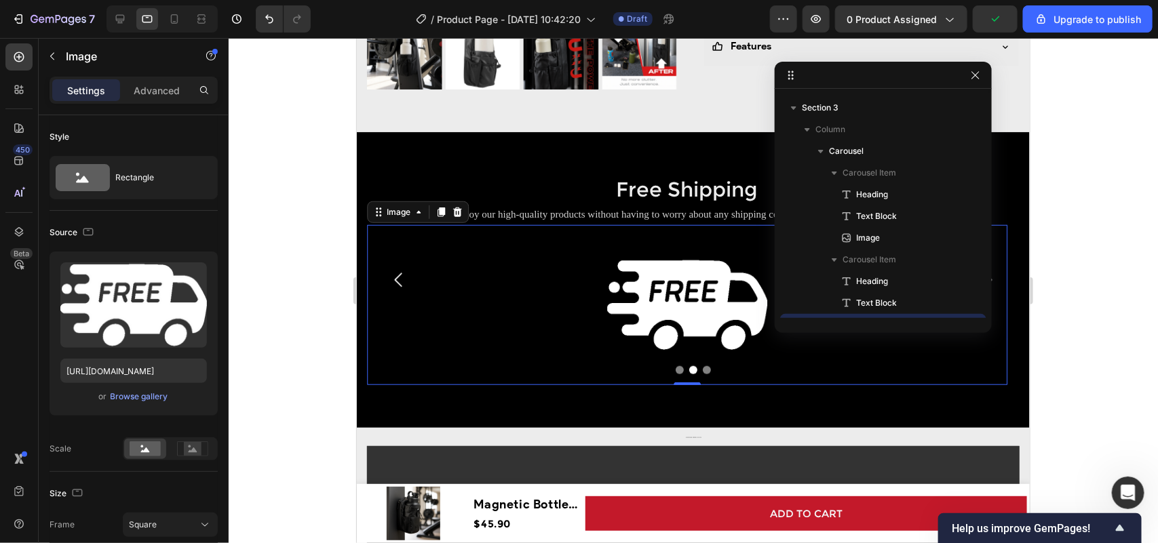
scroll to position [452, 0]
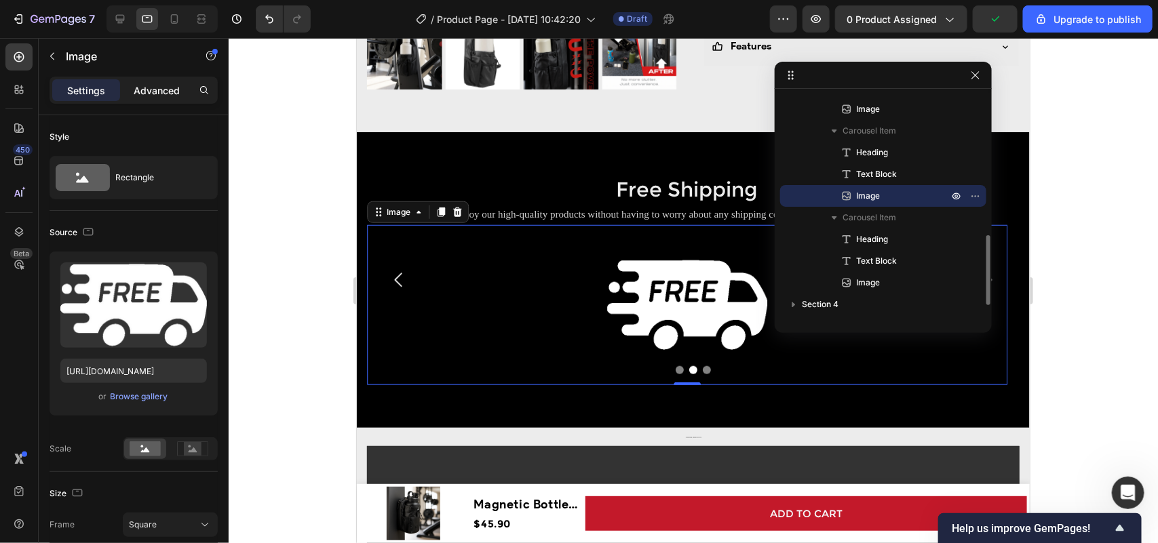
click at [167, 95] on p "Advanced" at bounding box center [157, 90] width 46 height 14
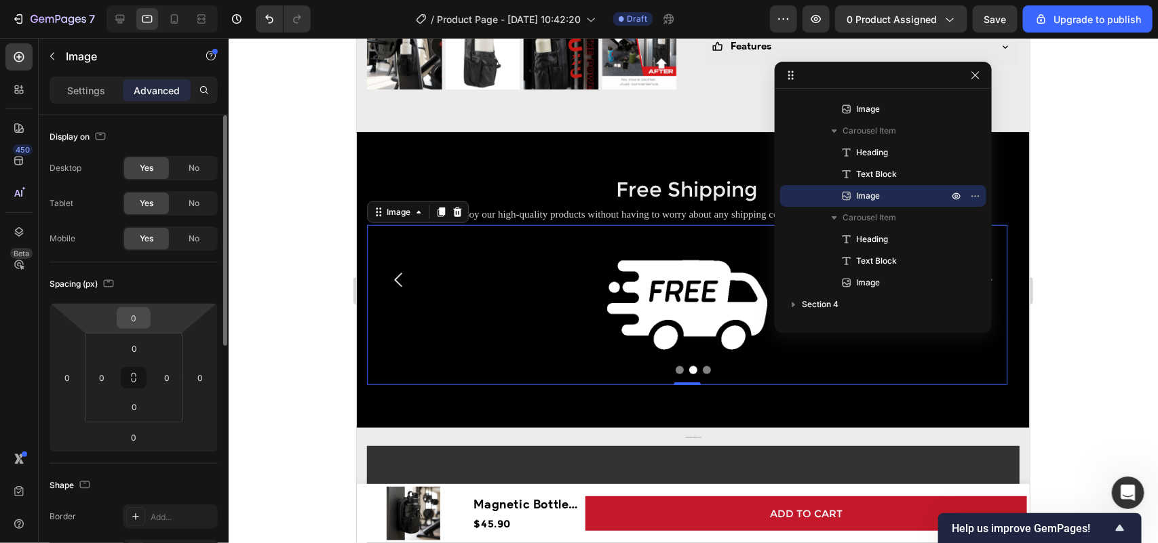
click at [143, 326] on input "0" at bounding box center [133, 318] width 27 height 20
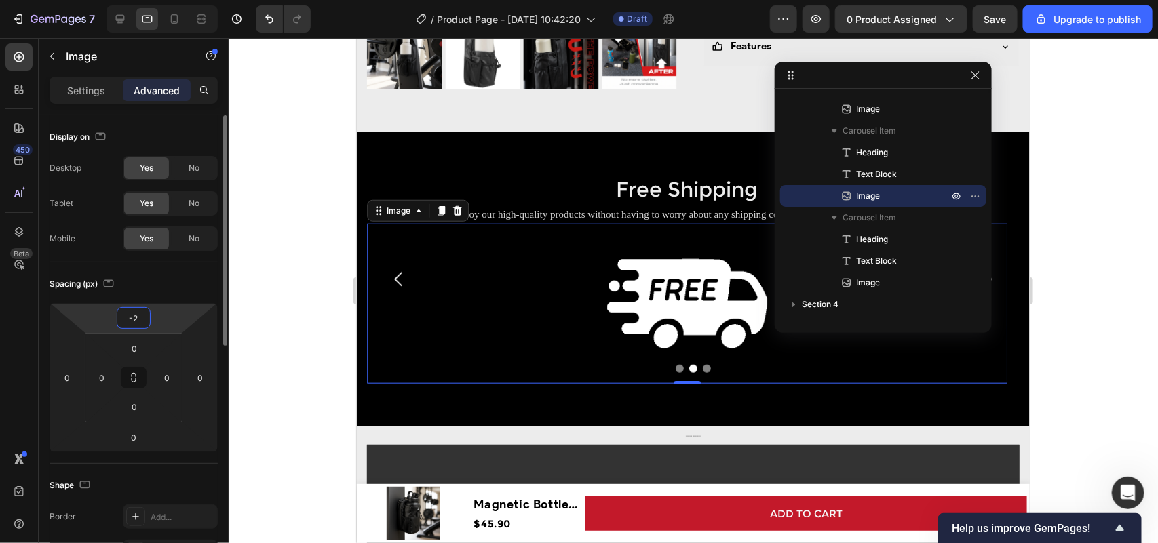
type input "-20"
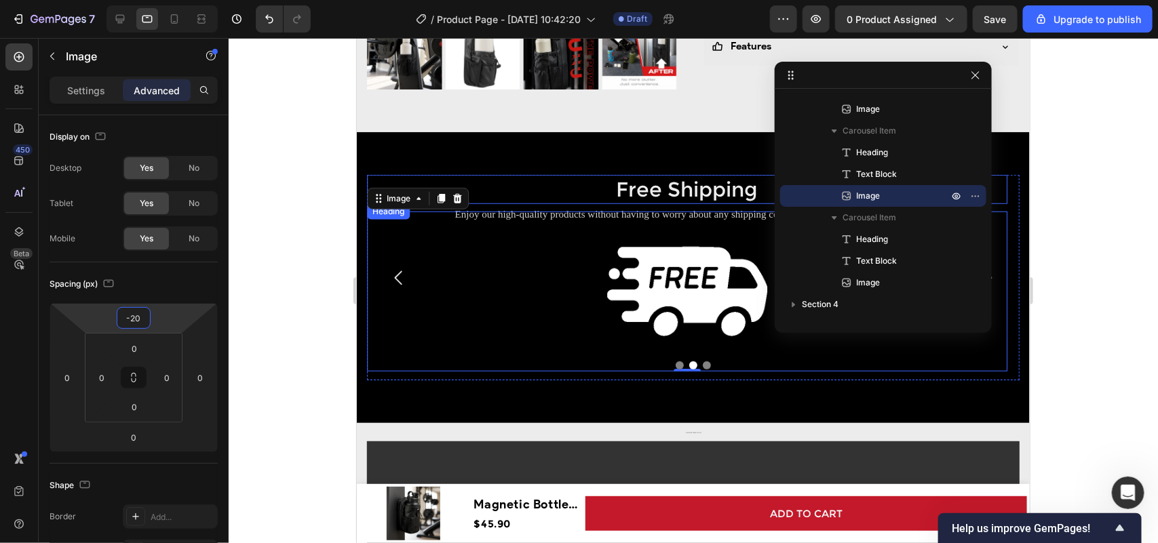
click at [646, 178] on h2 "Free Shipping" at bounding box center [686, 188] width 640 height 29
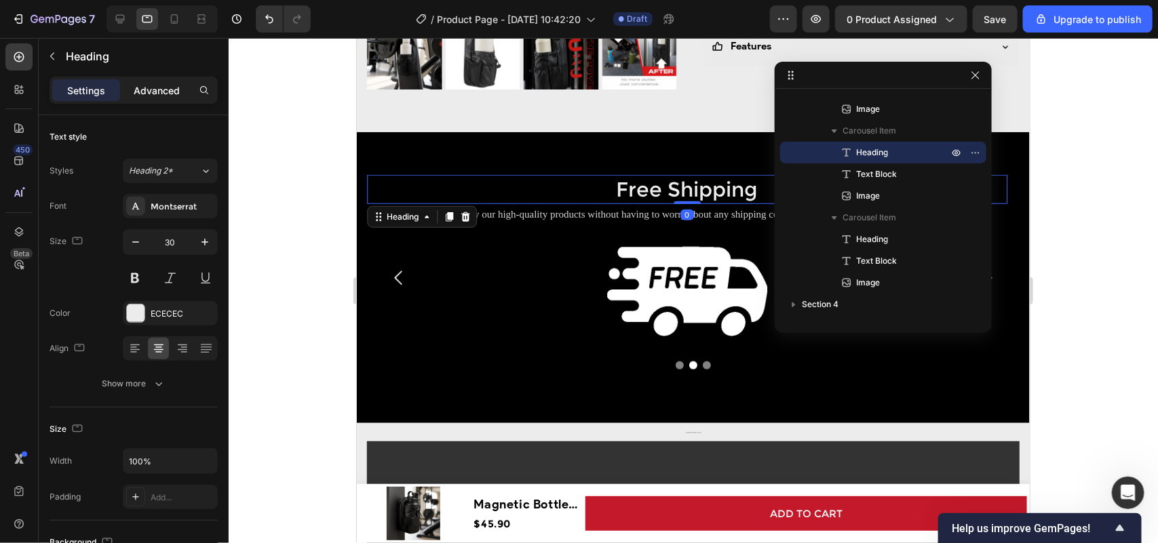
click at [157, 99] on div "Advanced" at bounding box center [157, 90] width 68 height 22
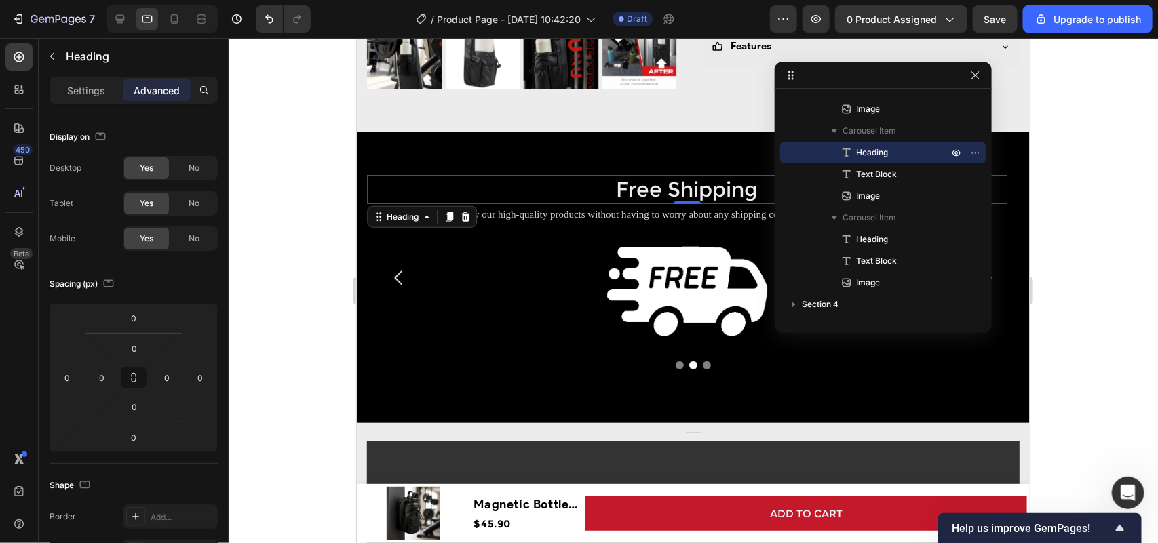
click at [302, 249] on div at bounding box center [693, 290] width 929 height 505
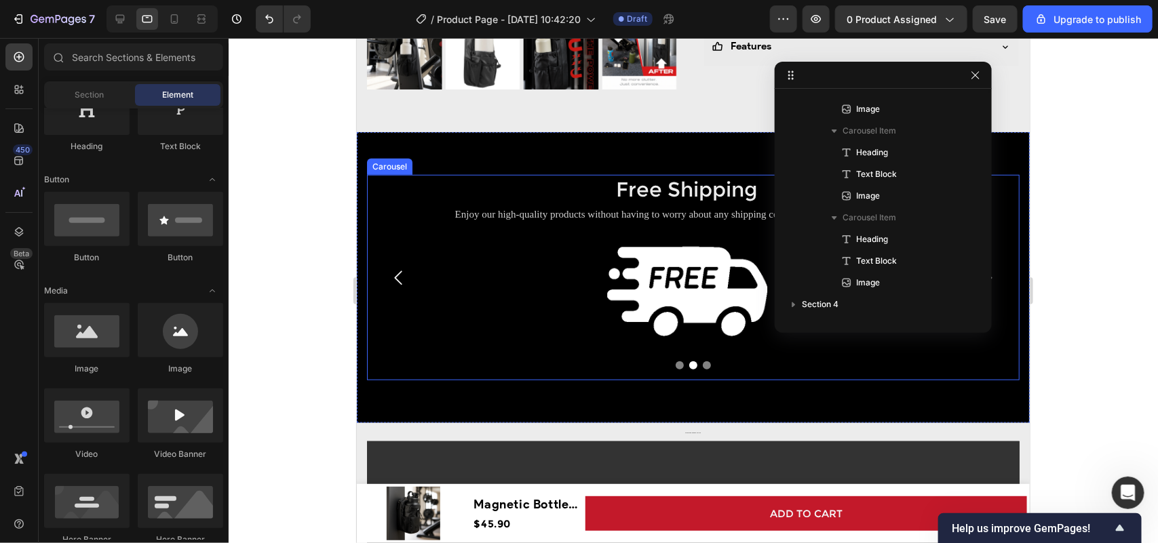
click at [393, 278] on icon "Carousel Back Arrow" at bounding box center [398, 277] width 20 height 20
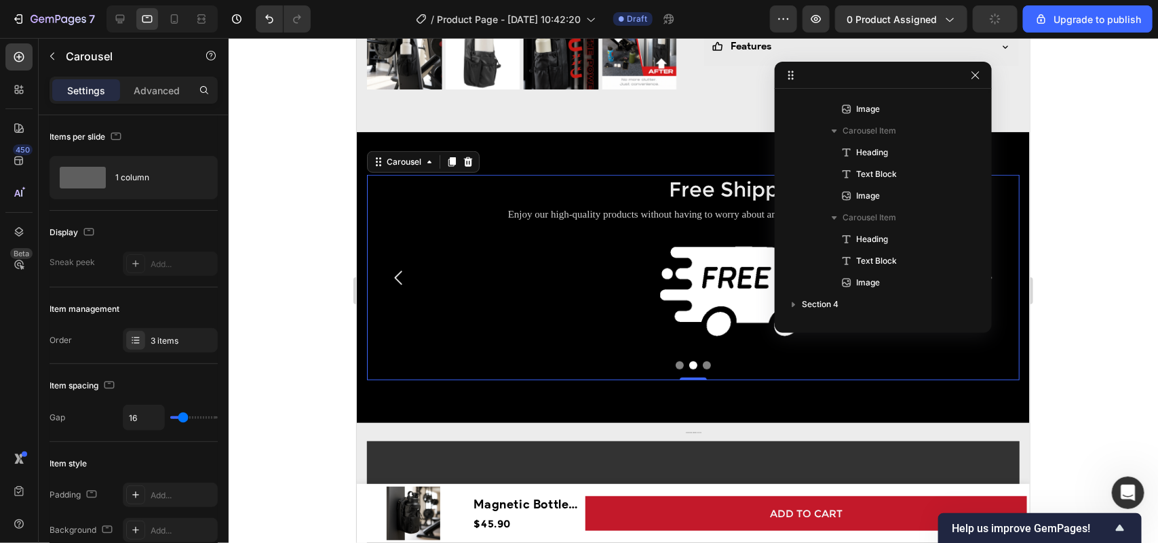
scroll to position [279, 0]
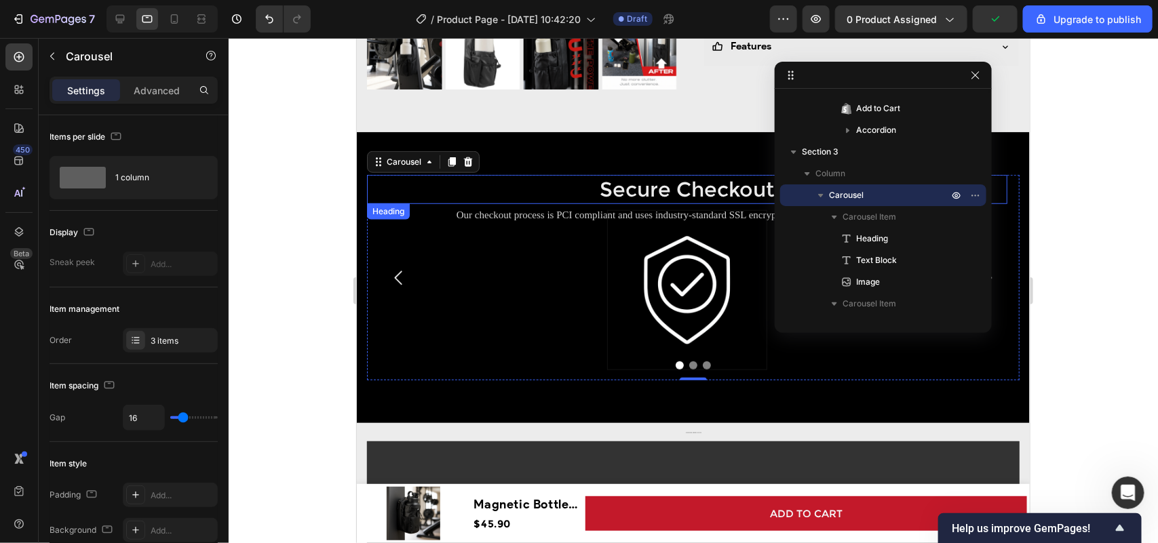
click at [633, 177] on h2 "Secure Checkout" at bounding box center [686, 188] width 640 height 29
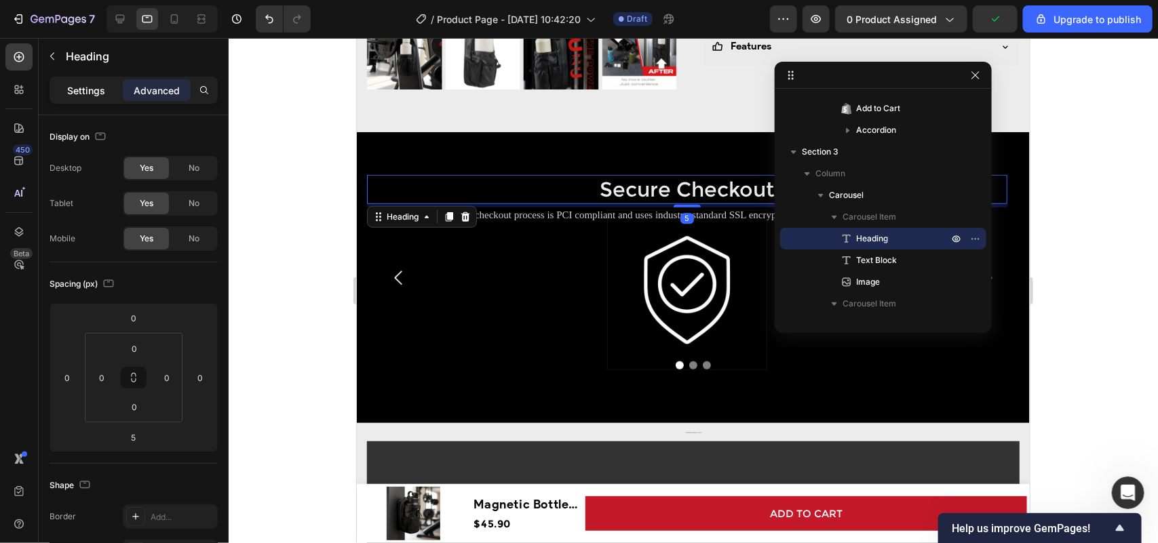
click at [70, 96] on p "Settings" at bounding box center [86, 90] width 38 height 14
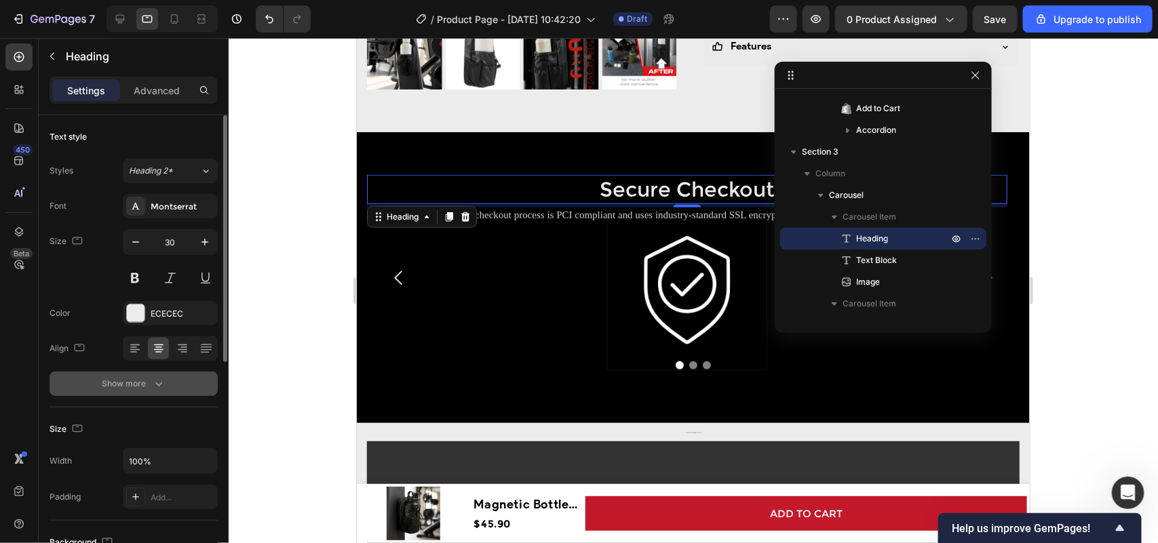
click at [148, 381] on div "Show more" at bounding box center [133, 384] width 63 height 14
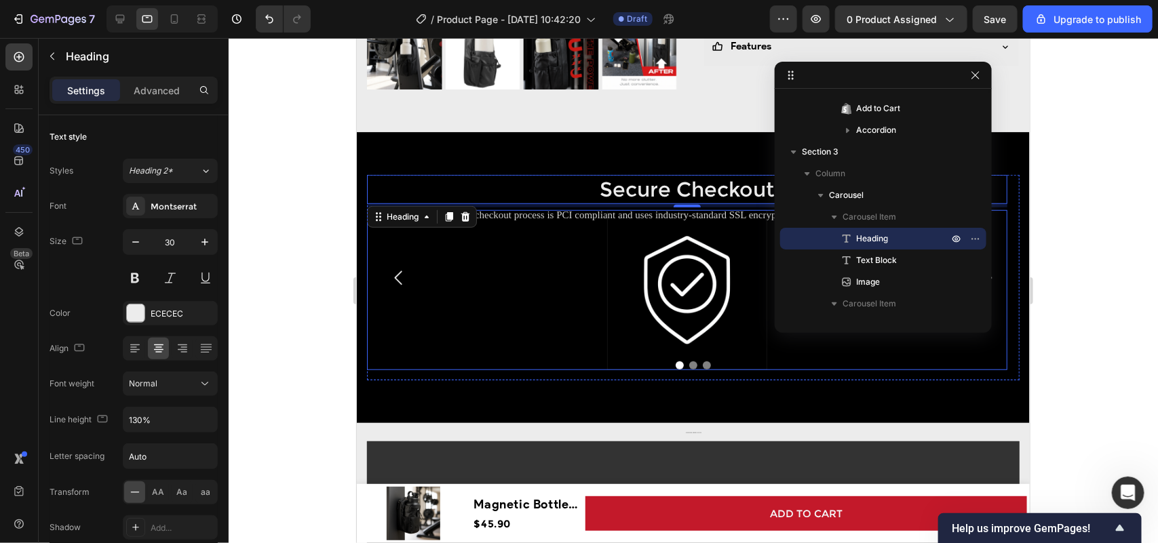
click at [550, 210] on div at bounding box center [686, 290] width 640 height 160
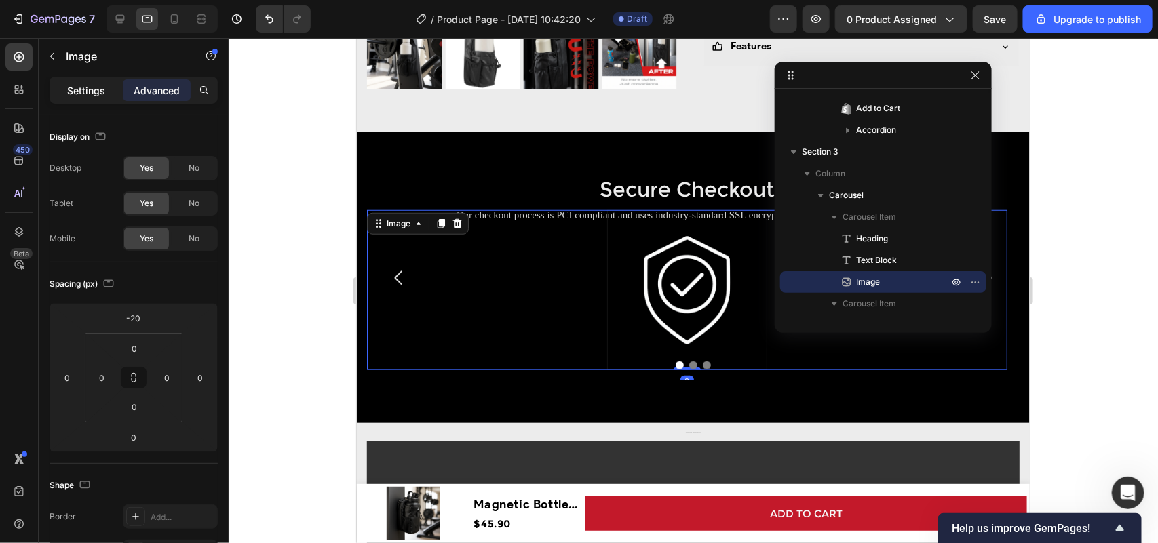
click at [88, 82] on div "Settings" at bounding box center [86, 90] width 68 height 22
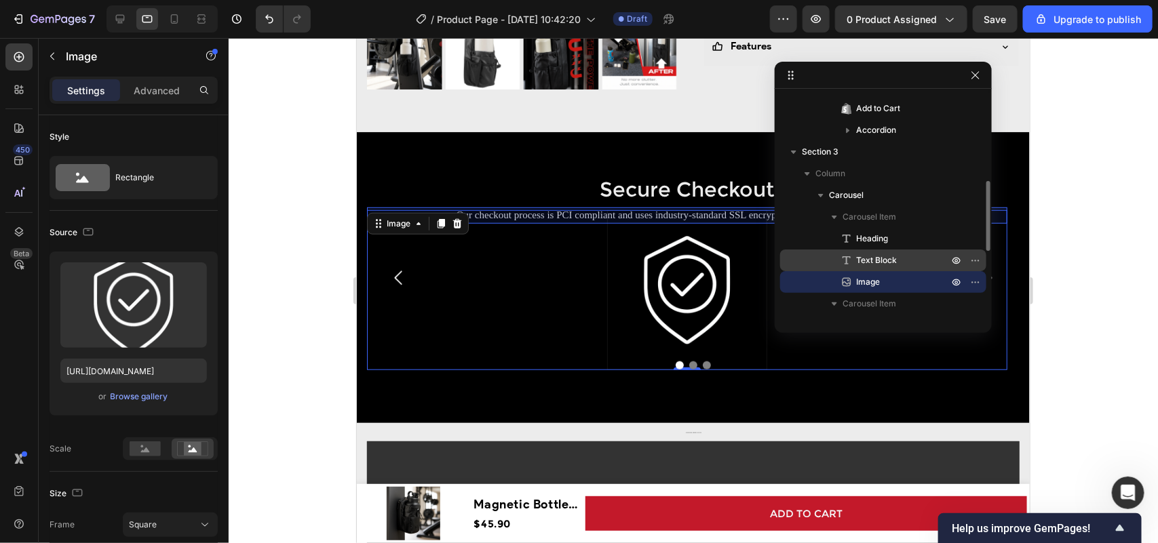
click at [906, 262] on p "Text Block" at bounding box center [887, 261] width 95 height 14
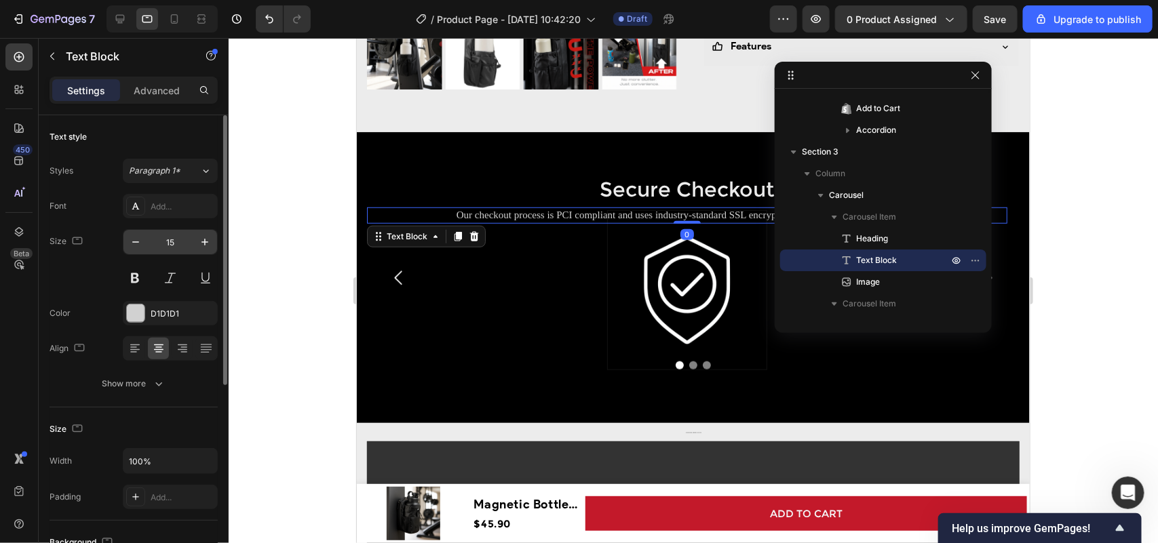
click at [168, 248] on input "15" at bounding box center [170, 242] width 45 height 24
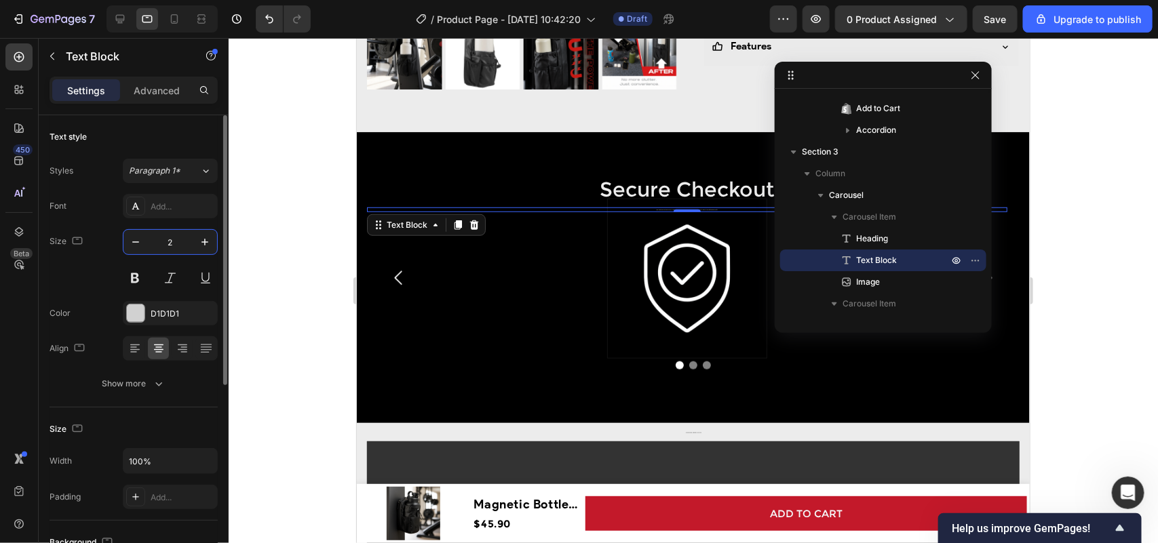
type input "20"
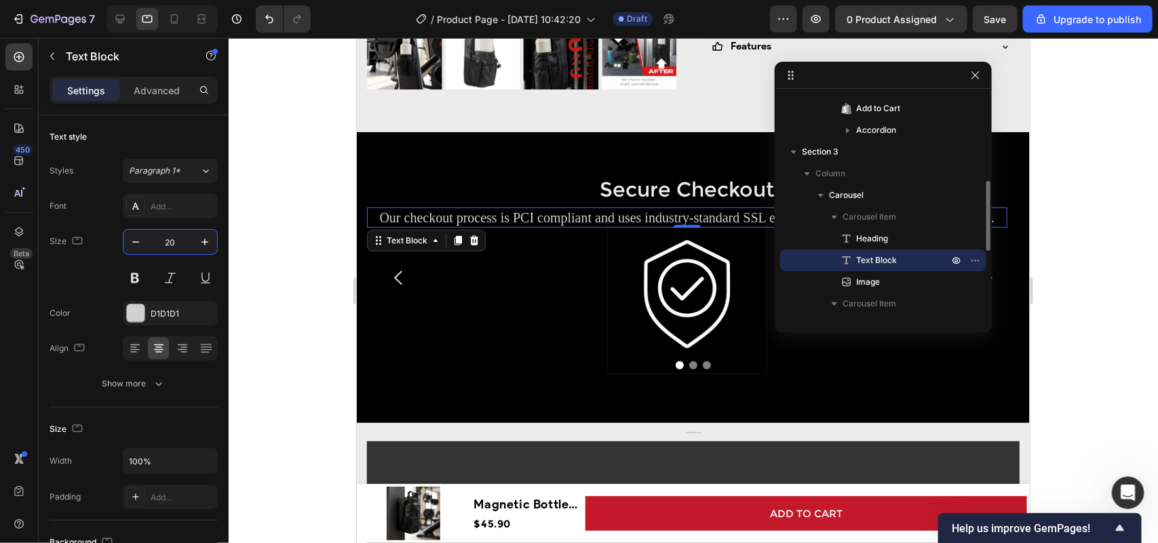
scroll to position [363, 0]
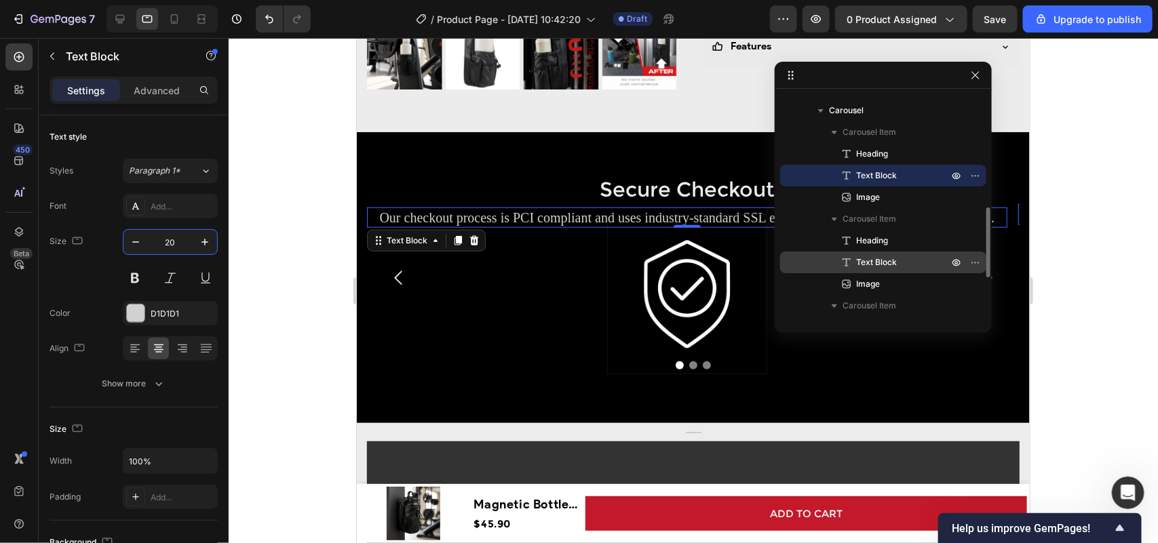
click at [903, 263] on p "Text Block" at bounding box center [887, 263] width 95 height 14
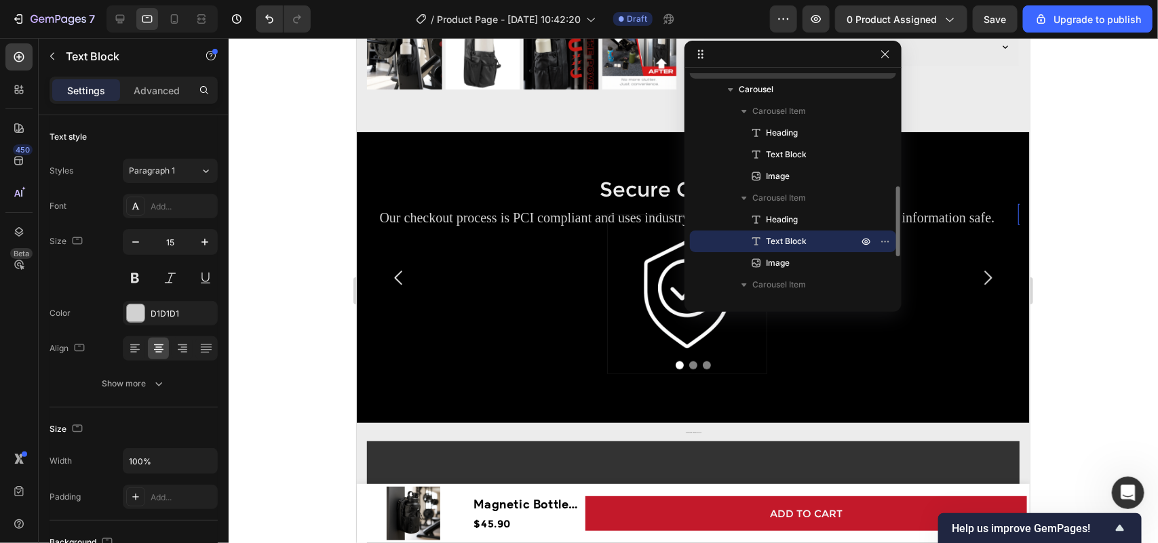
drag, startPoint x: 567, startPoint y: 18, endPoint x: 836, endPoint y: 71, distance: 274.5
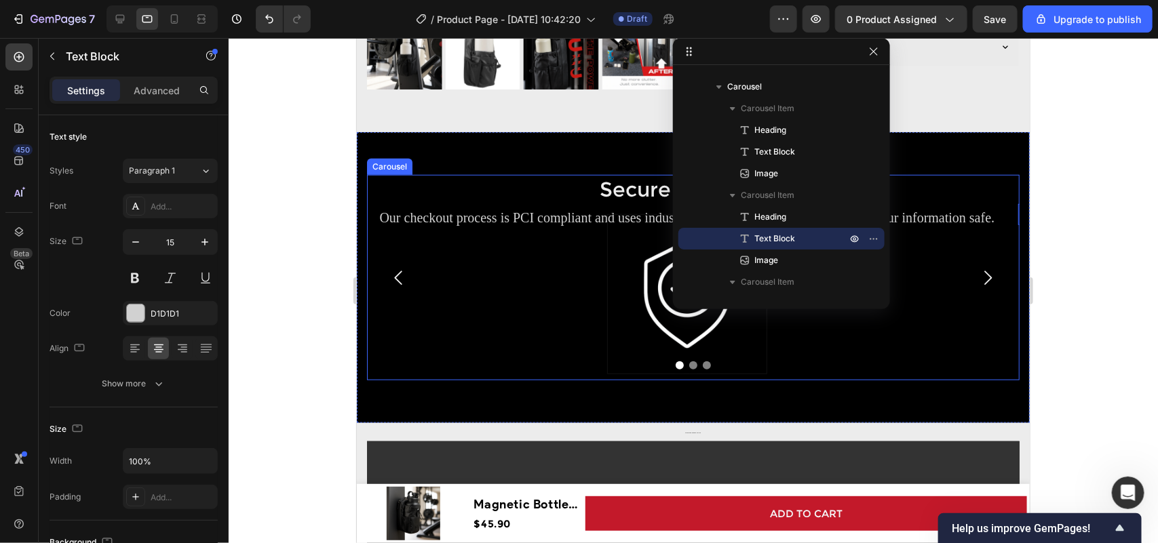
click at [968, 258] on button "Carousel Next Arrow" at bounding box center [987, 277] width 42 height 42
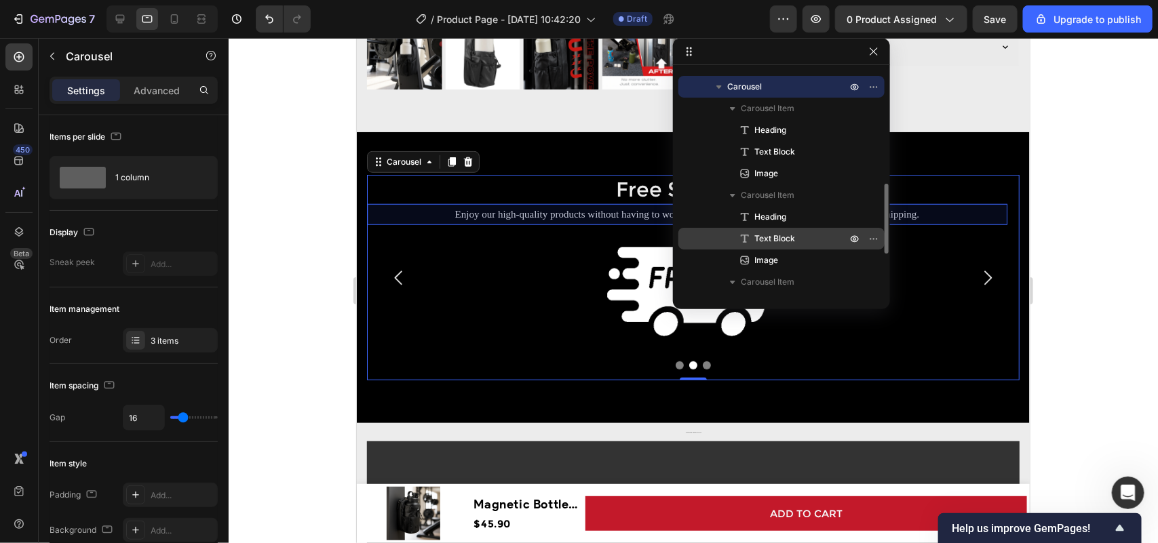
click at [806, 236] on p "Text Block" at bounding box center [785, 239] width 95 height 14
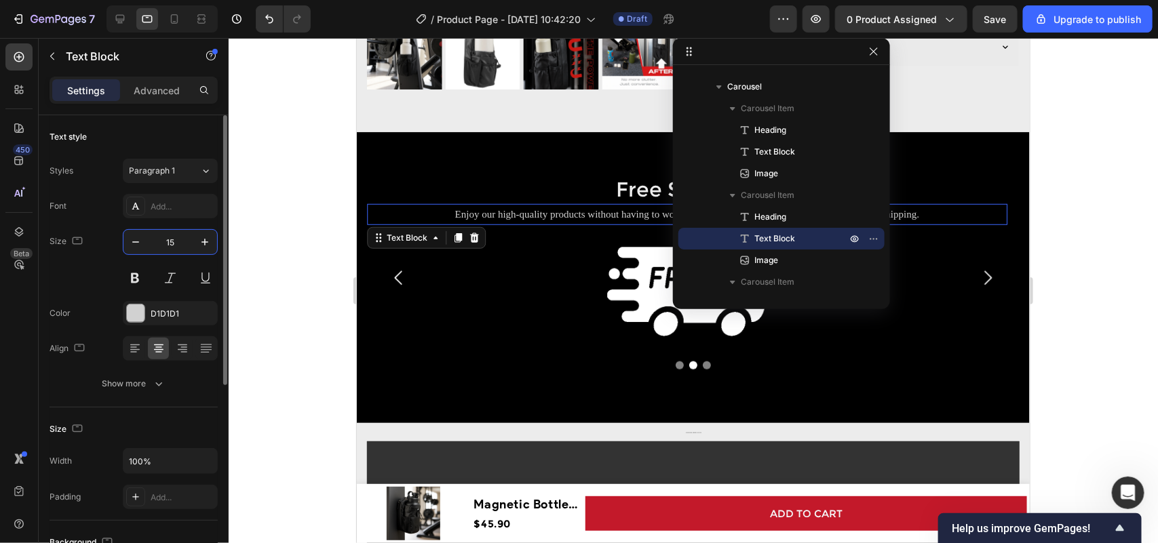
click at [174, 245] on input "15" at bounding box center [170, 242] width 45 height 24
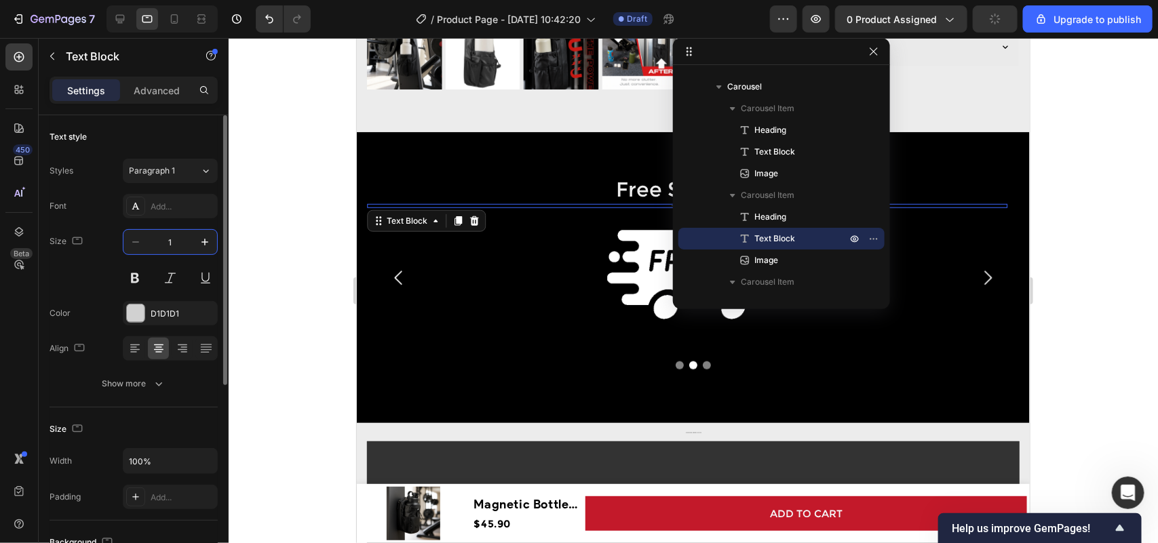
type input "18"
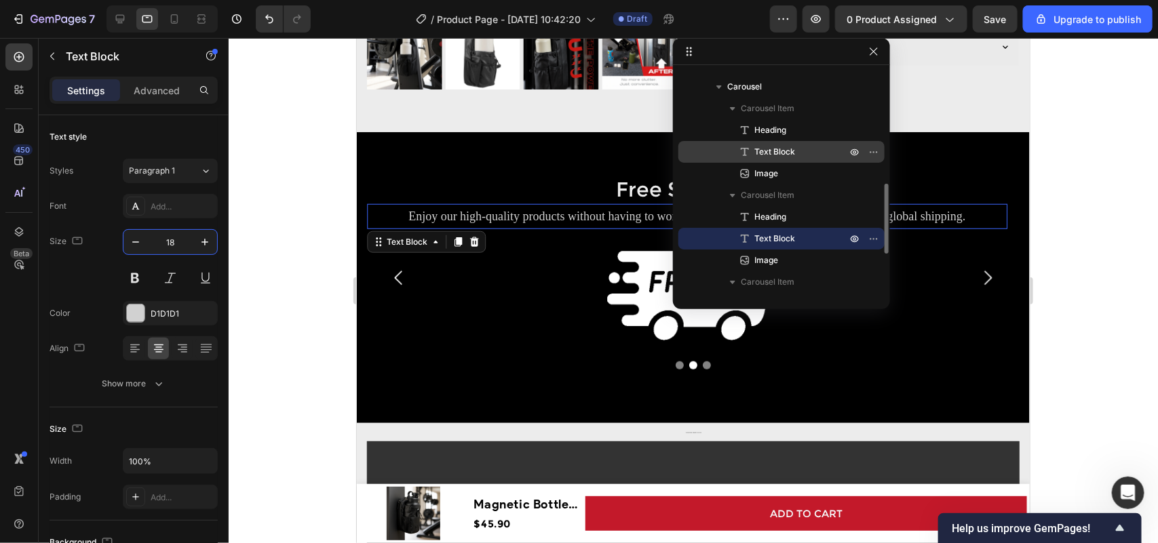
click at [774, 153] on span "Text Block" at bounding box center [774, 152] width 41 height 14
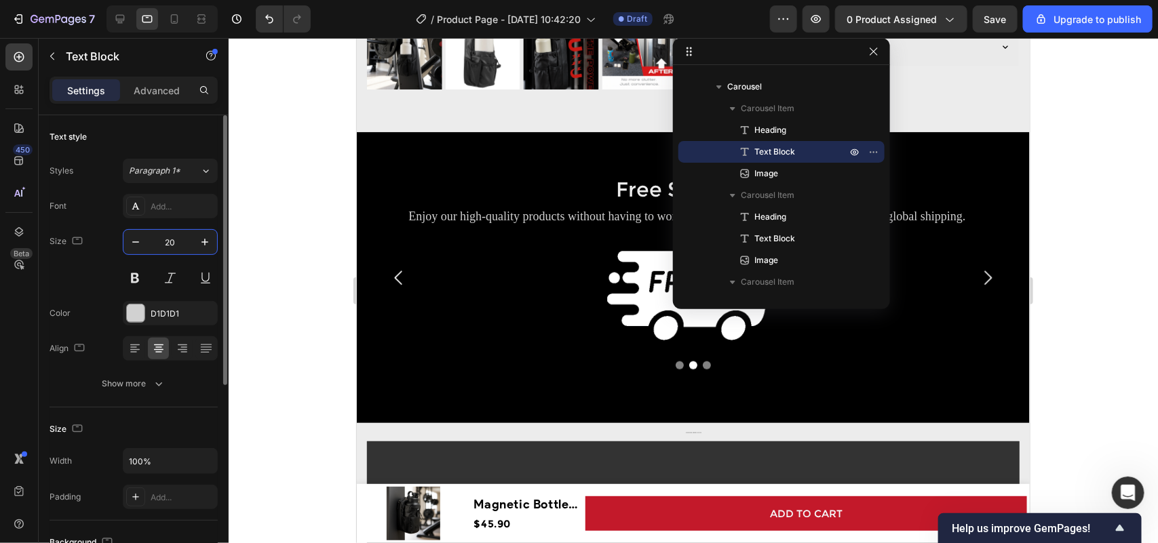
click at [168, 243] on input "20" at bounding box center [170, 242] width 45 height 24
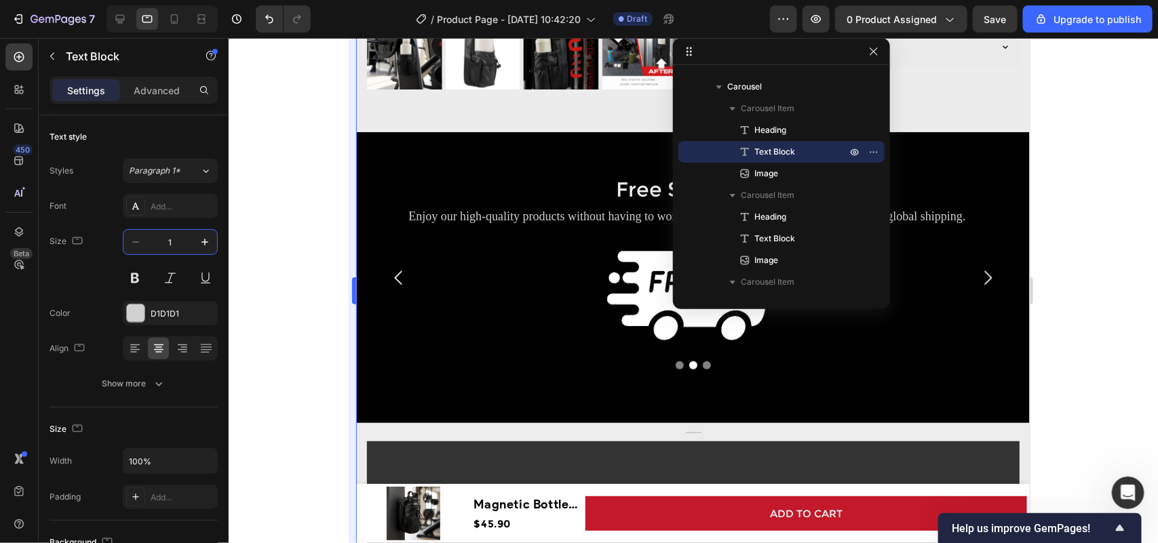
type input "18"
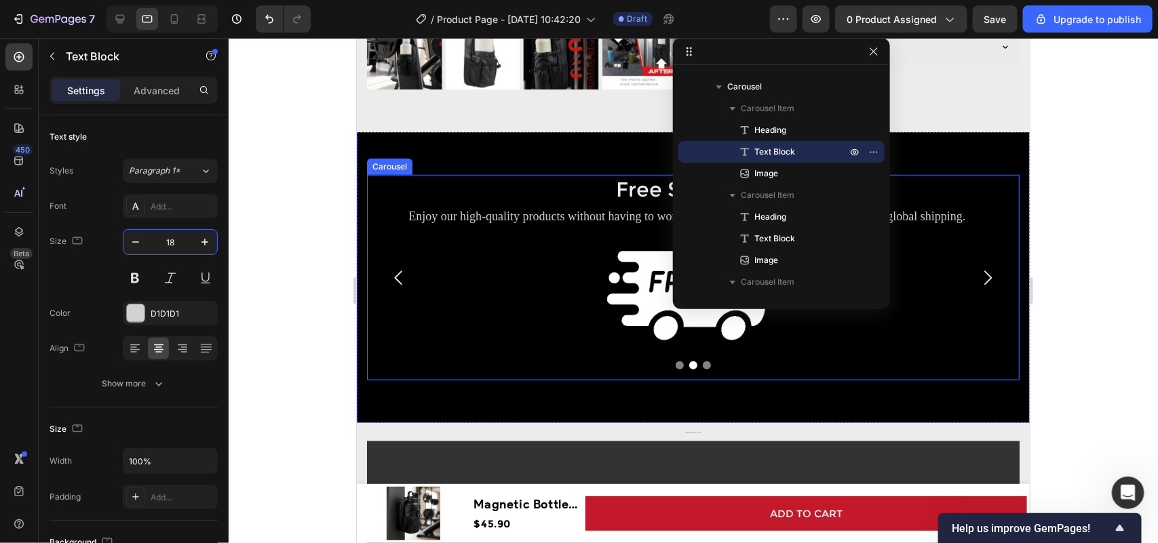
click at [980, 267] on icon "Carousel Next Arrow" at bounding box center [987, 277] width 20 height 20
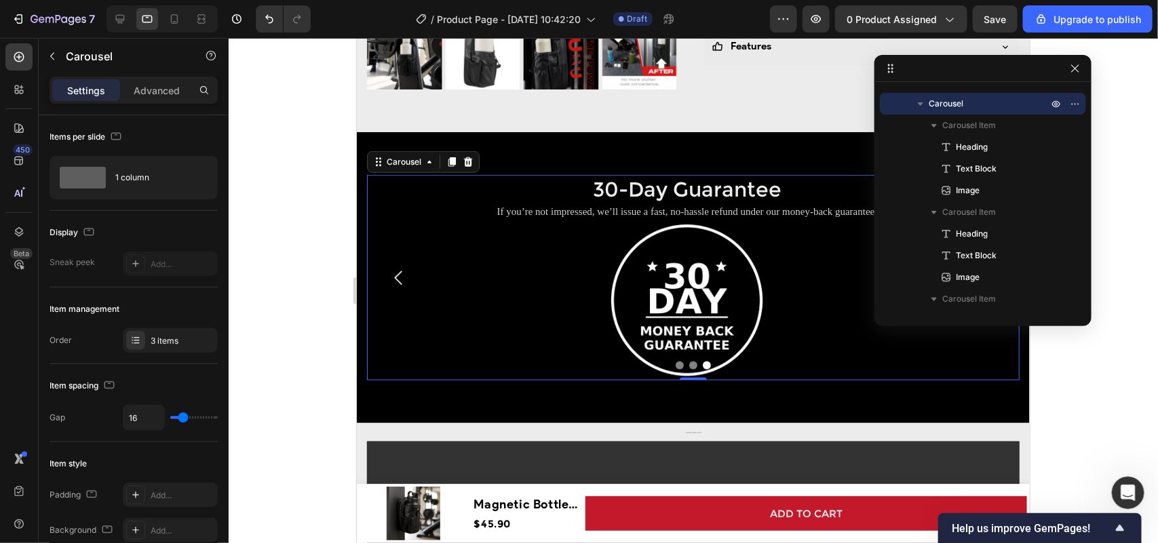
drag, startPoint x: 768, startPoint y: 49, endPoint x: 936, endPoint y: 85, distance: 171.5
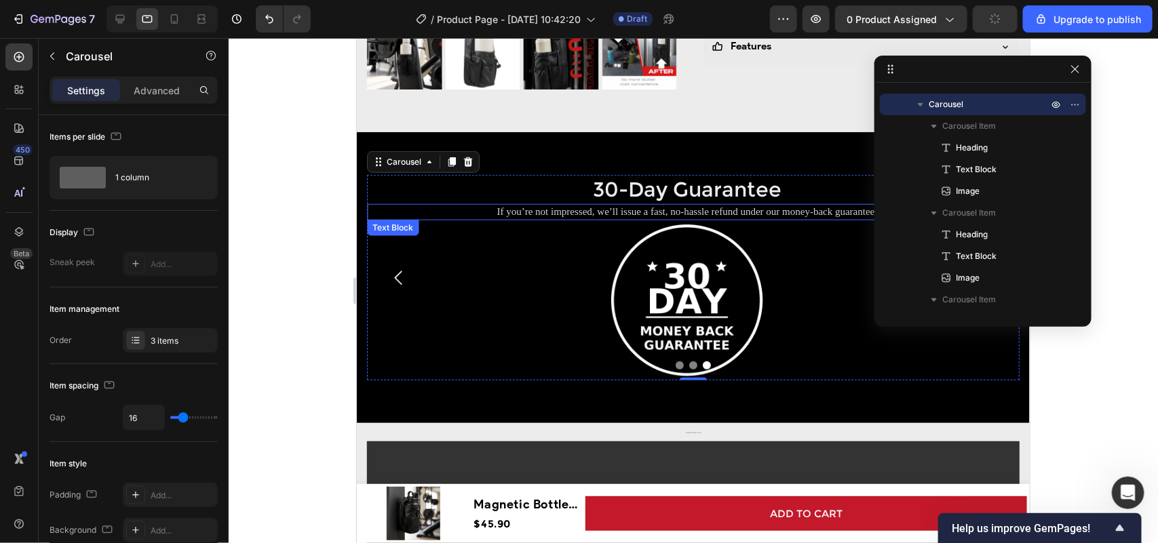
click at [565, 205] on p "If you’re not impressed, we’ll issue a fast, no-hassle refund under our money-b…" at bounding box center [686, 212] width 637 height 14
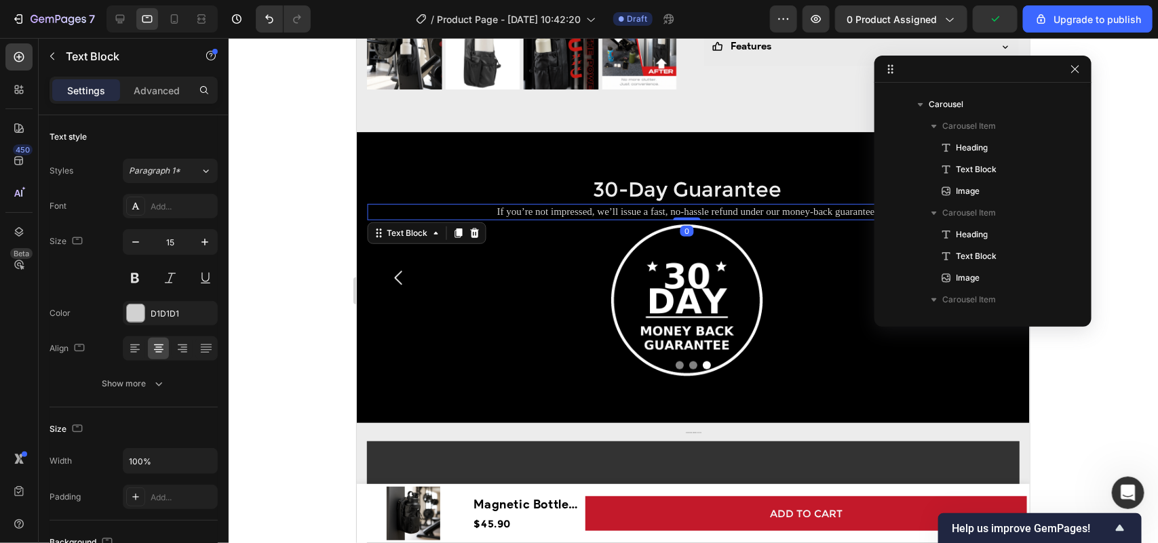
scroll to position [492, 0]
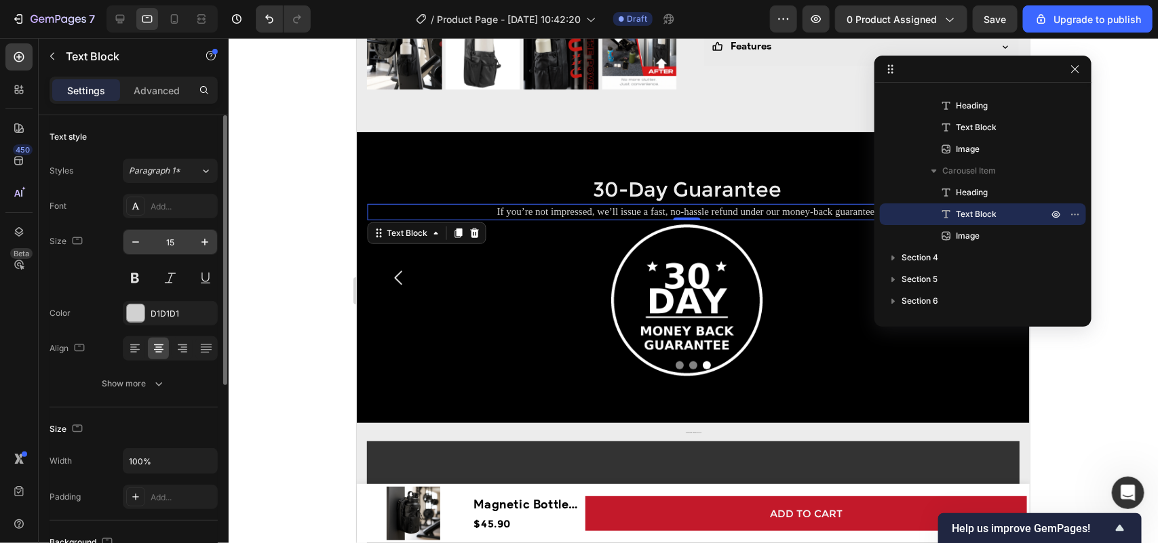
click at [170, 245] on input "15" at bounding box center [170, 242] width 45 height 24
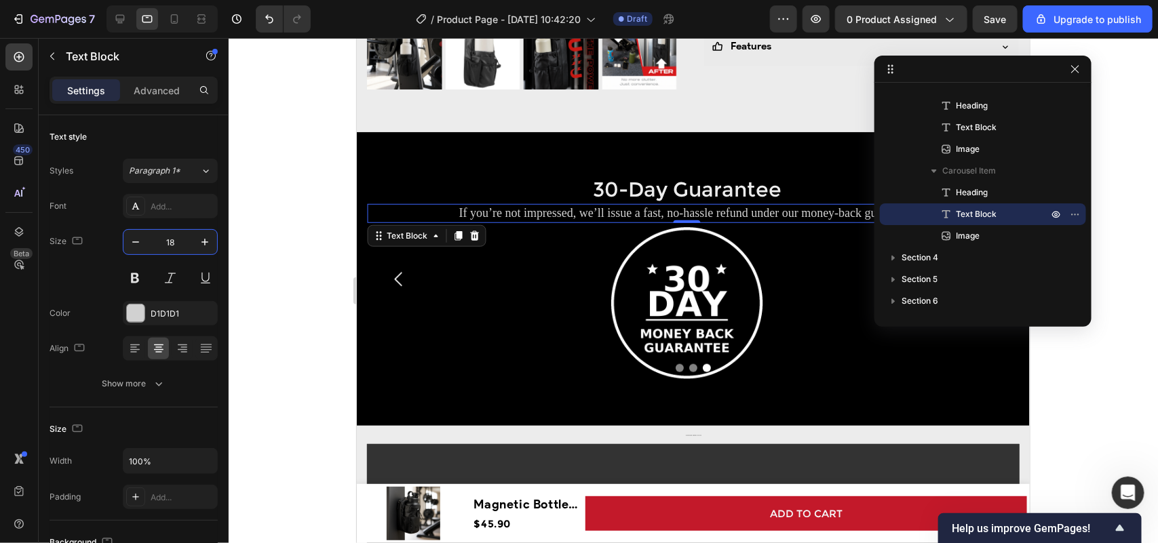
type input "18"
click at [1071, 378] on div at bounding box center [693, 290] width 929 height 505
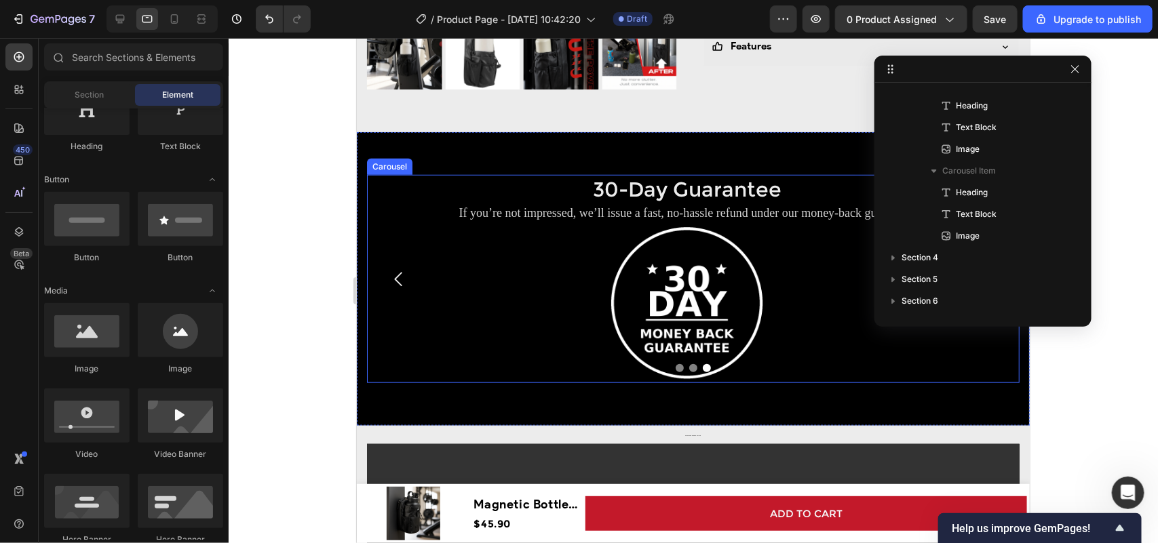
click at [408, 278] on icon "Carousel Back Arrow" at bounding box center [398, 279] width 20 height 20
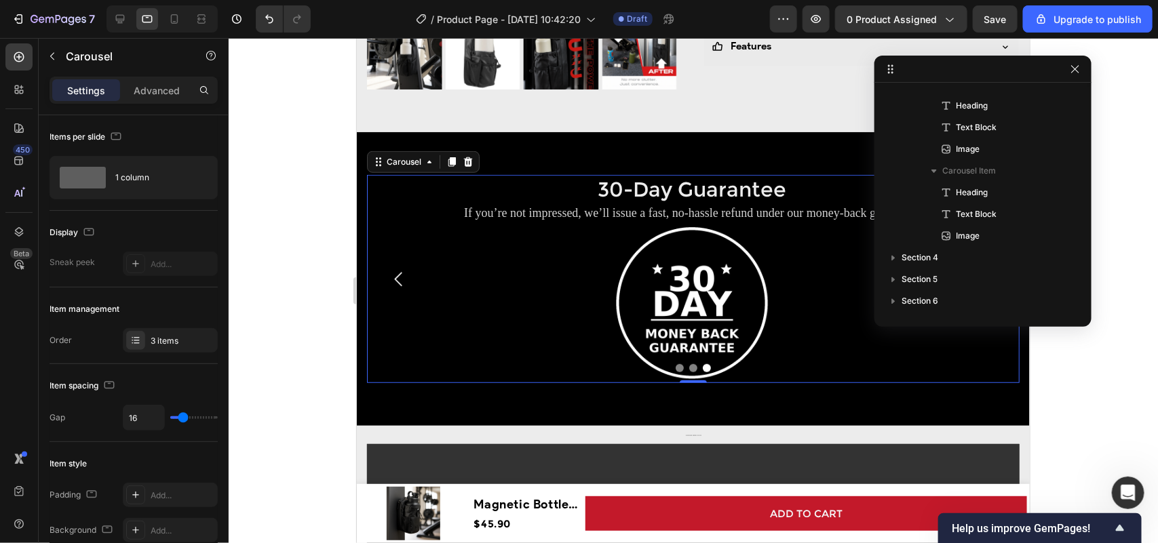
scroll to position [279, 0]
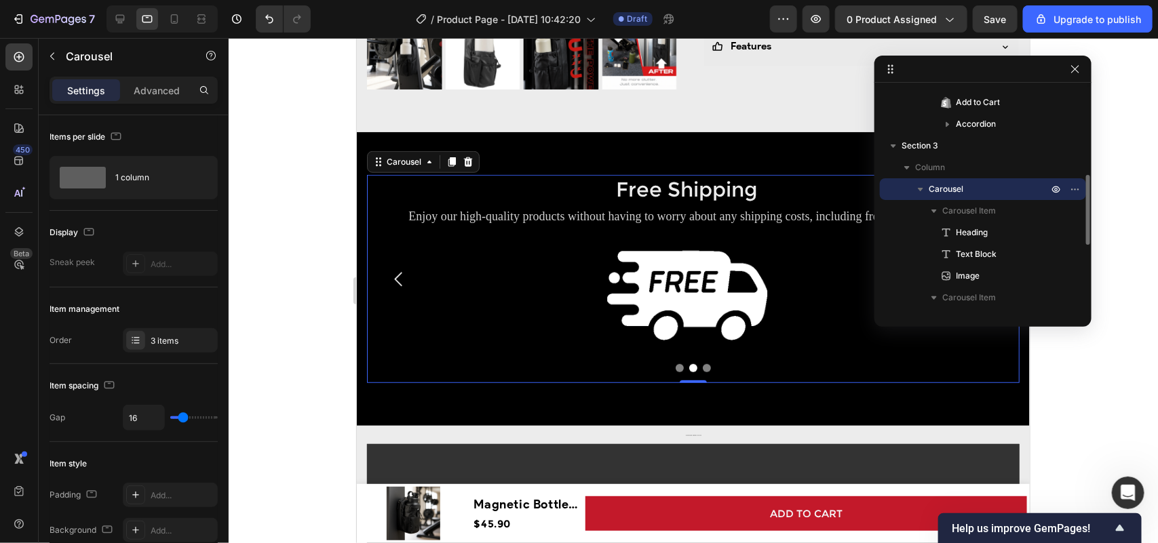
click at [408, 278] on icon "Carousel Back Arrow" at bounding box center [398, 279] width 20 height 20
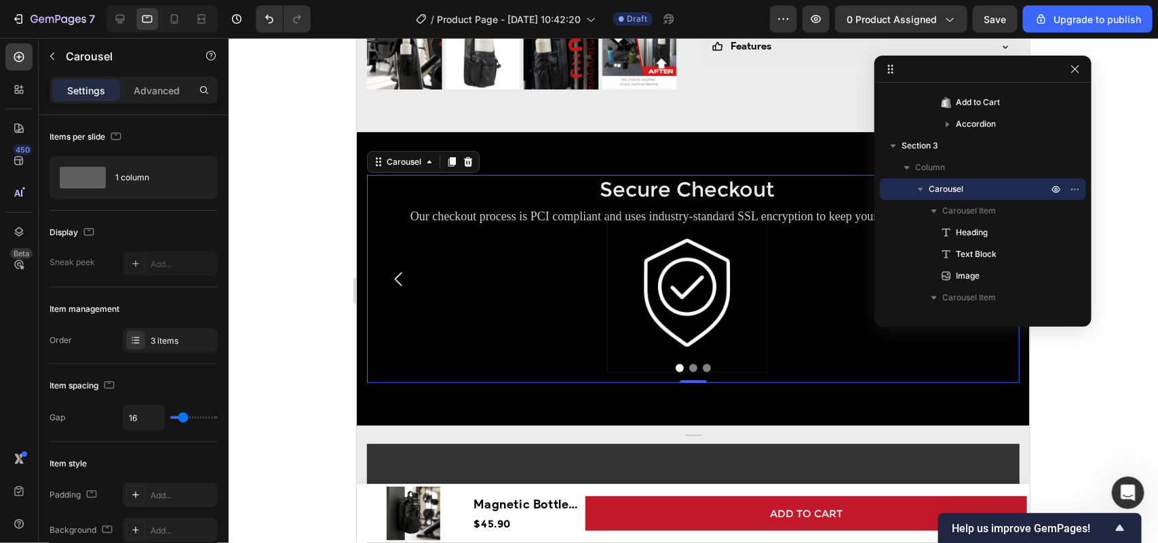
click at [1063, 72] on div at bounding box center [982, 69] width 217 height 27
click at [1076, 66] on icon "button" at bounding box center [1074, 69] width 11 height 11
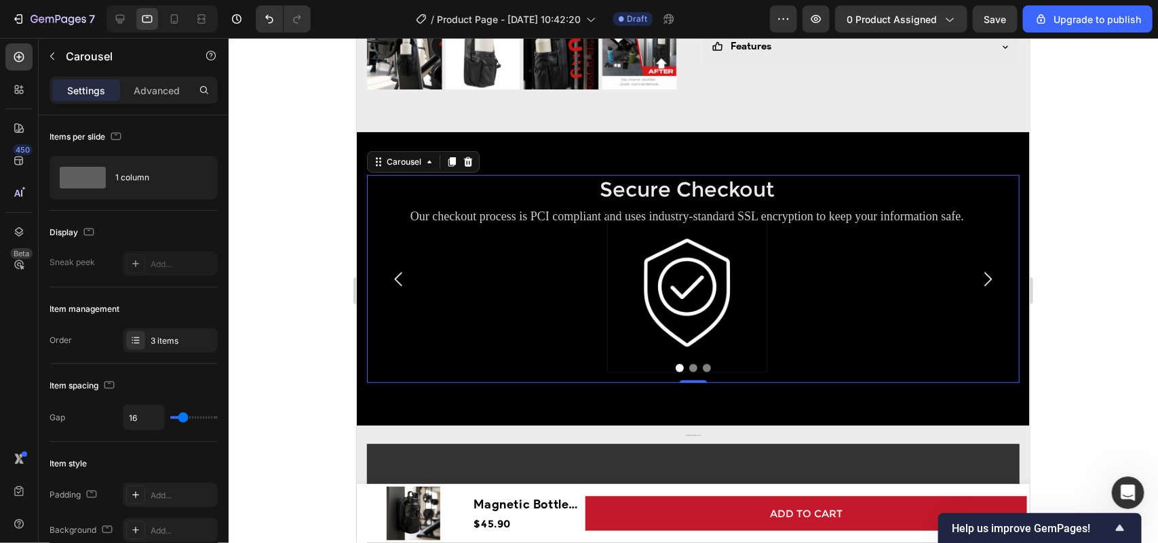
click at [977, 269] on icon "Carousel Next Arrow" at bounding box center [987, 279] width 20 height 20
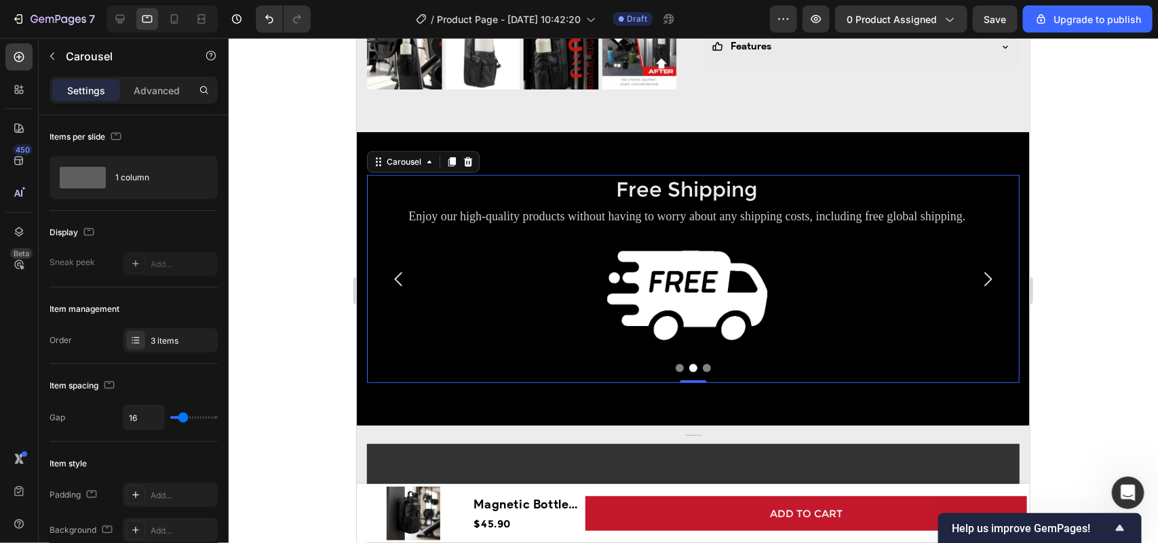
click at [977, 269] on icon "Carousel Next Arrow" at bounding box center [987, 279] width 20 height 20
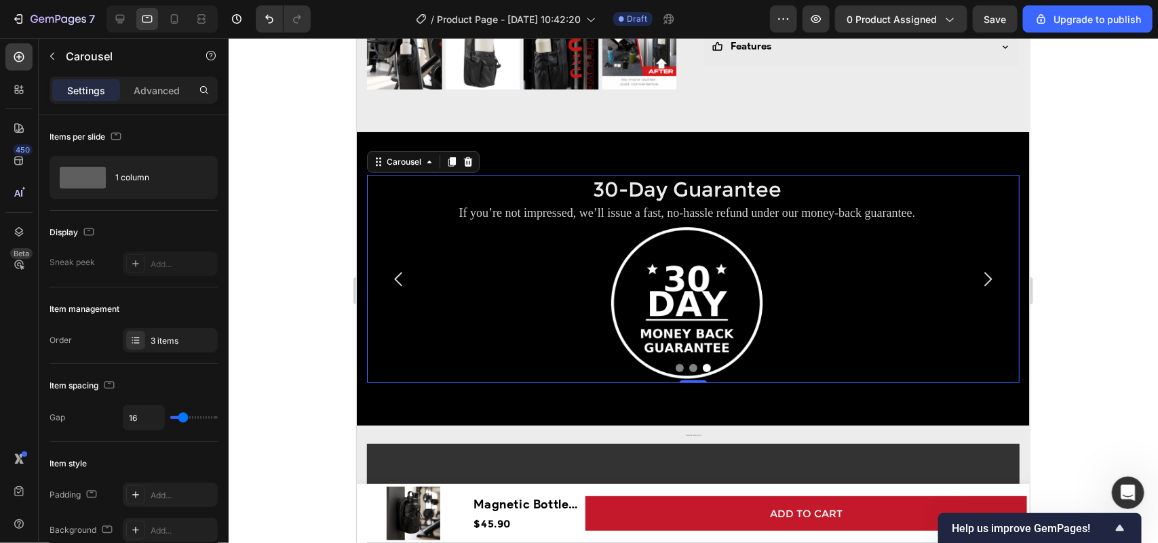
click at [1056, 357] on div at bounding box center [693, 290] width 929 height 505
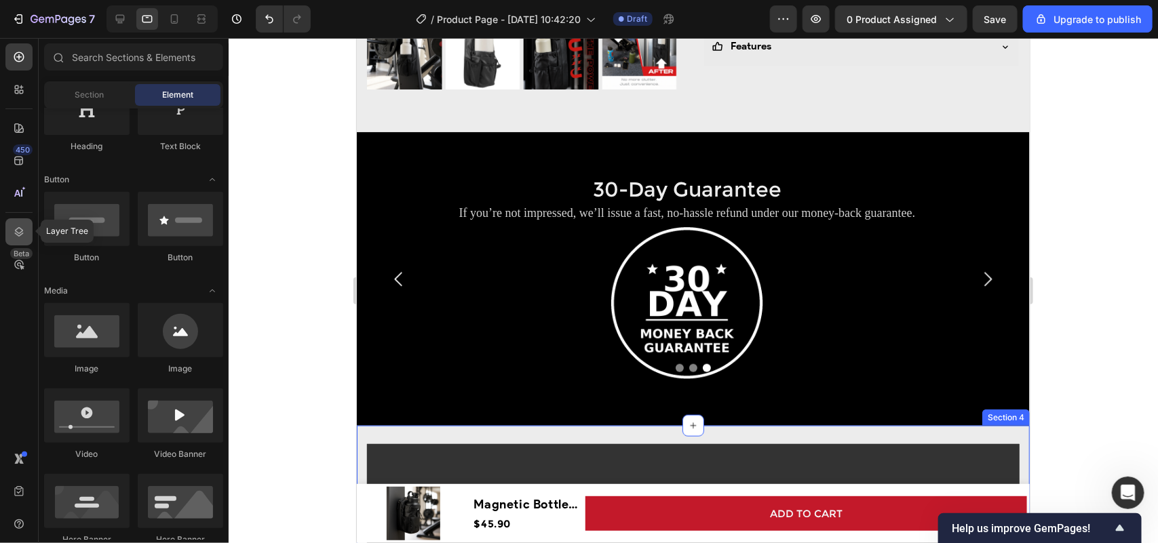
click at [14, 221] on div at bounding box center [18, 231] width 27 height 27
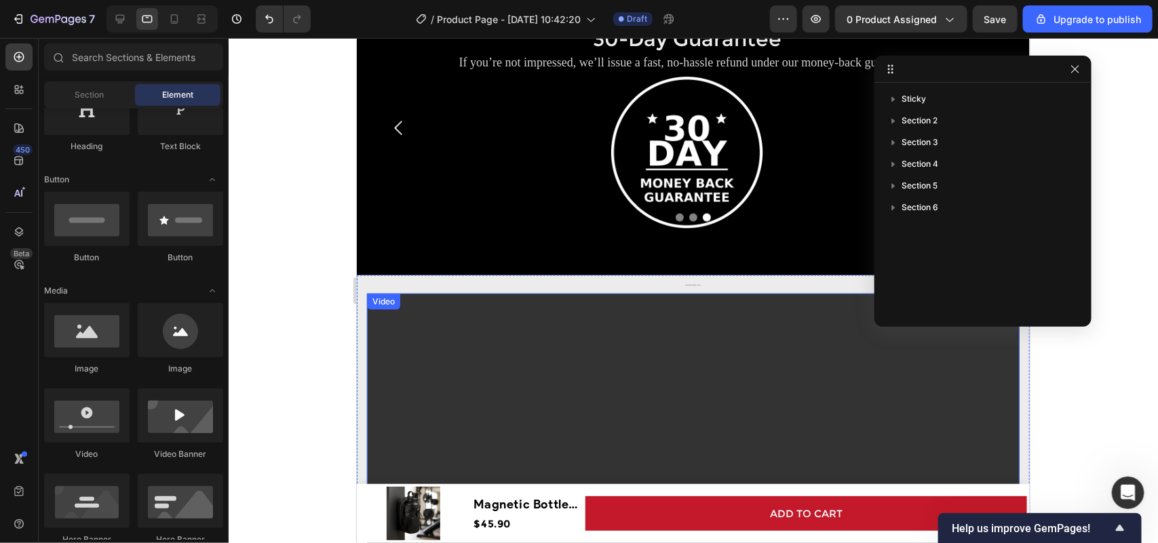
scroll to position [678, 0]
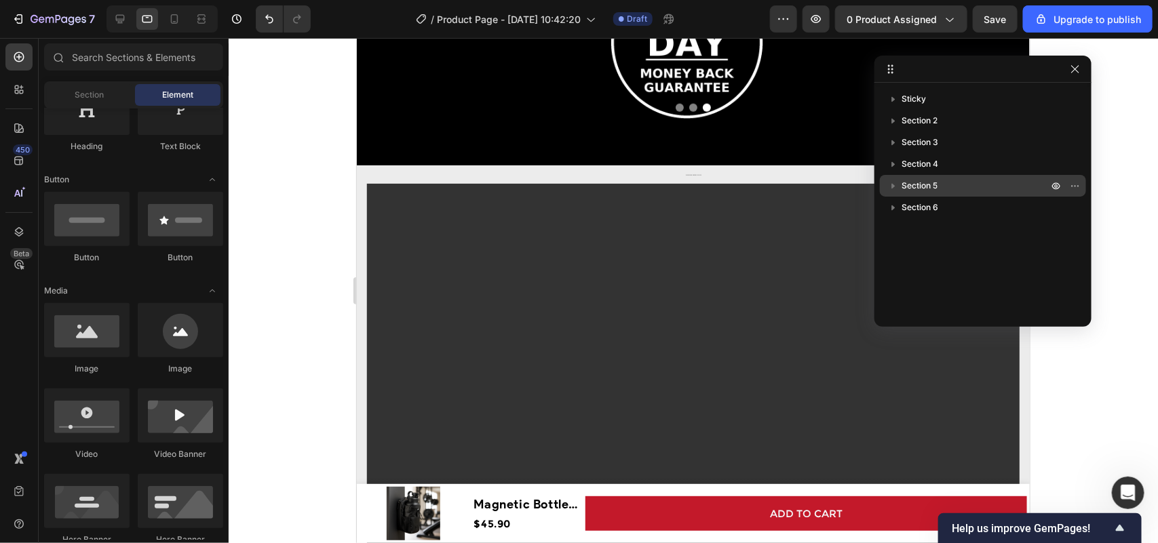
click at [923, 180] on span "Section 5" at bounding box center [919, 186] width 36 height 14
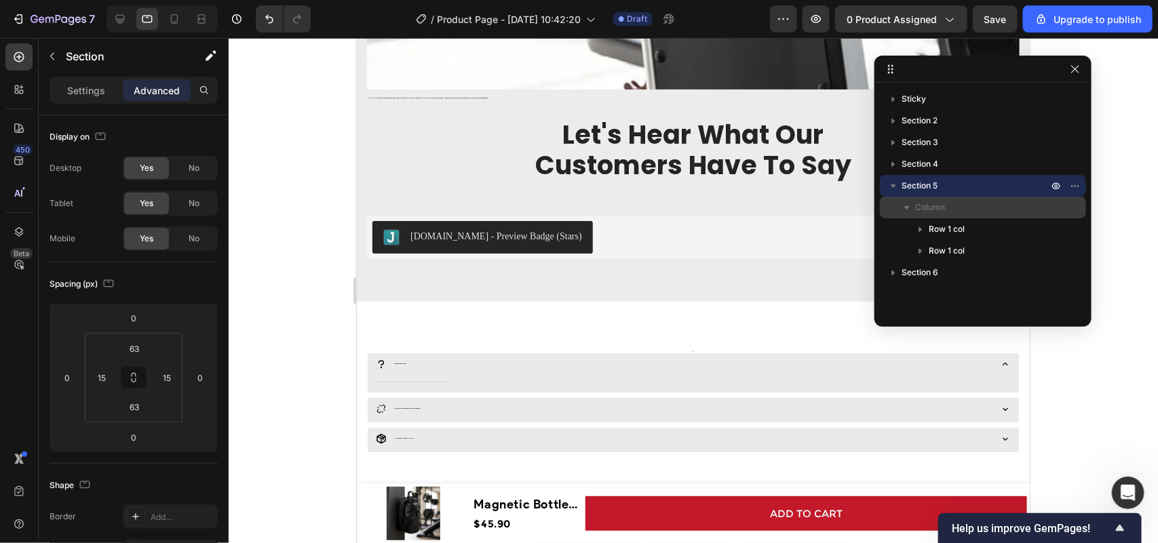
scroll to position [1822, 0]
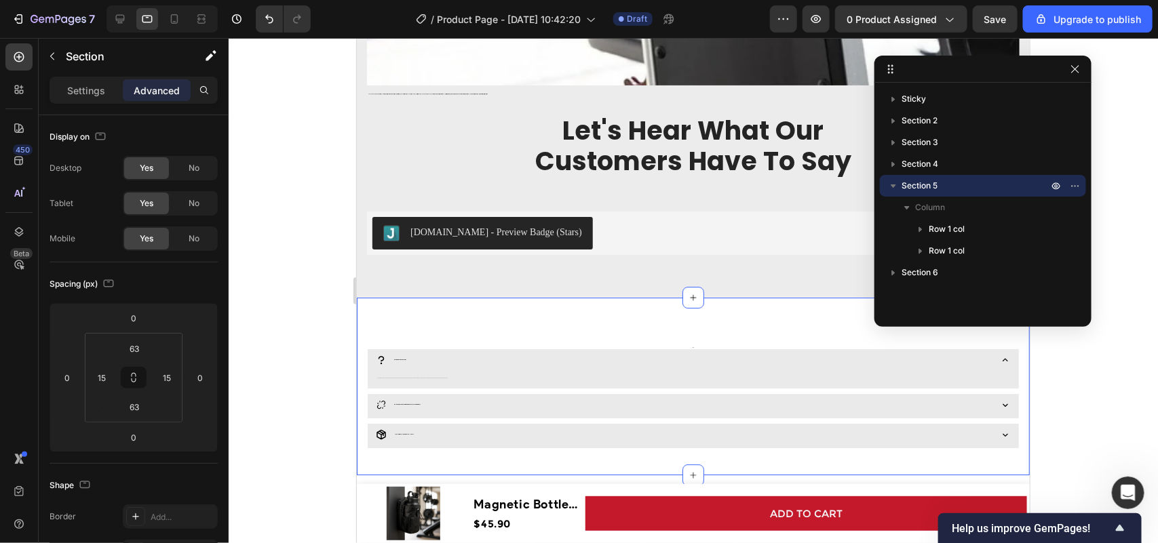
click at [662, 315] on div "FAQ Heading What is magnetic bottle bag? The Magnetic Bottle Bag is a uniquely …" at bounding box center [692, 386] width 673 height 178
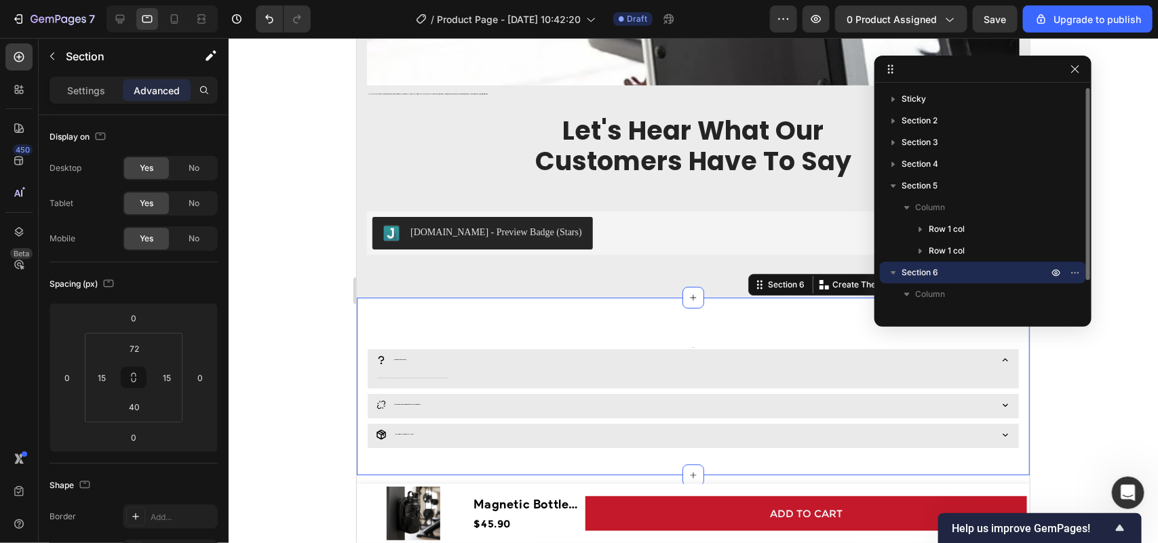
click at [979, 273] on p "Section 6" at bounding box center [975, 273] width 149 height 14
click at [953, 288] on p "Column" at bounding box center [983, 295] width 136 height 14
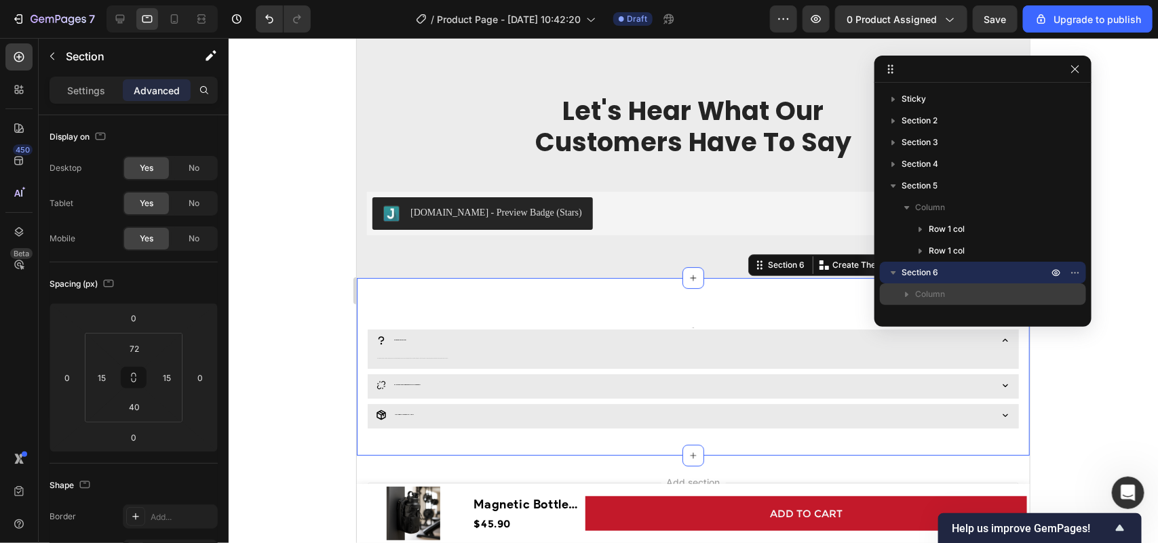
scroll to position [1930, 0]
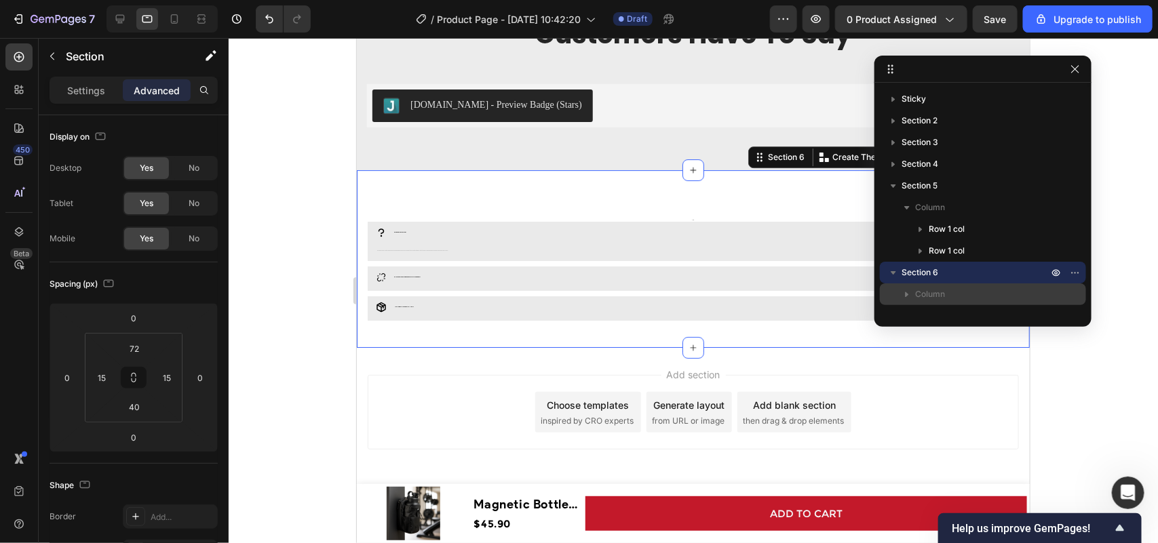
click at [901, 292] on icon "button" at bounding box center [907, 295] width 14 height 14
click at [916, 297] on span "Column" at bounding box center [930, 295] width 30 height 14
click at [951, 290] on p "Column" at bounding box center [983, 295] width 136 height 14
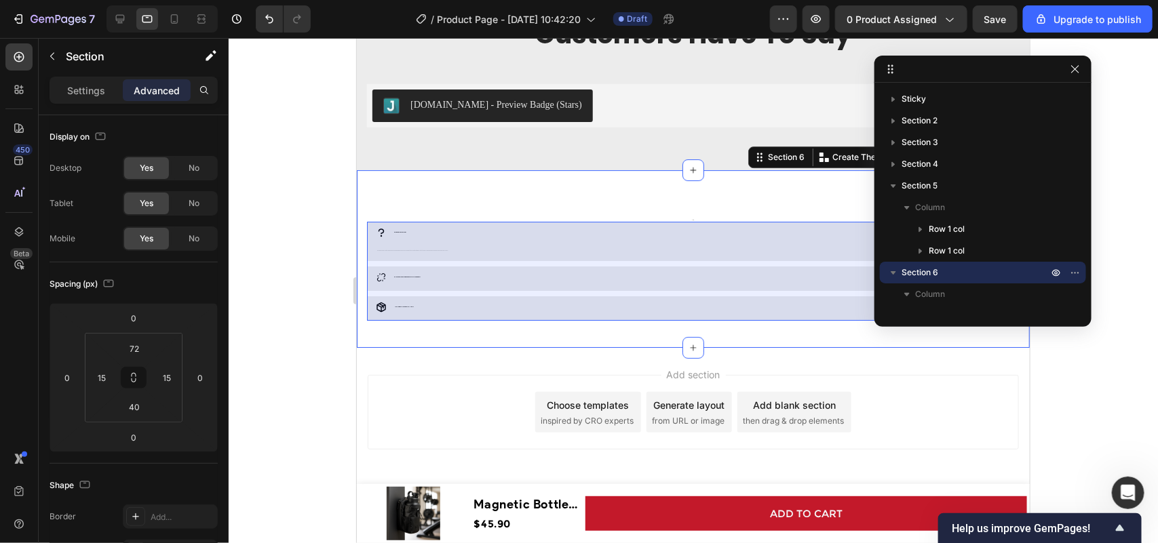
scroll to position [36, 0]
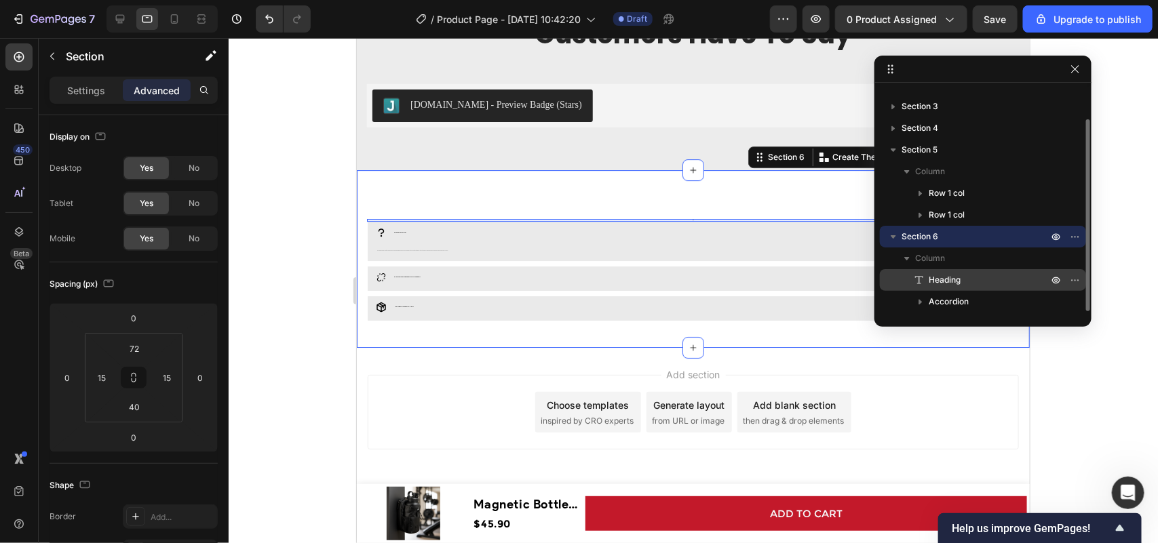
click at [968, 278] on p "Heading" at bounding box center [973, 280] width 122 height 14
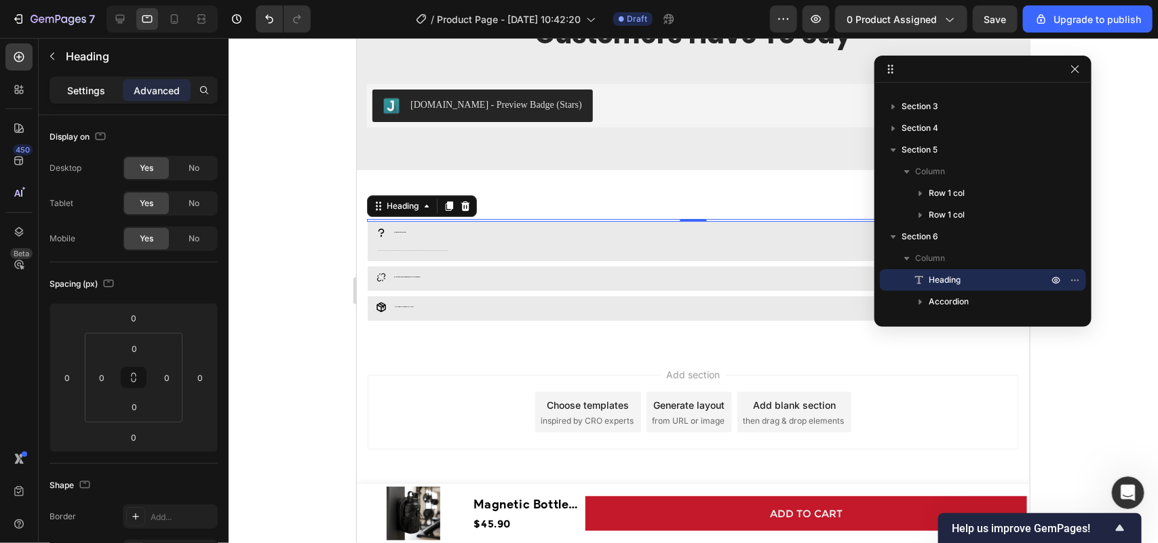
click at [88, 94] on p "Settings" at bounding box center [86, 90] width 38 height 14
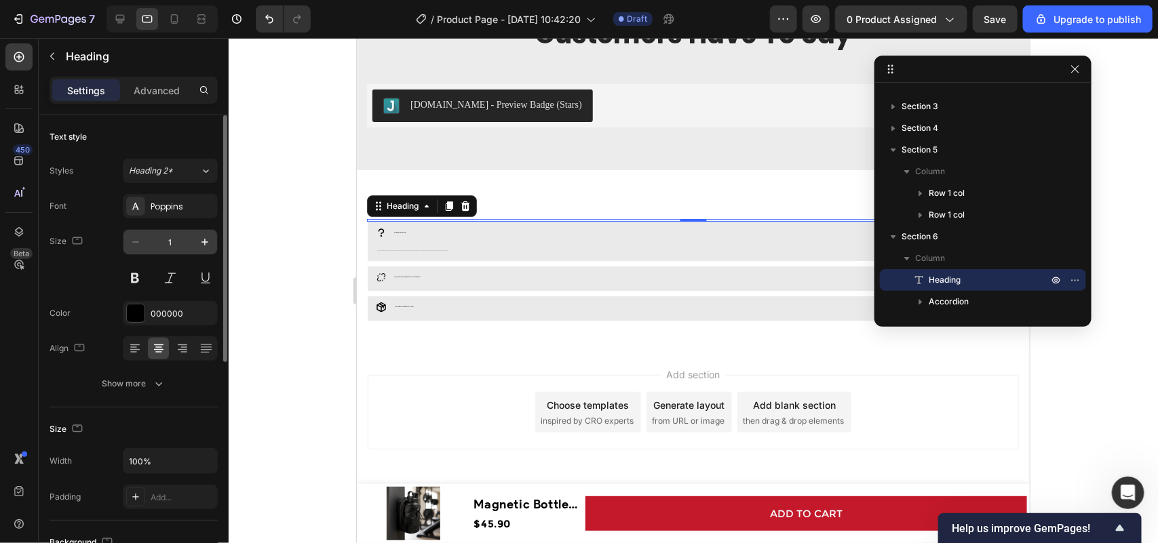
click at [174, 241] on input "1" at bounding box center [170, 242] width 45 height 24
type input "30"
click at [142, 380] on div "Show more" at bounding box center [133, 384] width 63 height 14
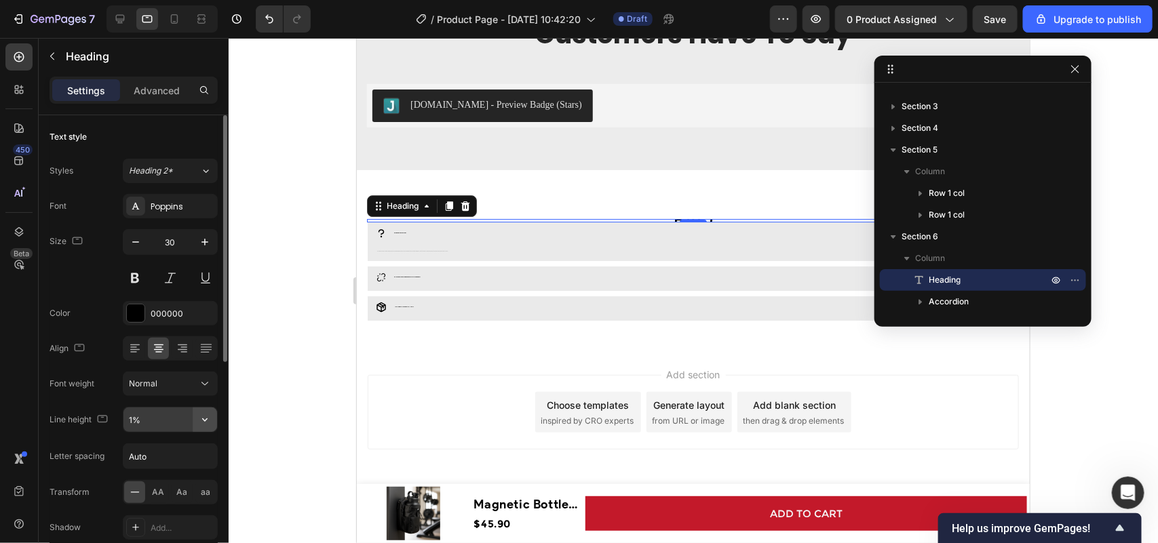
click at [201, 421] on icon "button" at bounding box center [205, 420] width 14 height 14
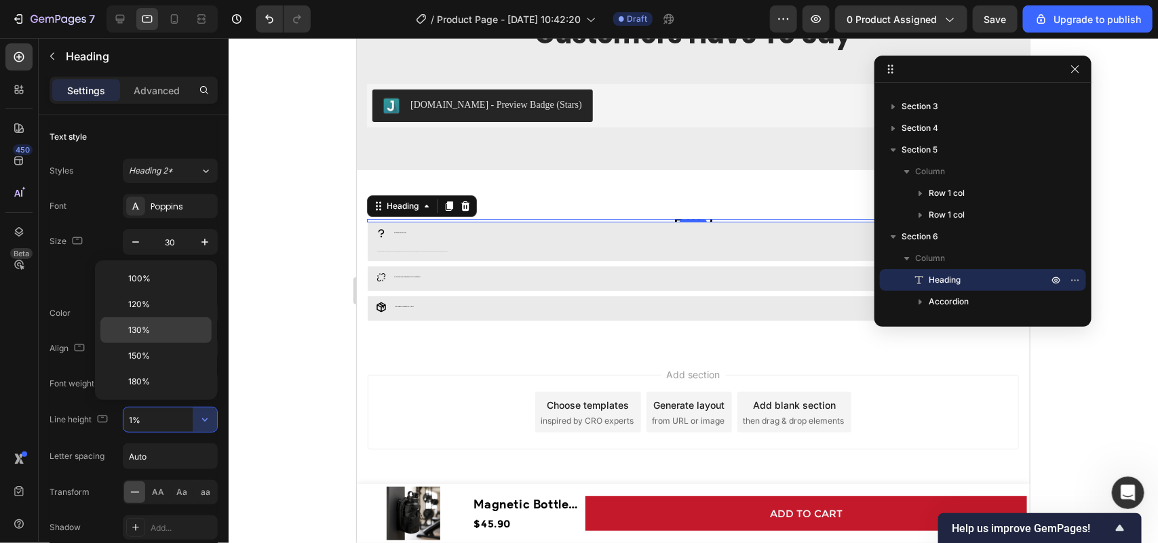
click at [159, 328] on p "130%" at bounding box center [166, 330] width 77 height 12
type input "130%"
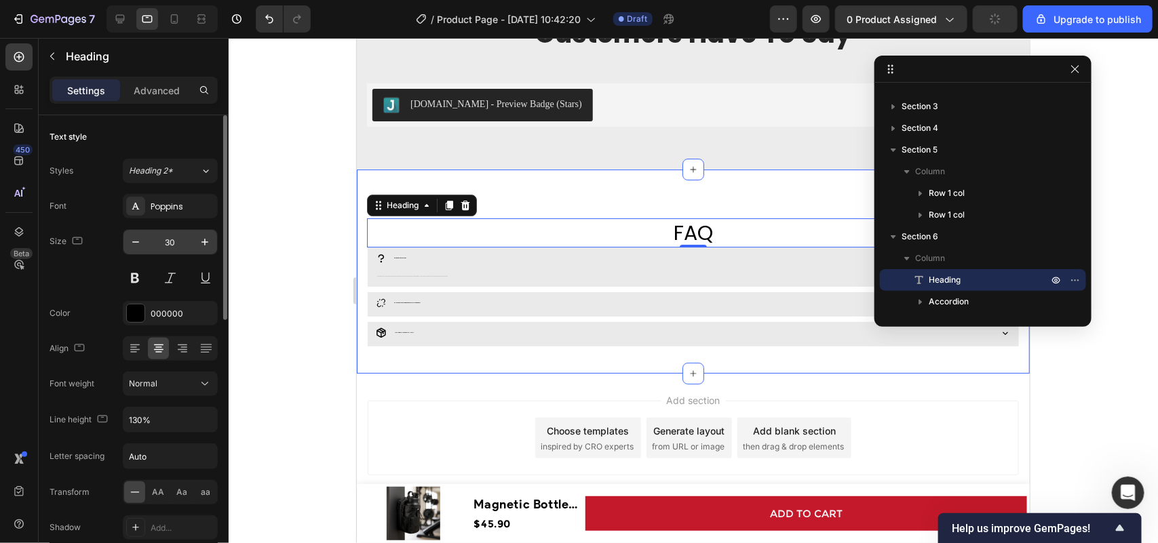
click at [180, 239] on input "30" at bounding box center [170, 242] width 45 height 24
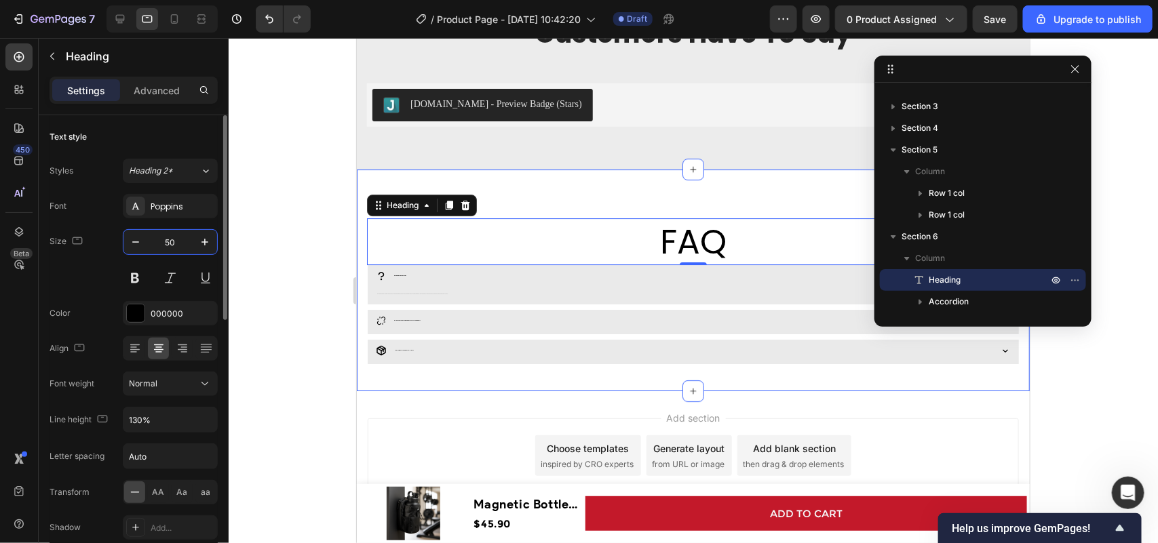
drag, startPoint x: 177, startPoint y: 248, endPoint x: 164, endPoint y: 248, distance: 12.9
click at [164, 248] on input "50" at bounding box center [170, 242] width 45 height 24
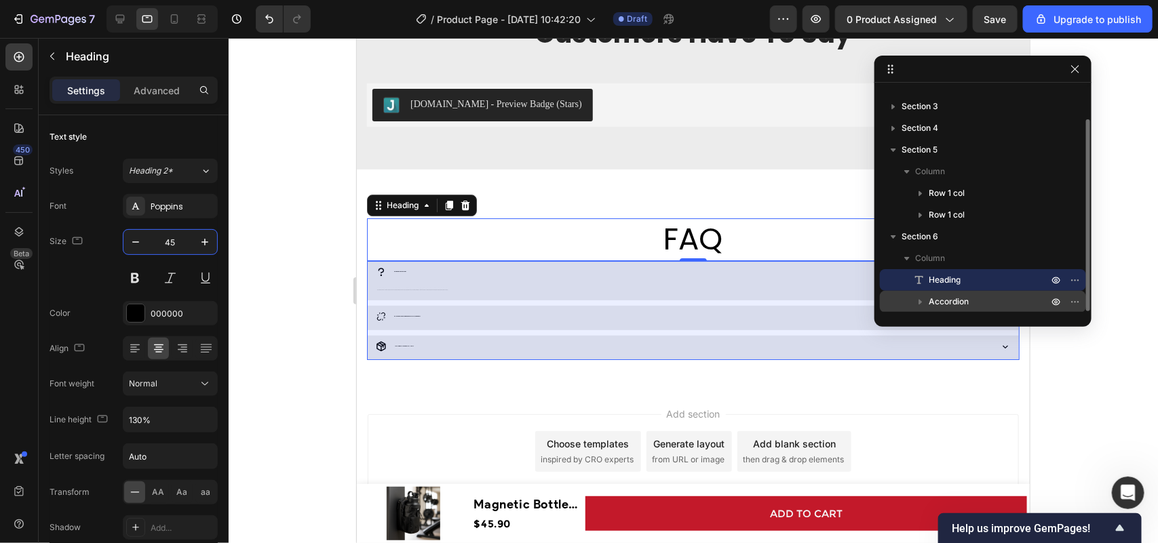
type input "45"
click at [951, 292] on div "Accordion" at bounding box center [982, 302] width 195 height 22
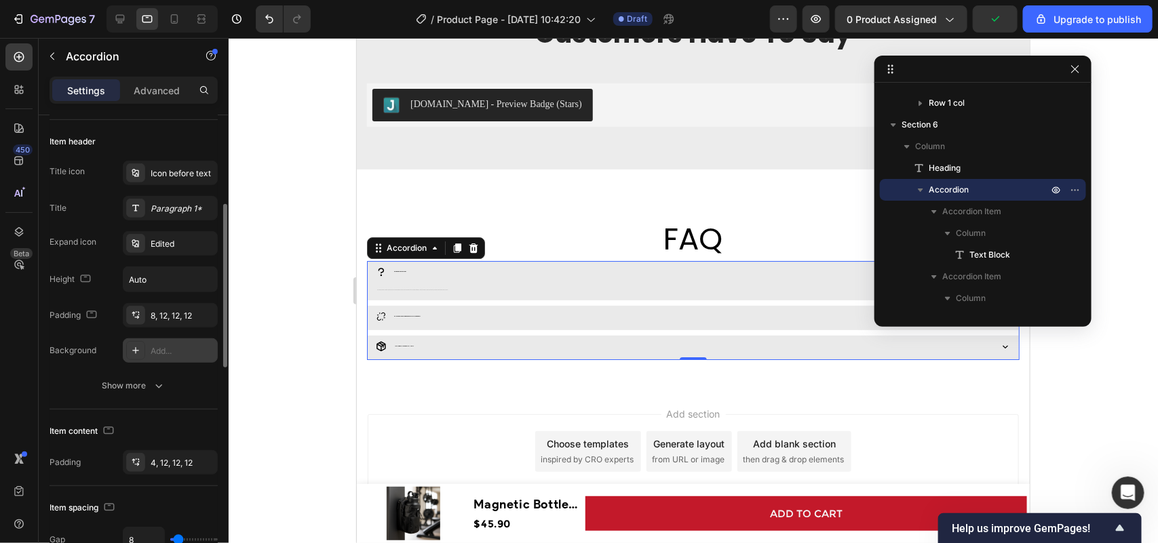
scroll to position [85, 0]
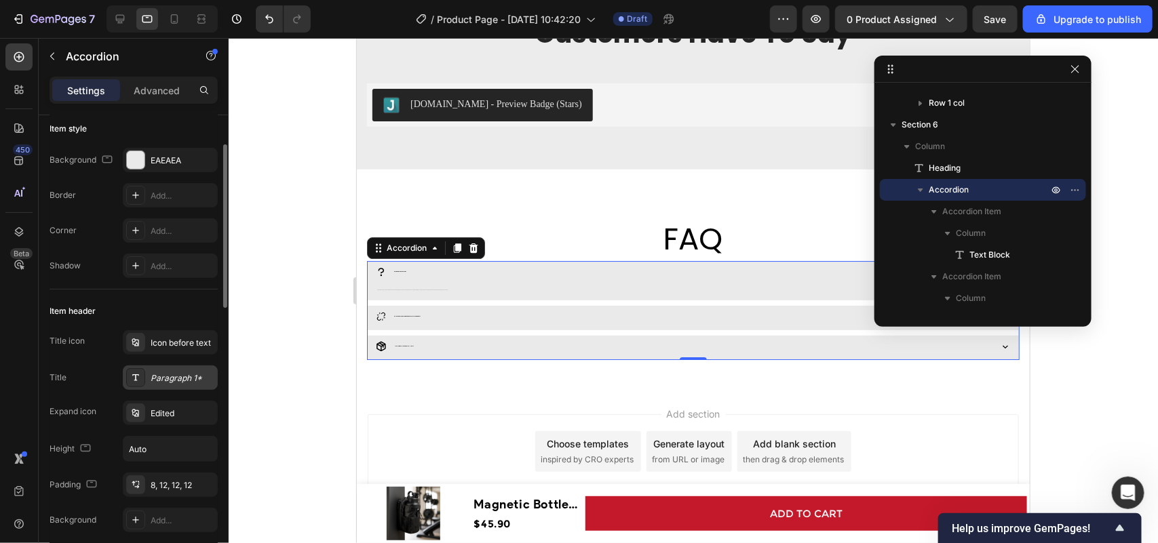
click at [188, 380] on div "Paragraph 1*" at bounding box center [183, 378] width 64 height 12
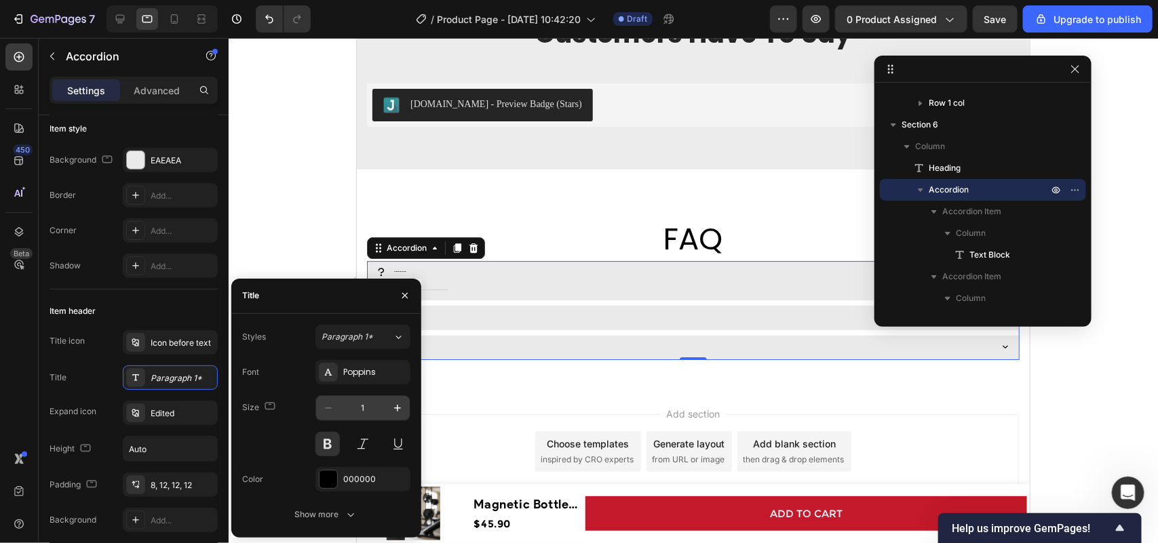
click at [356, 416] on input "1" at bounding box center [362, 408] width 45 height 24
type input "20"
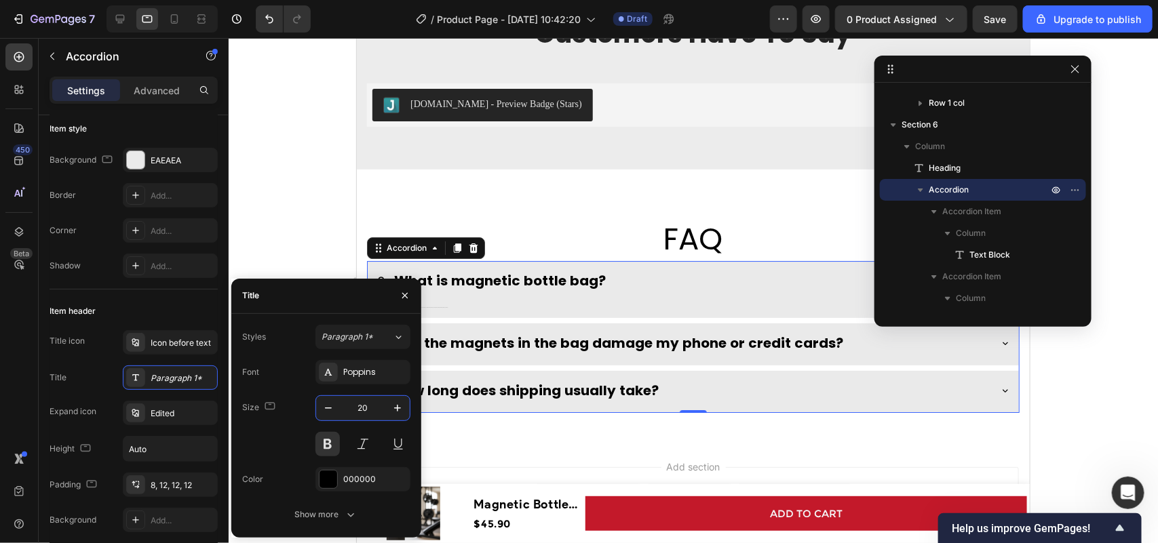
click at [780, 288] on div "What is magnetic bottle bag?" at bounding box center [681, 280] width 613 height 28
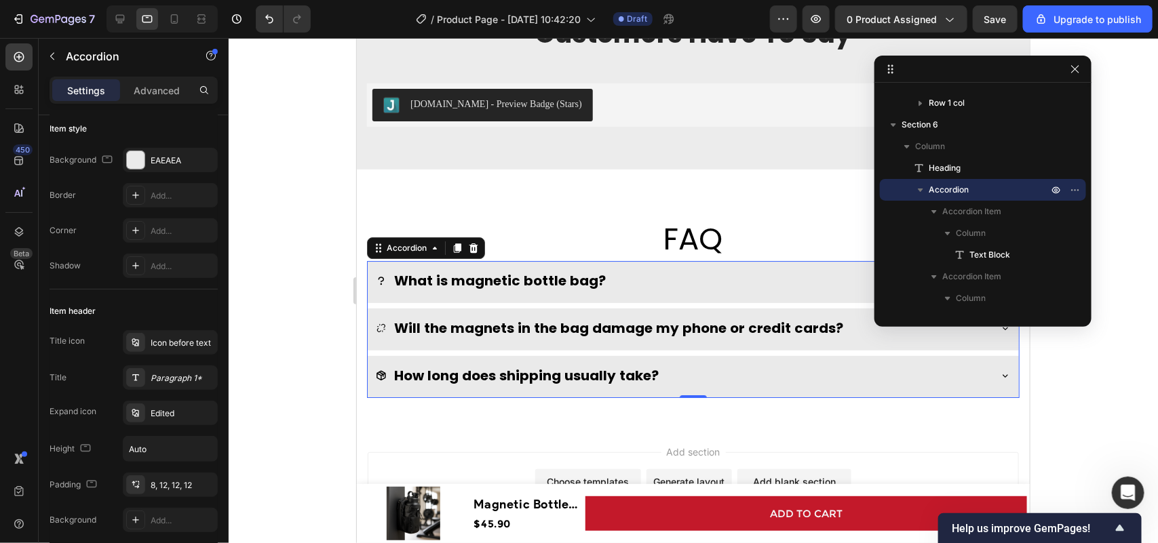
click at [611, 273] on div "What is magnetic bottle bag?" at bounding box center [681, 280] width 613 height 28
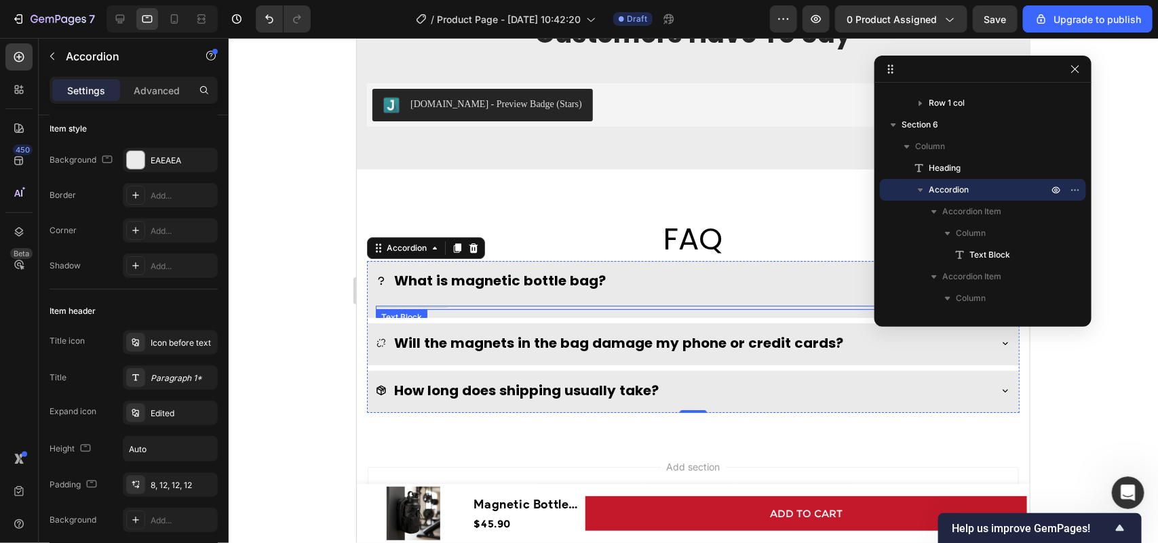
click at [427, 307] on p "The Magnetic Bottle Bag is a uniquely designed bag that uses an integrated magn…" at bounding box center [692, 307] width 632 height 1
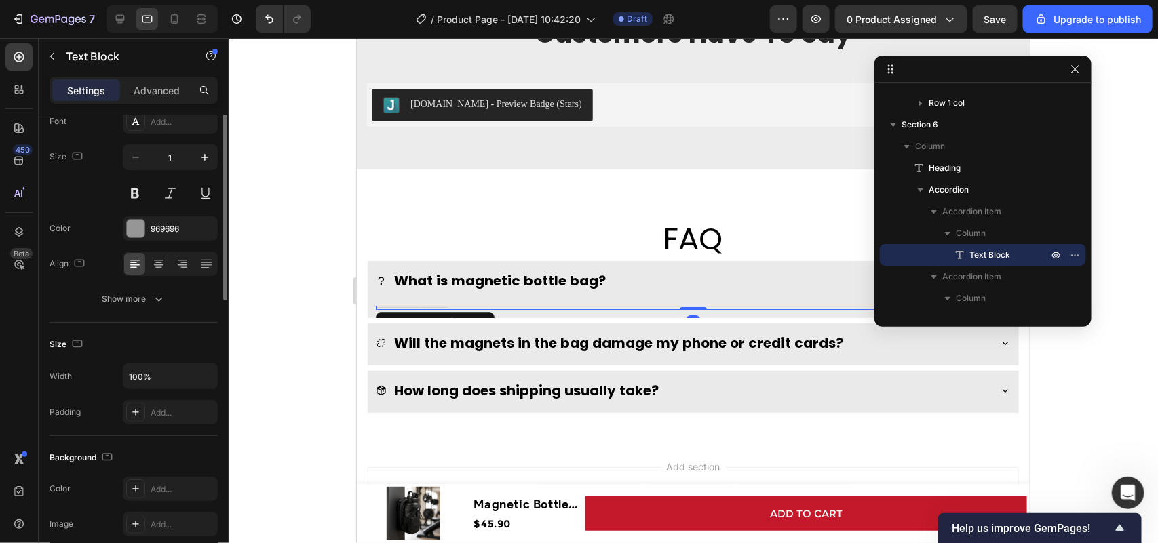
scroll to position [0, 0]
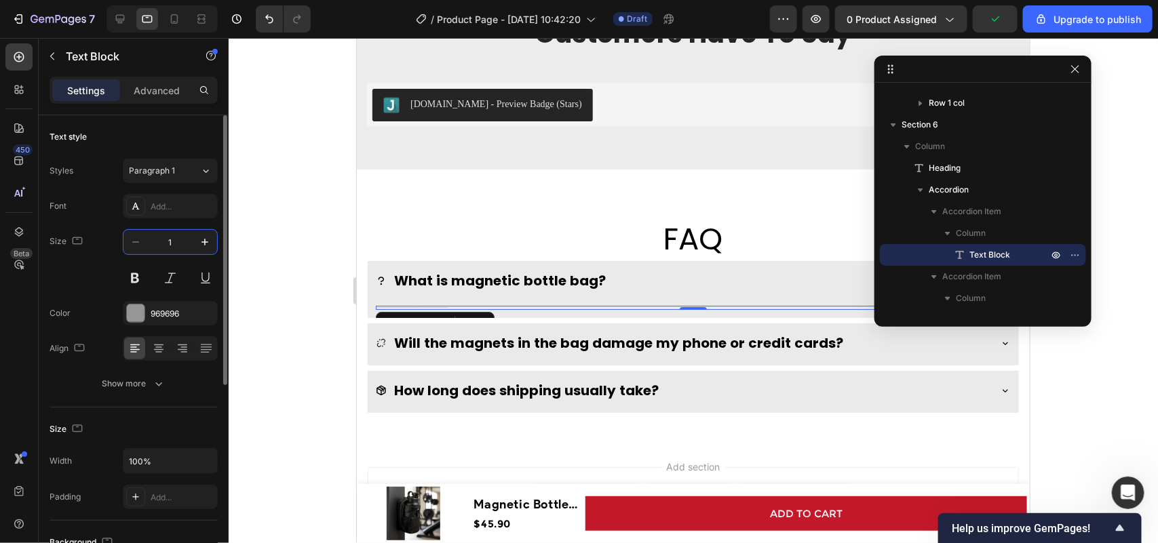
click at [180, 235] on input "1" at bounding box center [170, 242] width 45 height 24
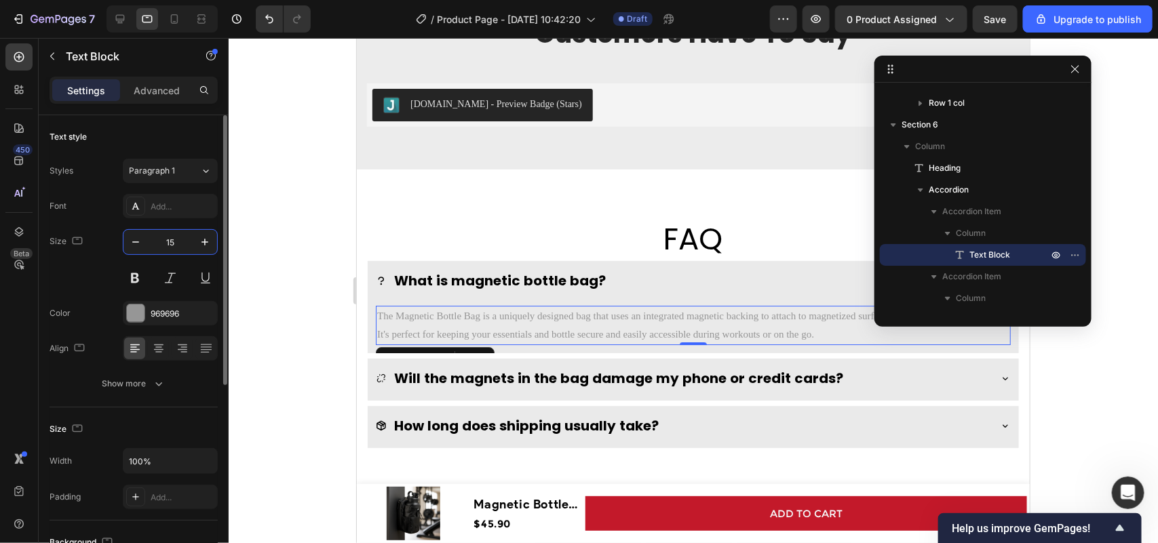
click at [160, 245] on input "15" at bounding box center [170, 242] width 45 height 24
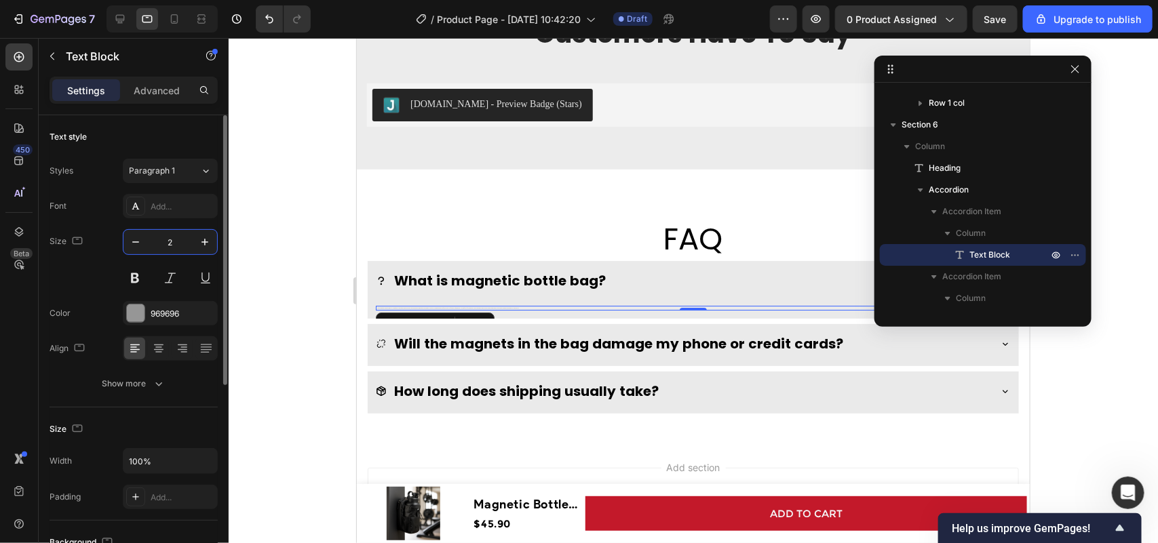
drag, startPoint x: 175, startPoint y: 245, endPoint x: 163, endPoint y: 245, distance: 12.2
click at [163, 245] on input "2" at bounding box center [170, 242] width 45 height 24
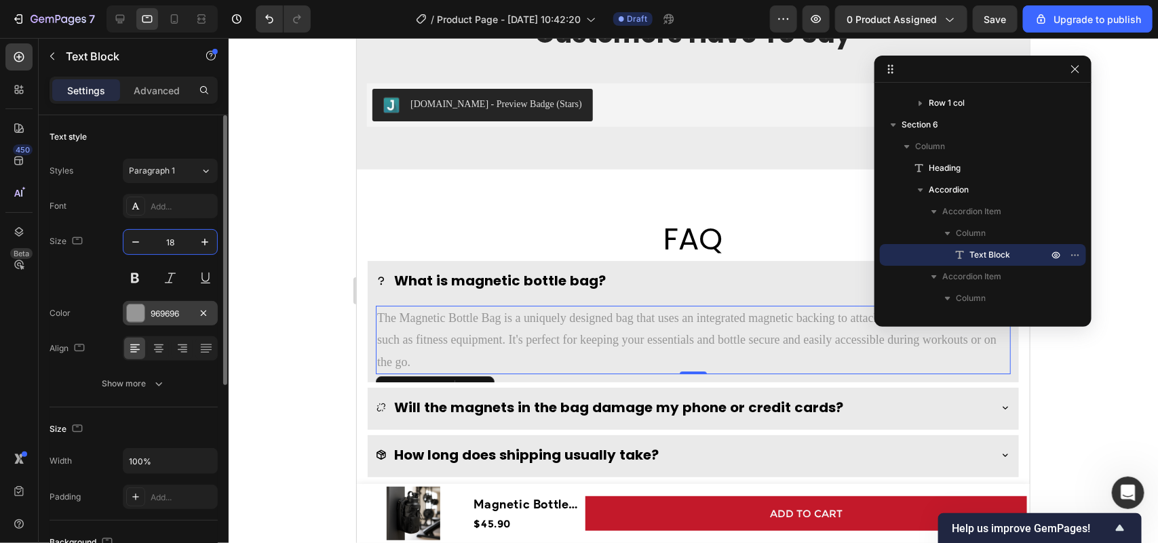
type input "18"
click at [185, 312] on div "969696" at bounding box center [170, 314] width 39 height 12
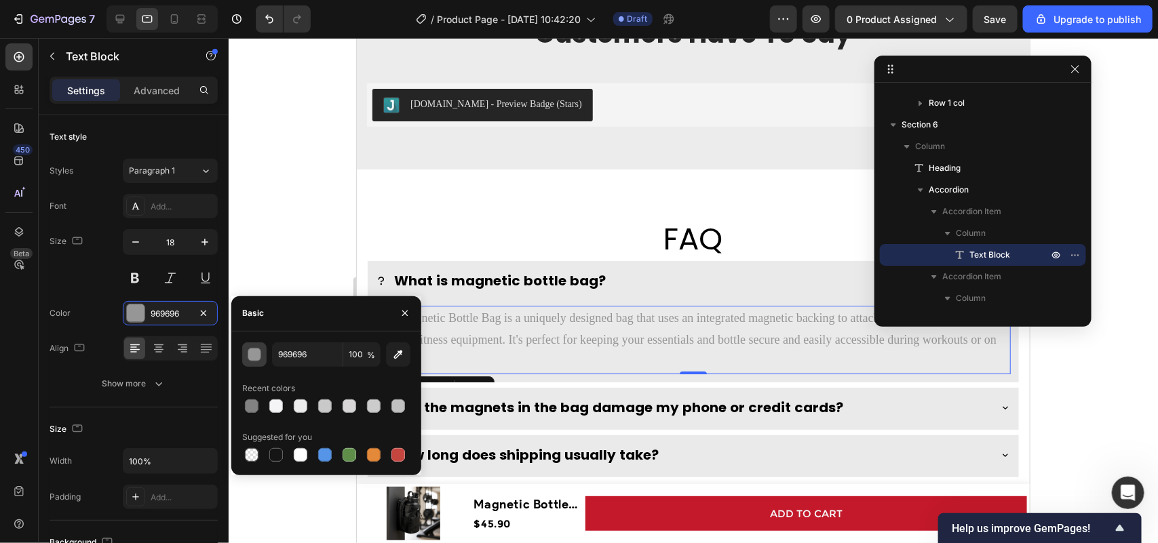
click at [250, 355] on div "button" at bounding box center [255, 356] width 14 height 14
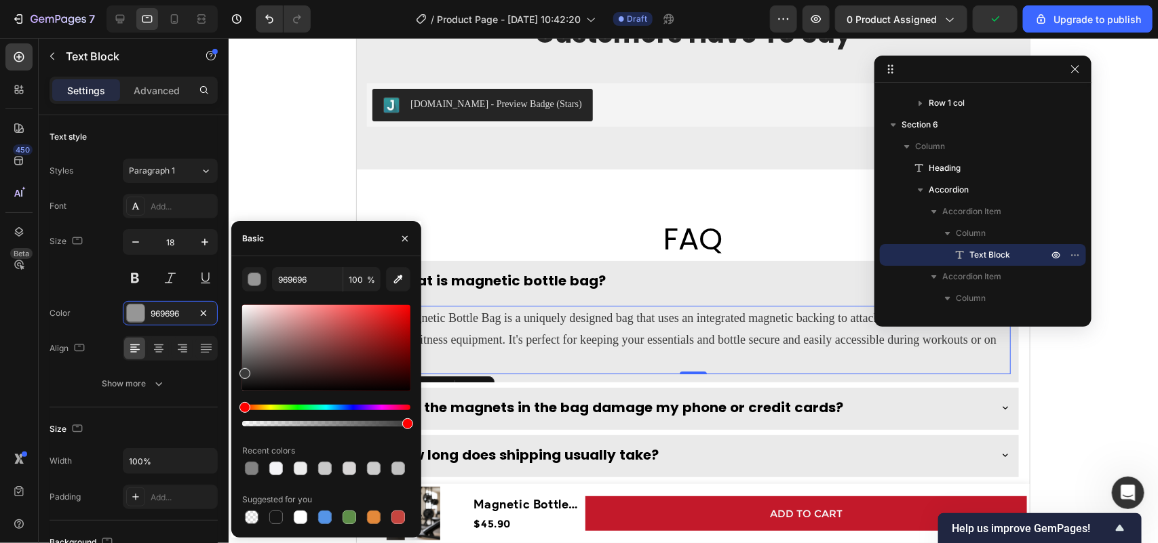
type input "3A3A3A"
drag, startPoint x: 244, startPoint y: 340, endPoint x: 235, endPoint y: 372, distance: 32.4
click at [235, 372] on div "3A3A3A 100 % Recent colors Suggested for you" at bounding box center [326, 397] width 190 height 260
click at [260, 159] on div at bounding box center [693, 290] width 929 height 505
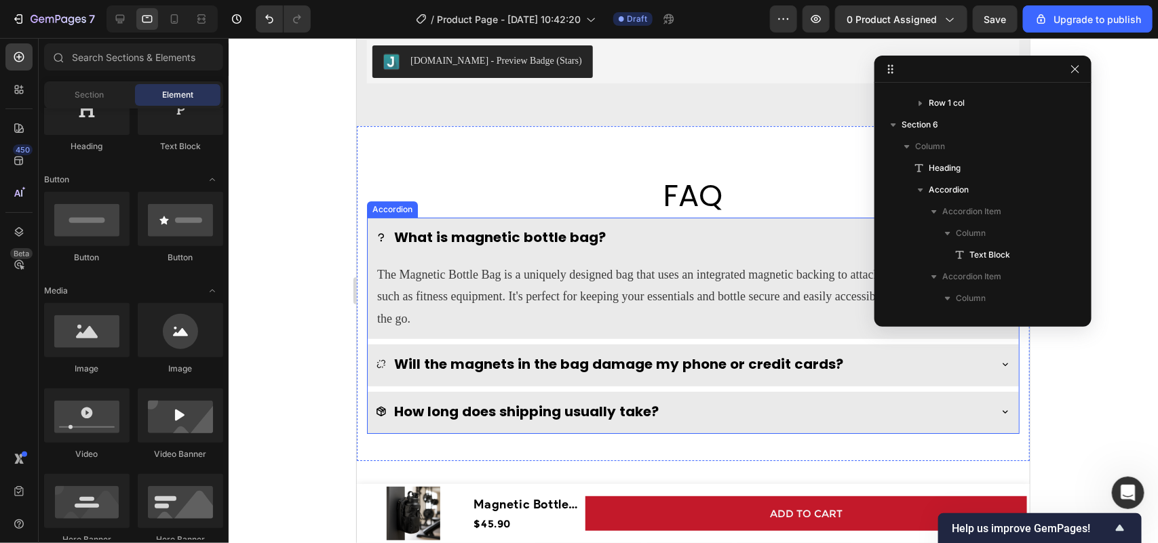
scroll to position [2015, 0]
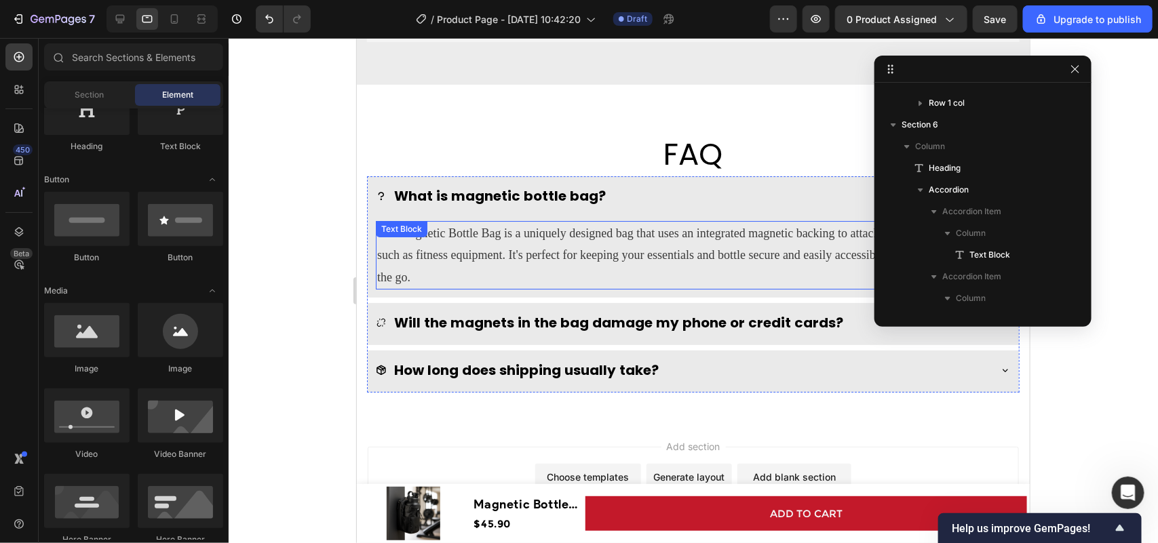
click at [536, 251] on p "The Magnetic Bottle Bag is a uniquely designed bag that uses an integrated magn…" at bounding box center [692, 255] width 632 height 66
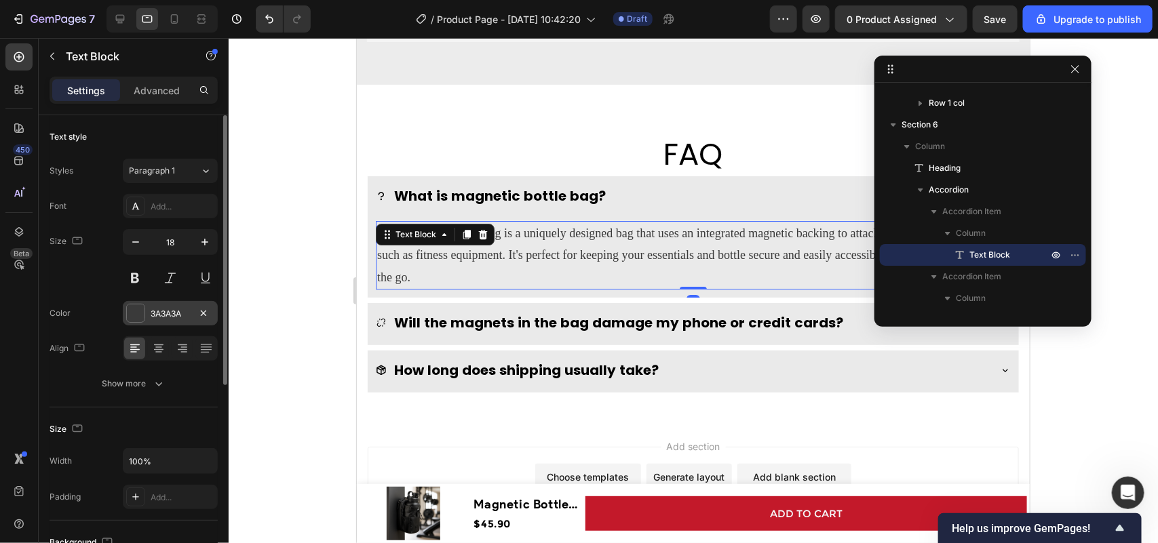
click at [180, 311] on div "3A3A3A" at bounding box center [170, 314] width 39 height 12
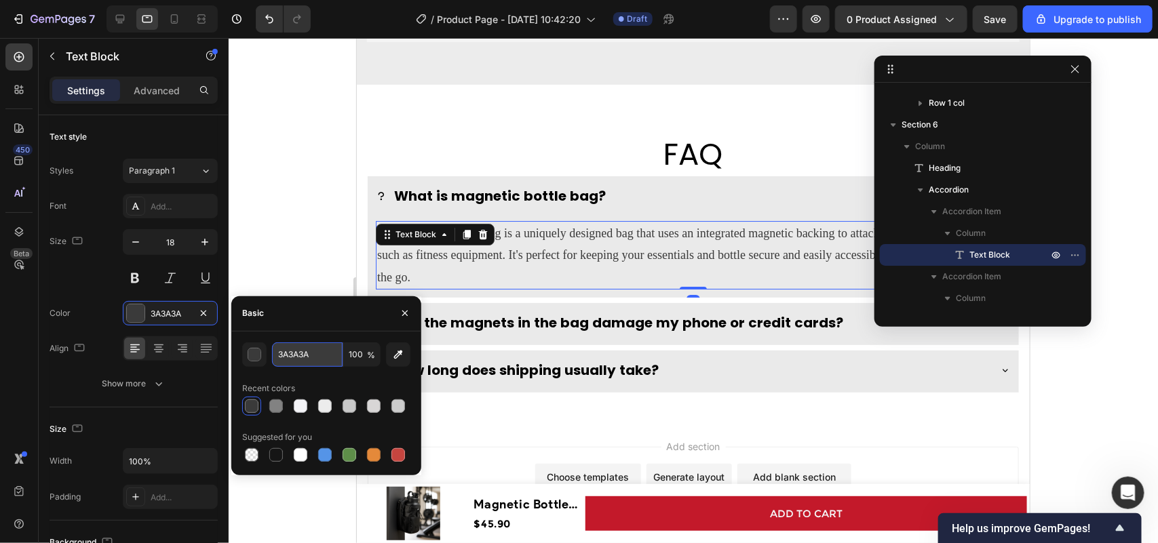
click at [307, 346] on input "3A3A3A" at bounding box center [307, 354] width 71 height 24
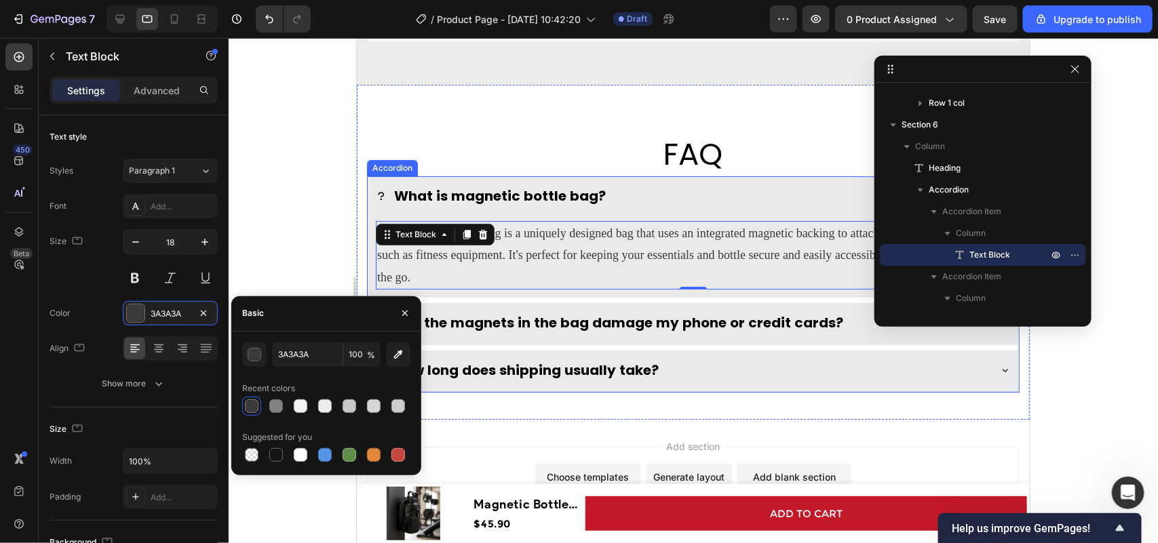
click at [513, 316] on p "Will the magnets in the bag damage my phone or credit cards?" at bounding box center [617, 322] width 449 height 24
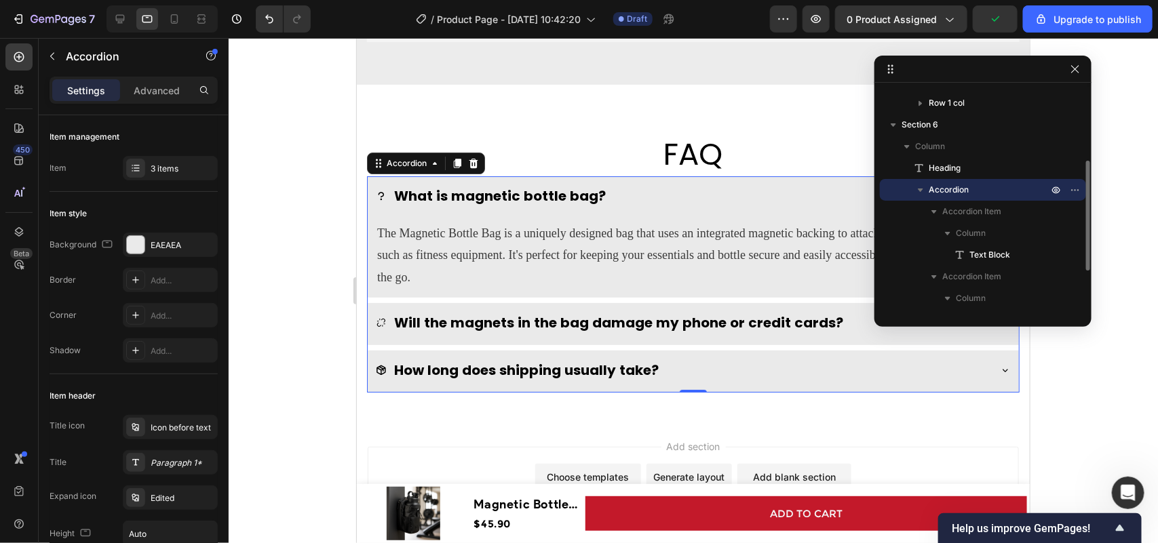
scroll to position [231, 0]
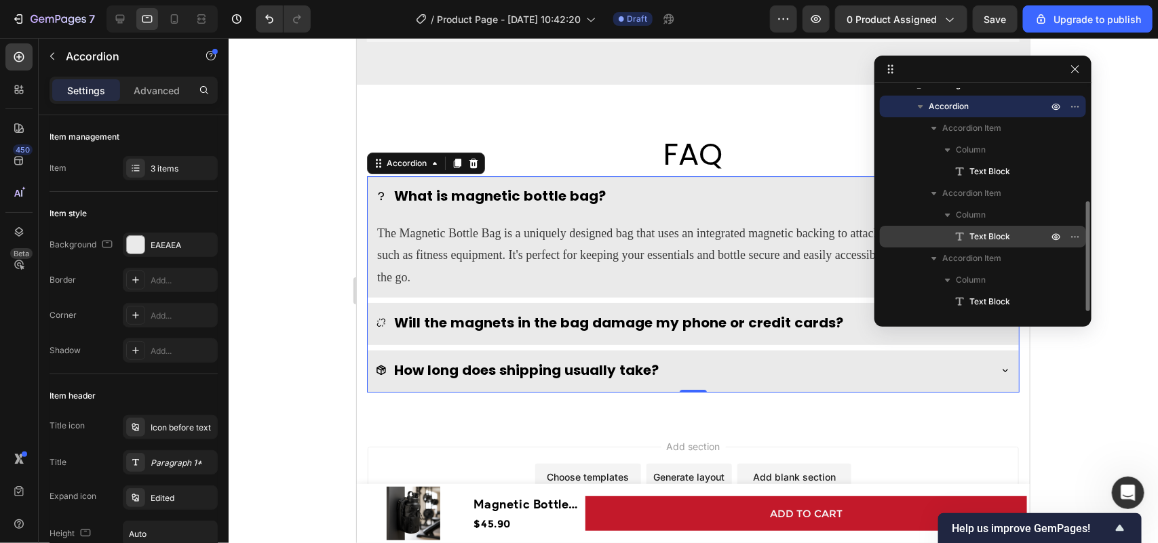
click at [1011, 235] on p "Text Block" at bounding box center [993, 237] width 81 height 14
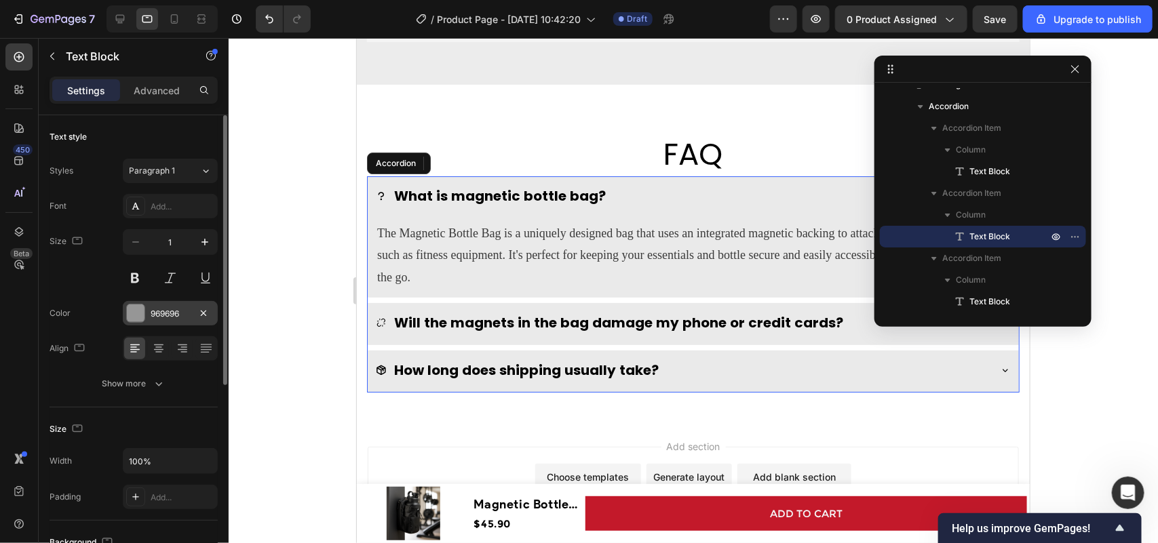
click at [178, 313] on div "969696" at bounding box center [170, 314] width 39 height 12
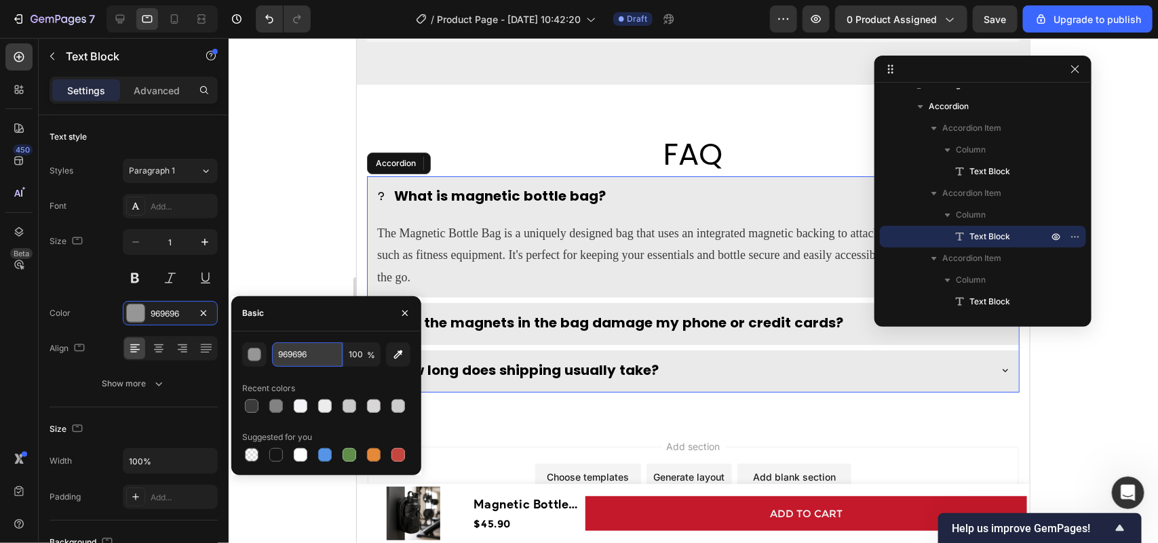
click at [312, 347] on input "969696" at bounding box center [307, 354] width 71 height 24
paste input "3A3A3A"
type input "3A3A3A"
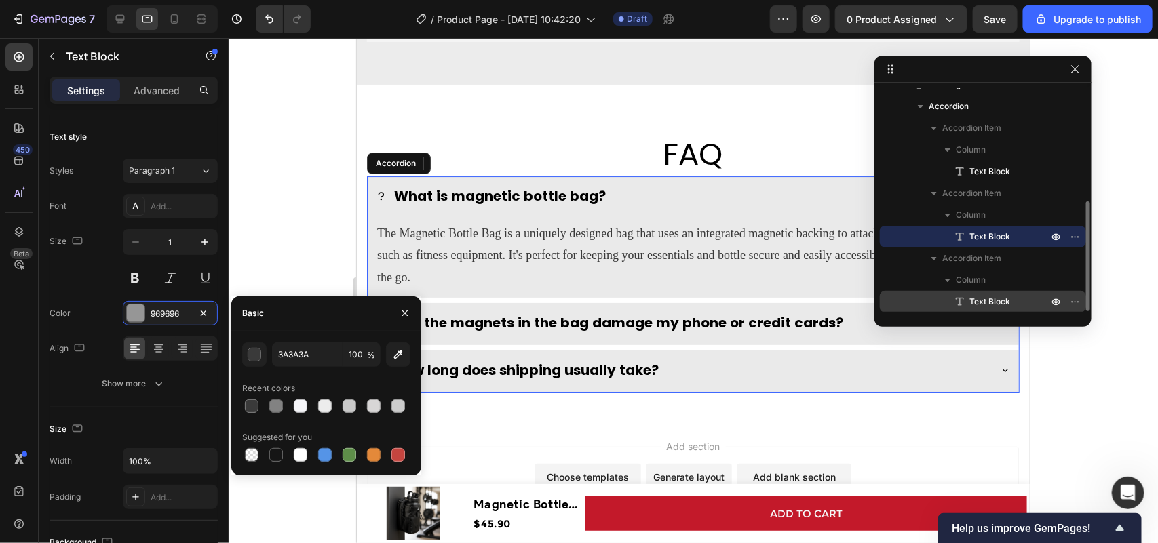
click at [989, 307] on span "Text Block" at bounding box center [989, 302] width 41 height 14
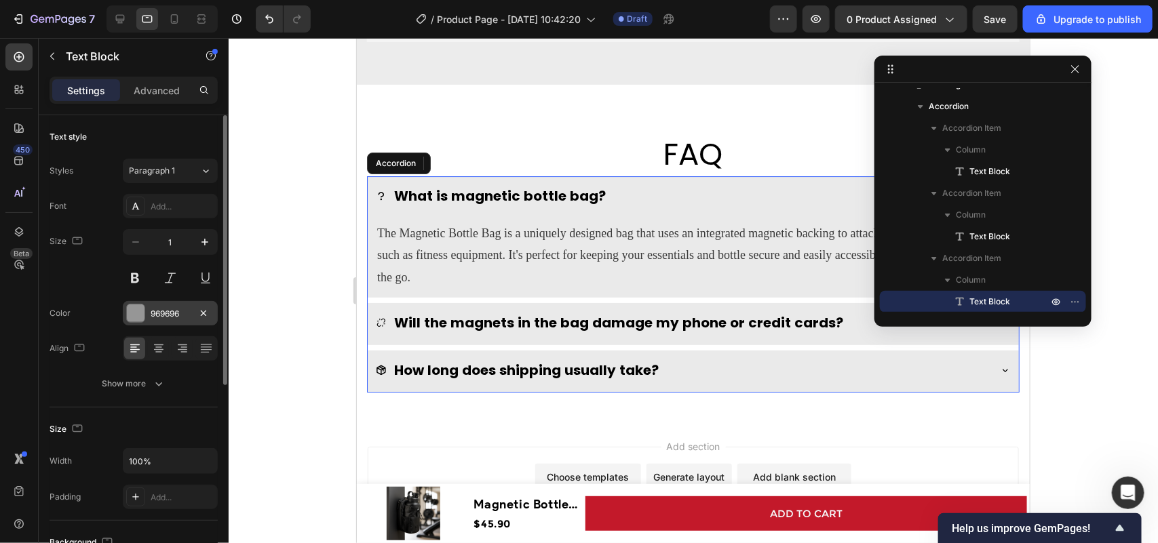
click at [170, 310] on div "969696" at bounding box center [170, 314] width 39 height 12
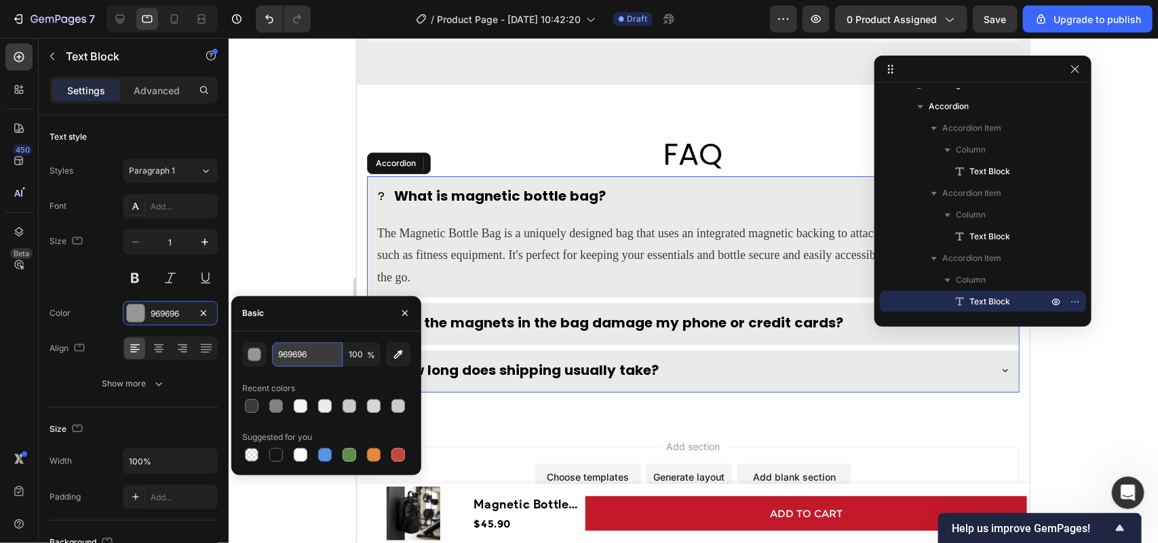
click at [300, 351] on input "969696" at bounding box center [307, 354] width 71 height 24
paste input "3A3A3A"
type input "3A3A3A"
click at [166, 233] on input "1" at bounding box center [170, 242] width 45 height 24
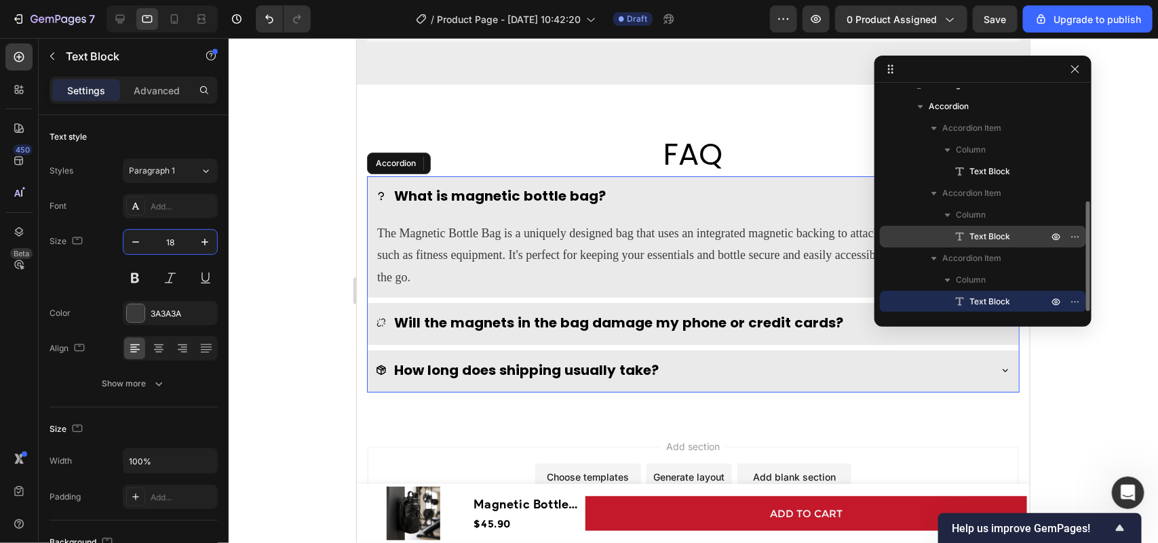
type input "18"
click at [964, 231] on icon at bounding box center [960, 237] width 14 height 14
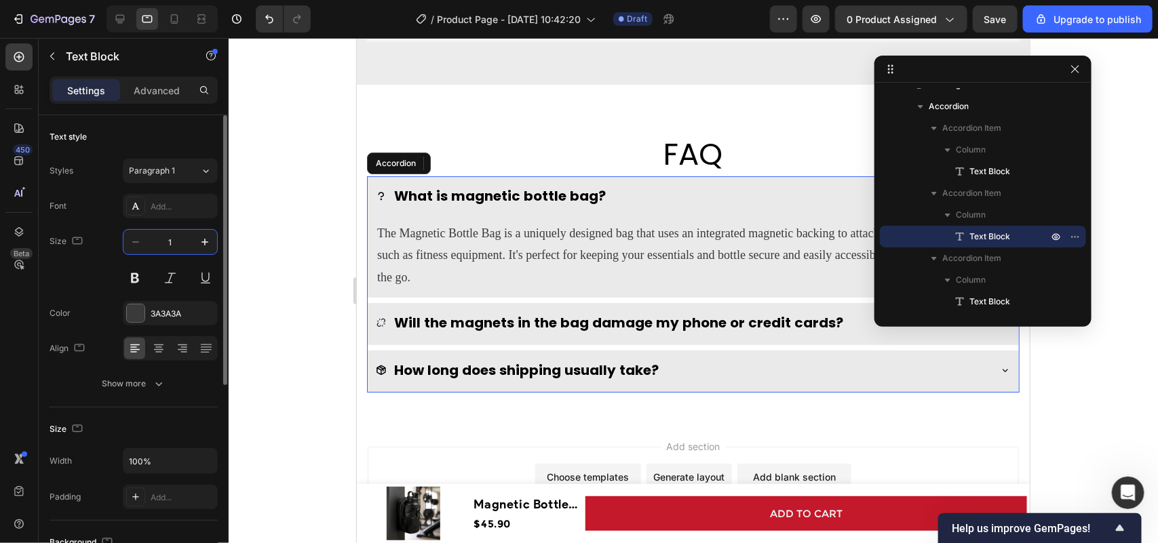
click at [171, 241] on input "1" at bounding box center [170, 242] width 45 height 24
type input "18"
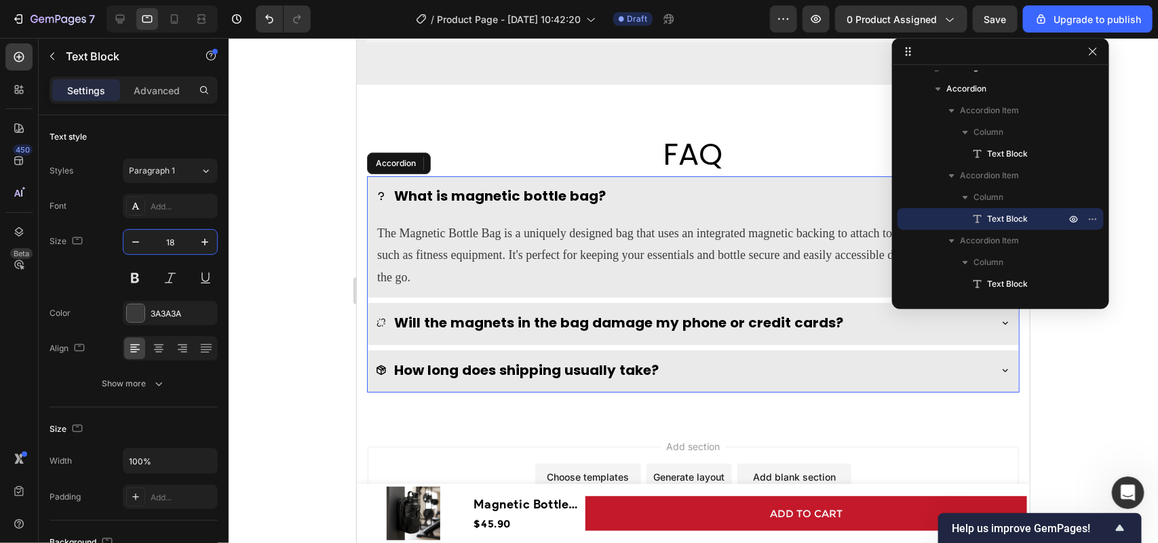
drag, startPoint x: 1025, startPoint y: 76, endPoint x: 1046, endPoint y: 39, distance: 42.2
click at [999, 322] on icon at bounding box center [1004, 322] width 11 height 11
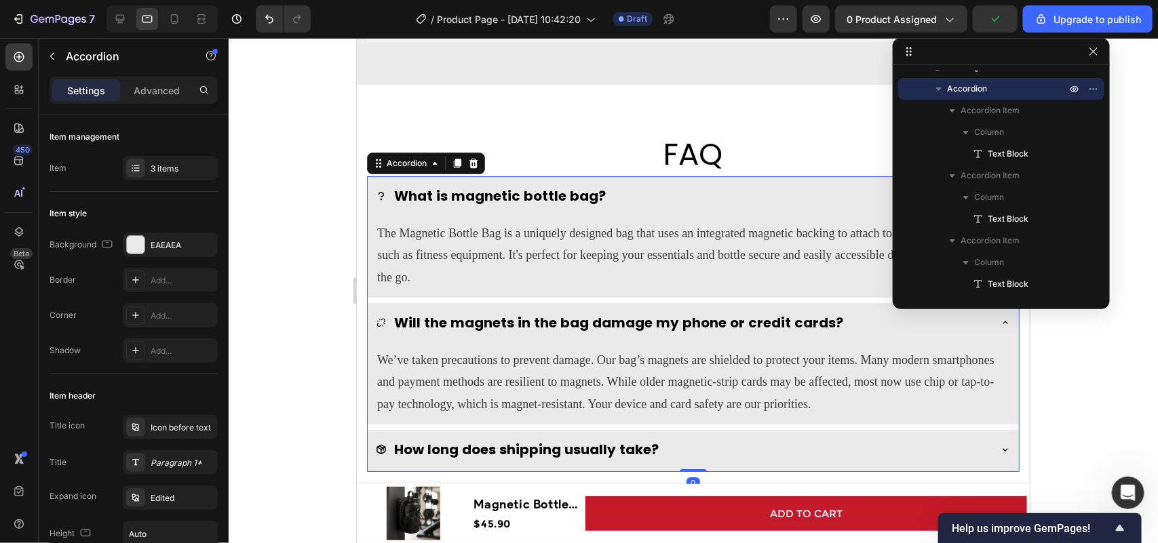
click at [999, 450] on icon at bounding box center [1004, 449] width 11 height 11
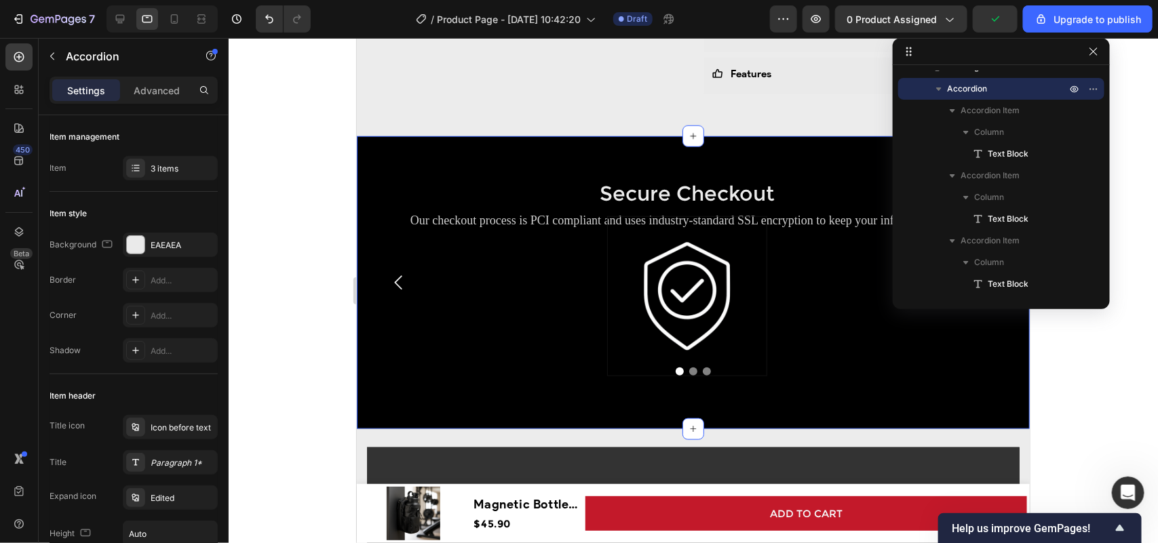
scroll to position [592, 0]
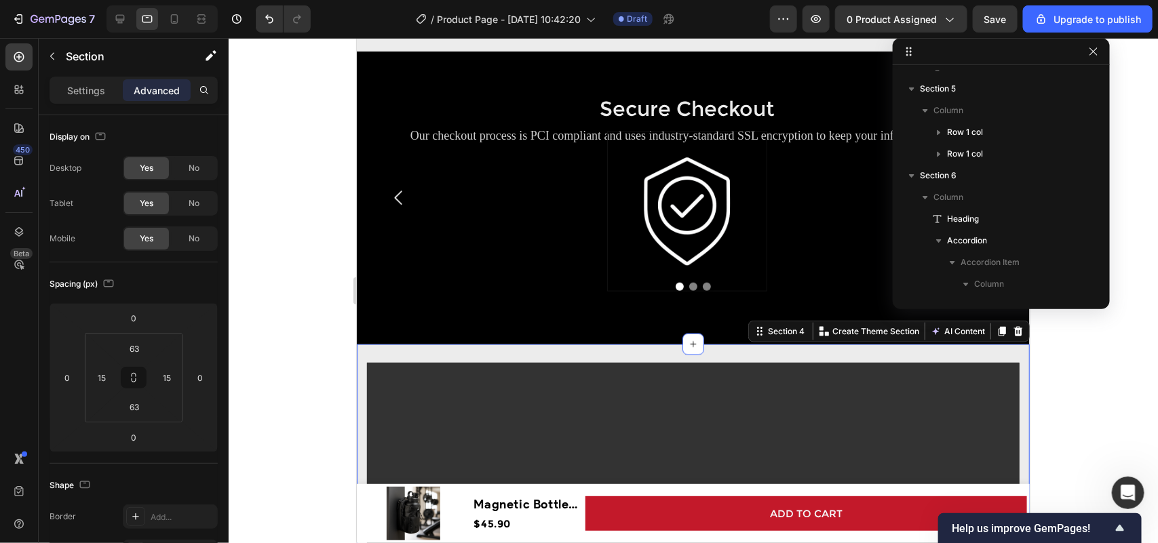
scroll to position [0, 0]
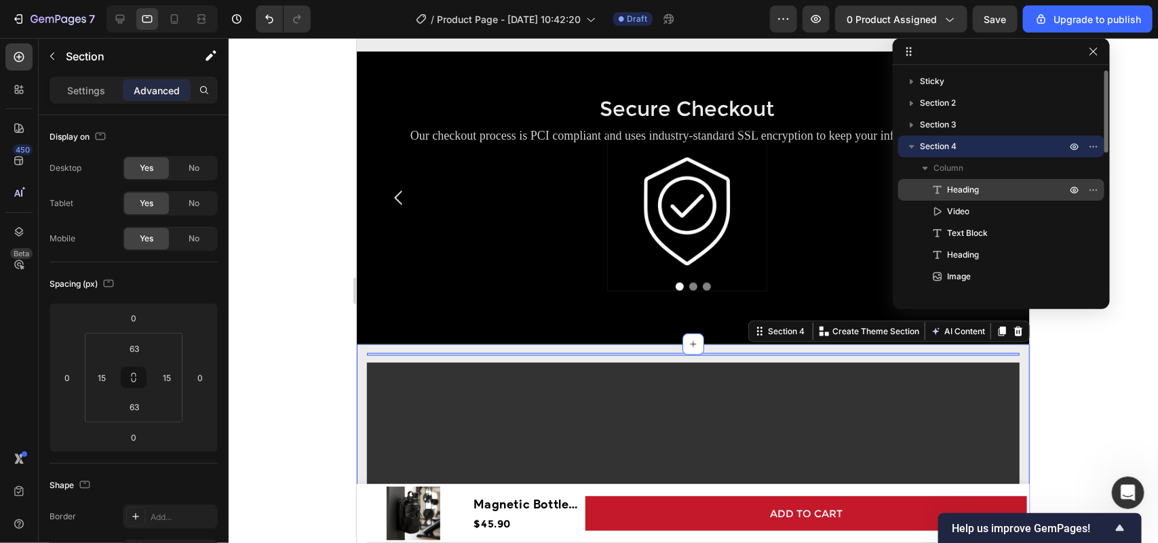
click at [991, 184] on p "Heading" at bounding box center [991, 190] width 122 height 14
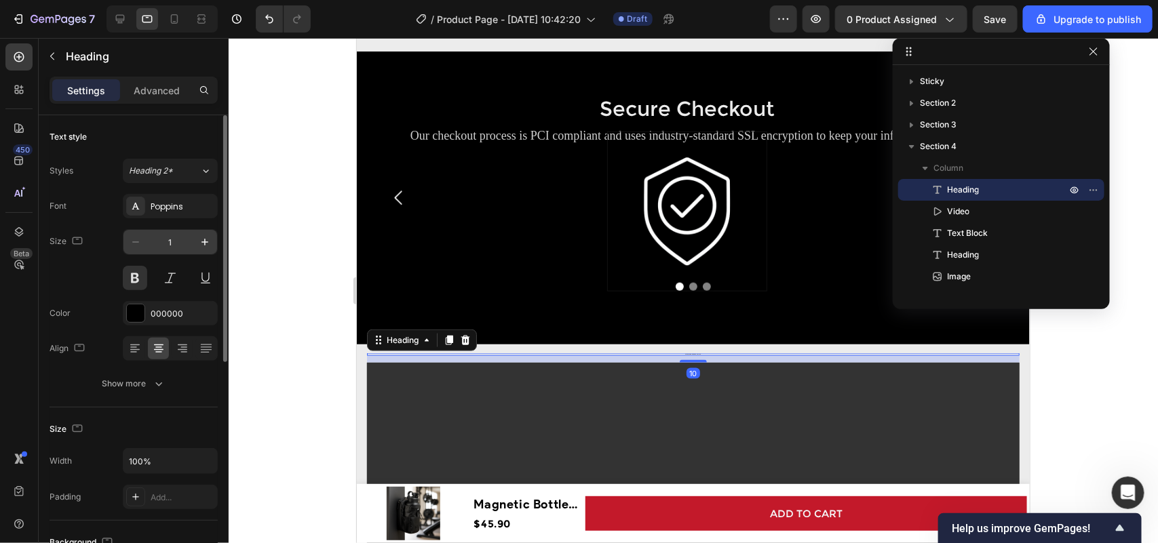
click at [175, 245] on input "1" at bounding box center [170, 242] width 45 height 24
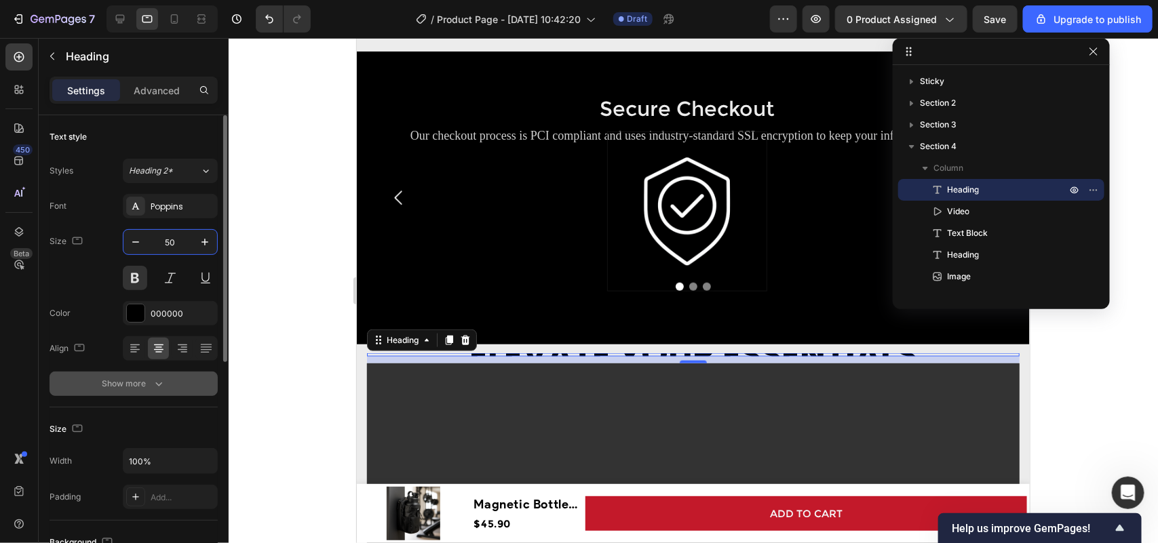
type input "50"
click at [159, 380] on icon "button" at bounding box center [159, 384] width 14 height 14
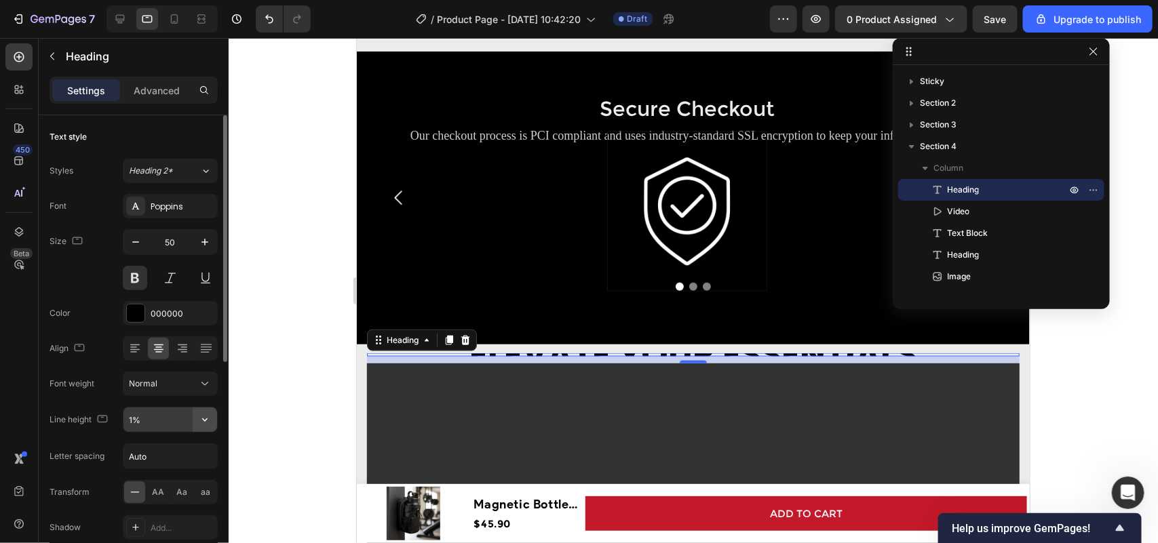
click at [205, 418] on icon "button" at bounding box center [205, 420] width 14 height 14
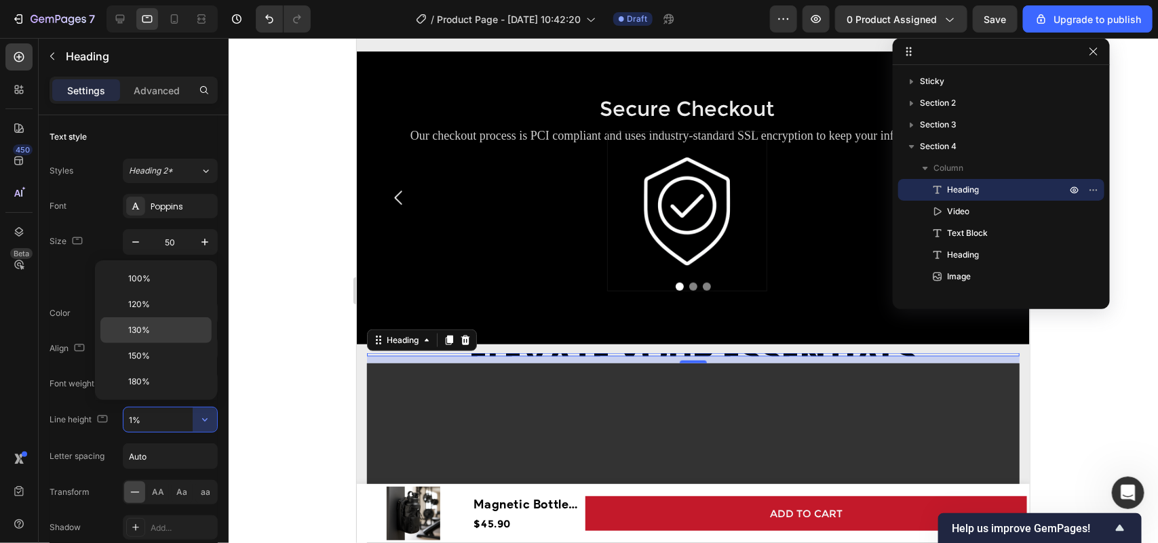
click at [153, 329] on p "130%" at bounding box center [166, 330] width 77 height 12
type input "130%"
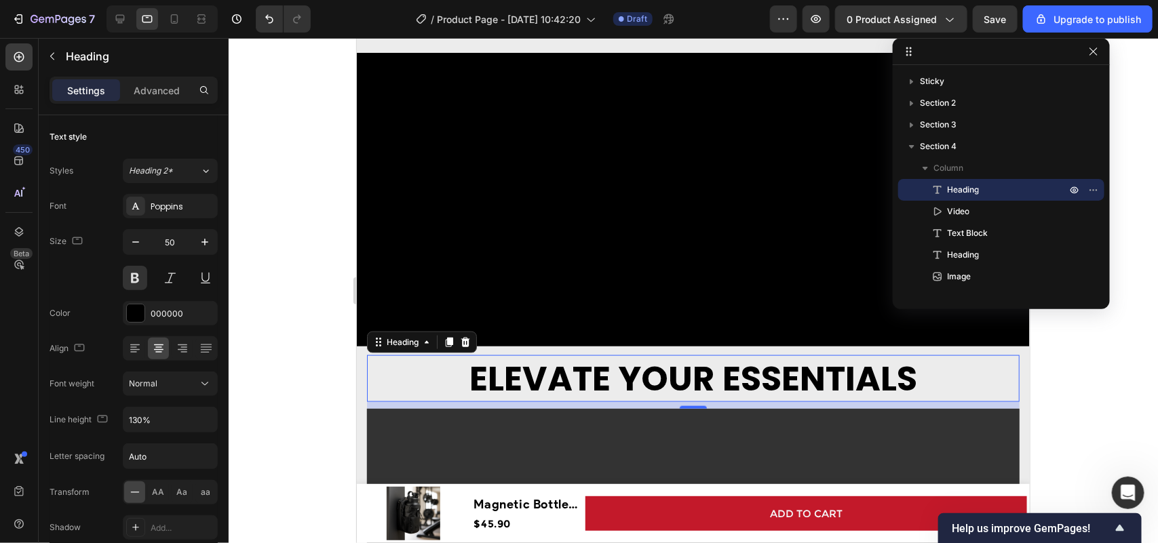
scroll to position [931, 0]
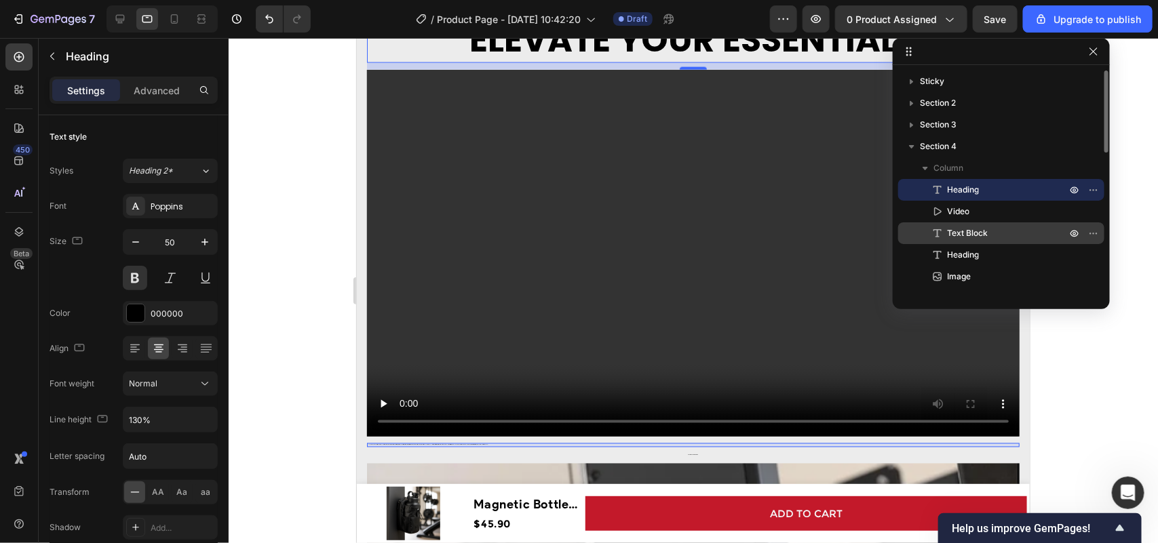
click at [981, 231] on span "Text Block" at bounding box center [967, 234] width 41 height 14
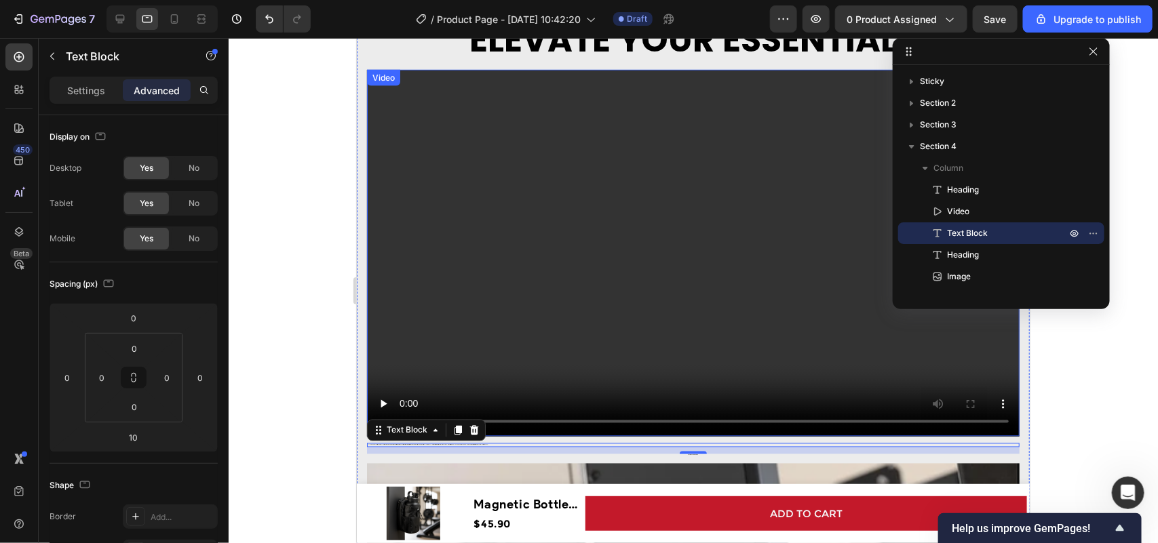
click at [94, 102] on div "Settings Advanced" at bounding box center [134, 90] width 168 height 27
click at [94, 90] on p "Settings" at bounding box center [86, 90] width 38 height 14
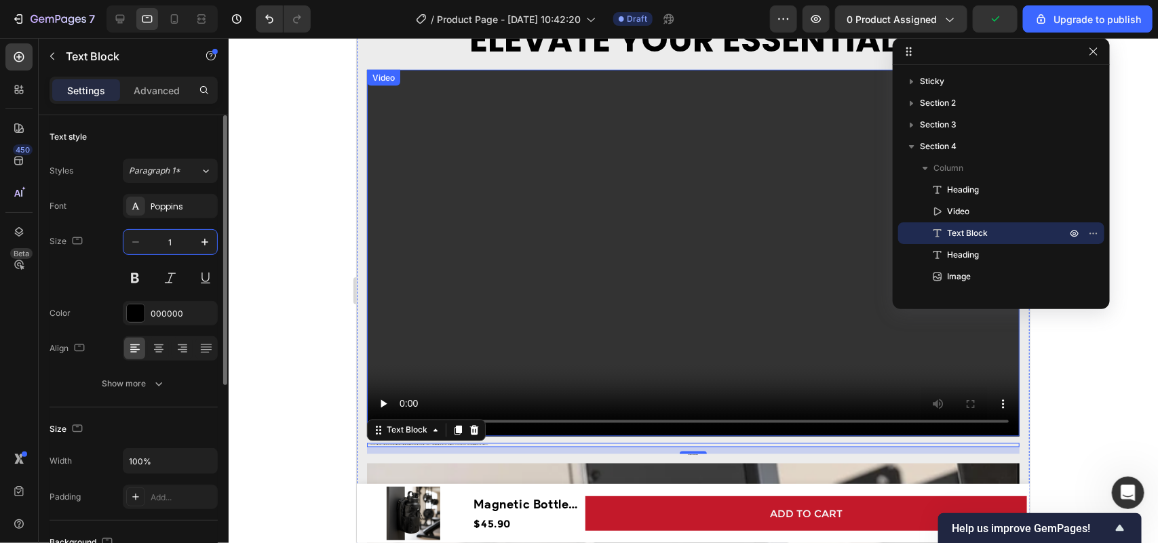
click at [171, 245] on input "1" at bounding box center [170, 242] width 45 height 24
type input "20"
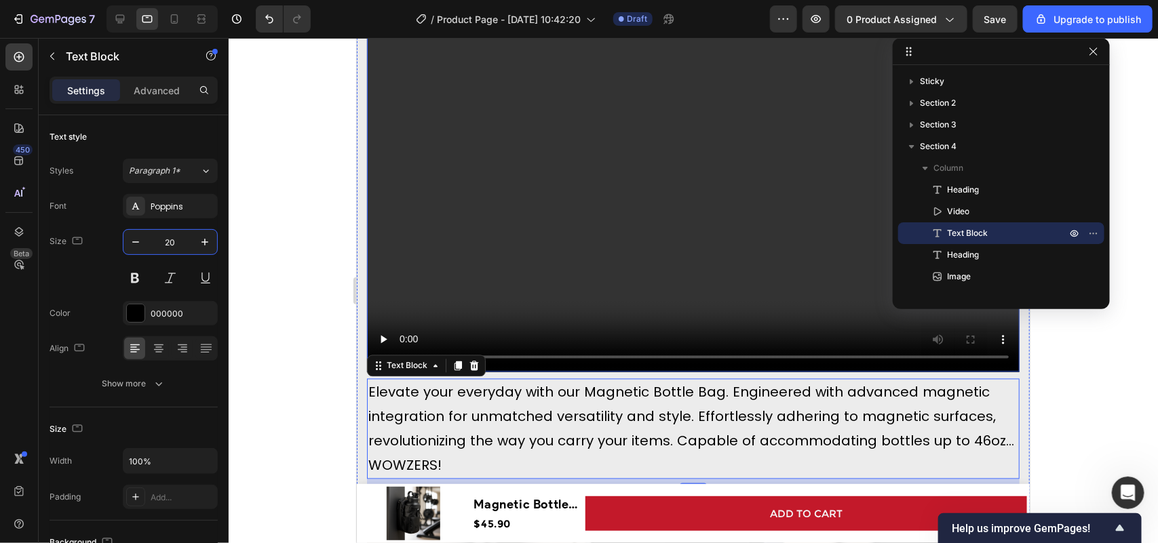
scroll to position [1185, 0]
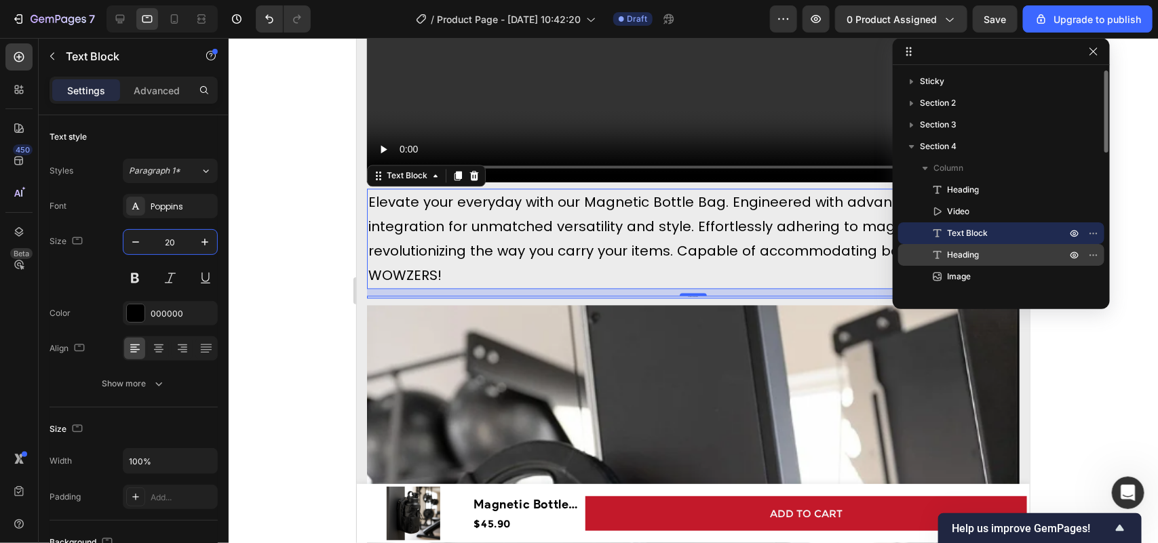
click at [966, 253] on span "Heading" at bounding box center [963, 255] width 32 height 14
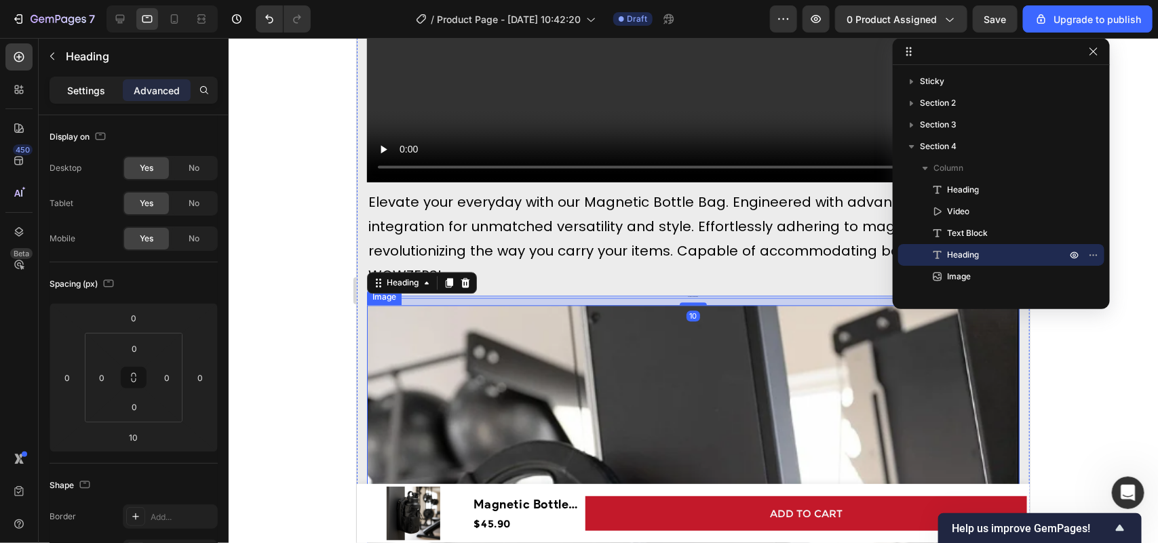
click at [75, 92] on p "Settings" at bounding box center [86, 90] width 38 height 14
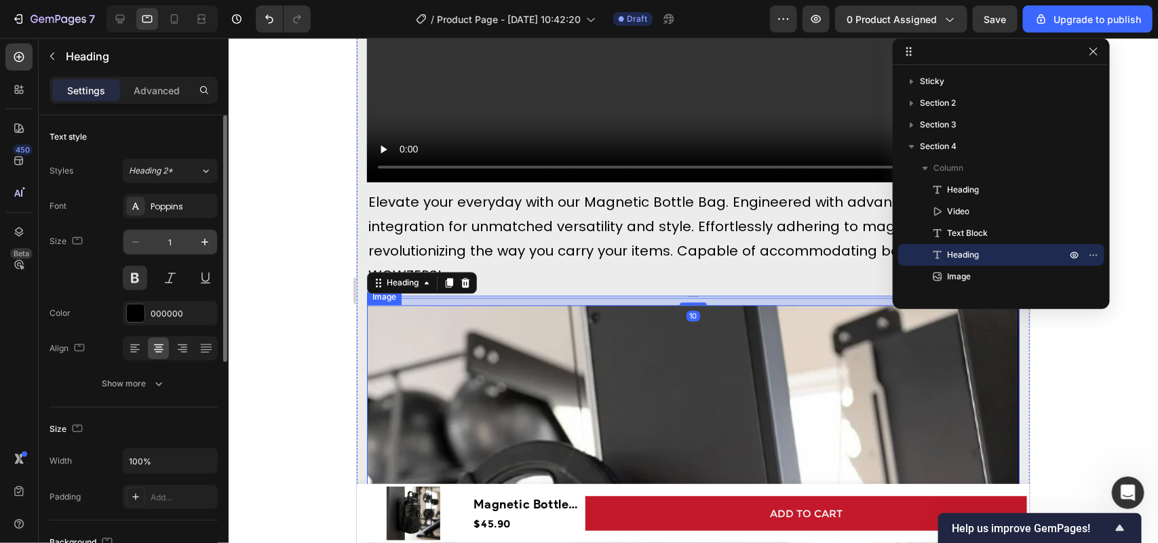
click at [178, 241] on input "1" at bounding box center [170, 242] width 45 height 24
type input "40"
click at [152, 391] on icon "button" at bounding box center [159, 384] width 14 height 14
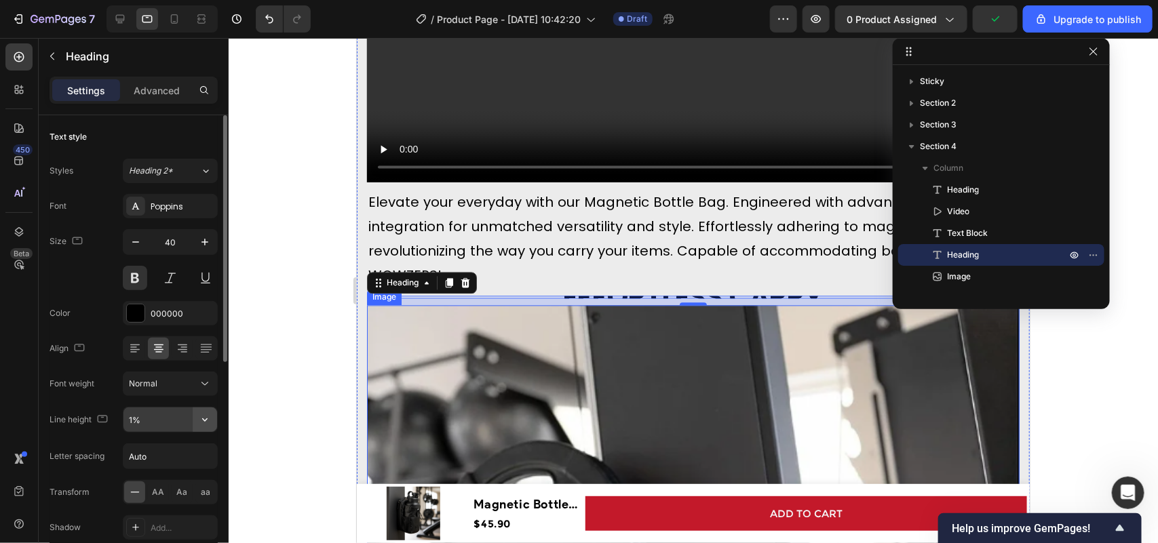
click at [201, 421] on icon "button" at bounding box center [205, 420] width 14 height 14
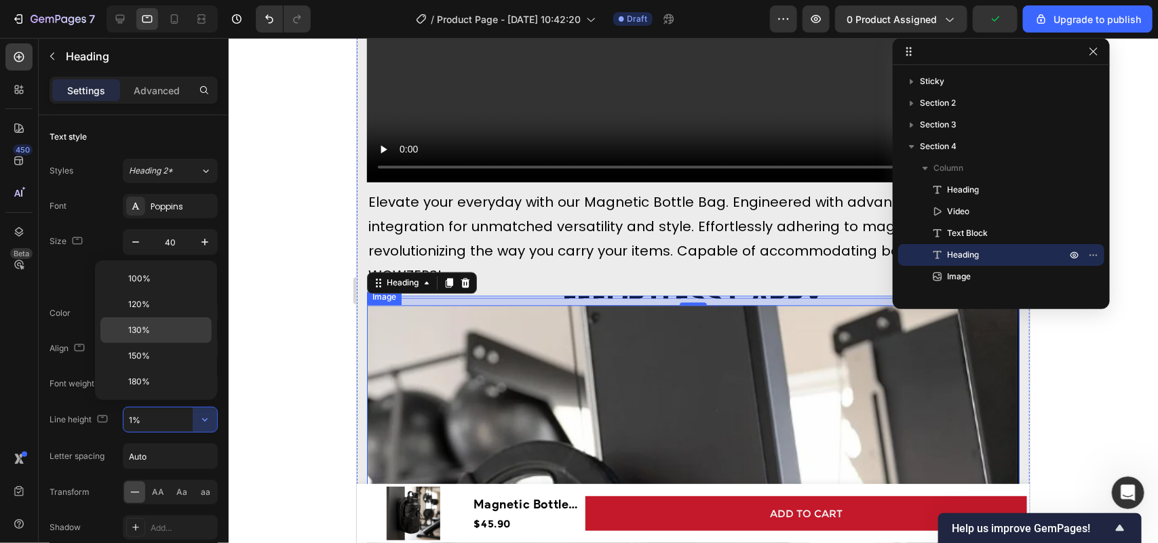
click at [161, 337] on div "130%" at bounding box center [155, 330] width 111 height 26
type input "130%"
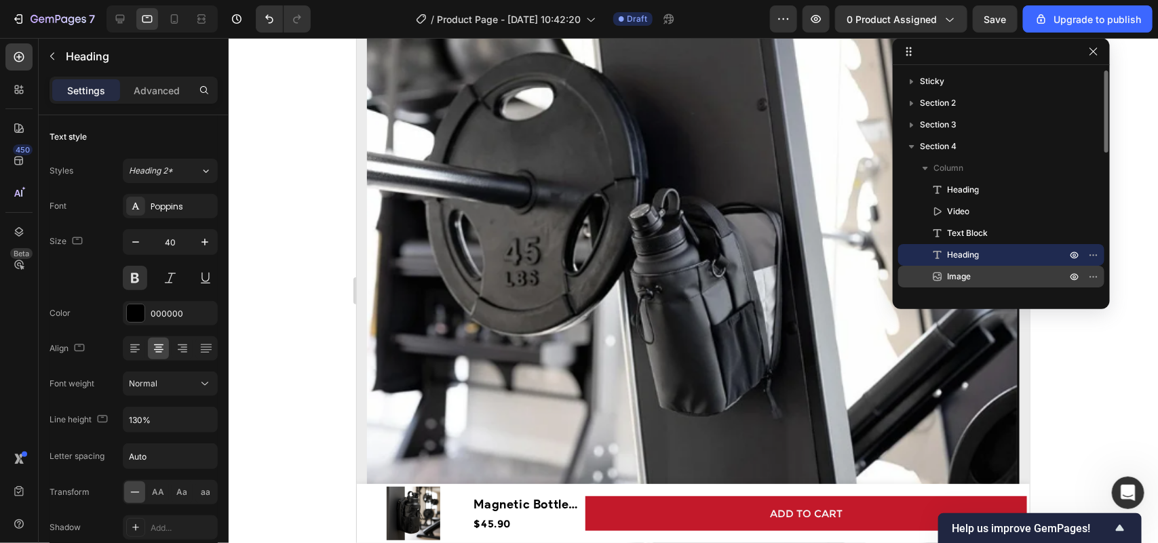
scroll to position [170, 0]
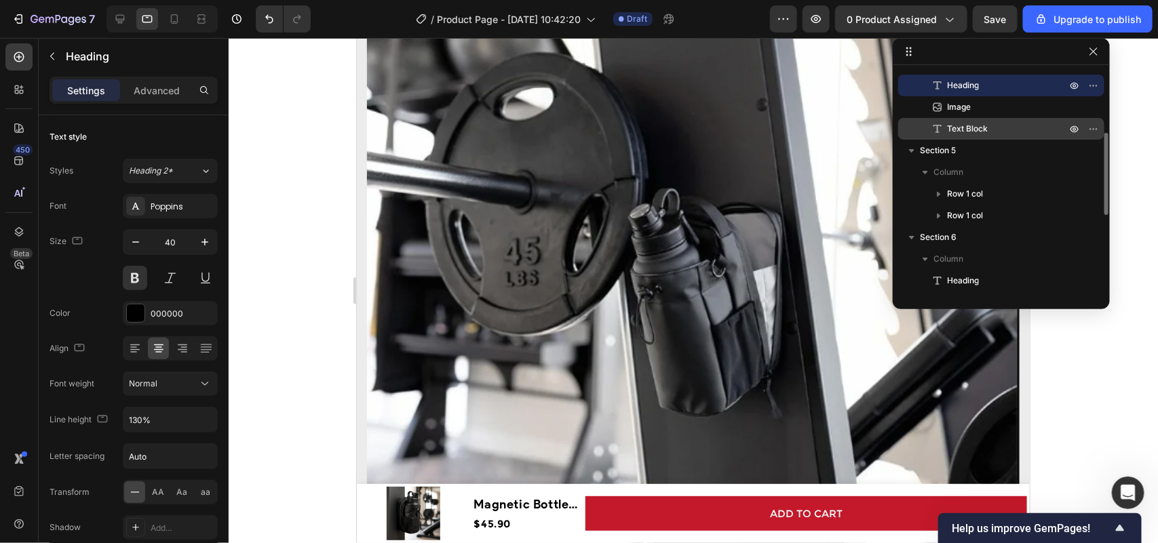
click at [987, 123] on p "Text Block" at bounding box center [991, 129] width 122 height 14
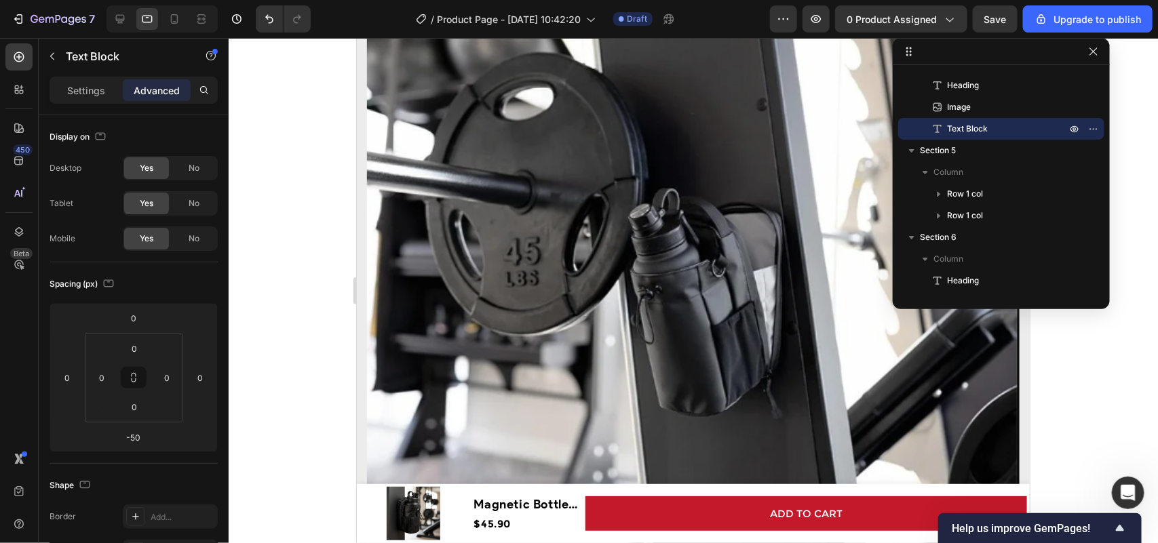
scroll to position [2058, 0]
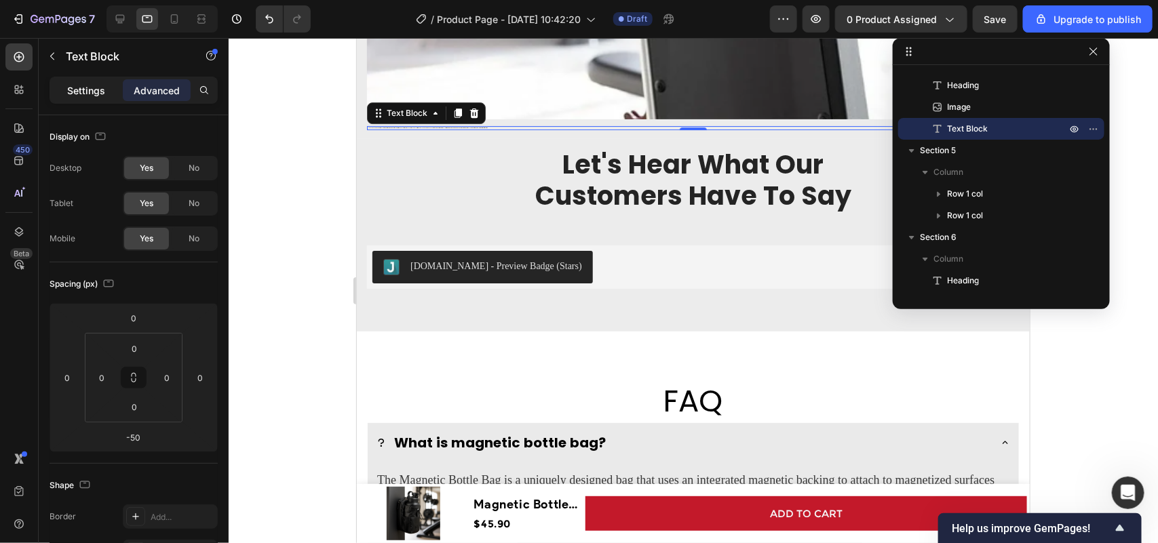
click at [80, 100] on div "Settings" at bounding box center [86, 90] width 68 height 22
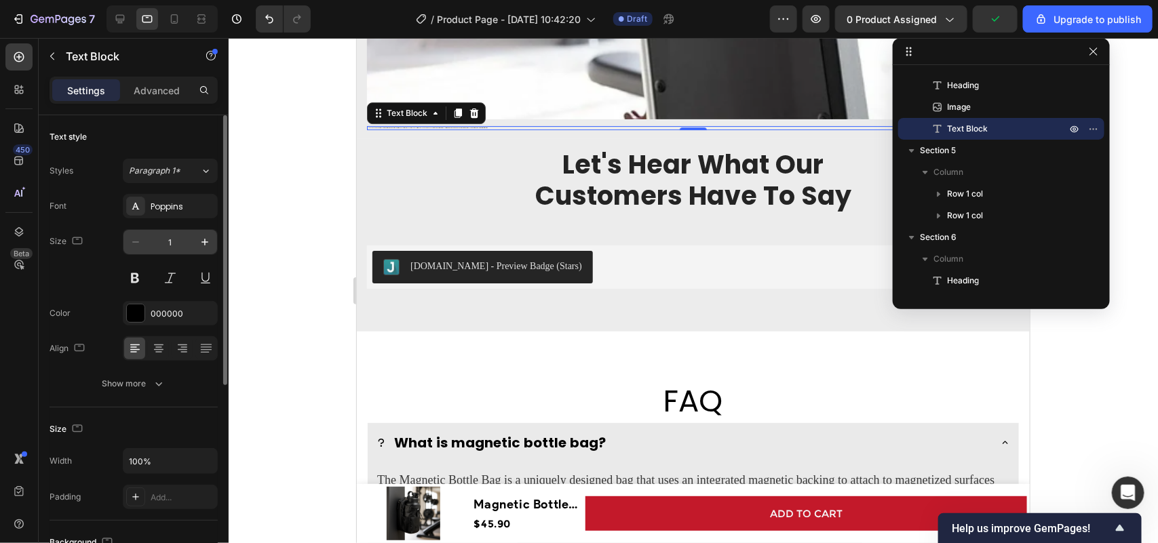
click at [163, 236] on input "1" at bounding box center [170, 242] width 45 height 24
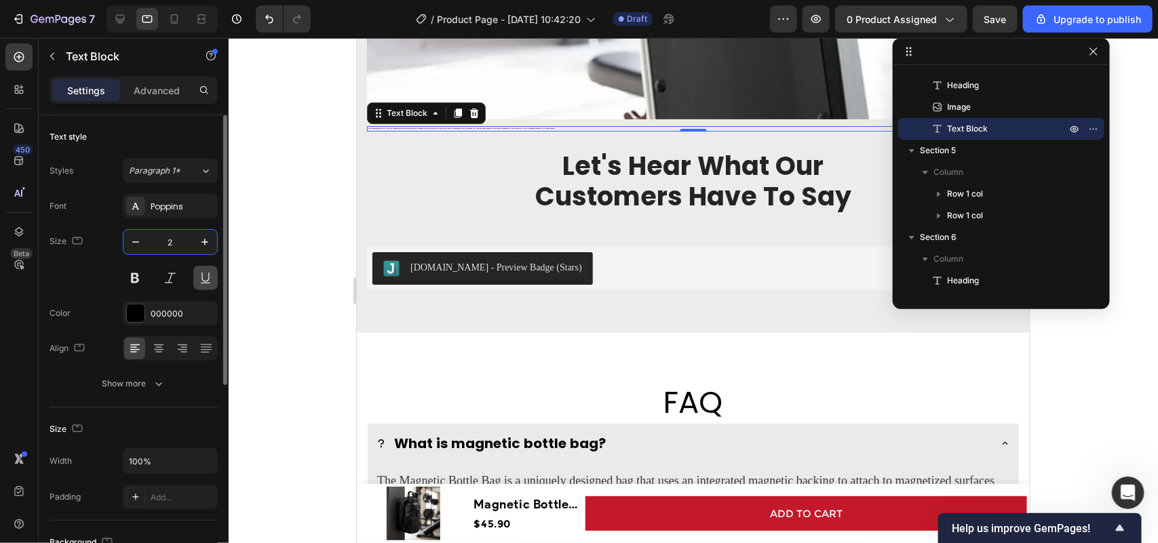
type input "20"
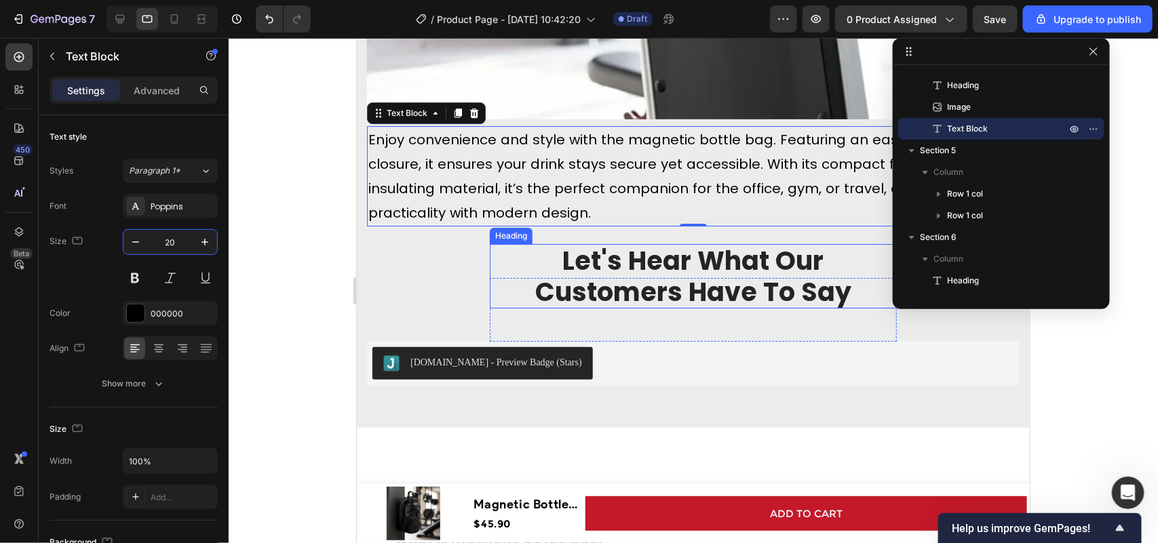
click at [583, 250] on p "Let's Hear What Our Customers Have To Say" at bounding box center [692, 276] width 404 height 62
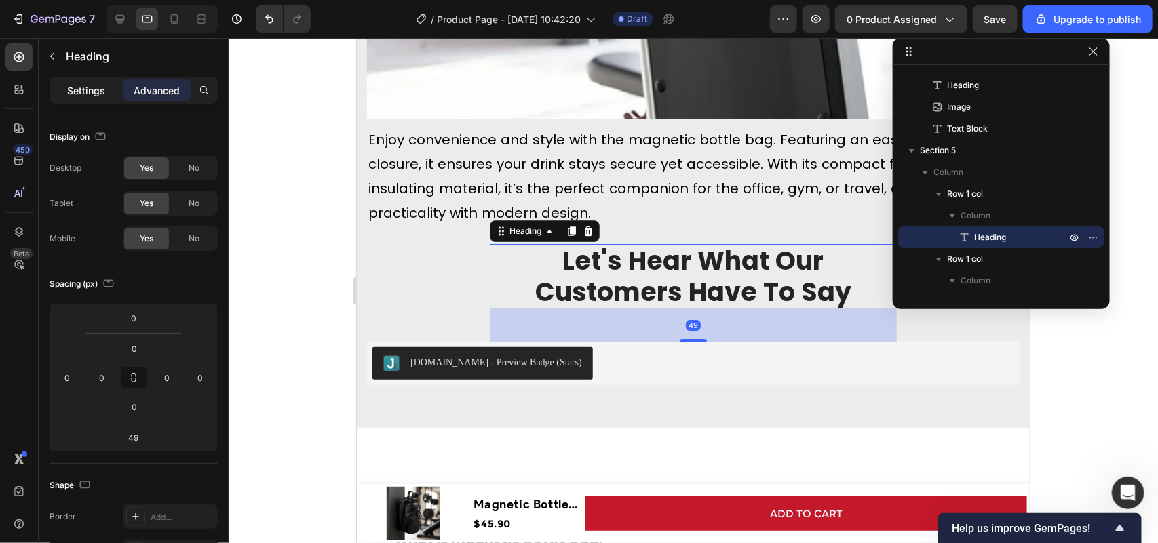
click at [94, 98] on div "Settings" at bounding box center [86, 90] width 68 height 22
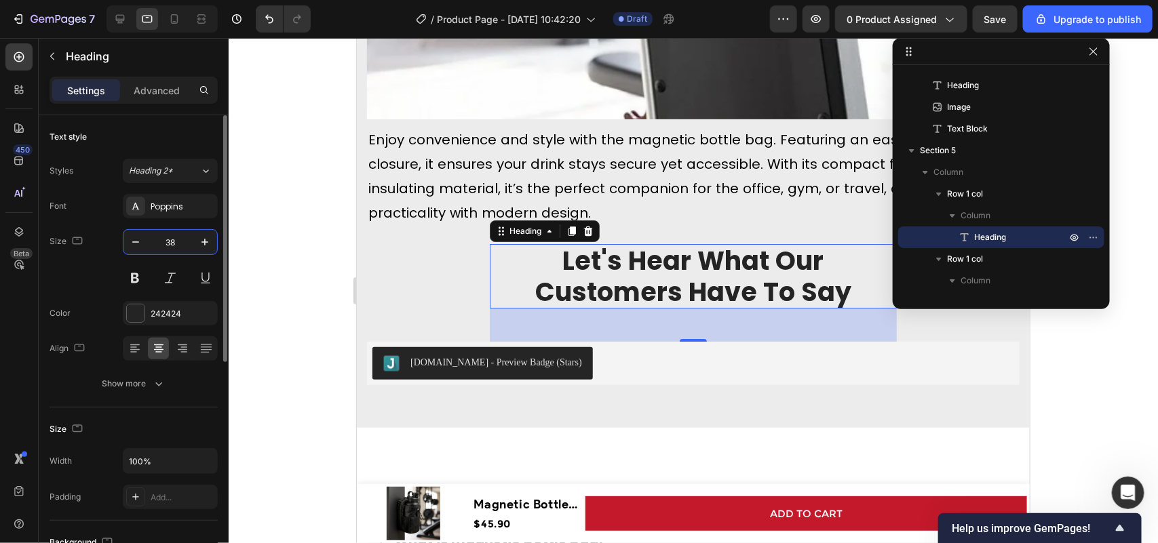
click at [164, 241] on input "38" at bounding box center [170, 242] width 45 height 24
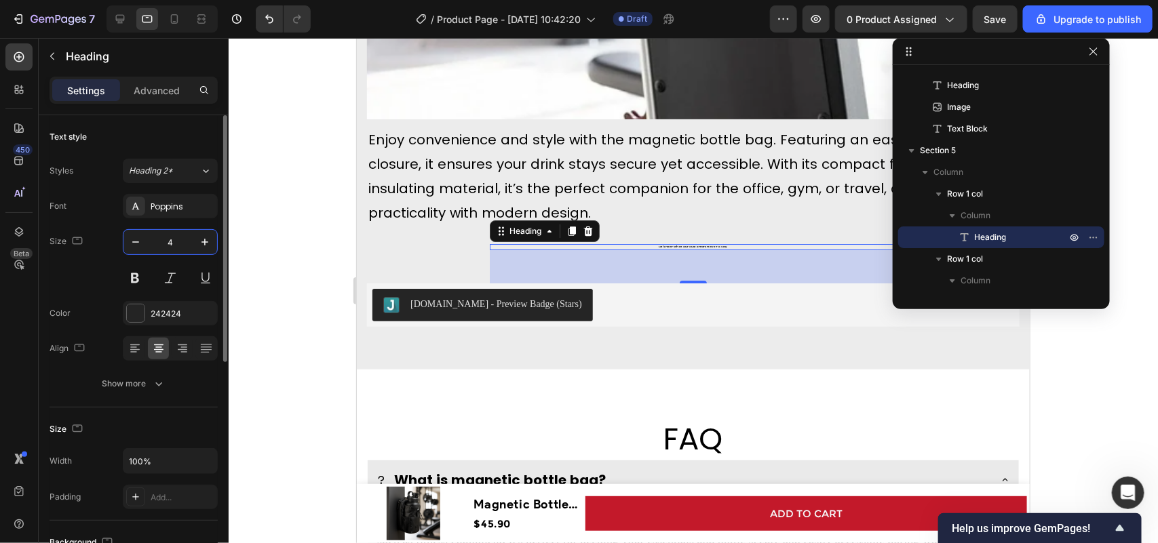
type input "40"
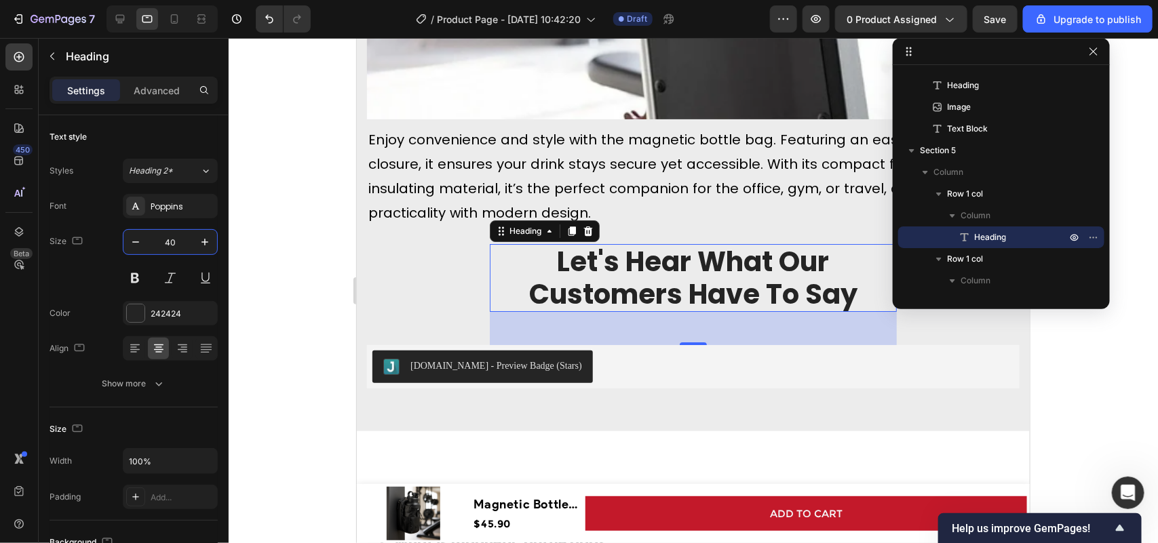
click at [312, 227] on div at bounding box center [693, 290] width 929 height 505
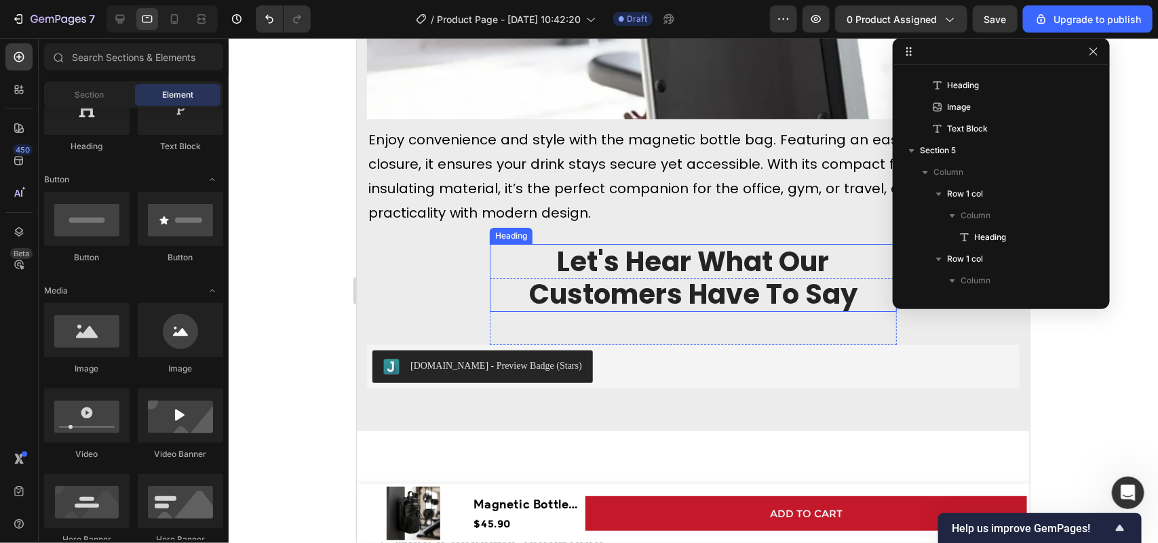
click at [629, 265] on p "Let's Hear What Our Customers Have To Say" at bounding box center [692, 277] width 404 height 65
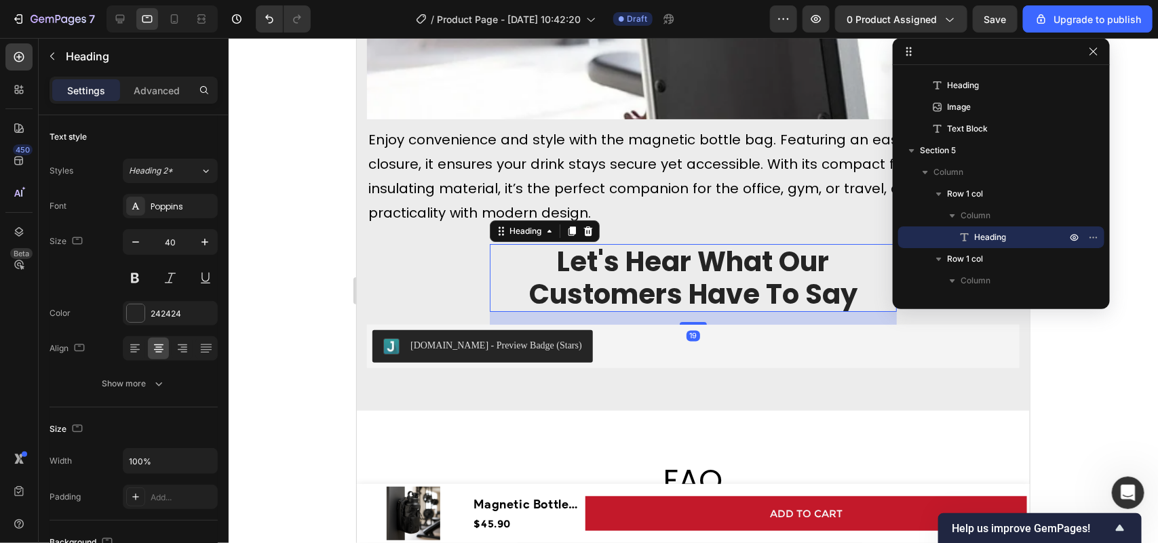
drag, startPoint x: 686, startPoint y: 325, endPoint x: 679, endPoint y: 312, distance: 14.9
click at [692, 321] on div at bounding box center [692, 322] width 27 height 3
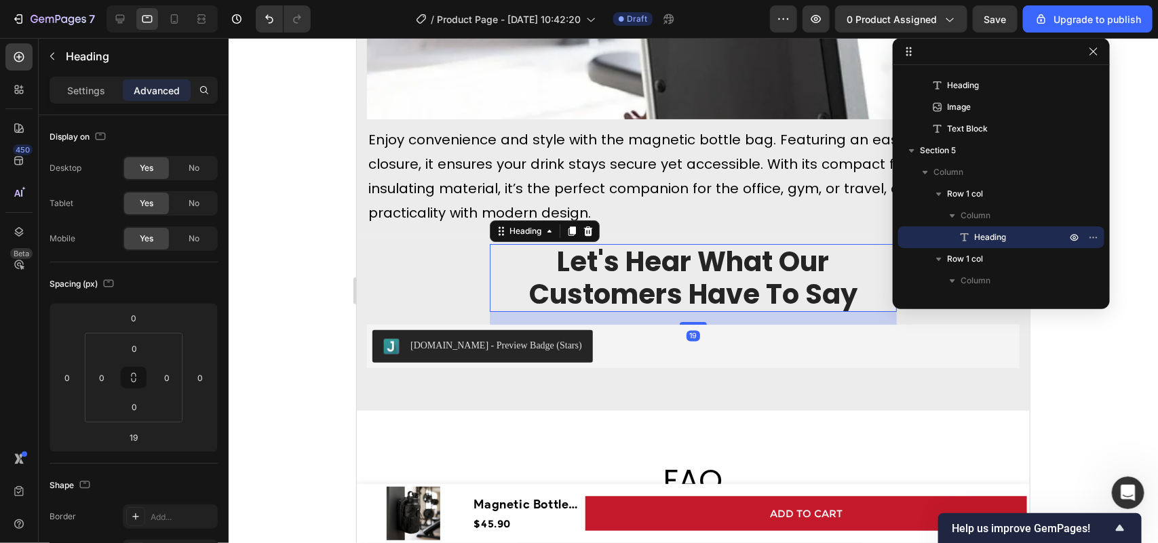
click at [320, 249] on div at bounding box center [693, 290] width 929 height 505
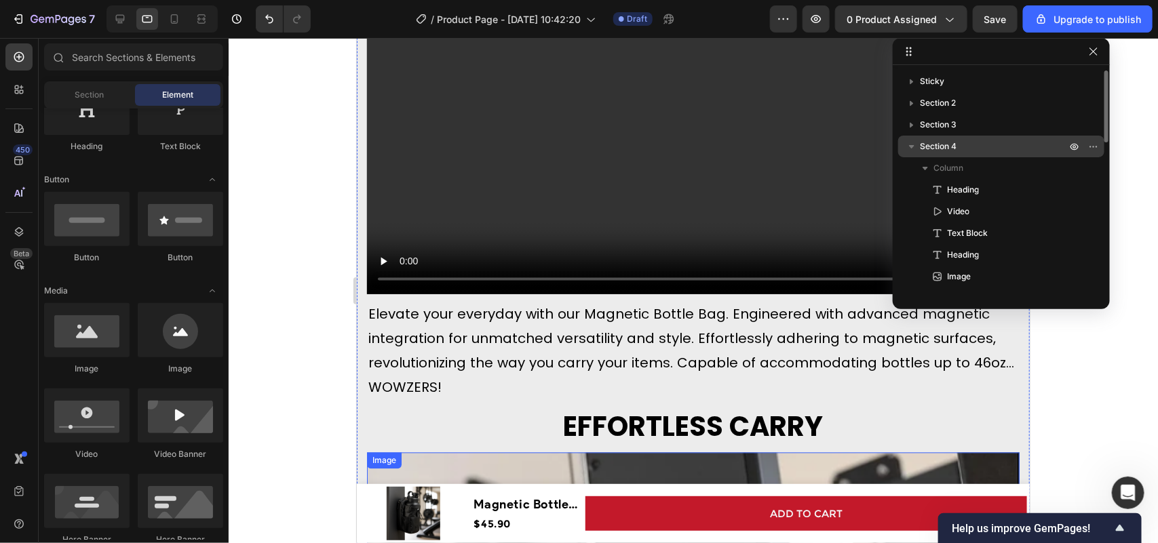
scroll to position [1041, 0]
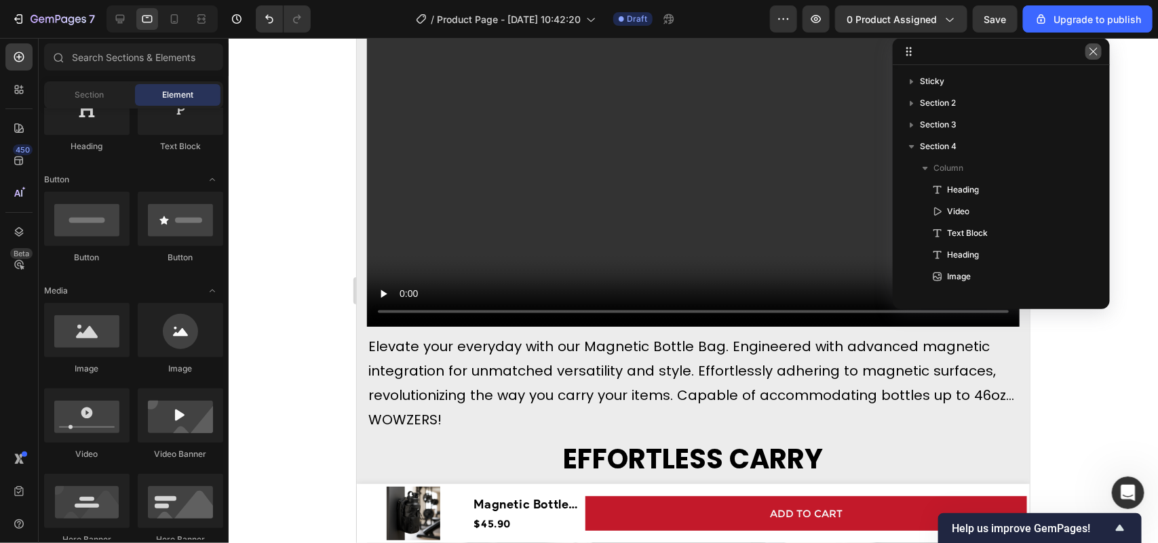
click at [1090, 48] on icon "button" at bounding box center [1092, 50] width 7 height 7
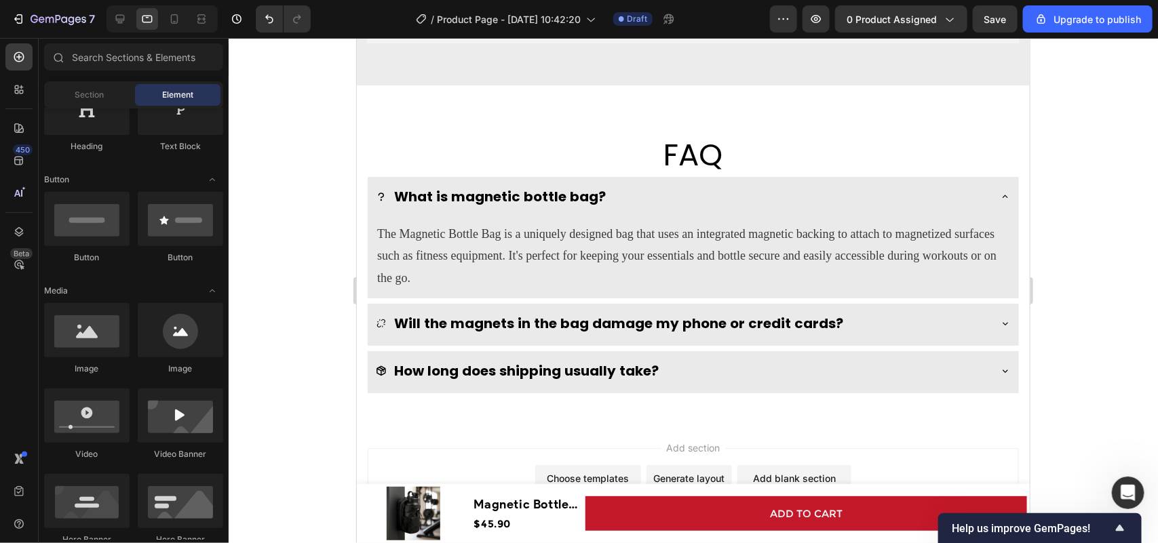
scroll to position [2439, 0]
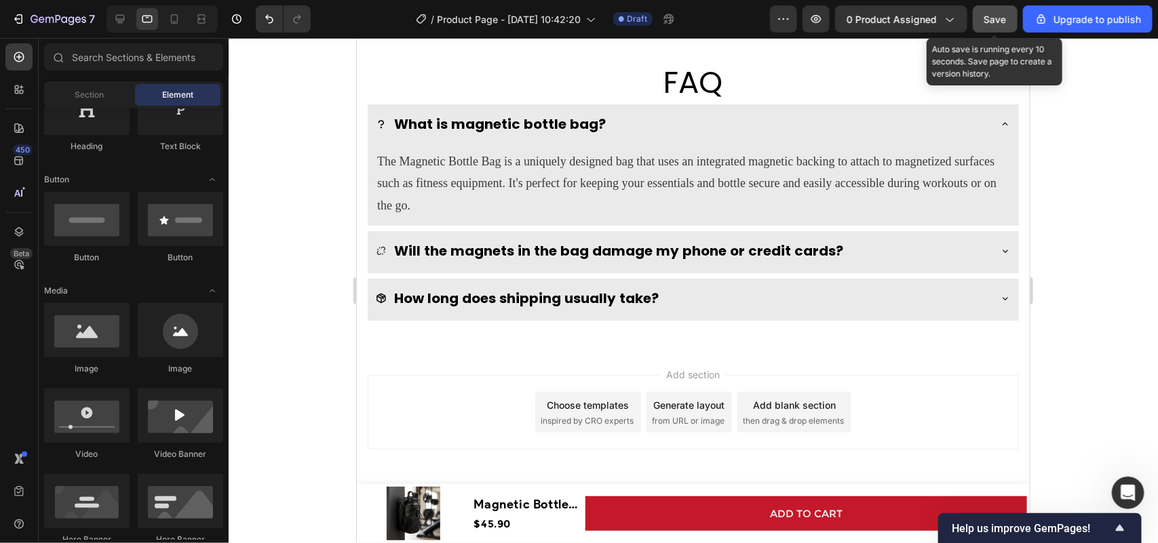
click at [994, 18] on span "Save" at bounding box center [995, 20] width 22 height 12
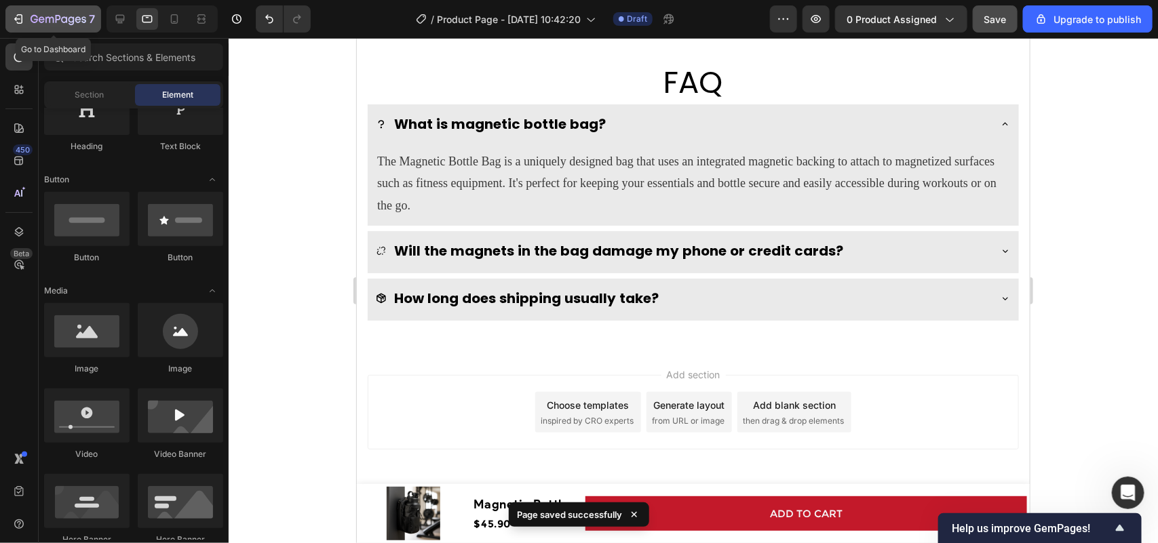
click at [17, 12] on icon "button" at bounding box center [19, 19] width 14 height 14
